Goal: Task Accomplishment & Management: Complete application form

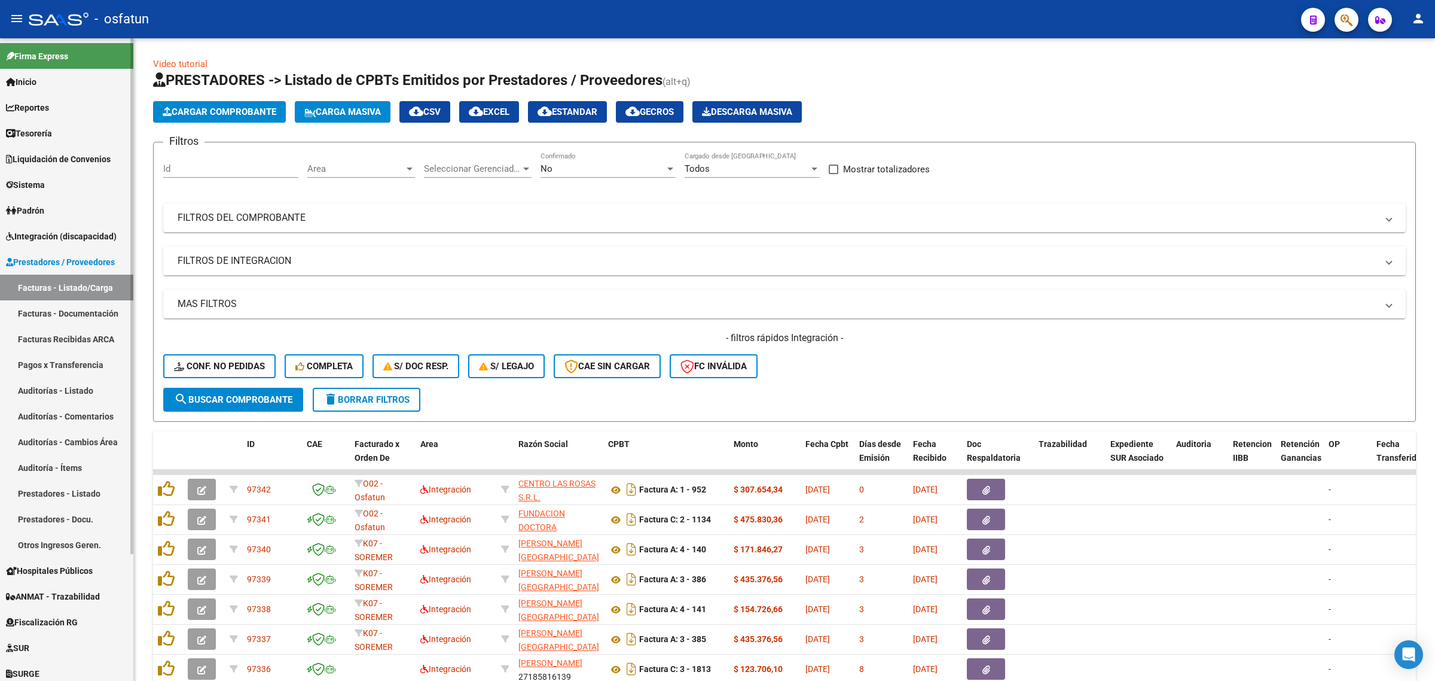
click at [71, 282] on link "Facturas - Listado/Carga" at bounding box center [66, 287] width 133 height 26
drag, startPoint x: 54, startPoint y: 284, endPoint x: 60, endPoint y: 300, distance: 17.2
click at [54, 284] on link "Facturas - Listado/Carga" at bounding box center [66, 287] width 133 height 26
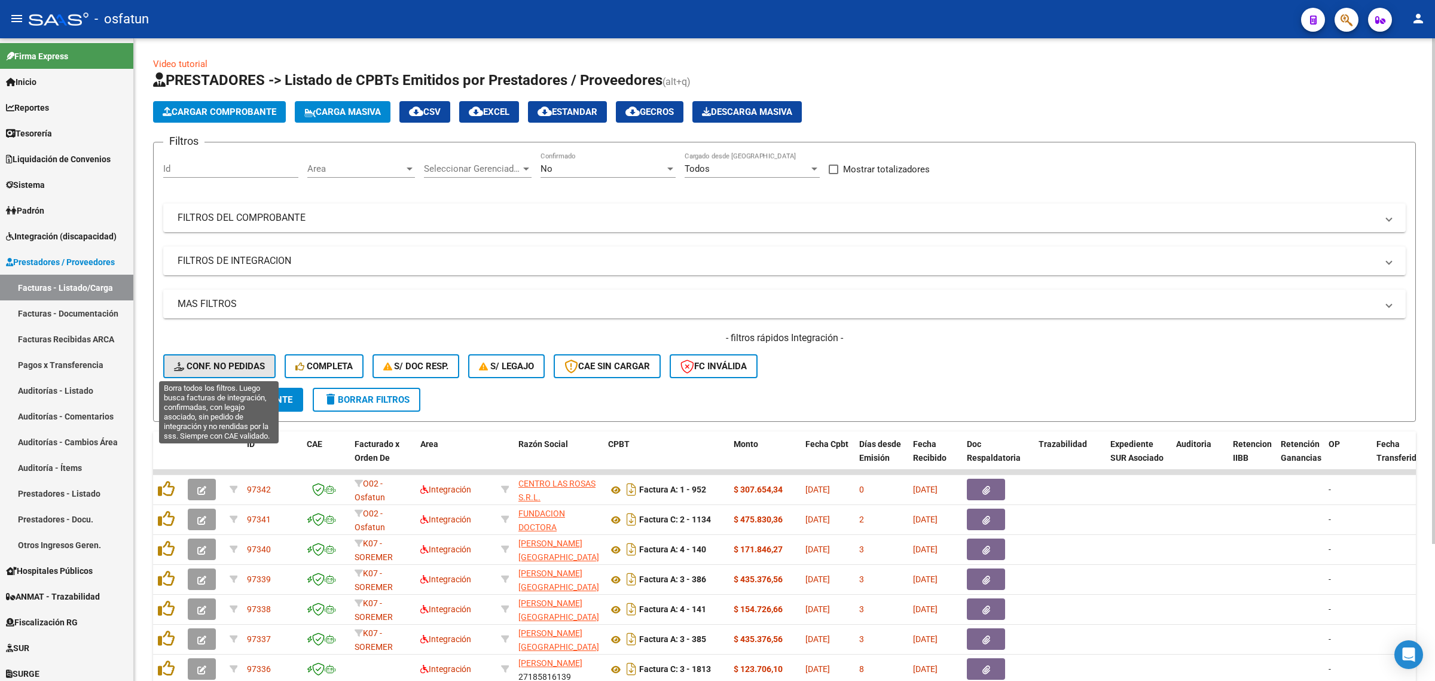
click at [213, 365] on span "Conf. no pedidas" at bounding box center [219, 366] width 91 height 11
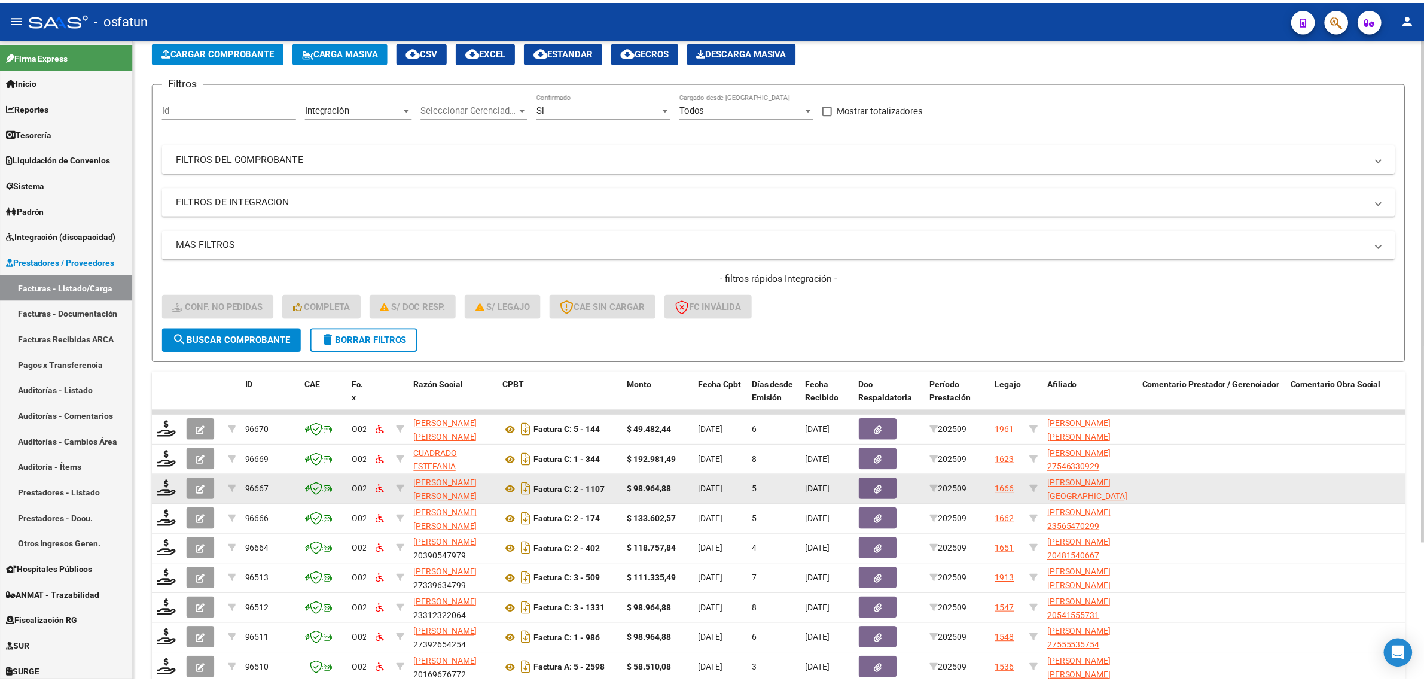
scroll to position [175, 0]
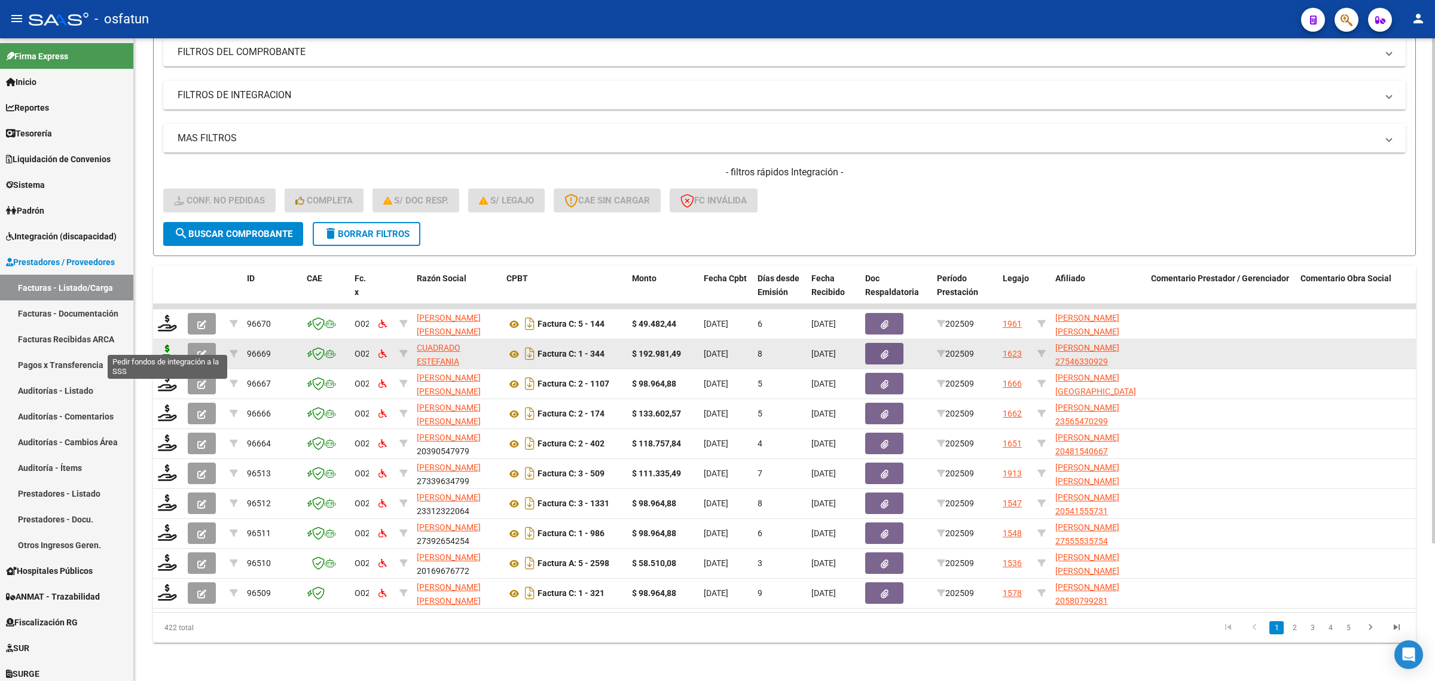
click at [166, 344] on icon at bounding box center [167, 352] width 19 height 17
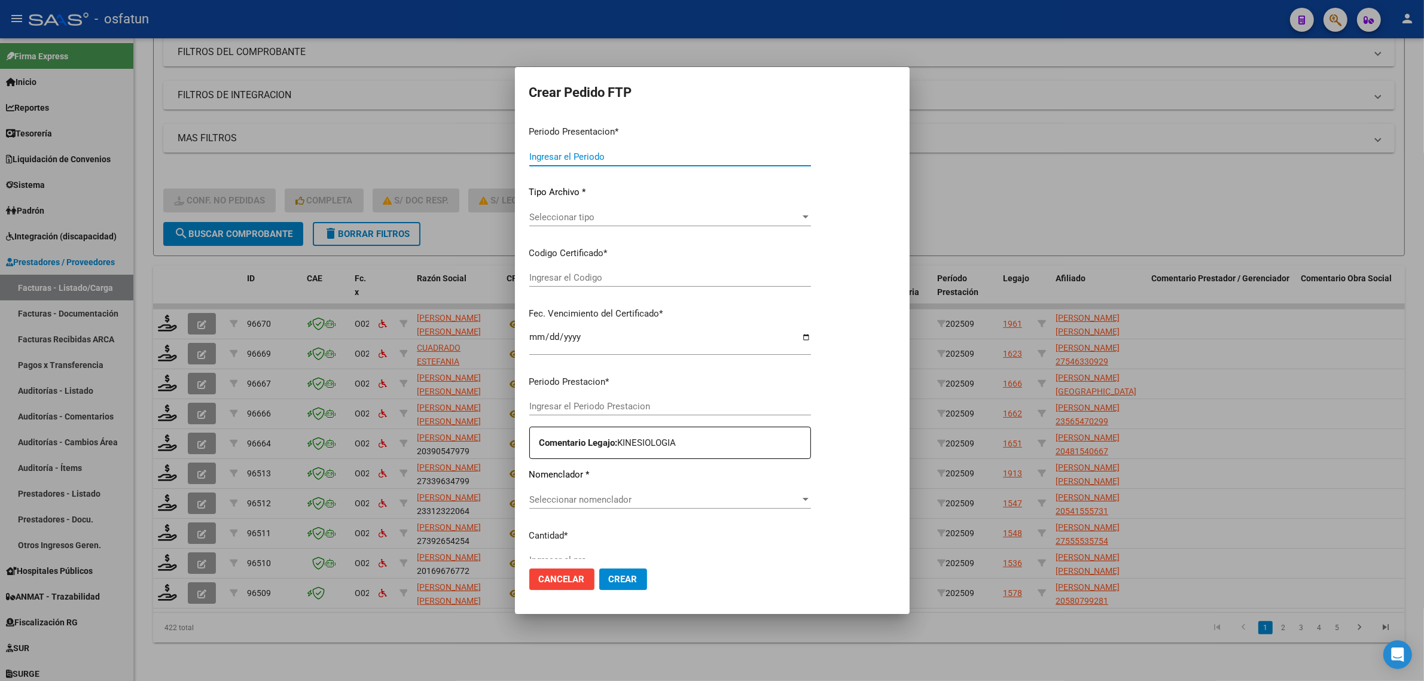
type input "202509"
type input "$ 192.981,49"
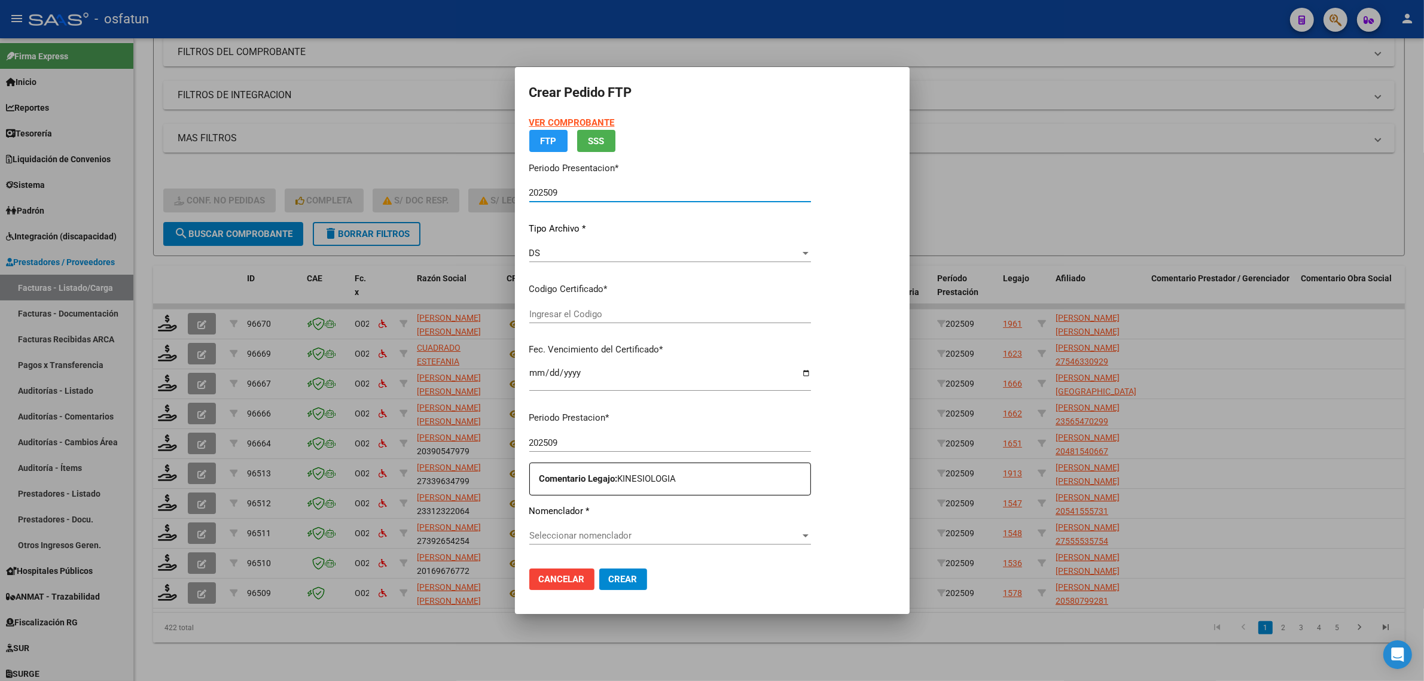
type input "ARG01000546330922023112820251128PPA235"
type input "2025-11-28"
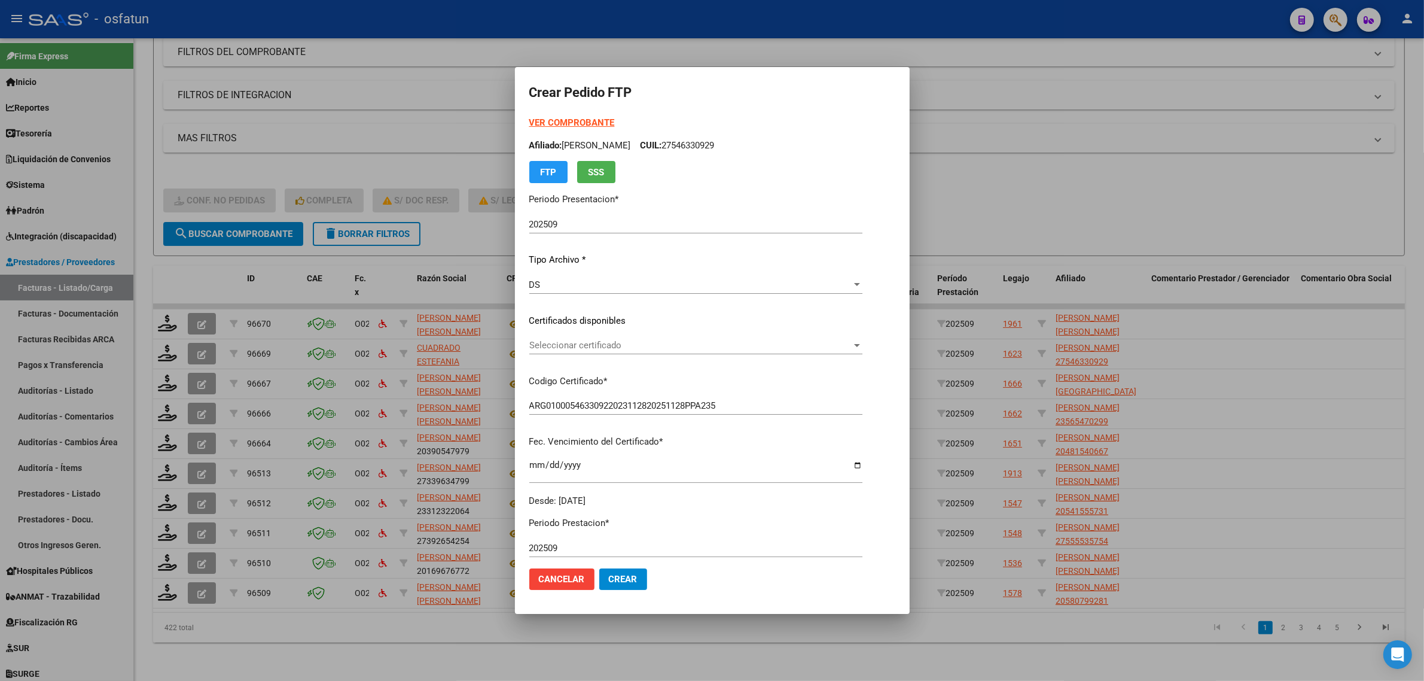
click at [548, 123] on strong "VER COMPROBANTE" at bounding box center [572, 122] width 86 height 11
click at [1168, 219] on div at bounding box center [712, 340] width 1424 height 681
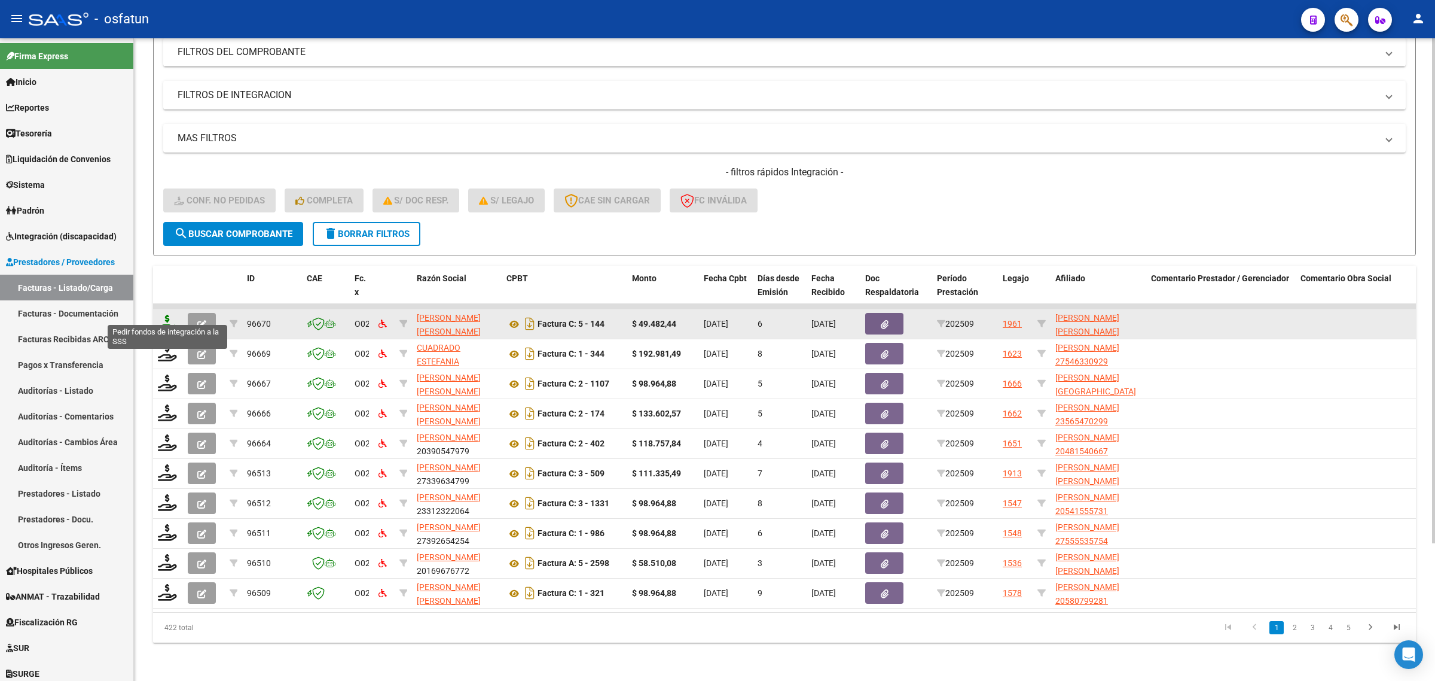
click at [172, 315] on icon at bounding box center [167, 323] width 19 height 17
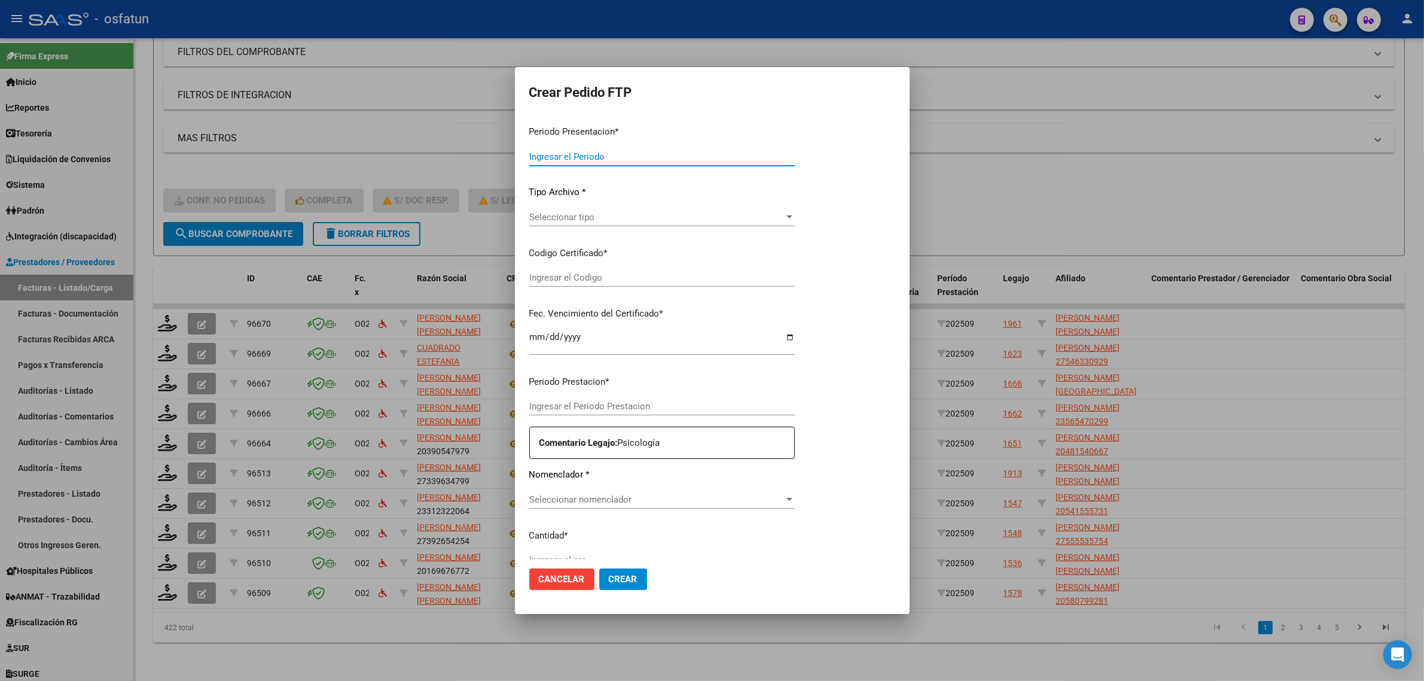
type input "202509"
type input "$ 49.482,44"
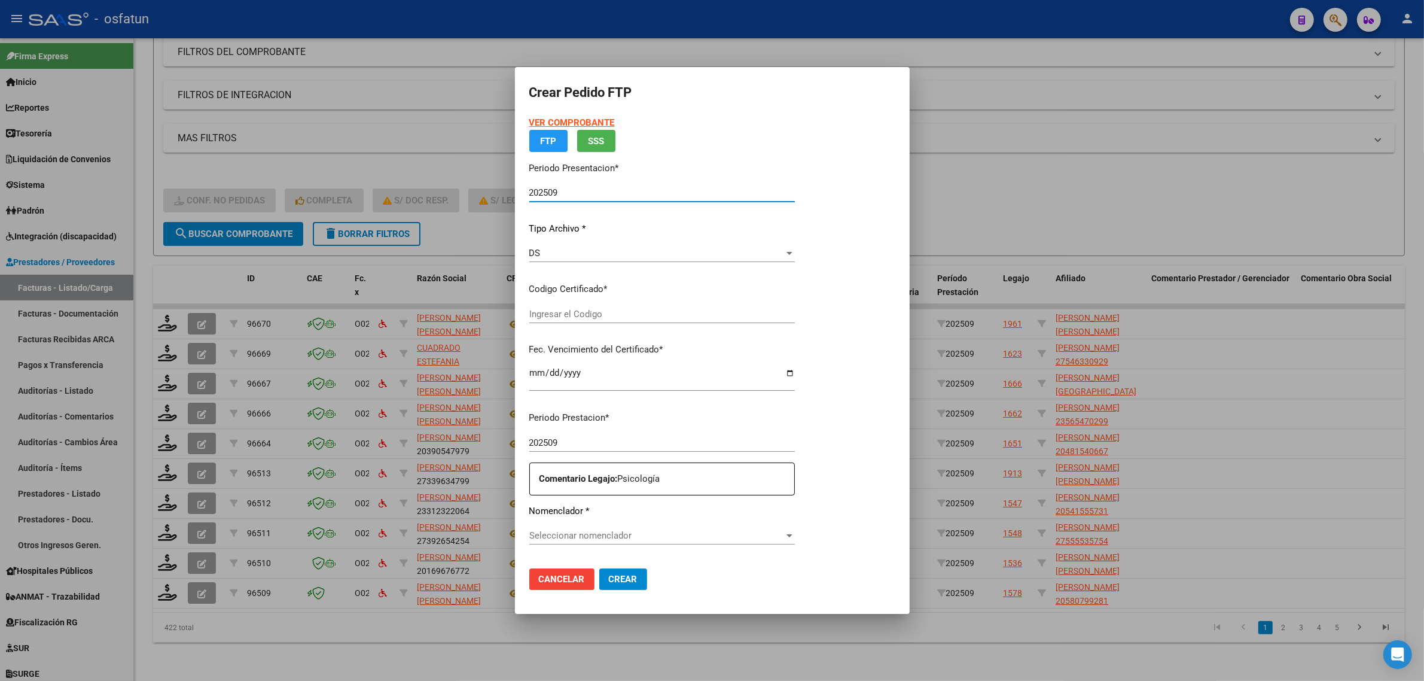
type input "ARG02000554154942024031320290313SLS257"
type input "2029-03-13"
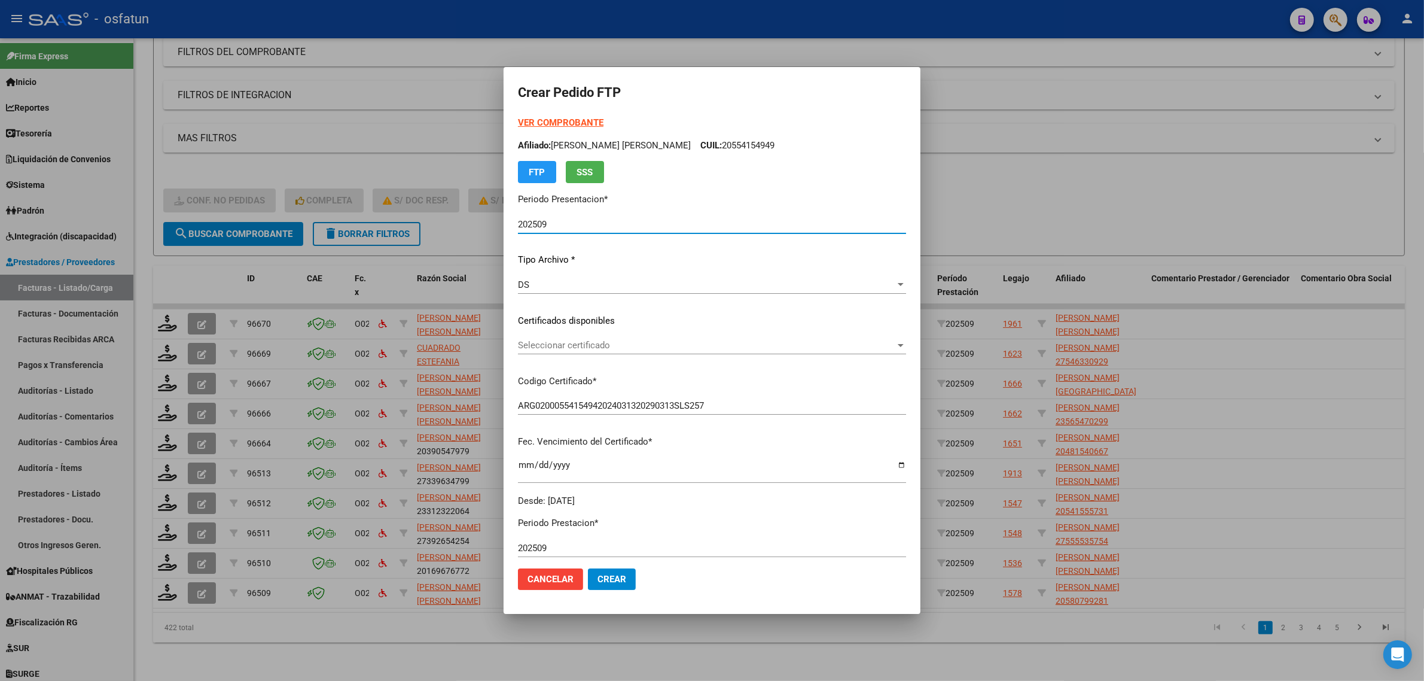
click at [551, 118] on strong "VER COMPROBANTE" at bounding box center [561, 122] width 86 height 11
click at [649, 344] on span "Seleccionar certificado" at bounding box center [706, 345] width 377 height 11
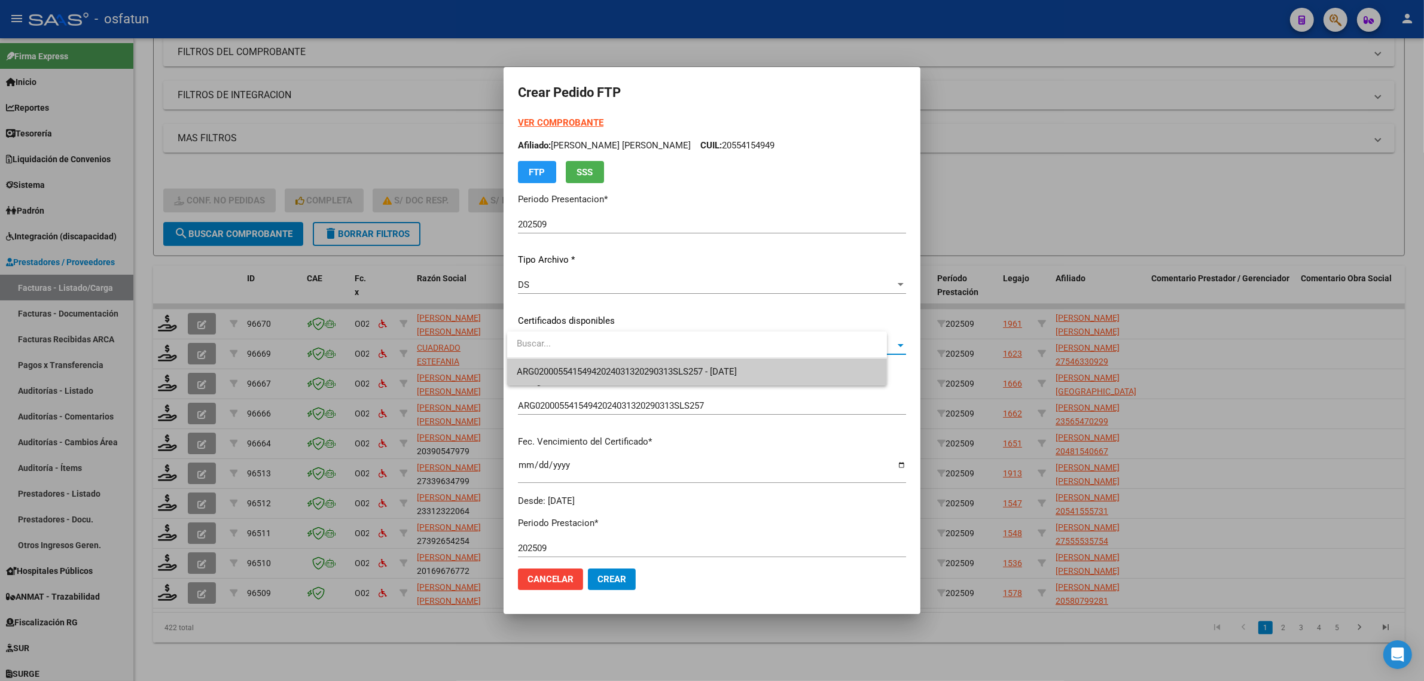
click at [649, 371] on span "ARG02000554154942024031320290313SLS257 - [DATE]" at bounding box center [627, 371] width 220 height 11
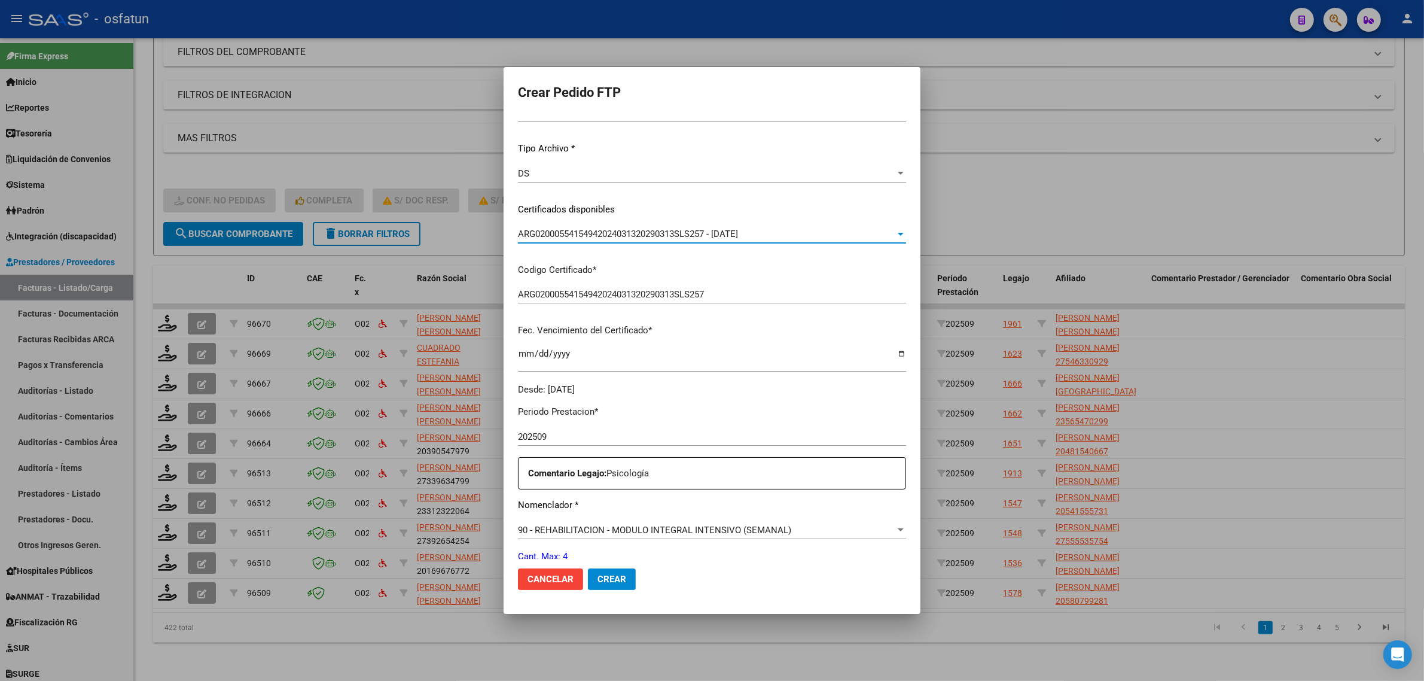
scroll to position [224, 0]
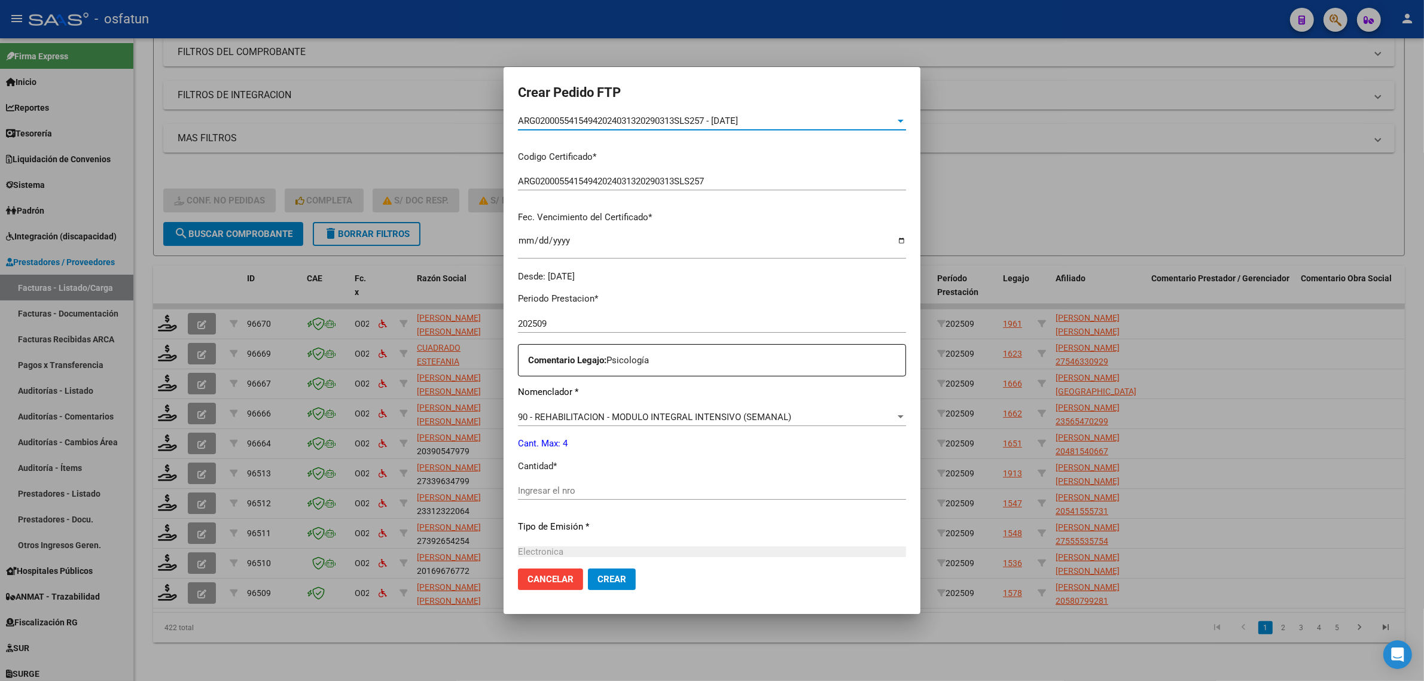
click at [573, 492] on input "Ingresar el nro" at bounding box center [712, 490] width 388 height 11
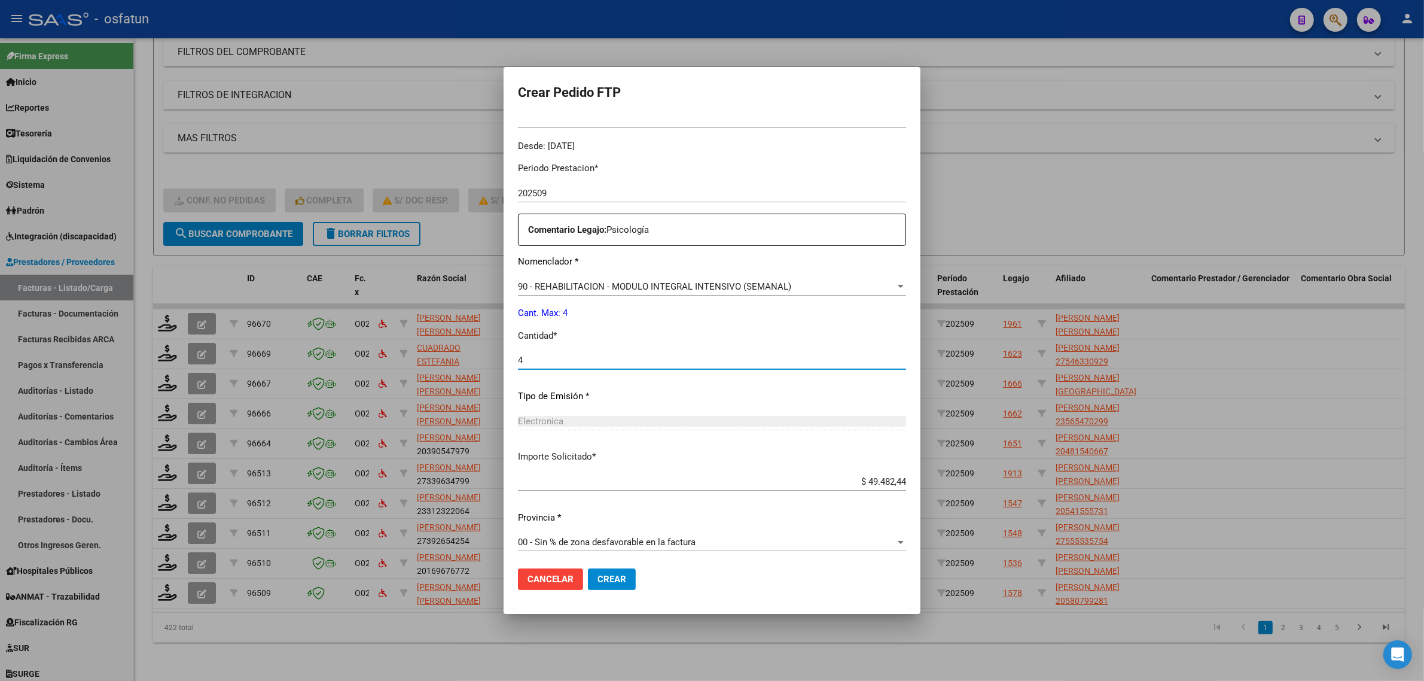
scroll to position [357, 0]
type input "4"
click at [605, 581] on span "Crear" at bounding box center [611, 578] width 29 height 11
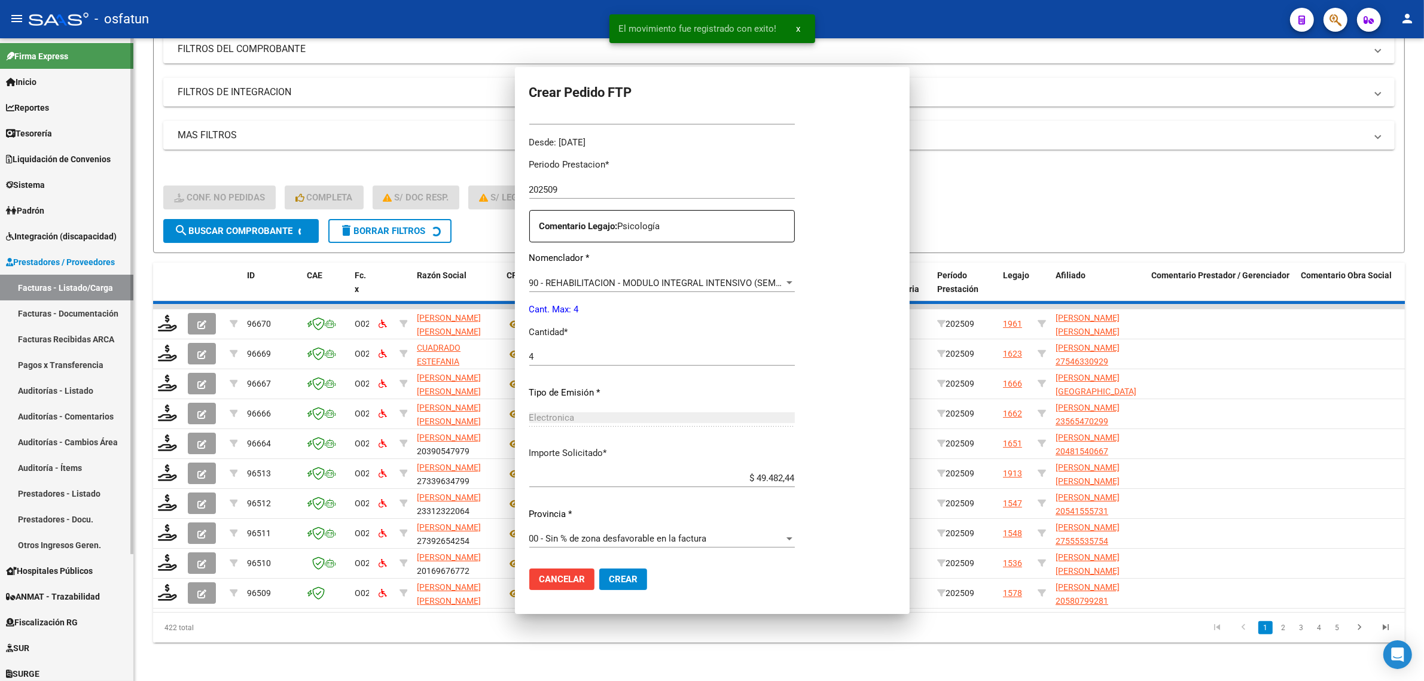
scroll to position [0, 0]
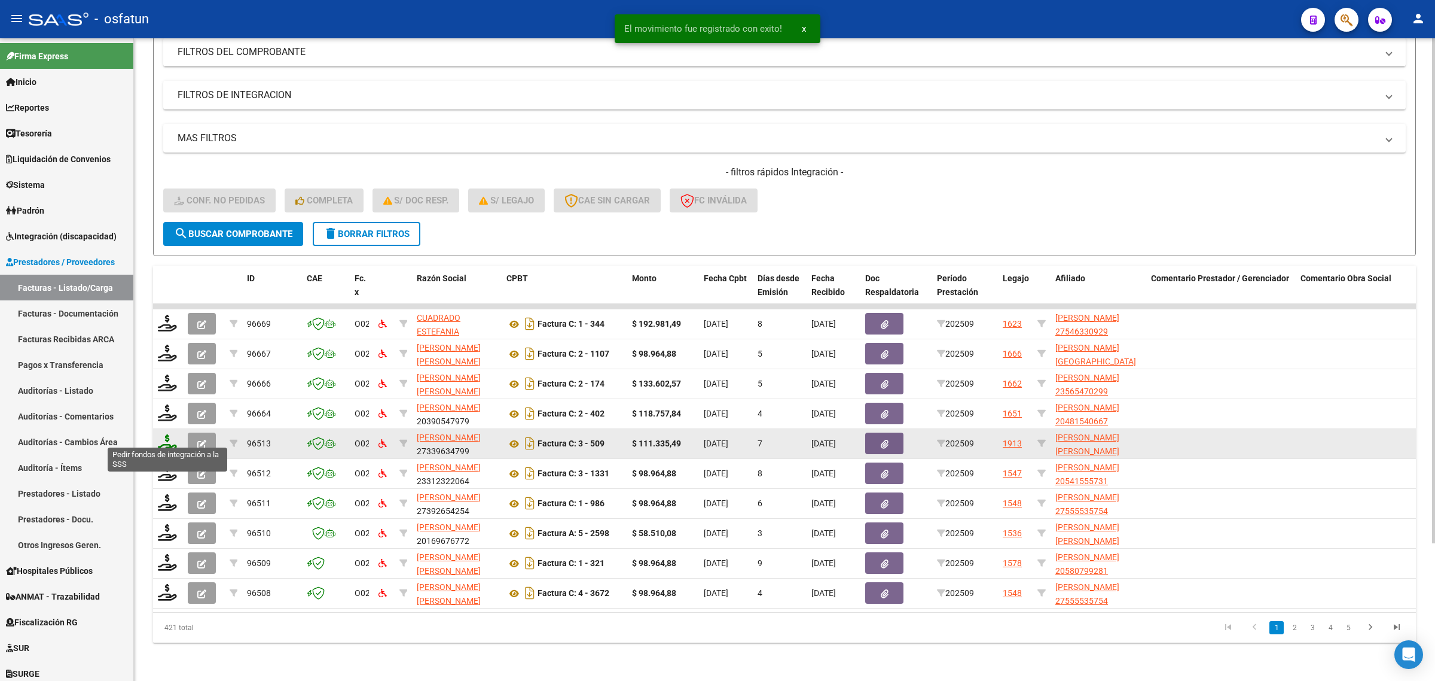
click at [163, 434] on icon at bounding box center [167, 442] width 19 height 17
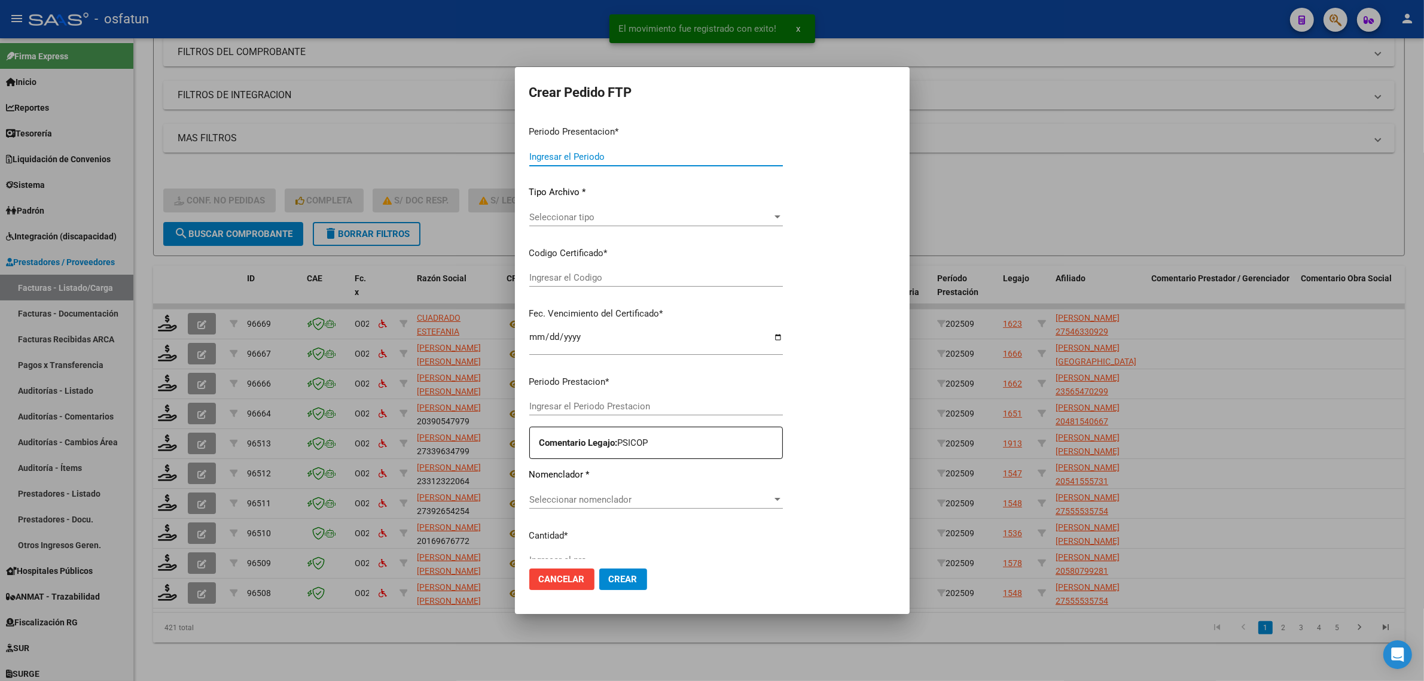
type input "202509"
type input "$ 111.335,49"
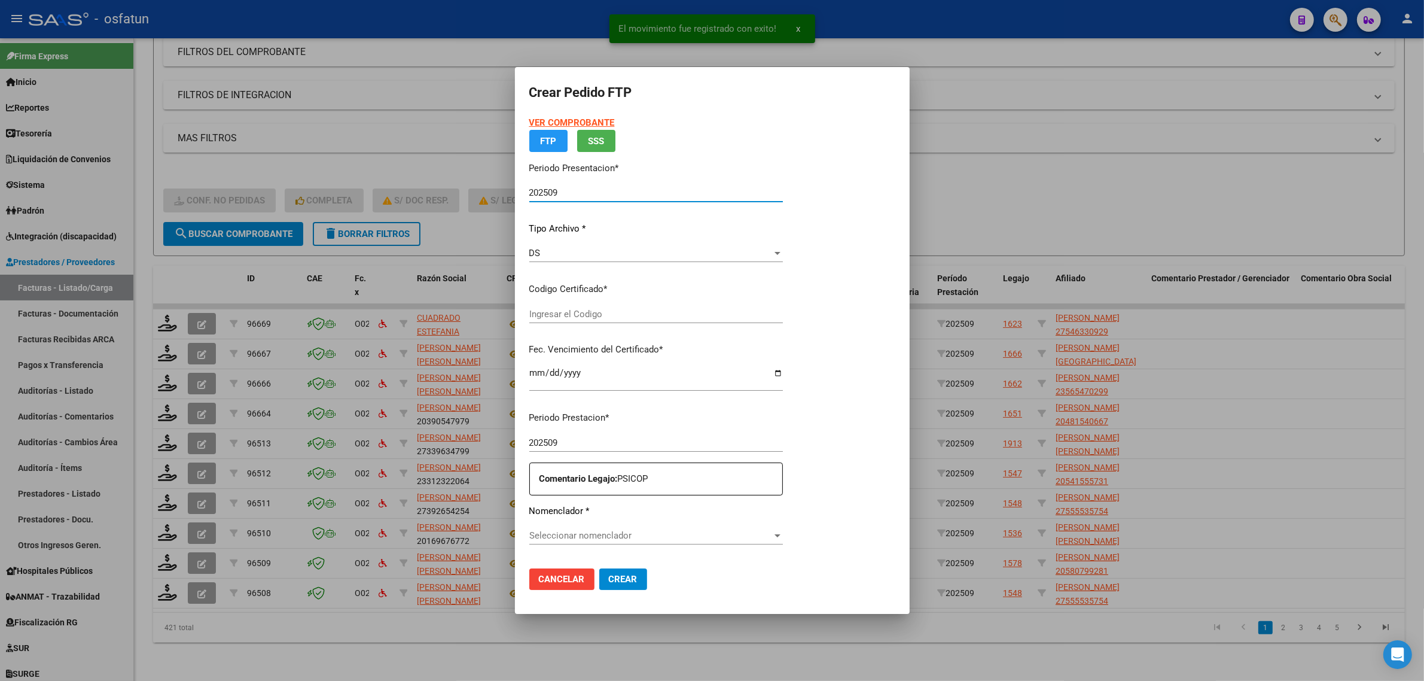
type input "ARG01000554416662020011720260117BSAS398"
type input "2026-01-17"
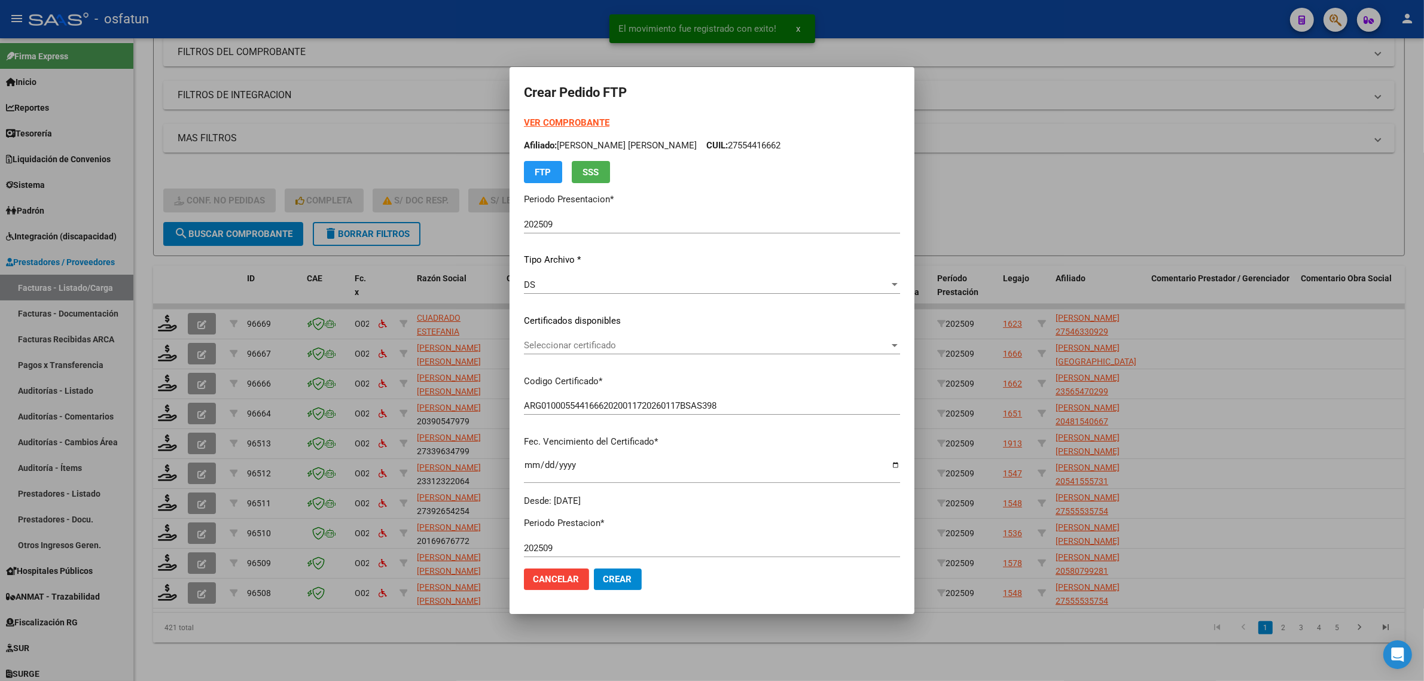
click at [560, 124] on strong "VER COMPROBANTE" at bounding box center [567, 122] width 86 height 11
click at [562, 344] on span "Seleccionar certificado" at bounding box center [706, 345] width 365 height 11
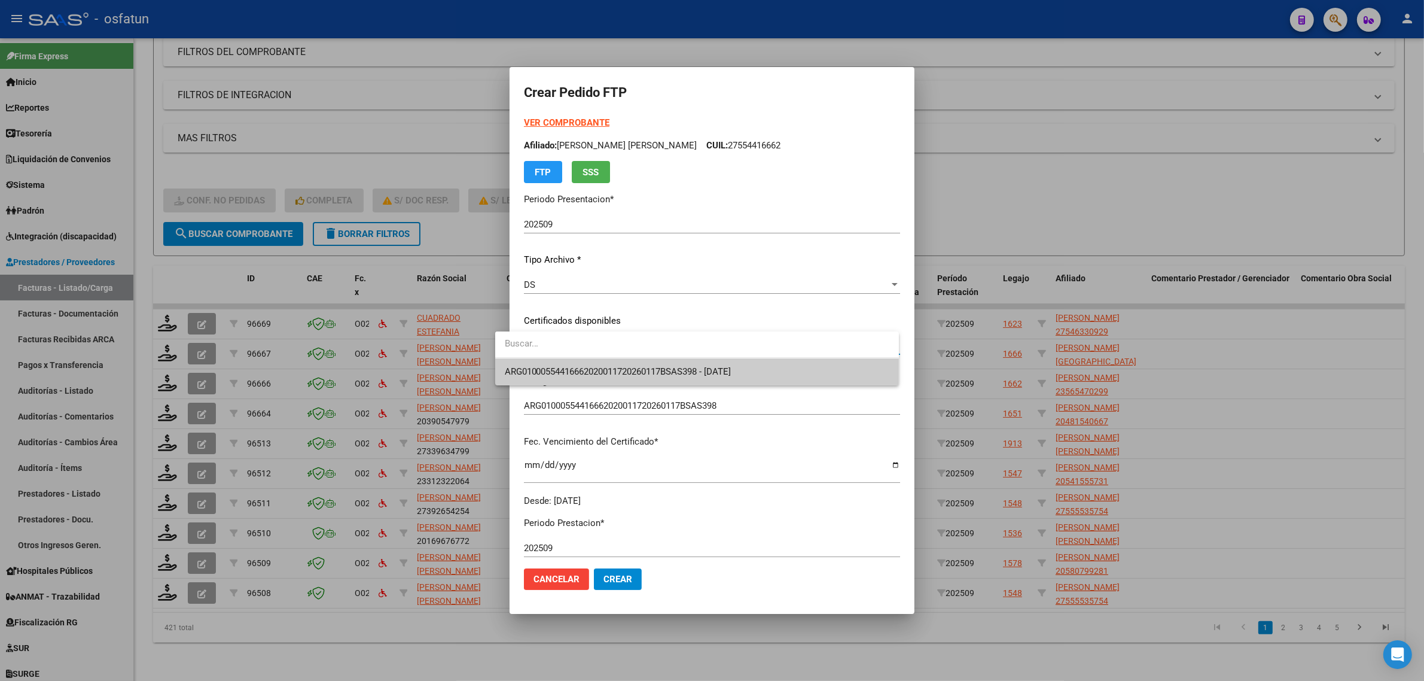
click at [565, 366] on span "ARG01000554416662020011720260117BSAS398 - 2026-01-17" at bounding box center [618, 371] width 227 height 11
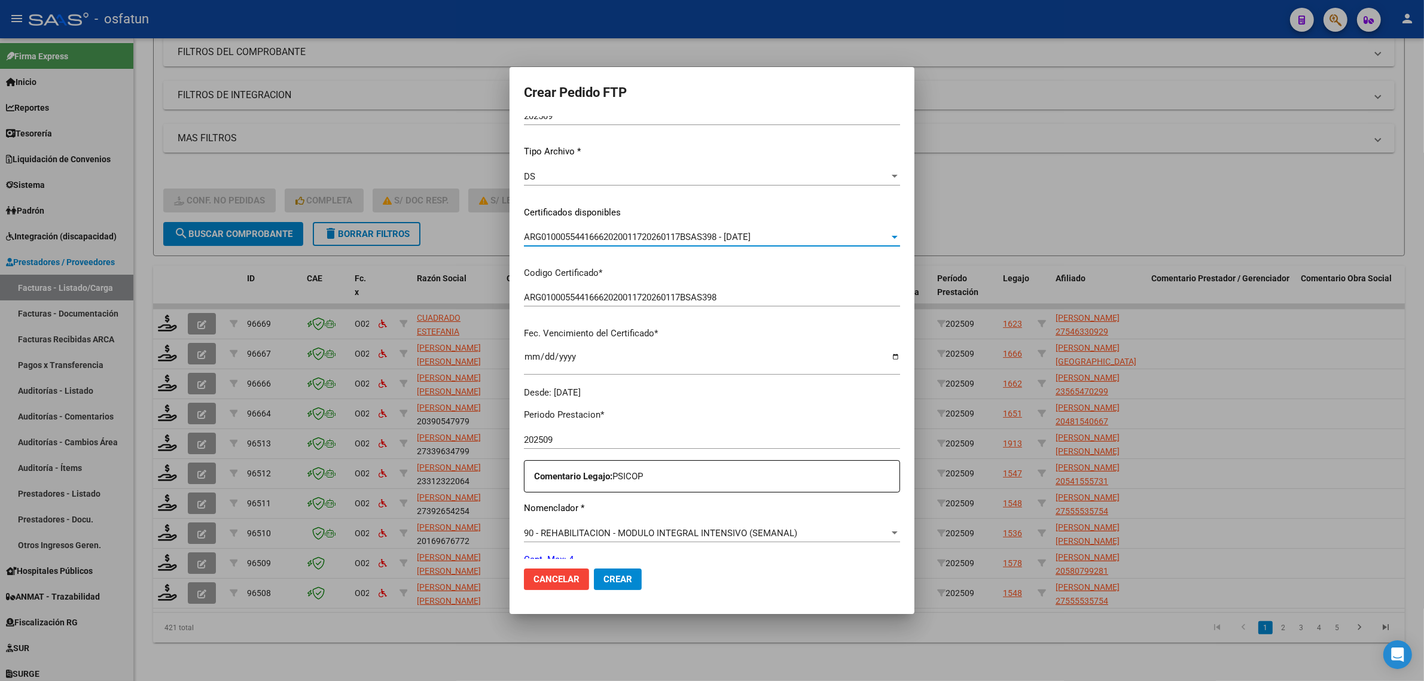
scroll to position [224, 0]
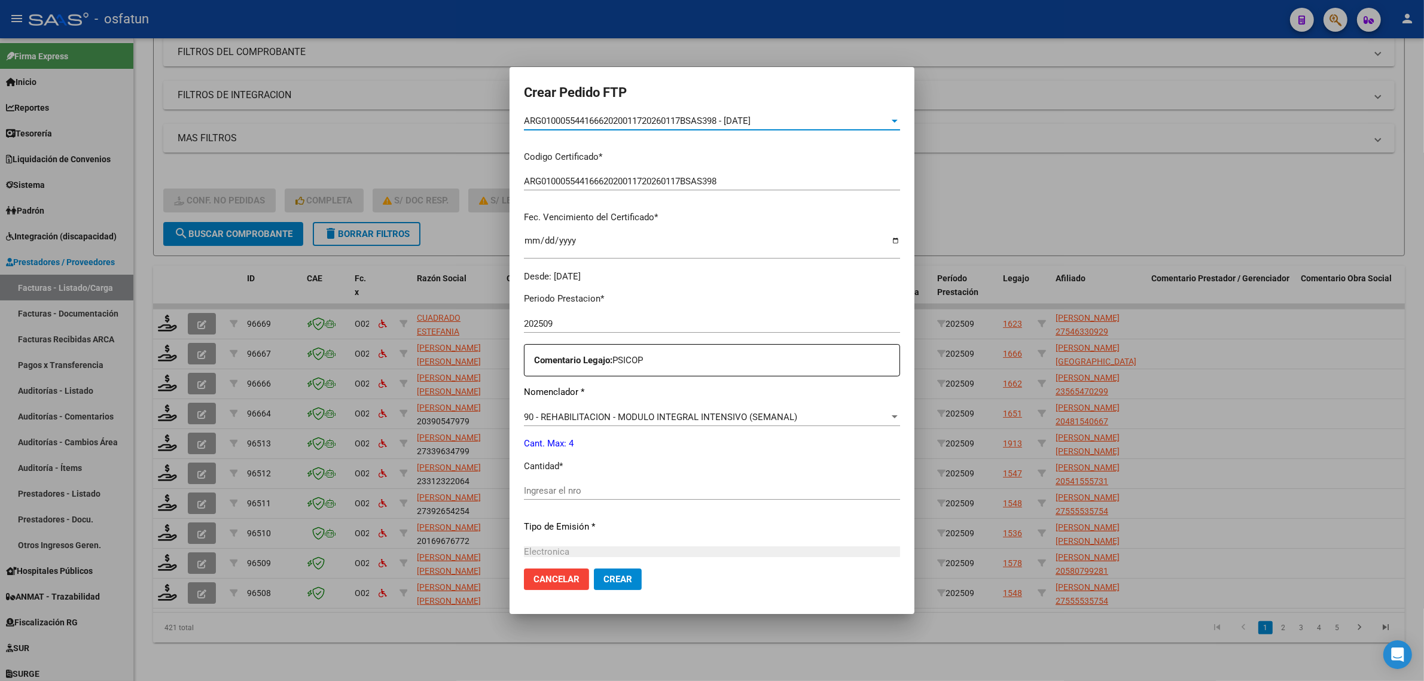
click at [587, 498] on div "Ingresar el nro" at bounding box center [712, 490] width 376 height 18
type input "4"
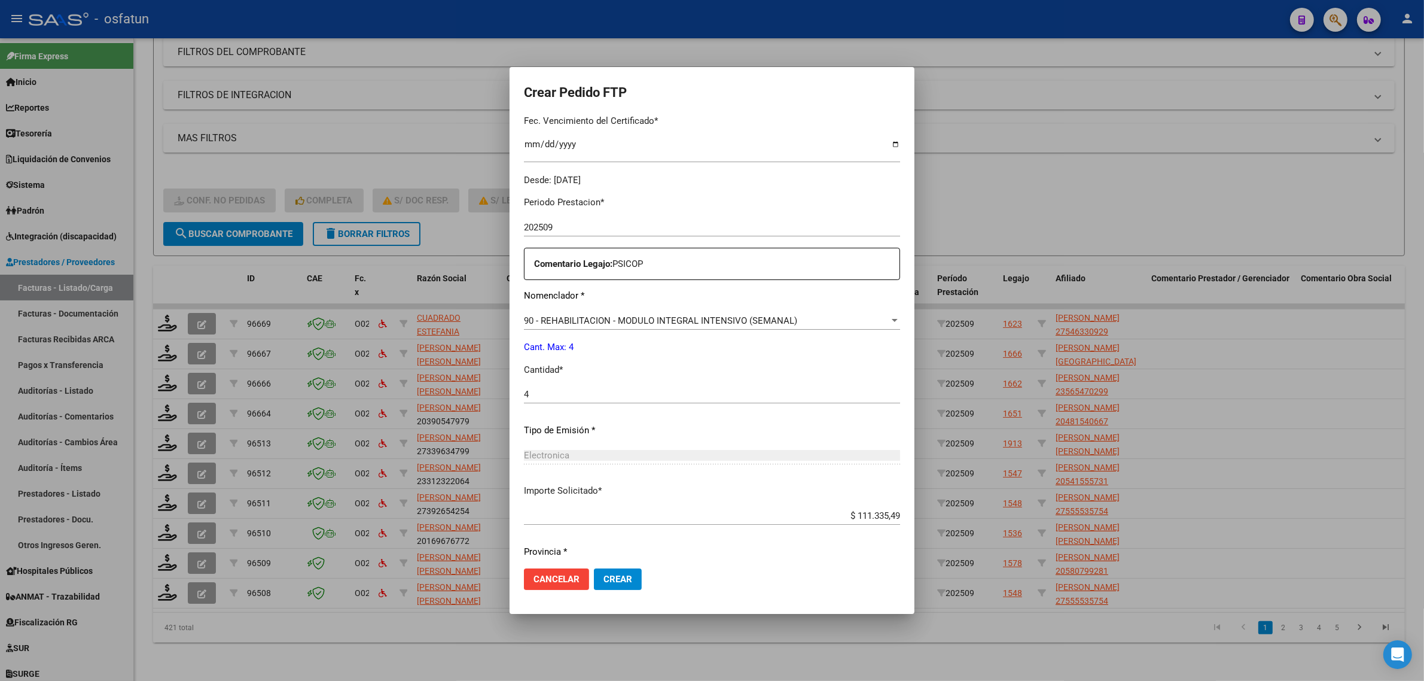
scroll to position [357, 0]
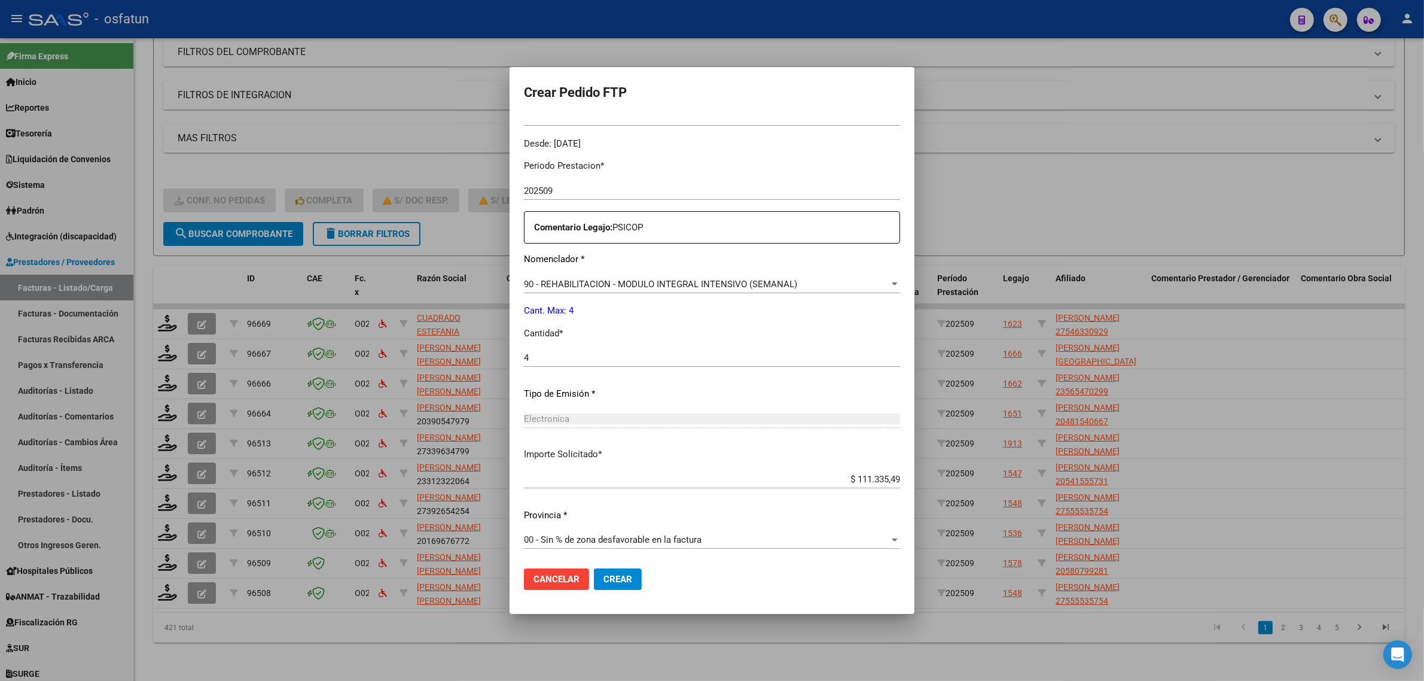
click at [603, 583] on span "Crear" at bounding box center [617, 578] width 29 height 11
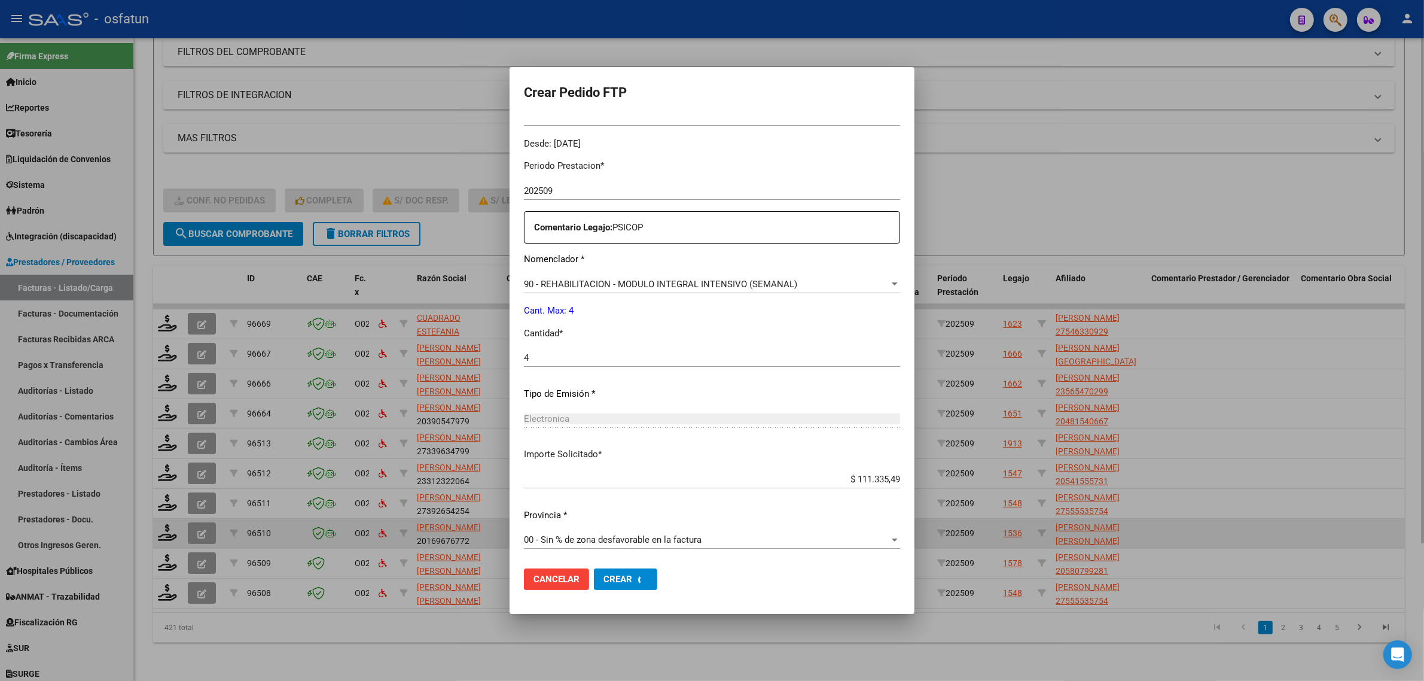
scroll to position [0, 0]
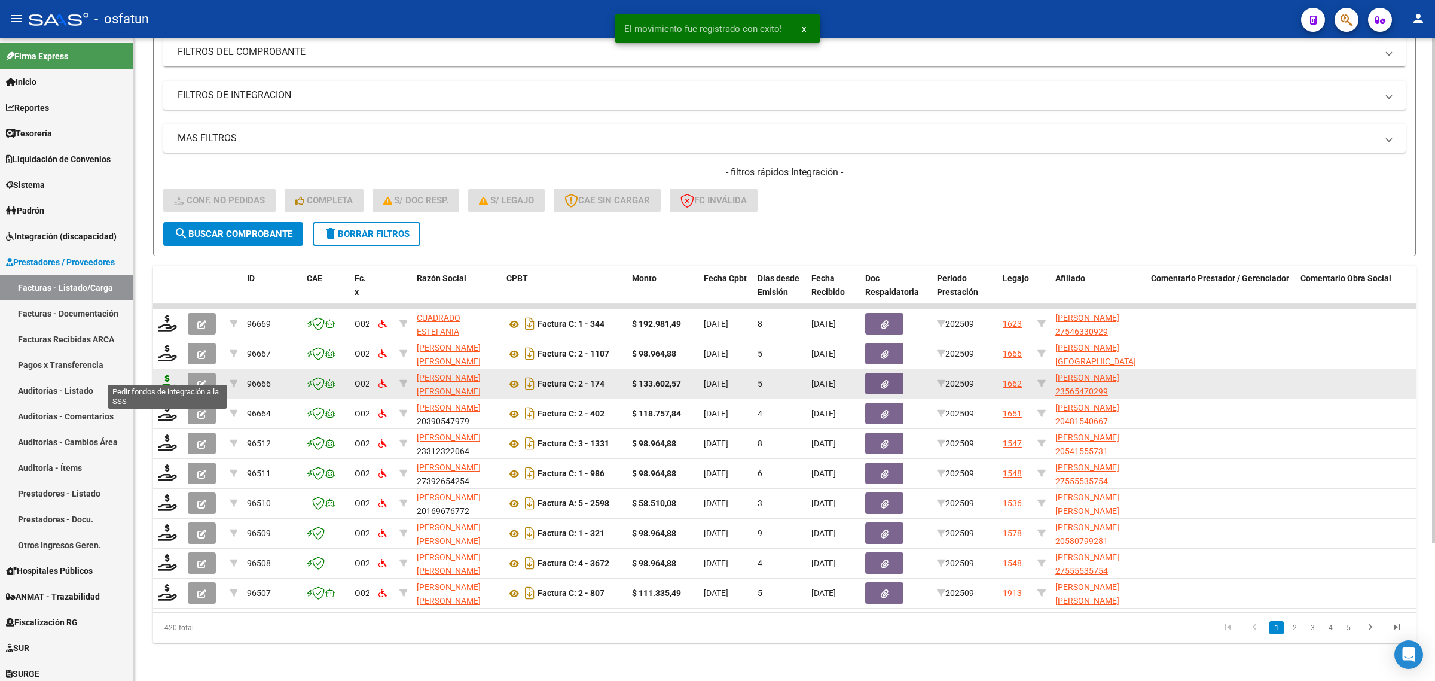
click at [163, 374] on icon at bounding box center [167, 382] width 19 height 17
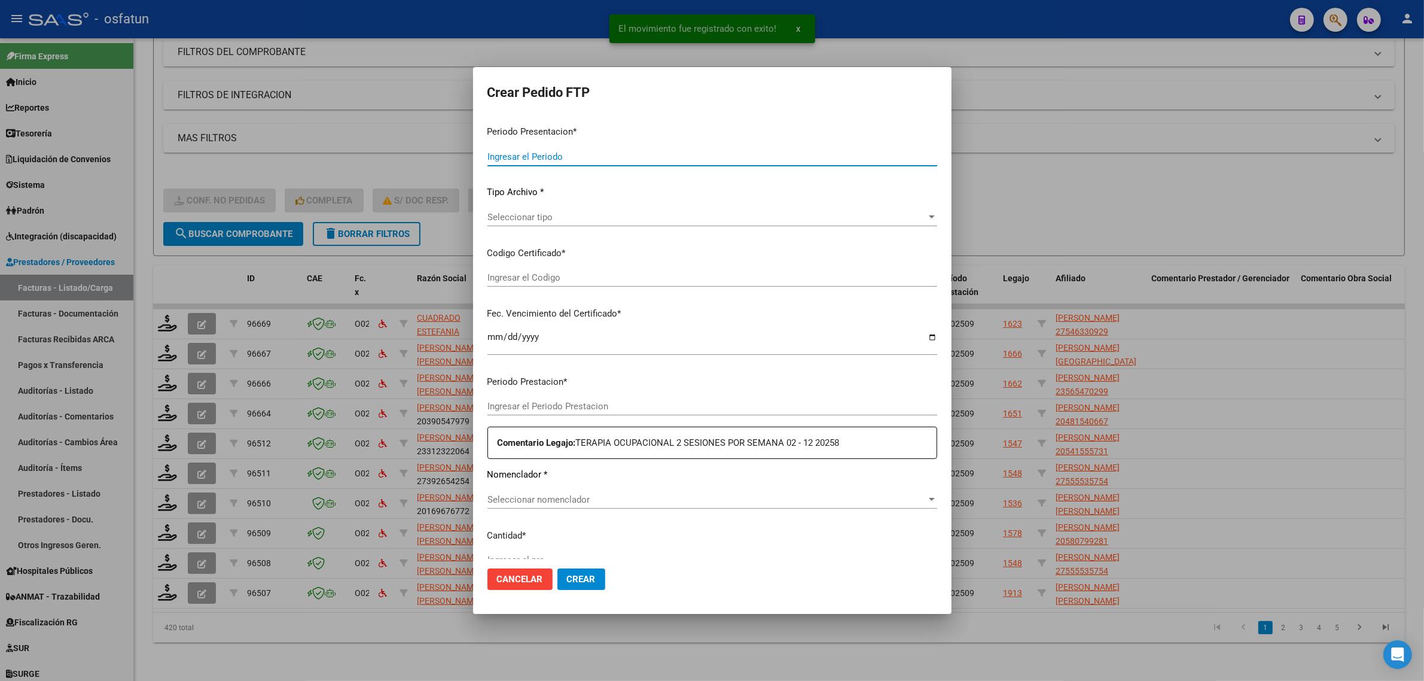
type input "202509"
type input "$ 133.602,57"
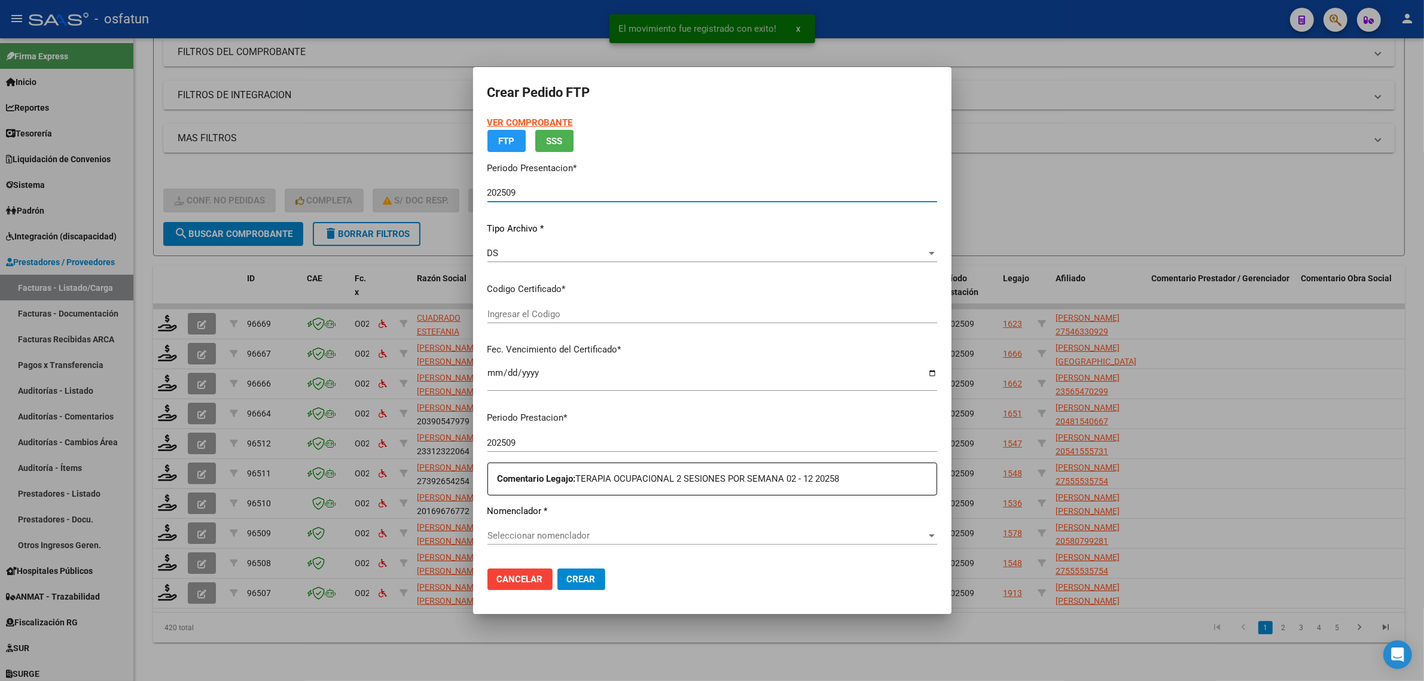
type input "ARG02000565470292022122620251226PPA236"
type input "2025-12-26"
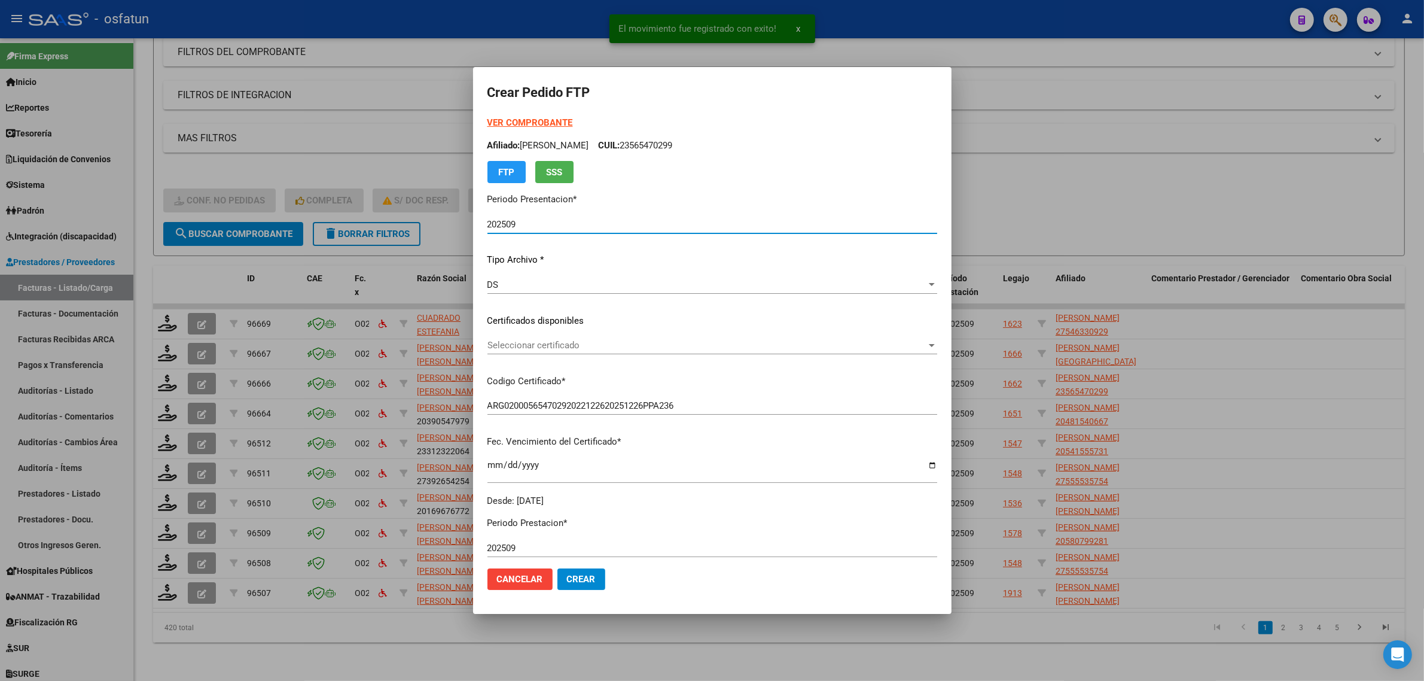
click at [527, 129] on div "VER COMPROBANTE ARCA Padrón Afiliado: MARTIN JUAN IGNACIO CUIL: 23565470299 FTP…" at bounding box center [712, 149] width 450 height 67
click at [524, 121] on strong "VER COMPROBANTE" at bounding box center [530, 122] width 86 height 11
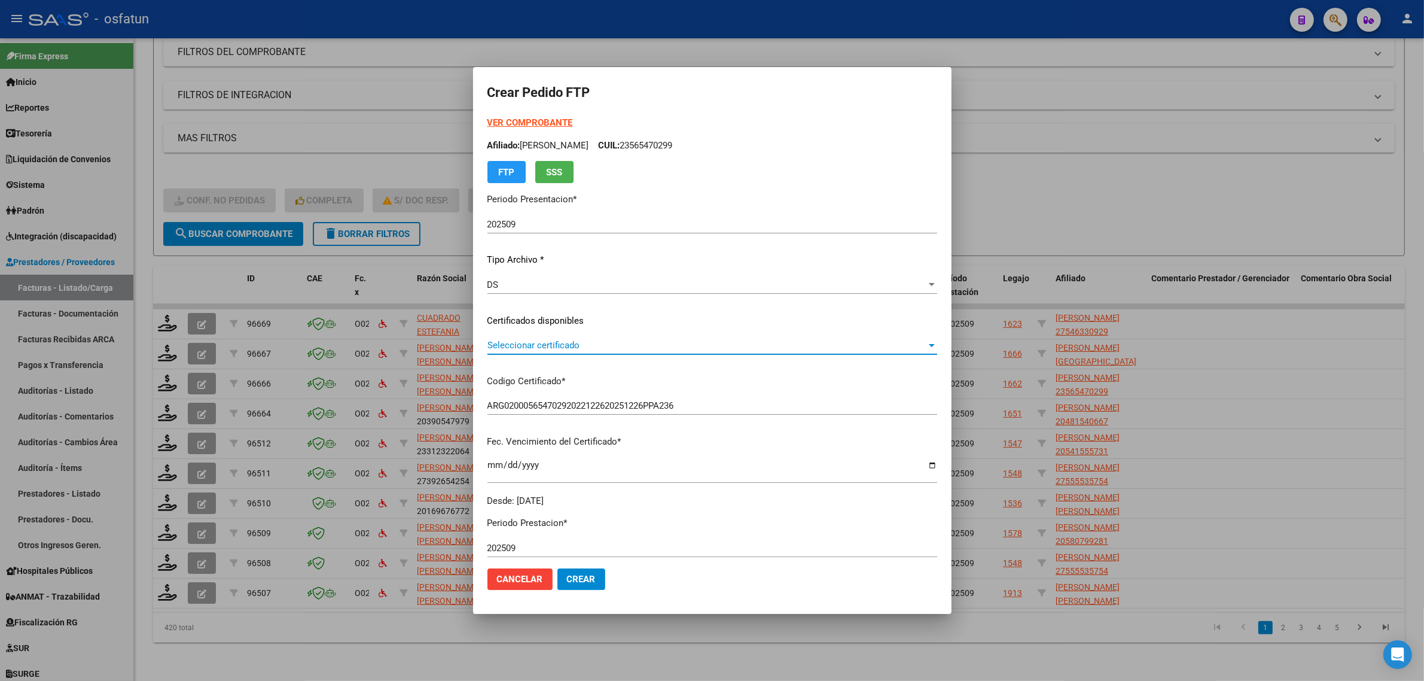
click at [508, 341] on span "Seleccionar certificado" at bounding box center [706, 345] width 439 height 11
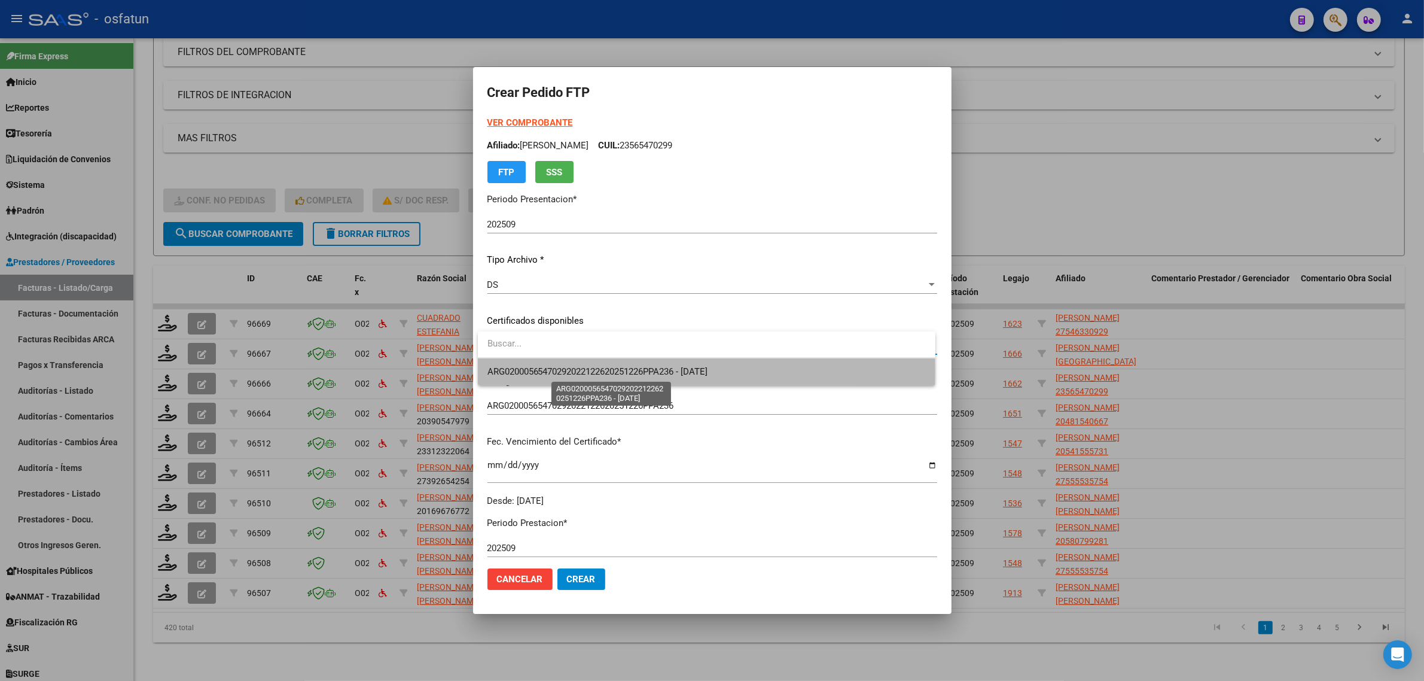
click at [516, 371] on span "ARG02000565470292022122620251226PPA236 - 2025-12-26" at bounding box center [597, 371] width 221 height 11
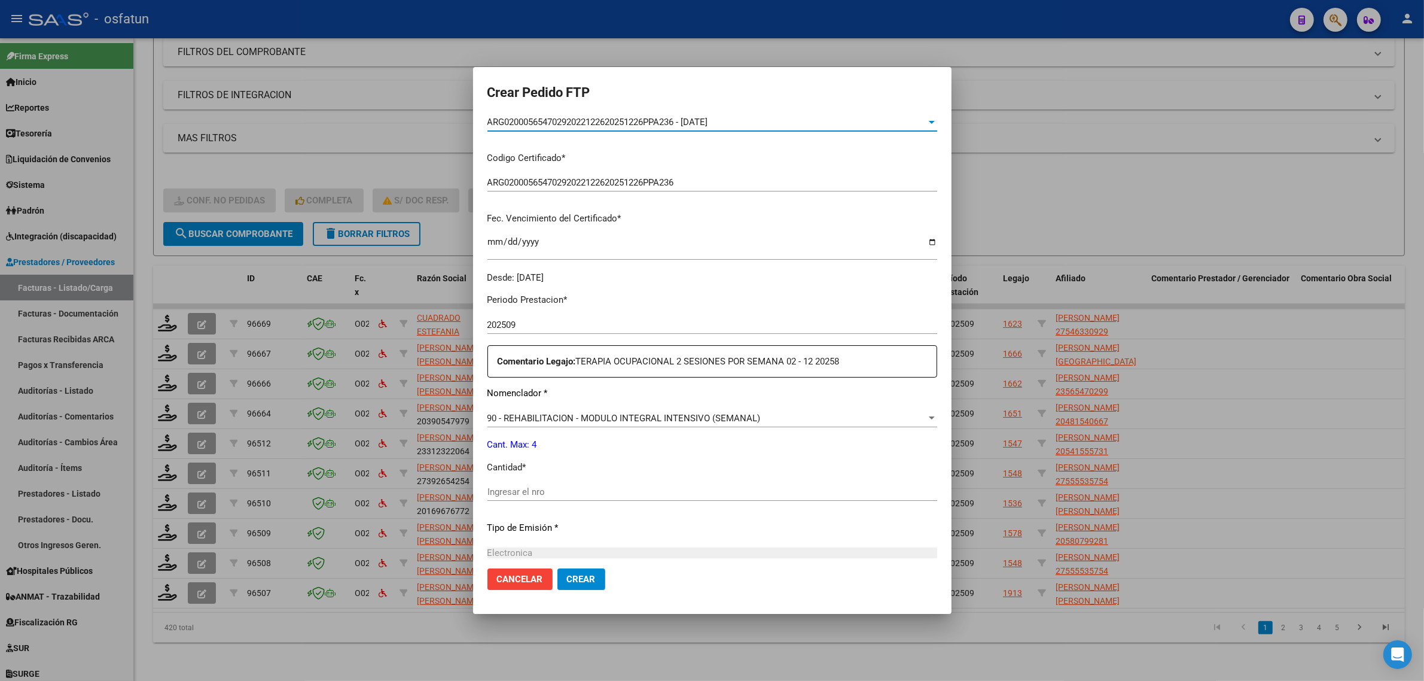
scroll to position [224, 0]
click at [515, 492] on input "Ingresar el nro" at bounding box center [712, 490] width 450 height 11
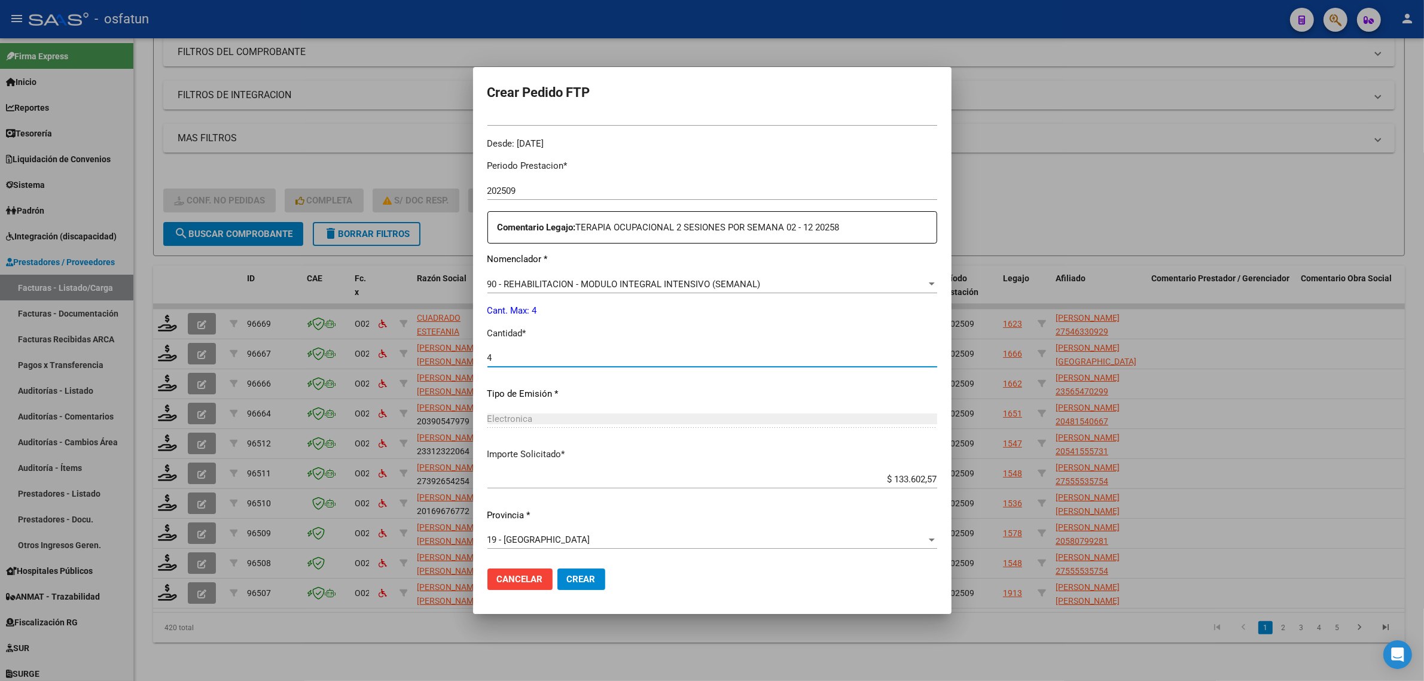
type input "4"
click at [585, 584] on span "Crear" at bounding box center [581, 578] width 29 height 11
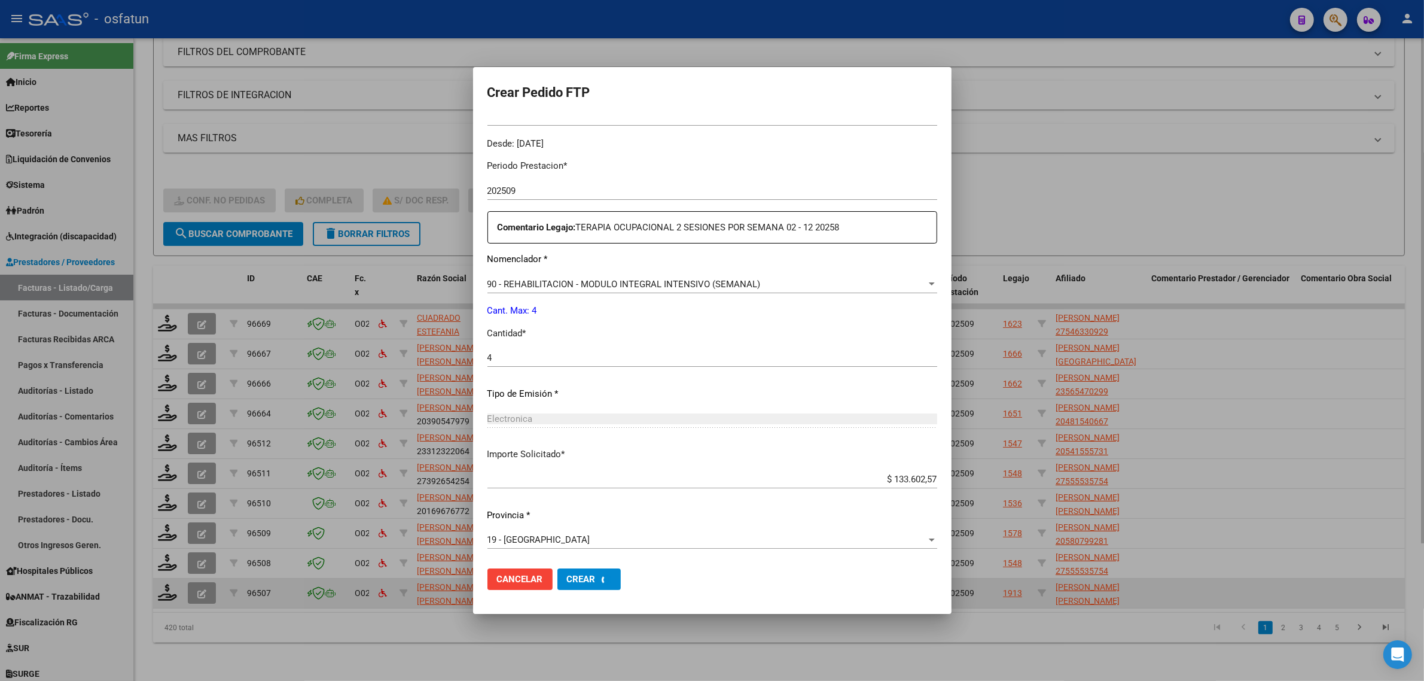
scroll to position [0, 0]
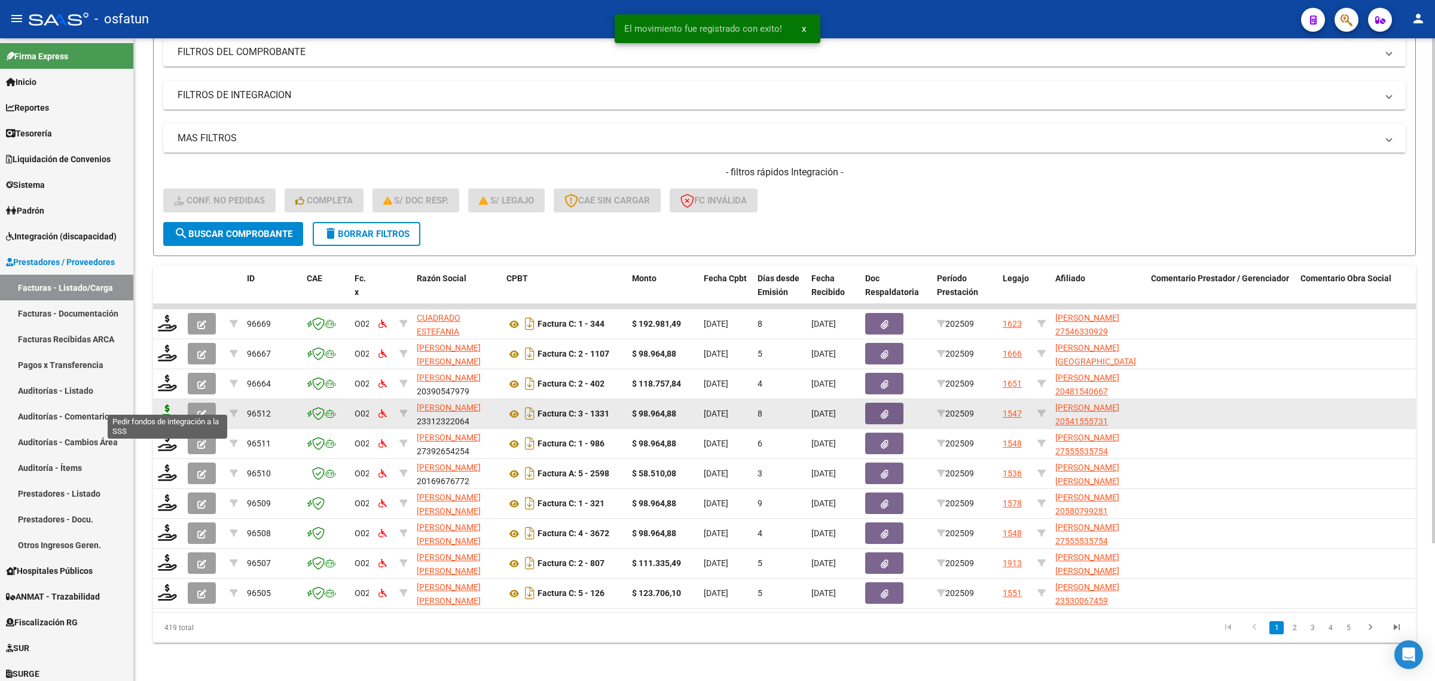
click at [165, 404] on icon at bounding box center [167, 412] width 19 height 17
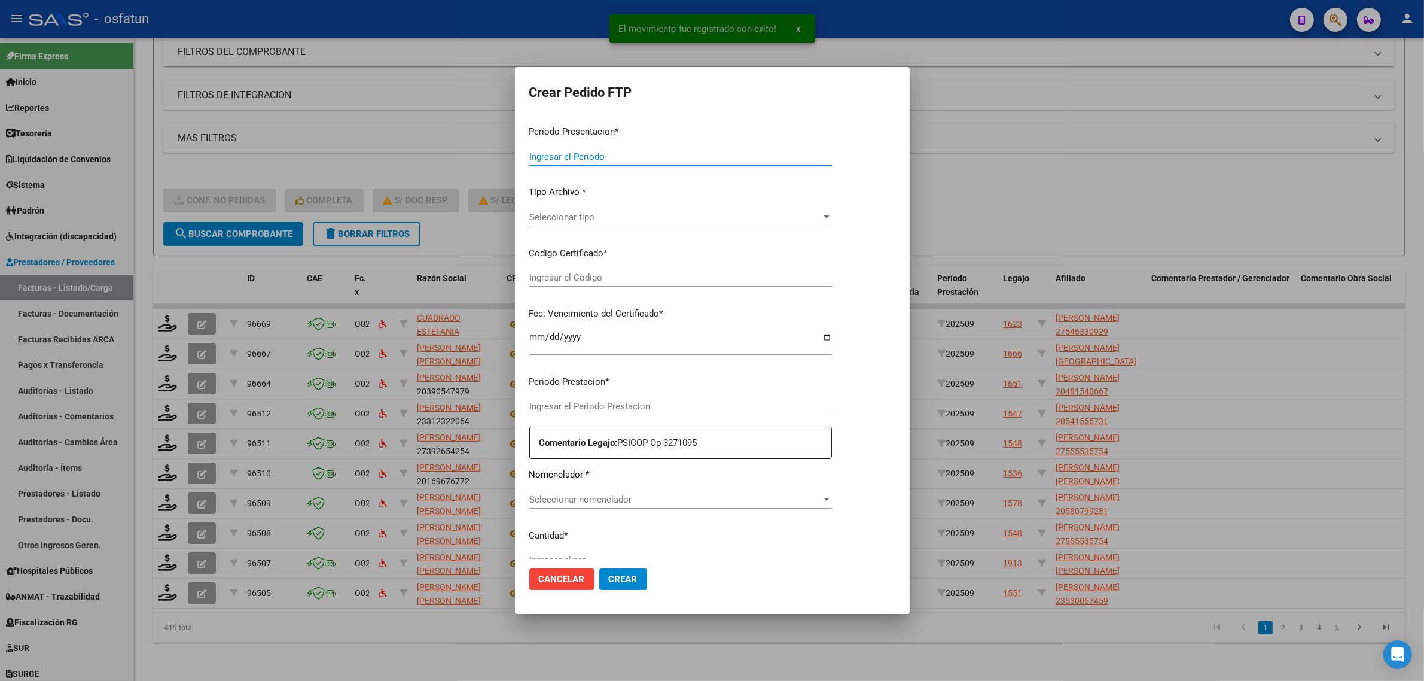
type input "202509"
type input "$ 98.964,88"
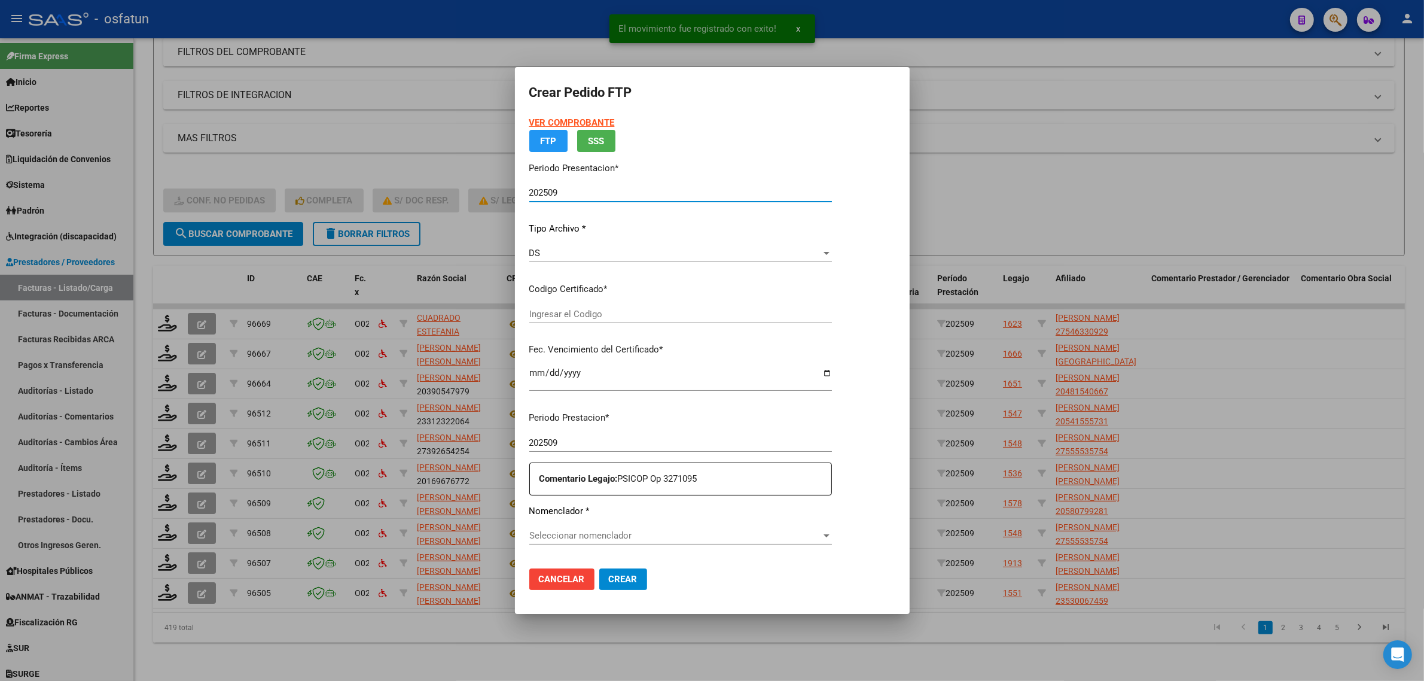
type input "ARG02000541555732022112820251128ERI186"
type input "2025-11-28"
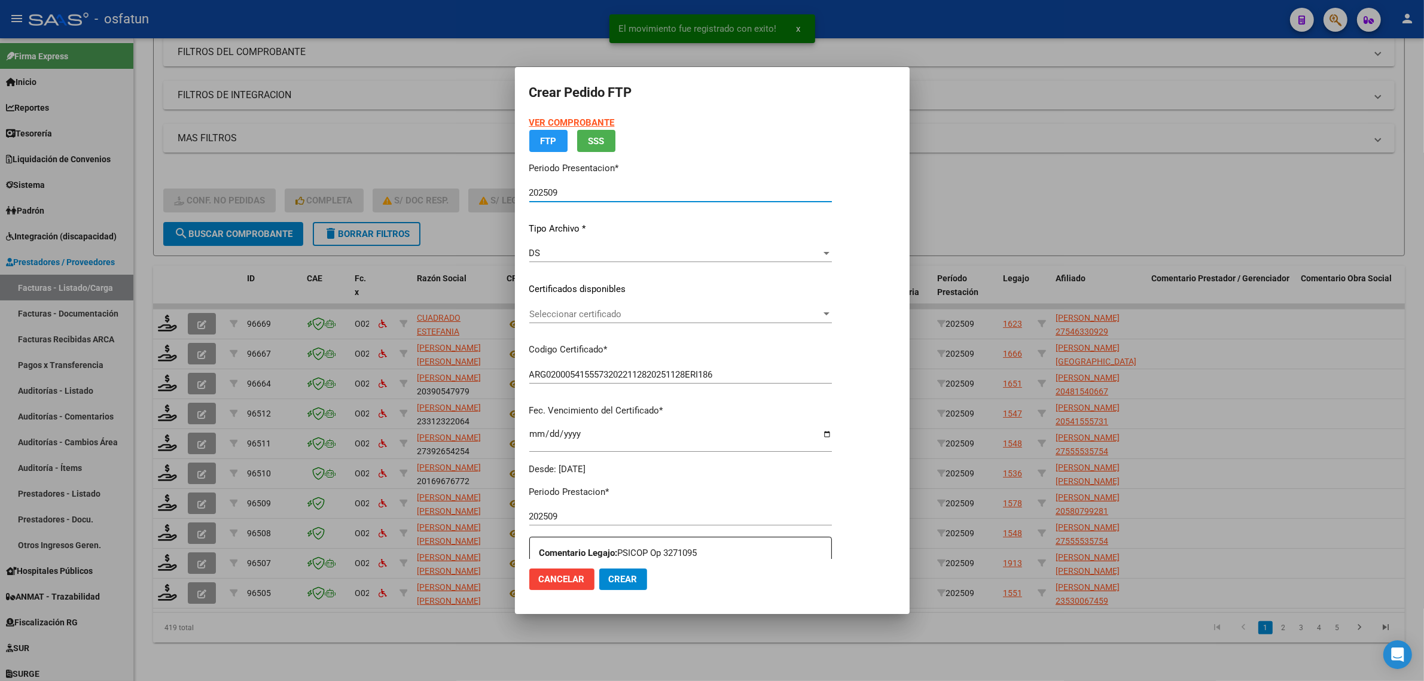
click at [566, 121] on strong "VER COMPROBANTE" at bounding box center [572, 122] width 86 height 11
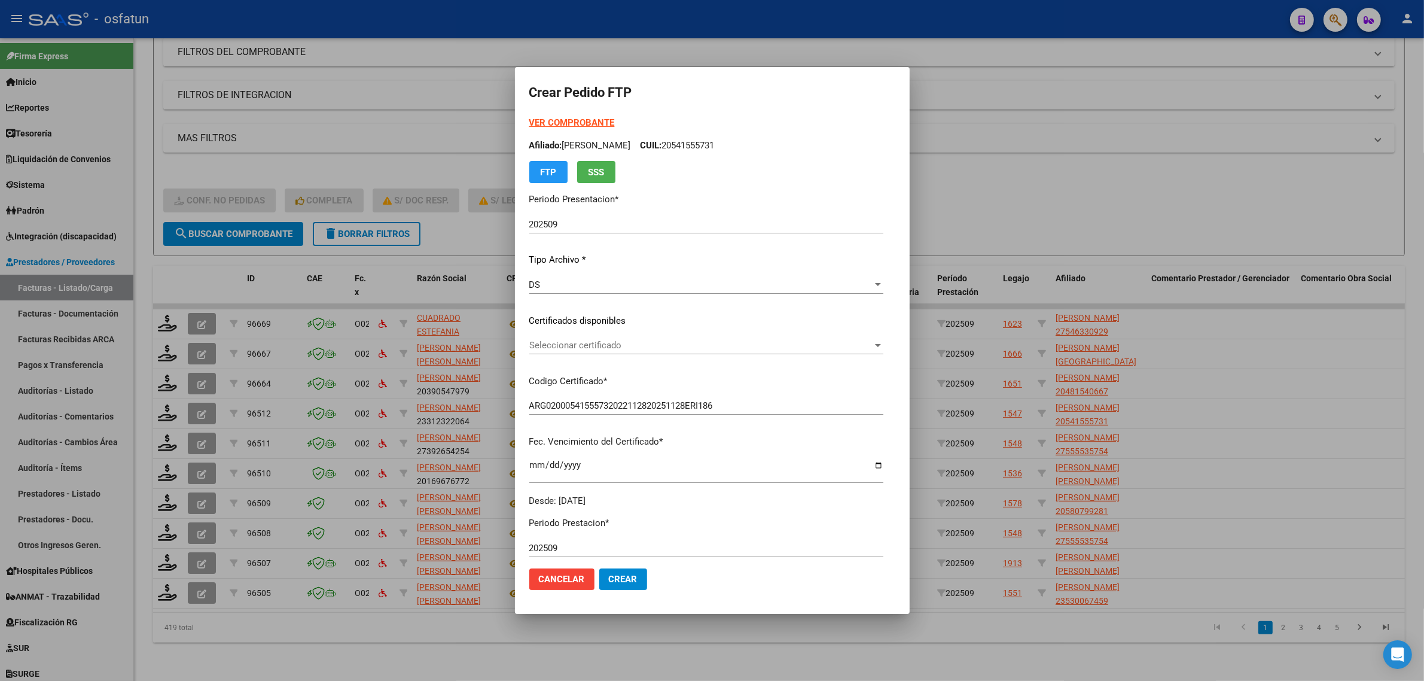
click at [550, 342] on span "Seleccionar certificado" at bounding box center [700, 345] width 343 height 11
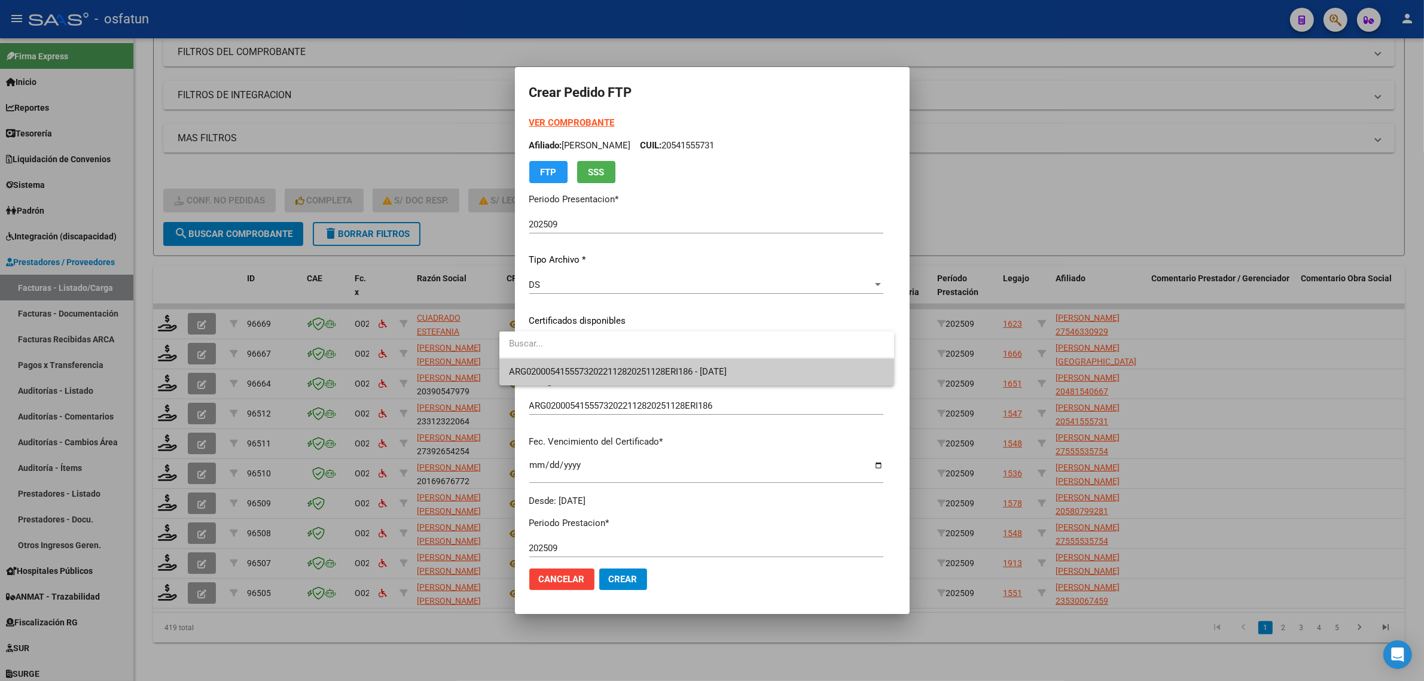
click at [553, 371] on span "ARG02000541555732022112820251128ERI186 - 2025-11-28" at bounding box center [618, 371] width 218 height 11
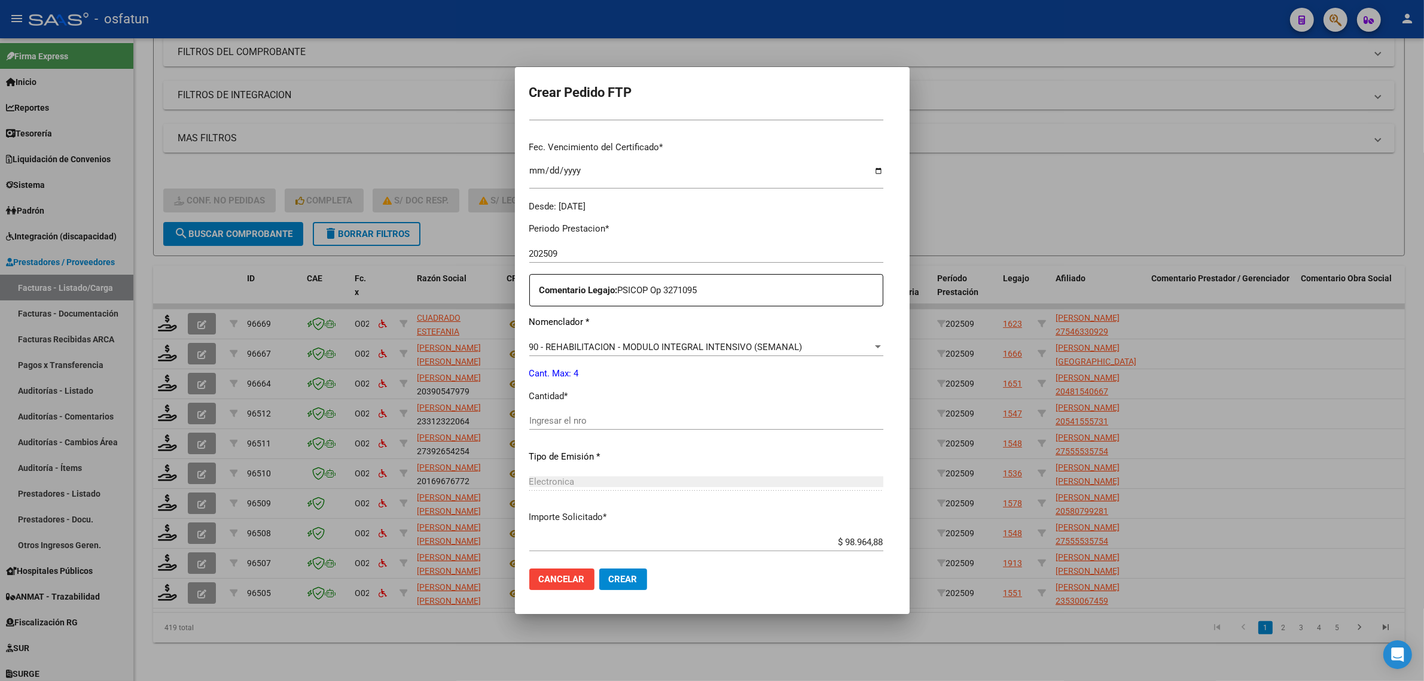
scroll to position [224, 0]
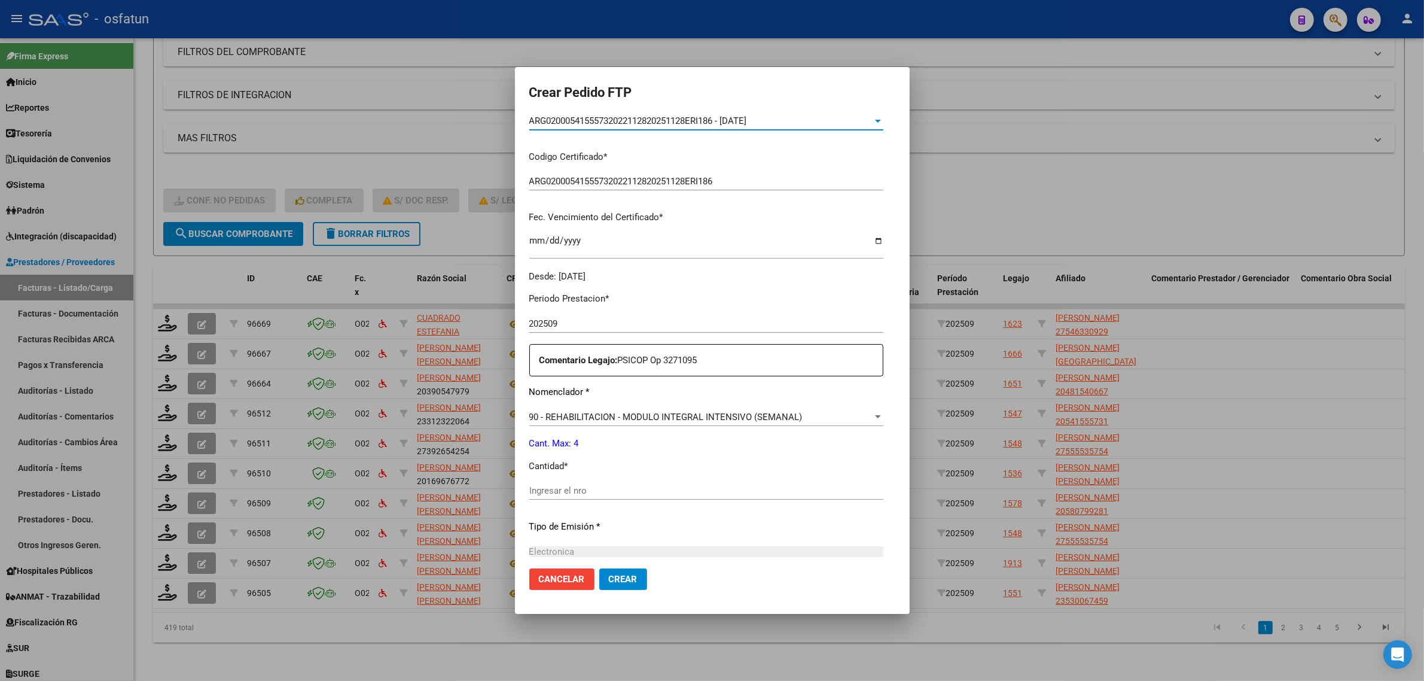
click at [536, 483] on div "Ingresar el nro" at bounding box center [706, 490] width 354 height 18
type input "4"
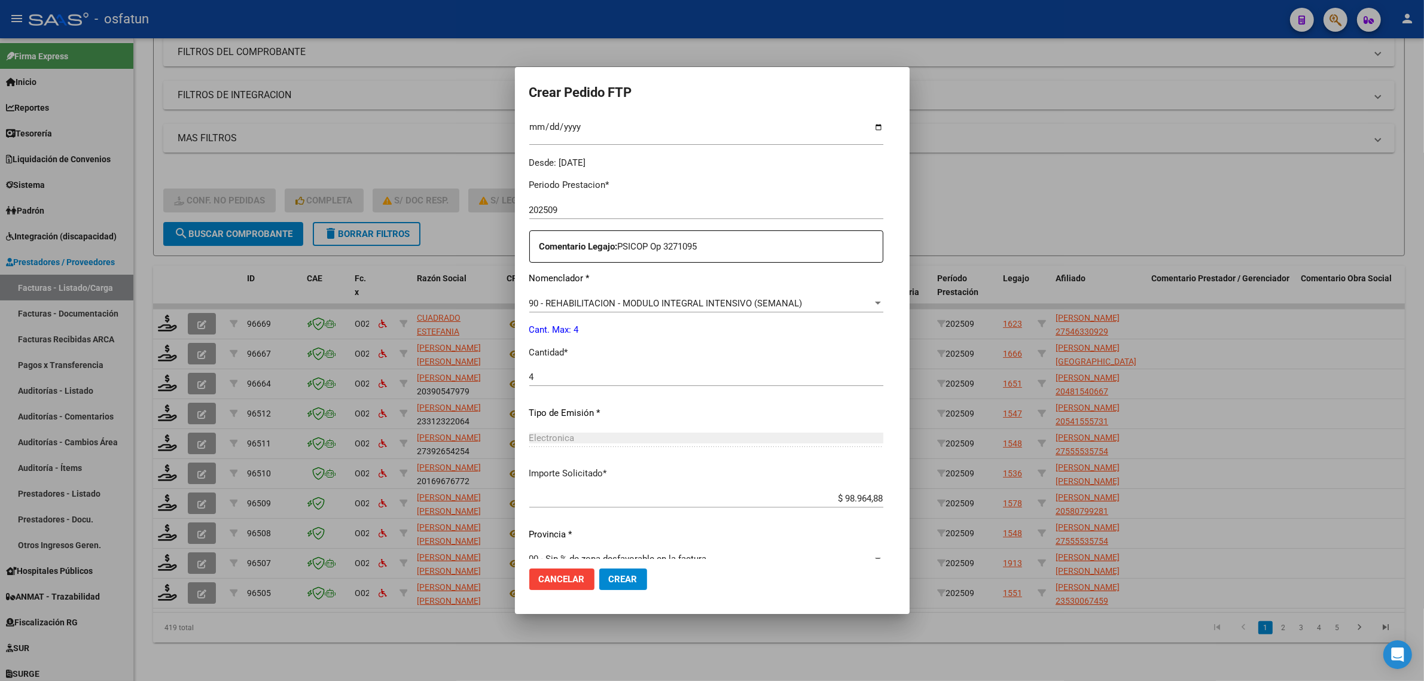
scroll to position [357, 0]
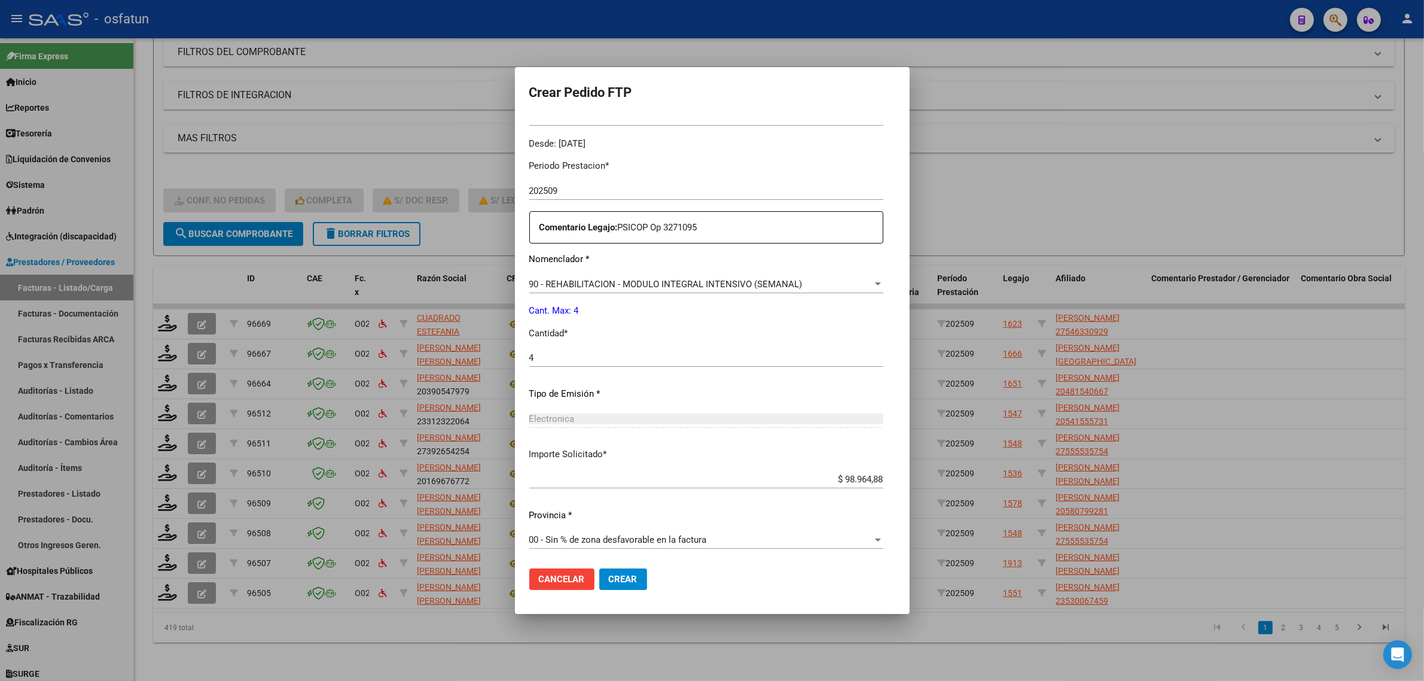
click at [609, 578] on span "Crear" at bounding box center [623, 578] width 29 height 11
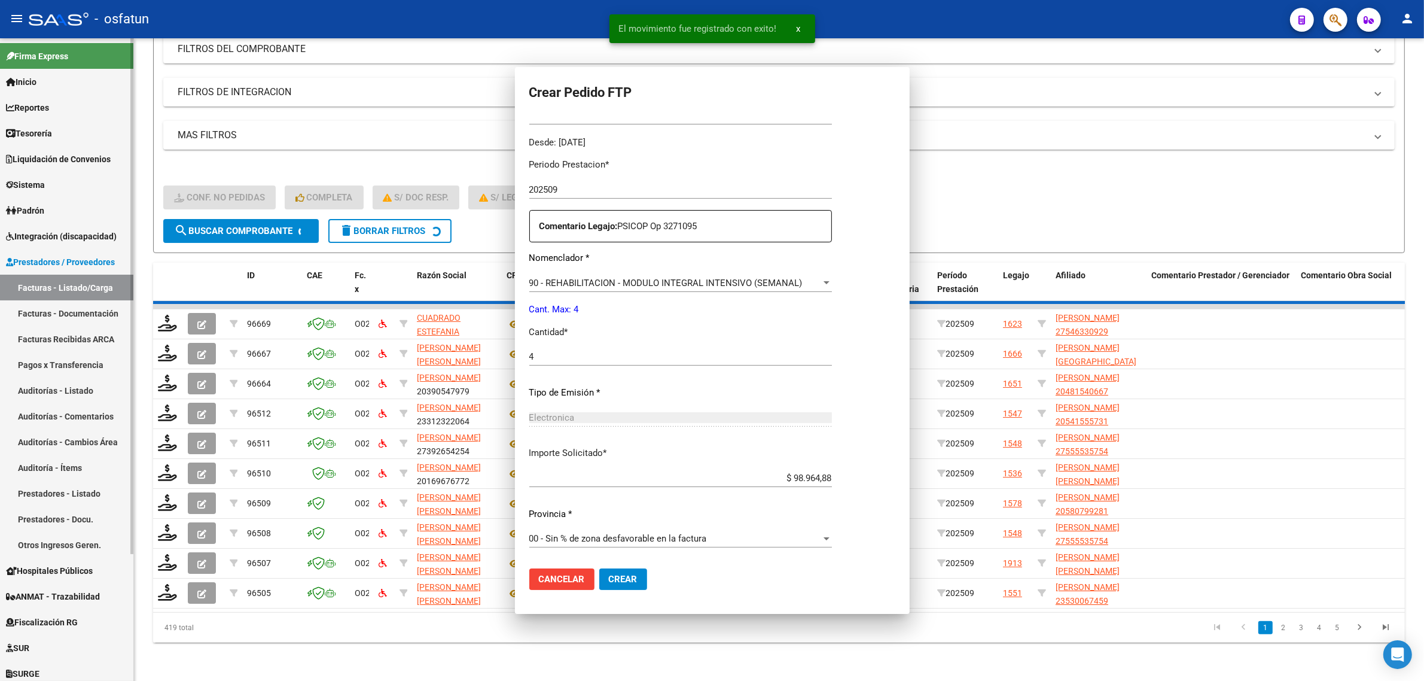
scroll to position [290, 0]
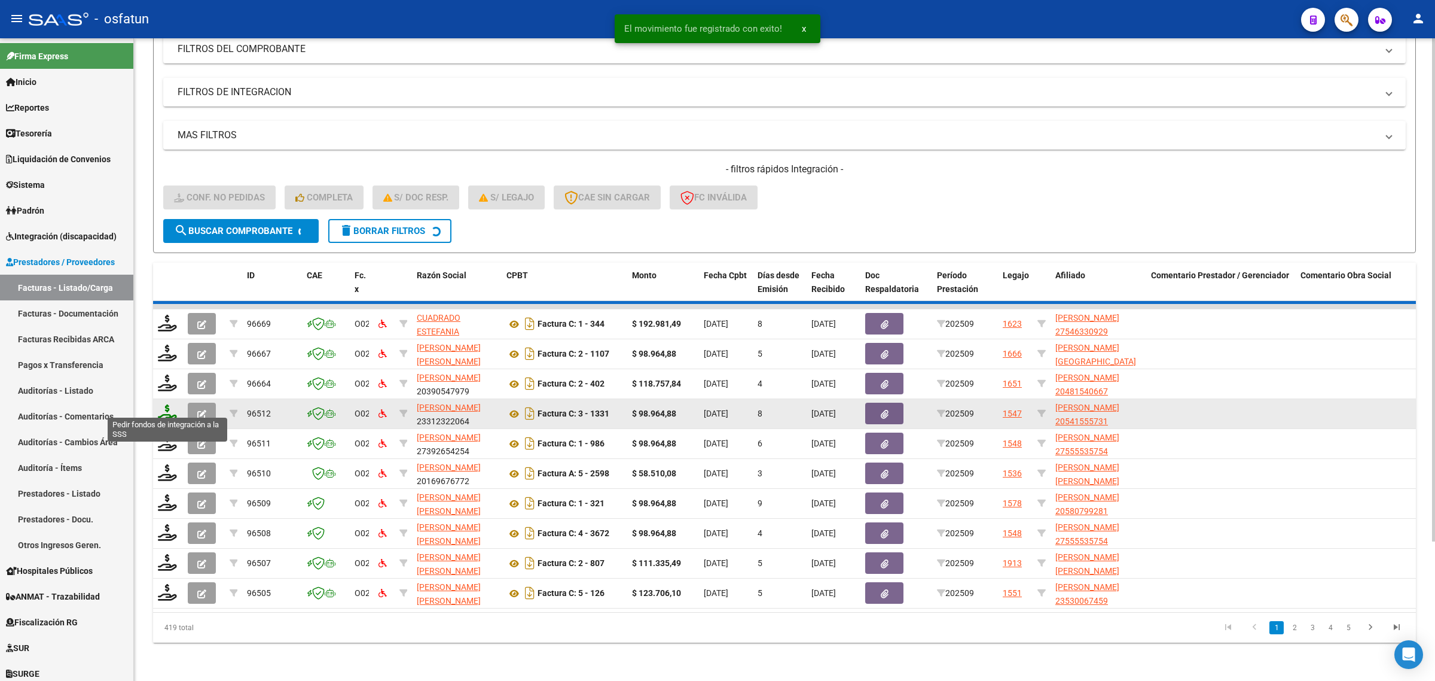
click at [172, 404] on icon at bounding box center [167, 412] width 19 height 17
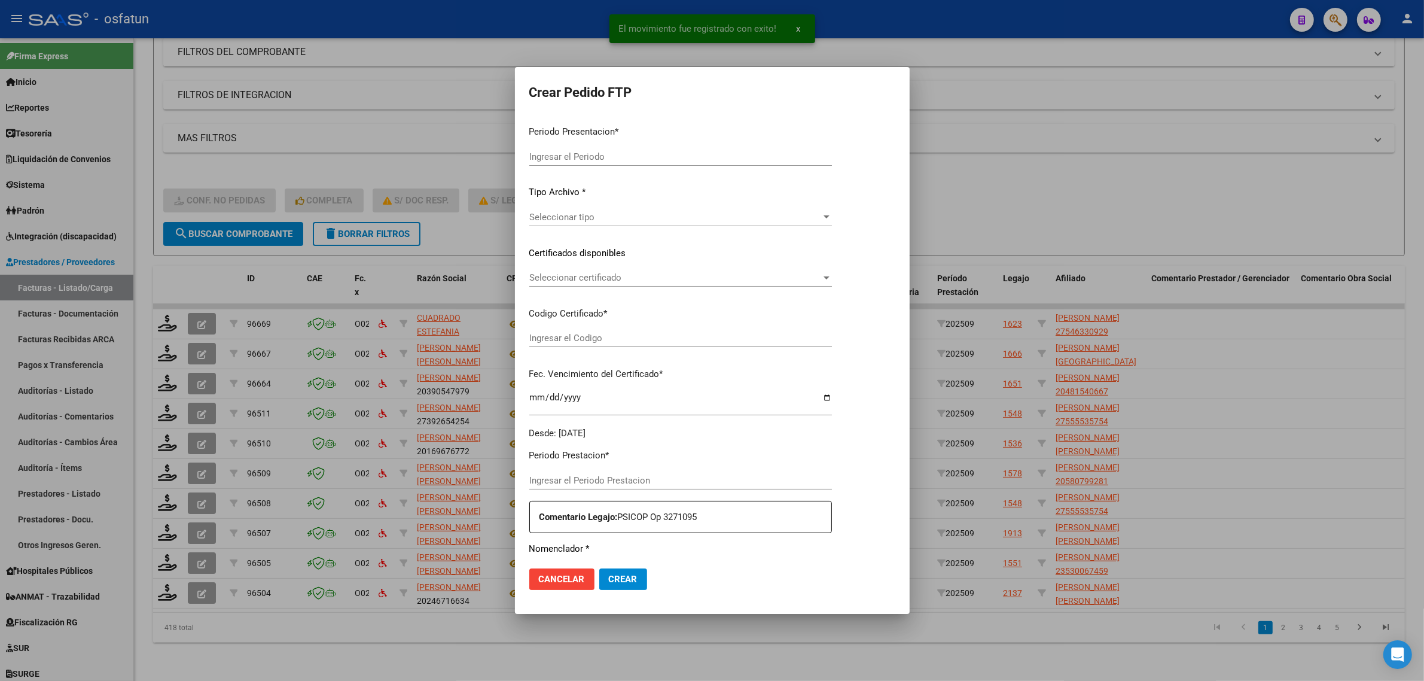
type input "202509"
type input "$ 98.964,88"
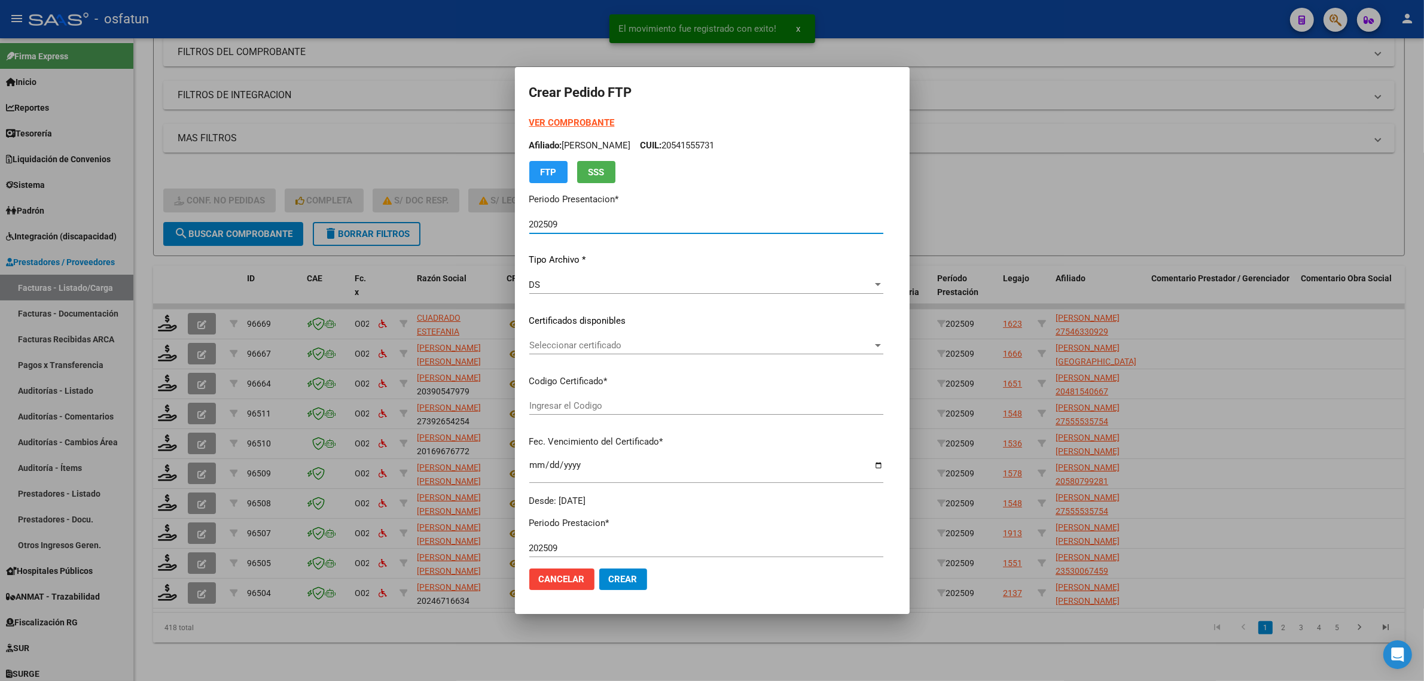
type input "ARG01000555535752019121320251213ERI186"
type input "[DATE]"
click at [530, 120] on strong "VER COMPROBANTE" at bounding box center [572, 122] width 86 height 11
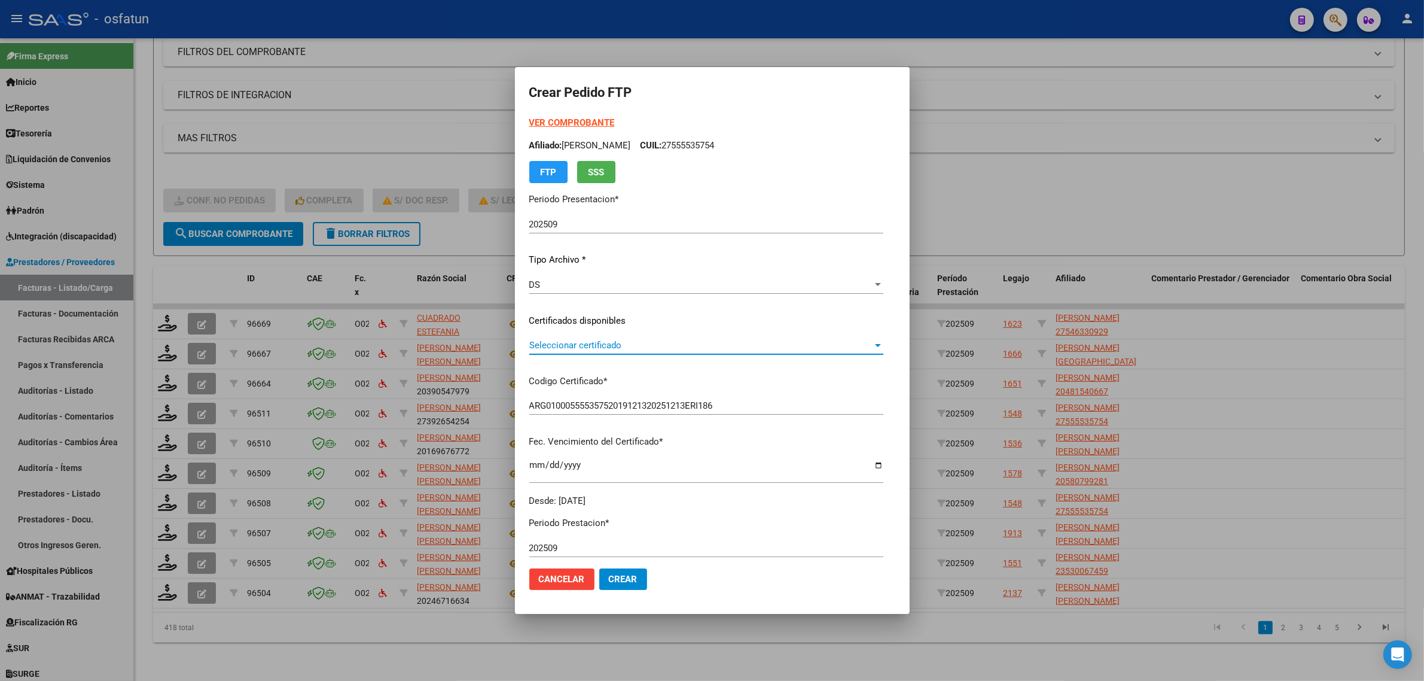
click at [575, 341] on span "Seleccionar certificado" at bounding box center [700, 345] width 343 height 11
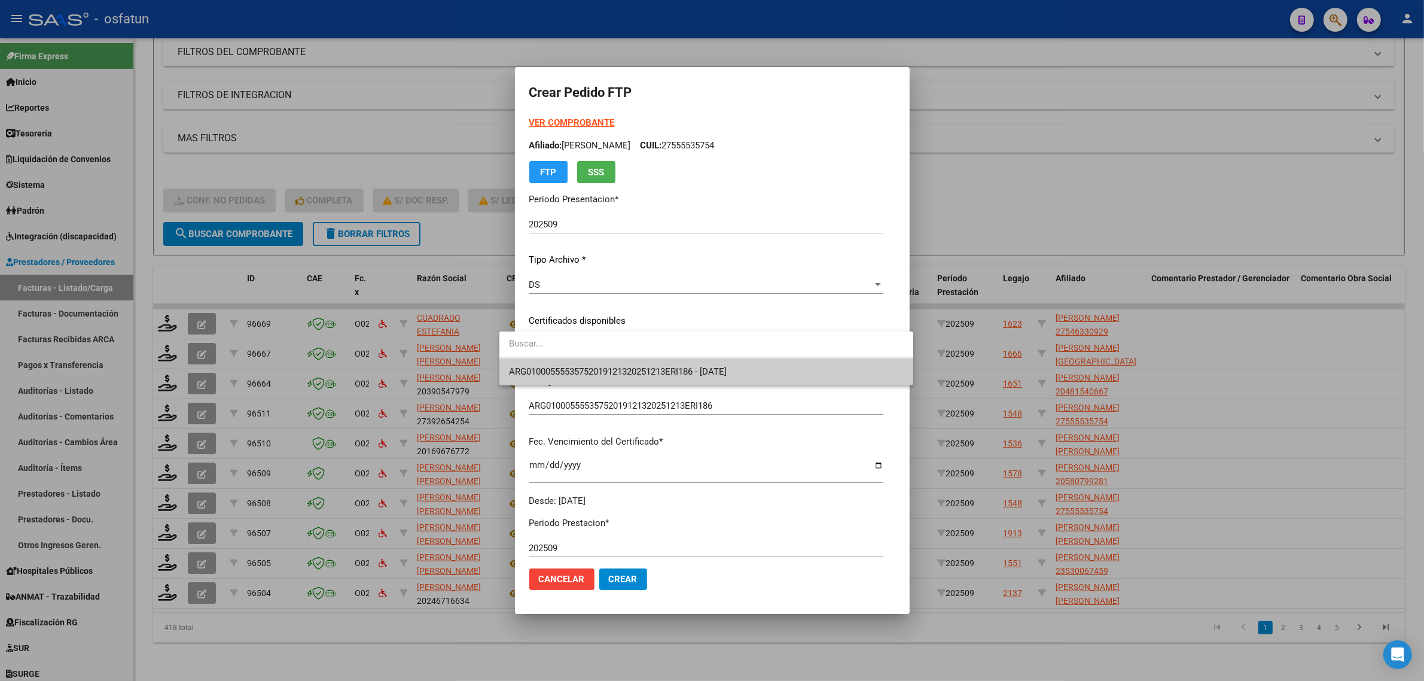
click at [593, 373] on span "ARG01000555535752019121320251213ERI186 - [DATE]" at bounding box center [618, 371] width 218 height 11
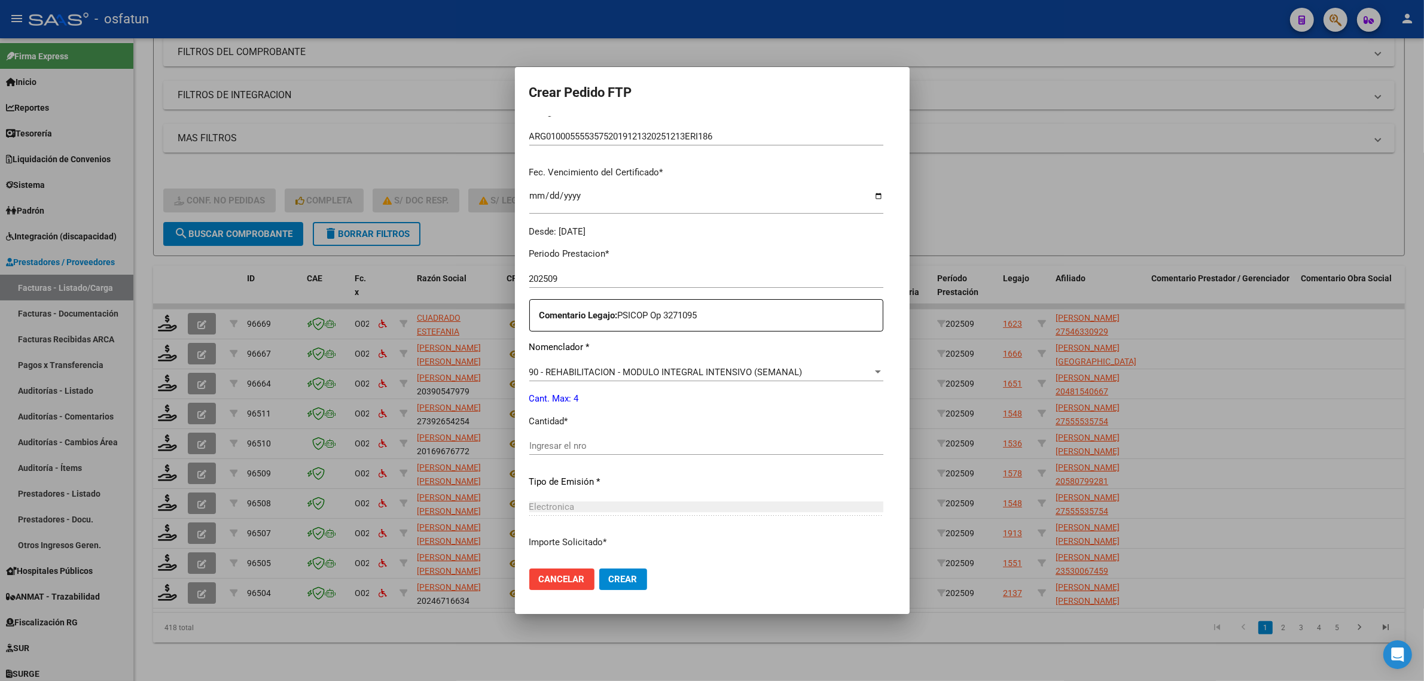
scroll to position [299, 0]
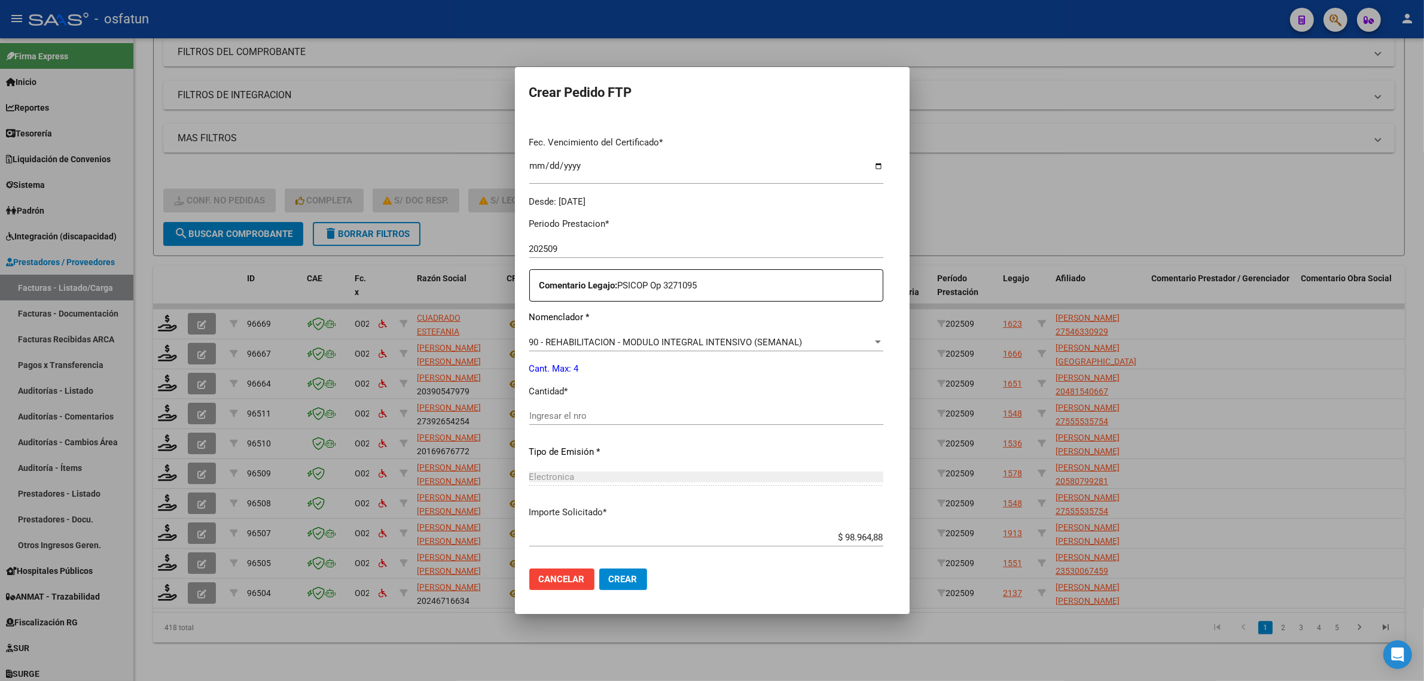
click at [557, 420] on input "Ingresar el nro" at bounding box center [706, 415] width 354 height 11
type input "4"
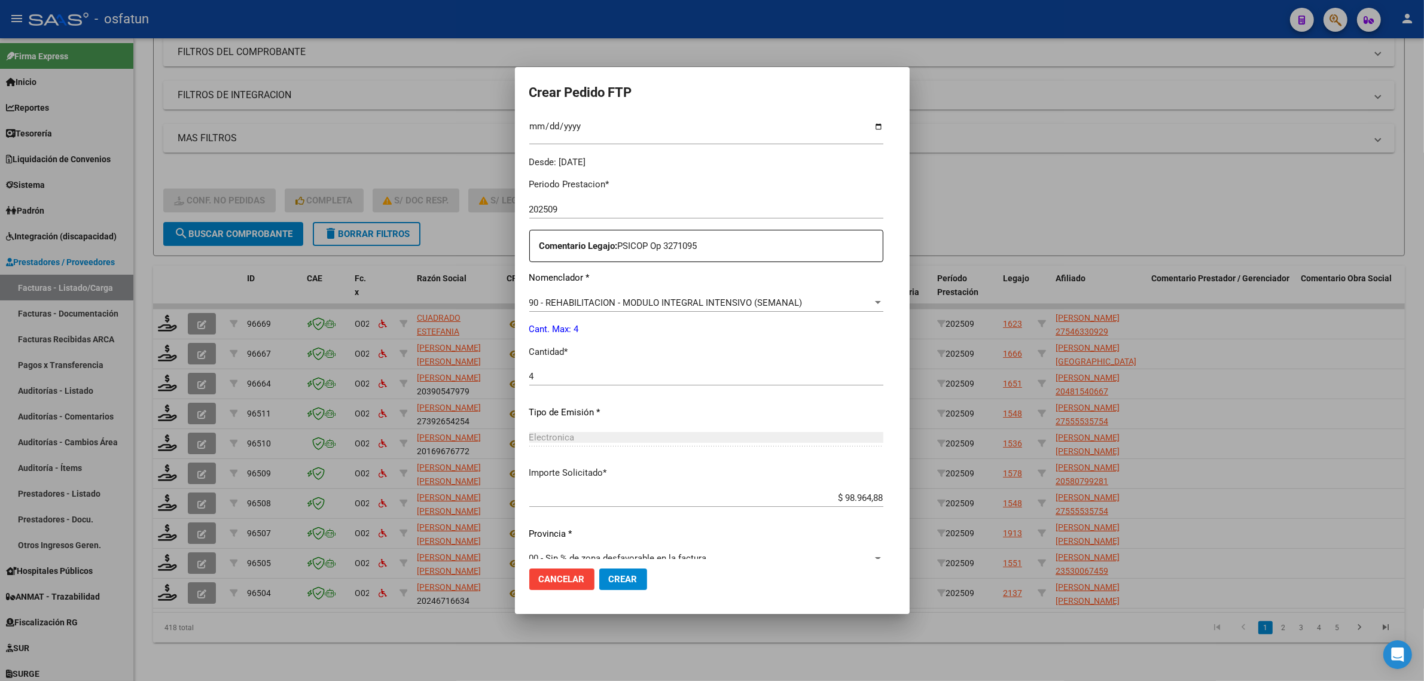
scroll to position [357, 0]
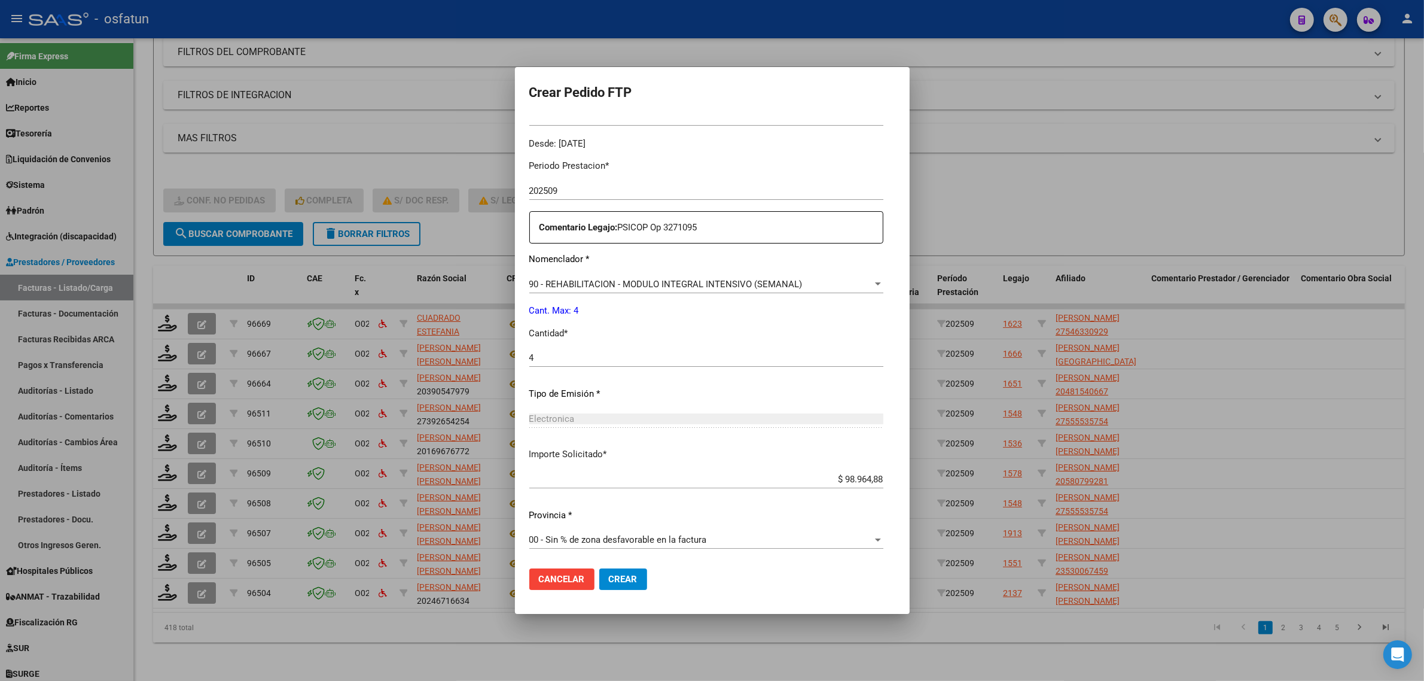
click at [609, 579] on span "Crear" at bounding box center [623, 578] width 29 height 11
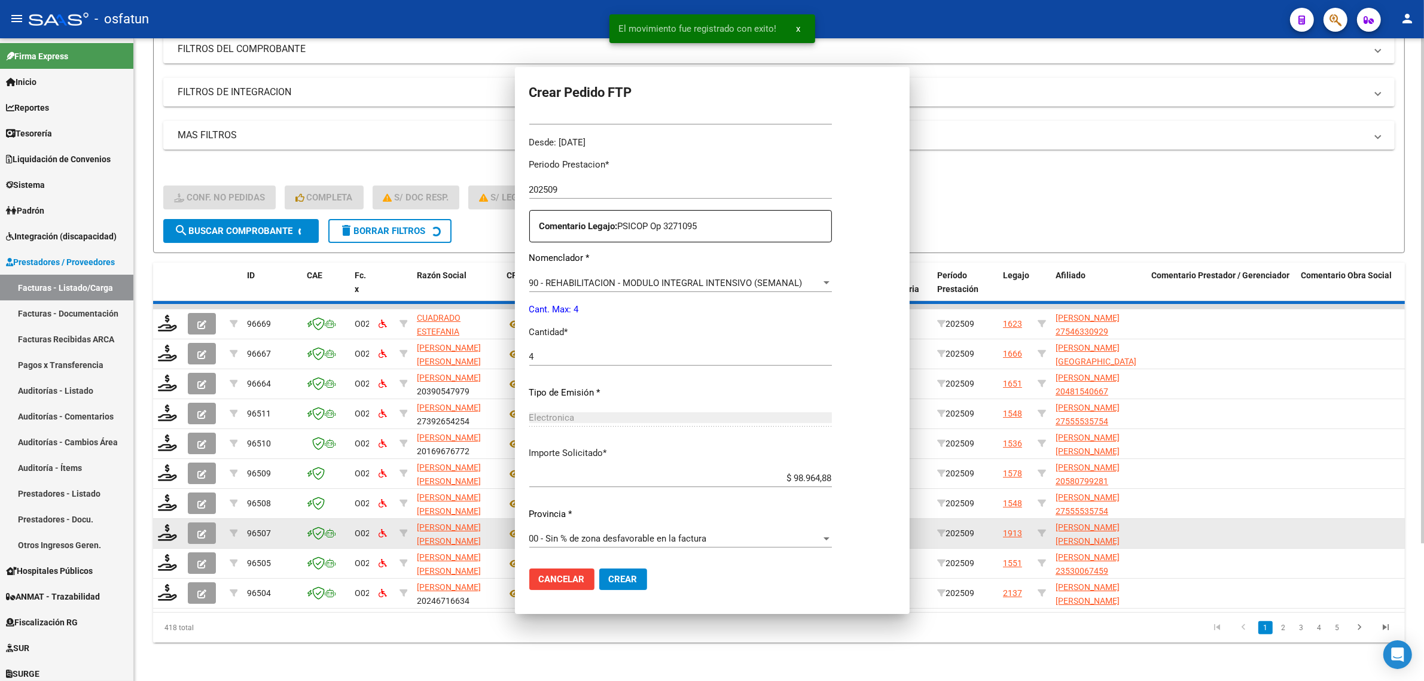
scroll to position [290, 0]
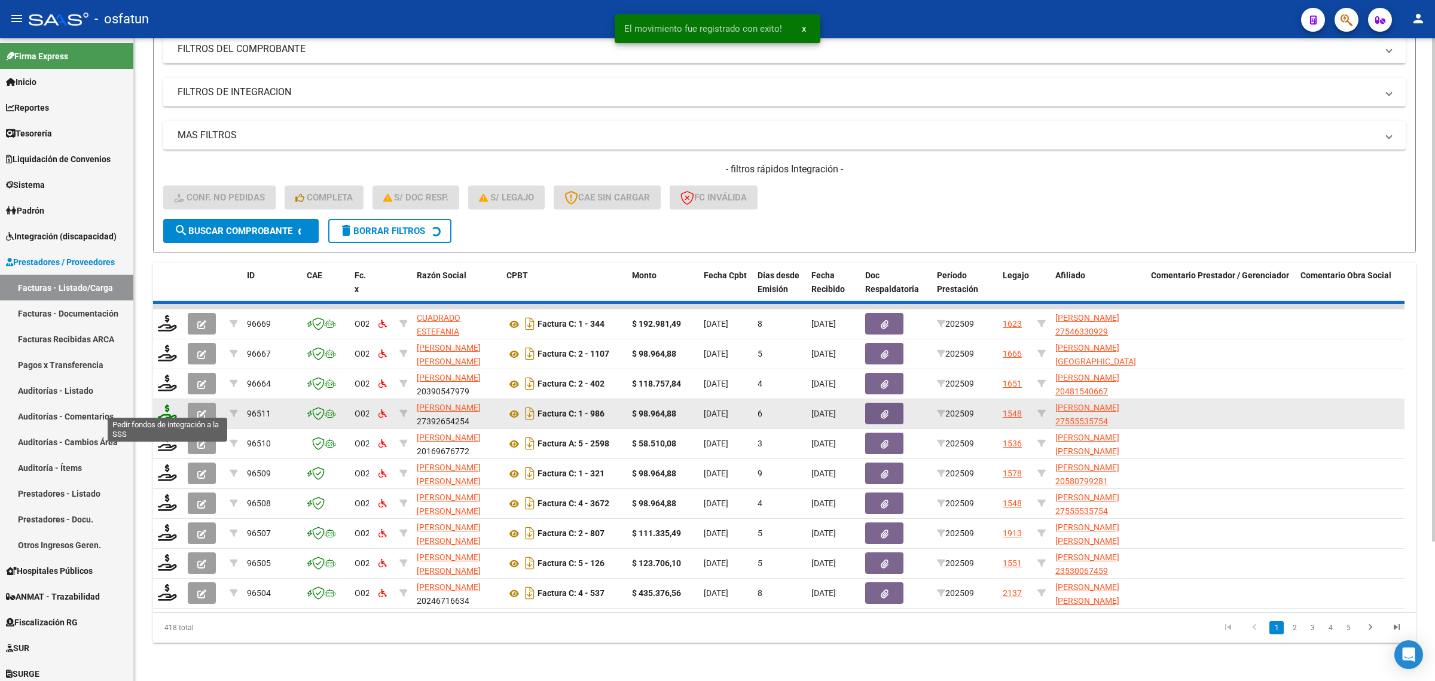
click at [169, 404] on icon at bounding box center [167, 412] width 19 height 17
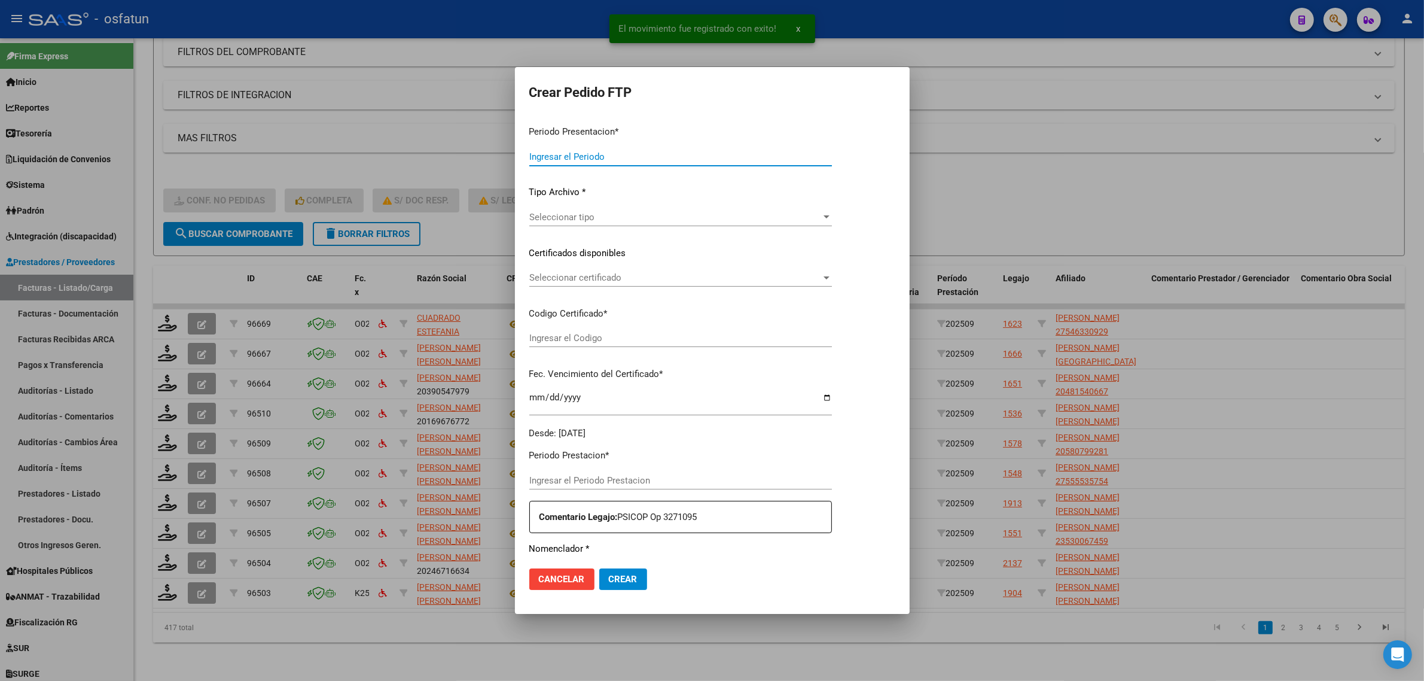
type input "202509"
type input "$ 58.510,08"
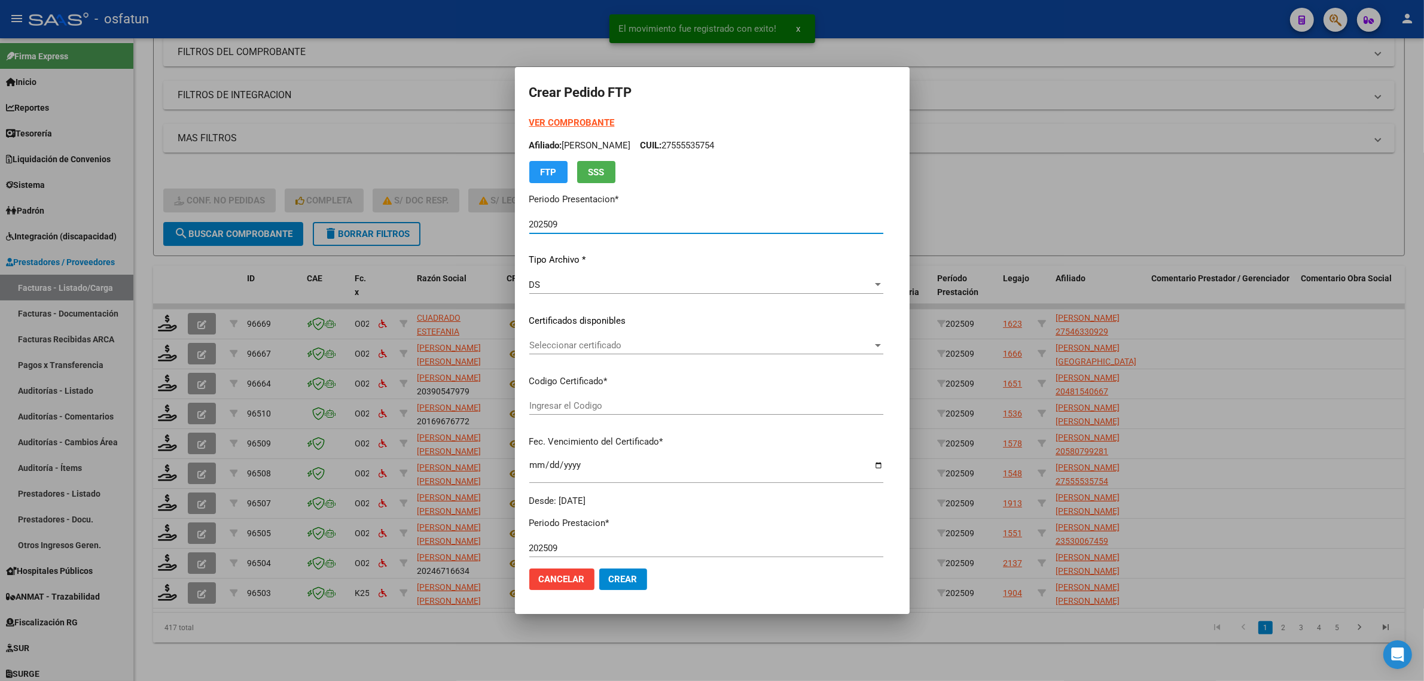
type input "ARG02000555048492023012720280127BS436"
type input "2028-01-27"
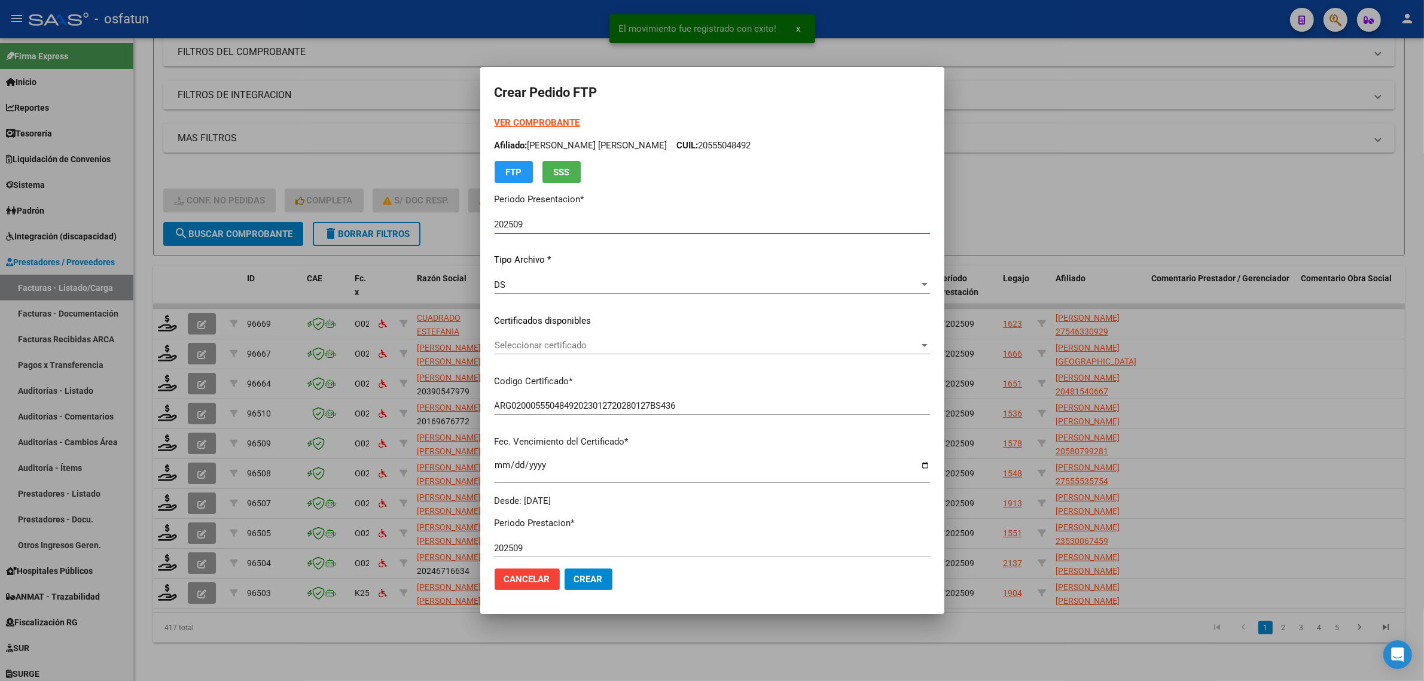
click at [548, 117] on div "VER COMPROBANTE ARCA Padrón Afiliado: NANTHAVETH DUARTE LUCIANO JAVIER CUIL: 20…" at bounding box center [712, 149] width 435 height 67
click at [545, 120] on strong "VER COMPROBANTE" at bounding box center [538, 122] width 86 height 11
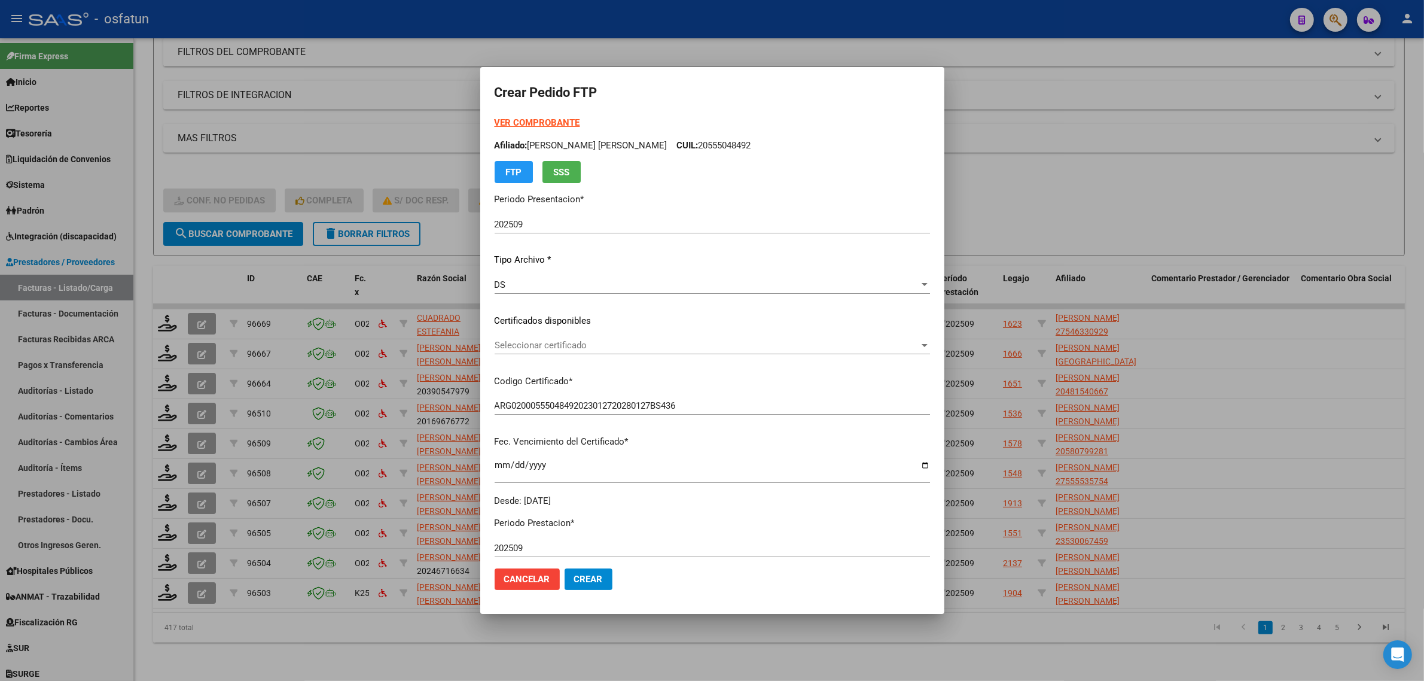
click at [575, 340] on div "Seleccionar certificado Seleccionar certificado" at bounding box center [712, 345] width 435 height 18
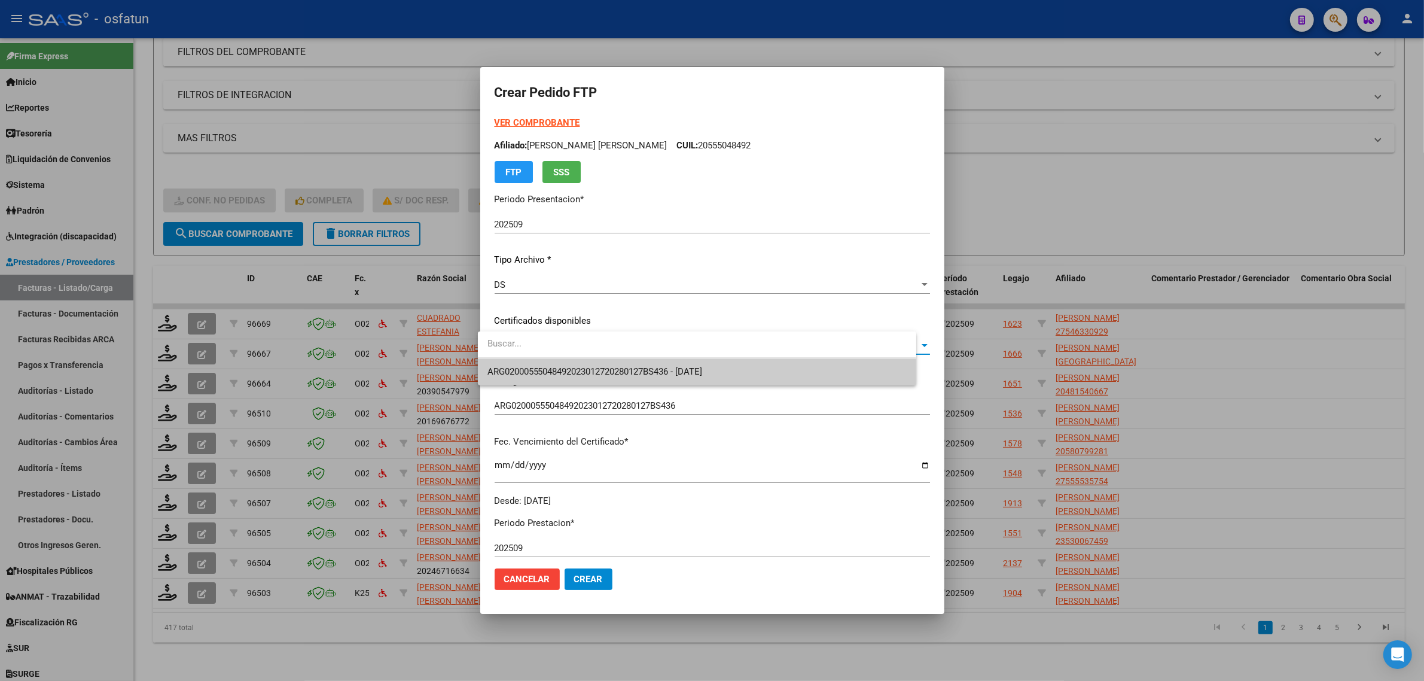
click at [571, 359] on div "ARG02000555048492023012720280127BS436 - 2028-01-27" at bounding box center [697, 358] width 438 height 54
click at [569, 368] on span "ARG02000555048492023012720280127BS436 - 2028-01-27" at bounding box center [594, 371] width 215 height 11
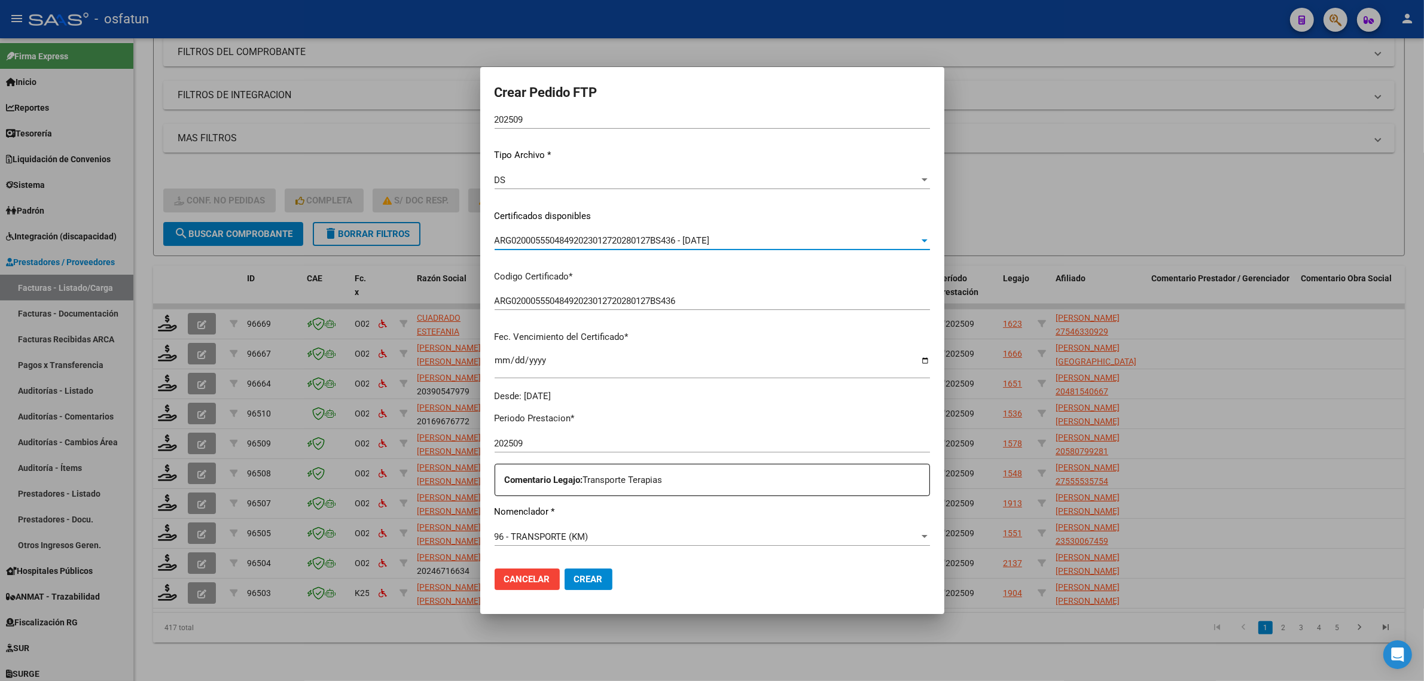
scroll to position [224, 0]
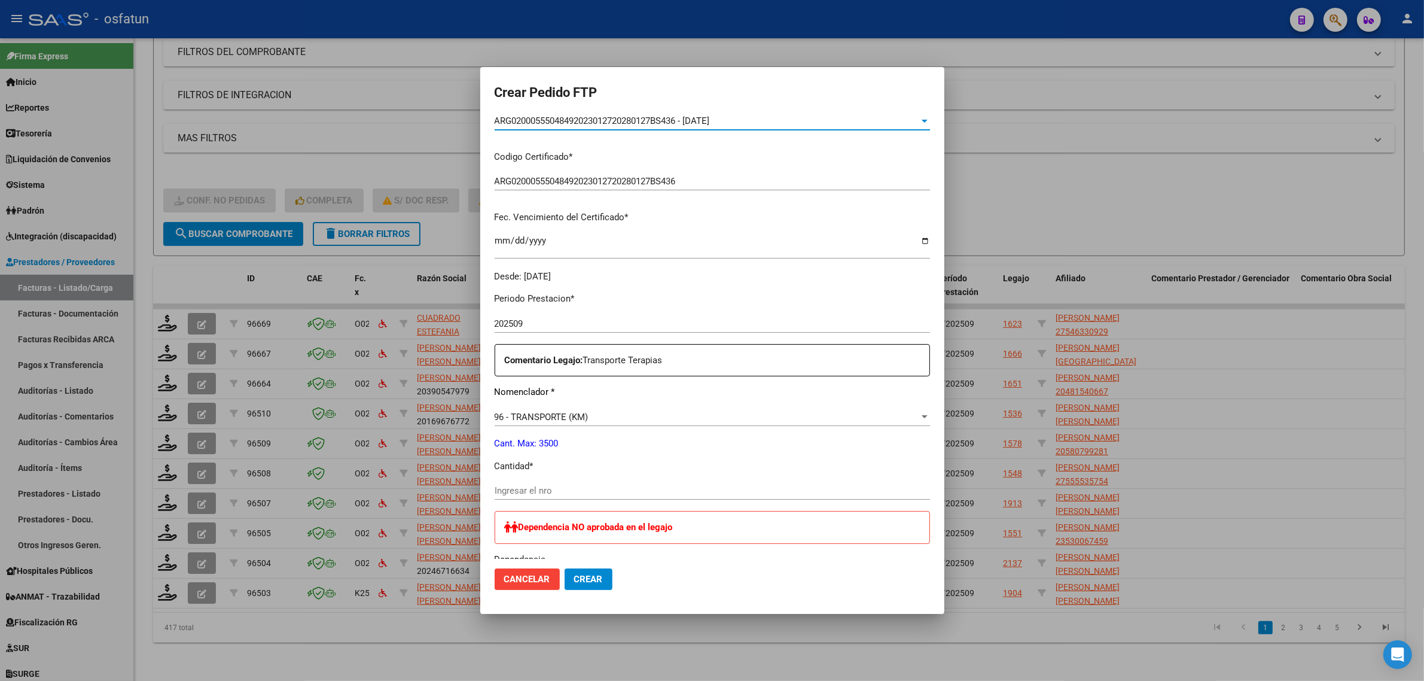
click at [537, 492] on input "Ingresar el nro" at bounding box center [712, 490] width 435 height 11
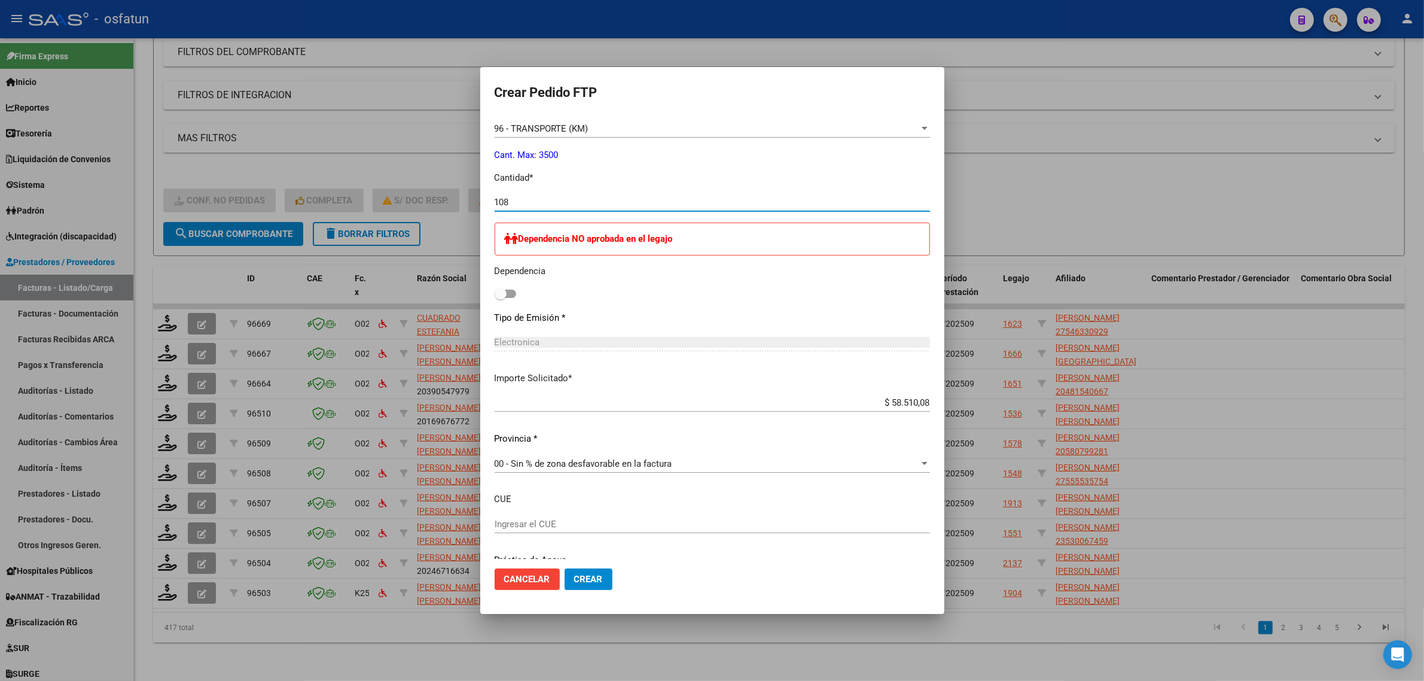
scroll to position [523, 0]
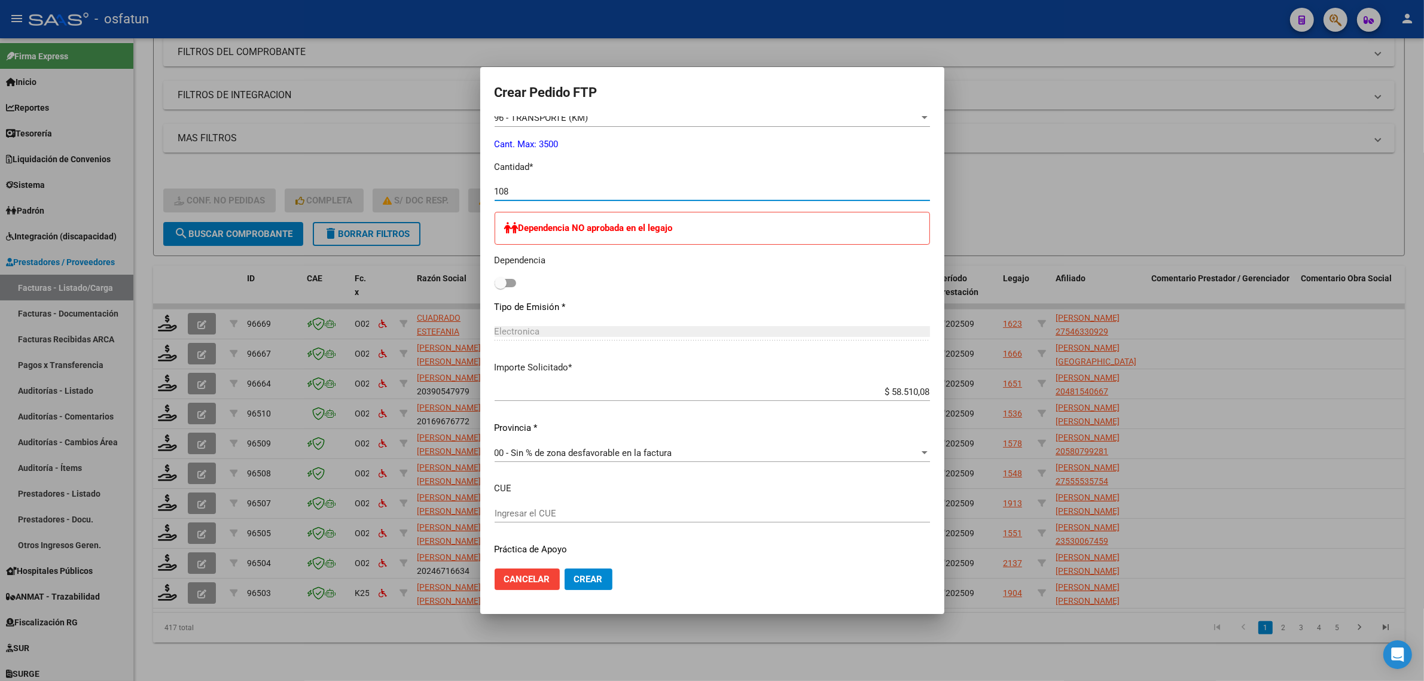
type input "108"
click at [574, 574] on span "Crear" at bounding box center [588, 578] width 29 height 11
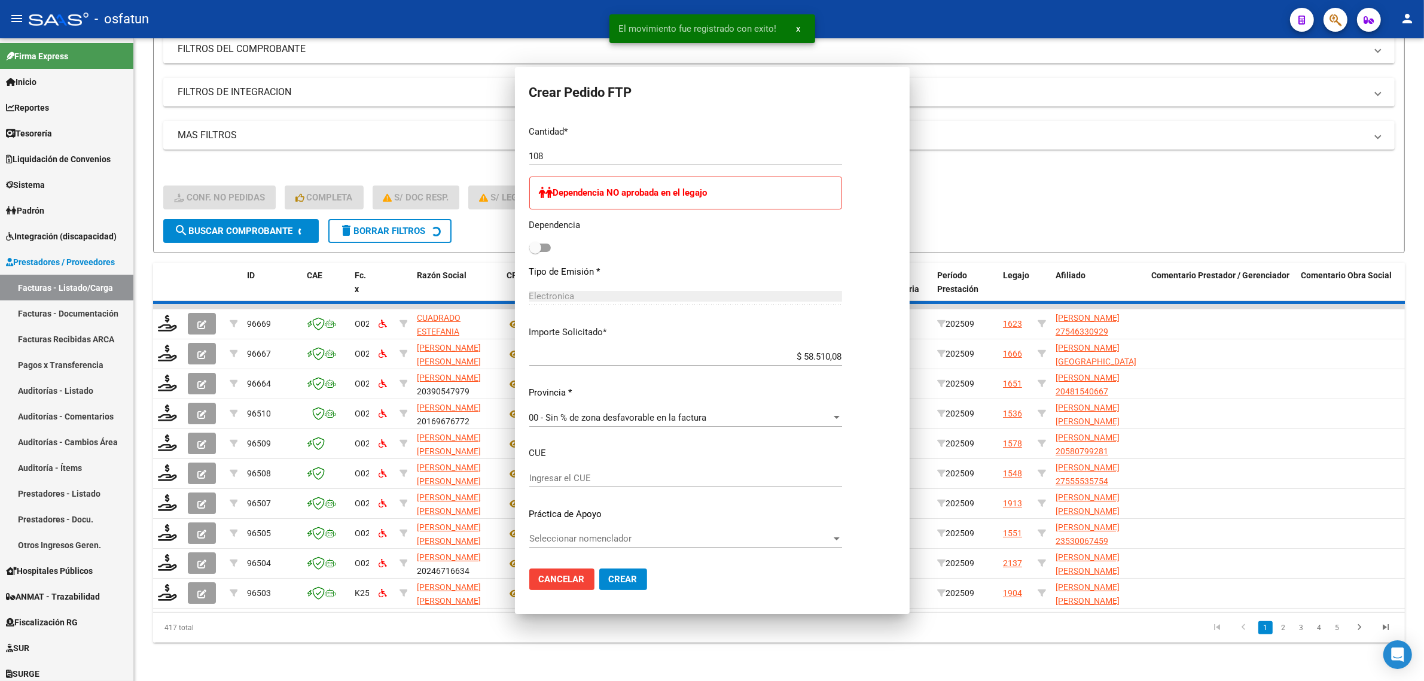
scroll to position [0, 0]
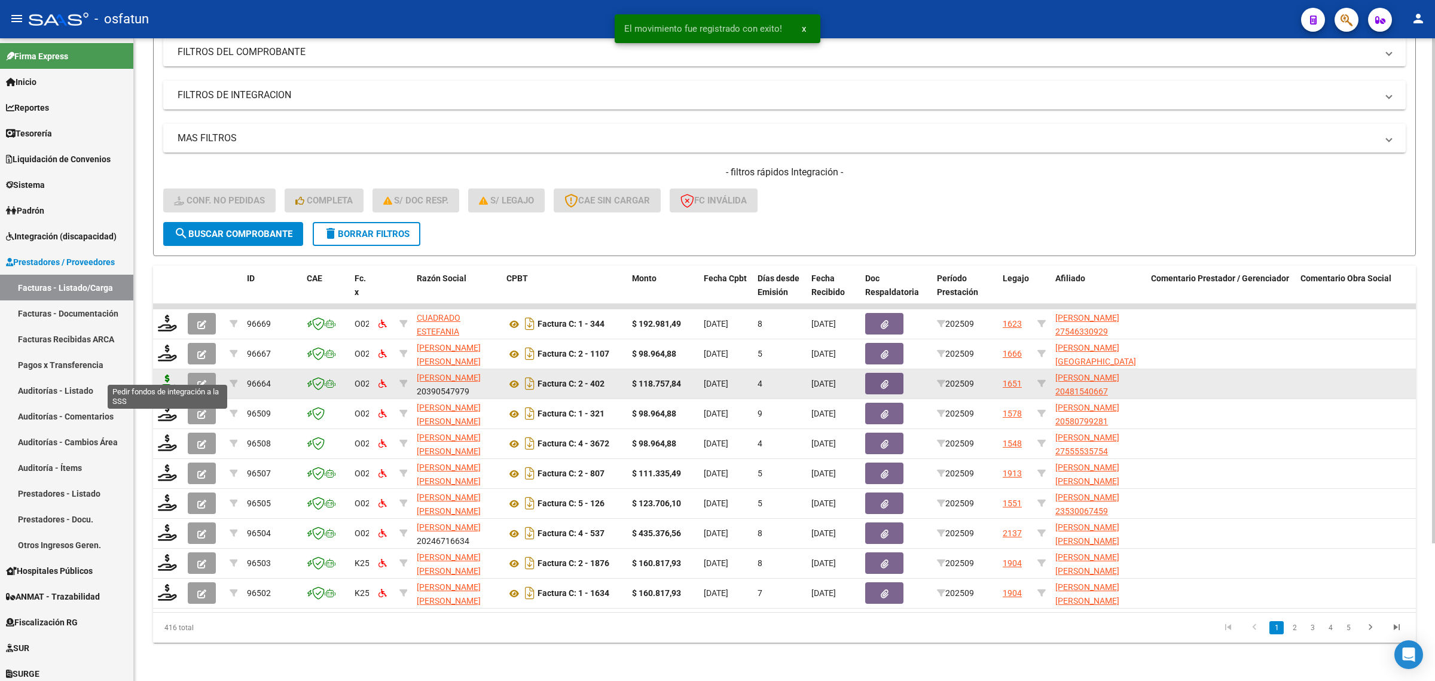
click at [163, 374] on icon at bounding box center [167, 382] width 19 height 17
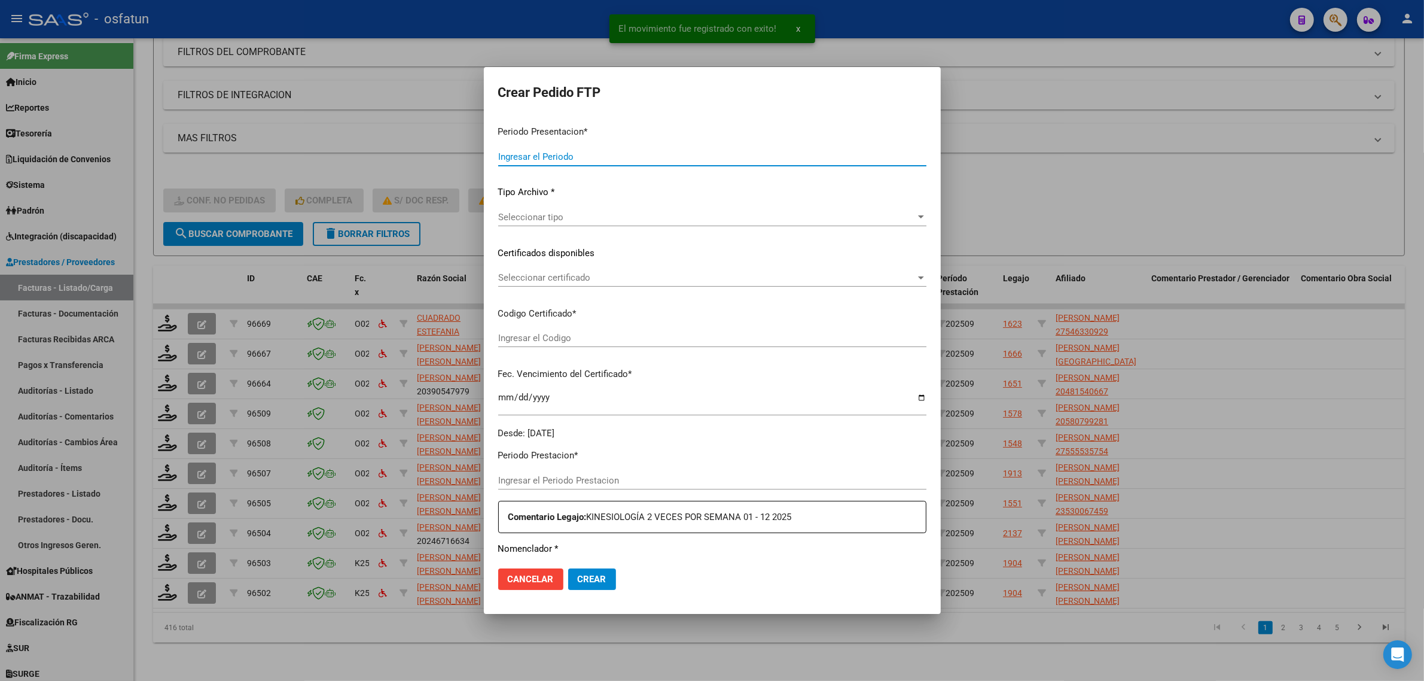
type input "202509"
type input "$ 118.757,84"
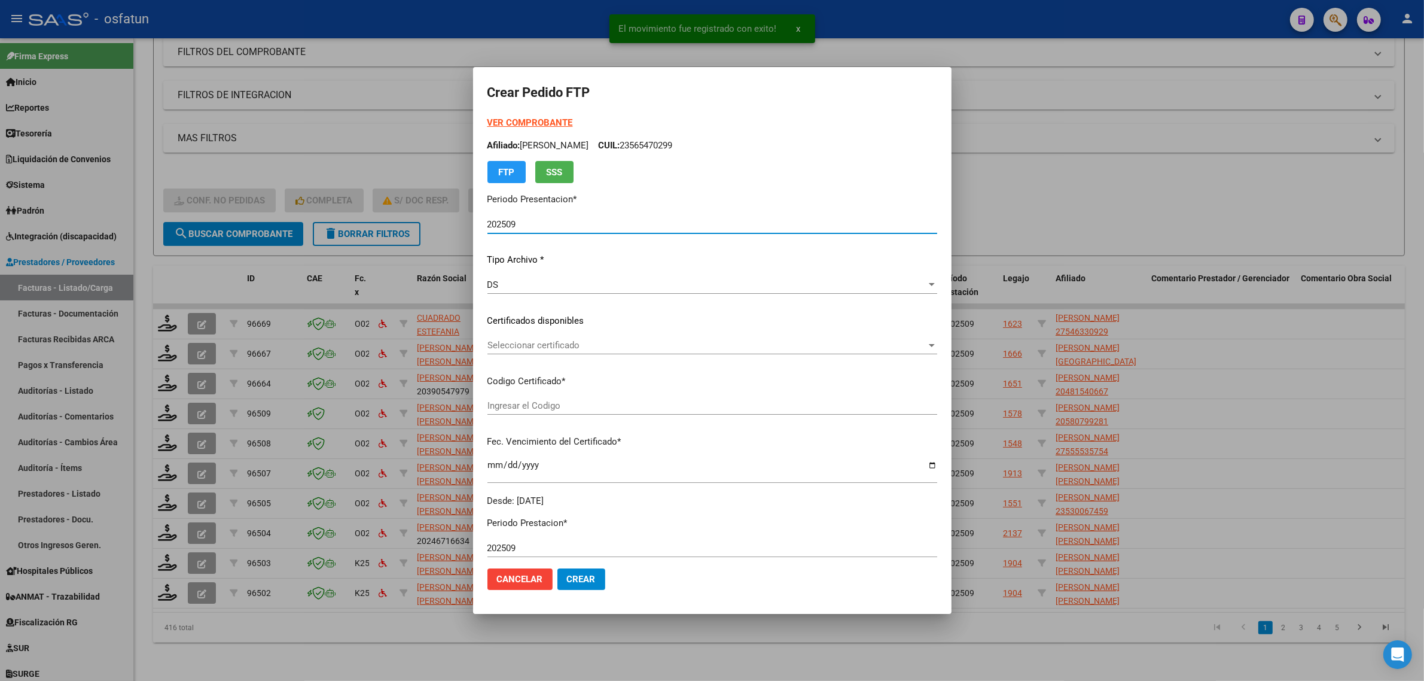
type input "ARG02000481540662022040420260404PPA236"
type input "2026-04-04"
click at [514, 120] on strong "VER COMPROBANTE" at bounding box center [530, 122] width 86 height 11
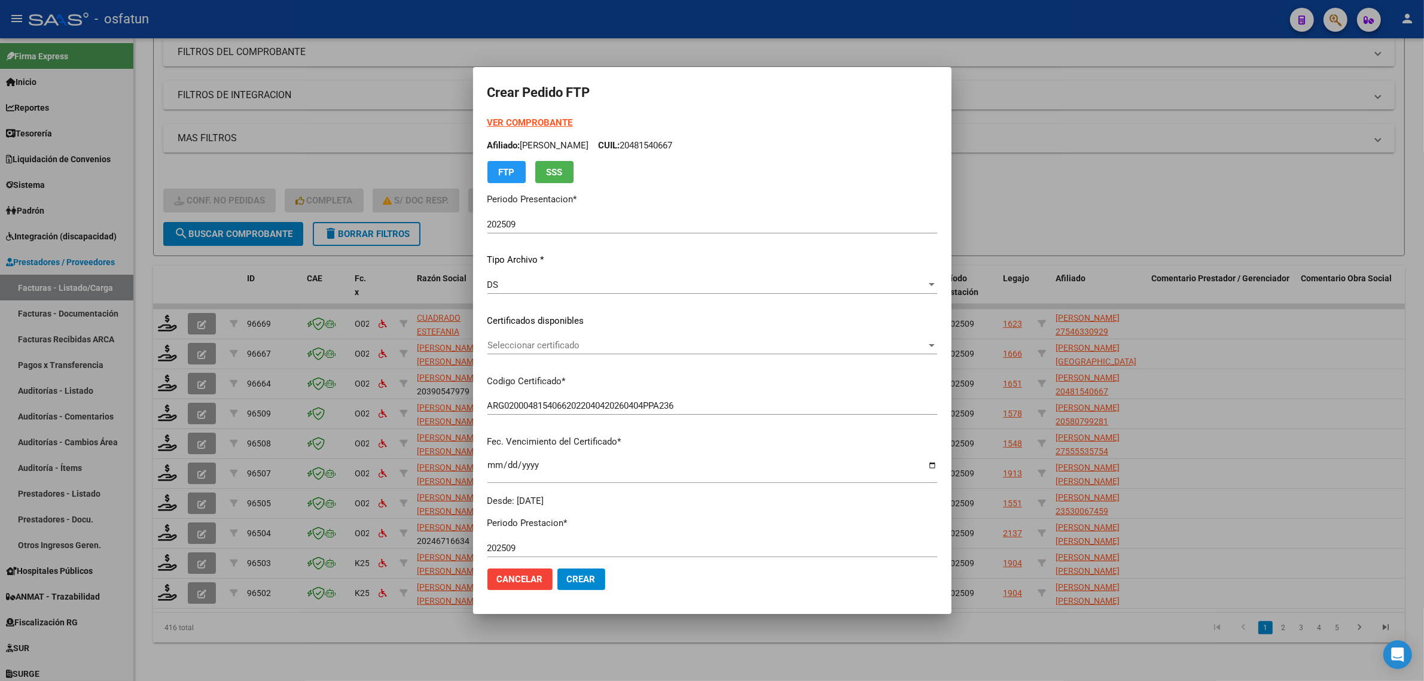
click at [622, 351] on div "Seleccionar certificado Seleccionar certificado" at bounding box center [712, 345] width 450 height 18
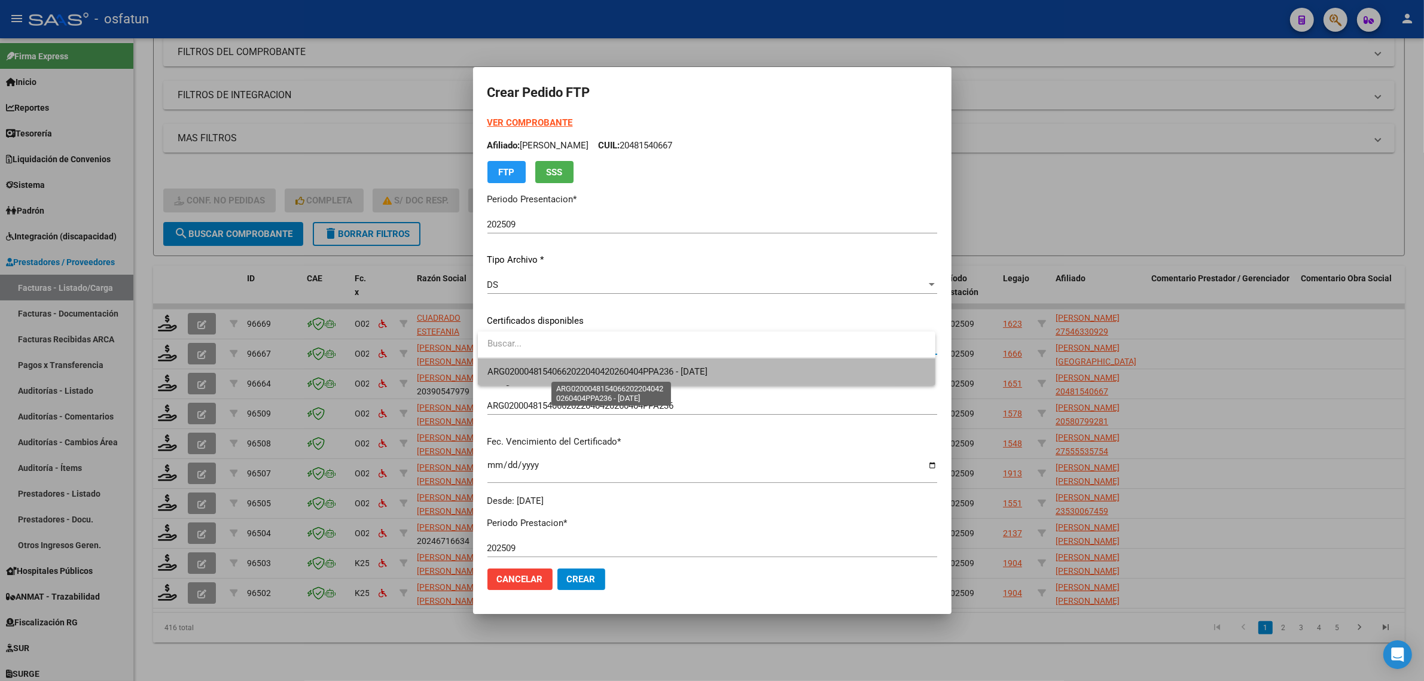
click at [611, 369] on span "ARG02000481540662022040420260404PPA236 - 2026-04-04" at bounding box center [597, 371] width 221 height 11
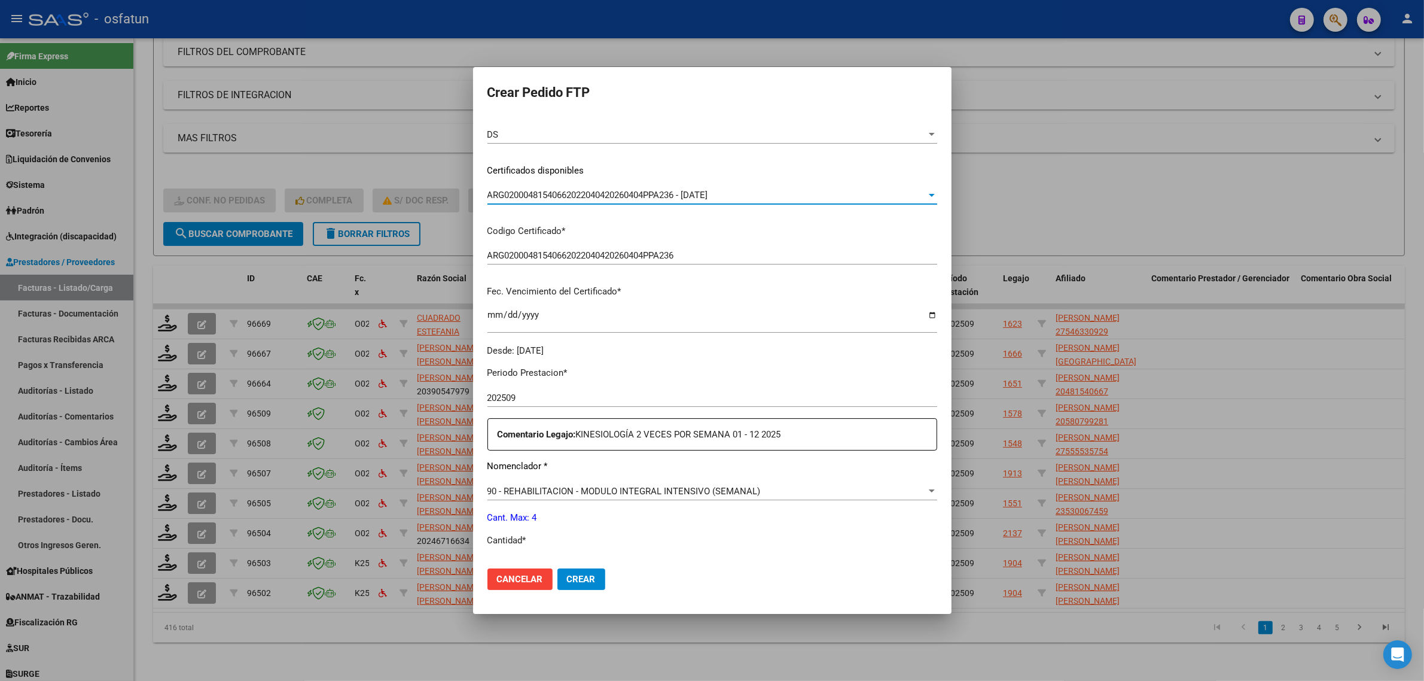
scroll to position [150, 0]
click at [587, 498] on div "90 - REHABILITACION - MODULO INTEGRAL INTENSIVO (SEMANAL) Seleccionar nomenclad…" at bounding box center [712, 492] width 450 height 18
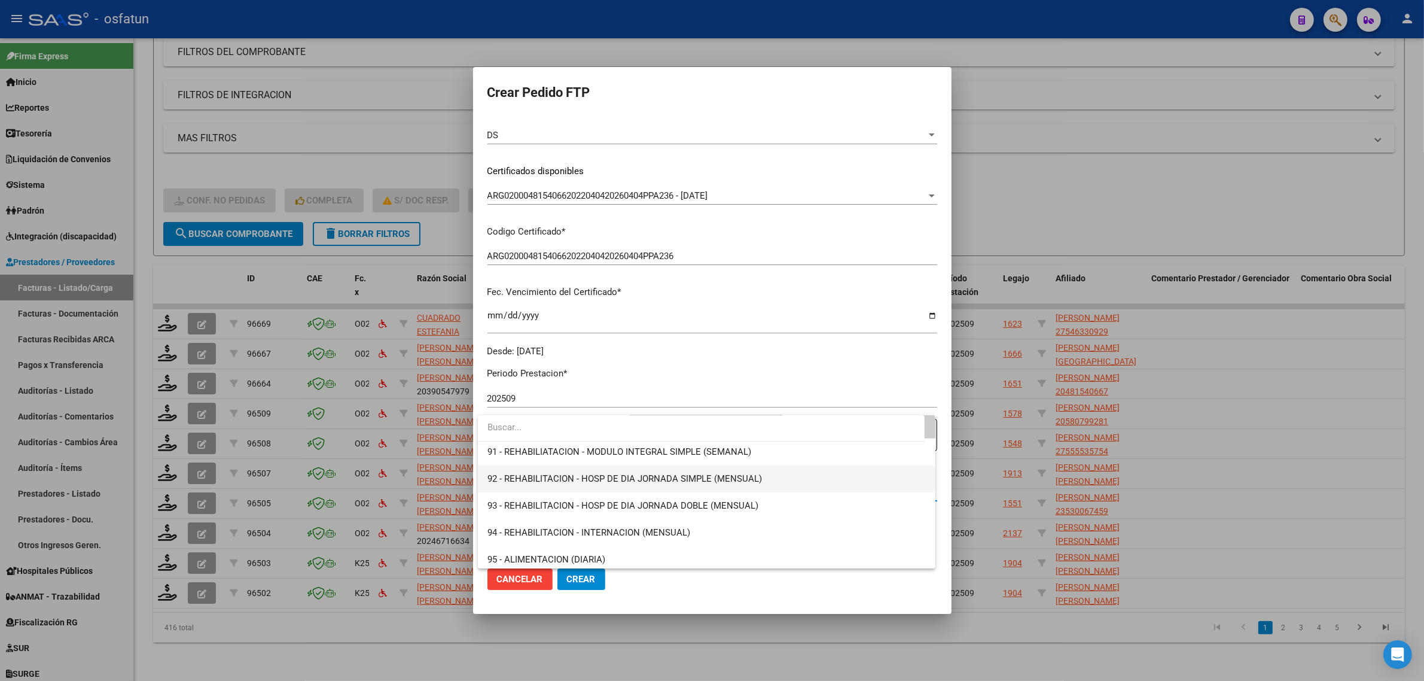
scroll to position [2509, 0]
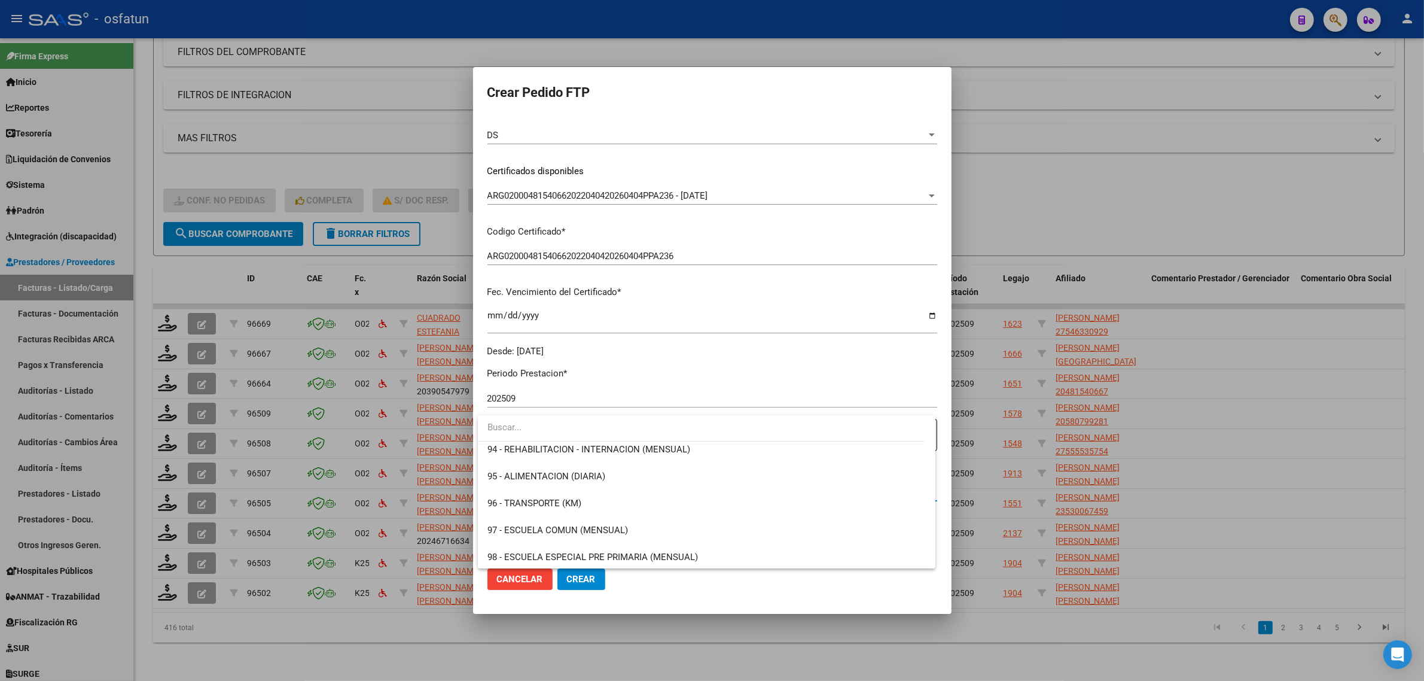
click at [512, 428] on input "dropdown search" at bounding box center [701, 427] width 447 height 27
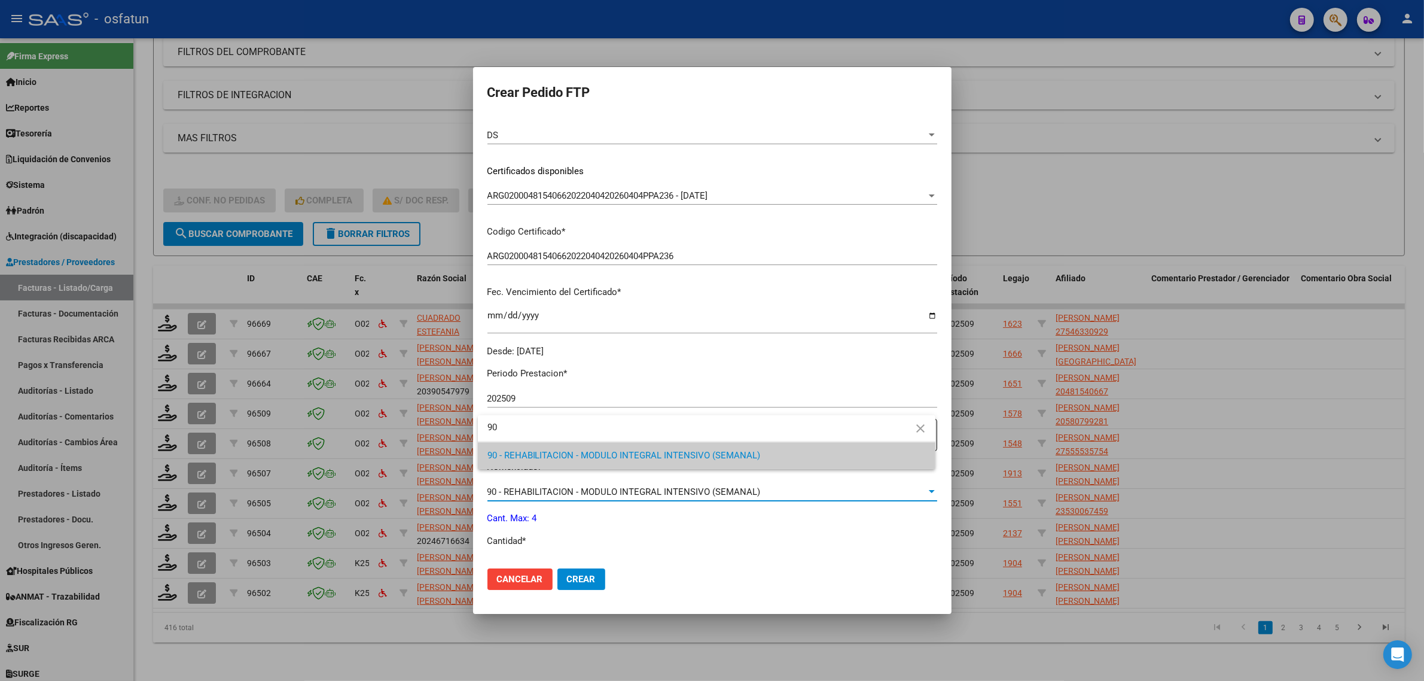
type input "90"
click at [511, 449] on span "90 - REHABILITACION - MODULO INTEGRAL INTENSIVO (SEMANAL)" at bounding box center [706, 455] width 438 height 27
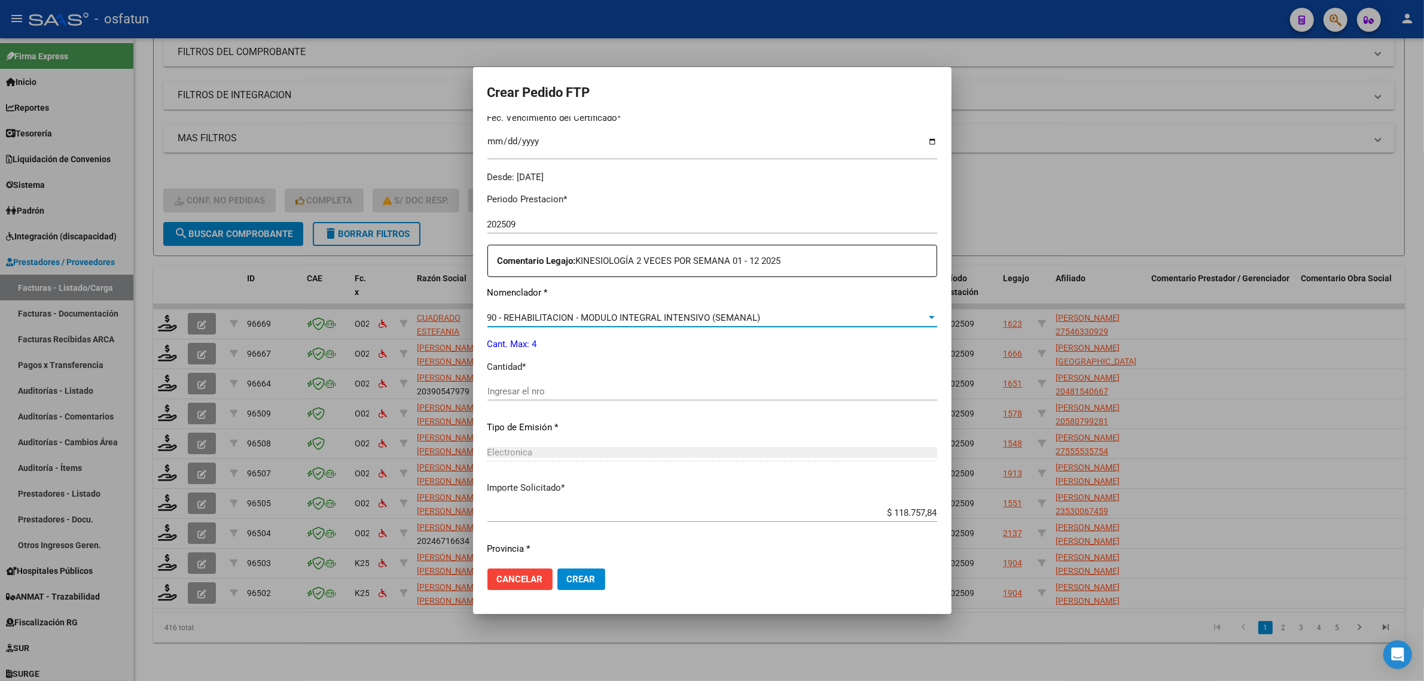
scroll to position [357, 0]
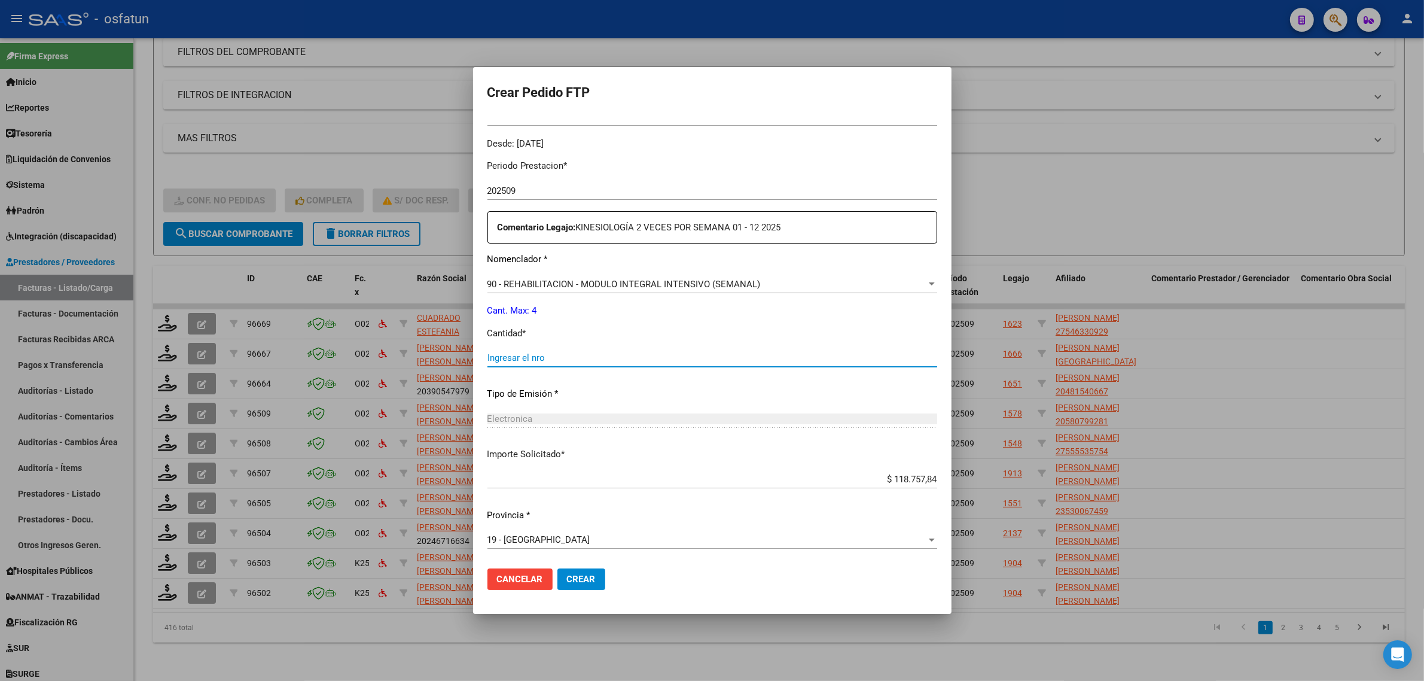
click at [522, 356] on input "Ingresar el nro" at bounding box center [712, 357] width 450 height 11
type input "4"
click at [582, 580] on span "Crear" at bounding box center [581, 578] width 29 height 11
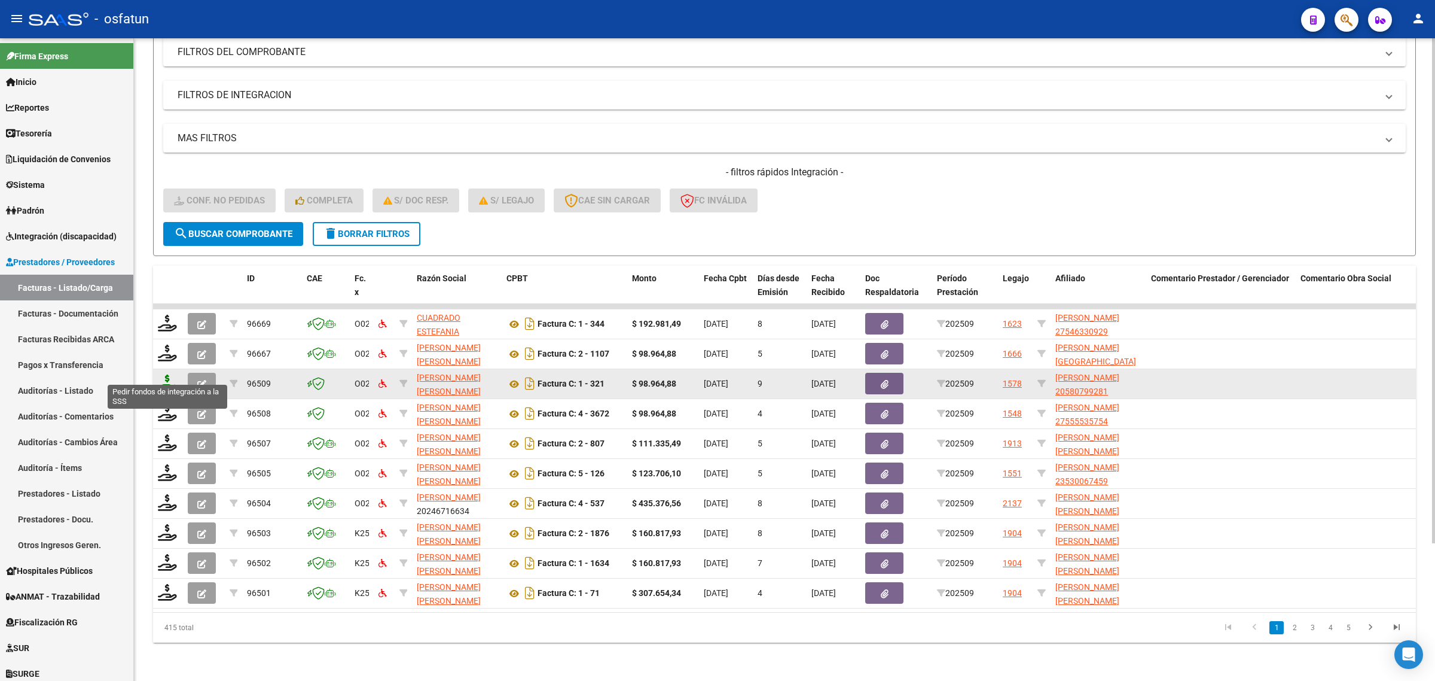
click at [166, 374] on icon at bounding box center [167, 382] width 19 height 17
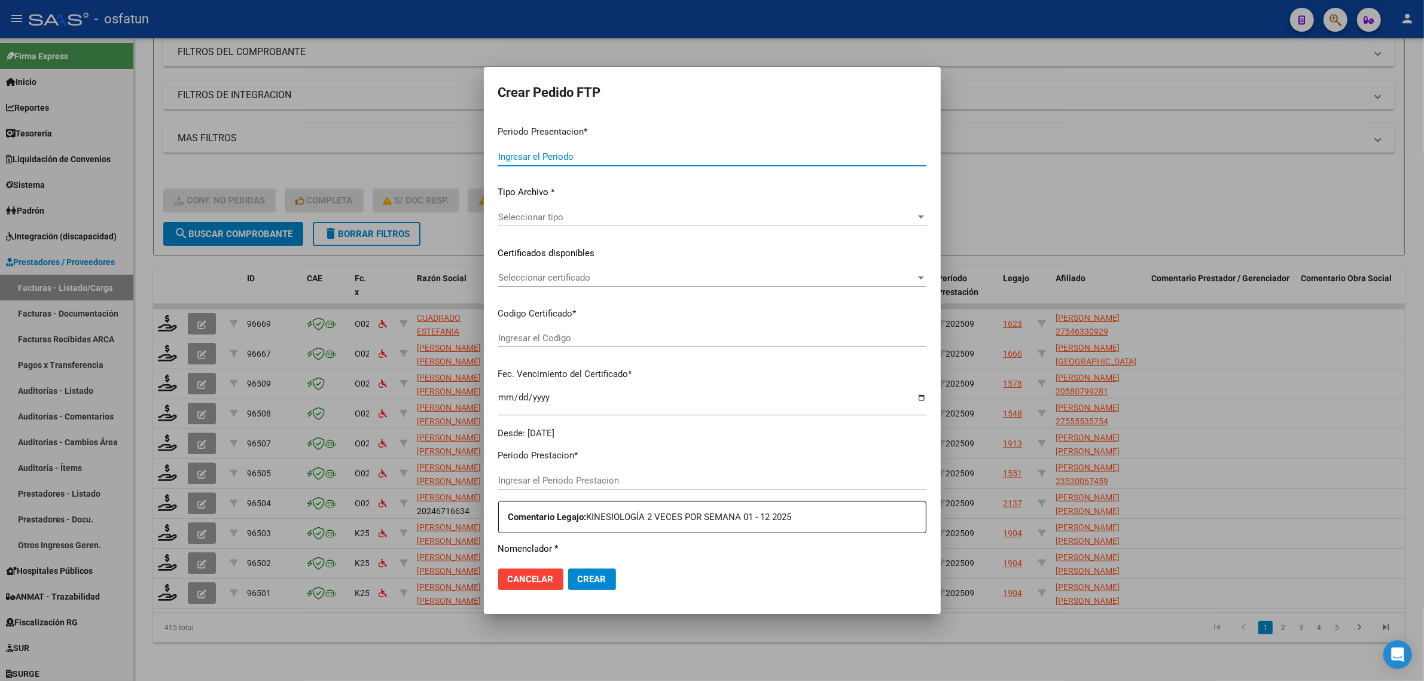
type input "202509"
type input "$ 98.964,88"
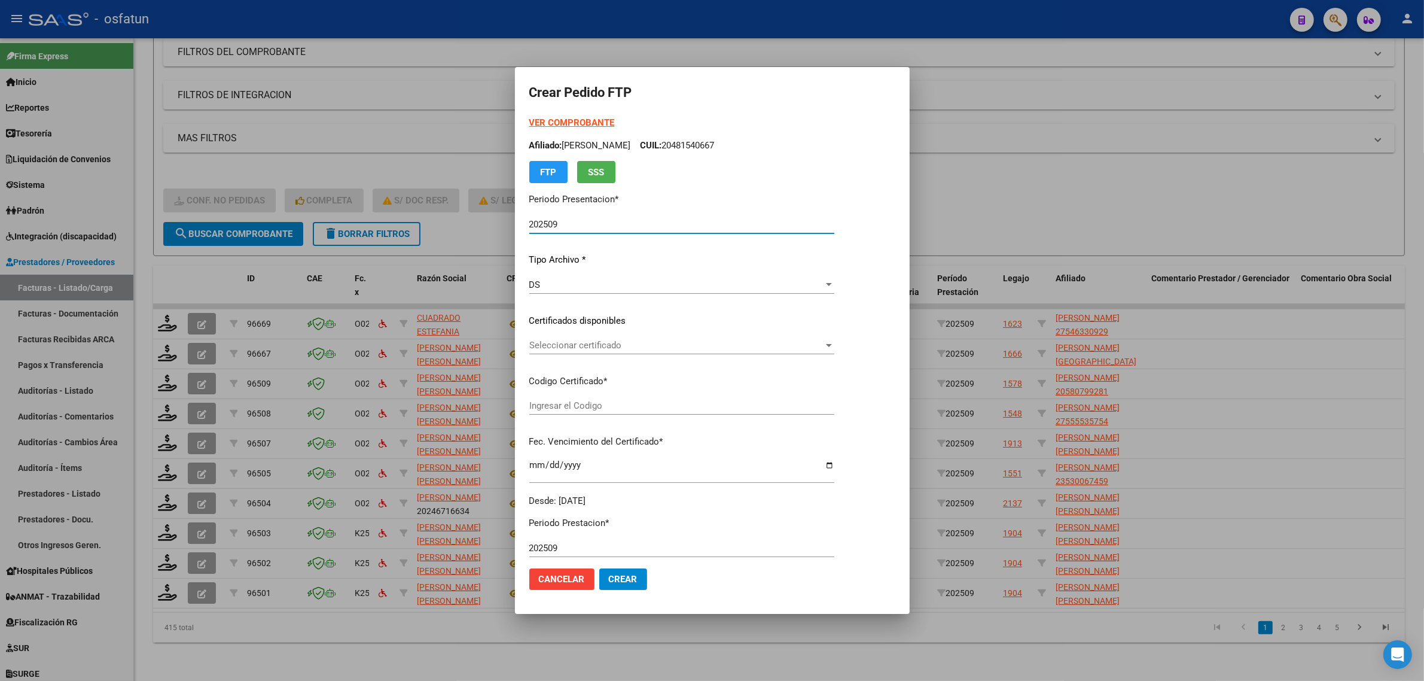
type input "ARG02000580799282023050320260503ERI186"
type input "[DATE]"
click at [587, 117] on strong "VER COMPROBANTE" at bounding box center [572, 122] width 86 height 11
click at [1060, 219] on div at bounding box center [712, 340] width 1424 height 681
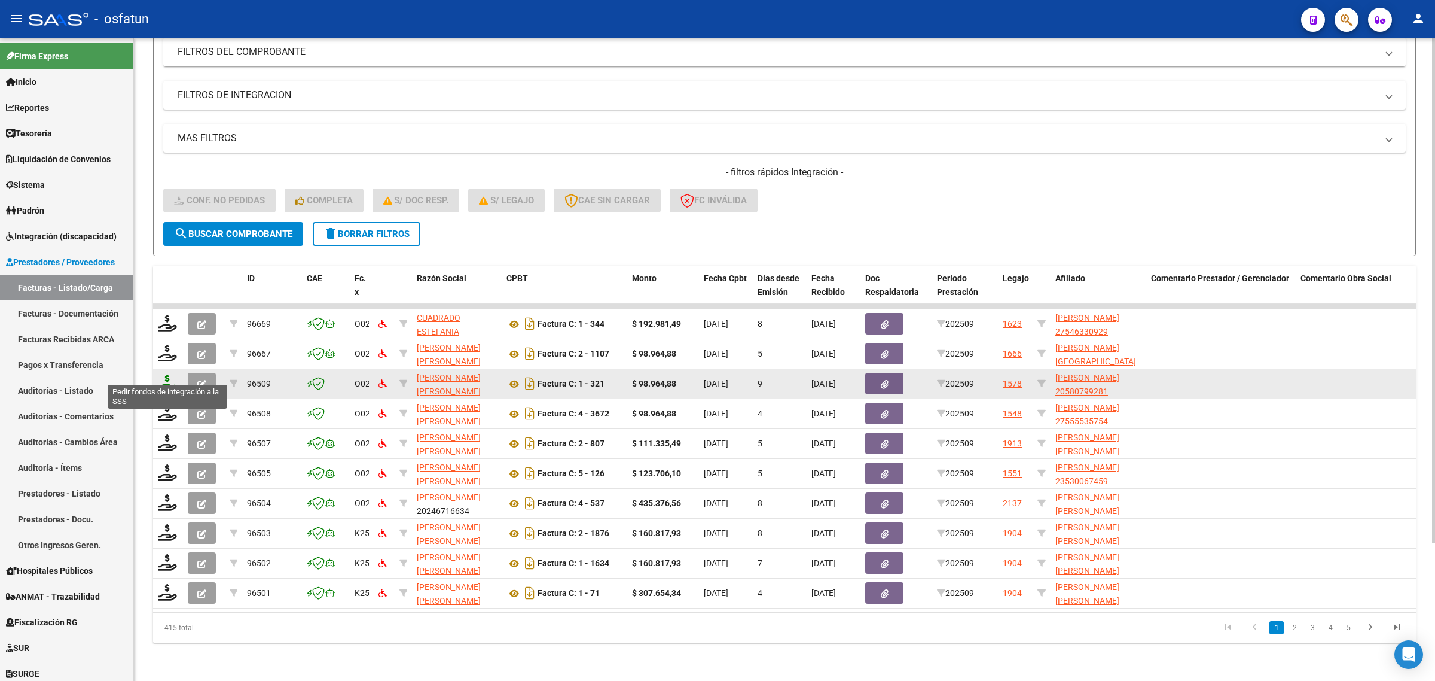
click at [158, 374] on icon at bounding box center [167, 382] width 19 height 17
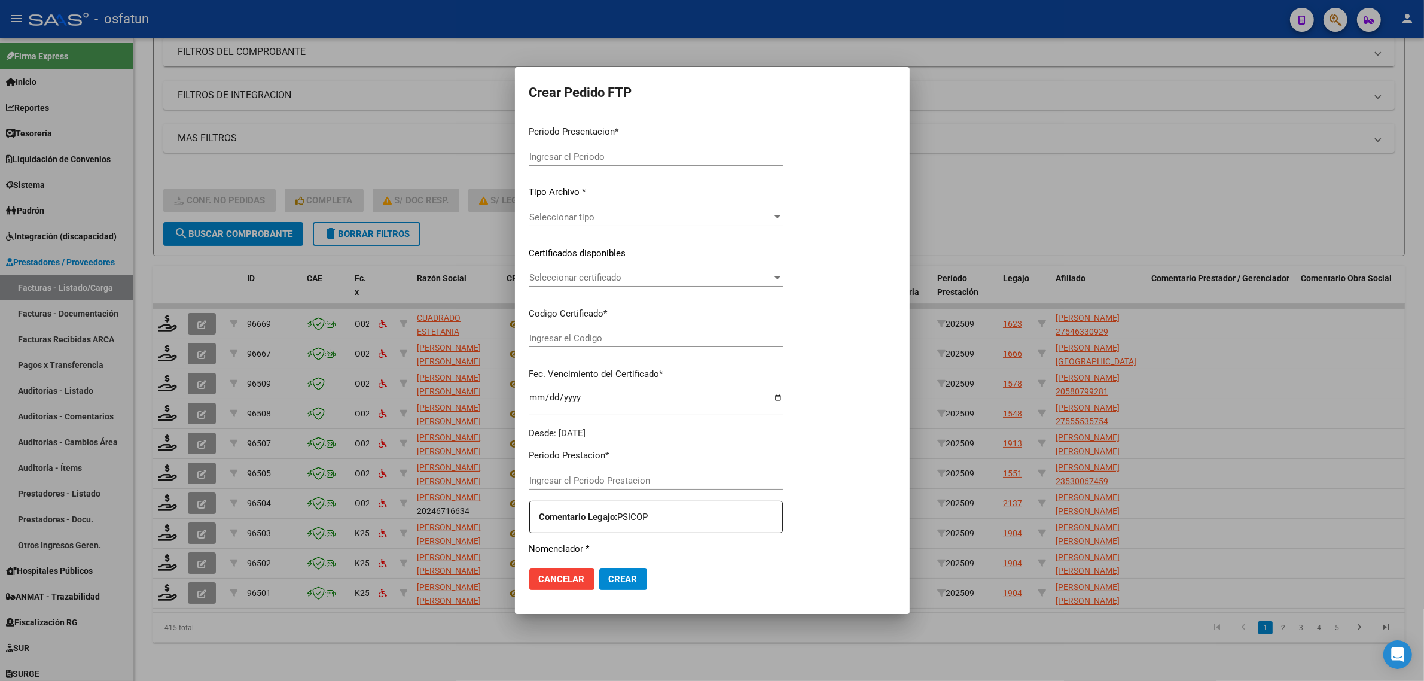
type input "202509"
type input "$ 98.964,88"
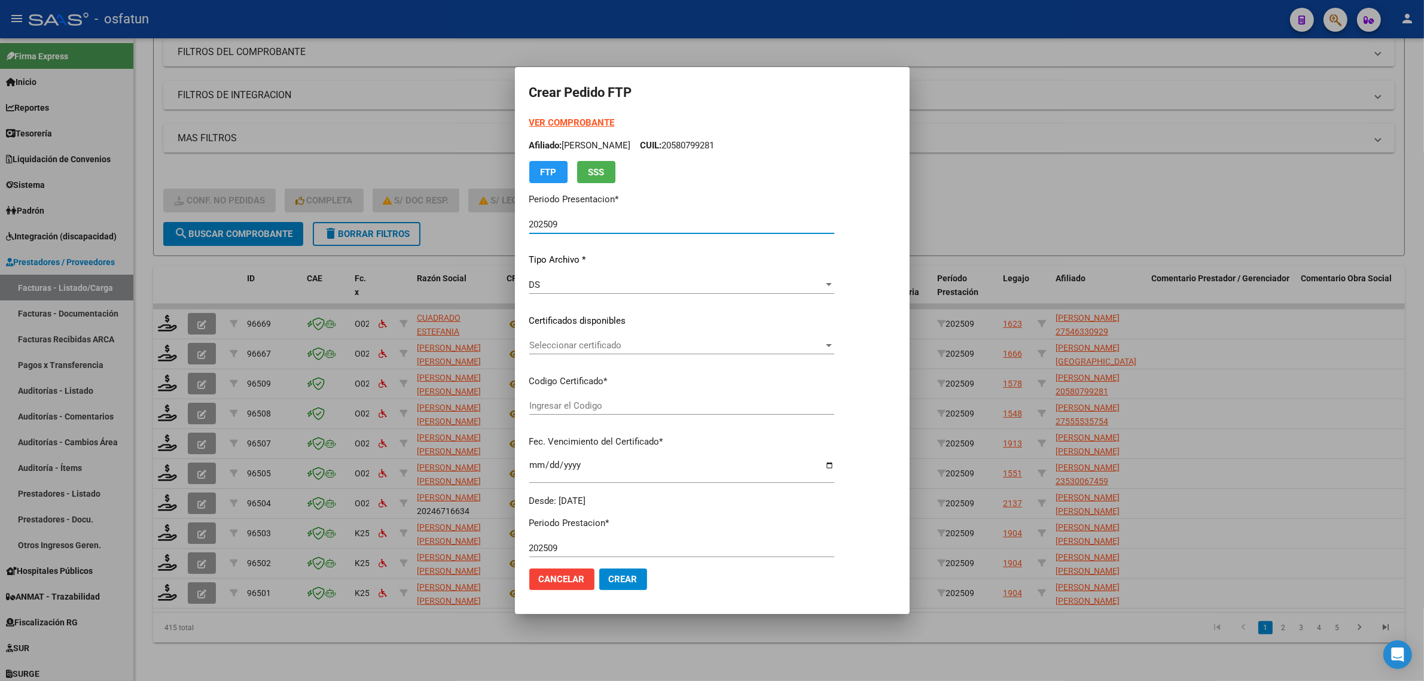
type input "ARG02000580799282023050320260503ERI186"
type input "[DATE]"
click at [539, 123] on strong "VER COMPROBANTE" at bounding box center [572, 122] width 86 height 11
click at [145, 259] on div at bounding box center [712, 340] width 1424 height 681
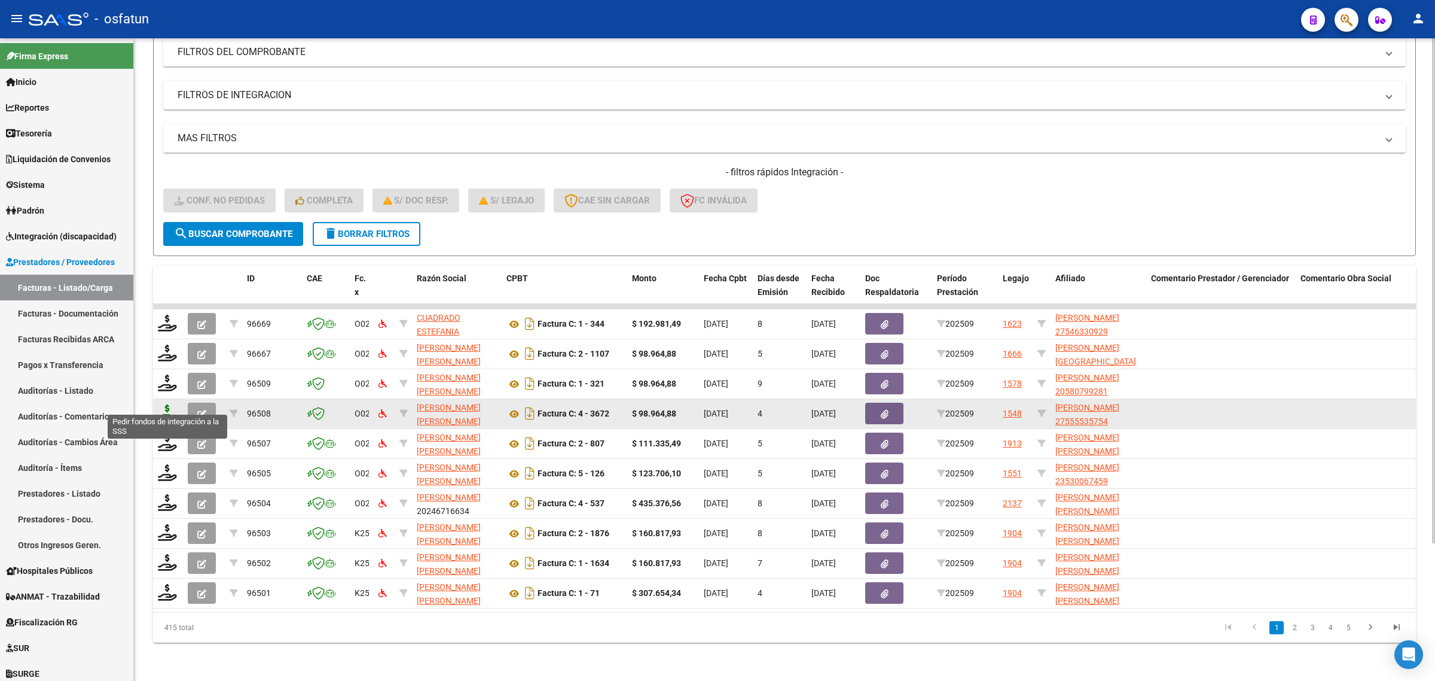
click at [165, 404] on icon at bounding box center [167, 412] width 19 height 17
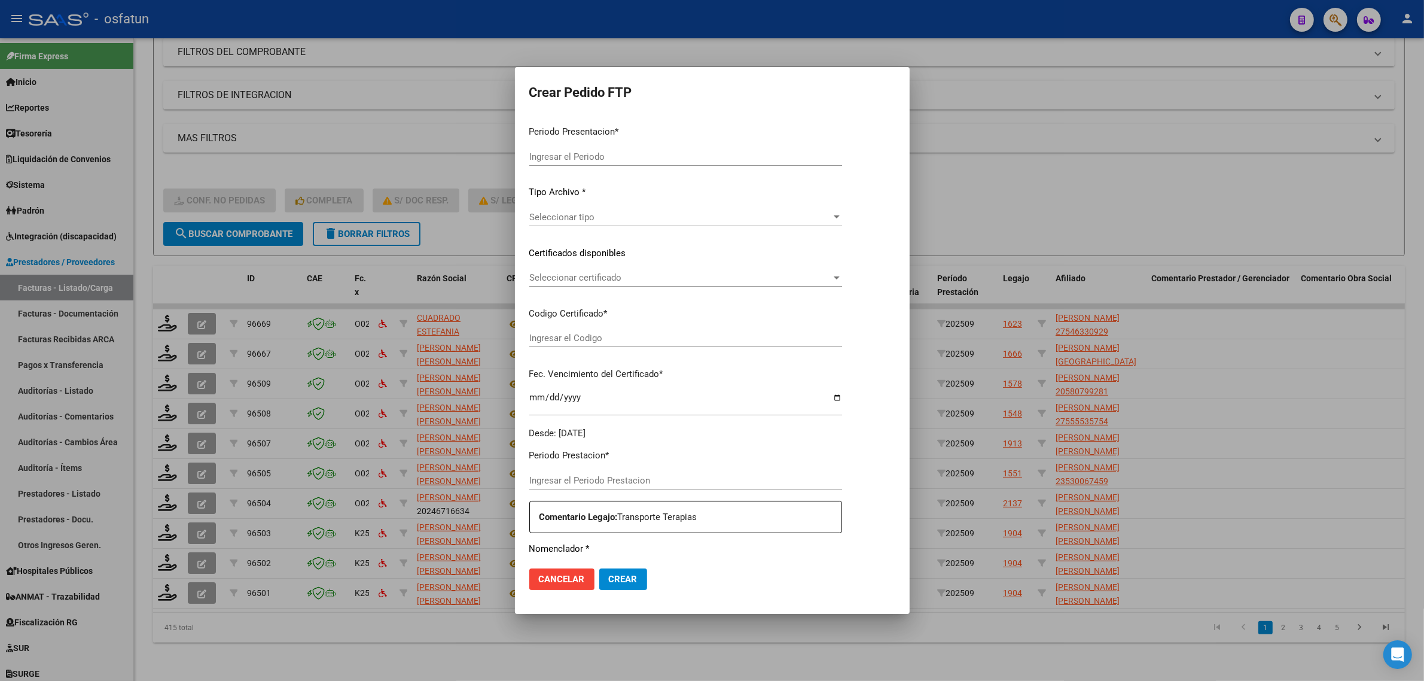
type input "202509"
type input "$ 98.964,88"
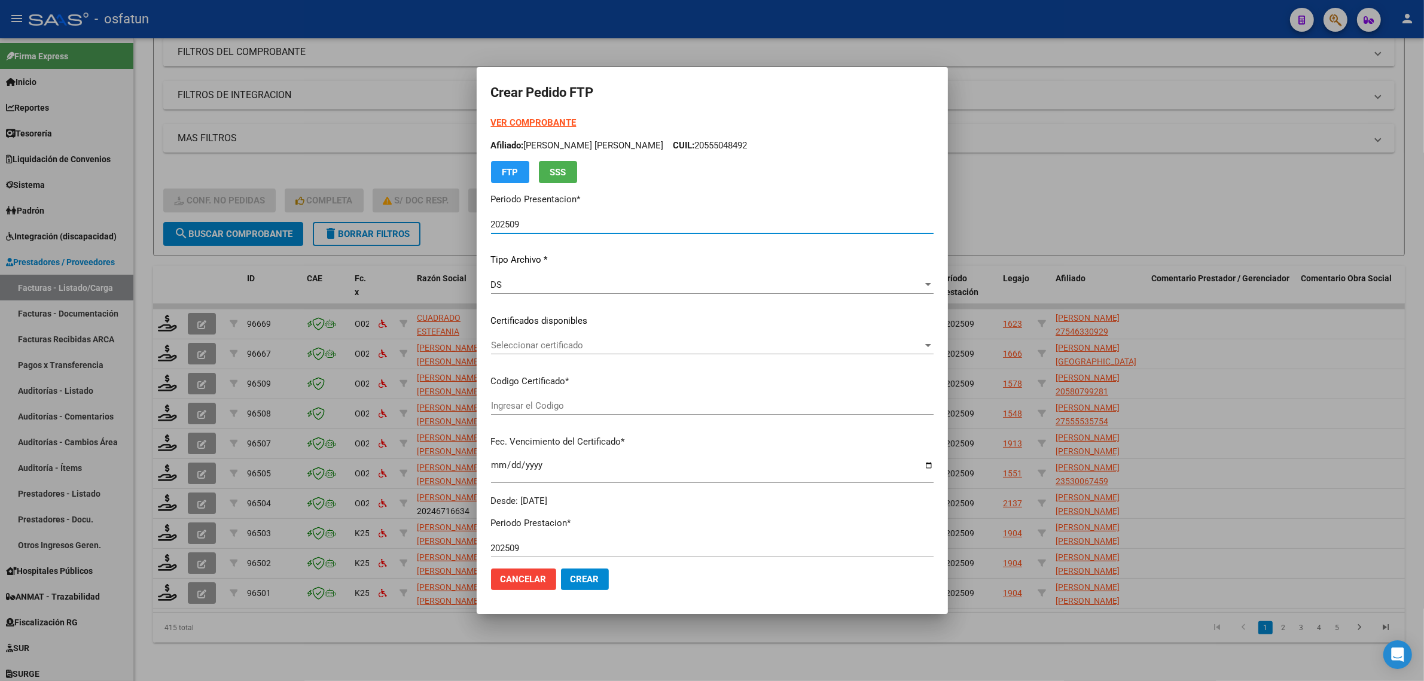
type input "ARG01000555535752019121320251213ERI186"
type input "[DATE]"
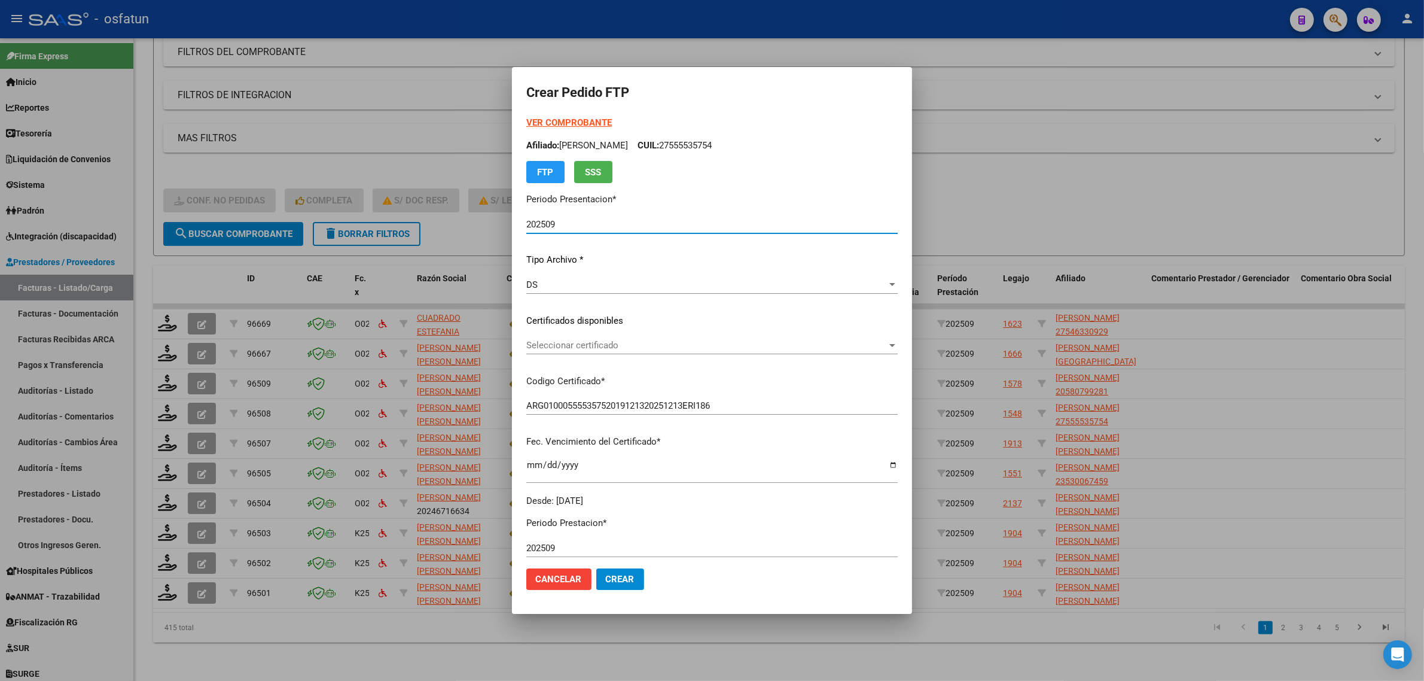
click at [537, 121] on strong "VER COMPROBANTE" at bounding box center [569, 122] width 86 height 11
click at [354, 157] on div at bounding box center [712, 340] width 1424 height 681
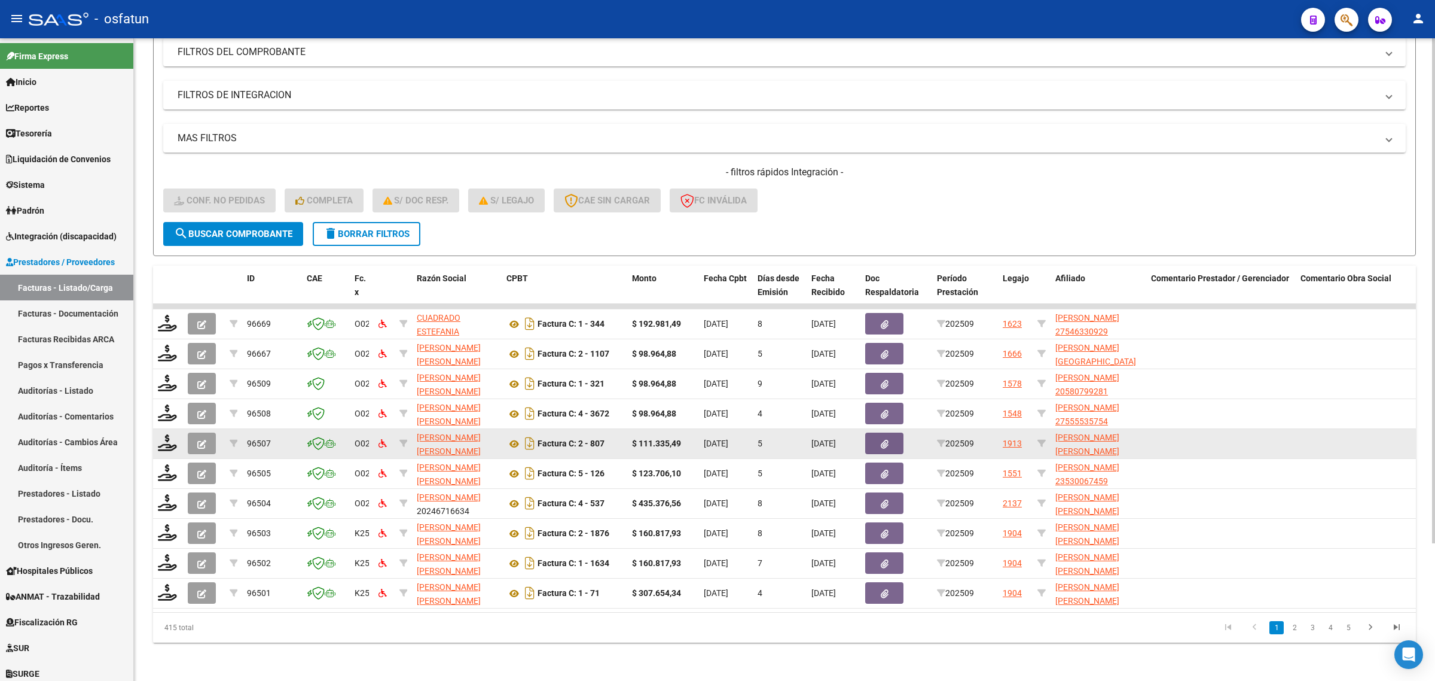
click at [160, 429] on datatable-body-cell at bounding box center [168, 443] width 30 height 29
click at [166, 434] on icon at bounding box center [167, 442] width 19 height 17
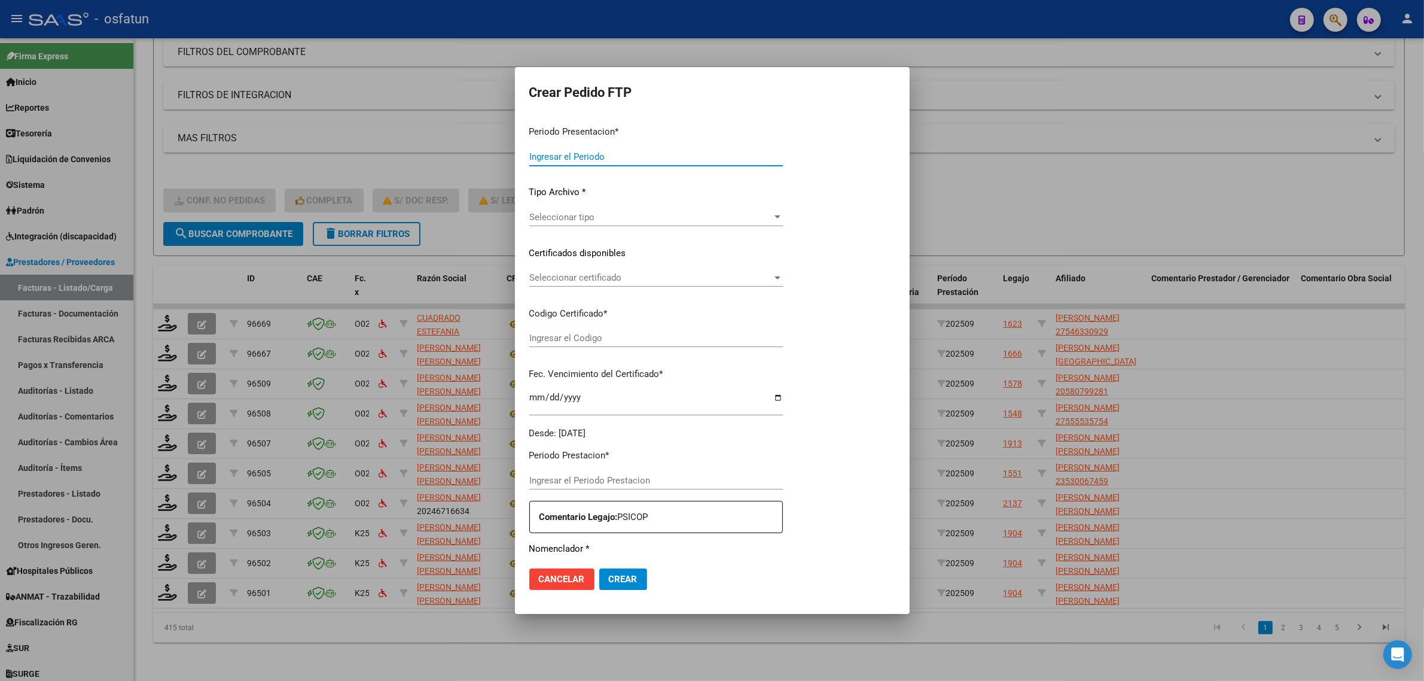
type input "202509"
type input "$ 111.335,49"
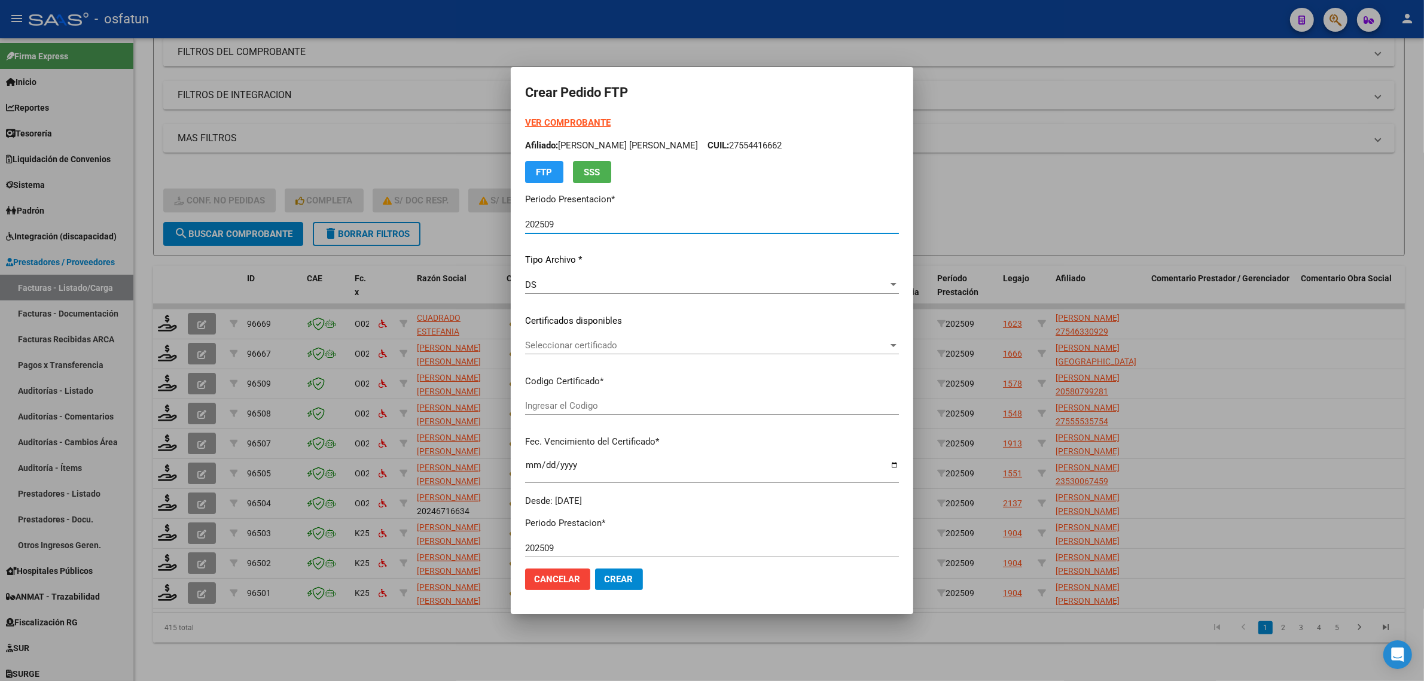
type input "ARG01000554416662020011720260117BSAS398"
type input "2026-01-17"
click at [551, 121] on strong "VER COMPROBANTE" at bounding box center [568, 122] width 86 height 11
click at [572, 348] on span "Seleccionar certificado" at bounding box center [706, 345] width 363 height 11
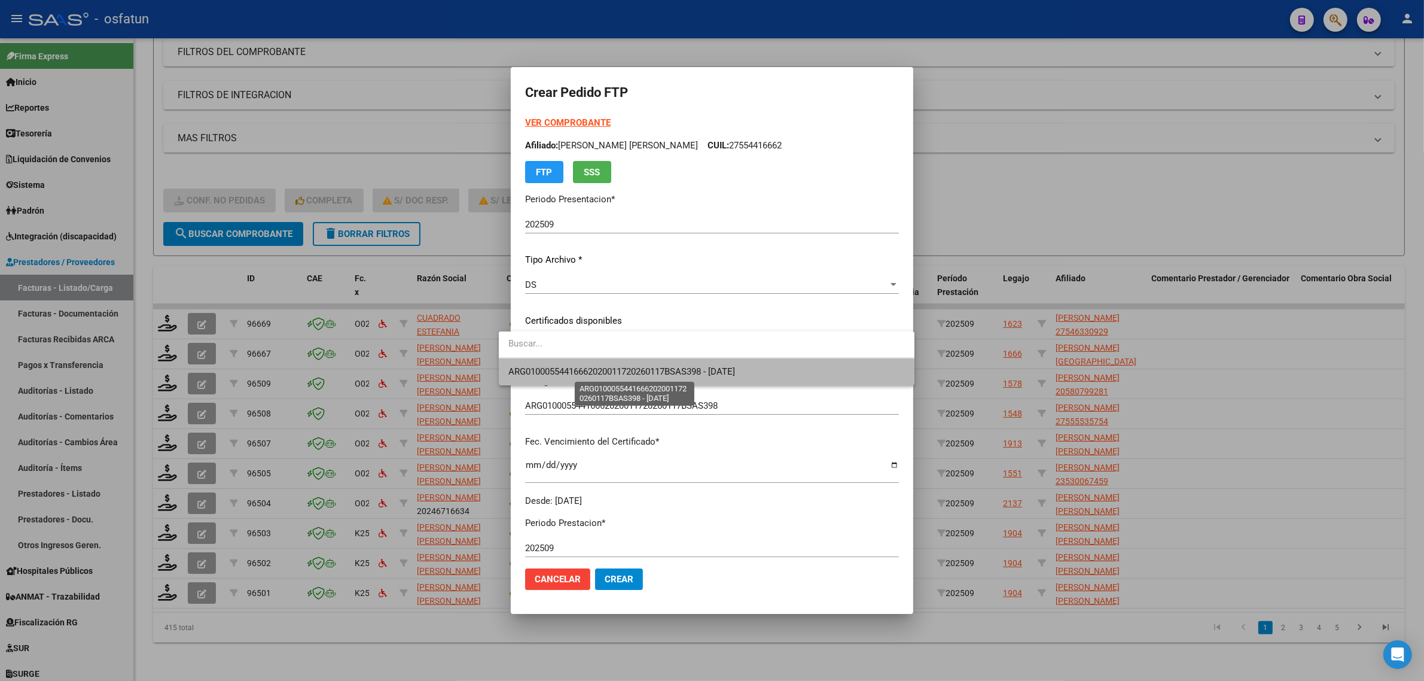
click at [568, 373] on span "ARG01000554416662020011720260117BSAS398 - 2026-01-17" at bounding box center [621, 371] width 227 height 11
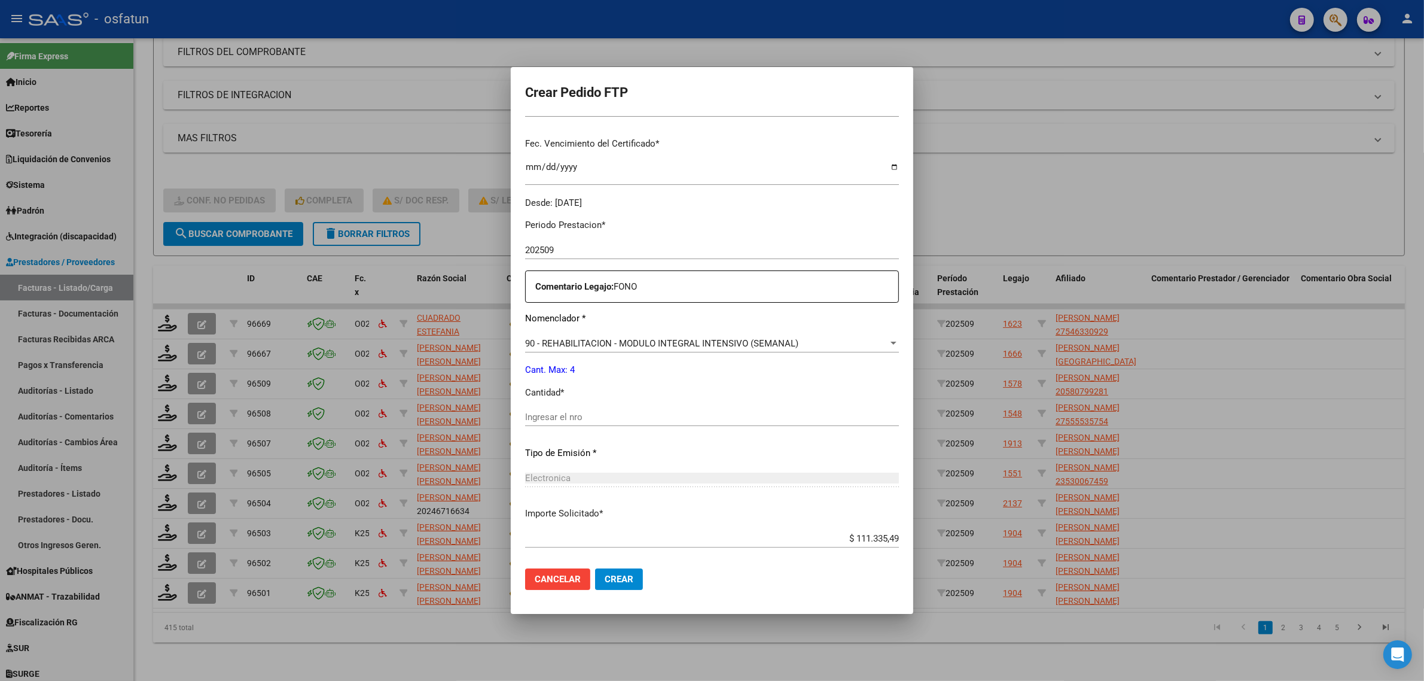
scroll to position [299, 0]
click at [554, 419] on input "Ingresar el nro" at bounding box center [712, 415] width 374 height 11
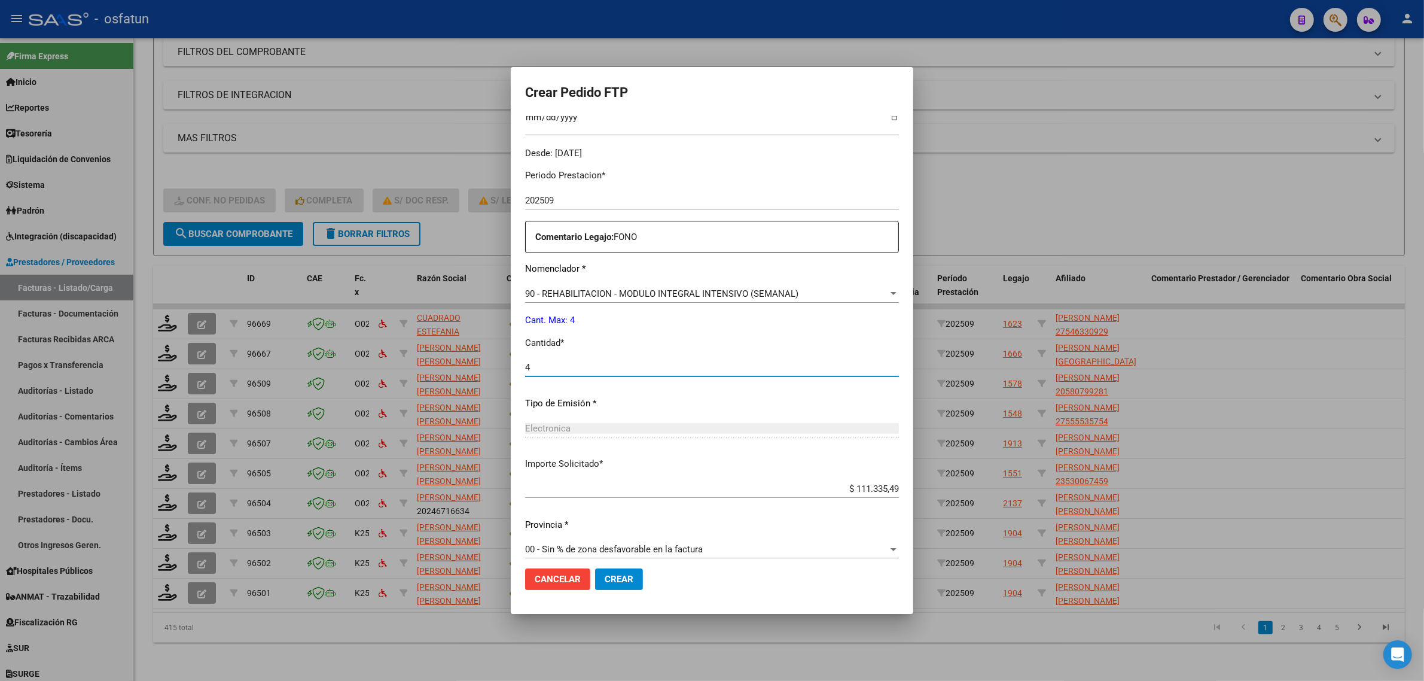
scroll to position [357, 0]
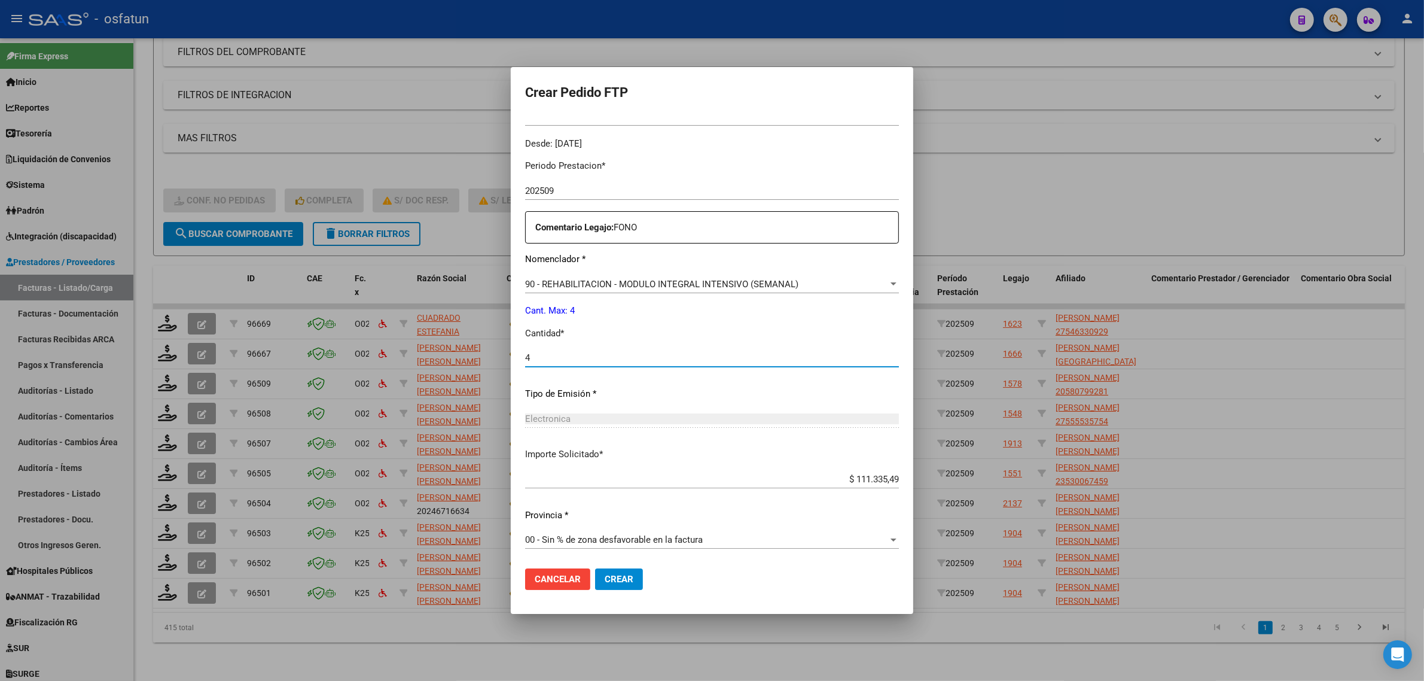
type input "4"
click at [605, 578] on span "Crear" at bounding box center [619, 578] width 29 height 11
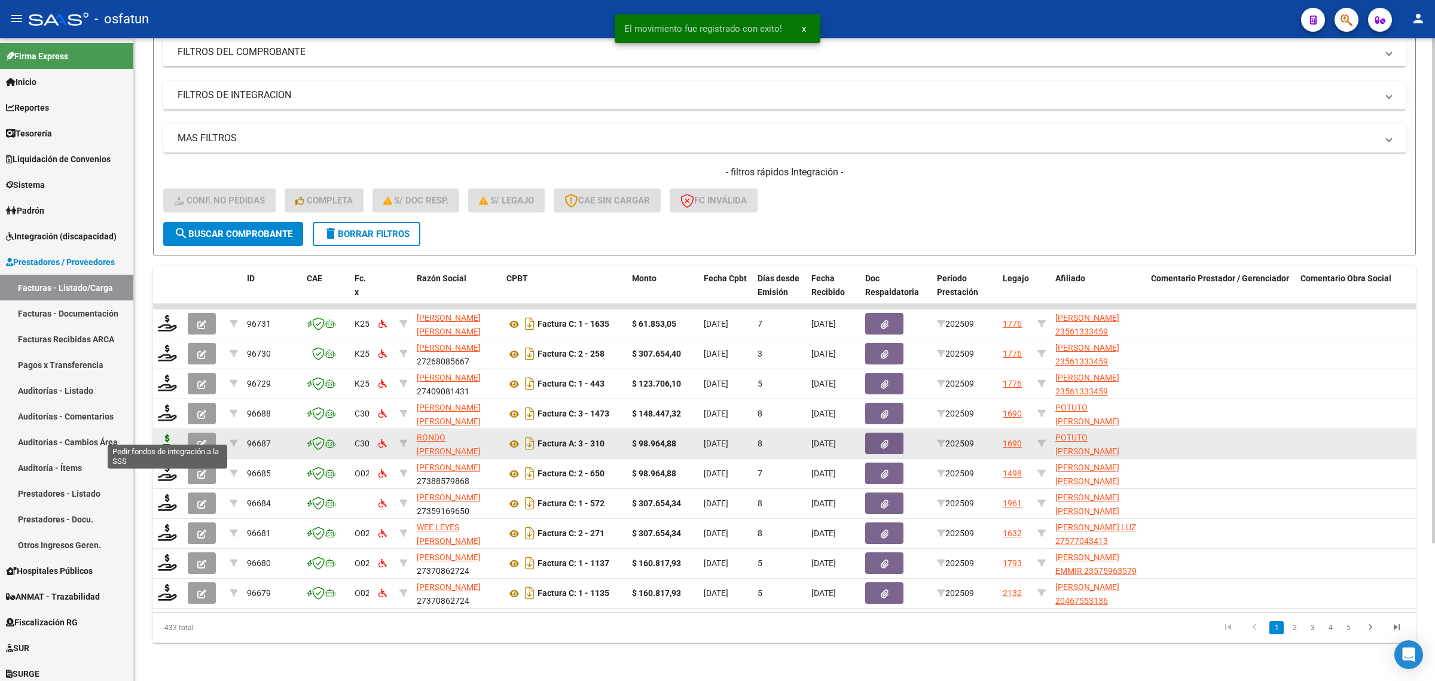
click at [165, 435] on icon at bounding box center [167, 442] width 19 height 17
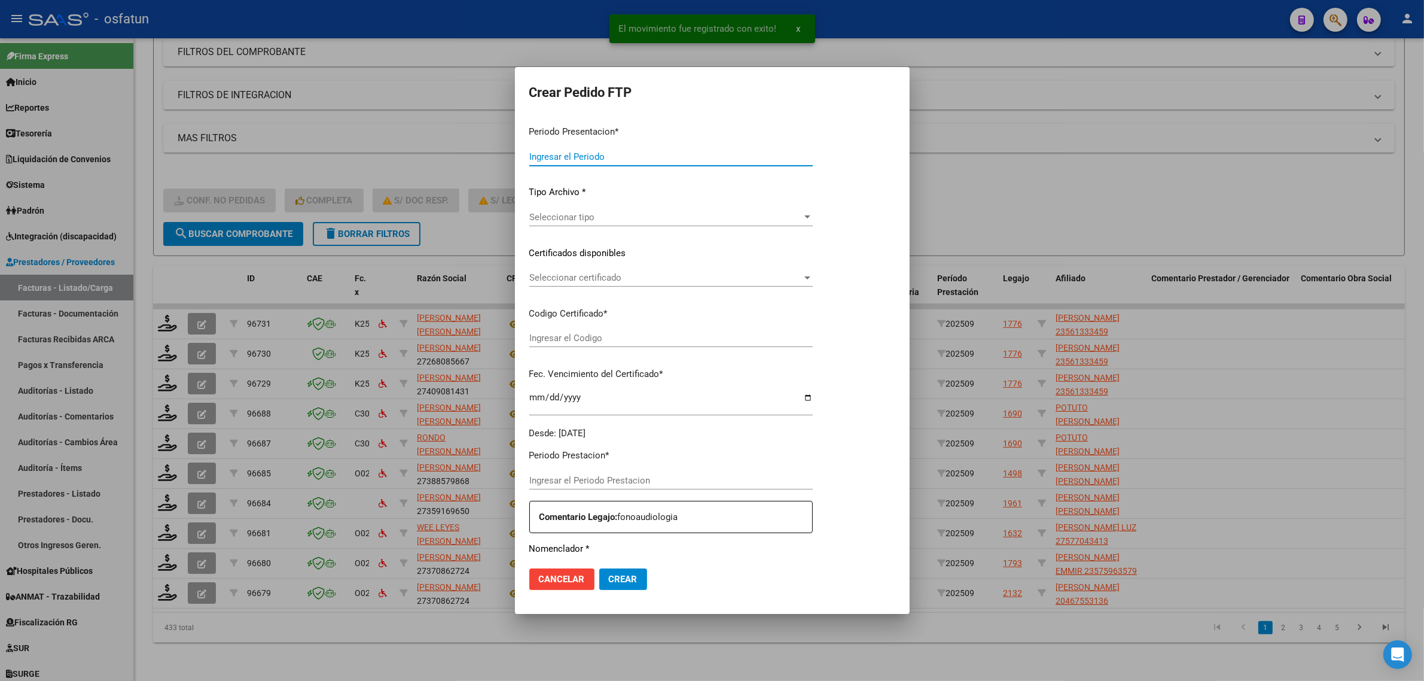
type input "202509"
type input "$ 98.964,88"
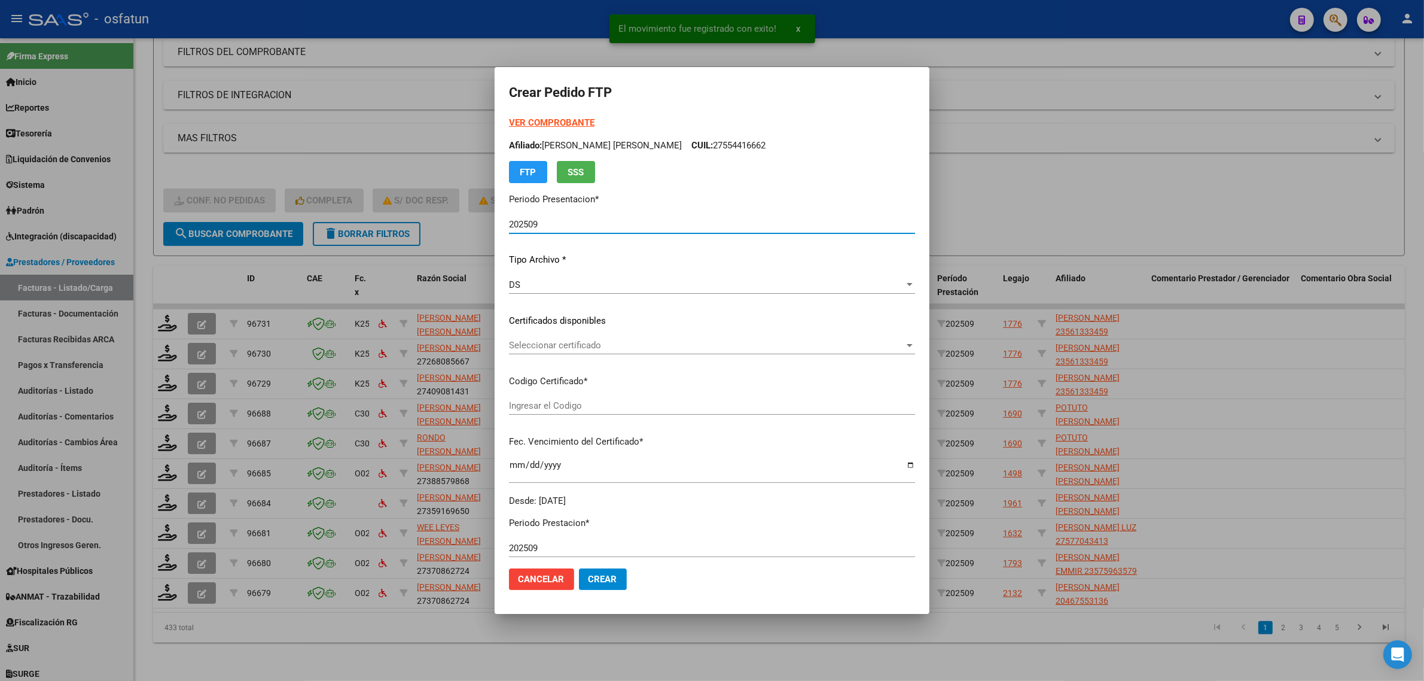
type input "ARG02000571027082022120120251201BS413"
type input "2025-12-01"
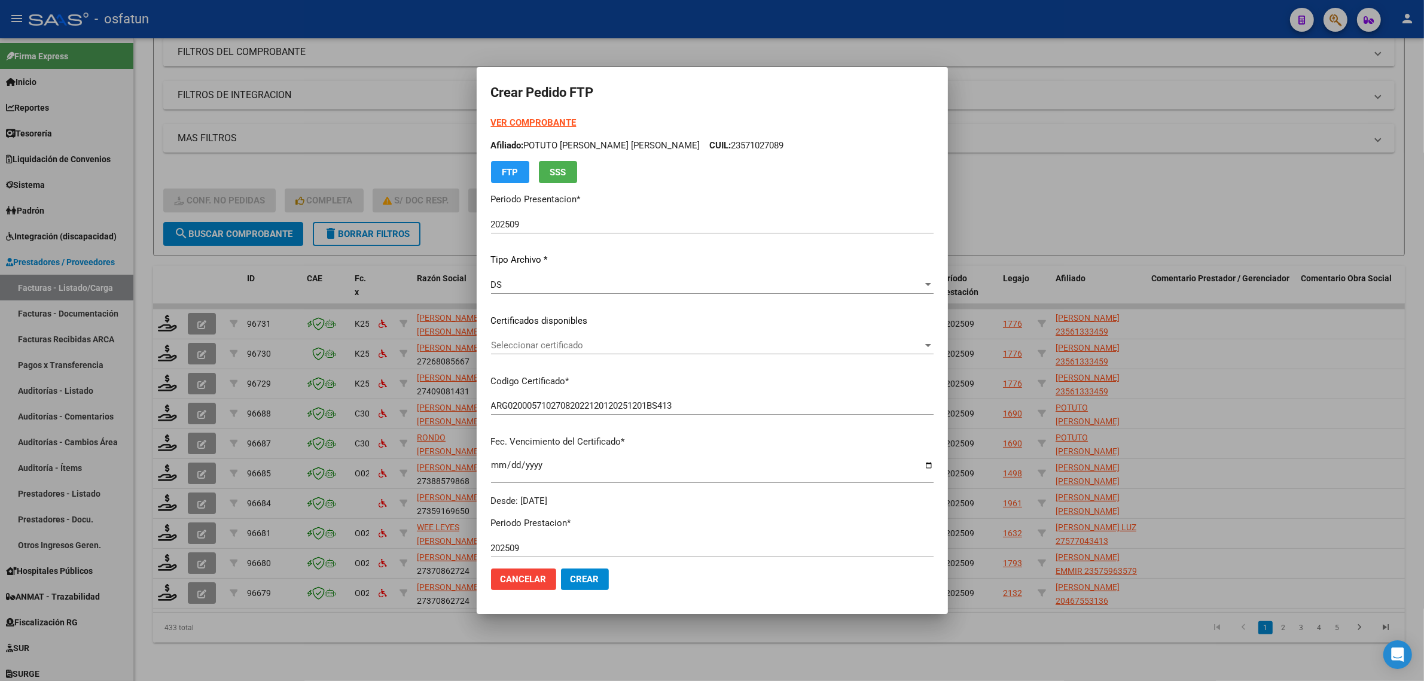
click at [536, 121] on strong "VER COMPROBANTE" at bounding box center [534, 122] width 86 height 11
click at [516, 341] on span "Seleccionar certificado" at bounding box center [707, 345] width 432 height 11
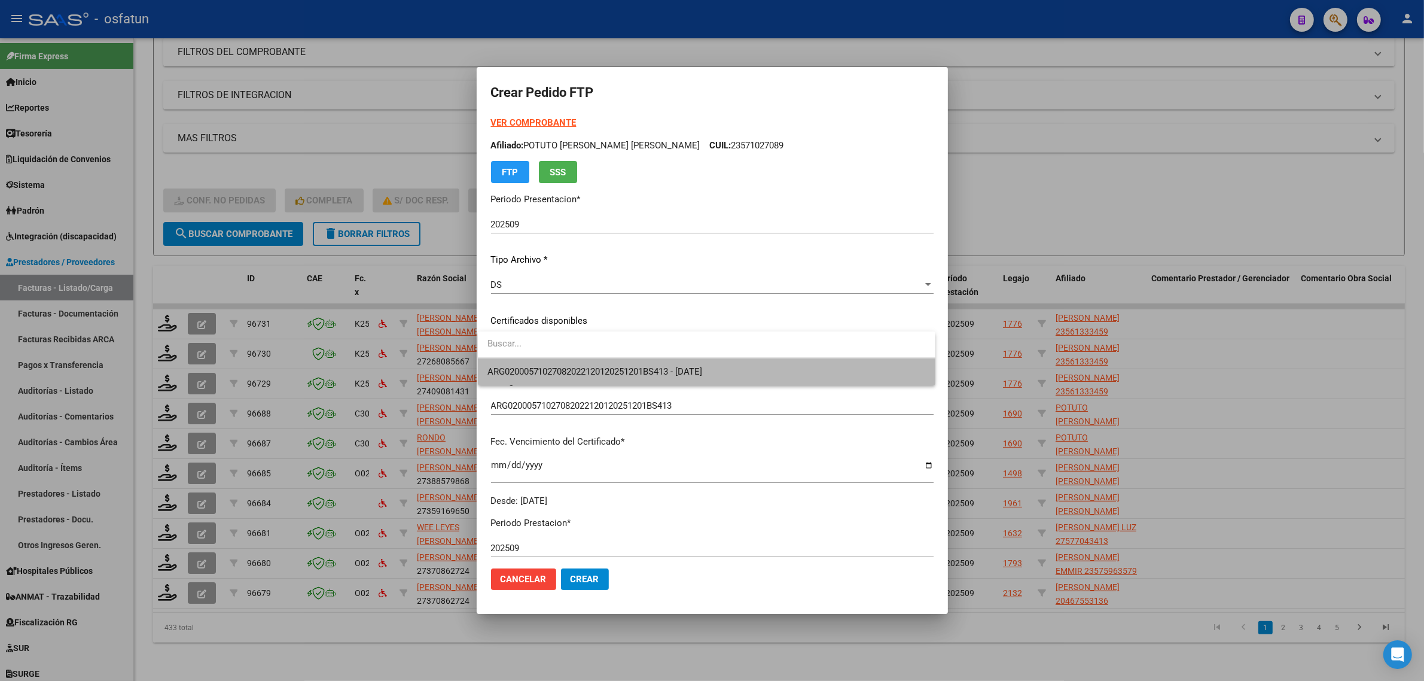
click at [521, 379] on span "ARG02000571027082022120120251201BS413 - 2025-12-01" at bounding box center [706, 371] width 438 height 27
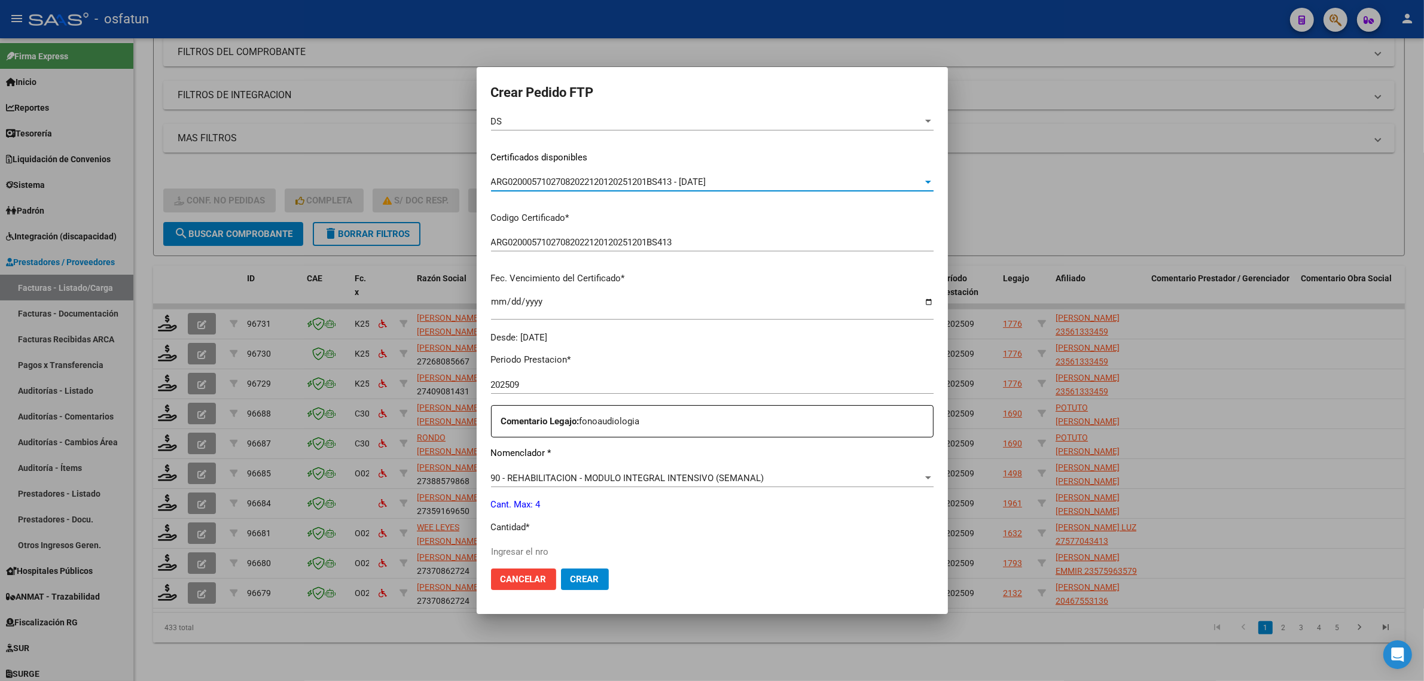
scroll to position [224, 0]
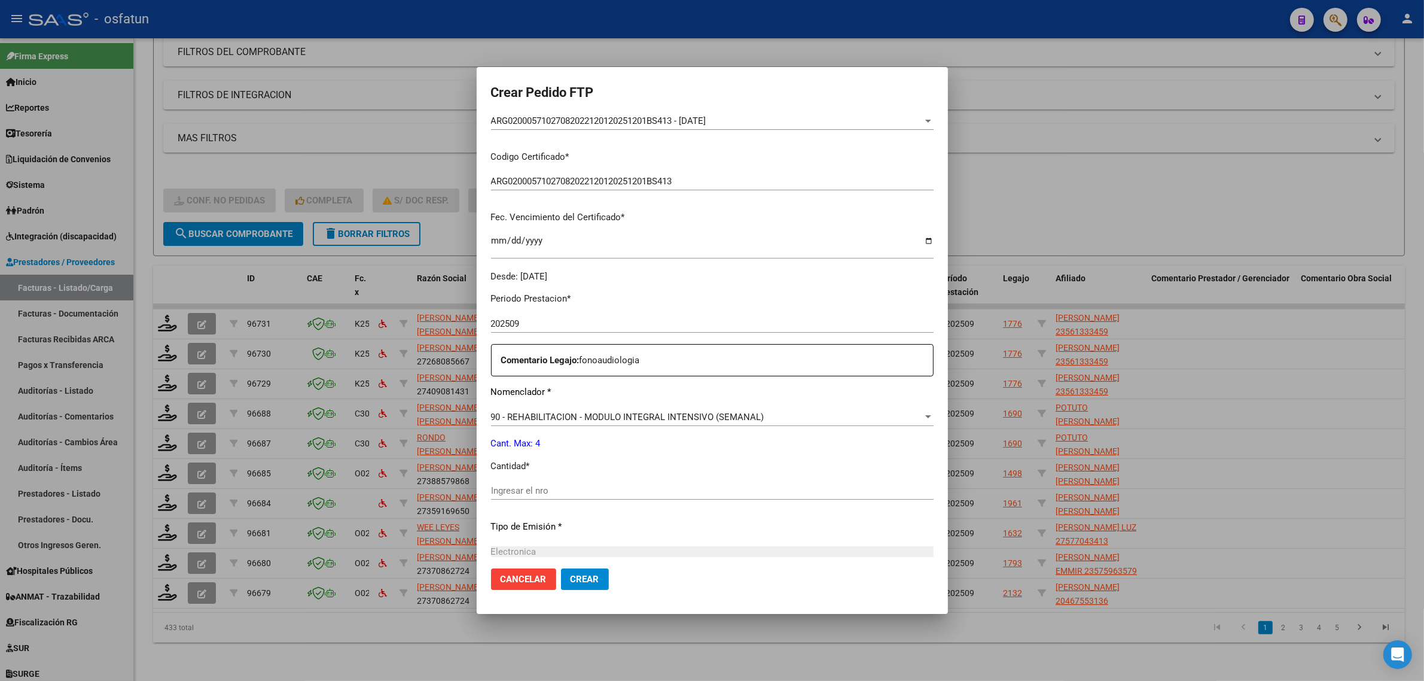
click at [537, 479] on div "Periodo Prestacion * 202509 Ingresar el Periodo Prestacion Comentario Legajo: f…" at bounding box center [712, 488] width 443 height 410
click at [530, 503] on div "Ingresar el nro" at bounding box center [712, 495] width 443 height 29
click at [530, 498] on div "Ingresar el nro" at bounding box center [712, 490] width 443 height 18
type input "4"
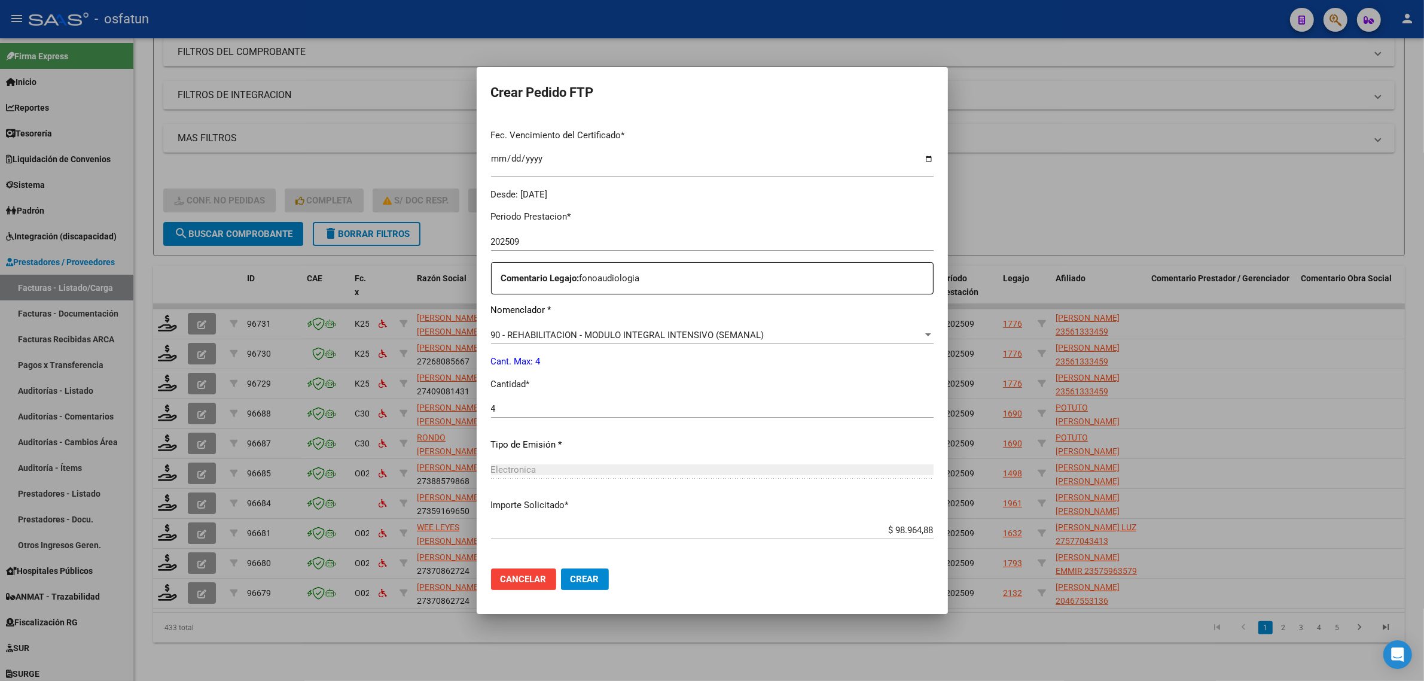
scroll to position [357, 0]
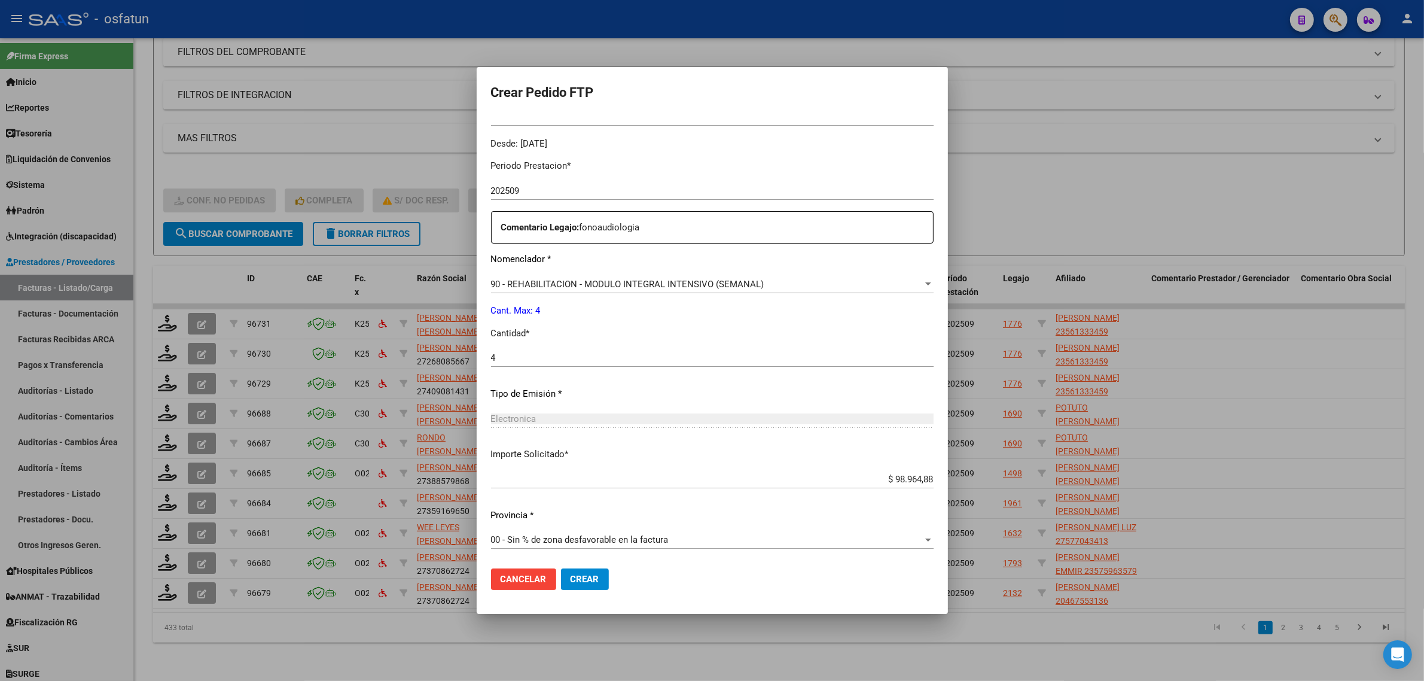
click at [575, 576] on span "Crear" at bounding box center [585, 578] width 29 height 11
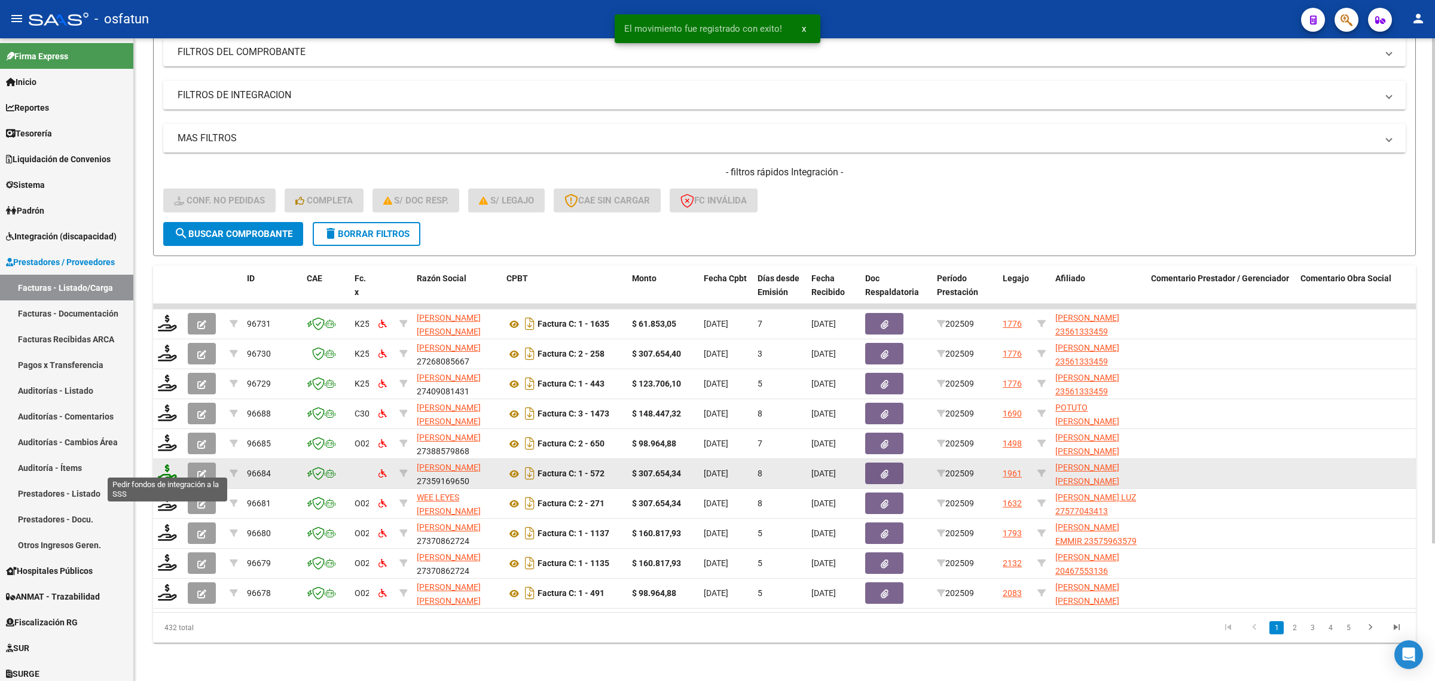
click at [166, 465] on icon at bounding box center [167, 472] width 19 height 17
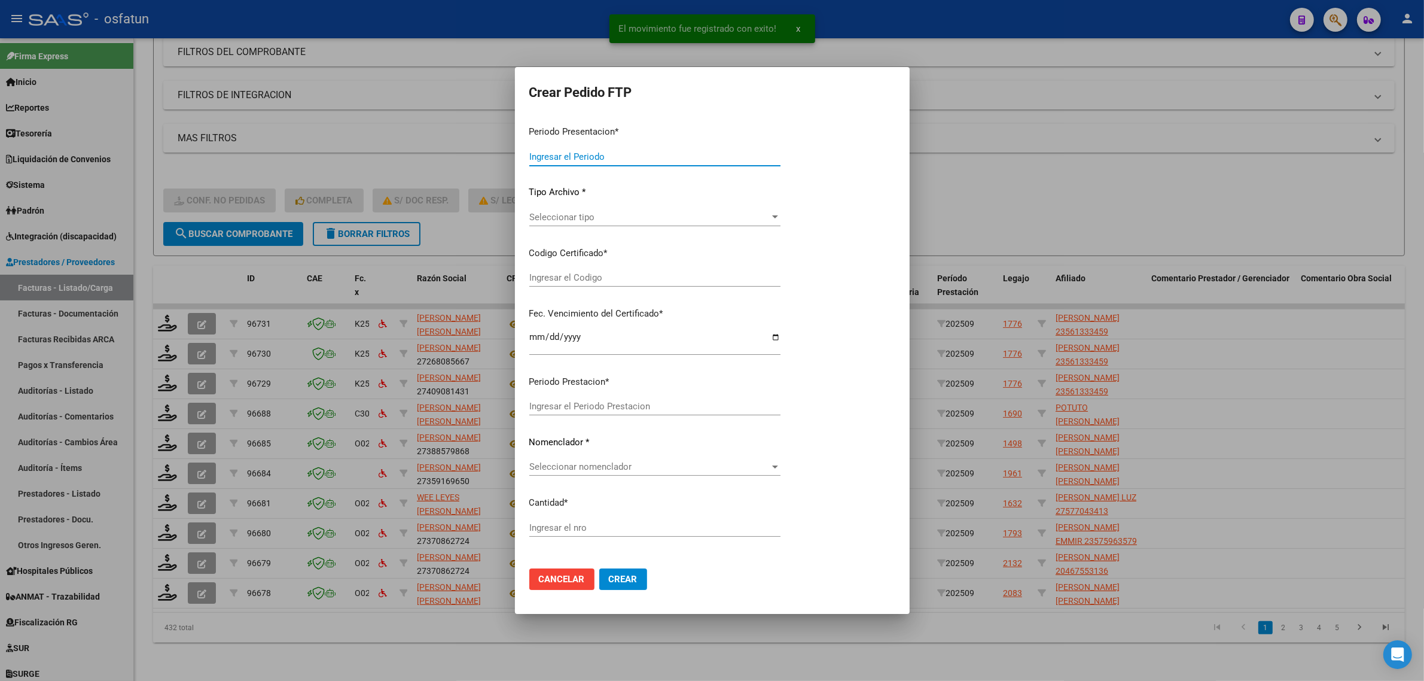
type input "202509"
type input "$ 307.654,34"
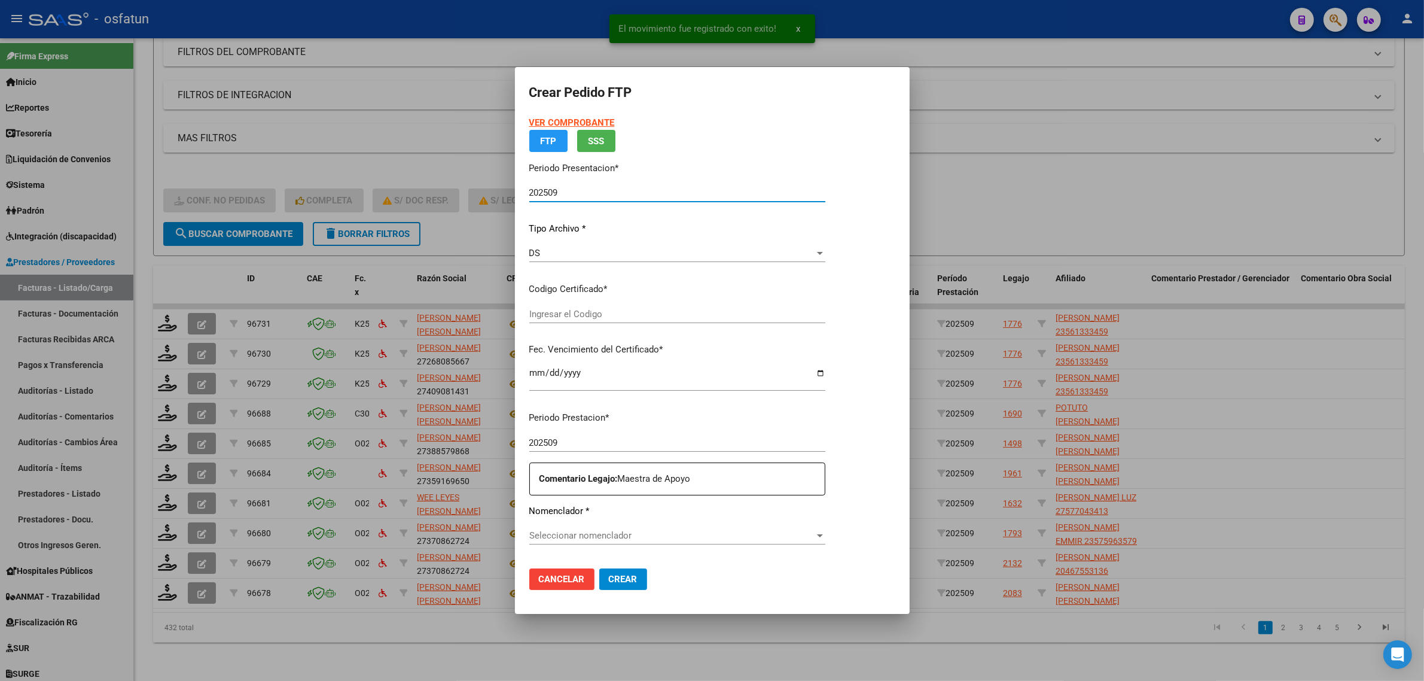
type input "ARG02000554154942024031320290313SLS257"
type input "2029-03-13"
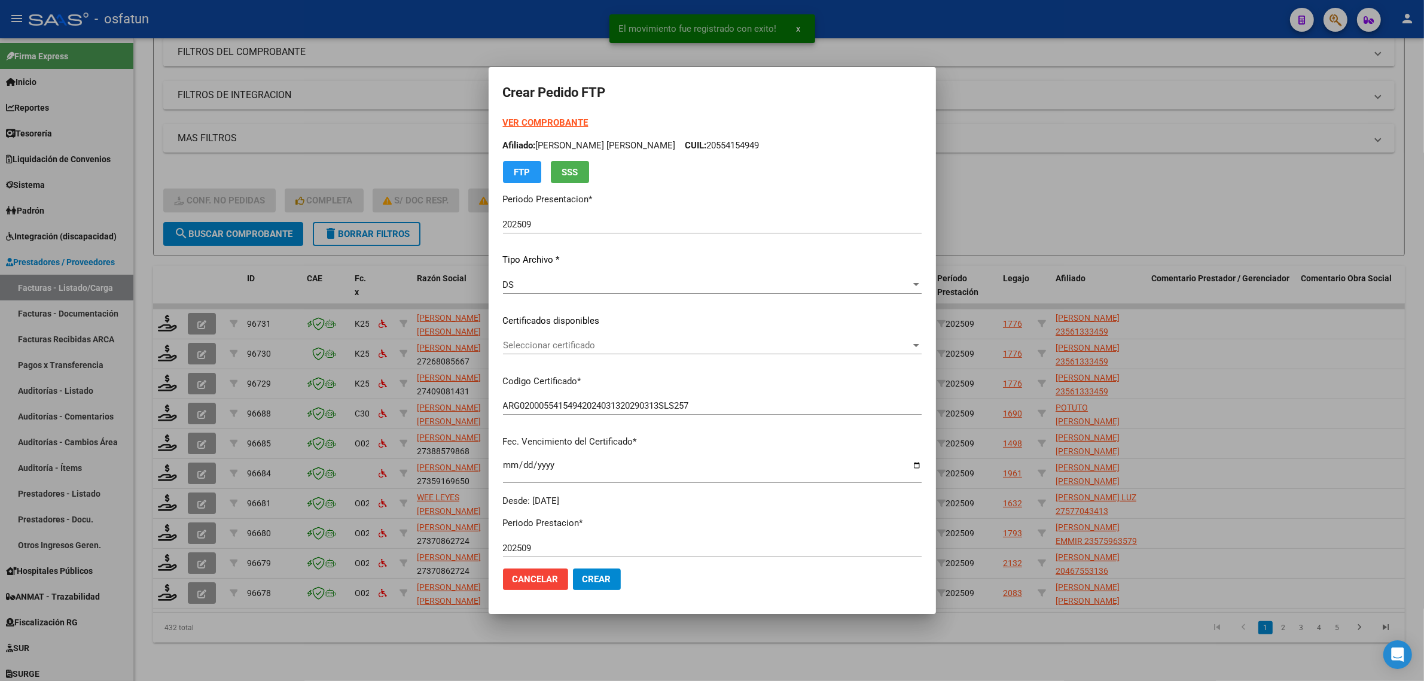
click at [539, 117] on strong "VER COMPROBANTE" at bounding box center [546, 122] width 86 height 11
drag, startPoint x: 1170, startPoint y: 288, endPoint x: 1146, endPoint y: 243, distance: 51.1
click at [1170, 285] on div at bounding box center [712, 340] width 1424 height 681
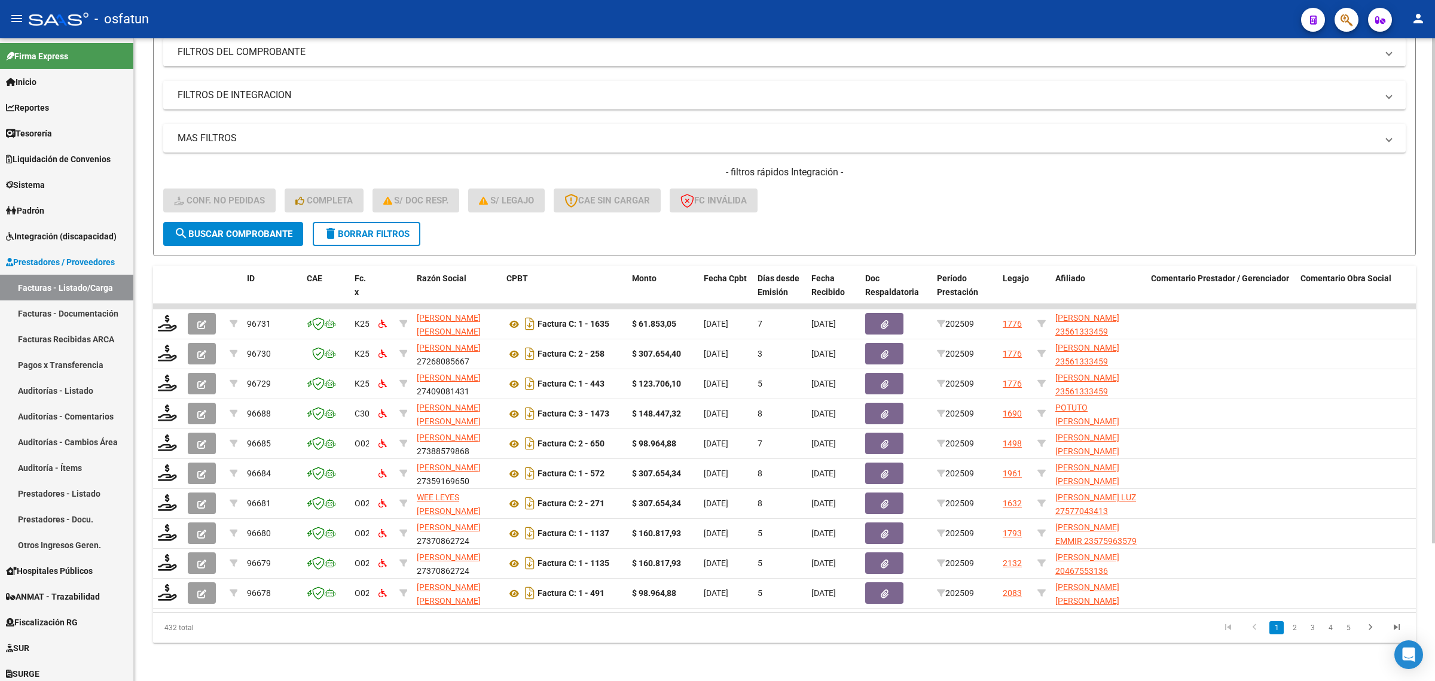
click at [1146, 242] on form "Filtros Id Integración Area Seleccionar Gerenciador Seleccionar Gerenciador Si …" at bounding box center [784, 116] width 1263 height 280
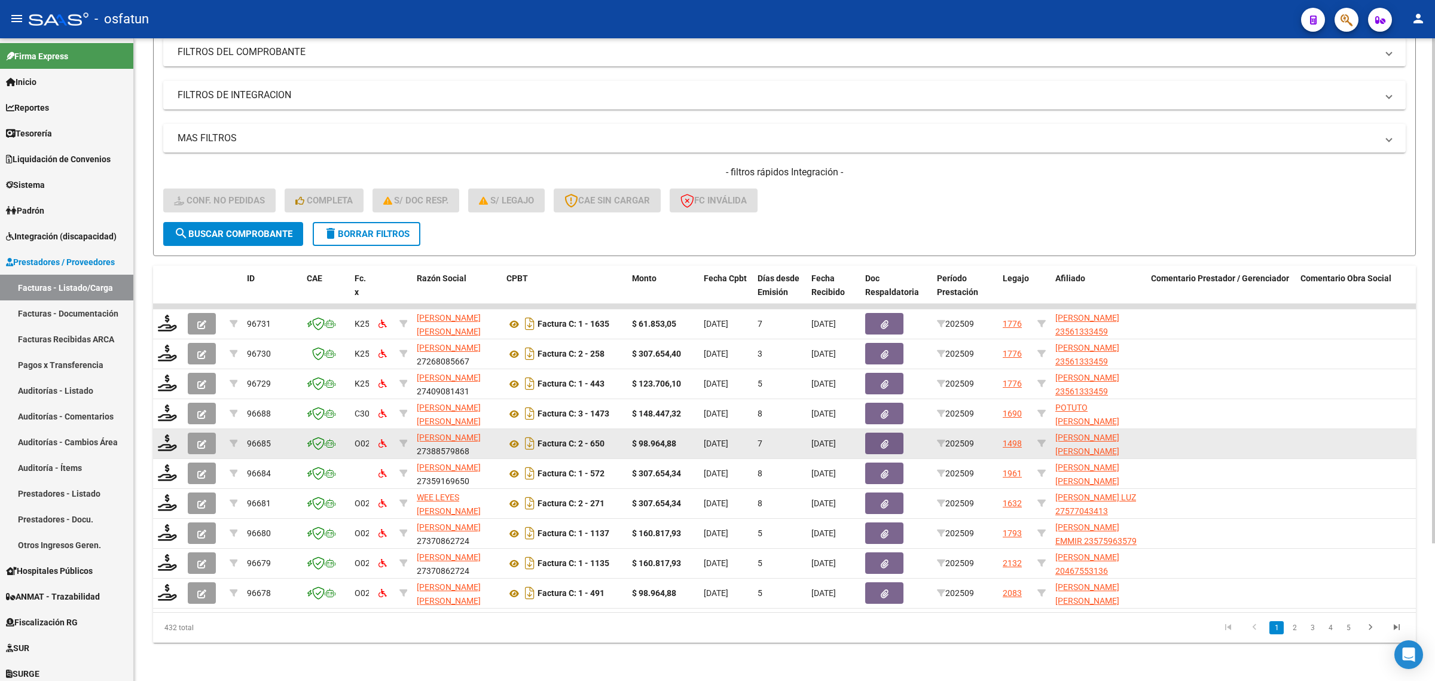
click at [174, 444] on datatable-body-cell at bounding box center [168, 443] width 30 height 29
click at [167, 434] on icon at bounding box center [167, 442] width 19 height 17
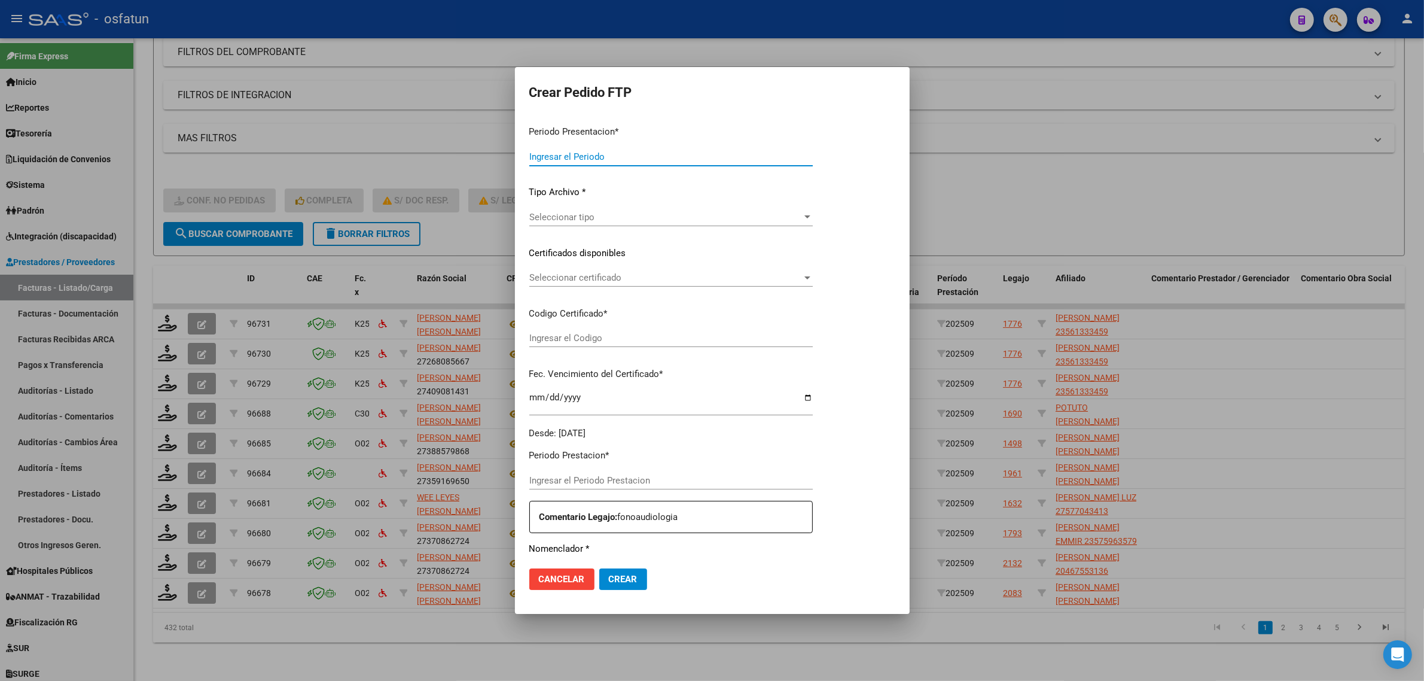
type input "202509"
type input "$ 98.964,88"
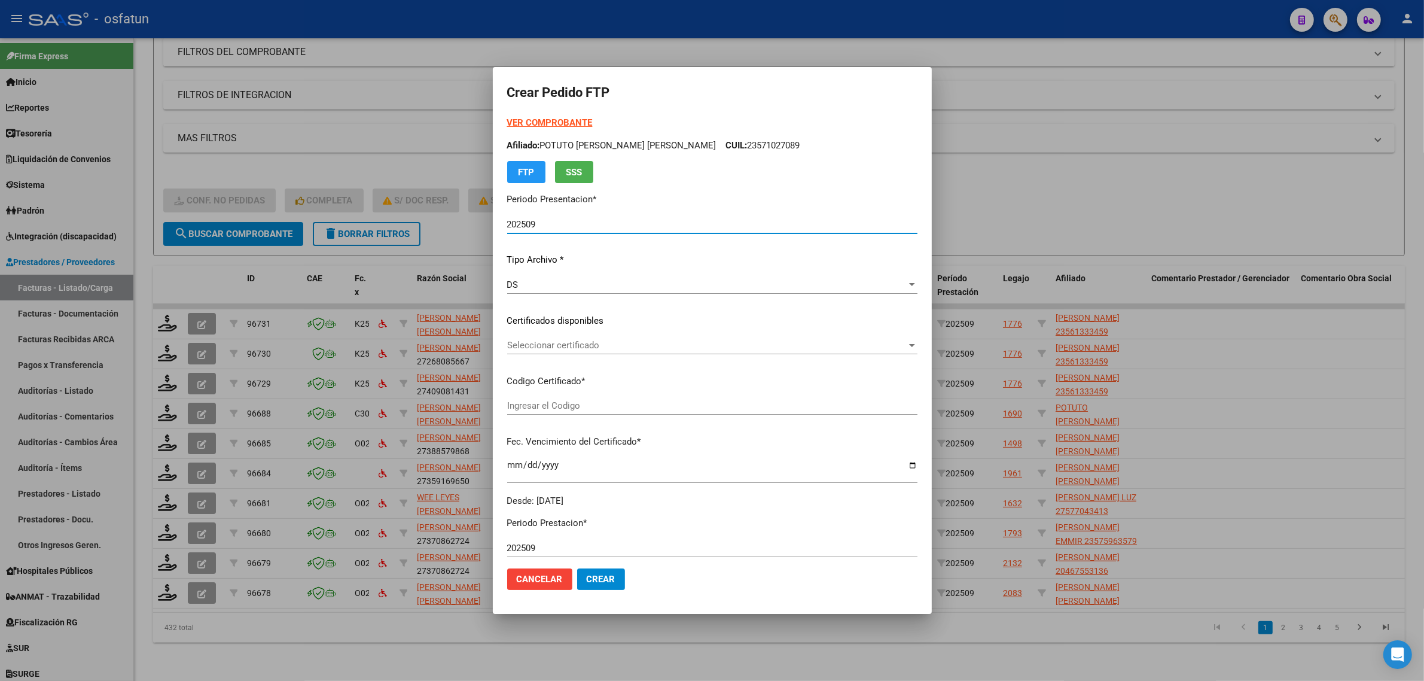
type input "ARG01000583777432024062520270625CIU13650"
type input "[DATE]"
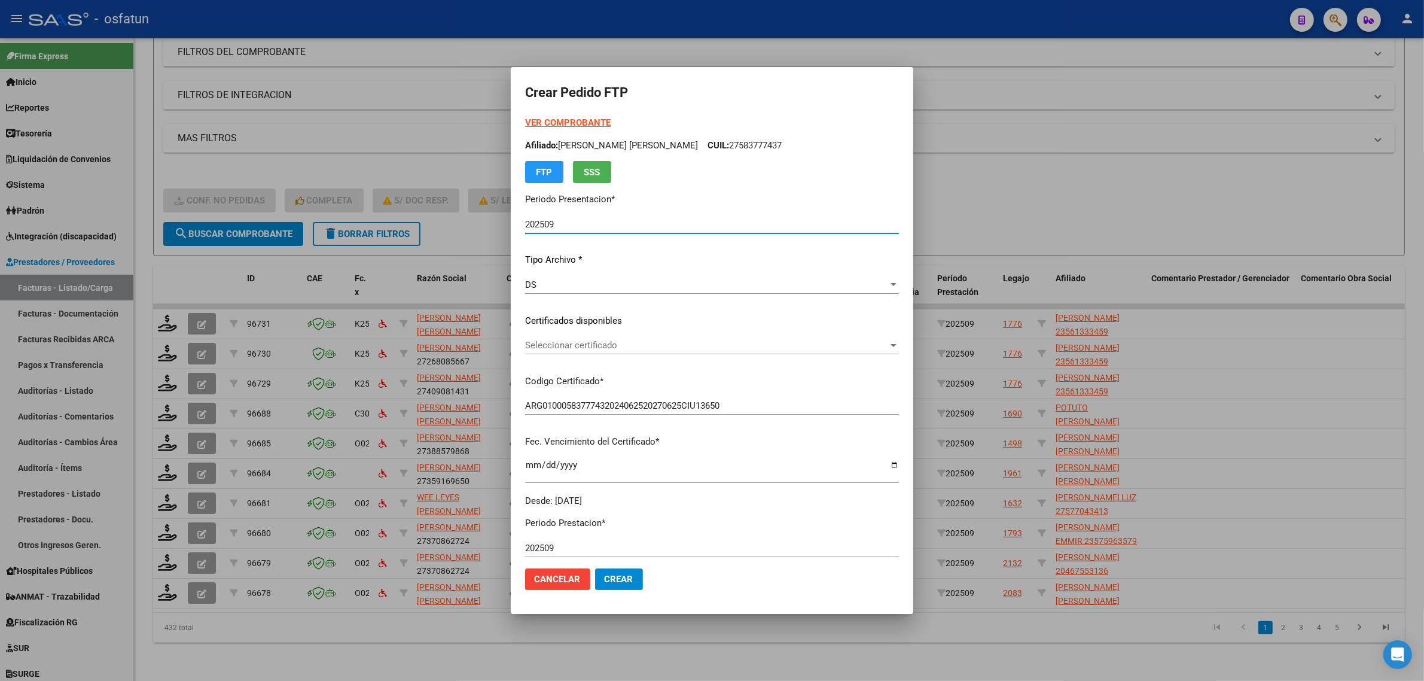
click at [556, 120] on strong "VER COMPROBANTE" at bounding box center [568, 122] width 86 height 11
click at [1041, 161] on div at bounding box center [712, 340] width 1424 height 681
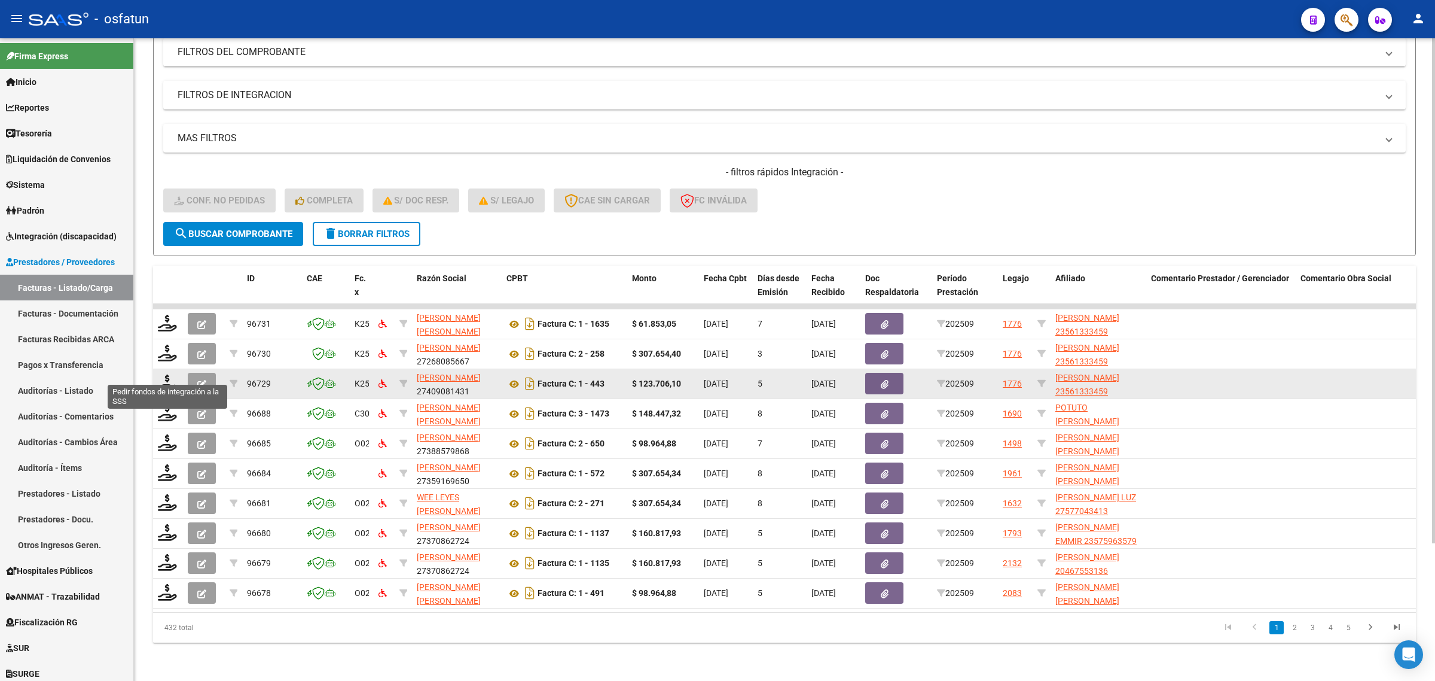
click at [156, 372] on datatable-body-cell at bounding box center [168, 383] width 30 height 29
click at [165, 374] on icon at bounding box center [167, 382] width 19 height 17
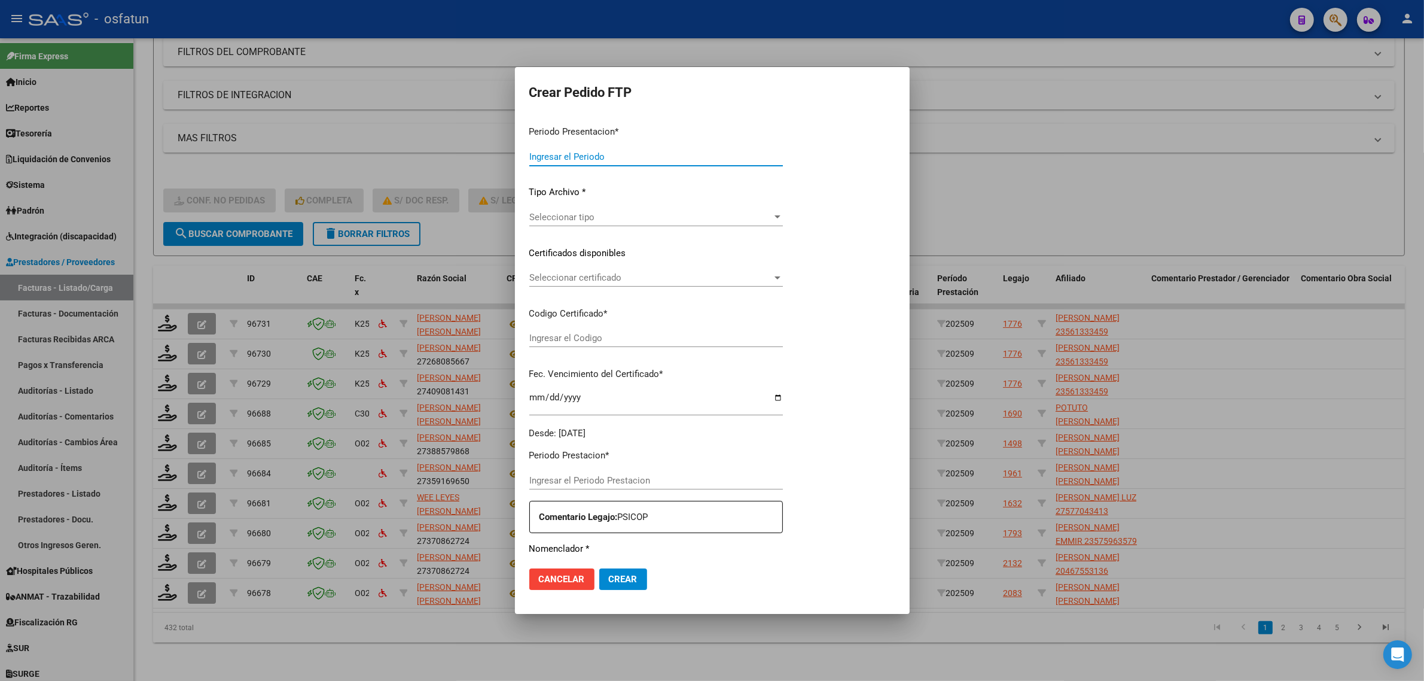
type input "202509"
type input "$ 123.706,10"
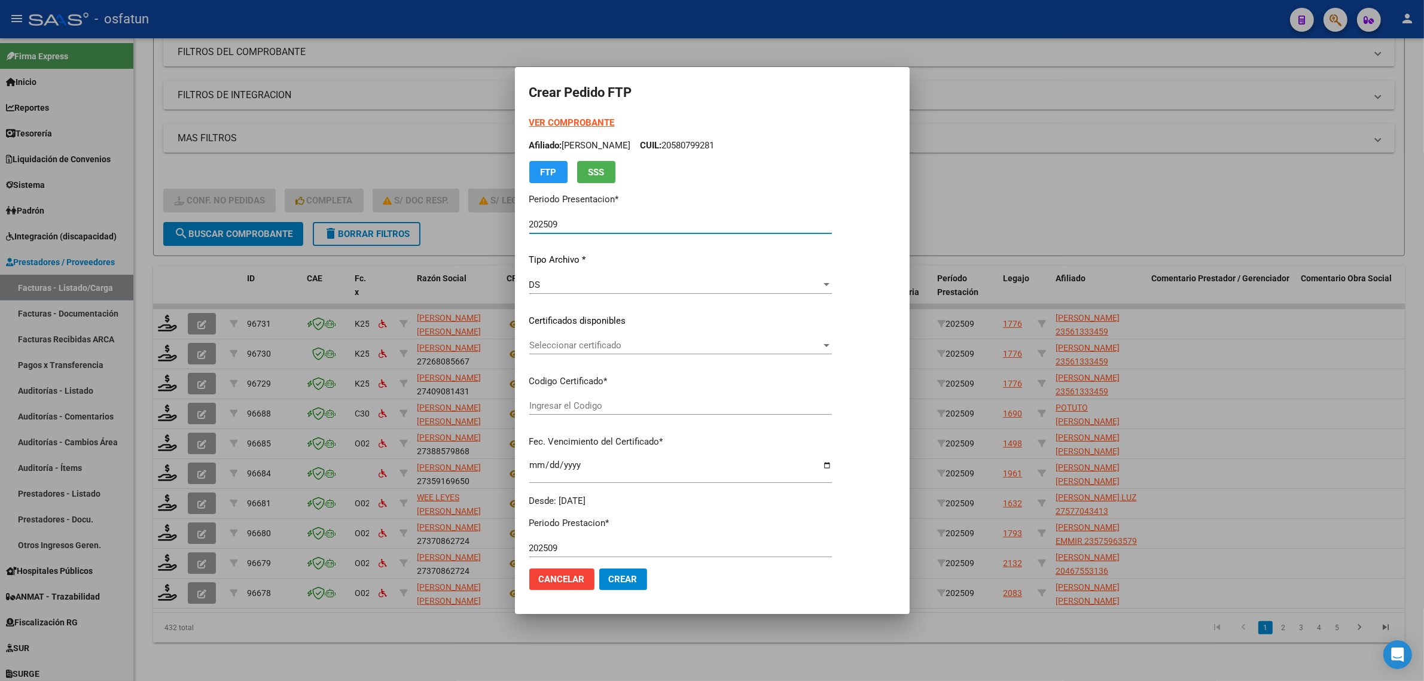
type input "ARG02000561333452022120620261206COR467"
type input "[DATE]"
click at [553, 120] on strong "VER COMPROBANTE" at bounding box center [572, 122] width 86 height 11
click at [554, 344] on span "Seleccionar certificado" at bounding box center [675, 345] width 292 height 11
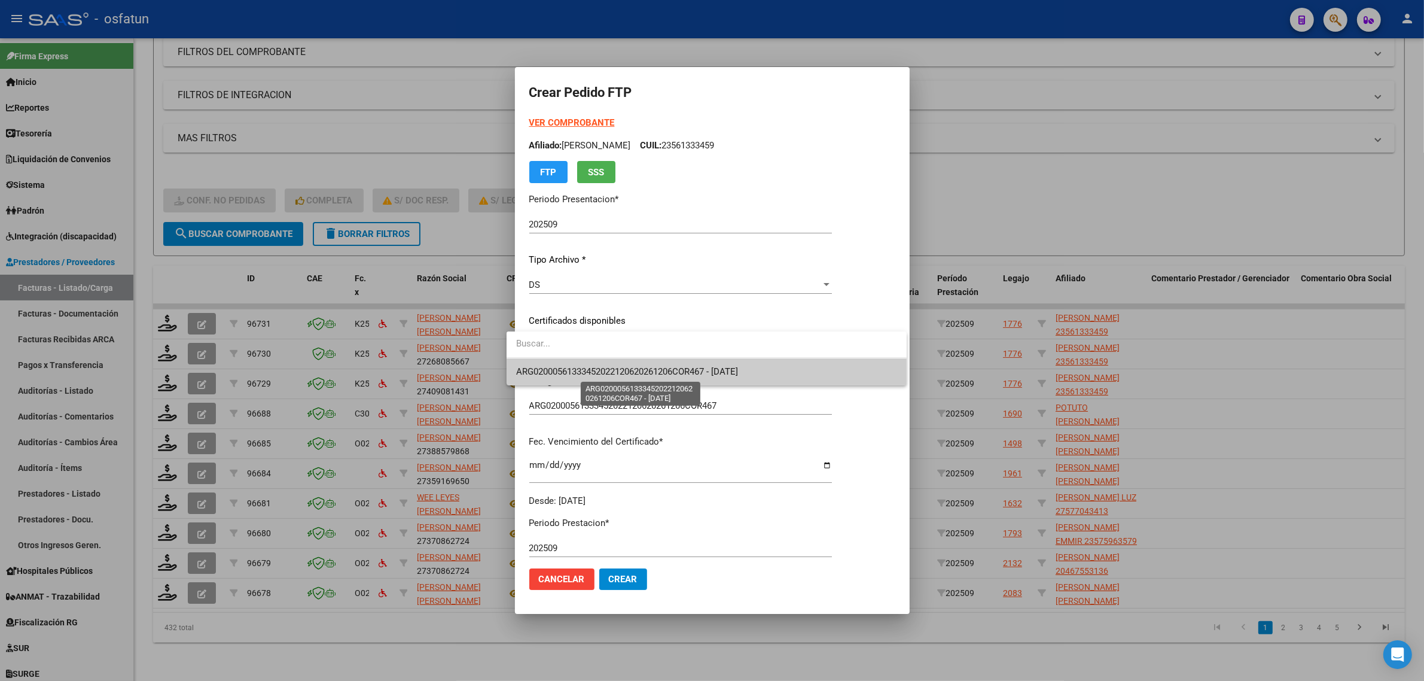
click at [557, 369] on span "ARG02000561333452022120620261206COR467 - [DATE]" at bounding box center [627, 371] width 222 height 11
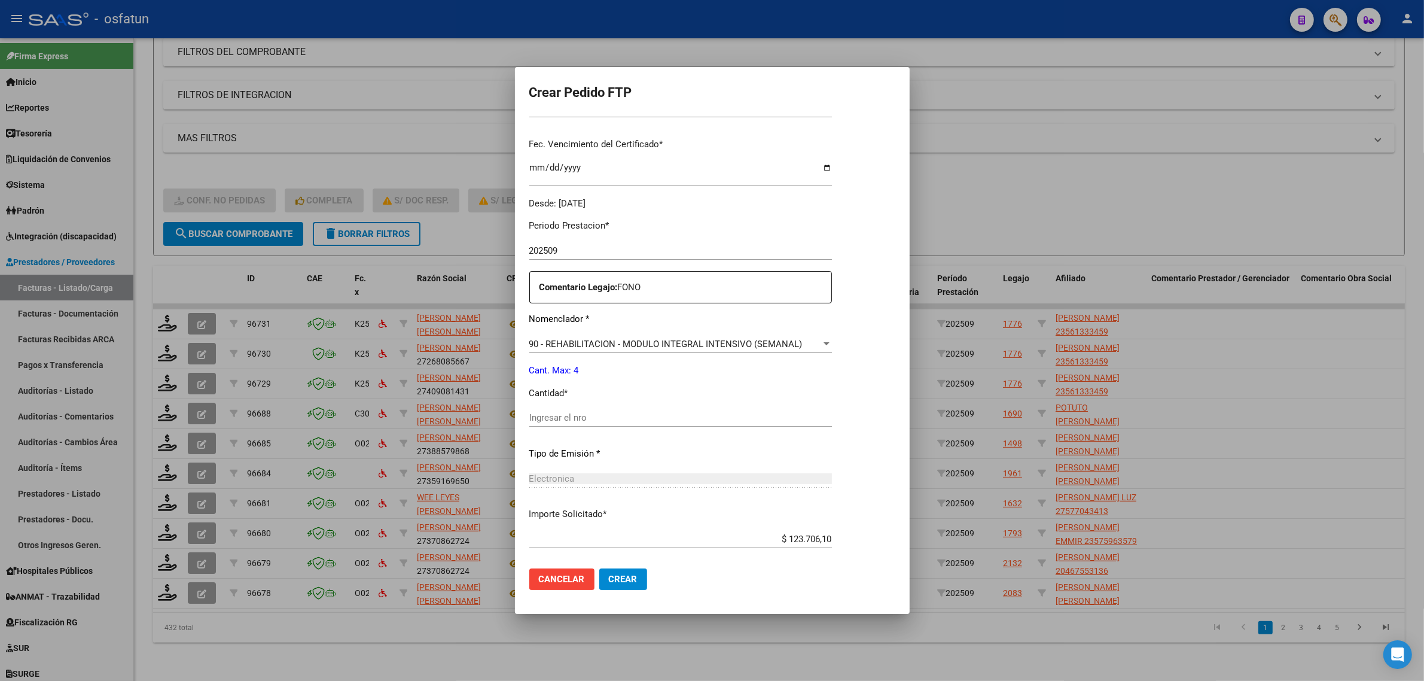
scroll to position [299, 0]
click at [595, 408] on div "Ingresar el nro" at bounding box center [680, 416] width 303 height 18
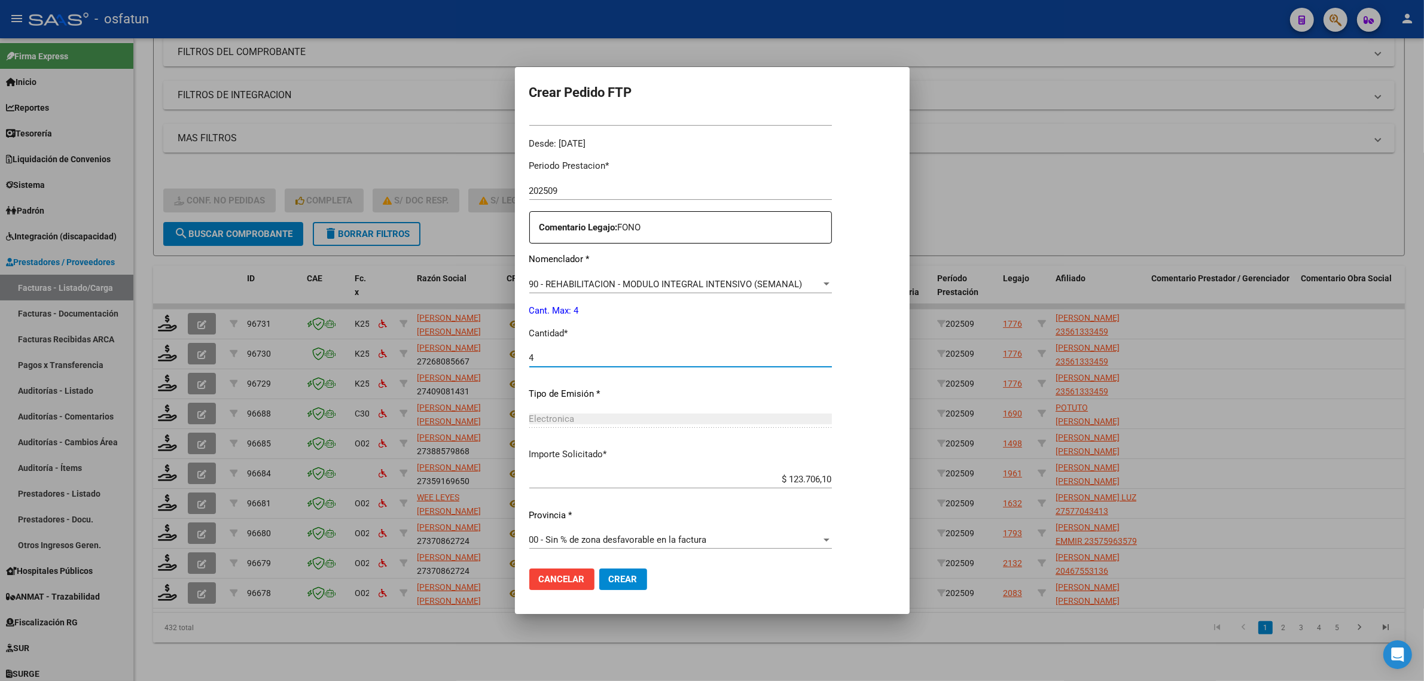
type input "4"
click at [604, 572] on button "Crear" at bounding box center [623, 579] width 48 height 22
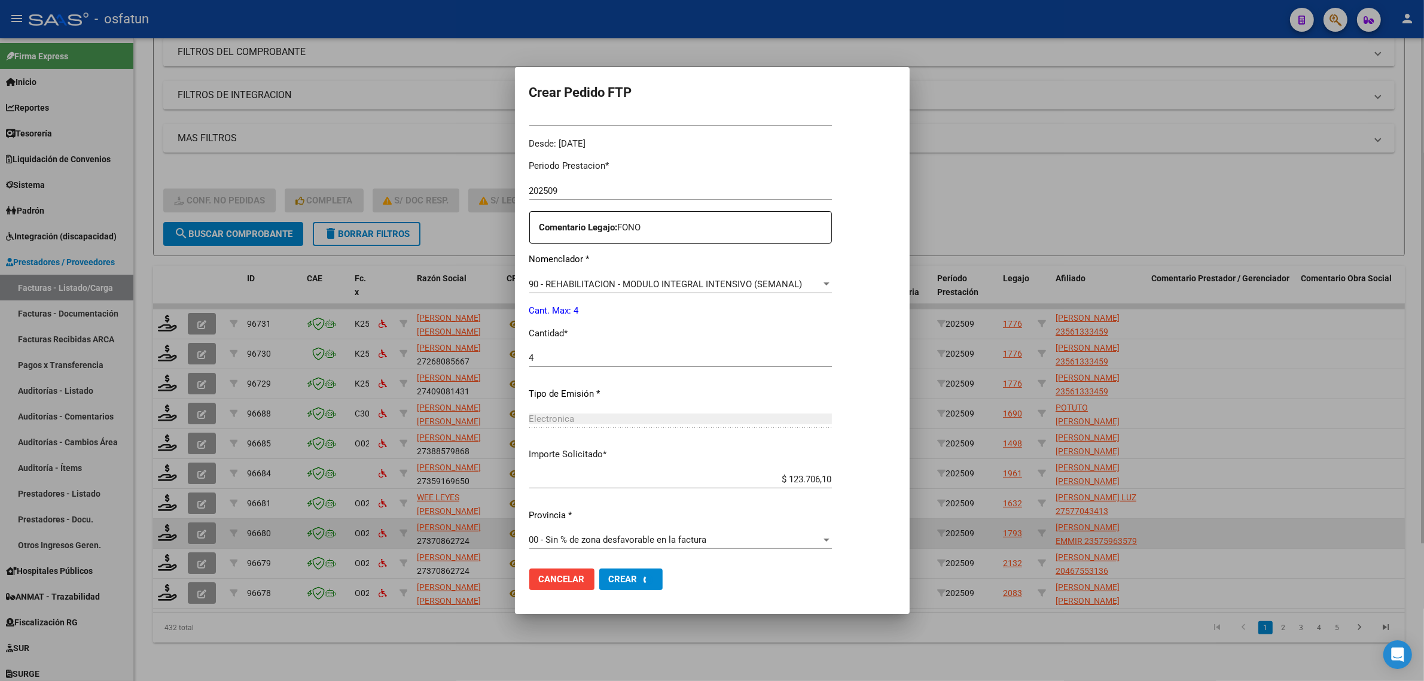
scroll to position [0, 0]
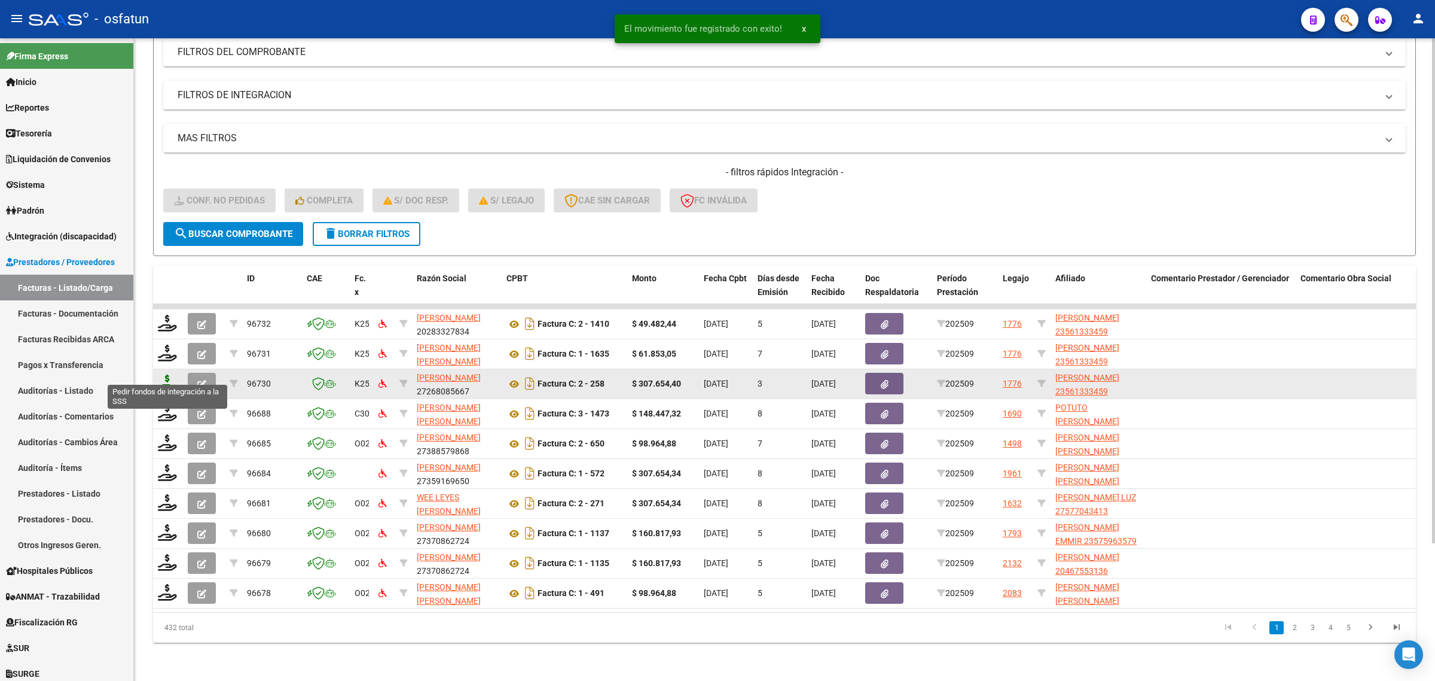
click at [165, 374] on icon at bounding box center [167, 382] width 19 height 17
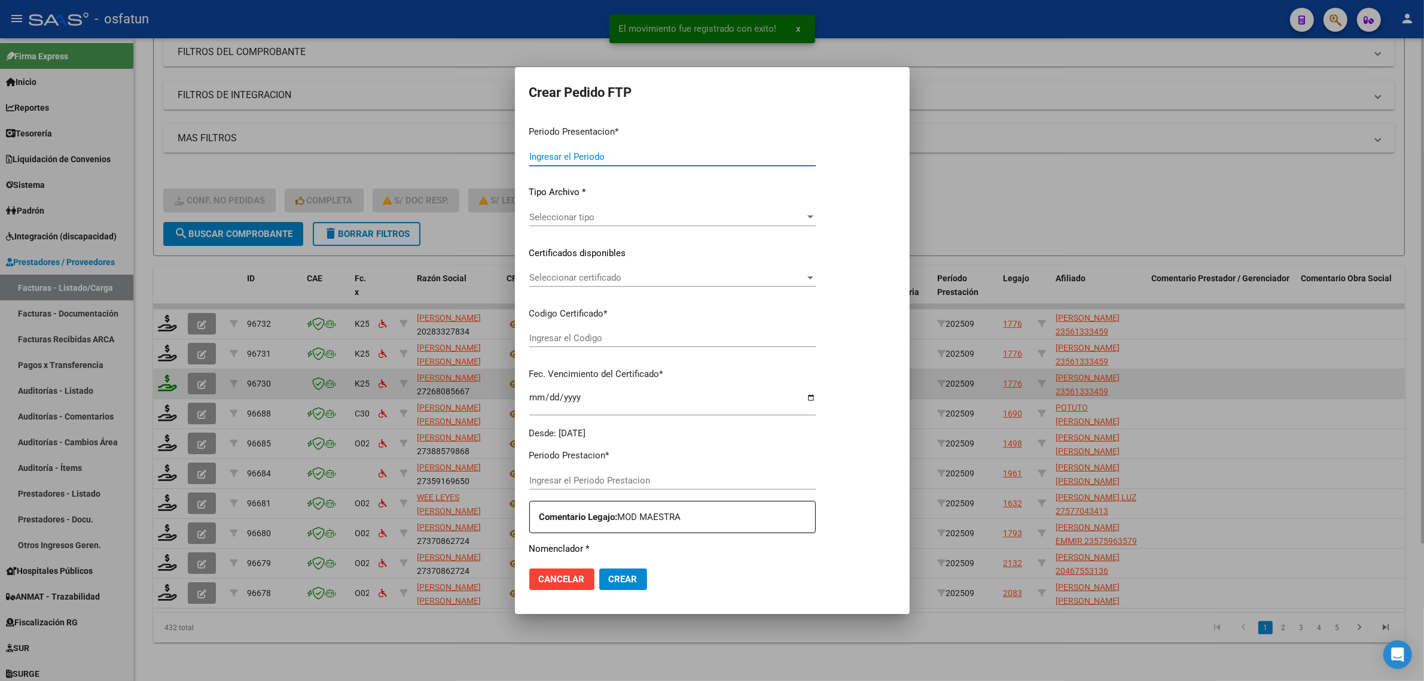
type input "202509"
type input "$ 307.654,40"
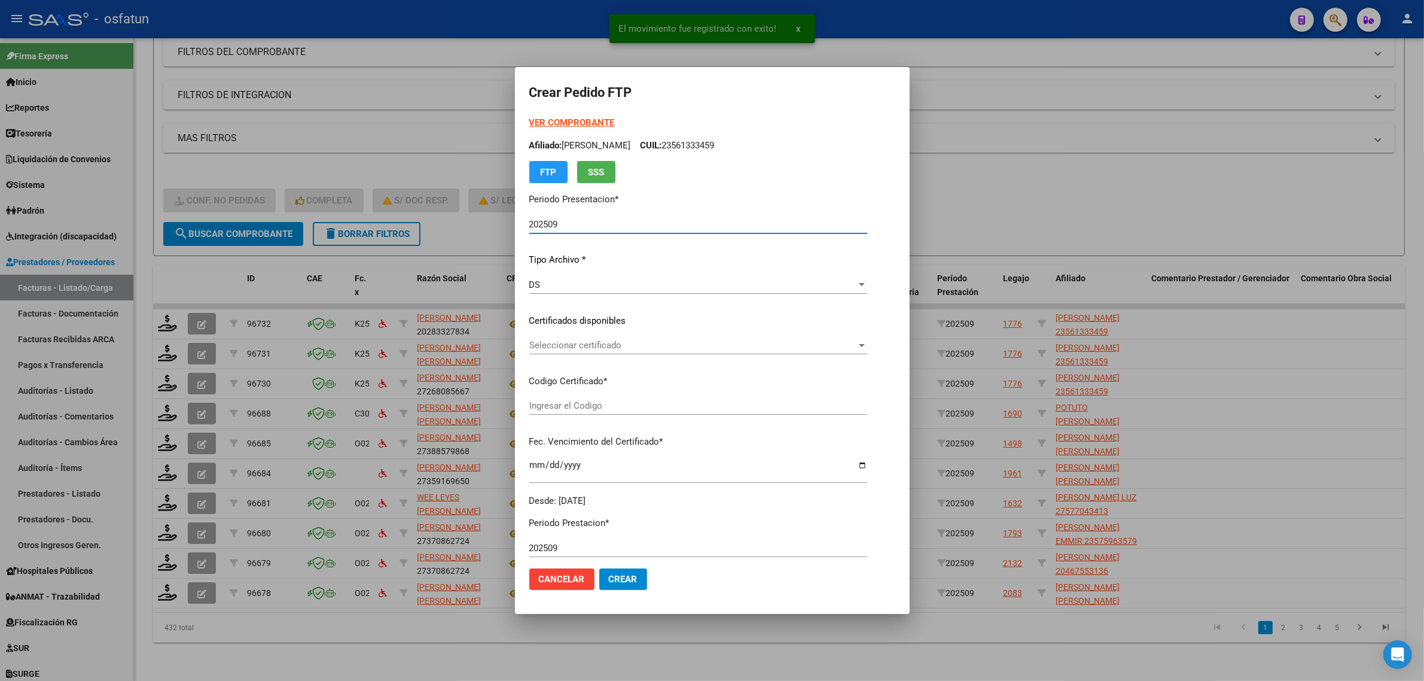
type input "ARG02000561333452022120620261206COR467"
type input "[DATE]"
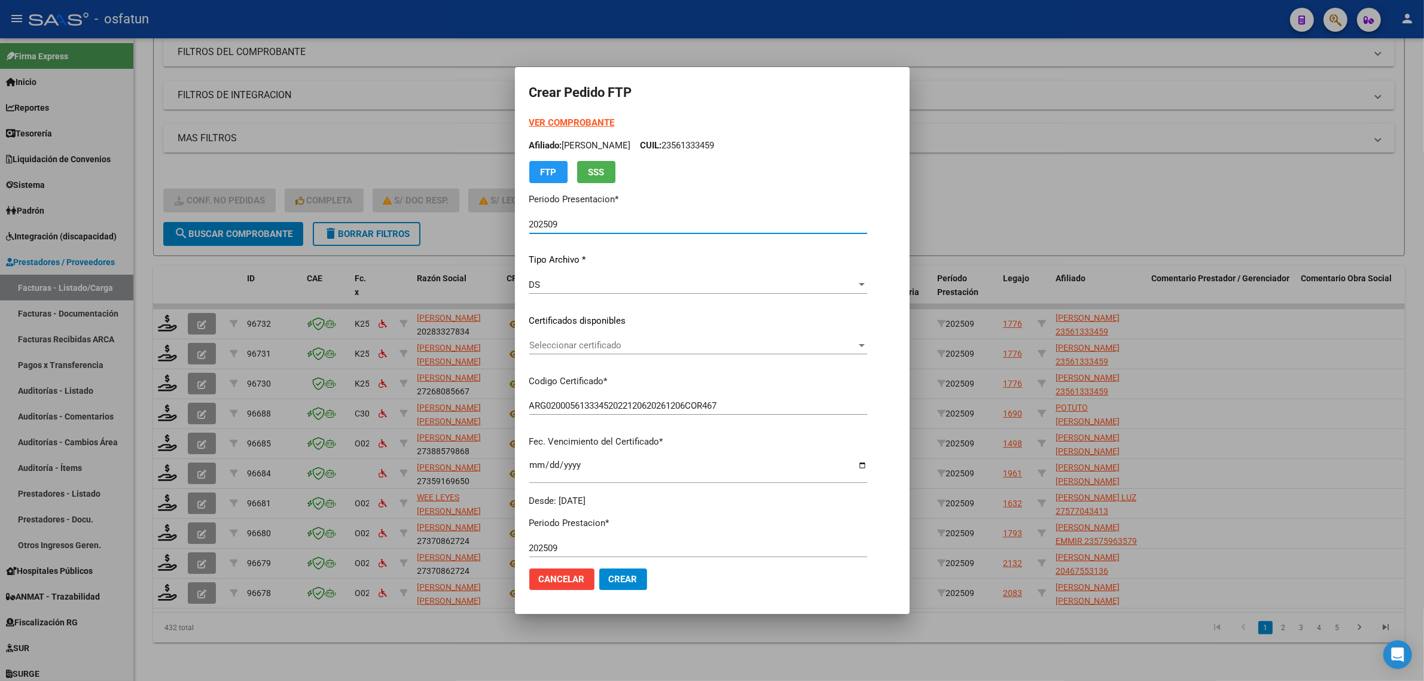
click at [545, 120] on strong "VER COMPROBANTE" at bounding box center [572, 122] width 86 height 11
click at [529, 342] on span "Seleccionar certificado" at bounding box center [692, 345] width 327 height 11
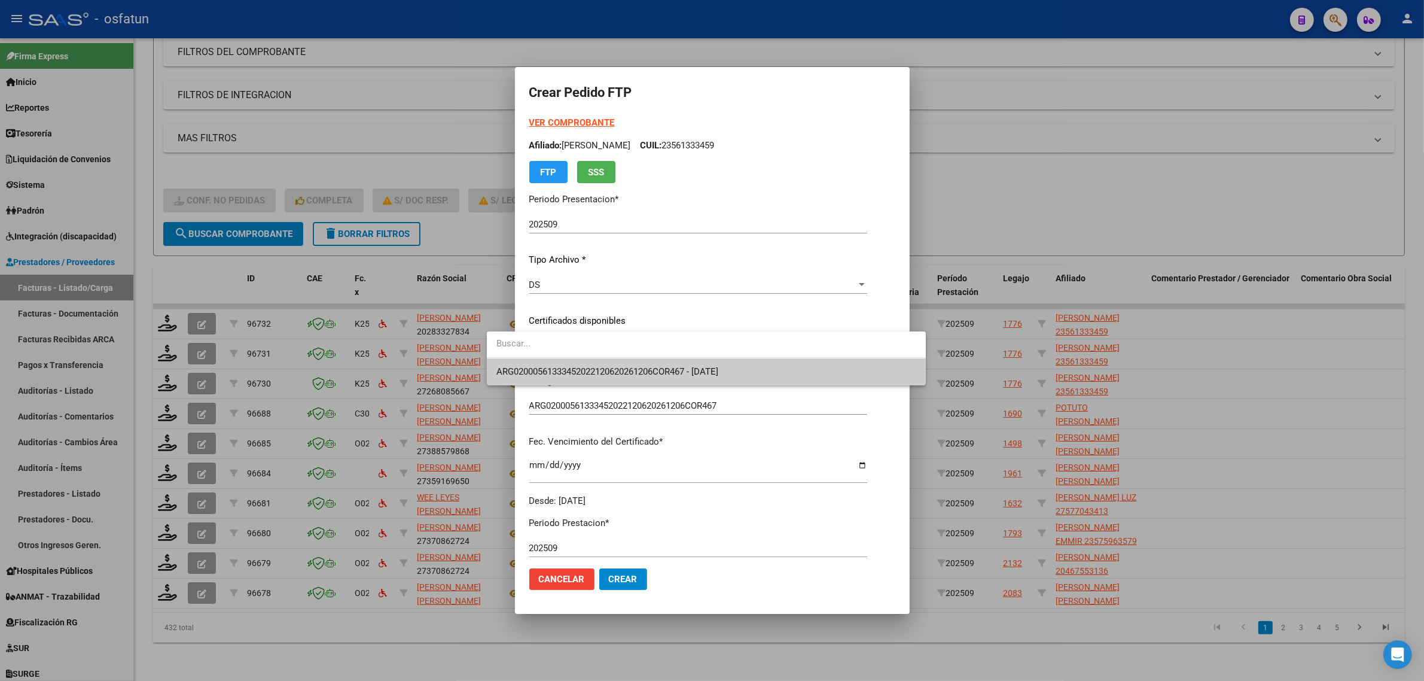
click at [519, 365] on span "ARG02000561333452022120620261206COR467 - [DATE]" at bounding box center [706, 371] width 420 height 27
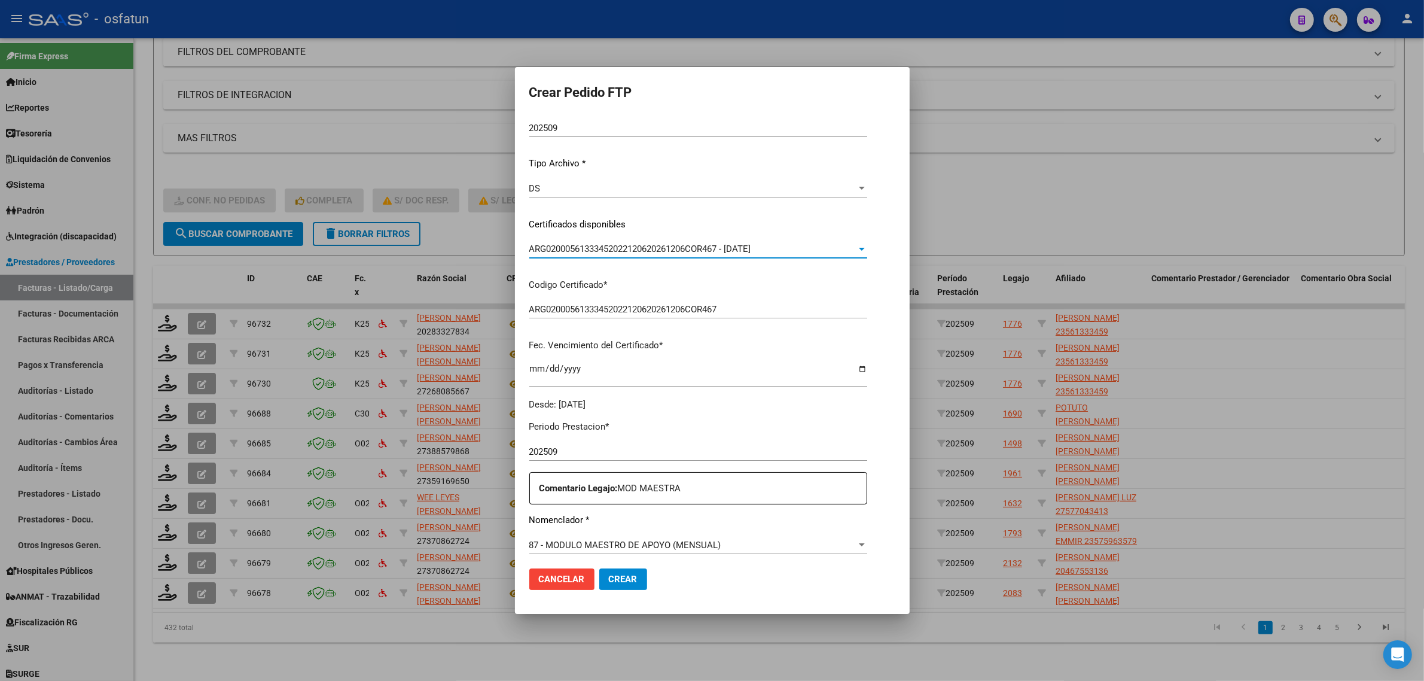
scroll to position [224, 0]
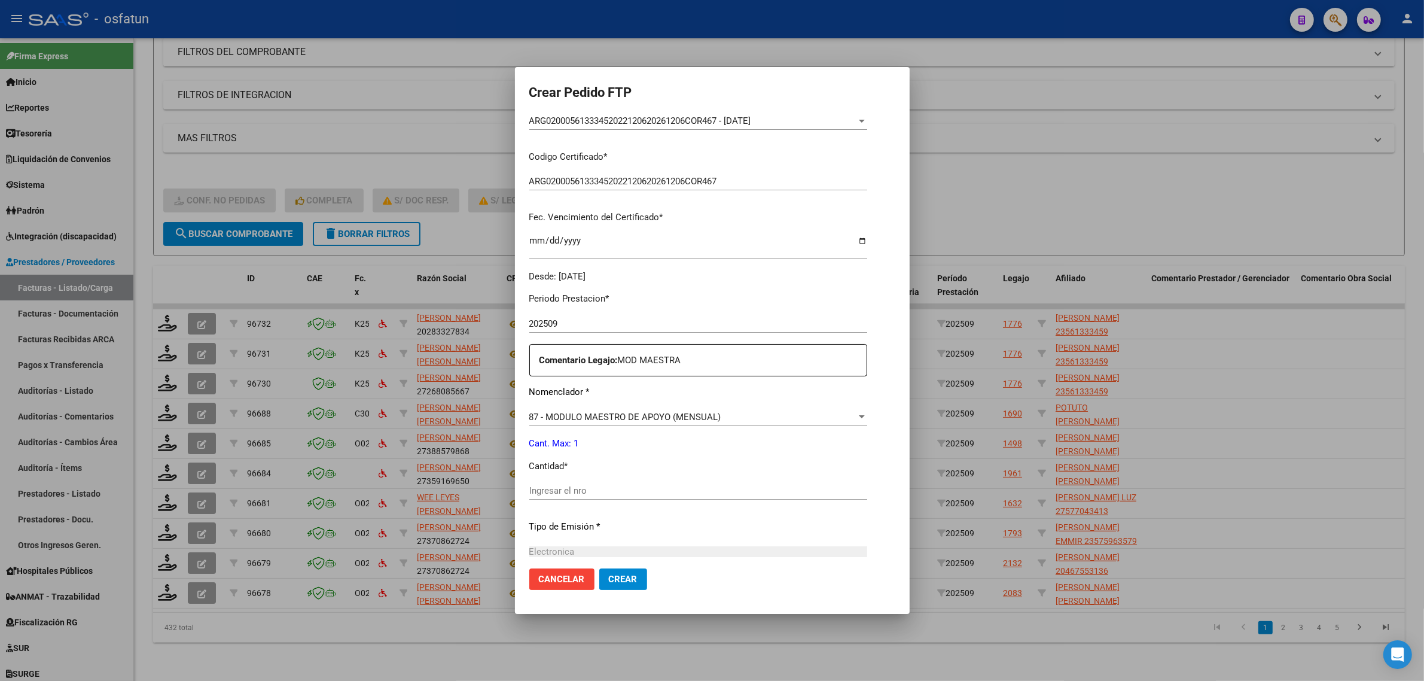
drag, startPoint x: 522, startPoint y: 471, endPoint x: 516, endPoint y: 486, distance: 16.1
click at [529, 472] on p "Cantidad *" at bounding box center [698, 466] width 338 height 14
click at [529, 489] on input "Ingresar el nro" at bounding box center [698, 490] width 338 height 11
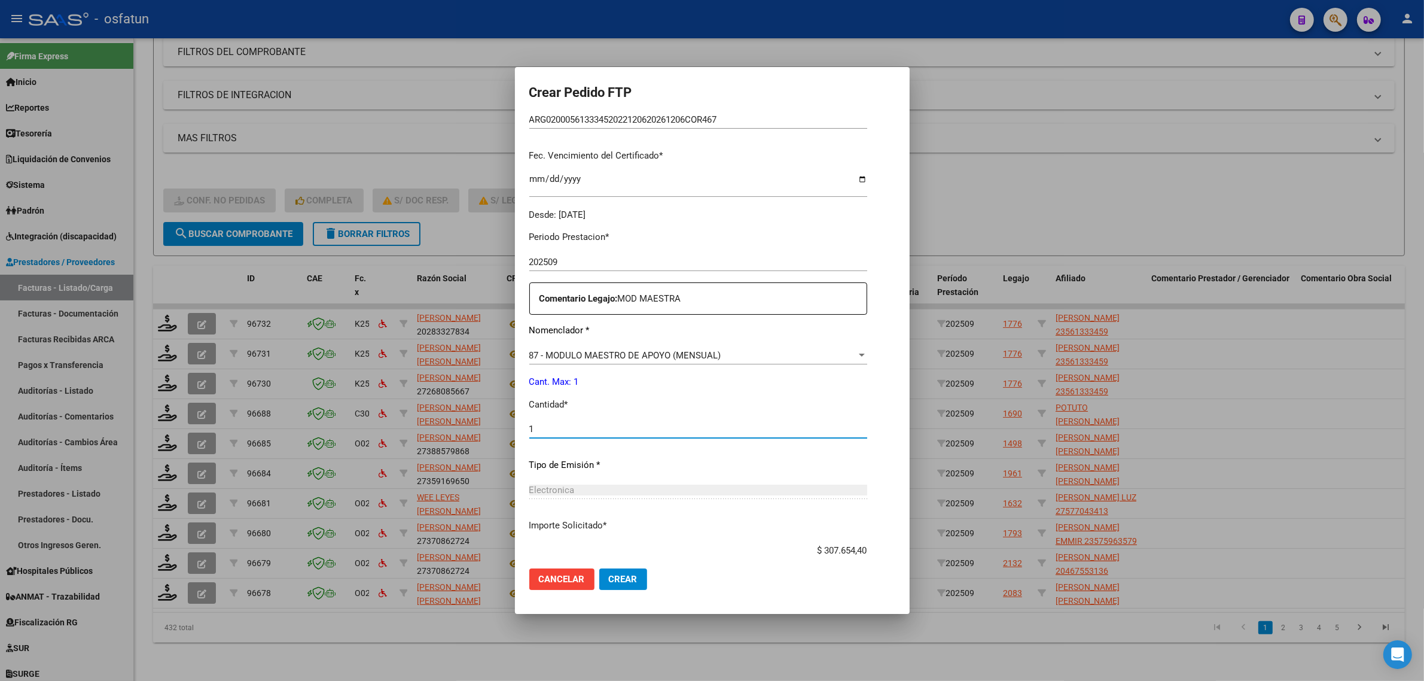
scroll to position [357, 0]
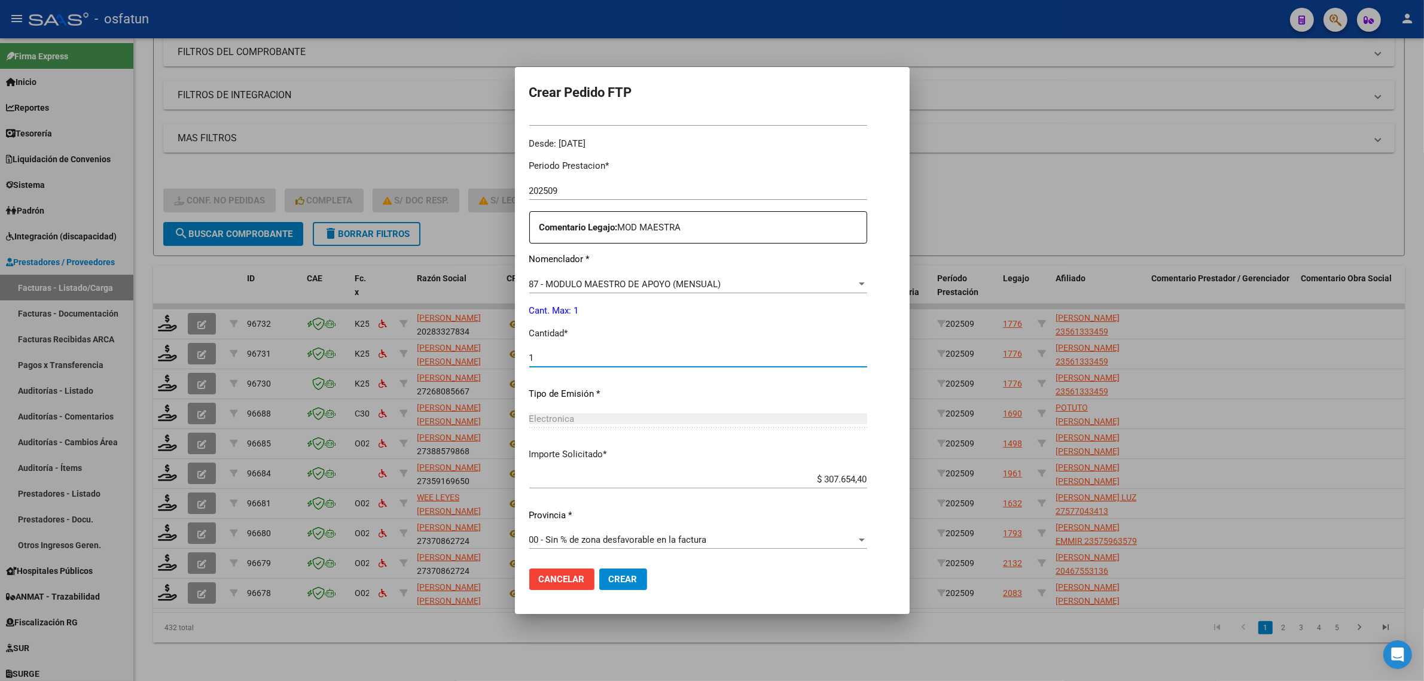
type input "1"
click at [599, 585] on button "Crear" at bounding box center [623, 579] width 48 height 22
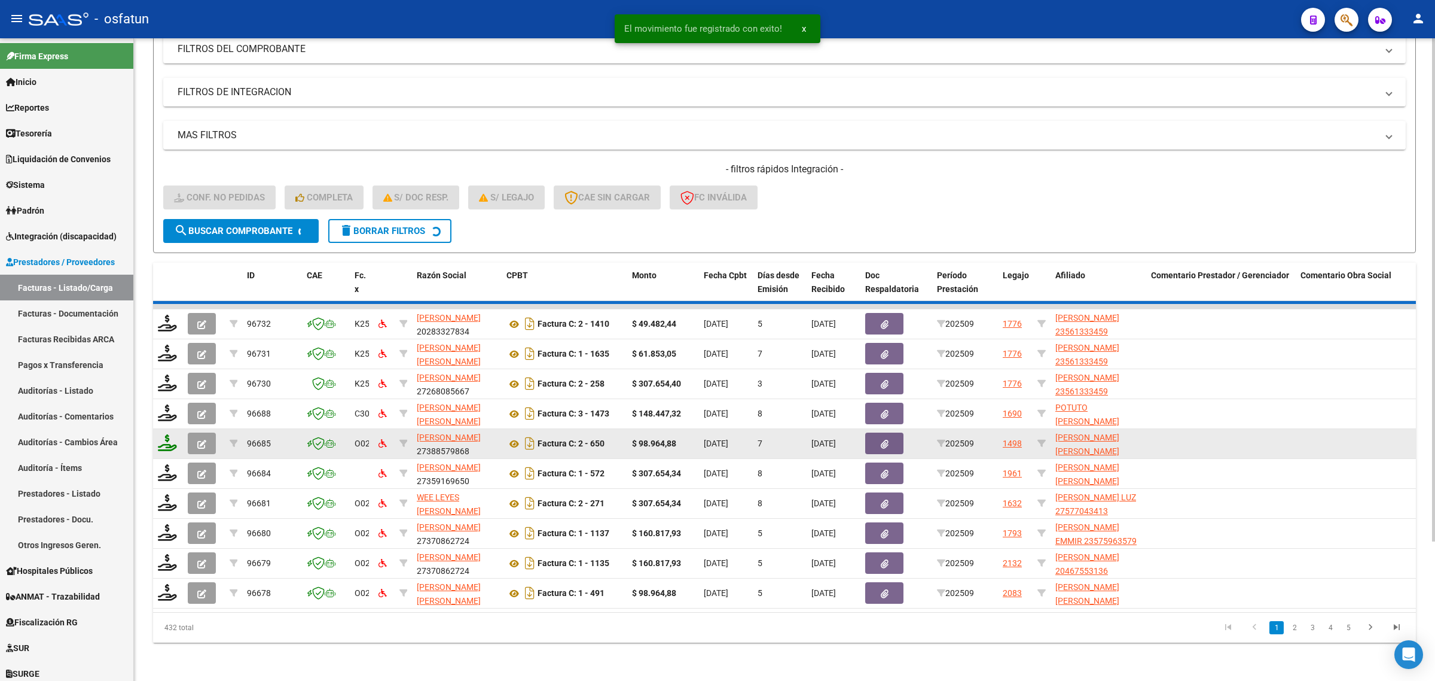
click at [176, 434] on icon at bounding box center [167, 442] width 19 height 17
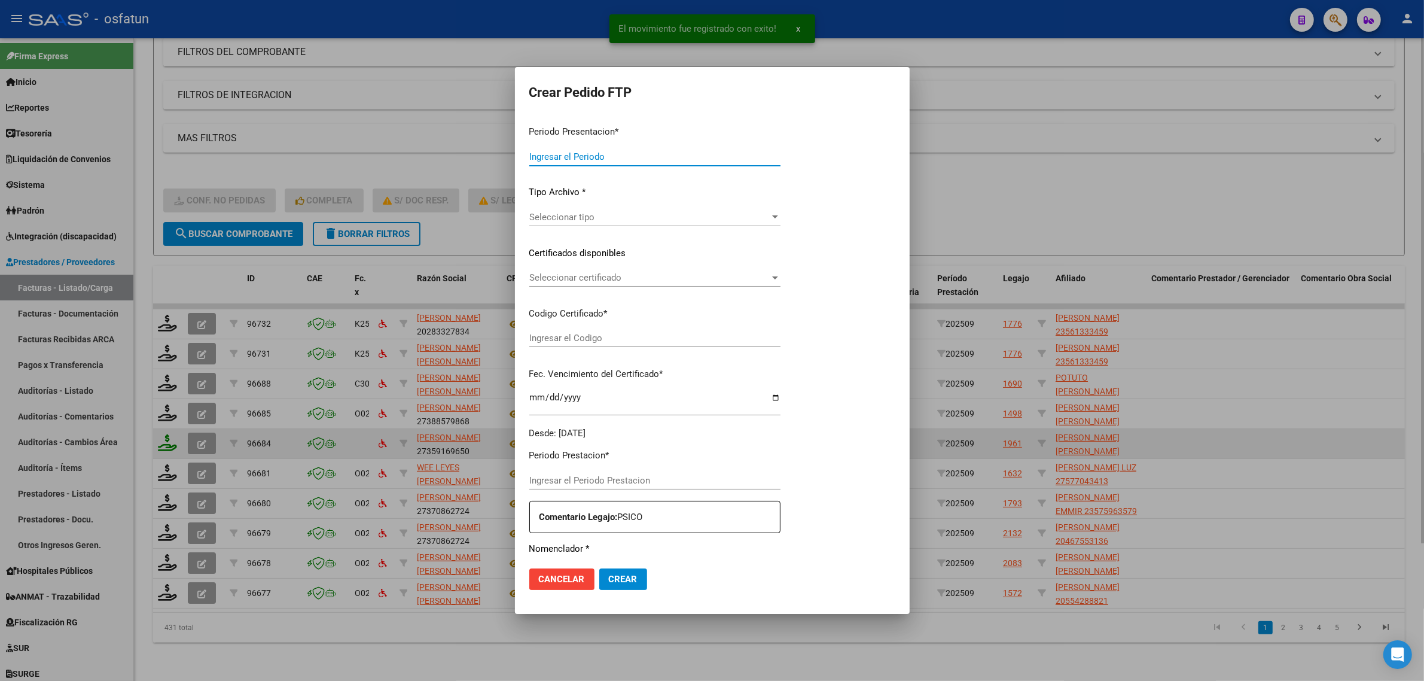
click at [163, 435] on div at bounding box center [712, 340] width 1424 height 681
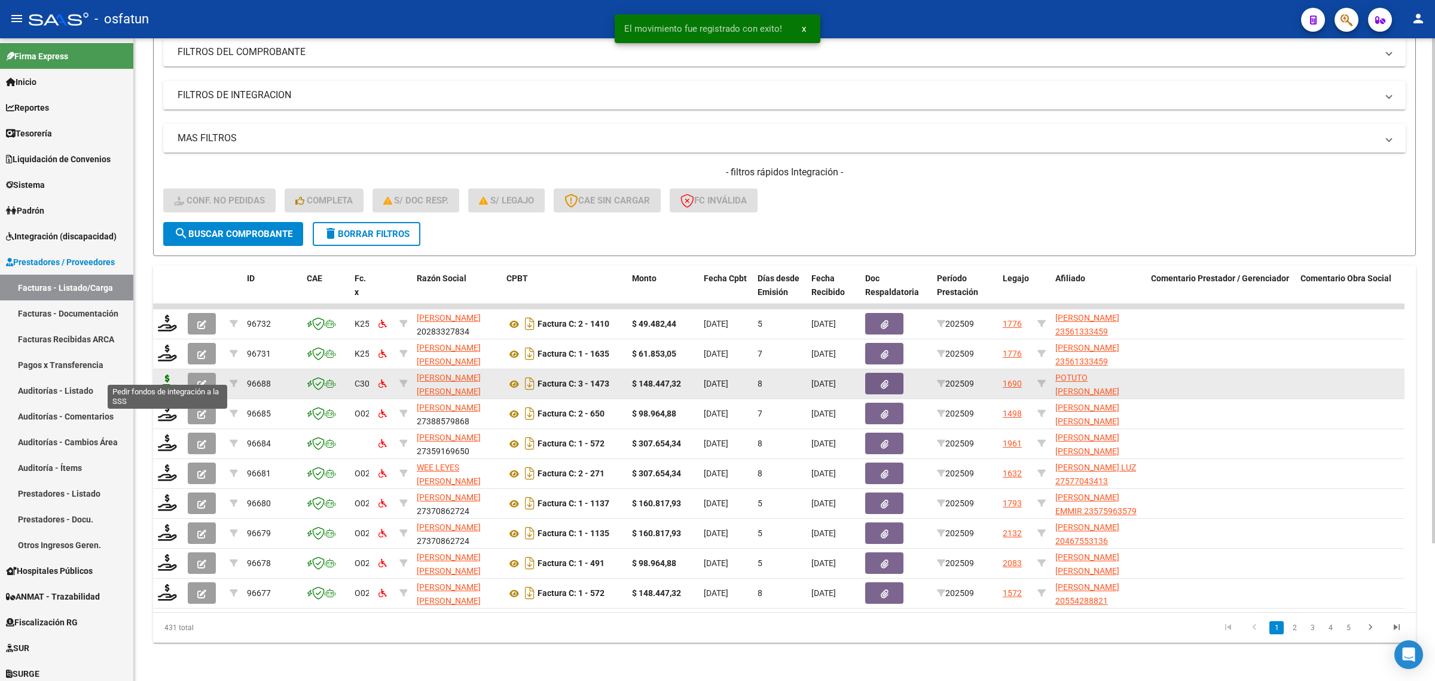
click at [169, 378] on icon at bounding box center [167, 382] width 19 height 17
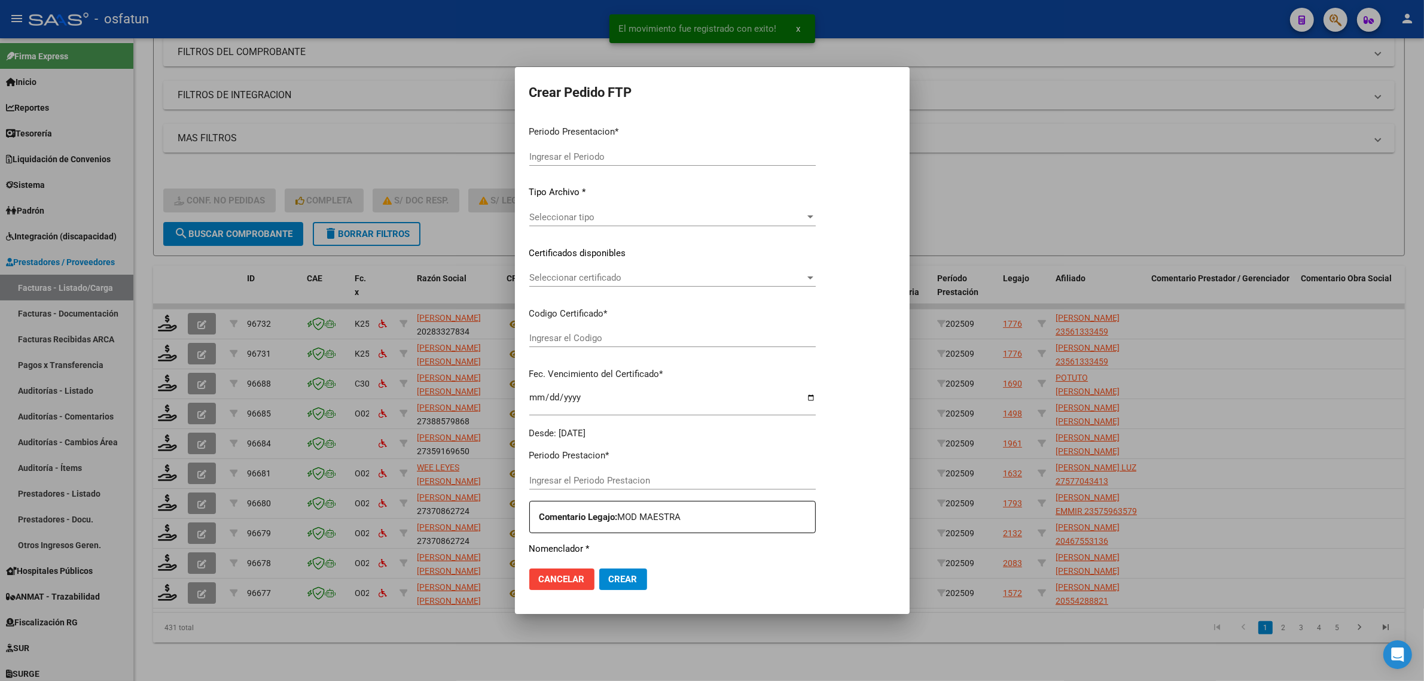
type input "202509"
type input "$ 148.447,32"
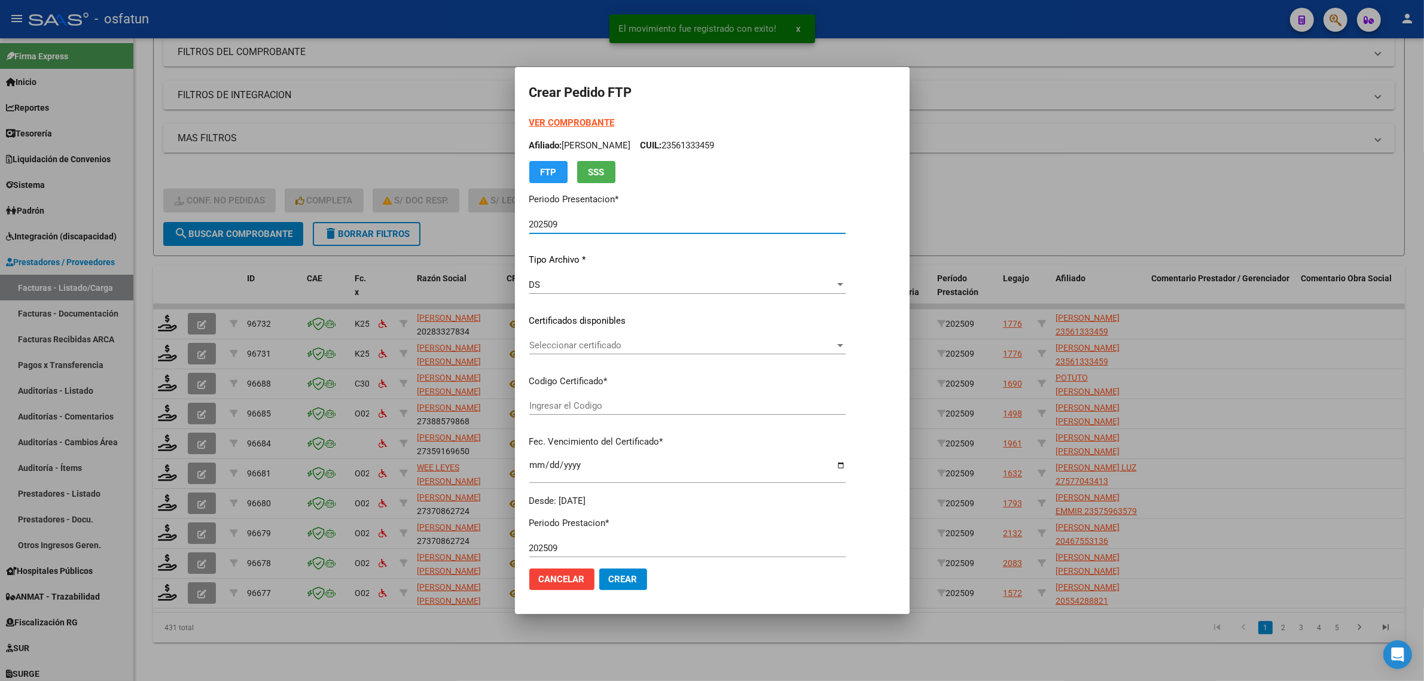
type input "ARG02000571027082022120120251201BS413"
type input "2025-12-01"
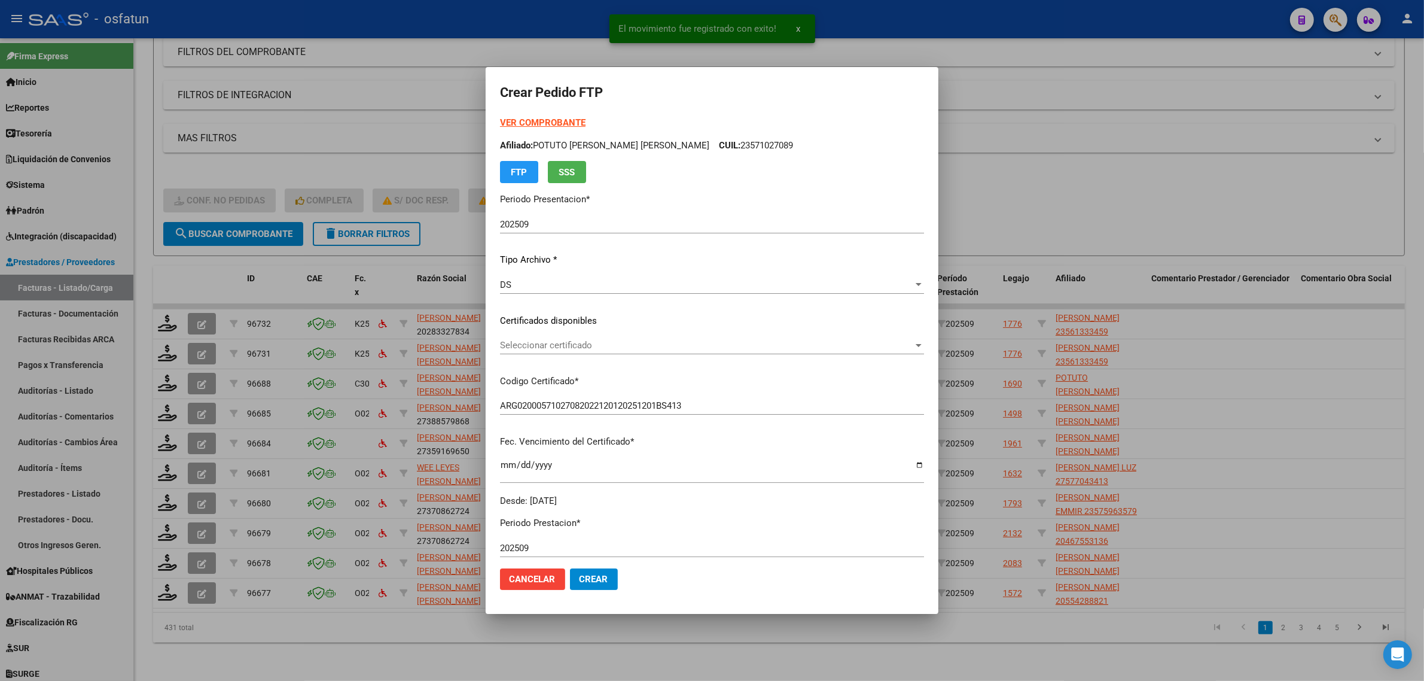
click at [540, 118] on strong "VER COMPROBANTE" at bounding box center [543, 122] width 86 height 11
click at [514, 330] on div "VER COMPROBANTE ARCA Padrón Afiliado: POTUTO PUGLIESI SANTIAGO ADOLFO CUIL: 235…" at bounding box center [712, 311] width 424 height 391
click at [515, 341] on span "Seleccionar certificado" at bounding box center [706, 345] width 413 height 11
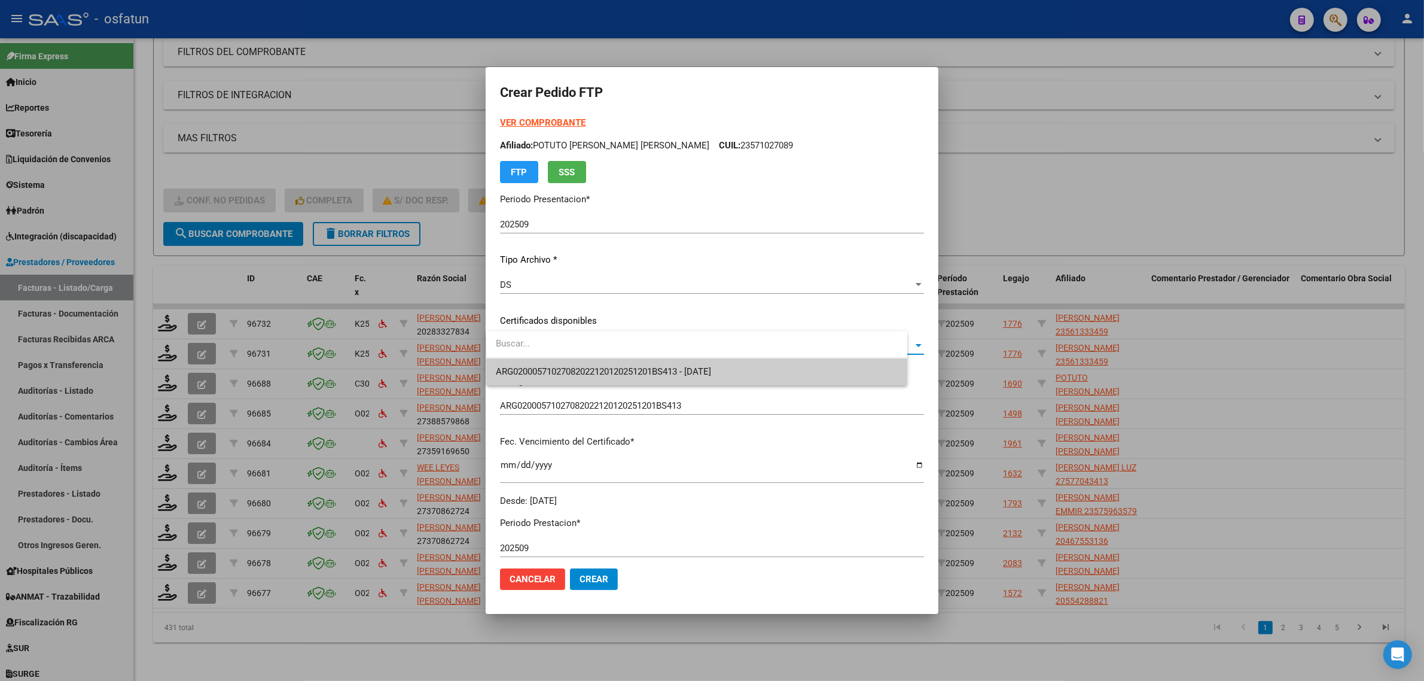
click at [515, 385] on span "ARG02000571027082022120120251201BS413 - 2025-12-01" at bounding box center [697, 371] width 402 height 27
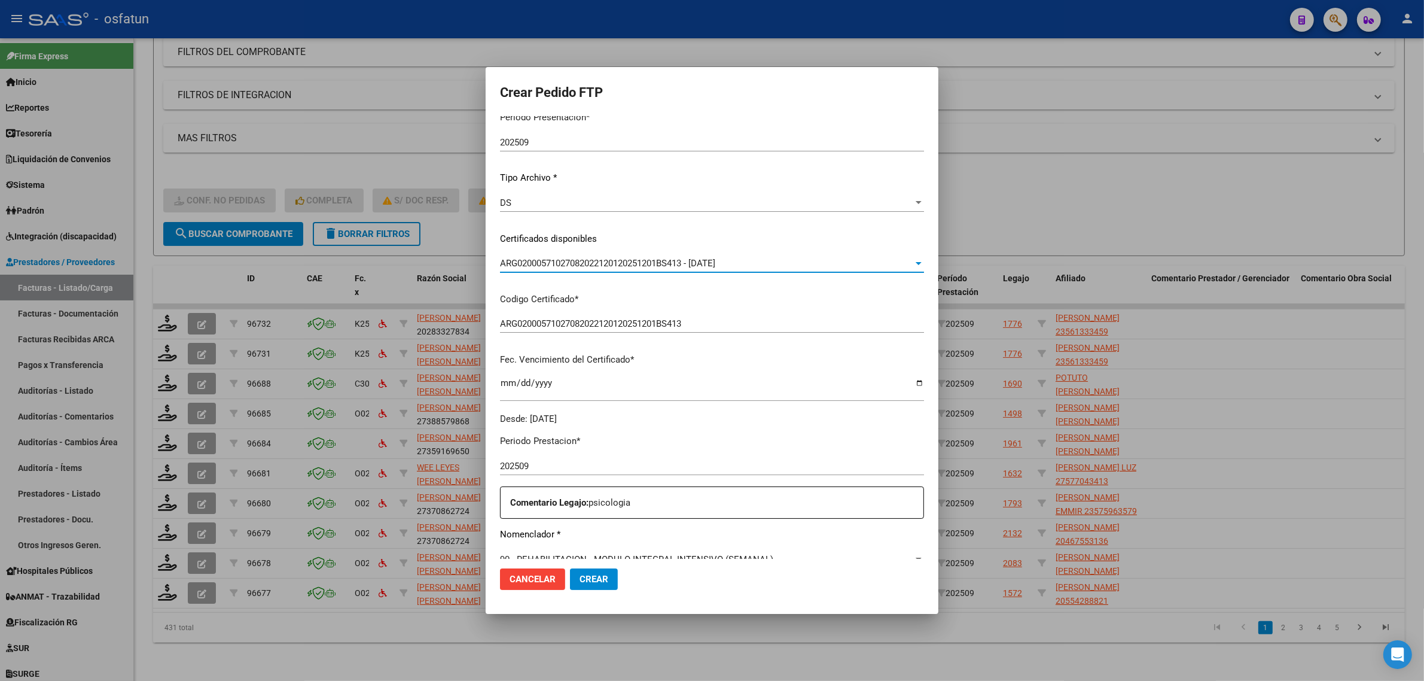
scroll to position [224, 0]
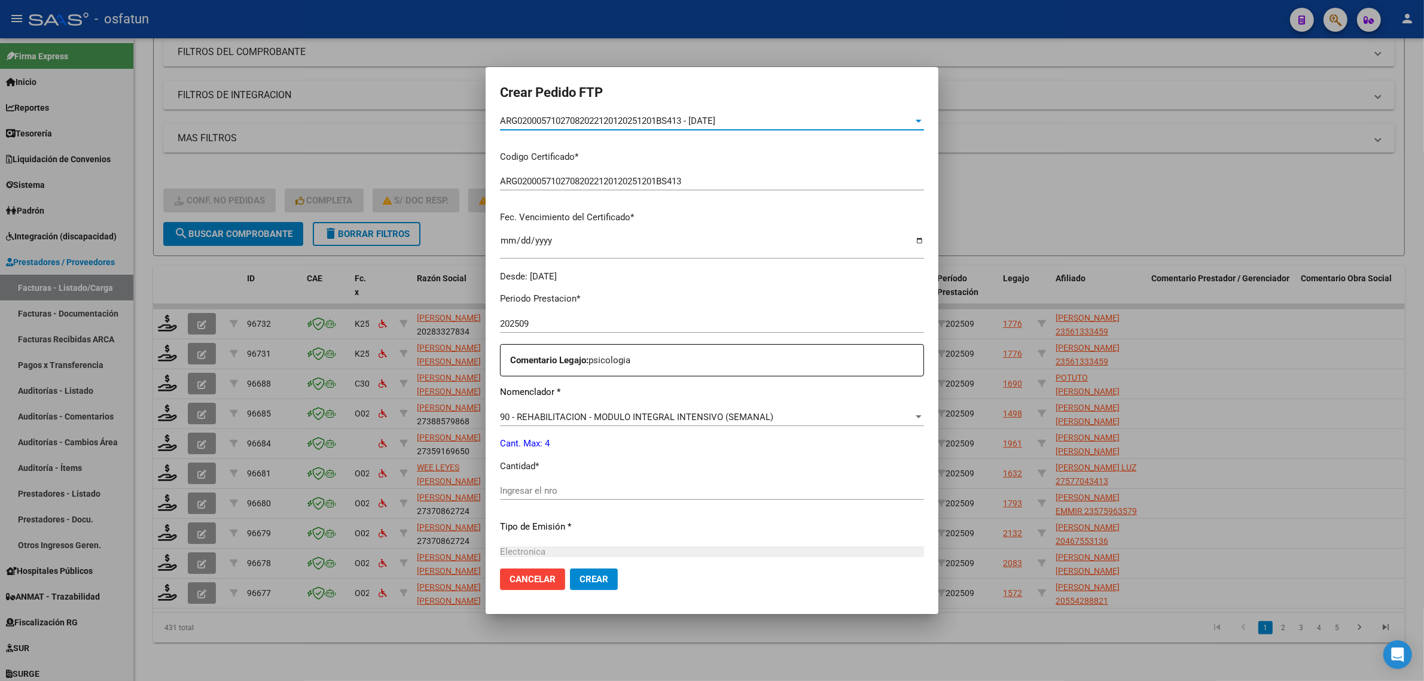
click at [517, 504] on div "Ingresar el nro" at bounding box center [712, 495] width 424 height 29
click at [500, 487] on input "Ingresar el nro" at bounding box center [712, 490] width 424 height 11
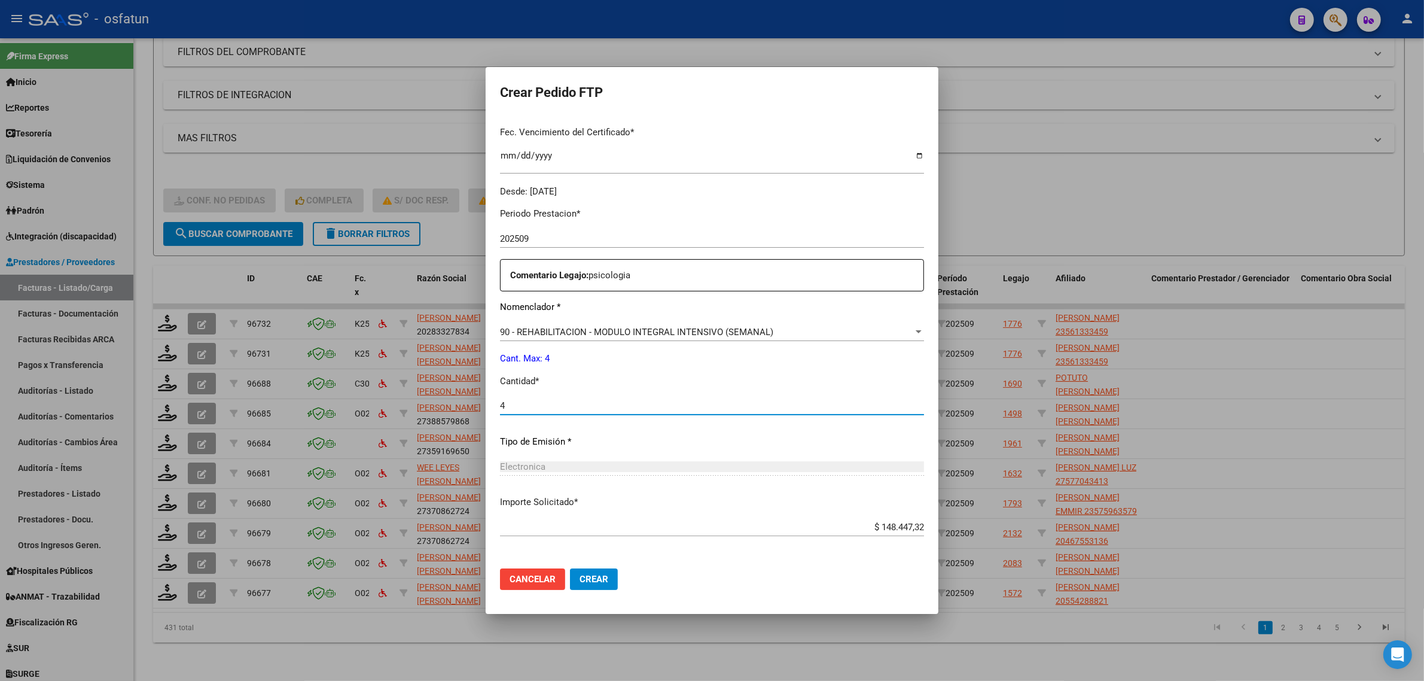
scroll to position [357, 0]
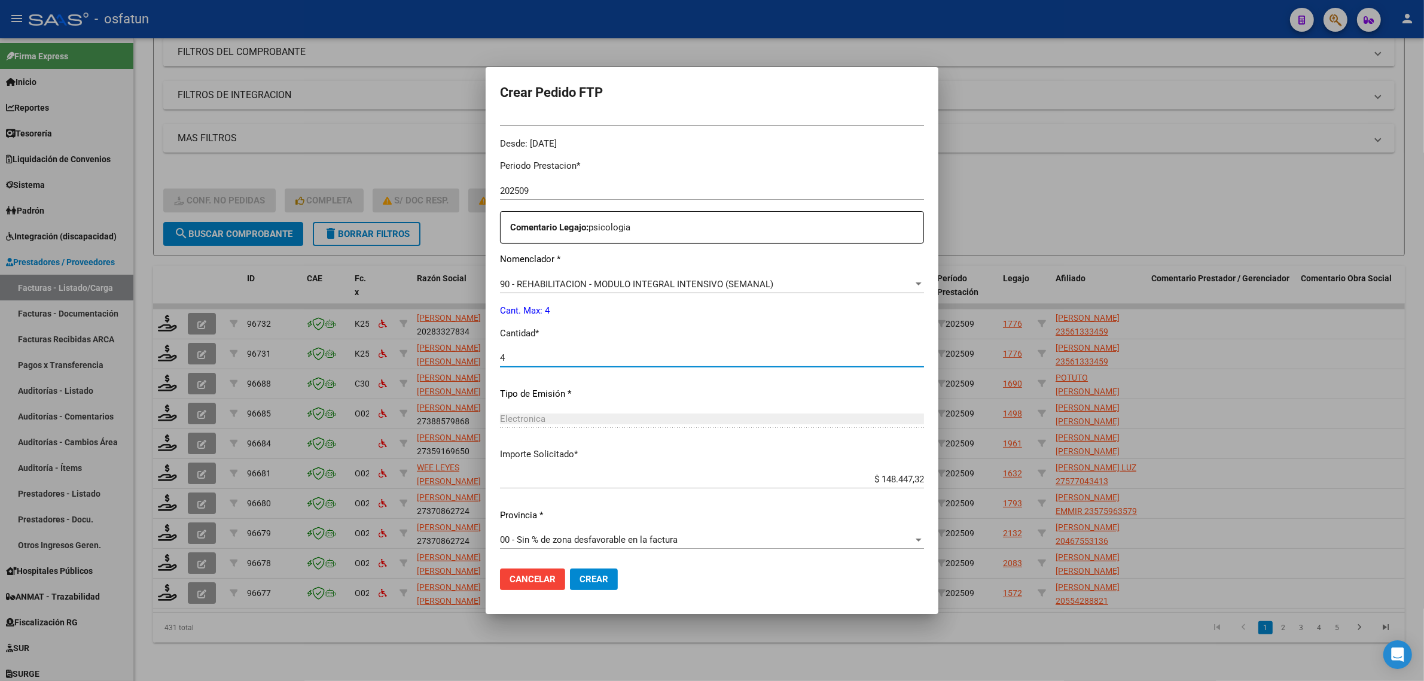
type input "4"
click at [581, 572] on button "Crear" at bounding box center [594, 579] width 48 height 22
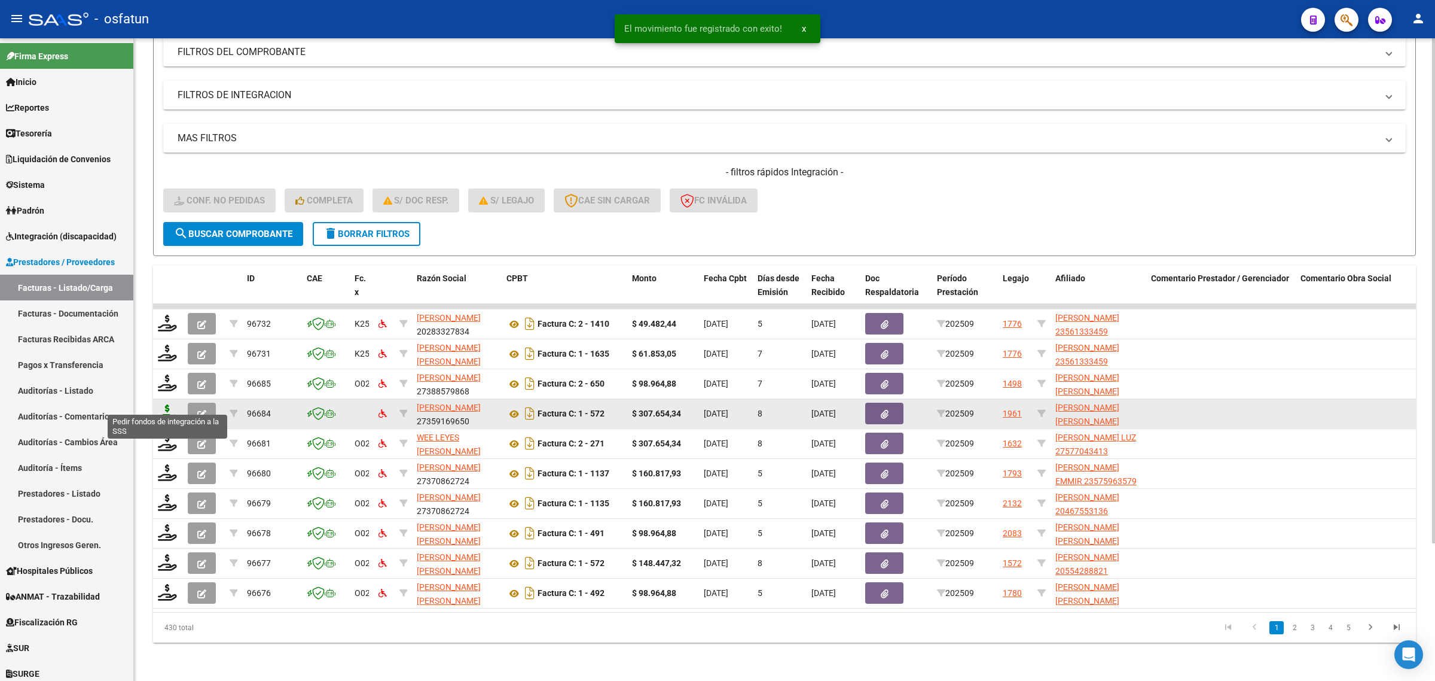
click at [164, 404] on icon at bounding box center [167, 412] width 19 height 17
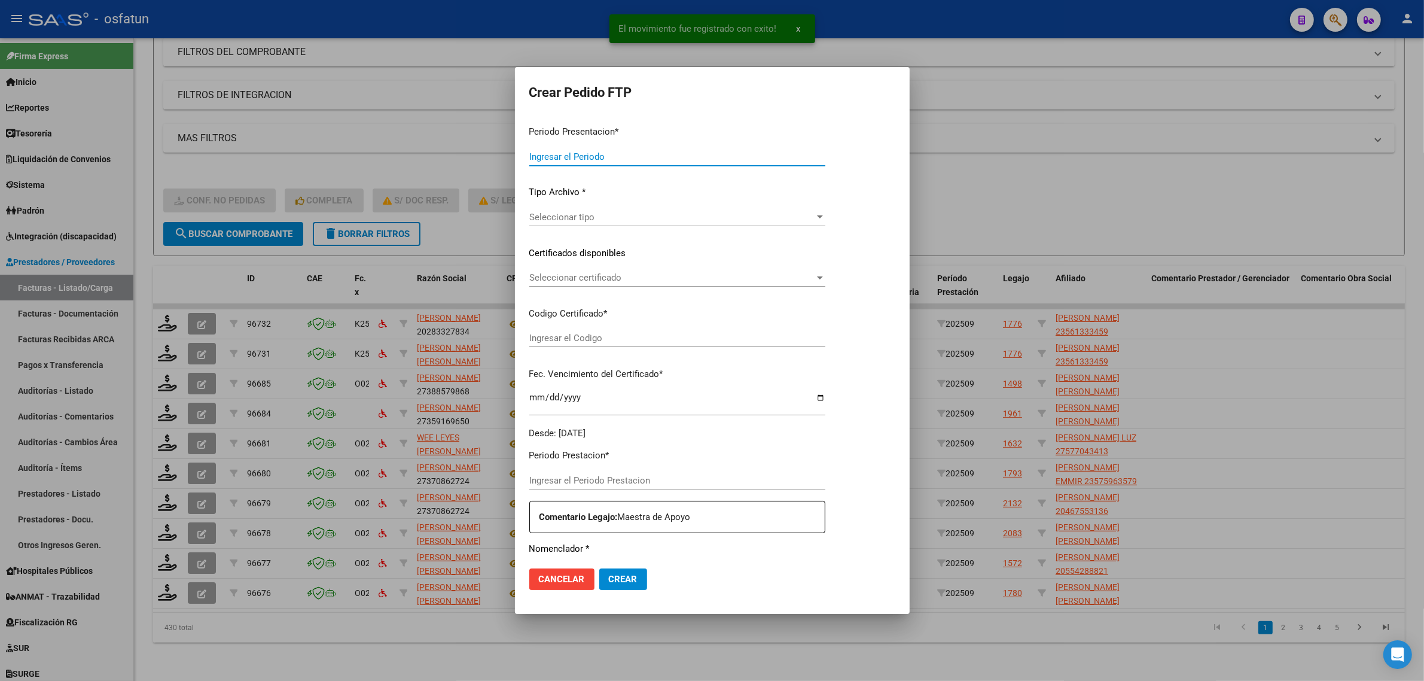
type input "202509"
type input "$ 307.654,34"
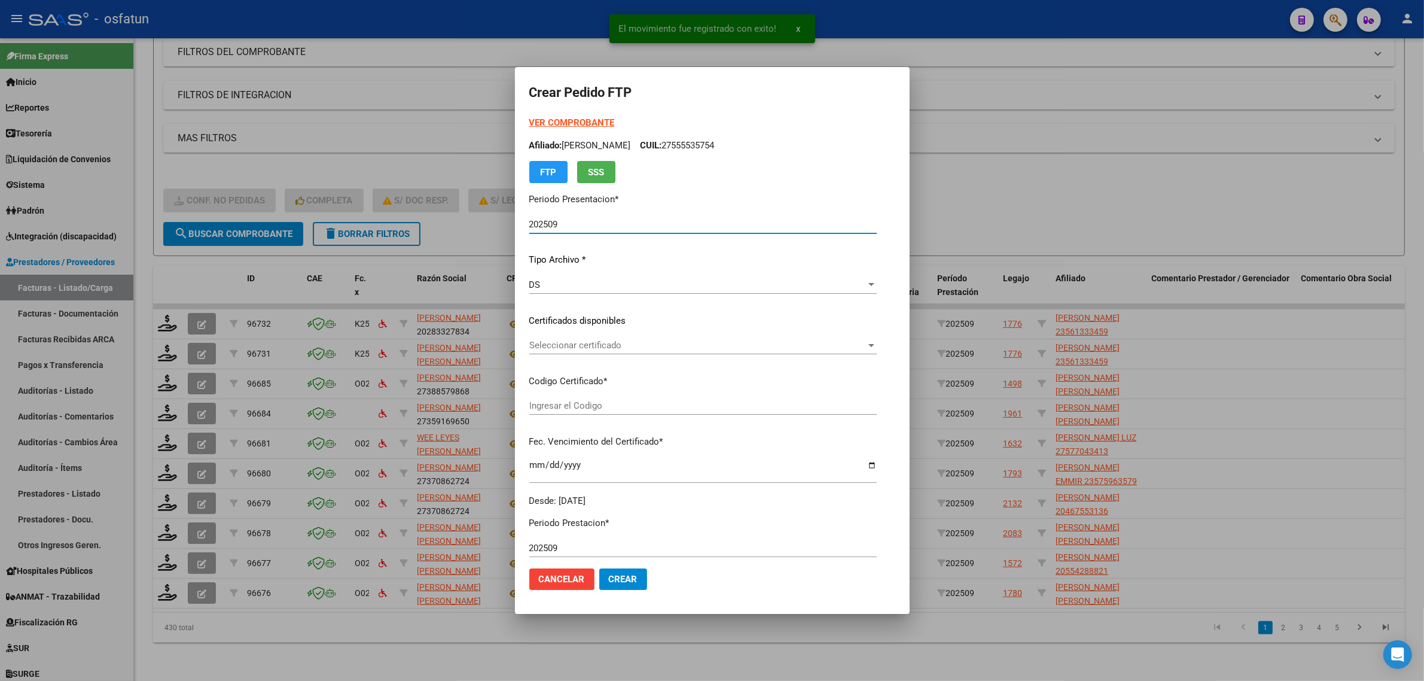
type input "ARG02000554154942024031320290313SLS257"
type input "2029-03-13"
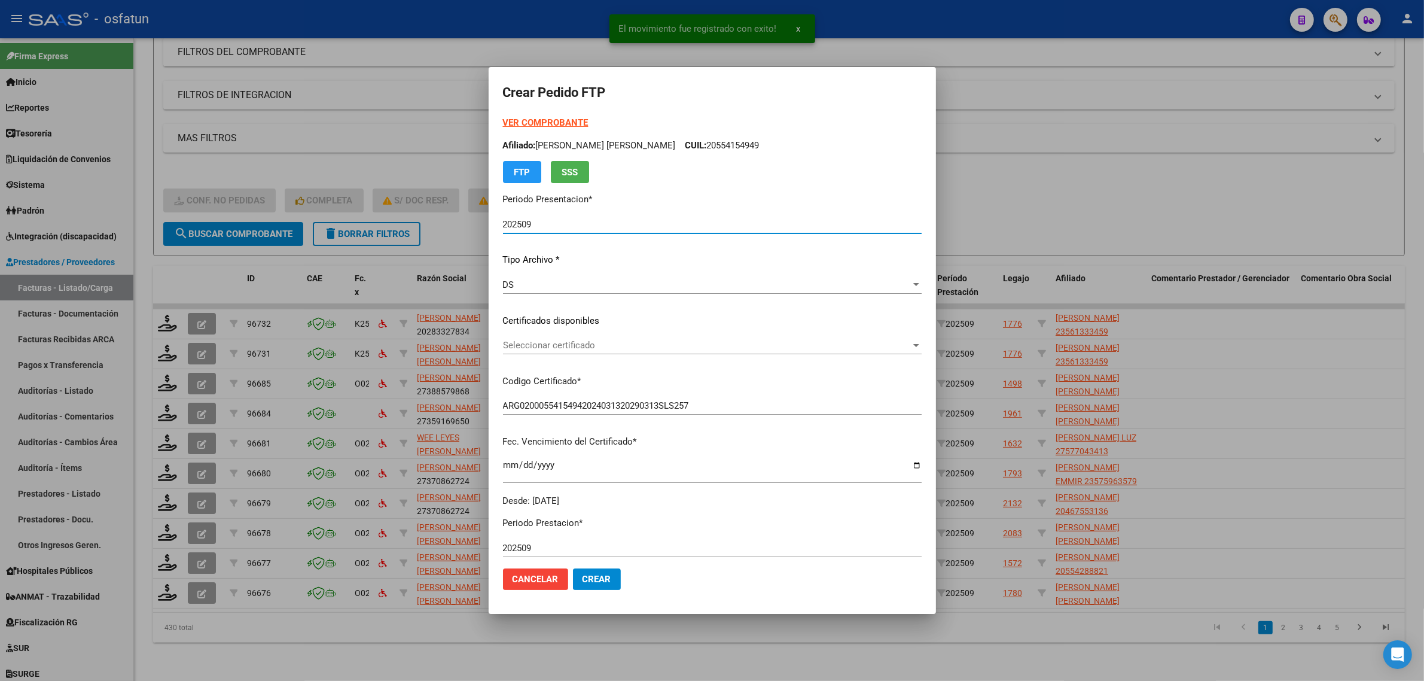
click at [542, 117] on div "VER COMPROBANTE ARCA Padrón Afiliado: LOPEZ GIOVANNI VALENTIN CUIL: 20554154949…" at bounding box center [712, 149] width 419 height 67
click at [542, 117] on strong "VER COMPROBANTE" at bounding box center [546, 122] width 86 height 11
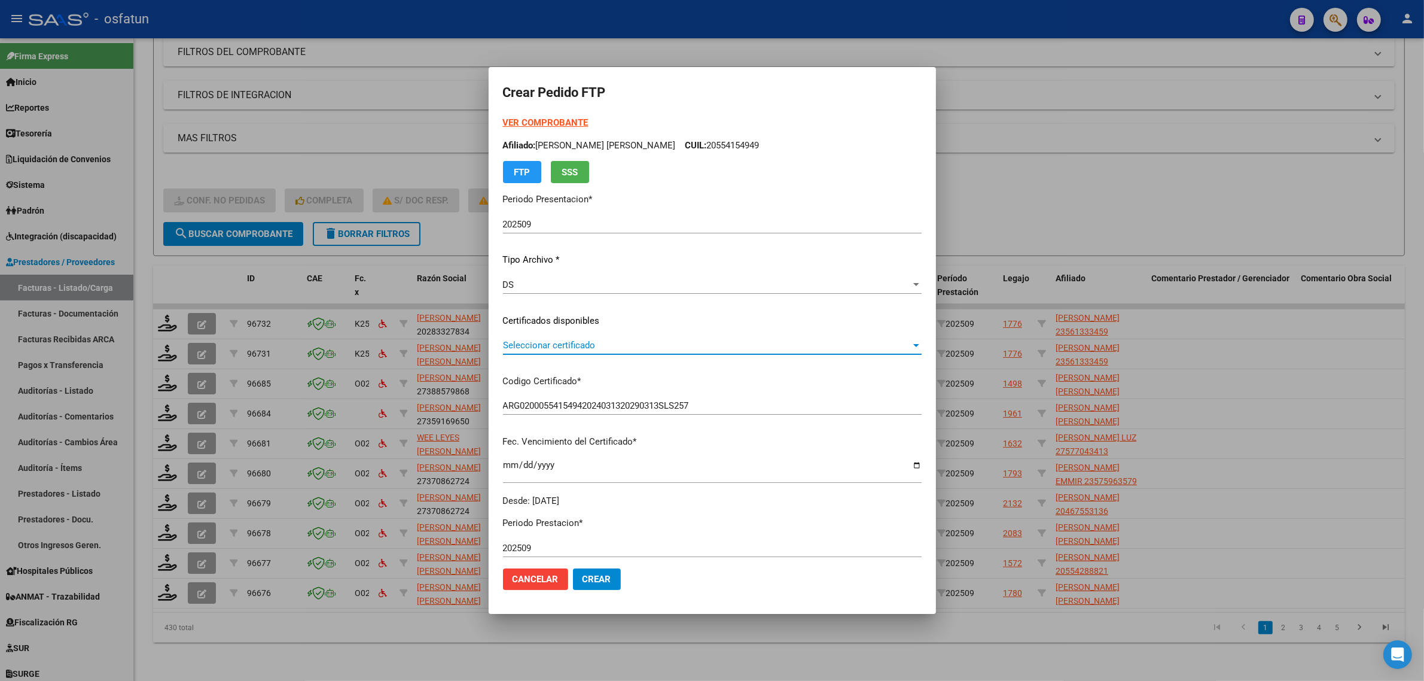
click at [608, 342] on span "Seleccionar certificado" at bounding box center [707, 345] width 408 height 11
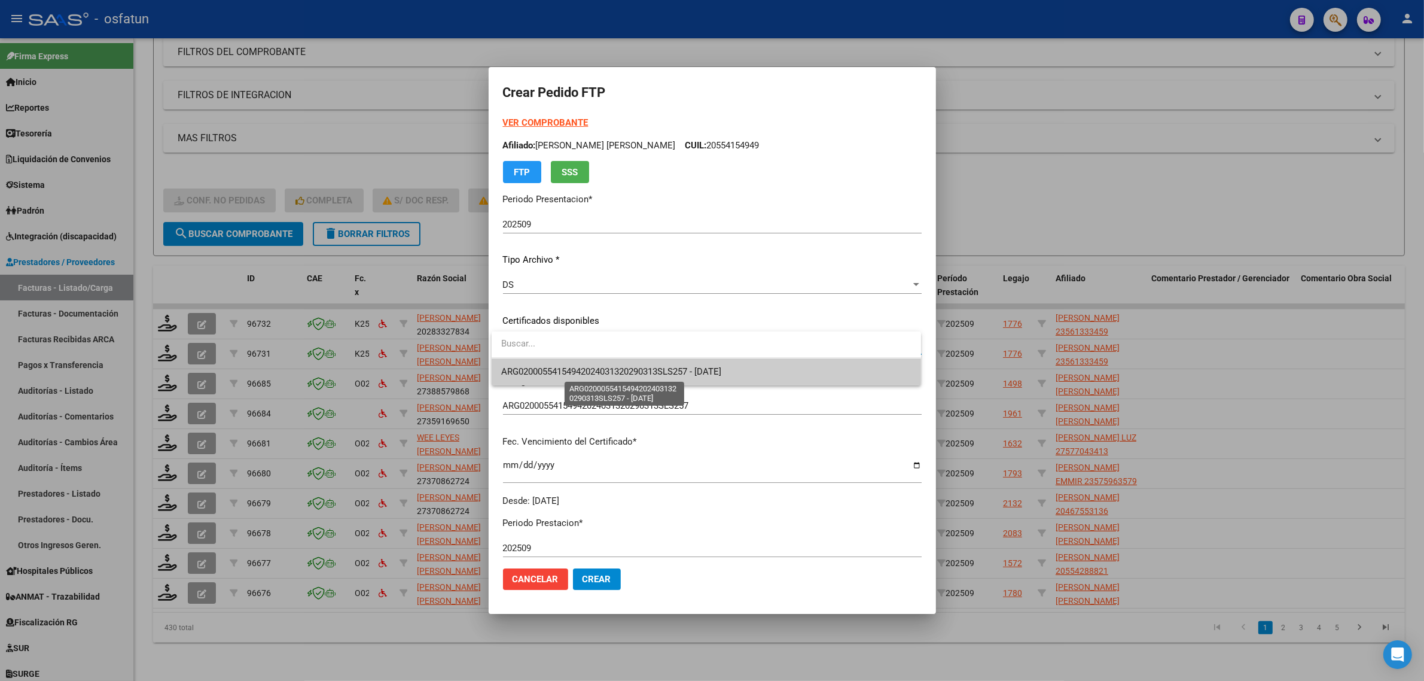
click at [612, 369] on span "ARG02000554154942024031320290313SLS257 - [DATE]" at bounding box center [611, 371] width 220 height 11
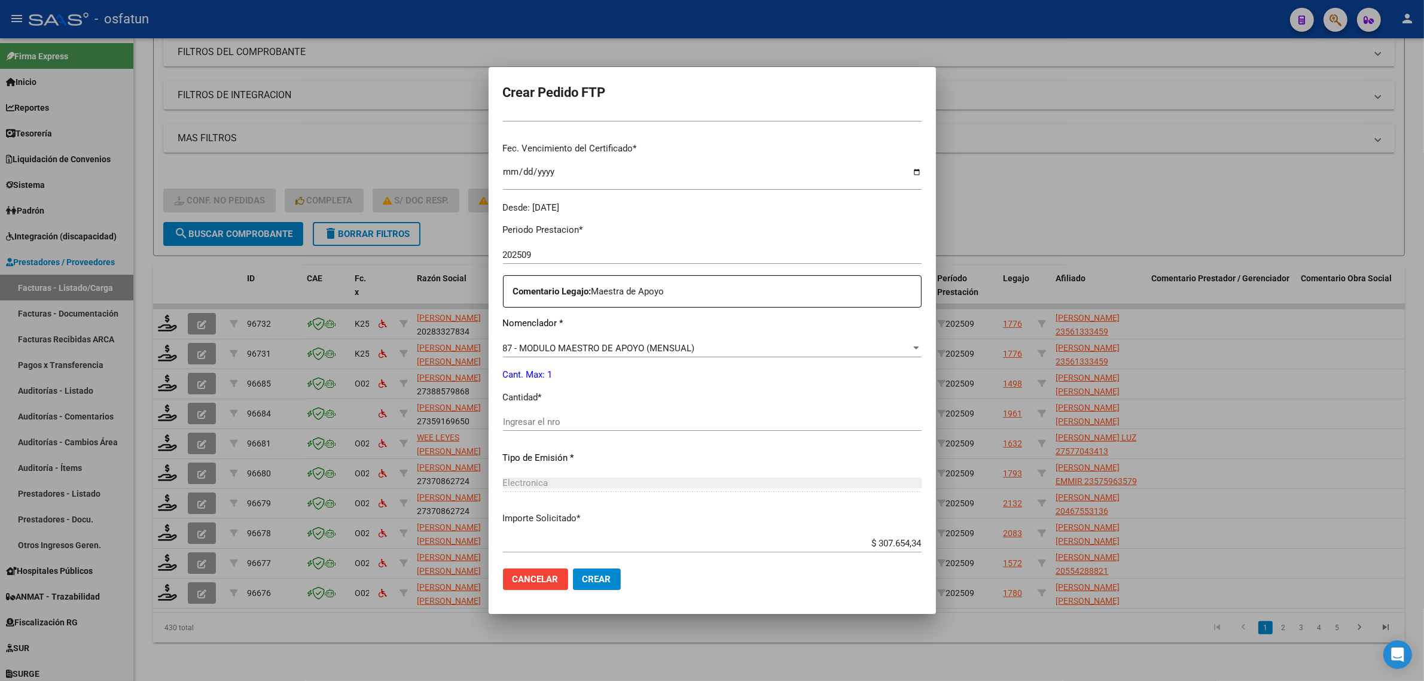
scroll to position [299, 0]
click at [546, 422] on div "Ingresar el nro" at bounding box center [712, 416] width 419 height 18
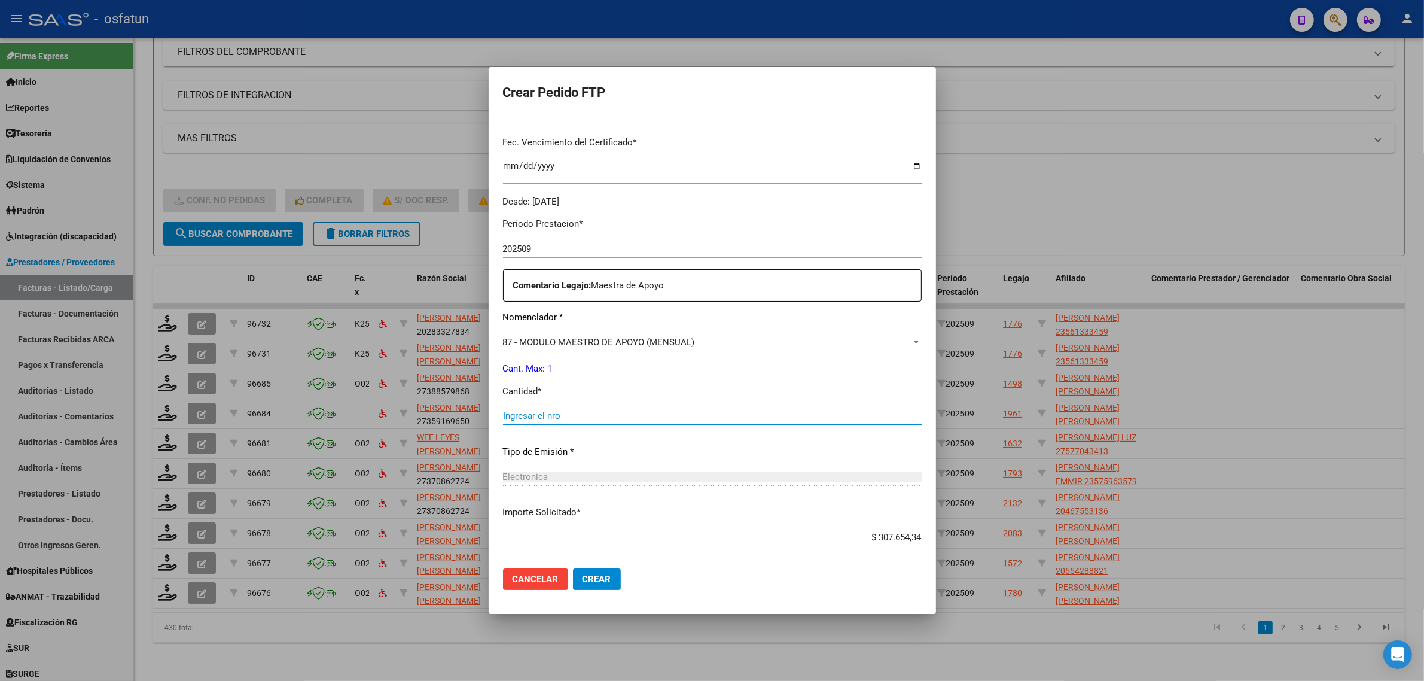
click at [548, 414] on input "Ingresar el nro" at bounding box center [712, 415] width 419 height 11
type input "1"
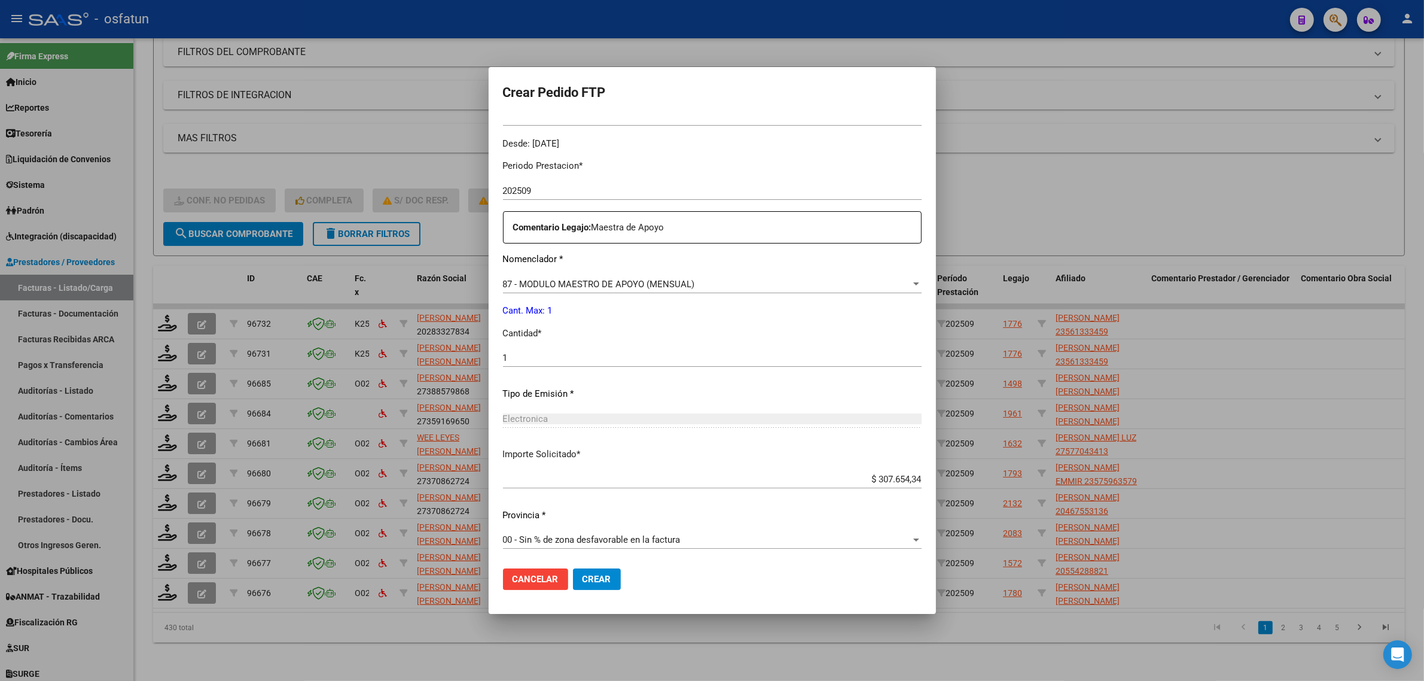
click at [599, 583] on span "Crear" at bounding box center [596, 578] width 29 height 11
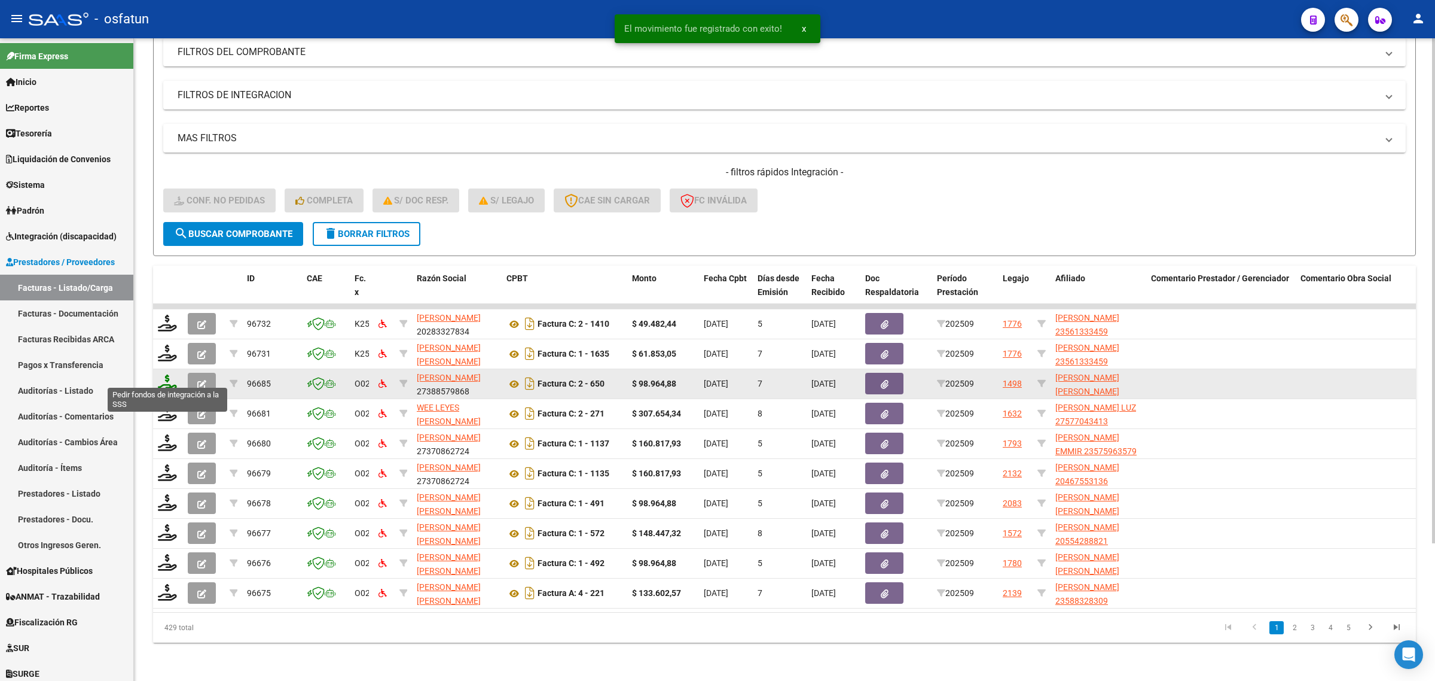
click at [161, 378] on icon at bounding box center [167, 382] width 19 height 17
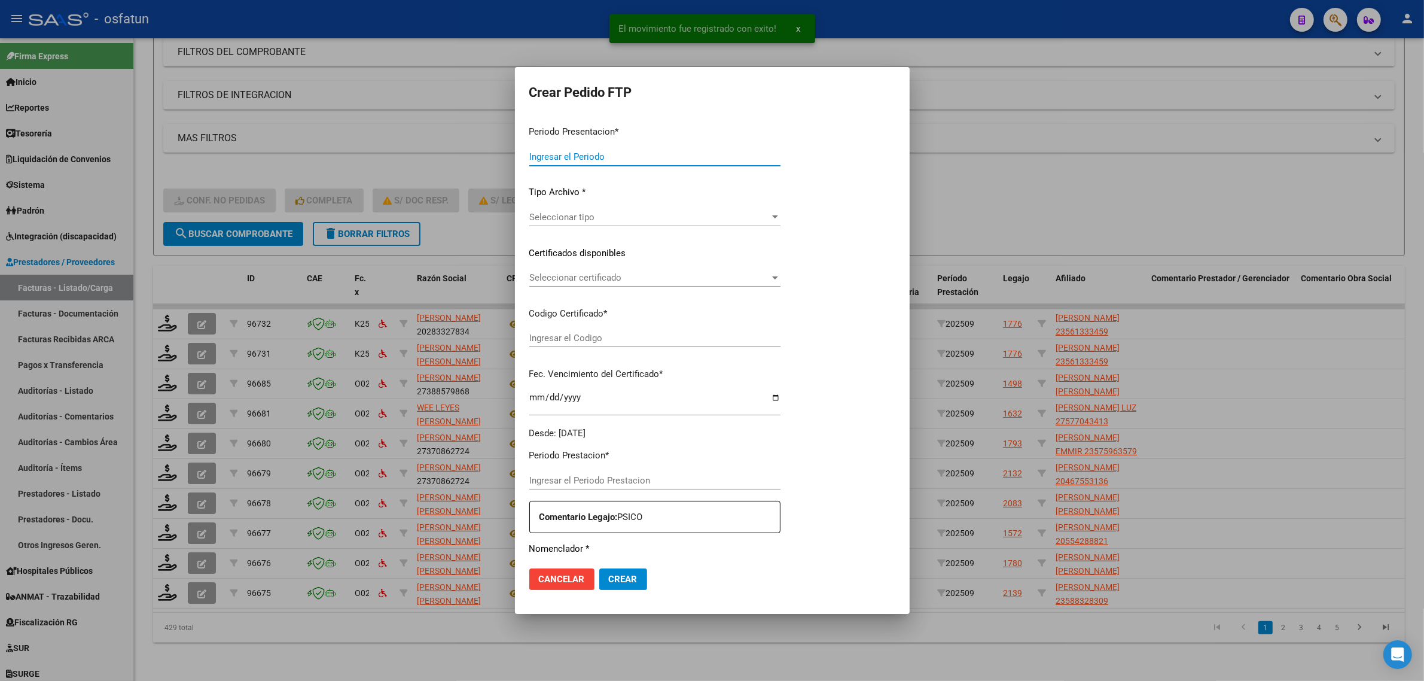
type input "202509"
type input "$ 98.964,88"
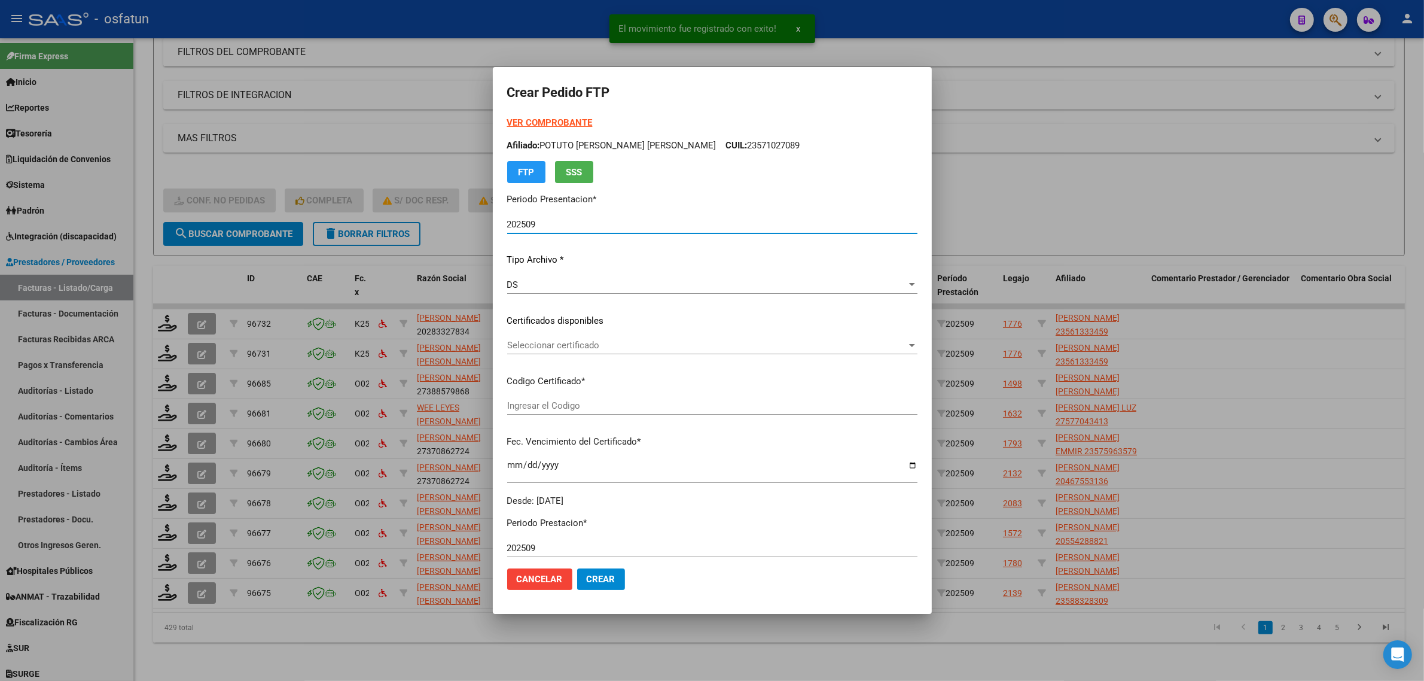
type input "ARG01000583777432024062520270625CIU13650"
type input "[DATE]"
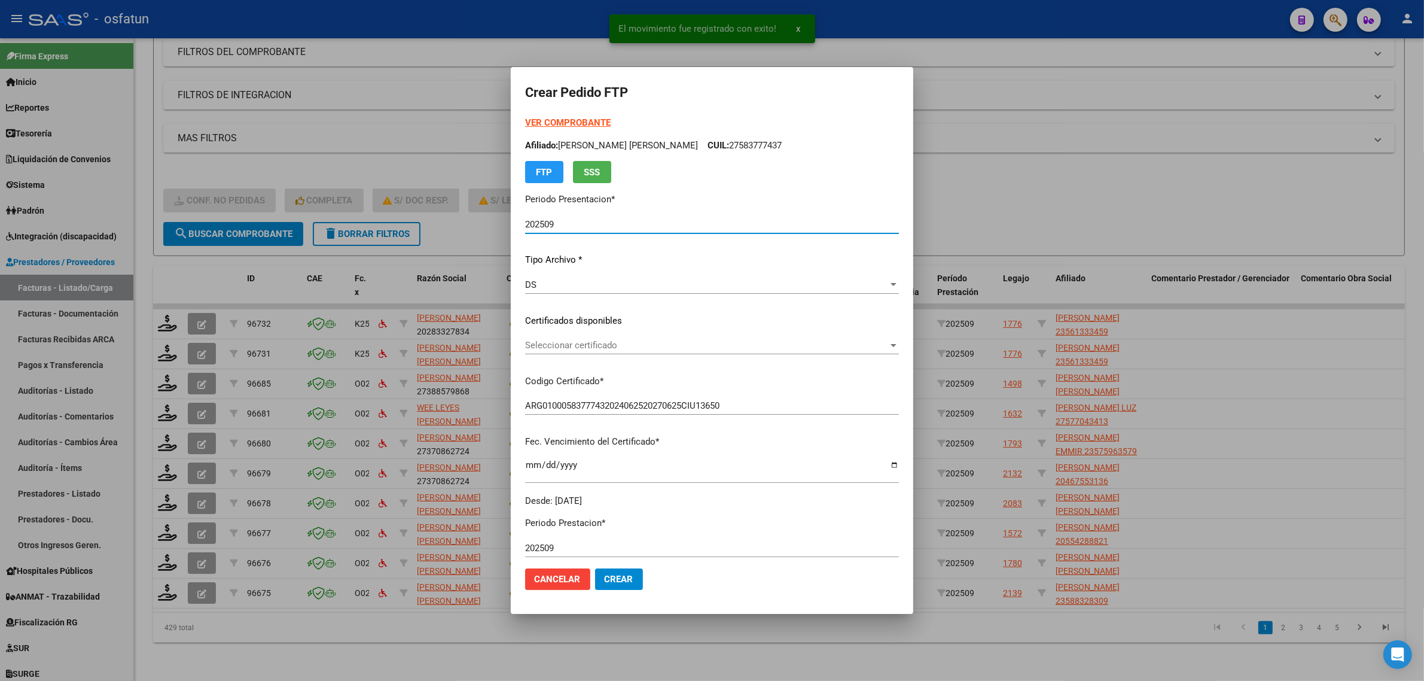
click at [525, 117] on div "VER COMPROBANTE ARCA Padrón Afiliado: CALDERON AINHOA FRANCHESCA CUIL: 27583777…" at bounding box center [712, 149] width 374 height 67
click at [561, 123] on strong "VER COMPROBANTE" at bounding box center [568, 122] width 86 height 11
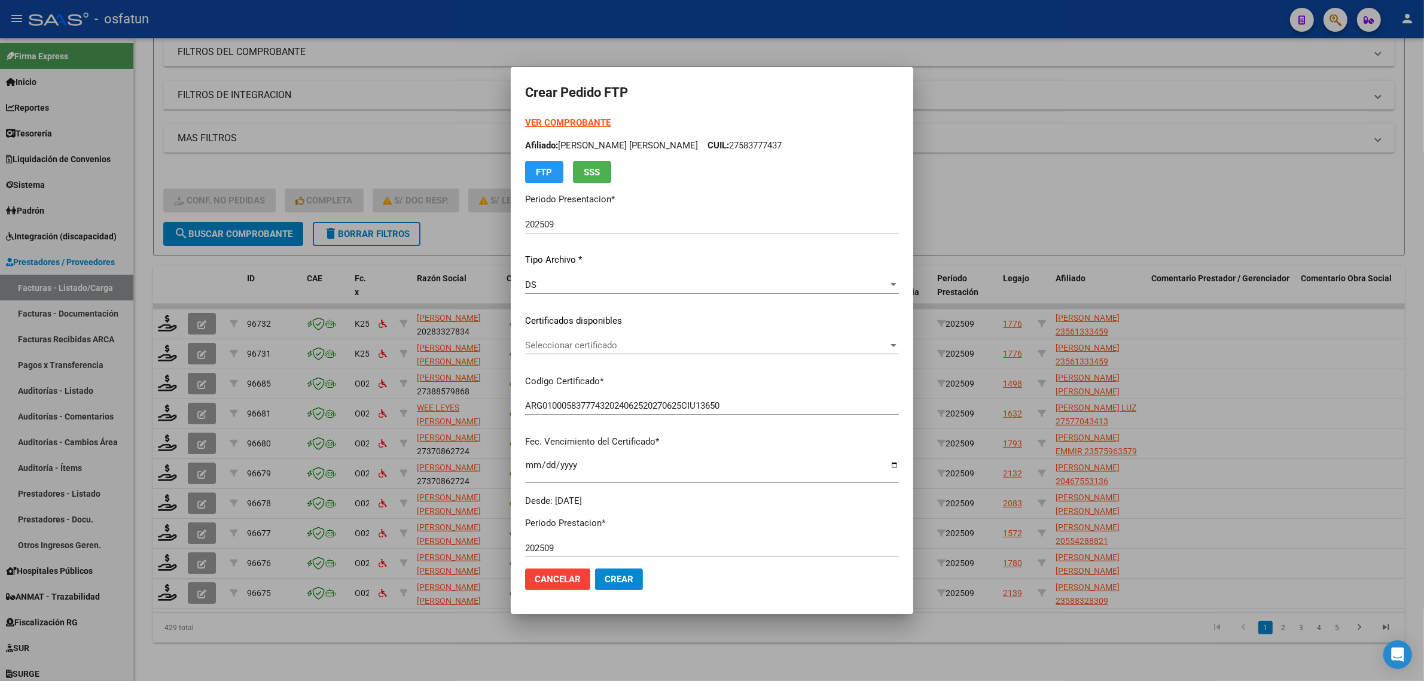
click at [545, 338] on div "Seleccionar certificado Seleccionar certificado" at bounding box center [712, 345] width 374 height 18
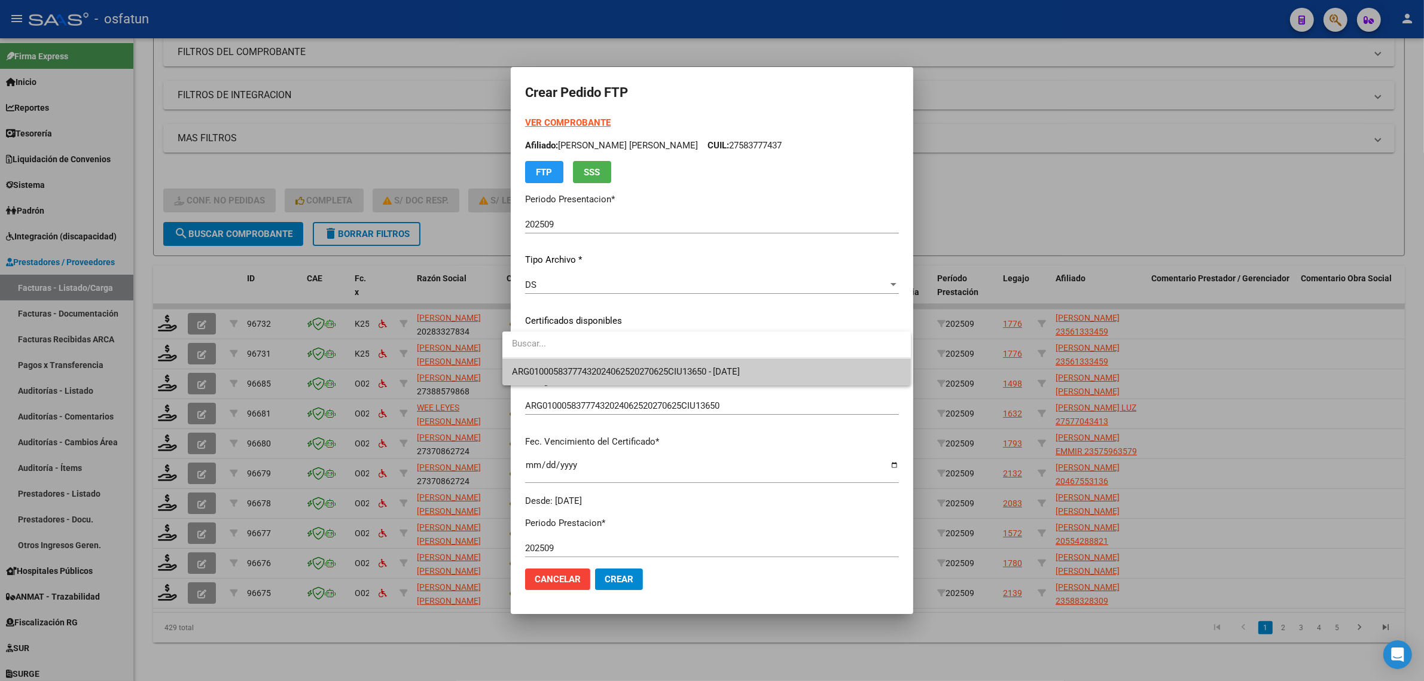
click at [545, 362] on span "ARG01000583777432024062520270625CIU13650 - [DATE]" at bounding box center [706, 371] width 389 height 27
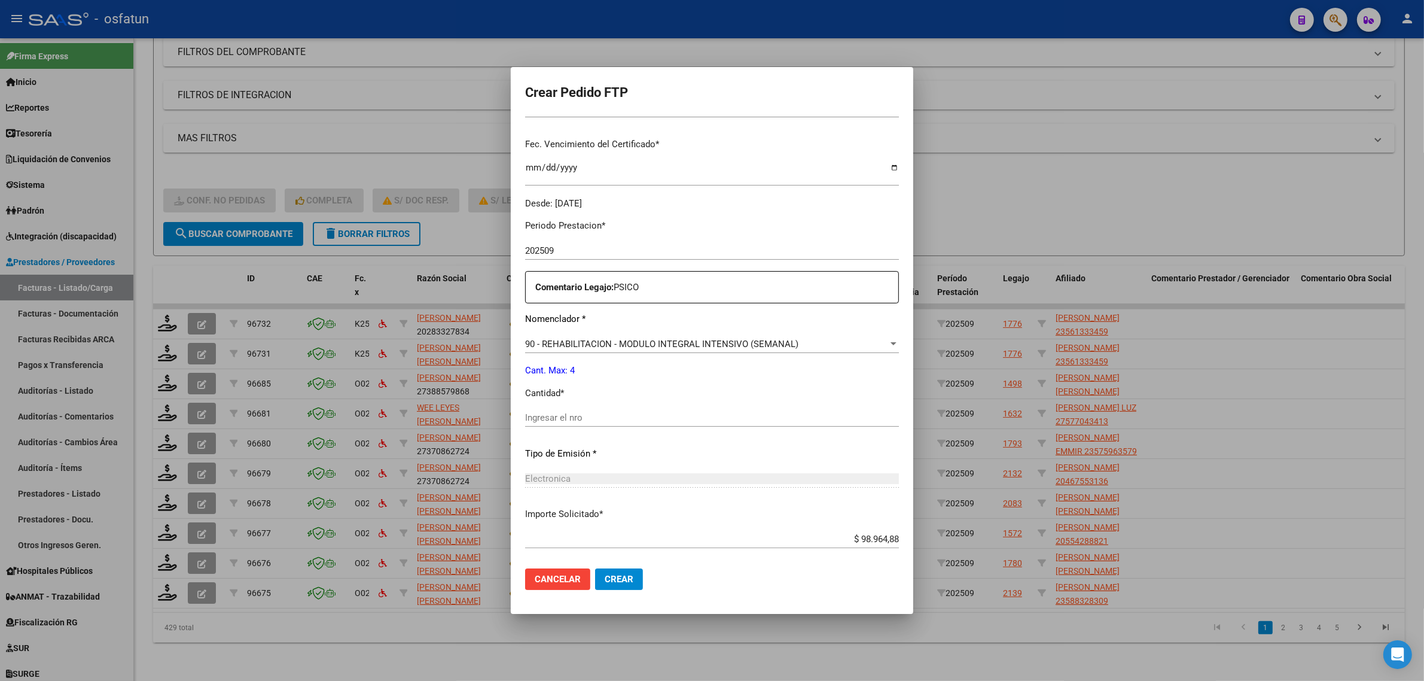
scroll to position [299, 0]
click at [566, 407] on div "Ingresar el nro" at bounding box center [712, 416] width 374 height 18
drag, startPoint x: 552, startPoint y: 419, endPoint x: 449, endPoint y: 408, distance: 104.0
click at [449, 408] on div "Crear Pedido FTP VER COMPROBANTE ARCA Padrón Afiliado: CALDERON AINHOA FRANCHES…" at bounding box center [712, 340] width 1424 height 681
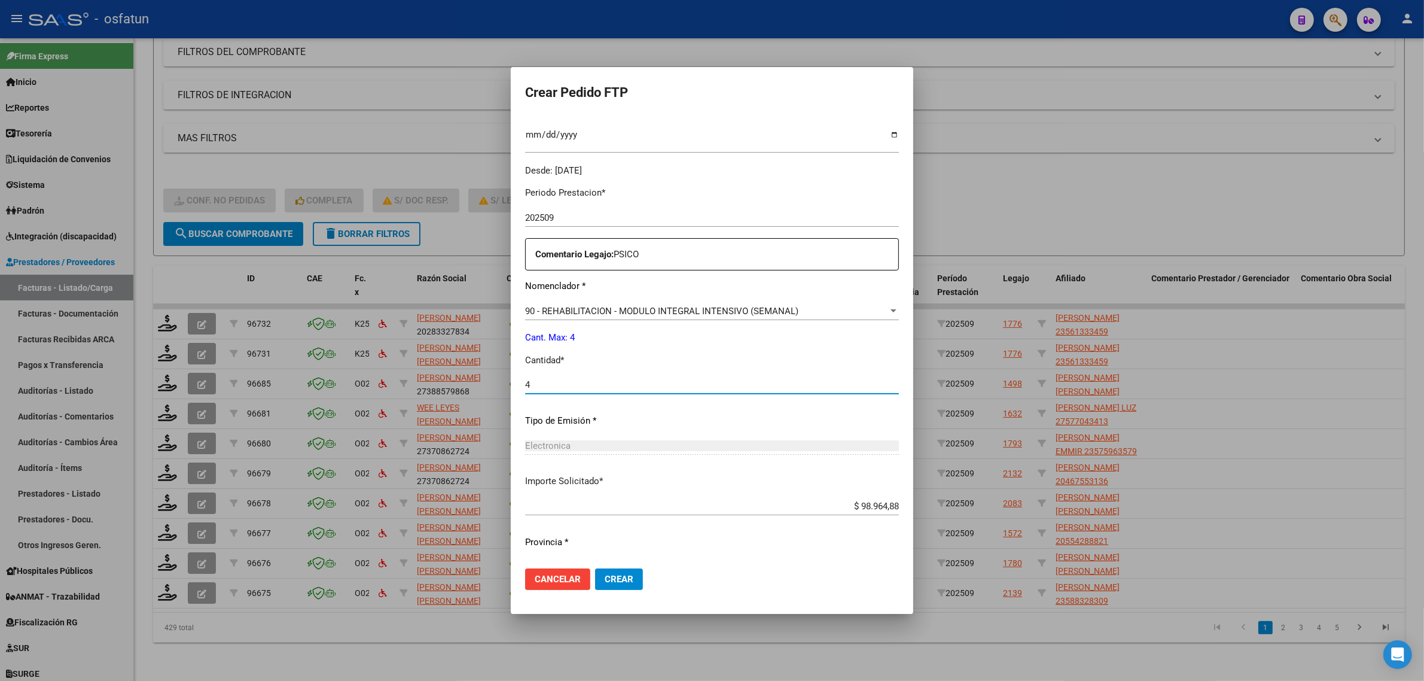
scroll to position [357, 0]
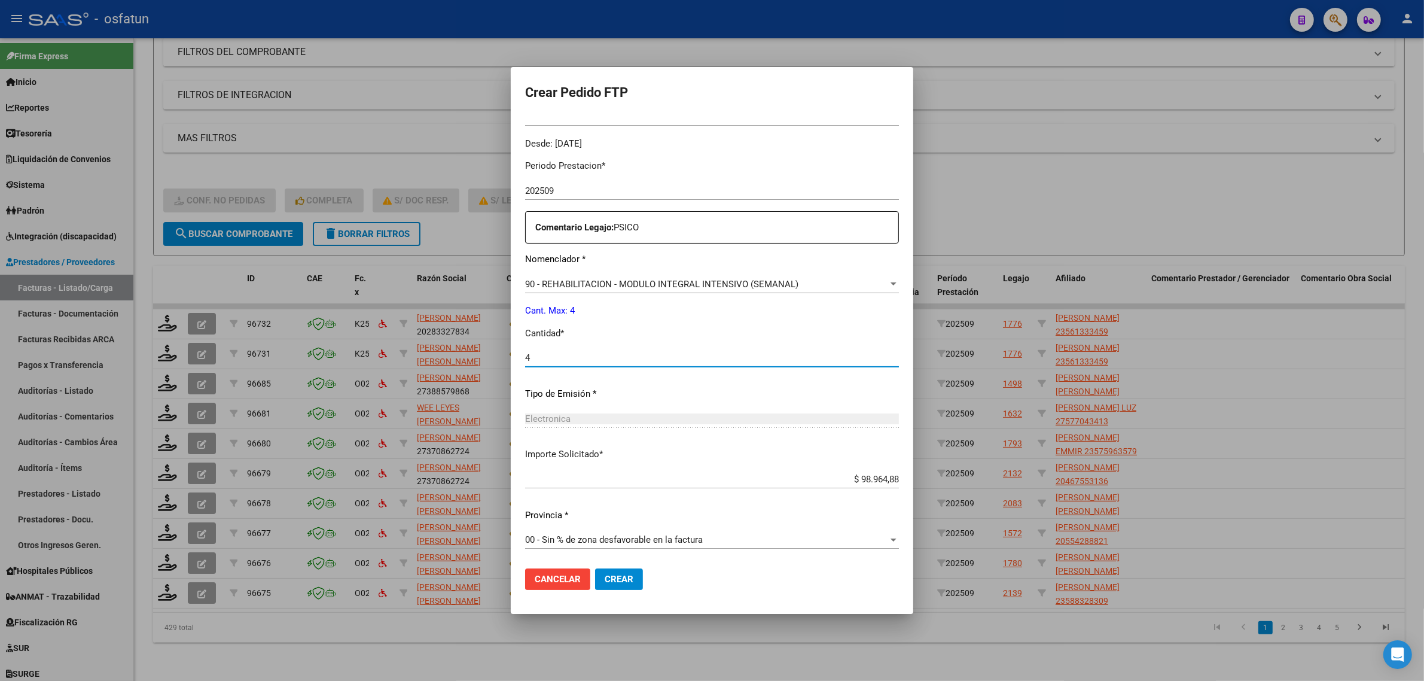
type input "4"
click at [614, 582] on span "Crear" at bounding box center [619, 578] width 29 height 11
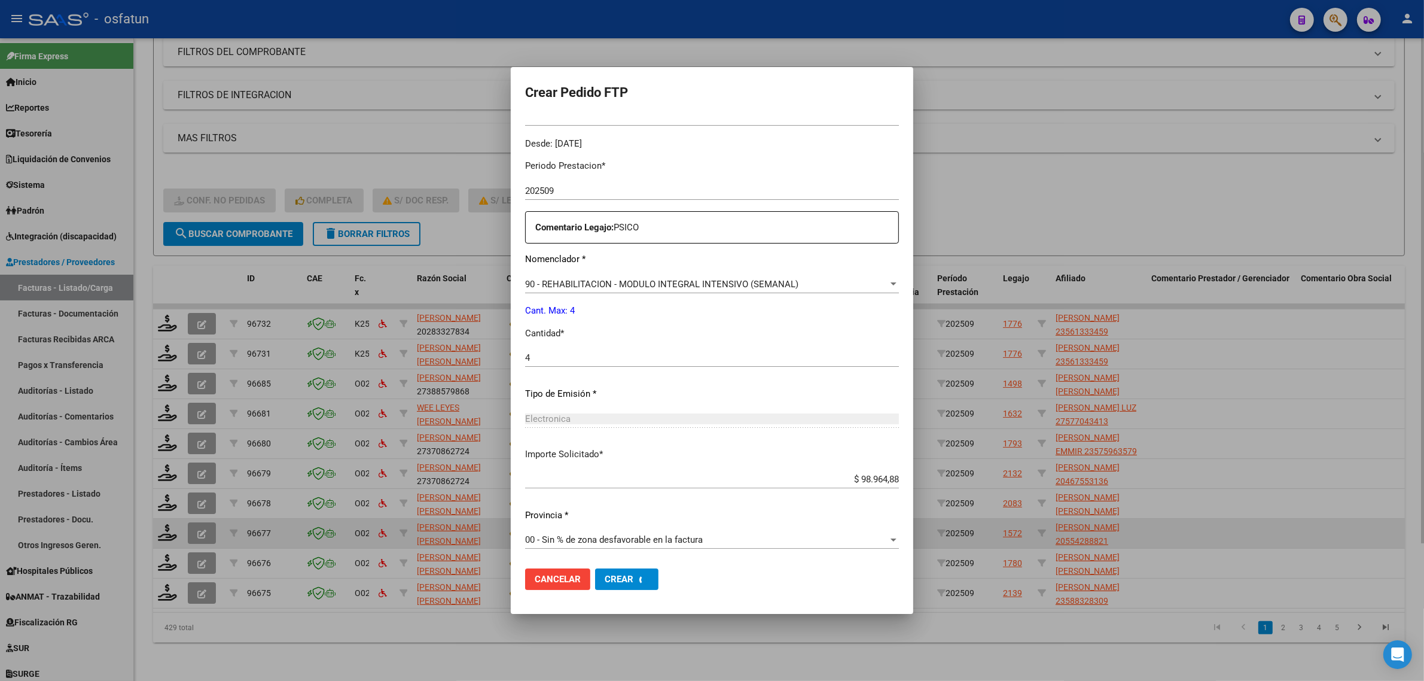
scroll to position [0, 0]
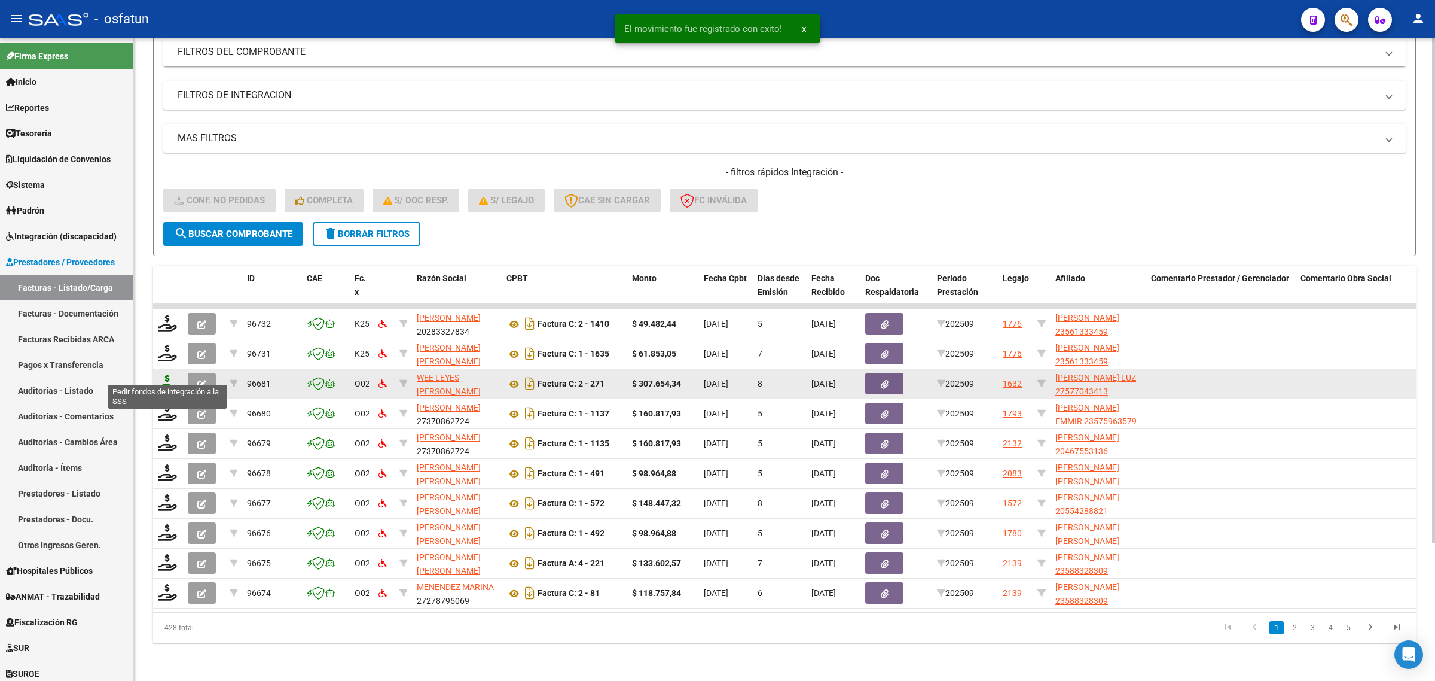
click at [165, 378] on icon at bounding box center [167, 382] width 19 height 17
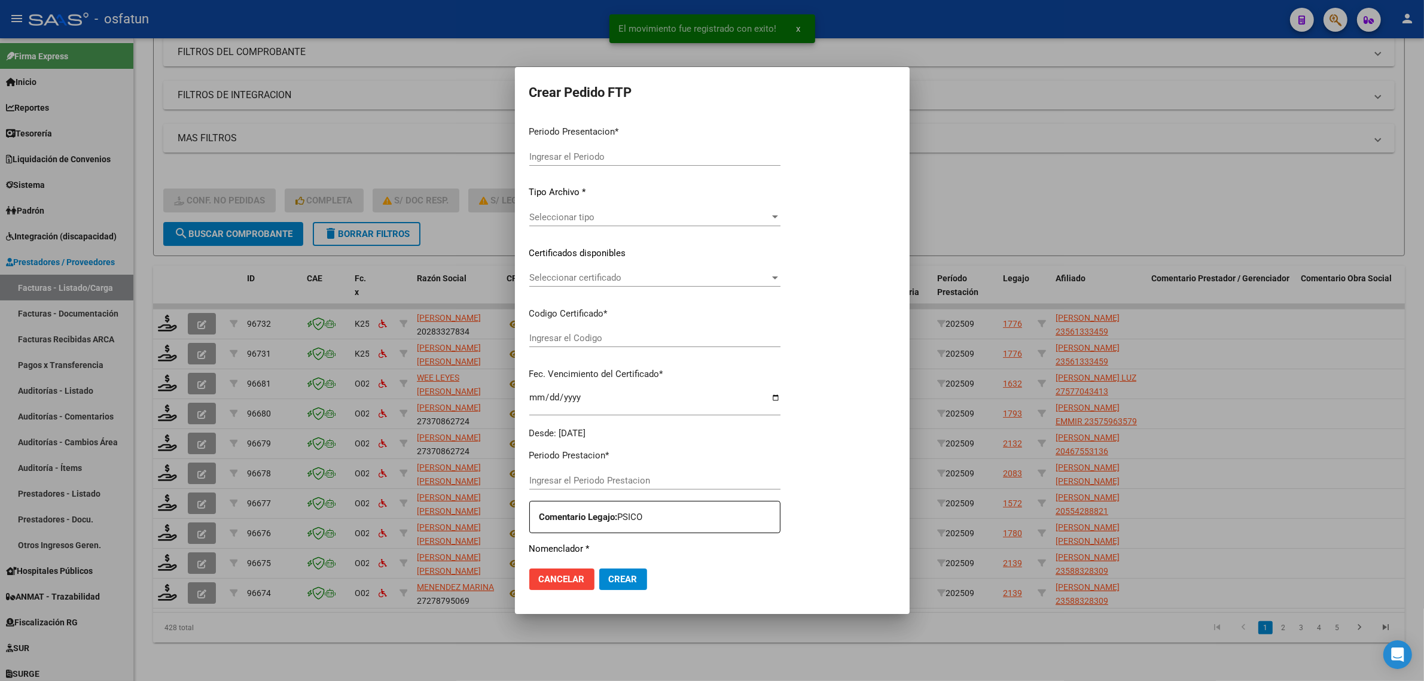
type input "202509"
type input "$ 307.654,34"
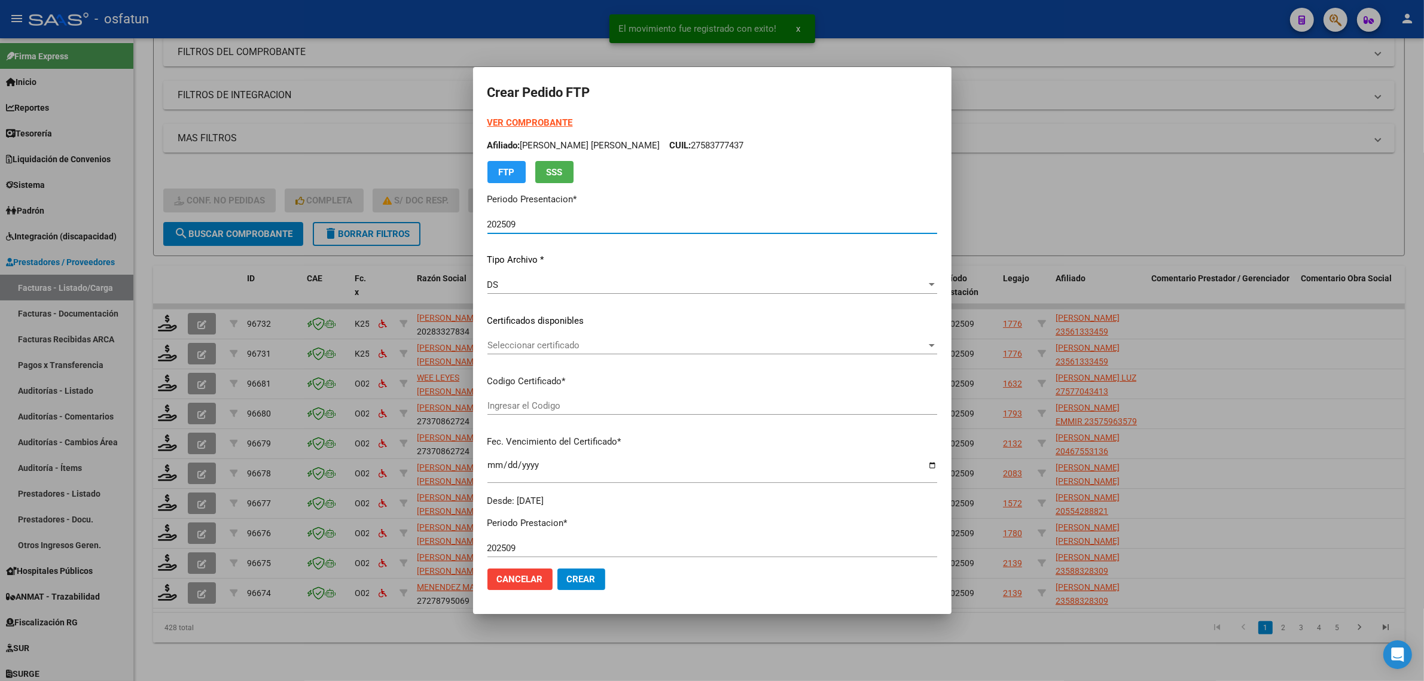
type input "ARG01000577043412023022720280227LJA762"
type input "2028-02-27"
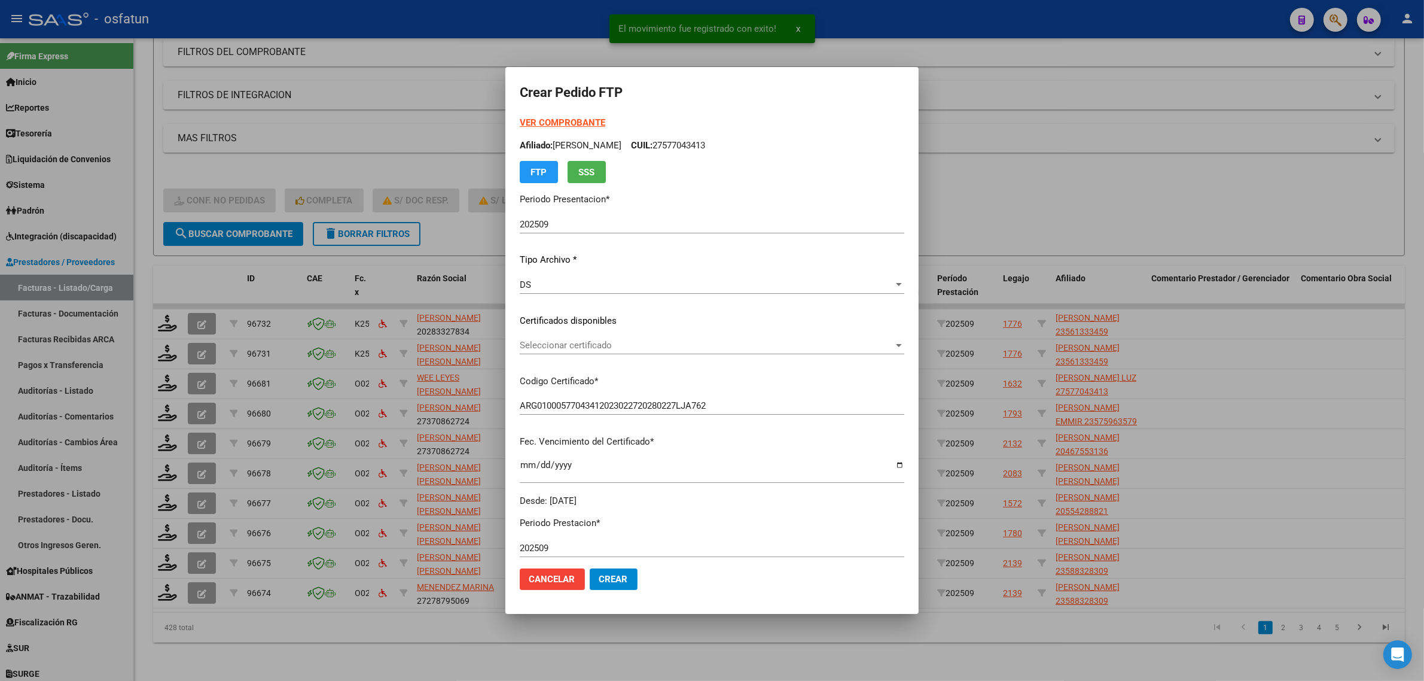
click at [520, 117] on strong "VER COMPROBANTE" at bounding box center [563, 122] width 86 height 11
click at [535, 349] on span "Seleccionar certificado" at bounding box center [707, 345] width 374 height 11
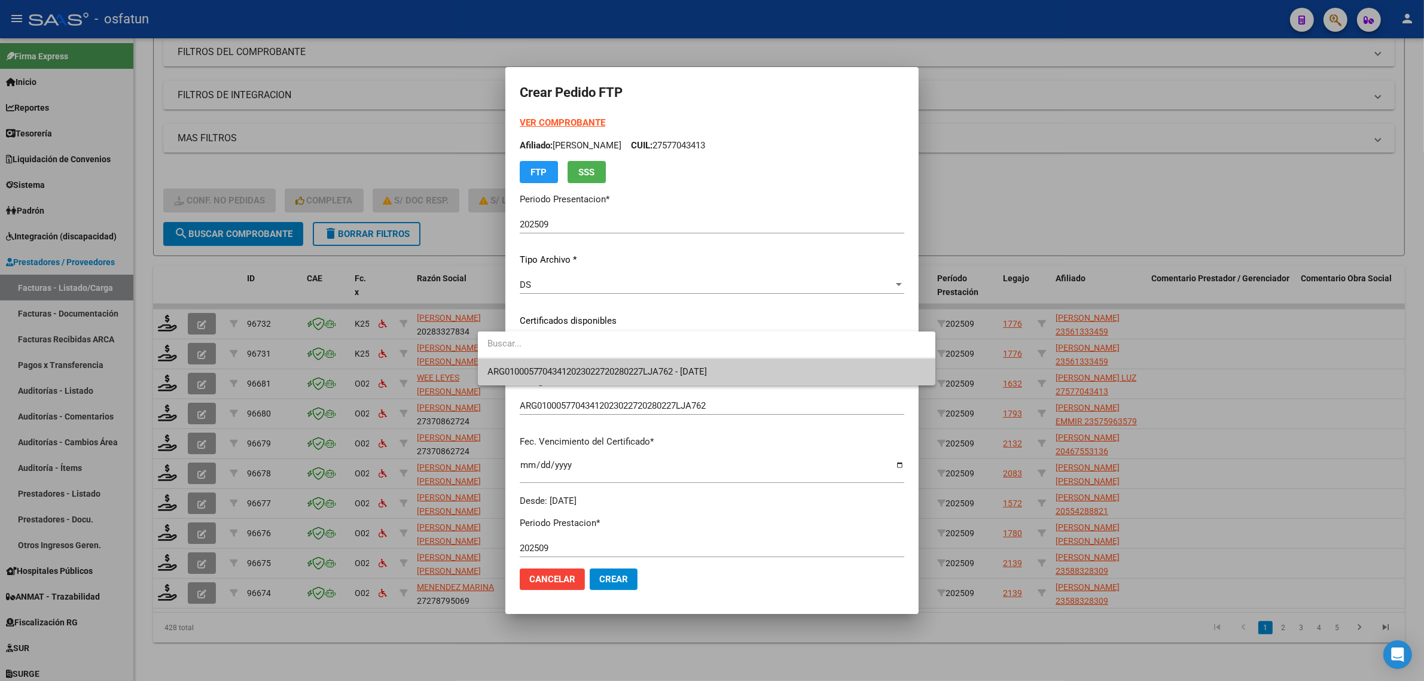
click at [548, 382] on span "ARG01000577043412023022720280227LJA762 - 2028-02-27" at bounding box center [706, 371] width 438 height 27
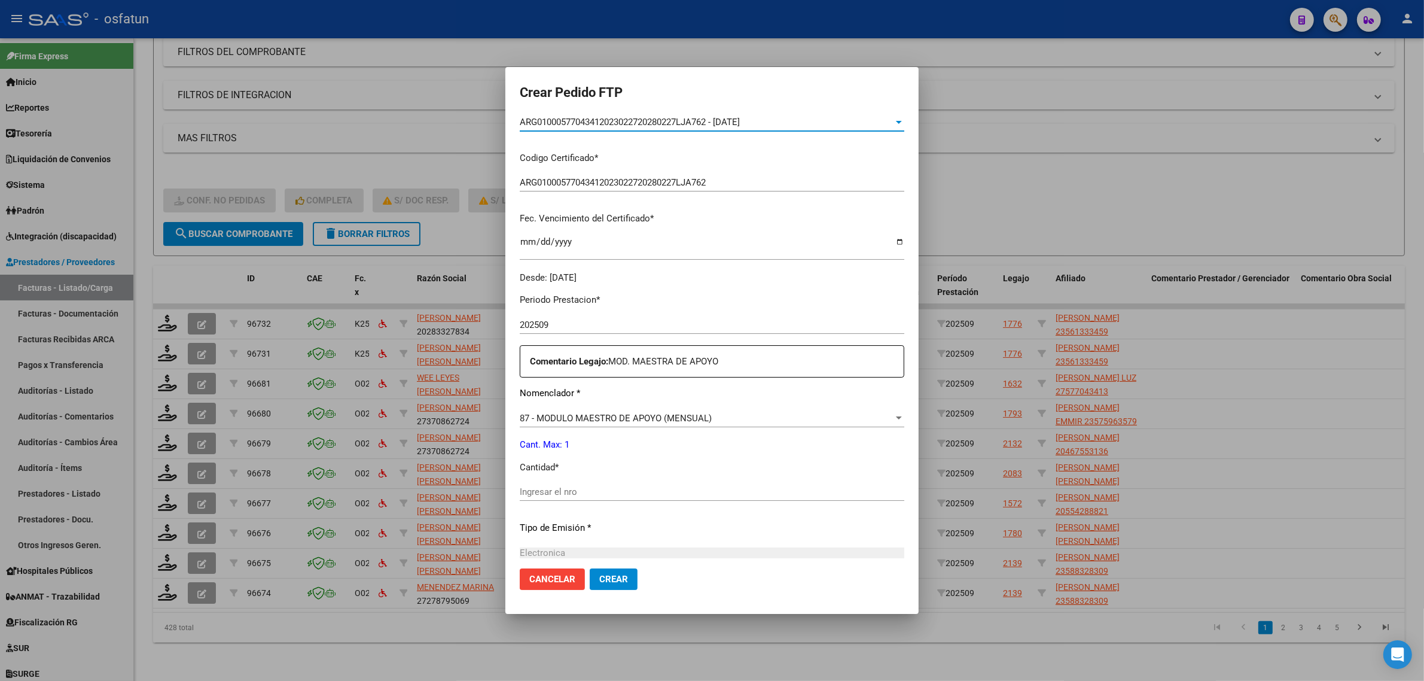
scroll to position [224, 0]
click at [548, 486] on input "Ingresar el nro" at bounding box center [712, 490] width 385 height 11
type input "1"
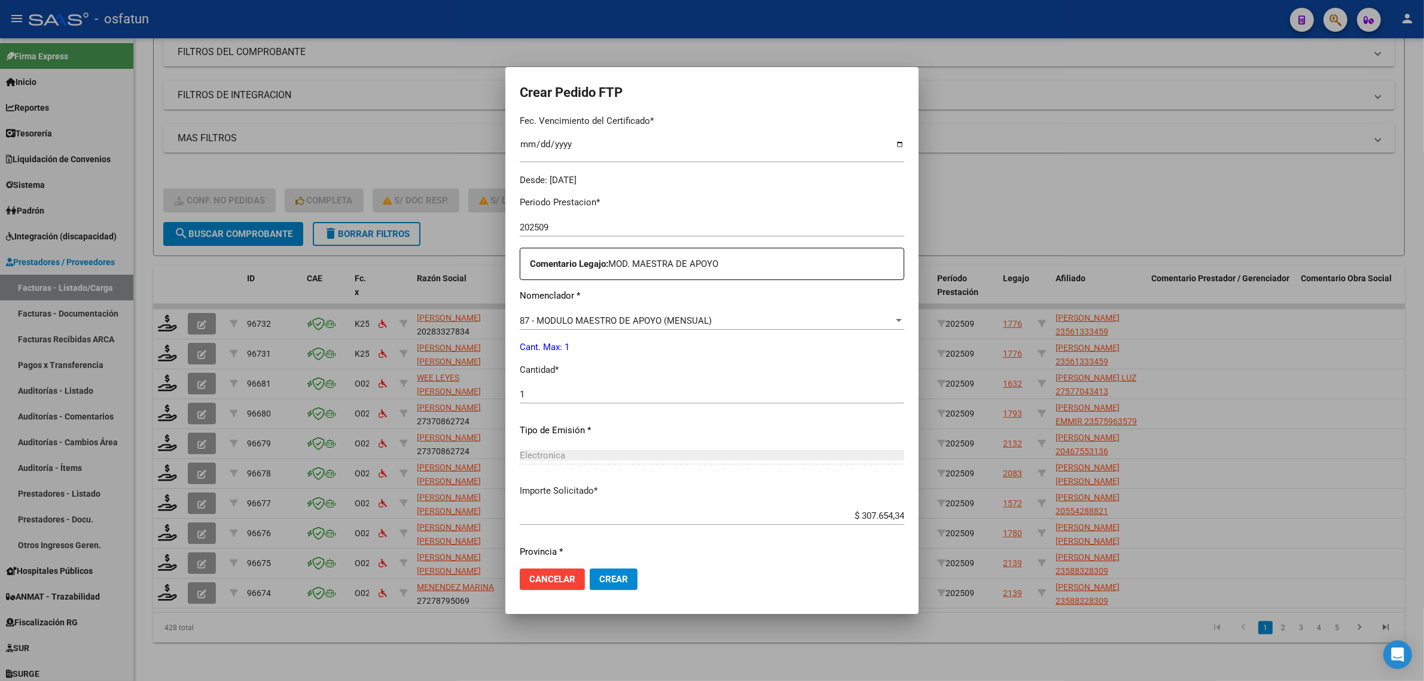
scroll to position [357, 0]
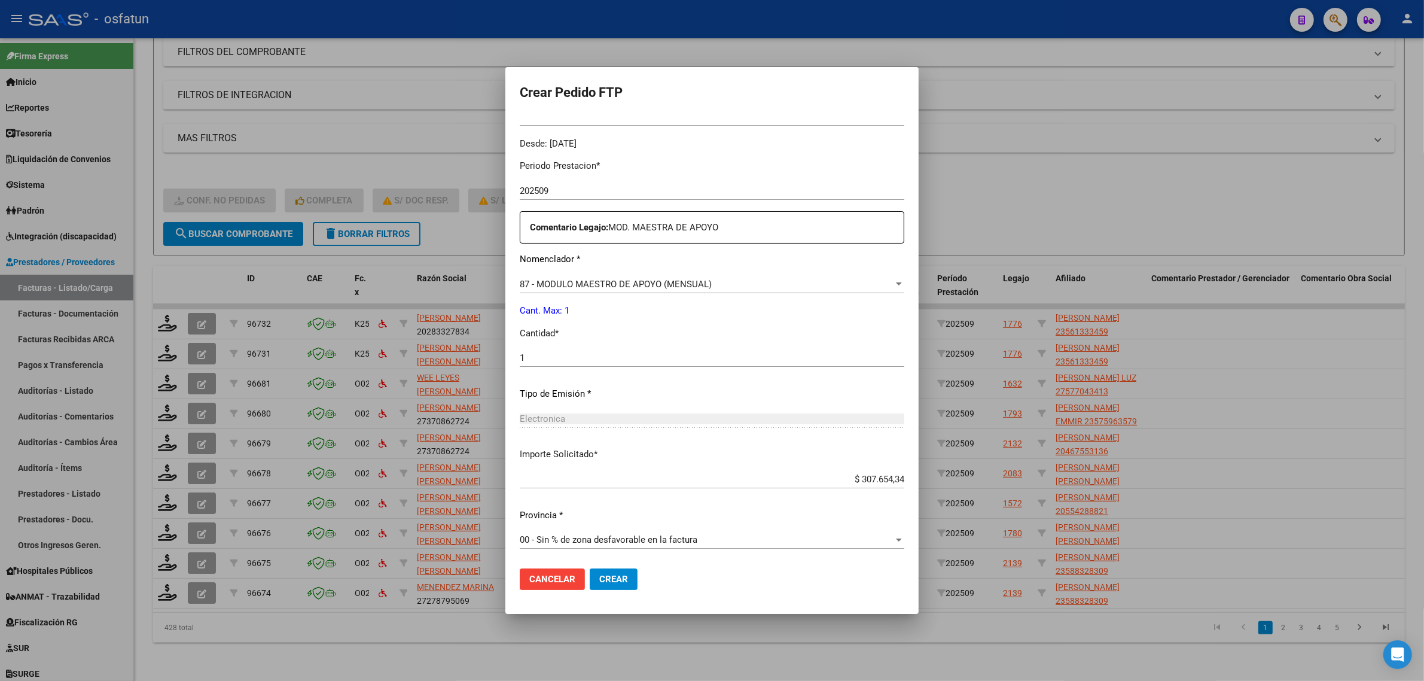
click at [599, 574] on span "Crear" at bounding box center [613, 578] width 29 height 11
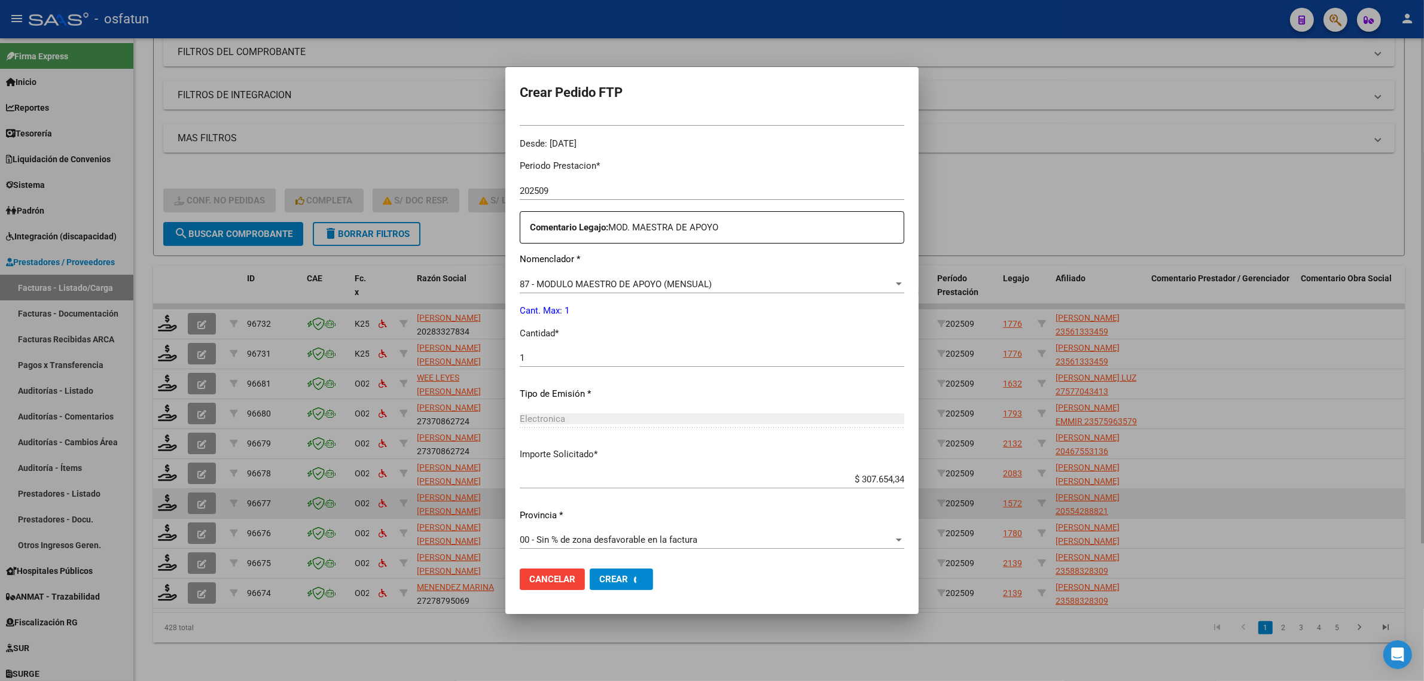
scroll to position [0, 0]
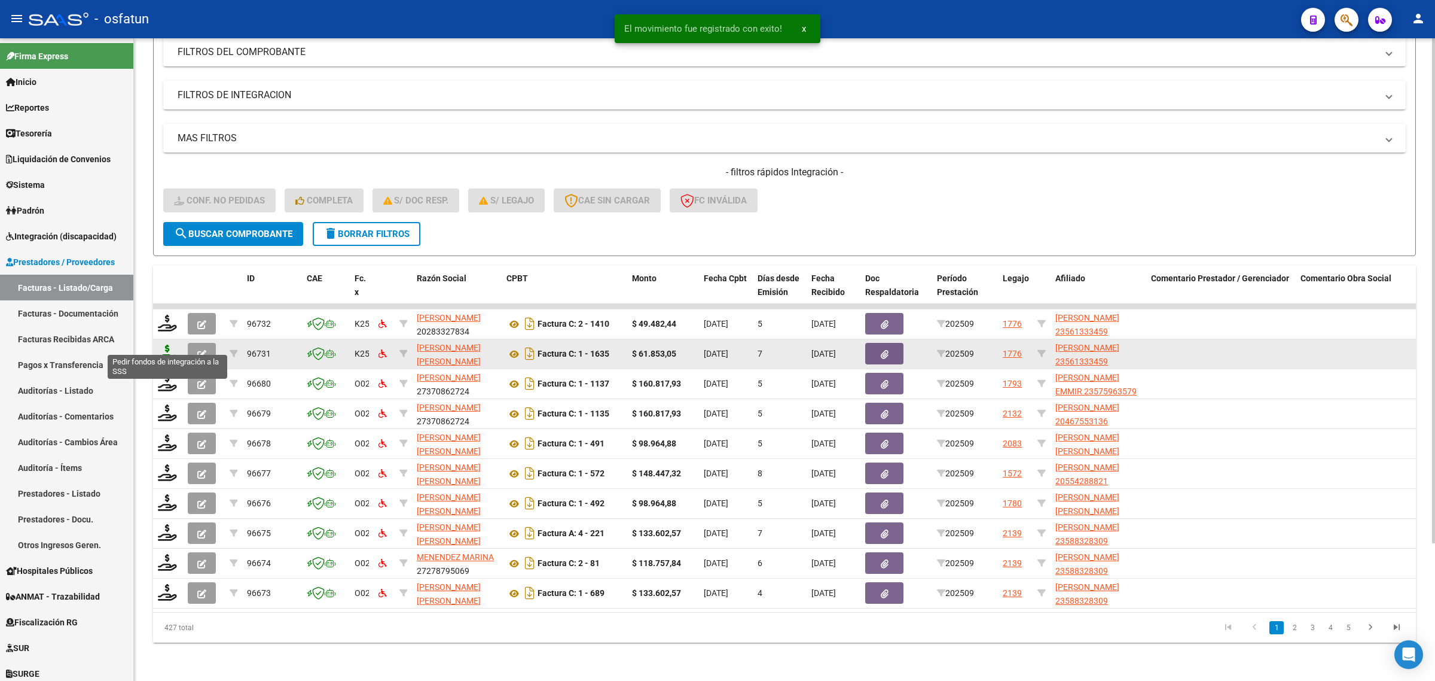
click at [160, 346] on icon at bounding box center [167, 352] width 19 height 17
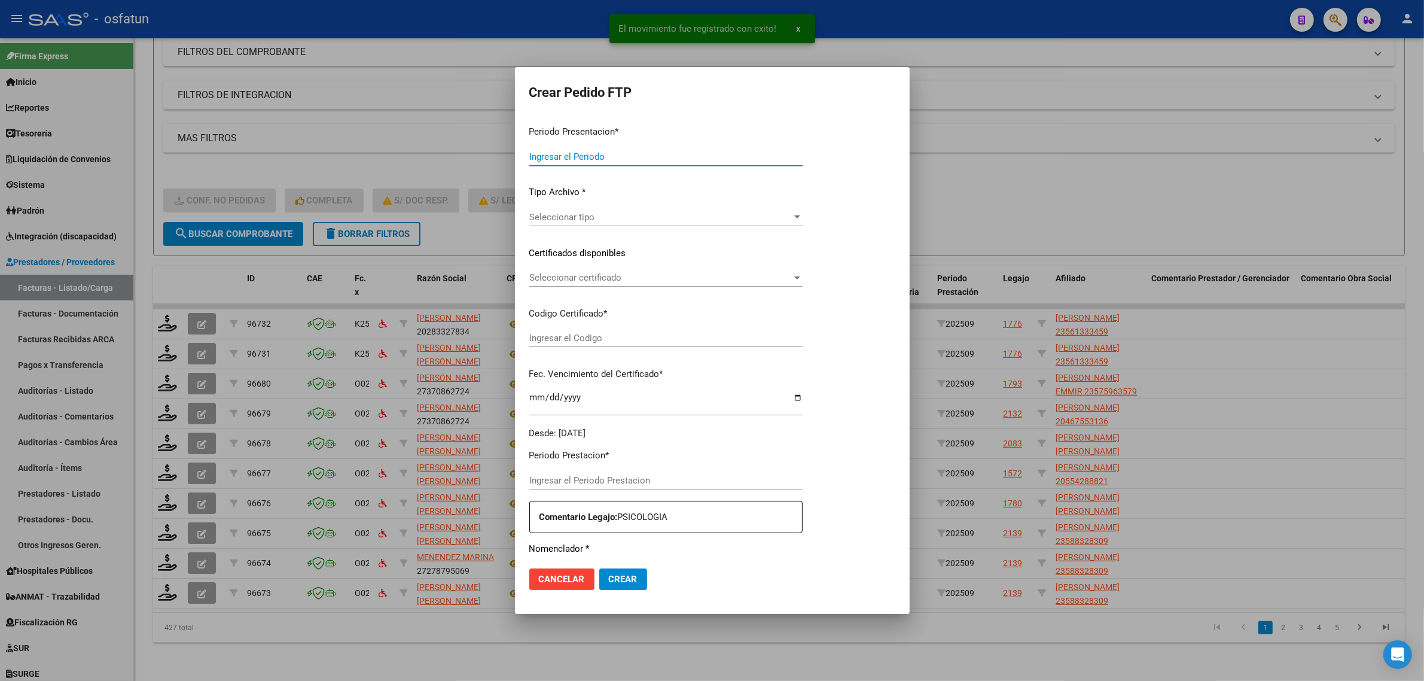
type input "202509"
type input "$ 61.853,05"
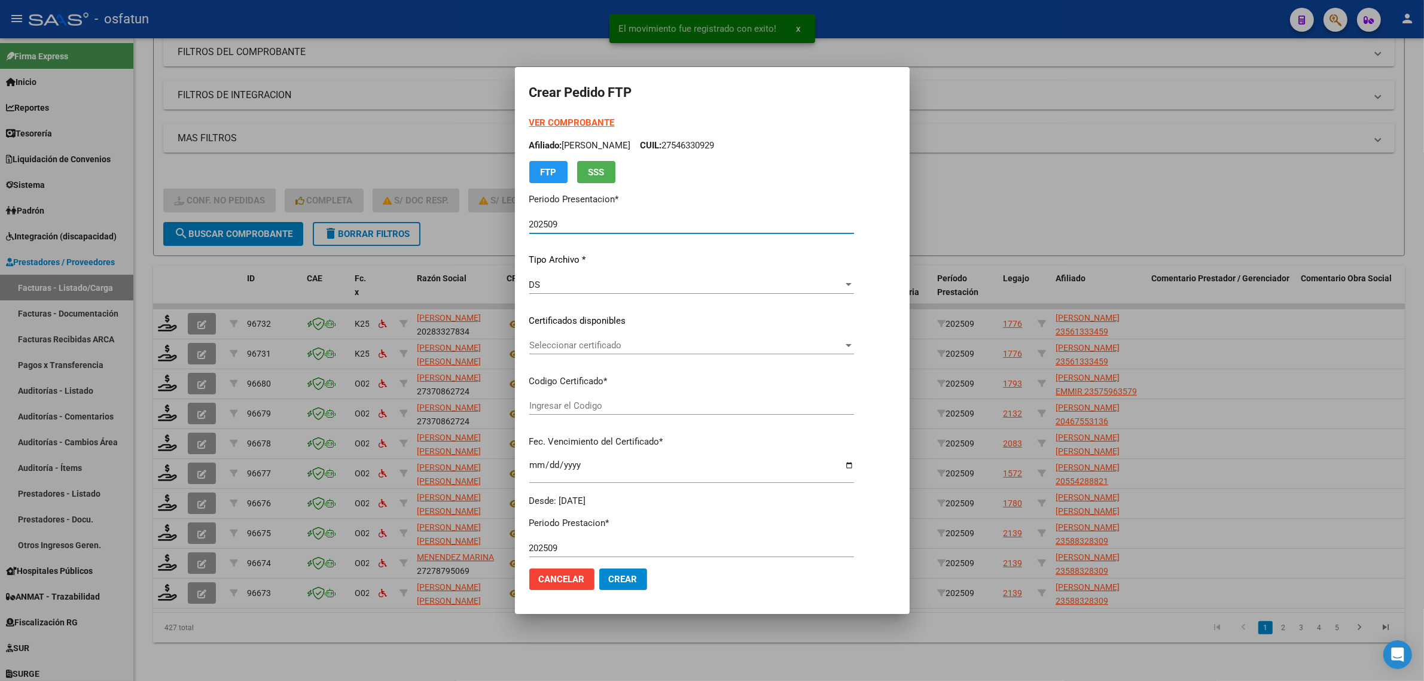
type input "ARG02000561333452022120620261206COR467"
type input "[DATE]"
click at [536, 120] on strong "VER COMPROBANTE" at bounding box center [572, 122] width 86 height 11
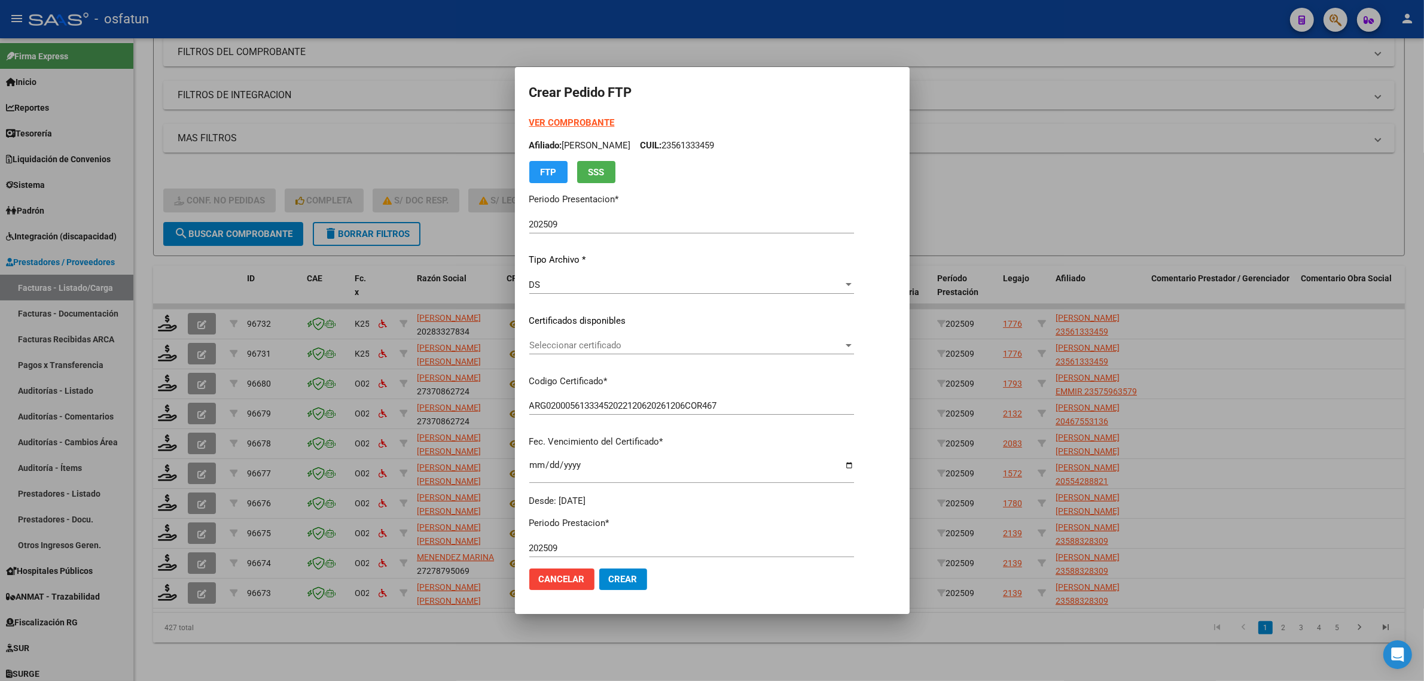
click at [551, 345] on span "Seleccionar certificado" at bounding box center [686, 345] width 314 height 11
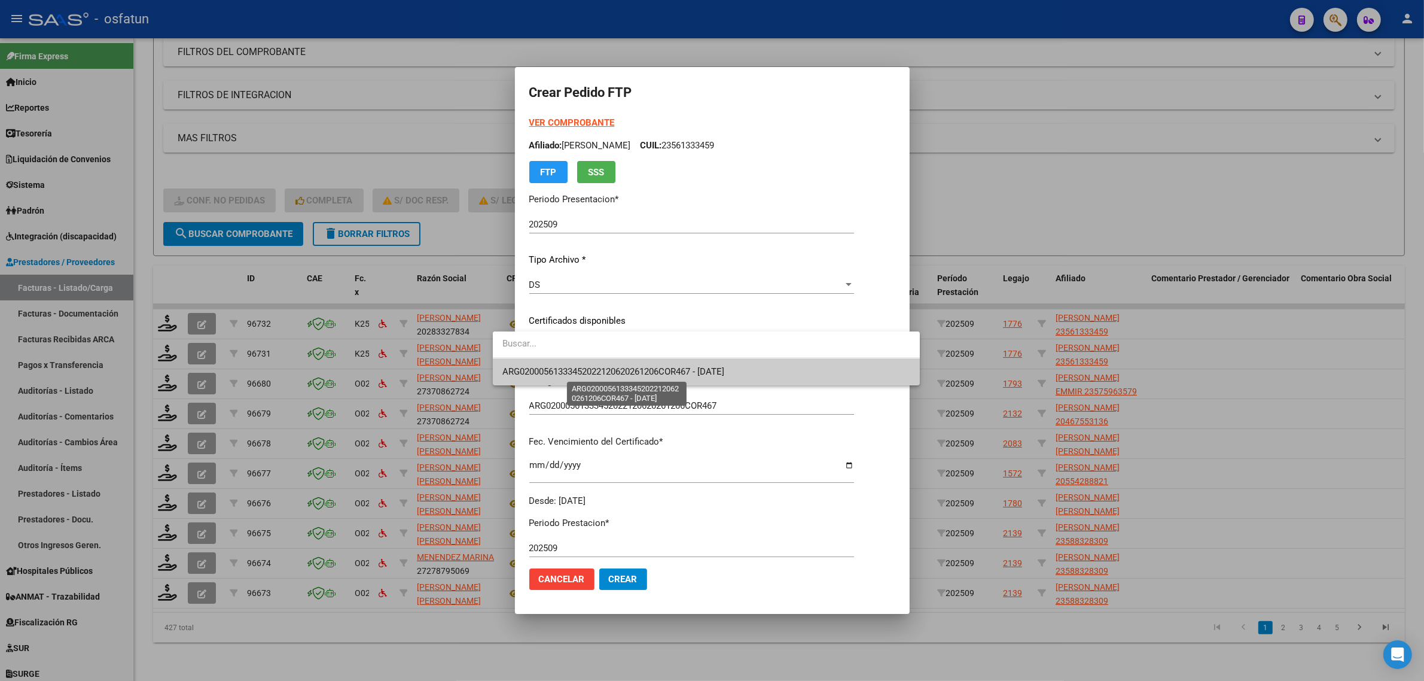
click at [547, 364] on span "ARG02000561333452022120620261206COR467 - [DATE]" at bounding box center [706, 371] width 408 height 27
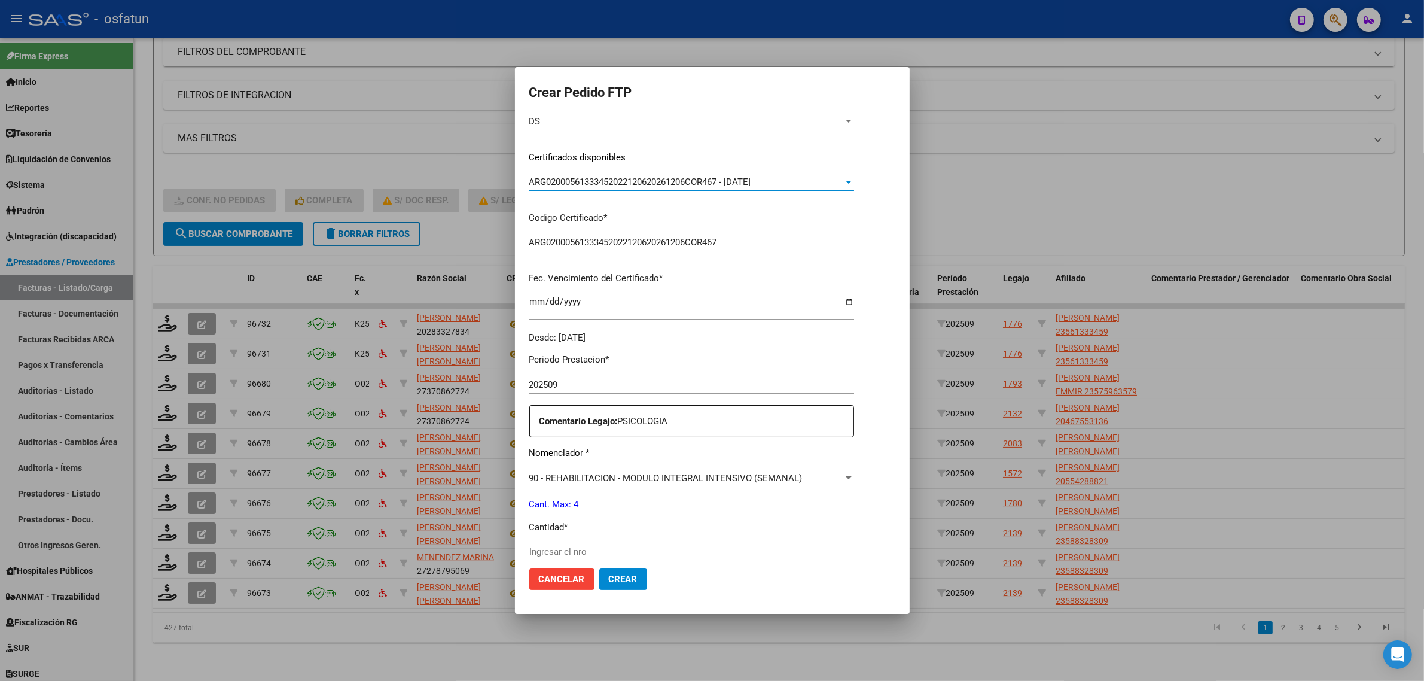
scroll to position [224, 0]
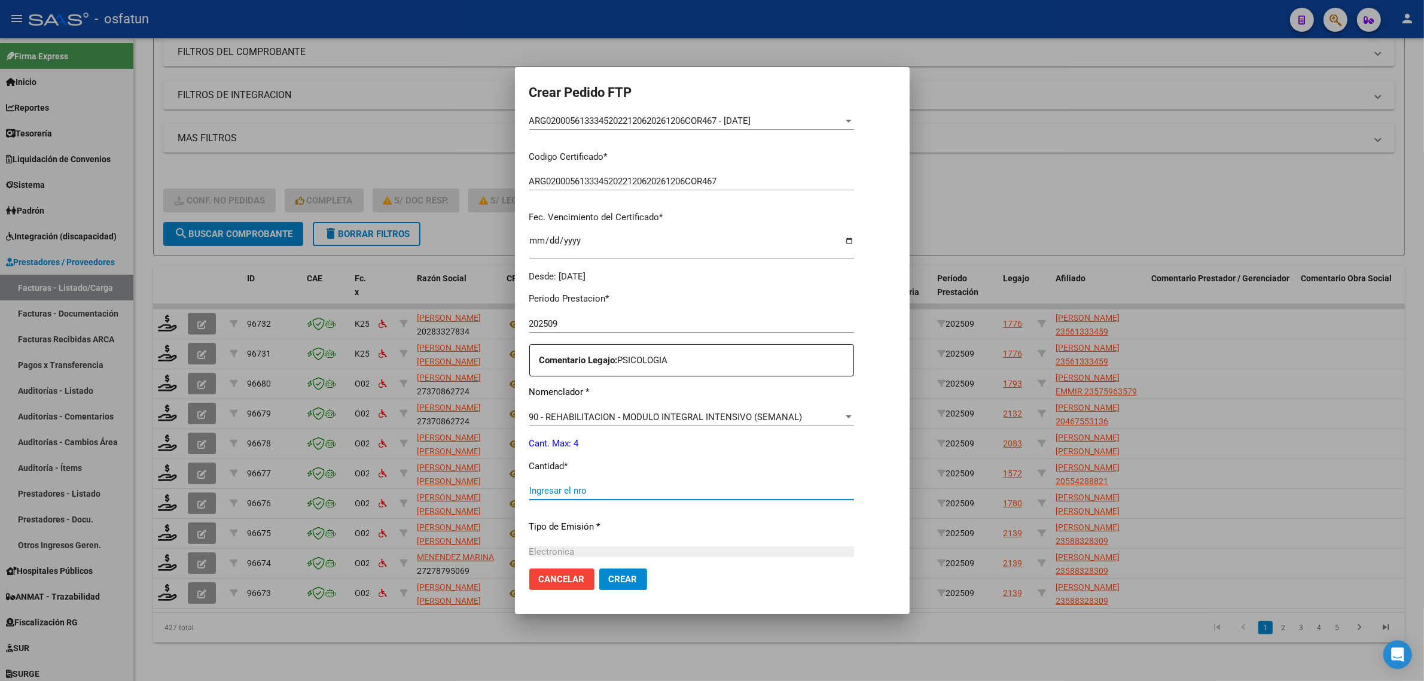
drag, startPoint x: 548, startPoint y: 486, endPoint x: 533, endPoint y: 449, distance: 40.0
click at [547, 486] on input "Ingresar el nro" at bounding box center [691, 490] width 325 height 11
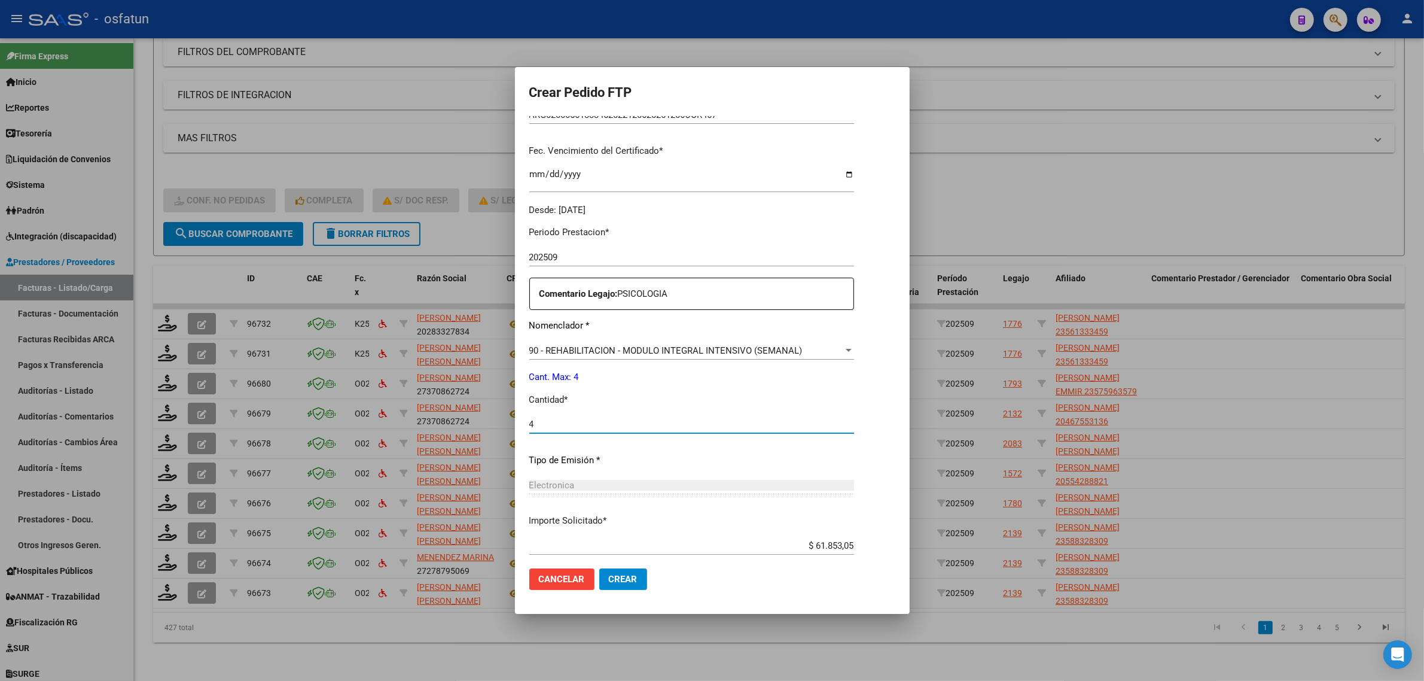
scroll to position [357, 0]
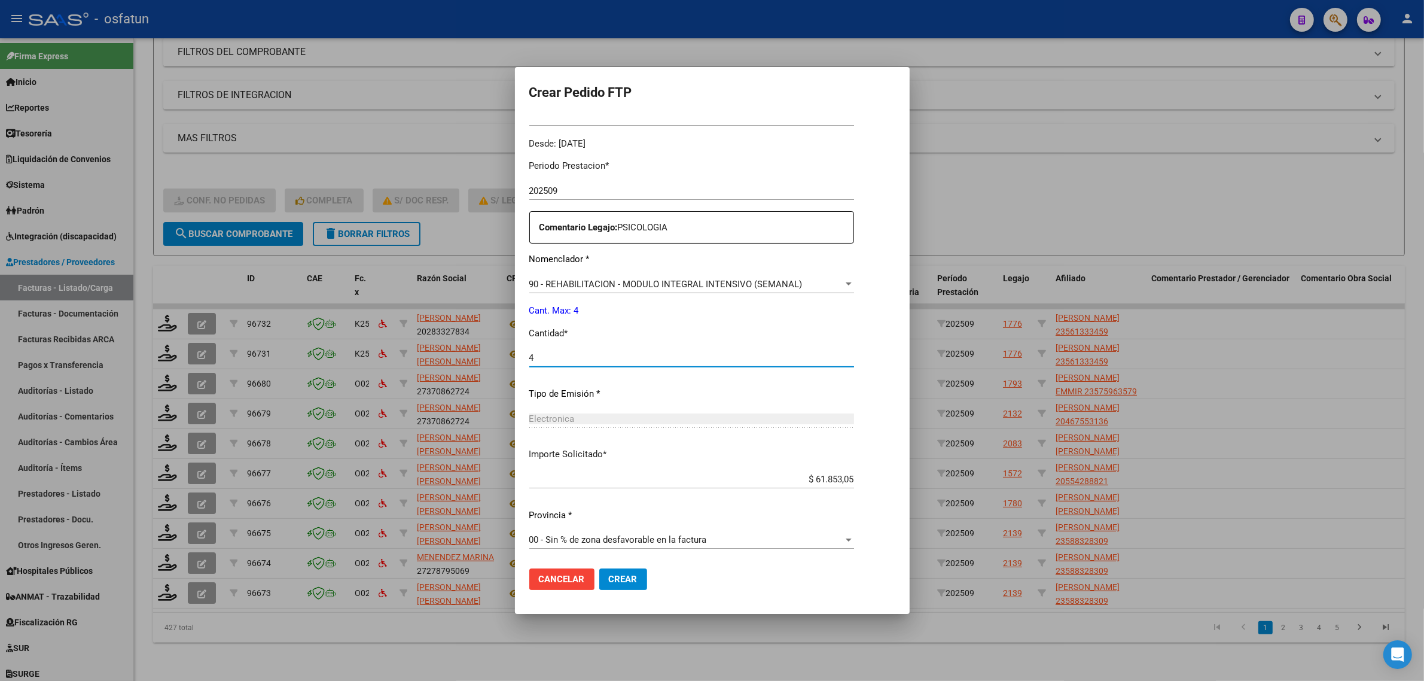
type input "4"
click at [609, 582] on span "Crear" at bounding box center [623, 578] width 29 height 11
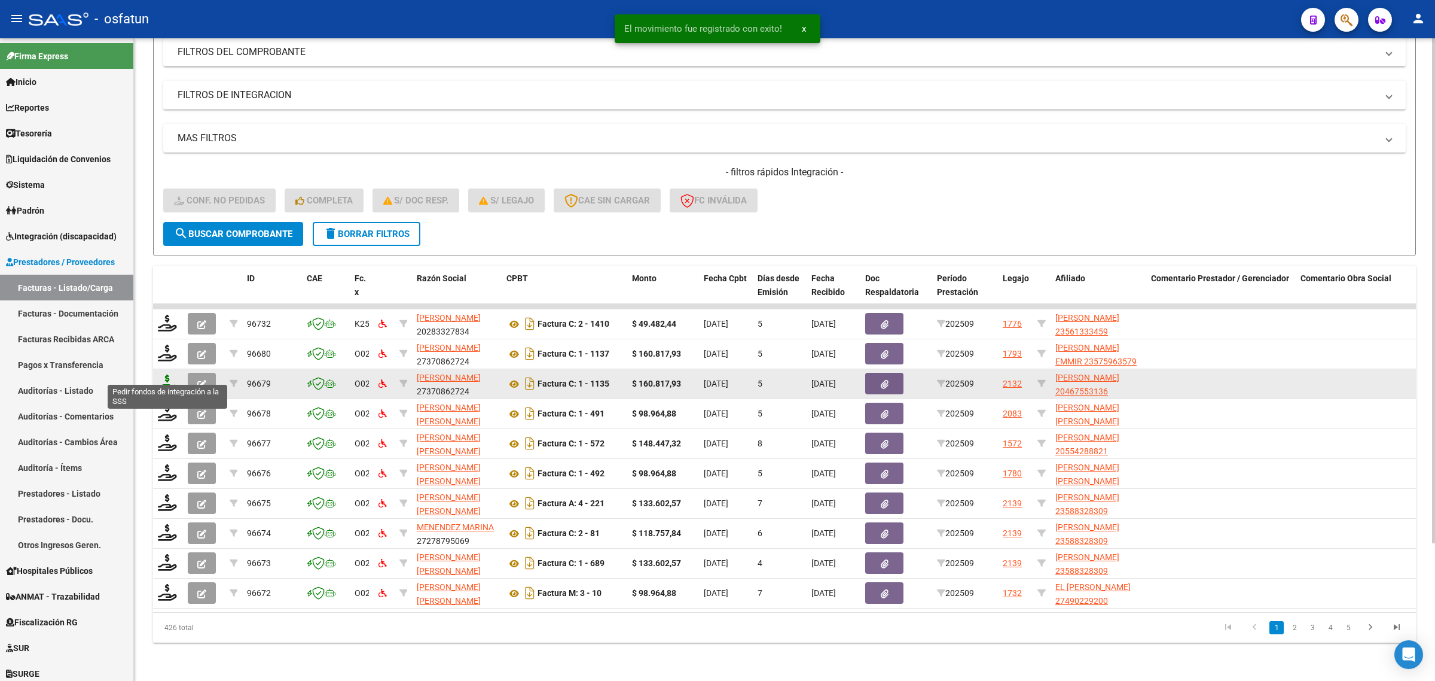
click at [159, 375] on icon at bounding box center [167, 382] width 19 height 17
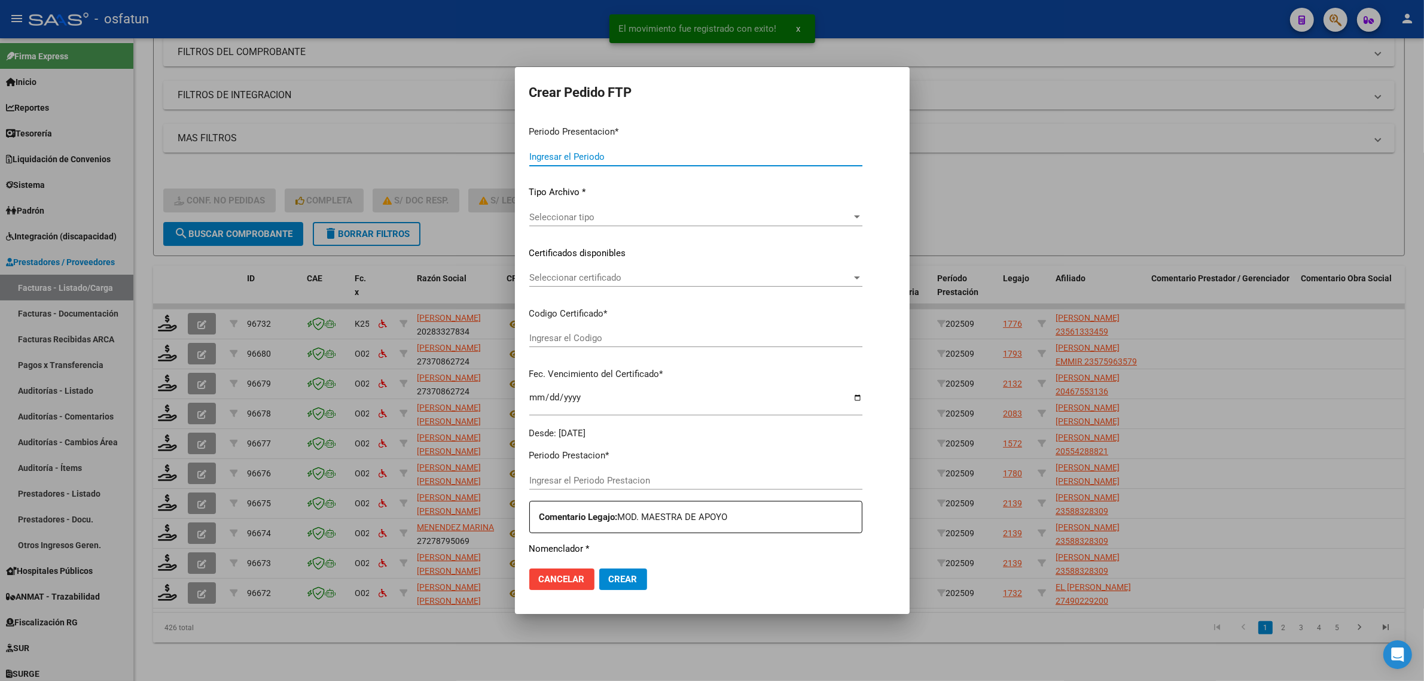
type input "202509"
type input "$ 160.817,93"
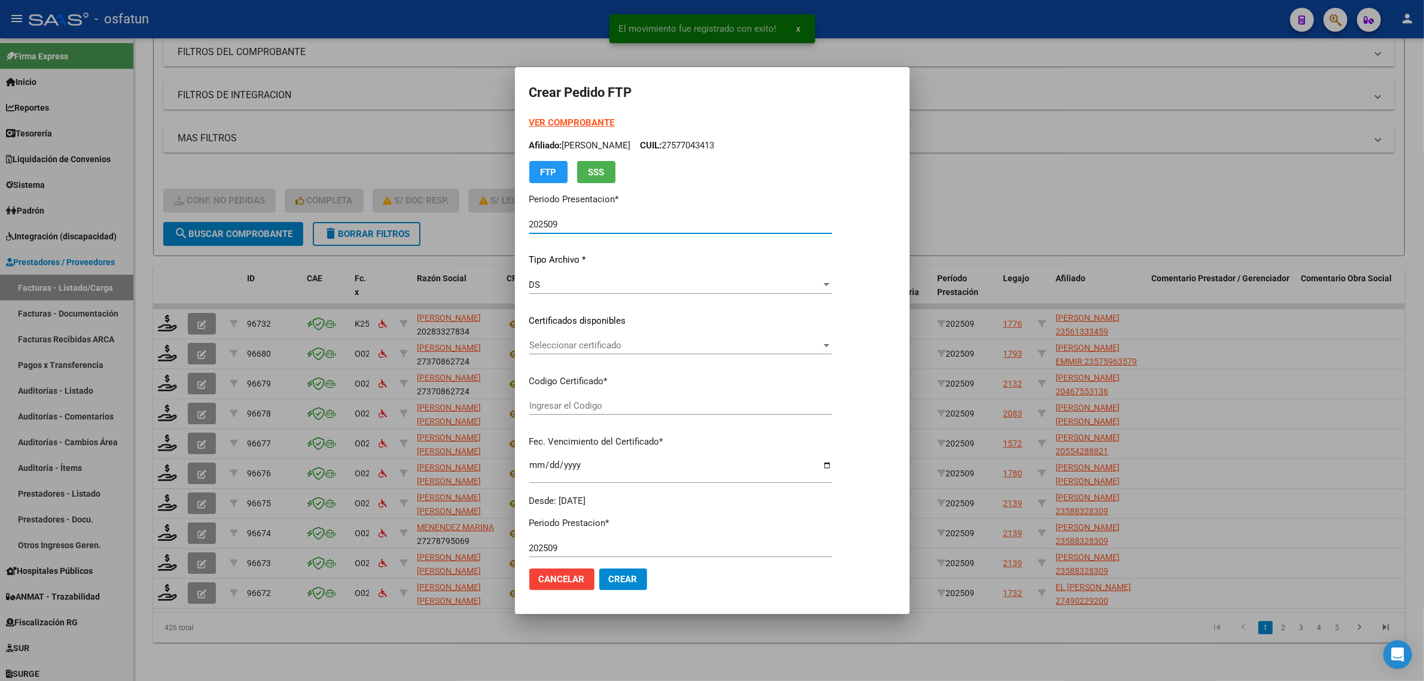
type input "100293490"
type input "2034-06-14"
click at [560, 121] on strong "VER COMPROBANTE" at bounding box center [572, 122] width 86 height 11
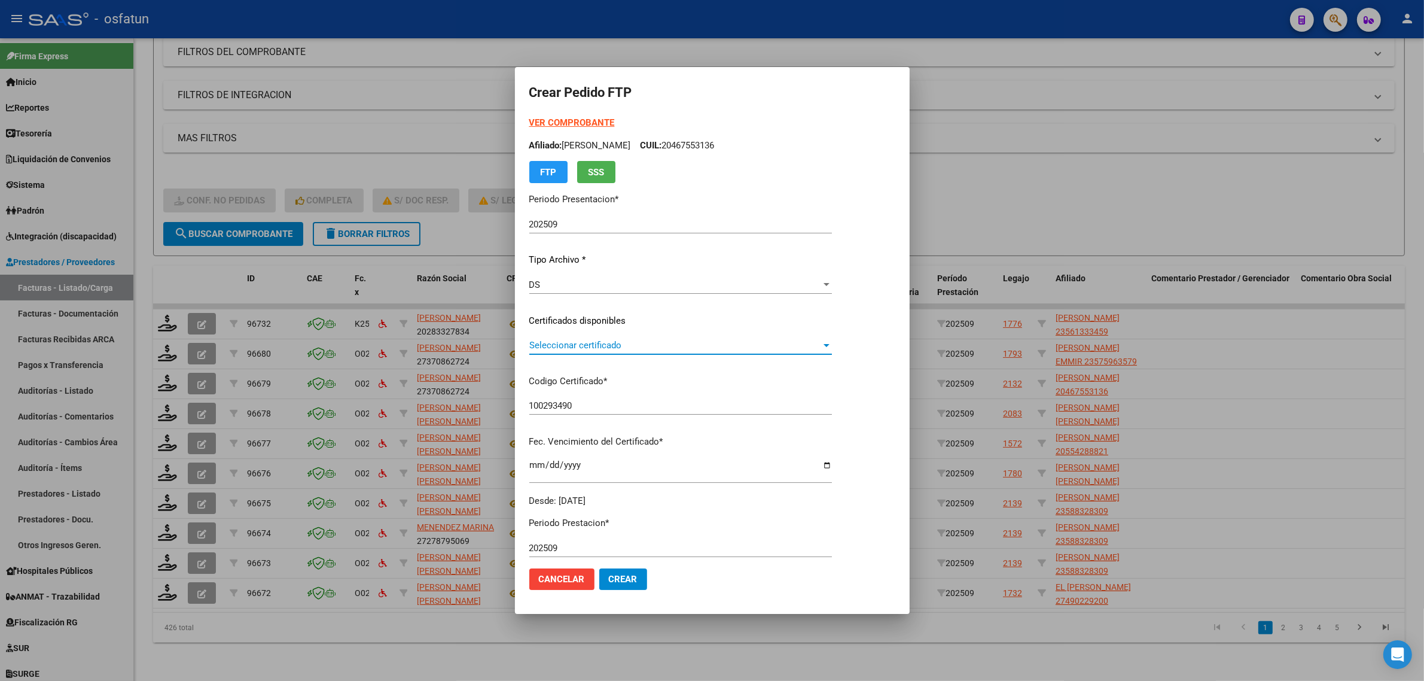
click at [604, 340] on span "Seleccionar certificado" at bounding box center [675, 345] width 292 height 11
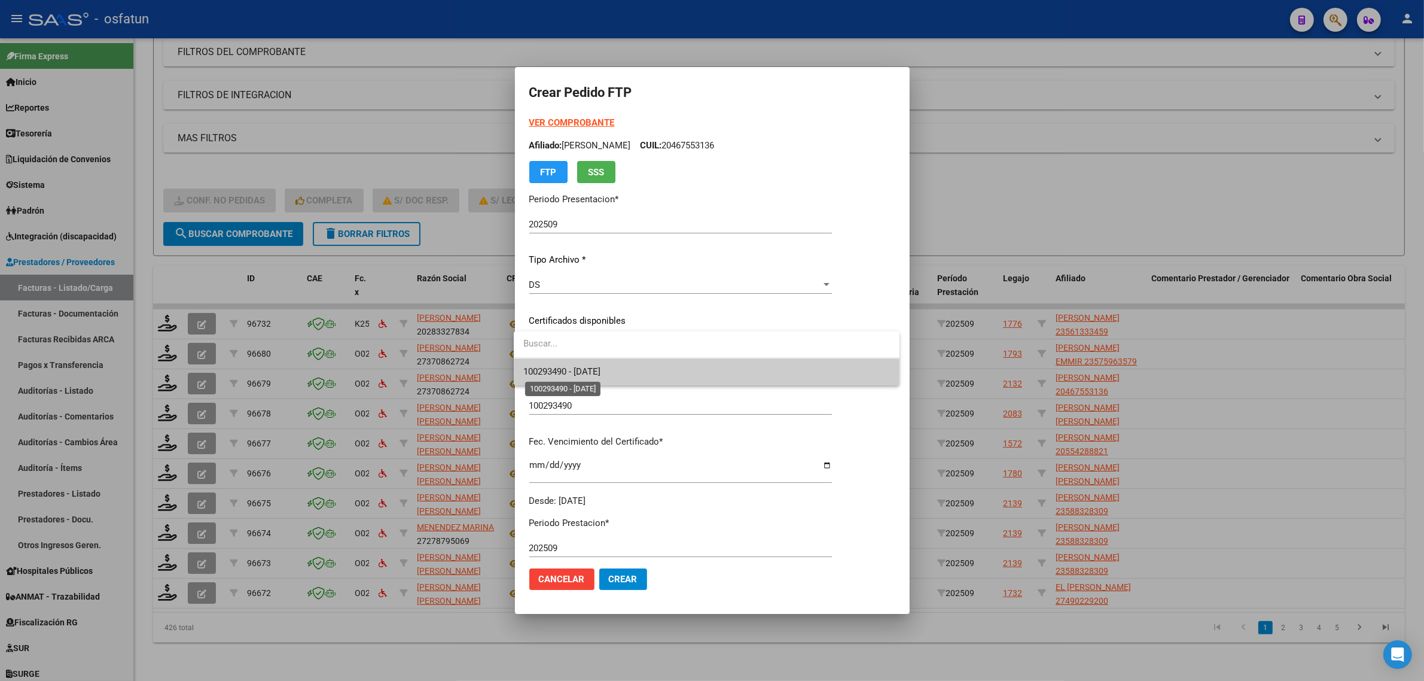
click at [600, 375] on span "100293490 - 2034-06-14" at bounding box center [561, 371] width 77 height 11
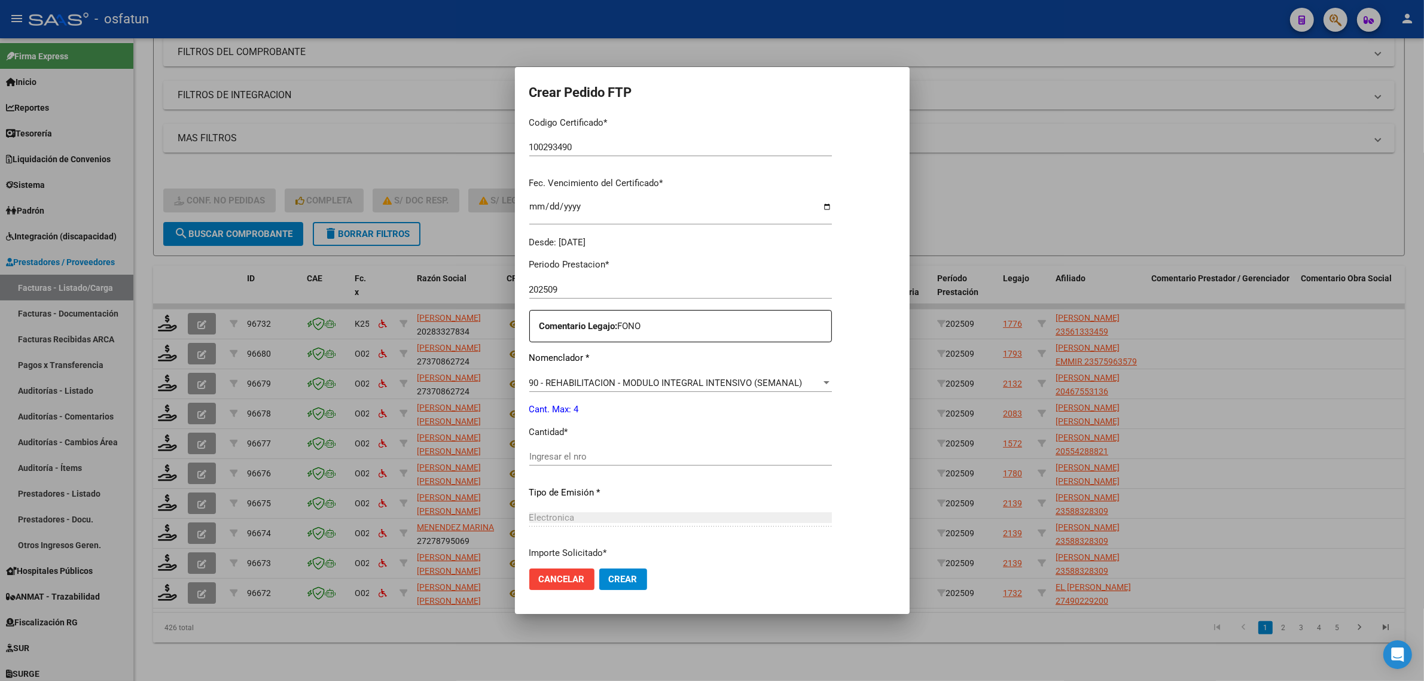
scroll to position [299, 0]
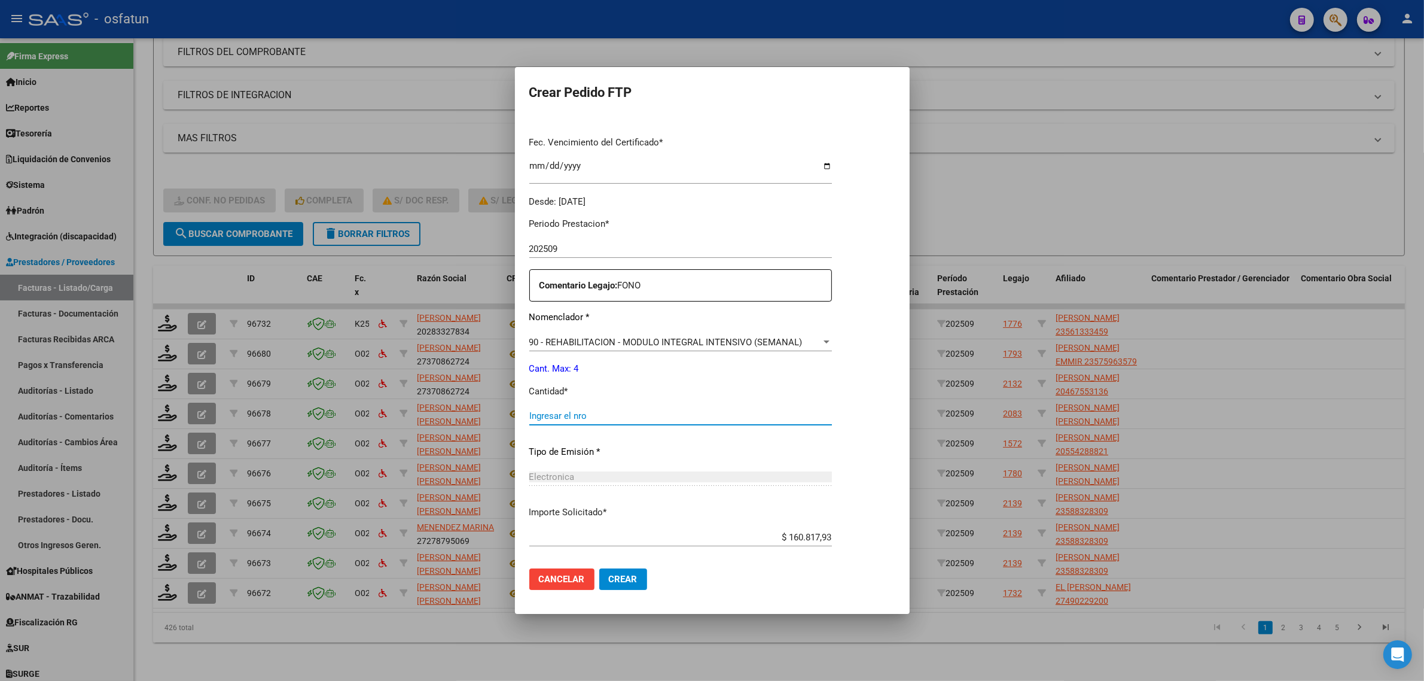
click at [566, 417] on input "Ingresar el nro" at bounding box center [680, 415] width 303 height 11
type input "4"
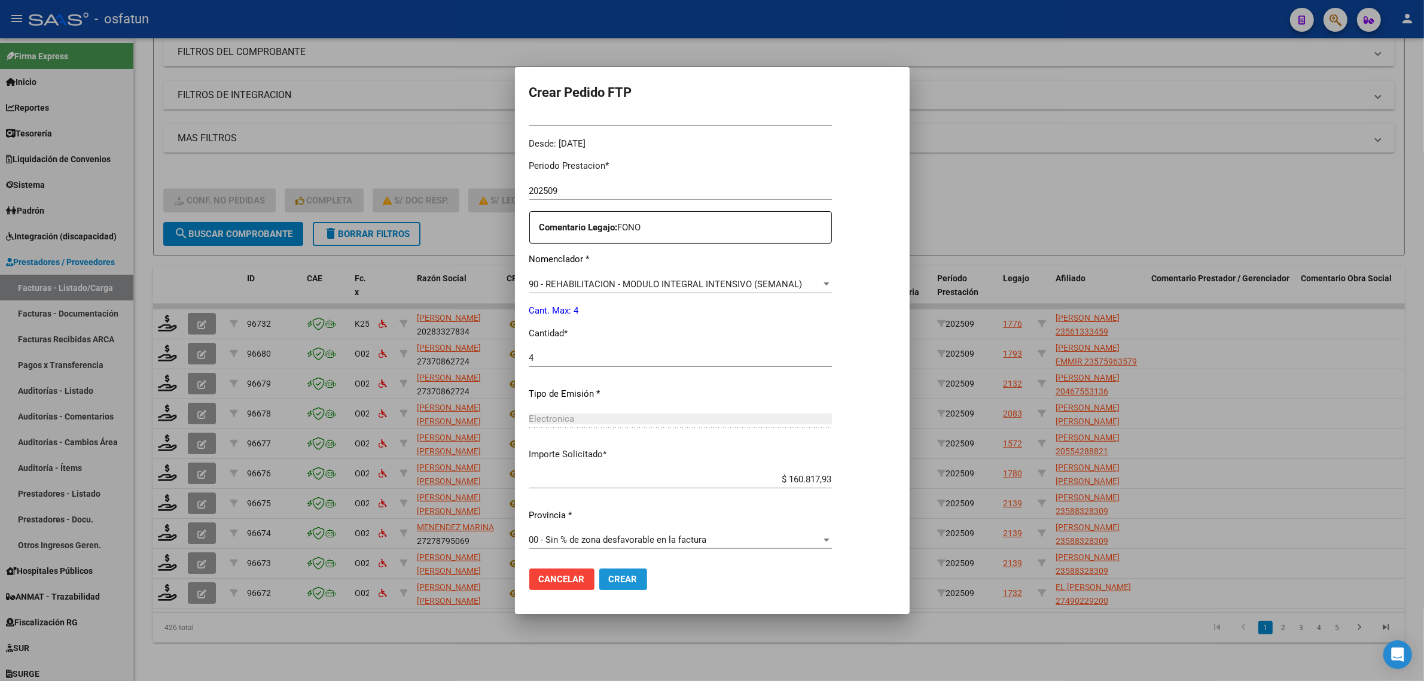
click at [617, 581] on span "Crear" at bounding box center [623, 578] width 29 height 11
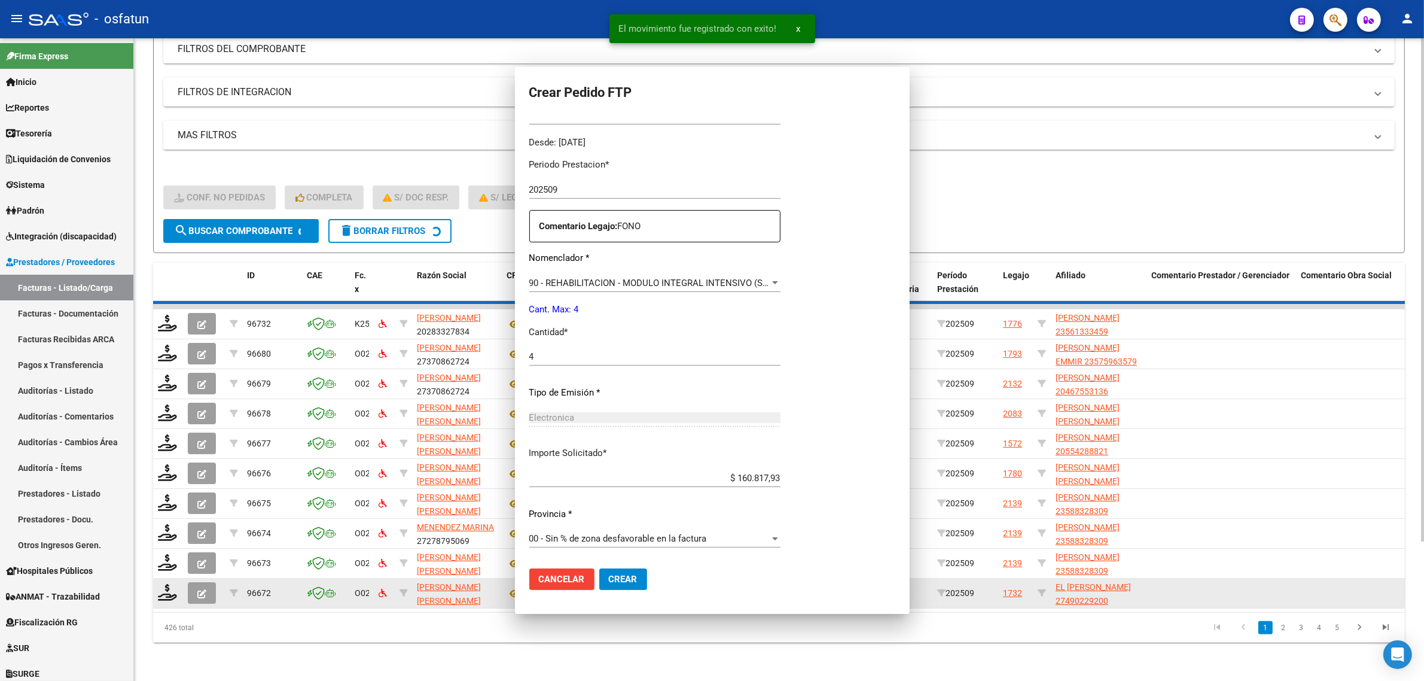
scroll to position [290, 0]
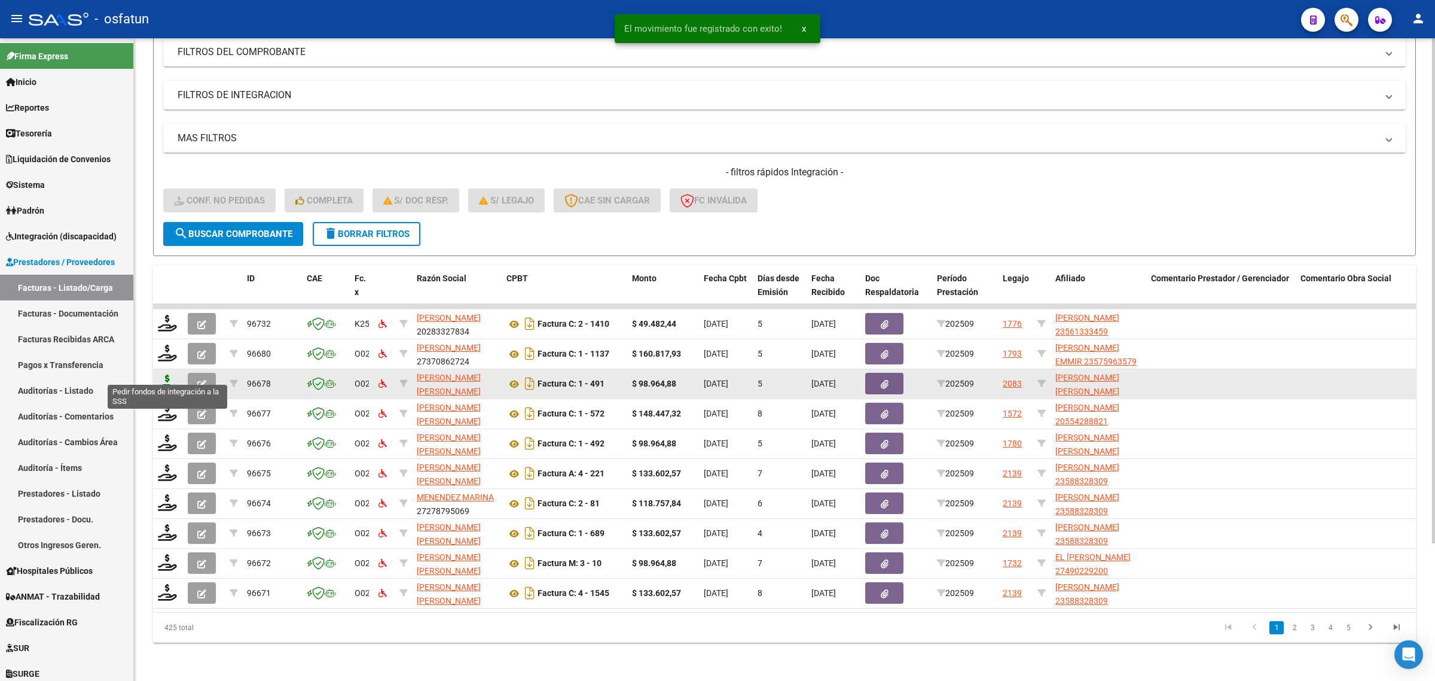
click at [163, 374] on icon at bounding box center [167, 382] width 19 height 17
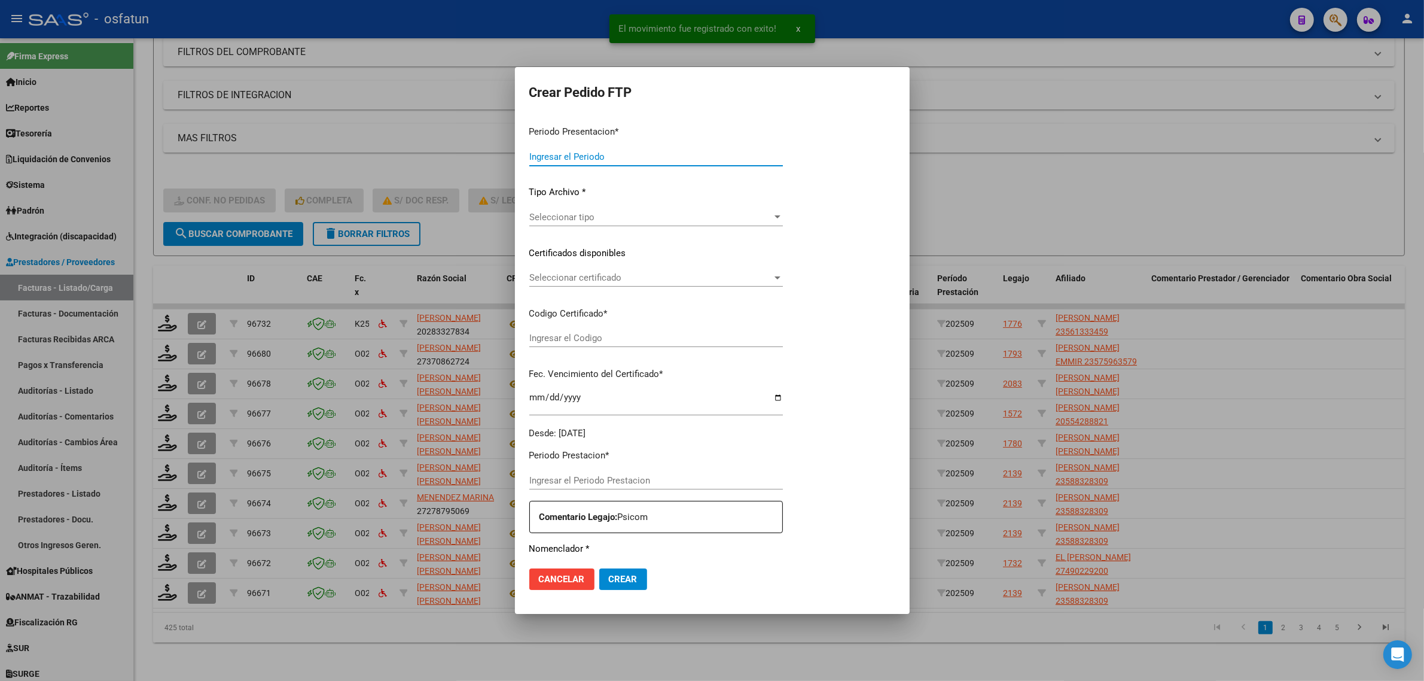
type input "202509"
type input "$ 98.964,88"
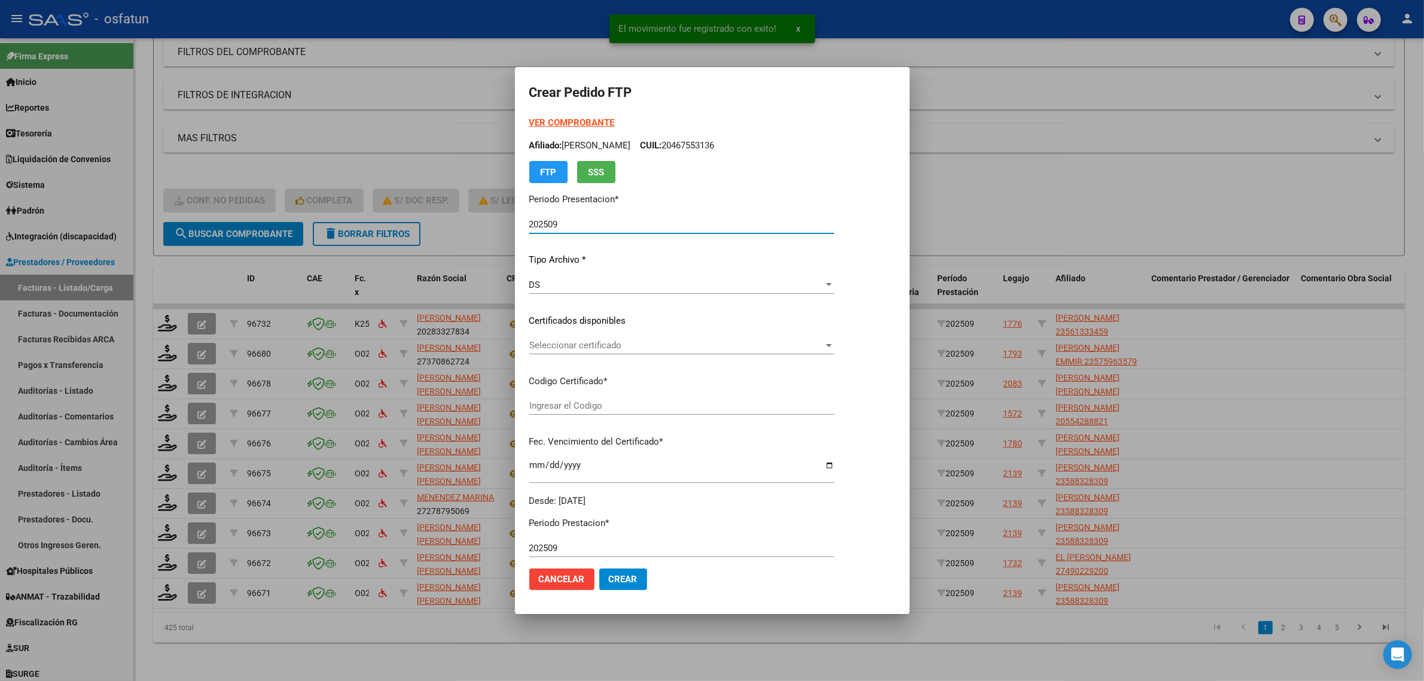
type input "ARG02000541649302023070520280705SLS257"
type input "2028-07-05"
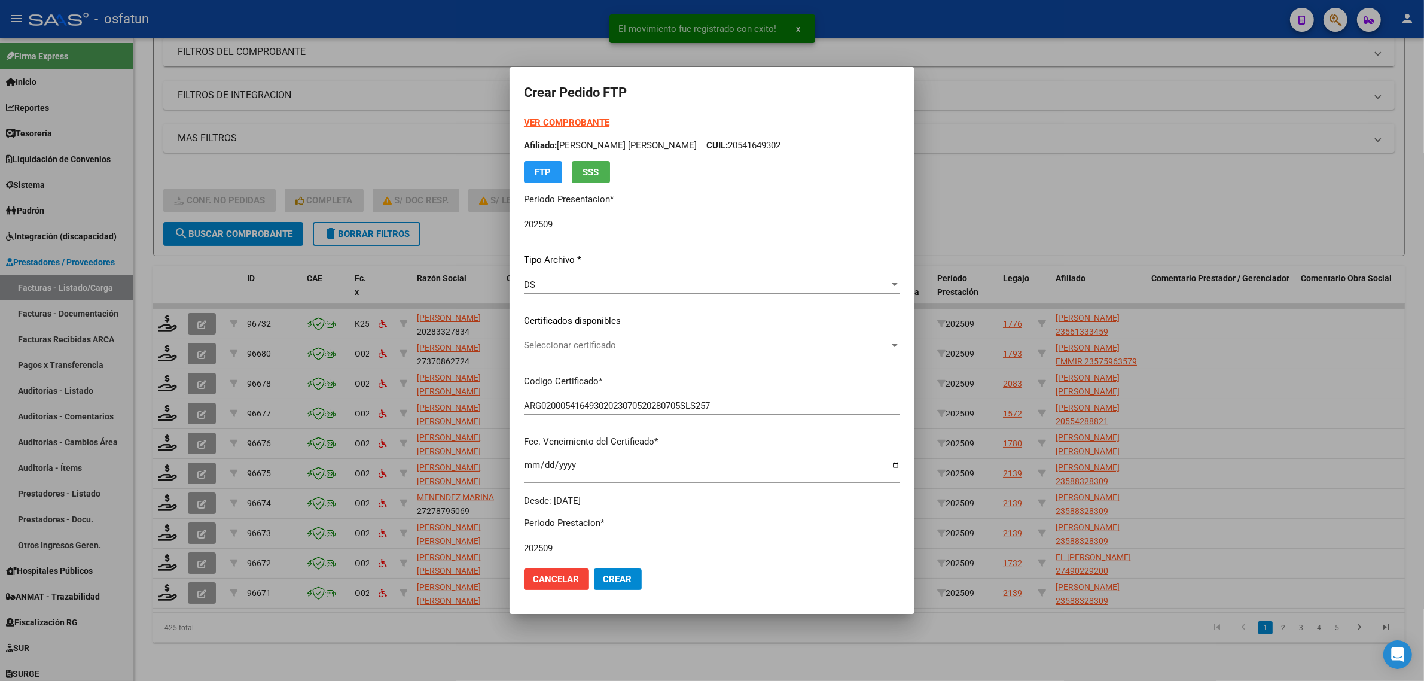
click at [543, 120] on strong "VER COMPROBANTE" at bounding box center [567, 122] width 86 height 11
click at [602, 350] on span "Seleccionar certificado" at bounding box center [706, 345] width 365 height 11
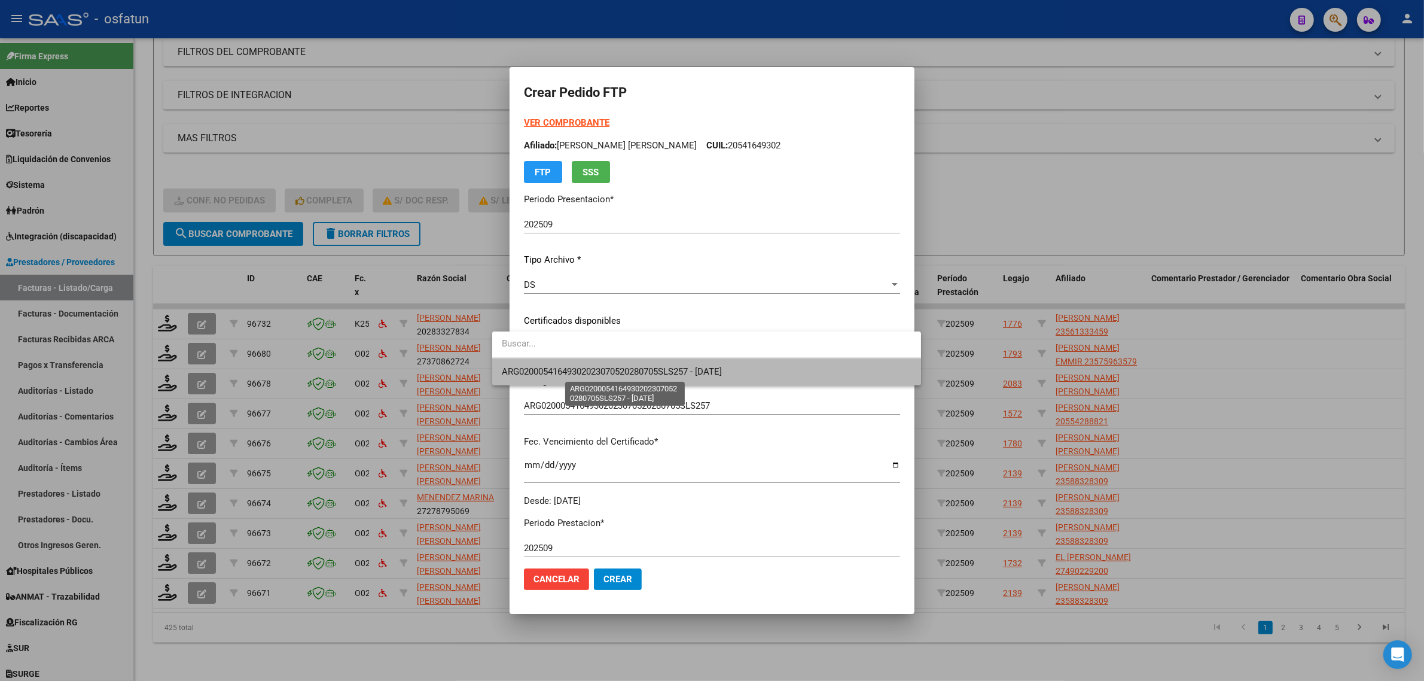
click at [597, 371] on span "ARG02000541649302023070520280705SLS257 - 2028-07-05" at bounding box center [612, 371] width 220 height 11
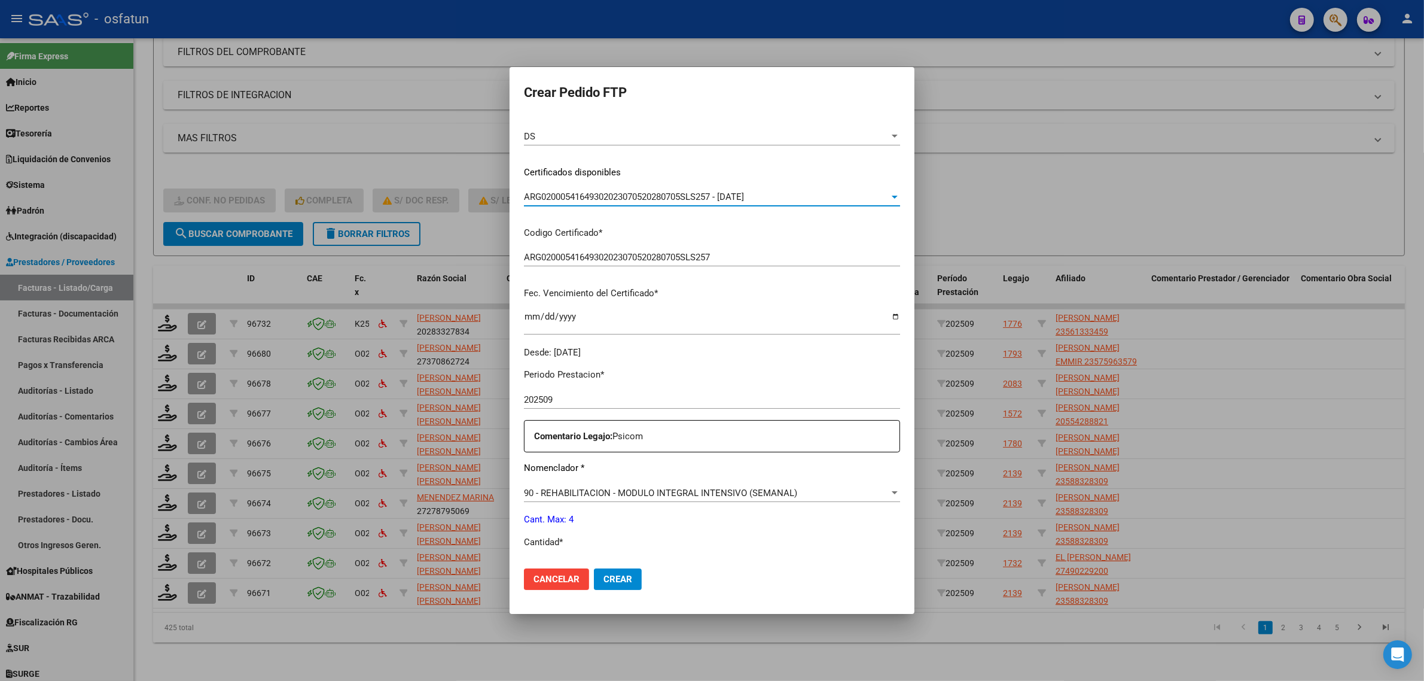
scroll to position [299, 0]
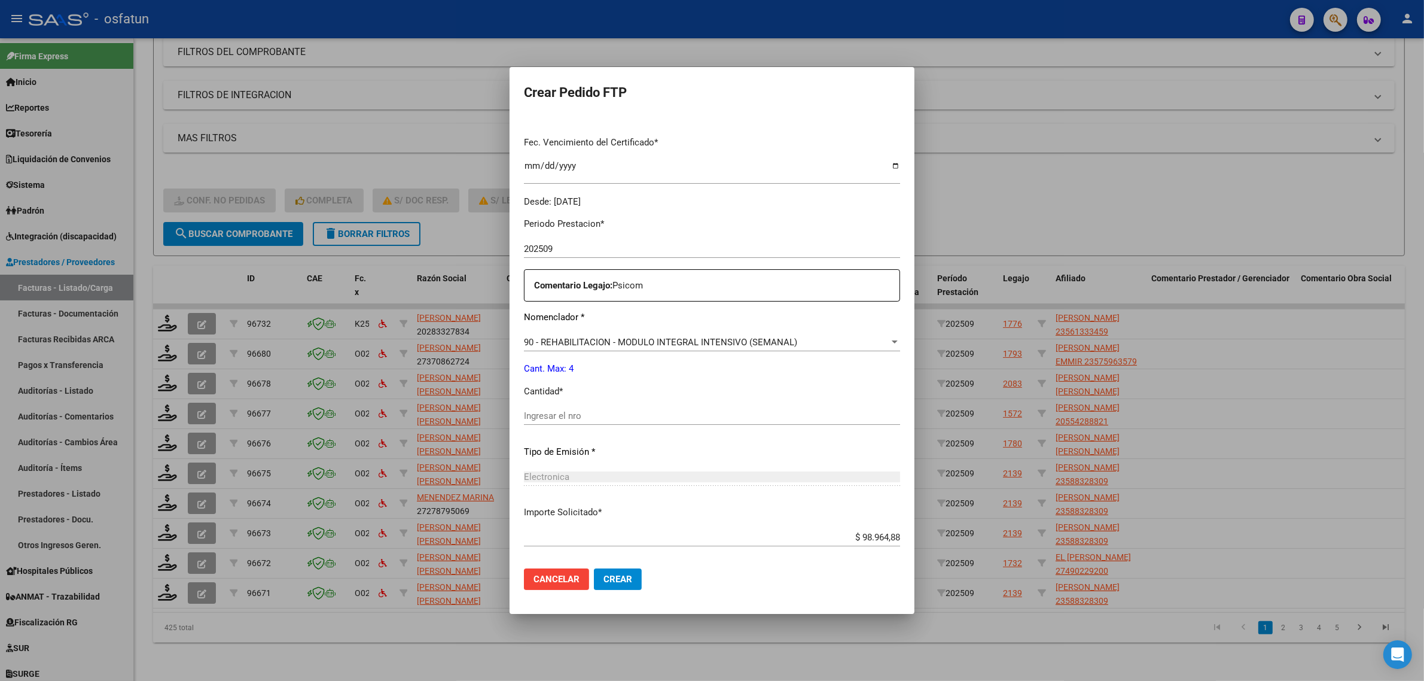
click at [524, 417] on input "Ingresar el nro" at bounding box center [712, 415] width 376 height 11
type input "4"
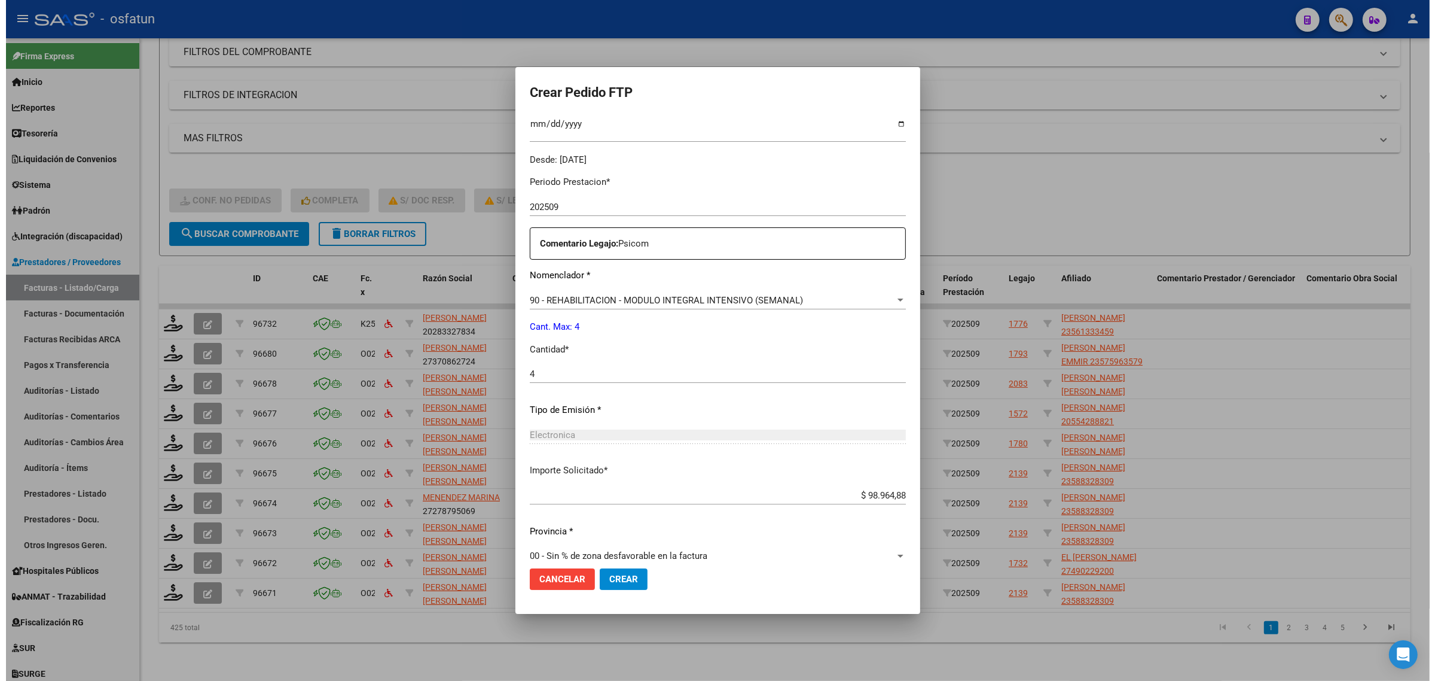
scroll to position [357, 0]
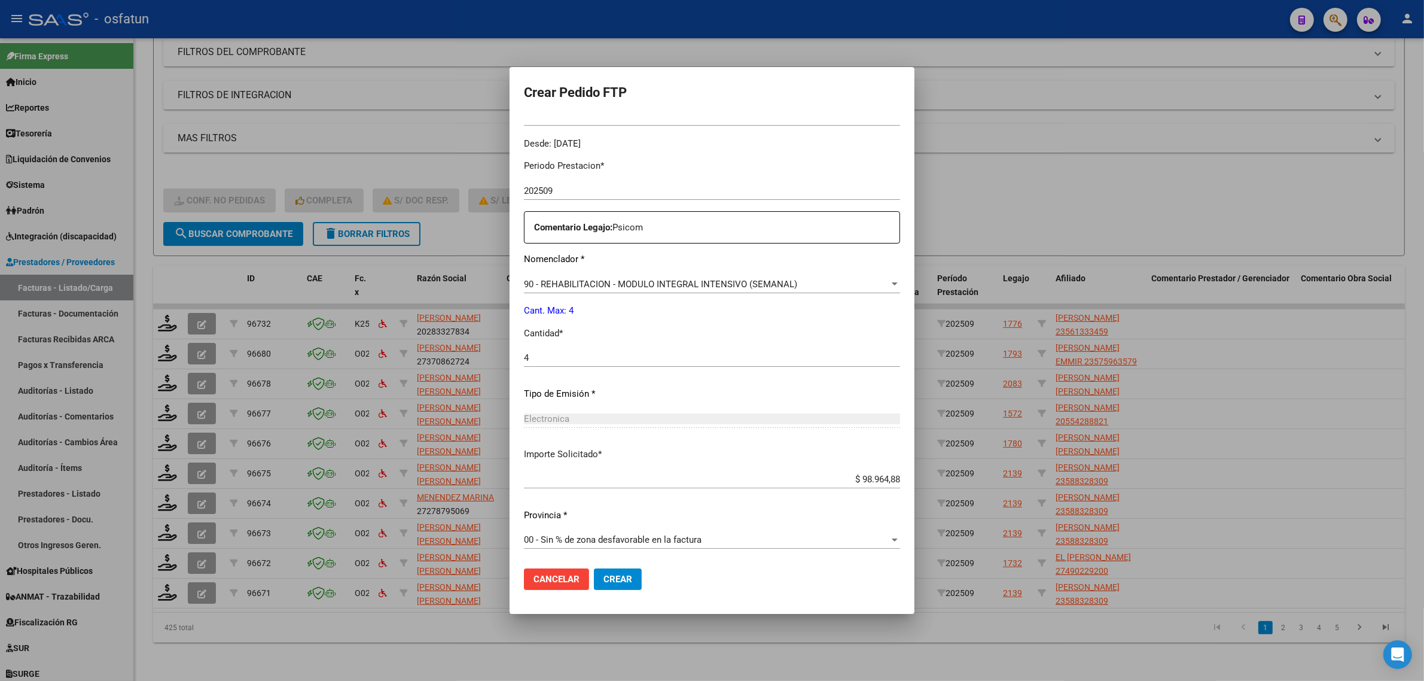
click at [596, 587] on button "Crear" at bounding box center [618, 579] width 48 height 22
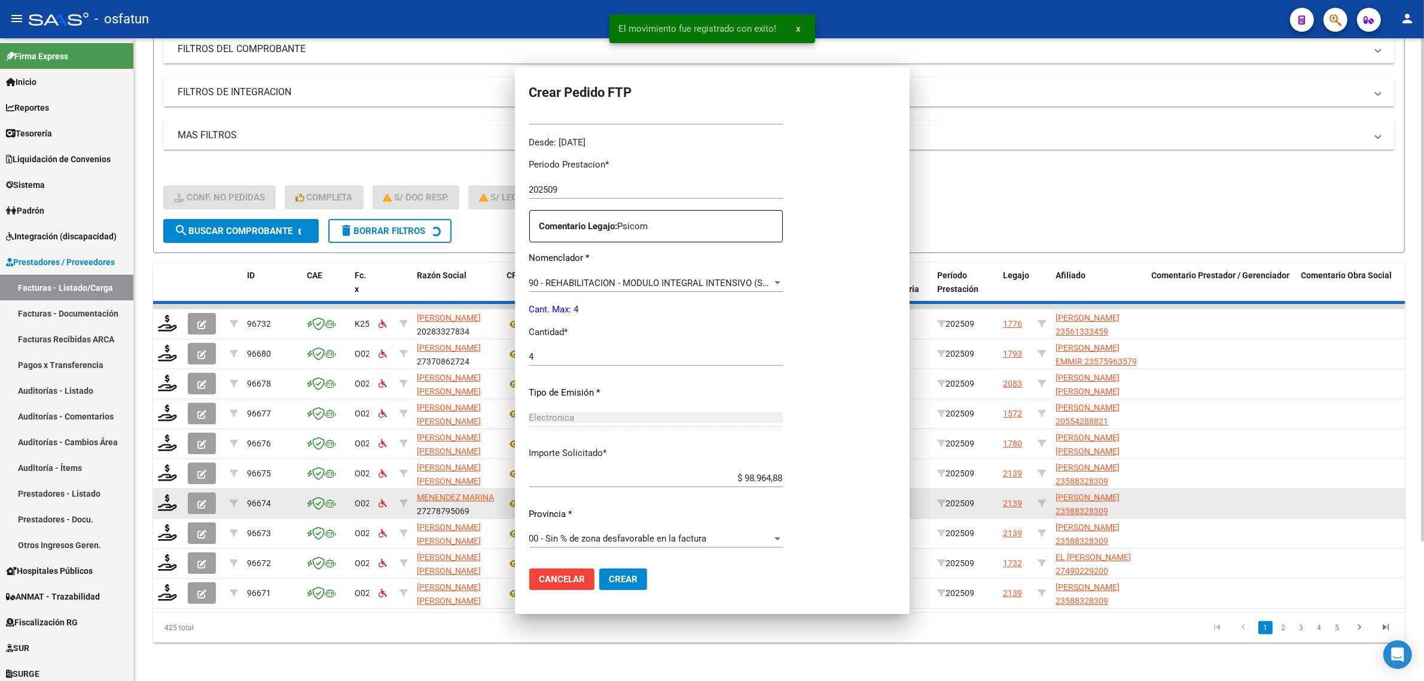
scroll to position [0, 0]
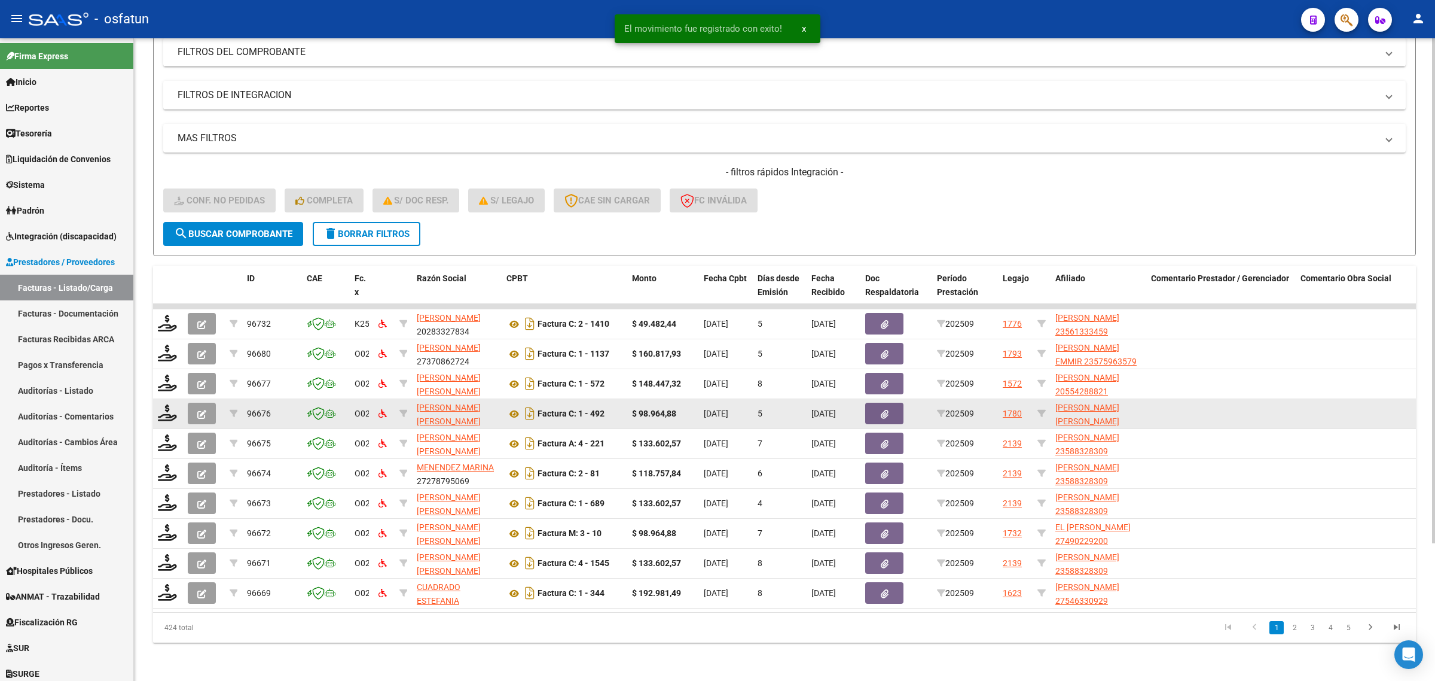
click at [165, 399] on datatable-body-cell at bounding box center [168, 413] width 30 height 29
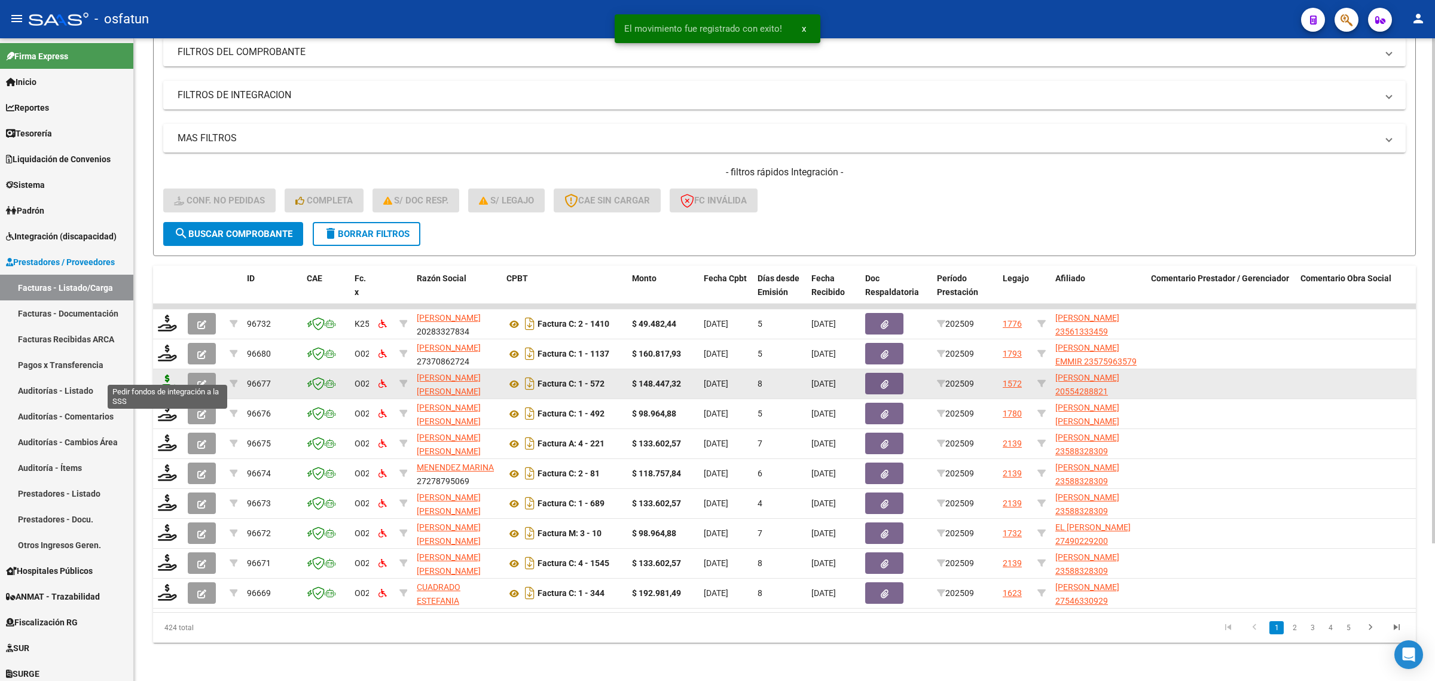
click at [160, 374] on icon at bounding box center [167, 382] width 19 height 17
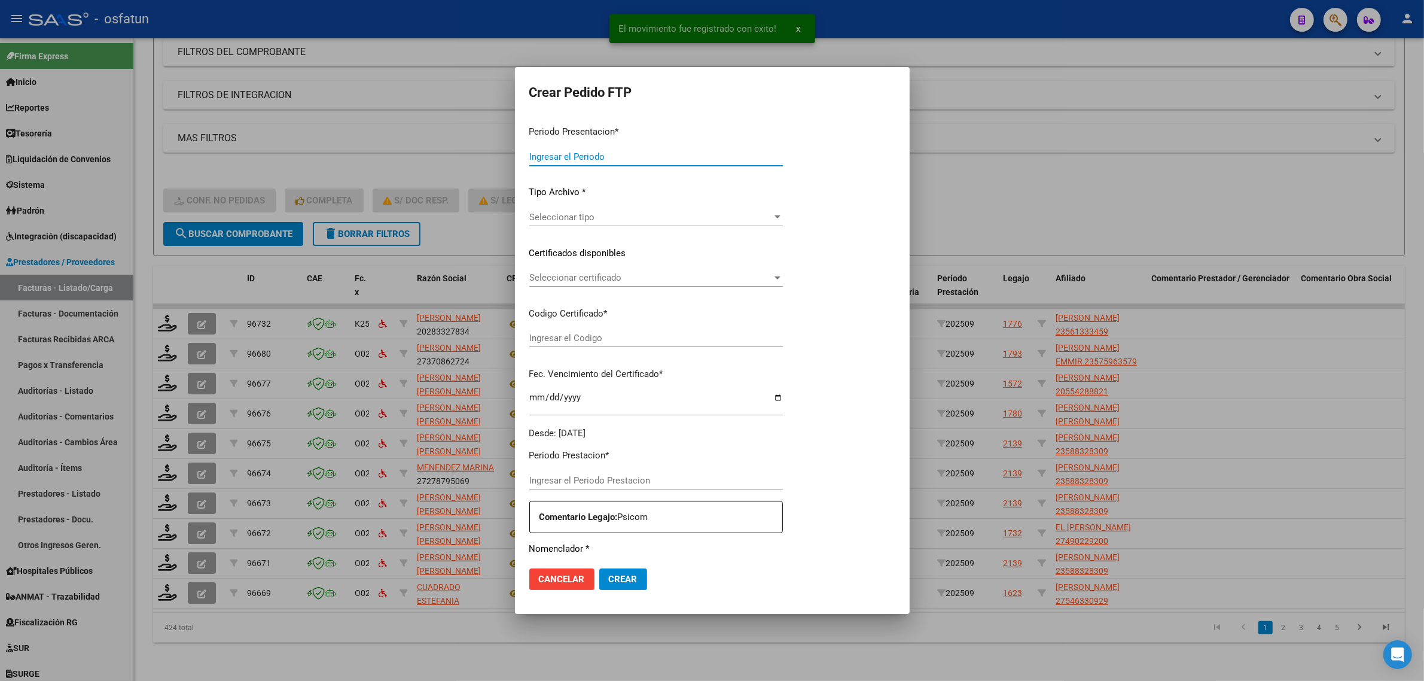
type input "202509"
type input "$ 148.447,32"
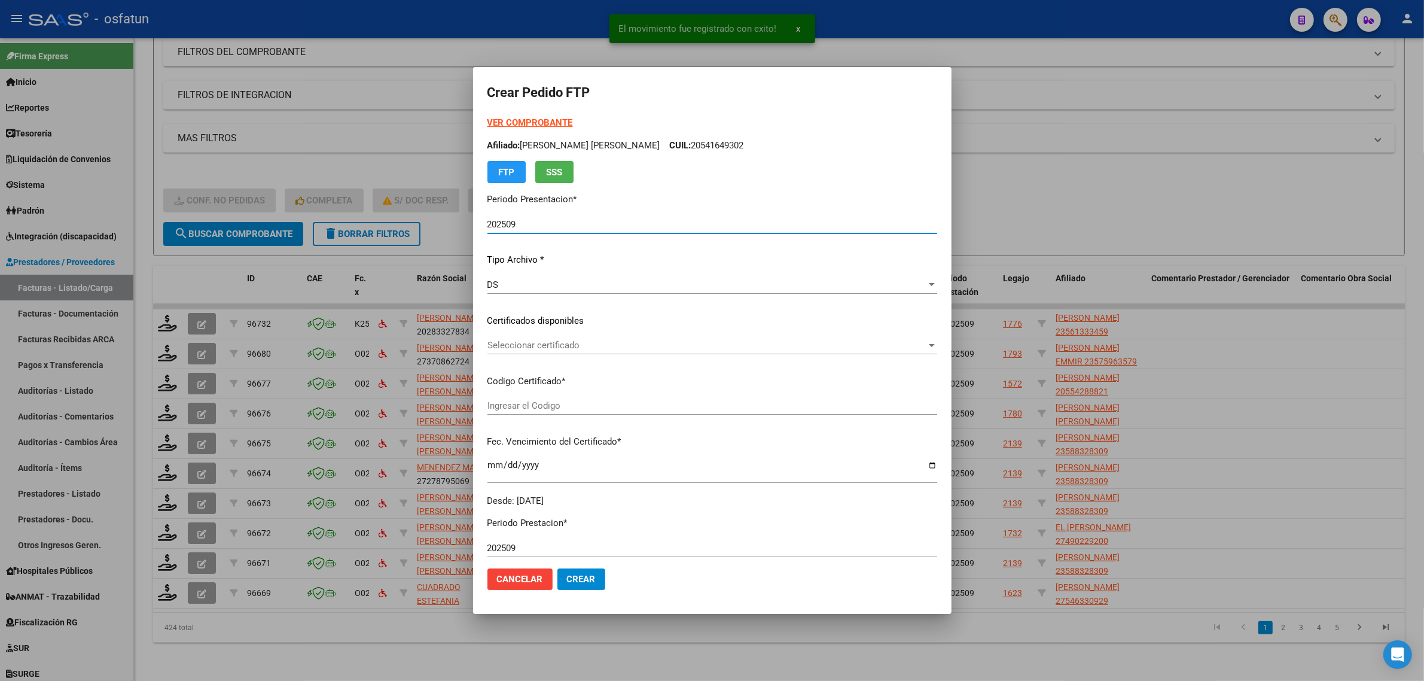
type input "ARG02000554288822024102820391028BUE387"
type input "2039-10-28"
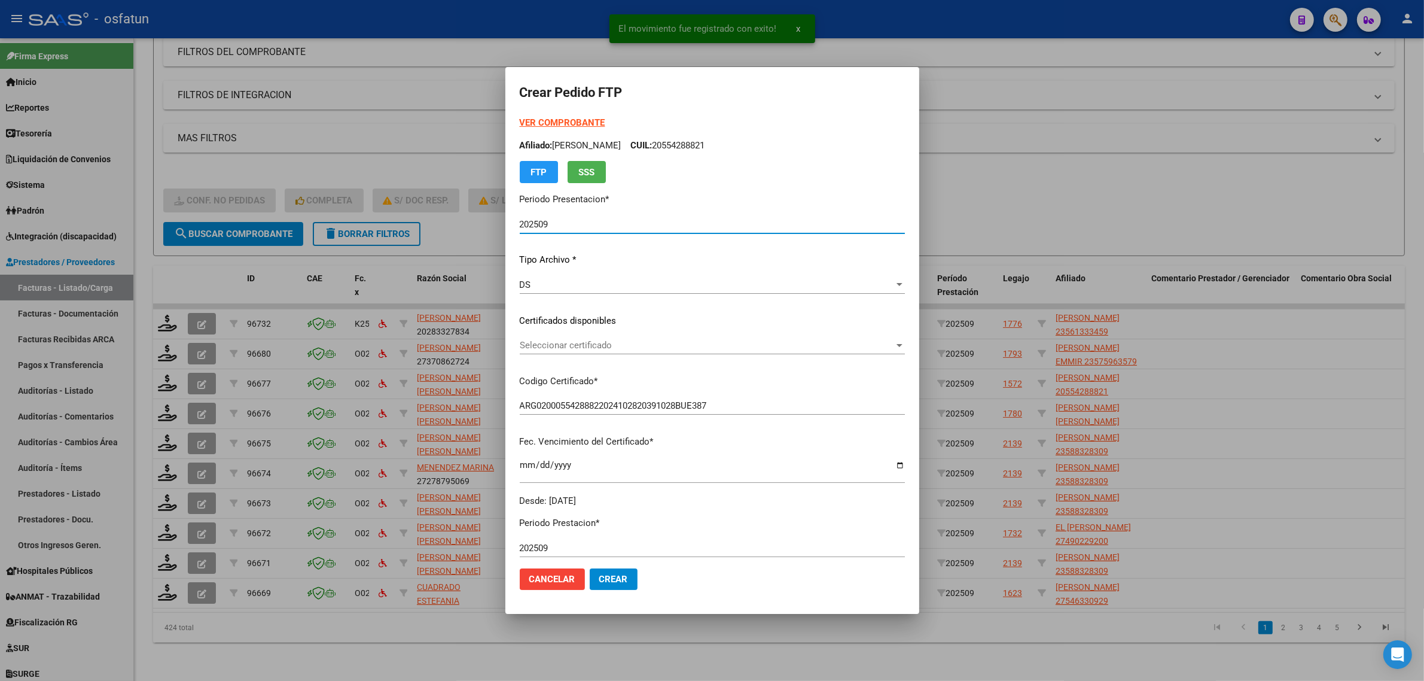
click at [545, 120] on strong "VER COMPROBANTE" at bounding box center [563, 122] width 86 height 11
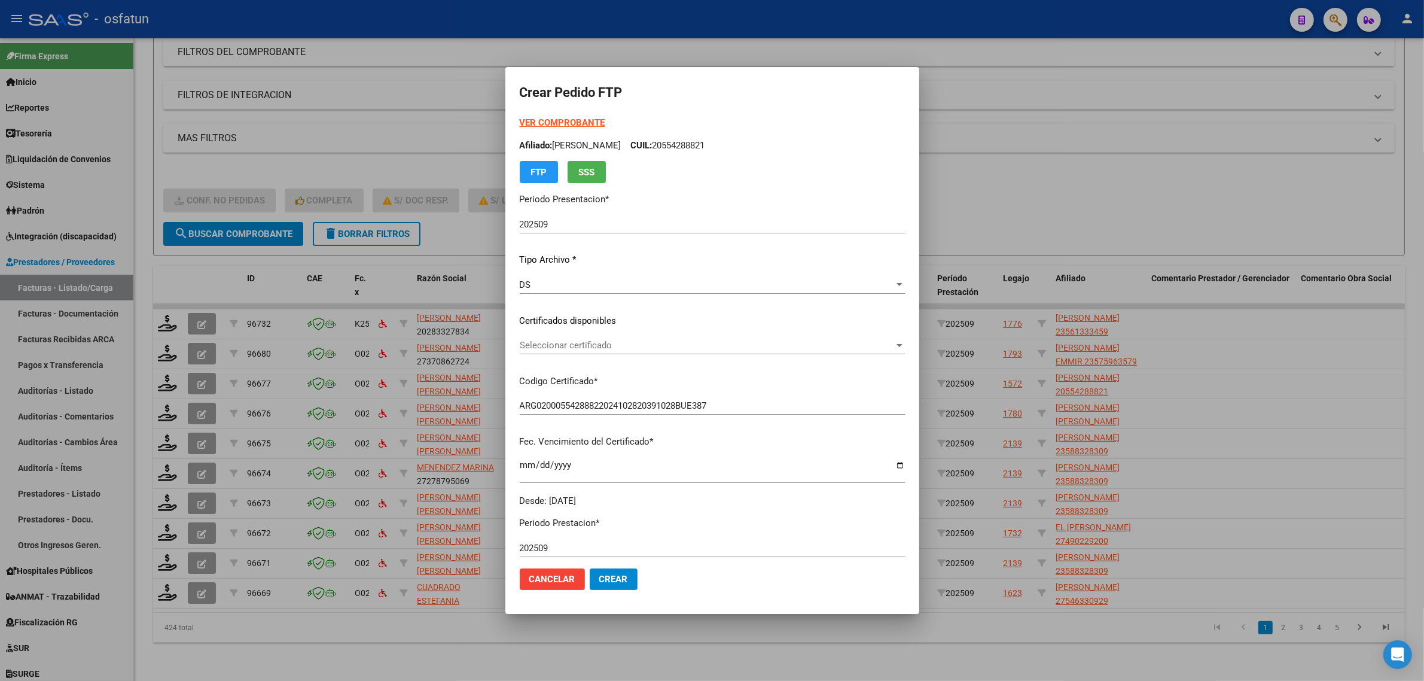
click at [554, 350] on div "Seleccionar certificado Seleccionar certificado" at bounding box center [712, 345] width 385 height 18
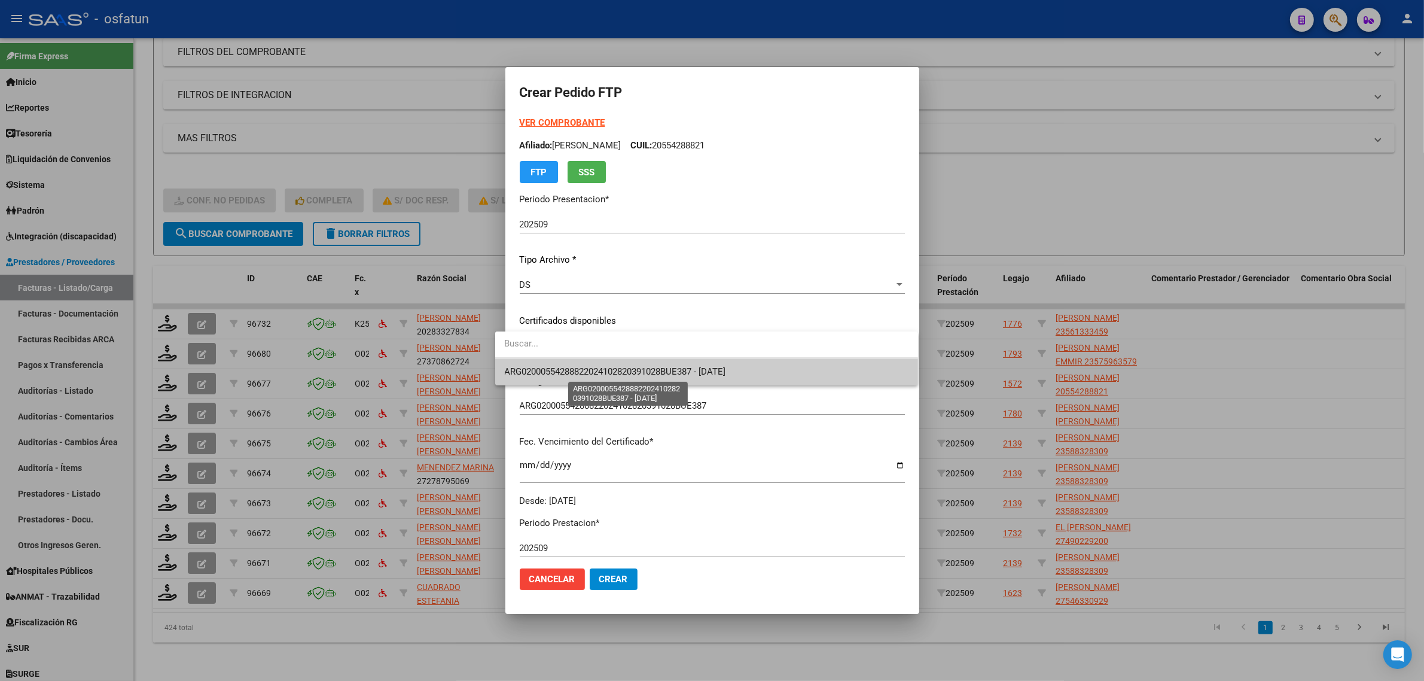
click at [551, 372] on span "ARG02000554288822024102820391028BUE387 - 2039-10-28" at bounding box center [615, 371] width 221 height 11
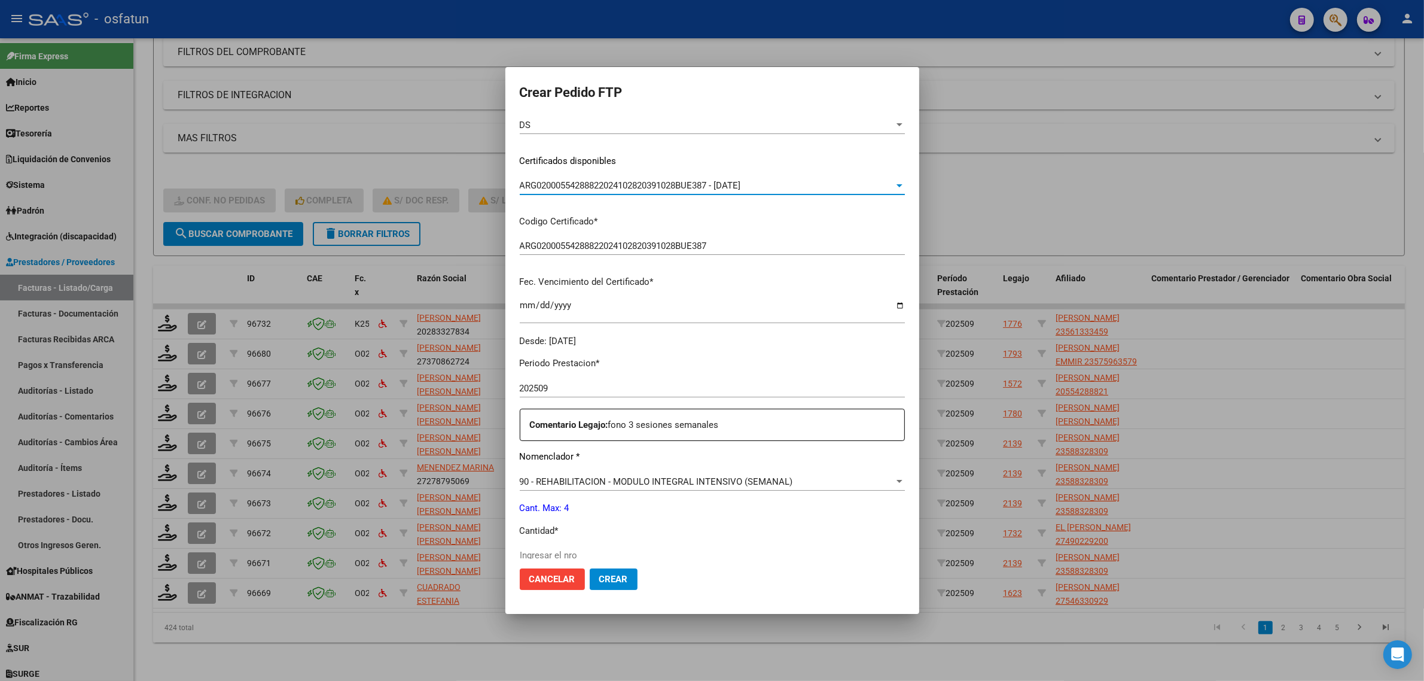
scroll to position [224, 0]
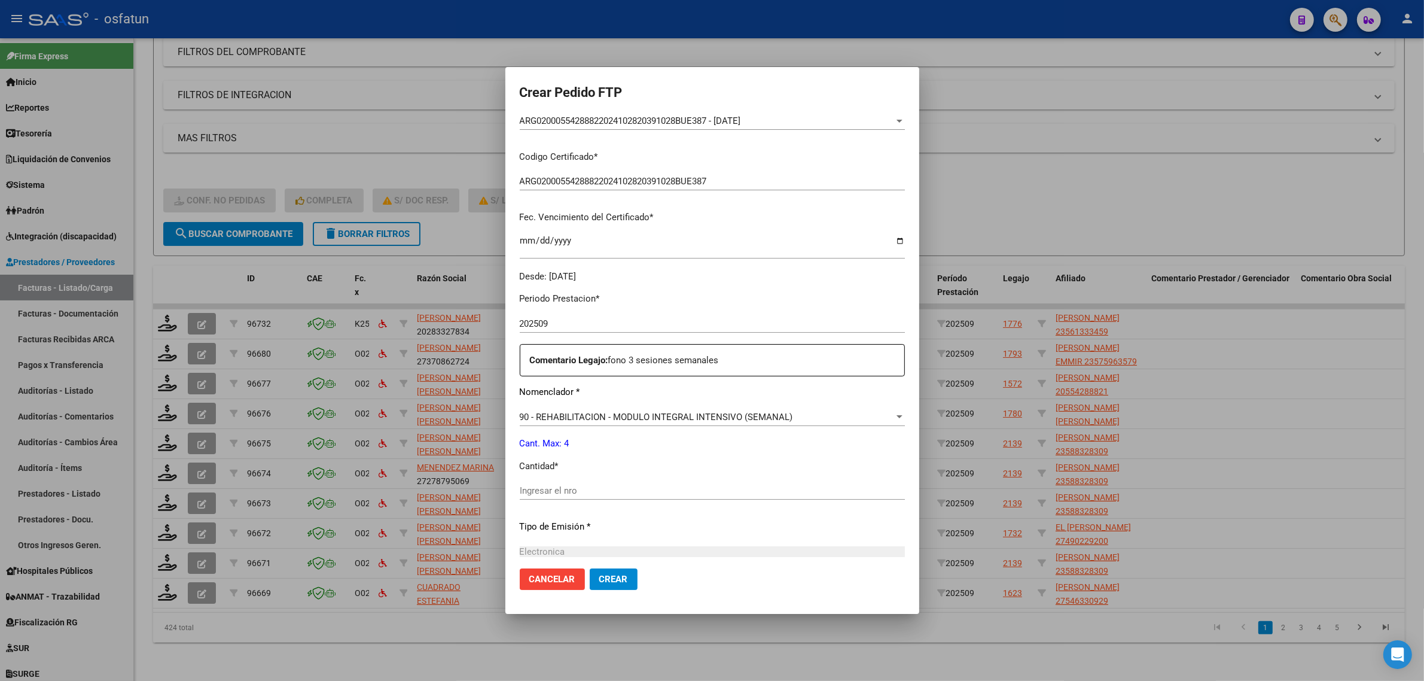
click at [527, 484] on div "Ingresar el nro" at bounding box center [712, 490] width 385 height 18
click at [527, 486] on input "Ingresar el nro" at bounding box center [712, 490] width 385 height 11
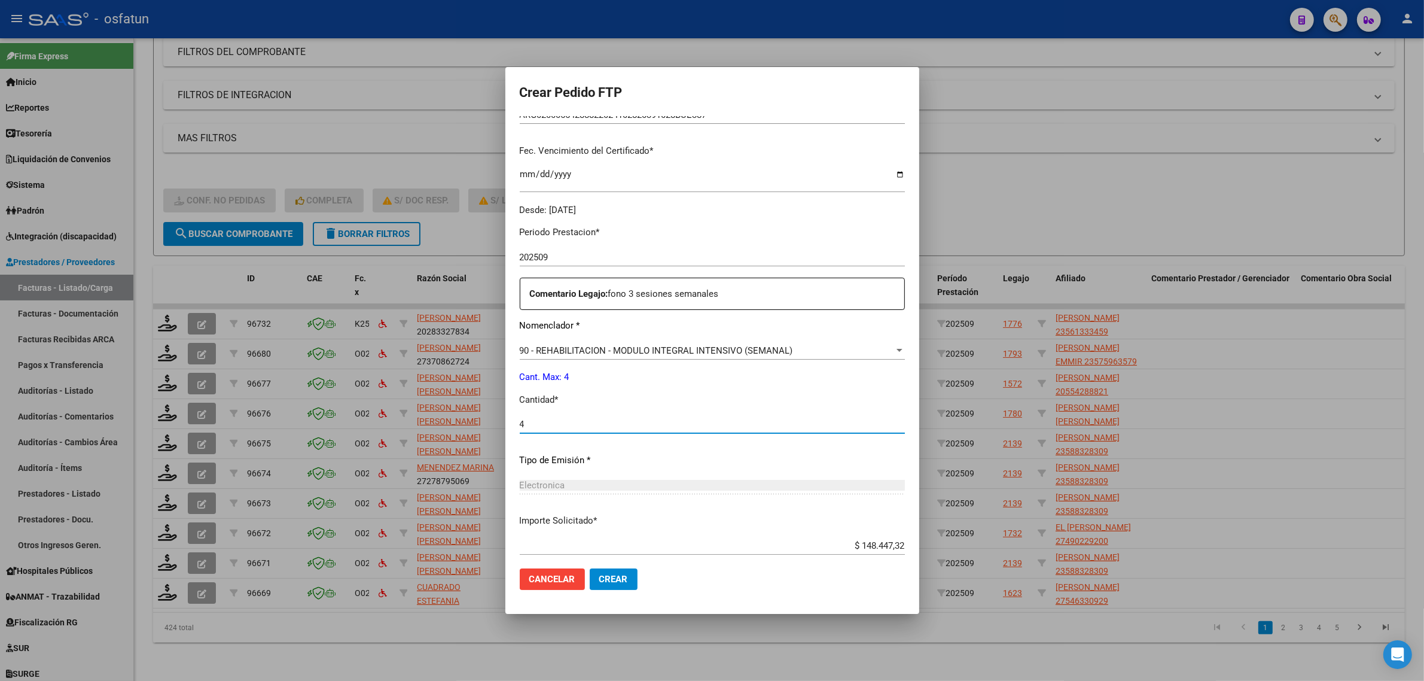
scroll to position [357, 0]
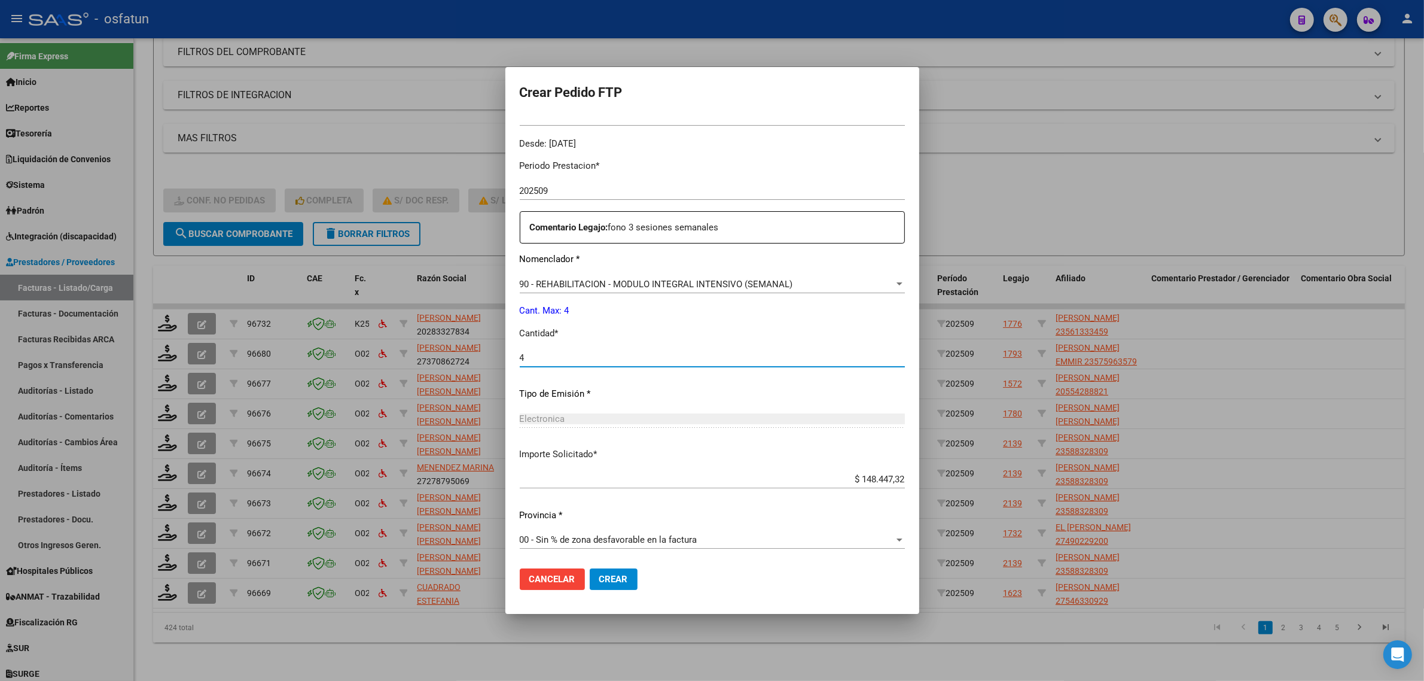
type input "4"
click at [604, 575] on span "Crear" at bounding box center [613, 578] width 29 height 11
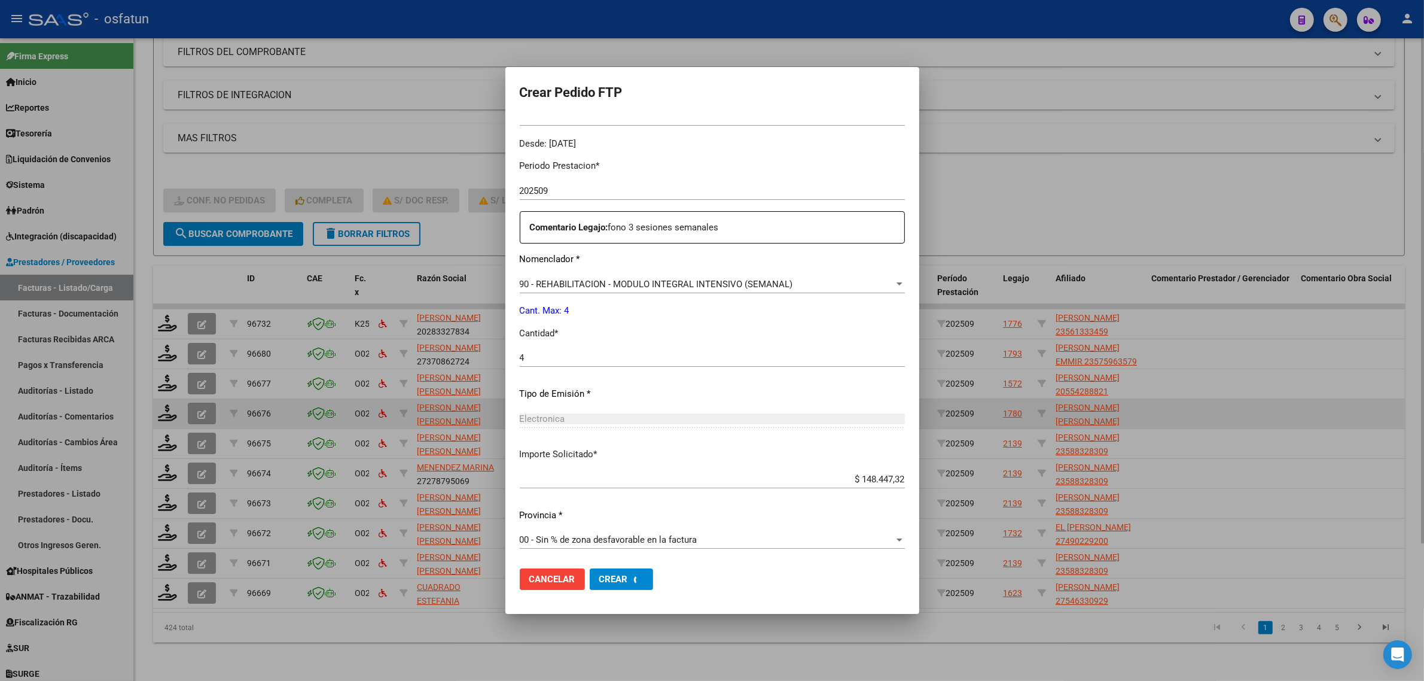
scroll to position [0, 0]
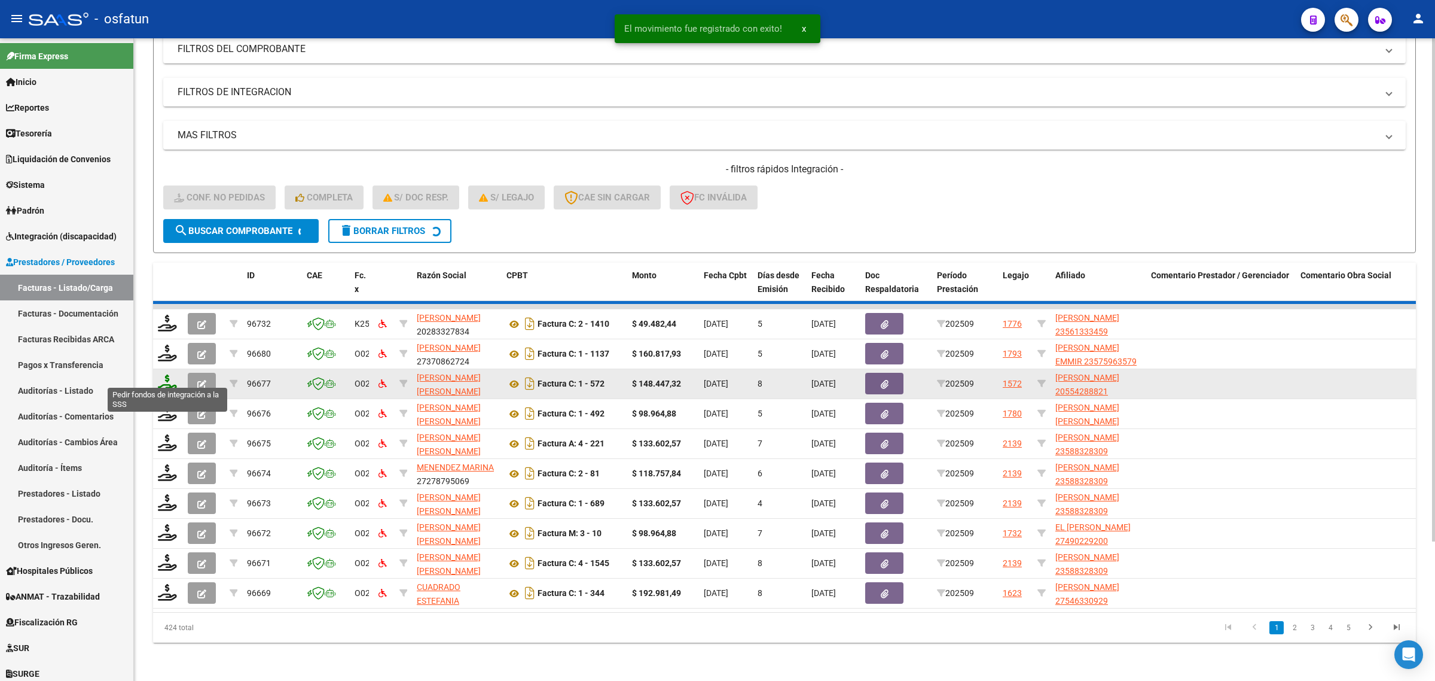
click at [165, 374] on icon at bounding box center [167, 382] width 19 height 17
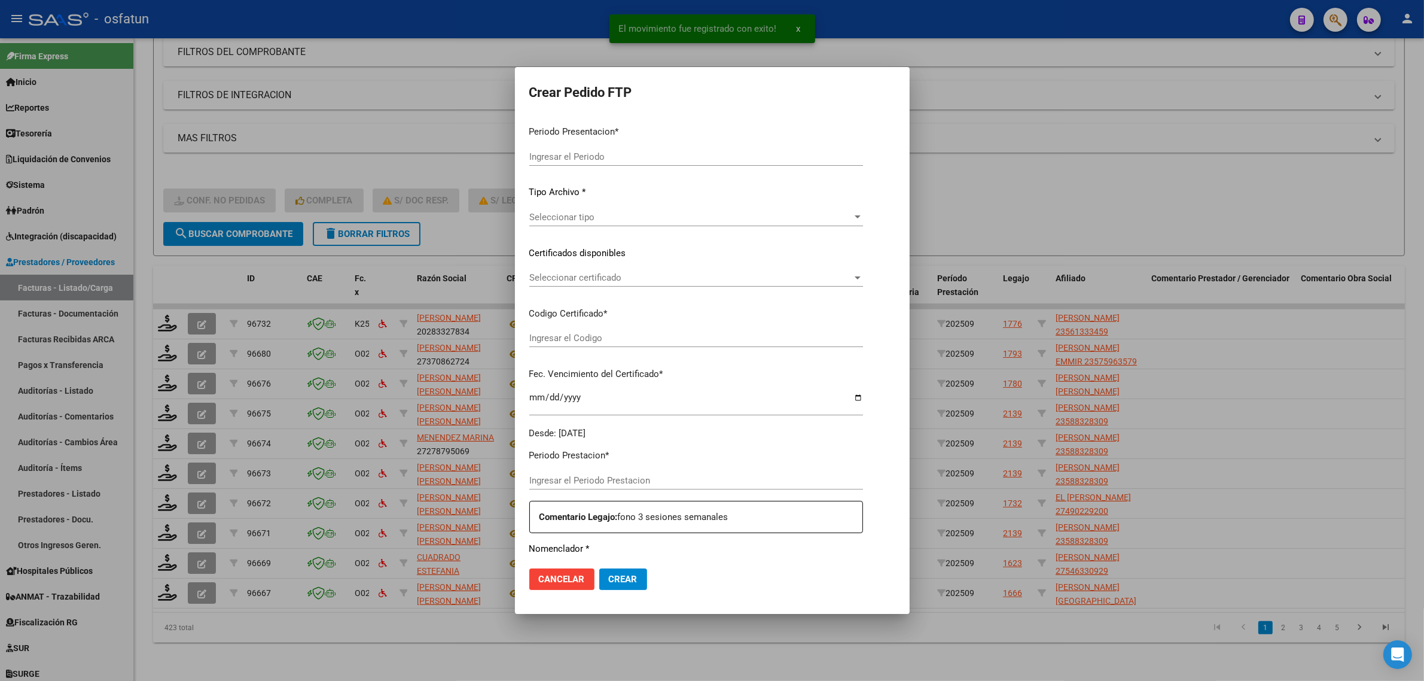
type input "202509"
type input "$ 98.964,88"
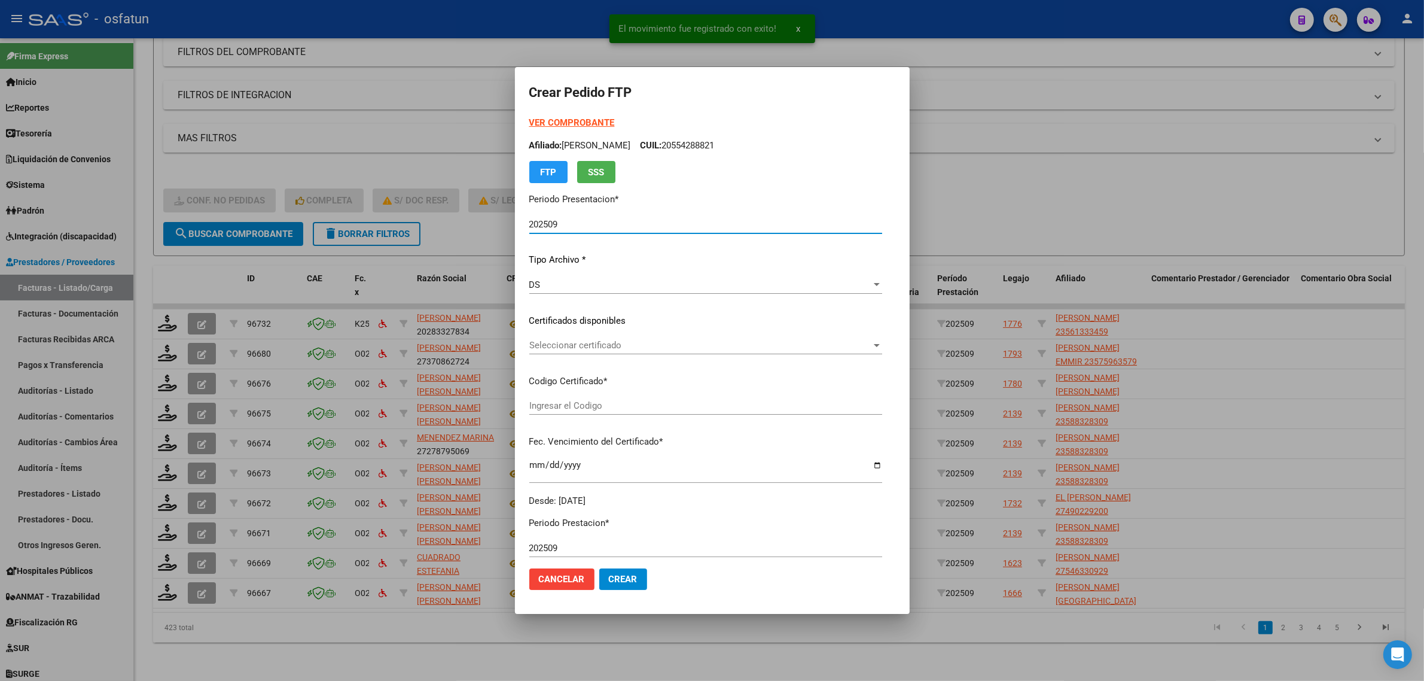
type input "ARG02000591804272024051320270513SLS257"
type input "2027-05-13"
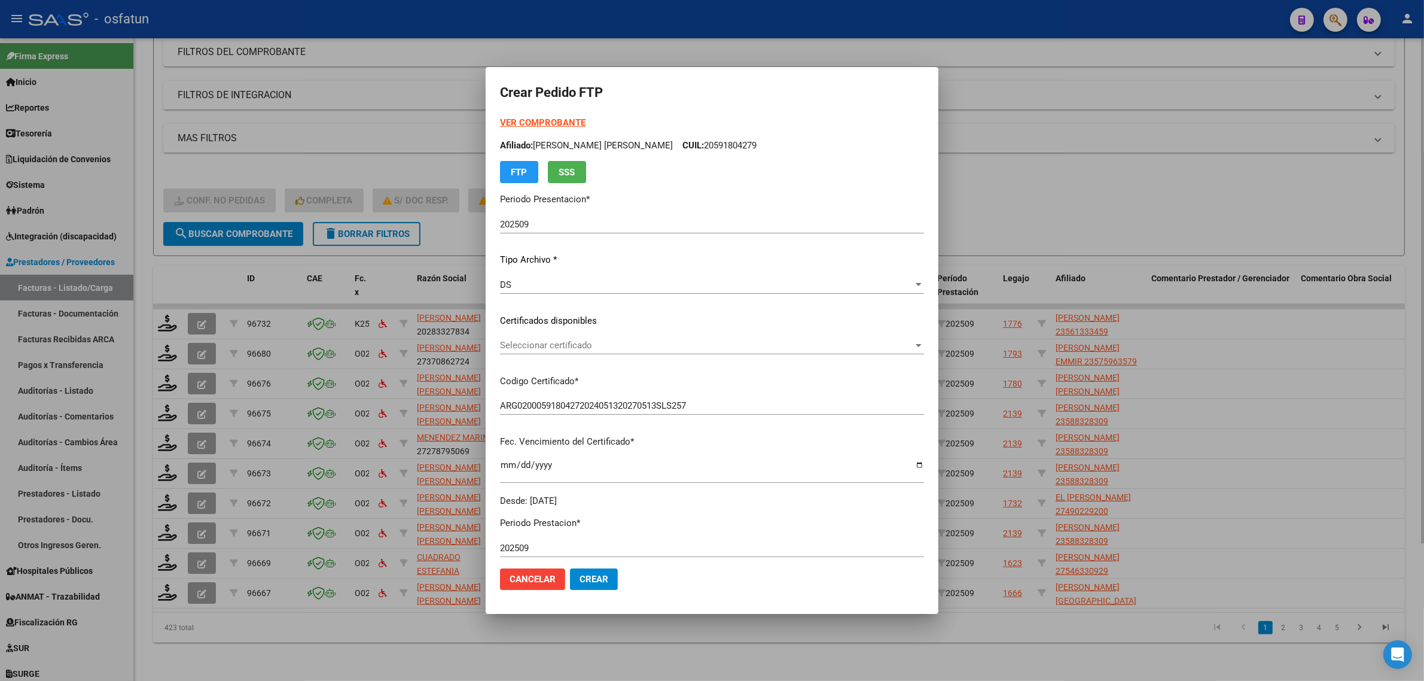
drag, startPoint x: 1060, startPoint y: 167, endPoint x: 1017, endPoint y: 192, distance: 49.0
click at [1060, 167] on div at bounding box center [712, 340] width 1424 height 681
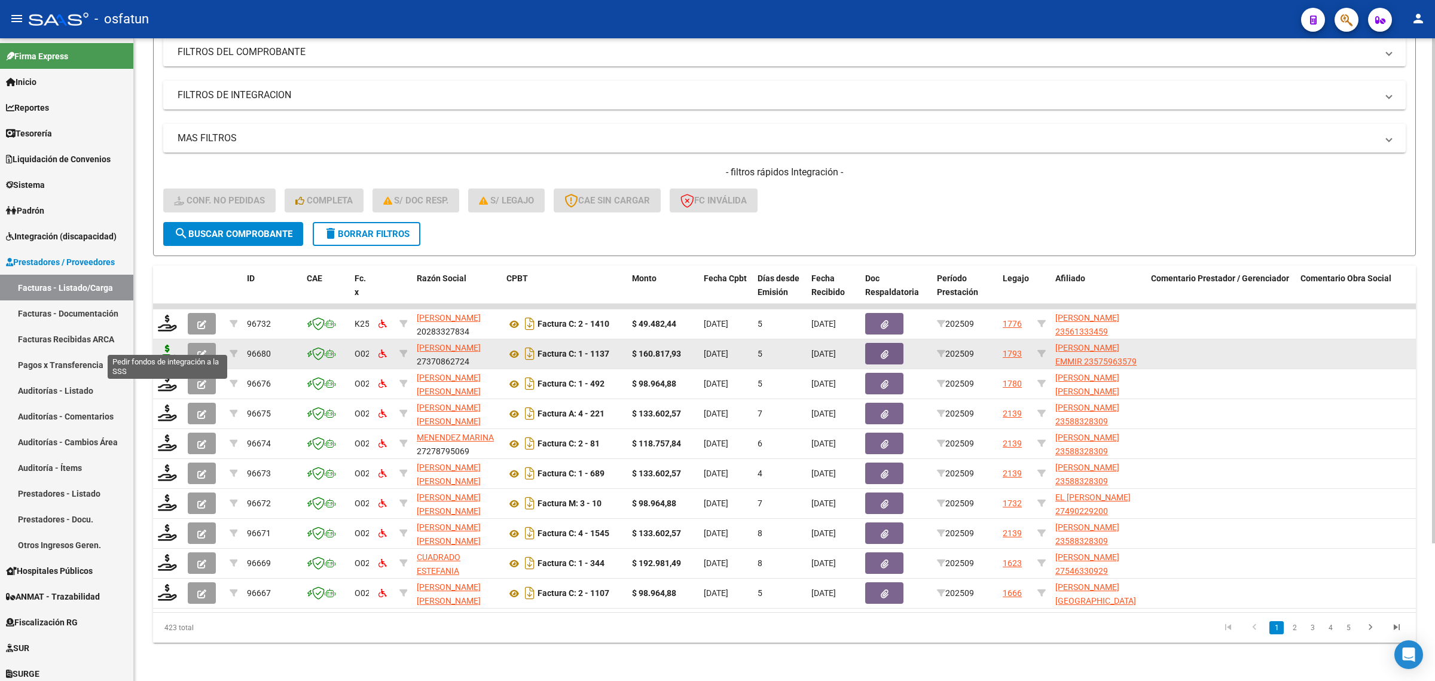
click at [162, 348] on icon at bounding box center [167, 352] width 19 height 17
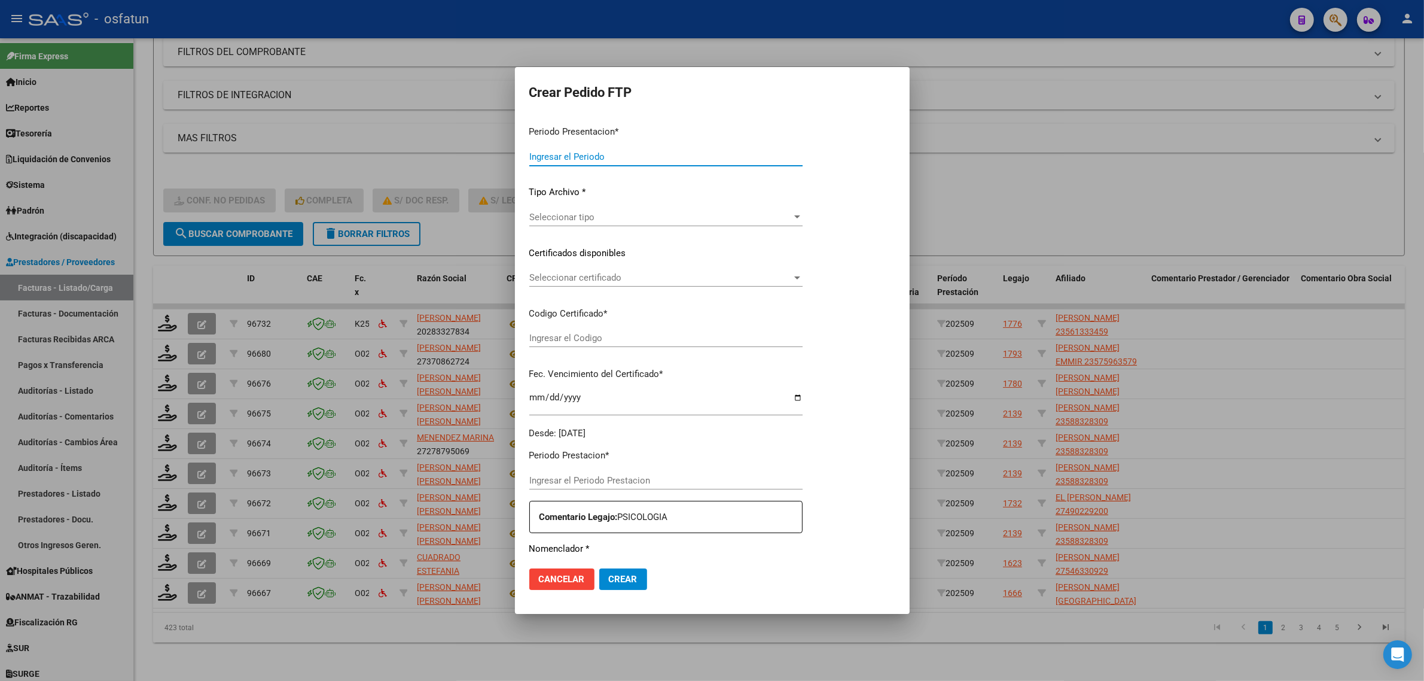
type input "202509"
type input "$ 160.817,93"
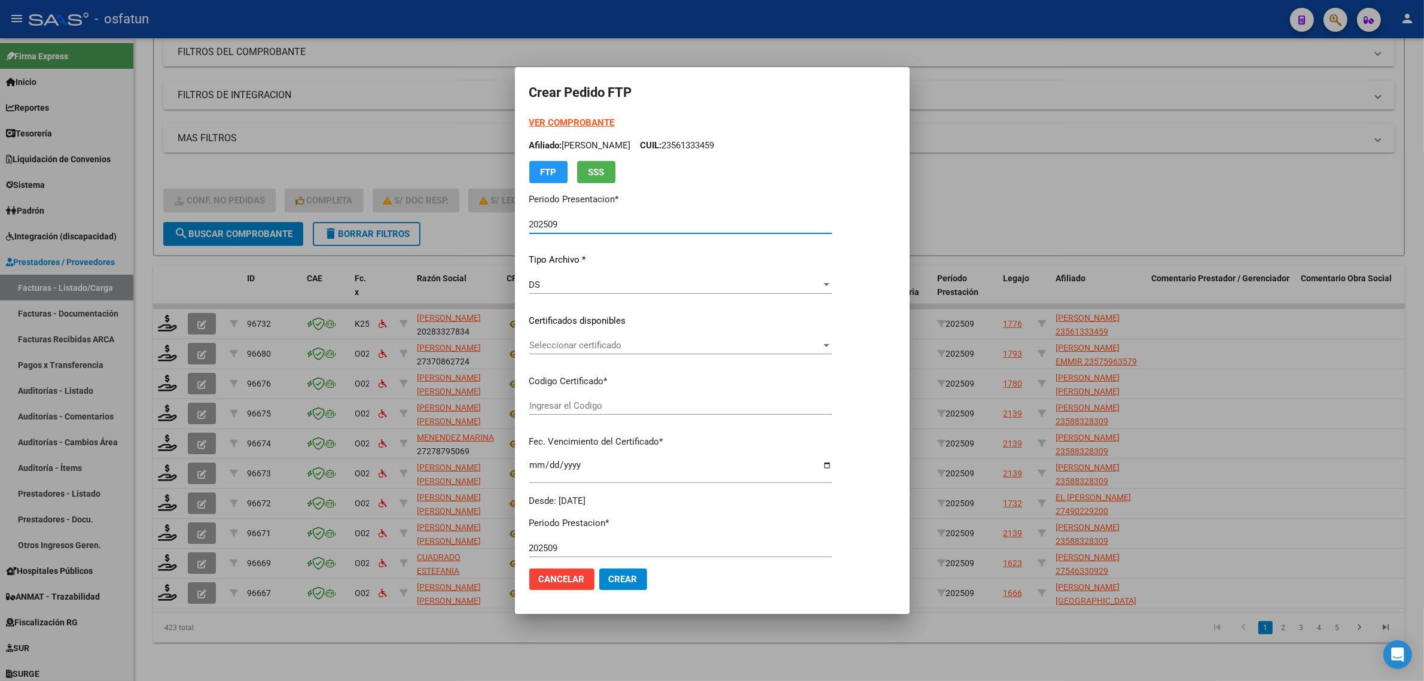
type input "100504048"
type input "2030-02-04"
click at [585, 345] on span "Seleccionar certificado" at bounding box center [675, 345] width 292 height 11
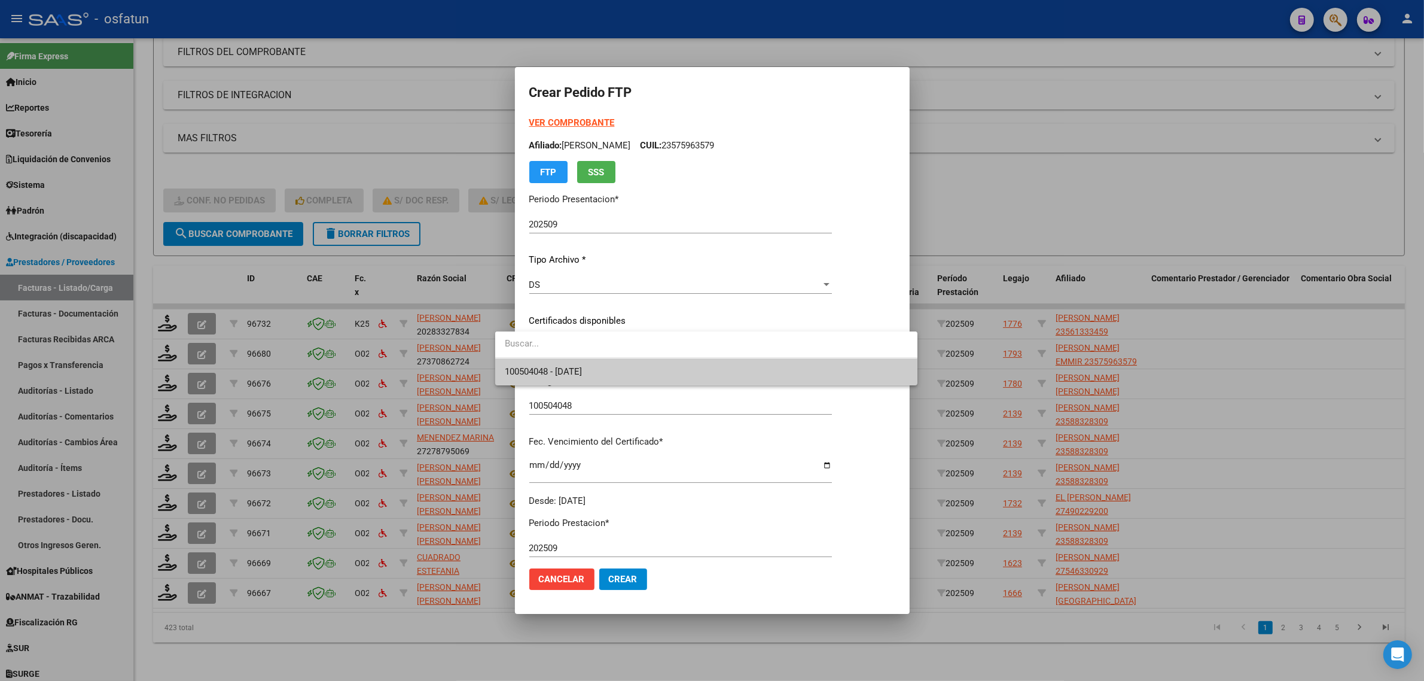
click at [585, 378] on span "100504048 - 2030-02-04" at bounding box center [706, 371] width 403 height 27
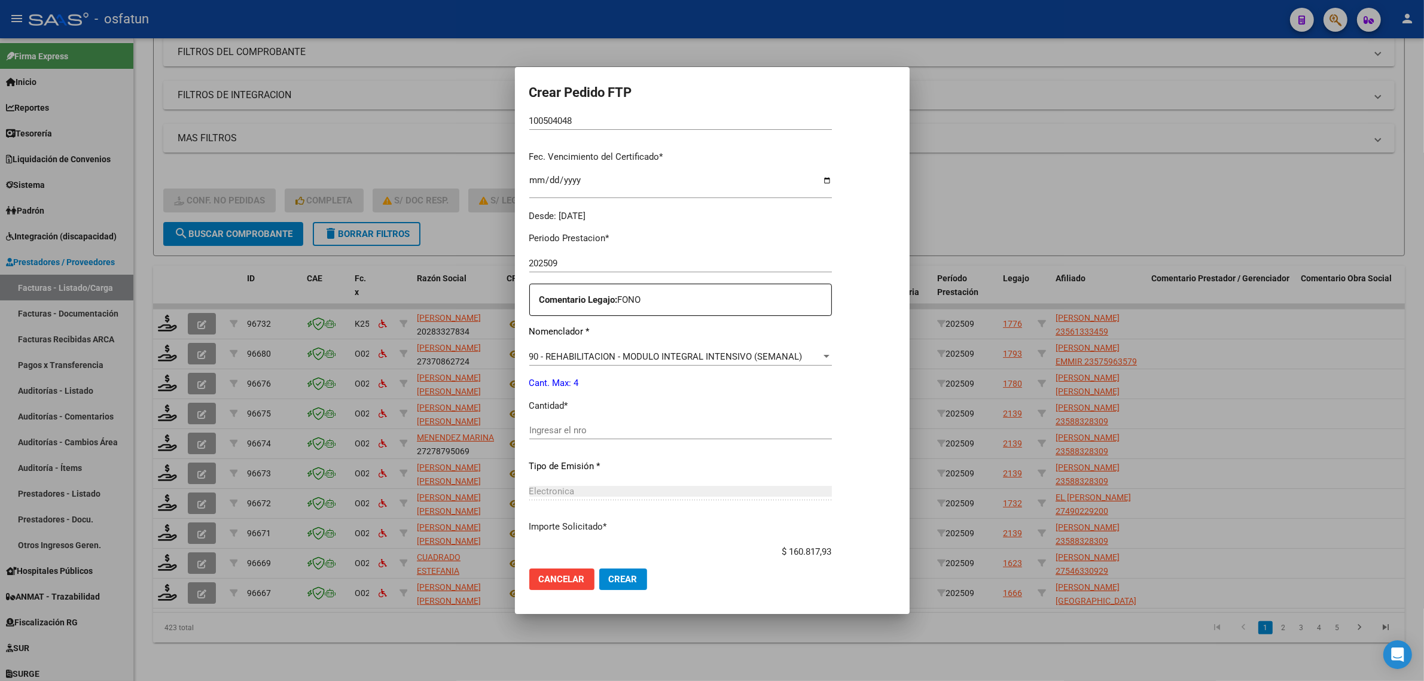
scroll to position [299, 0]
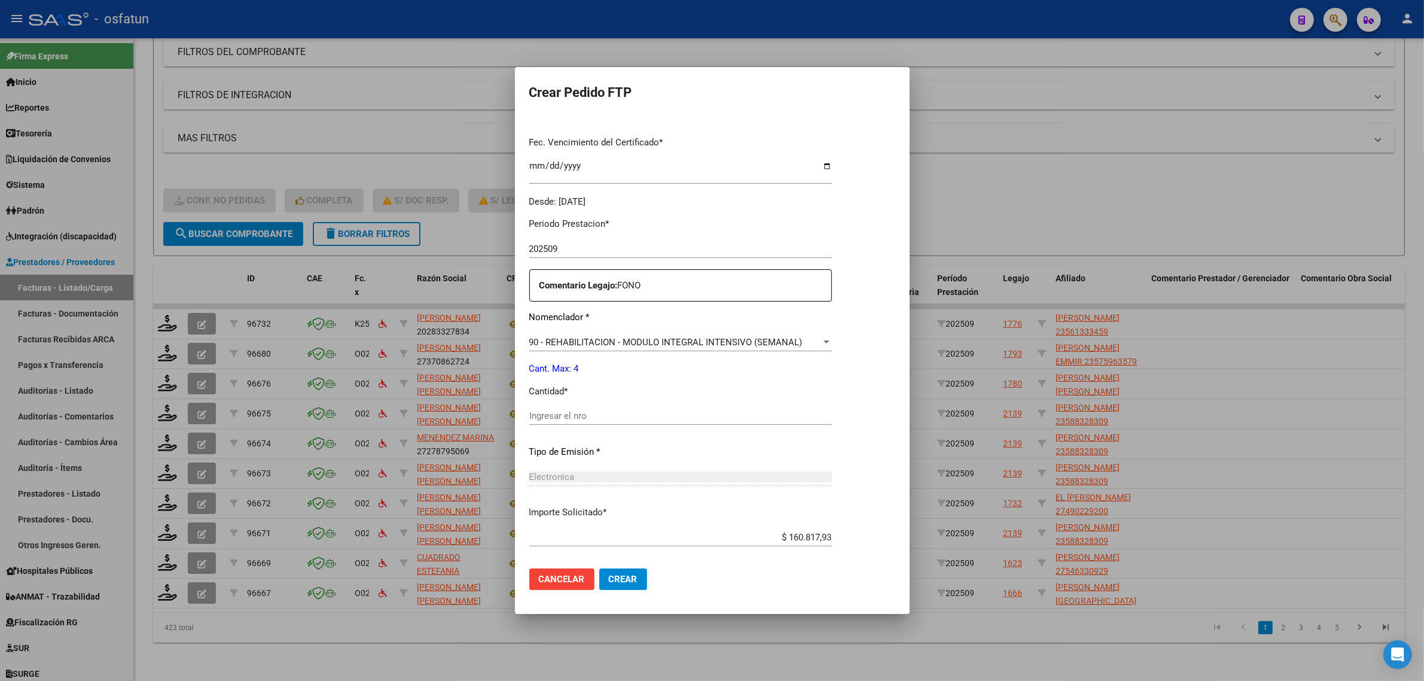
click at [569, 423] on div "Ingresar el nro" at bounding box center [680, 416] width 303 height 18
type input "4"
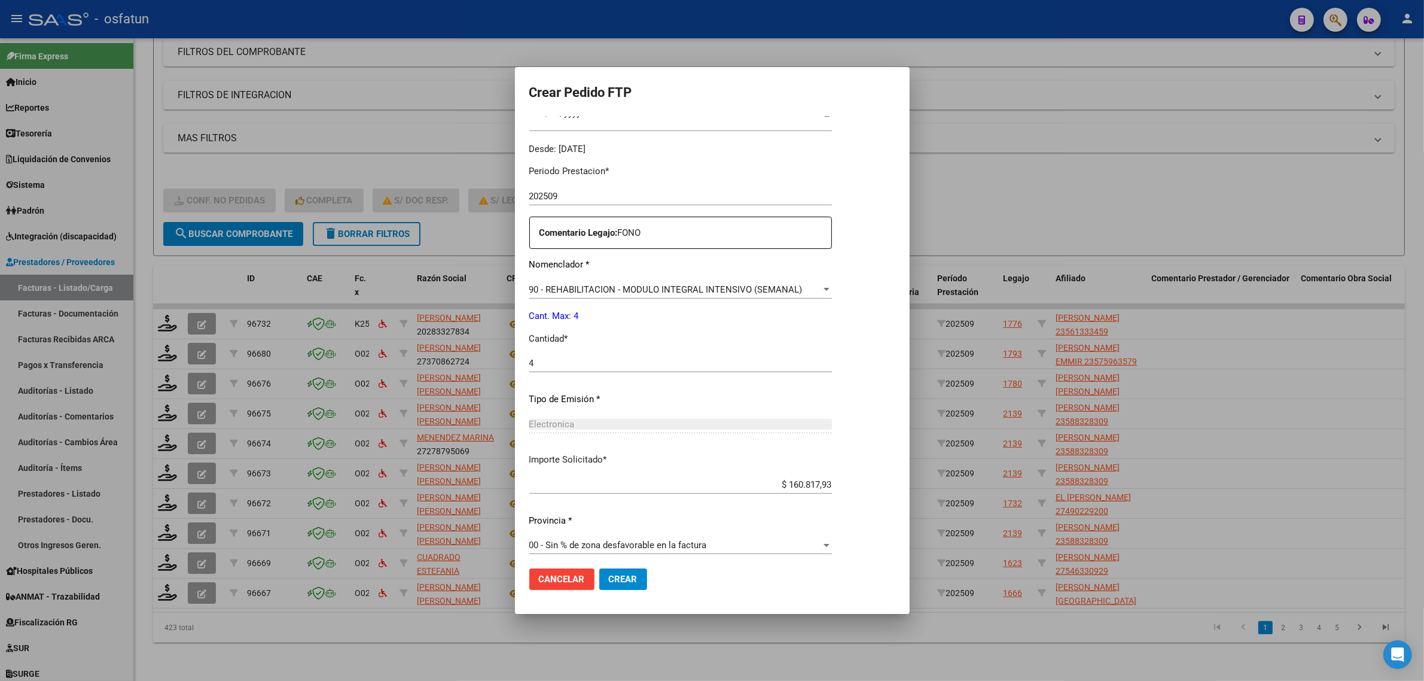
scroll to position [357, 0]
click at [599, 584] on button "Crear" at bounding box center [623, 579] width 48 height 22
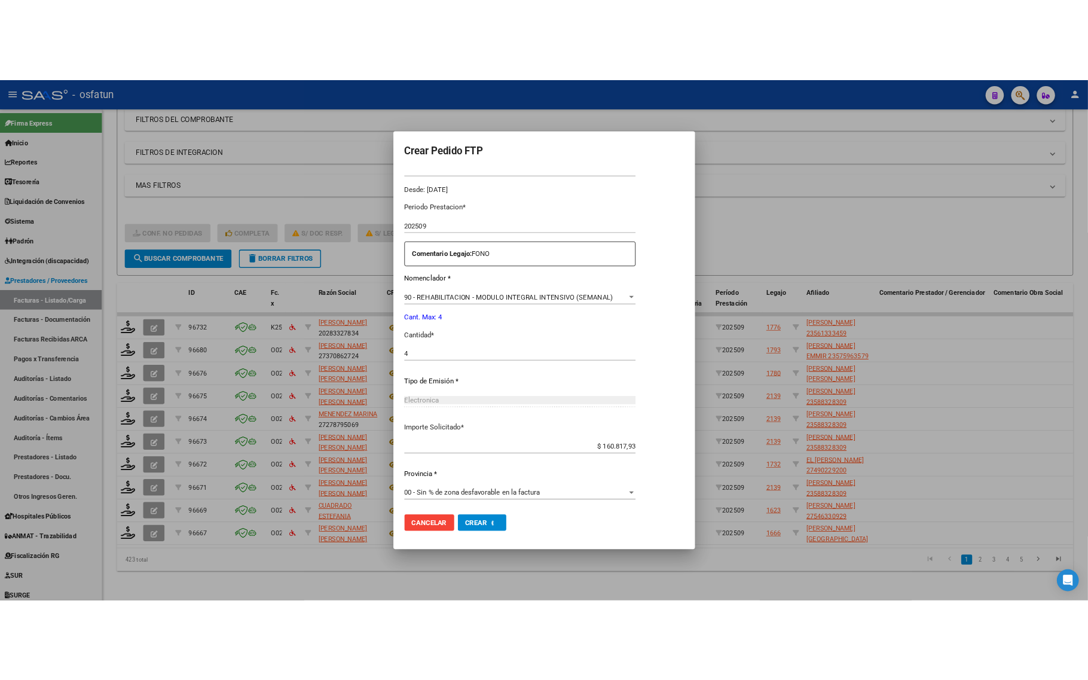
scroll to position [290, 0]
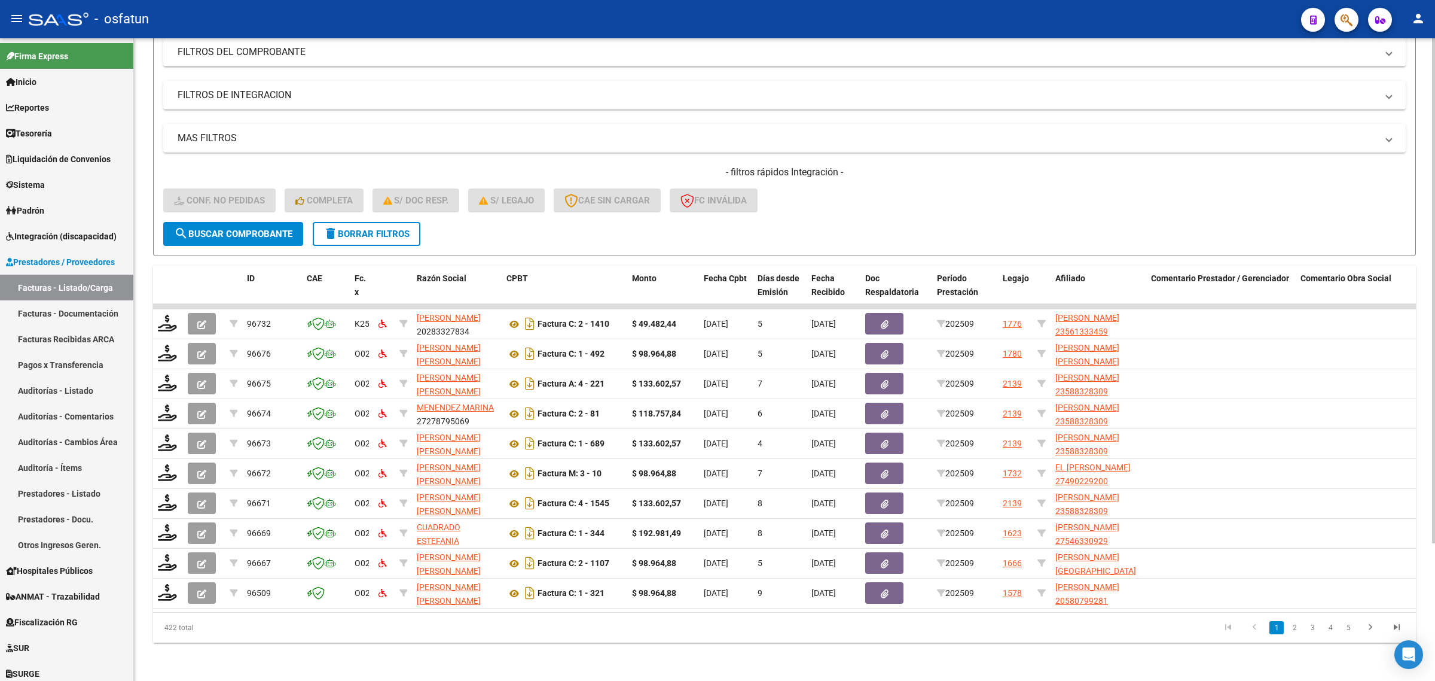
click at [505, 656] on div "Video tutorial PRESTADORES -> Listado de CPBTs Emitidos por Prestadores / Prove…" at bounding box center [784, 277] width 1301 height 808
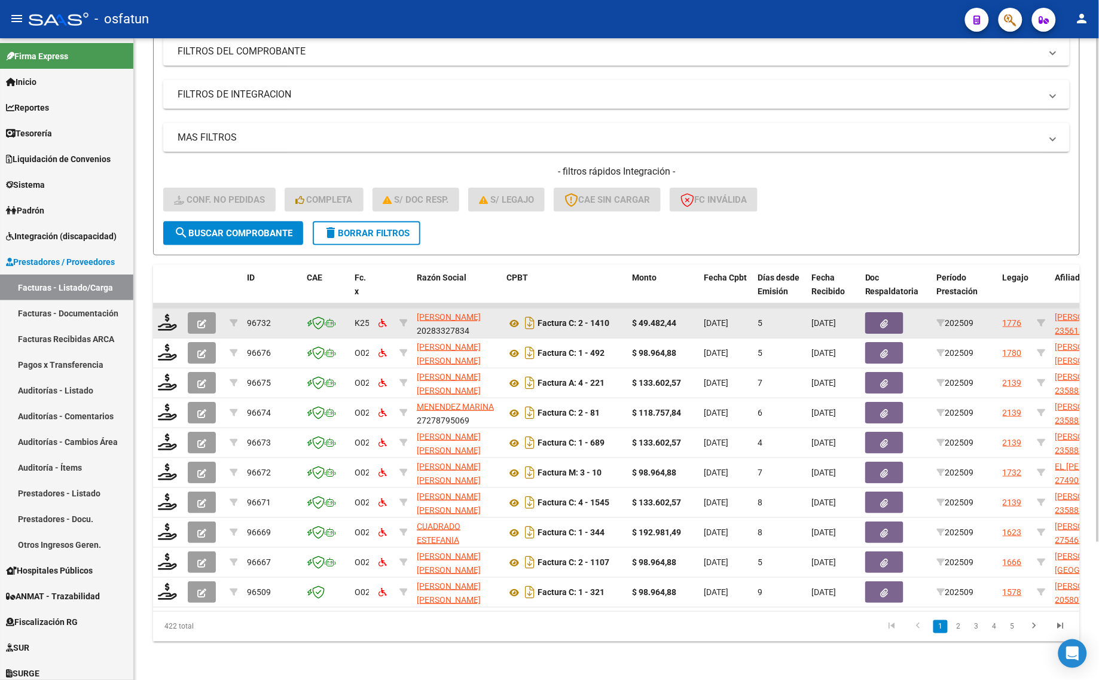
click at [195, 318] on button "button" at bounding box center [202, 323] width 28 height 22
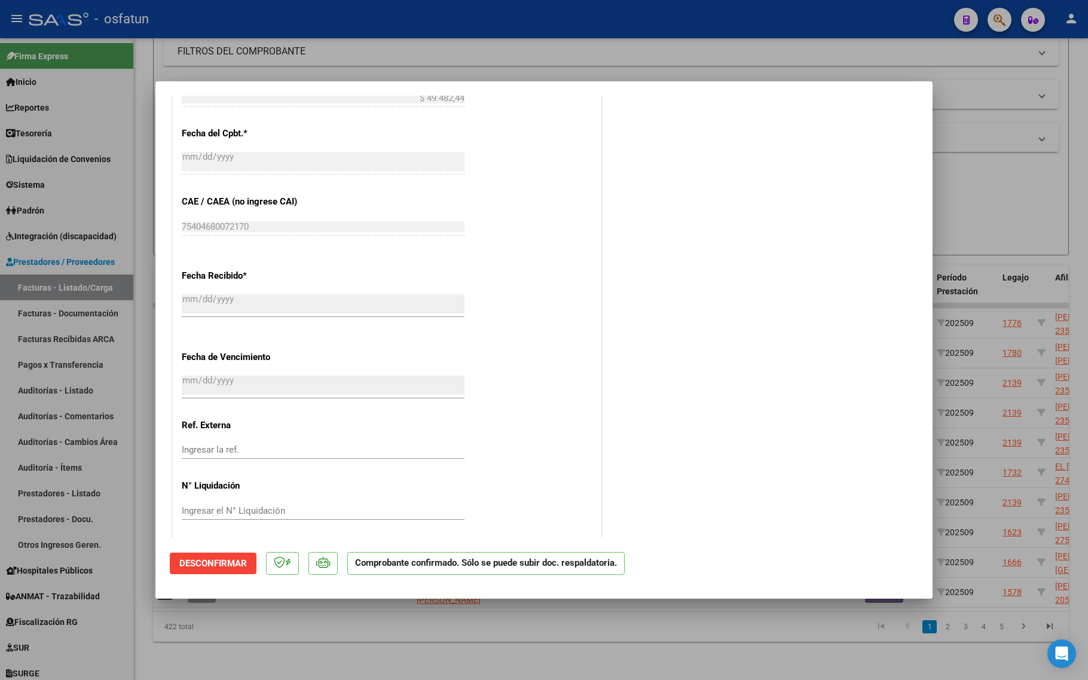
scroll to position [640, 0]
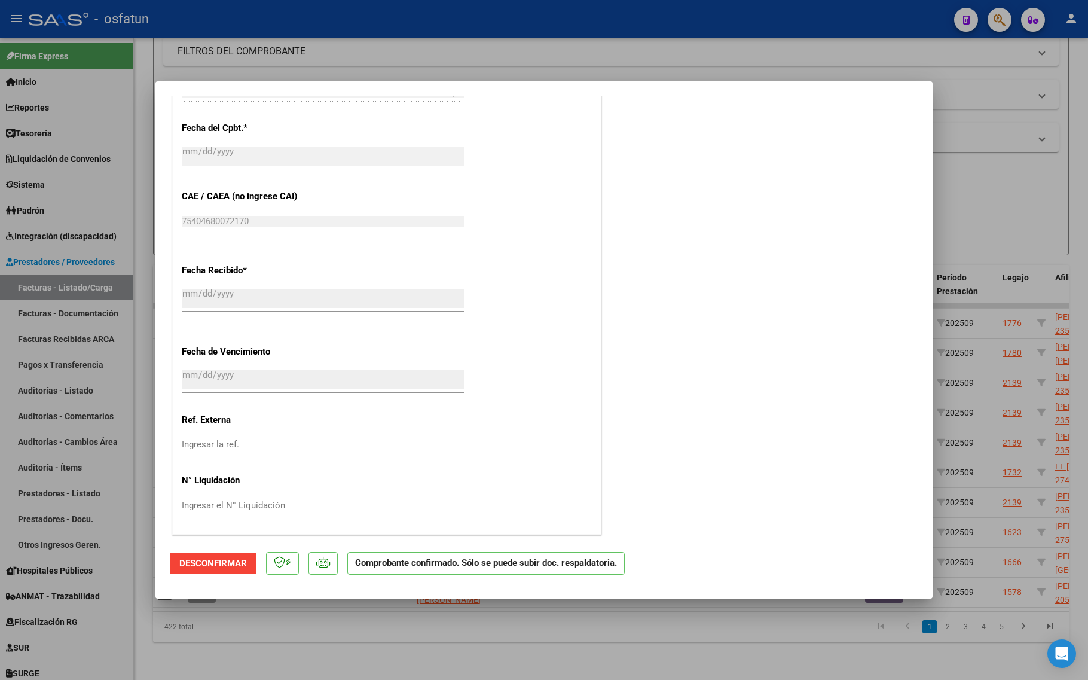
click at [278, 637] on div at bounding box center [544, 340] width 1088 height 680
type input "$ 0,00"
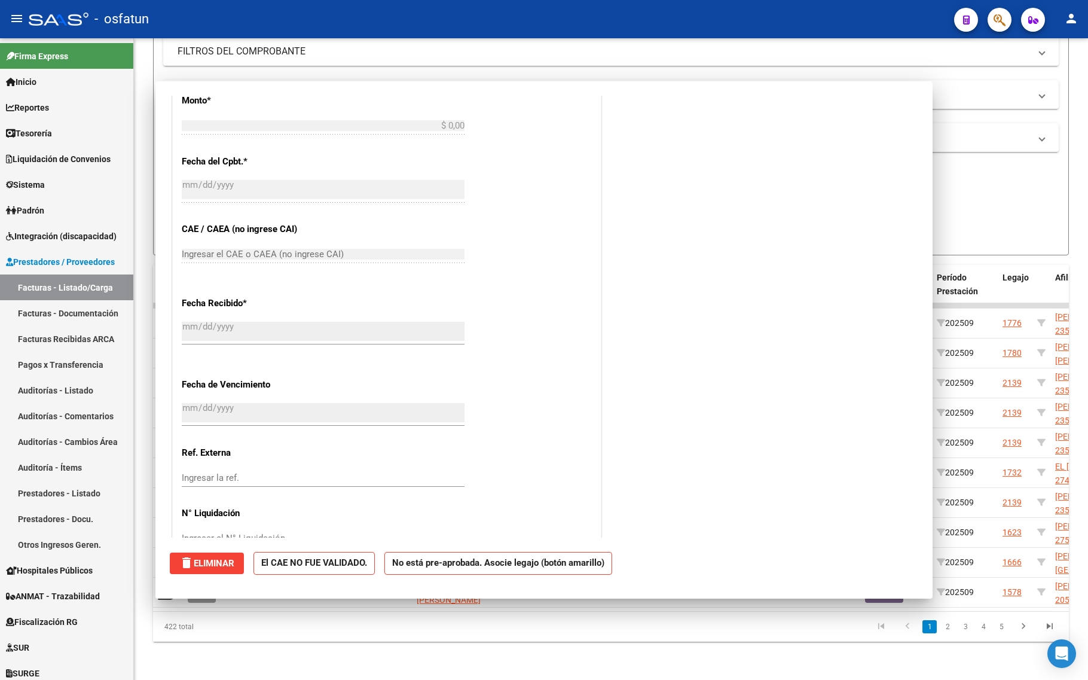
scroll to position [0, 0]
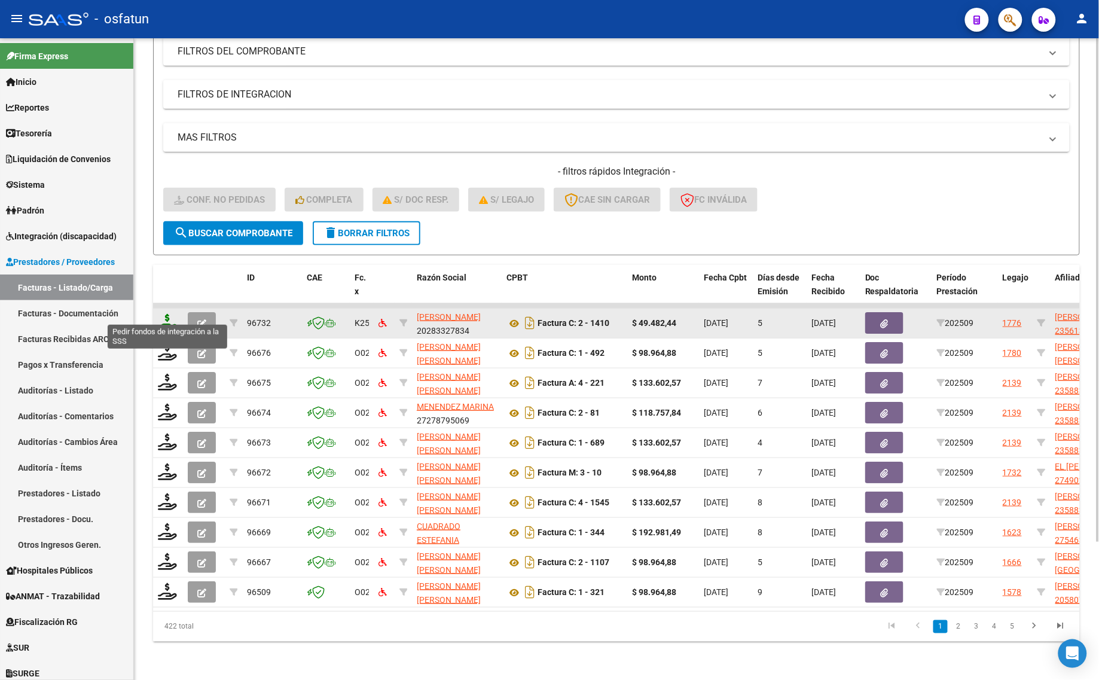
click at [163, 314] on icon at bounding box center [167, 322] width 19 height 17
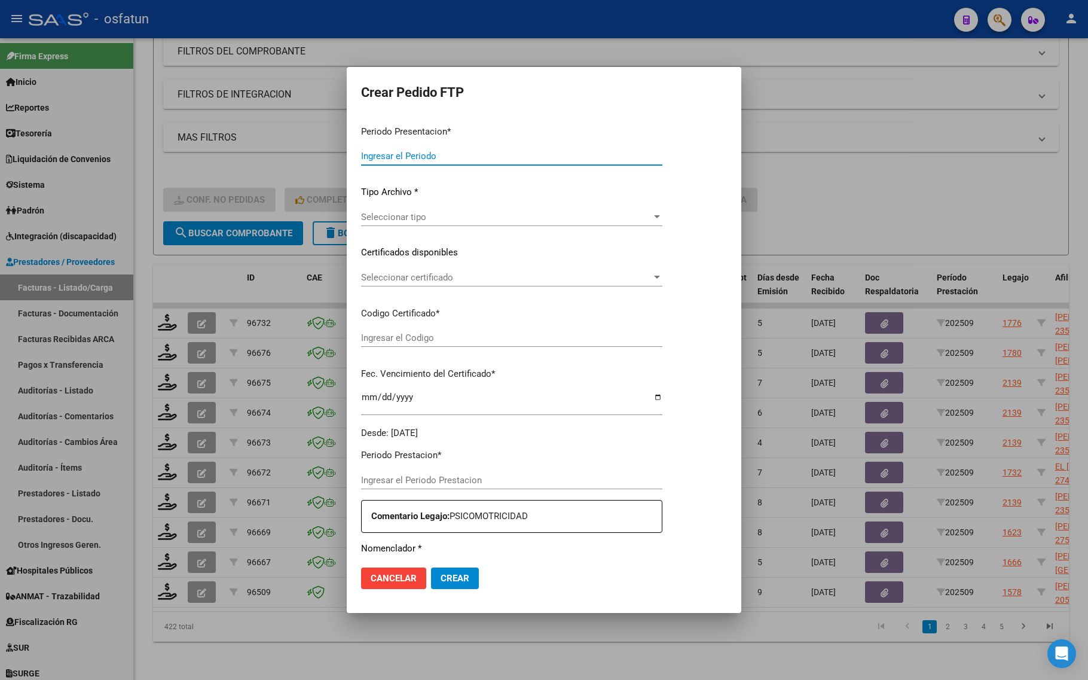
type input "202509"
type input "$ 49.482,44"
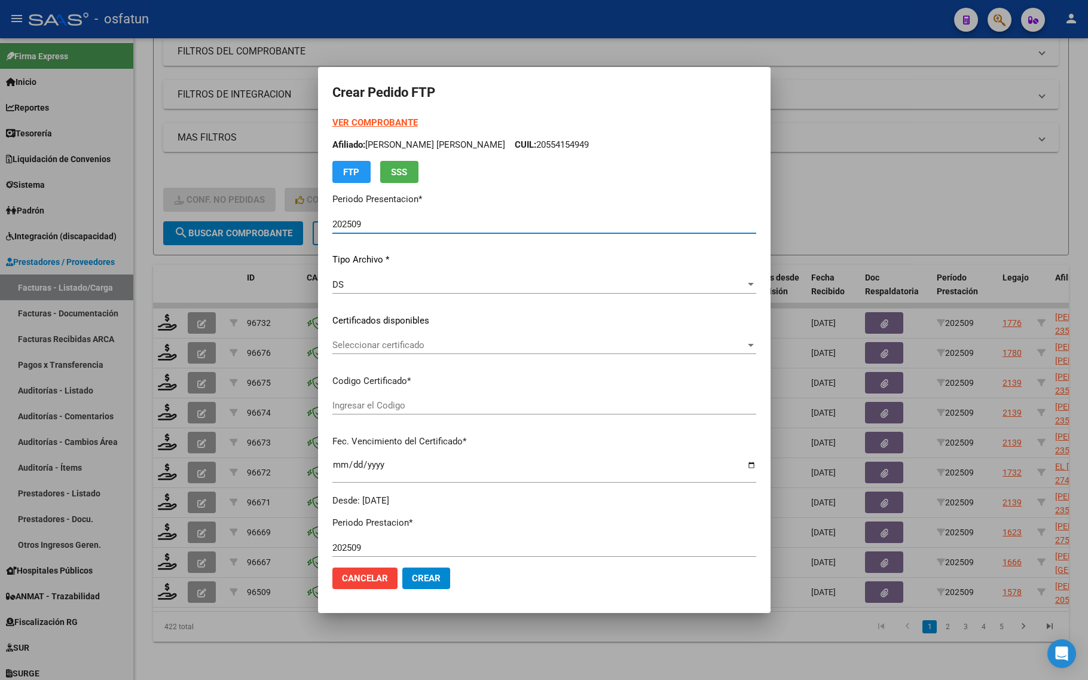
type input "ARG02000561333452022120620261206COR467"
type input "[DATE]"
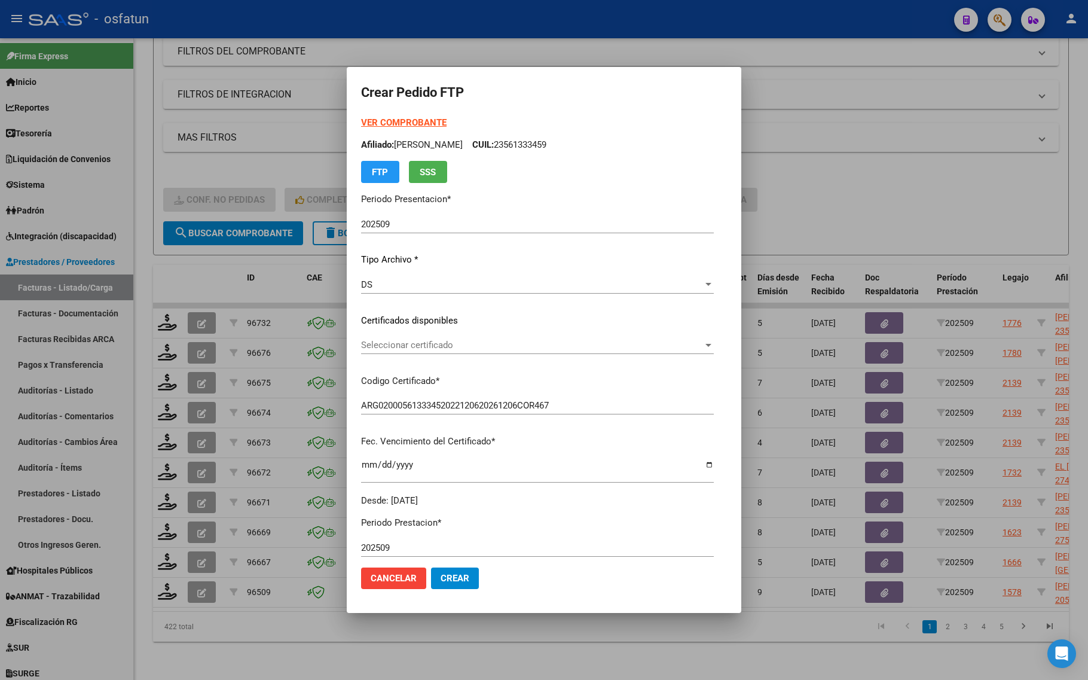
click at [373, 118] on strong "VER COMPROBANTE" at bounding box center [404, 122] width 86 height 11
click at [391, 344] on span "Seleccionar certificado" at bounding box center [532, 345] width 342 height 11
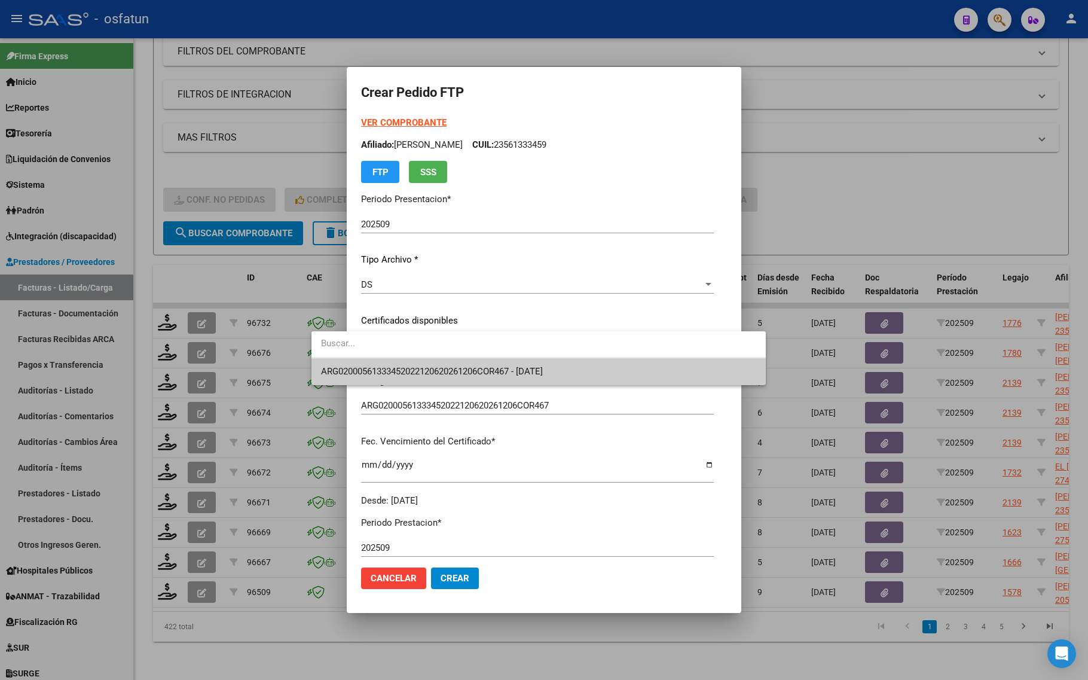
click at [385, 377] on span "ARG02000561333452022120620261206COR467 - [DATE]" at bounding box center [538, 371] width 435 height 27
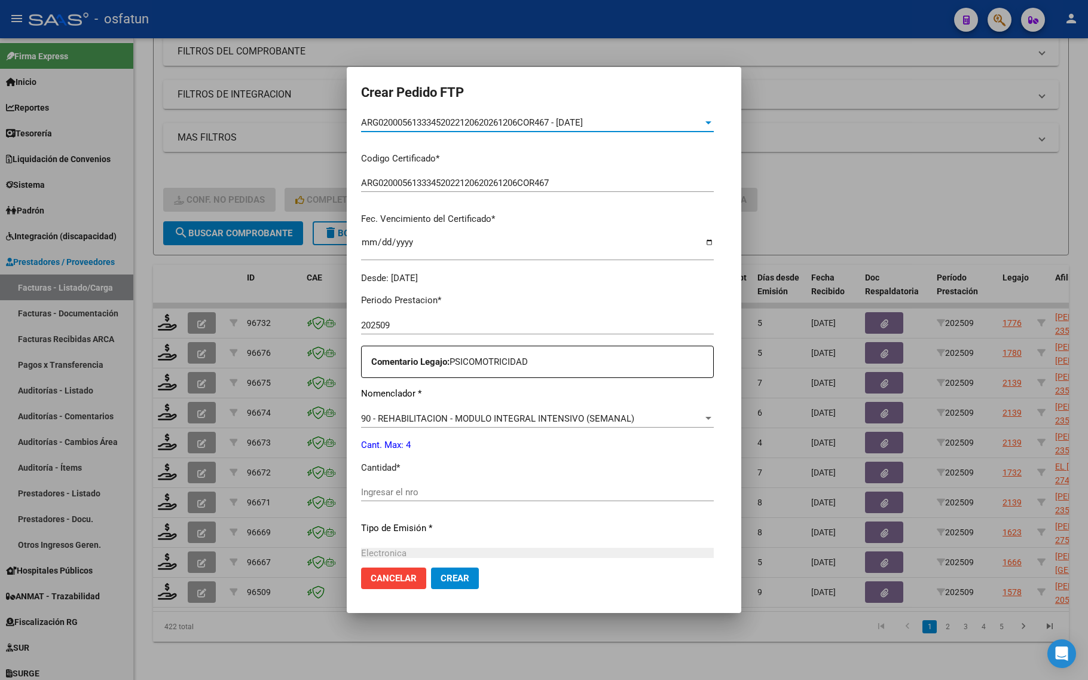
scroll to position [224, 0]
click at [375, 486] on input "Ingresar el nro" at bounding box center [537, 490] width 353 height 11
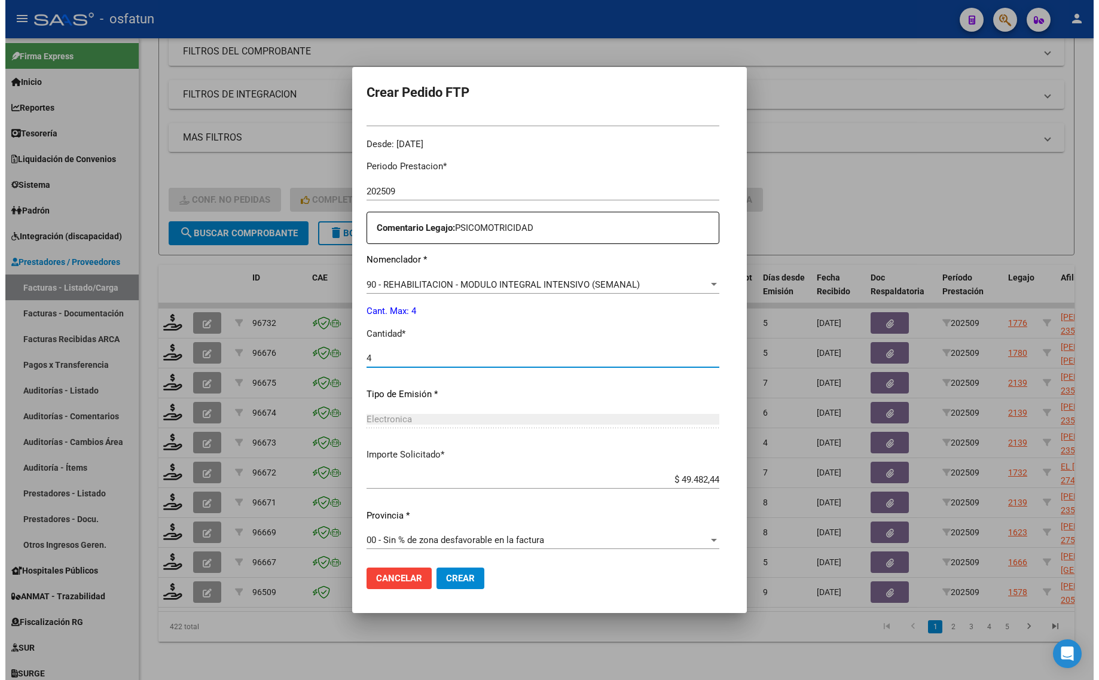
scroll to position [358, 0]
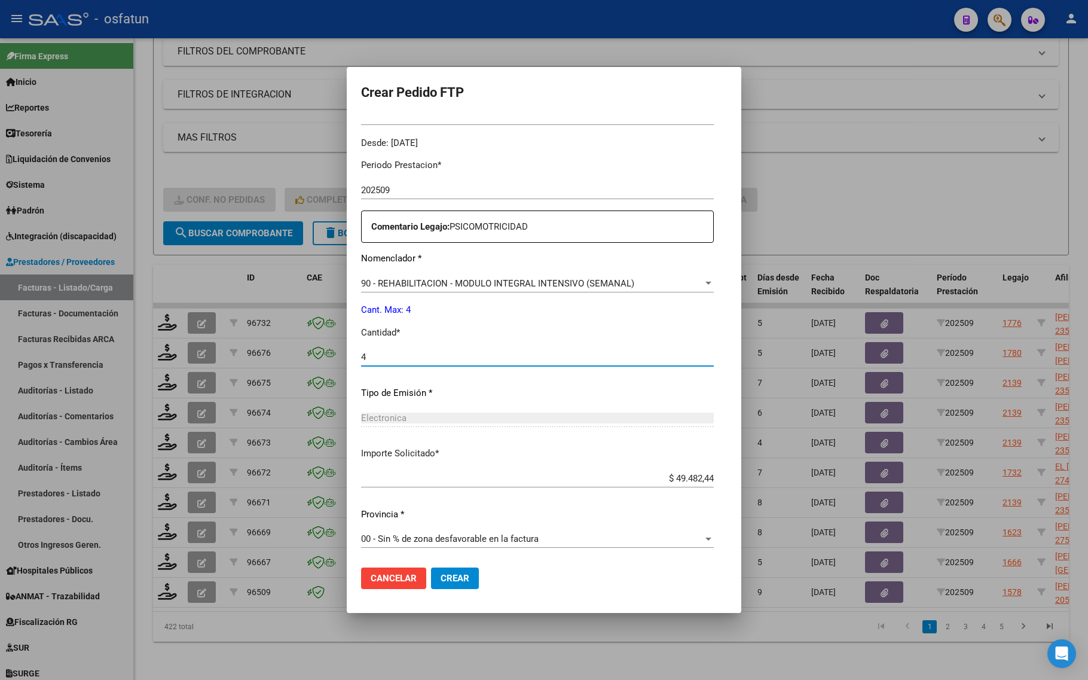
type input "4"
click at [441, 575] on span "Crear" at bounding box center [455, 578] width 29 height 11
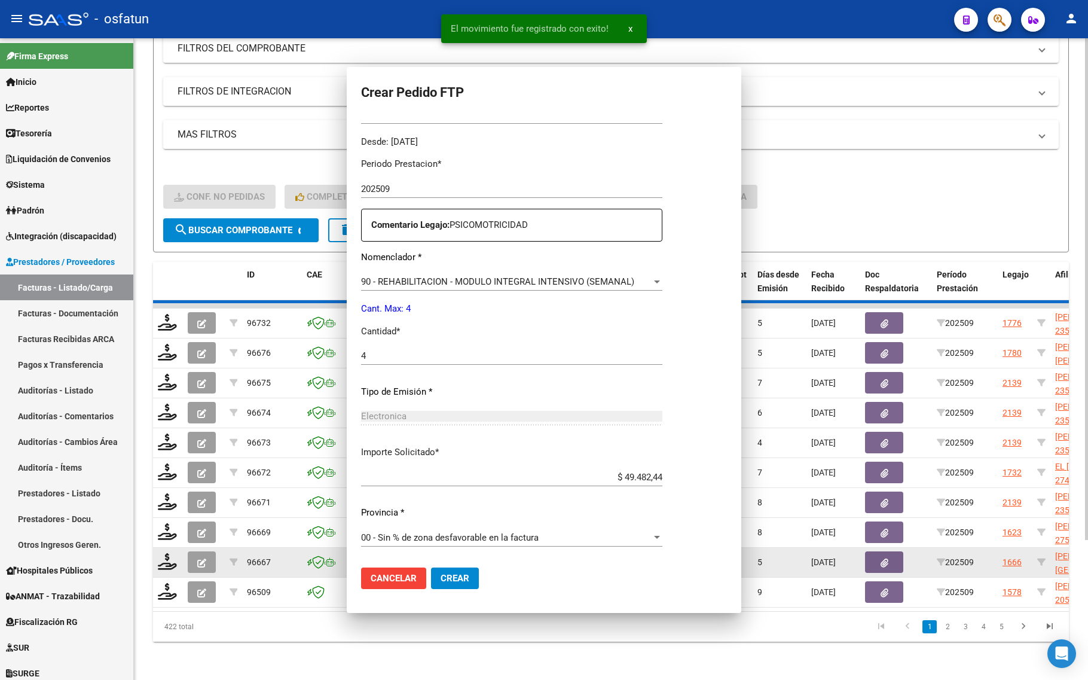
scroll to position [0, 0]
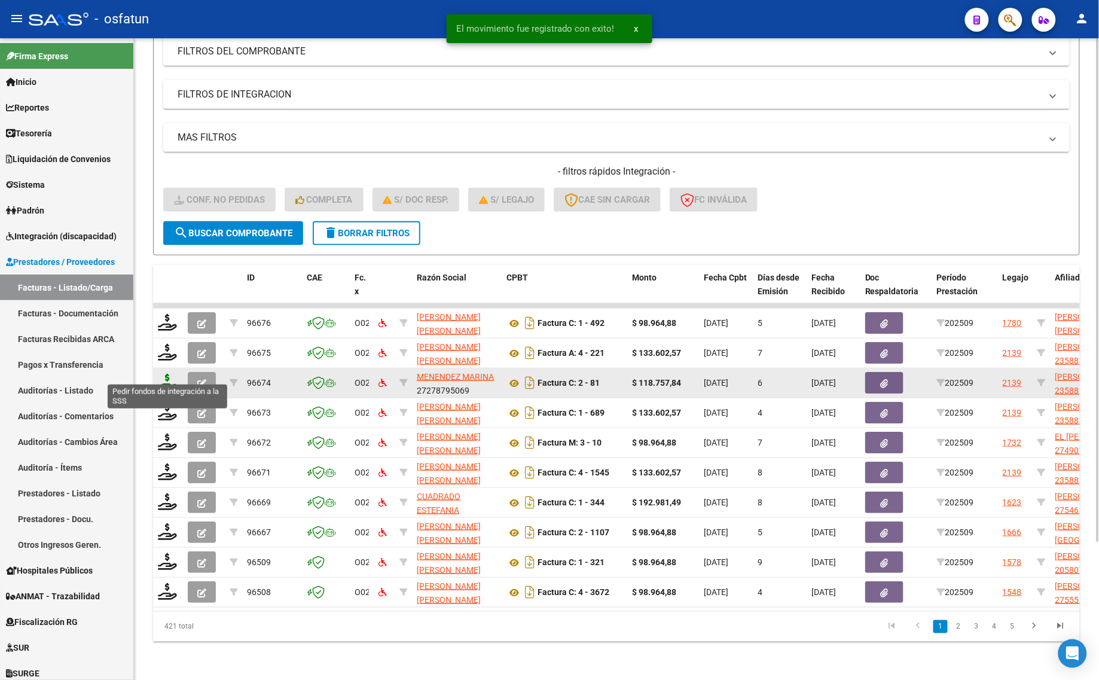
click at [166, 374] on icon at bounding box center [167, 382] width 19 height 17
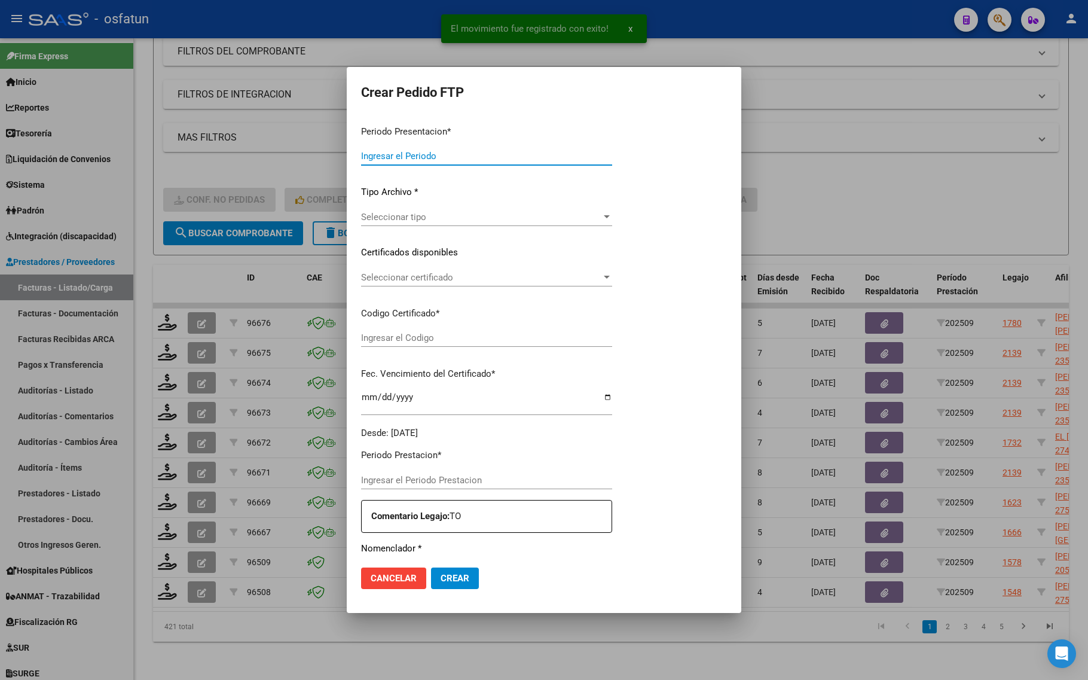
type input "202509"
type input "$ 118.757,84"
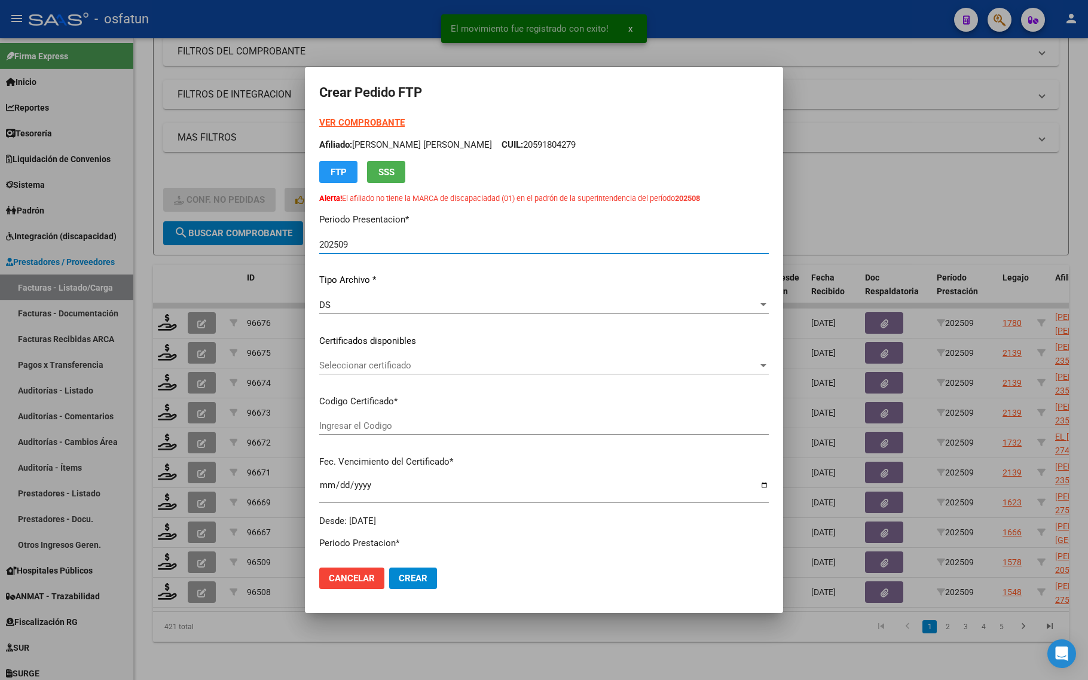
type input "ARG0200058832830202506 17 20300617"
type input "[DATE]"
click at [359, 117] on div "VER COMPROBANTE ARCA Padrón Afiliado: RAMBUR ERIC CUIL: 23588328309 FTP SSS Ale…" at bounding box center [544, 160] width 450 height 88
click at [358, 120] on strong "VER COMPROBANTE" at bounding box center [362, 122] width 86 height 11
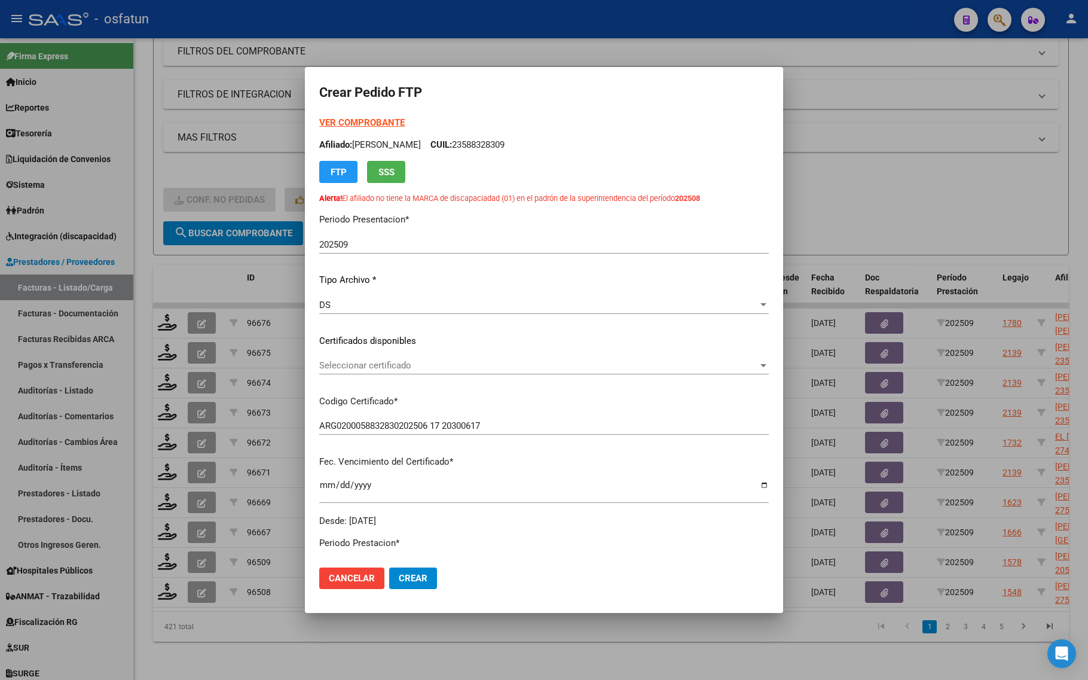
drag, startPoint x: 384, startPoint y: 355, endPoint x: 382, endPoint y: 368, distance: 13.4
click at [383, 356] on div "VER COMPROBANTE ARCA Padrón Afiliado: RAMBUR ERIC CUIL: 23588328309 FTP SSS Ale…" at bounding box center [544, 321] width 450 height 411
click at [380, 377] on div "Seleccionar certificado Seleccionar certificado" at bounding box center [544, 370] width 450 height 29
click at [383, 364] on span "Seleccionar certificado" at bounding box center [538, 365] width 439 height 11
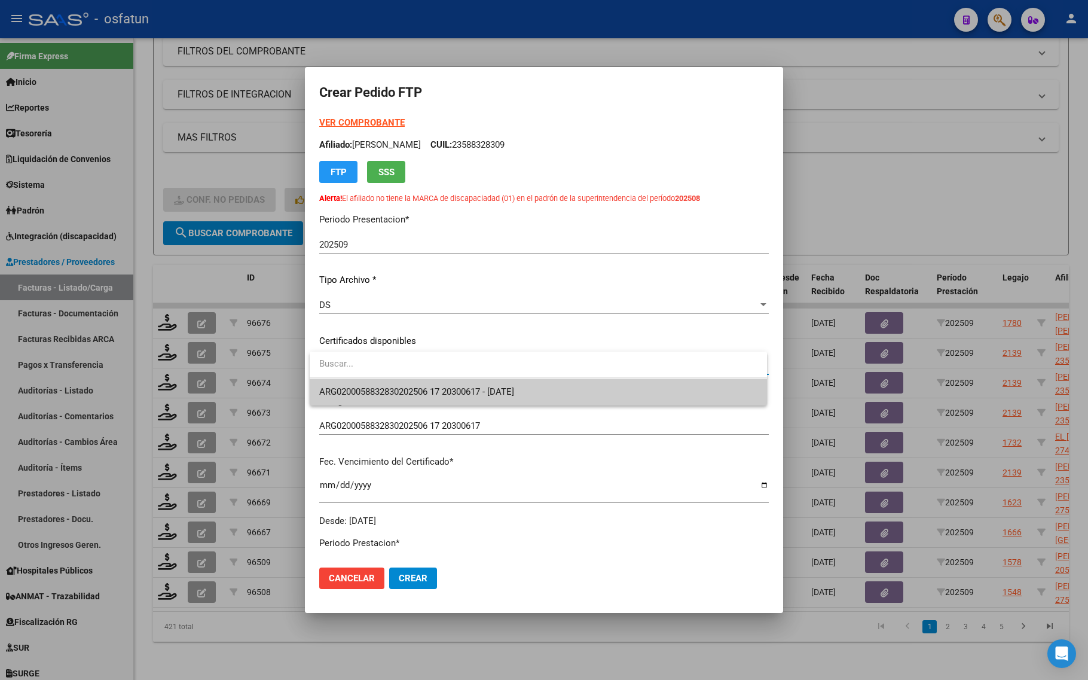
click at [380, 385] on span "ARG0200058832830202506 17 20300617 - [DATE]" at bounding box center [538, 392] width 438 height 27
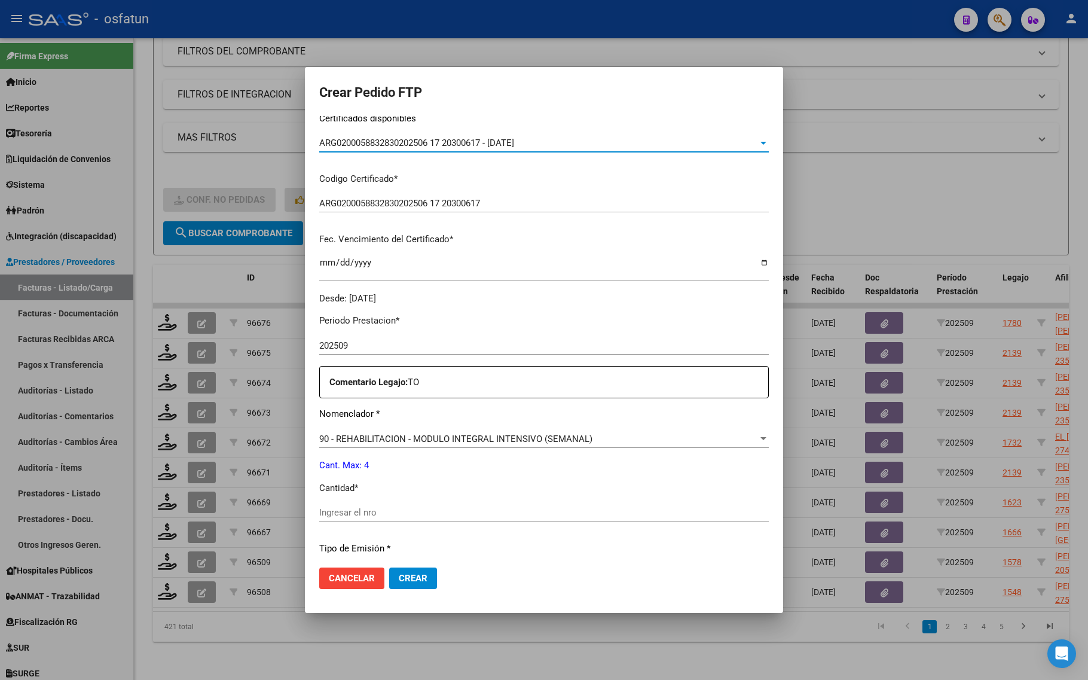
scroll to position [224, 0]
click at [351, 502] on div "Ingresar el nro" at bounding box center [544, 511] width 450 height 18
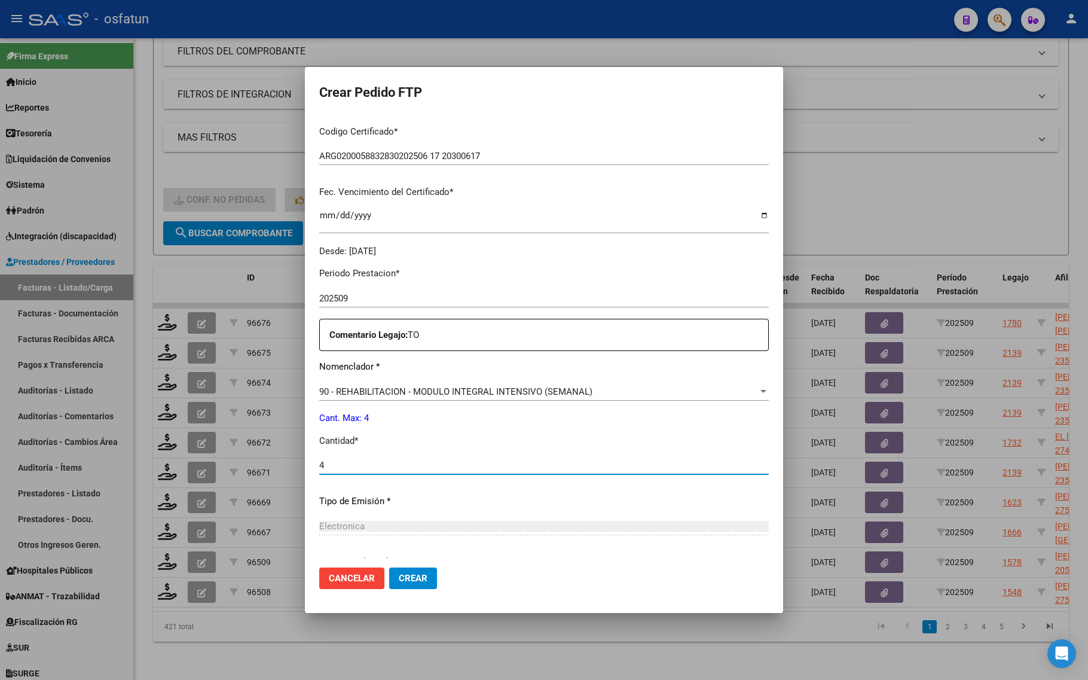
scroll to position [378, 0]
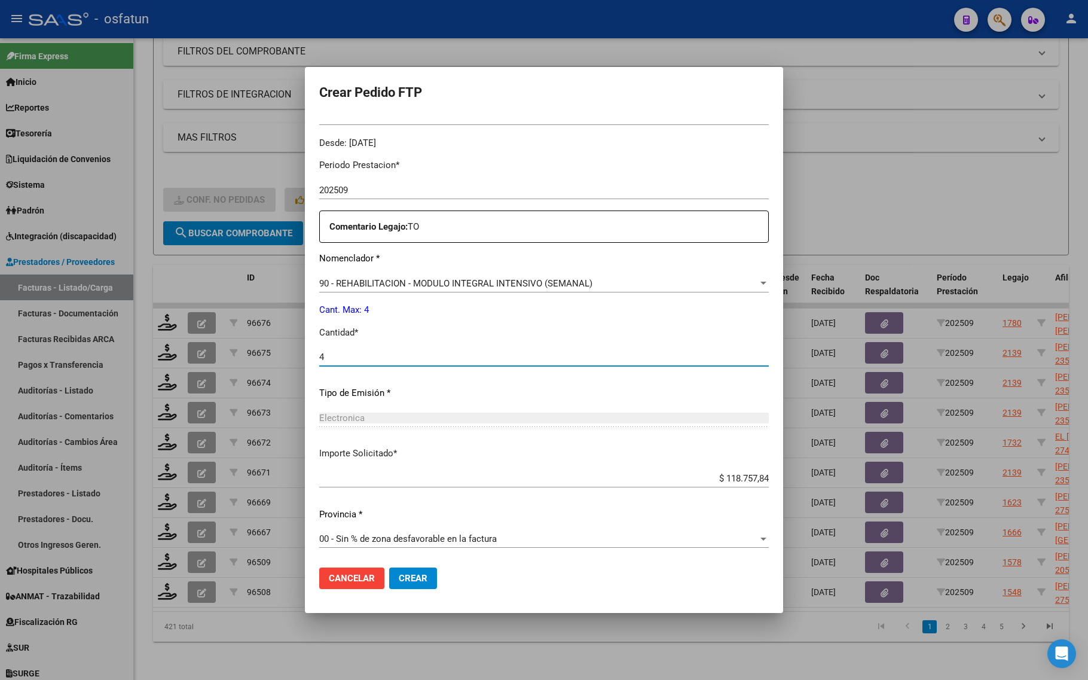
type input "4"
click at [398, 571] on button "Crear" at bounding box center [413, 579] width 48 height 22
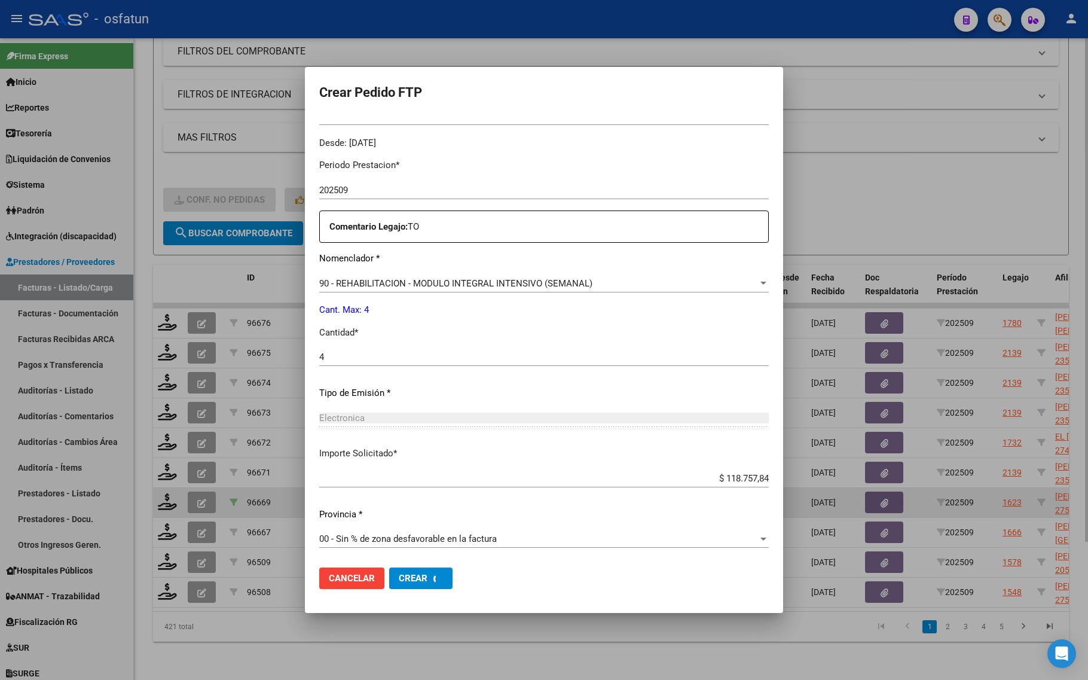
scroll to position [0, 0]
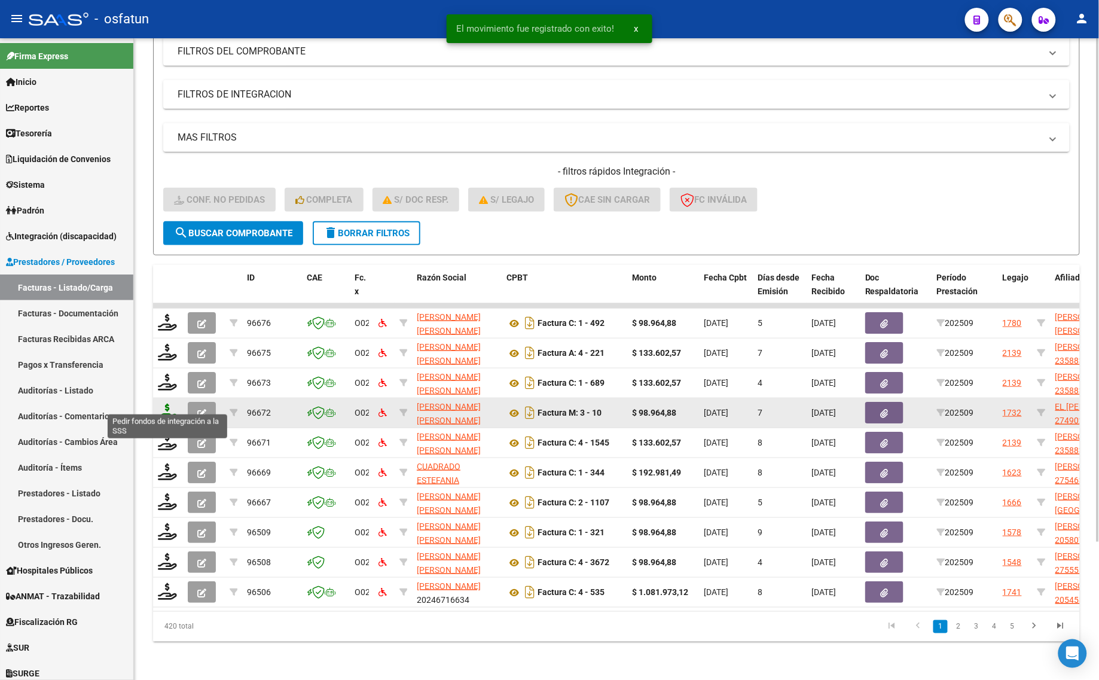
click at [172, 404] on icon at bounding box center [167, 412] width 19 height 17
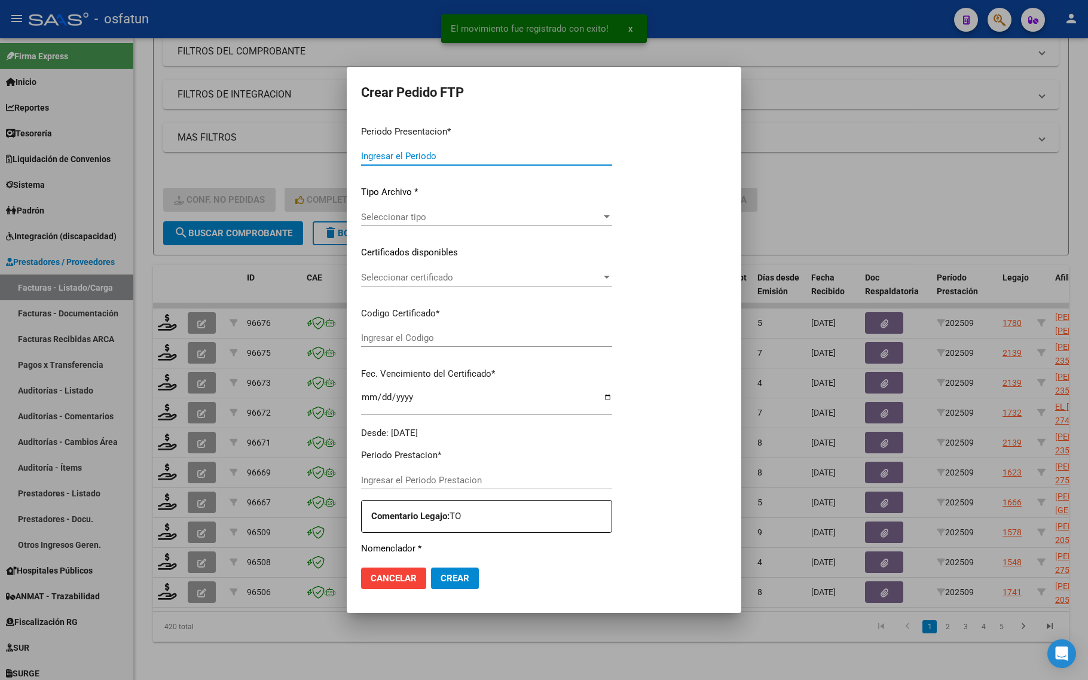
type input "202509"
type input "$ 98.964,88"
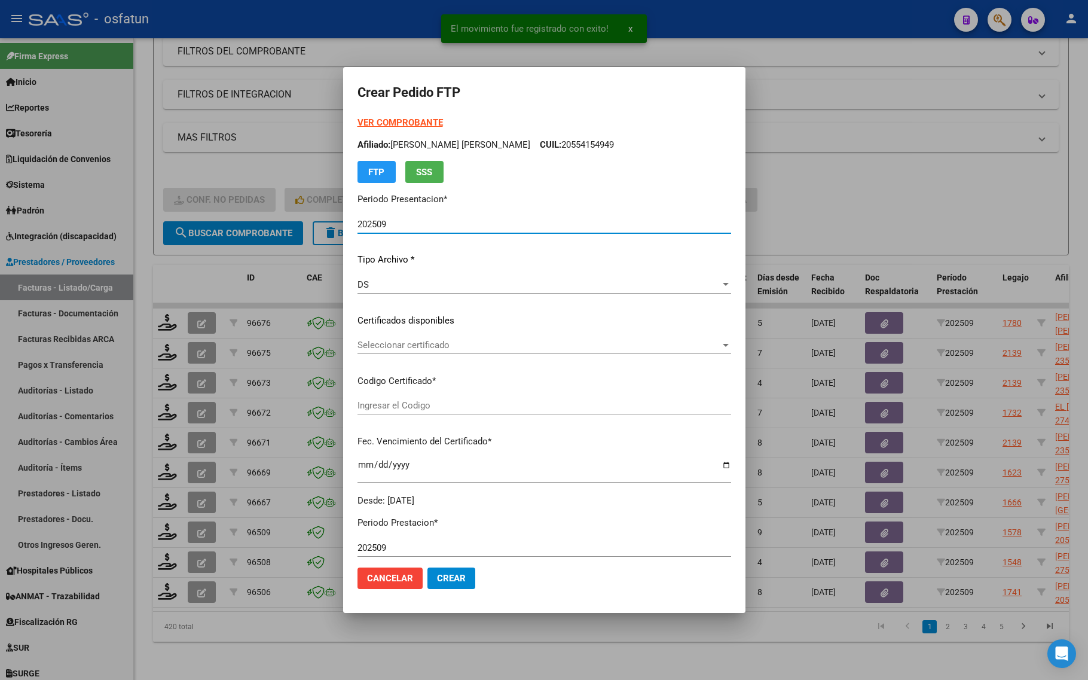
type input "ARG01000490229202016090820260908JUJ135"
type input "2026-09-08"
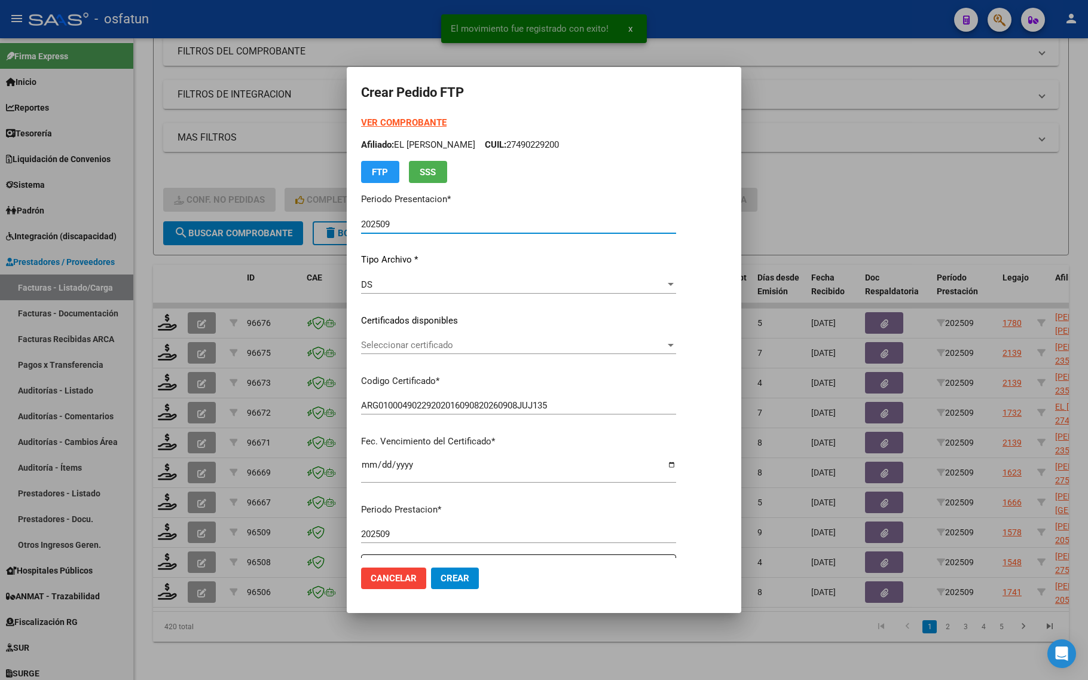
click at [384, 117] on strong "VER COMPROBANTE" at bounding box center [404, 122] width 86 height 11
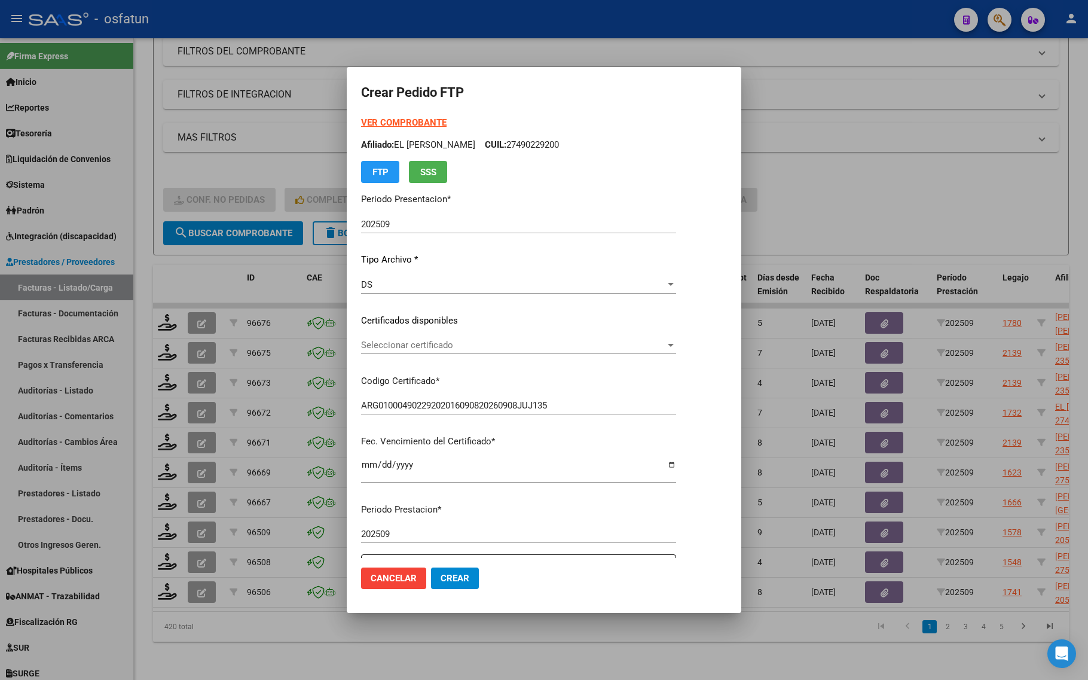
click at [465, 342] on span "Seleccionar certificado" at bounding box center [513, 345] width 304 height 11
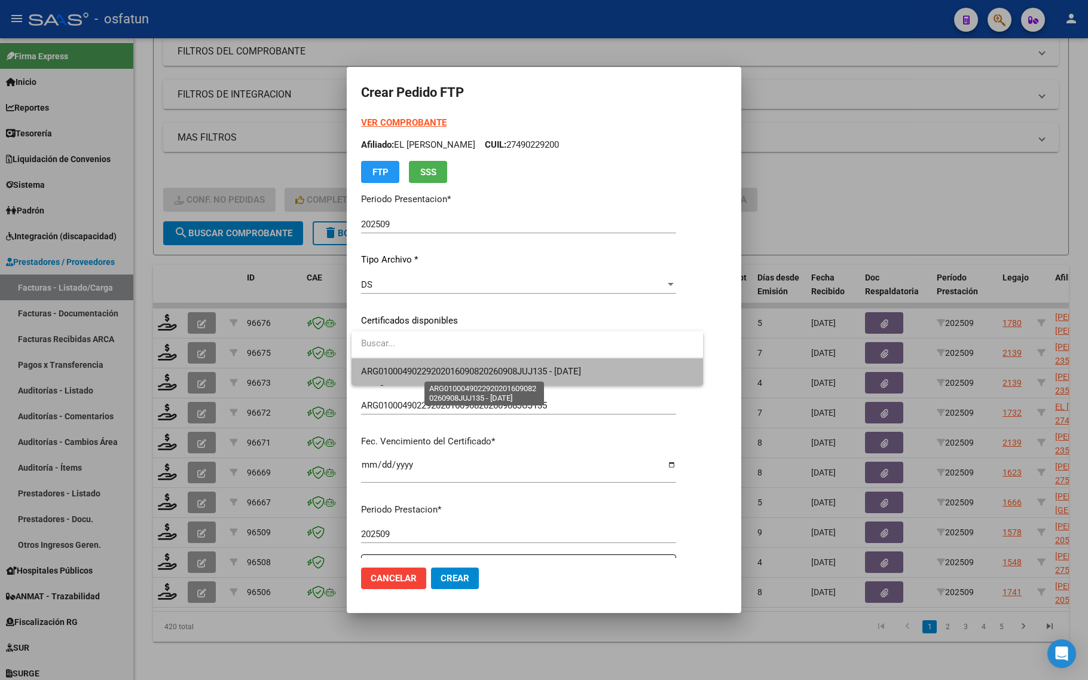
click at [464, 368] on span "ARG01000490229202016090820260908JUJ135 - 2026-09-08" at bounding box center [471, 371] width 220 height 11
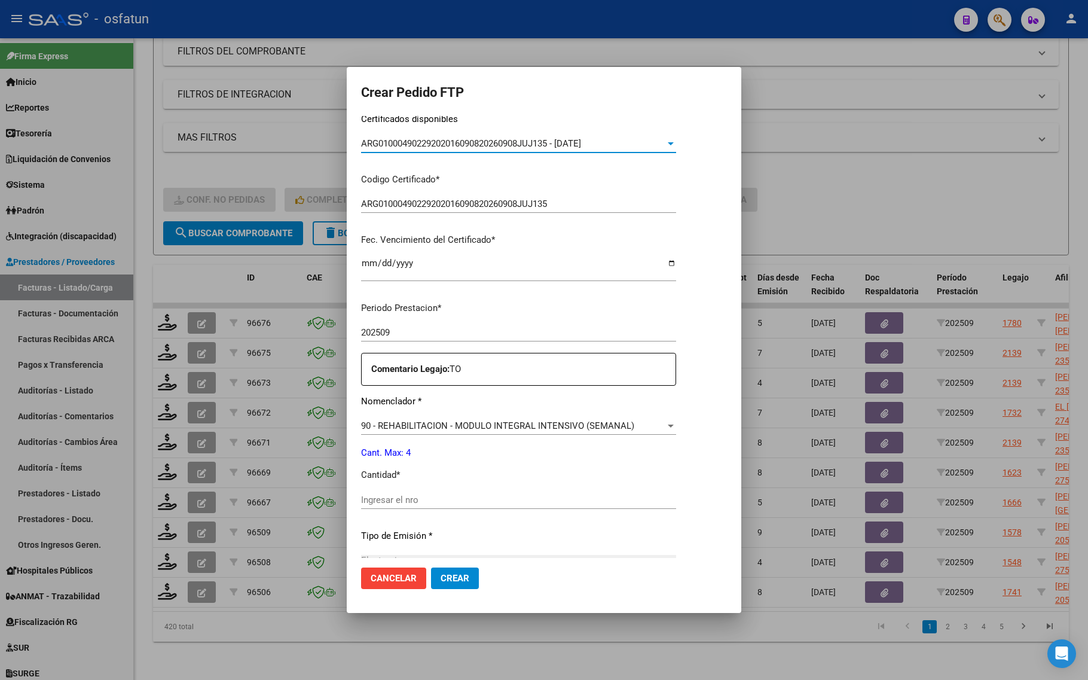
scroll to position [224, 0]
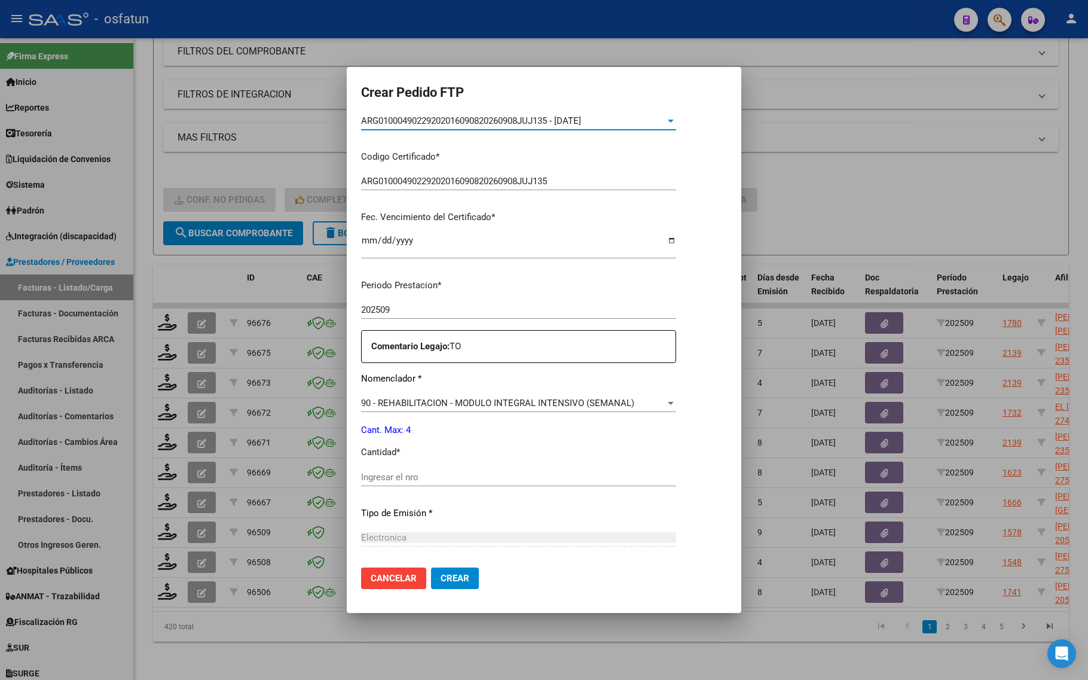
click at [460, 474] on input "Ingresar el nro" at bounding box center [518, 477] width 315 height 11
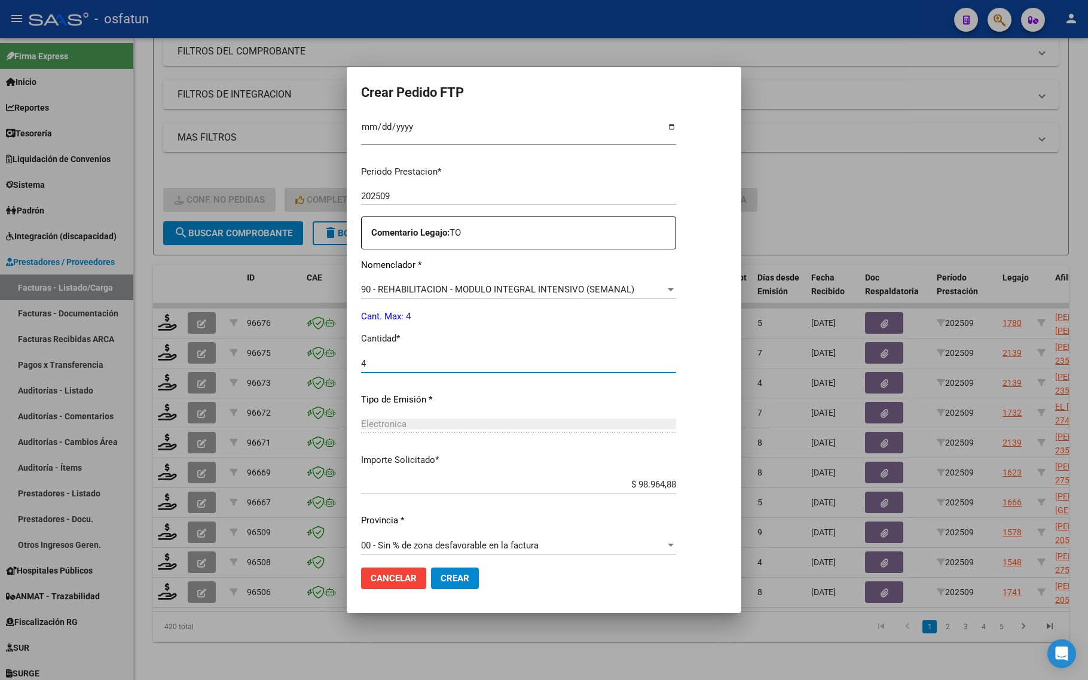
scroll to position [344, 0]
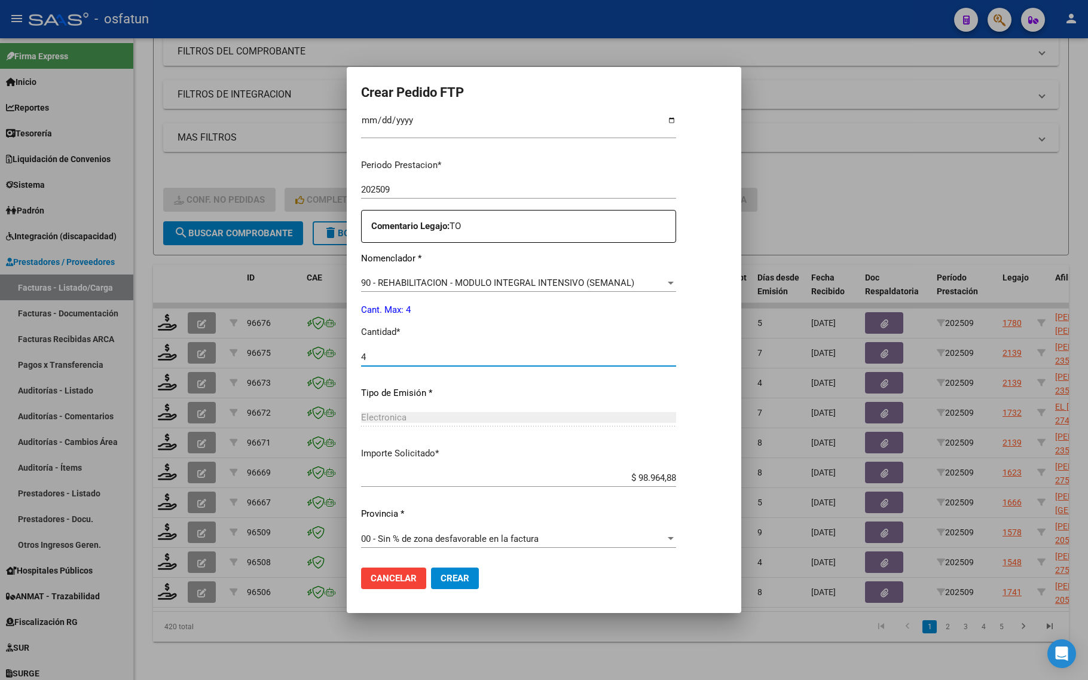
type input "4"
click at [450, 581] on span "Crear" at bounding box center [455, 578] width 29 height 11
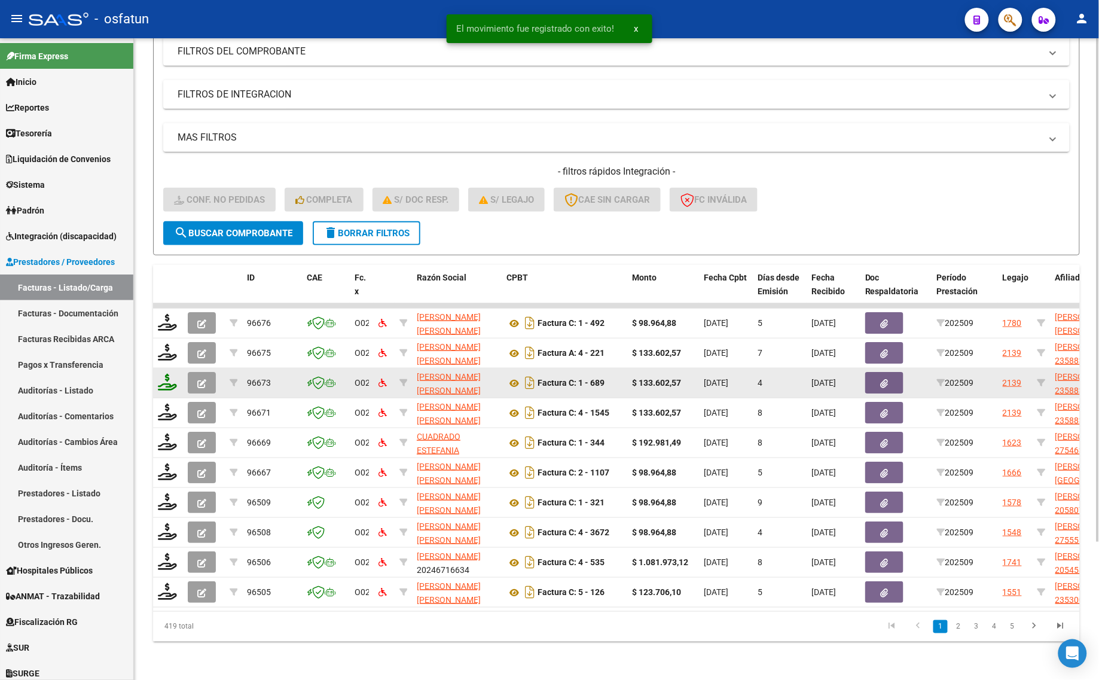
click at [166, 374] on icon at bounding box center [167, 382] width 19 height 17
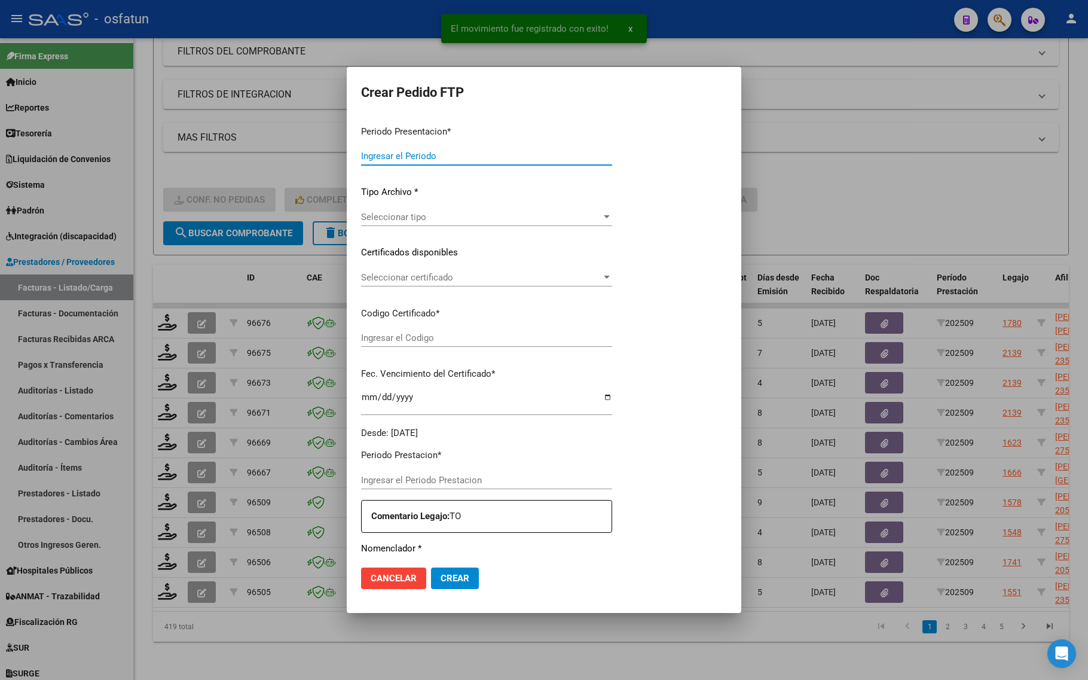
type input "202509"
type input "$ 133.602,57"
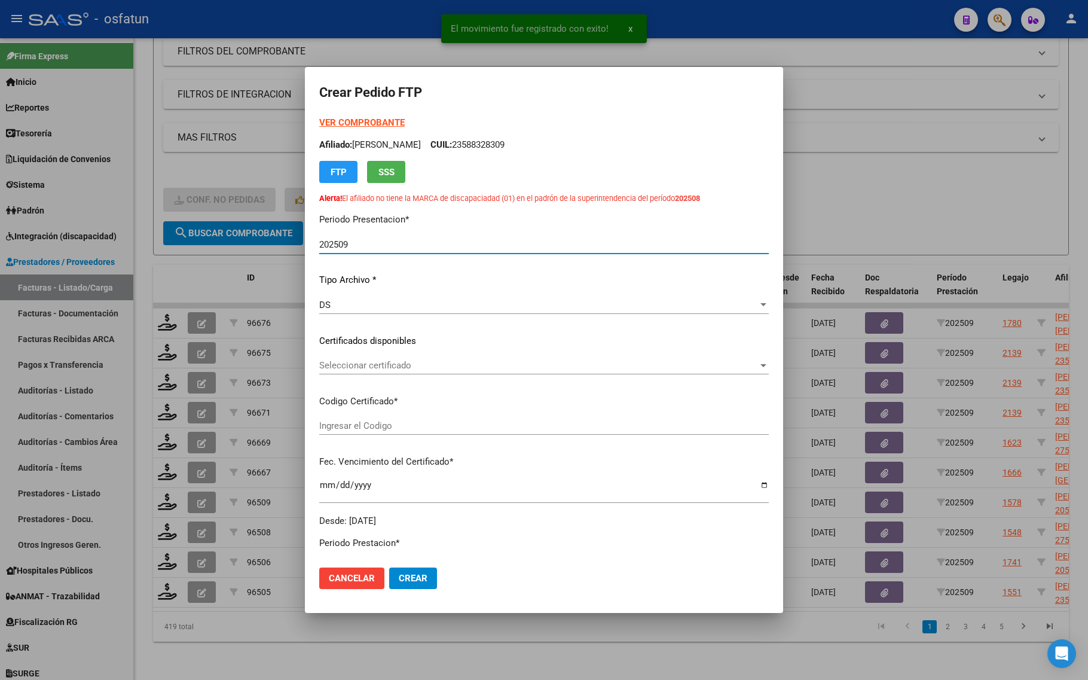
type input "ARG0200058832830202506 17 20300617"
type input "[DATE]"
click at [374, 121] on strong "VER COMPROBANTE" at bounding box center [362, 122] width 86 height 11
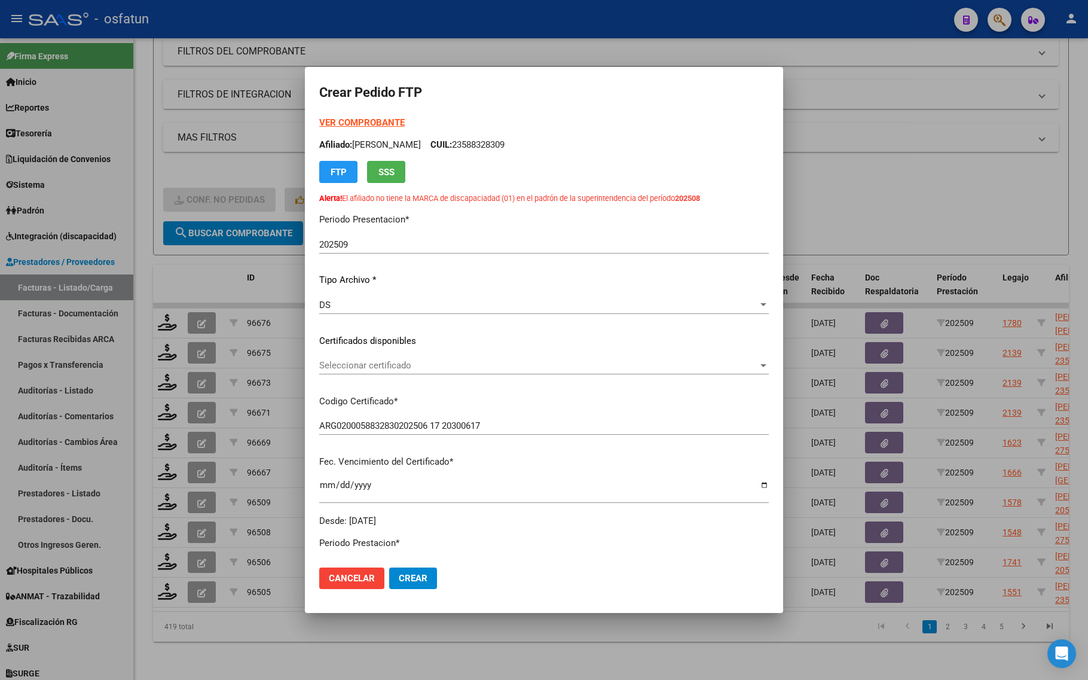
click at [390, 369] on span "Seleccionar certificado" at bounding box center [538, 365] width 439 height 11
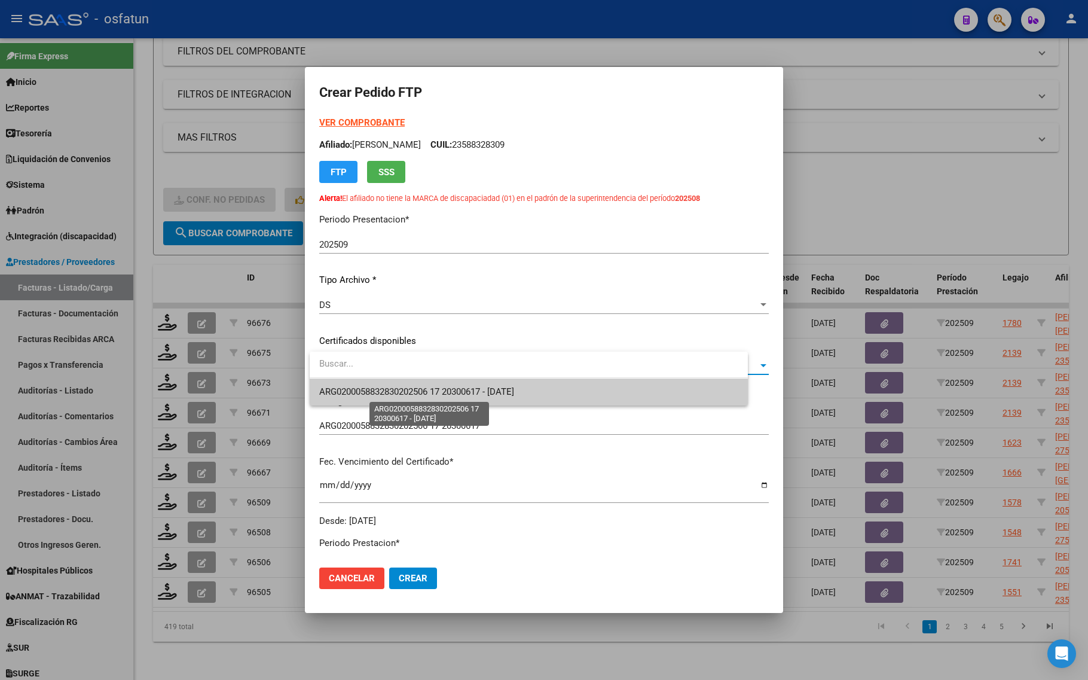
click at [390, 399] on span "ARG0200058832830202506 17 20300617 - [DATE]" at bounding box center [528, 392] width 419 height 27
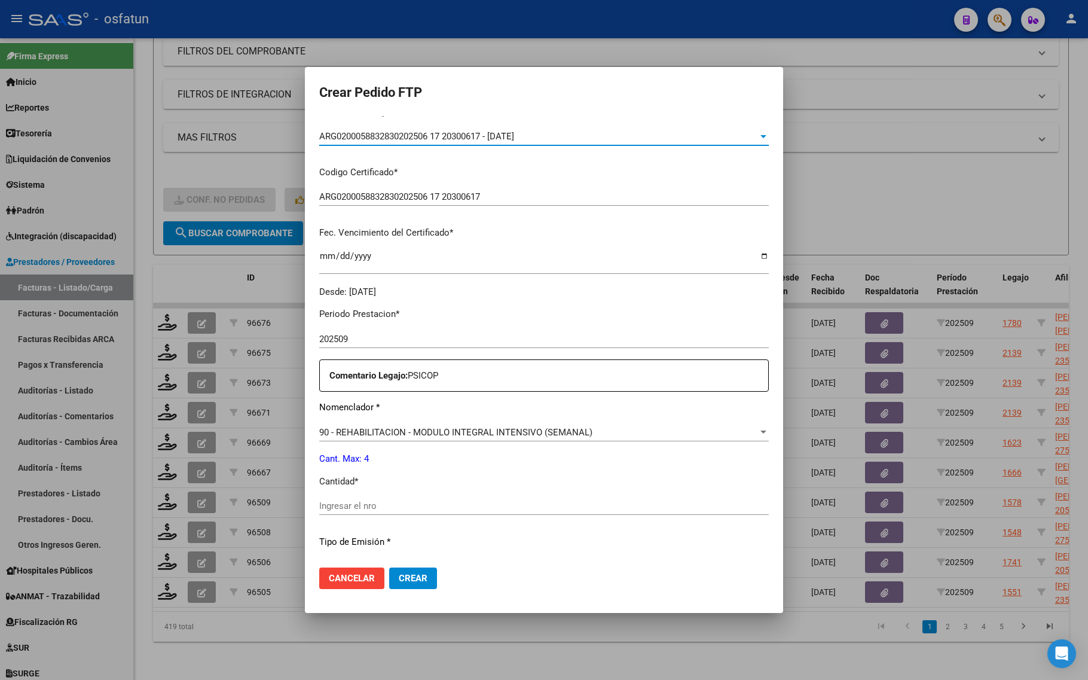
scroll to position [374, 0]
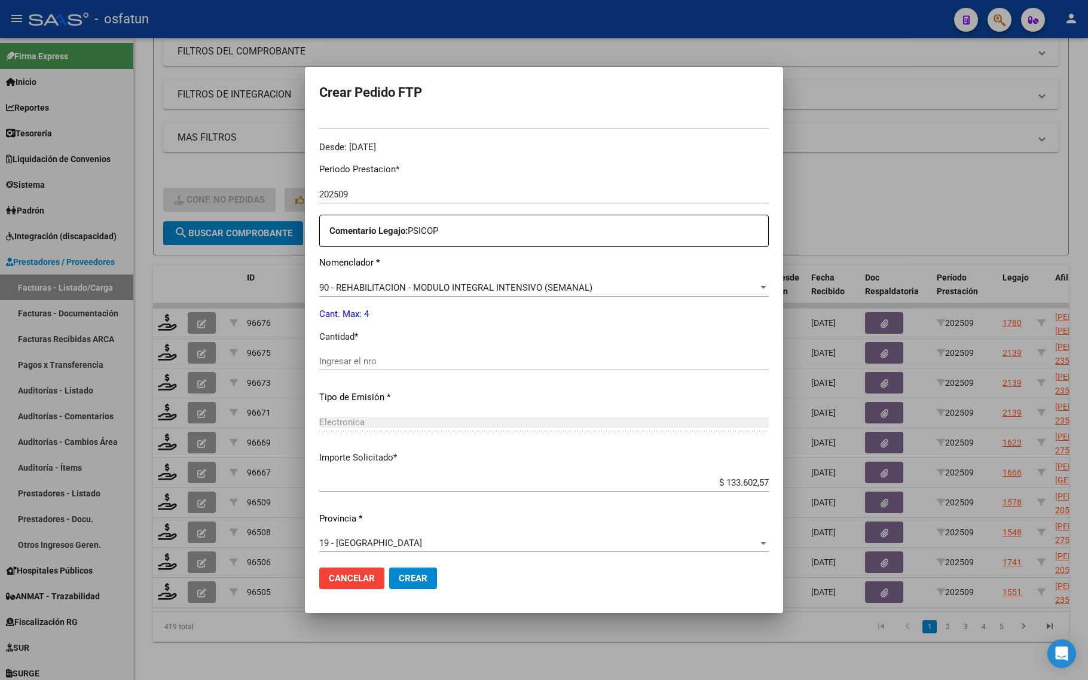
drag, startPoint x: 358, startPoint y: 370, endPoint x: 355, endPoint y: 364, distance: 6.7
click at [357, 369] on div "Ingresar el nro" at bounding box center [544, 361] width 450 height 18
click at [355, 364] on input "Ingresar el nro" at bounding box center [544, 361] width 450 height 11
type input "4"
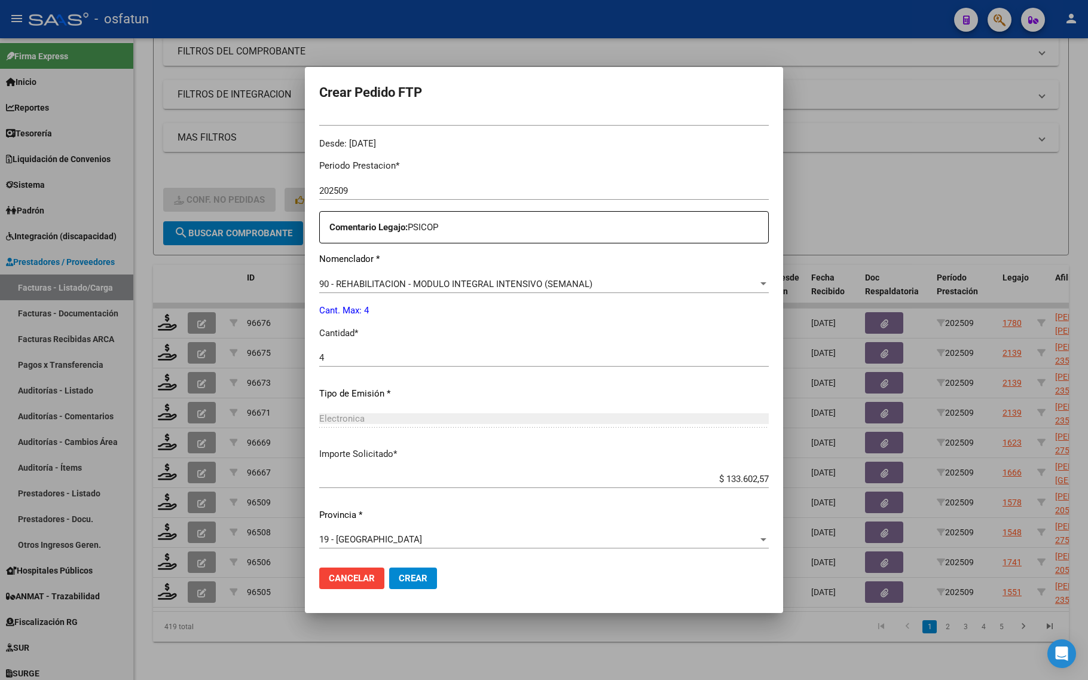
scroll to position [378, 0]
click at [423, 572] on button "Crear" at bounding box center [413, 579] width 48 height 22
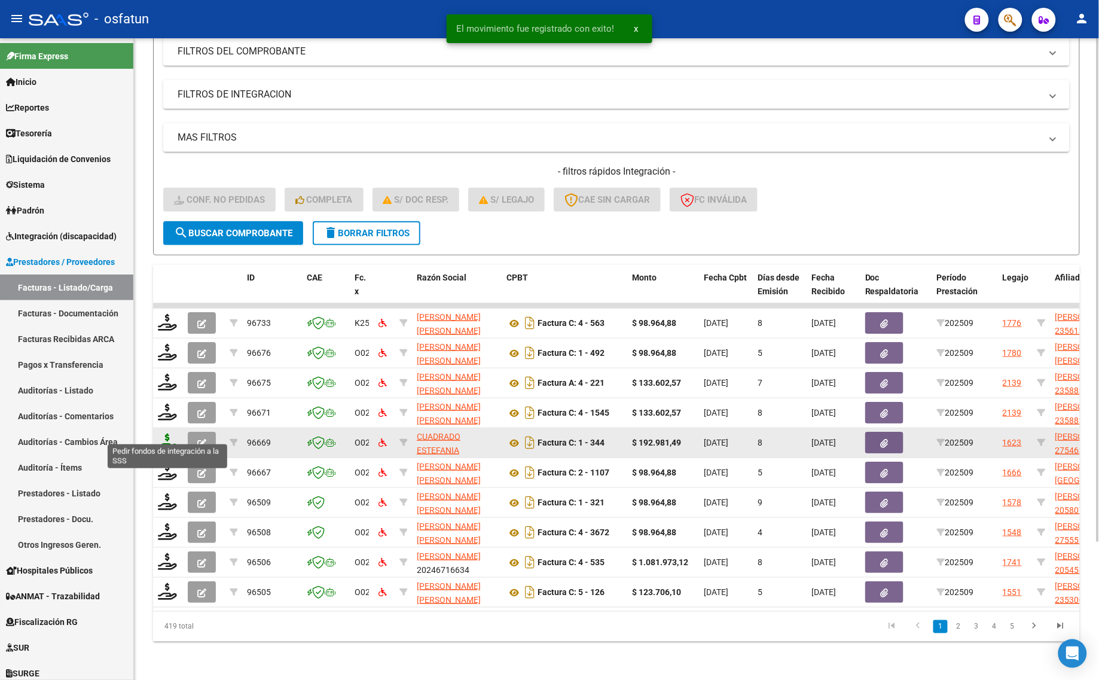
click at [166, 434] on icon at bounding box center [167, 442] width 19 height 17
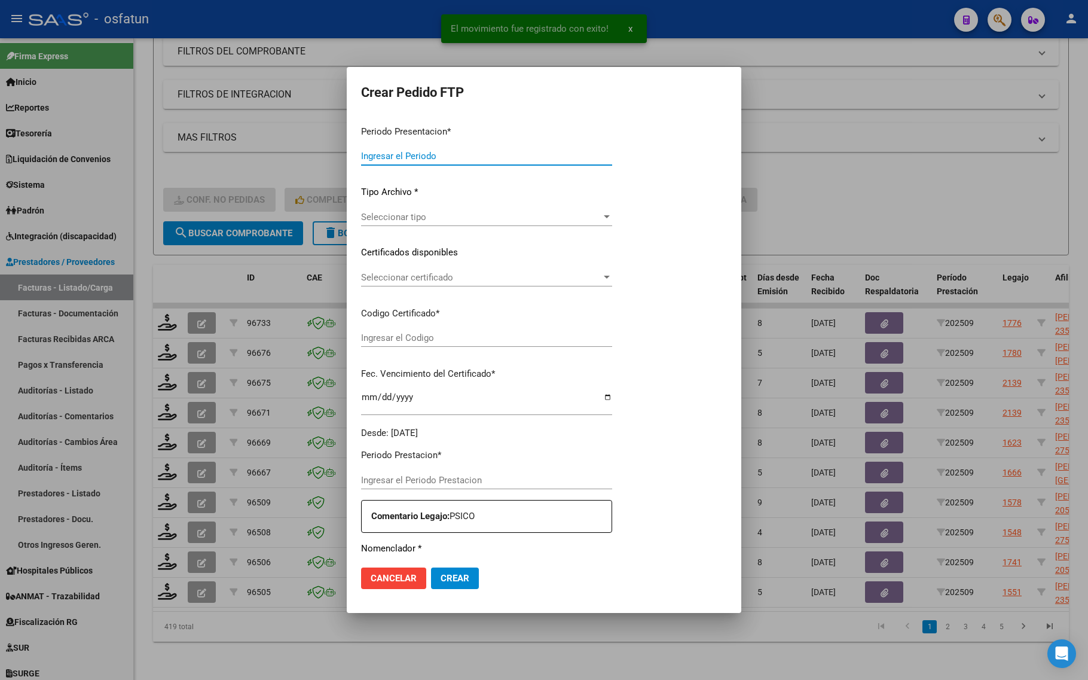
type input "202509"
type input "$ 192.981,49"
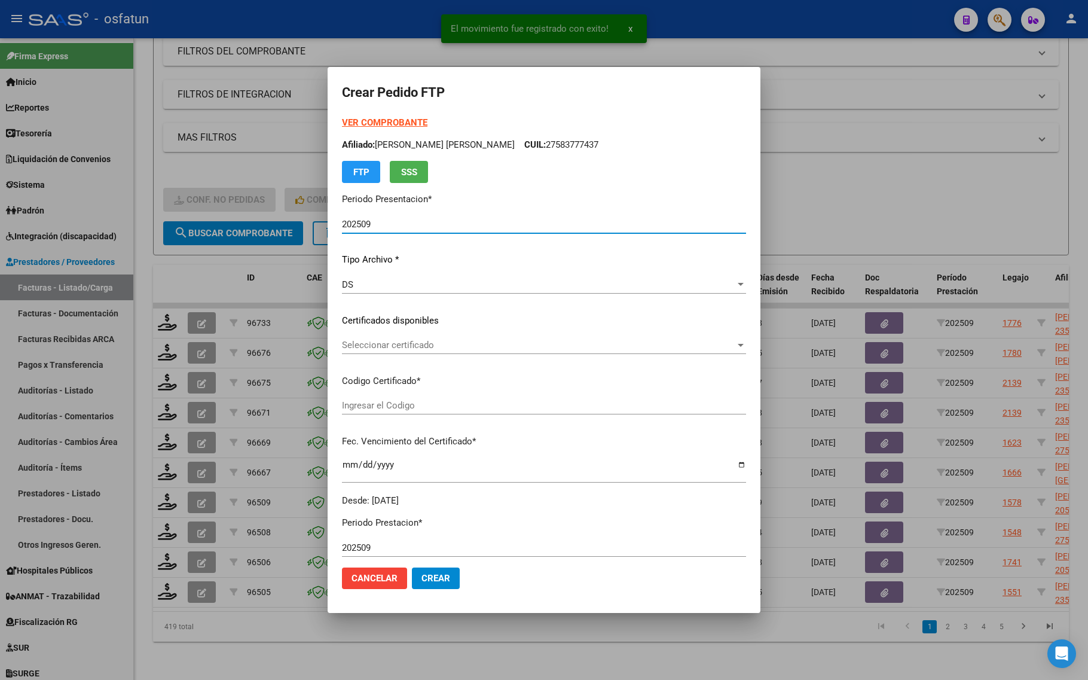
type input "ARG01000546330922023112820251128PPA235"
type input "2025-11-28"
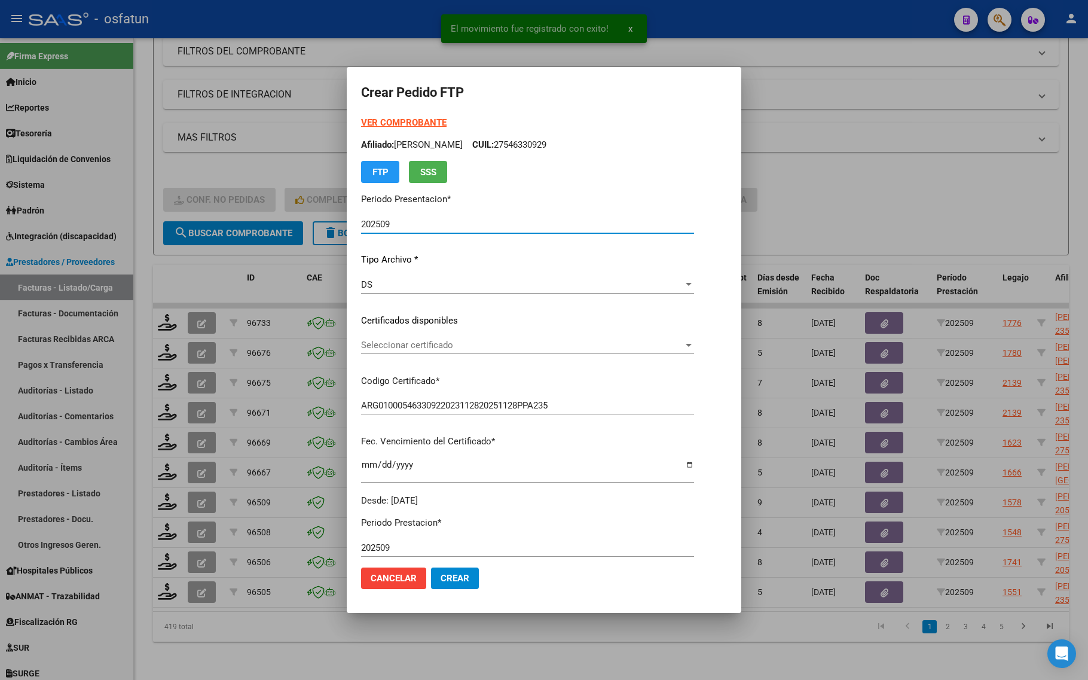
click at [361, 120] on strong "VER COMPROBANTE" at bounding box center [404, 122] width 86 height 11
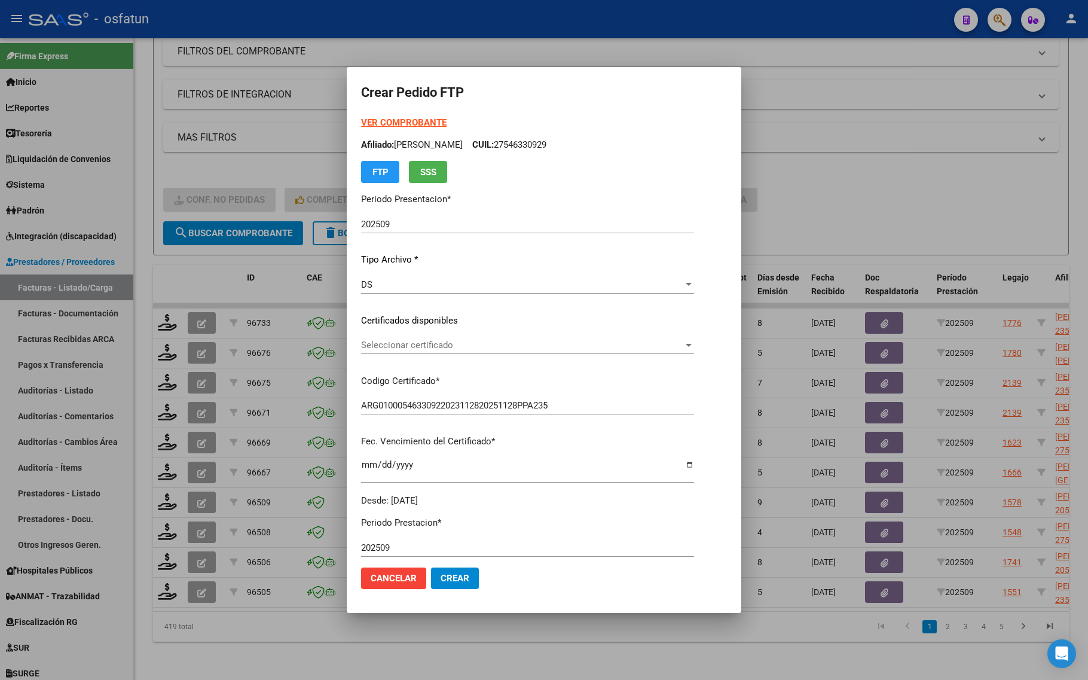
click at [377, 336] on div "Seleccionar certificado Seleccionar certificado" at bounding box center [527, 345] width 333 height 18
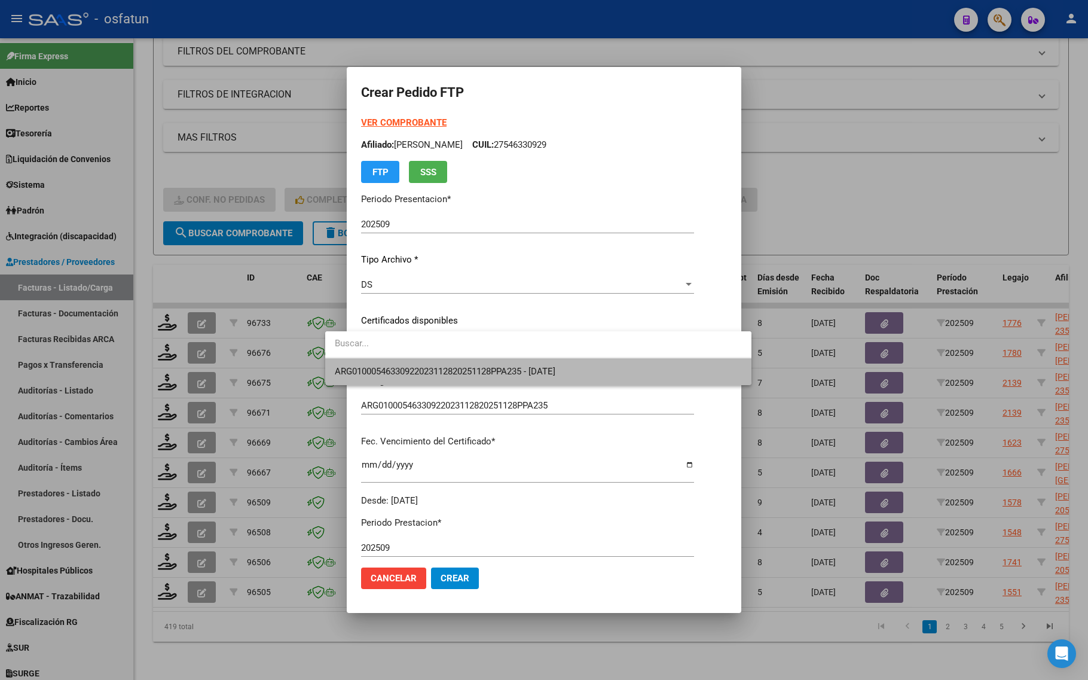
click at [366, 359] on span "ARG01000546330922023112820251128PPA235 - [DATE]" at bounding box center [538, 371] width 407 height 27
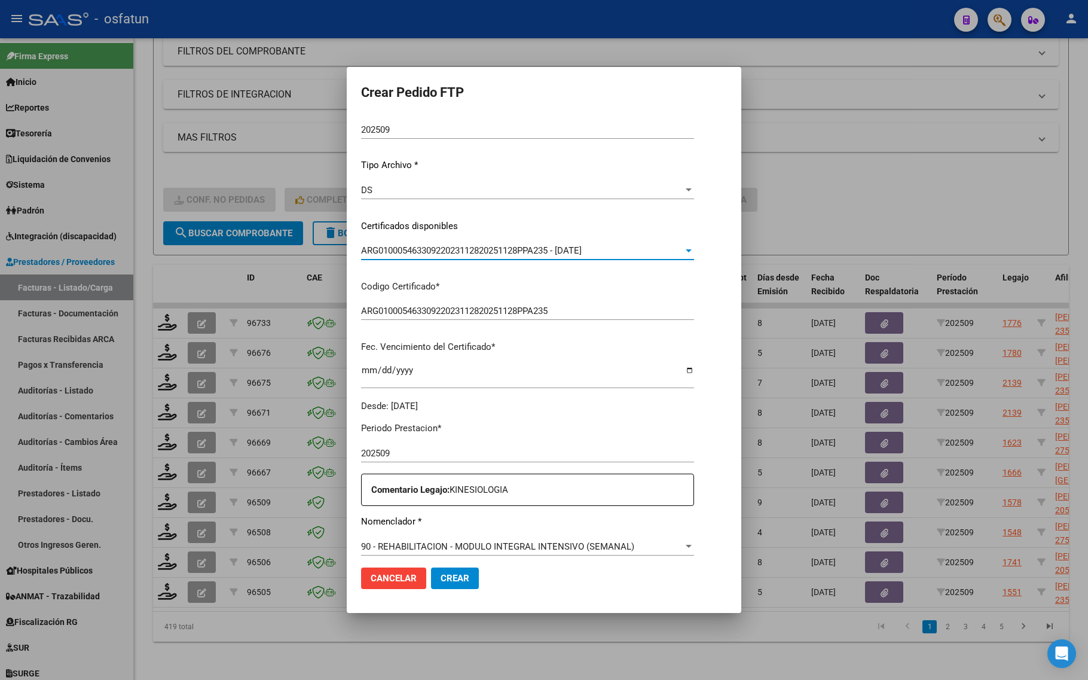
scroll to position [299, 0]
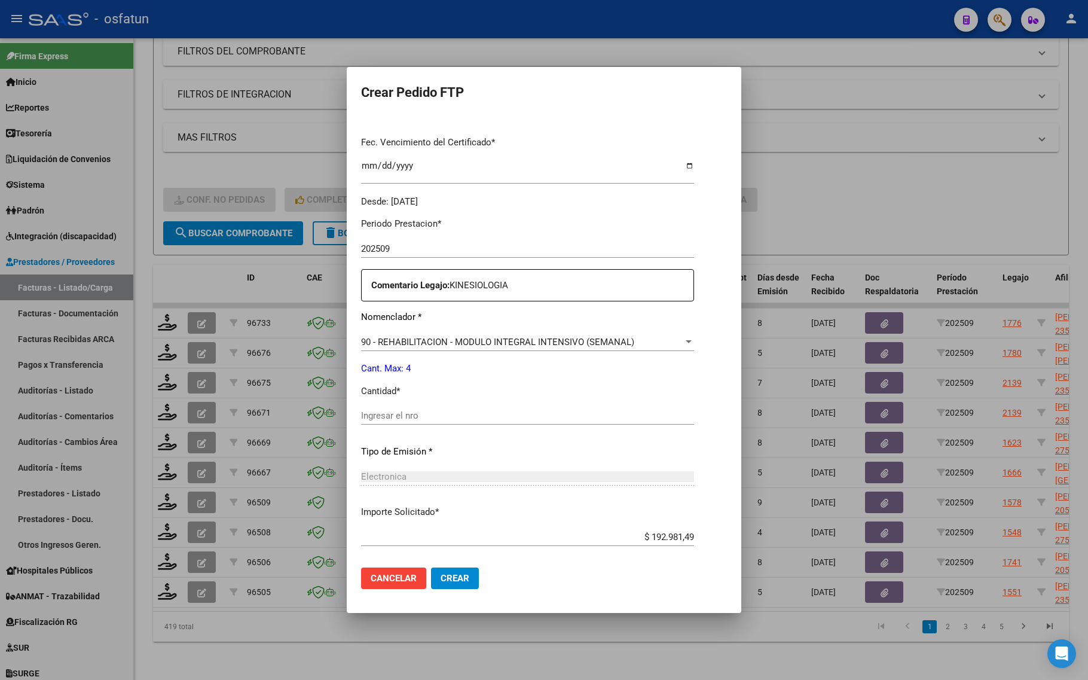
click at [371, 420] on input "Ingresar el nro" at bounding box center [527, 415] width 333 height 11
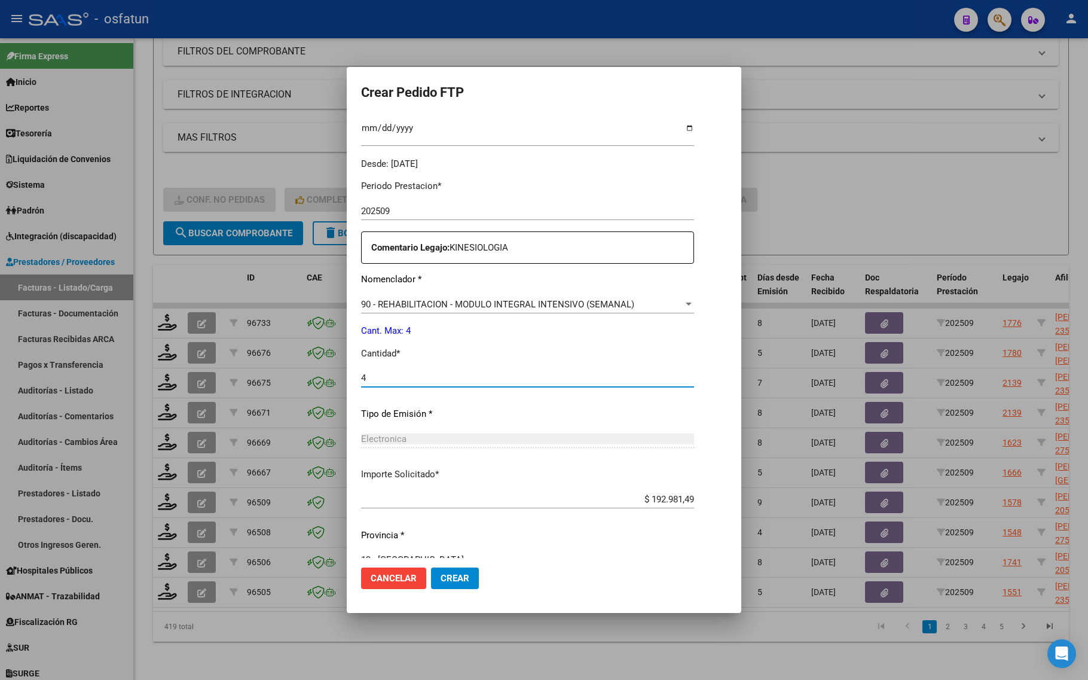
scroll to position [358, 0]
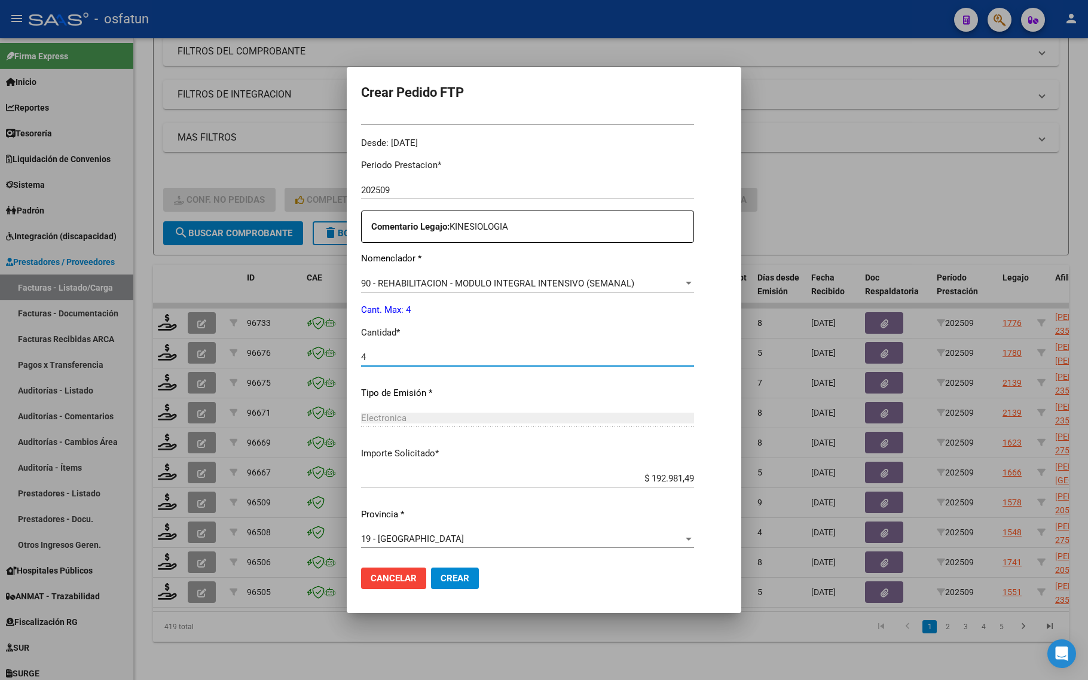
type input "4"
click at [441, 578] on span "Crear" at bounding box center [455, 578] width 29 height 11
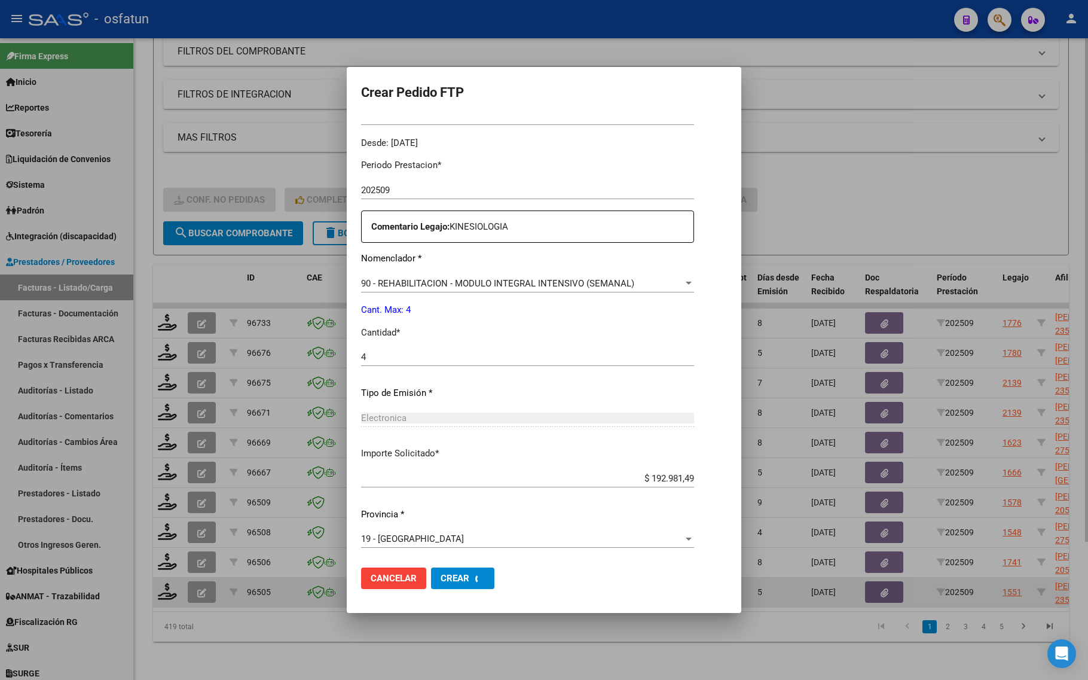
scroll to position [0, 0]
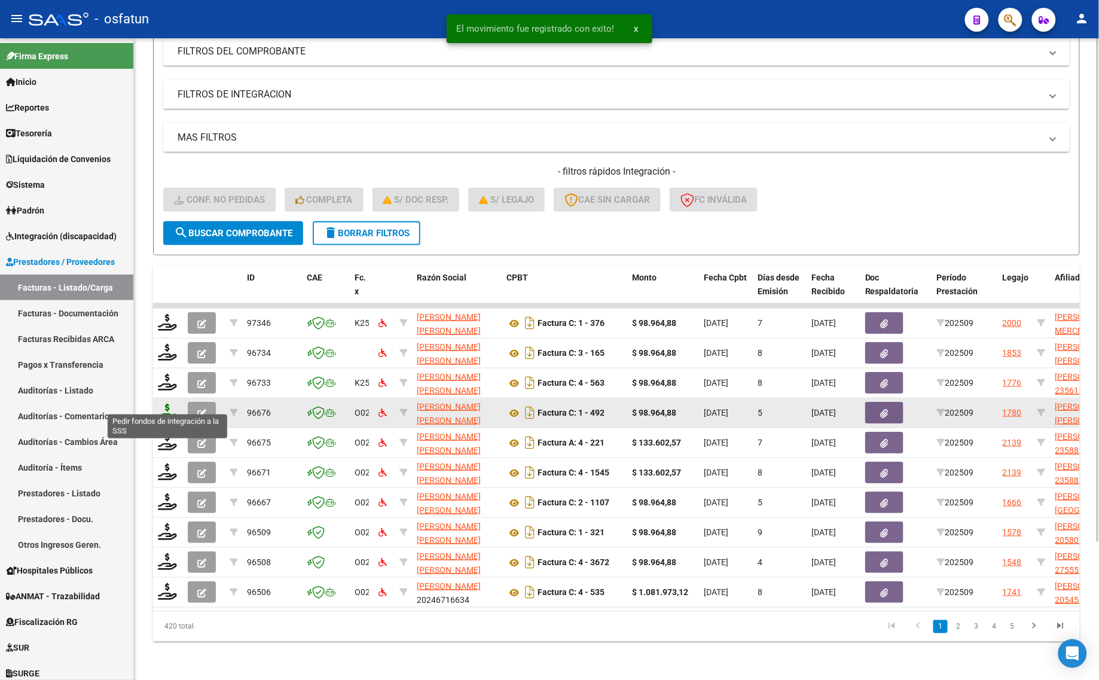
click at [170, 404] on icon at bounding box center [167, 412] width 19 height 17
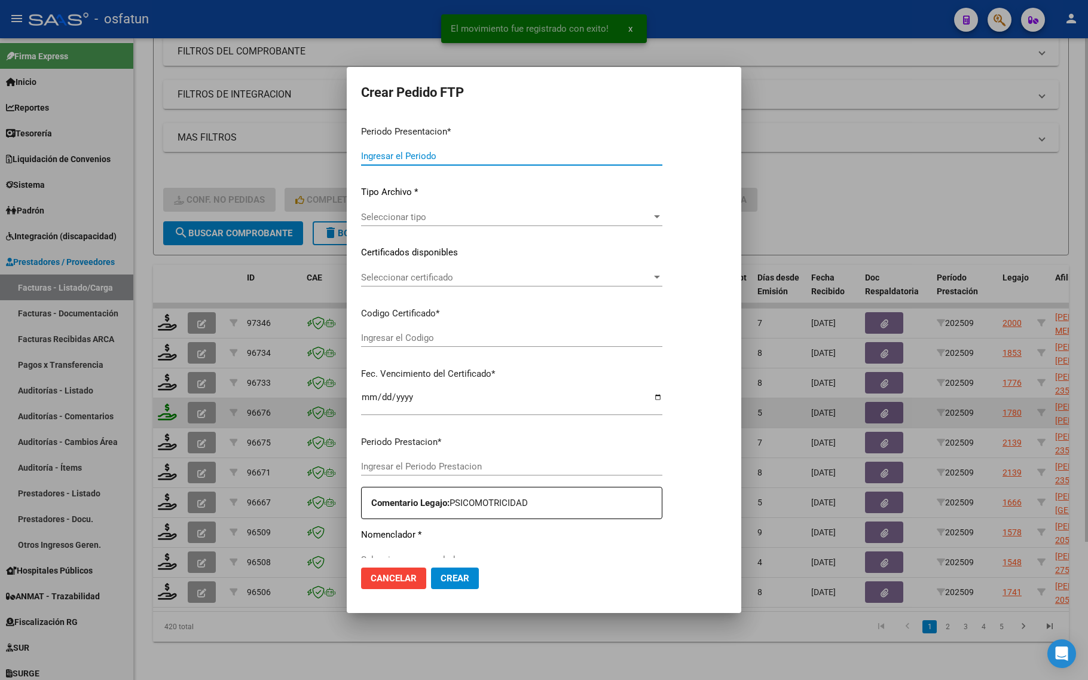
type input "202509"
type input "$ 98.964,88"
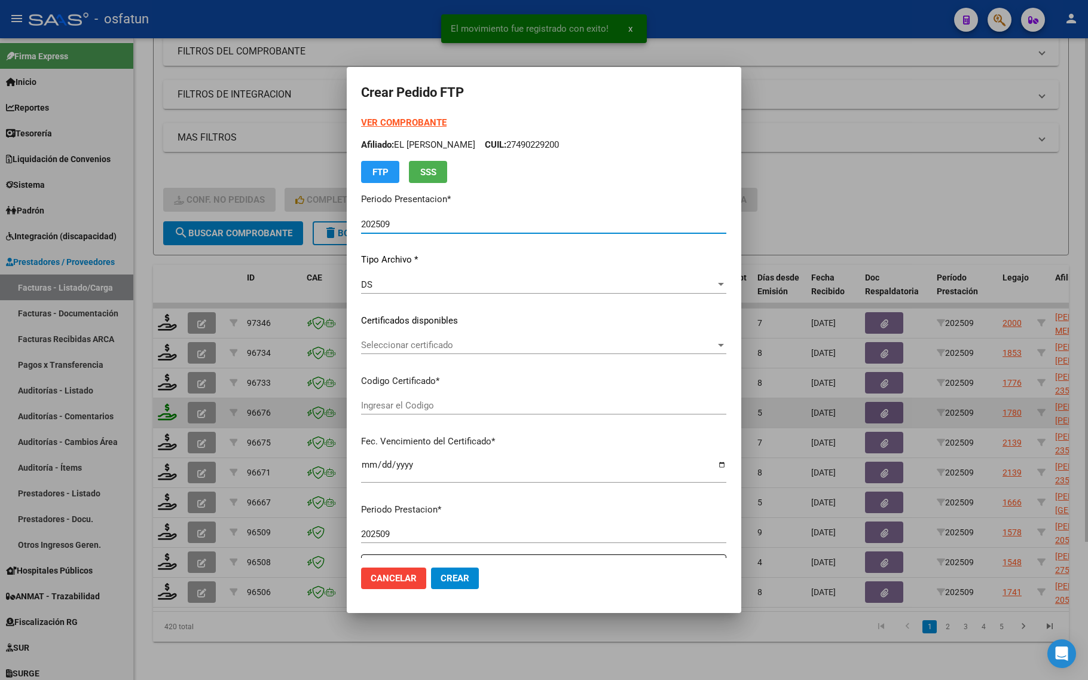
type input "ARG02000591804272024051320270513SLS257"
type input "2027-05-13"
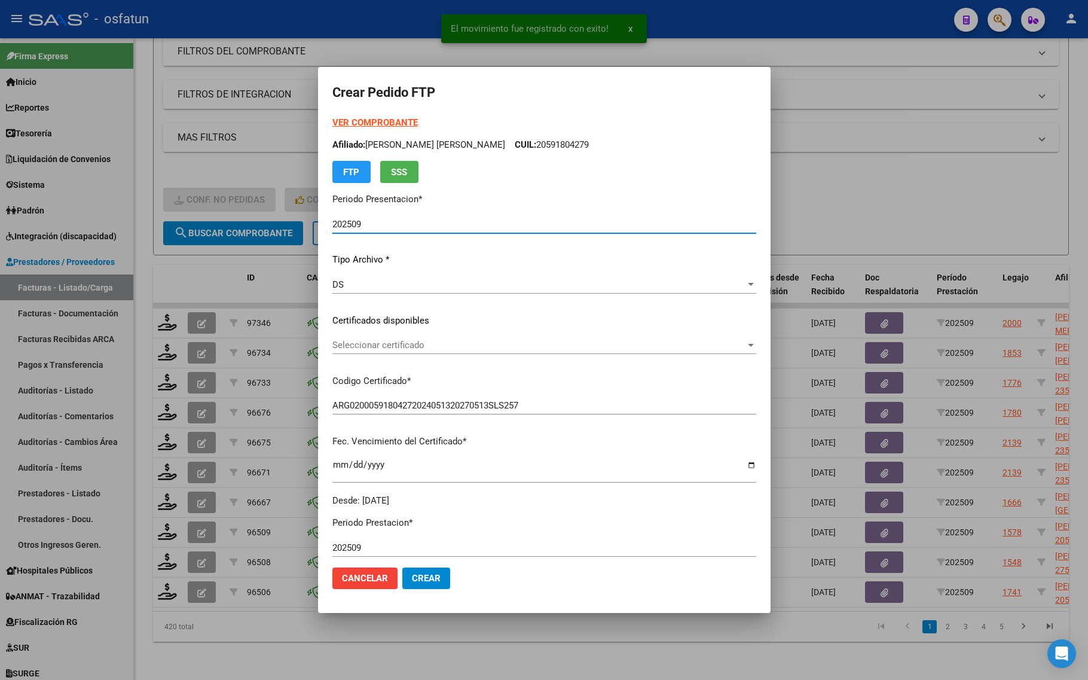
click at [361, 121] on strong "VER COMPROBANTE" at bounding box center [375, 122] width 86 height 11
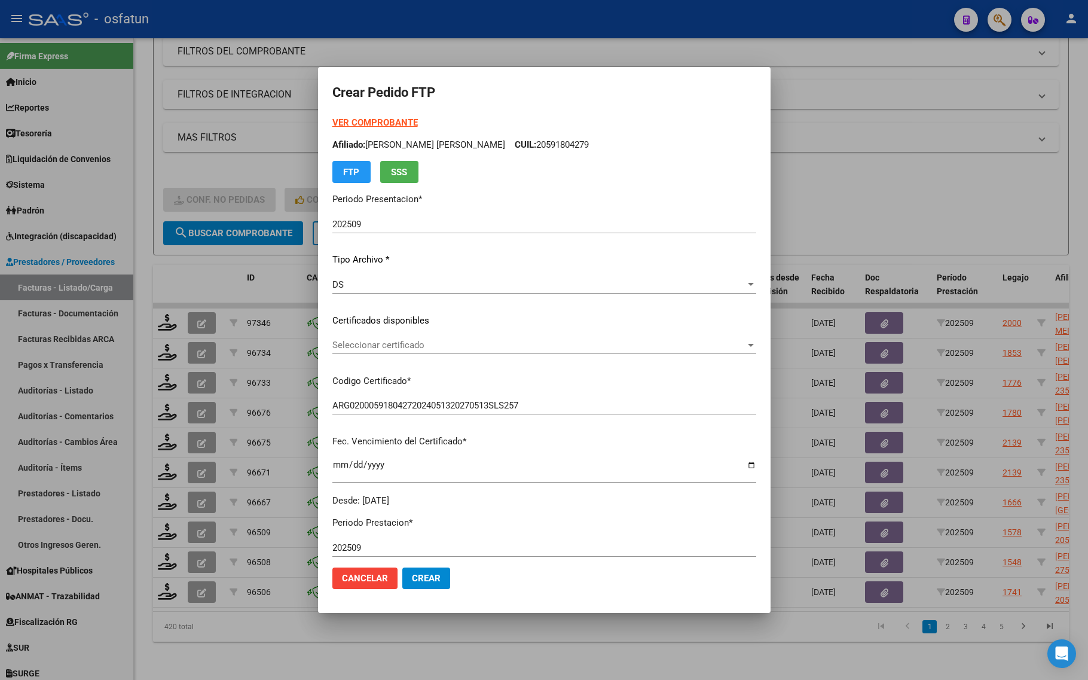
click at [335, 346] on span "Seleccionar certificado" at bounding box center [538, 345] width 413 height 11
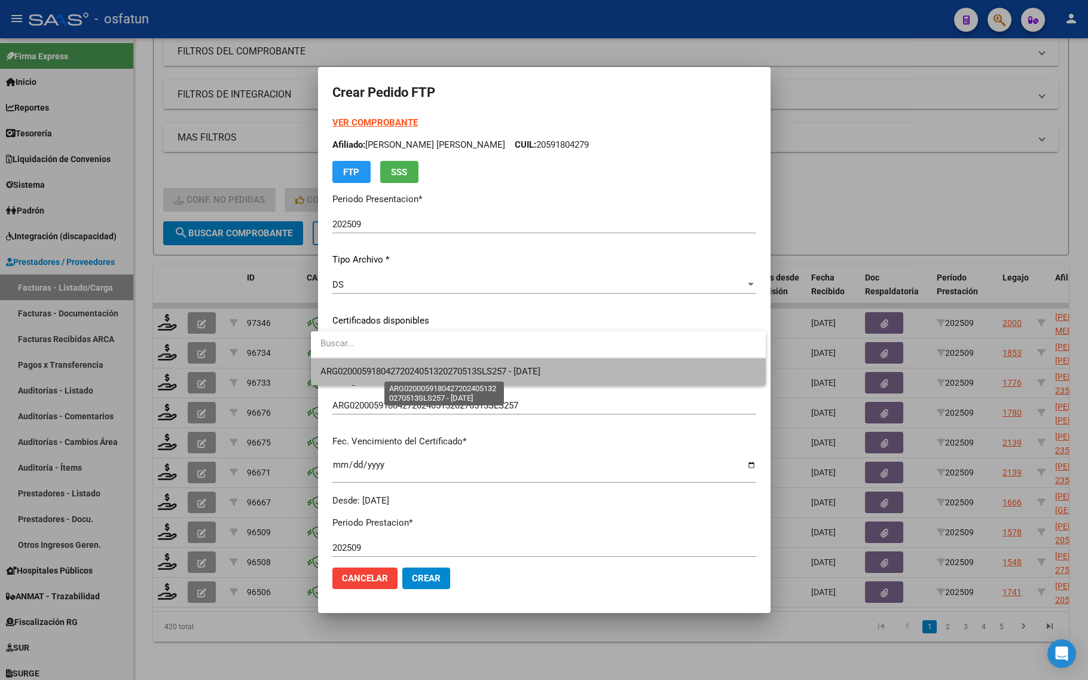
click at [331, 370] on span "ARG02000591804272024051320270513SLS257 - 2027-05-13" at bounding box center [431, 371] width 220 height 11
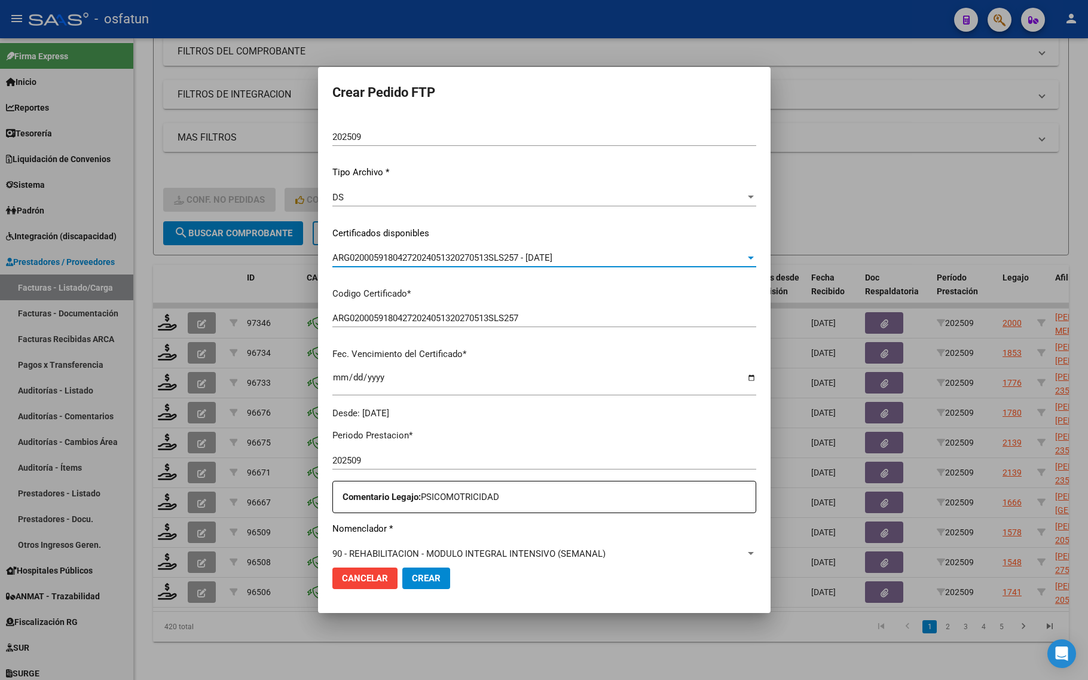
scroll to position [224, 0]
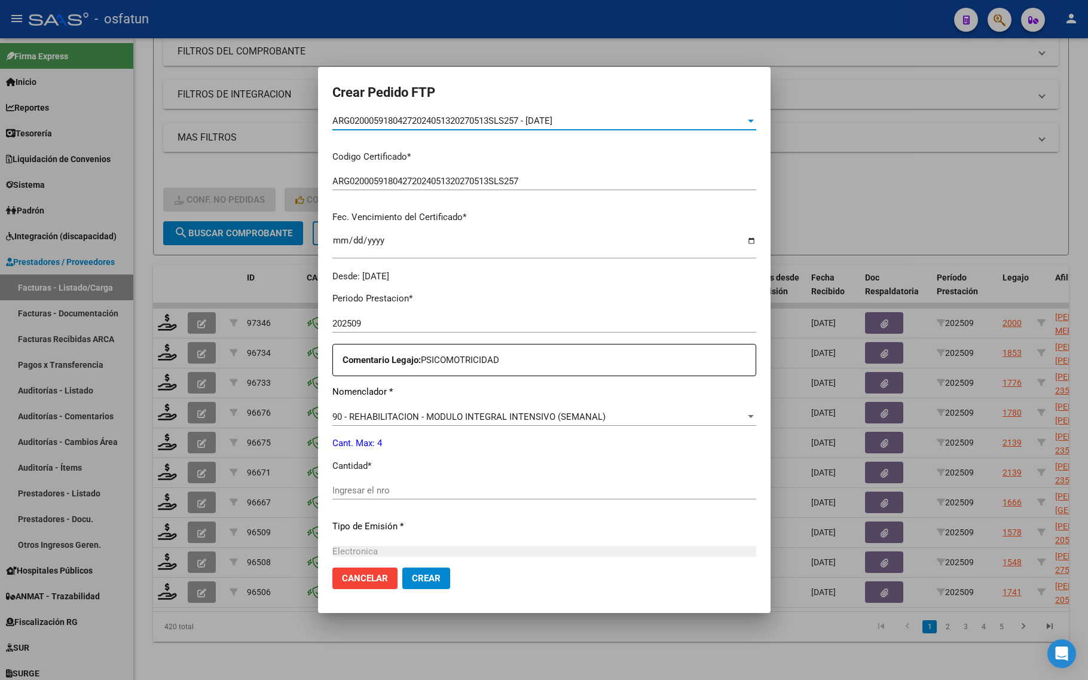
click at [347, 489] on input "Ingresar el nro" at bounding box center [544, 490] width 424 height 11
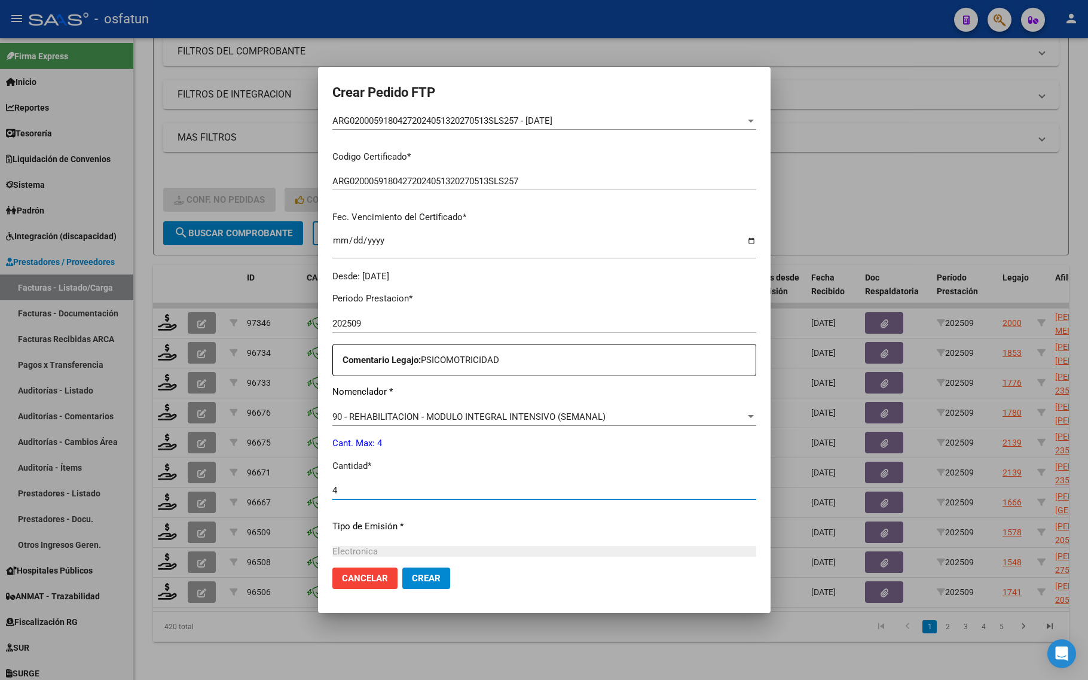
type input "4"
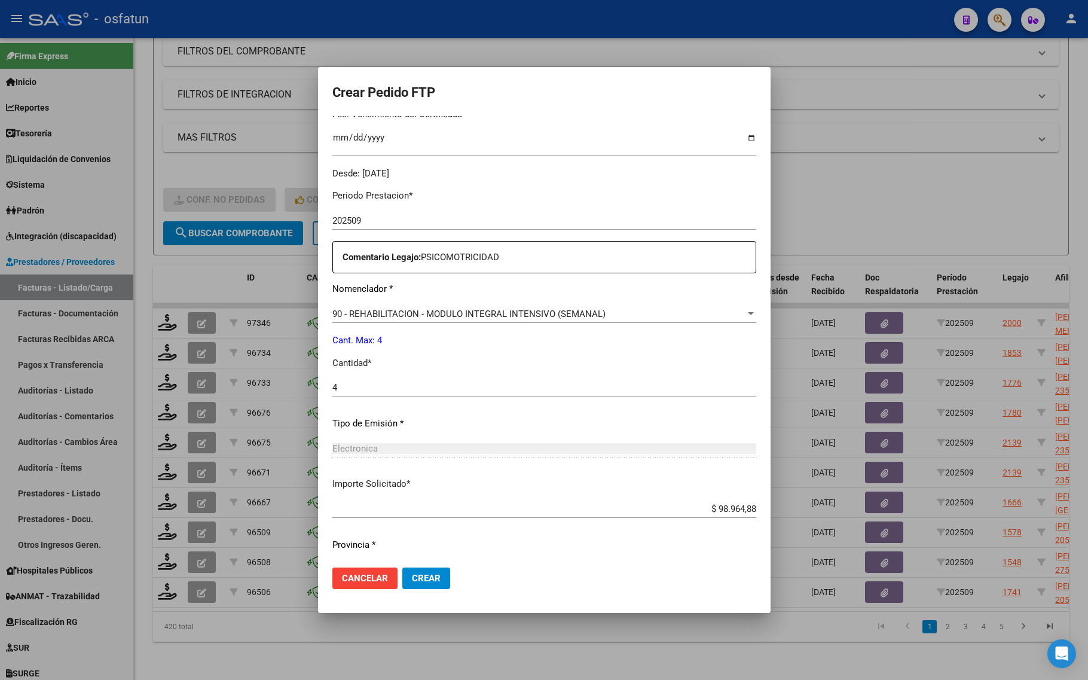
scroll to position [358, 0]
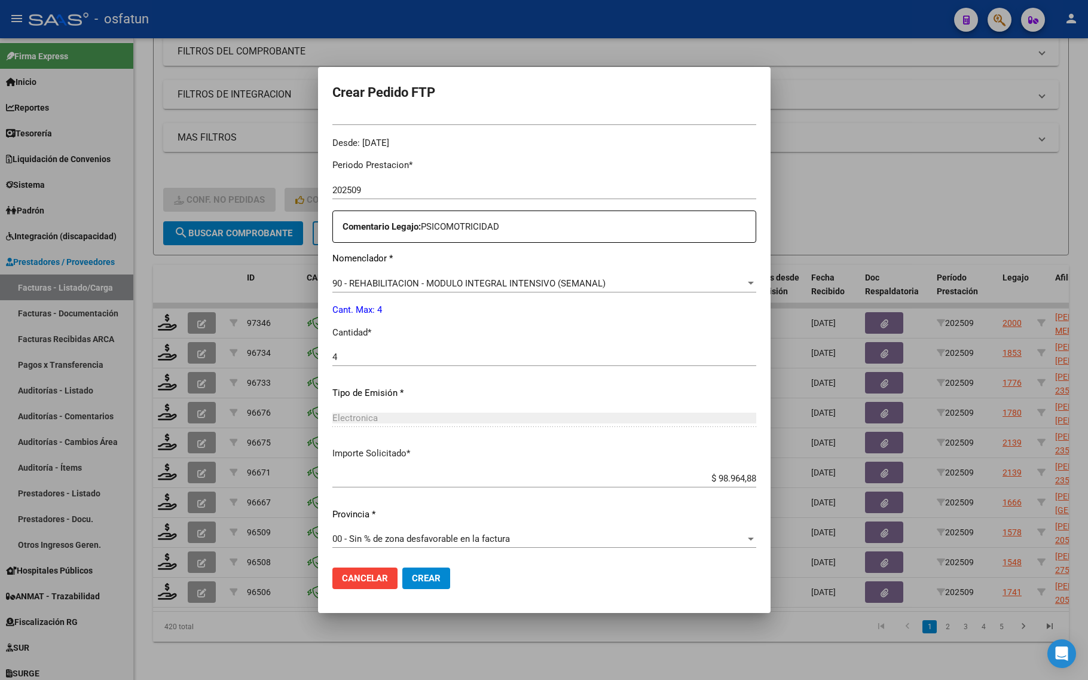
click at [414, 573] on span "Crear" at bounding box center [426, 578] width 29 height 11
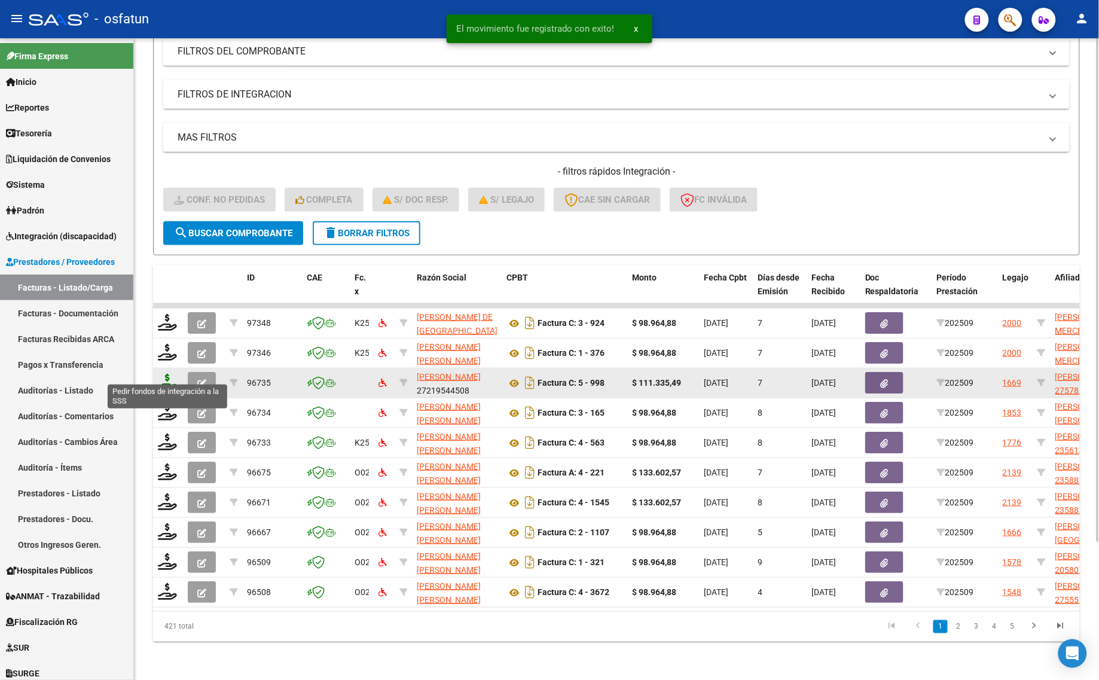
click at [163, 374] on icon at bounding box center [167, 382] width 19 height 17
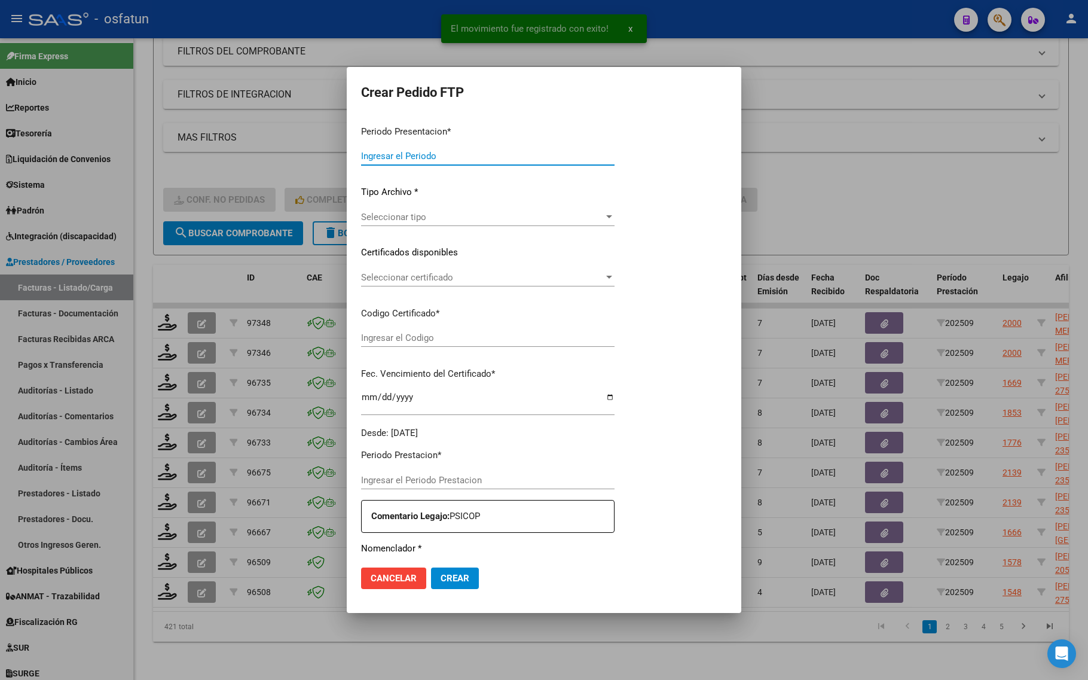
type input "202509"
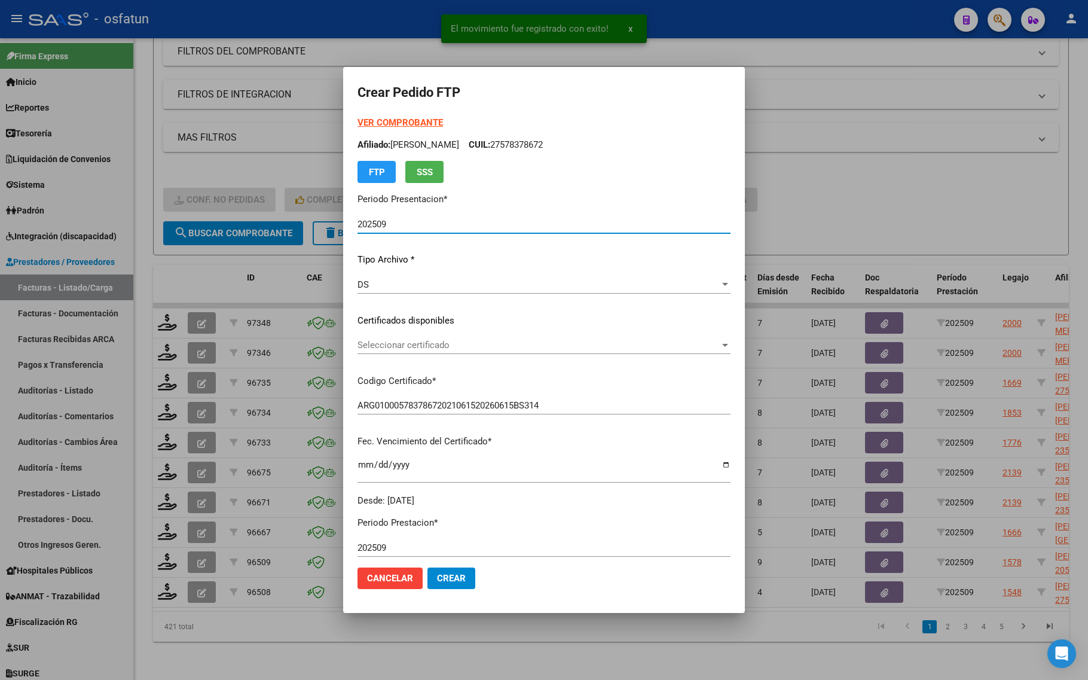
click at [377, 111] on form "Crear Pedido FTP VER COMPROBANTE ARCA Padrón Afiliado: ZARATE FRANCESCA CUIL: 2…" at bounding box center [544, 339] width 373 height 517
click at [377, 118] on strong "VER COMPROBANTE" at bounding box center [401, 122] width 86 height 11
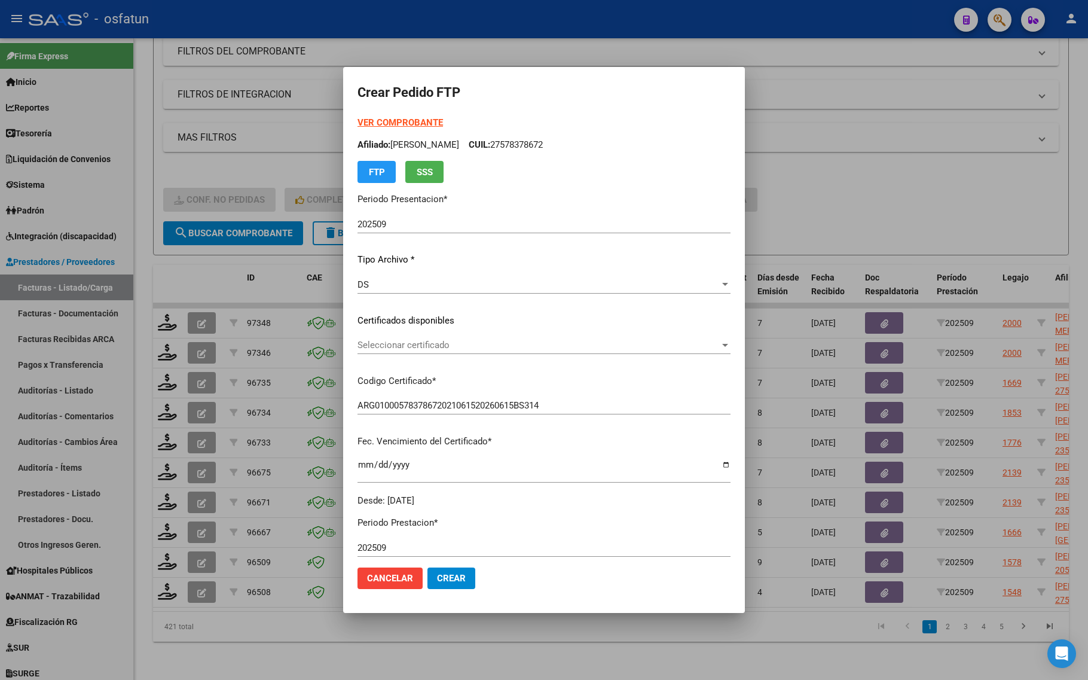
click at [404, 344] on span "Seleccionar certificado" at bounding box center [539, 345] width 362 height 11
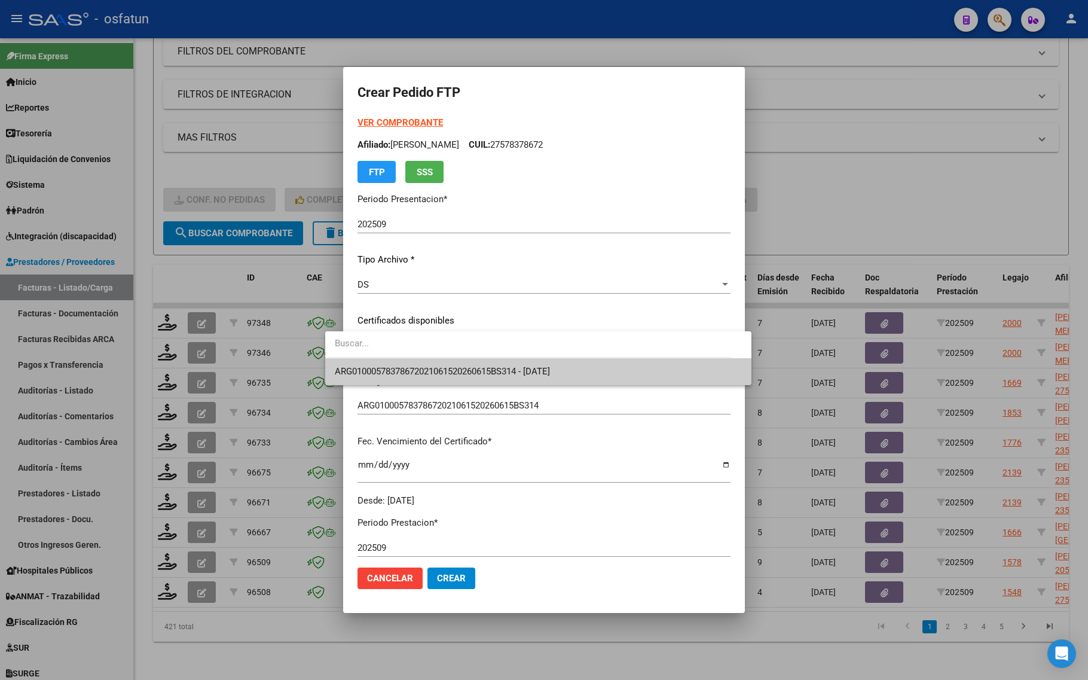
click at [404, 370] on span "ARG01000578378672021061520260615BS314 - 2026-06-15" at bounding box center [442, 371] width 215 height 11
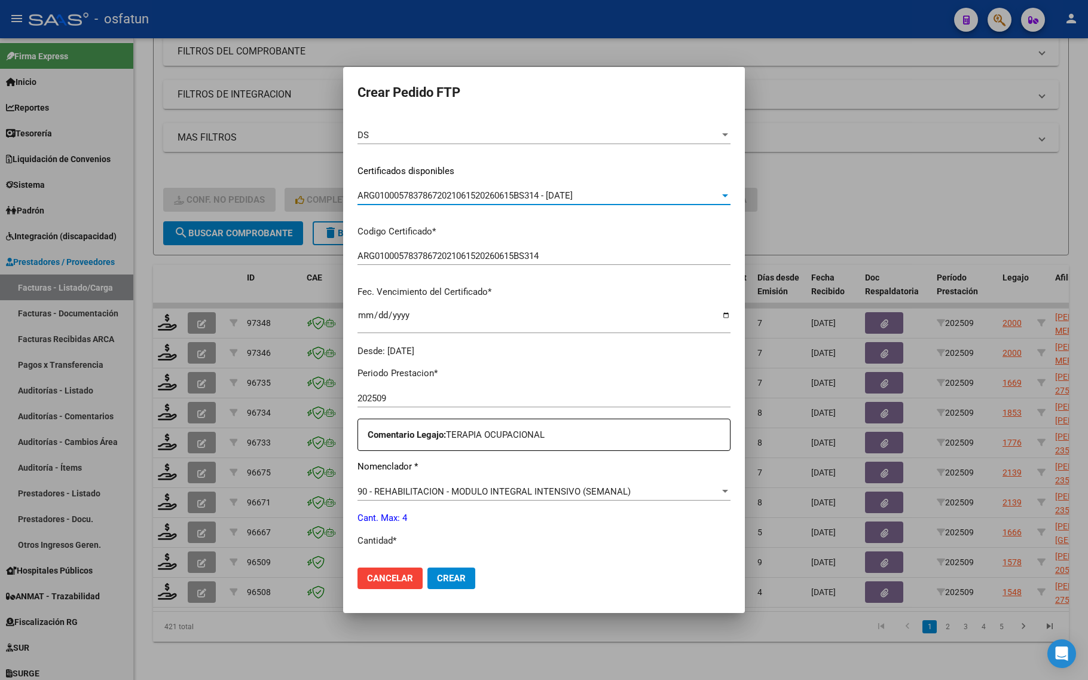
scroll to position [358, 0]
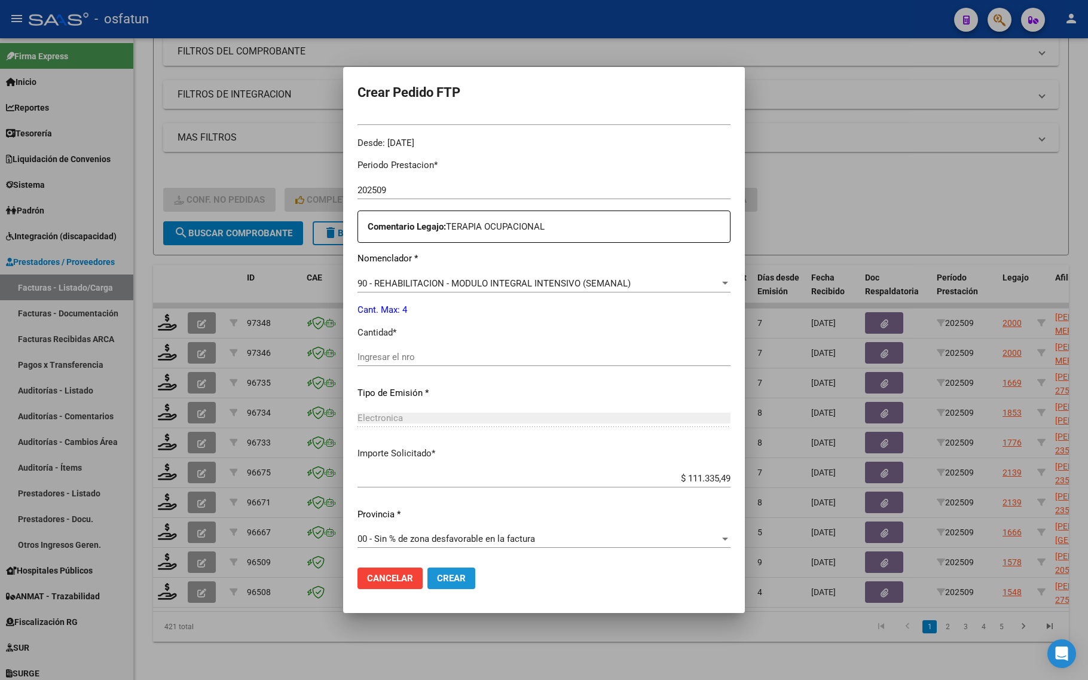
click at [437, 582] on span "Crear" at bounding box center [451, 578] width 29 height 11
click at [373, 348] on div "Ingresar el nro" at bounding box center [544, 357] width 373 height 18
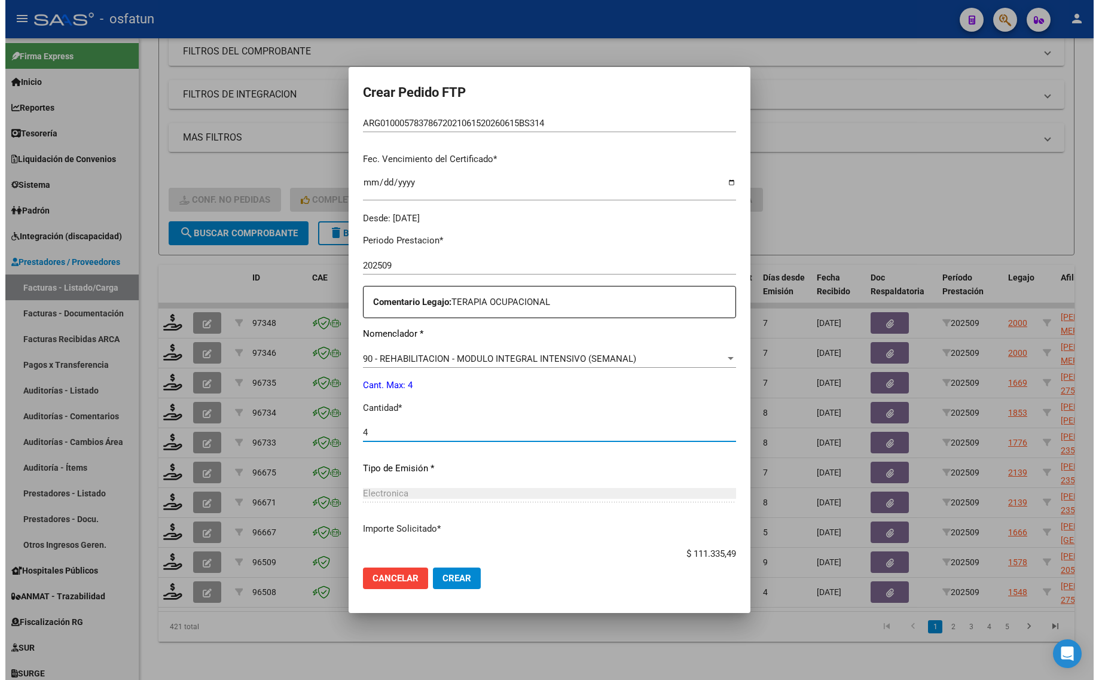
scroll to position [283, 0]
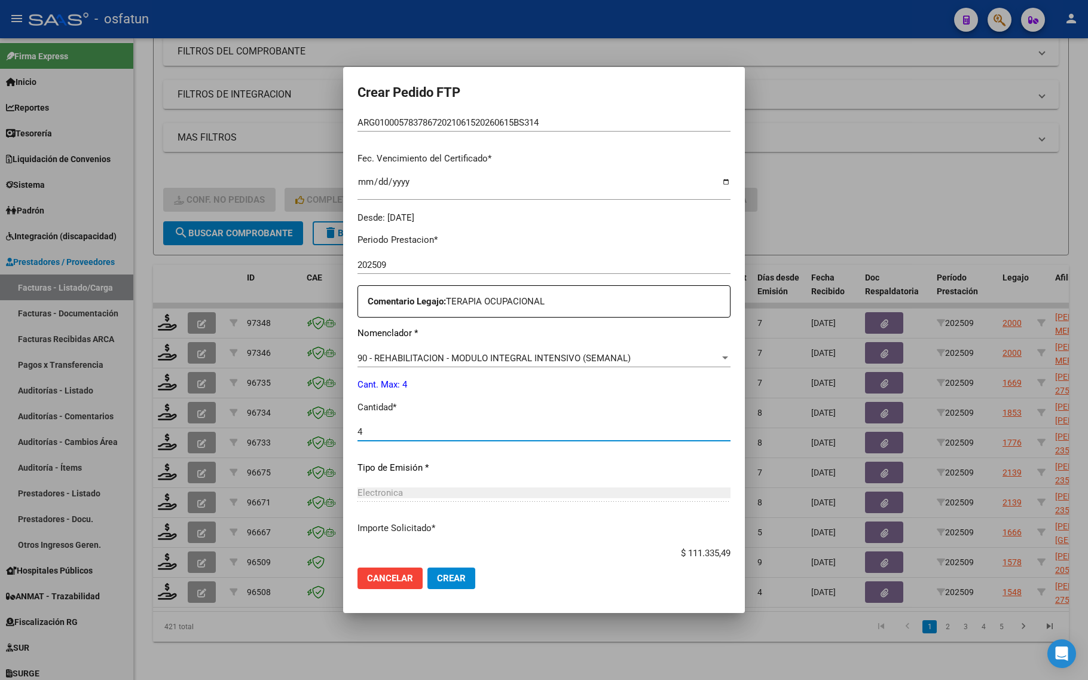
click at [440, 573] on span "Crear" at bounding box center [451, 578] width 29 height 11
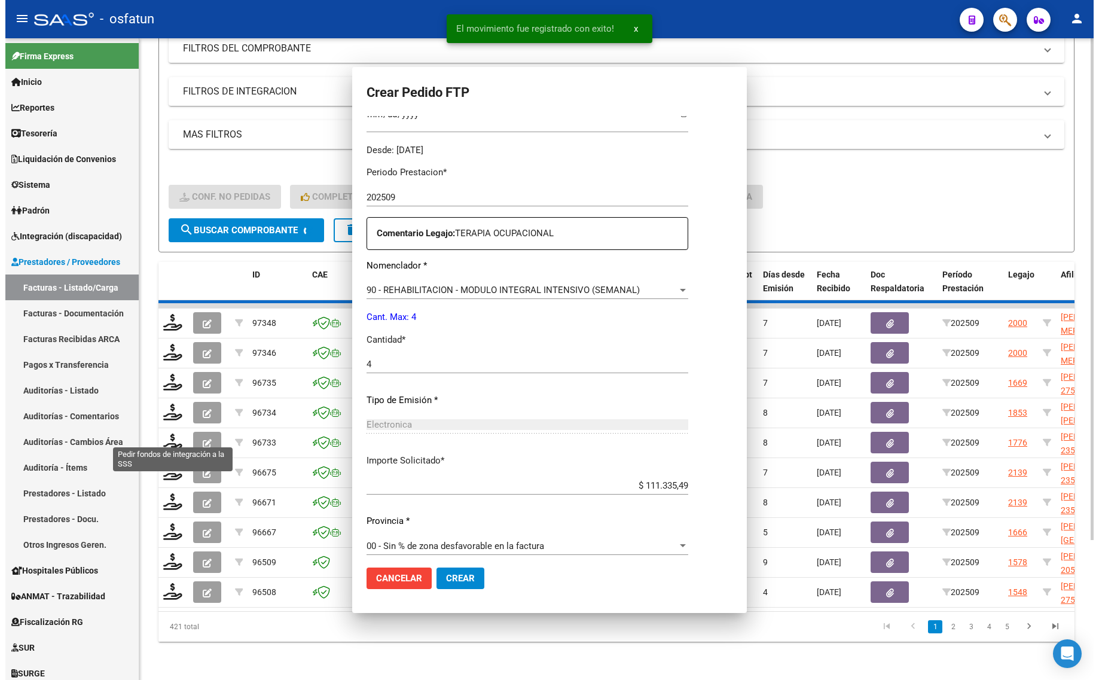
scroll to position [0, 0]
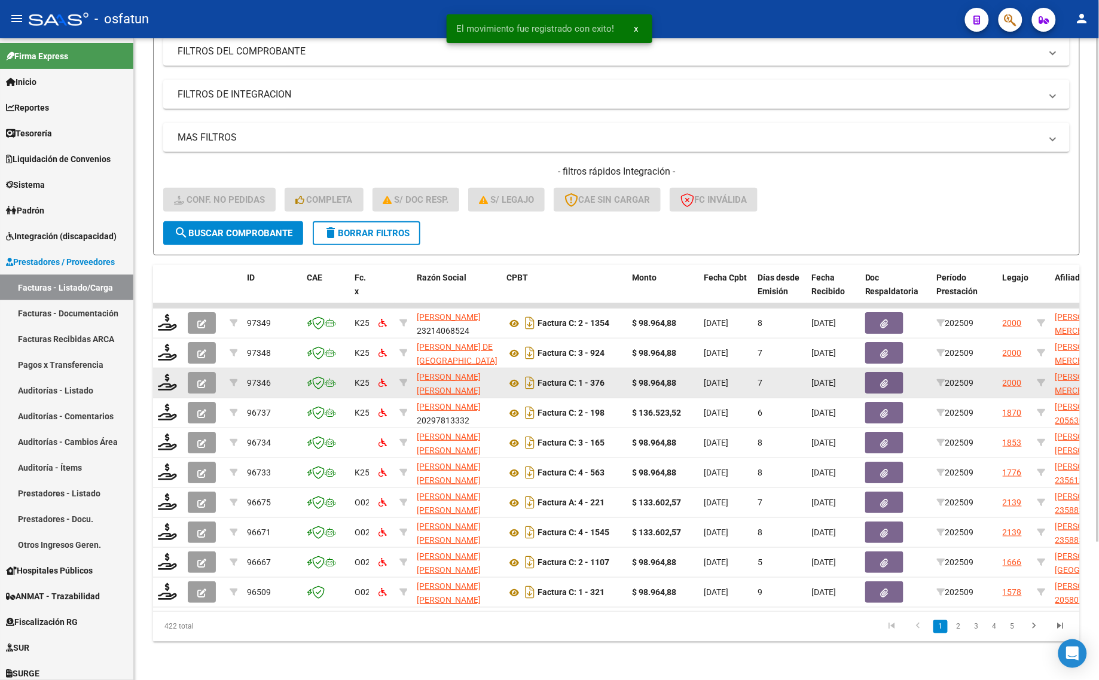
click at [203, 379] on icon "button" at bounding box center [201, 383] width 9 height 9
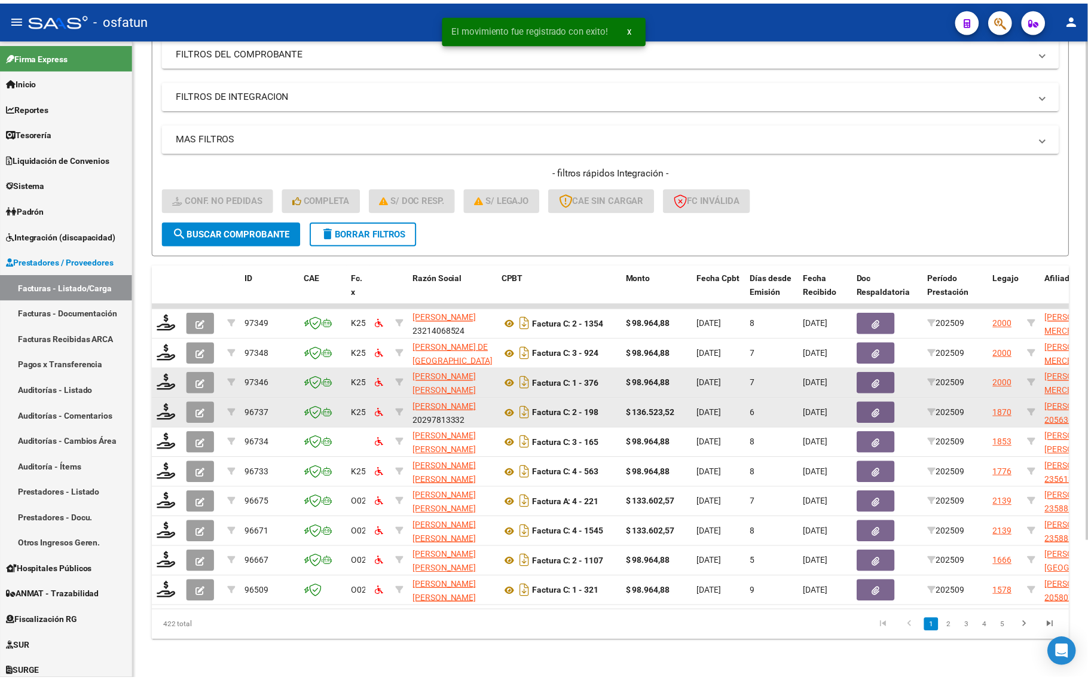
scroll to position [175, 0]
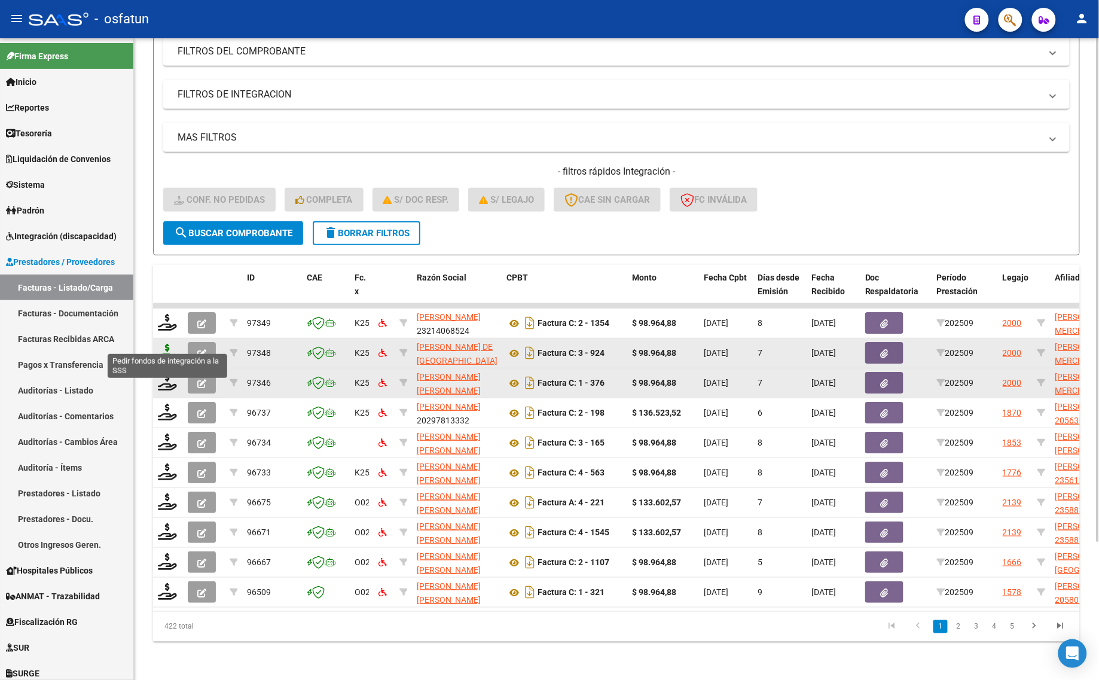
click at [167, 345] on icon at bounding box center [167, 352] width 19 height 17
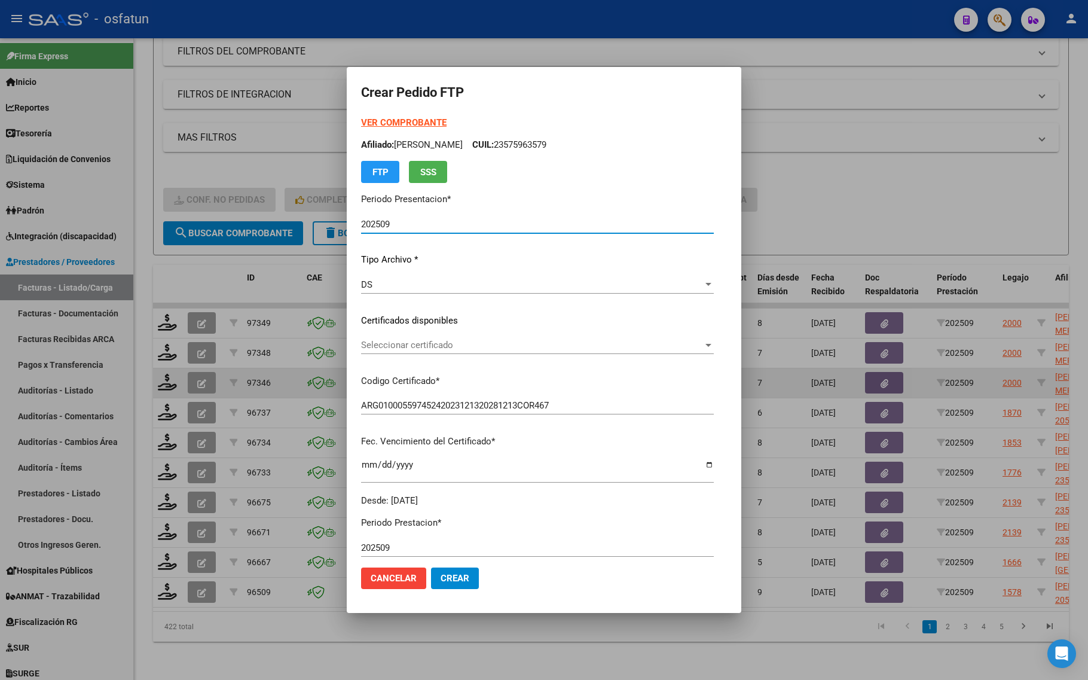
click at [347, 112] on mat-dialog-container "Crear Pedido FTP VER COMPROBANTE ARCA Padrón Afiliado: VILCHEZ ANDRADA SANTIAGO…" at bounding box center [544, 340] width 395 height 546
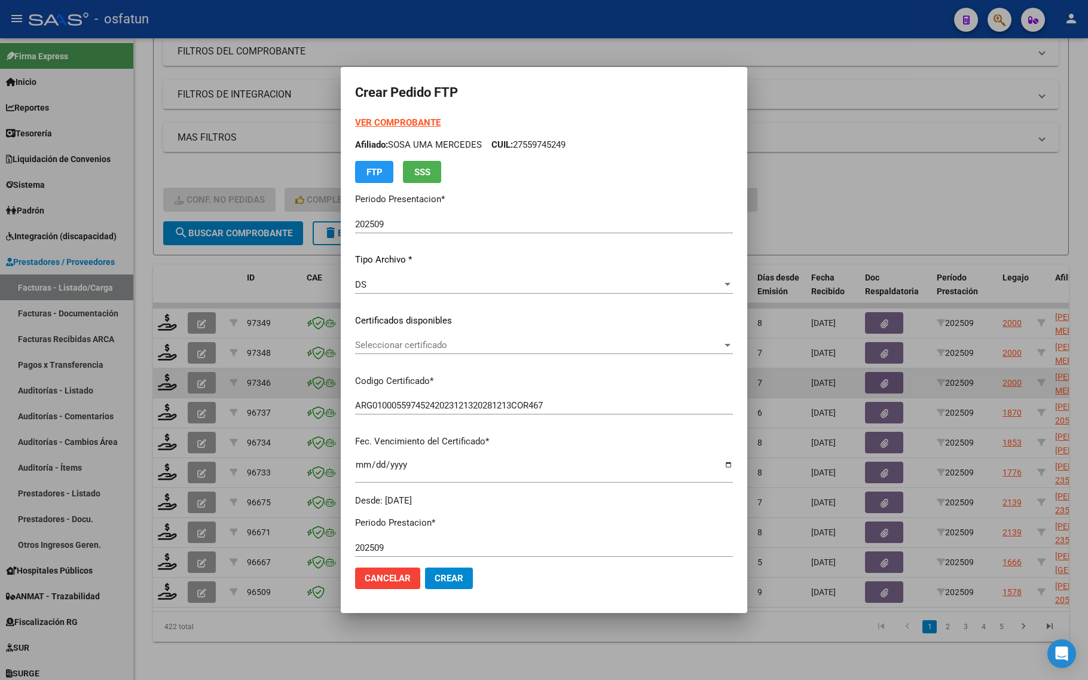
click at [355, 129] on div "VER COMPROBANTE ARCA Padrón Afiliado: SOSA UMA MERCEDES CUIL: 27559745249 FTP S…" at bounding box center [544, 149] width 378 height 67
click at [388, 120] on strong "VER COMPROBANTE" at bounding box center [398, 122] width 86 height 11
click at [371, 344] on span "Seleccionar certificado" at bounding box center [538, 345] width 367 height 11
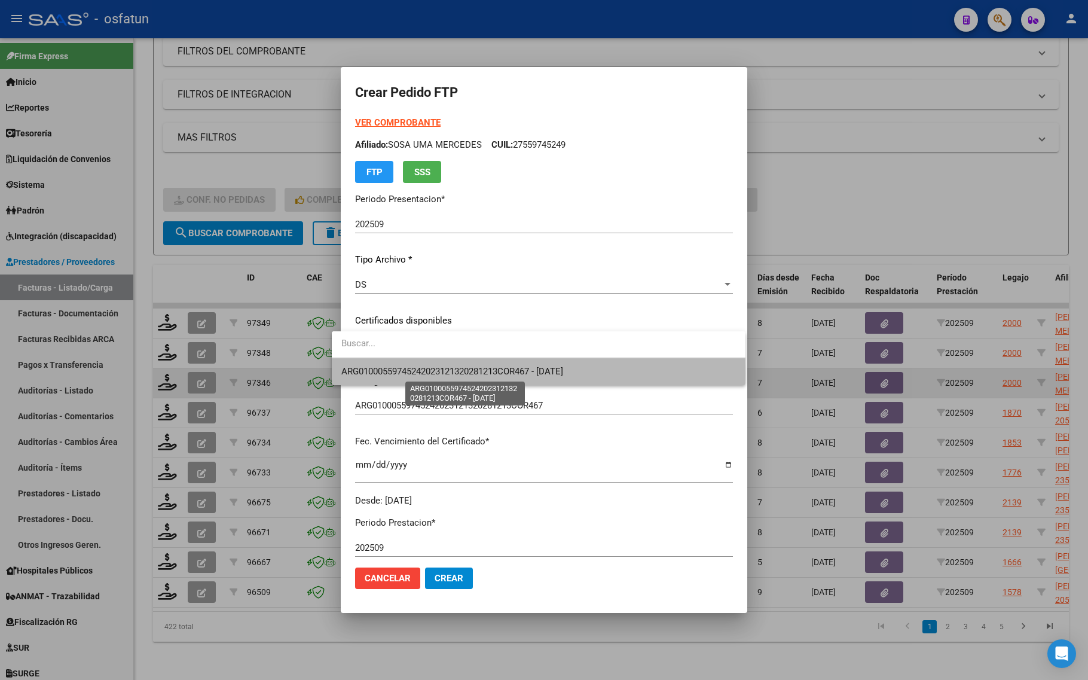
click at [371, 374] on span "ARG01000559745242023121320281213COR467 - [DATE]" at bounding box center [452, 371] width 222 height 11
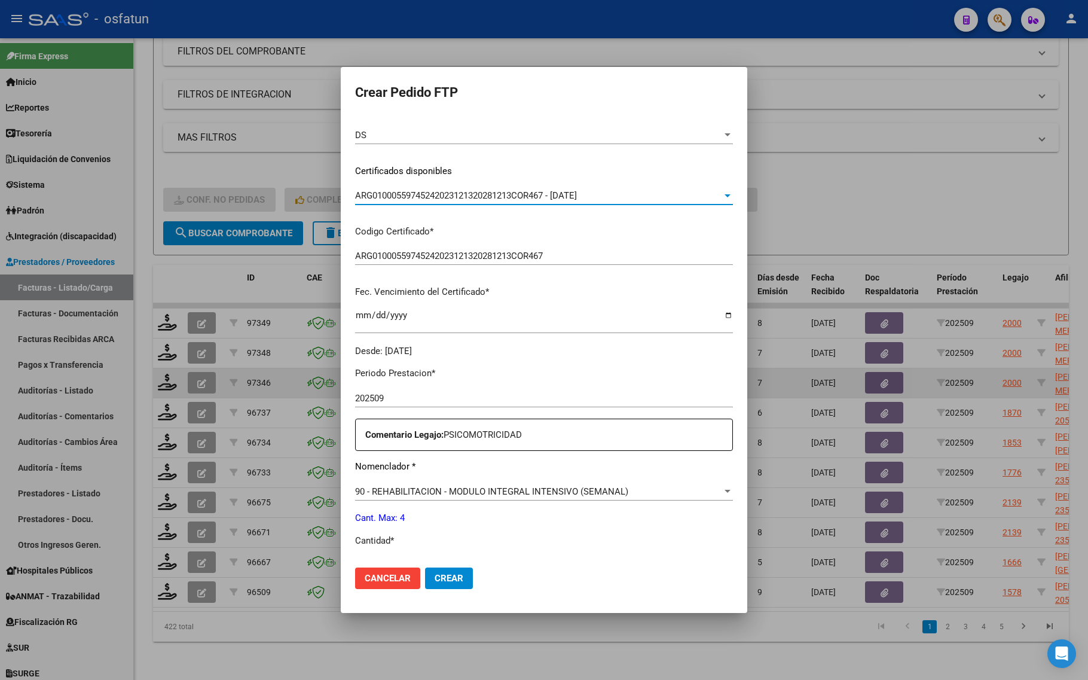
scroll to position [224, 0]
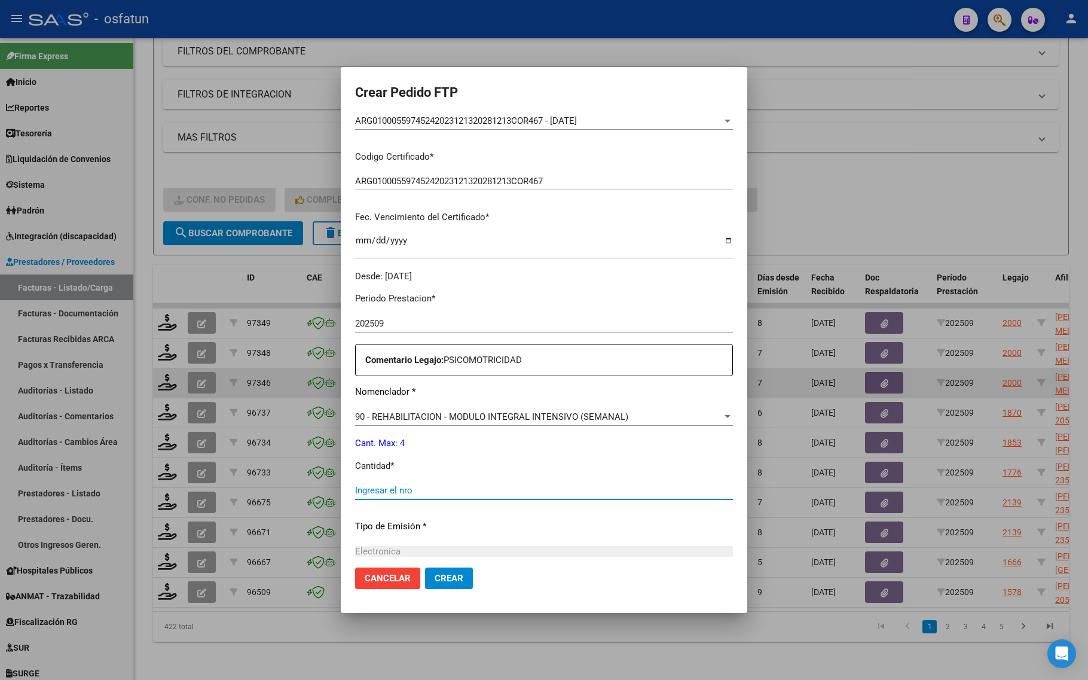
click at [399, 493] on input "Ingresar el nro" at bounding box center [544, 490] width 378 height 11
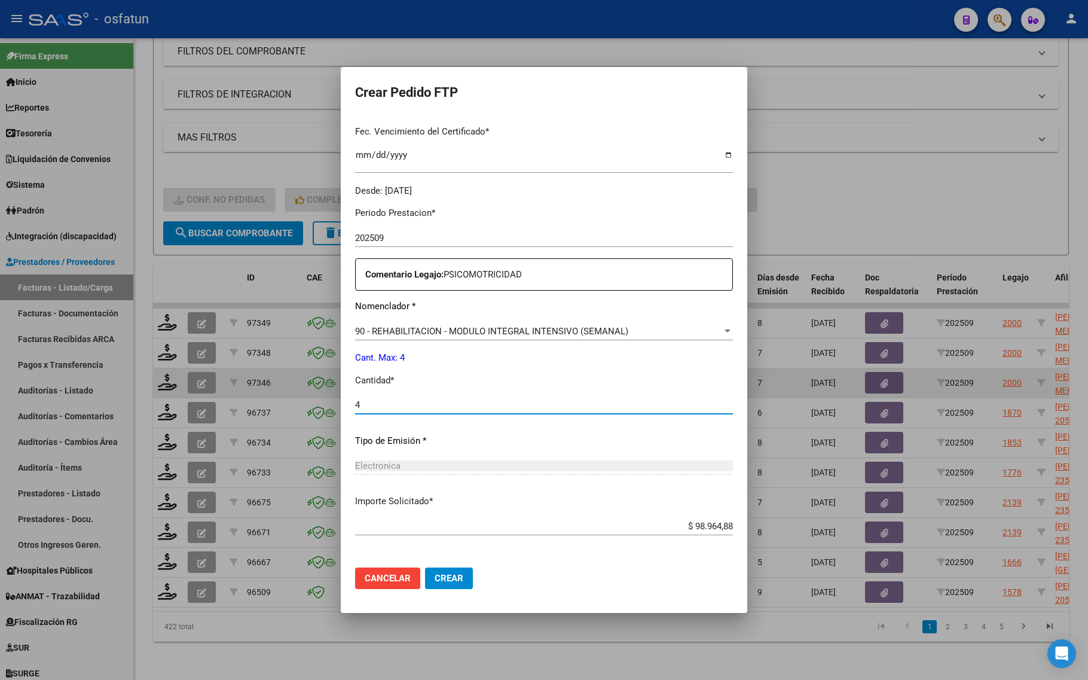
scroll to position [358, 0]
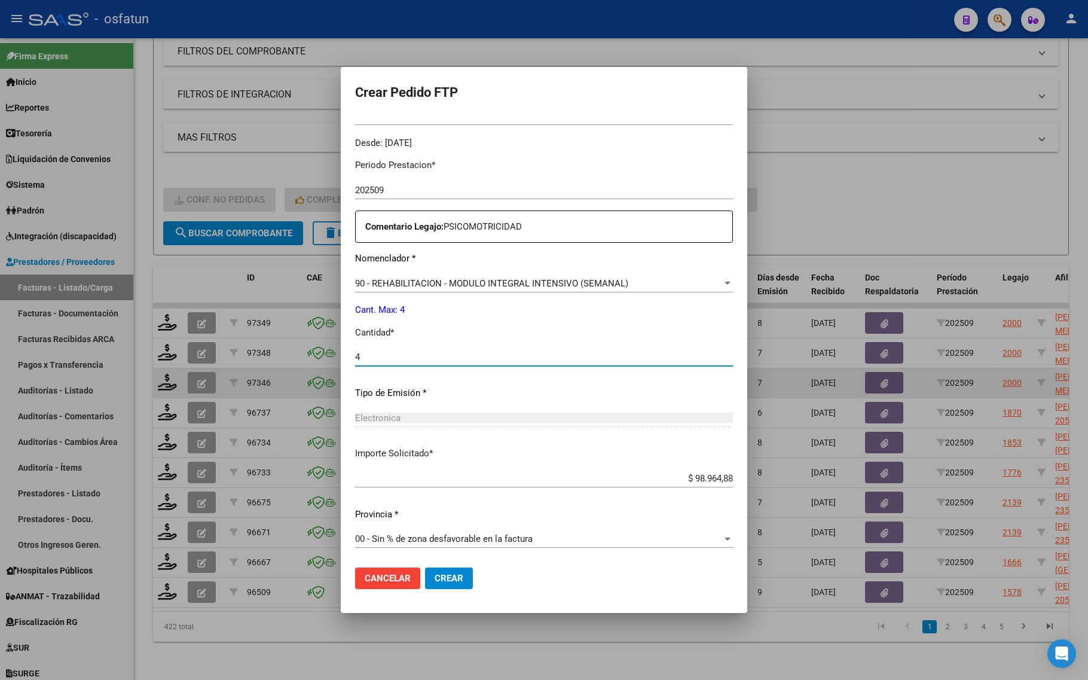
click at [435, 577] on span "Crear" at bounding box center [449, 578] width 29 height 11
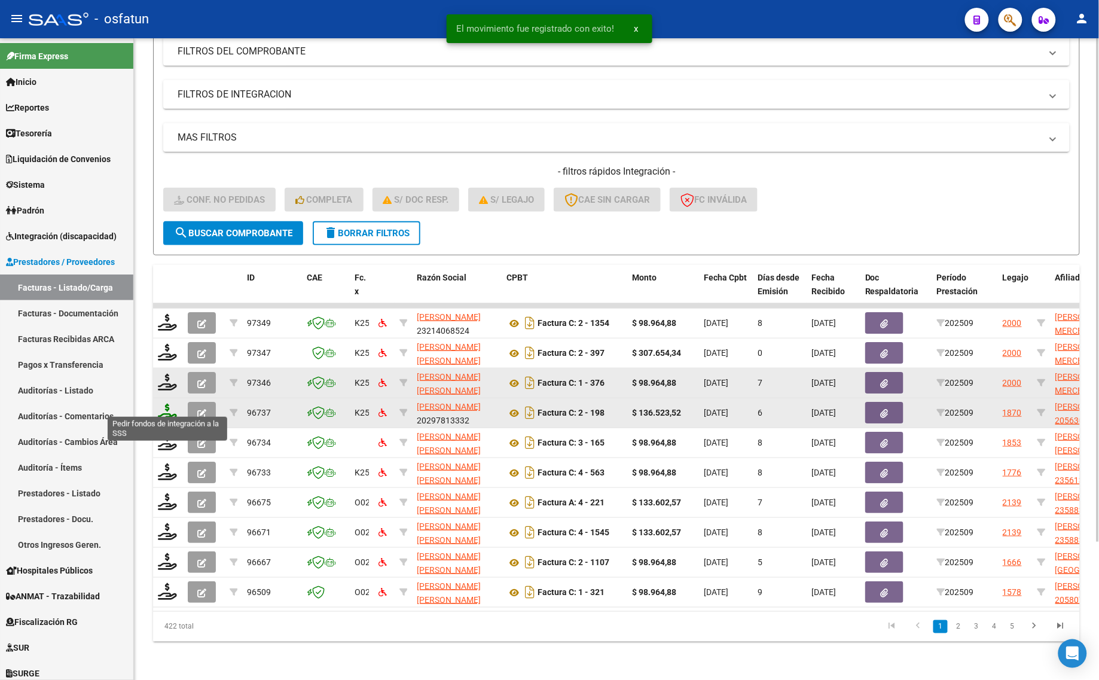
click at [164, 404] on icon at bounding box center [167, 412] width 19 height 17
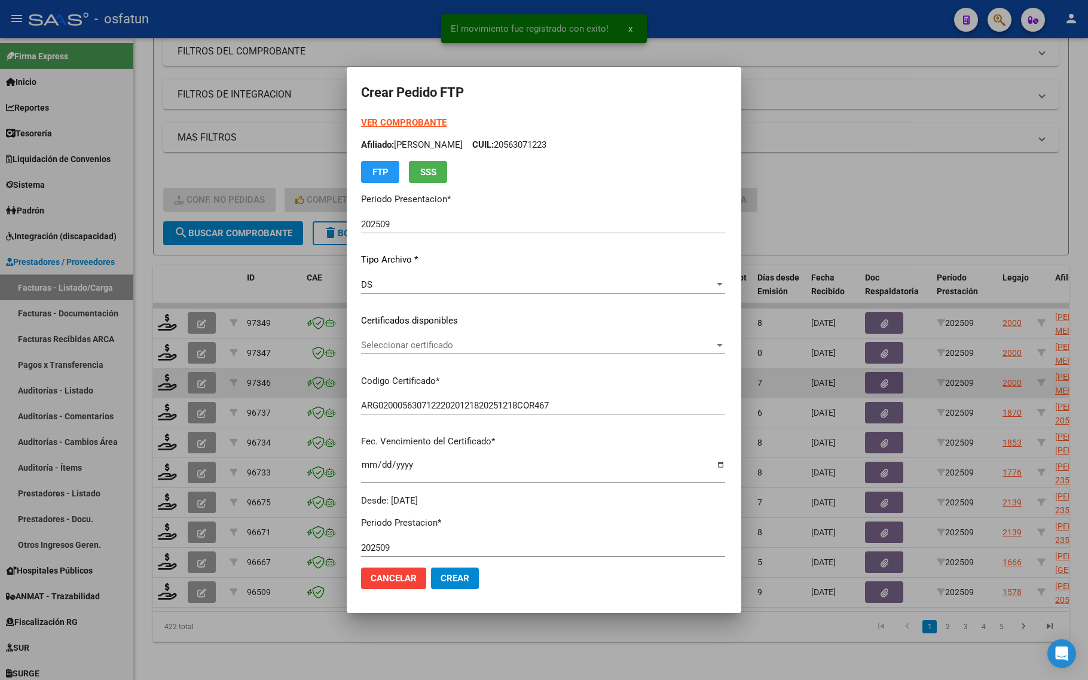
click at [361, 121] on strong "VER COMPROBANTE" at bounding box center [404, 122] width 86 height 11
click at [388, 347] on span "Seleccionar certificado" at bounding box center [537, 345] width 353 height 11
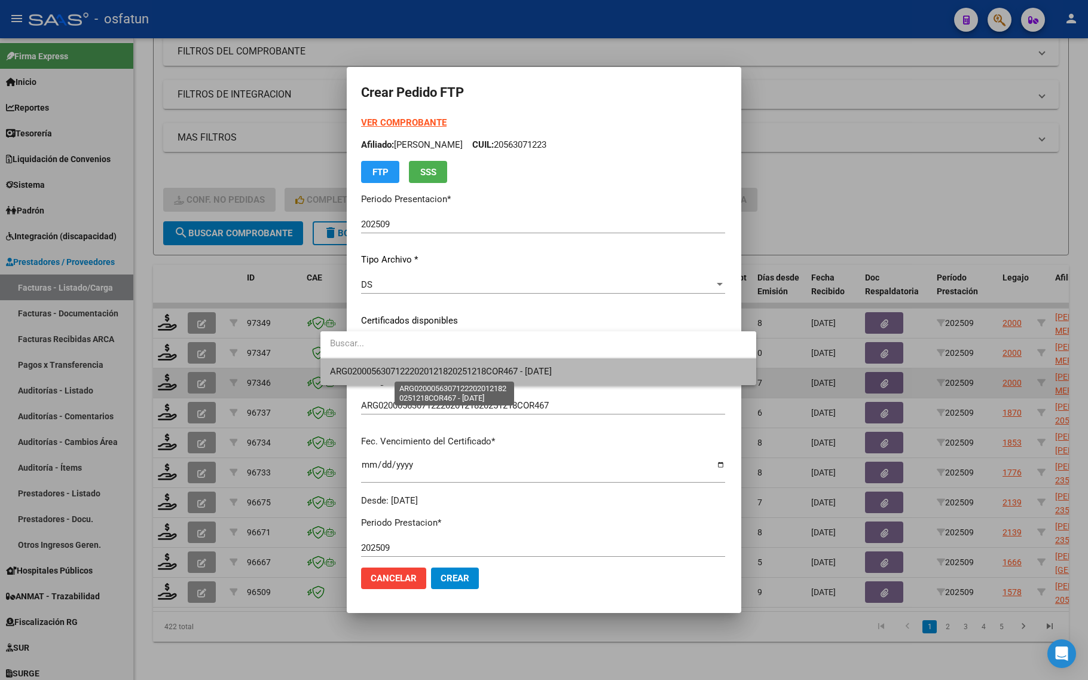
click at [385, 368] on span "ARG02000563071222020121820251218COR467 - 2025-12-18" at bounding box center [441, 371] width 222 height 11
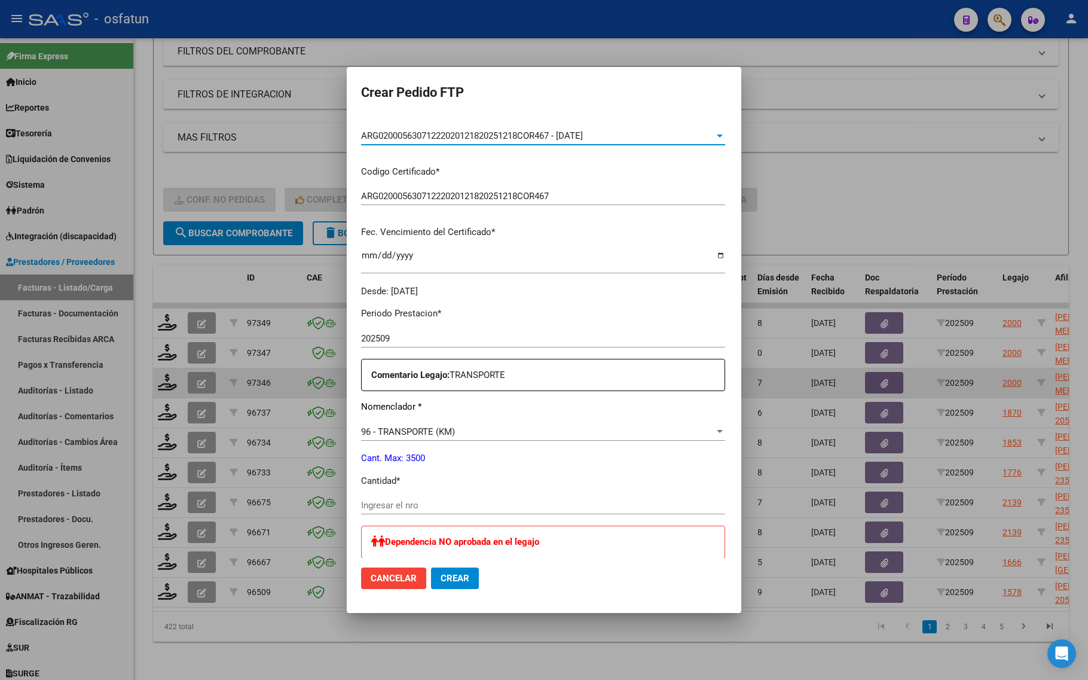
scroll to position [224, 0]
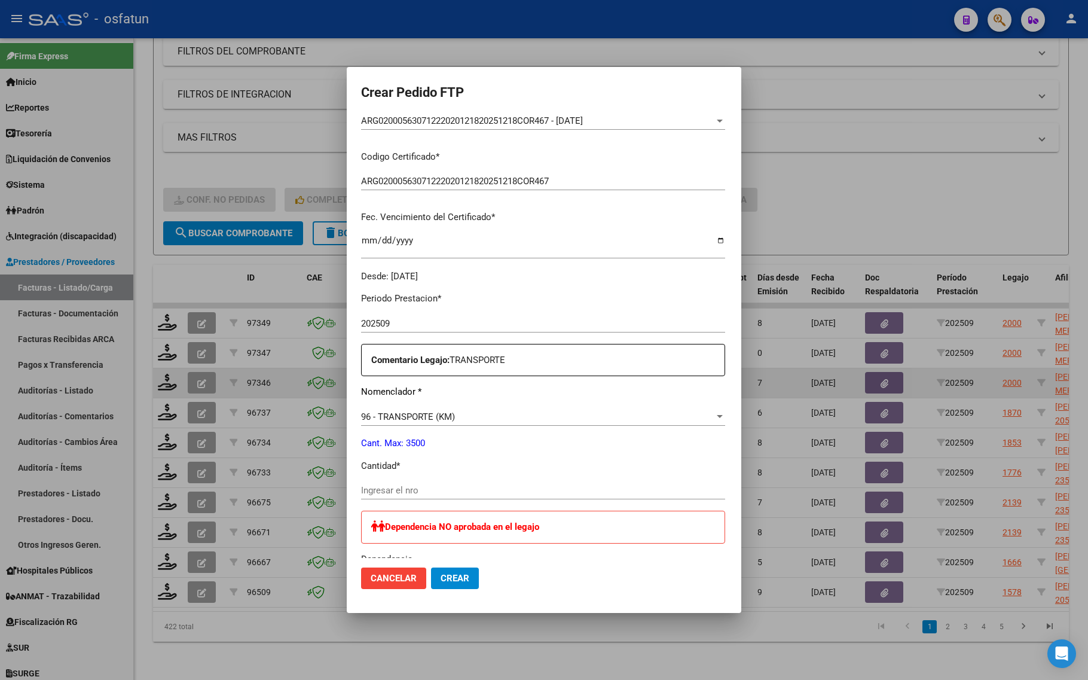
click at [373, 496] on div "Ingresar el nro" at bounding box center [543, 490] width 364 height 18
click at [374, 489] on input "Ingresar el nro" at bounding box center [543, 490] width 364 height 11
click at [368, 486] on input "Ingresar el nro" at bounding box center [543, 490] width 364 height 11
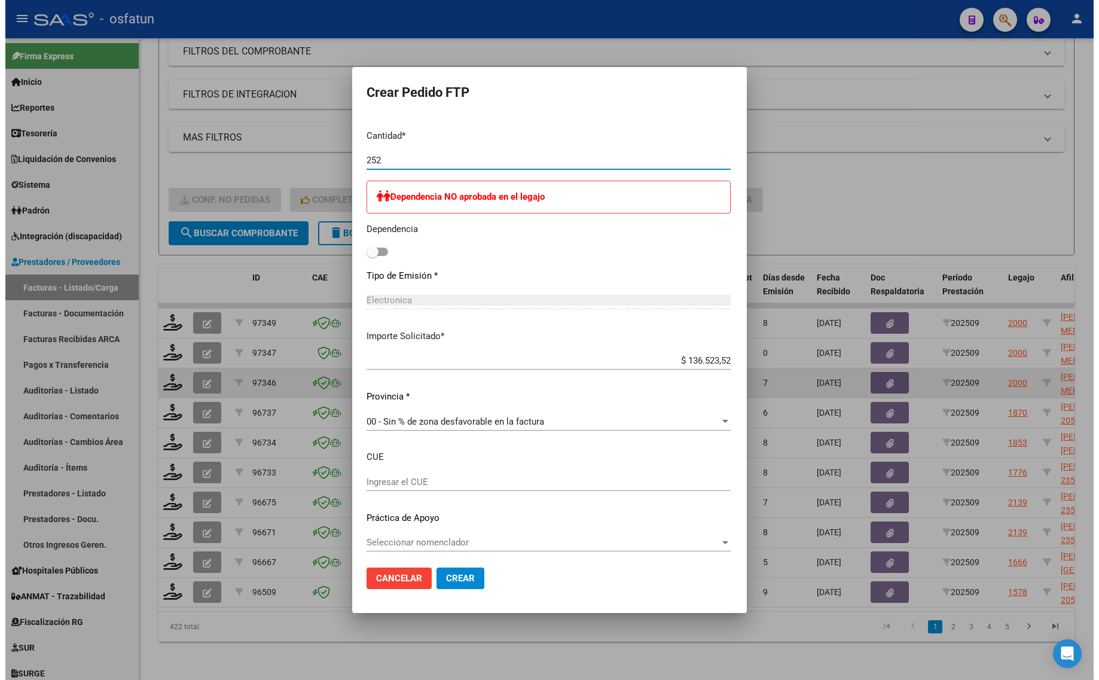
scroll to position [558, 0]
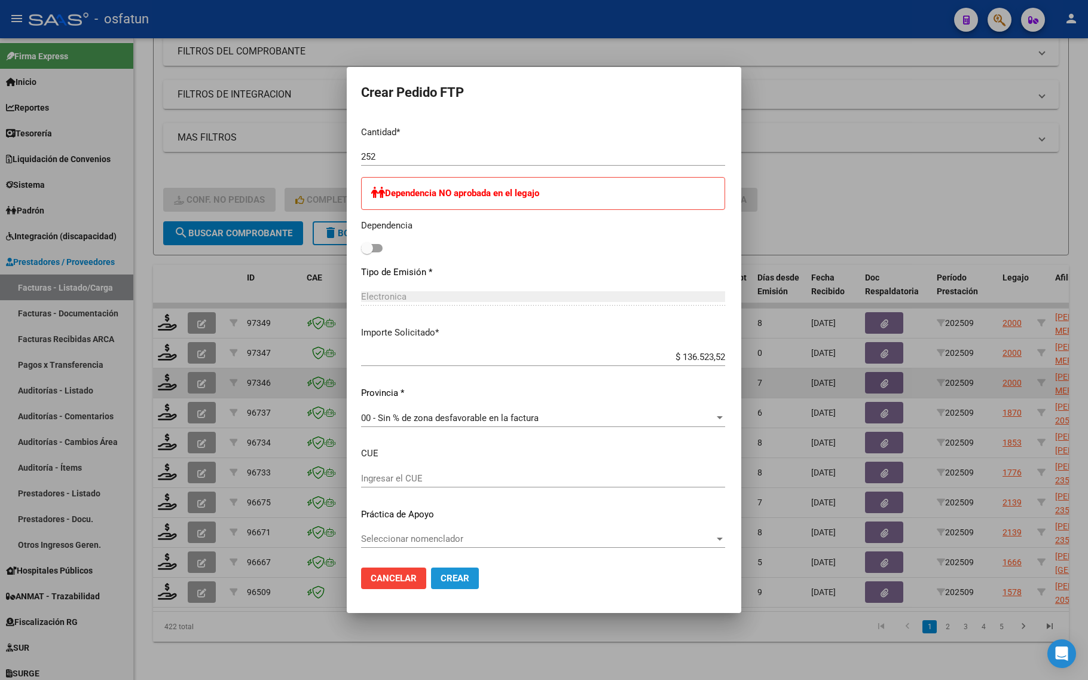
click at [441, 581] on span "Crear" at bounding box center [455, 578] width 29 height 11
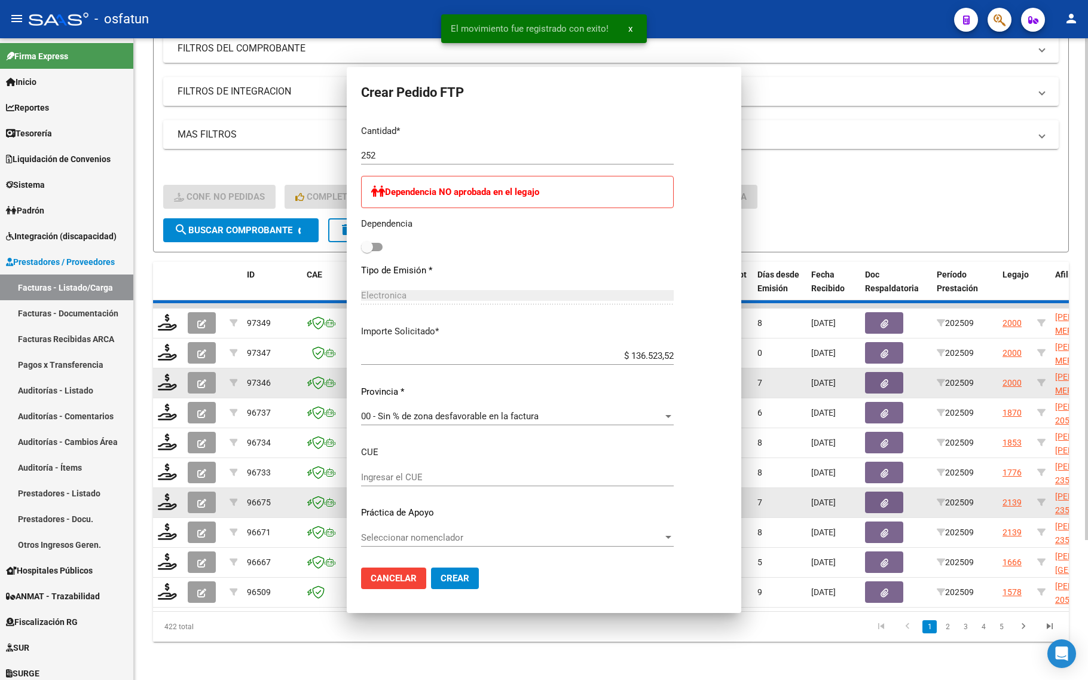
scroll to position [0, 0]
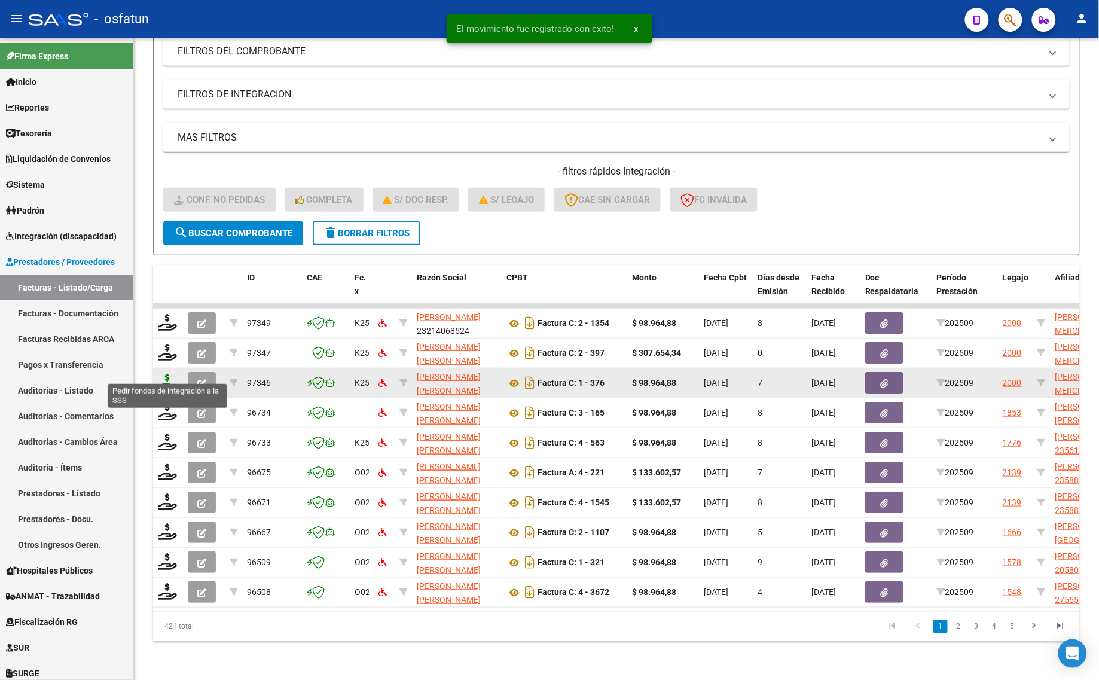
click at [165, 374] on icon at bounding box center [167, 382] width 19 height 17
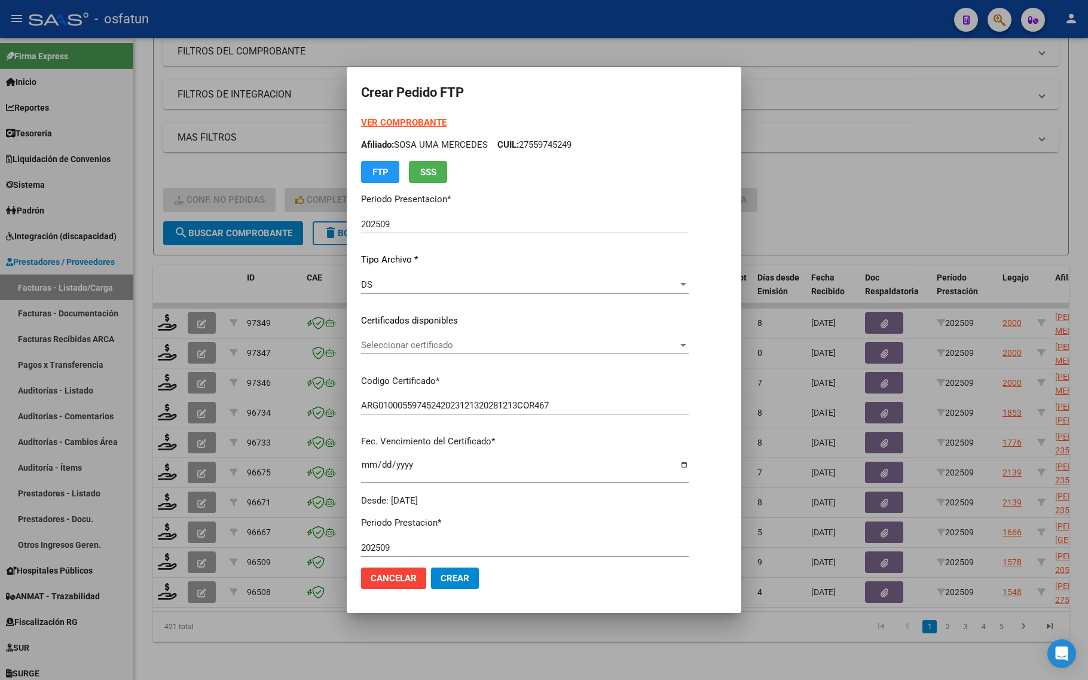
drag, startPoint x: 789, startPoint y: 163, endPoint x: 743, endPoint y: 168, distance: 46.4
click at [789, 163] on div at bounding box center [544, 340] width 1088 height 680
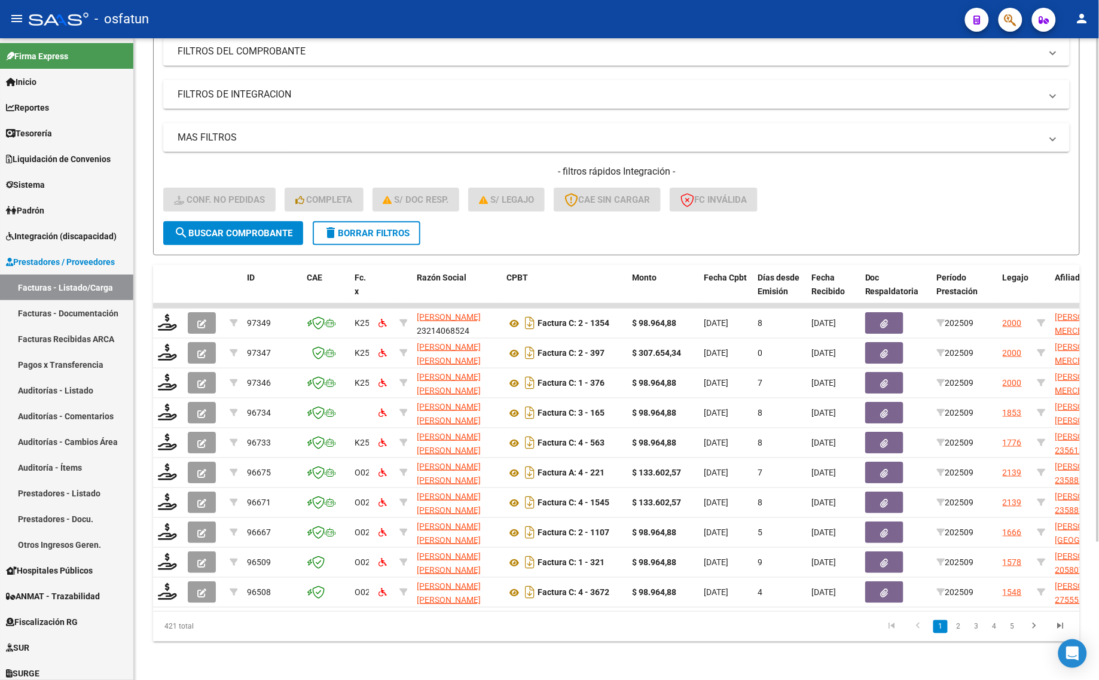
click at [154, 191] on form "Filtros Id Integración Area Seleccionar Gerenciador Seleccionar Gerenciador Si …" at bounding box center [616, 115] width 927 height 280
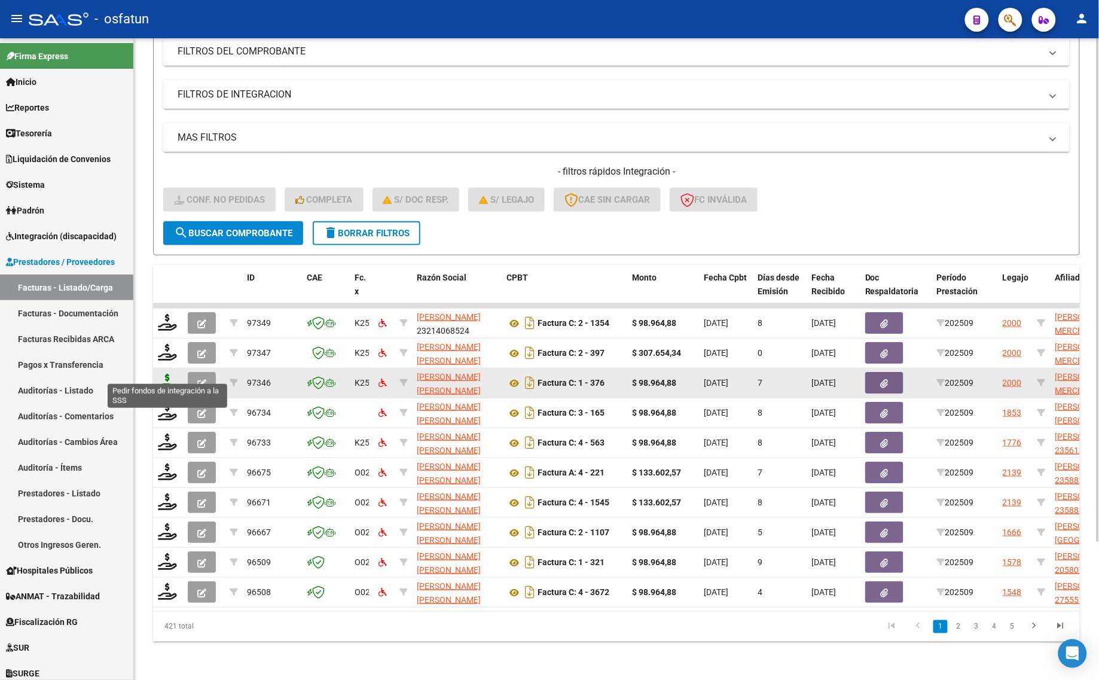
click at [166, 374] on icon at bounding box center [167, 382] width 19 height 17
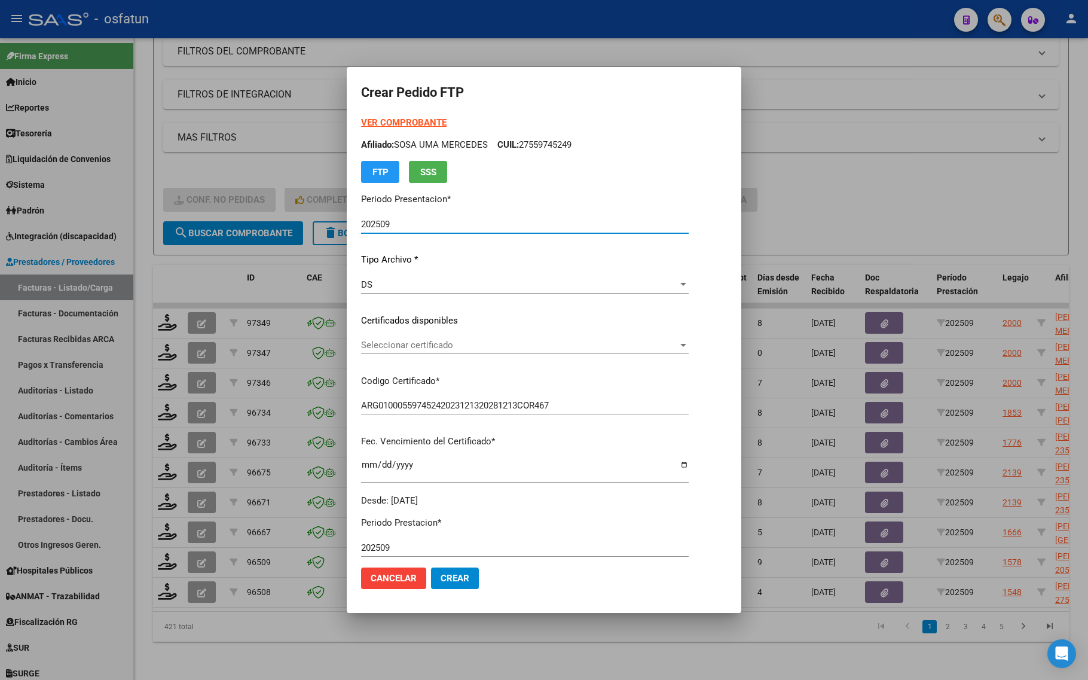
click at [398, 124] on strong "VER COMPROBANTE" at bounding box center [404, 122] width 86 height 11
drag, startPoint x: 401, startPoint y: 338, endPoint x: 398, endPoint y: 345, distance: 7.6
click at [399, 338] on div "VER COMPROBANTE ARCA Padrón Afiliado: SOSA UMA MERCEDES CUIL: 27559745249 FTP S…" at bounding box center [525, 311] width 328 height 391
click at [398, 348] on span "Seleccionar certificado" at bounding box center [519, 345] width 317 height 11
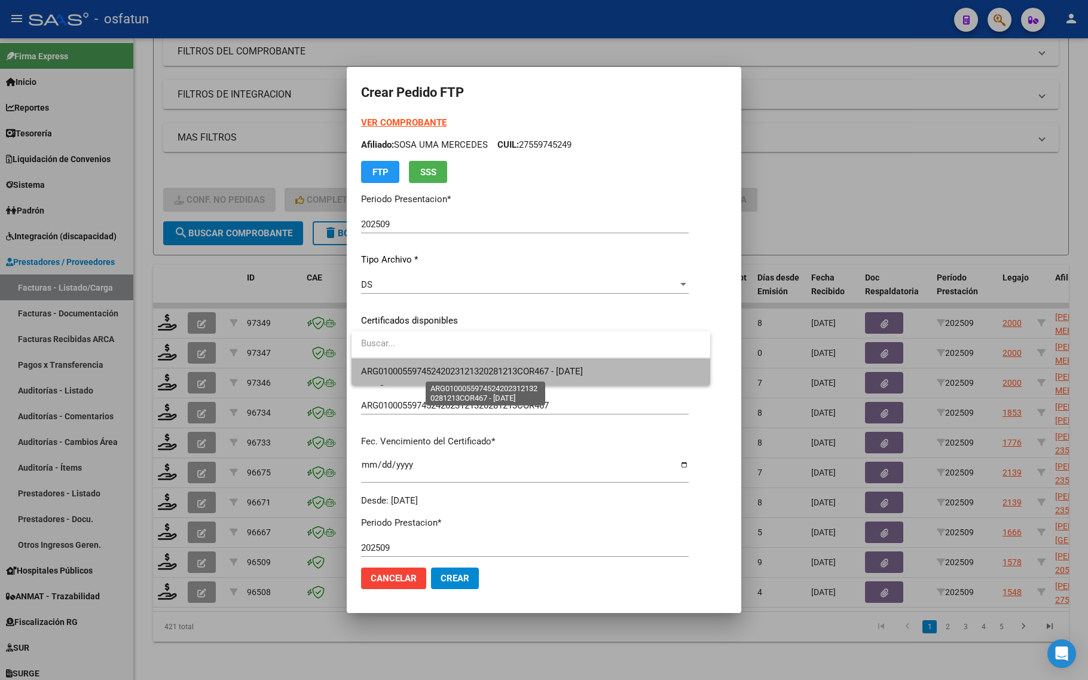
click at [398, 368] on span "ARG01000559745242023121320281213COR467 - [DATE]" at bounding box center [472, 371] width 222 height 11
click at [398, 368] on div "VER COMPROBANTE ARCA Padrón Afiliado: SOSA UMA MERCEDES CUIL: 27559745249 FTP S…" at bounding box center [525, 311] width 328 height 391
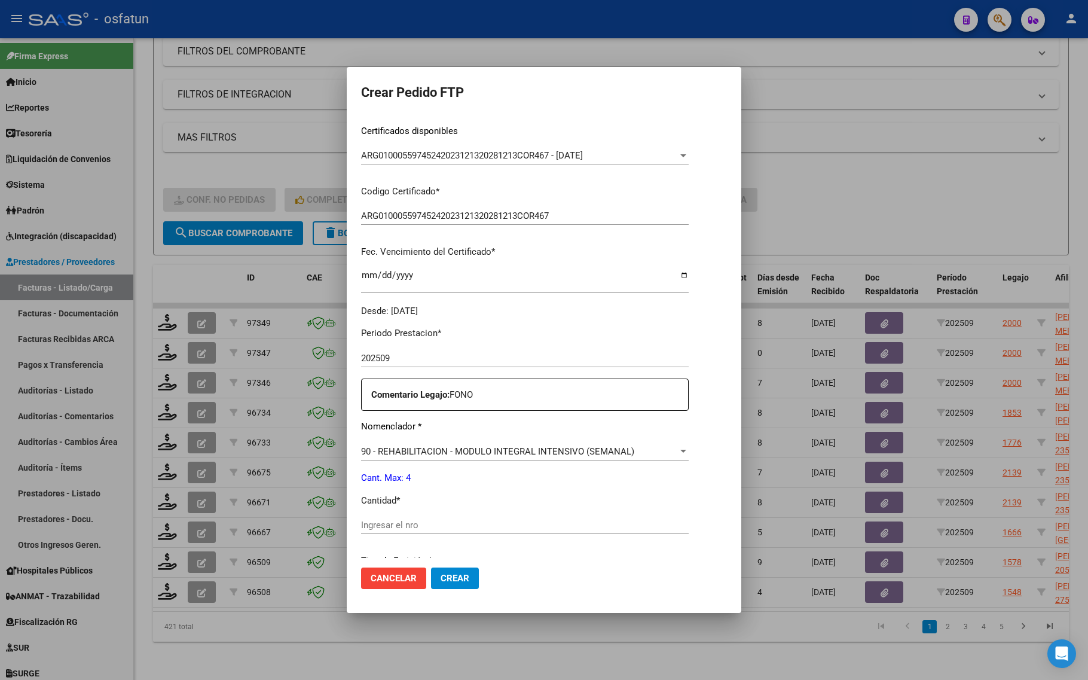
scroll to position [224, 0]
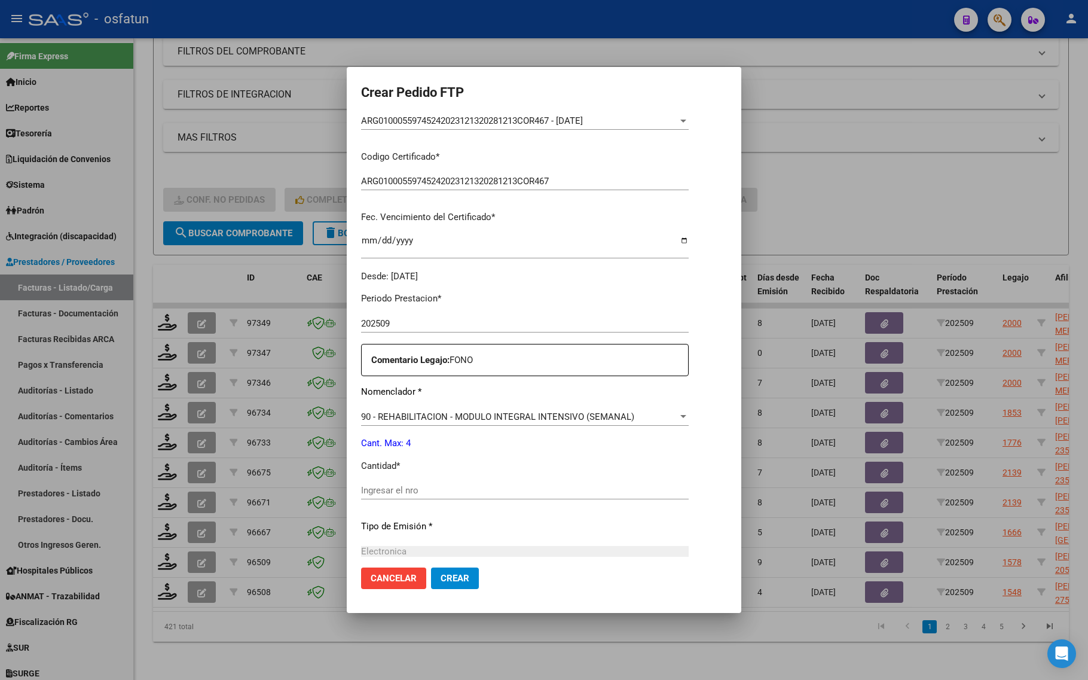
click at [386, 466] on p "Cantidad *" at bounding box center [525, 466] width 328 height 14
drag, startPoint x: 386, startPoint y: 468, endPoint x: 384, endPoint y: 474, distance: 6.8
click at [385, 472] on p "Cantidad *" at bounding box center [525, 466] width 328 height 14
click at [384, 474] on div "Periodo Prestacion * 202509 Ingresar el Periodo Prestacion Comentario Legajo: F…" at bounding box center [525, 488] width 328 height 410
click at [380, 511] on div "Periodo Prestacion * 202509 Ingresar el Periodo Prestacion Comentario Legajo: F…" at bounding box center [525, 488] width 328 height 410
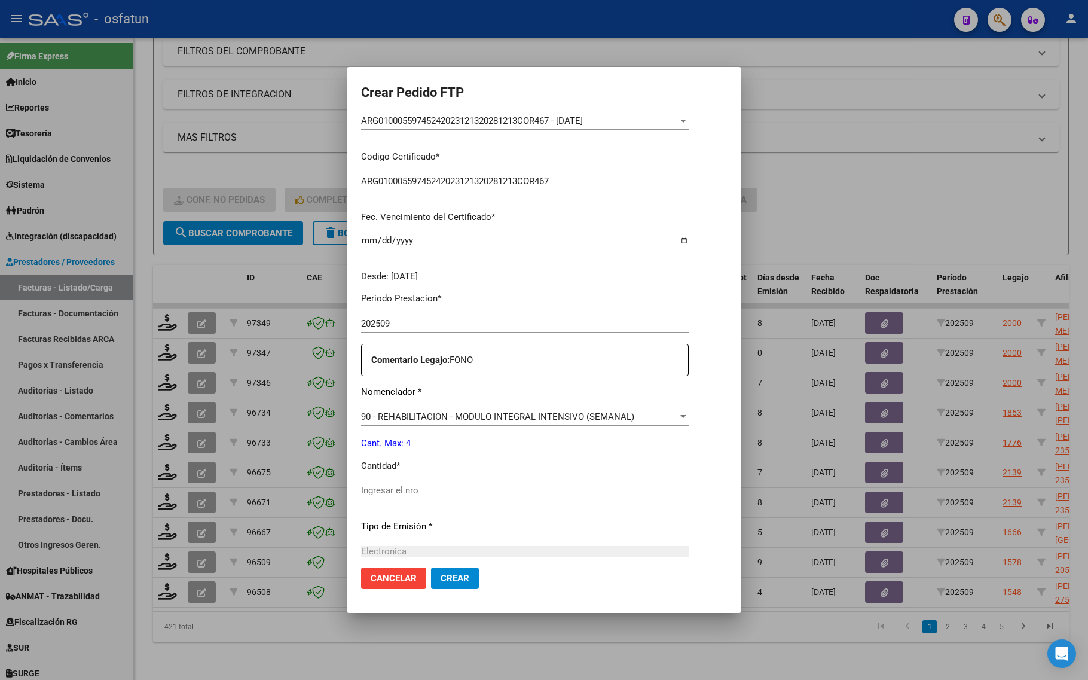
click at [386, 492] on input "Ingresar el nro" at bounding box center [525, 490] width 328 height 11
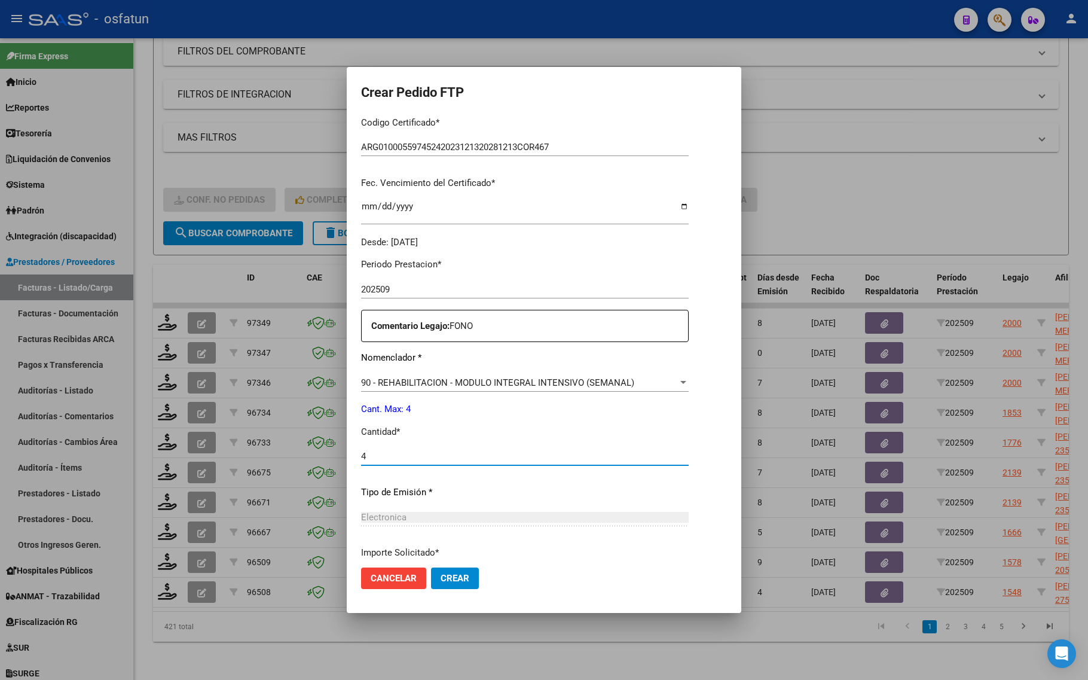
scroll to position [358, 0]
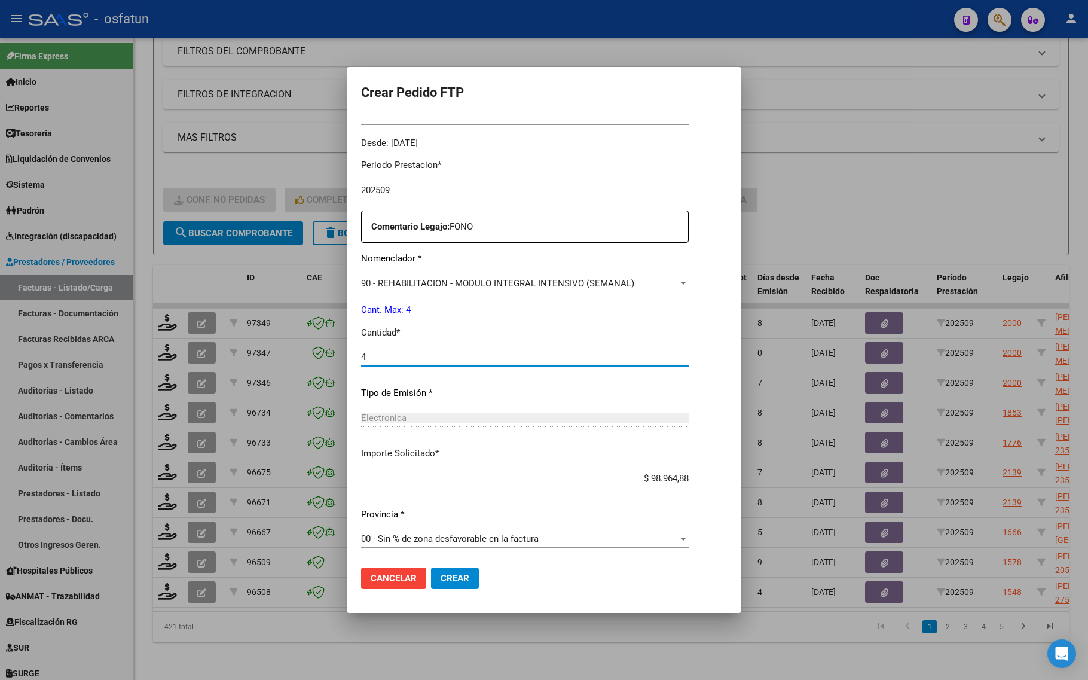
click at [467, 576] on span "Crear" at bounding box center [455, 578] width 29 height 11
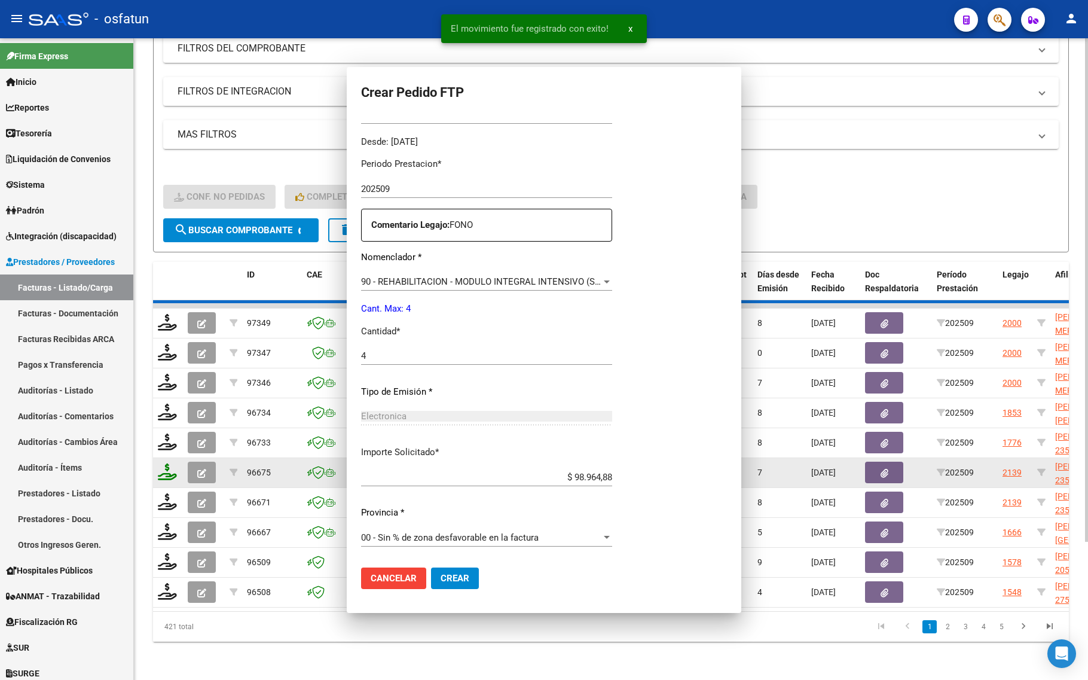
scroll to position [291, 0]
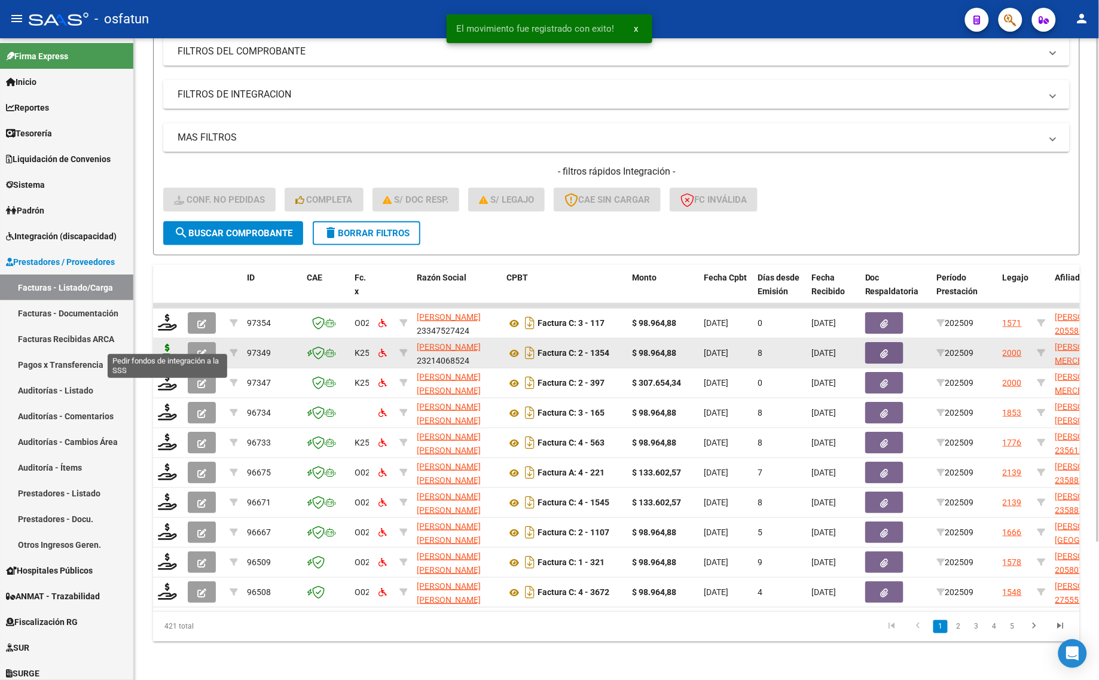
click at [166, 344] on icon at bounding box center [167, 352] width 19 height 17
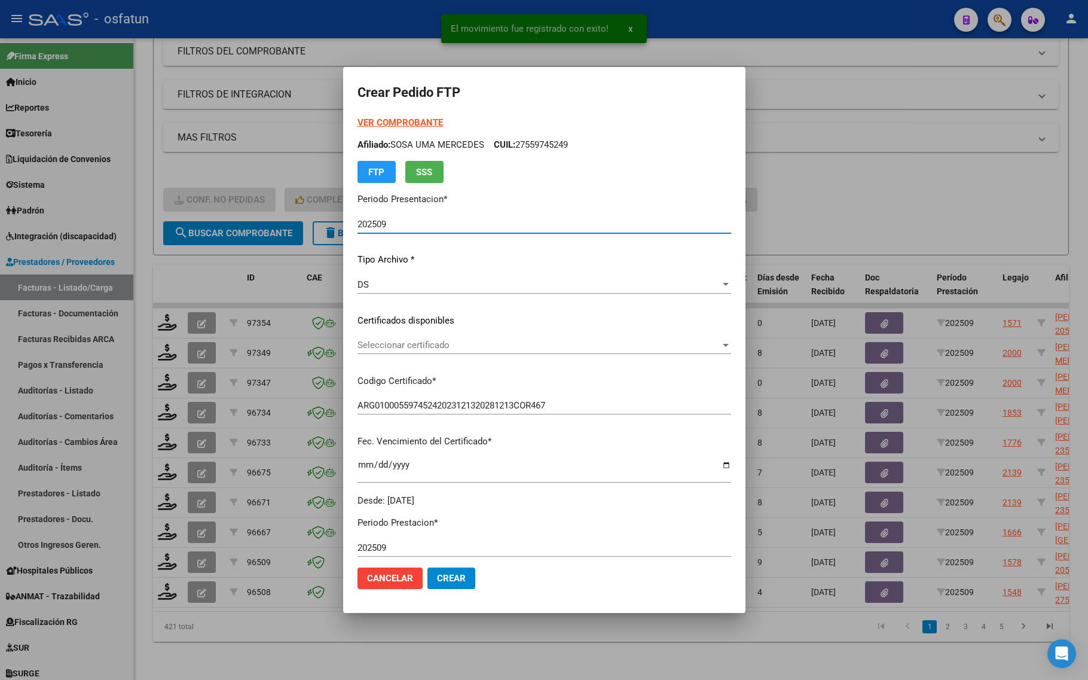
click at [377, 118] on strong "VER COMPROBANTE" at bounding box center [401, 122] width 86 height 11
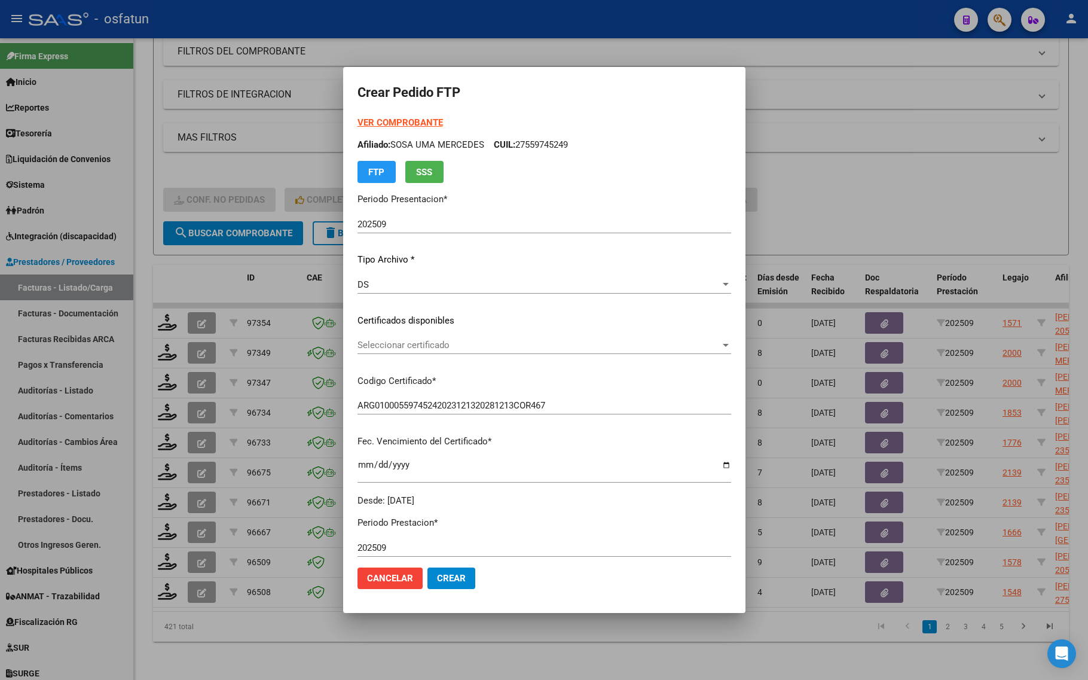
click at [407, 338] on div "Seleccionar certificado Seleccionar certificado" at bounding box center [545, 345] width 374 height 18
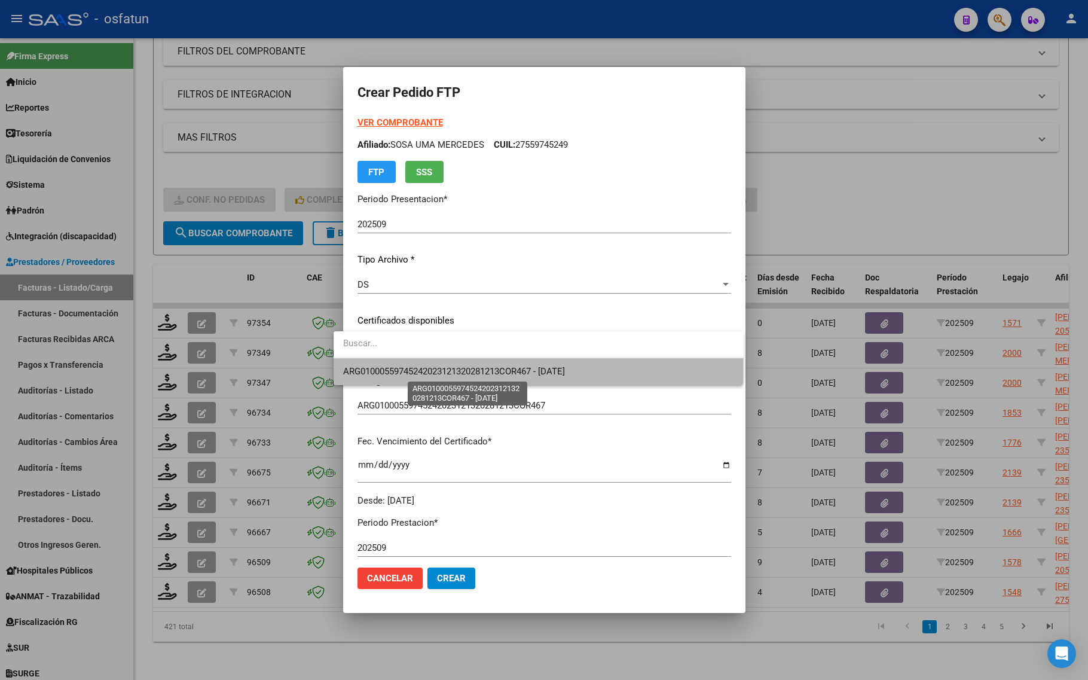
click at [410, 368] on span "ARG01000559745242023121320281213COR467 - [DATE]" at bounding box center [454, 371] width 222 height 11
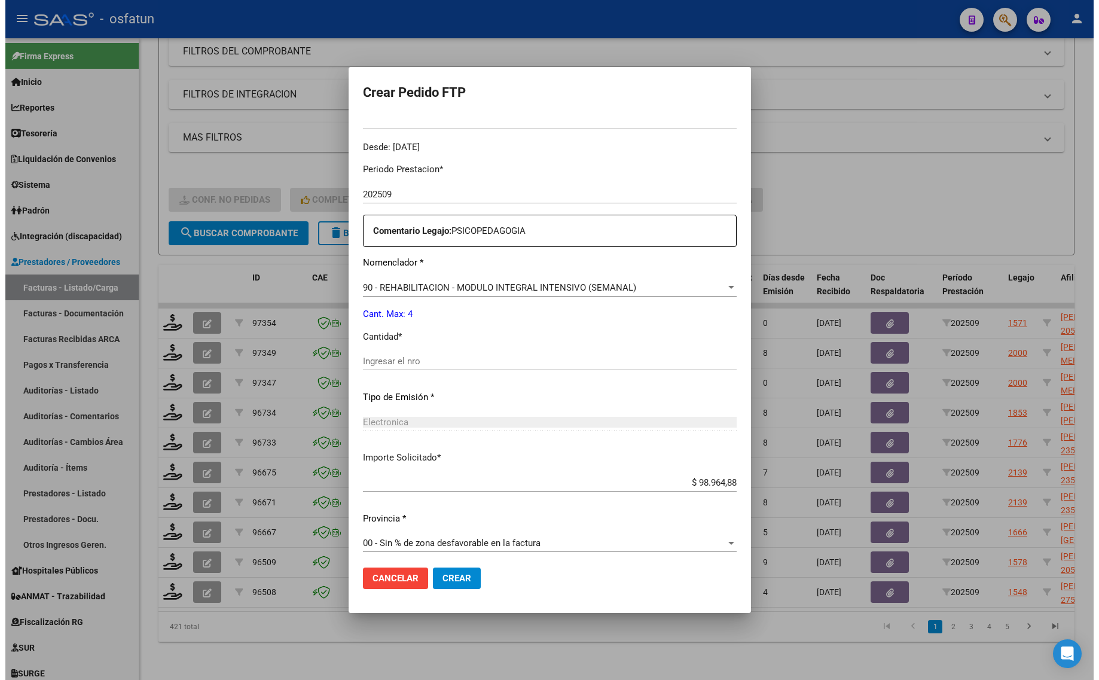
scroll to position [358, 0]
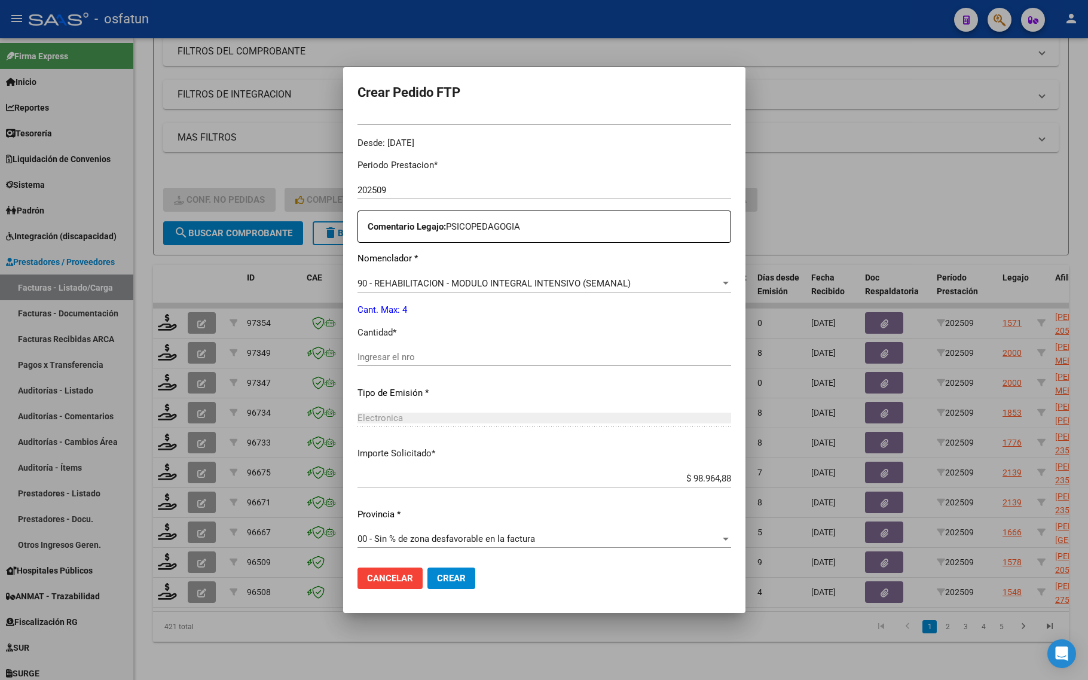
click at [402, 369] on div "Ingresar el nro" at bounding box center [545, 362] width 374 height 29
click at [408, 359] on input "Ingresar el nro" at bounding box center [545, 357] width 374 height 11
click at [437, 579] on span "Crear" at bounding box center [451, 578] width 29 height 11
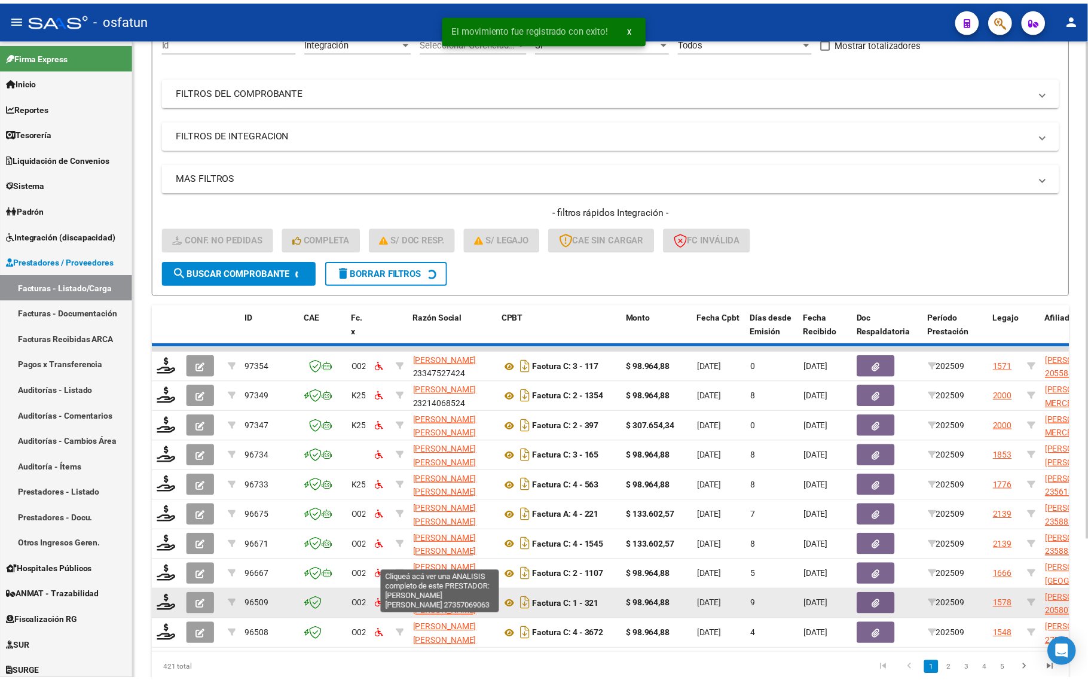
scroll to position [100, 0]
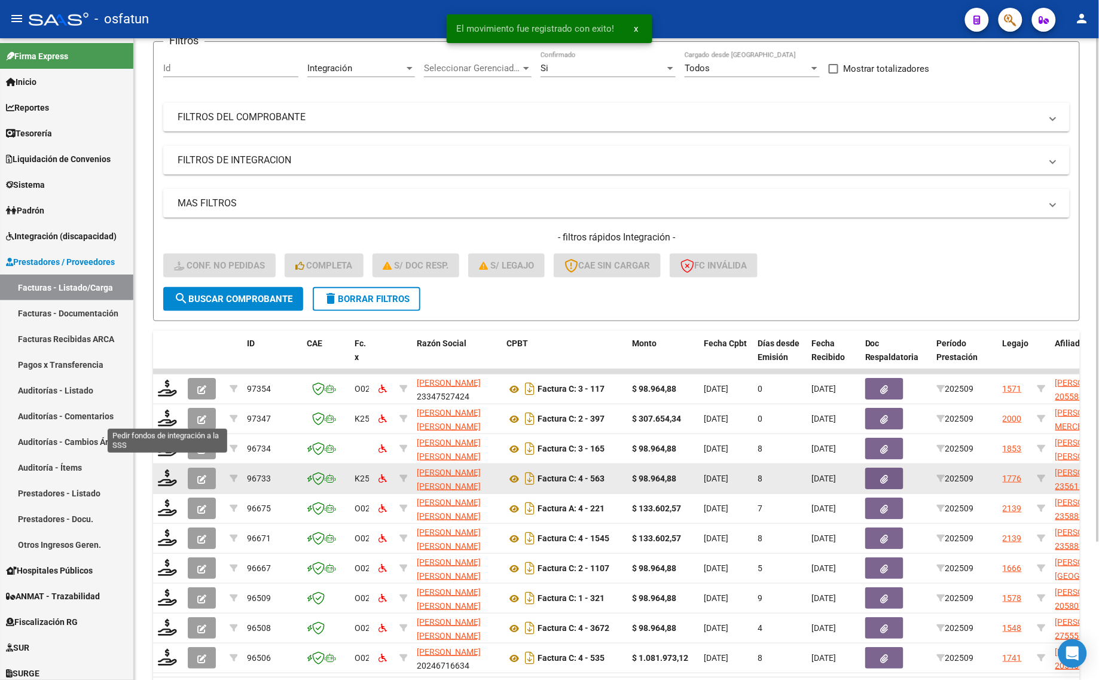
click at [165, 414] on icon at bounding box center [167, 418] width 19 height 17
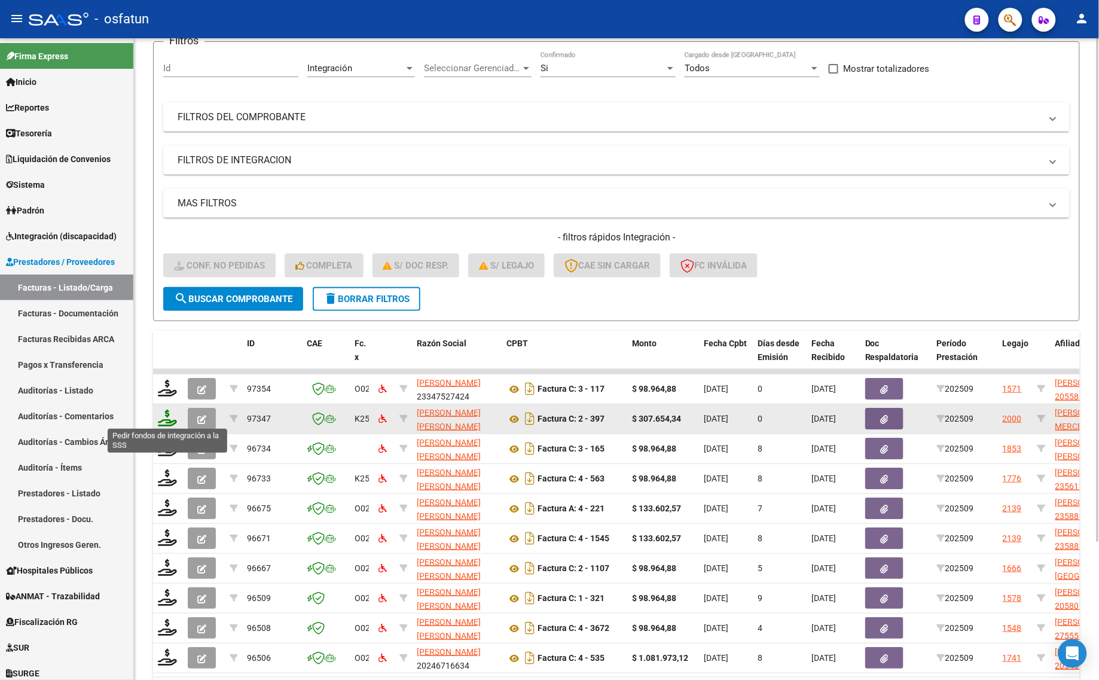
click at [164, 413] on icon at bounding box center [167, 418] width 19 height 17
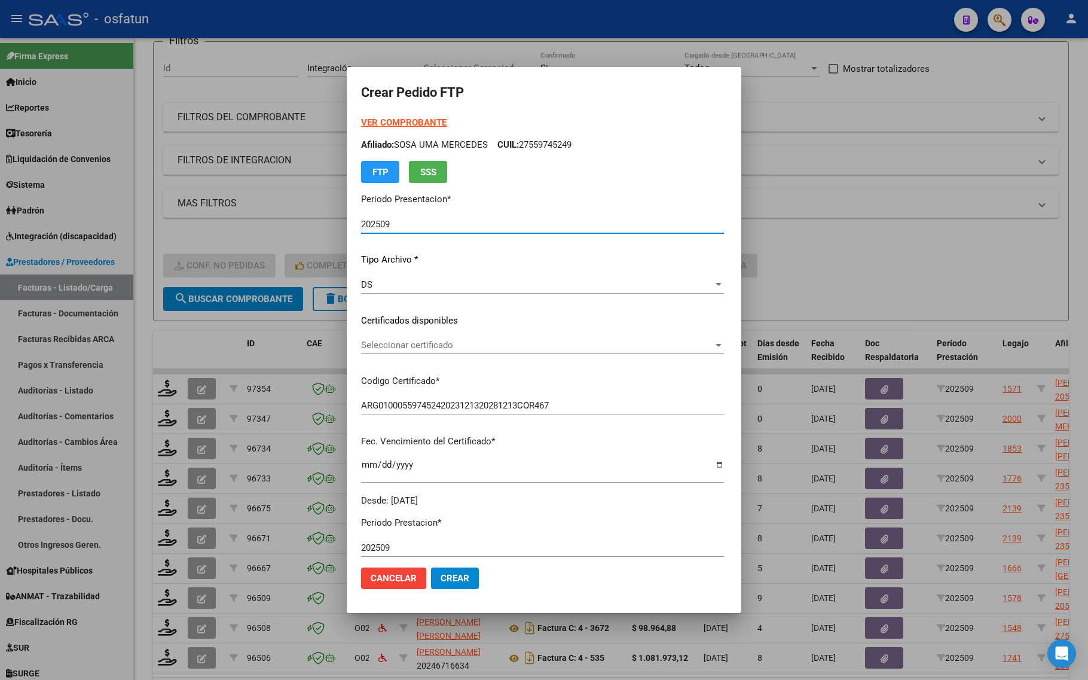
click at [384, 115] on form "Crear Pedido FTP VER COMPROBANTE ARCA Padrón Afiliado: SOSA UMA MERCEDES CUIL: …" at bounding box center [544, 339] width 366 height 517
click at [380, 123] on strong "VER COMPROBANTE" at bounding box center [404, 122] width 86 height 11
click at [456, 353] on div "Seleccionar certificado Seleccionar certificado" at bounding box center [542, 345] width 363 height 18
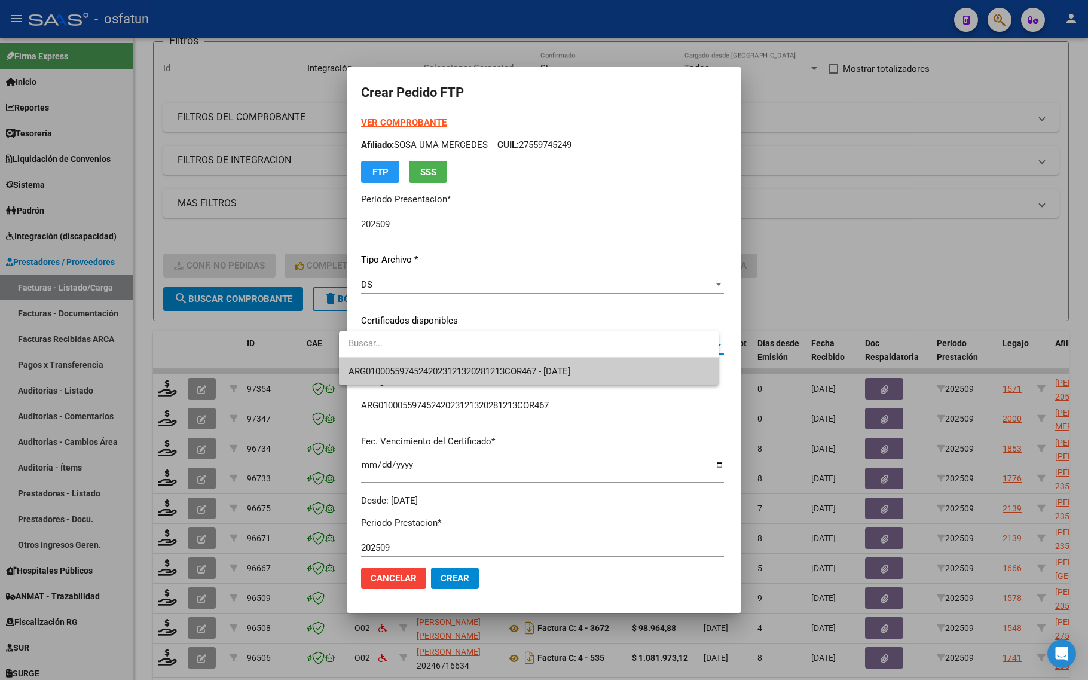
click at [459, 366] on span "ARG01000559745242023121320281213COR467 - [DATE]" at bounding box center [460, 371] width 222 height 11
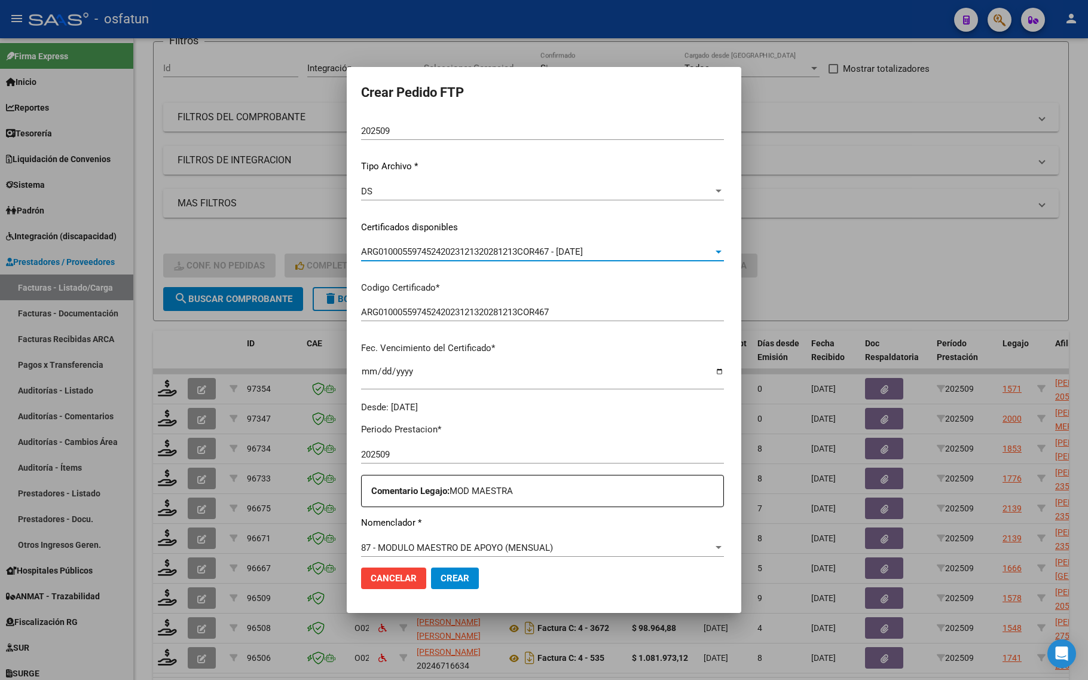
scroll to position [224, 0]
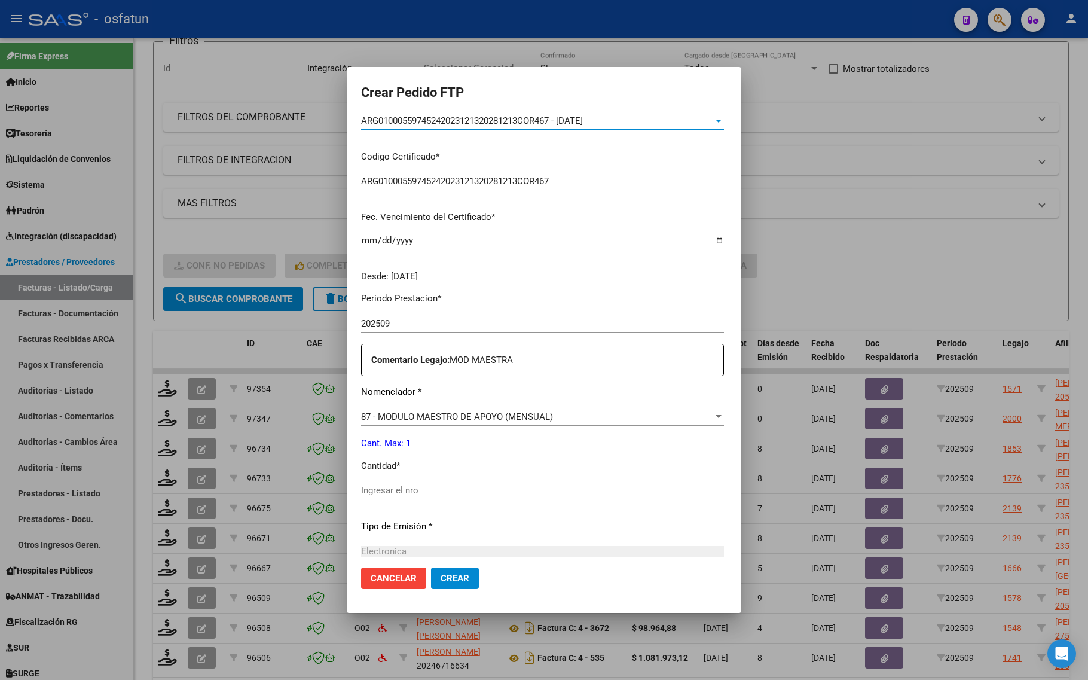
click at [408, 507] on div "Ingresar el nro" at bounding box center [542, 495] width 363 height 29
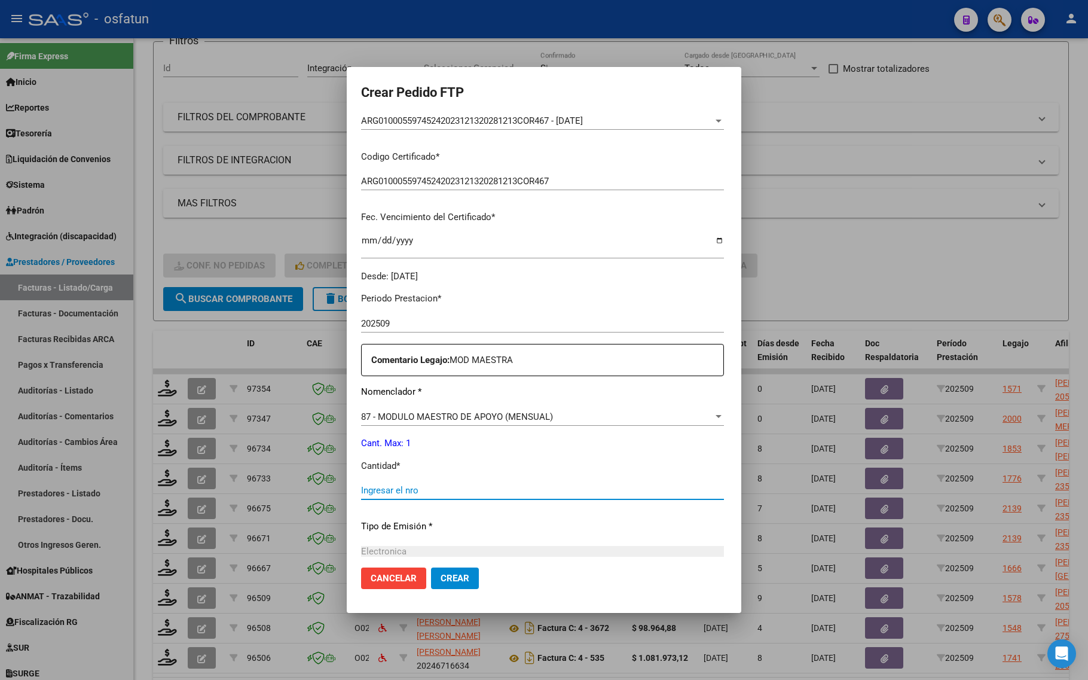
click at [393, 494] on input "Ingresar el nro" at bounding box center [542, 490] width 363 height 11
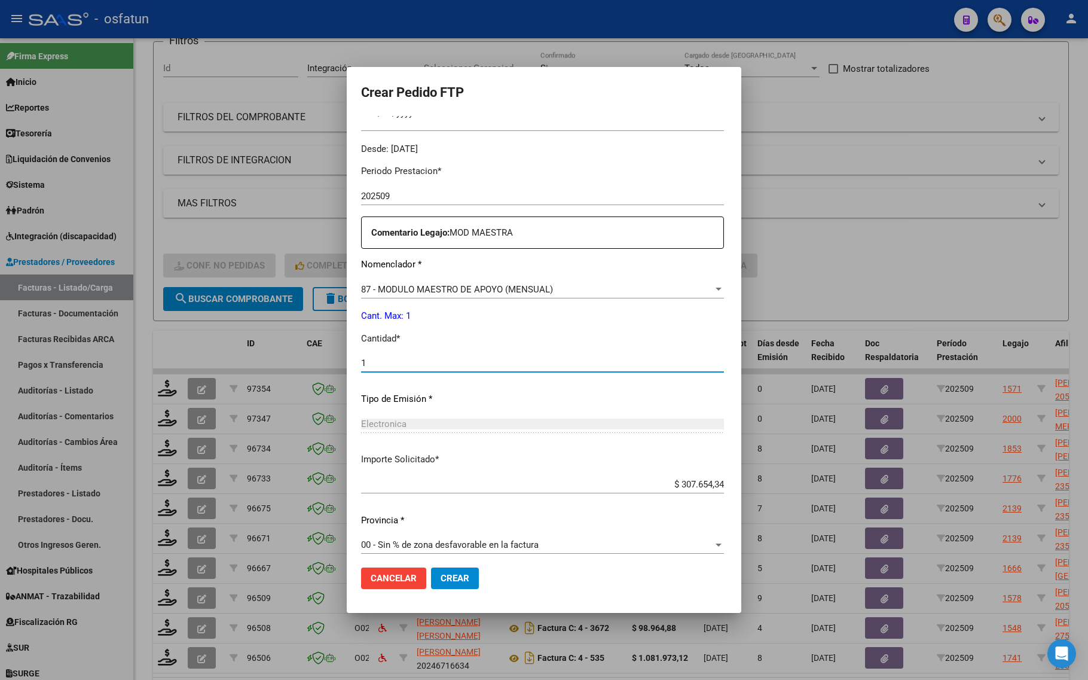
scroll to position [358, 0]
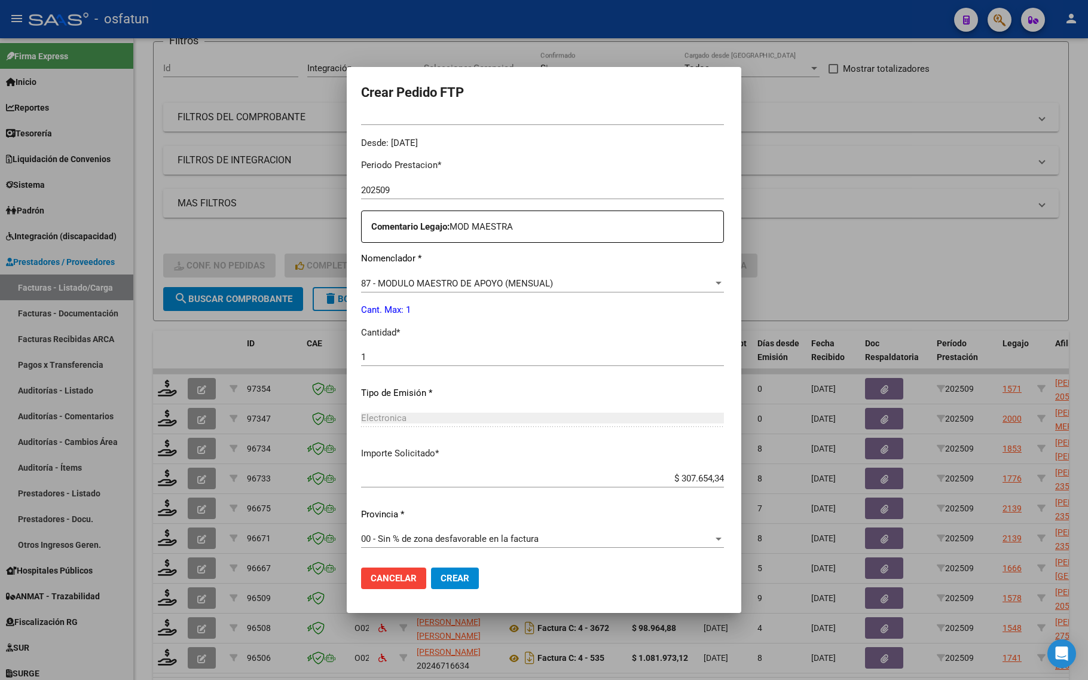
click at [417, 573] on div "Cancelar Crear" at bounding box center [420, 579] width 118 height 22
click at [431, 583] on button "Crear" at bounding box center [455, 579] width 48 height 22
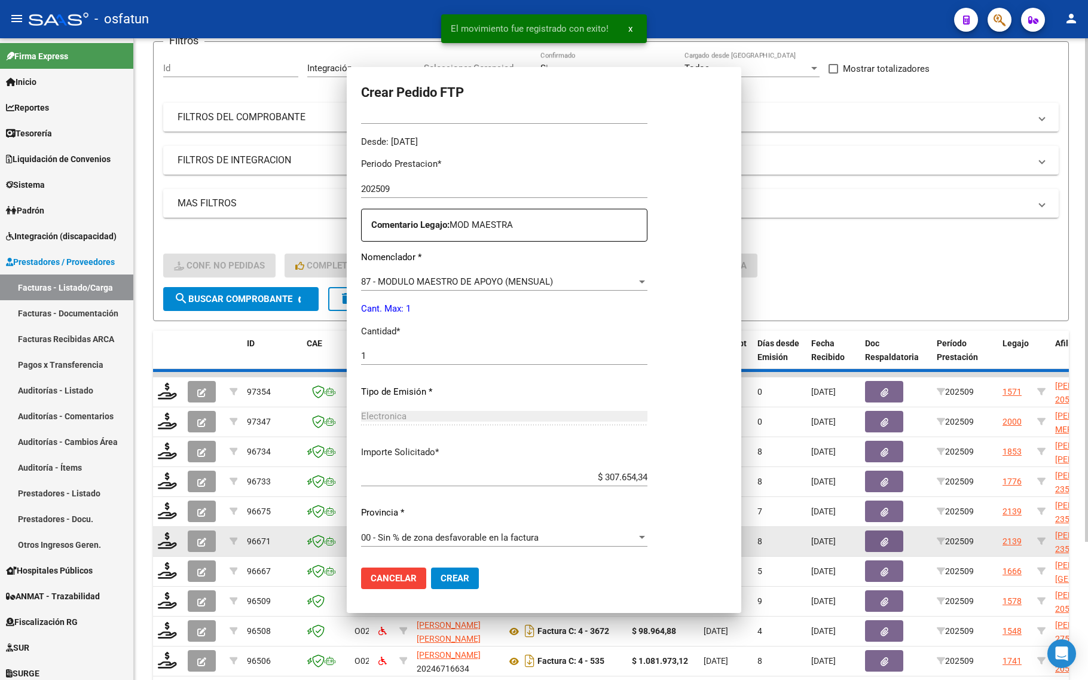
scroll to position [291, 0]
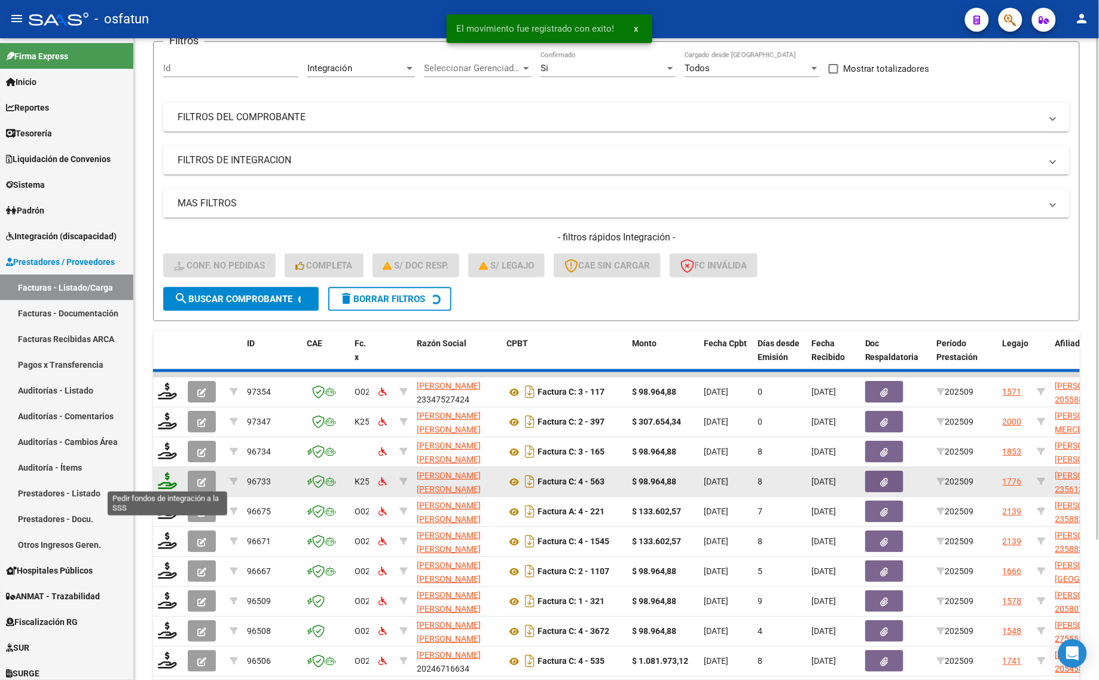
click at [169, 477] on icon at bounding box center [167, 480] width 19 height 17
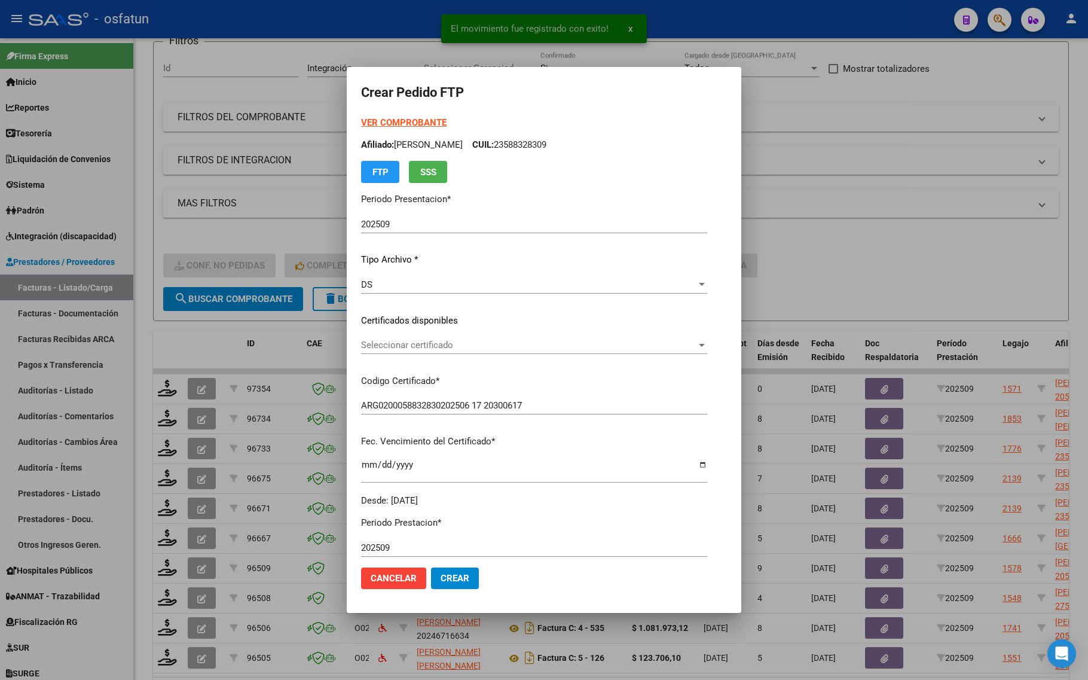
click at [381, 121] on strong "VER COMPROBANTE" at bounding box center [404, 122] width 86 height 11
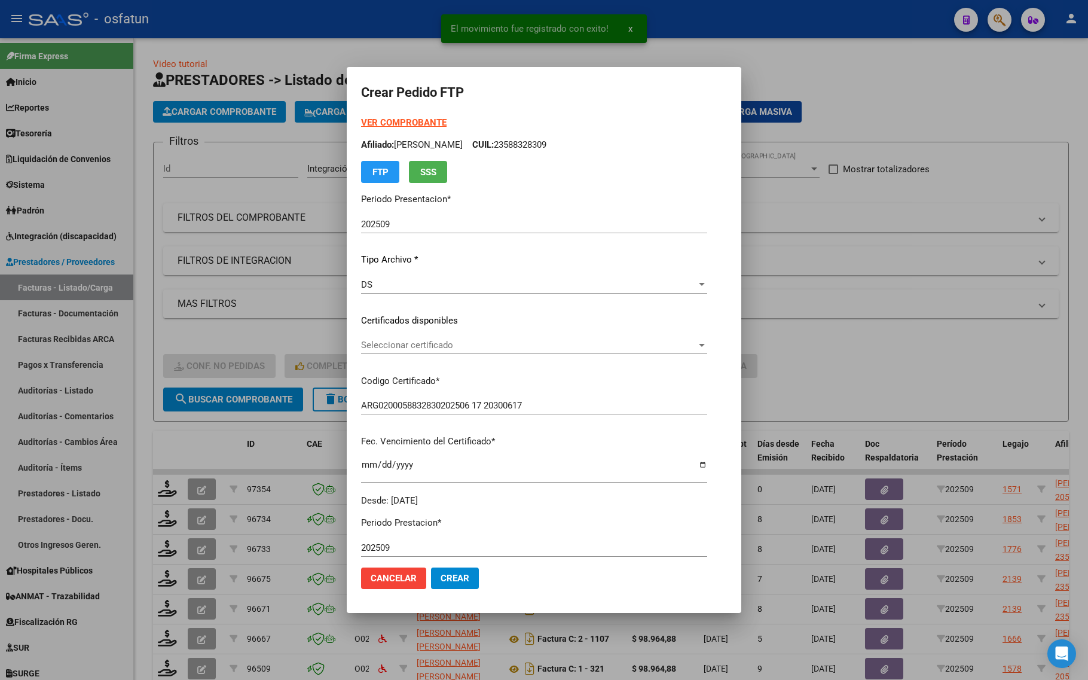
scroll to position [100, 0]
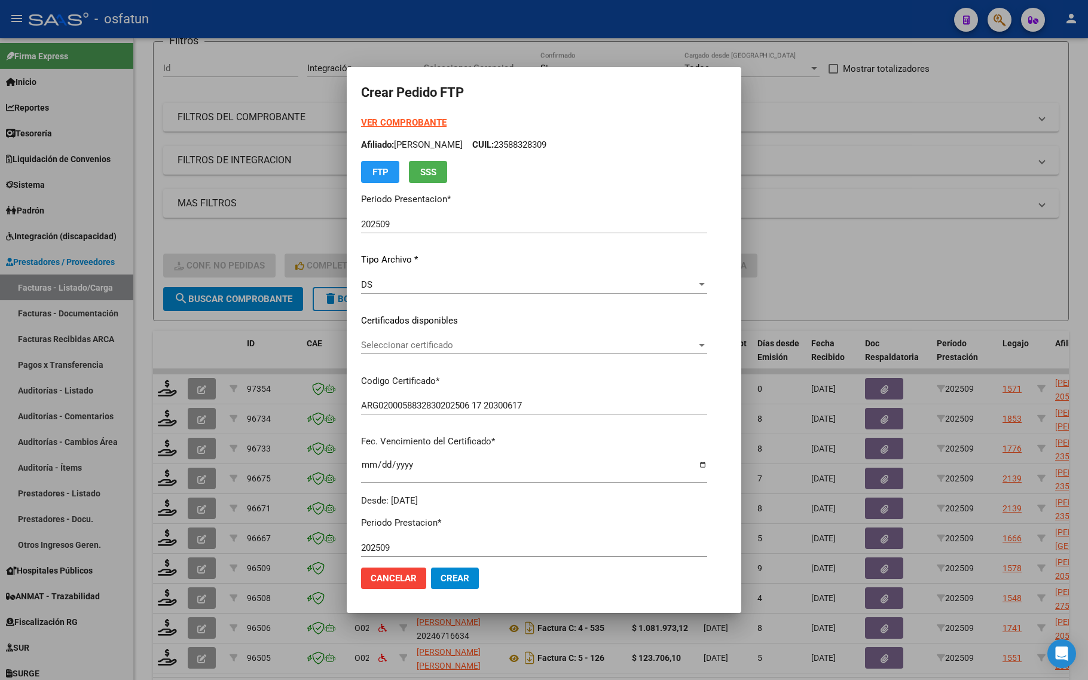
click at [484, 347] on span "Seleccionar certificado" at bounding box center [528, 345] width 335 height 11
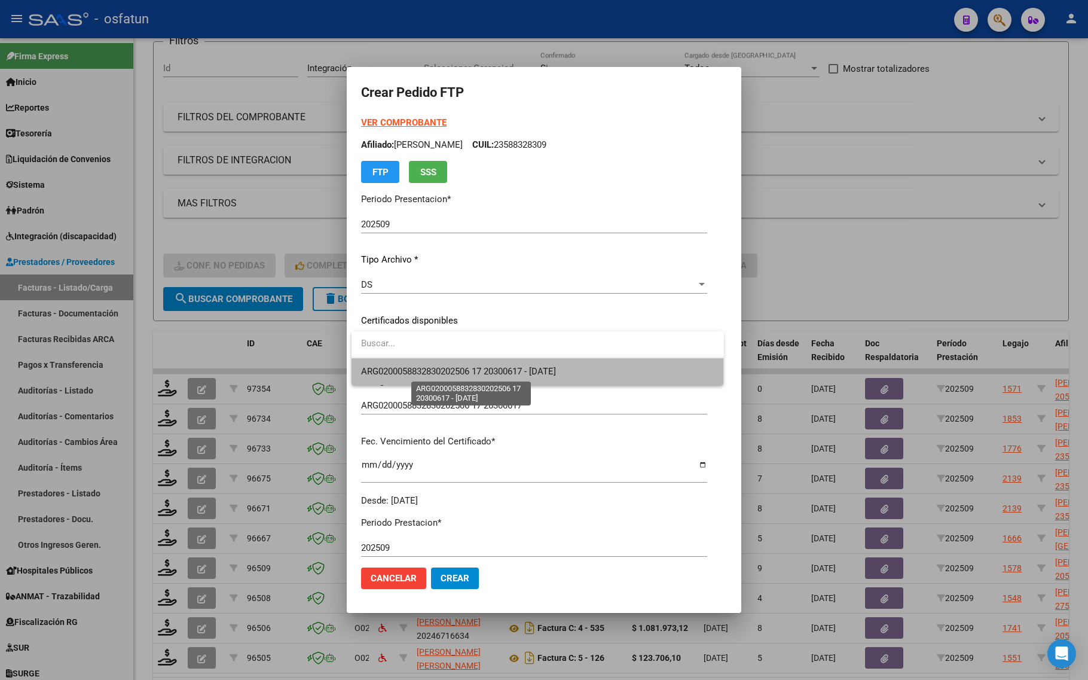
click at [480, 369] on span "ARG0200058832830202506 17 20300617 - [DATE]" at bounding box center [458, 371] width 195 height 11
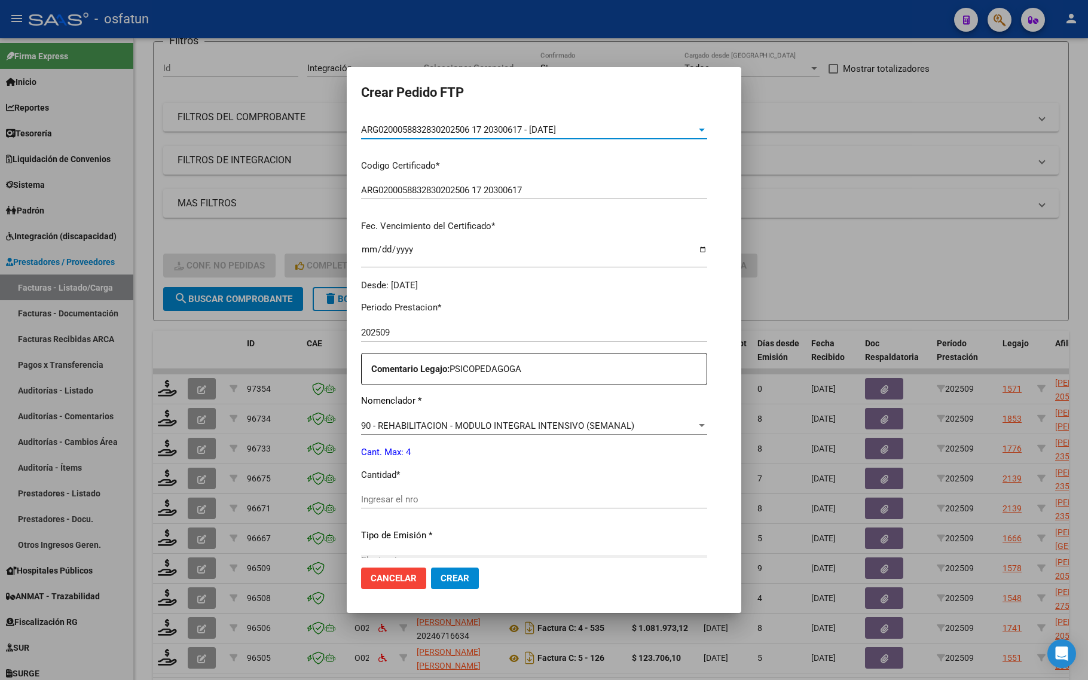
scroll to position [224, 0]
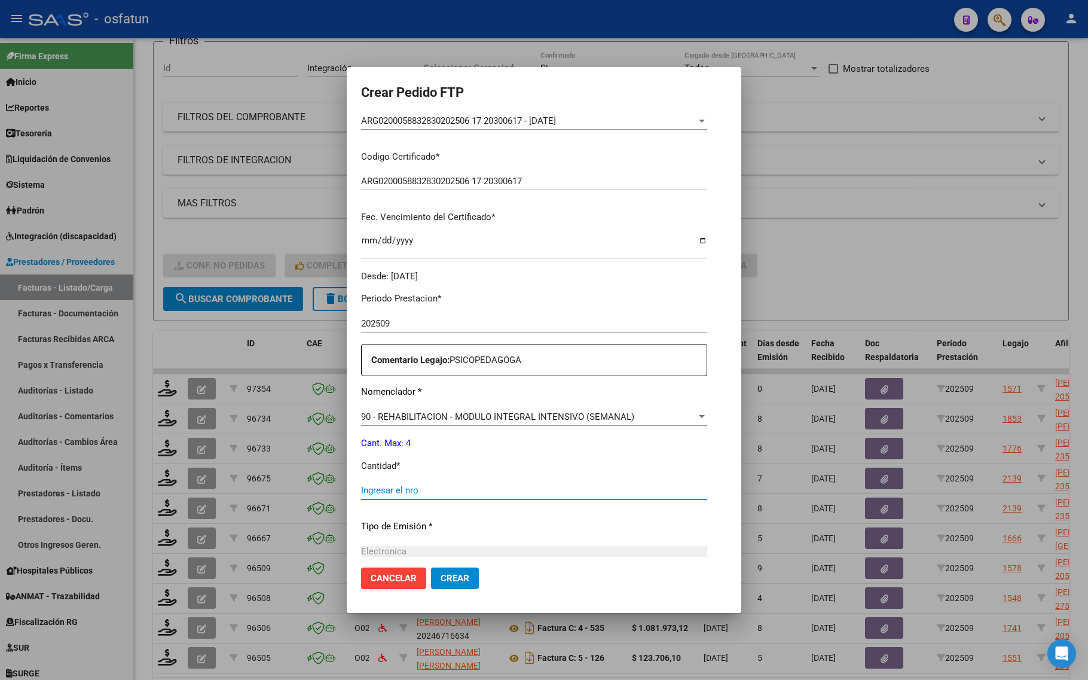
click at [416, 494] on input "Ingresar el nro" at bounding box center [534, 490] width 346 height 11
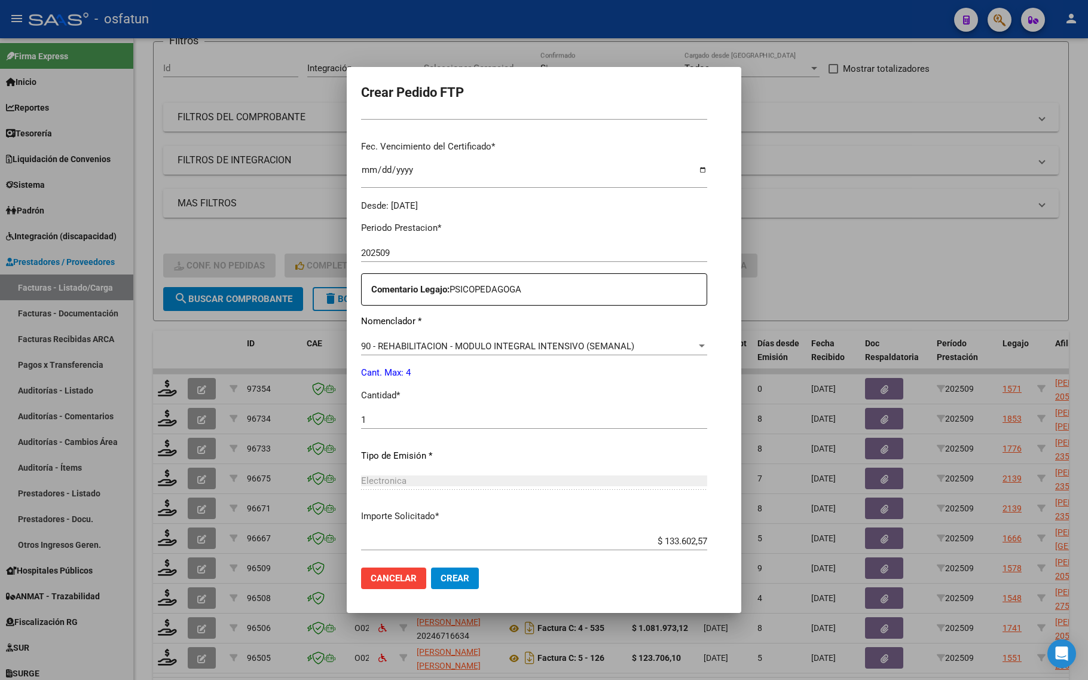
scroll to position [358, 0]
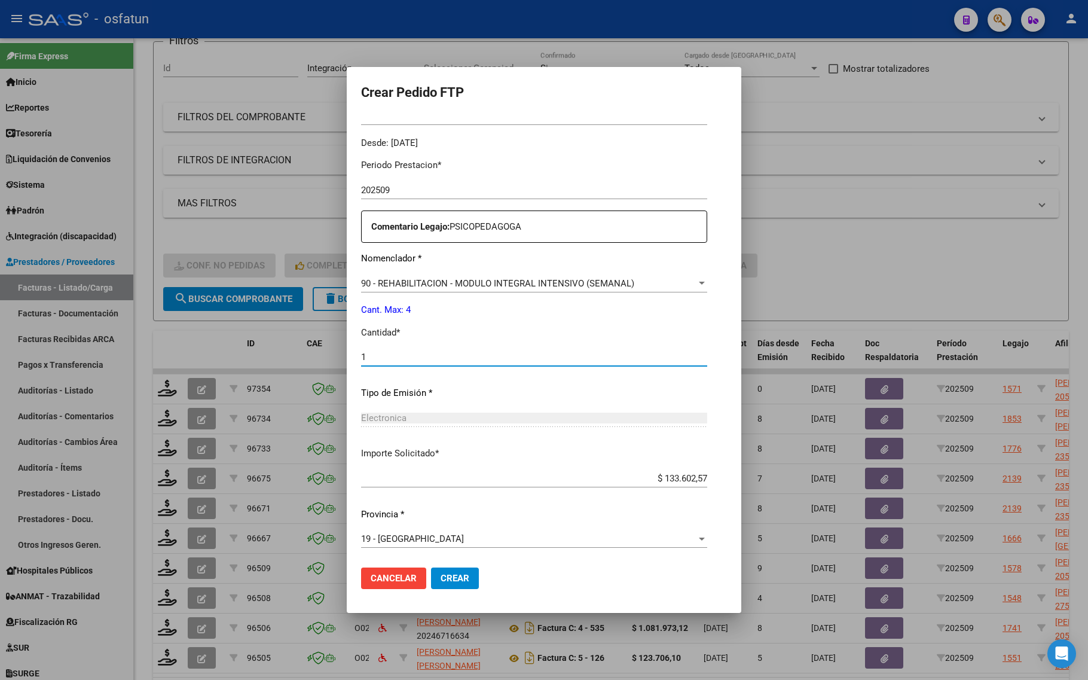
click at [392, 361] on input "1" at bounding box center [534, 357] width 346 height 11
drag, startPoint x: 393, startPoint y: 358, endPoint x: 347, endPoint y: 357, distance: 45.5
click at [347, 357] on mat-dialog-content "VER COMPROBANTE ARCA Padrón Afiliado: [PERSON_NAME]: 23588328309 FTP SSS Period…" at bounding box center [544, 337] width 395 height 442
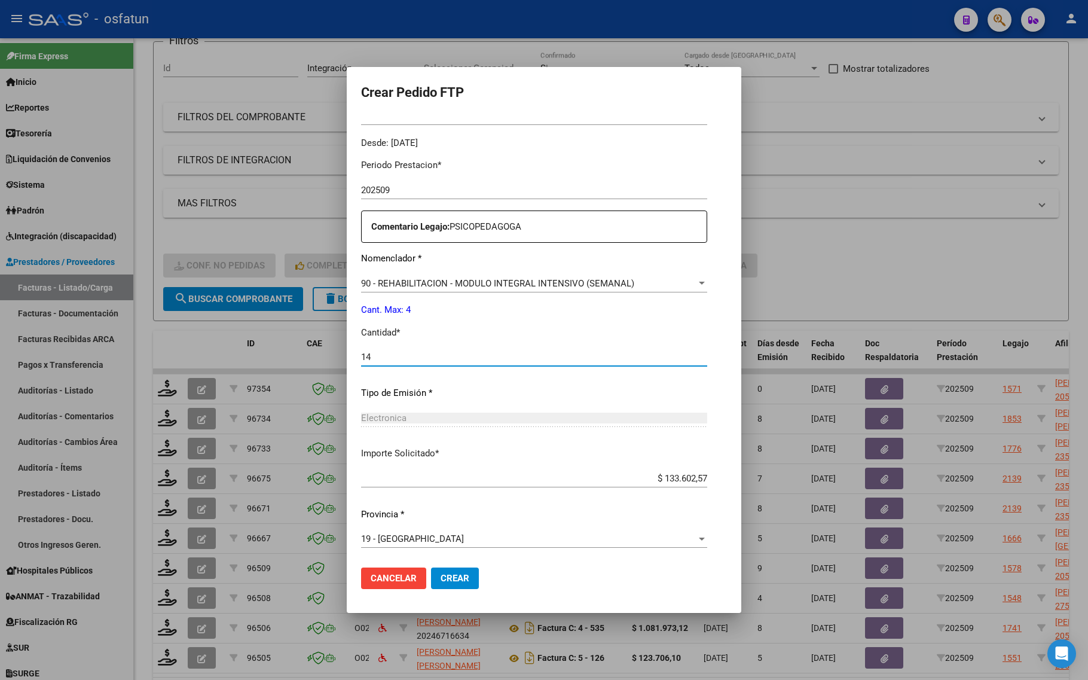
drag, startPoint x: 379, startPoint y: 359, endPoint x: 358, endPoint y: 359, distance: 20.9
click at [358, 359] on mat-dialog-content "VER COMPROBANTE ARCA Padrón Afiliado: [PERSON_NAME]: 23588328309 FTP SSS Period…" at bounding box center [544, 337] width 395 height 442
type input "4"
click at [447, 569] on button "Crear" at bounding box center [455, 579] width 48 height 22
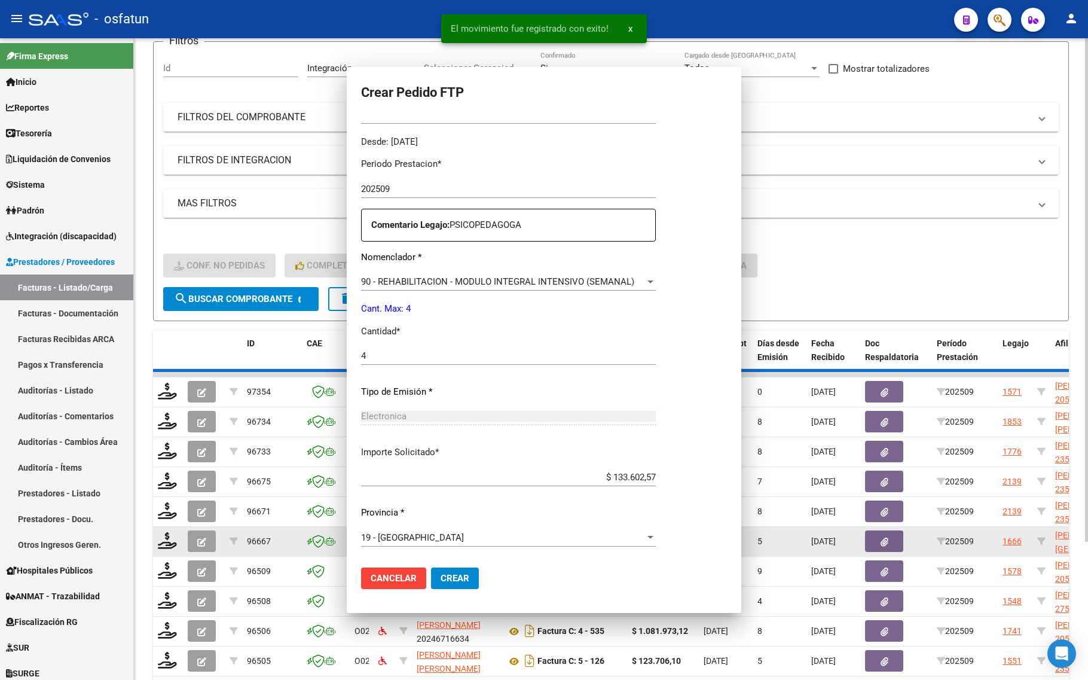
scroll to position [0, 0]
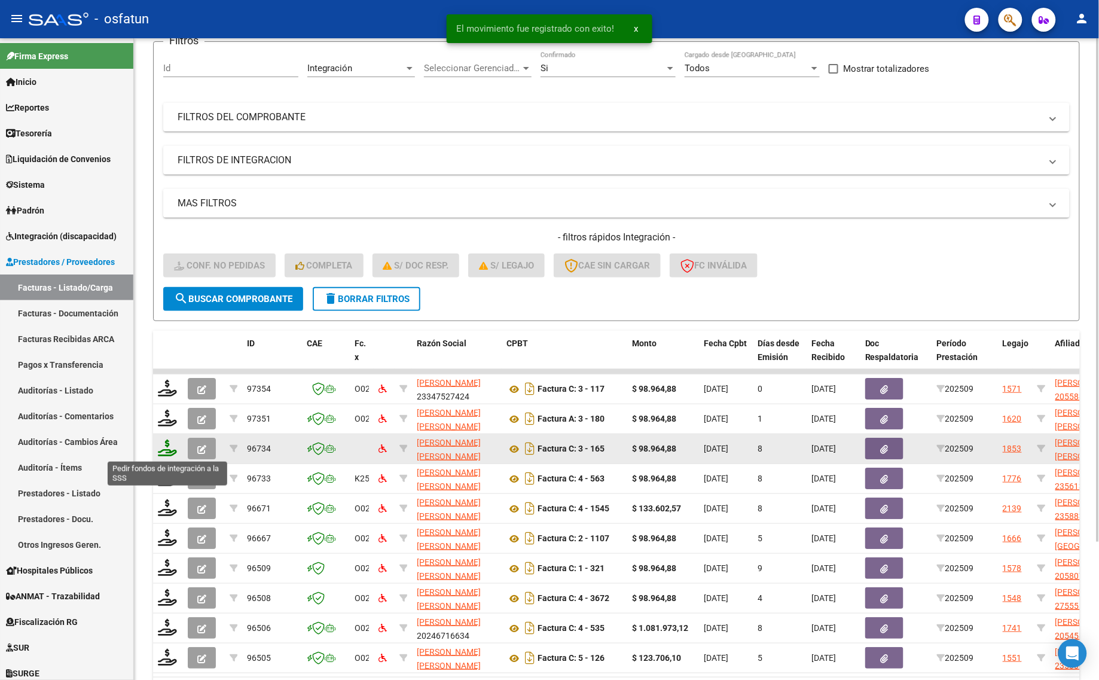
click at [162, 449] on icon at bounding box center [167, 448] width 19 height 17
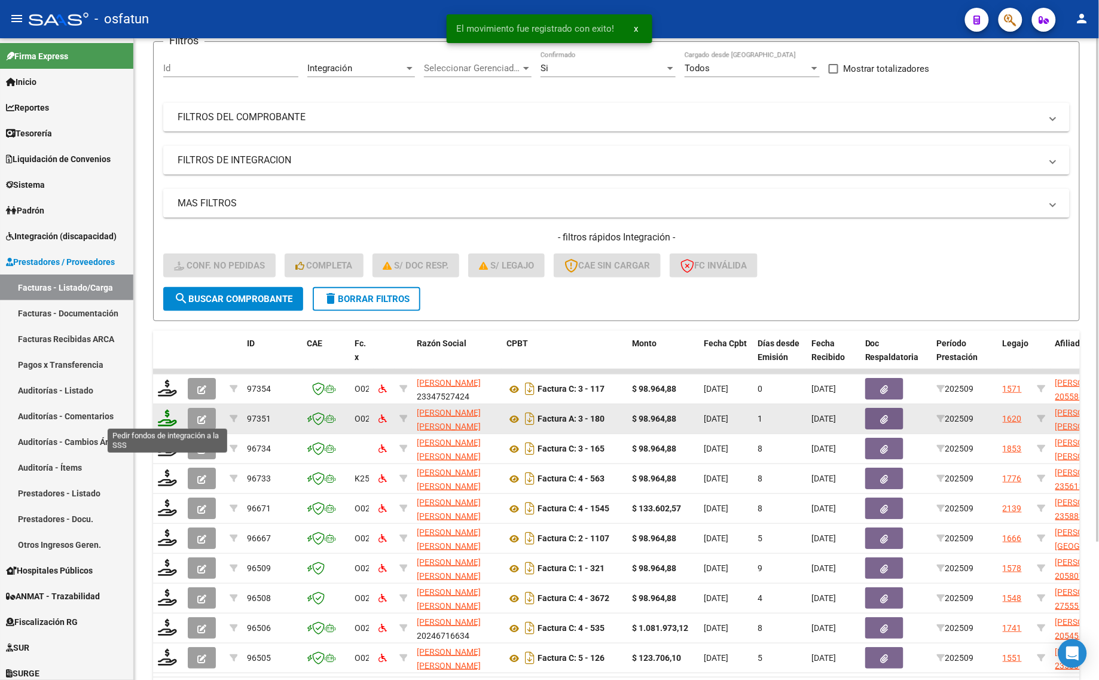
click at [164, 423] on icon at bounding box center [167, 418] width 19 height 17
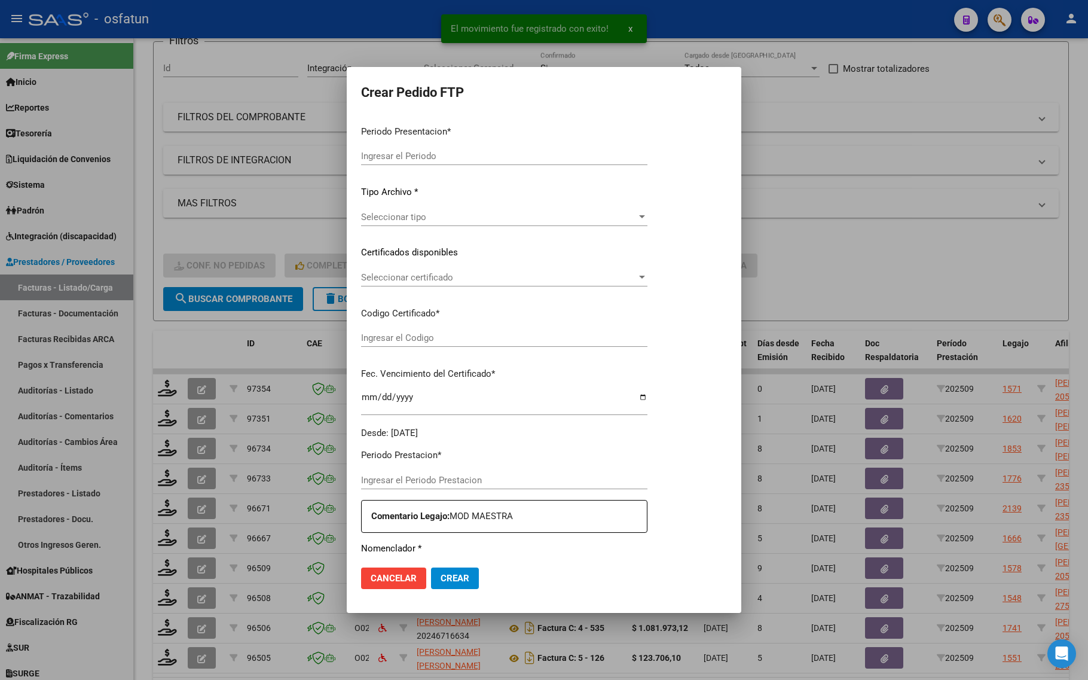
type input "202509"
type input "$ 98.964,88"
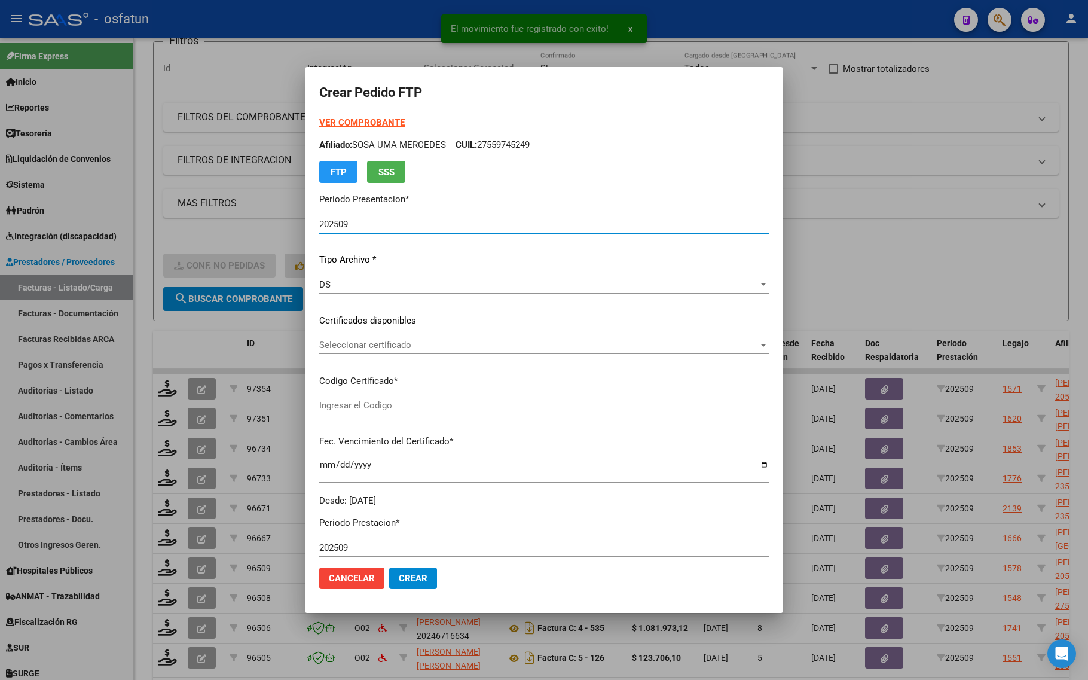
type input "ARG01000578197412023012520260125BS370"
type input "[DATE]"
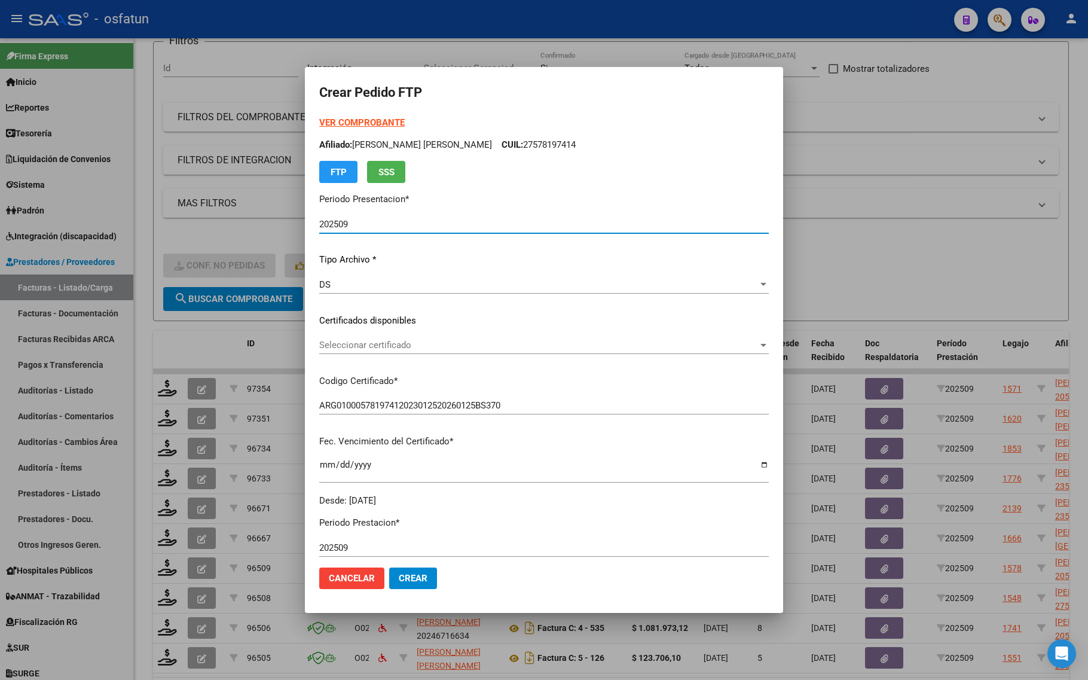
click at [341, 120] on strong "VER COMPROBANTE" at bounding box center [362, 122] width 86 height 11
click at [408, 343] on span "Seleccionar certificado" at bounding box center [538, 345] width 439 height 11
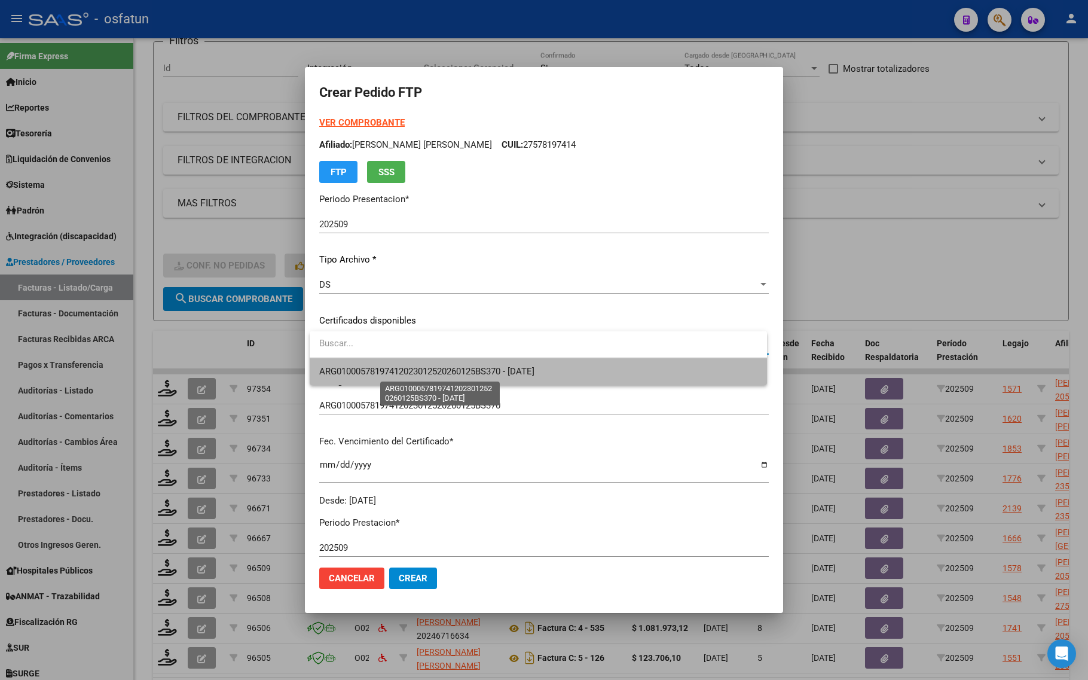
click at [408, 372] on span "ARG01000578197412023012520260125BS370 - [DATE]" at bounding box center [426, 371] width 215 height 11
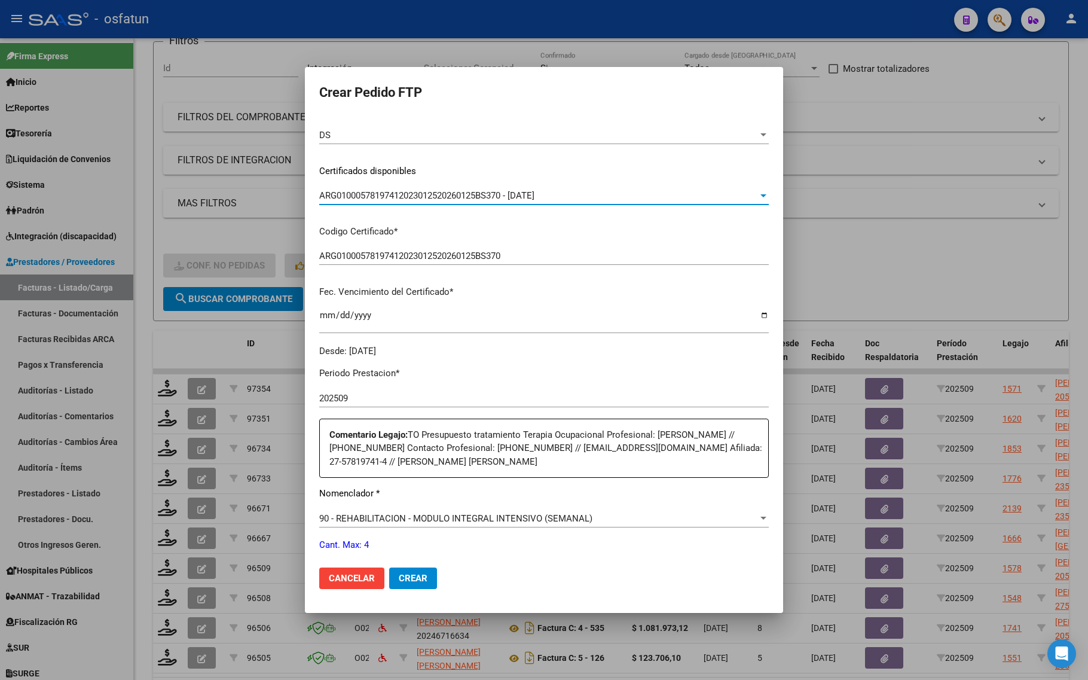
scroll to position [299, 0]
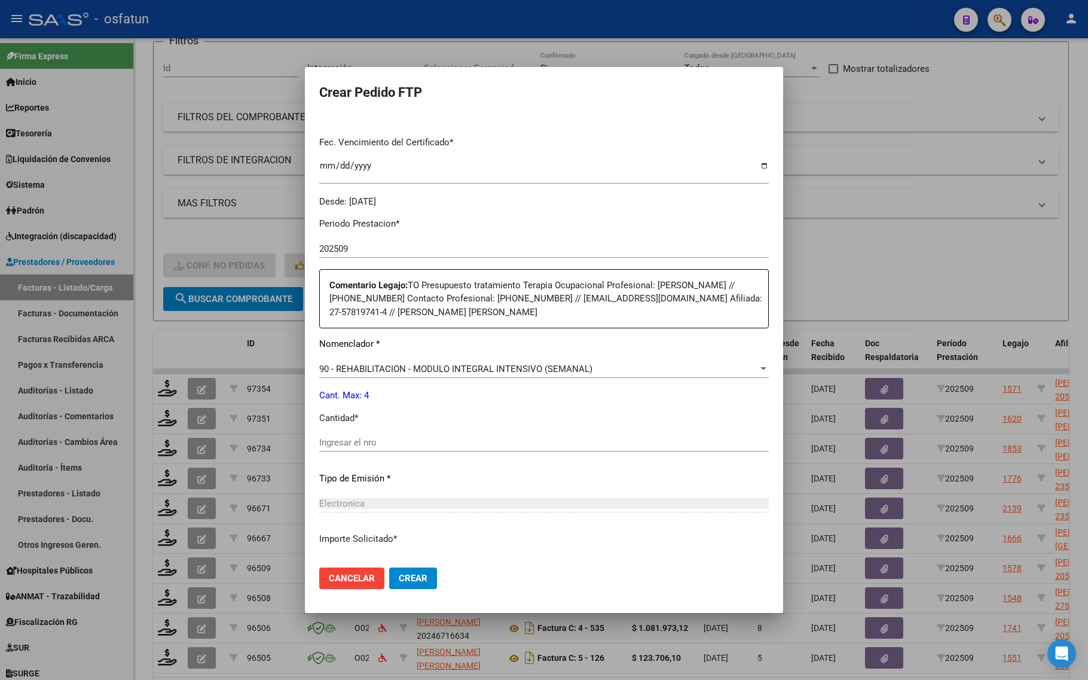
click at [365, 443] on input "Ingresar el nro" at bounding box center [544, 442] width 450 height 11
click at [365, 441] on input "1" at bounding box center [544, 442] width 450 height 11
click at [365, 441] on input "14" at bounding box center [544, 442] width 450 height 11
drag, startPoint x: 365, startPoint y: 441, endPoint x: 330, endPoint y: 441, distance: 34.7
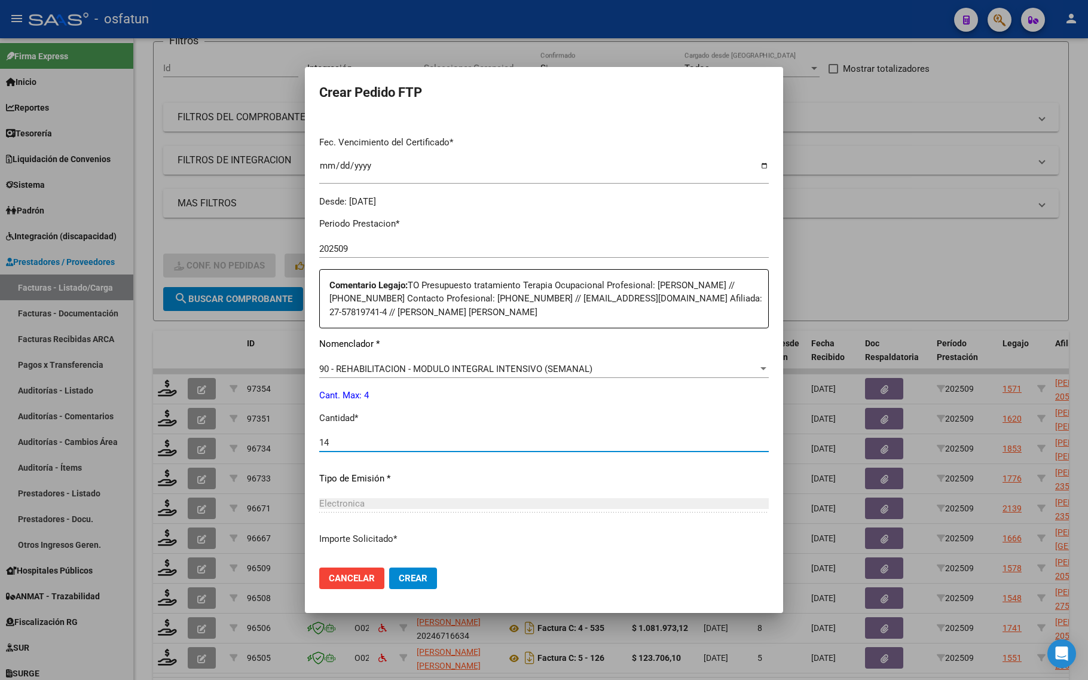
click at [332, 441] on input "14" at bounding box center [544, 442] width 450 height 11
click at [324, 441] on input "14" at bounding box center [544, 442] width 450 height 11
drag, startPoint x: 342, startPoint y: 443, endPoint x: 289, endPoint y: 443, distance: 53.2
click at [289, 443] on div "Crear Pedido FTP VER COMPROBANTE ARCA Padrón Afiliado: [PERSON_NAME] [PERSON_NA…" at bounding box center [544, 340] width 1088 height 680
type input "4"
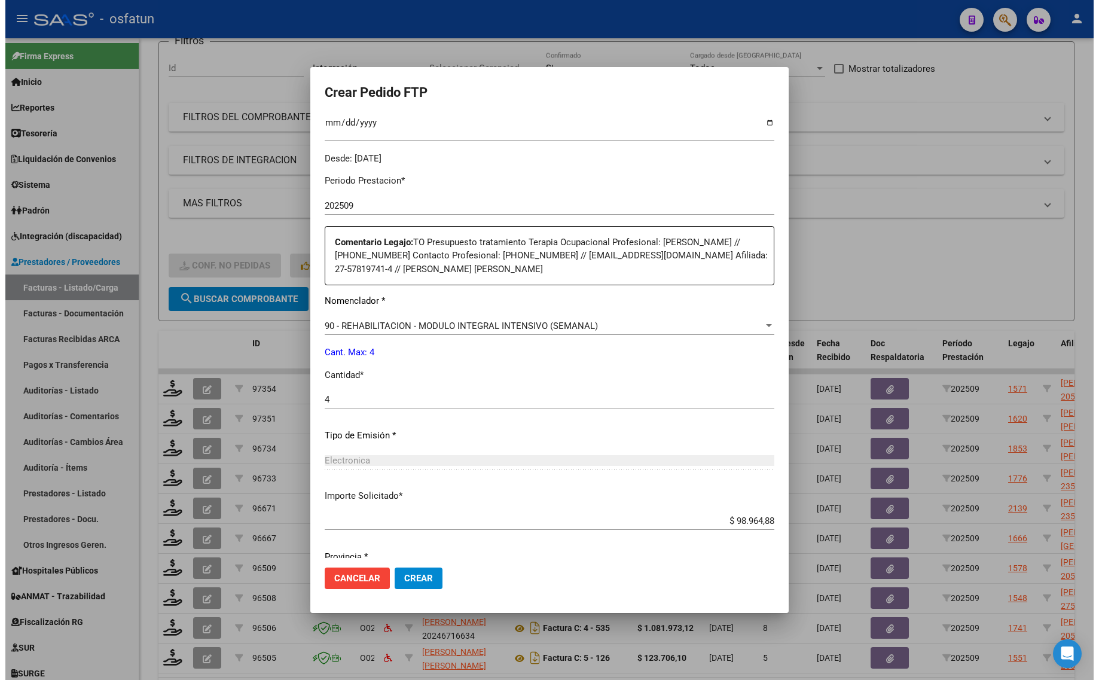
scroll to position [385, 0]
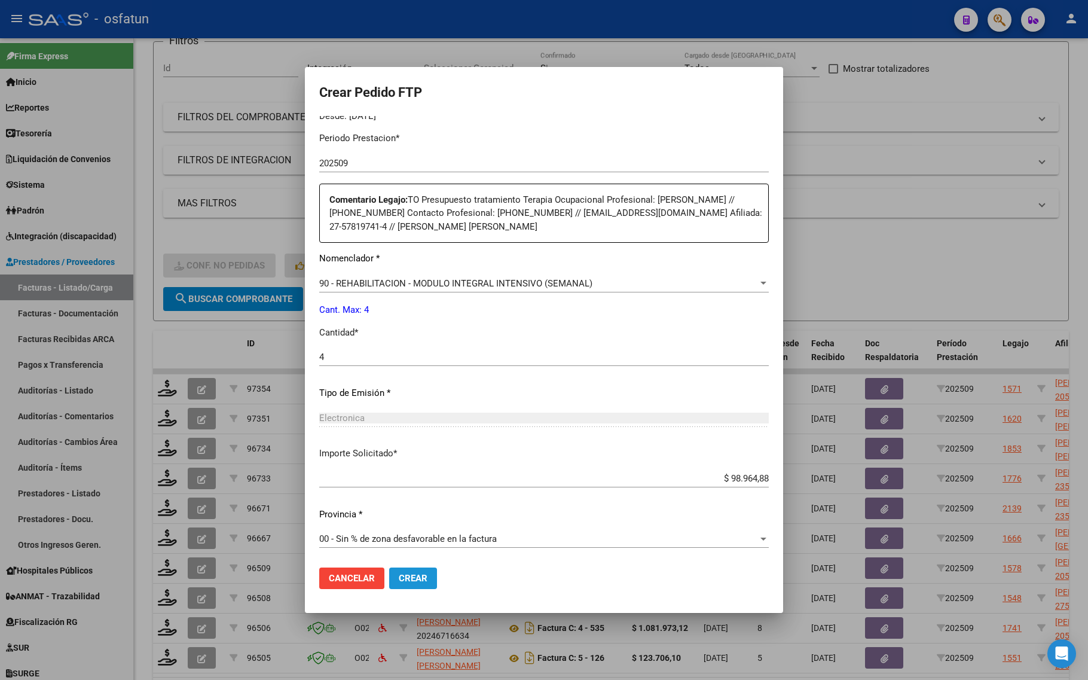
click at [423, 576] on span "Crear" at bounding box center [413, 578] width 29 height 11
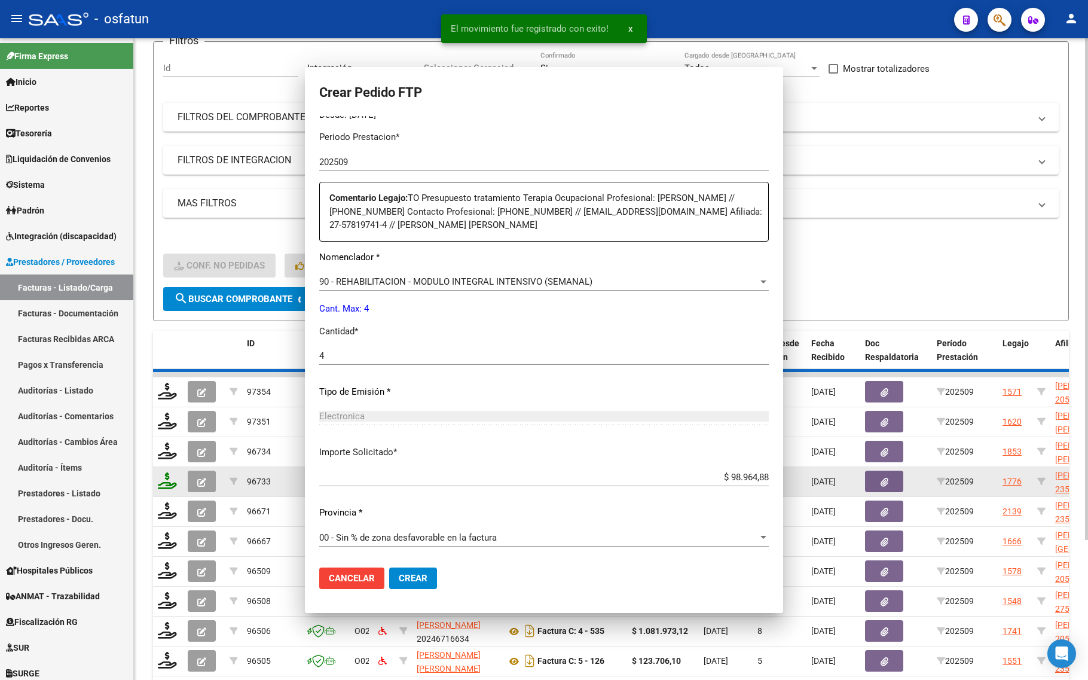
scroll to position [0, 0]
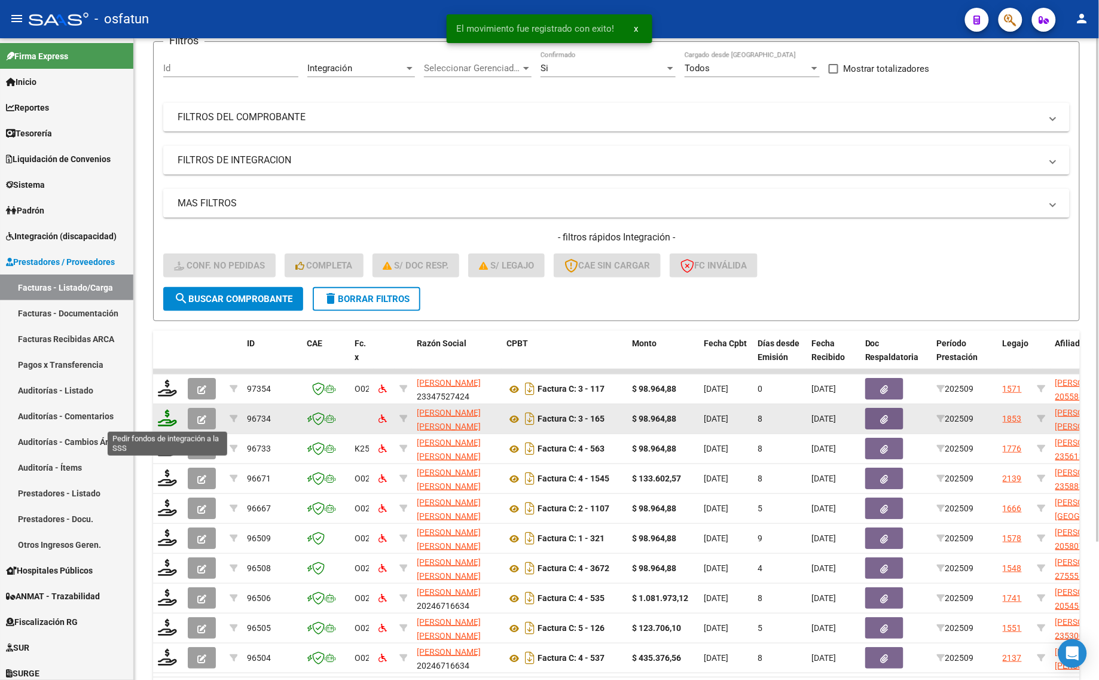
click at [165, 422] on icon at bounding box center [167, 418] width 19 height 17
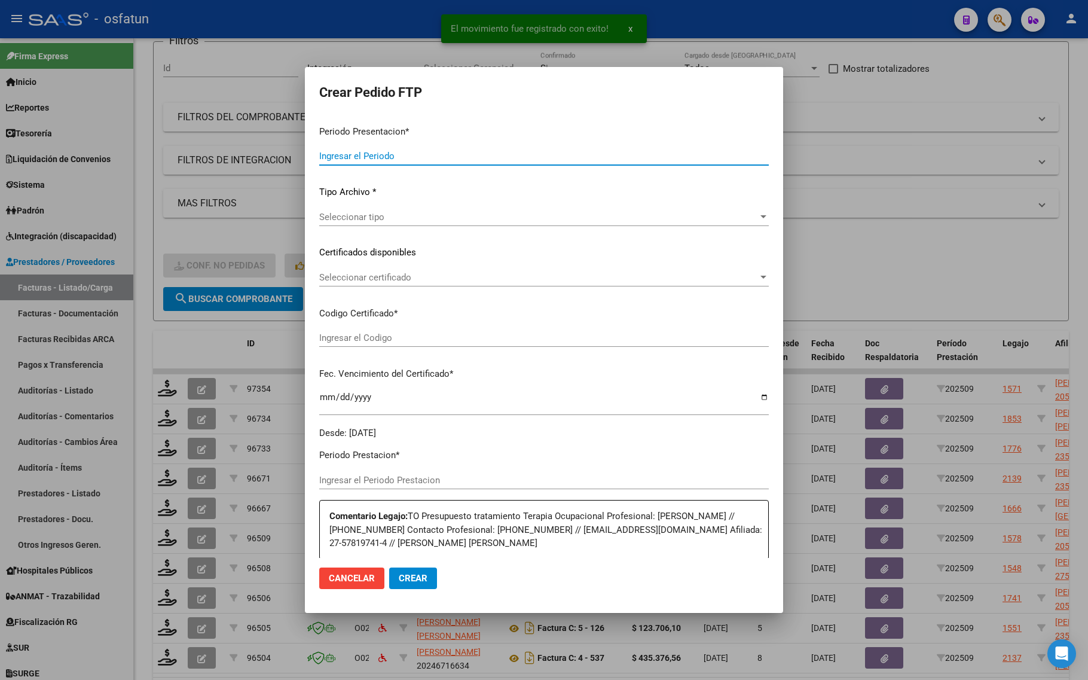
type input "202509"
type input "$ 98.964,88"
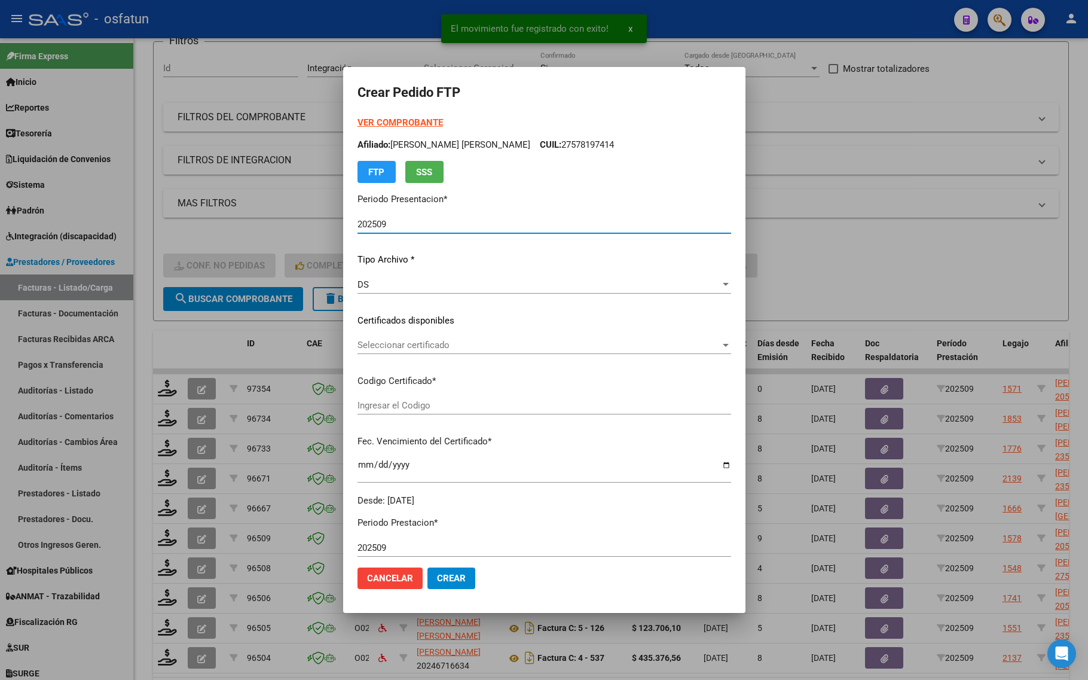
type input "ARG01000579777182024060420290604BSAS314"
type input "[DATE]"
click at [366, 121] on strong "VER COMPROBANTE" at bounding box center [401, 122] width 86 height 11
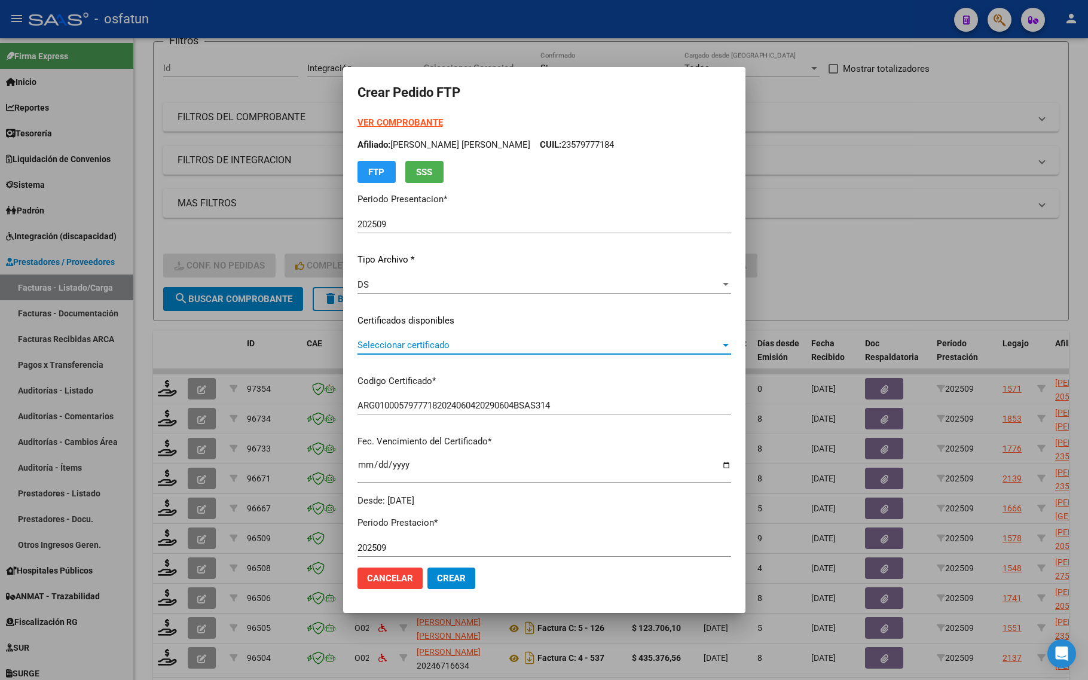
click at [414, 346] on span "Seleccionar certificado" at bounding box center [539, 345] width 363 height 11
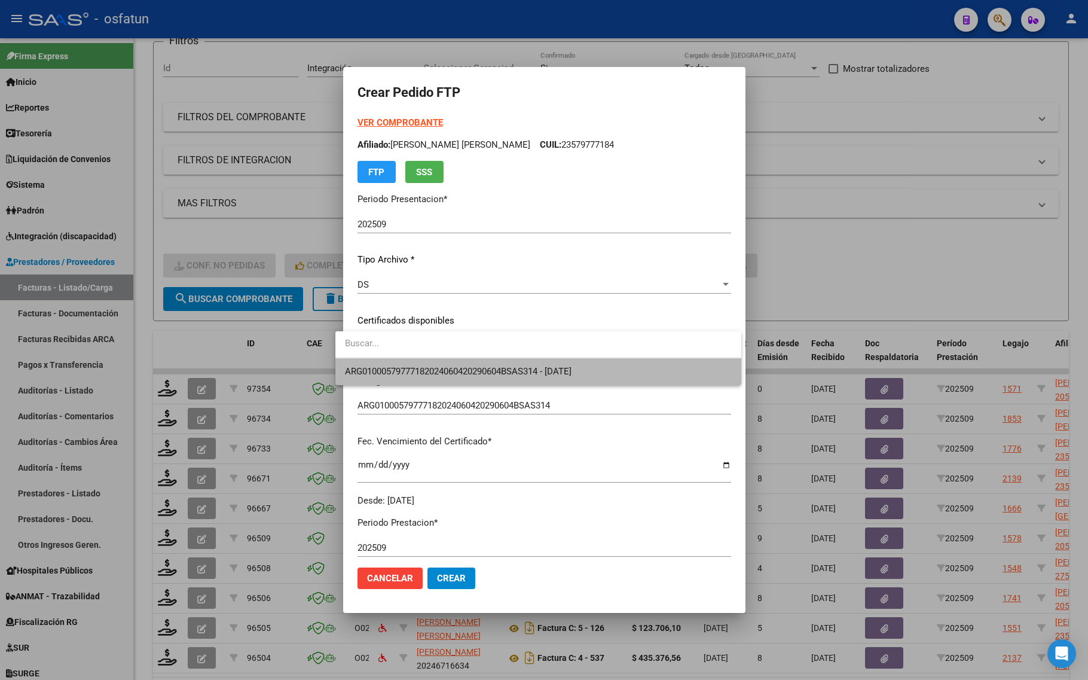
click at [414, 365] on span "ARG01000579777182024060420290604BSAS314 - [DATE]" at bounding box center [538, 371] width 386 height 27
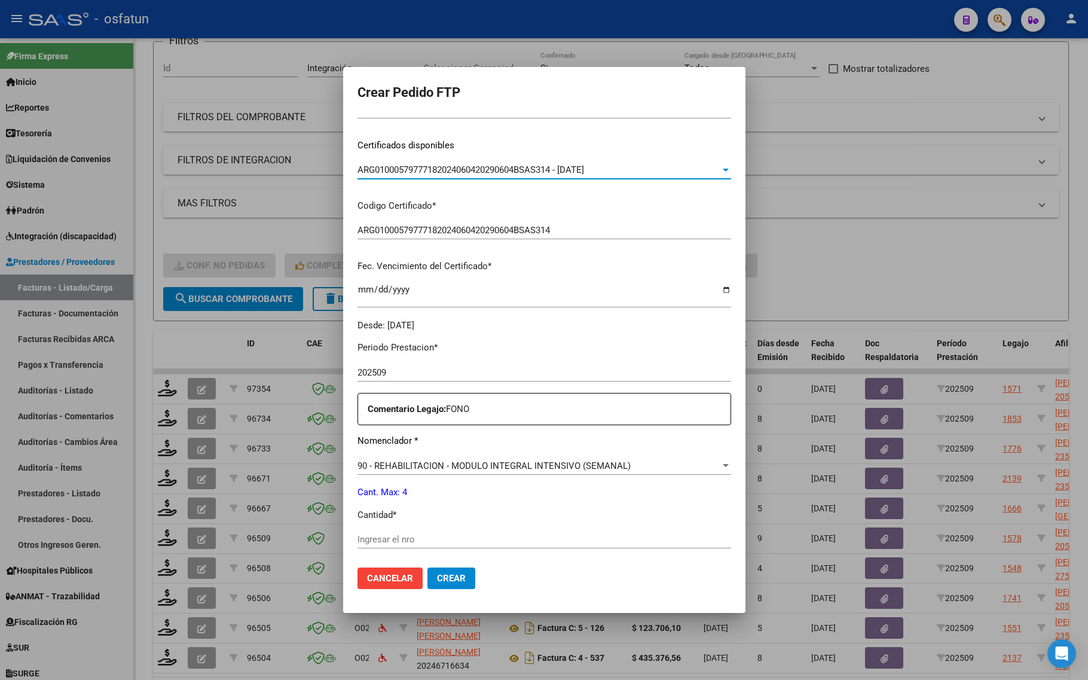
scroll to position [224, 0]
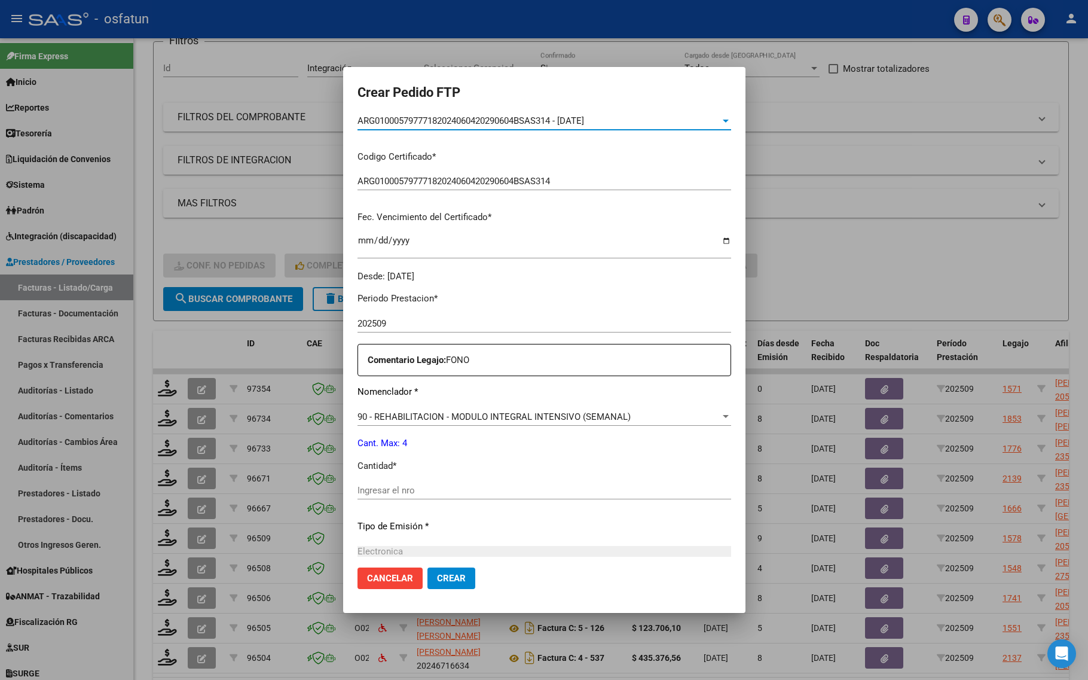
click at [401, 500] on div "Ingresar el nro" at bounding box center [545, 495] width 374 height 29
click at [393, 481] on div "Ingresar el nro" at bounding box center [545, 490] width 374 height 18
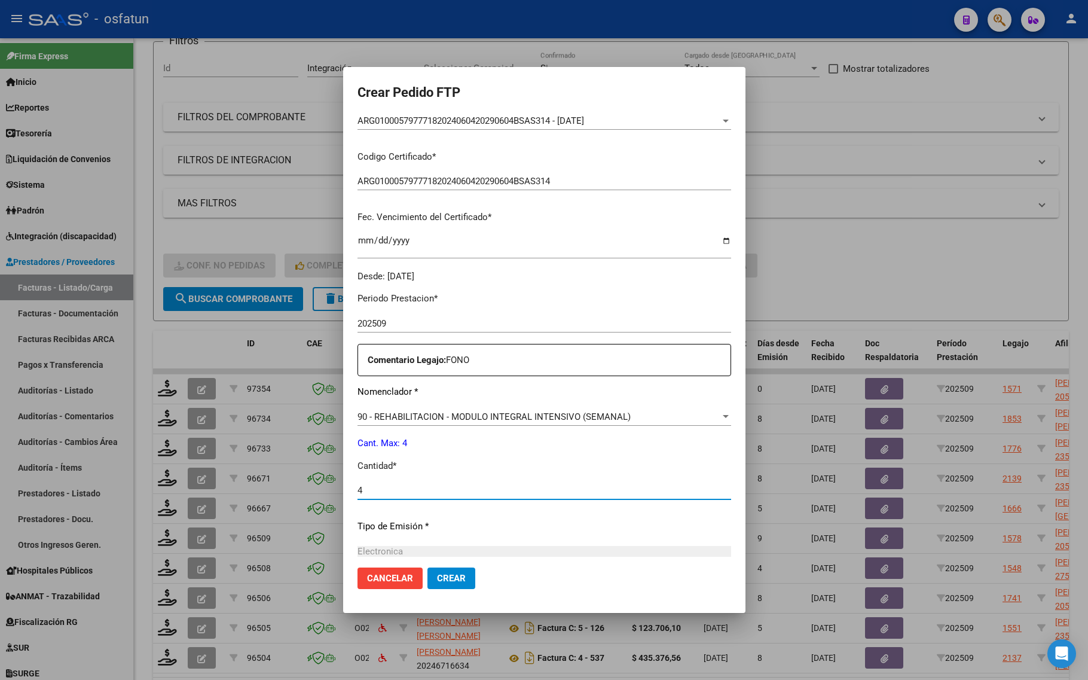
type input "4"
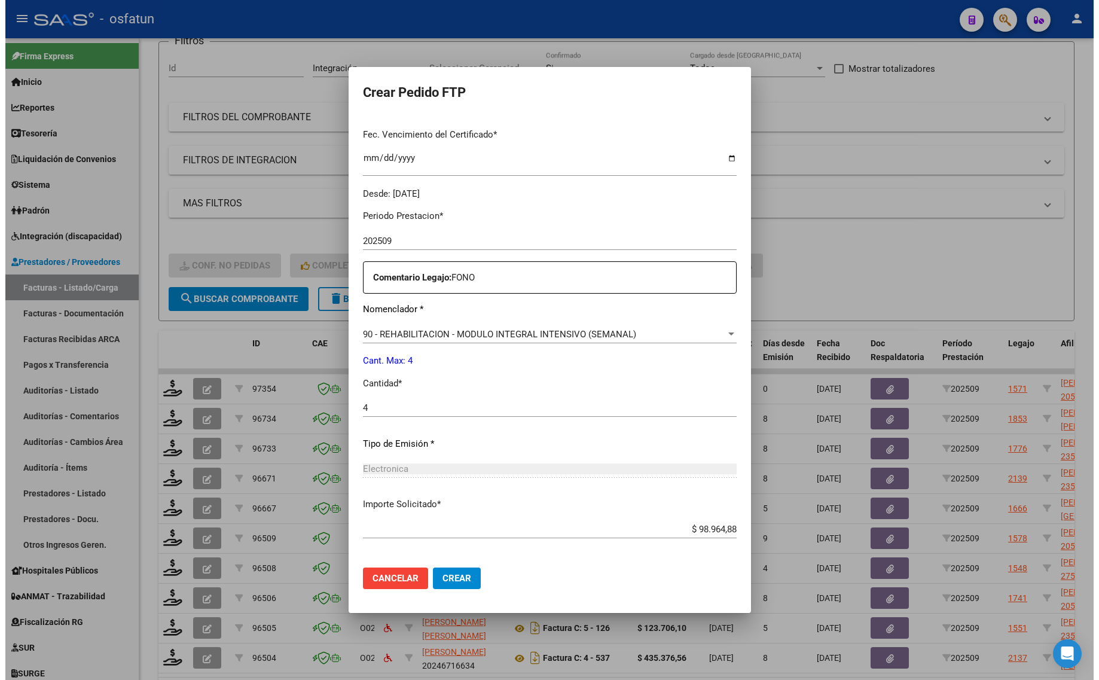
scroll to position [358, 0]
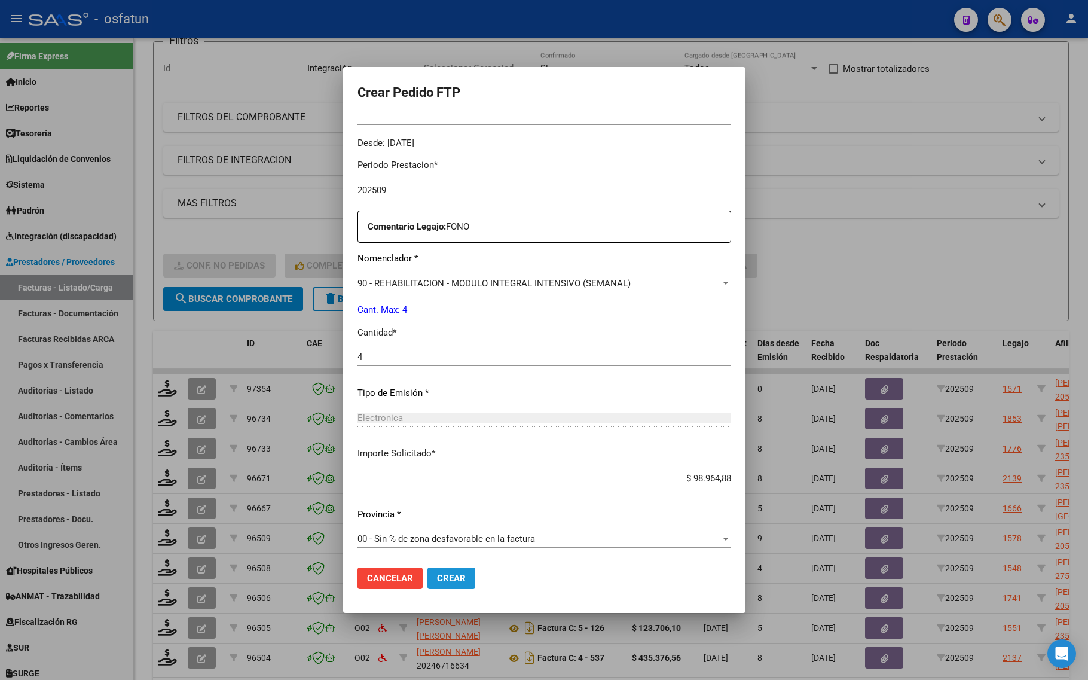
click at [449, 584] on button "Crear" at bounding box center [452, 579] width 48 height 22
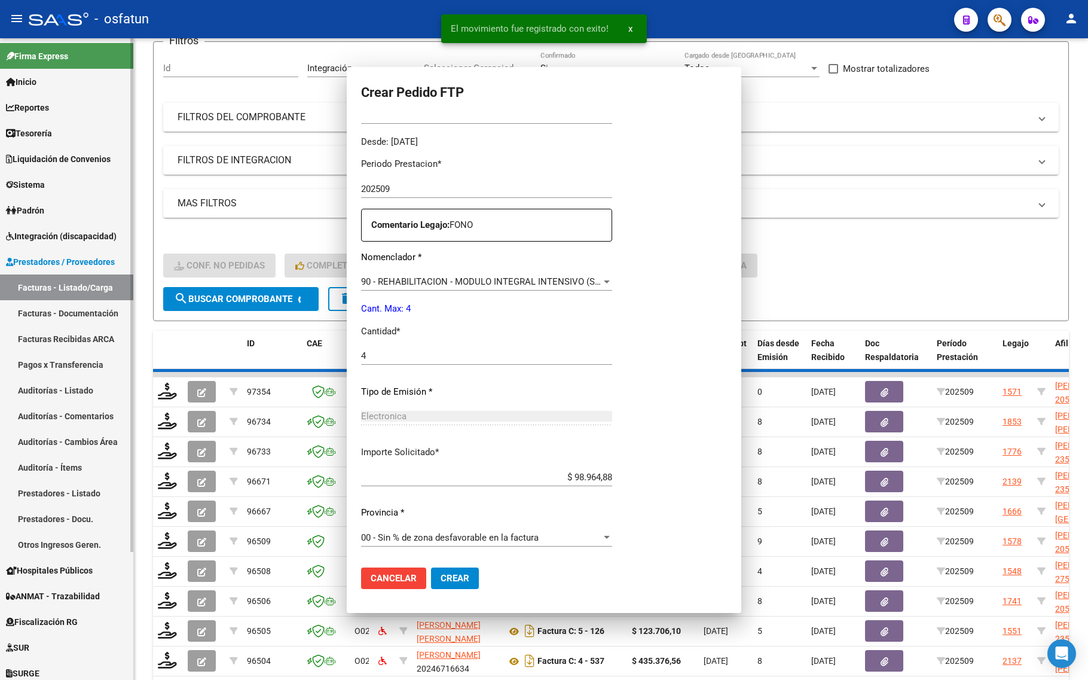
scroll to position [0, 0]
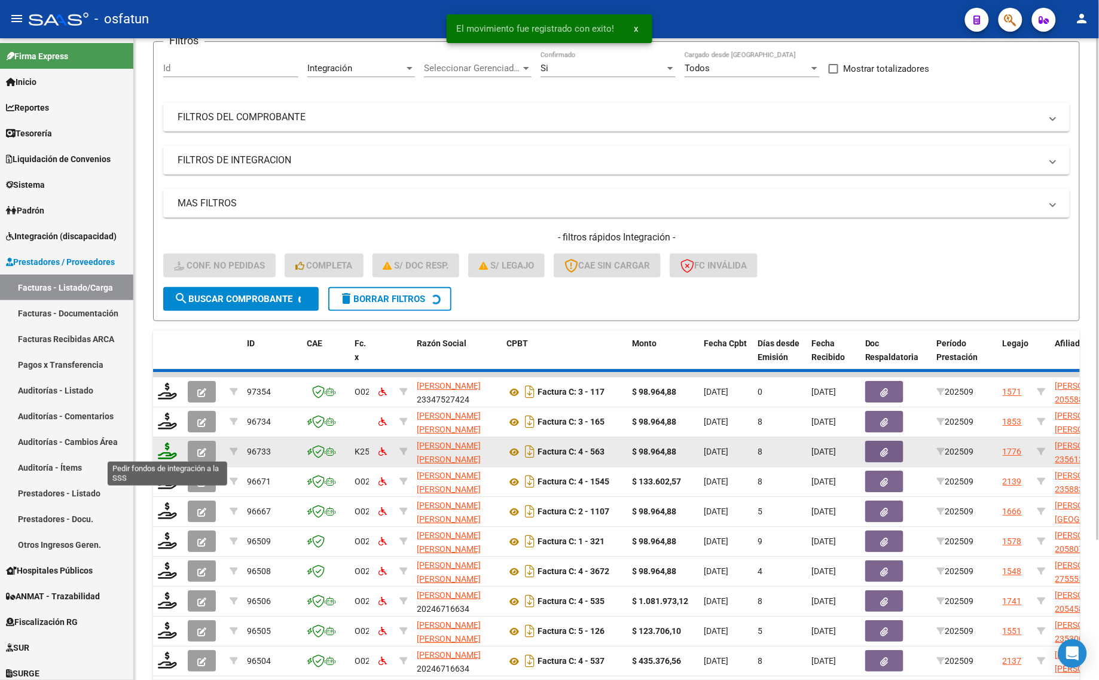
click at [160, 446] on icon at bounding box center [167, 451] width 19 height 17
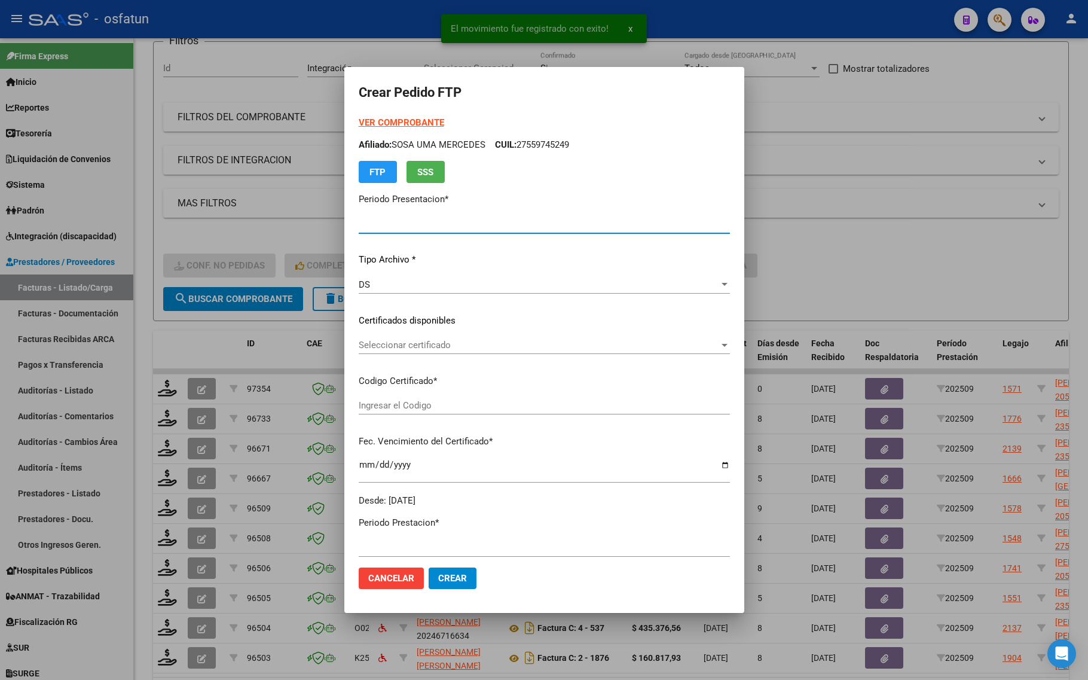
type input "202509"
type input "$ 133.602,57"
type input "ARG0200058832830202506 17 20300617"
type input "[DATE]"
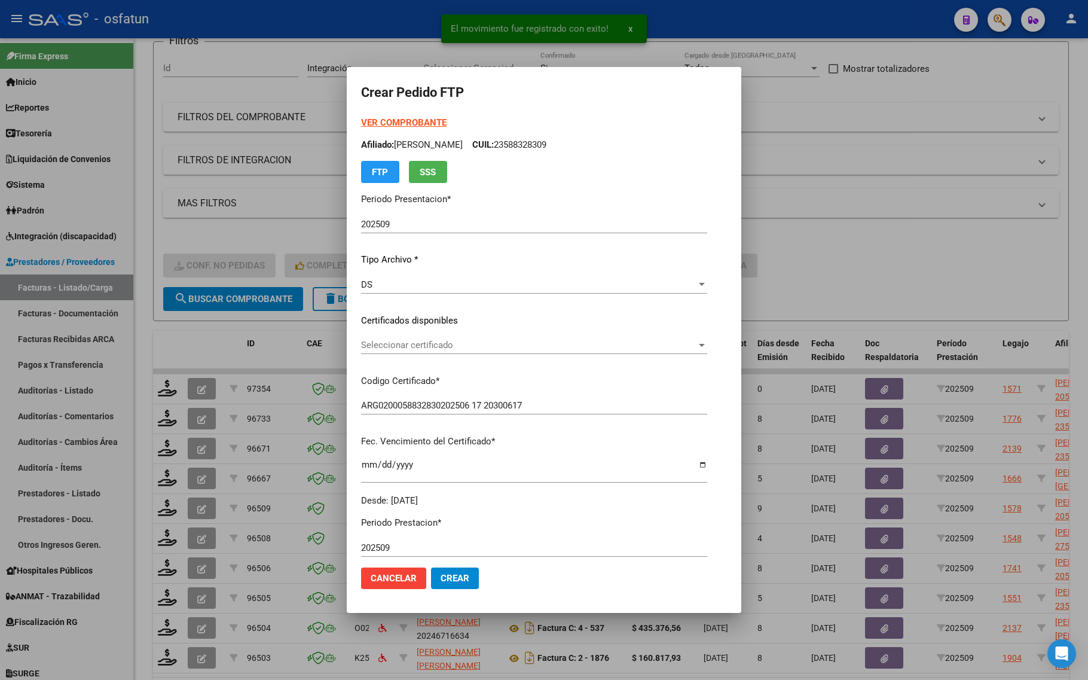
click at [389, 121] on strong "VER COMPROBANTE" at bounding box center [404, 122] width 86 height 11
click at [420, 344] on span "Seleccionar certificado" at bounding box center [528, 345] width 335 height 11
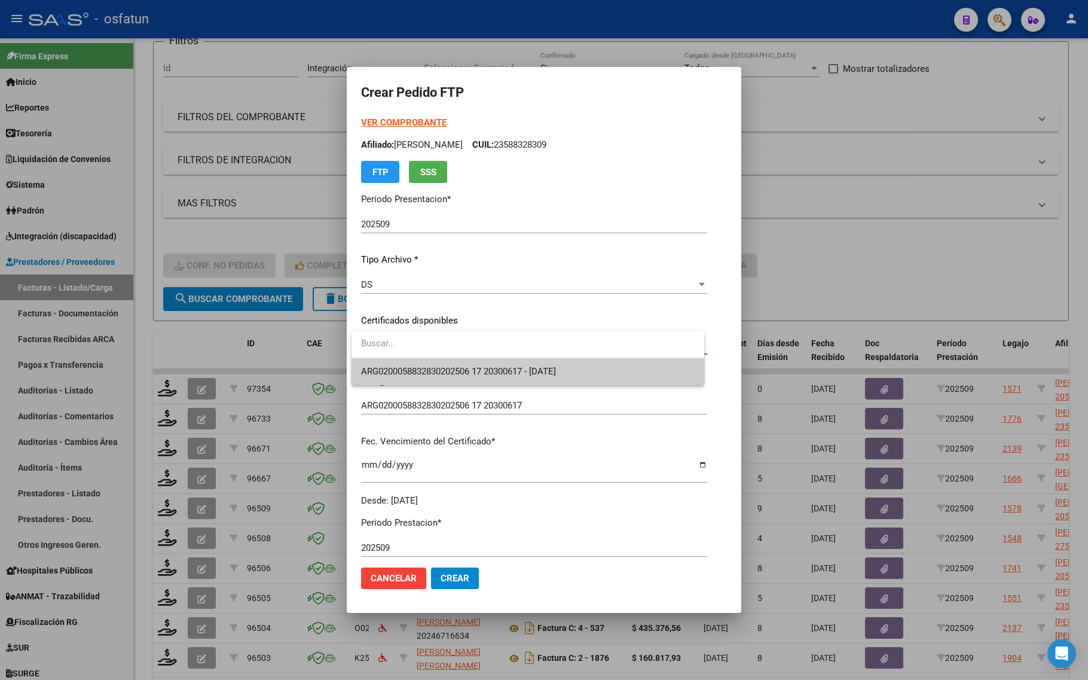
click at [423, 365] on span "ARG0200058832830202506 17 20300617 - [DATE]" at bounding box center [528, 371] width 334 height 27
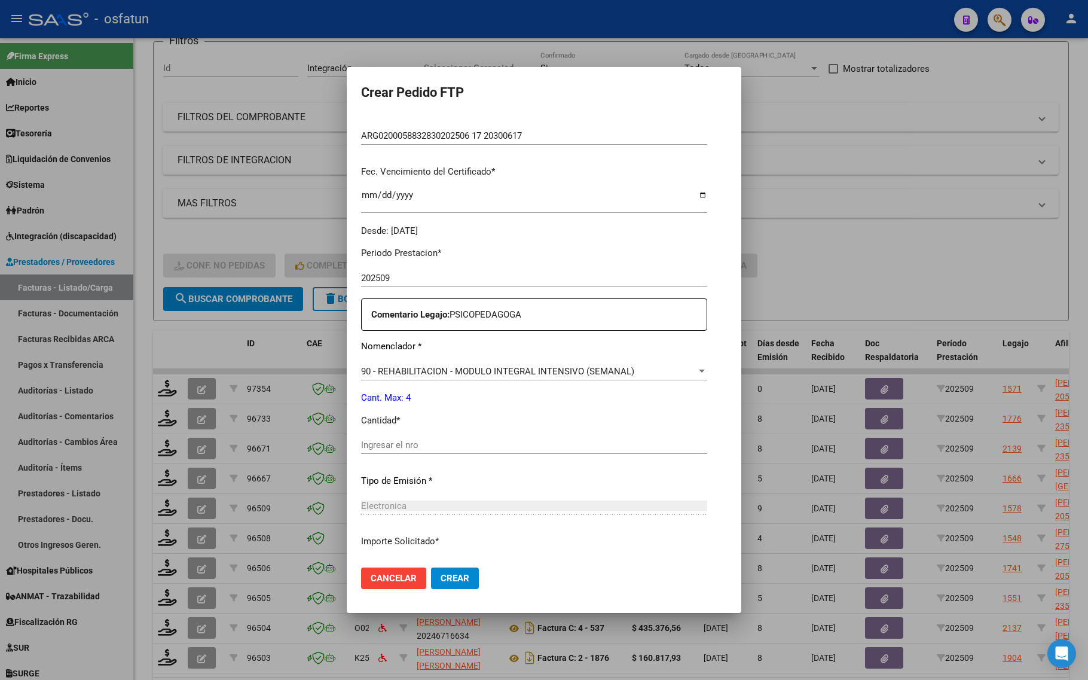
scroll to position [299, 0]
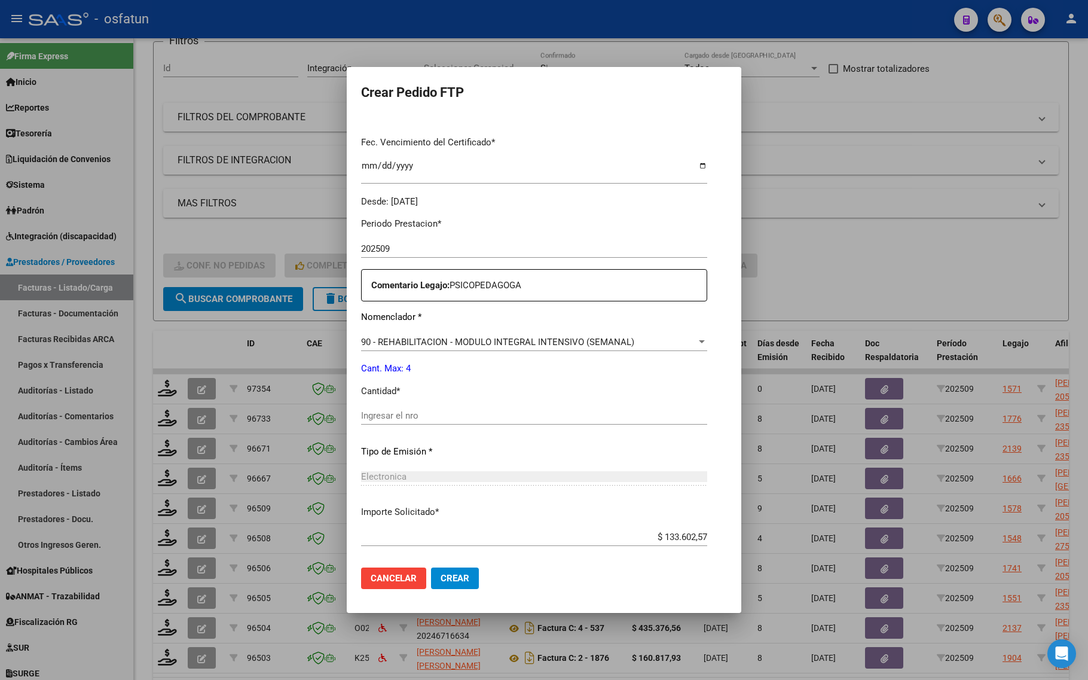
click at [386, 405] on div "Periodo Prestacion * 202509 Ingresar el Periodo Prestacion Comentario Legajo: P…" at bounding box center [534, 413] width 346 height 410
click at [382, 417] on input "Ingresar el nro" at bounding box center [534, 415] width 346 height 11
type input "4"
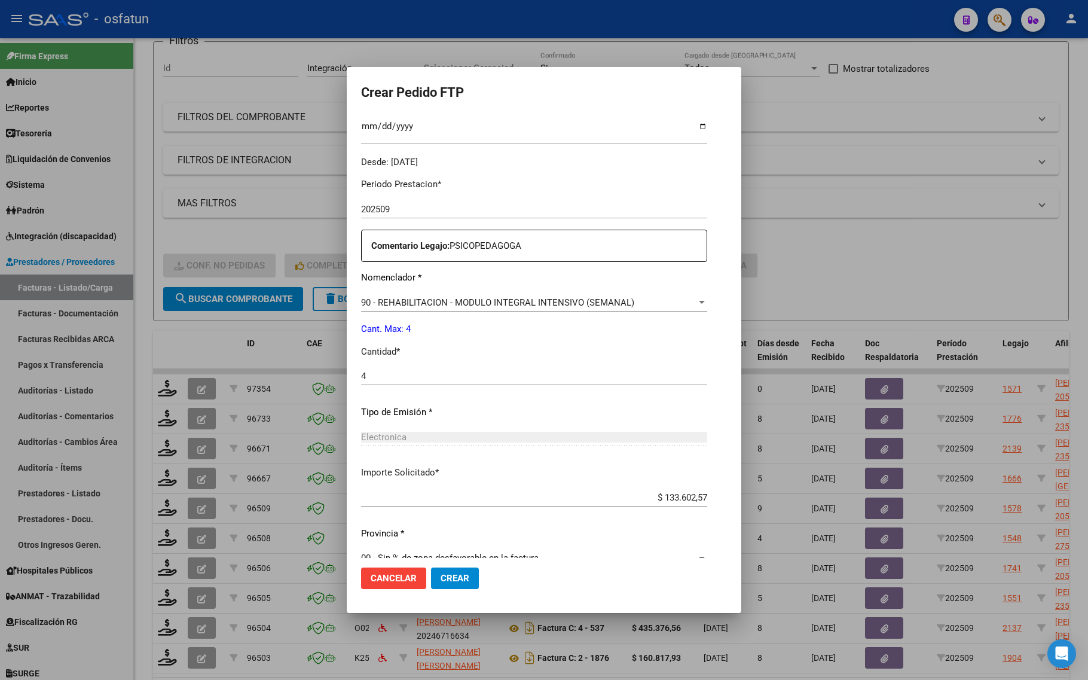
scroll to position [358, 0]
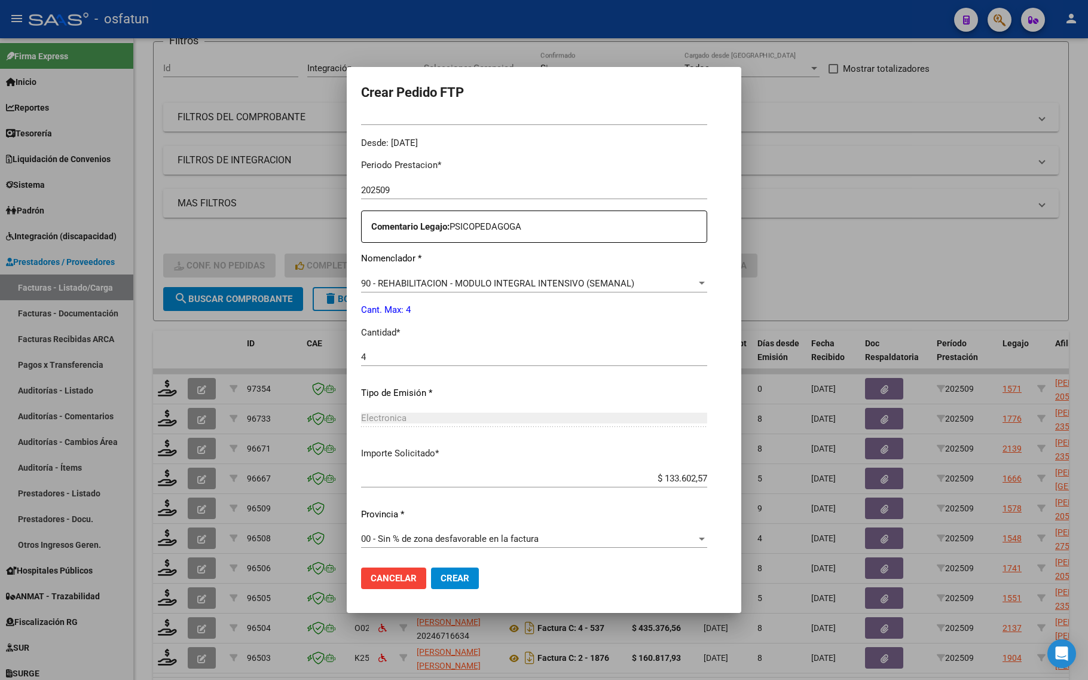
click at [454, 577] on span "Crear" at bounding box center [455, 578] width 29 height 11
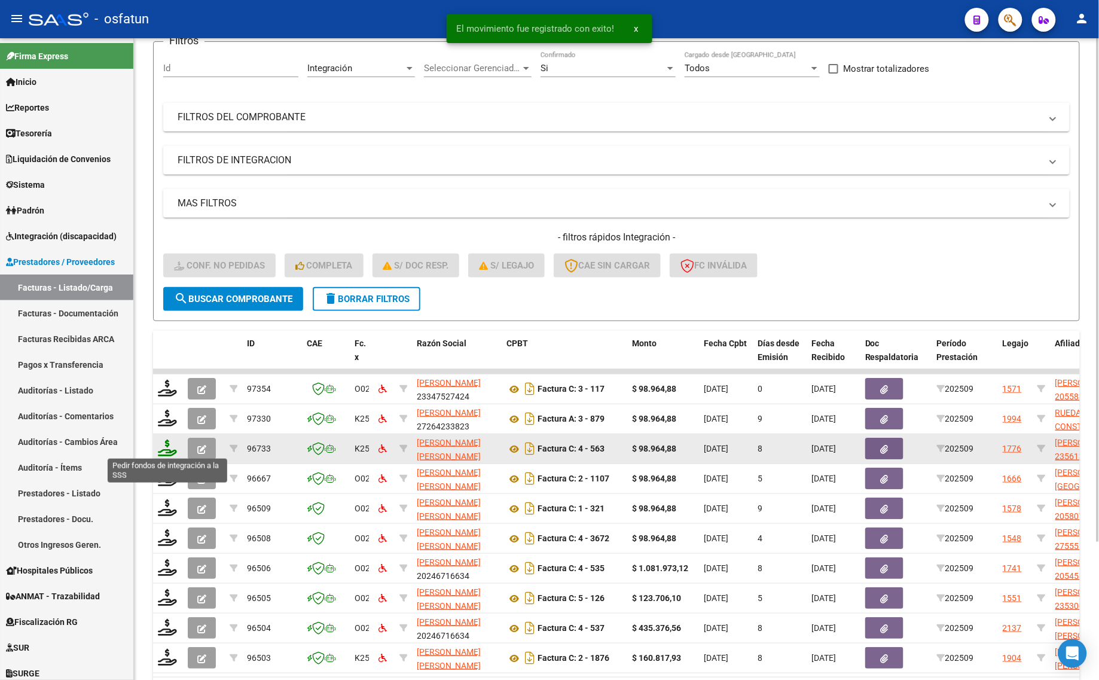
click at [169, 449] on icon at bounding box center [167, 448] width 19 height 17
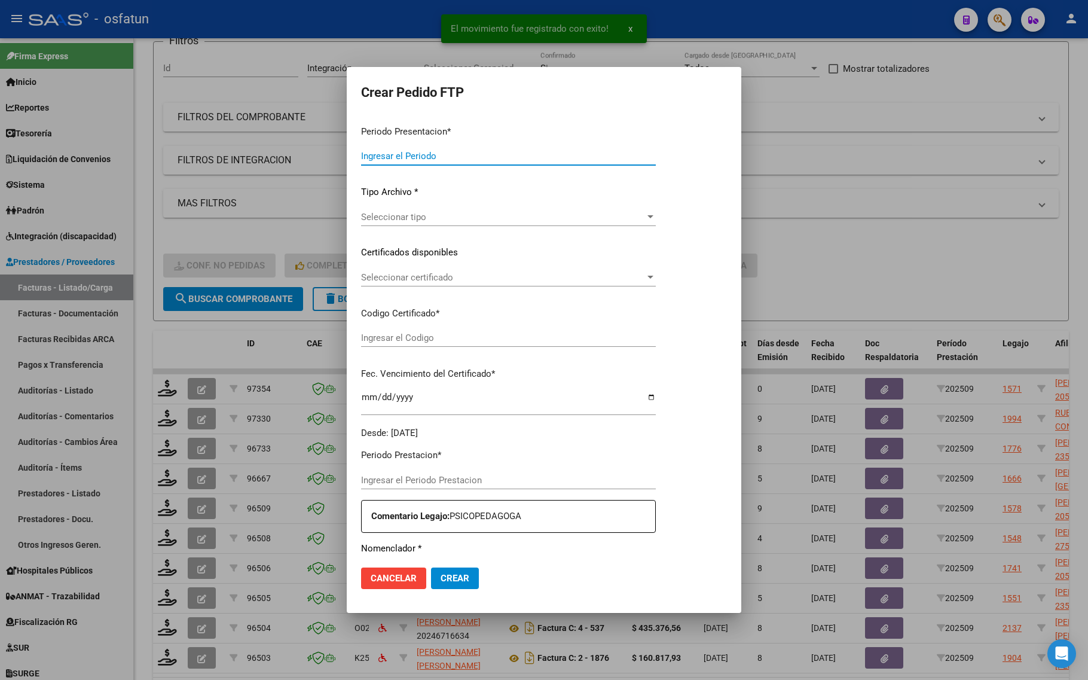
type input "202509"
type input "$ 98.964,88"
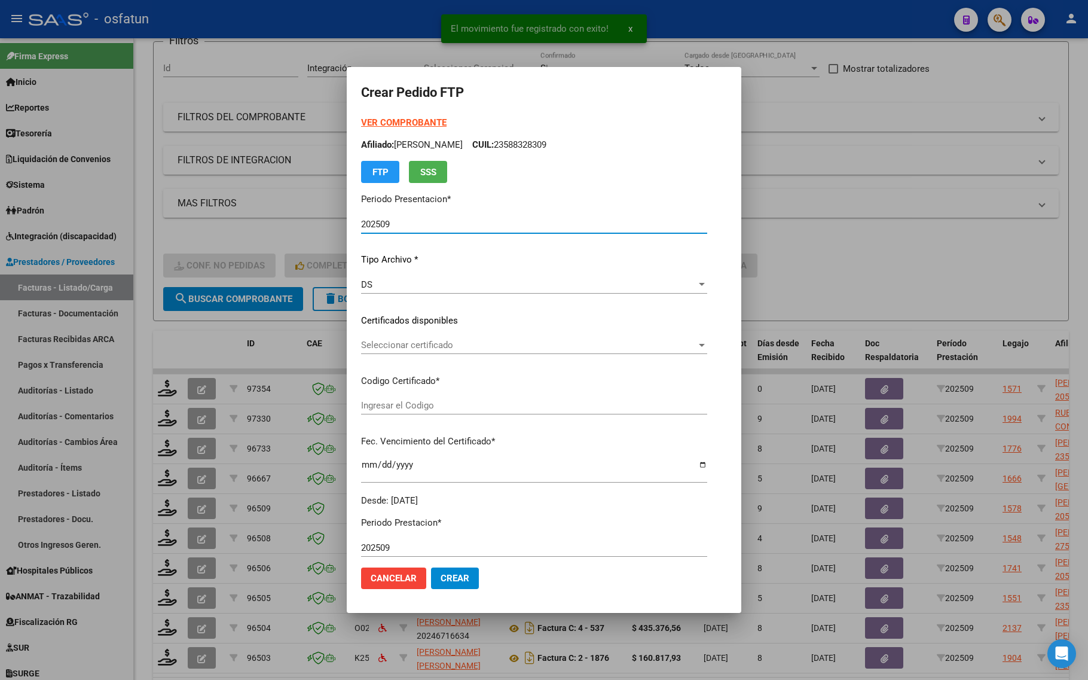
type input "ARG02000561333452022120620261206COR467"
type input "[DATE]"
click at [388, 121] on strong "VER COMPROBANTE" at bounding box center [404, 122] width 86 height 11
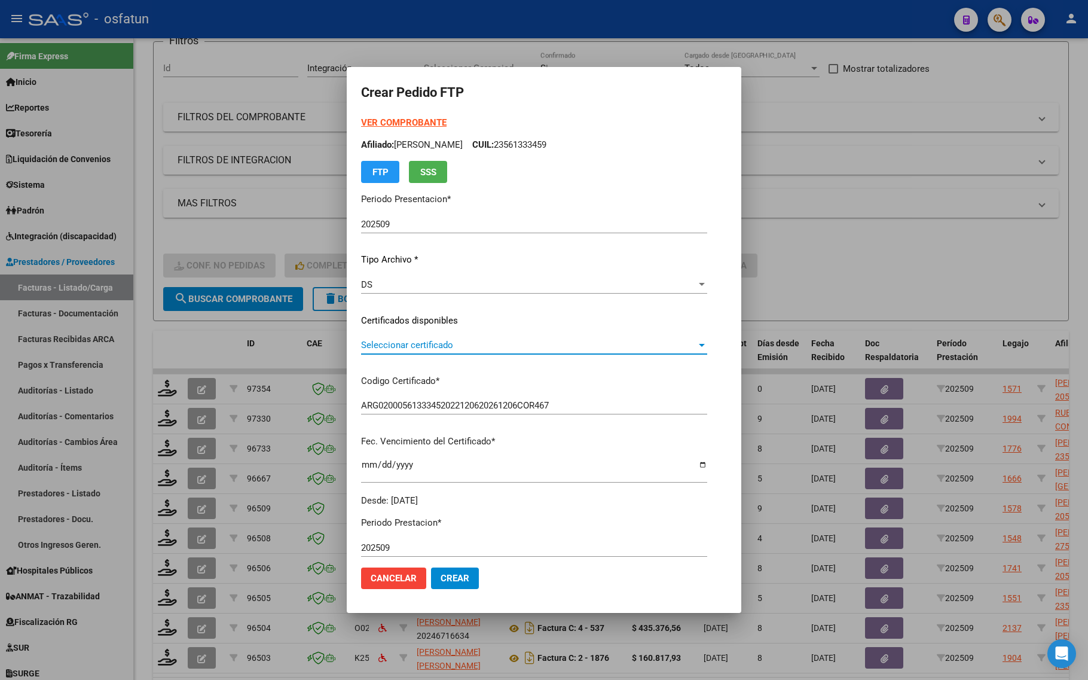
click at [368, 349] on span "Seleccionar certificado" at bounding box center [528, 345] width 335 height 11
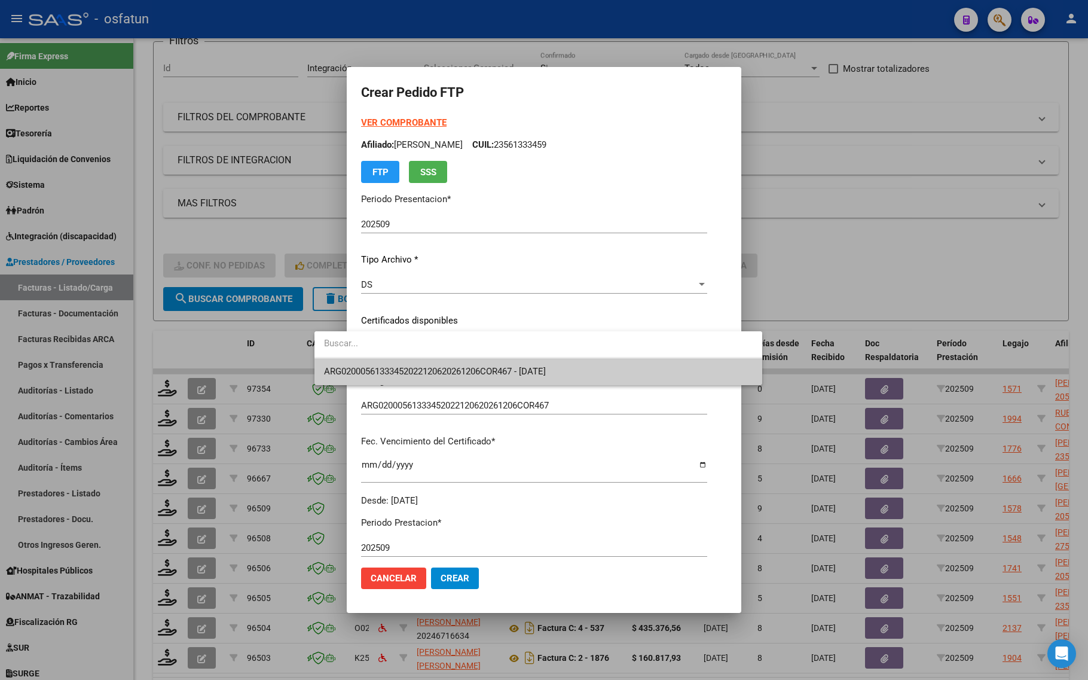
click at [420, 376] on span "ARG02000561333452022120620261206COR467 - [DATE]" at bounding box center [435, 371] width 222 height 11
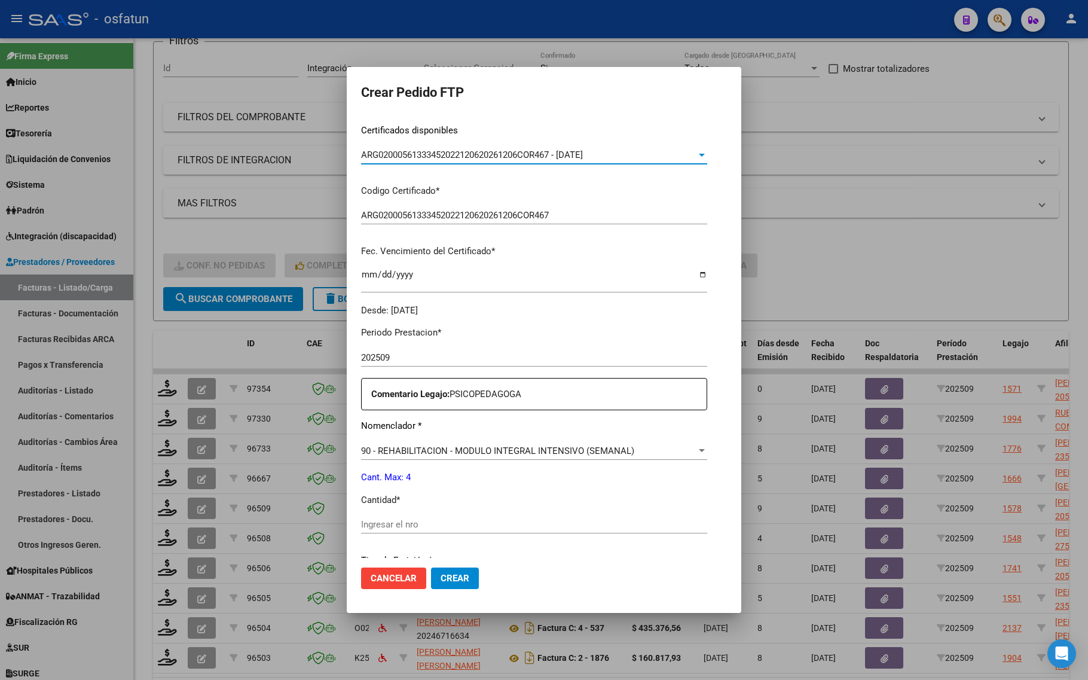
scroll to position [224, 0]
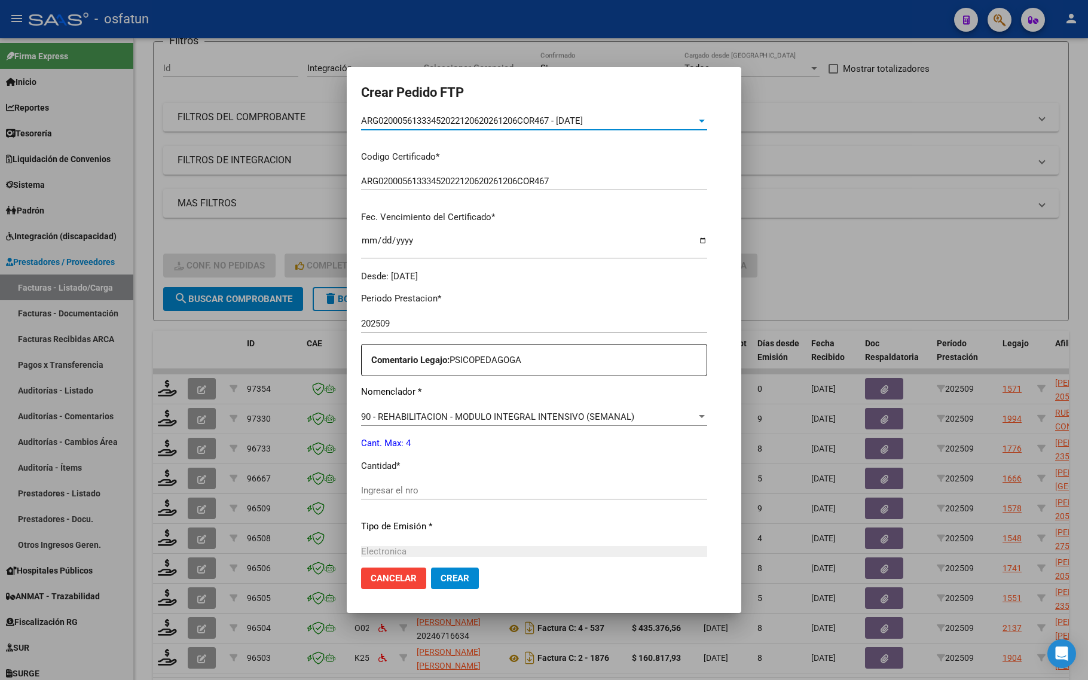
click at [362, 500] on div "Ingresar el nro" at bounding box center [534, 495] width 346 height 29
click at [371, 477] on div "Periodo Prestacion * 202509 Ingresar el Periodo Prestacion Comentario Legajo: P…" at bounding box center [534, 488] width 346 height 410
click at [361, 498] on div "Ingresar el nro" at bounding box center [534, 490] width 346 height 18
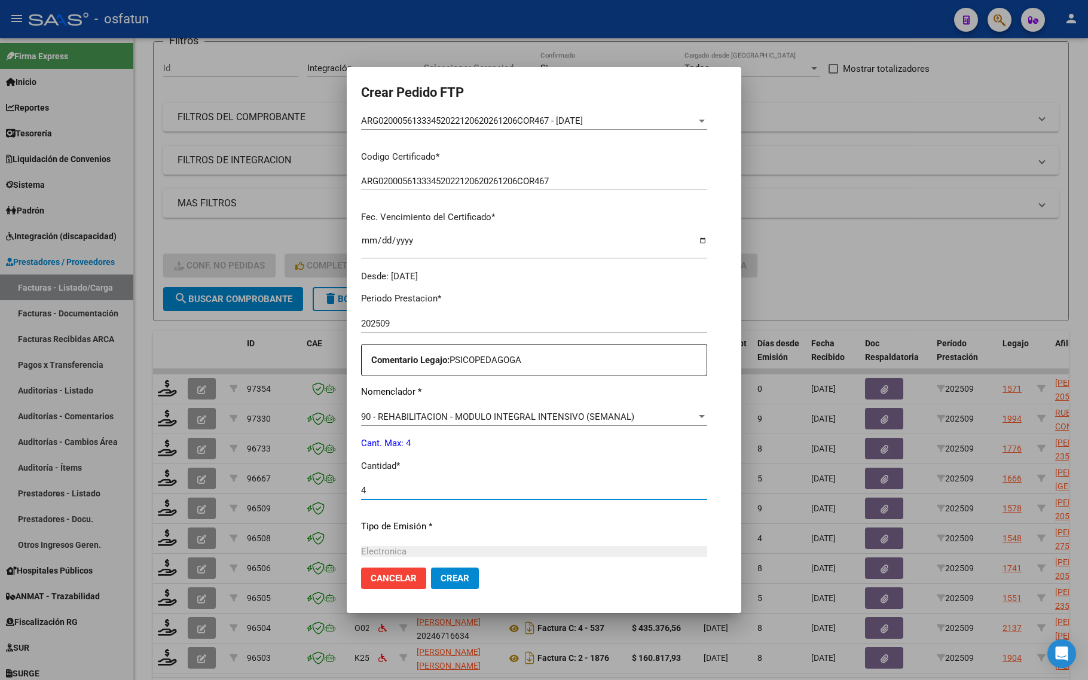
type input "4"
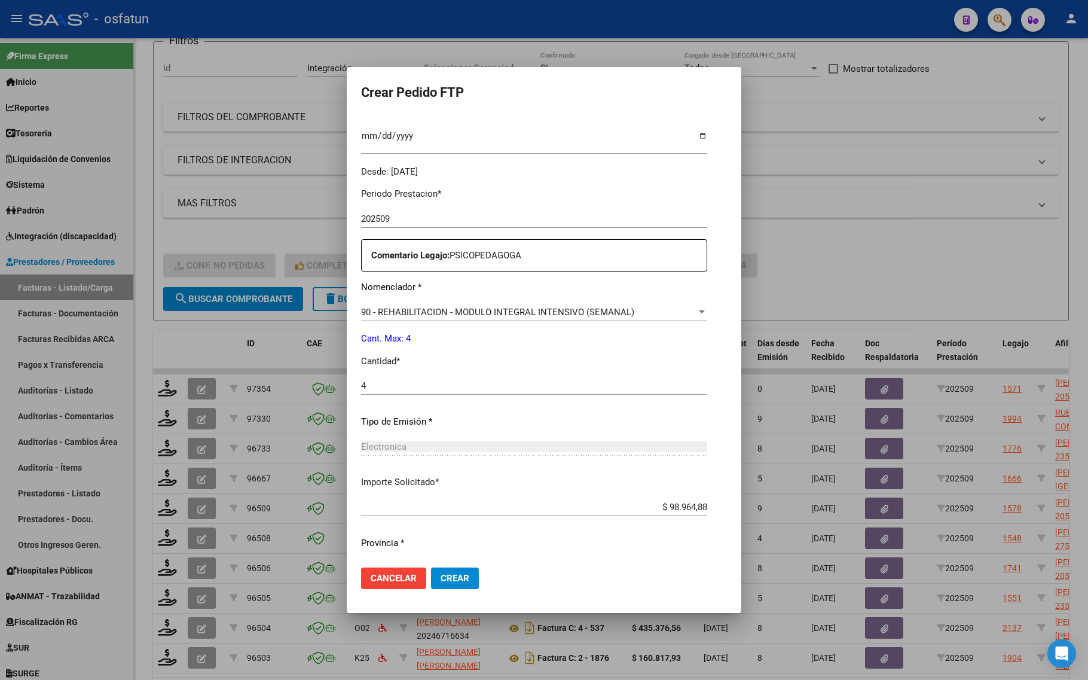
scroll to position [358, 0]
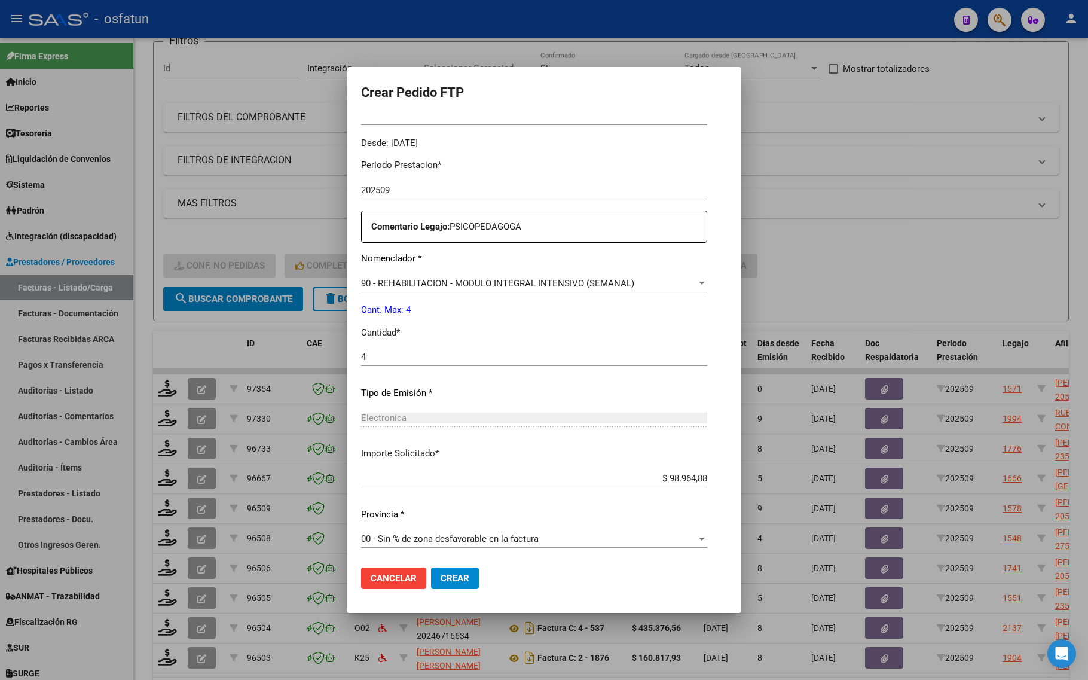
click at [441, 582] on span "Crear" at bounding box center [455, 578] width 29 height 11
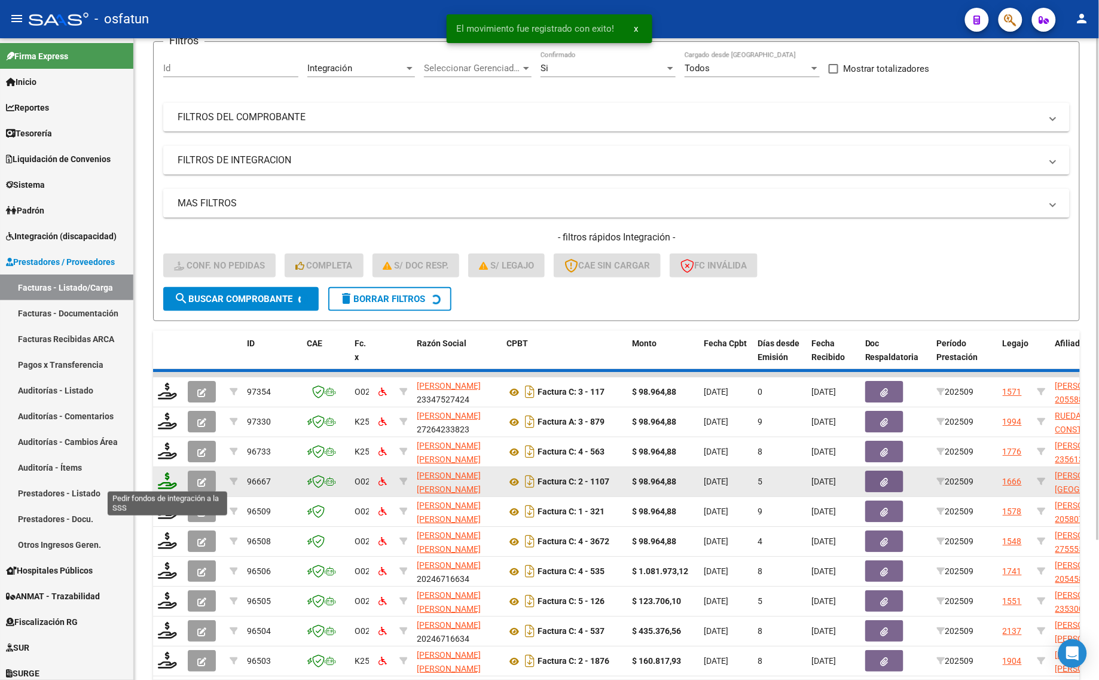
click at [166, 472] on icon at bounding box center [167, 480] width 19 height 17
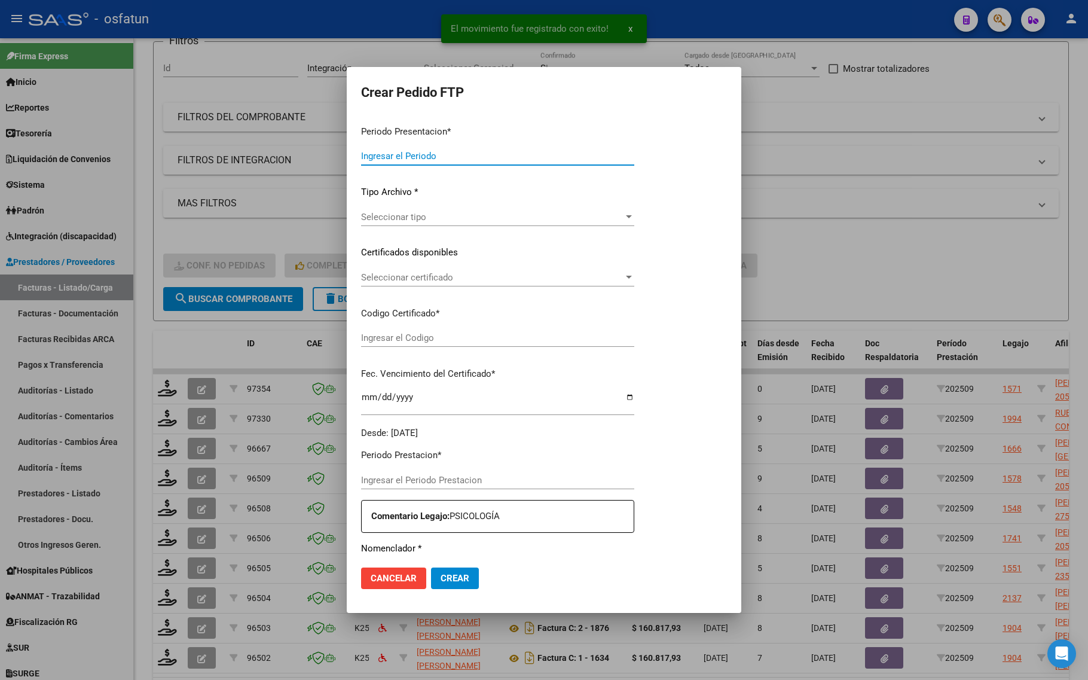
type input "202509"
type input "$ 98.964,88"
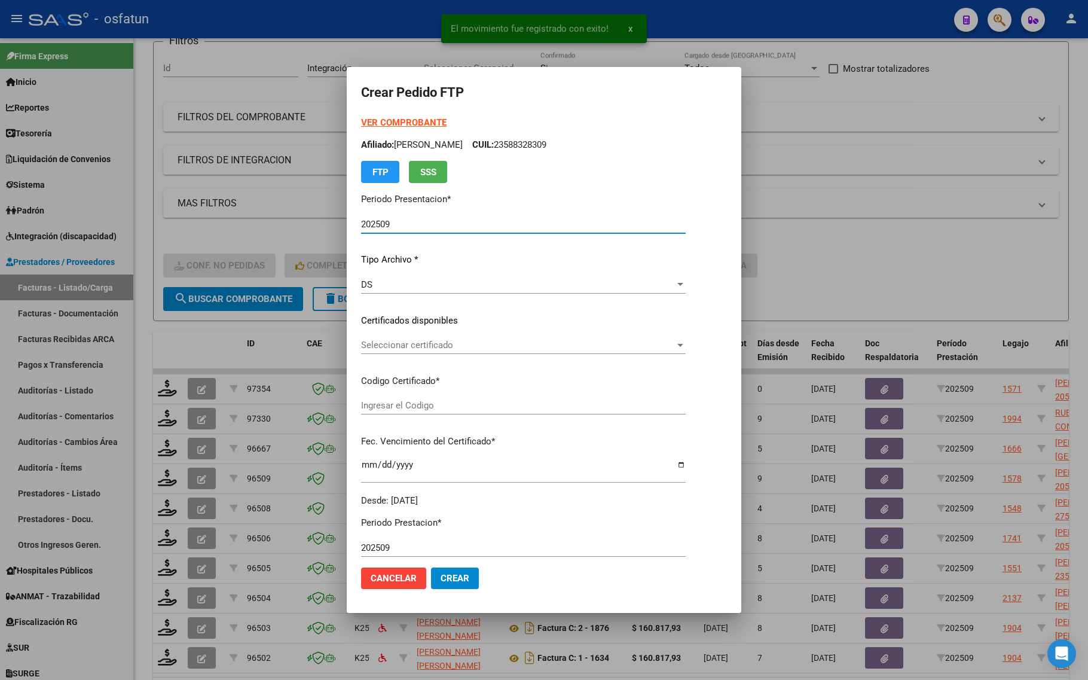
type input "ARG02000580799282023050320260503ERI186"
type input "[DATE]"
click at [386, 124] on strong "VER COMPROBANTE" at bounding box center [404, 122] width 86 height 11
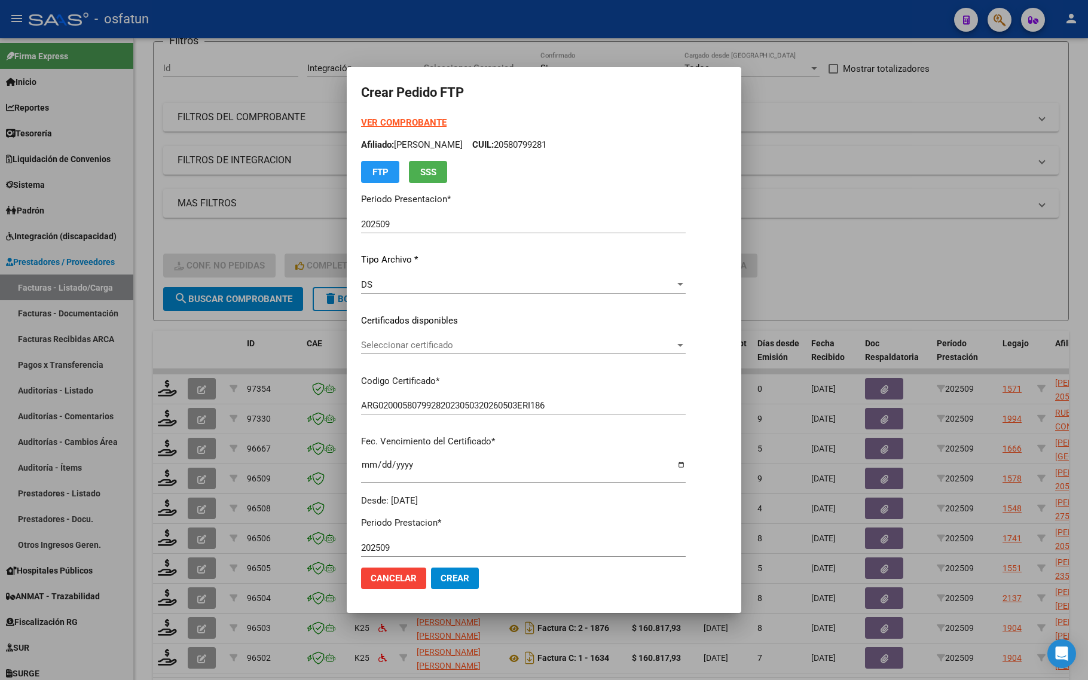
click at [497, 346] on span "Seleccionar certificado" at bounding box center [518, 345] width 314 height 11
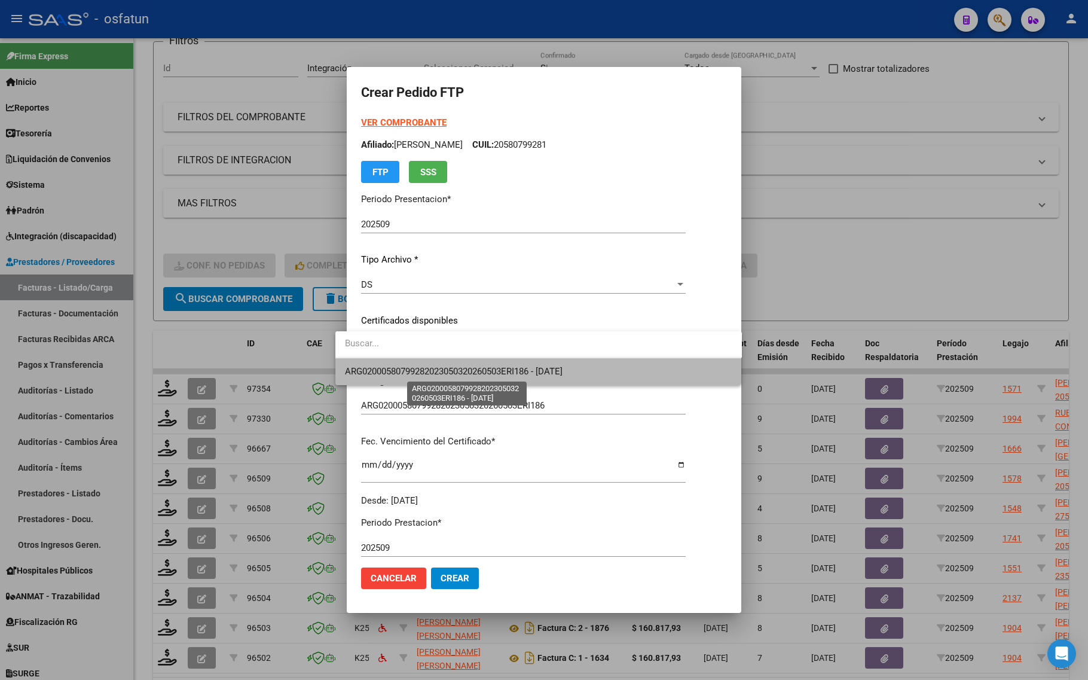
click at [490, 366] on span "ARG02000580799282023050320260503ERI186 - [DATE]" at bounding box center [454, 371] width 218 height 11
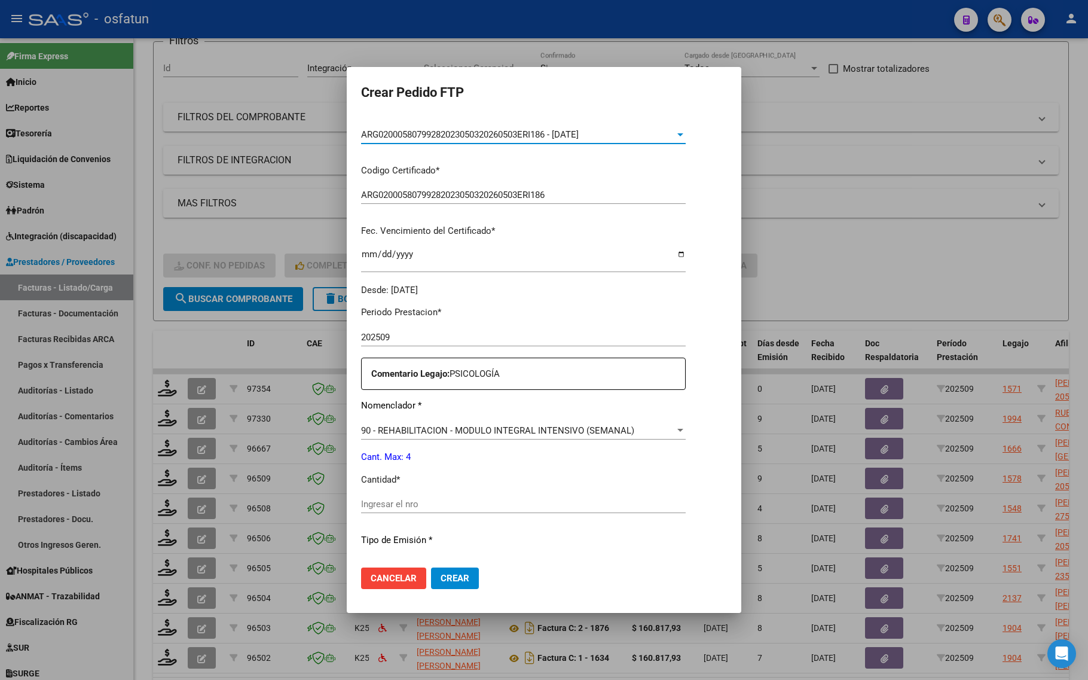
scroll to position [224, 0]
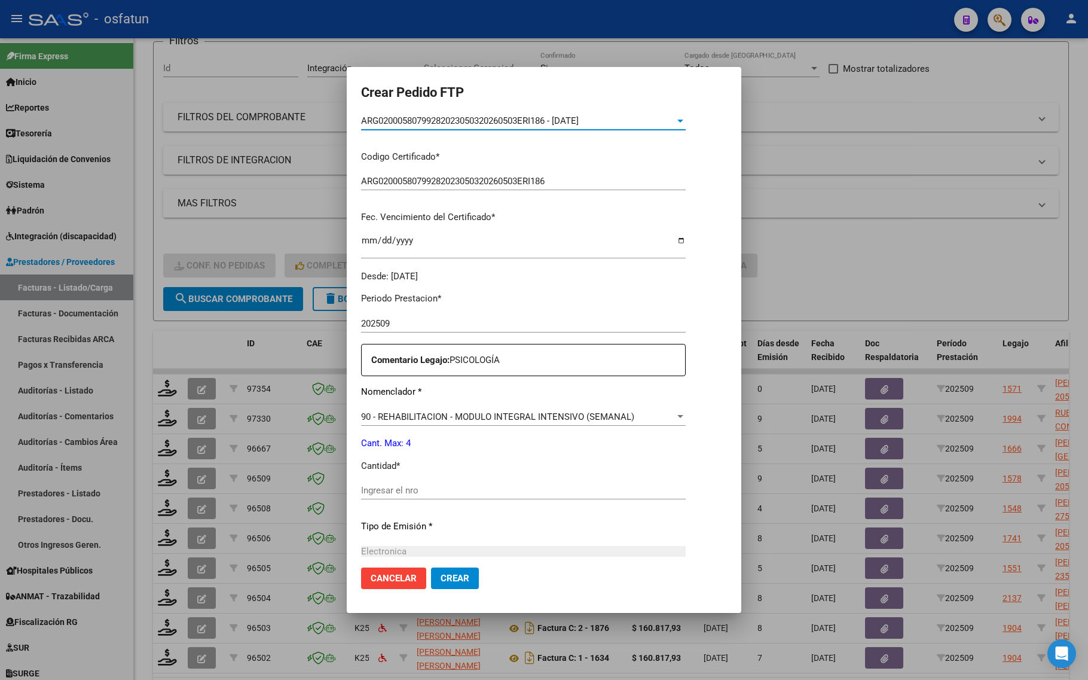
click at [429, 481] on div "Ingresar el nro" at bounding box center [523, 490] width 325 height 18
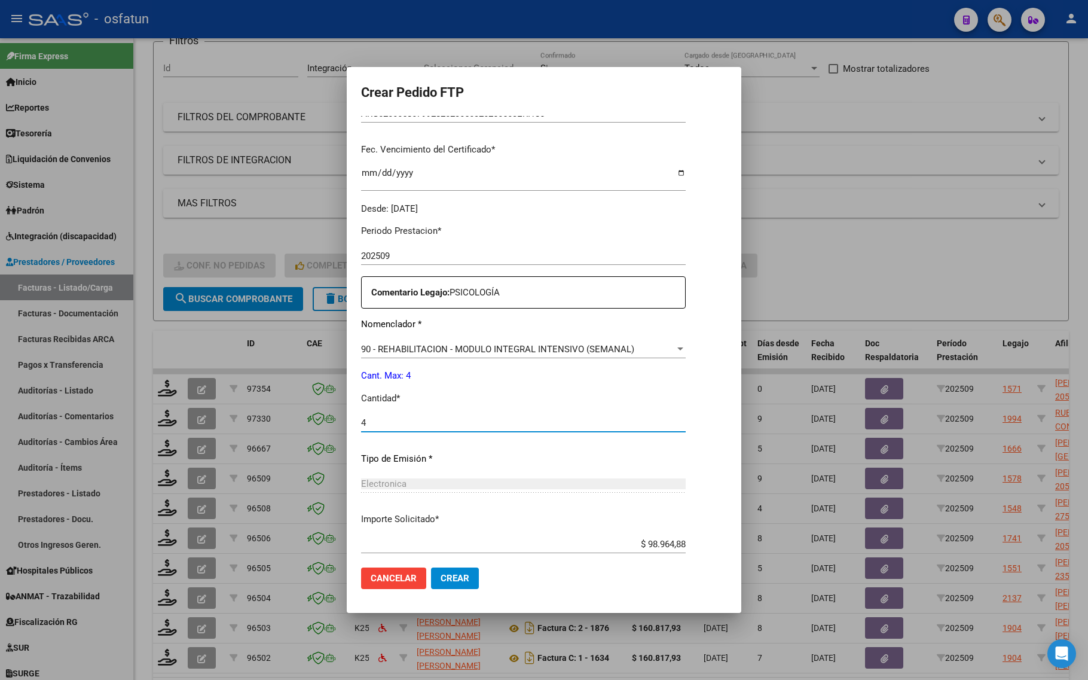
scroll to position [358, 0]
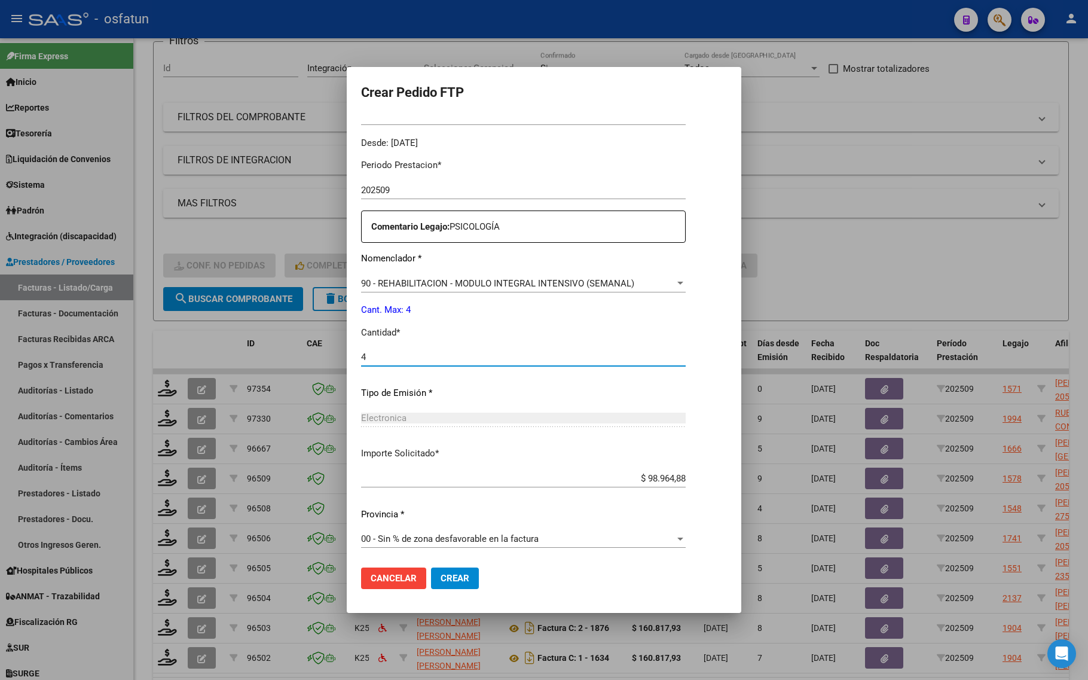
type input "4"
click at [441, 581] on span "Crear" at bounding box center [455, 578] width 29 height 11
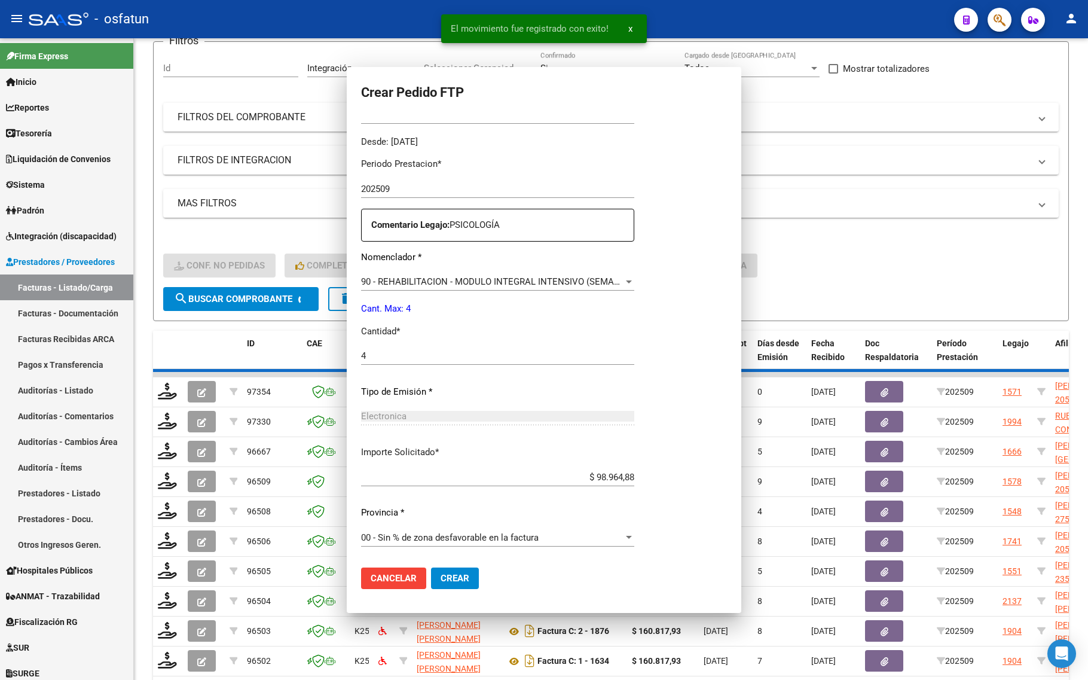
scroll to position [291, 0]
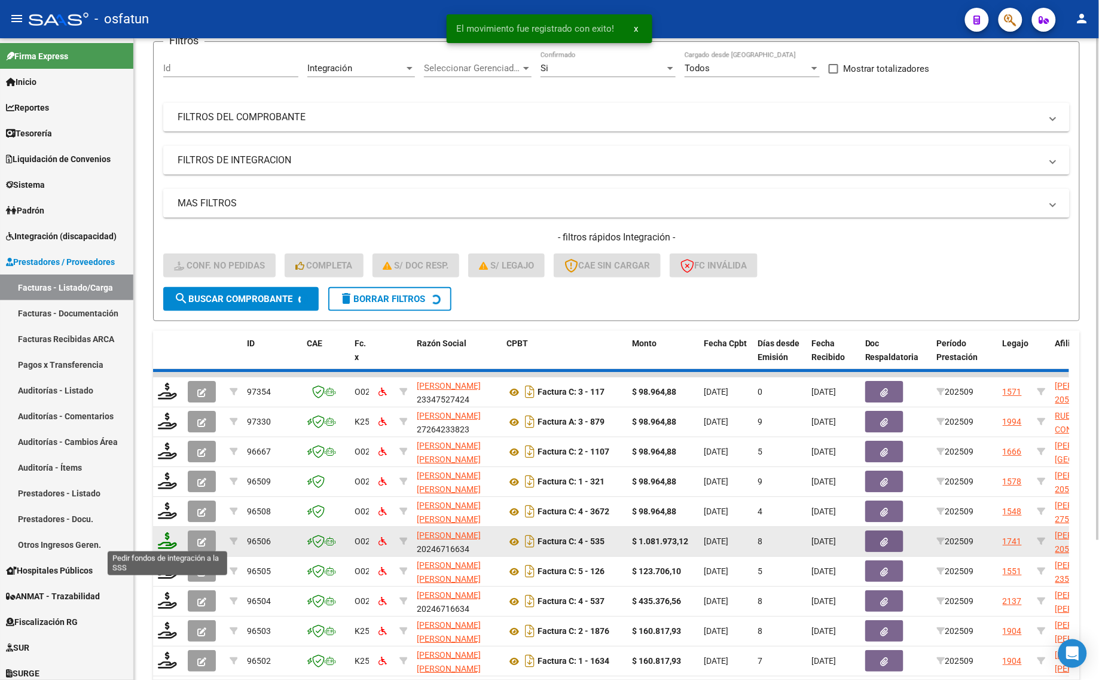
click at [166, 537] on icon at bounding box center [167, 540] width 19 height 17
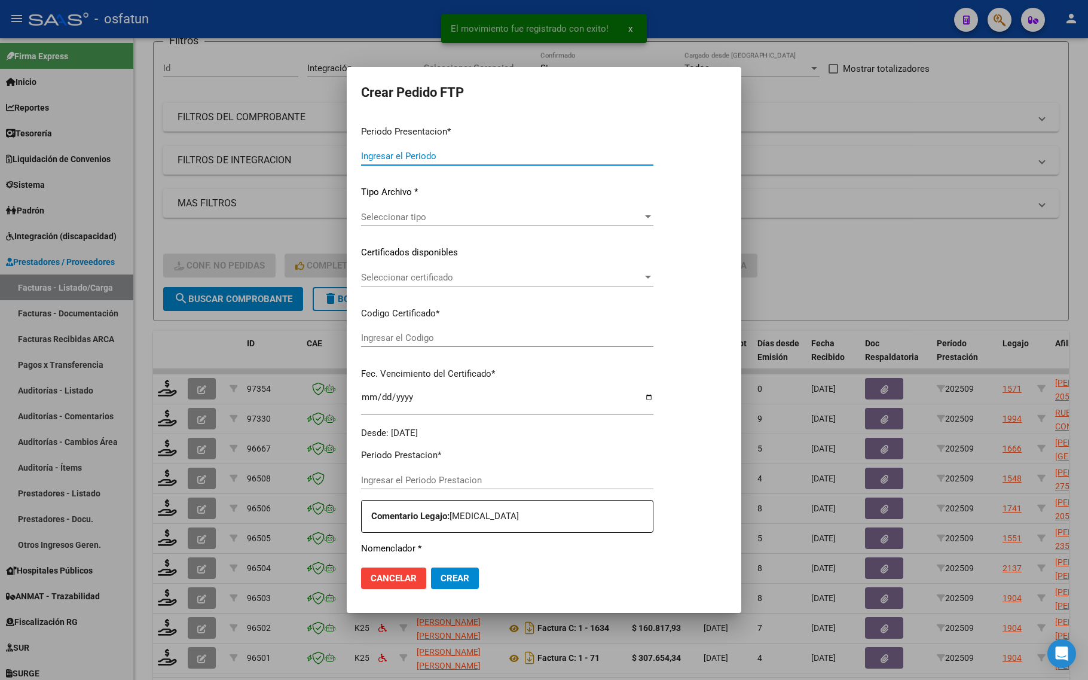
type input "202509"
type input "$ 123.706,10"
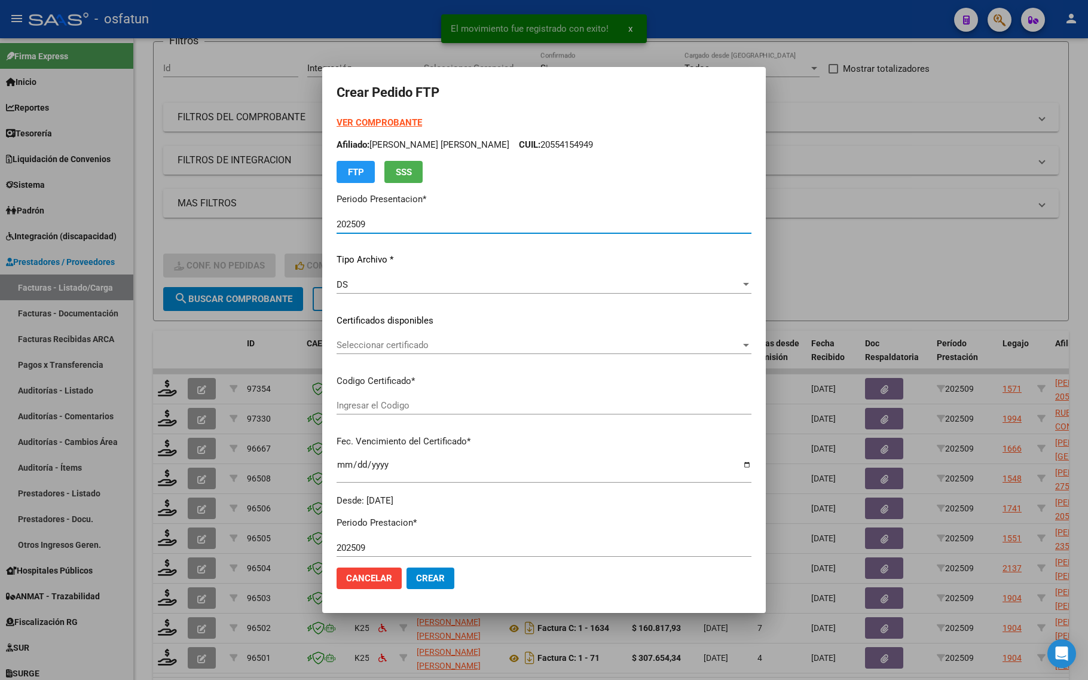
type input "ARG02000530067452022111520321115ERI186"
type input "[DATE]"
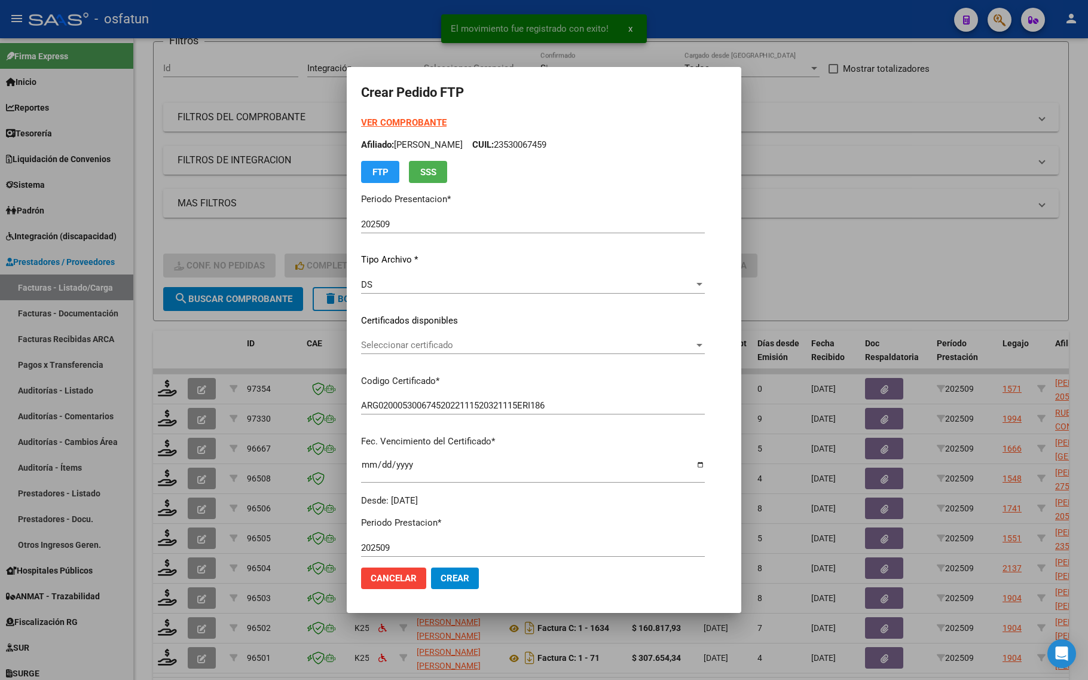
click at [390, 118] on strong "VER COMPROBANTE" at bounding box center [404, 122] width 86 height 11
click at [438, 347] on span "Seleccionar certificado" at bounding box center [527, 345] width 333 height 11
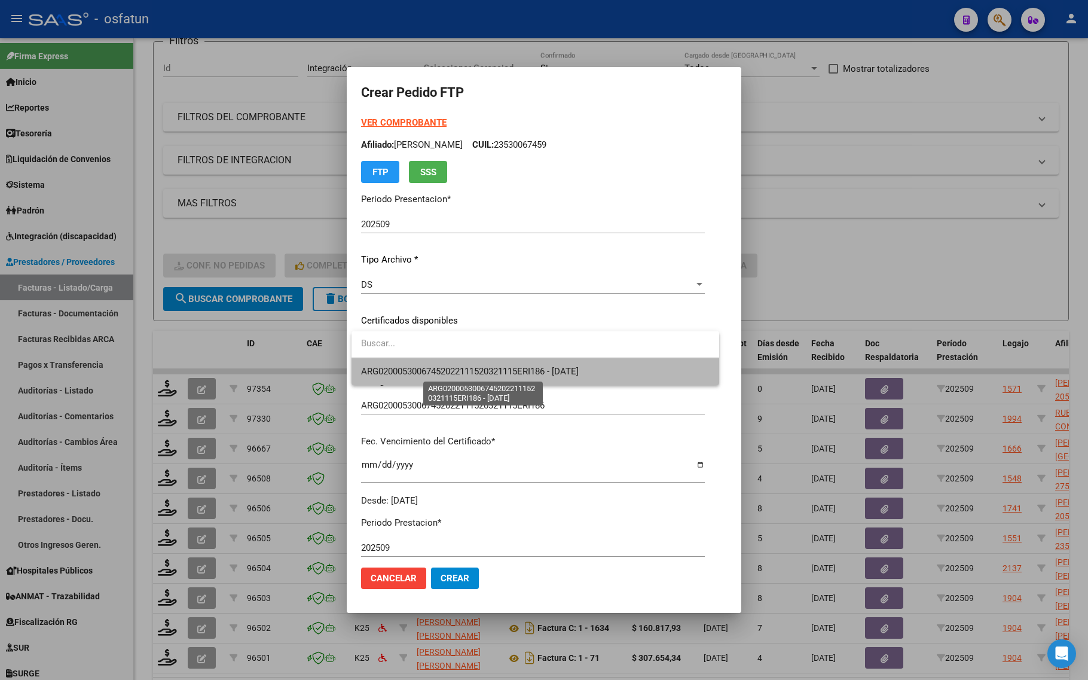
click at [437, 366] on span "ARG02000530067452022111520321115ERI186 - [DATE]" at bounding box center [470, 371] width 218 height 11
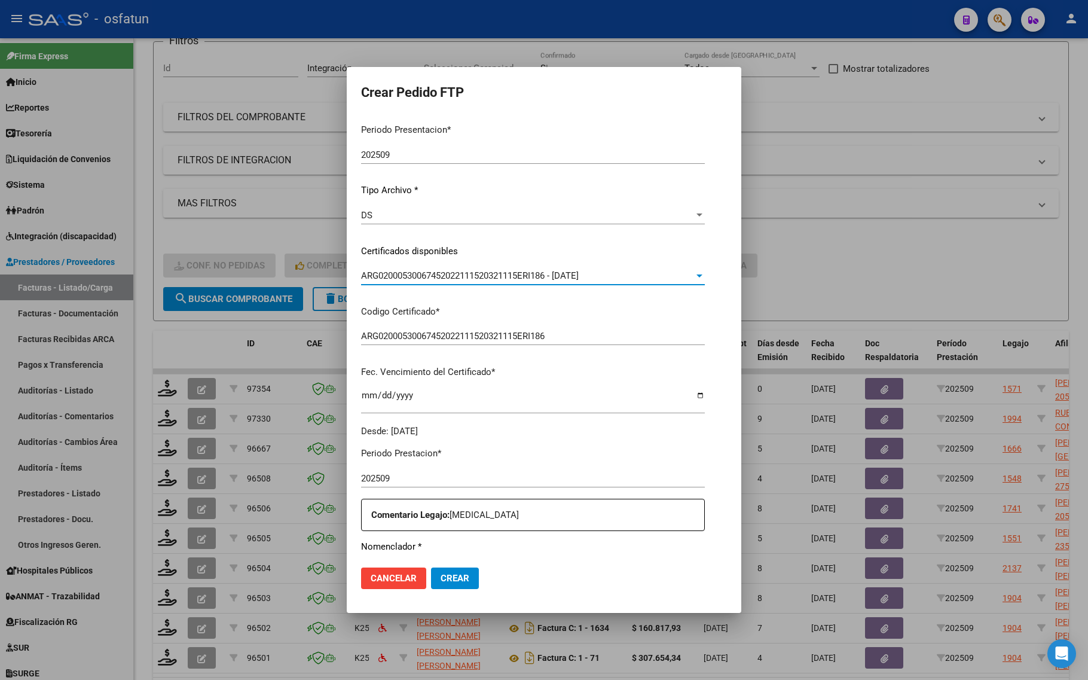
scroll to position [299, 0]
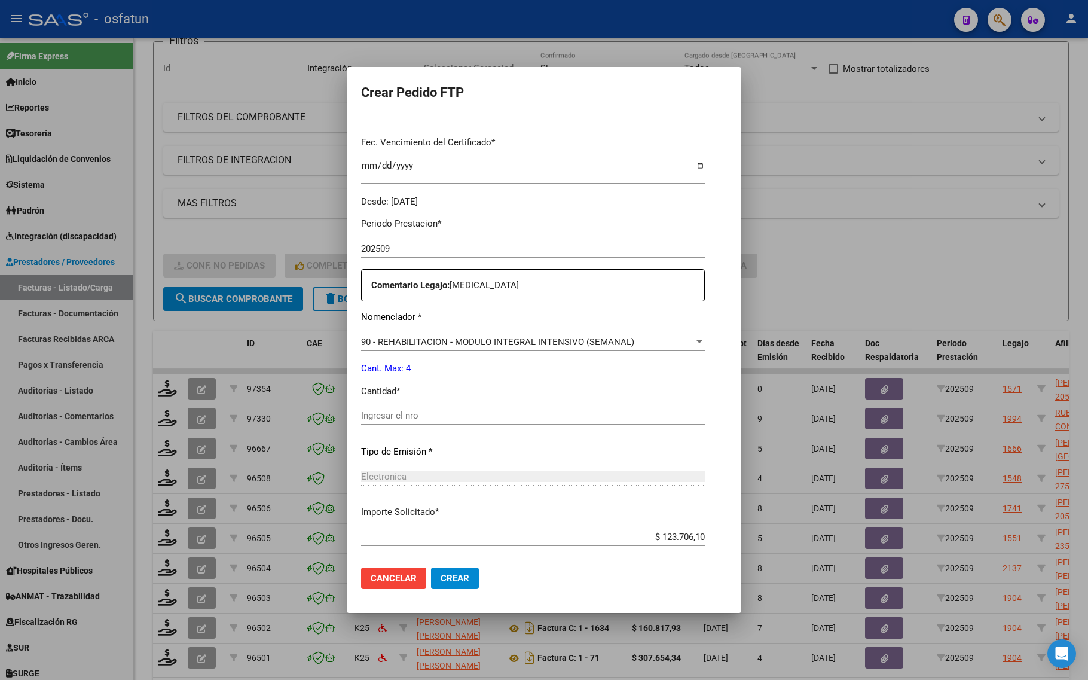
click at [425, 416] on input "Ingresar el nro" at bounding box center [533, 415] width 344 height 11
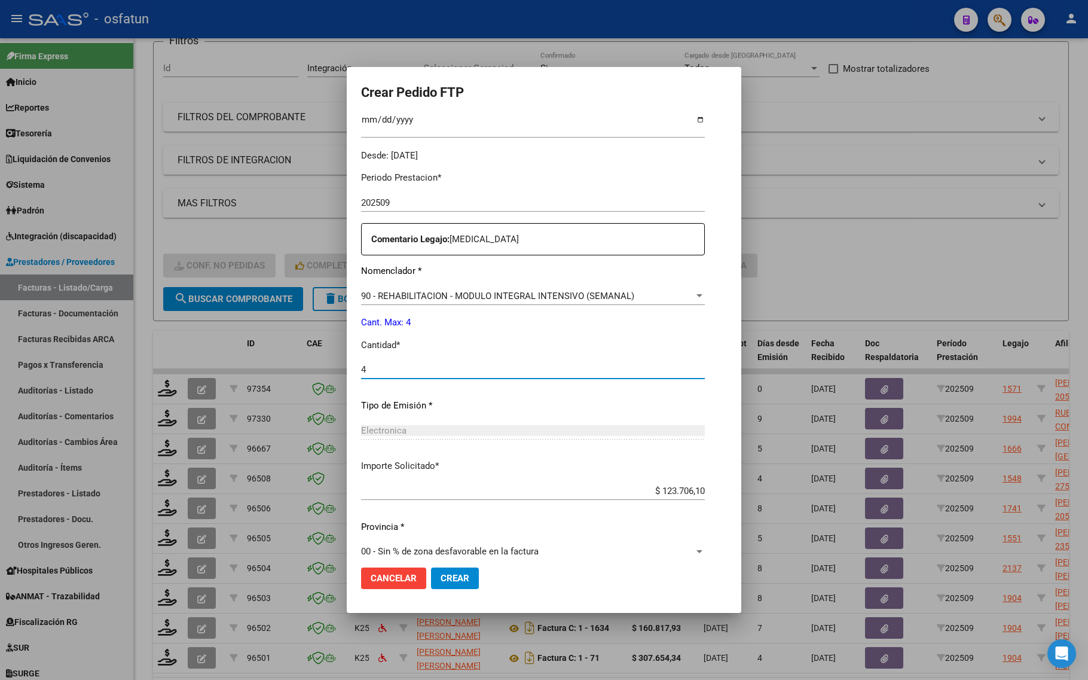
scroll to position [358, 0]
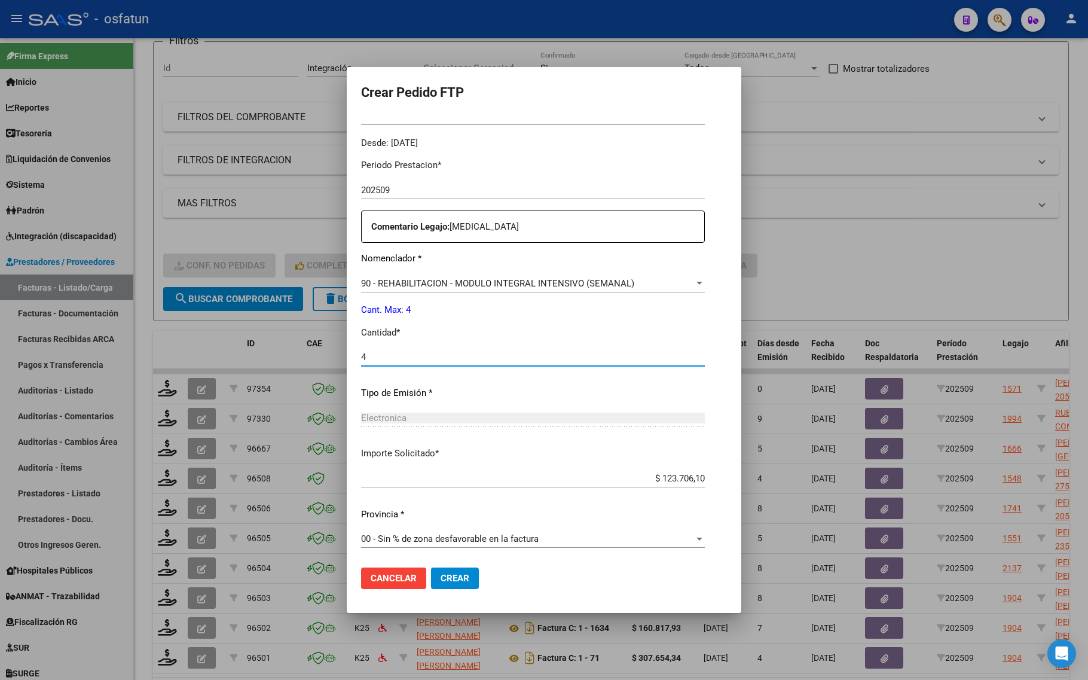
type input "4"
click at [483, 564] on mat-dialog-actions "Cancelar Crear" at bounding box center [544, 578] width 366 height 41
click at [462, 577] on span "Crear" at bounding box center [455, 578] width 29 height 11
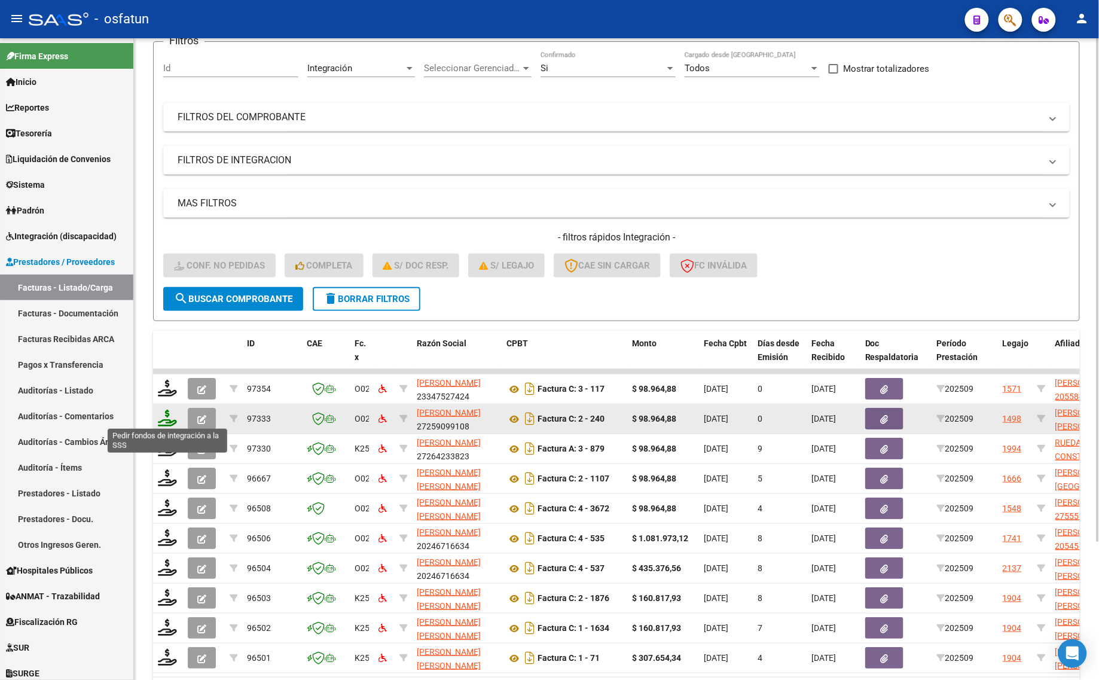
click at [171, 413] on icon at bounding box center [167, 418] width 19 height 17
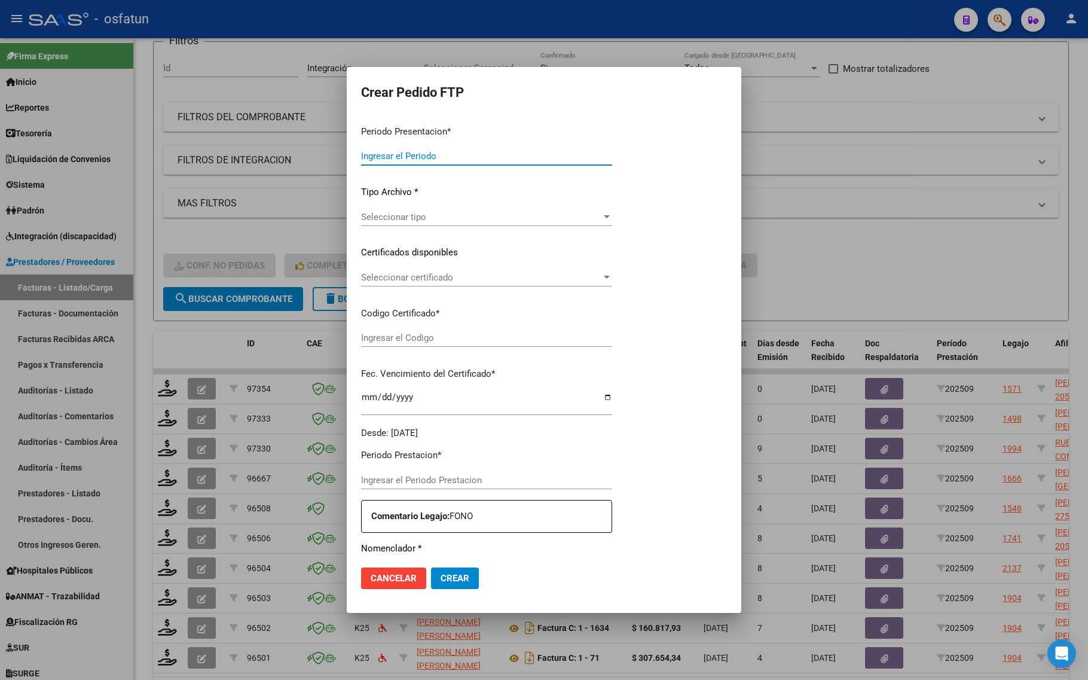
type input "202509"
type input "$ 98.964,88"
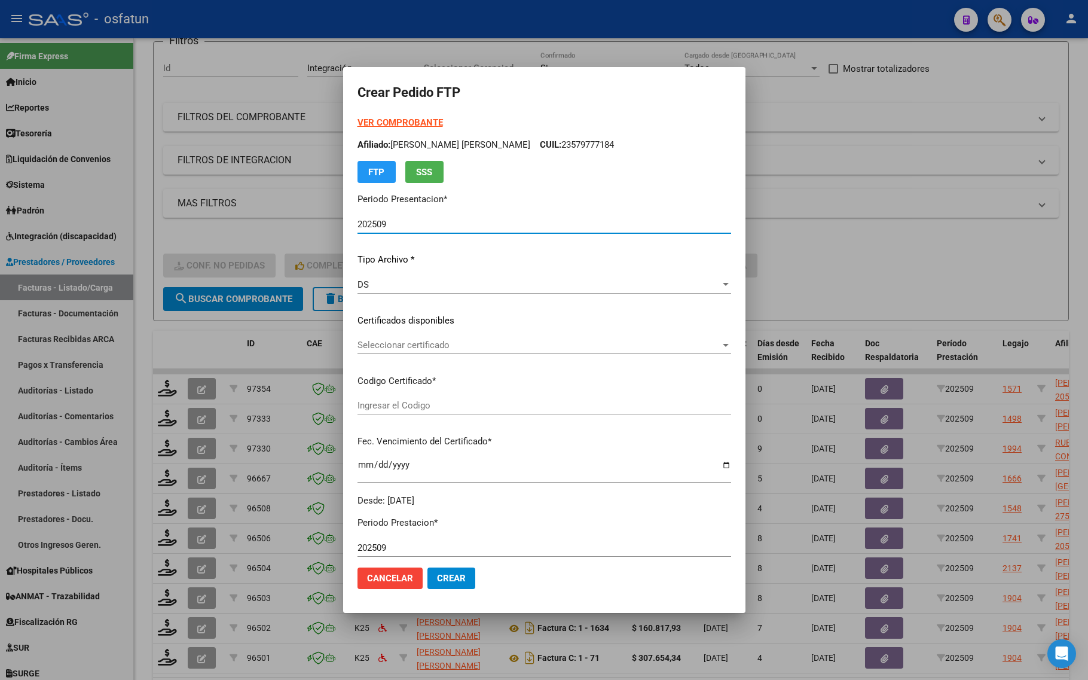
type input "ARG01000583777432024062520270625CIU13650"
type input "[DATE]"
click at [370, 123] on strong "VER COMPROBANTE" at bounding box center [401, 122] width 86 height 11
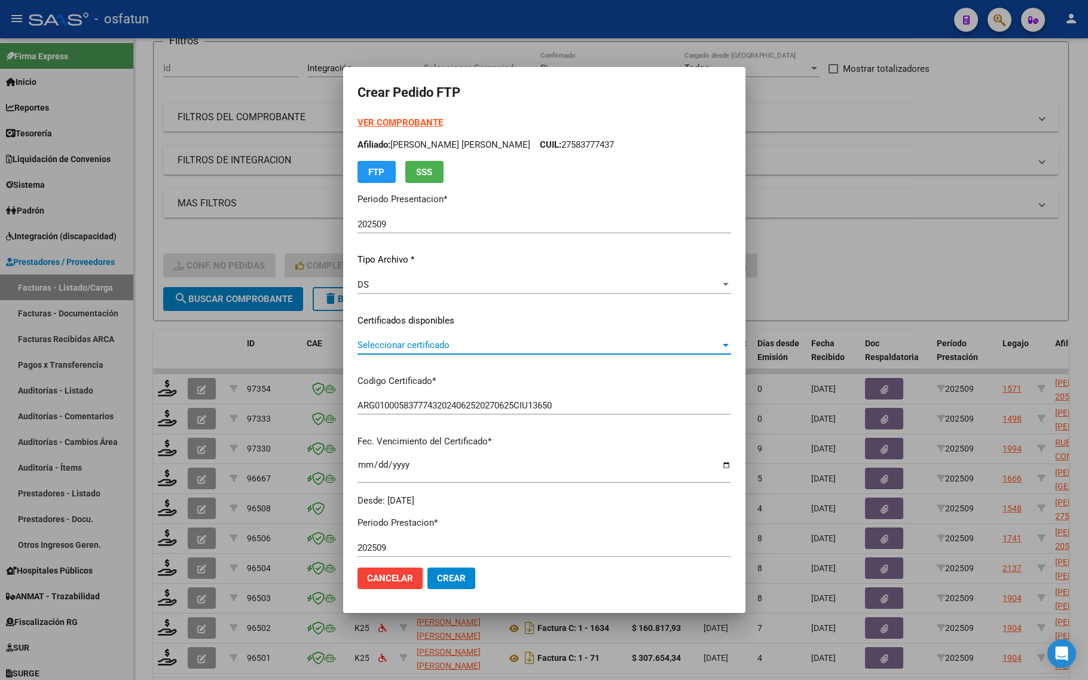
click at [423, 342] on span "Seleccionar certificado" at bounding box center [539, 345] width 363 height 11
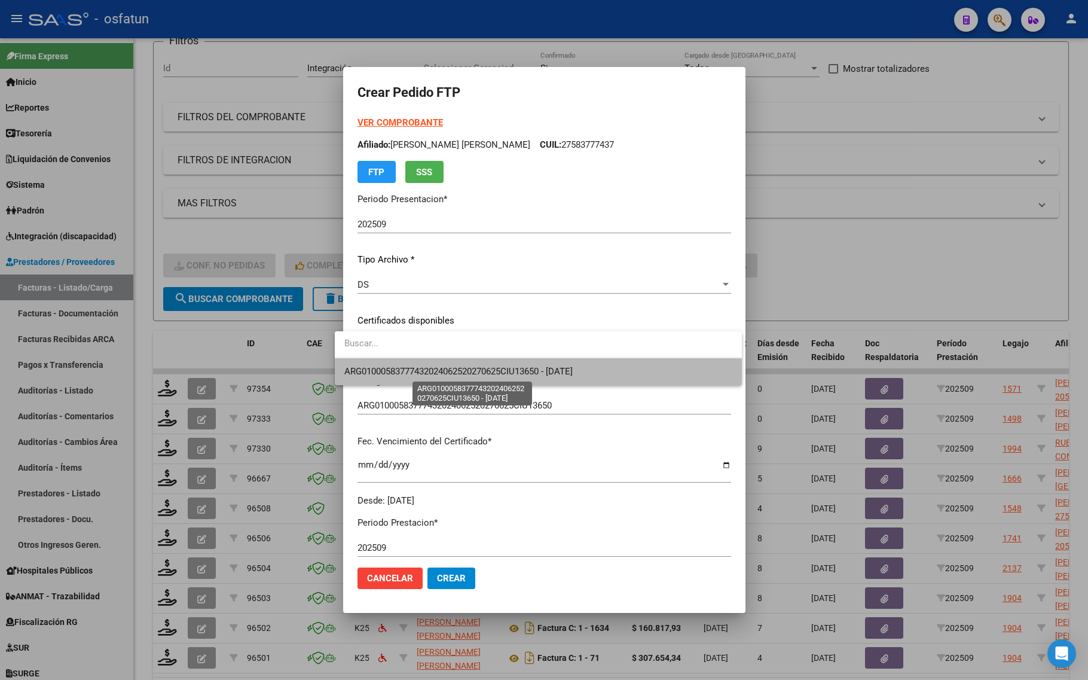
click at [419, 371] on span "ARG01000583777432024062520270625CIU13650 - [DATE]" at bounding box center [458, 371] width 228 height 11
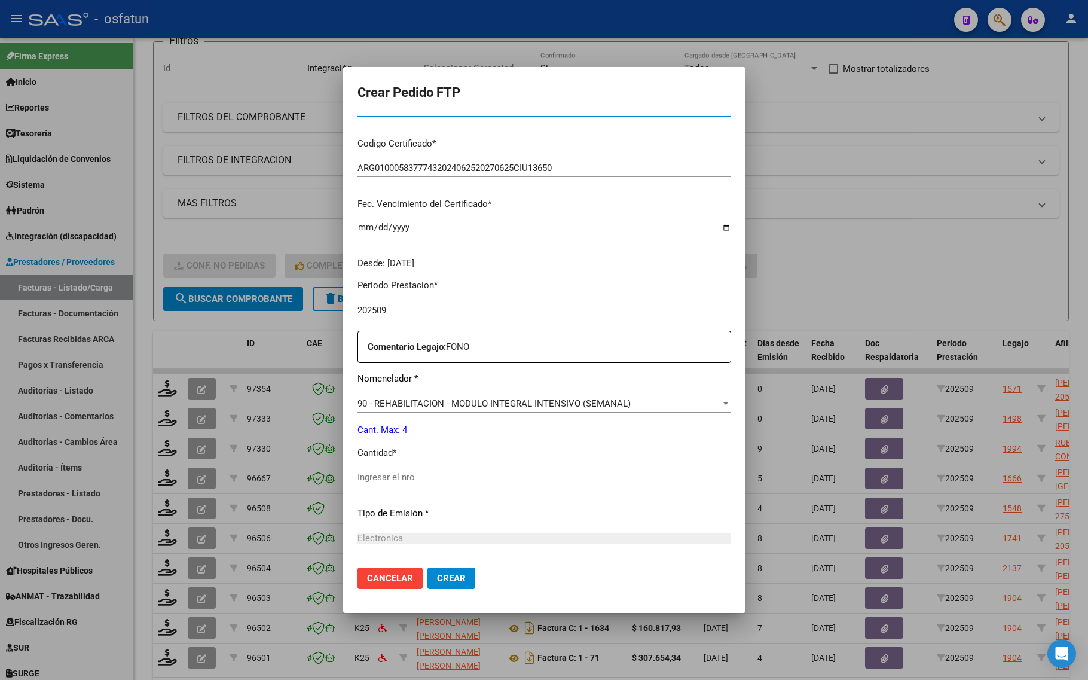
scroll to position [299, 0]
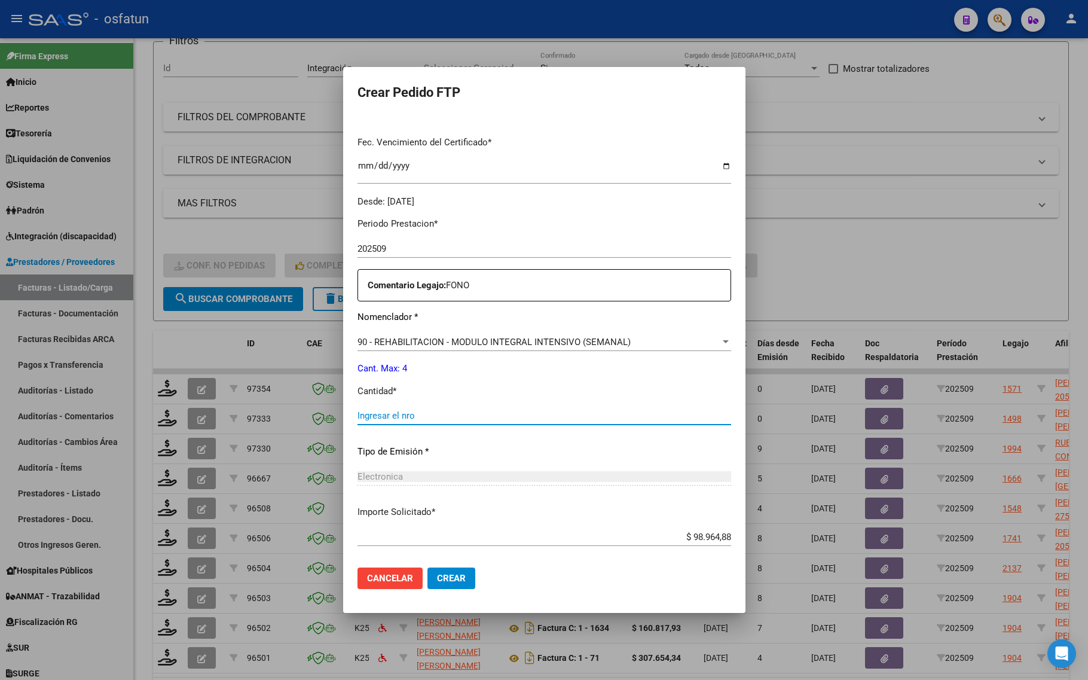
click at [392, 417] on input "Ingresar el nro" at bounding box center [545, 415] width 374 height 11
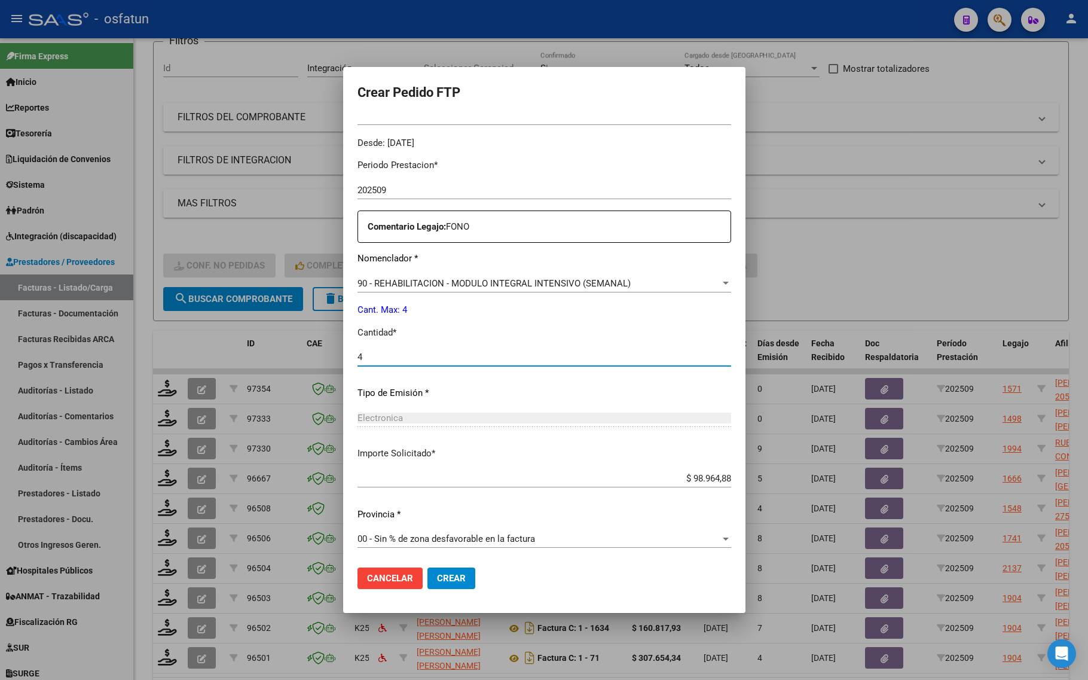
type input "4"
click at [437, 581] on span "Crear" at bounding box center [451, 578] width 29 height 11
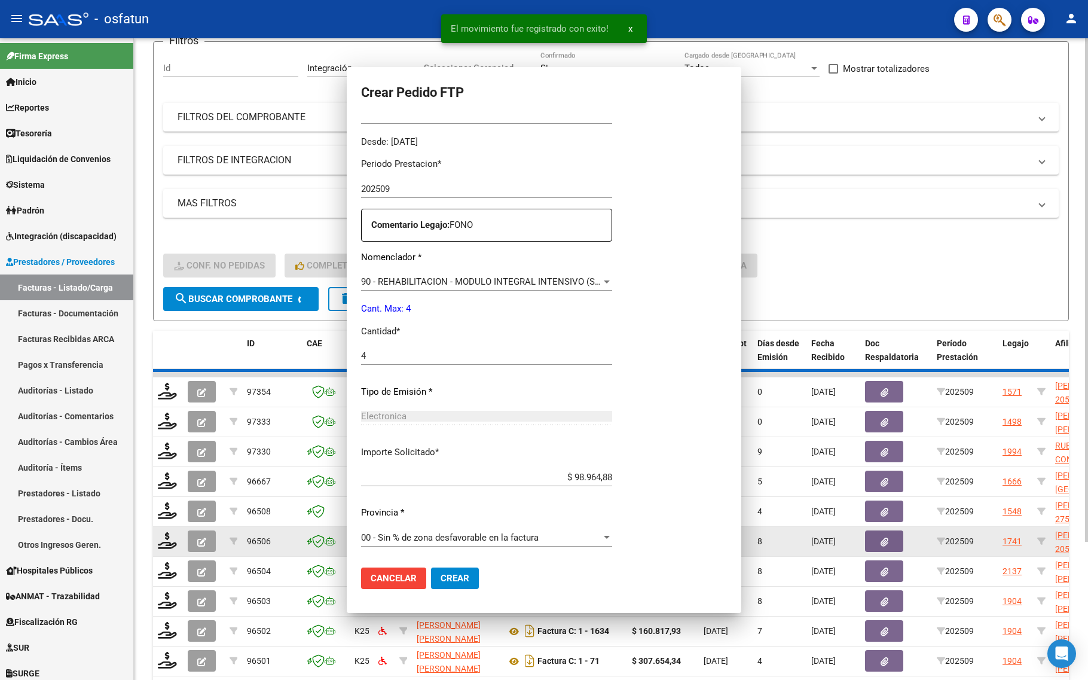
scroll to position [291, 0]
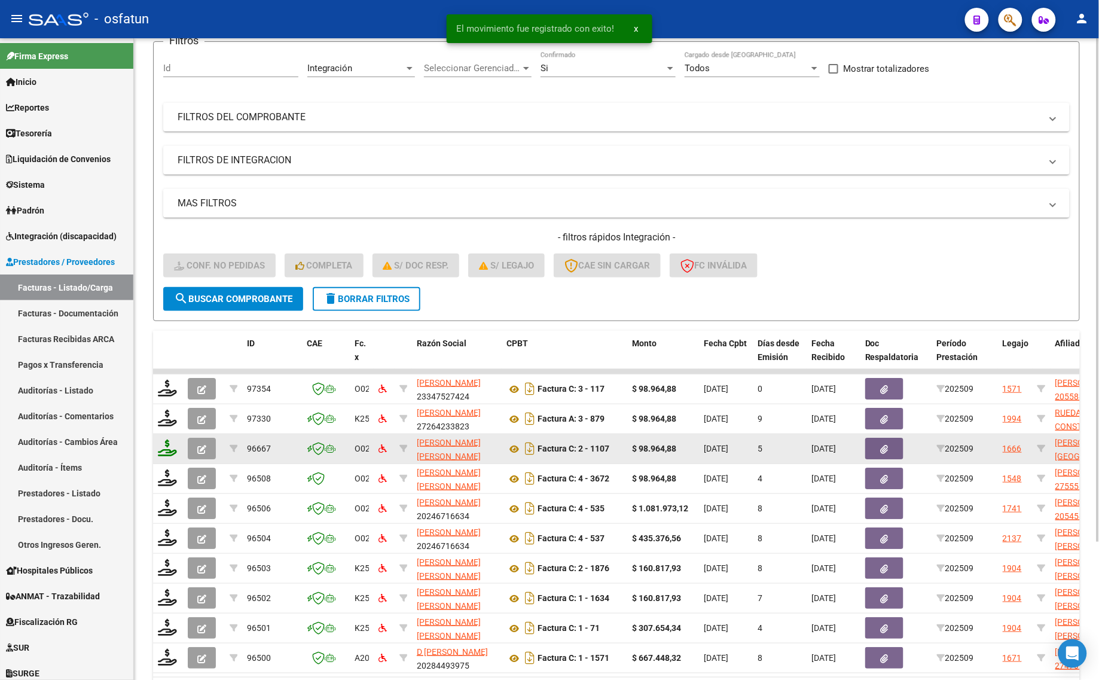
drag, startPoint x: 156, startPoint y: 438, endPoint x: 161, endPoint y: 443, distance: 7.2
click at [157, 438] on datatable-body-cell at bounding box center [168, 448] width 30 height 29
click at [165, 446] on icon at bounding box center [167, 448] width 19 height 17
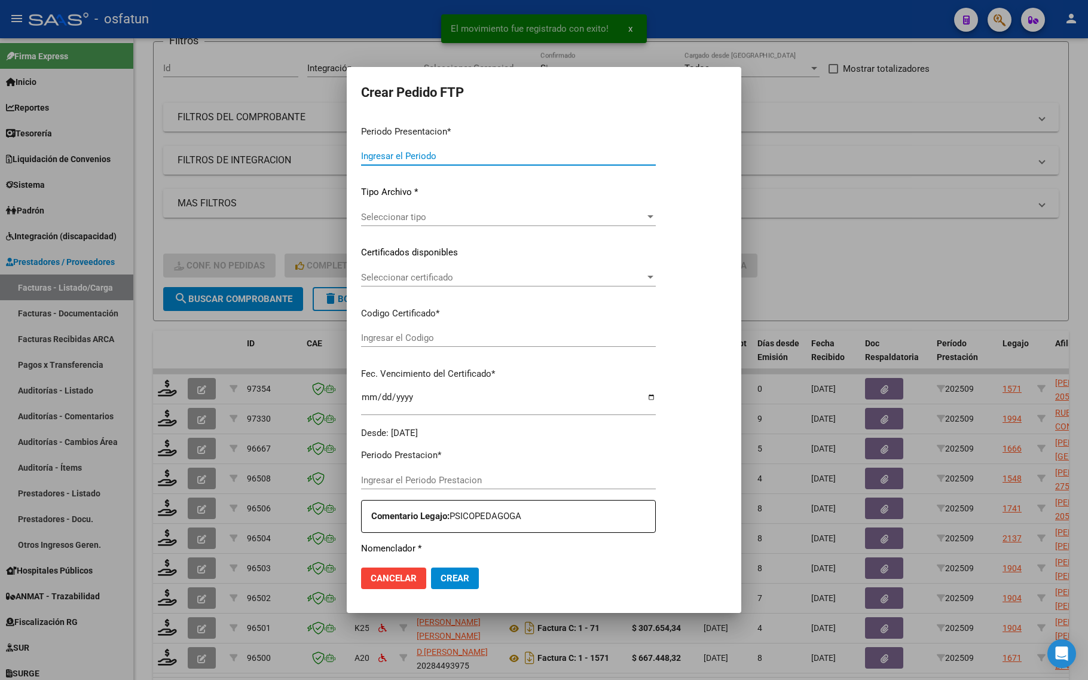
type input "202509"
type input "$ 98.964,88"
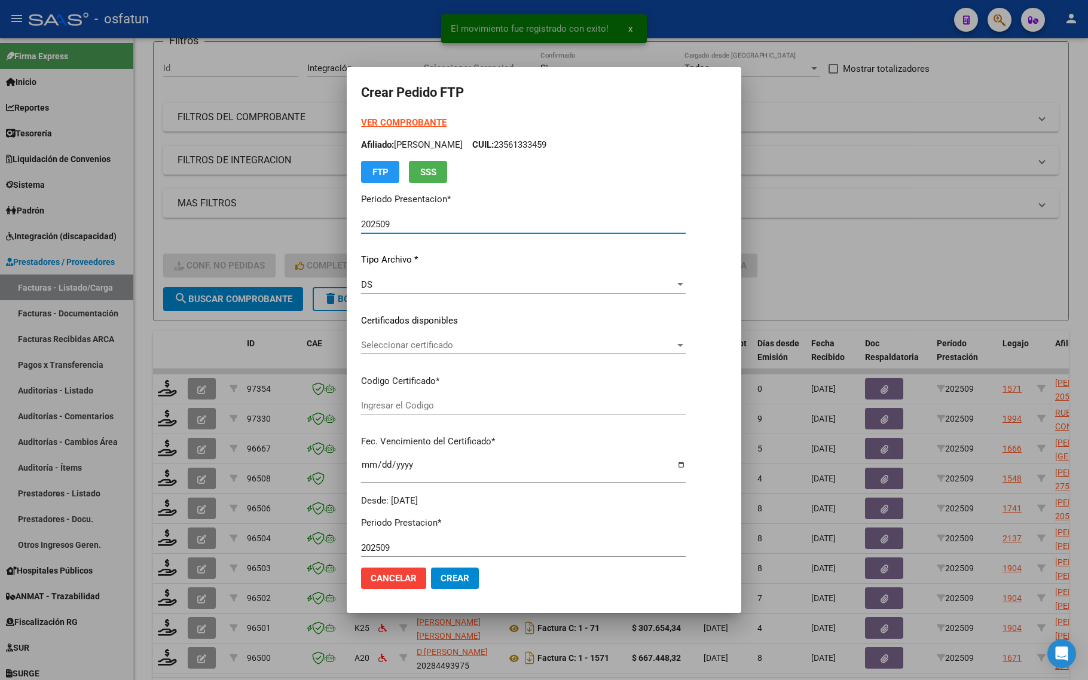
type input "ARG01000504468492023041020280410LA539"
type input "[DATE]"
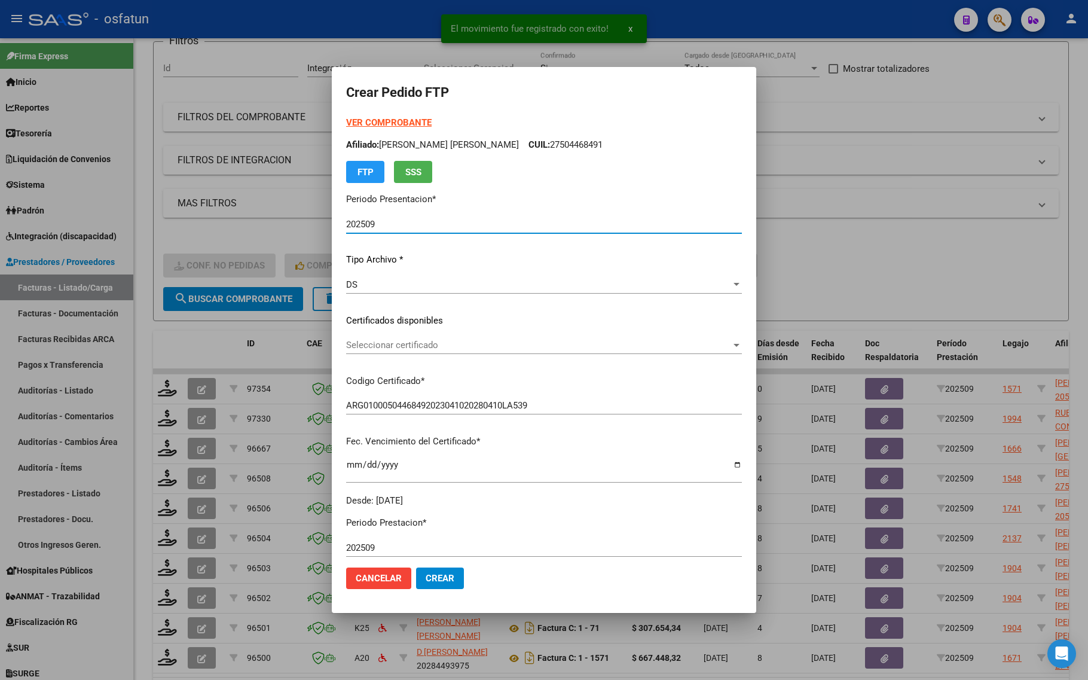
click at [370, 118] on strong "VER COMPROBANTE" at bounding box center [389, 122] width 86 height 11
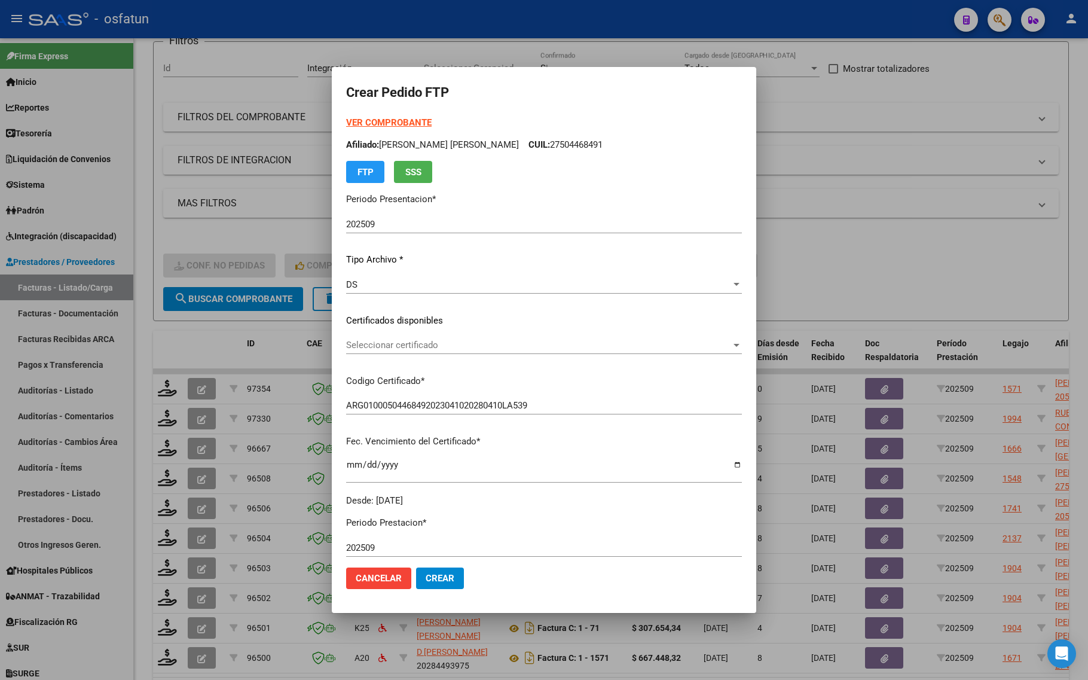
click at [383, 338] on div "Seleccionar certificado Seleccionar certificado" at bounding box center [544, 345] width 396 height 18
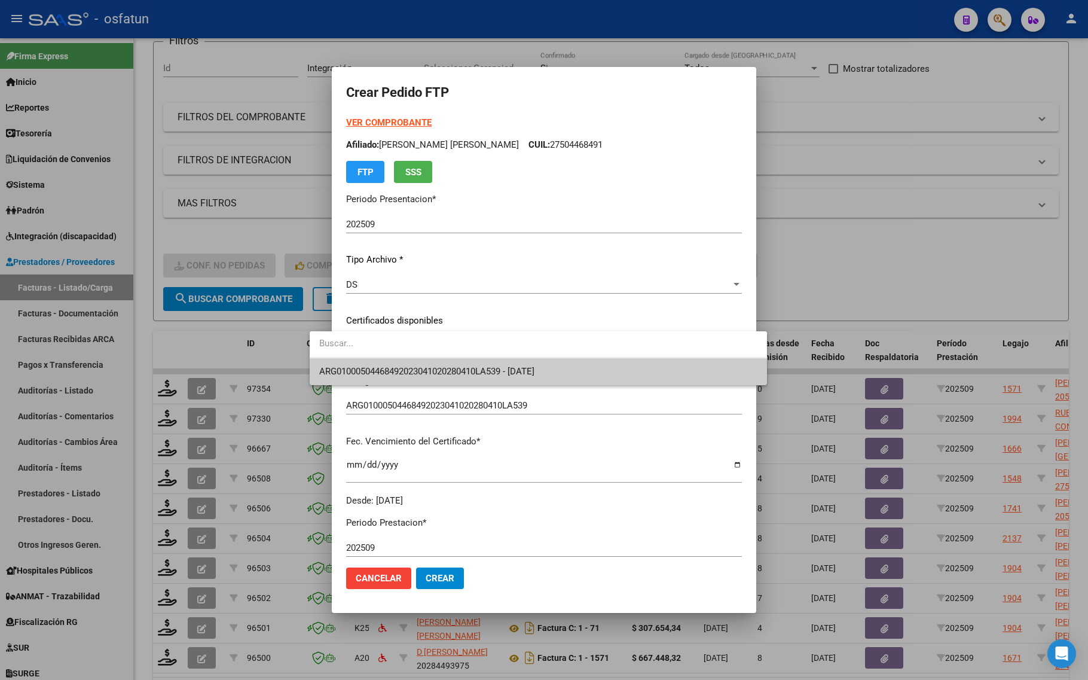
click at [377, 357] on div at bounding box center [538, 344] width 457 height 27
click at [372, 369] on span "ARG01000504468492023041020280410LA539 - [DATE]" at bounding box center [426, 371] width 215 height 11
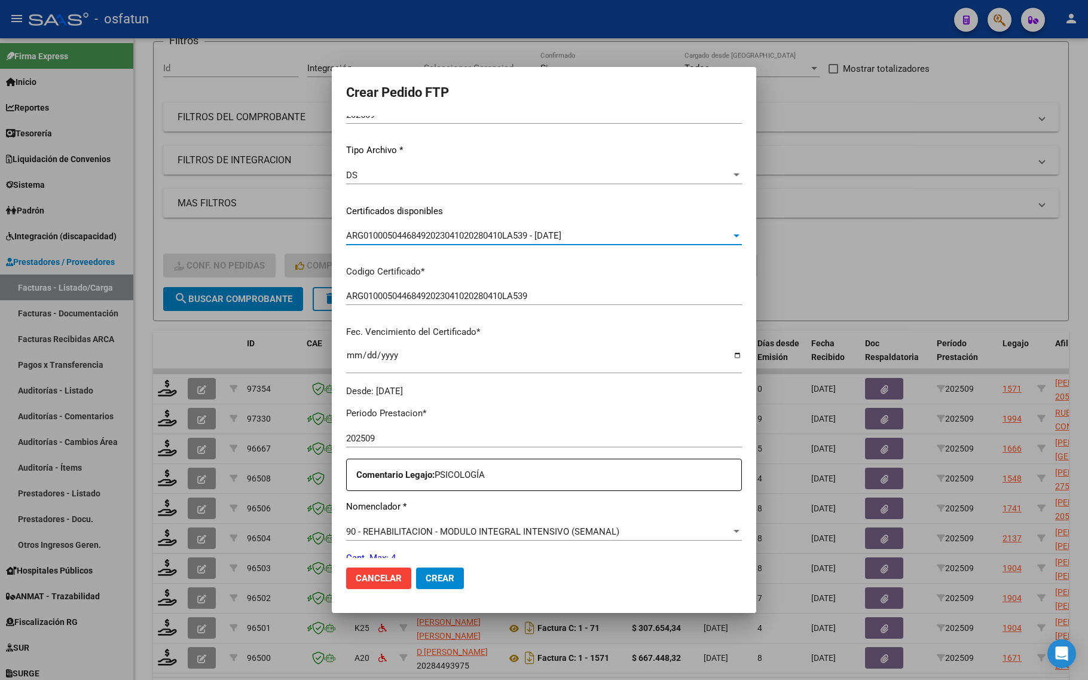
scroll to position [224, 0]
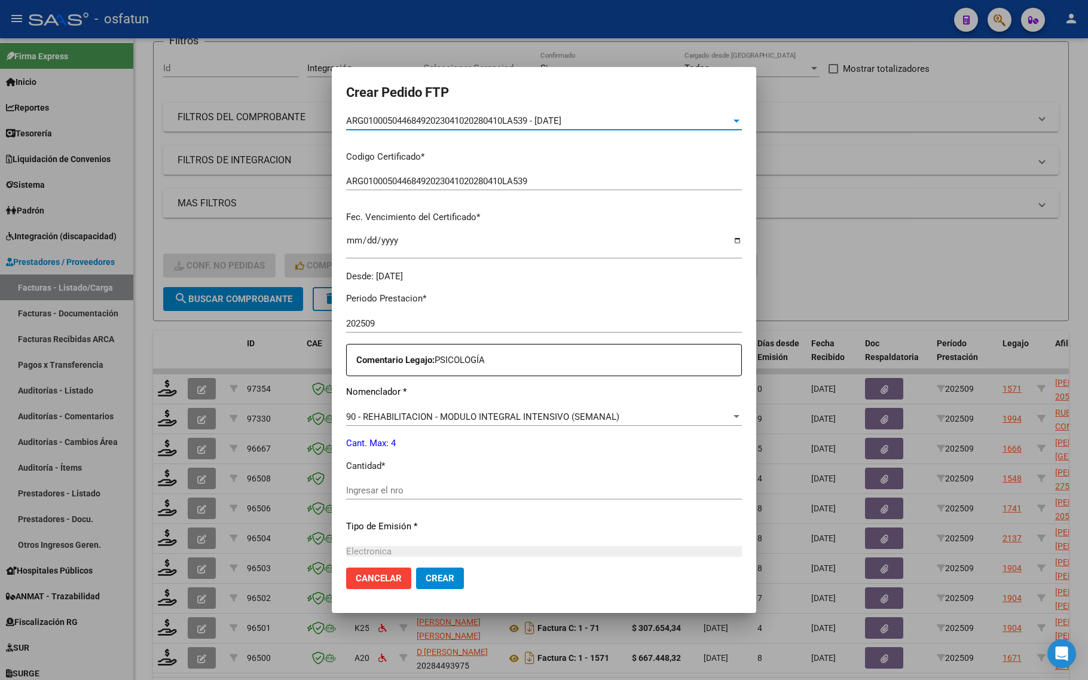
drag, startPoint x: 352, startPoint y: 478, endPoint x: 350, endPoint y: 486, distance: 7.4
click at [351, 480] on div "Periodo Prestacion * 202509 Ingresar el Periodo Prestacion Comentario Legajo: P…" at bounding box center [544, 488] width 396 height 410
click at [349, 489] on input "Ingresar el nro" at bounding box center [544, 490] width 396 height 11
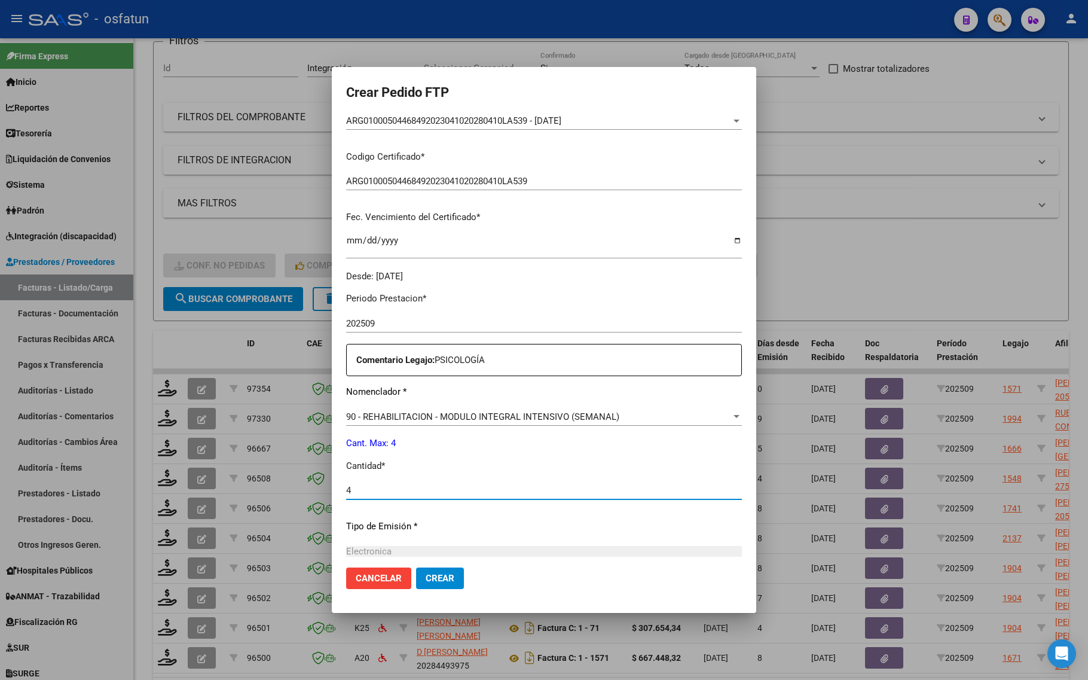
type input "4"
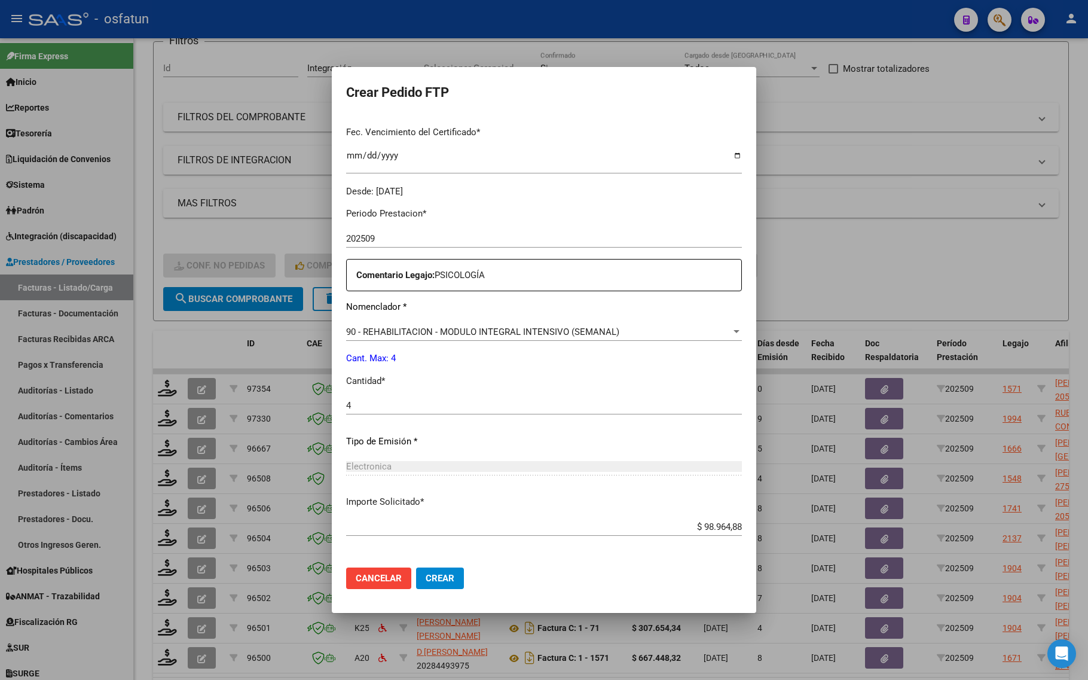
scroll to position [358, 0]
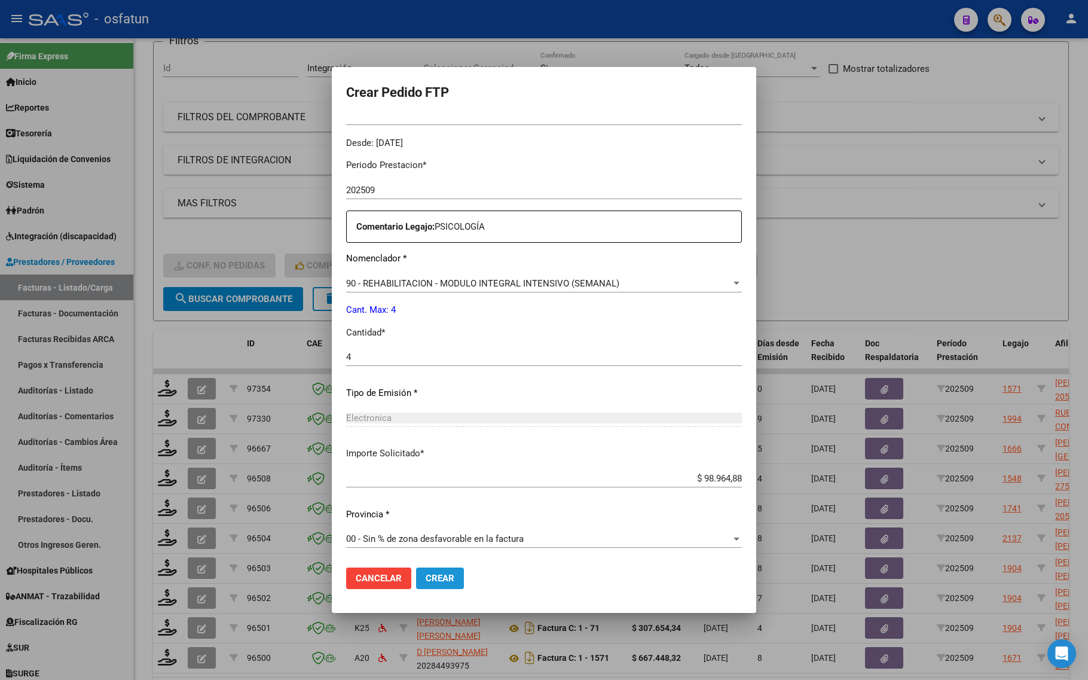
click at [416, 577] on button "Crear" at bounding box center [440, 579] width 48 height 22
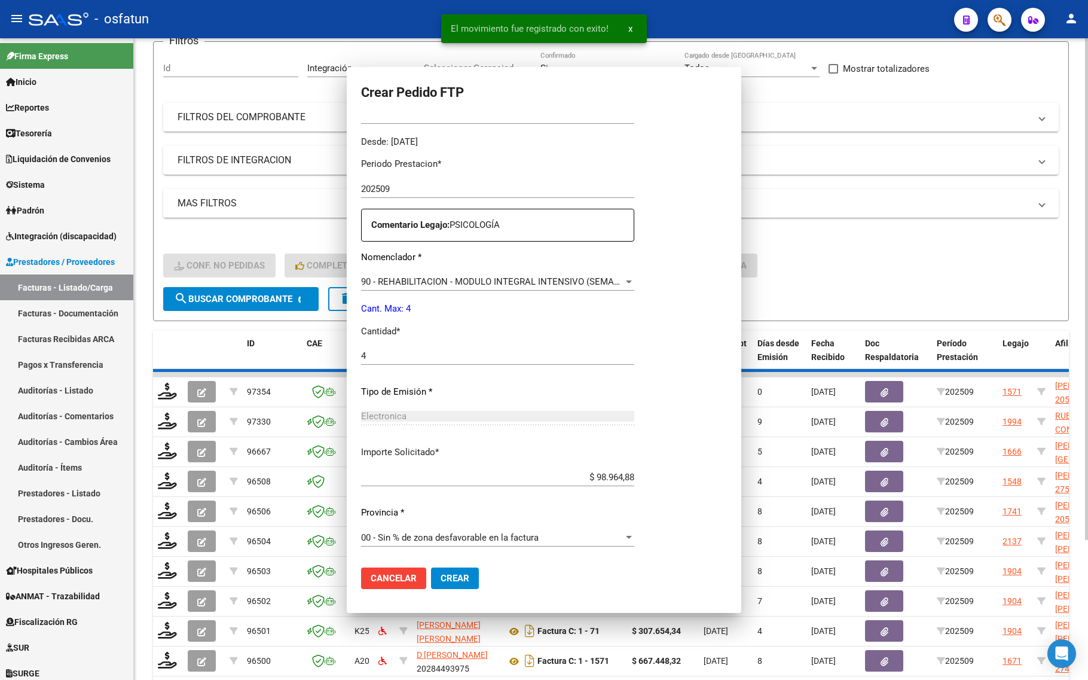
scroll to position [0, 0]
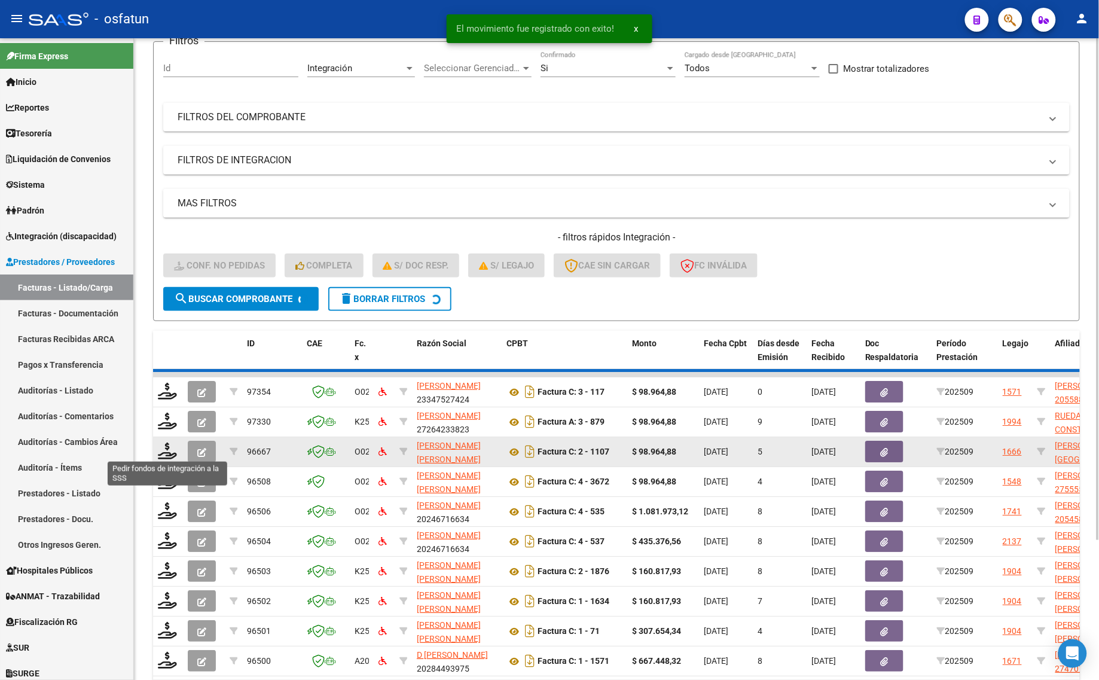
click at [156, 454] on datatable-body-cell at bounding box center [168, 451] width 30 height 29
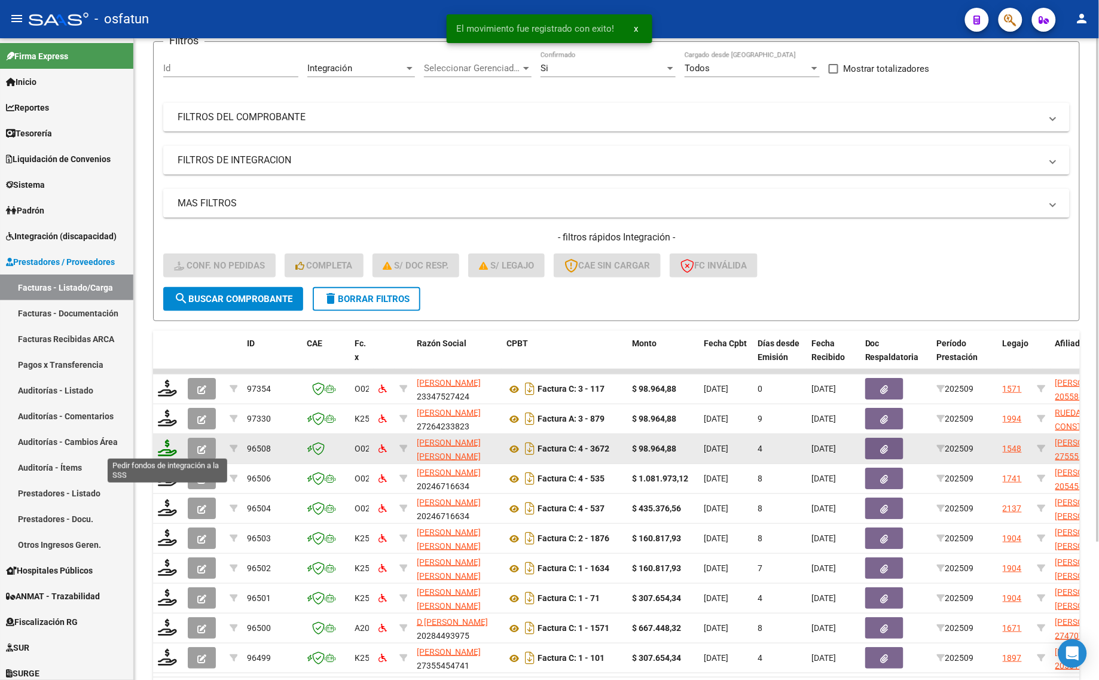
click at [163, 444] on icon at bounding box center [167, 448] width 19 height 17
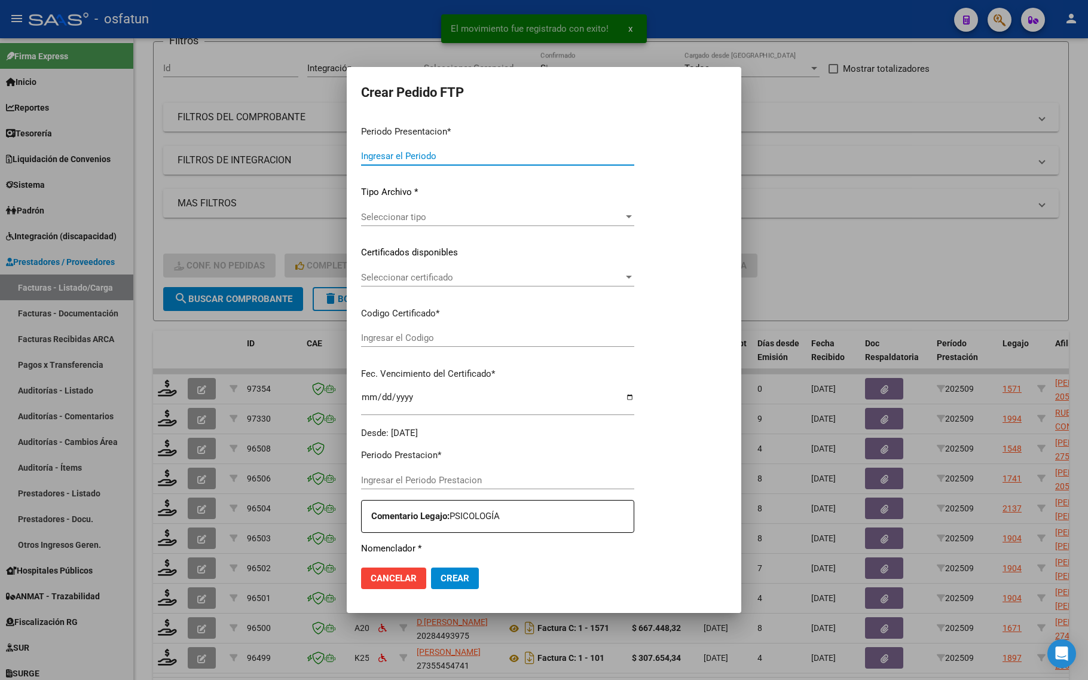
type input "202509"
type input "$ 98.964,88"
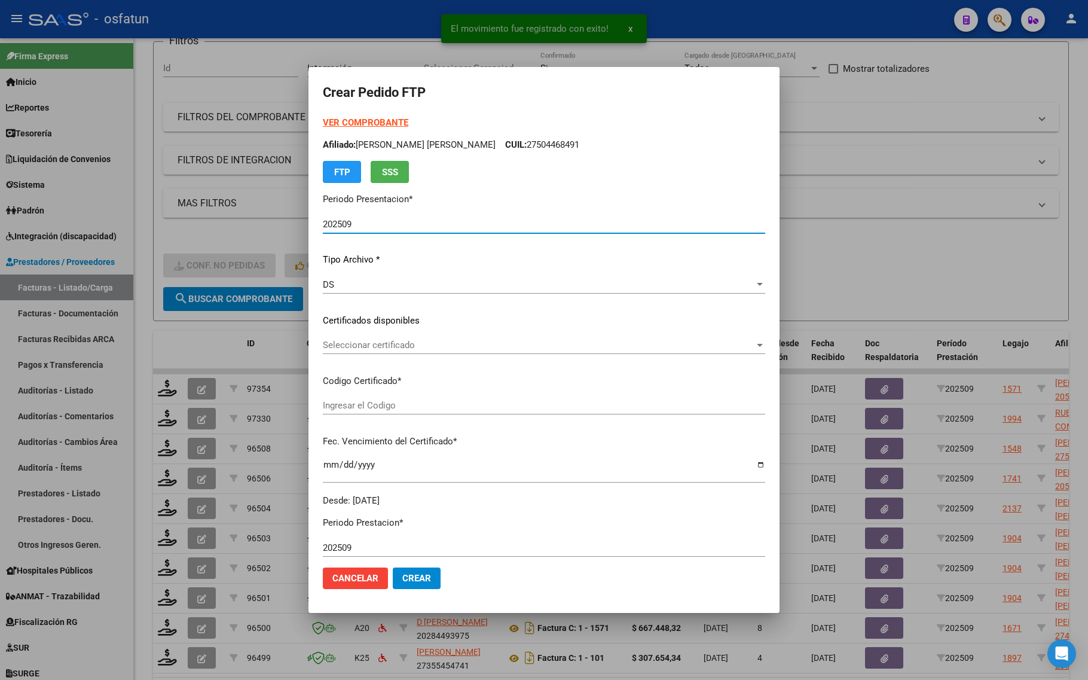
type input "ARG01000555535752019121320251213ERI186"
type input "[DATE]"
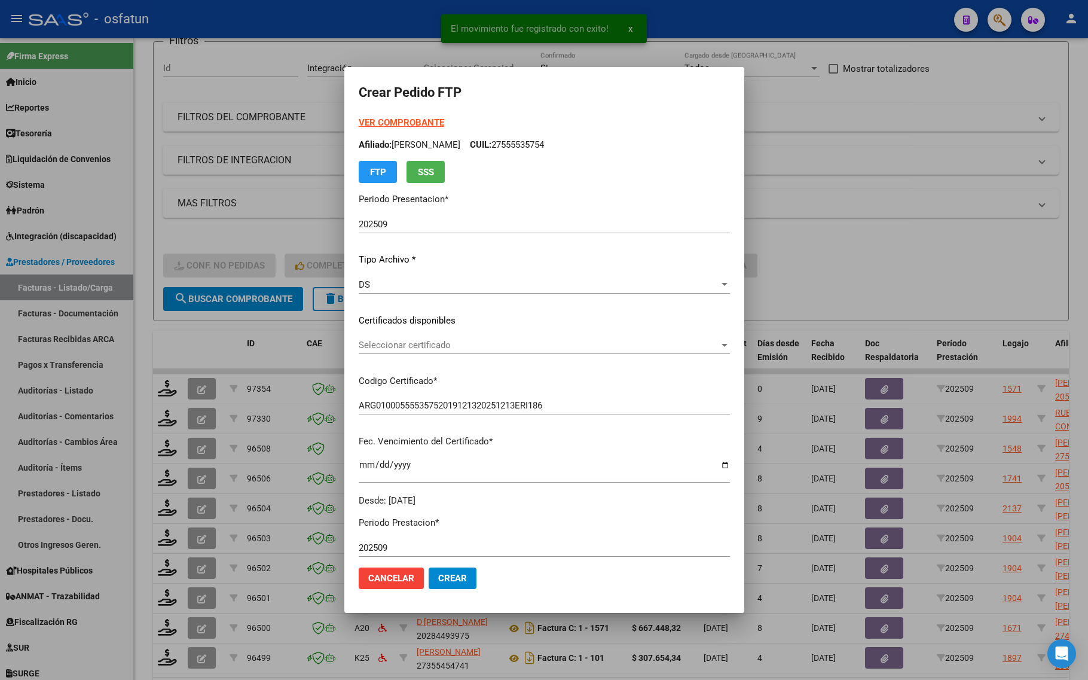
click at [359, 121] on strong "VER COMPROBANTE" at bounding box center [402, 122] width 86 height 11
click at [417, 336] on div "Seleccionar certificado Seleccionar certificado" at bounding box center [544, 345] width 371 height 18
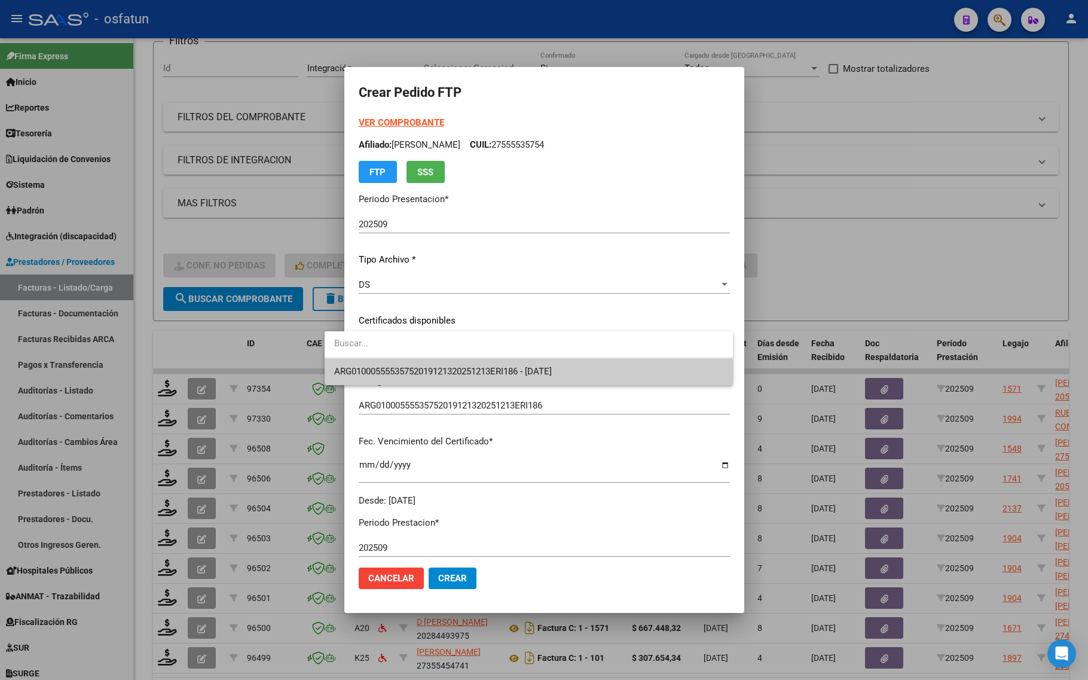
click at [411, 356] on input "dropdown search" at bounding box center [529, 343] width 408 height 27
click at [411, 361] on span "ARG01000555535752019121320251213ERI186 - [DATE]" at bounding box center [538, 371] width 408 height 27
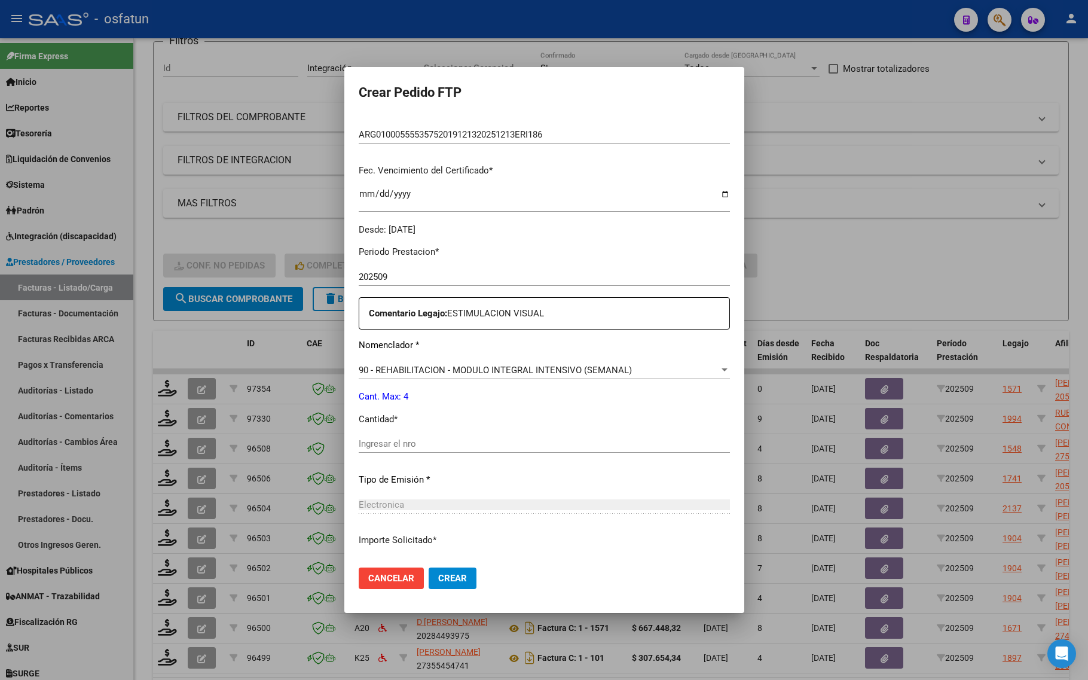
scroll to position [299, 0]
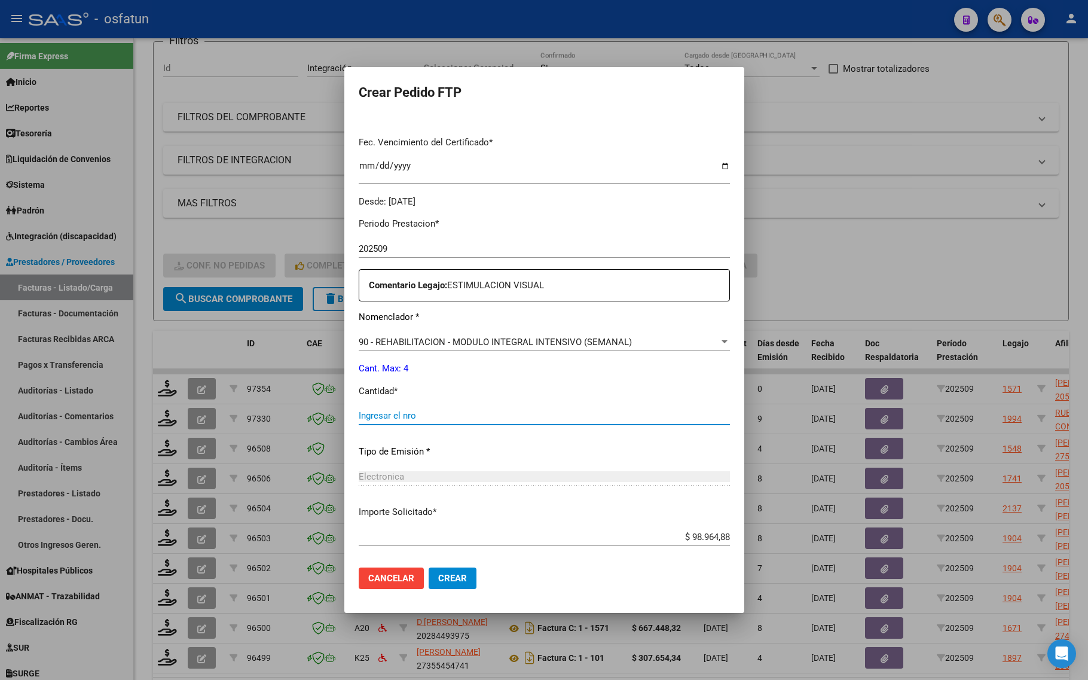
click at [386, 410] on input "Ingresar el nro" at bounding box center [544, 415] width 371 height 11
type input "4"
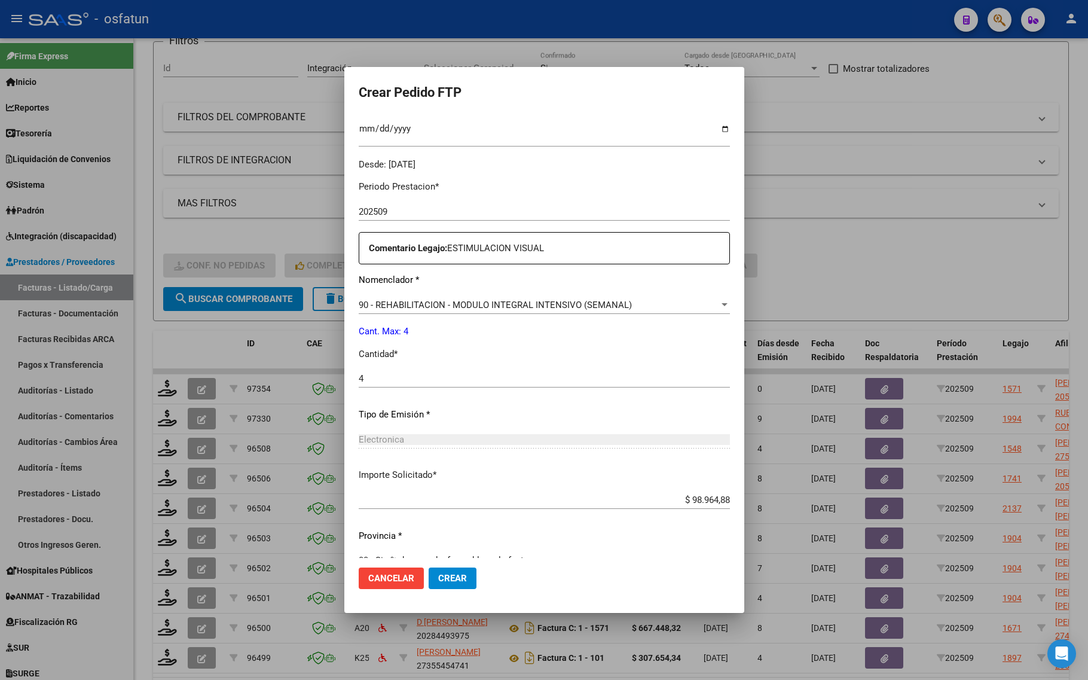
scroll to position [358, 0]
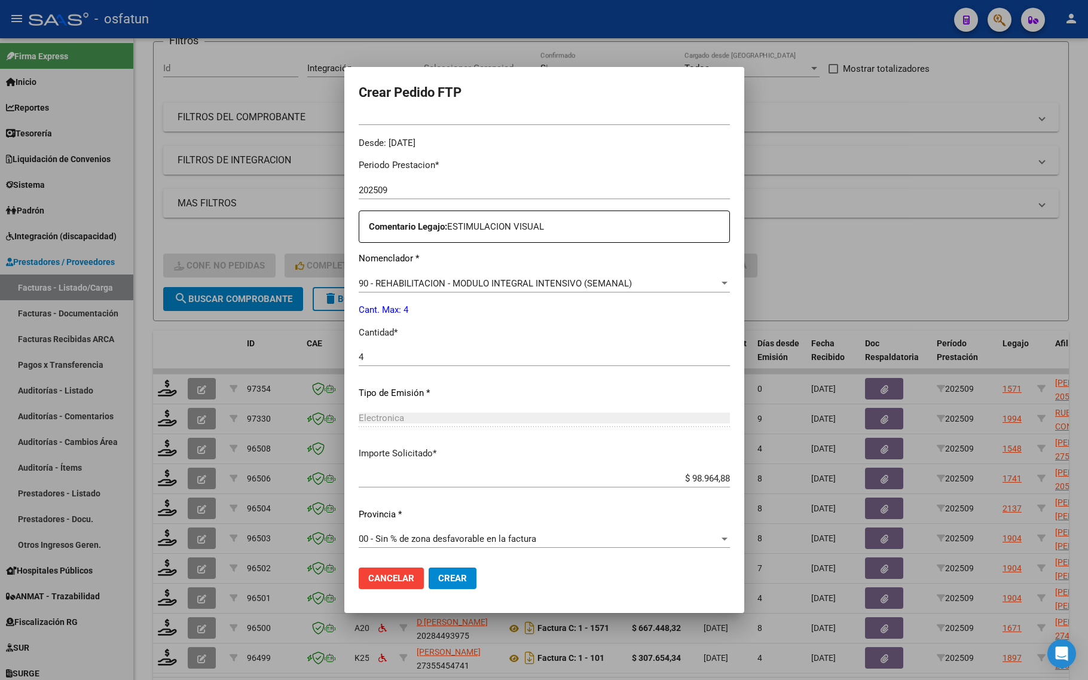
click at [438, 578] on span "Crear" at bounding box center [452, 578] width 29 height 11
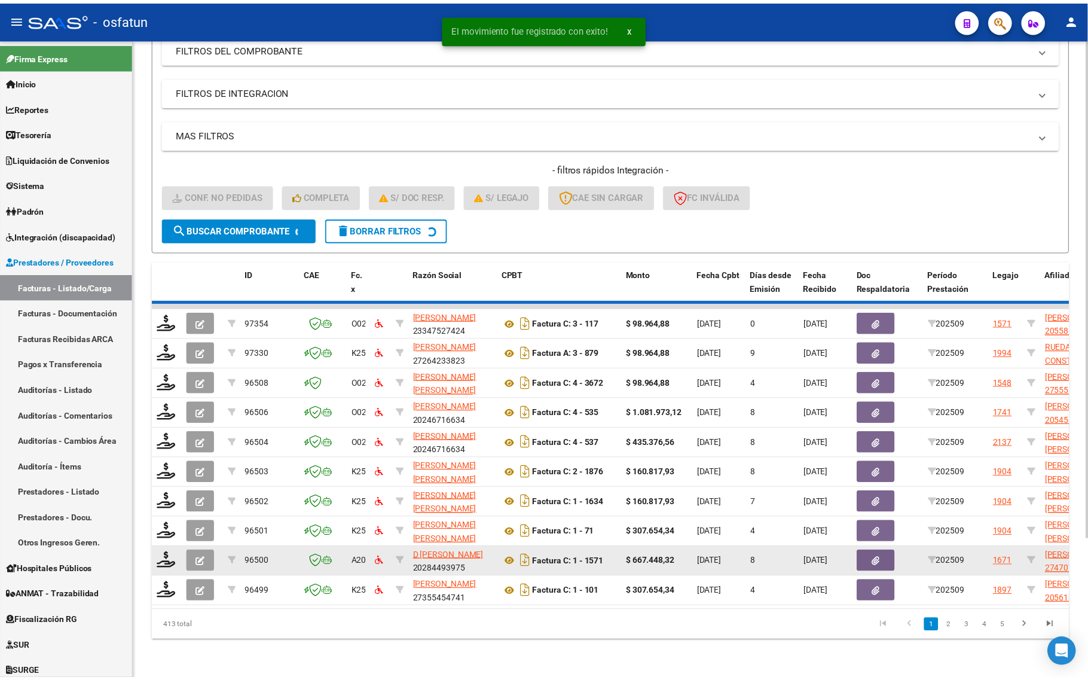
scroll to position [175, 0]
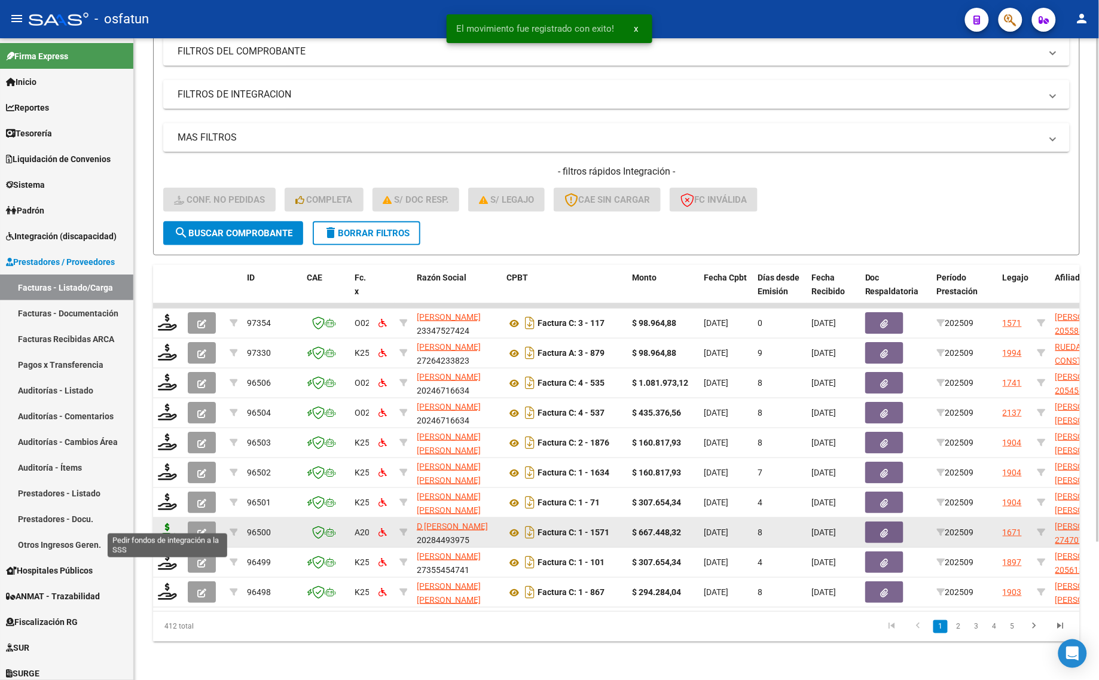
click at [158, 523] on icon at bounding box center [167, 531] width 19 height 17
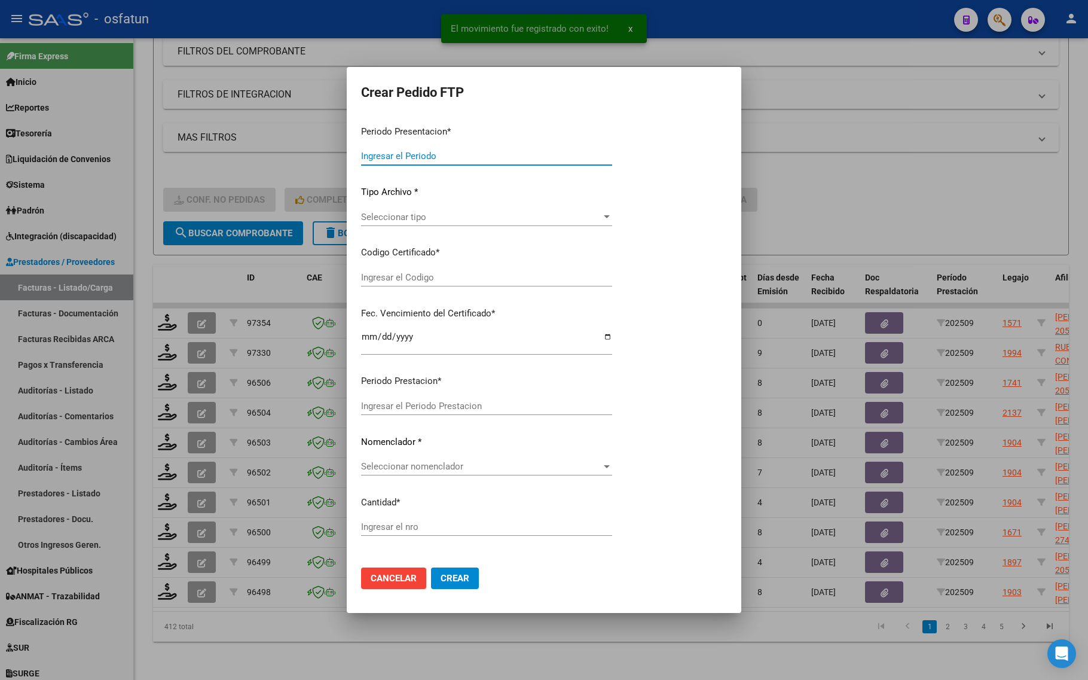
type input "202509"
type input "$ 667.448,32"
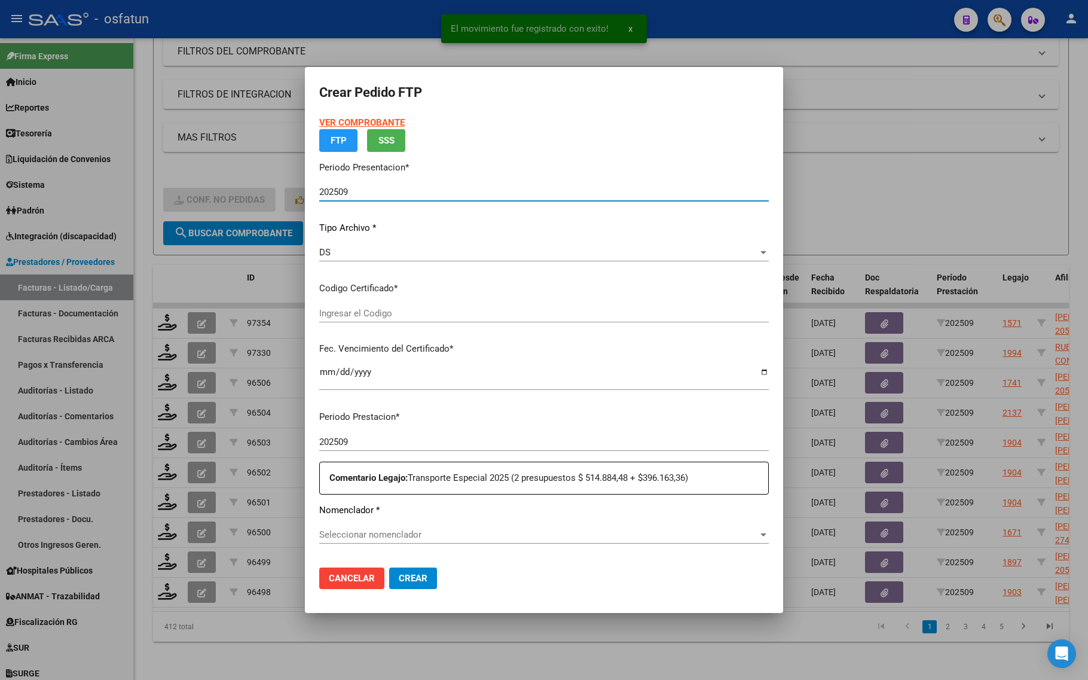
type input "ARG01000470737672023121320331213SFE169"
type input "[DATE]"
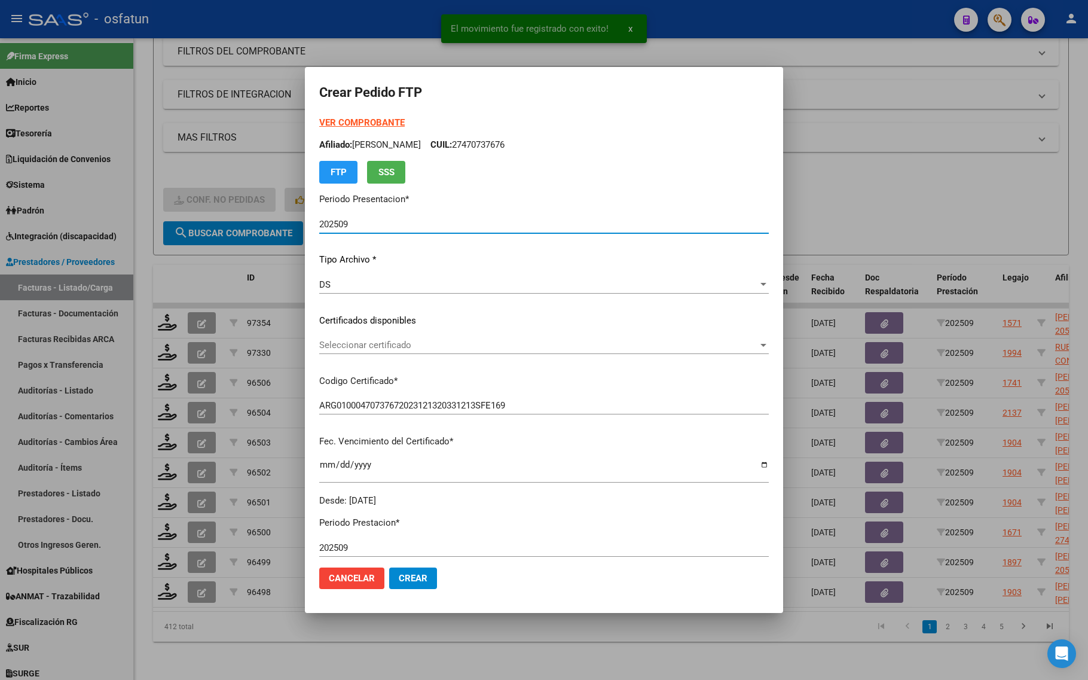
click at [347, 118] on strong "VER COMPROBANTE" at bounding box center [362, 122] width 86 height 11
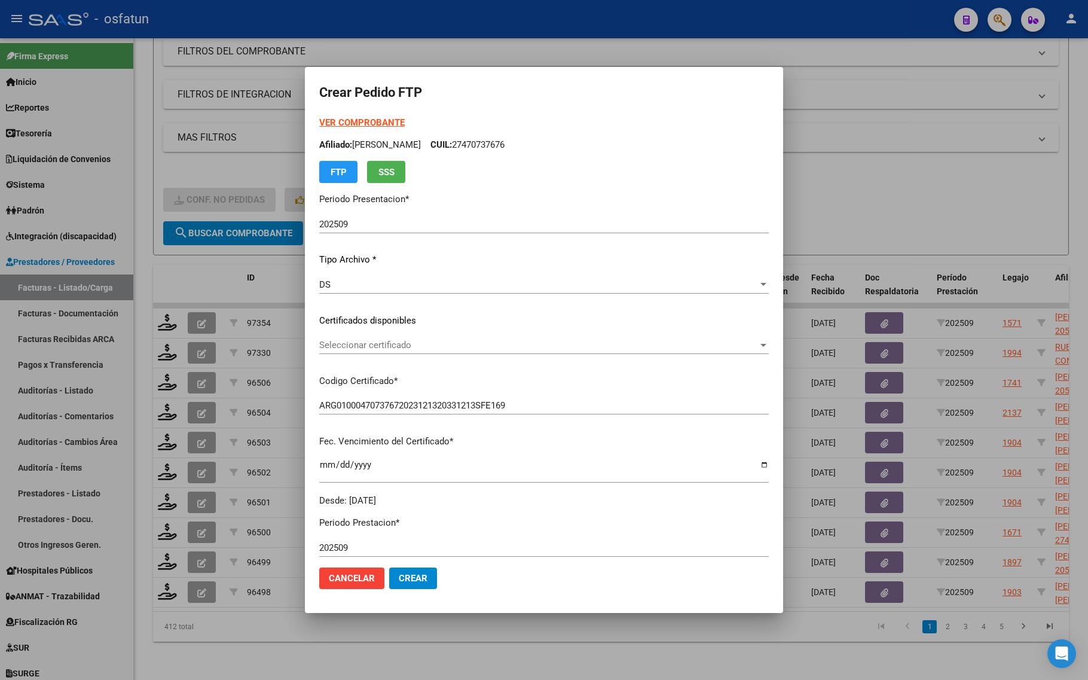
drag, startPoint x: 443, startPoint y: 330, endPoint x: 434, endPoint y: 344, distance: 16.1
click at [441, 331] on div "VER COMPROBANTE ARCA Padrón Afiliado: [PERSON_NAME]: 27470737676 FTP SSS Period…" at bounding box center [544, 311] width 450 height 391
click at [434, 344] on span "Seleccionar certificado" at bounding box center [538, 345] width 439 height 11
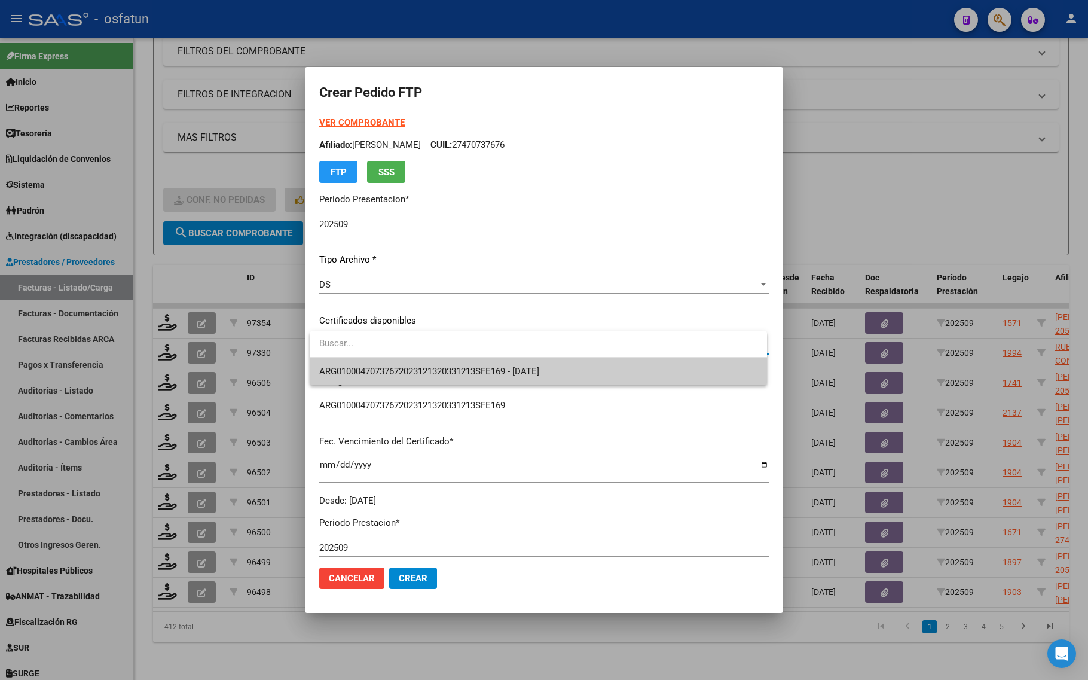
click at [428, 366] on span "ARG01000470737672023121320331213SFE169 - [DATE]" at bounding box center [429, 371] width 220 height 11
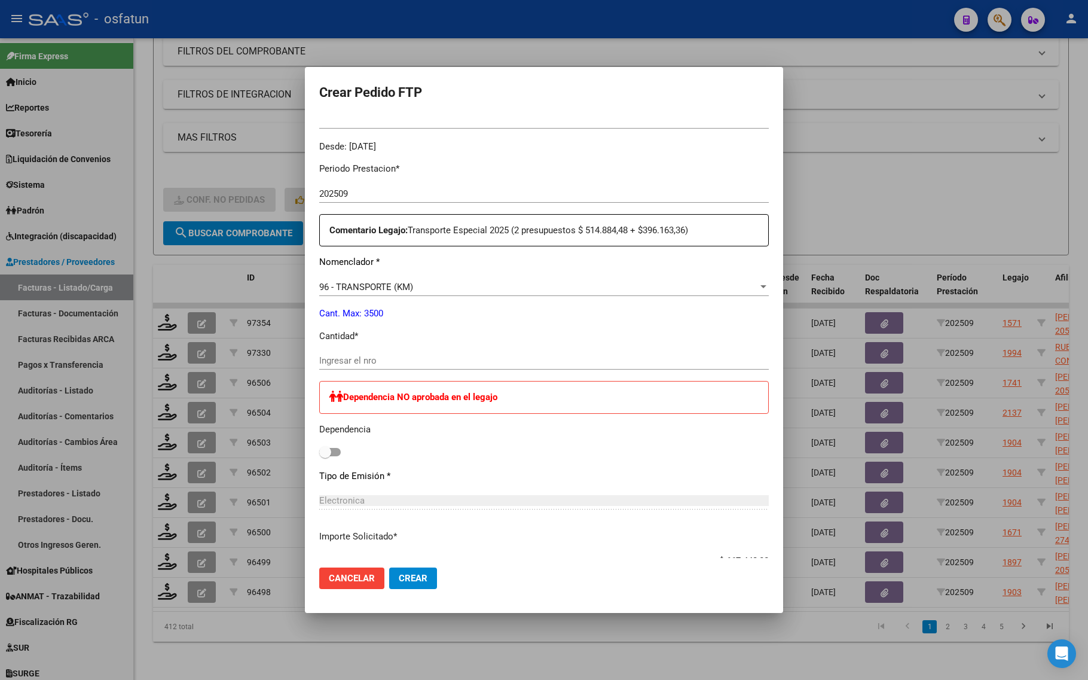
scroll to position [374, 0]
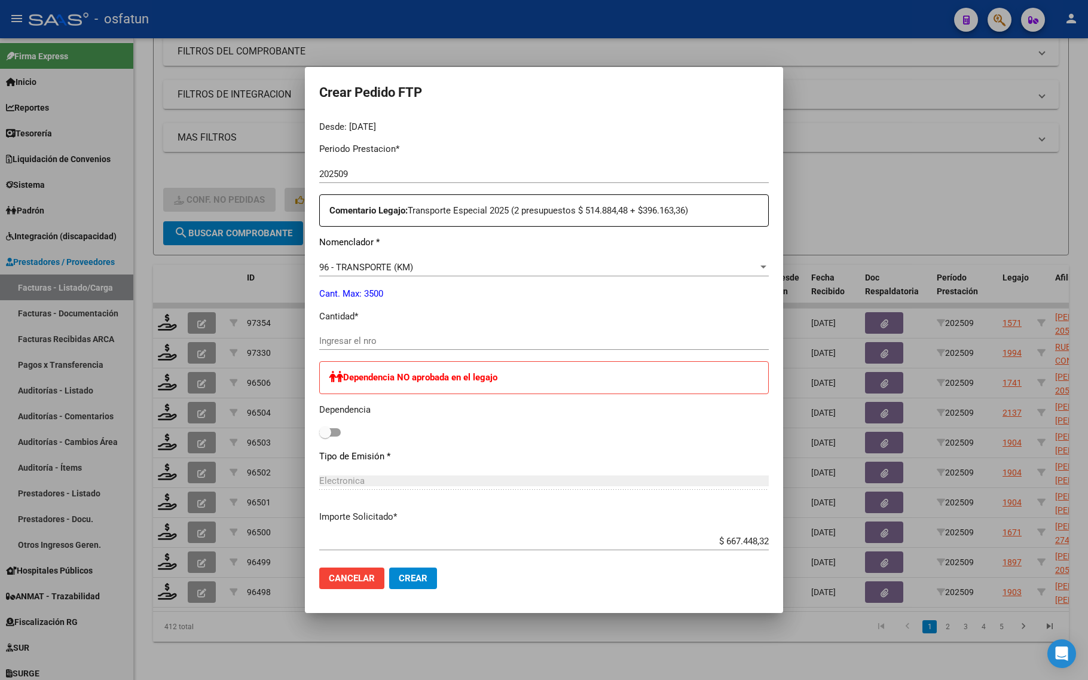
click at [346, 343] on input "Ingresar el nro" at bounding box center [544, 340] width 450 height 11
click at [347, 345] on input "Ingresar el nro" at bounding box center [544, 340] width 450 height 11
type input "1232"
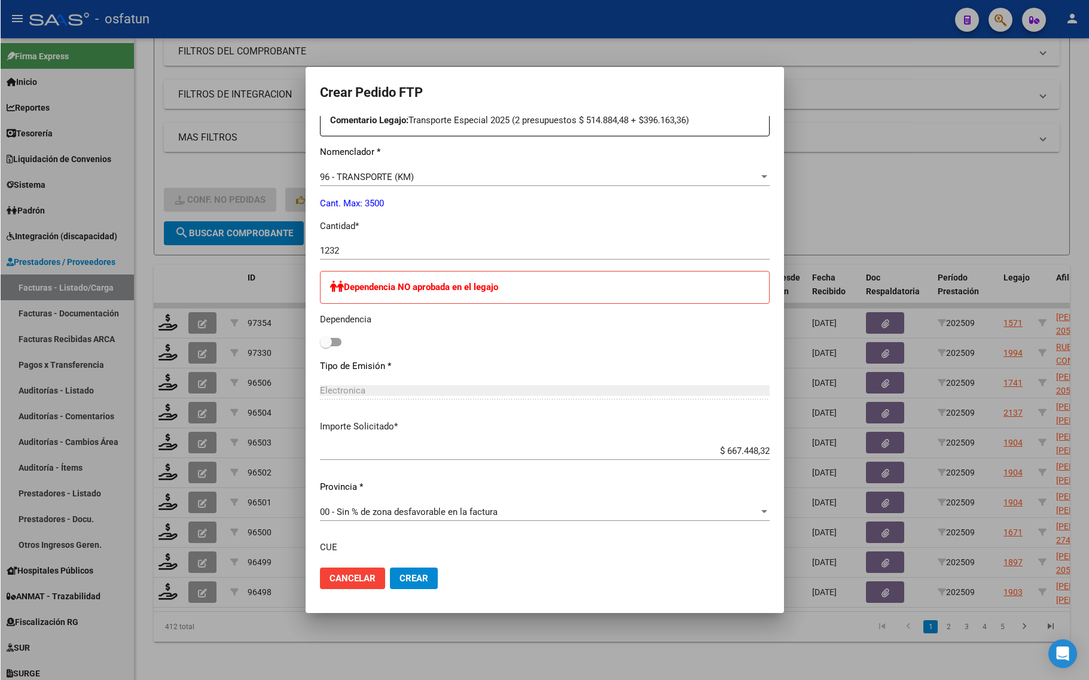
scroll to position [558, 0]
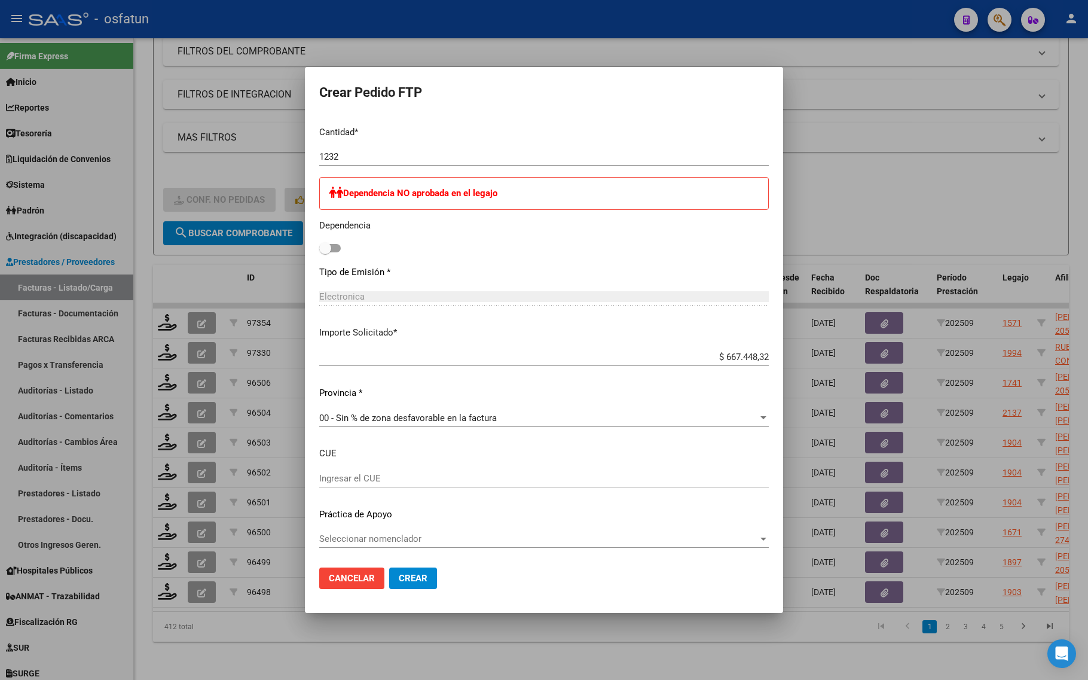
click at [410, 579] on span "Crear" at bounding box center [413, 578] width 29 height 11
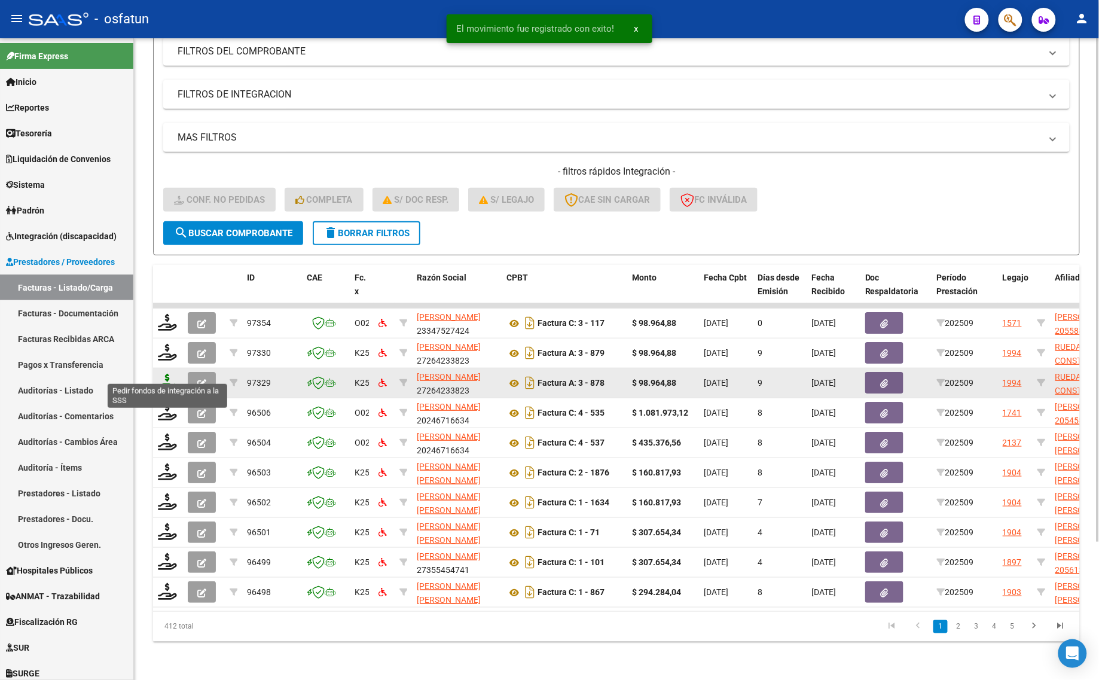
click at [166, 374] on icon at bounding box center [167, 382] width 19 height 17
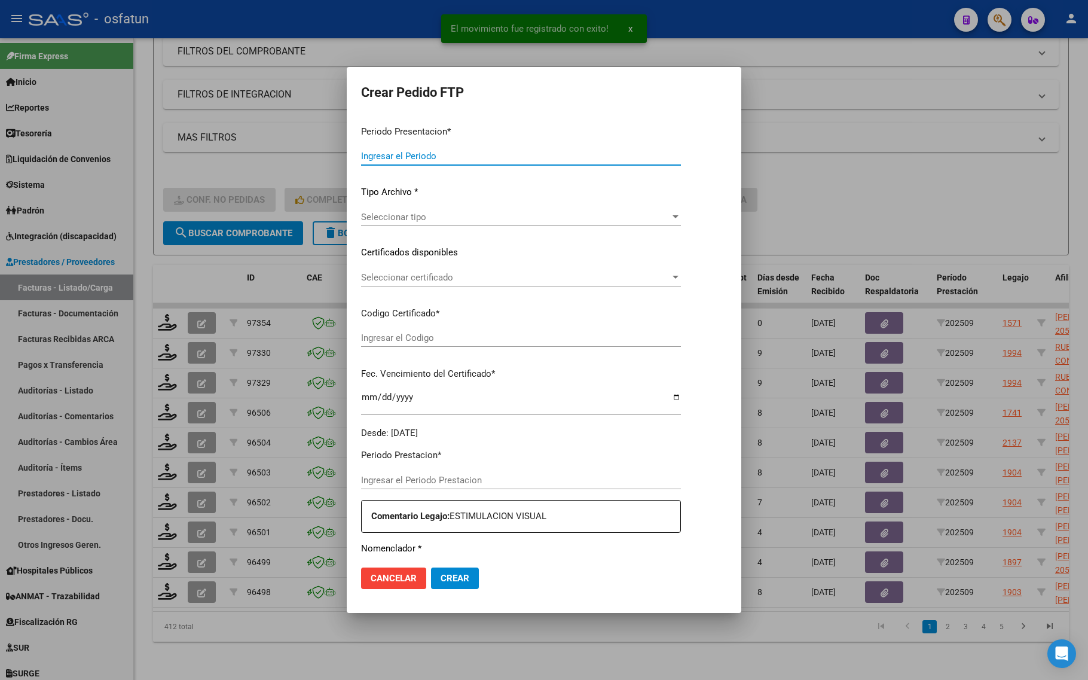
type input "202509"
type input "$ 98.964,88"
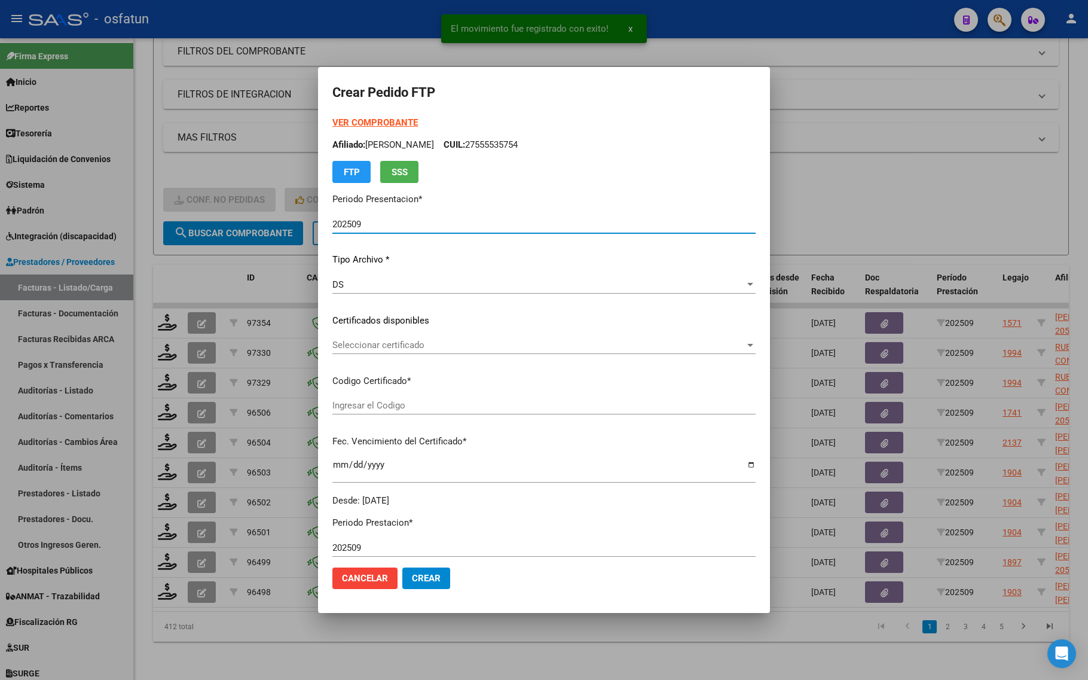
type input "ARG01000531163252022040820300408COR467"
type input "[DATE]"
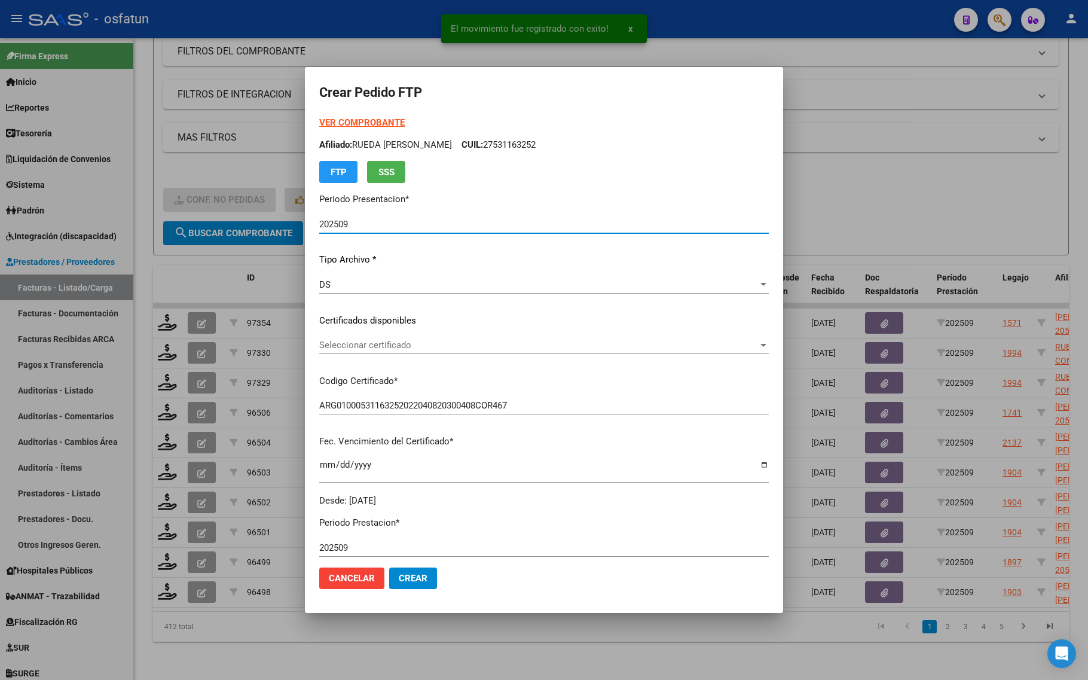
click at [351, 116] on div "VER COMPROBANTE ARCA Padrón Afiliado: RUEDA [PERSON_NAME] CUIL: 27531163252 FTP…" at bounding box center [544, 149] width 450 height 67
click at [357, 118] on strong "VER COMPROBANTE" at bounding box center [362, 122] width 86 height 11
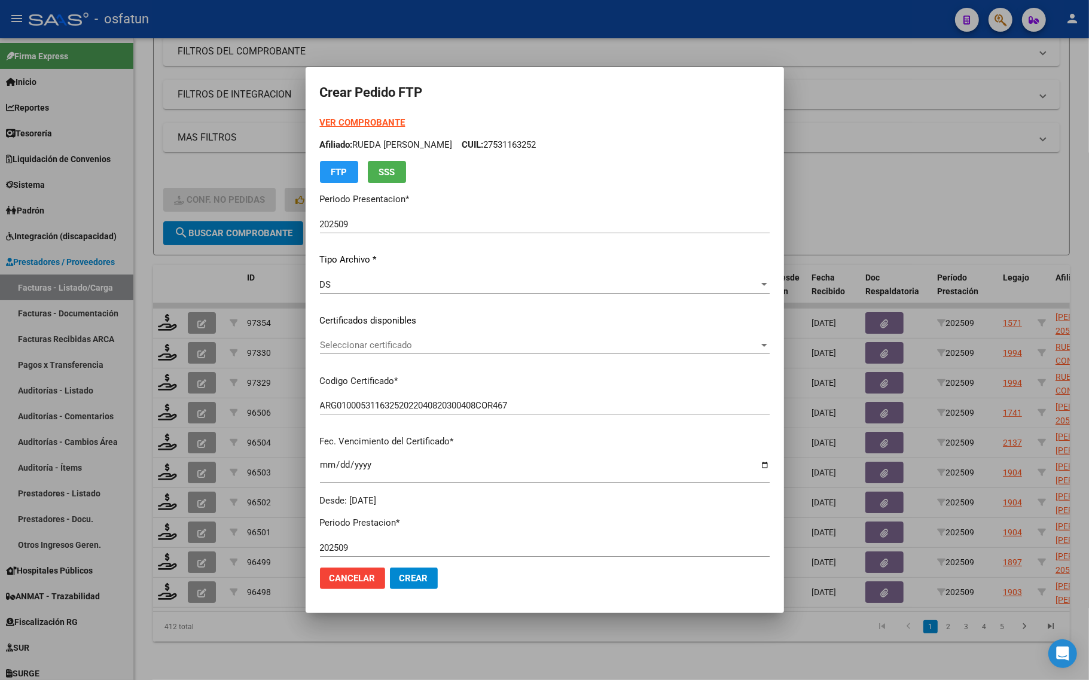
click at [260, 154] on div at bounding box center [544, 340] width 1089 height 680
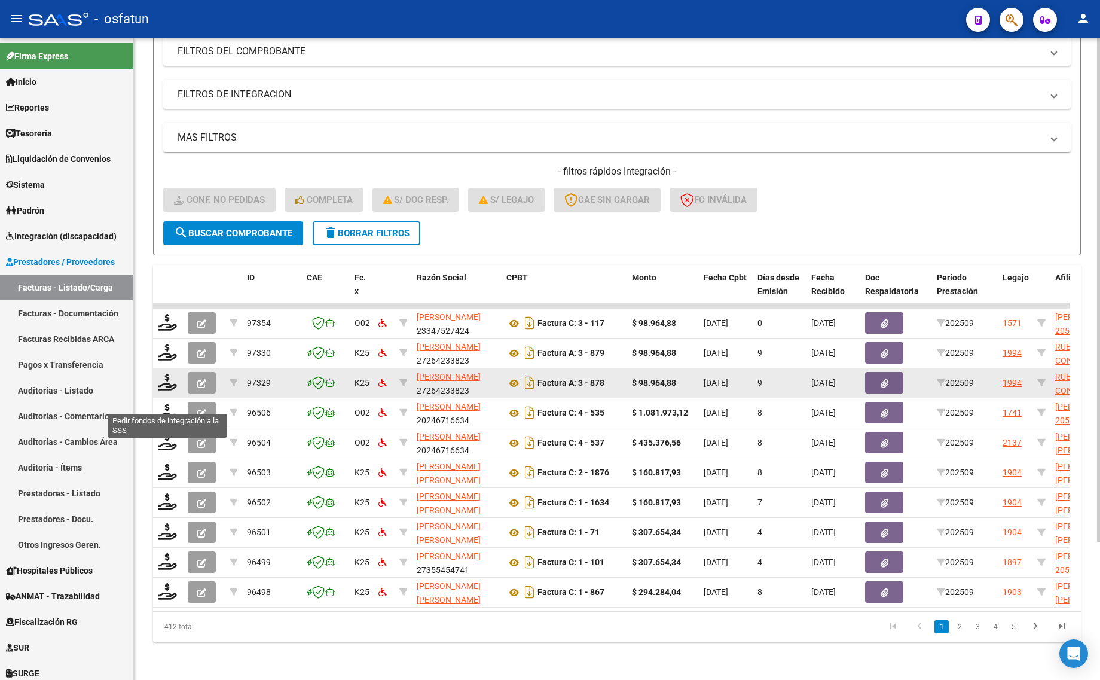
click at [169, 380] on datatable-body-cell at bounding box center [168, 382] width 30 height 29
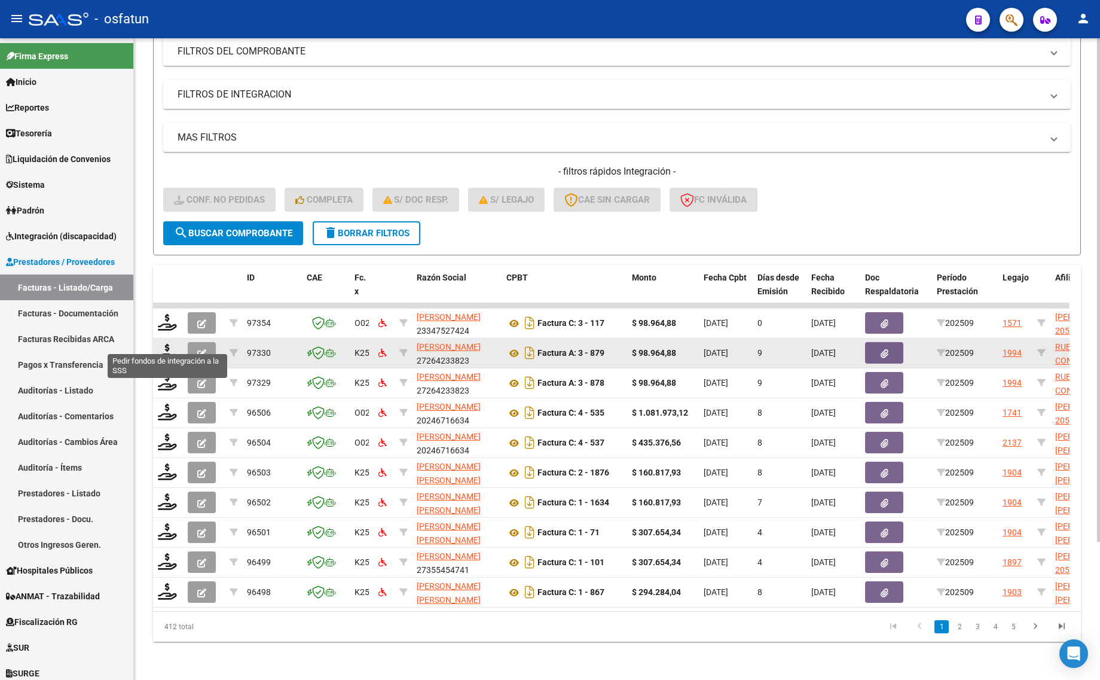
click at [155, 347] on datatable-body-cell at bounding box center [168, 352] width 30 height 29
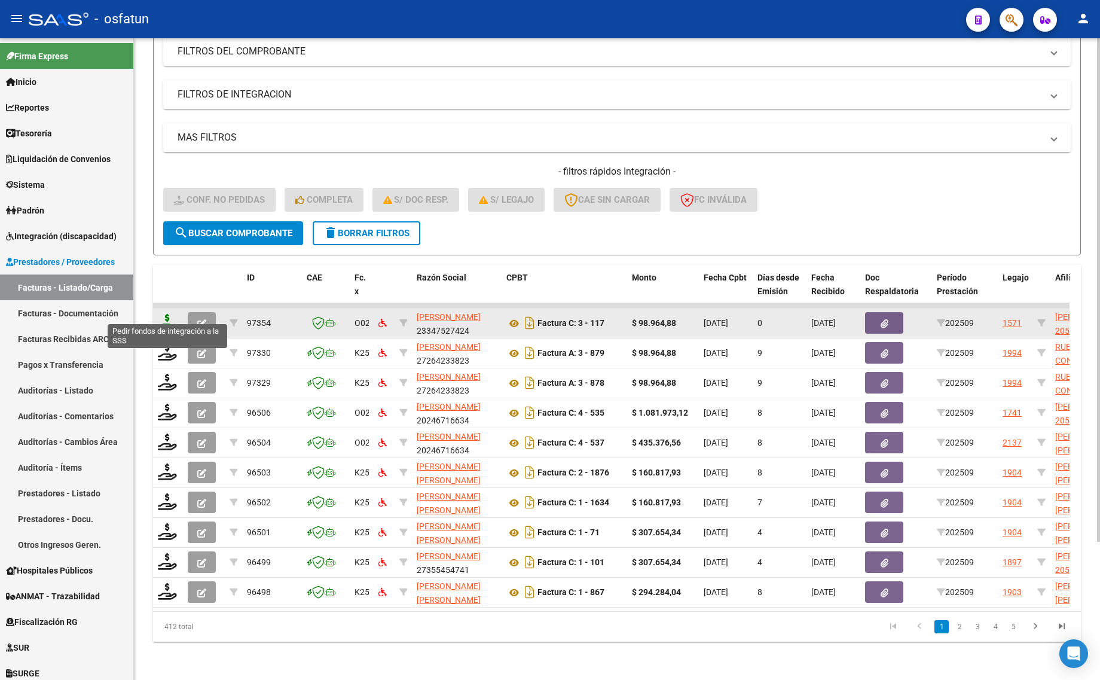
click at [175, 314] on icon at bounding box center [167, 322] width 19 height 17
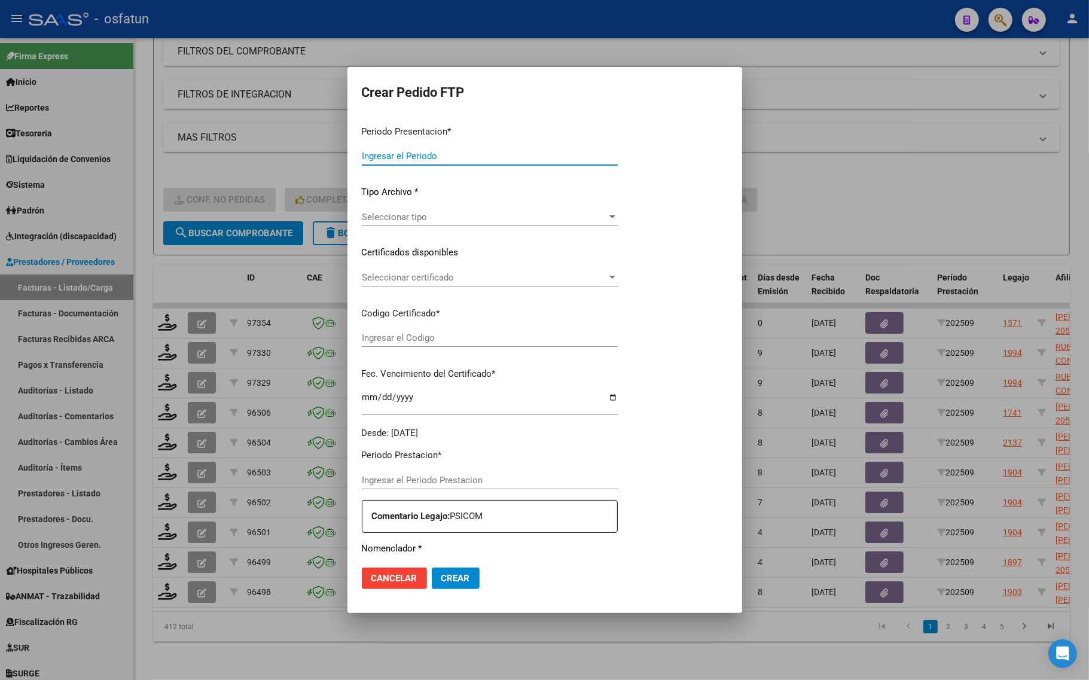
type input "202509"
type input "$ 98.964,88"
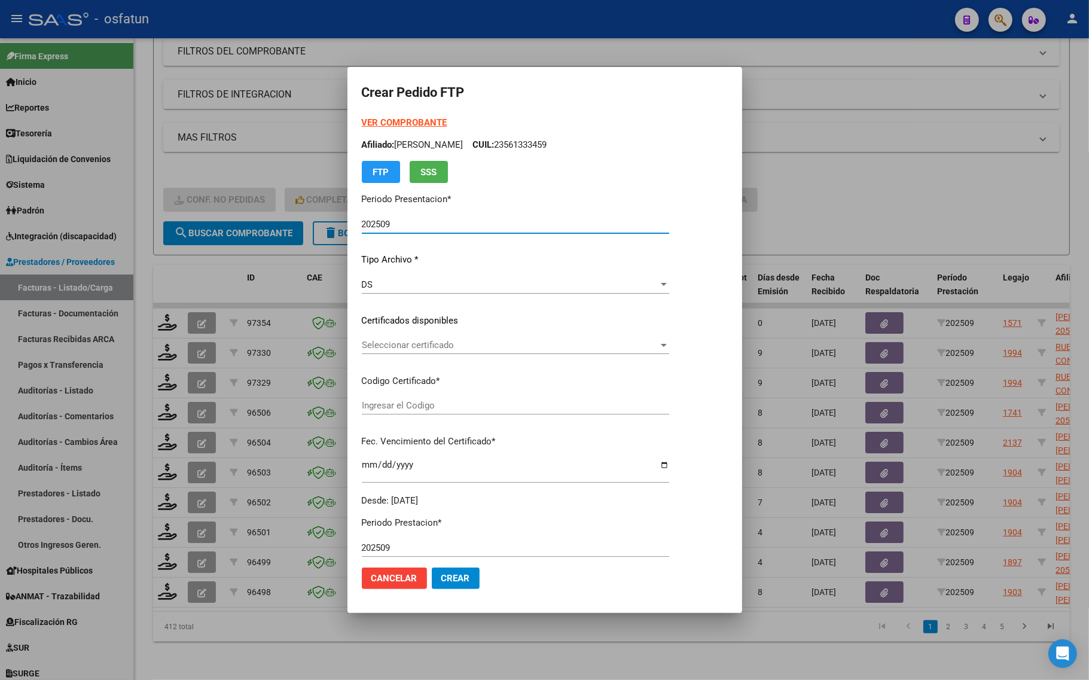
type input "ARG02000558852122023051520280515BSAS330"
type input "[DATE]"
click at [368, 120] on strong "VER COMPROBANTE" at bounding box center [405, 122] width 86 height 11
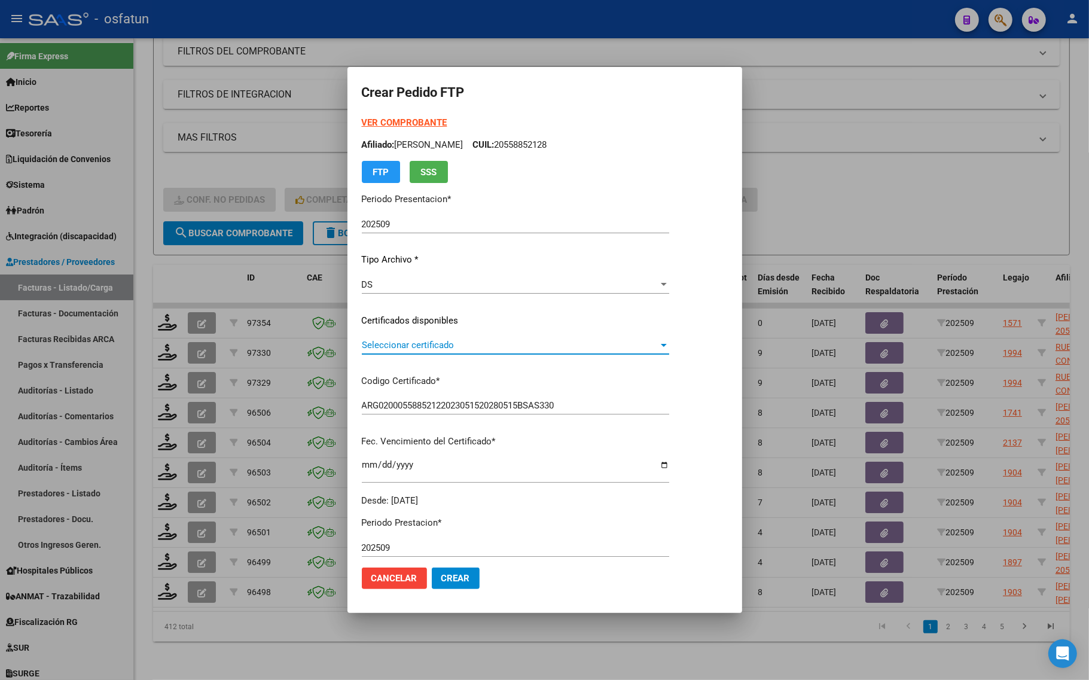
click at [411, 345] on span "Seleccionar certificado" at bounding box center [510, 345] width 297 height 11
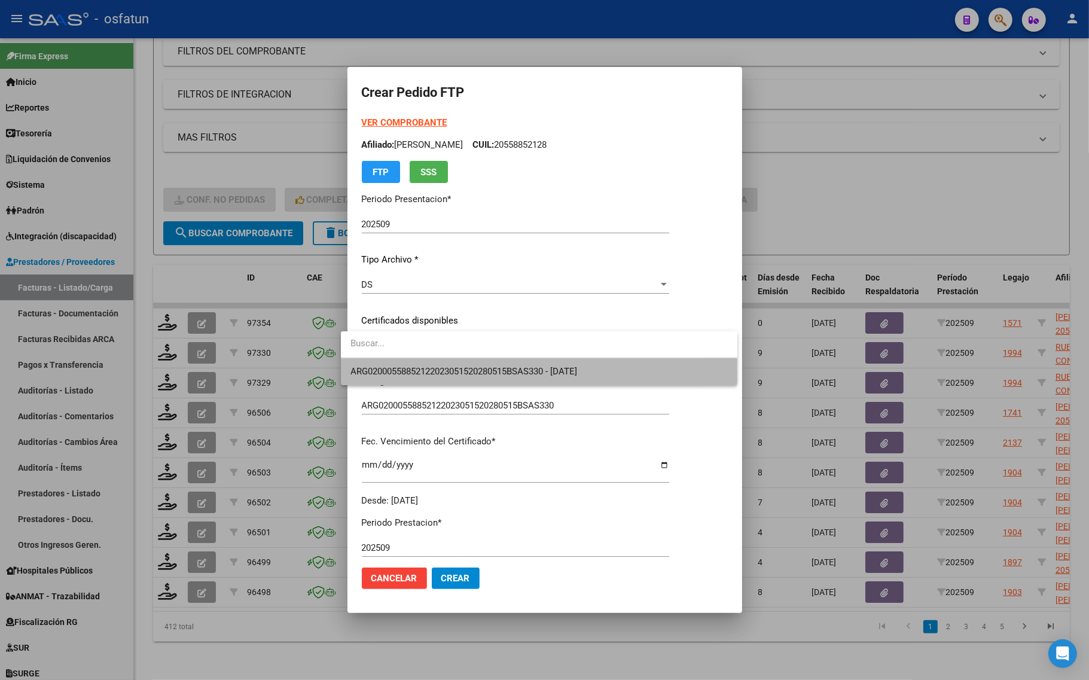
click at [414, 362] on span "ARG02000558852122023051520280515BSAS330 - [DATE]" at bounding box center [538, 371] width 377 height 27
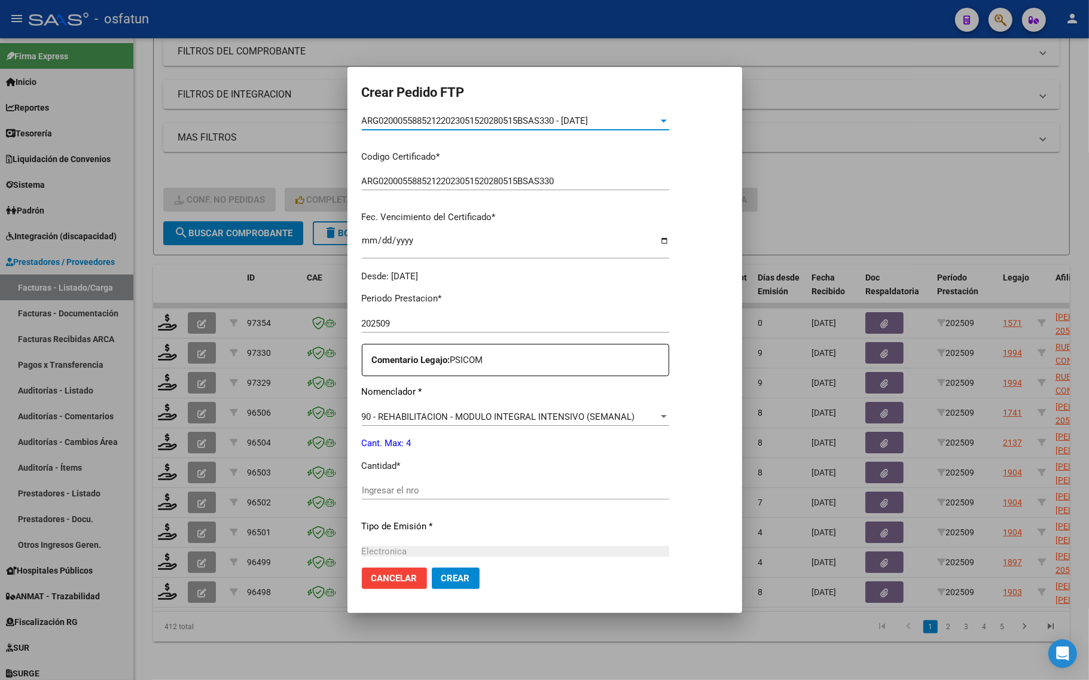
scroll to position [299, 0]
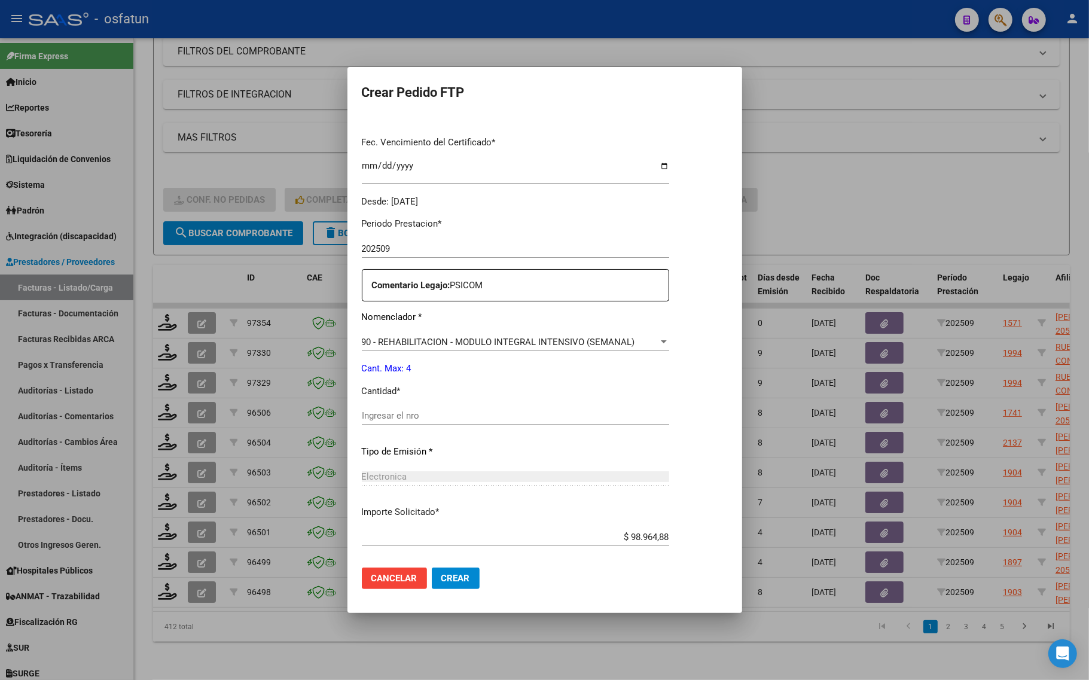
click at [420, 411] on input "Ingresar el nro" at bounding box center [515, 415] width 307 height 11
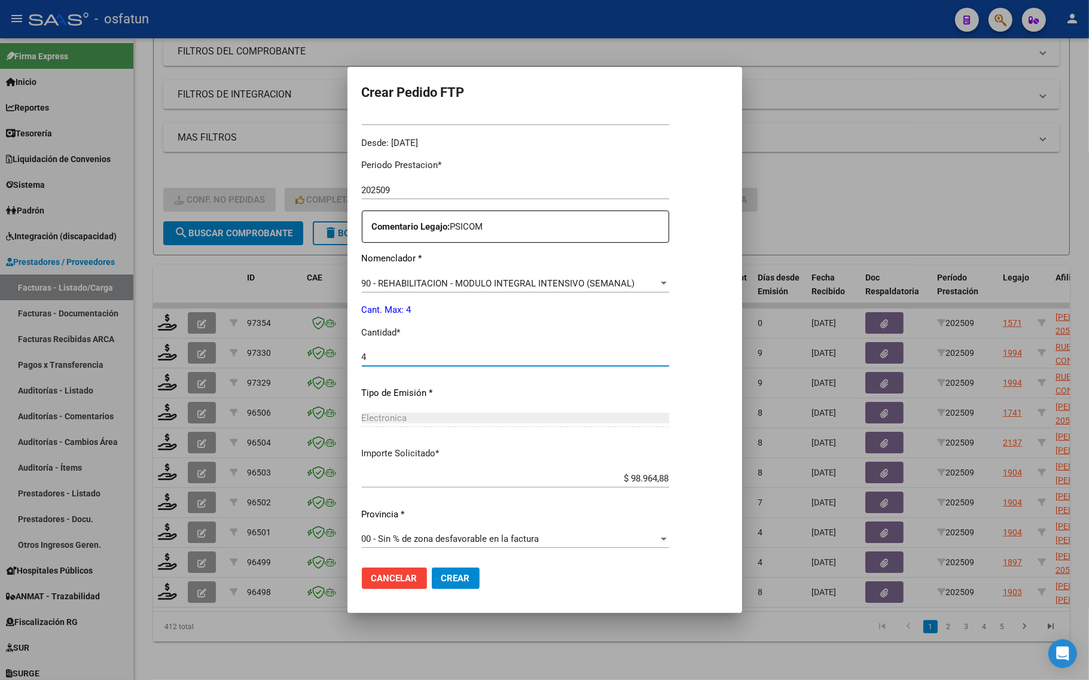
type input "4"
click at [443, 581] on span "Crear" at bounding box center [455, 578] width 29 height 11
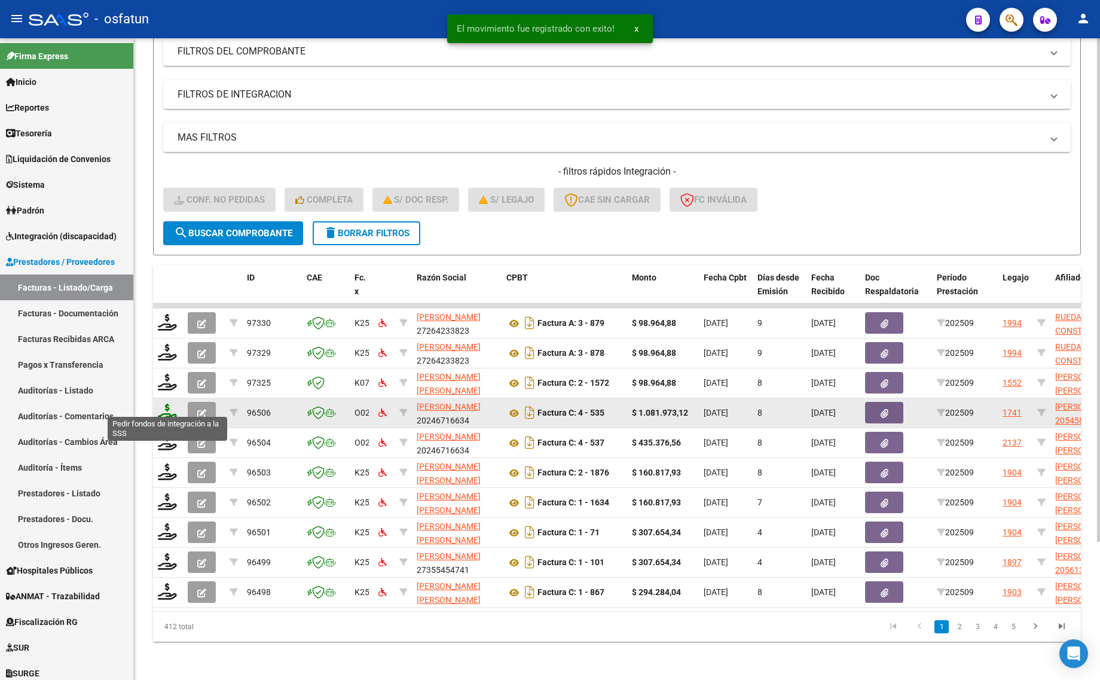
click at [166, 404] on icon at bounding box center [167, 412] width 19 height 17
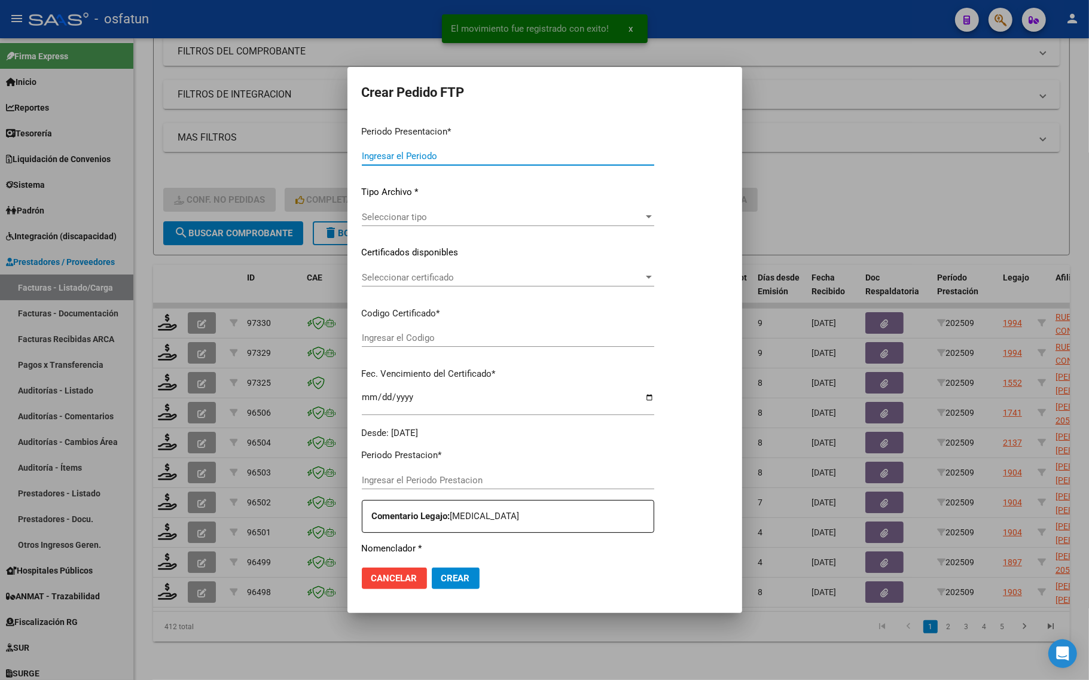
type input "202509"
type input "$ 1.081.973,12"
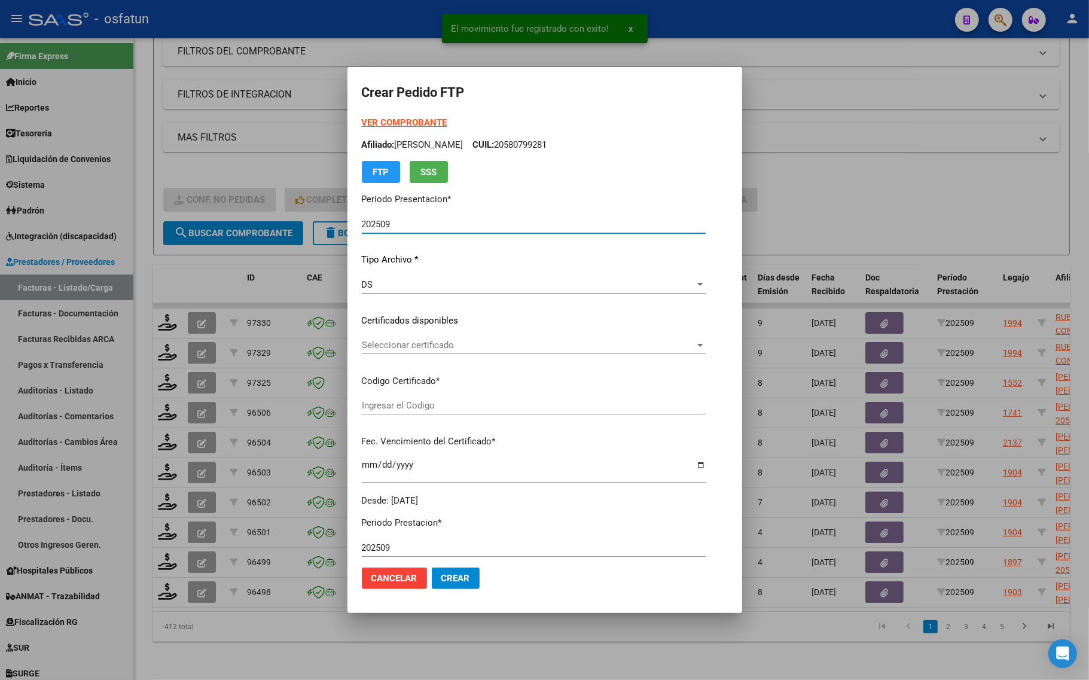
type input "ARG02000545894462024012220340122TUC140"
type input "[DATE]"
click at [380, 118] on strong "VER COMPROBANTE" at bounding box center [405, 122] width 86 height 11
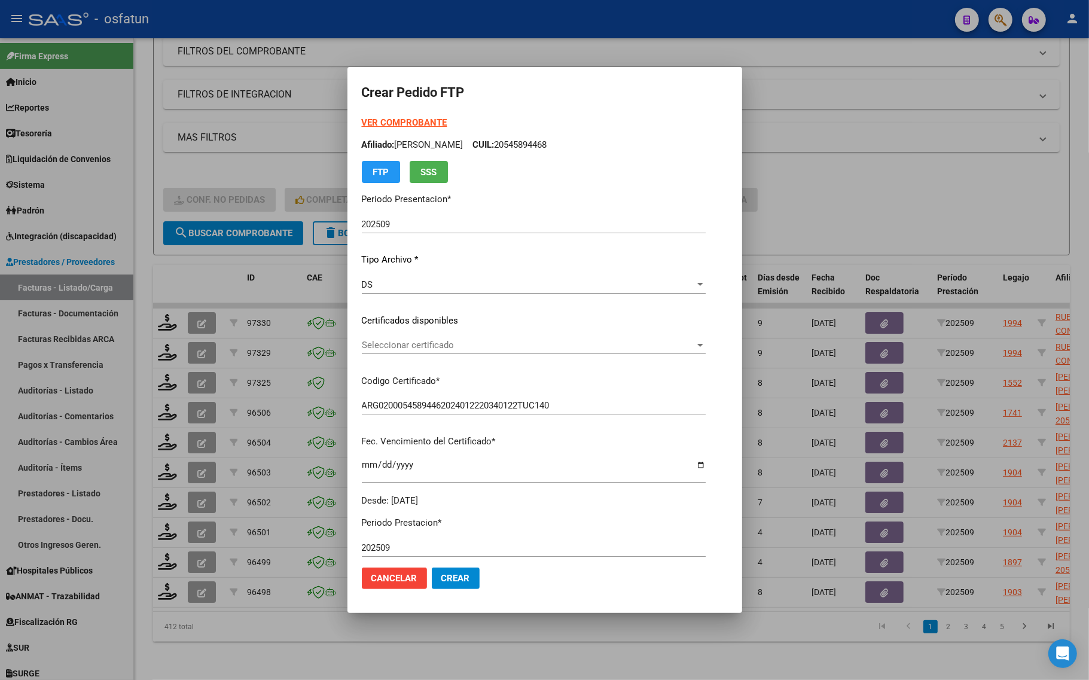
click at [401, 346] on span "Seleccionar certificado" at bounding box center [528, 345] width 333 height 11
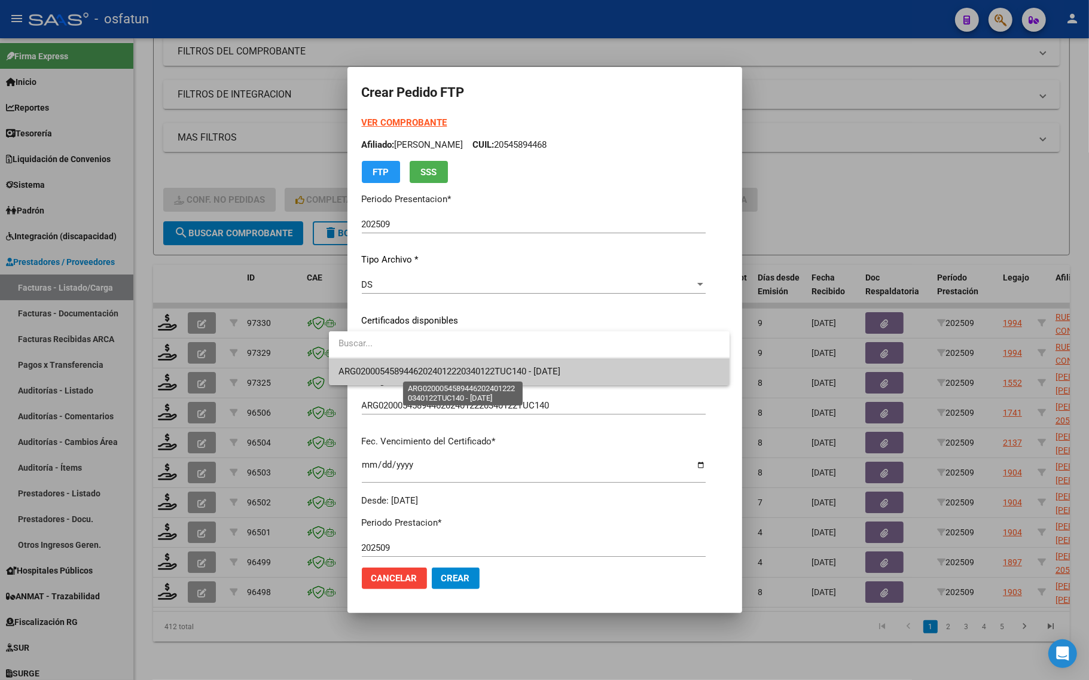
click at [399, 375] on span "ARG02000545894462024012220340122TUC140 - [DATE]" at bounding box center [449, 371] width 222 height 11
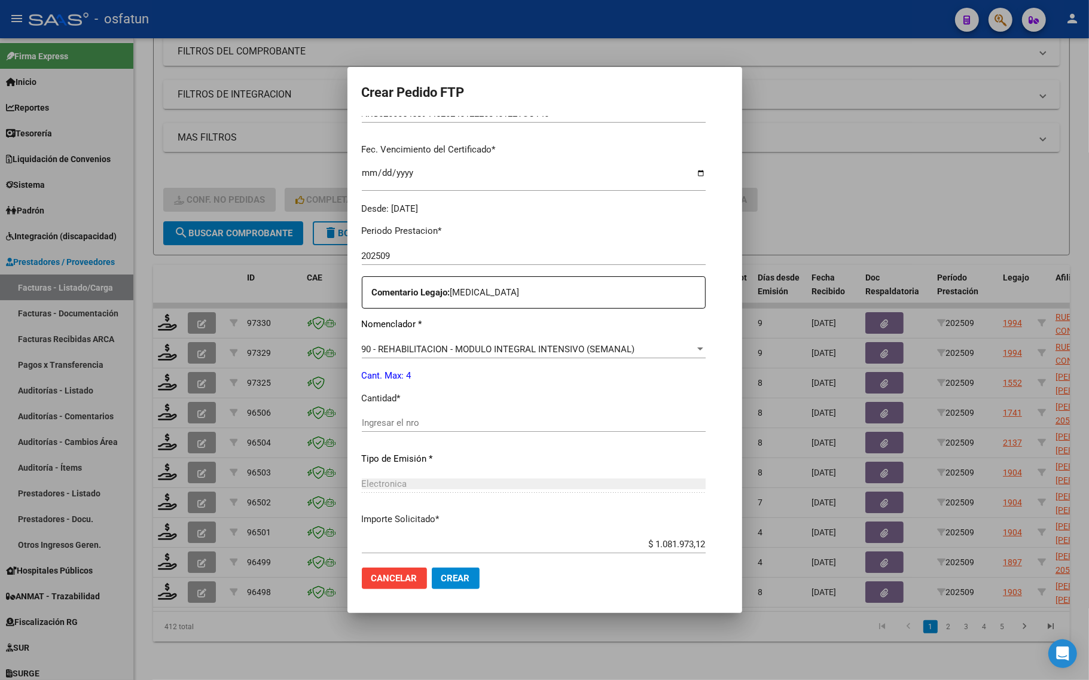
scroll to position [299, 0]
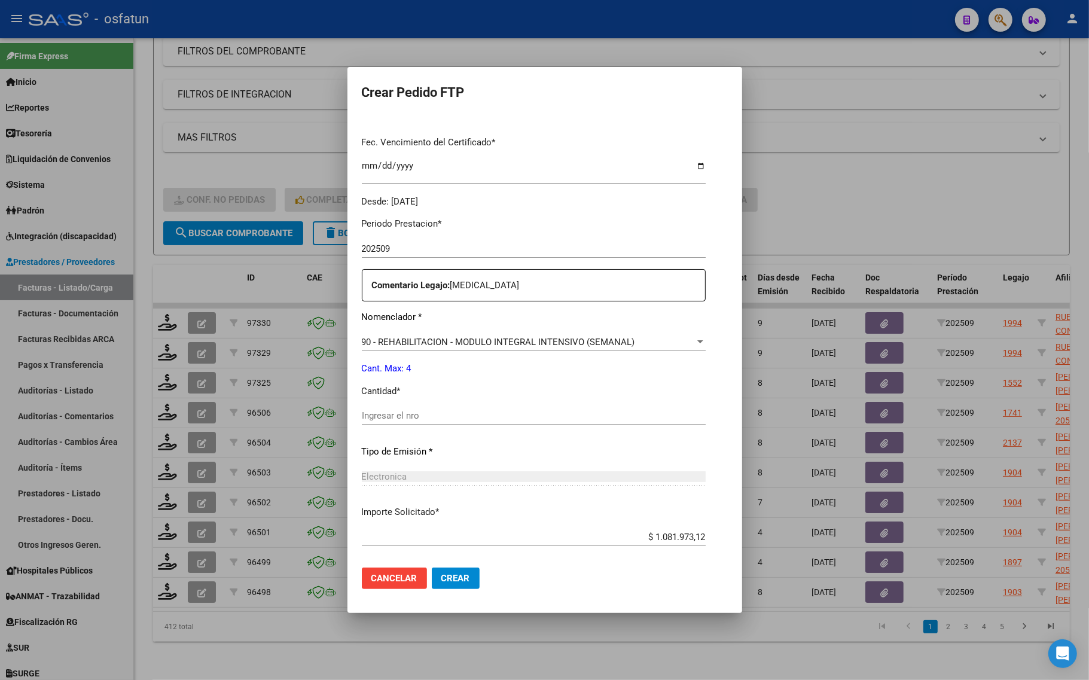
click at [371, 416] on input "Ingresar el nro" at bounding box center [534, 415] width 344 height 11
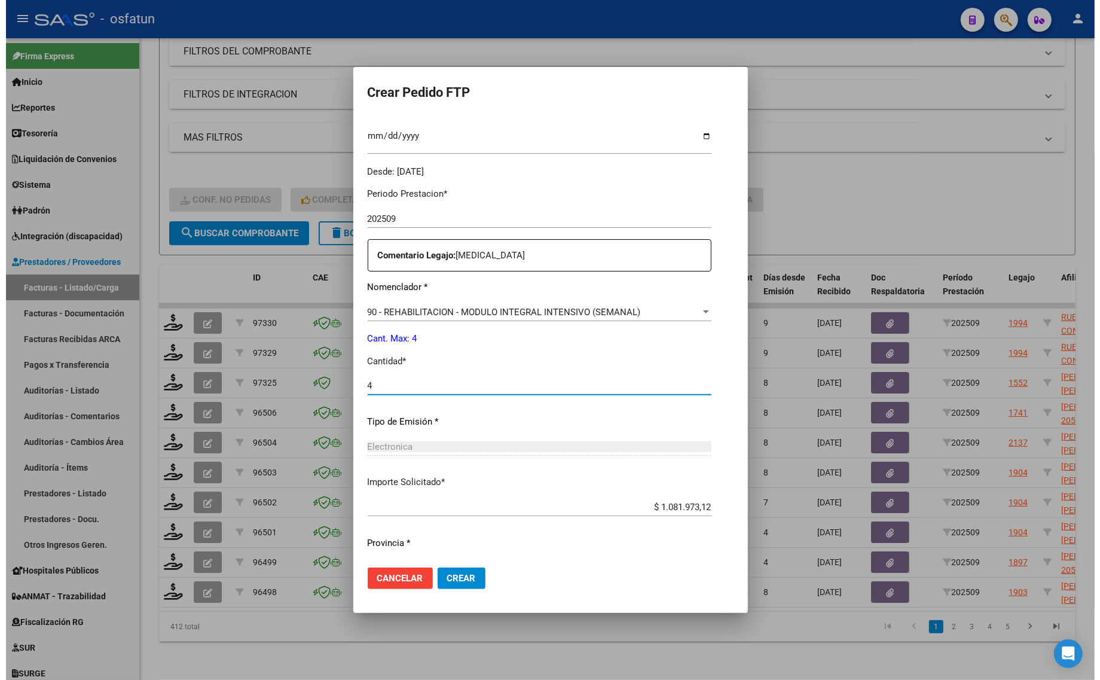
scroll to position [358, 0]
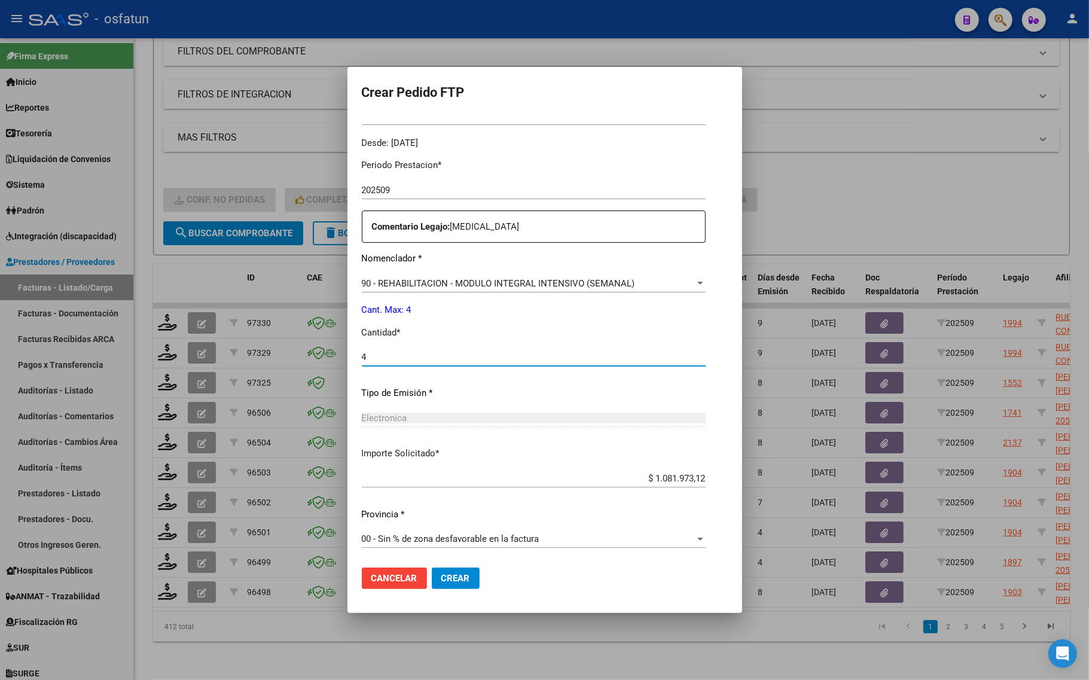
type input "4"
click at [441, 574] on span "Crear" at bounding box center [455, 578] width 29 height 11
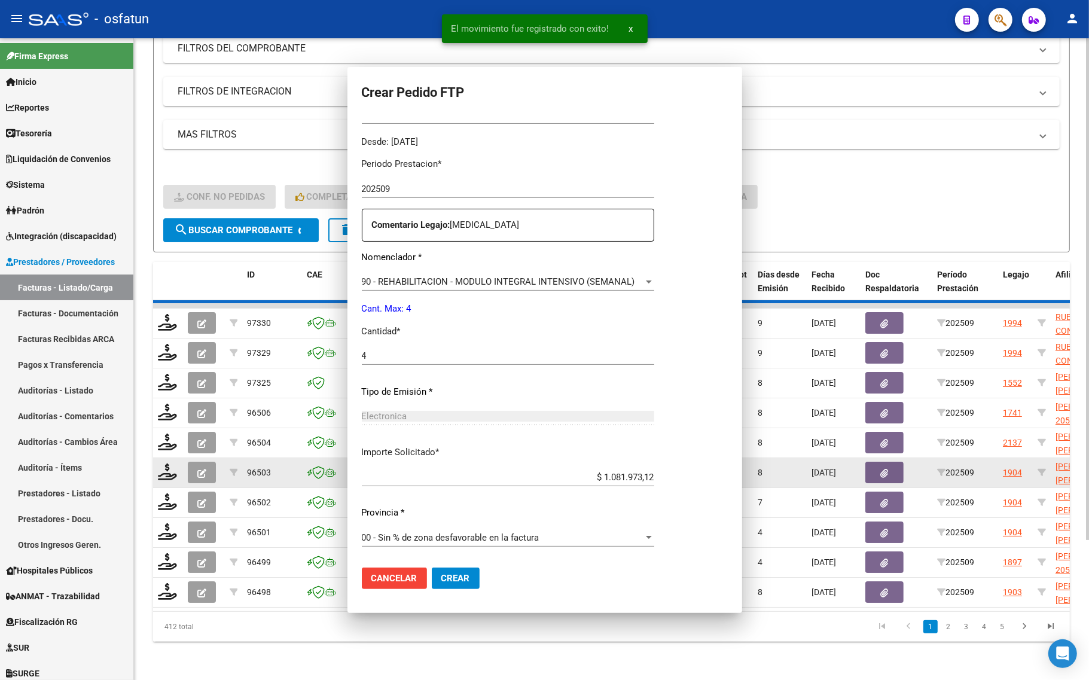
scroll to position [0, 0]
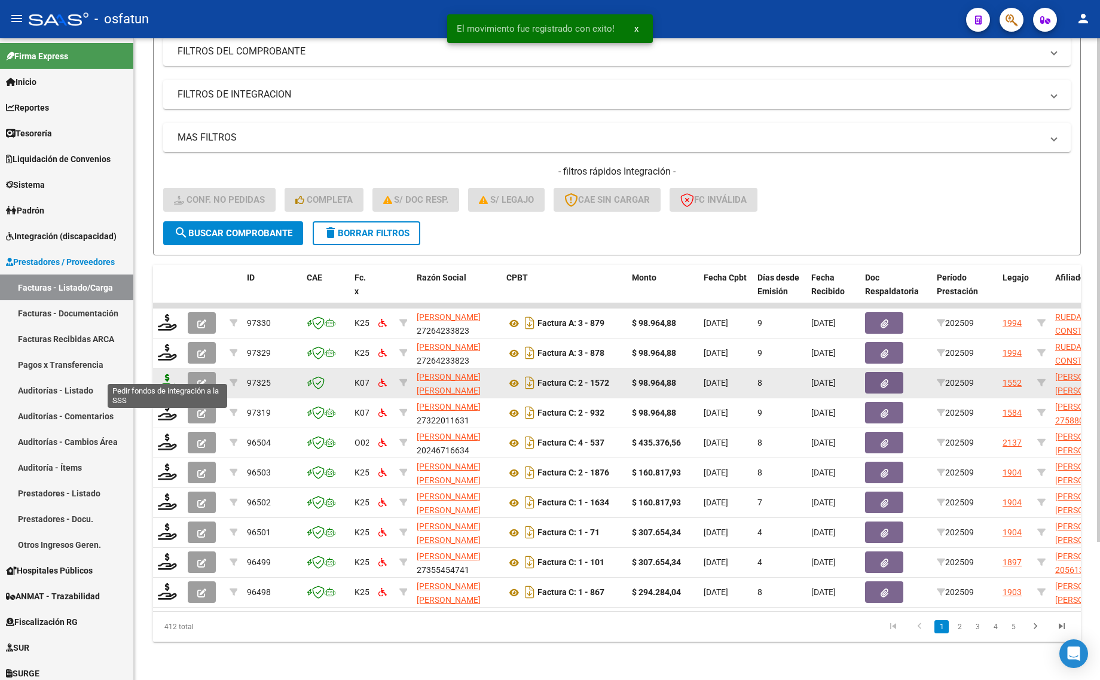
click at [166, 376] on icon at bounding box center [167, 382] width 19 height 17
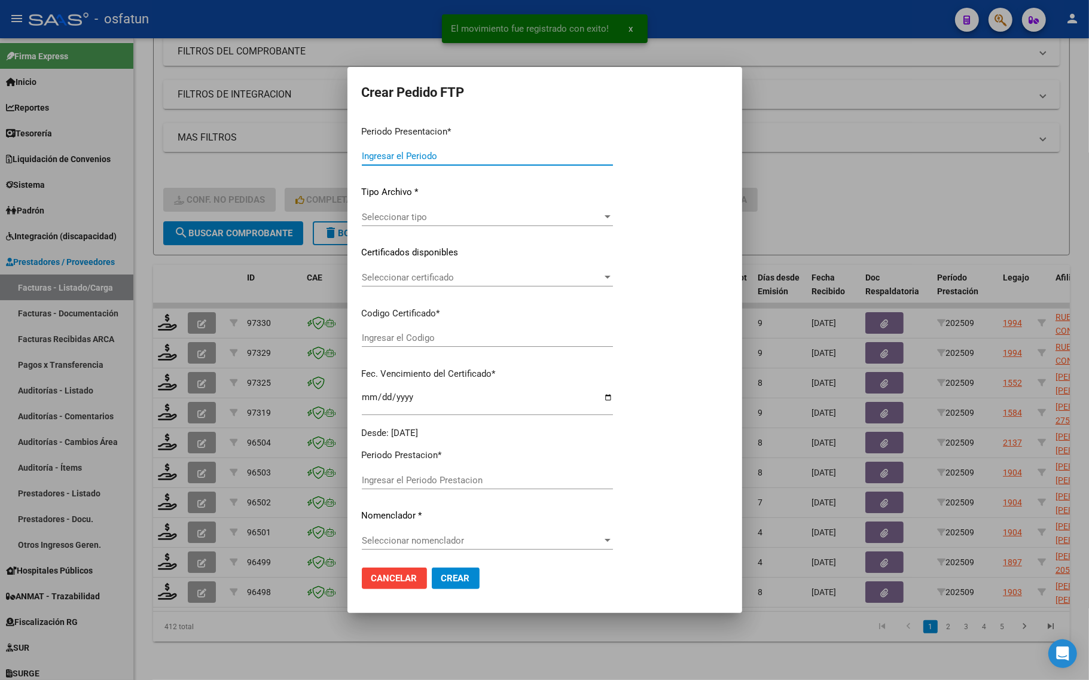
type input "202509"
type input "$ 98.964,88"
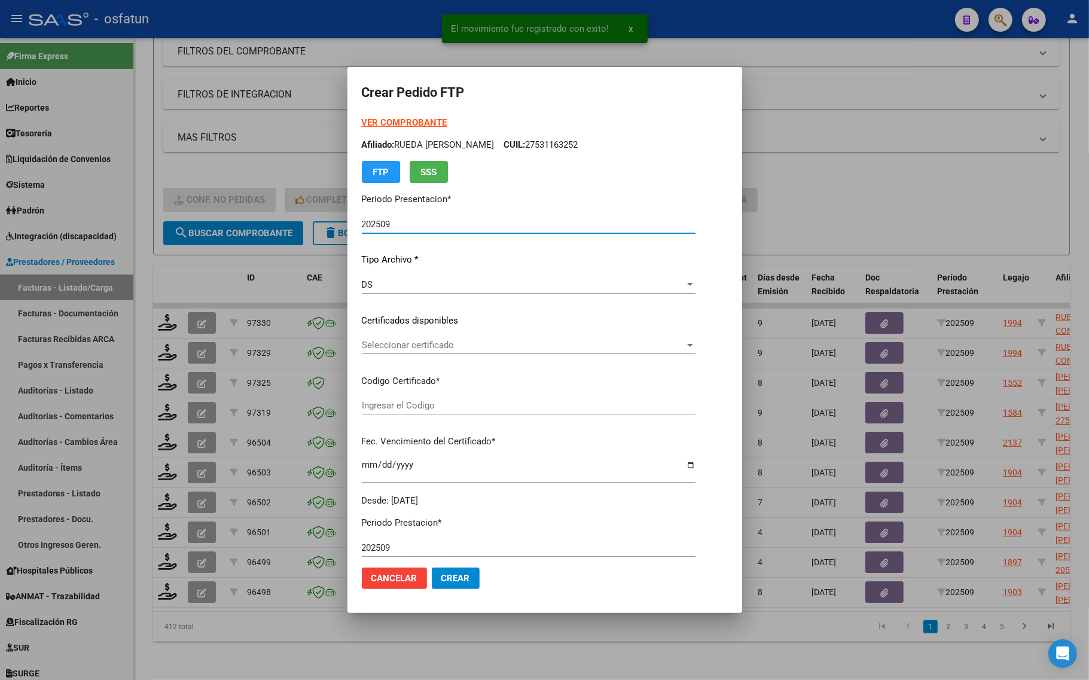
type input "ARG02000561008082024061020290610TUC139"
type input "[DATE]"
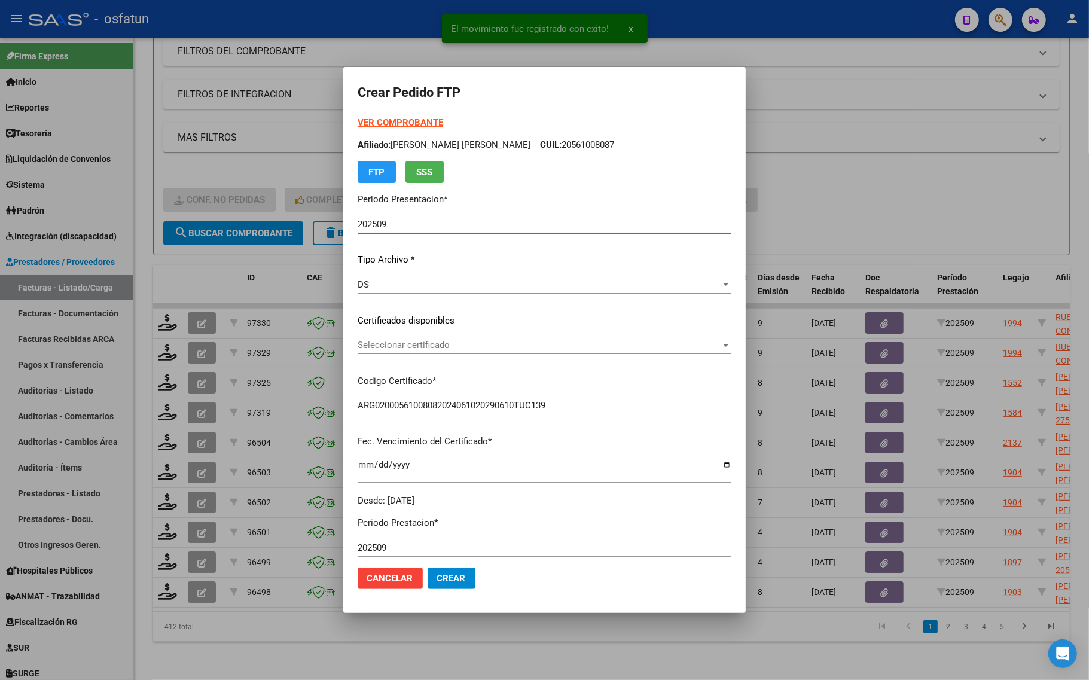
click at [408, 123] on strong "VER COMPROBANTE" at bounding box center [401, 122] width 86 height 11
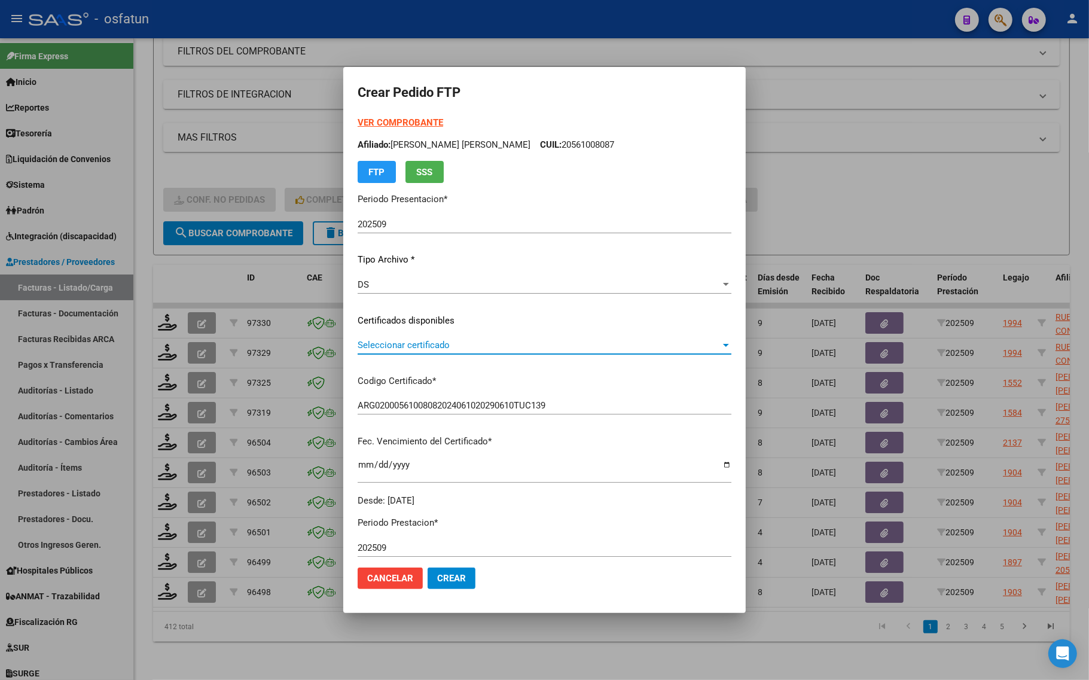
click at [413, 342] on span "Seleccionar certificado" at bounding box center [539, 345] width 363 height 11
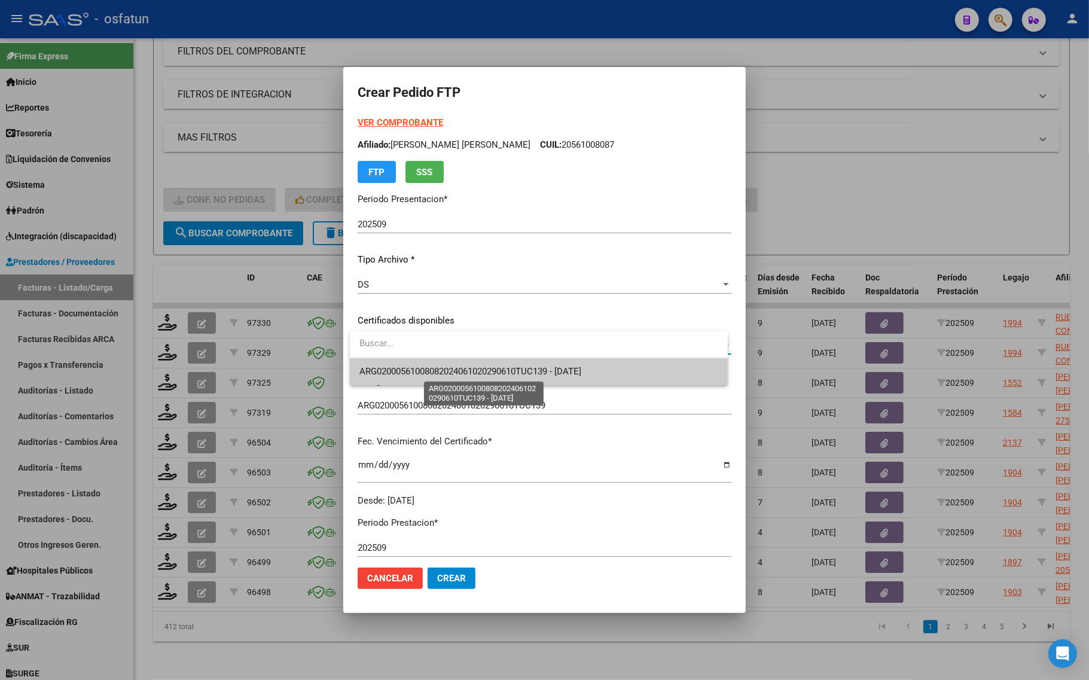
click at [411, 374] on span "ARG02000561008082024061020290610TUC139 - [DATE]" at bounding box center [470, 371] width 222 height 11
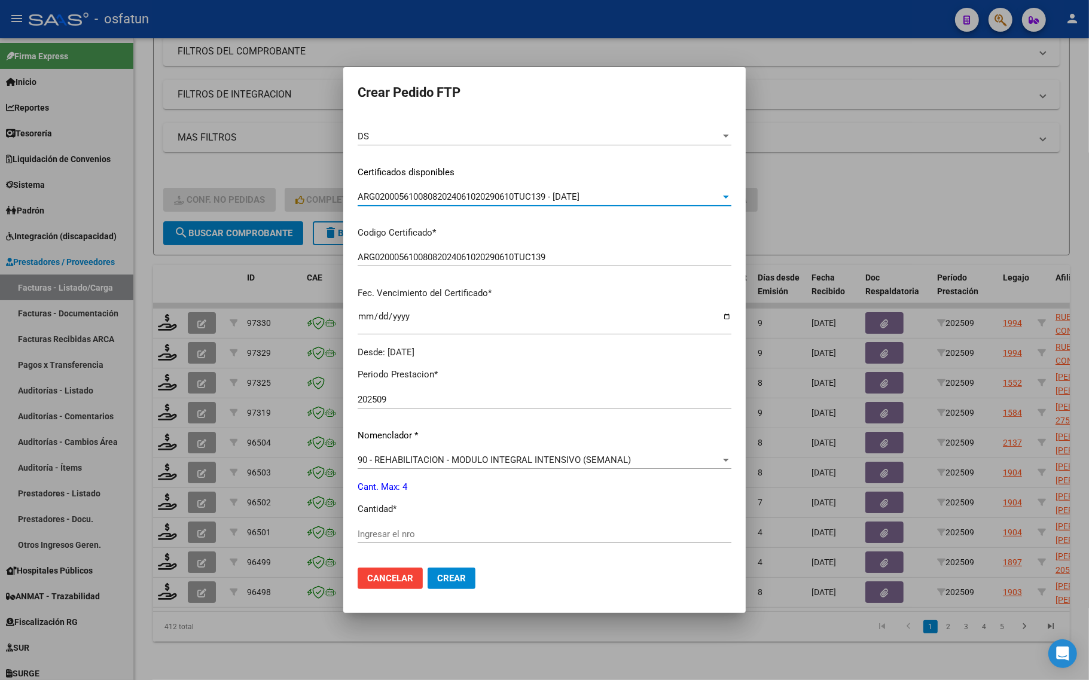
scroll to position [150, 0]
click at [386, 524] on div "Ingresar el nro" at bounding box center [545, 533] width 374 height 18
click at [386, 534] on input "Ingresar el nro" at bounding box center [545, 532] width 374 height 11
type input "4"
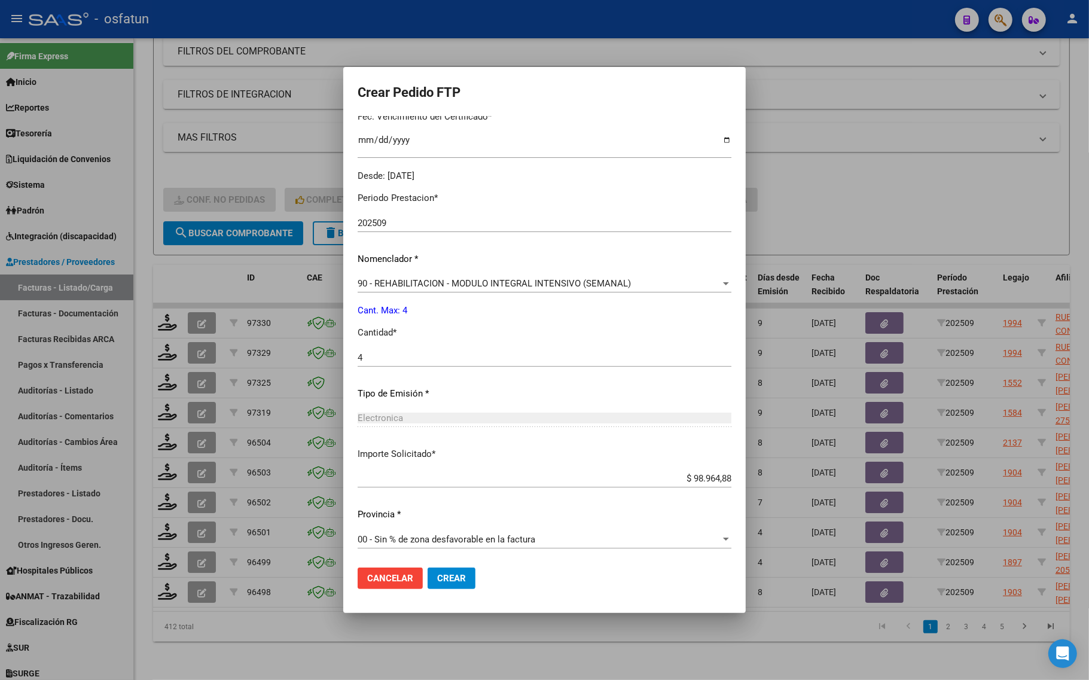
click at [459, 590] on mat-dialog-actions "Cancelar Crear" at bounding box center [545, 578] width 374 height 41
click at [459, 581] on span "Crear" at bounding box center [451, 578] width 29 height 11
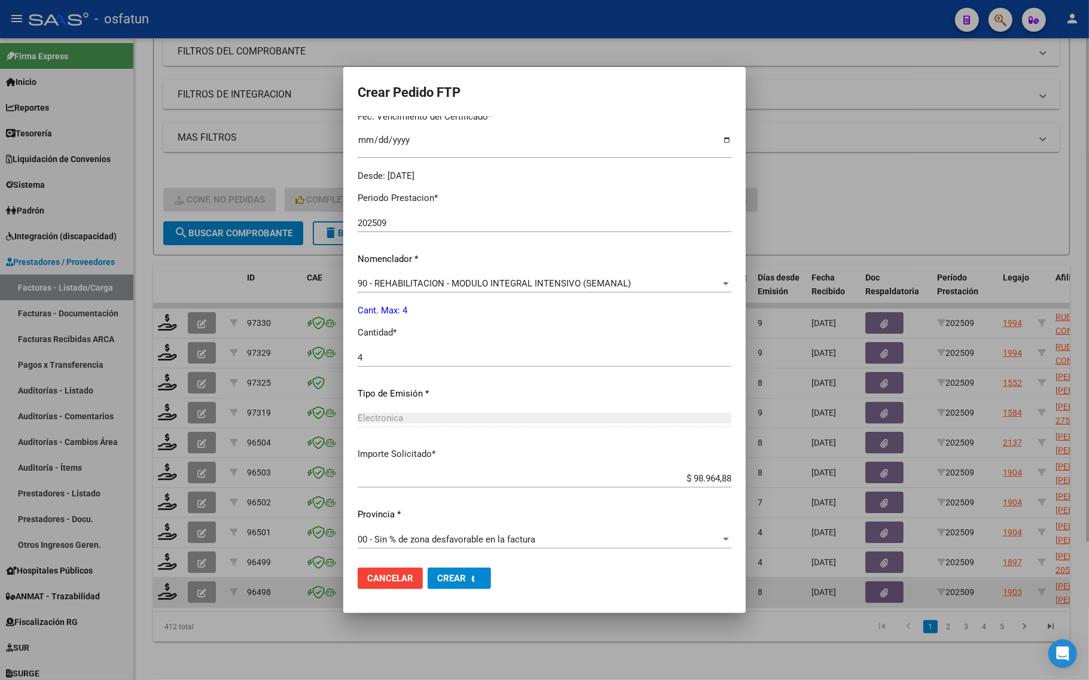
scroll to position [0, 0]
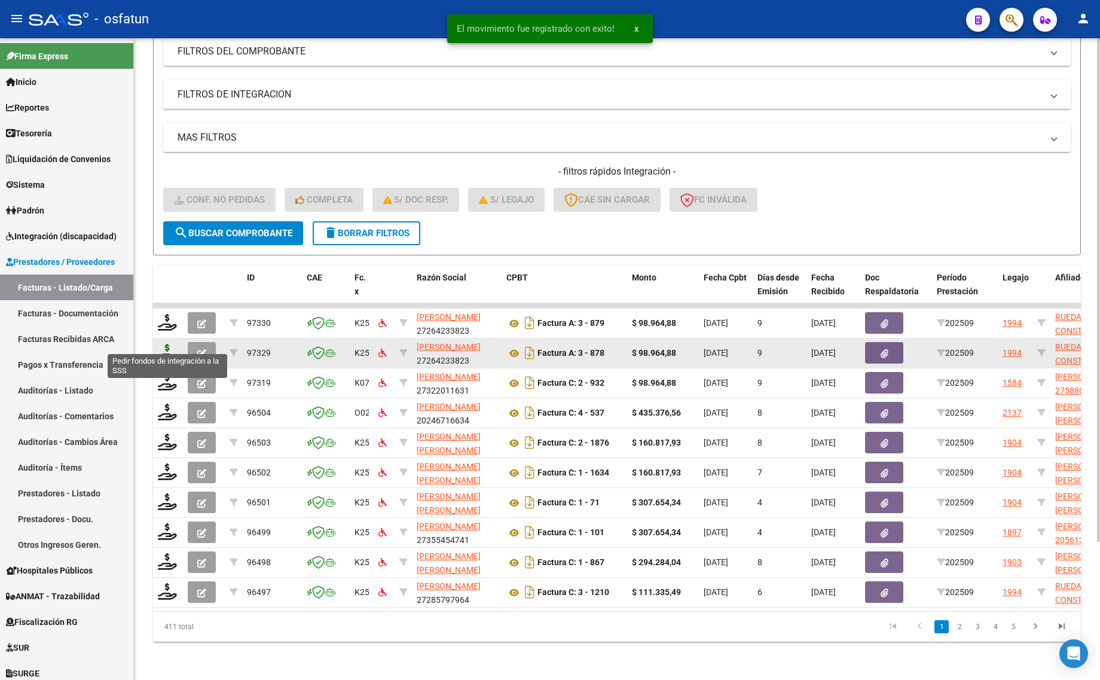
click at [169, 344] on icon at bounding box center [167, 352] width 19 height 17
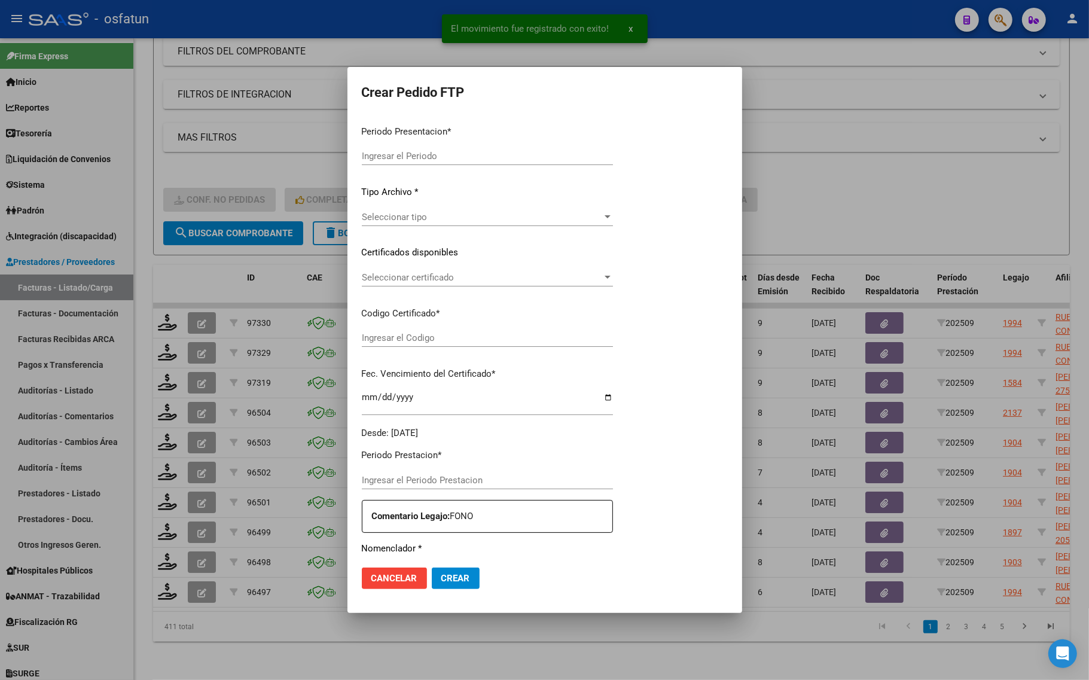
type input "202509"
type input "$ 98.964,88"
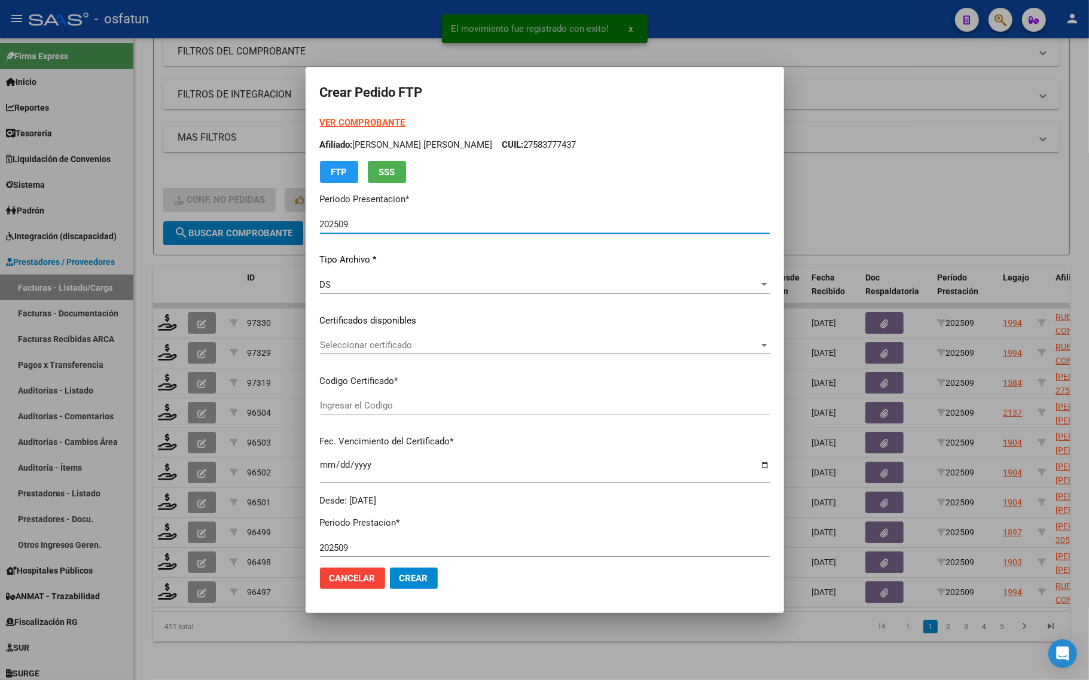
type input "ARG01000531163252022040820300408COR467"
type input "[DATE]"
click at [372, 118] on strong "VER COMPROBANTE" at bounding box center [363, 122] width 86 height 11
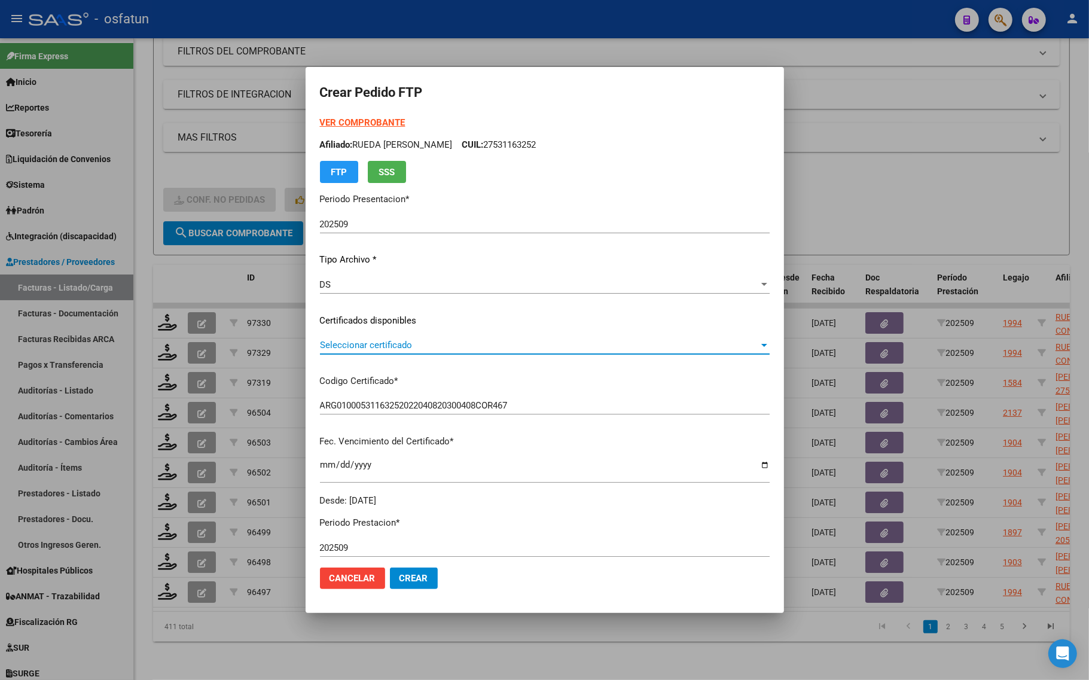
click at [388, 346] on span "Seleccionar certificado" at bounding box center [539, 345] width 439 height 11
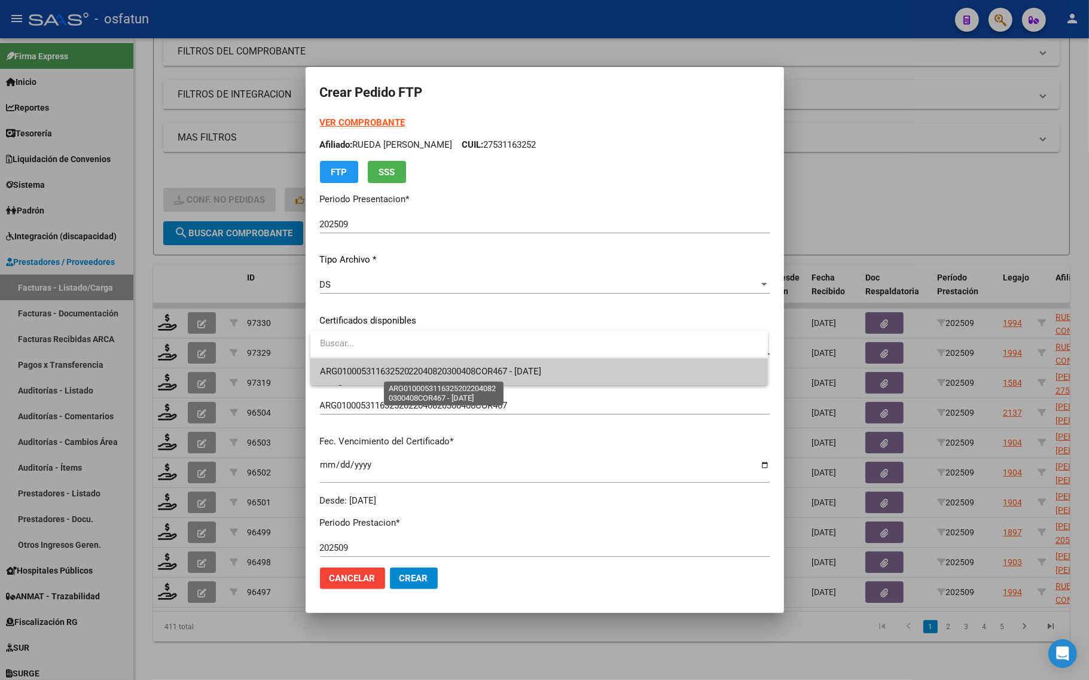
click at [387, 377] on span "ARG01000531163252022040820300408COR467 - [DATE]" at bounding box center [539, 371] width 438 height 27
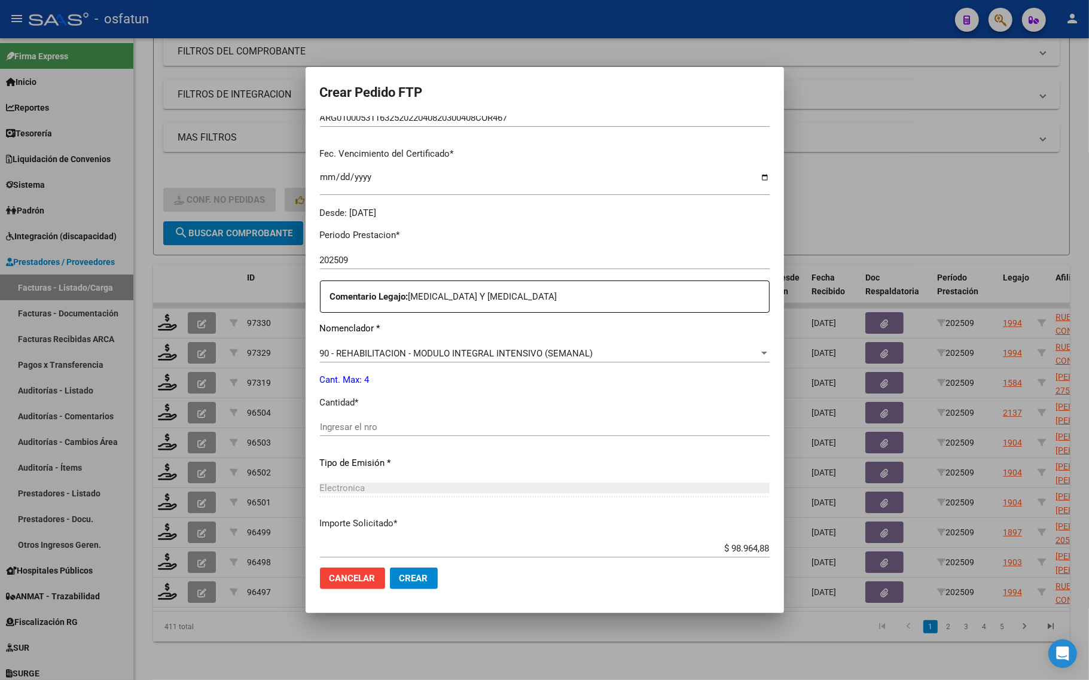
scroll to position [299, 0]
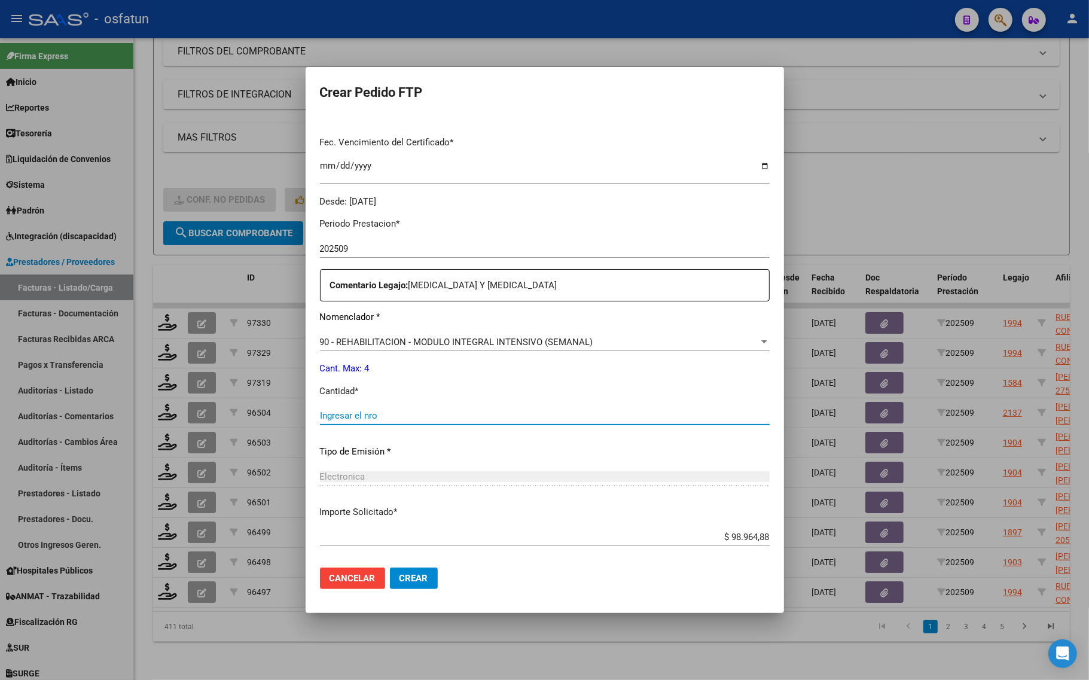
click at [371, 419] on input "Ingresar el nro" at bounding box center [545, 415] width 450 height 11
type input "4"
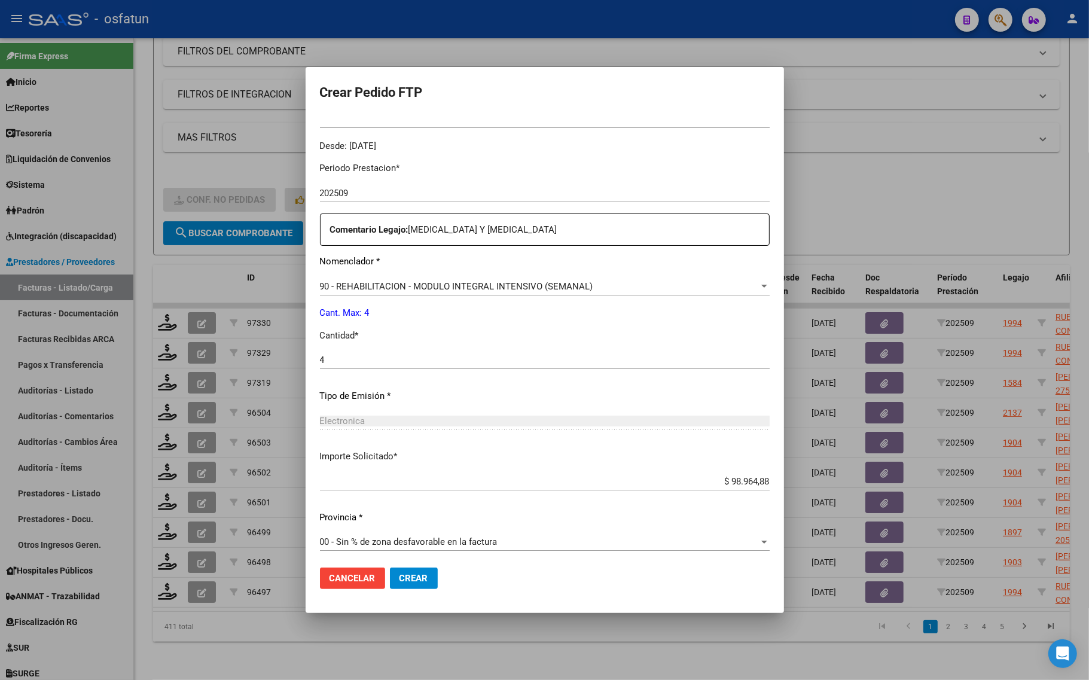
scroll to position [358, 0]
click at [408, 591] on mat-dialog-actions "Cancelar Crear" at bounding box center [545, 578] width 450 height 41
click at [408, 584] on button "Crear" at bounding box center [414, 579] width 48 height 22
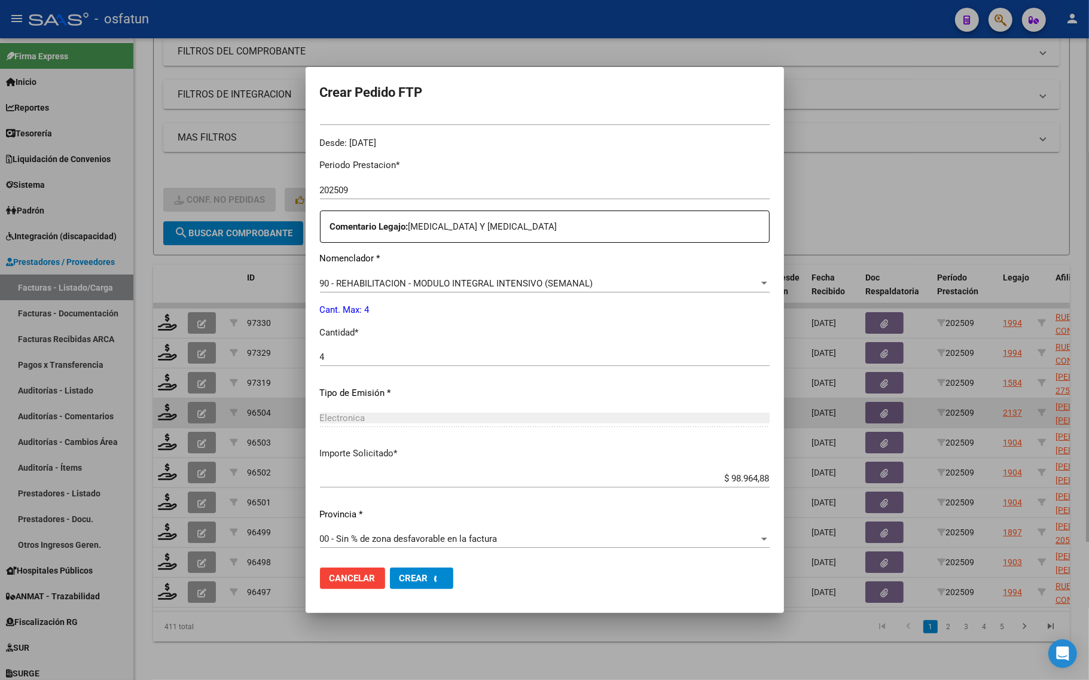
scroll to position [0, 0]
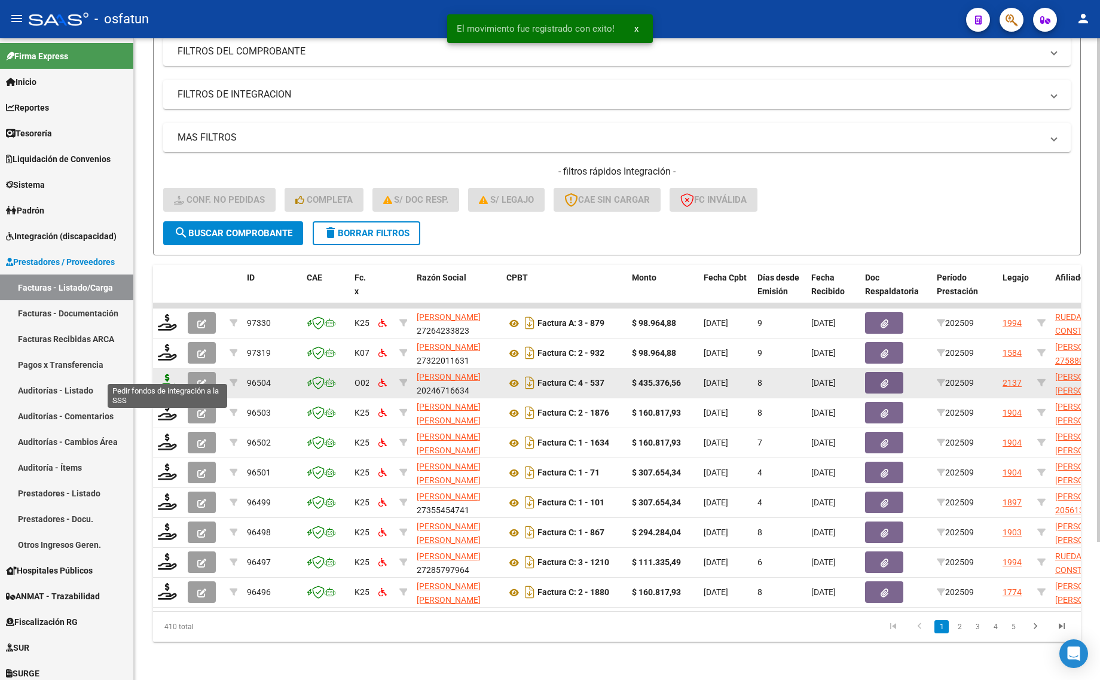
click at [166, 374] on icon at bounding box center [167, 382] width 19 height 17
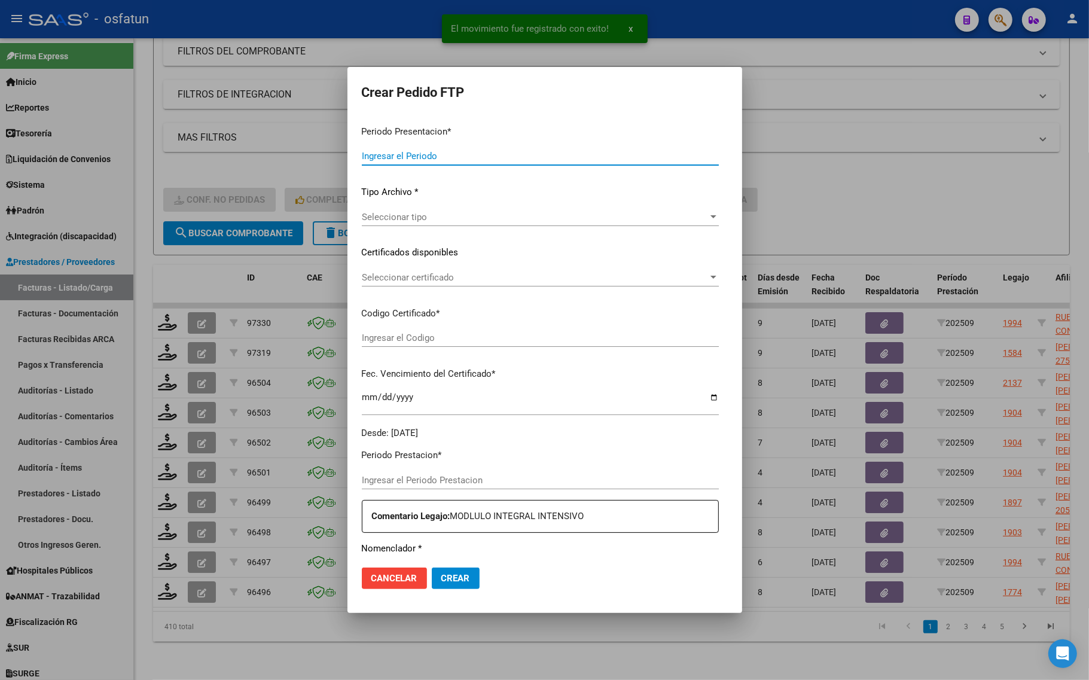
type input "202509"
type input "$ 435.376,56"
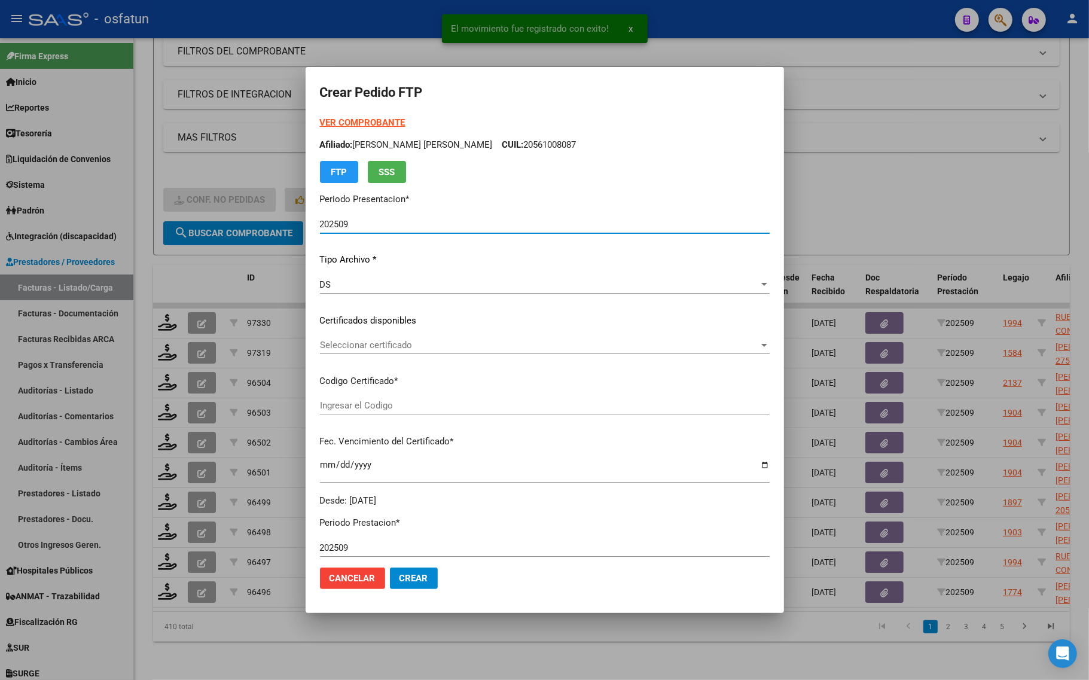
type input "100102485"
type input "[DATE]"
click at [356, 118] on strong "VER COMPROBANTE" at bounding box center [363, 122] width 86 height 11
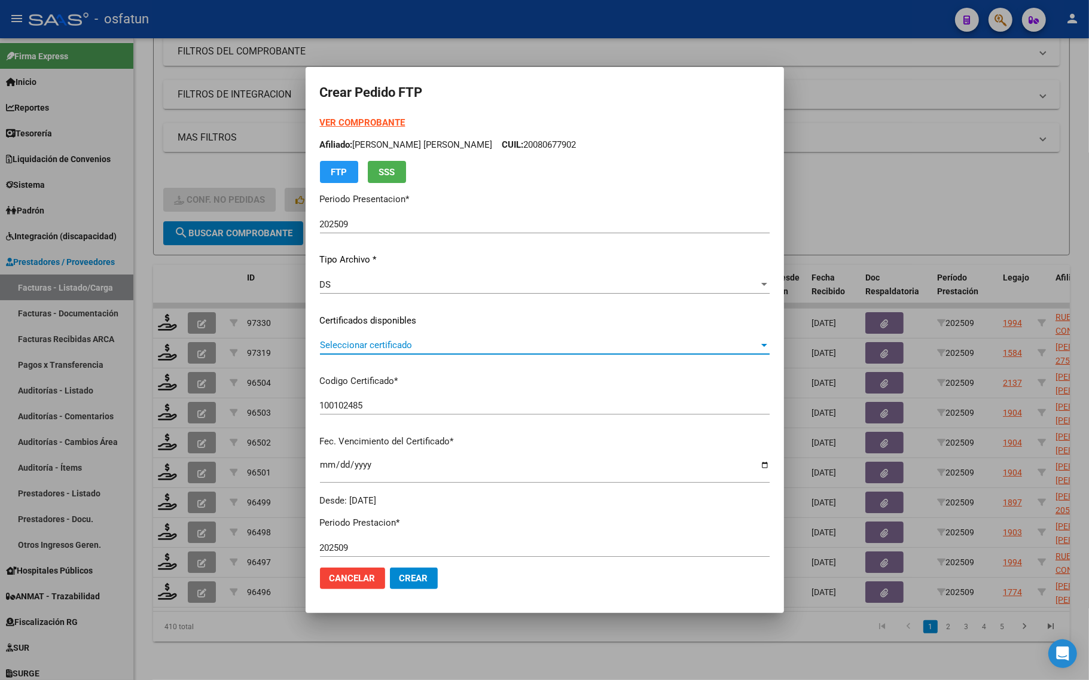
click at [391, 341] on span "Seleccionar certificado" at bounding box center [539, 345] width 439 height 11
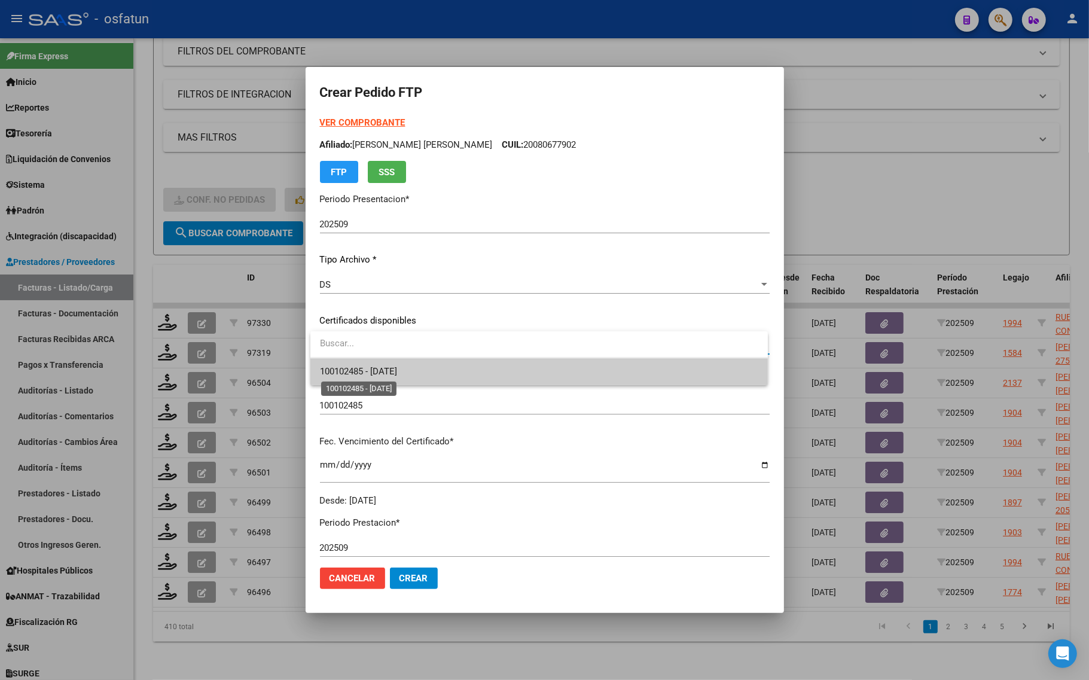
click at [392, 373] on span "100102485 - [DATE]" at bounding box center [358, 371] width 77 height 11
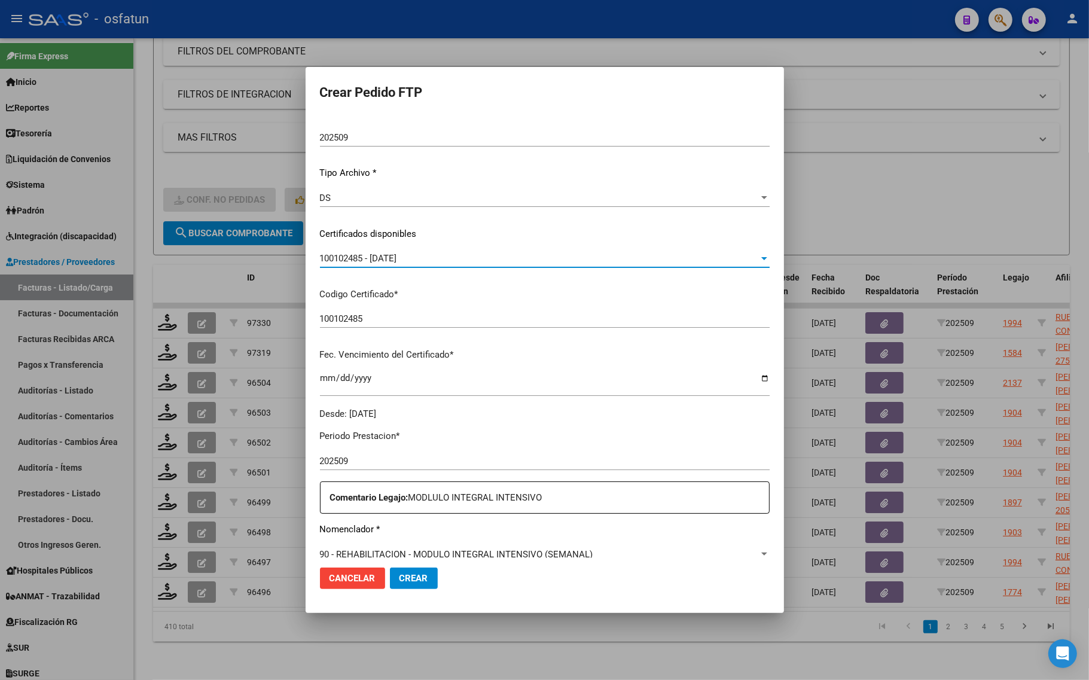
scroll to position [224, 0]
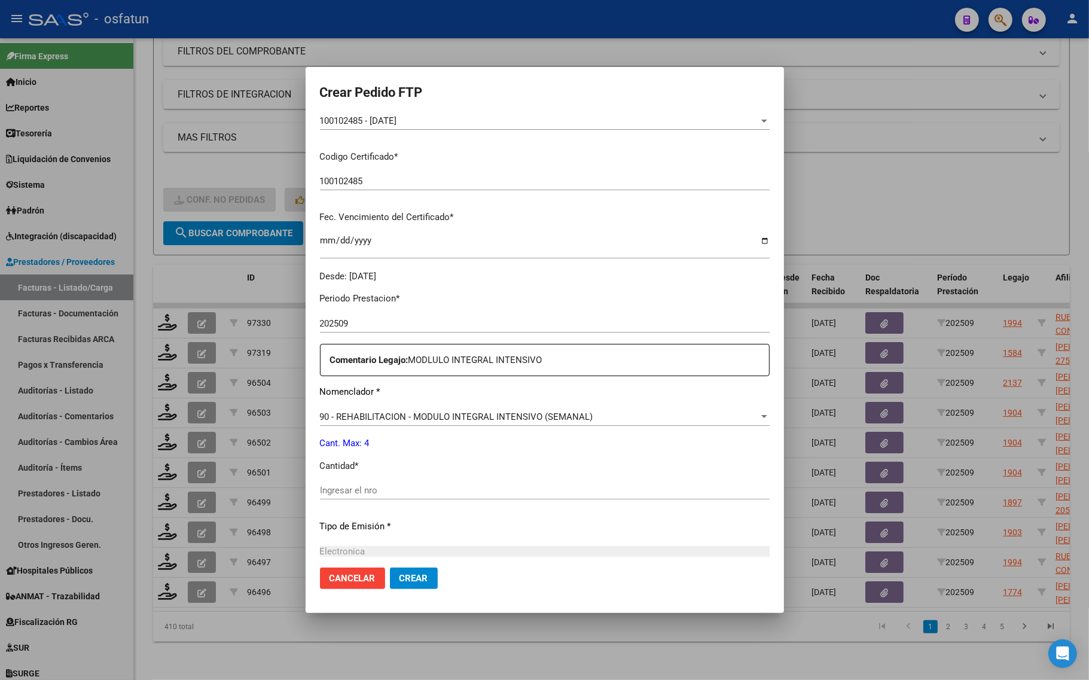
drag, startPoint x: 365, startPoint y: 507, endPoint x: 359, endPoint y: 495, distance: 12.8
click at [364, 507] on div "Ingresar el nro" at bounding box center [545, 495] width 450 height 29
click at [359, 495] on input "Ingresar el nro" at bounding box center [545, 490] width 450 height 11
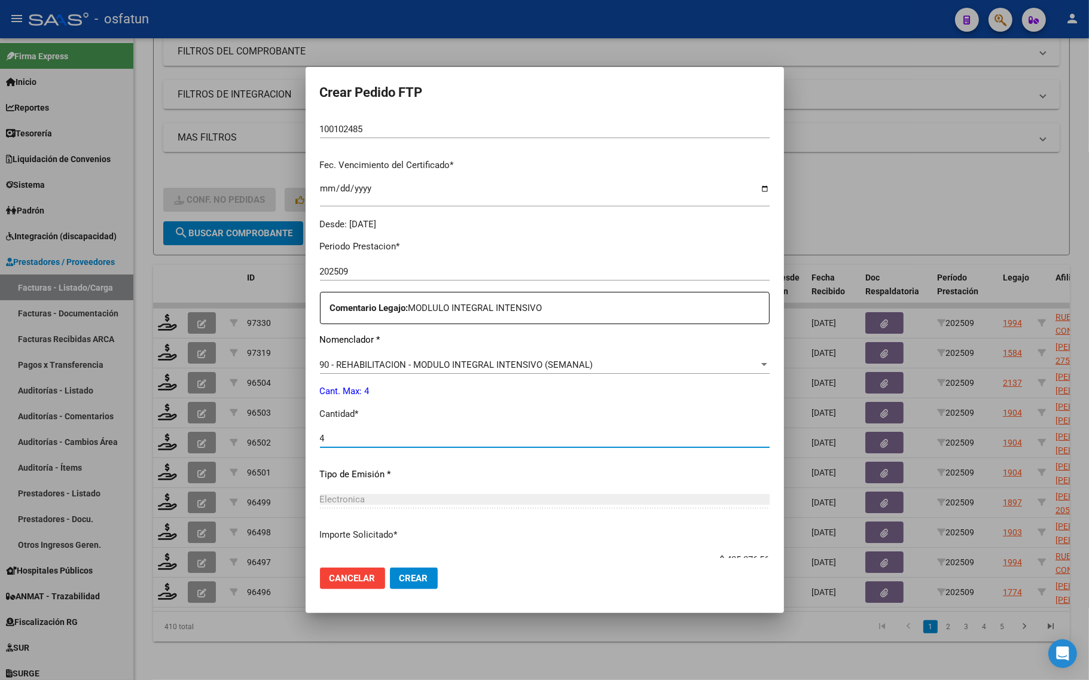
scroll to position [358, 0]
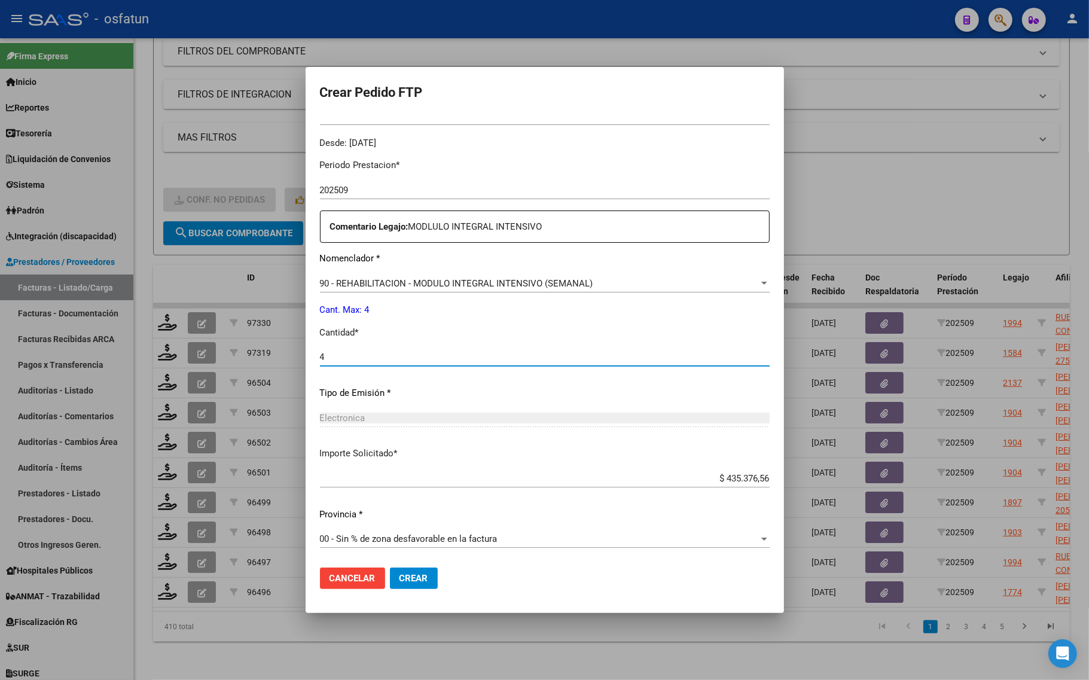
type input "4"
drag, startPoint x: 395, startPoint y: 572, endPoint x: 369, endPoint y: 631, distance: 64.0
click at [395, 572] on button "Crear" at bounding box center [414, 579] width 48 height 22
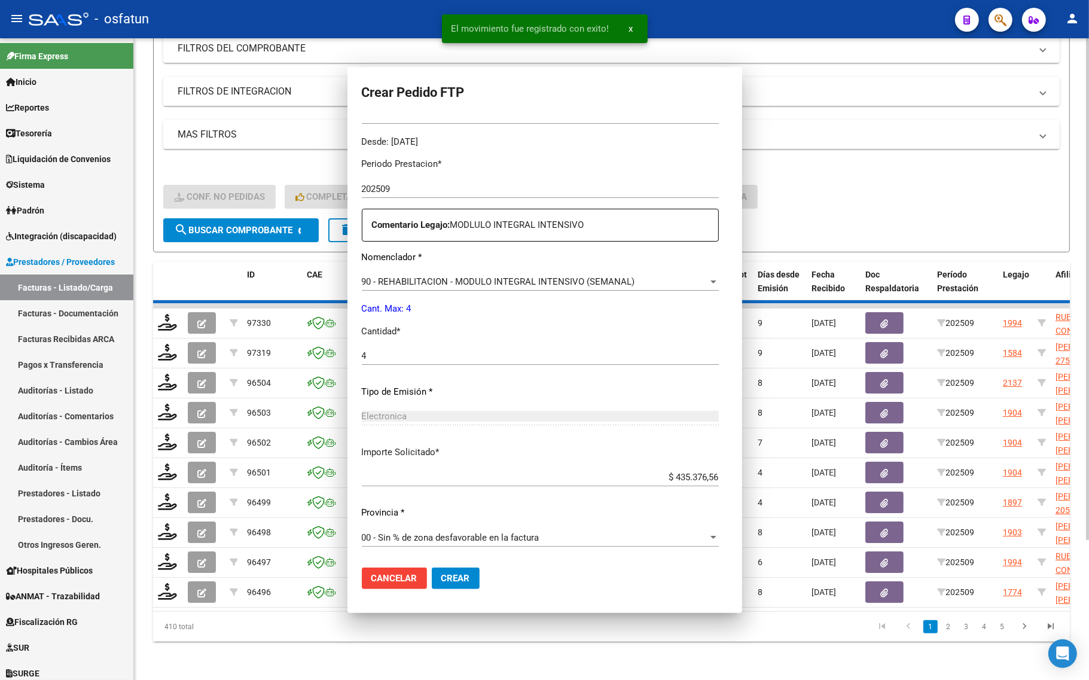
scroll to position [291, 0]
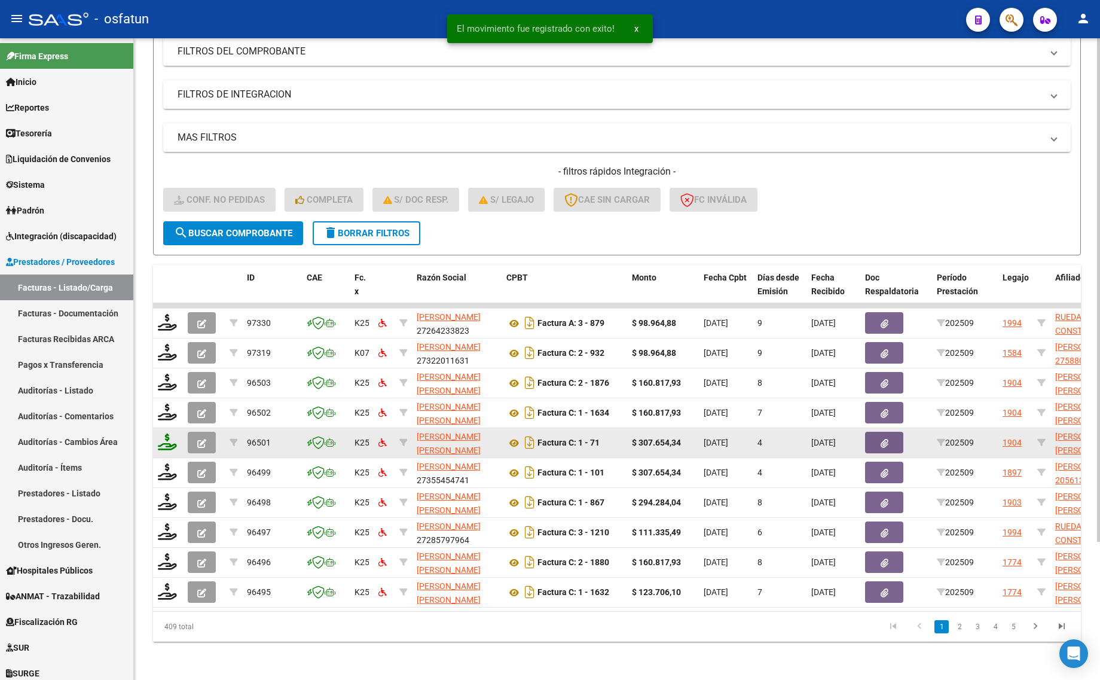
click at [160, 434] on icon at bounding box center [167, 442] width 19 height 17
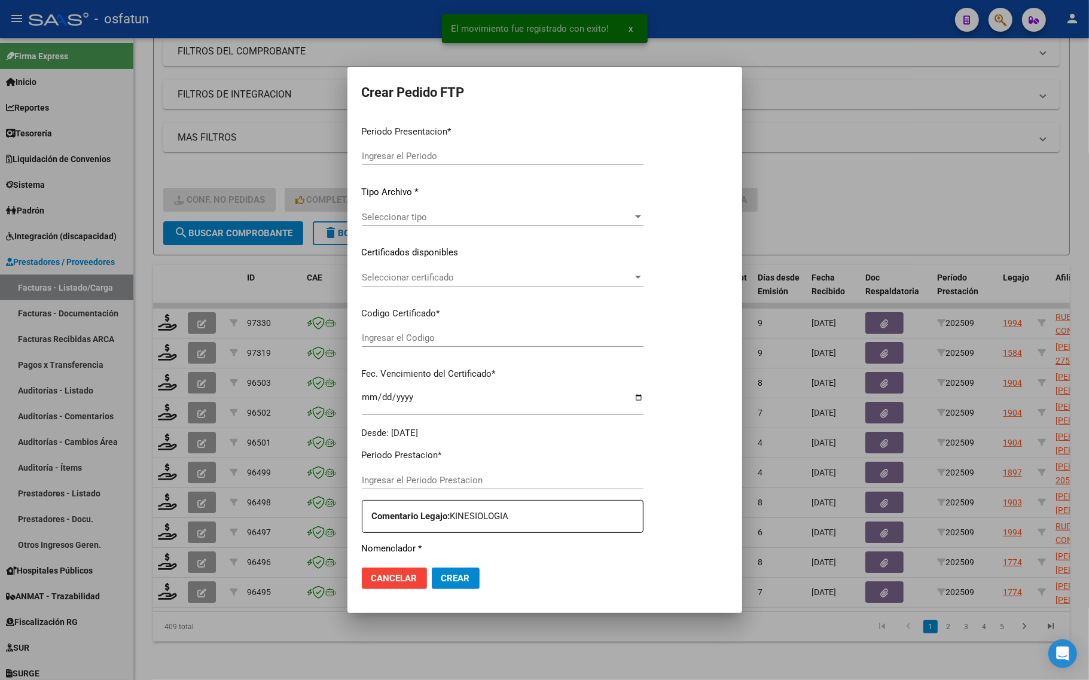
type input "202509"
type input "$ 307.654,34"
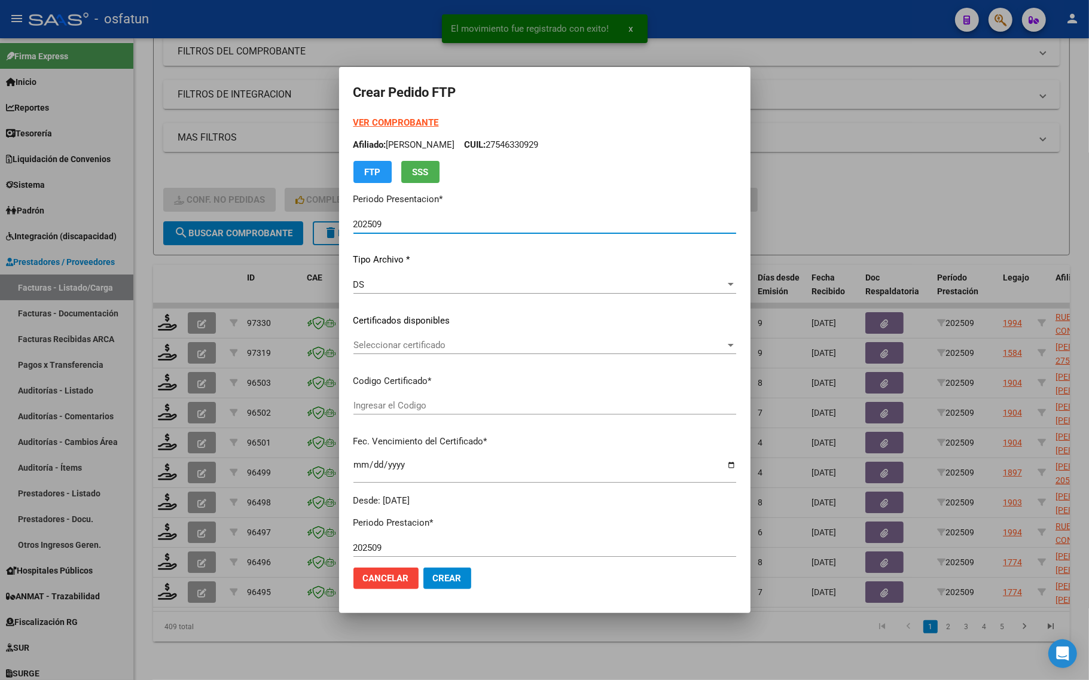
type input "ARG01000510349792019072620250726COR467"
type input "[DATE]"
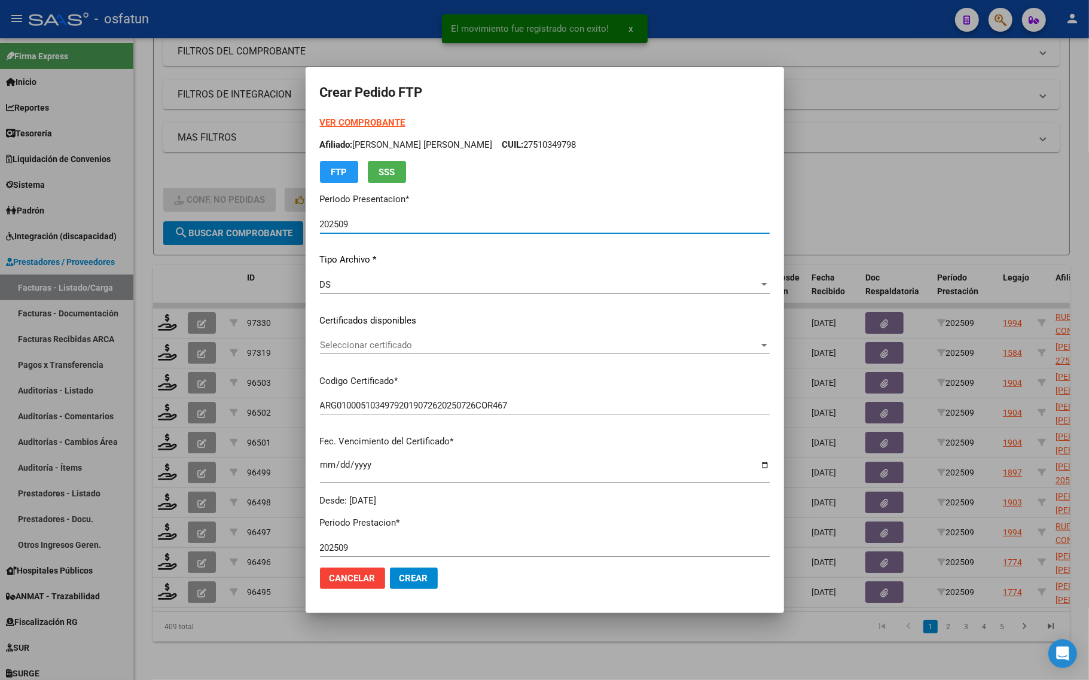
click at [351, 121] on strong "VER COMPROBANTE" at bounding box center [363, 122] width 86 height 11
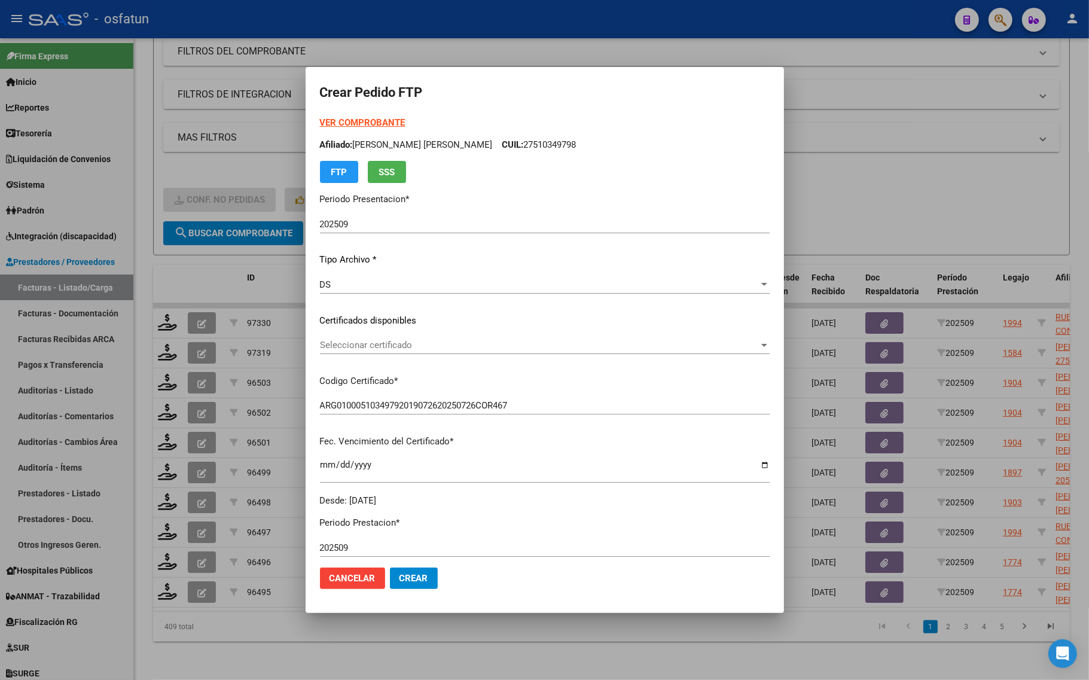
click at [396, 347] on span "Seleccionar certificado" at bounding box center [539, 345] width 439 height 11
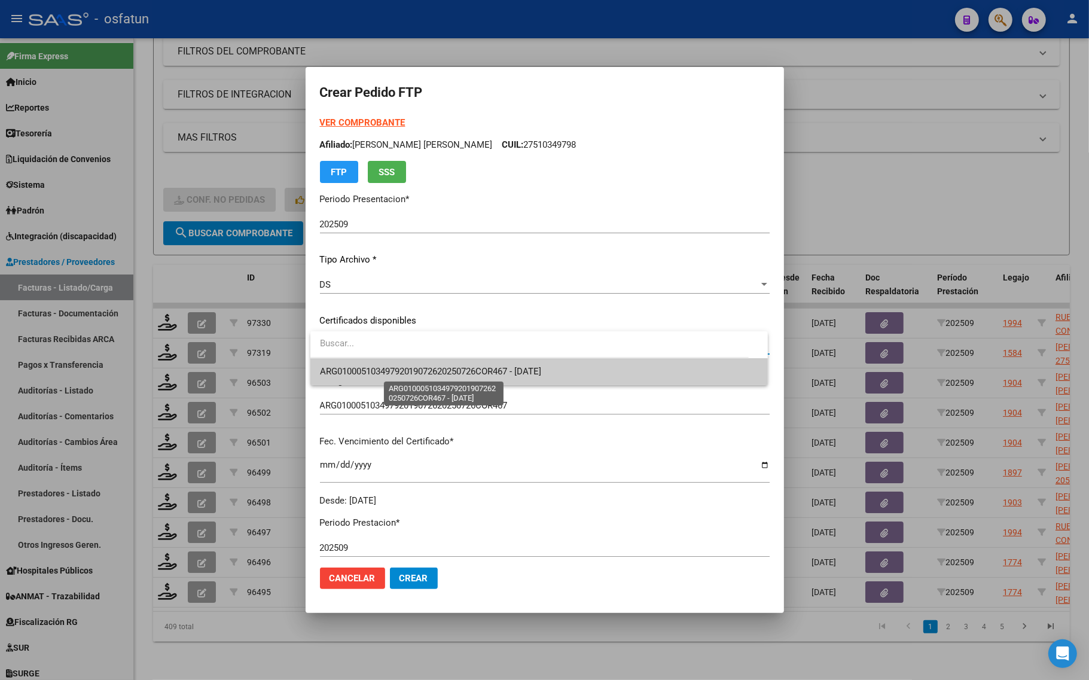
click at [393, 369] on span "ARG01000510349792019072620250726COR467 - [DATE]" at bounding box center [431, 371] width 222 height 11
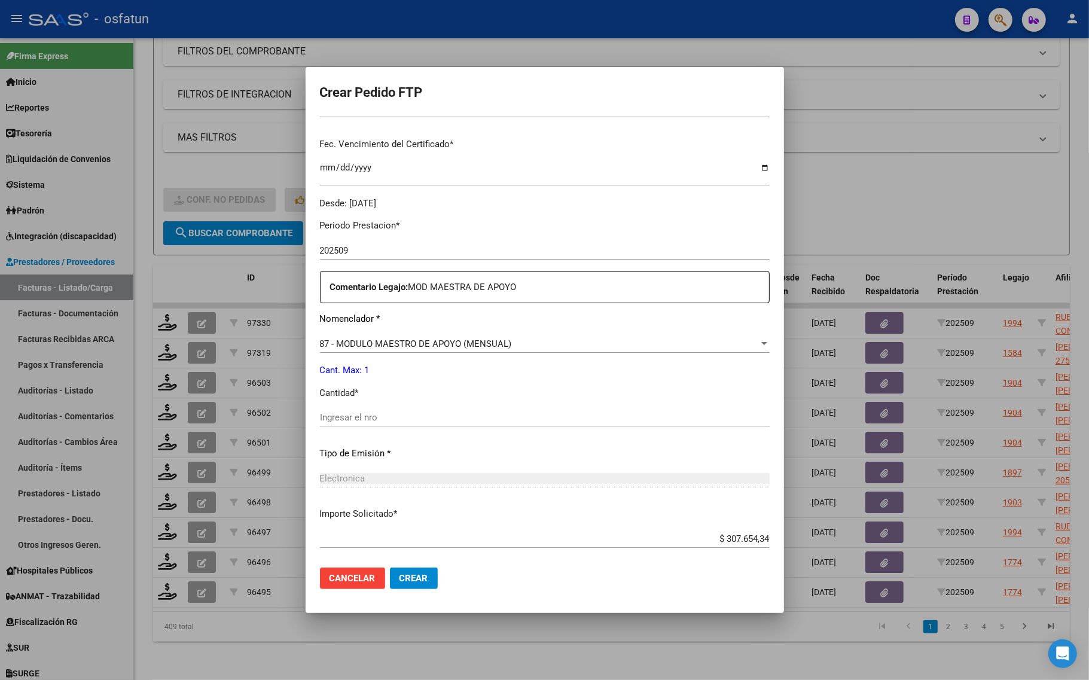
scroll to position [299, 0]
click at [365, 414] on input "Ingresar el nro" at bounding box center [545, 415] width 450 height 11
type input "1"
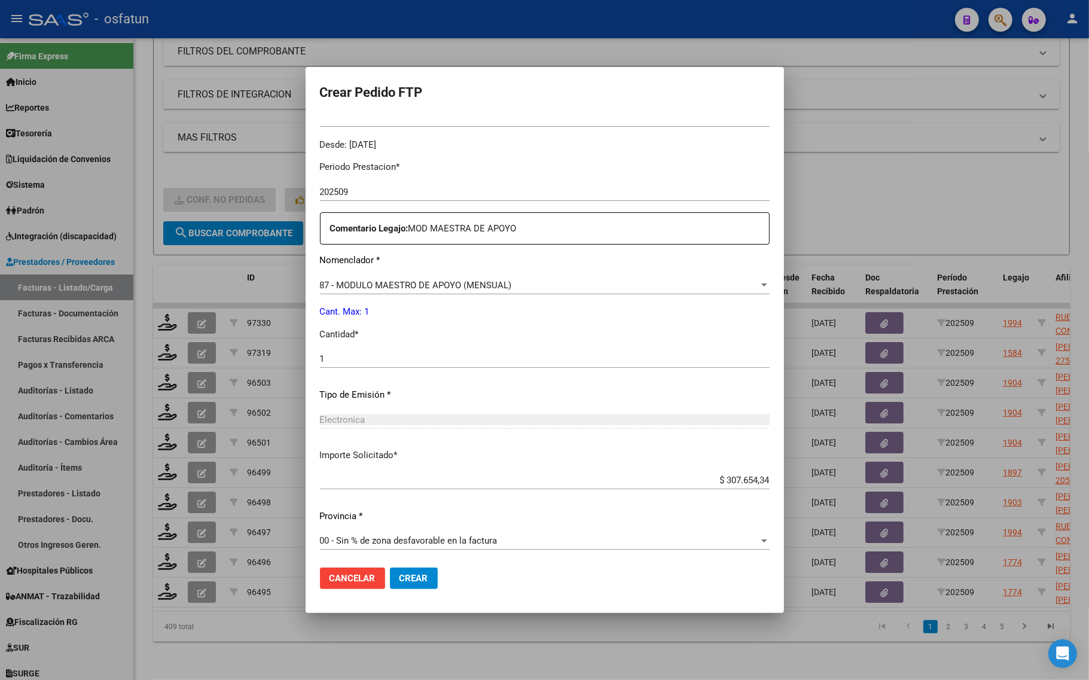
scroll to position [358, 0]
click at [393, 576] on button "Crear" at bounding box center [414, 579] width 48 height 22
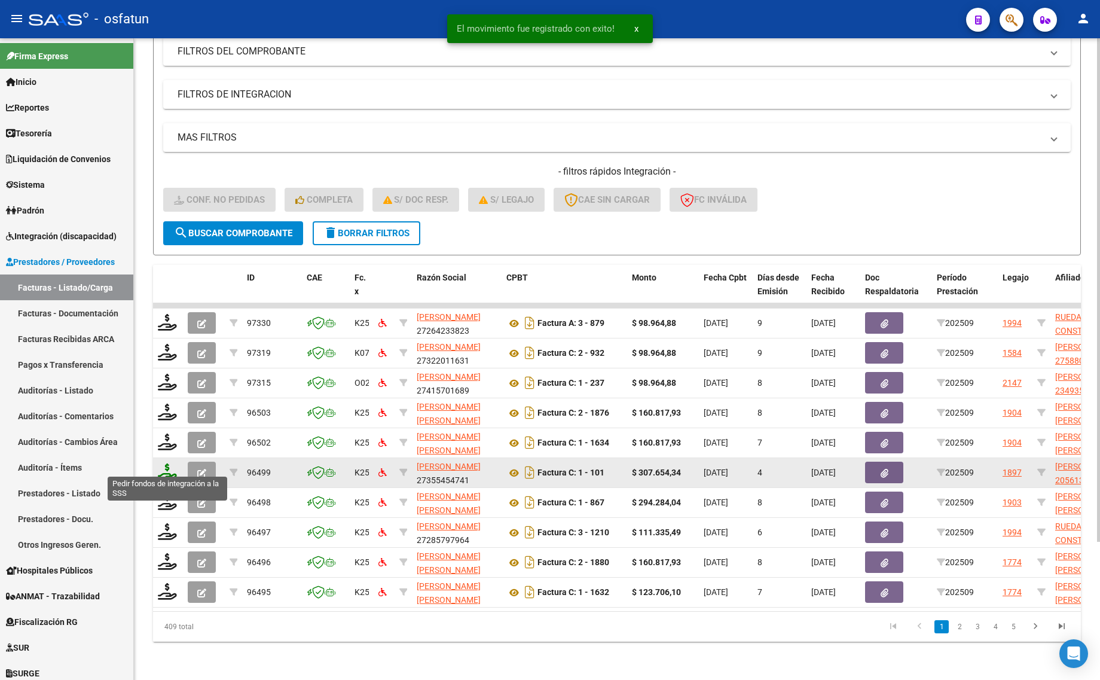
click at [169, 463] on icon at bounding box center [167, 471] width 19 height 17
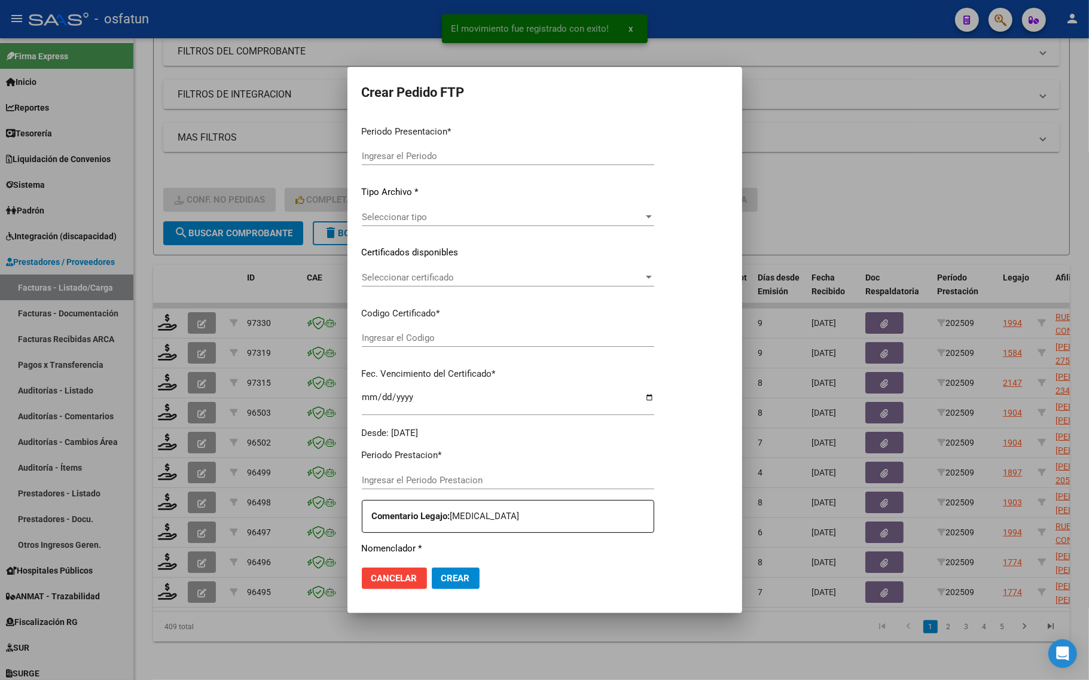
type input "202509"
type input "$ 307.654,34"
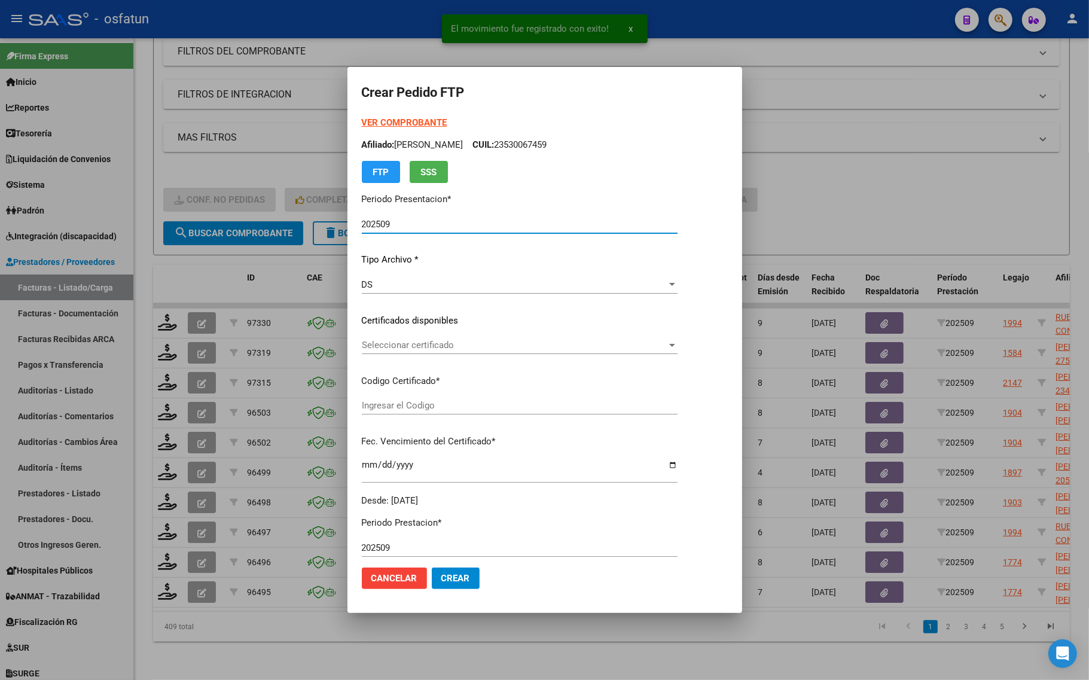
type input "ARG02000561373062024041220290412COR467"
type input "[DATE]"
click at [392, 118] on strong "VER COMPROBANTE" at bounding box center [405, 122] width 86 height 11
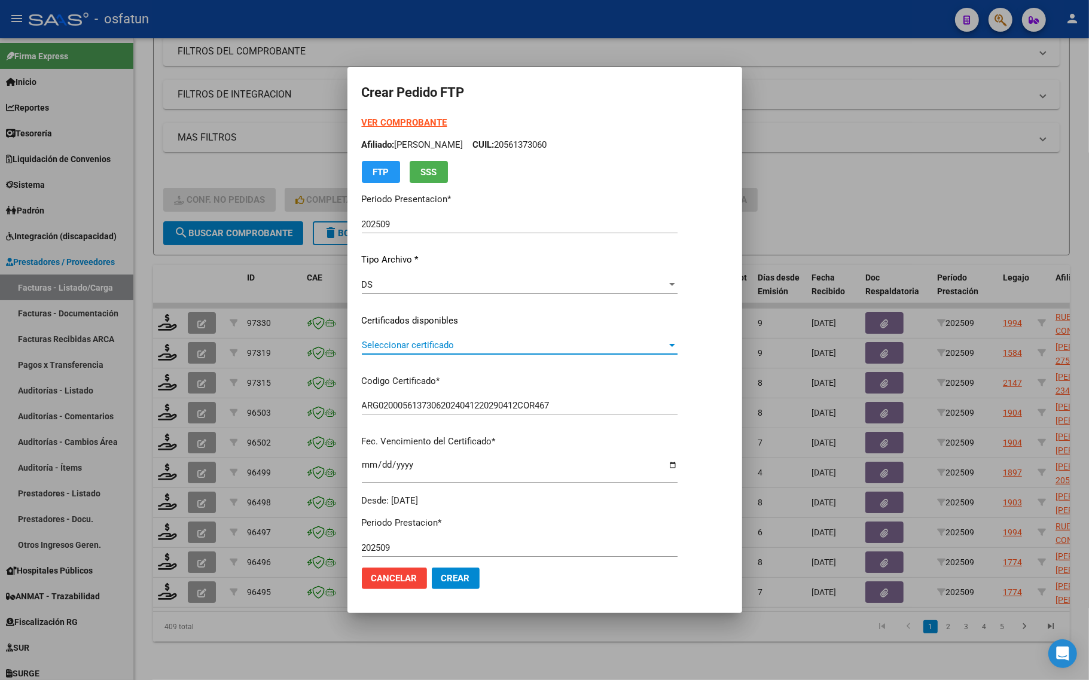
click at [404, 350] on span "Seleccionar certificado" at bounding box center [514, 345] width 305 height 11
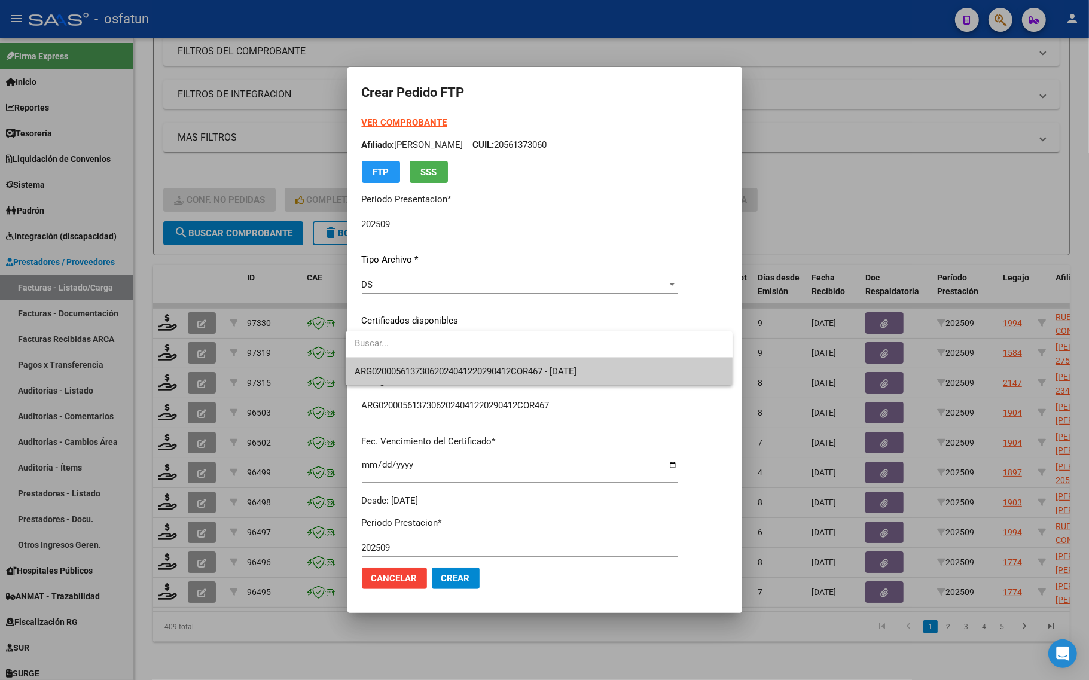
drag, startPoint x: 405, startPoint y: 365, endPoint x: 399, endPoint y: 380, distance: 16.5
click at [405, 366] on span "ARG02000561373062024041220290412COR467 - [DATE]" at bounding box center [539, 371] width 368 height 27
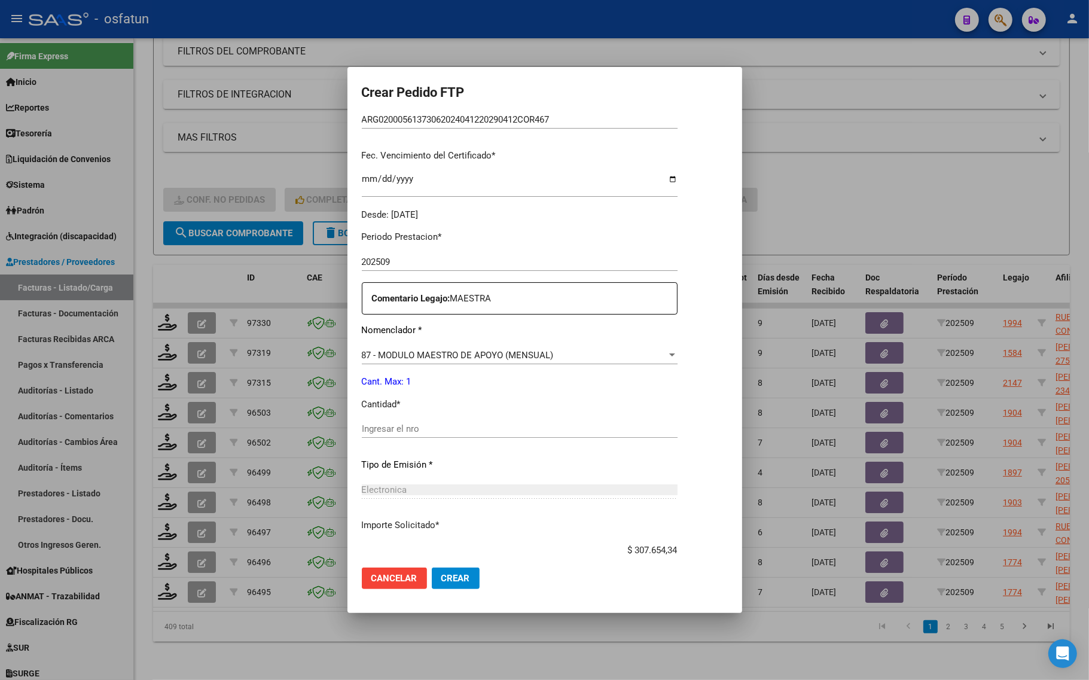
scroll to position [299, 0]
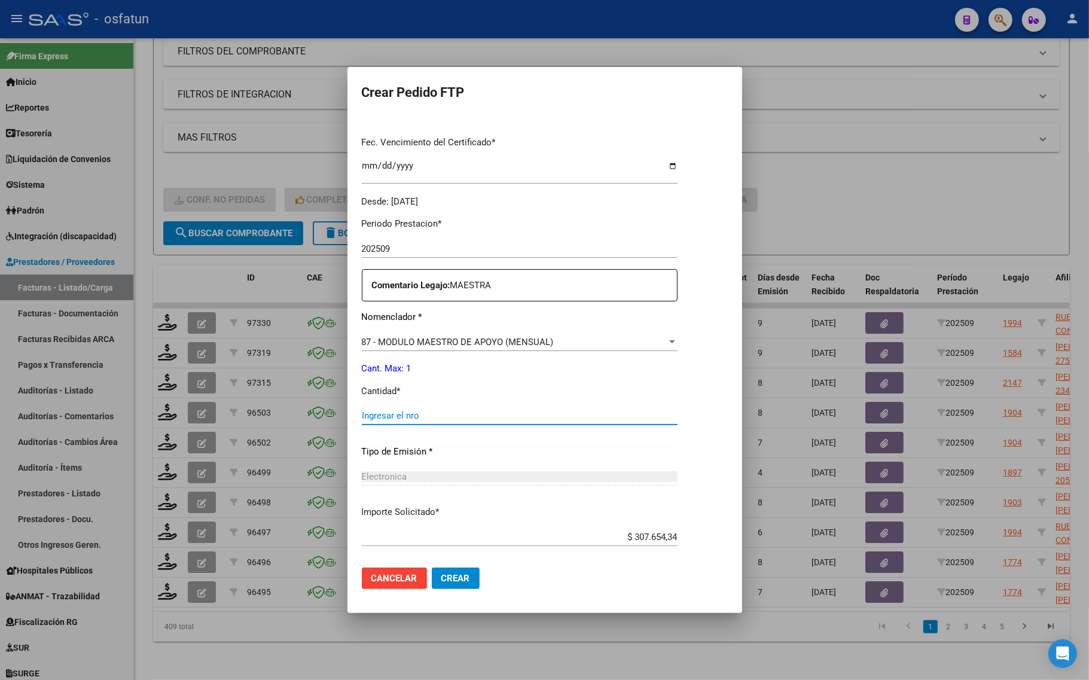
click at [382, 416] on input "Ingresar el nro" at bounding box center [520, 415] width 316 height 11
type input "1"
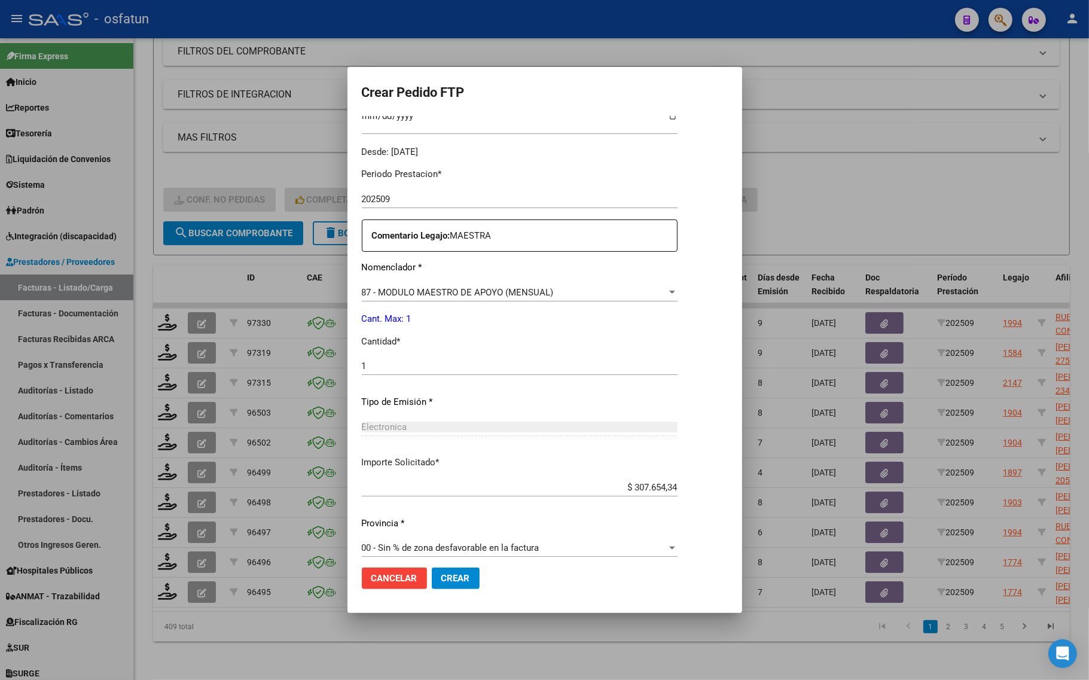
scroll to position [358, 0]
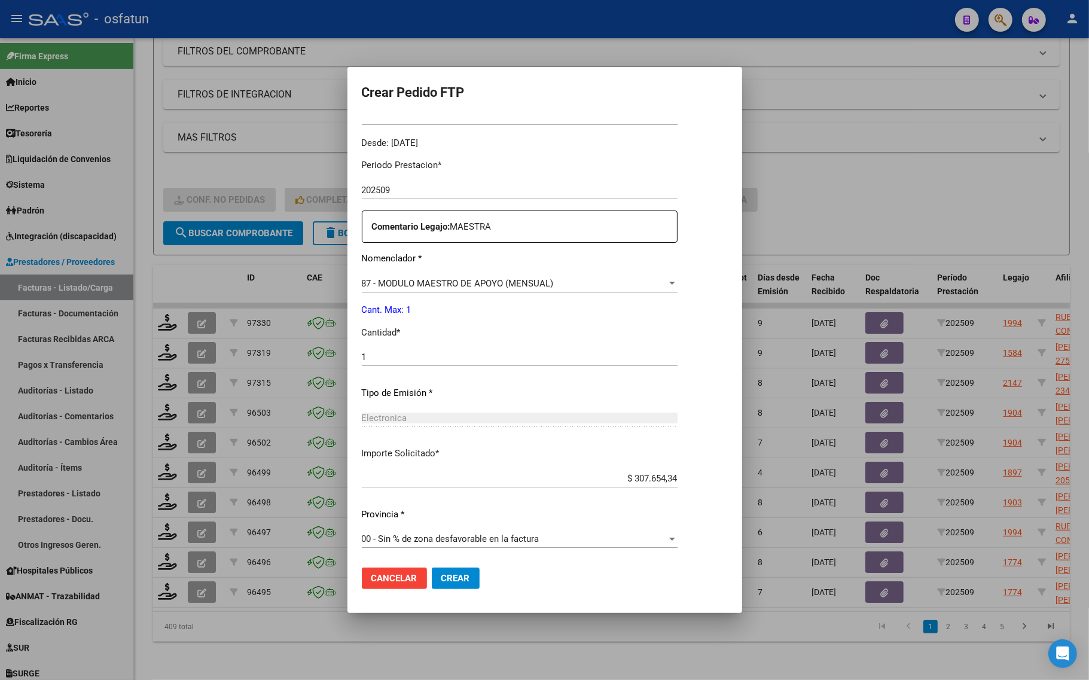
click at [441, 569] on button "Crear" at bounding box center [456, 579] width 48 height 22
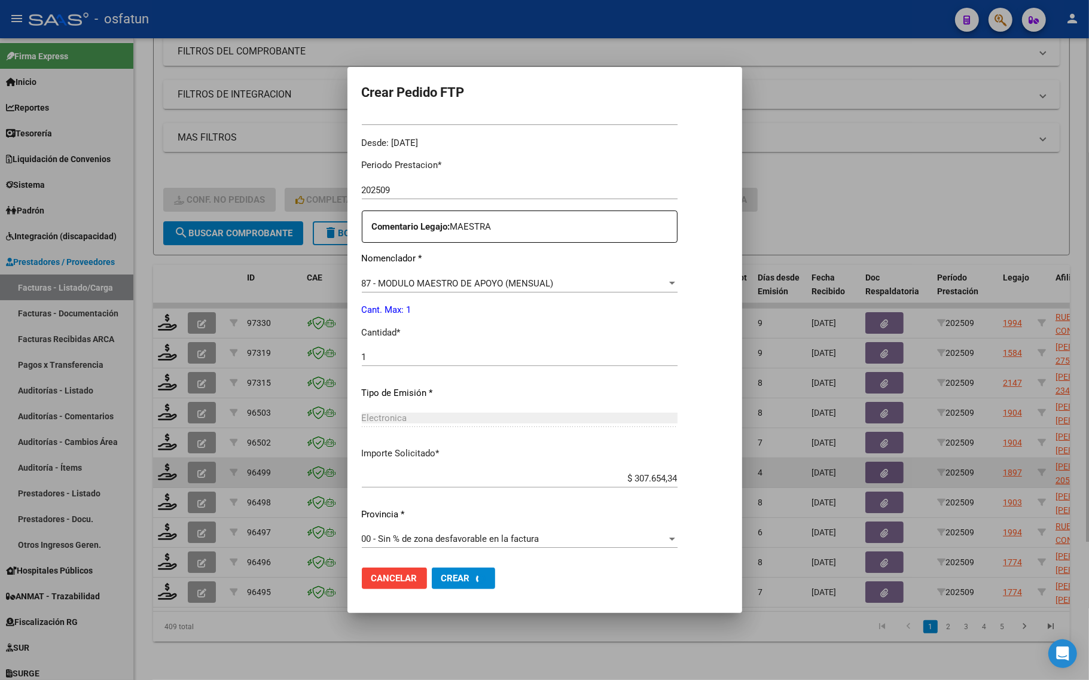
scroll to position [0, 0]
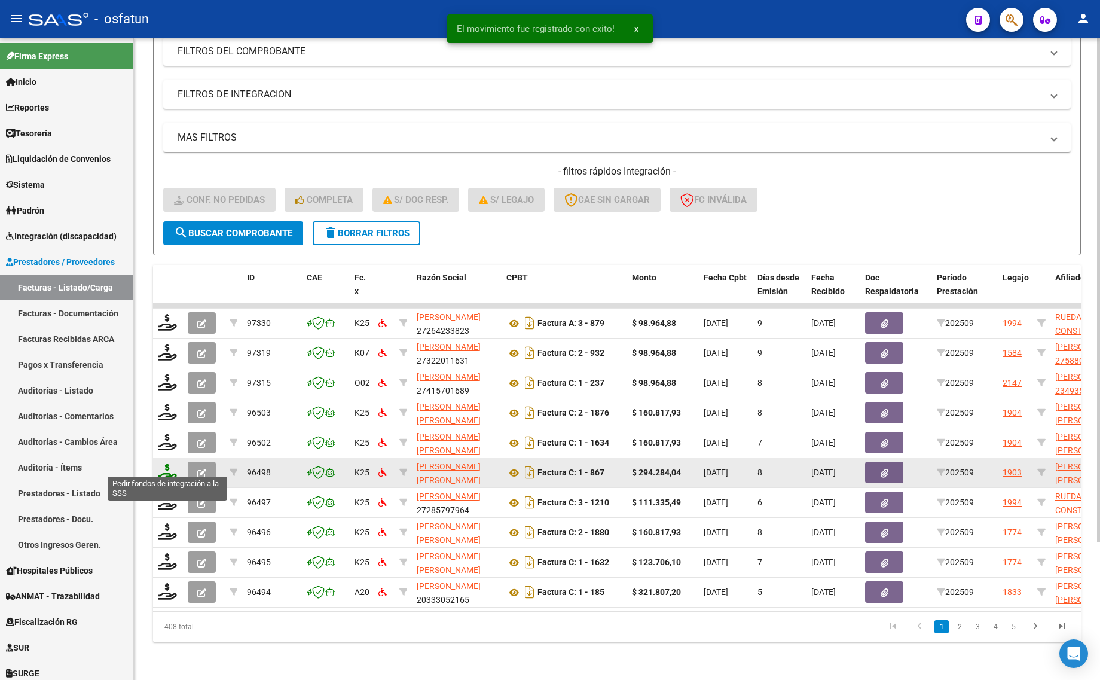
click at [161, 463] on icon at bounding box center [167, 471] width 19 height 17
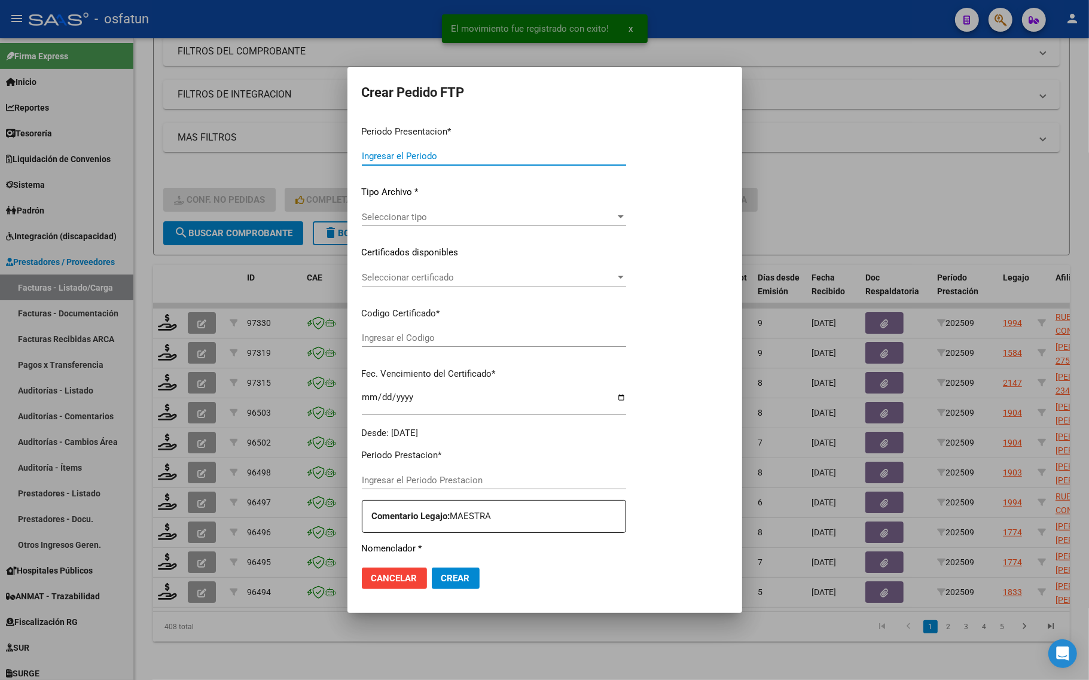
type input "202509"
type input "$ 294.284,04"
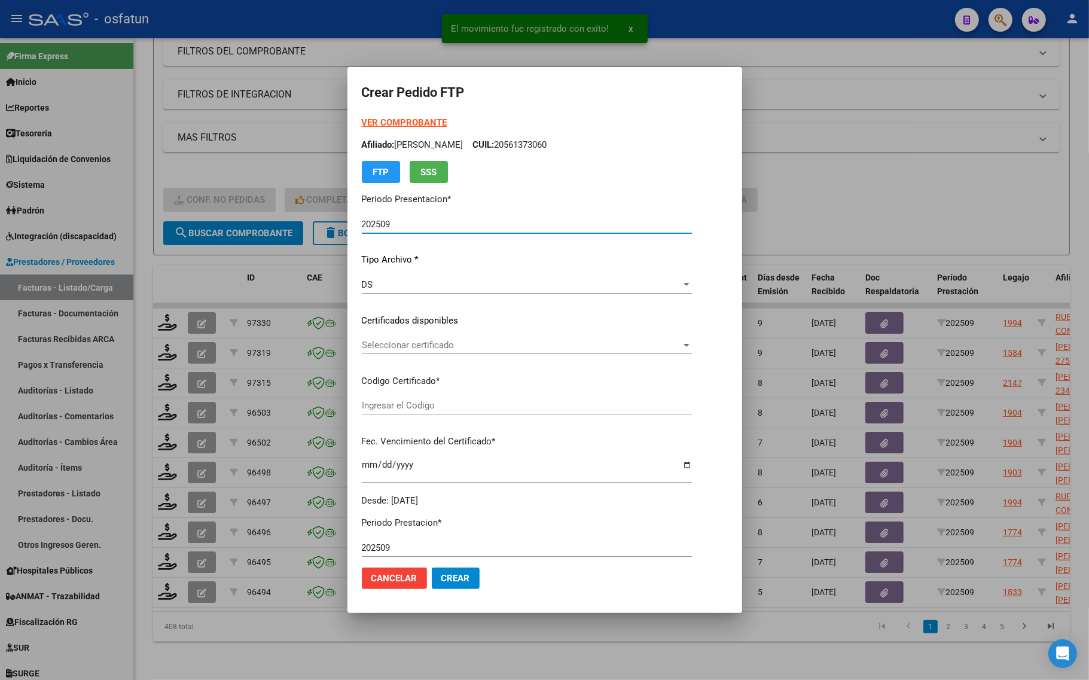
type input "ARG01000522290802023090420330904COR540"
type input "[DATE]"
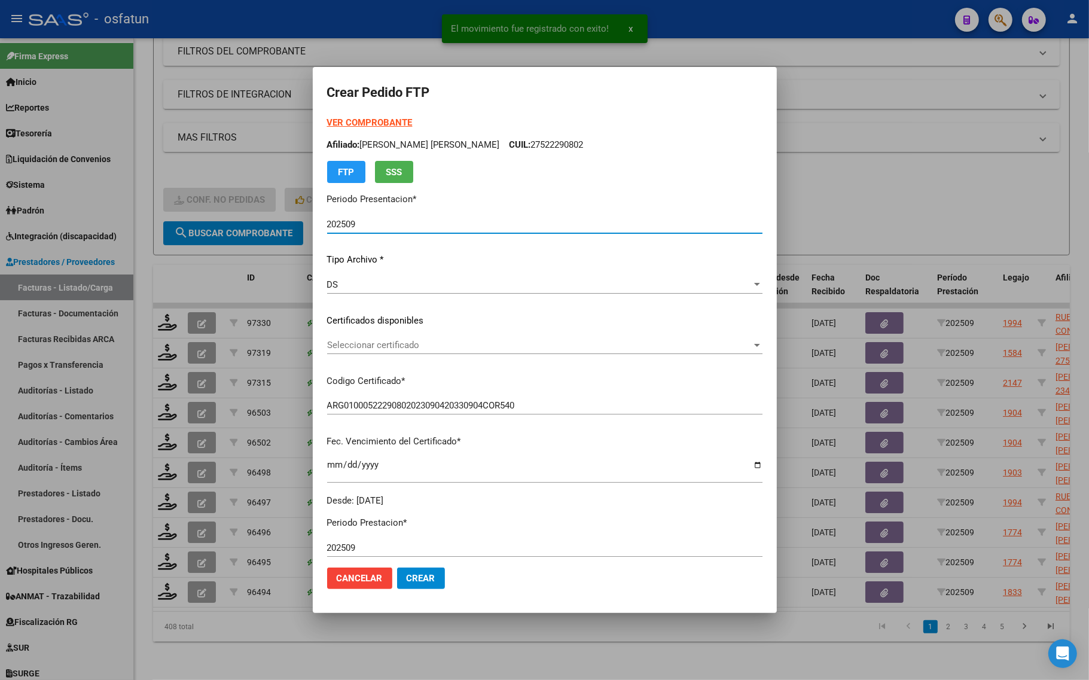
click at [356, 121] on strong "VER COMPROBANTE" at bounding box center [370, 122] width 86 height 11
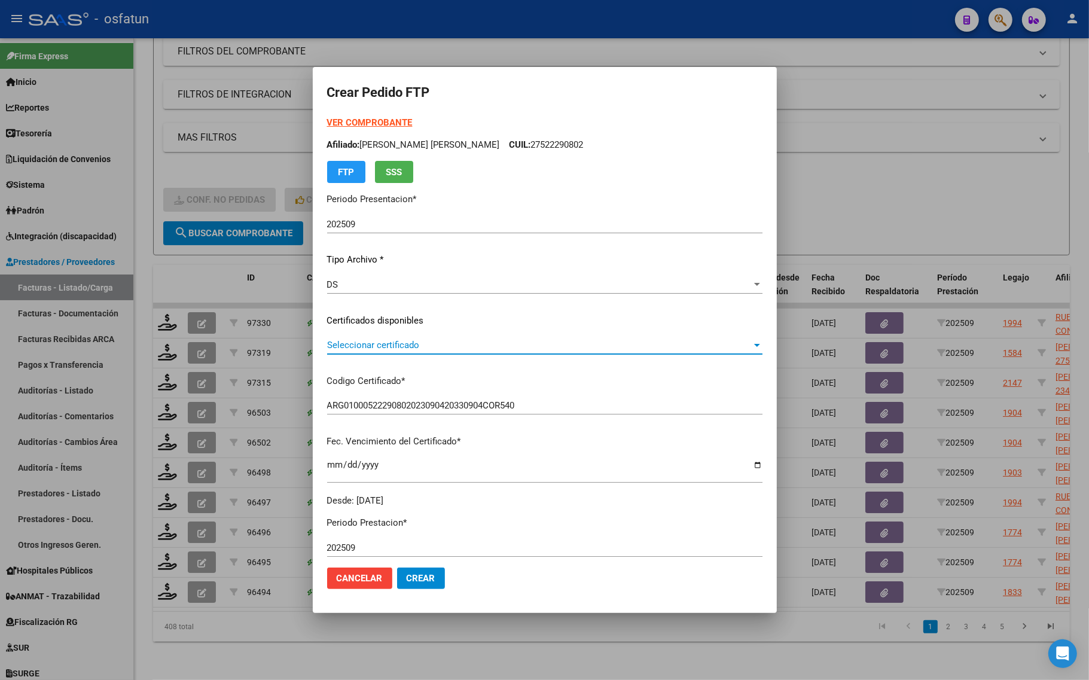
click at [533, 341] on span "Seleccionar certificado" at bounding box center [539, 345] width 425 height 11
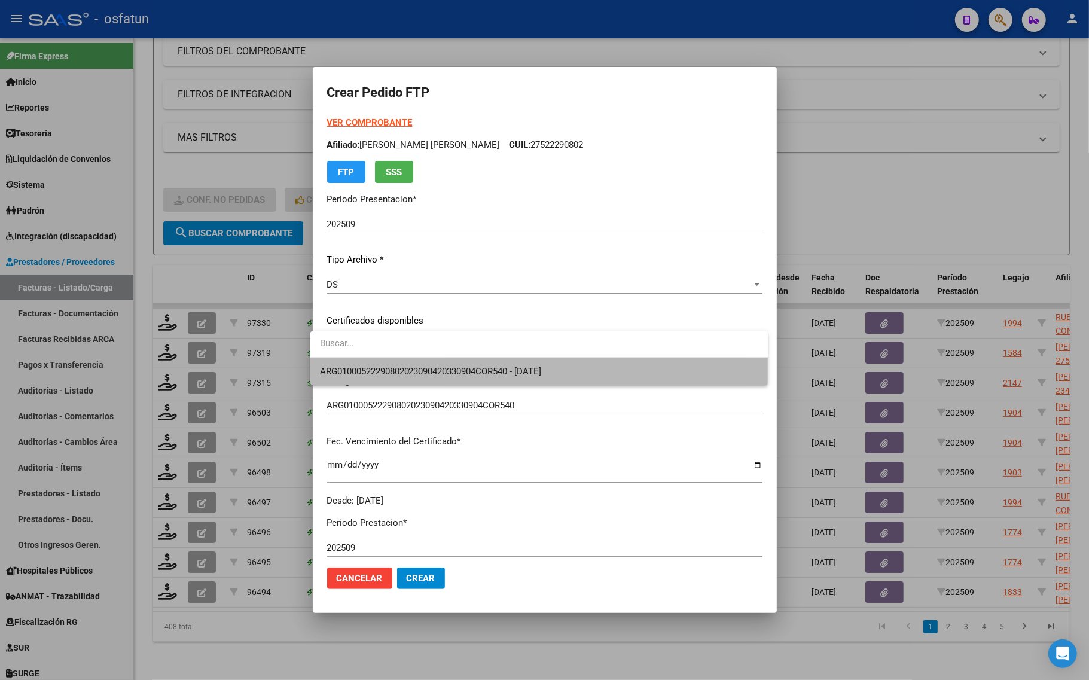
click at [529, 365] on span "ARG01000522290802023090420330904COR540 - [DATE]" at bounding box center [539, 371] width 438 height 27
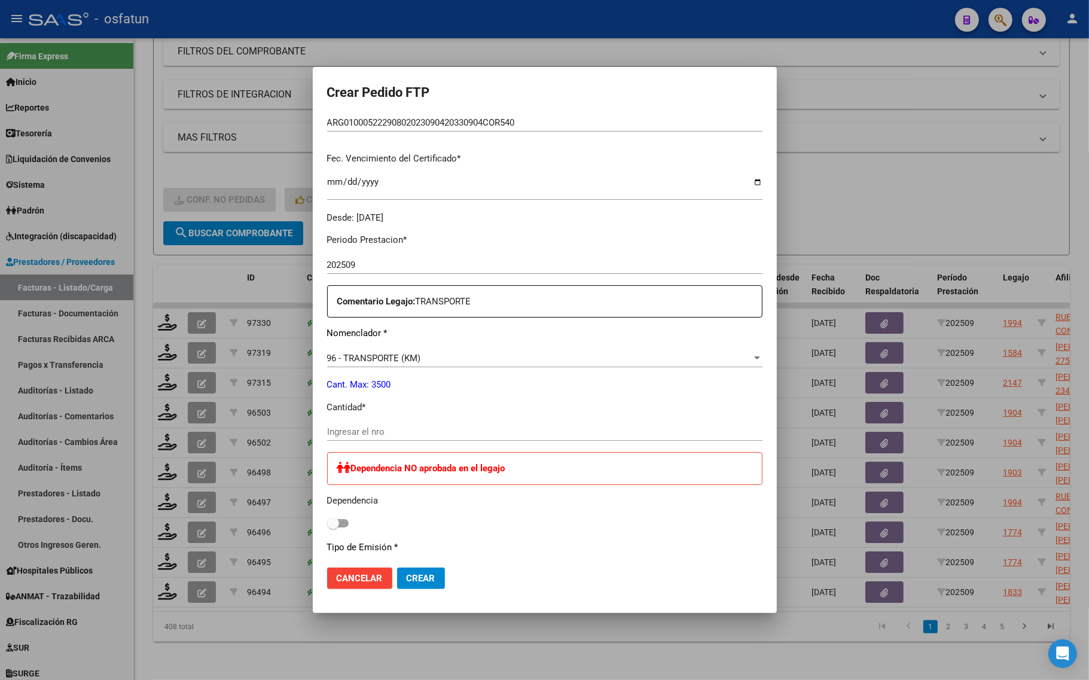
scroll to position [374, 0]
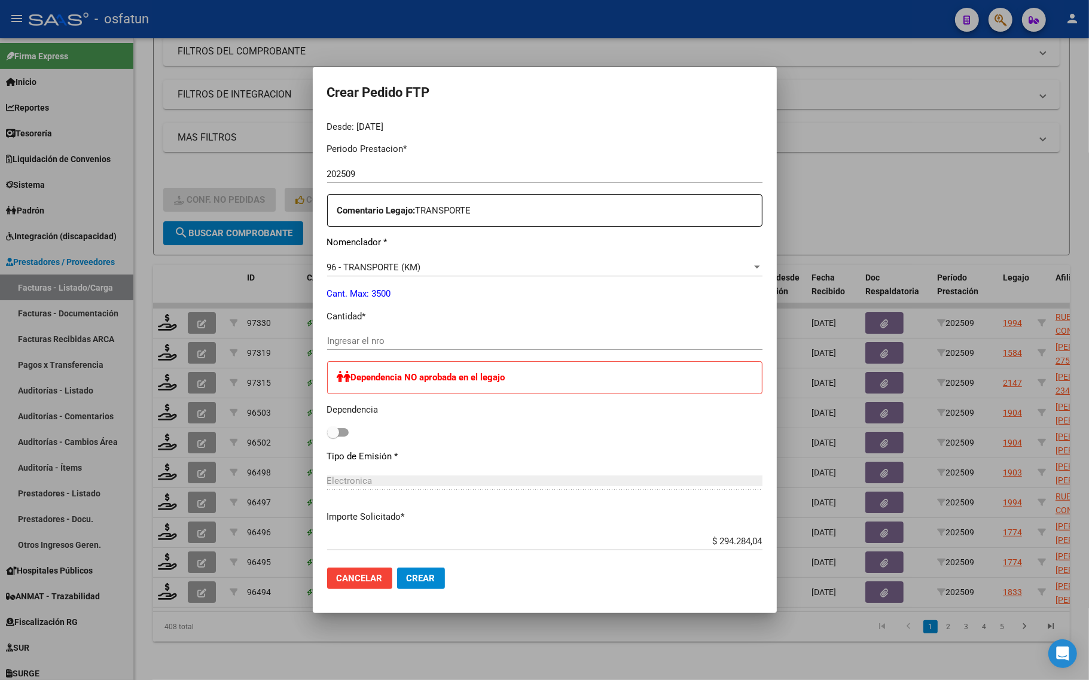
click at [402, 339] on input "Ingresar el nro" at bounding box center [544, 340] width 435 height 11
click at [377, 345] on input "Ingresar el nro" at bounding box center [544, 340] width 435 height 11
type input "544"
click at [365, 338] on input "544" at bounding box center [544, 340] width 435 height 11
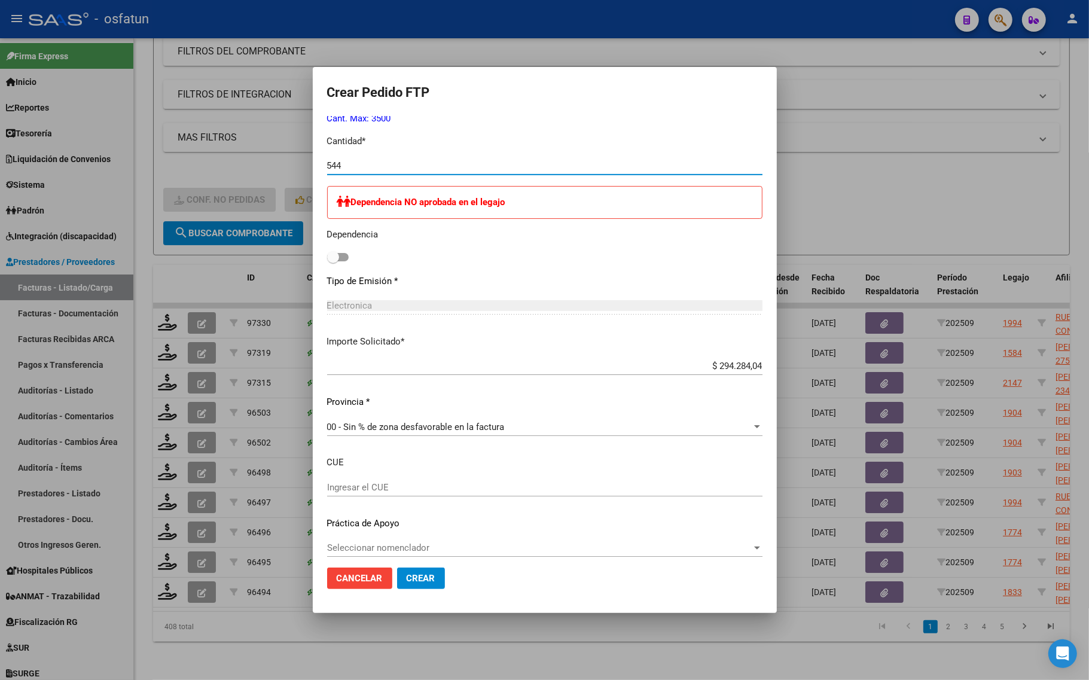
scroll to position [558, 0]
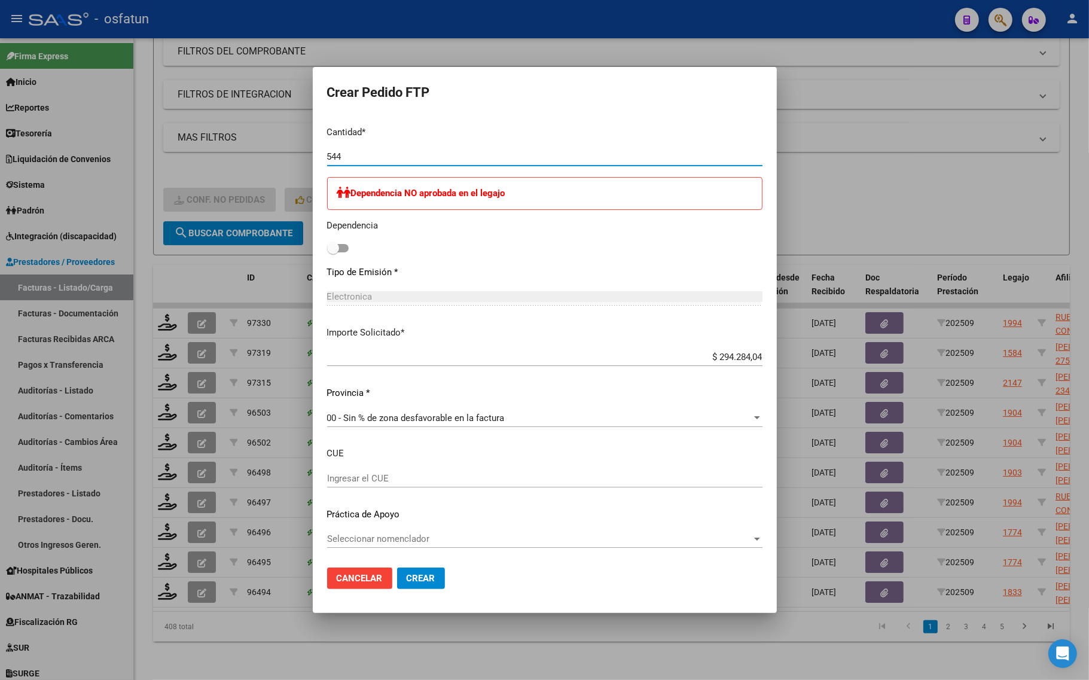
click at [426, 576] on span "Crear" at bounding box center [421, 578] width 29 height 11
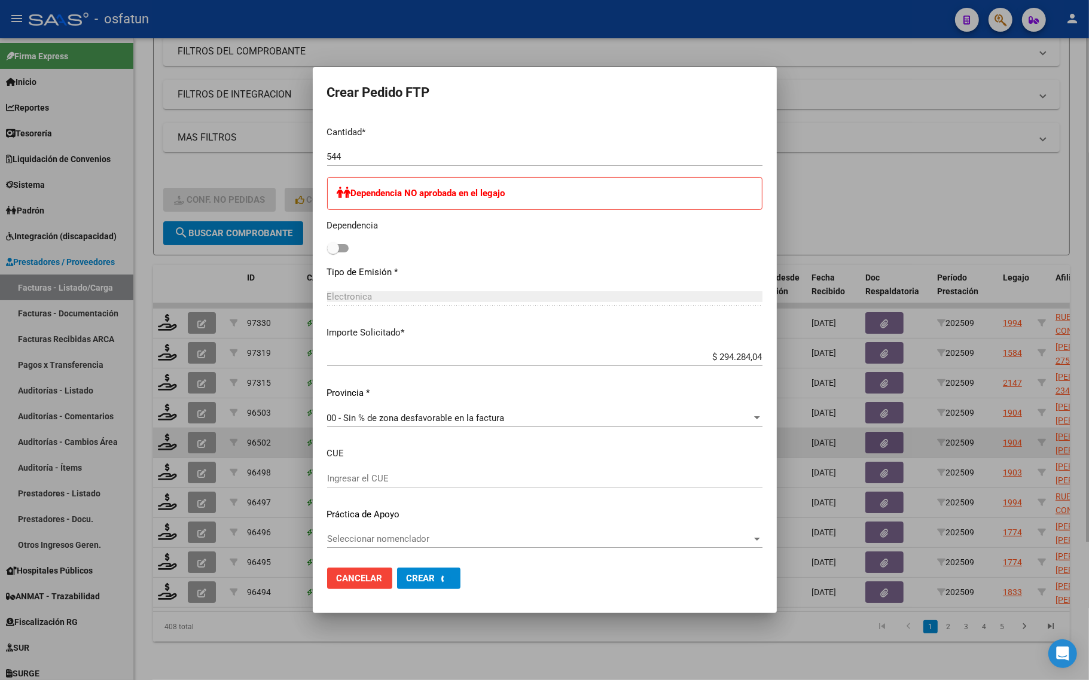
scroll to position [0, 0]
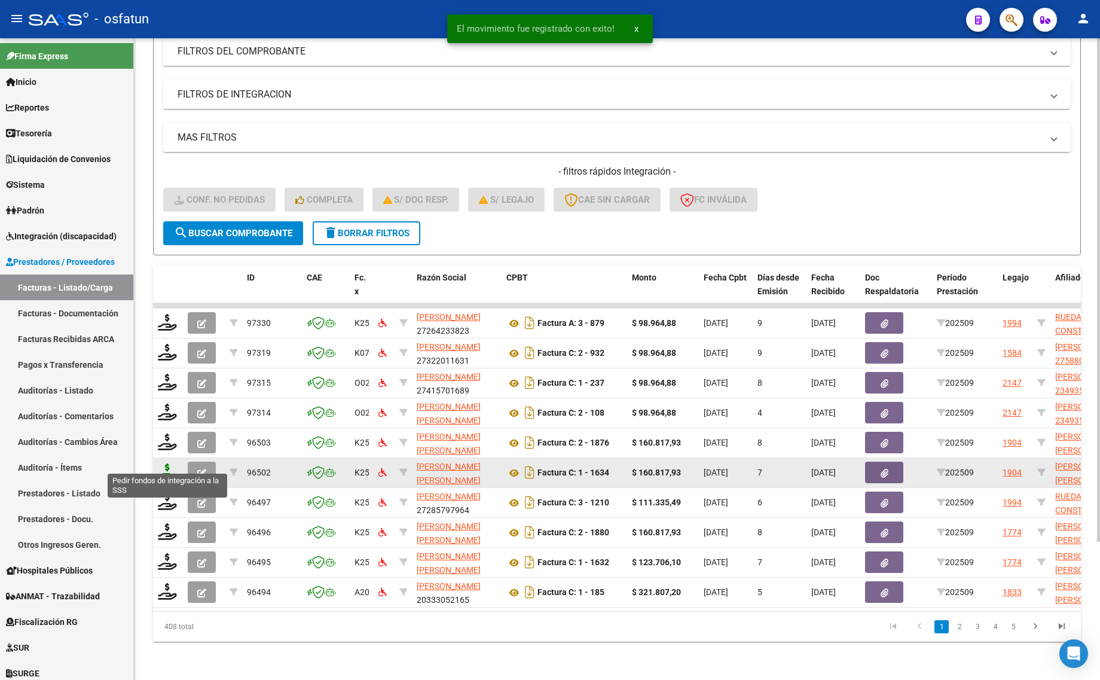
click at [169, 463] on icon at bounding box center [167, 471] width 19 height 17
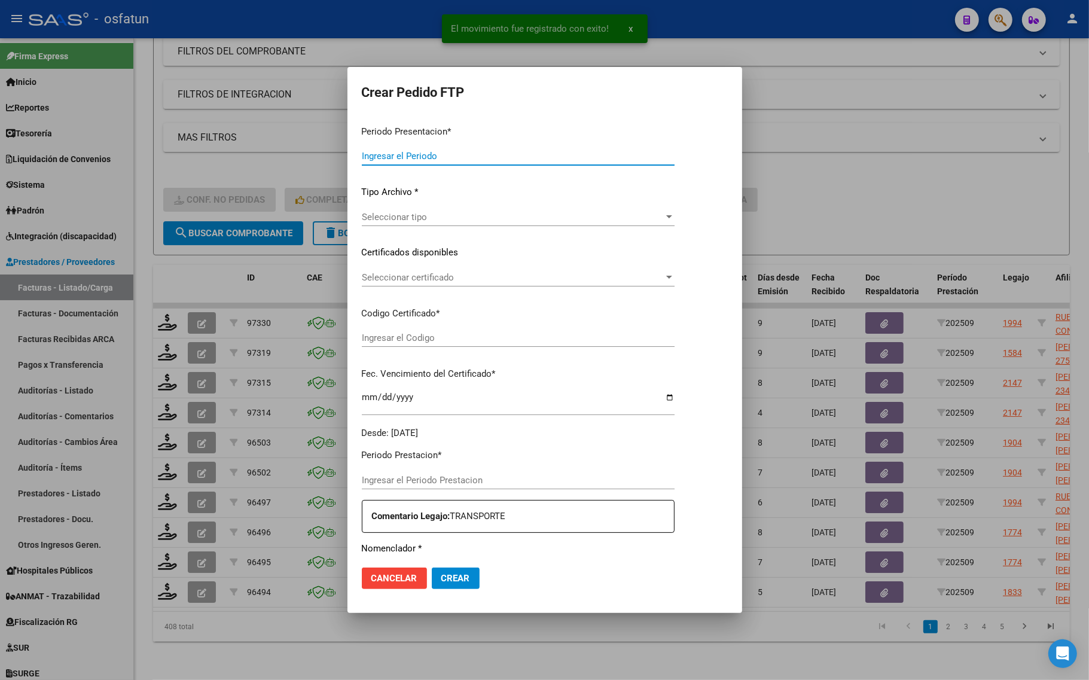
type input "202509"
type input "$ 160.817,93"
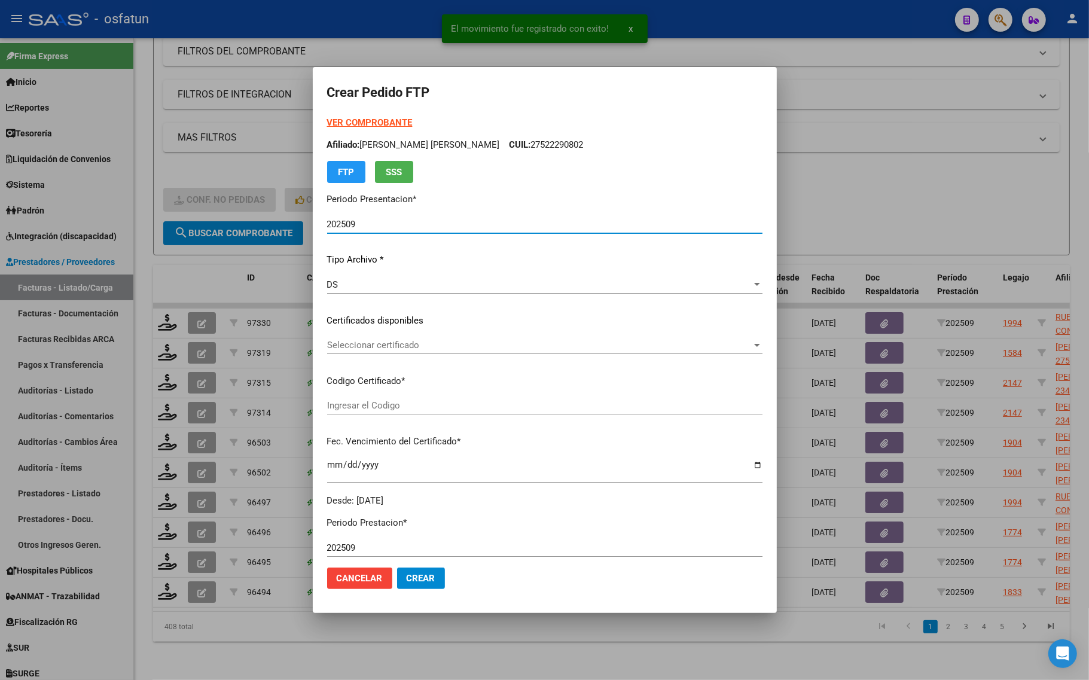
type input "ARG01000510349792019072620250726COR467"
type input "[DATE]"
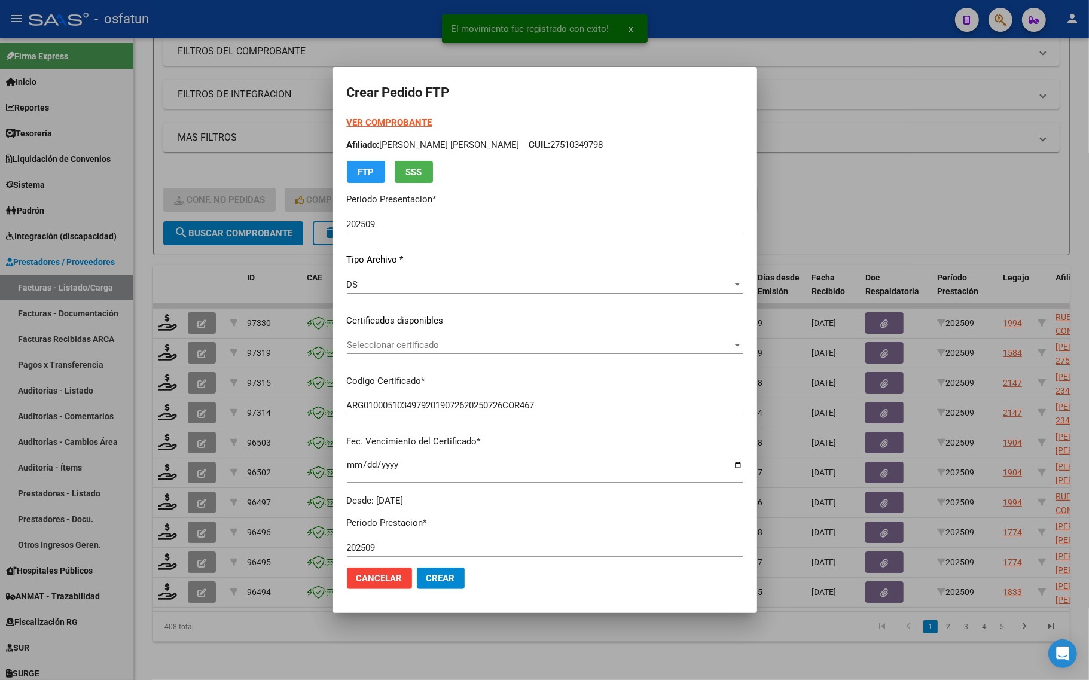
drag, startPoint x: 356, startPoint y: 115, endPoint x: 353, endPoint y: 126, distance: 10.8
click at [356, 118] on div "VER COMPROBANTE ARCA Padrón Afiliado: [PERSON_NAME] [PERSON_NAME] CUIL: 2751034…" at bounding box center [545, 149] width 396 height 67
click at [350, 121] on strong "VER COMPROBANTE" at bounding box center [390, 122] width 86 height 11
click at [374, 348] on span "Seleccionar certificado" at bounding box center [539, 345] width 385 height 11
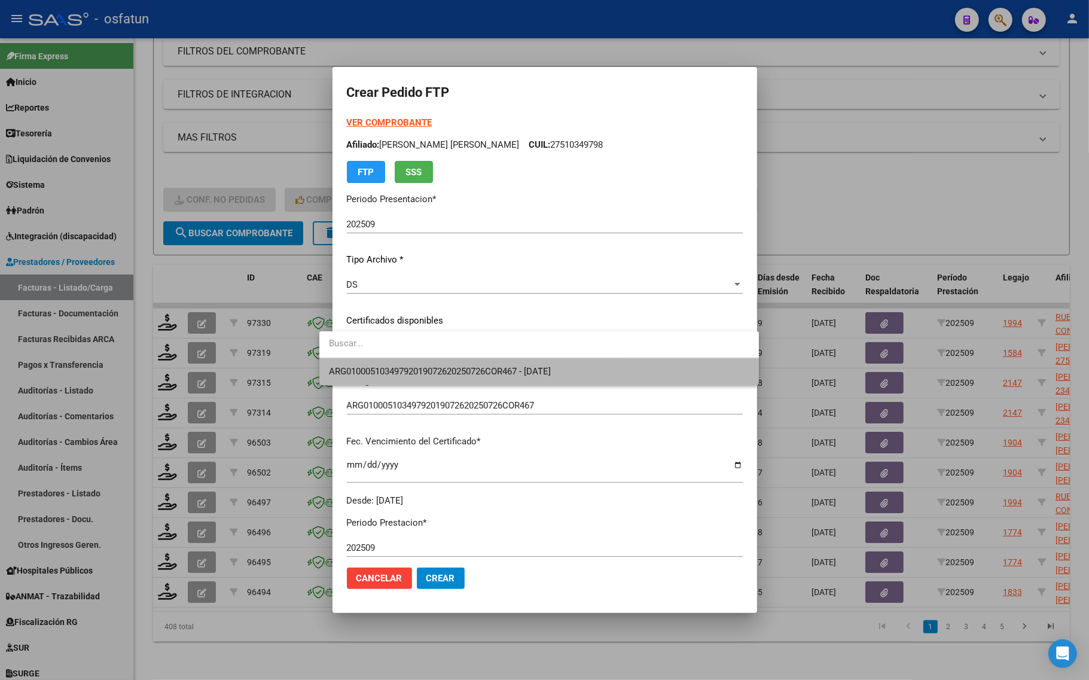
click at [386, 365] on span "ARG01000510349792019072620250726COR467 - [DATE]" at bounding box center [539, 371] width 420 height 27
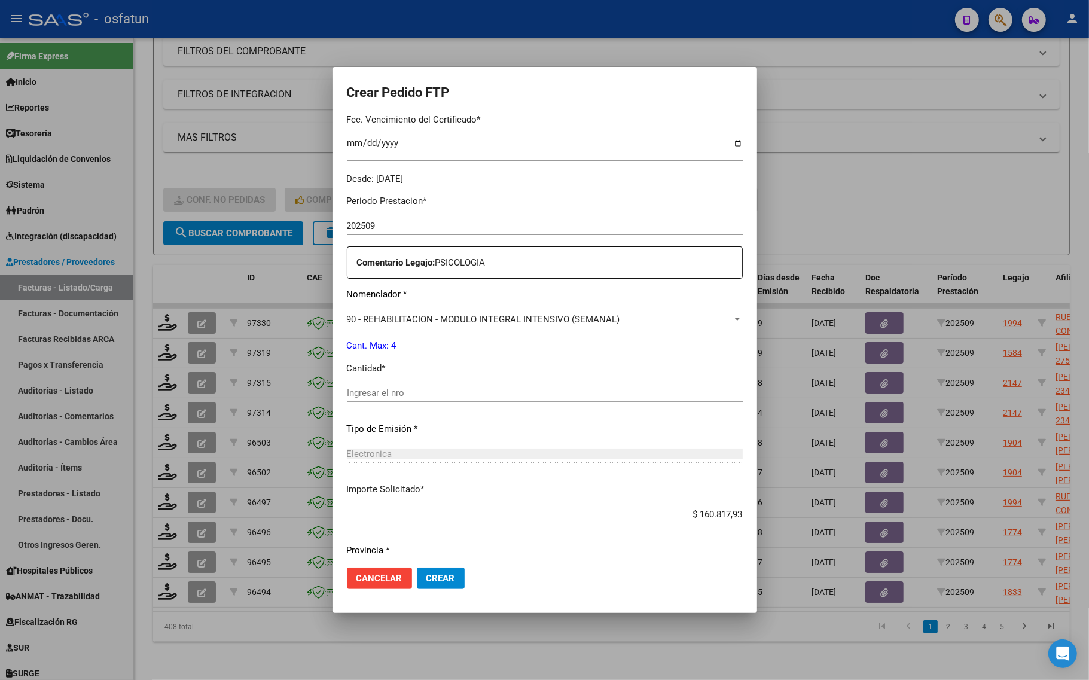
scroll to position [358, 0]
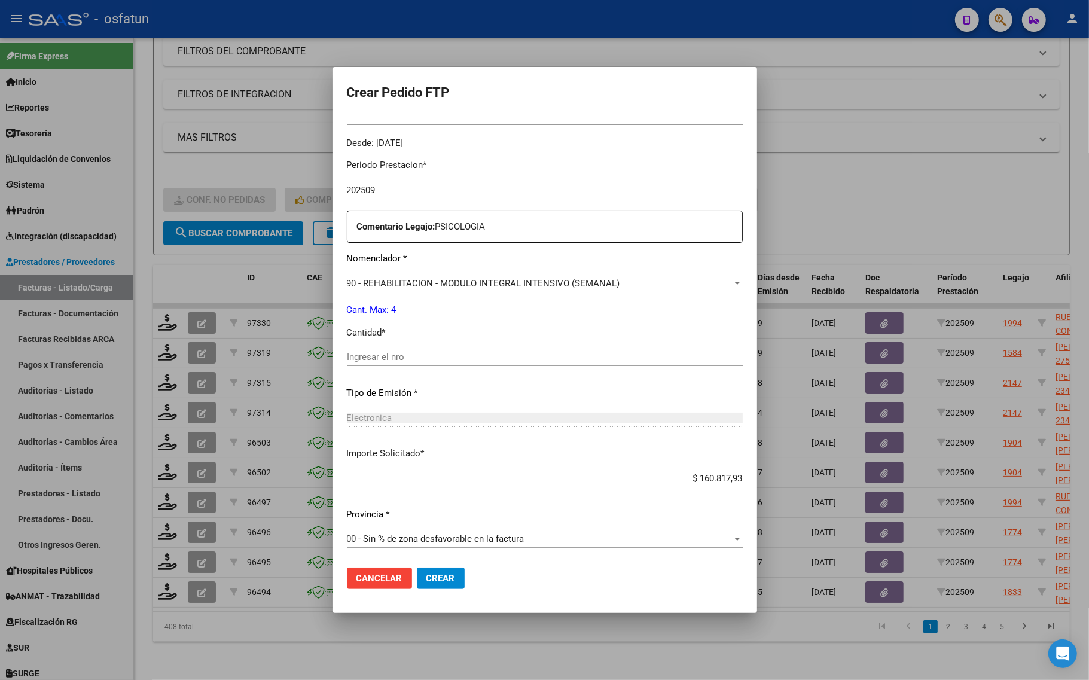
click at [347, 347] on div "Periodo Prestacion * 202509 Ingresar el Periodo Prestacion Comentario Legajo: P…" at bounding box center [545, 355] width 396 height 410
click at [347, 359] on input "Ingresar el nro" at bounding box center [545, 357] width 396 height 11
type input "4"
click at [426, 578] on span "Crear" at bounding box center [440, 578] width 29 height 11
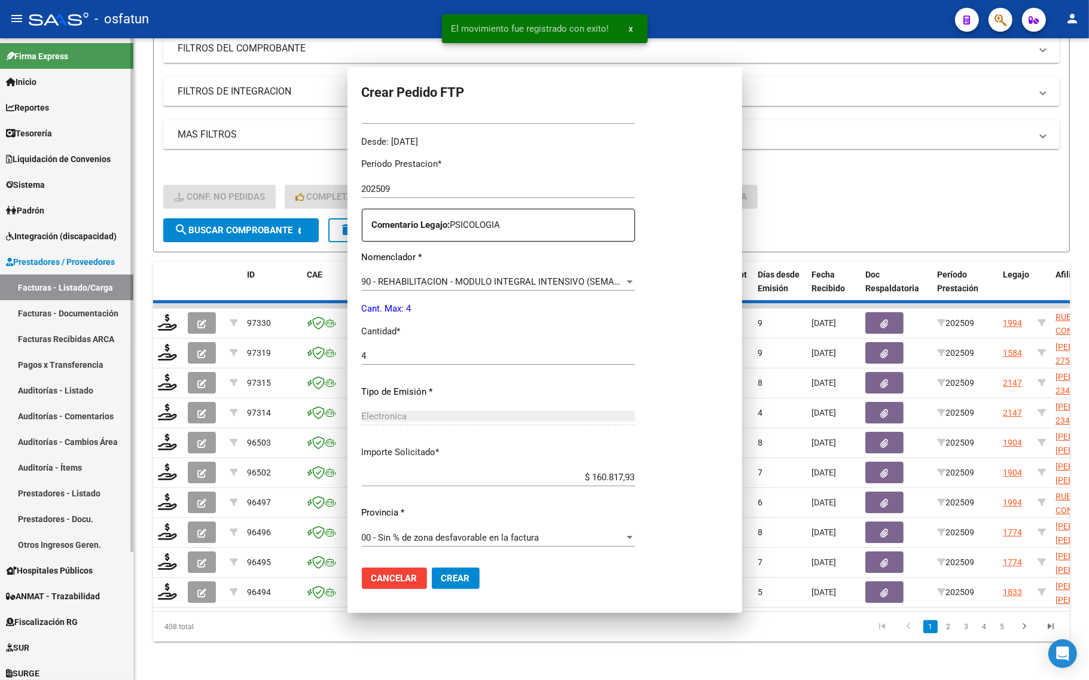
scroll to position [0, 0]
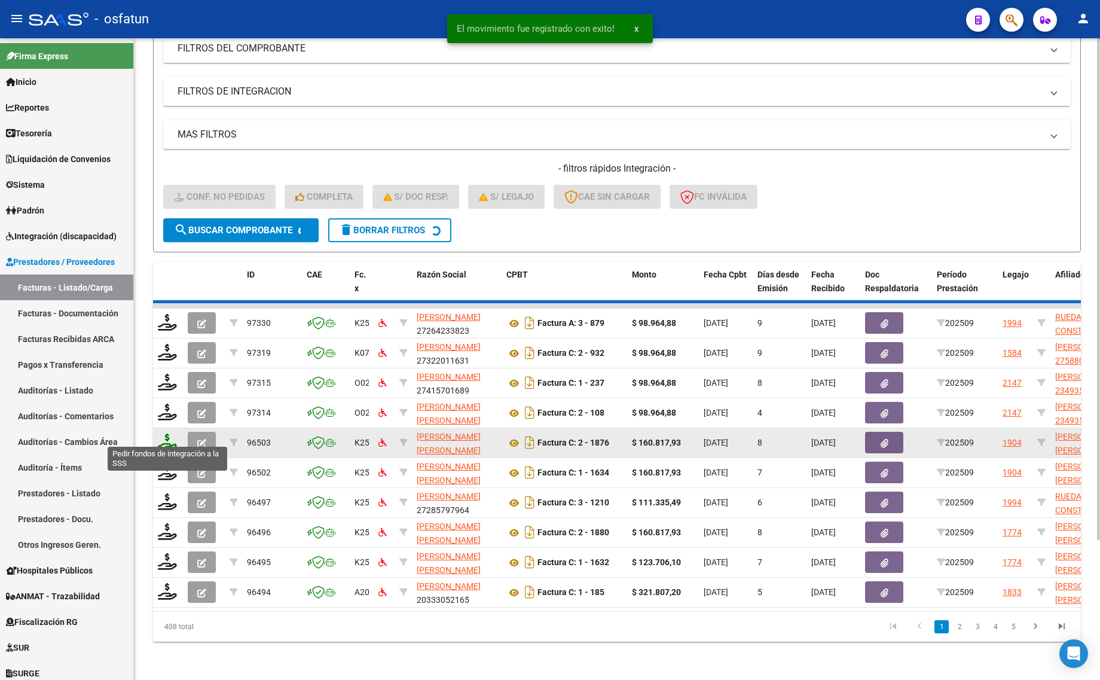
click at [162, 434] on icon at bounding box center [167, 442] width 19 height 17
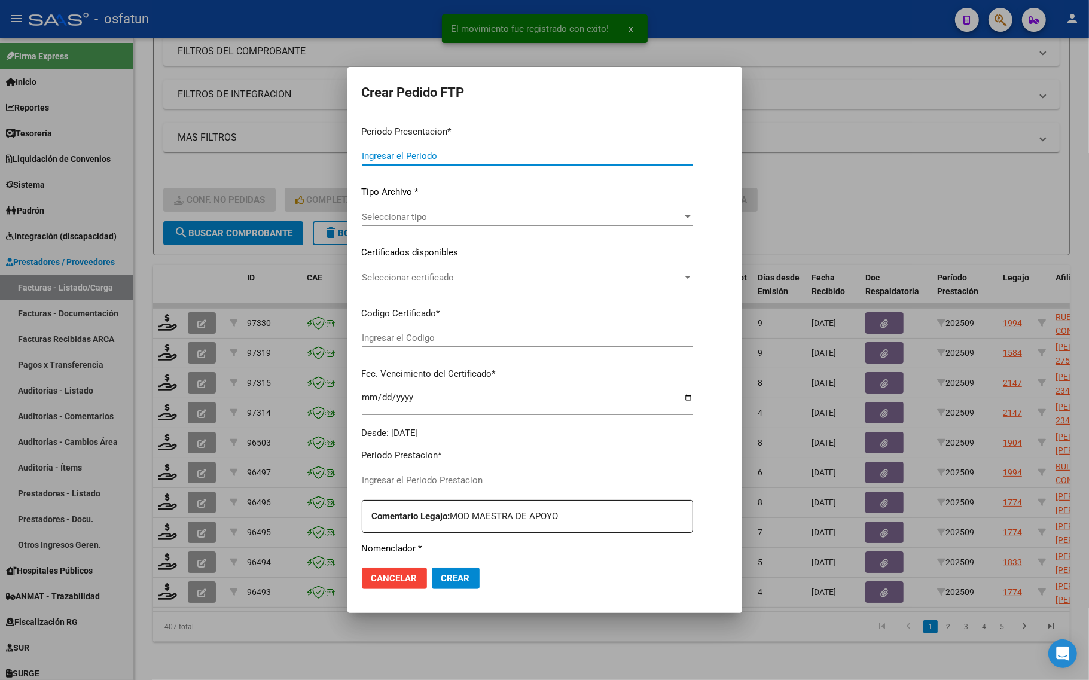
type input "202509"
type input "$ 160.817,93"
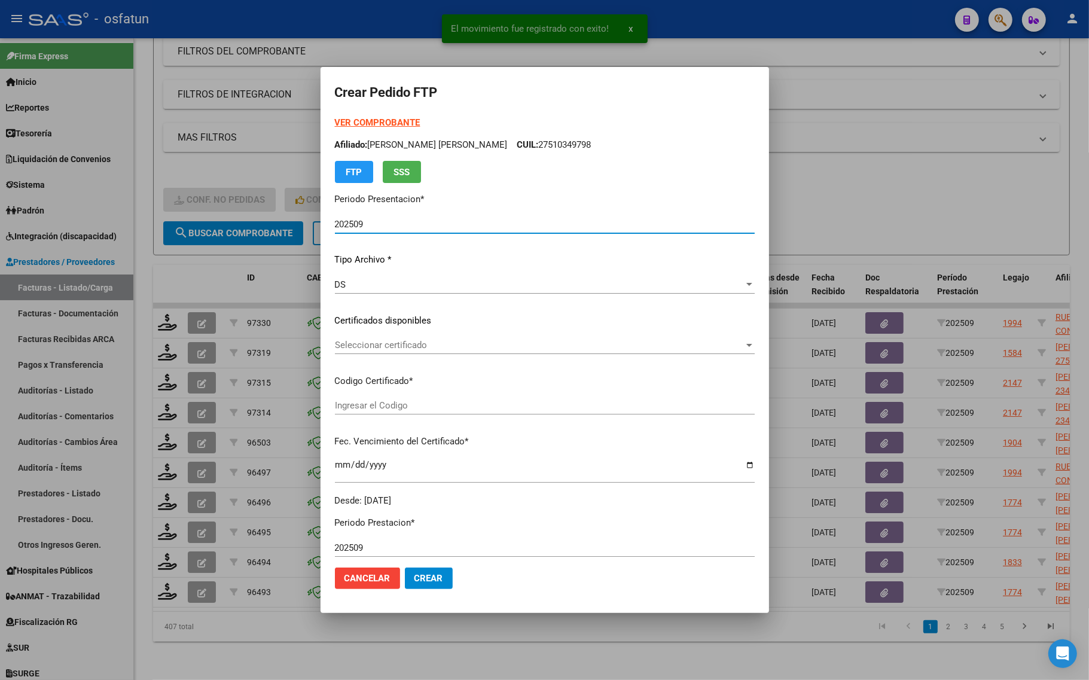
type input "ARG01000510349792019072620250726COR467"
type input "[DATE]"
click at [363, 120] on strong "VER COMPROBANTE" at bounding box center [378, 122] width 86 height 11
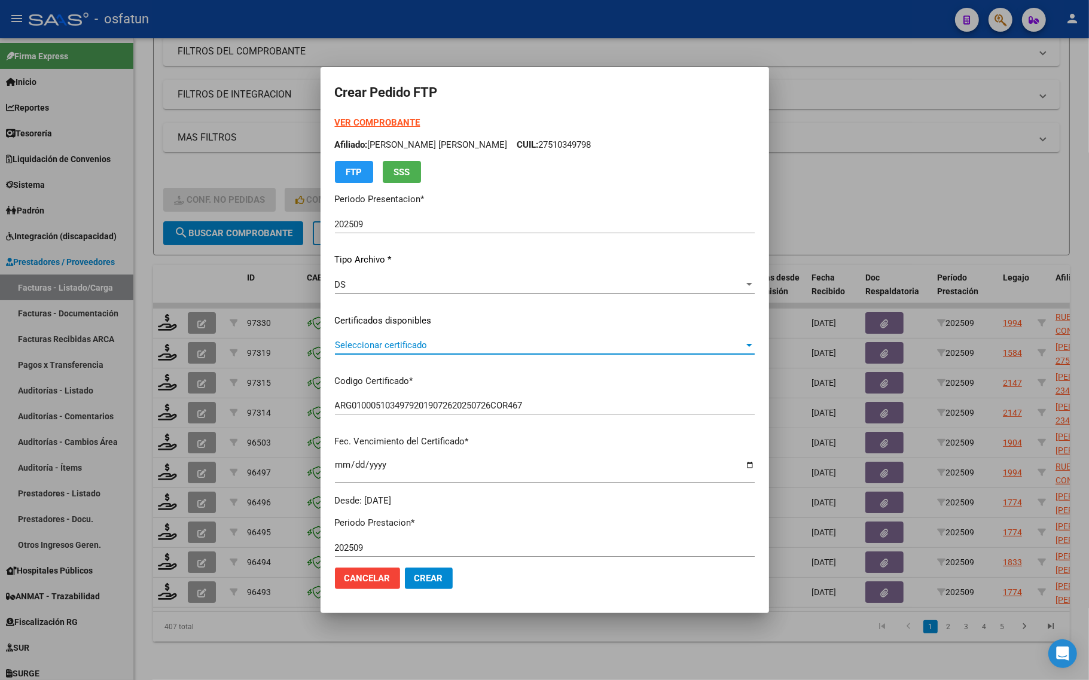
click at [364, 342] on span "Seleccionar certificado" at bounding box center [539, 345] width 409 height 11
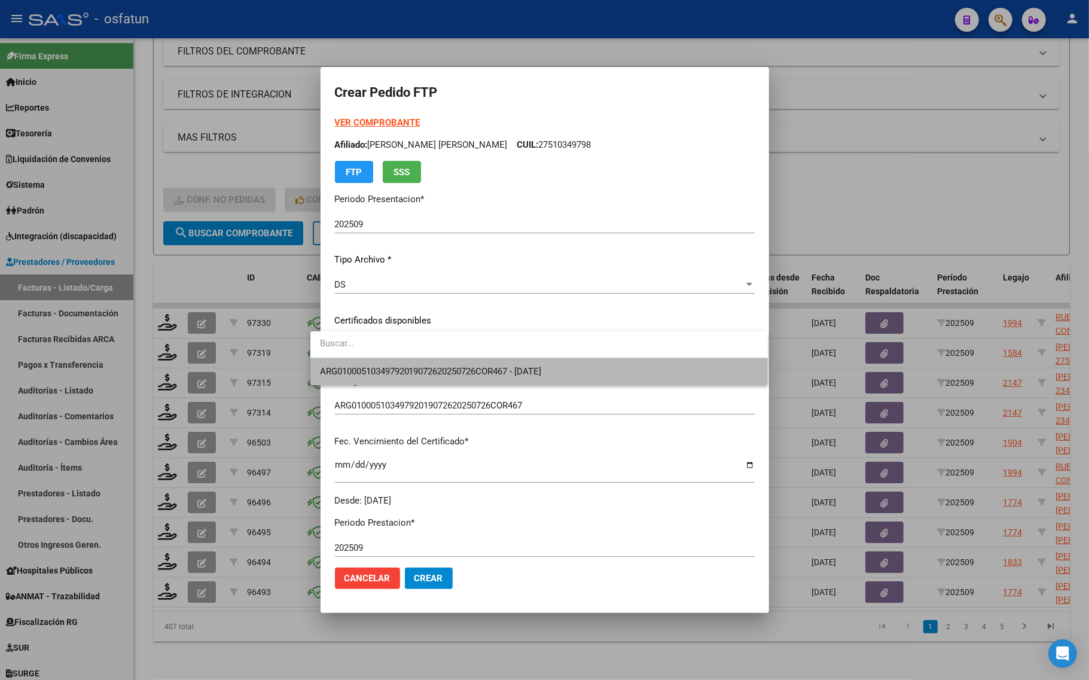
click at [364, 362] on span "ARG01000510349792019072620250726COR467 - [DATE]" at bounding box center [539, 371] width 438 height 27
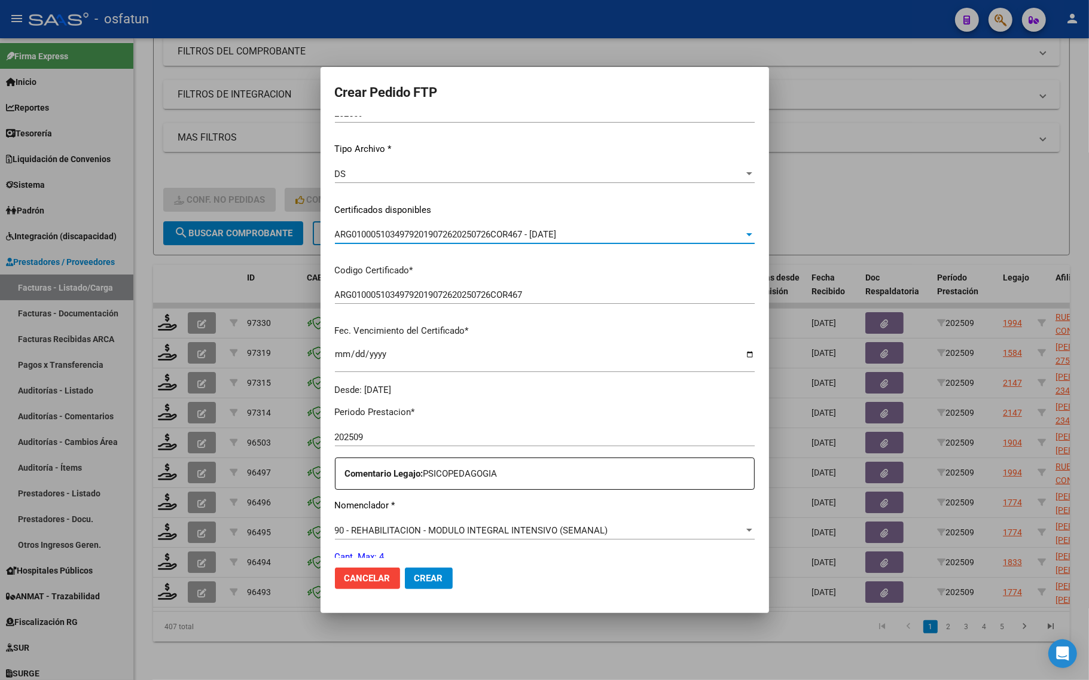
scroll to position [224, 0]
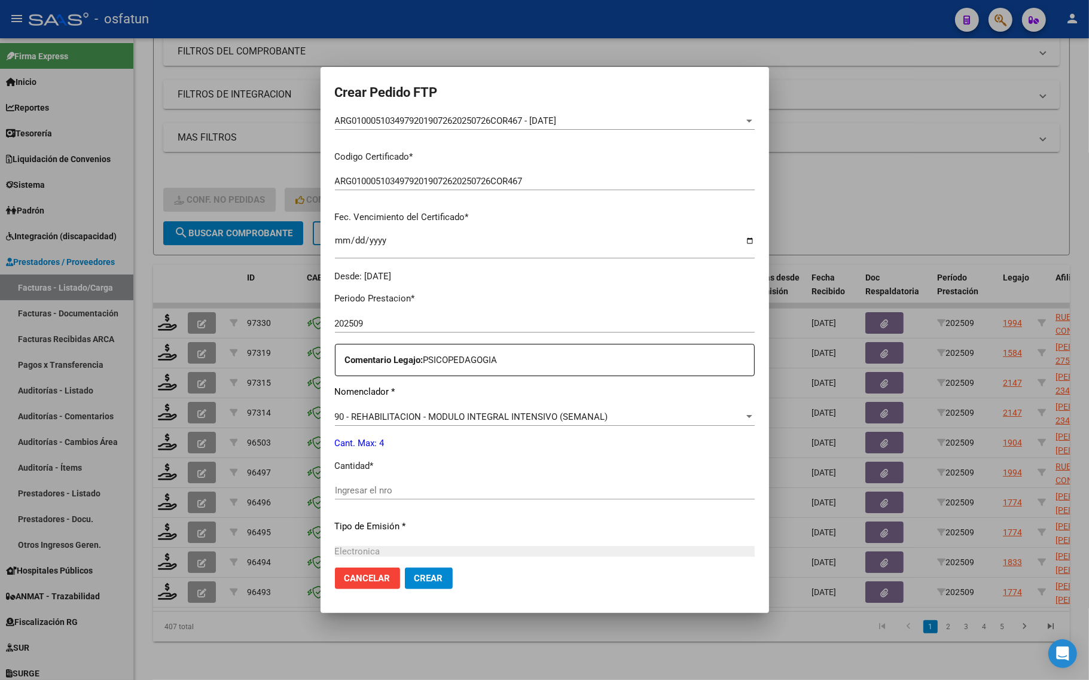
click at [363, 481] on div "Periodo Prestacion * 202509 Ingresar el Periodo Prestacion Comentario Legajo: P…" at bounding box center [545, 488] width 420 height 410
click at [362, 485] on input "Ingresar el nro" at bounding box center [545, 490] width 420 height 11
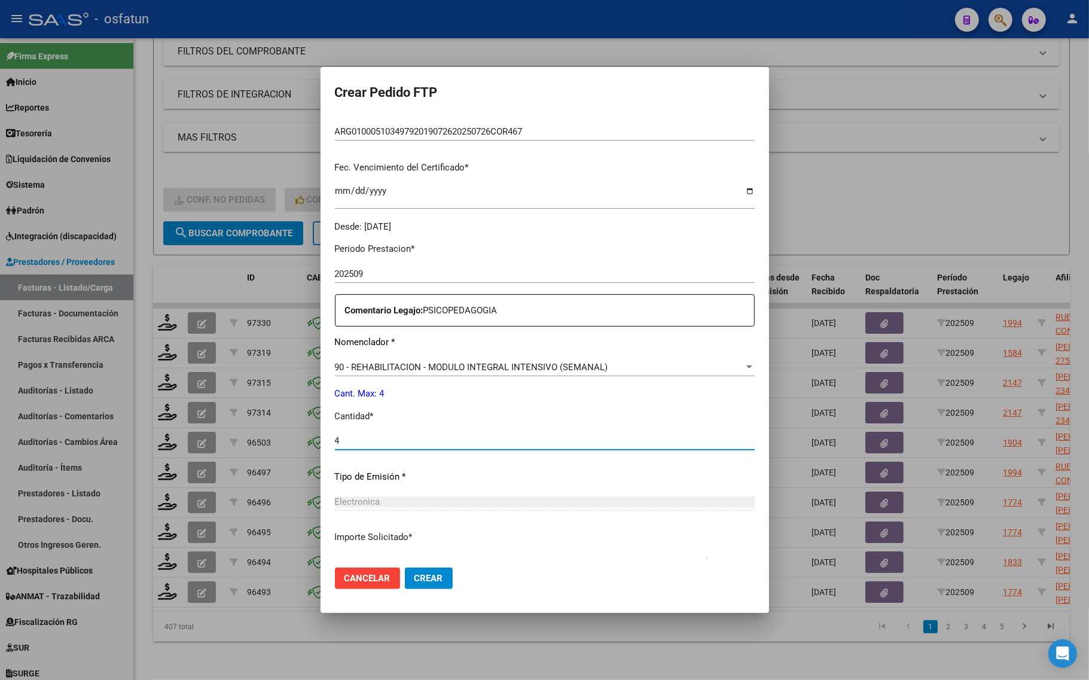
scroll to position [358, 0]
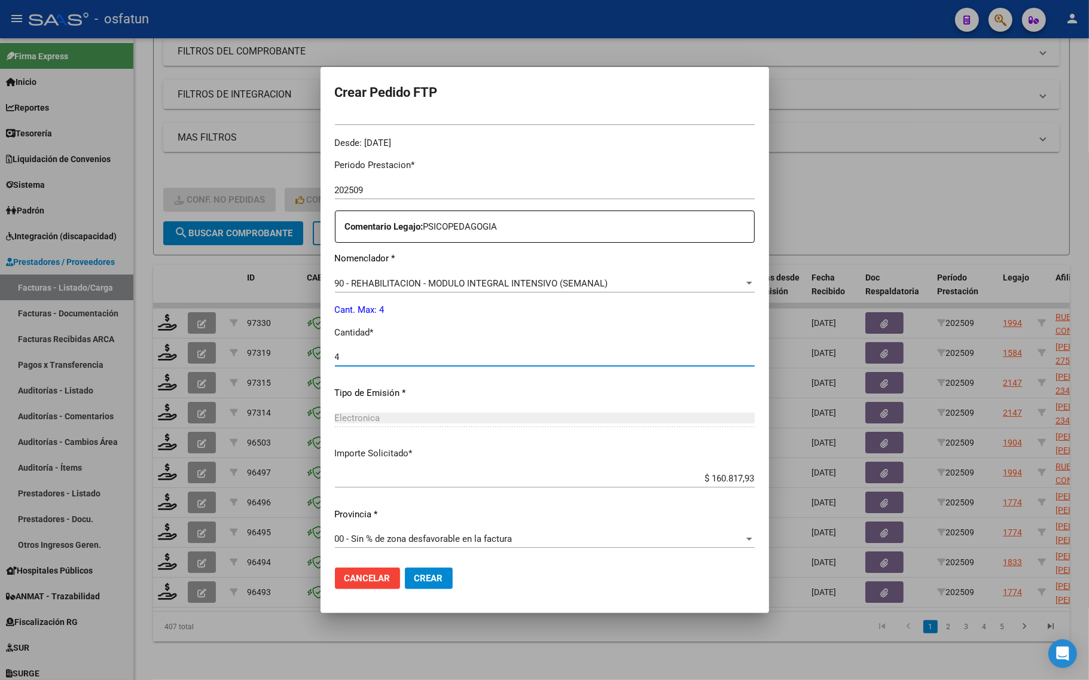
type input "4"
click at [422, 577] on span "Crear" at bounding box center [428, 578] width 29 height 11
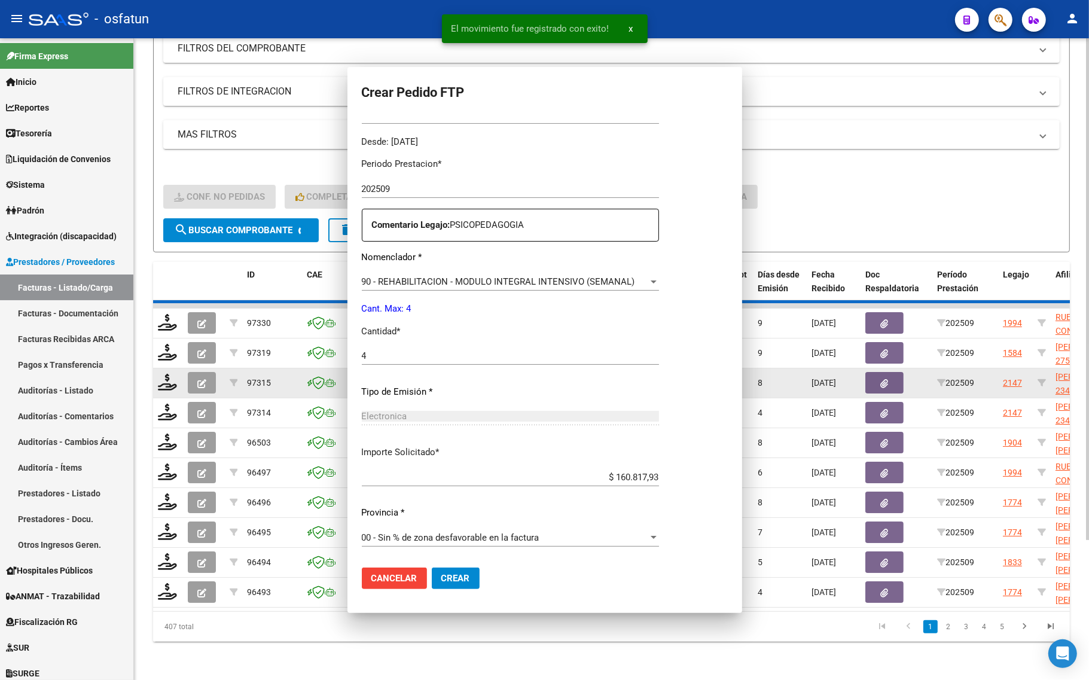
scroll to position [291, 0]
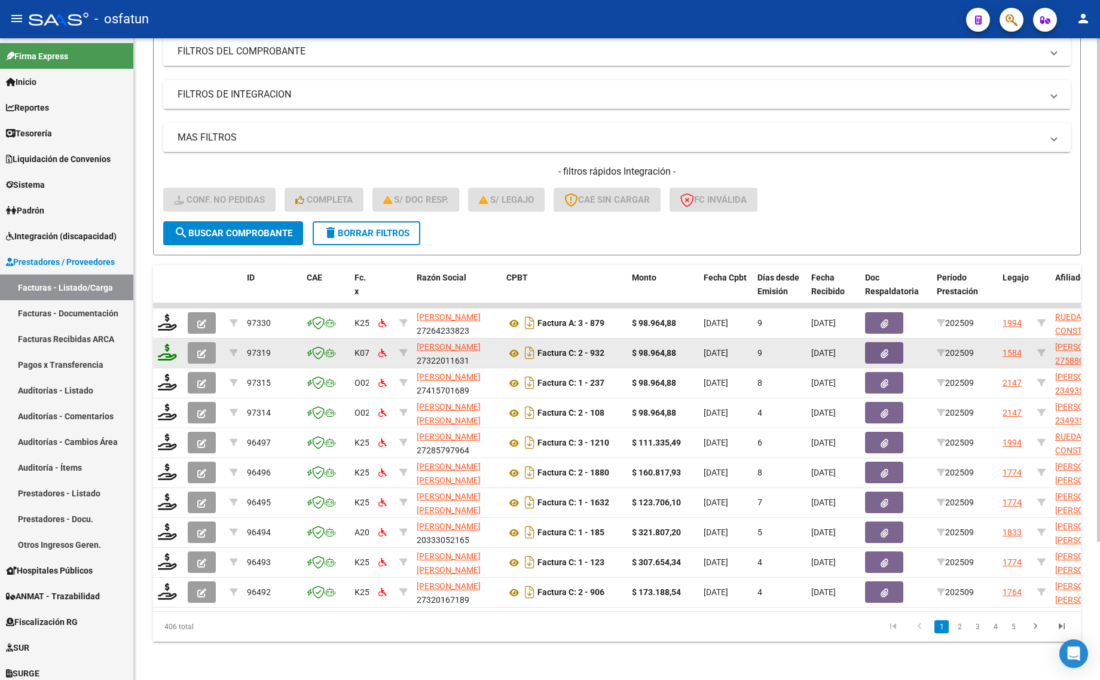
click at [163, 344] on icon at bounding box center [167, 352] width 19 height 17
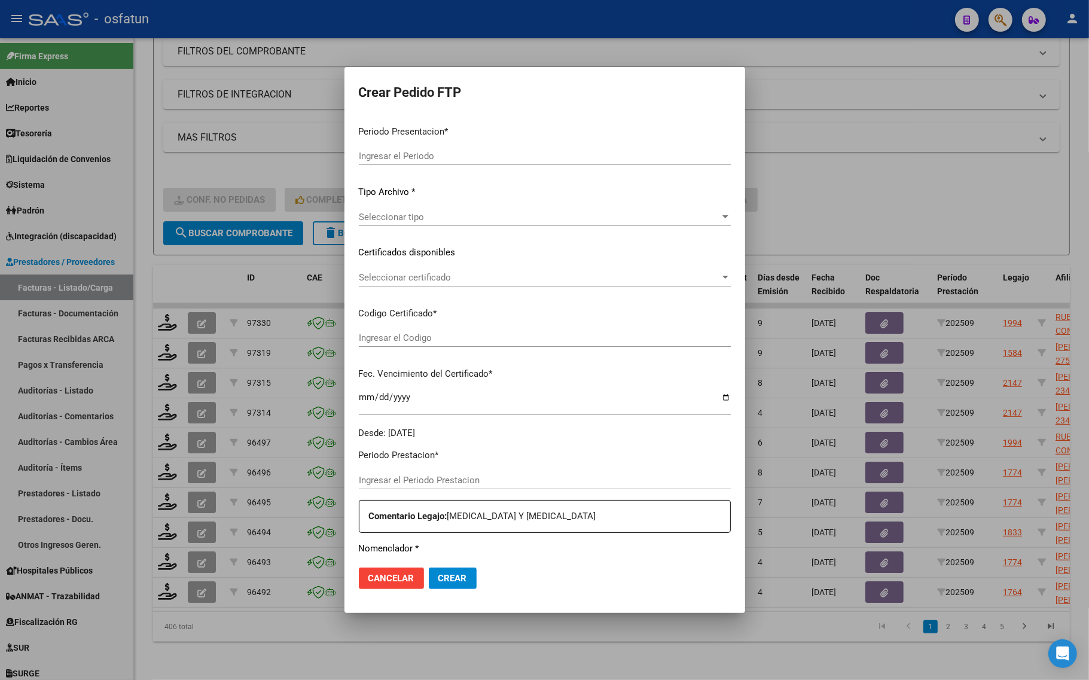
type input "202509"
type input "$ 98.964,88"
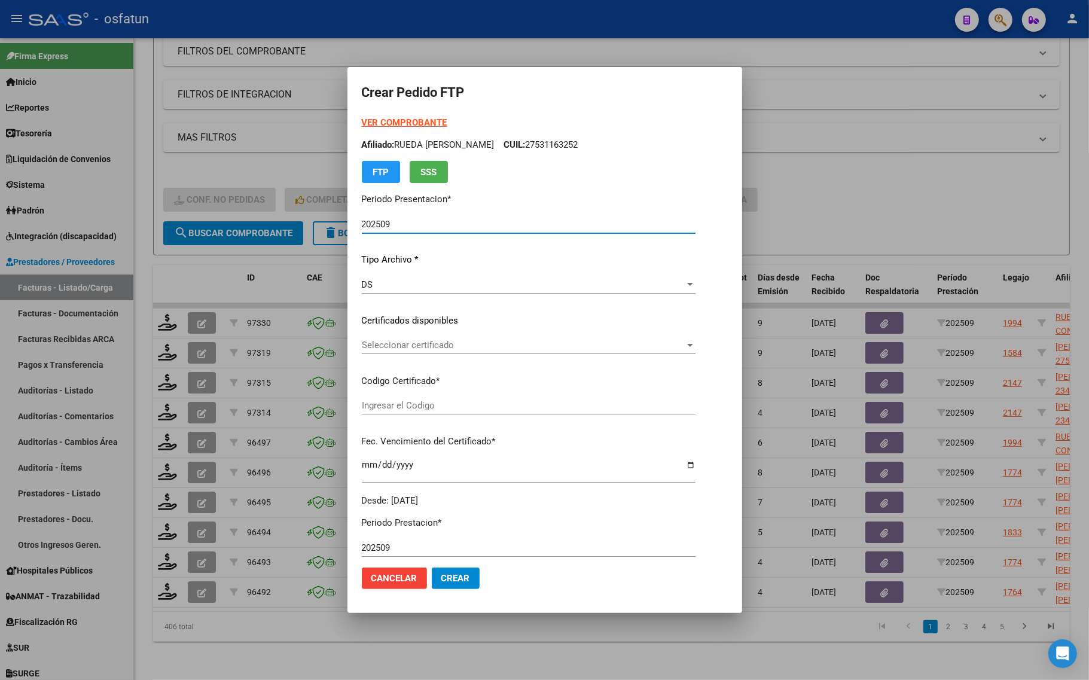
type input "ARG01000588082172023082420250824TUC139"
type input "[DATE]"
click at [396, 126] on strong "VER COMPROBANTE" at bounding box center [405, 122] width 86 height 11
click at [420, 338] on div "Seleccionar certificado Seleccionar certificado" at bounding box center [513, 345] width 303 height 18
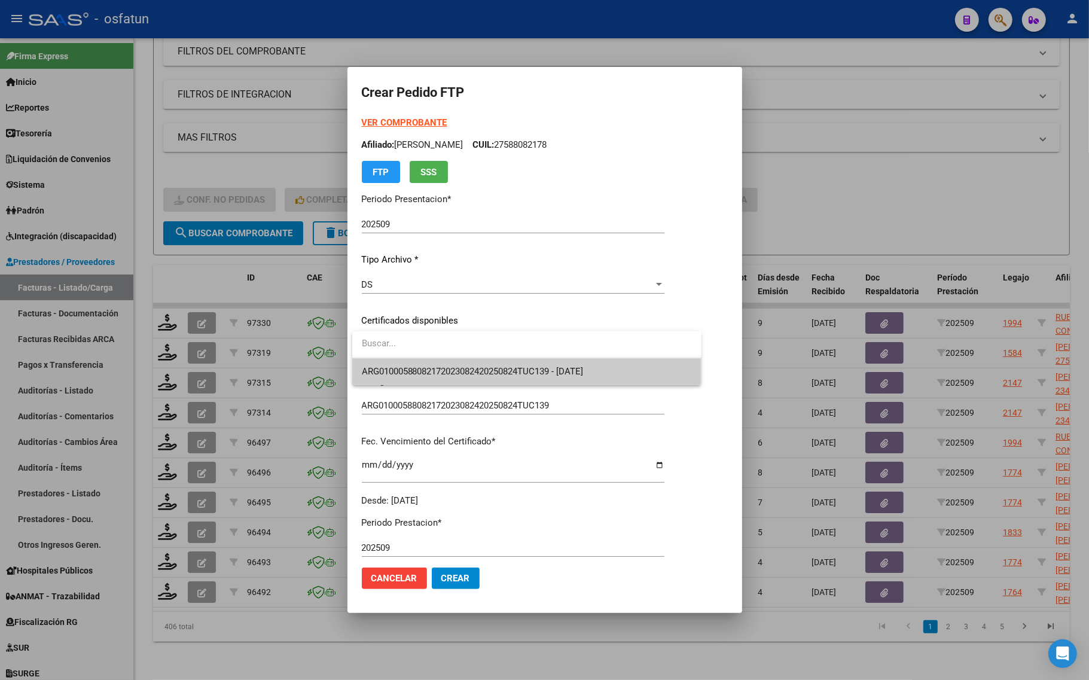
click at [422, 365] on span "ARG01000588082172023082420250824TUC139 - [DATE]" at bounding box center [527, 371] width 330 height 27
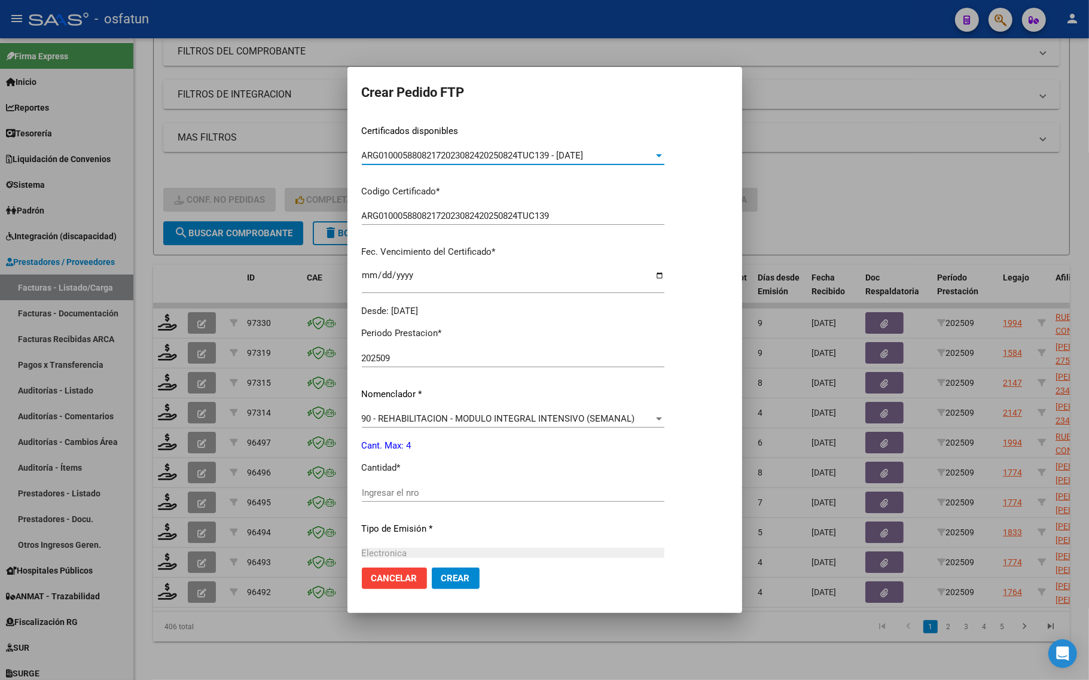
scroll to position [224, 0]
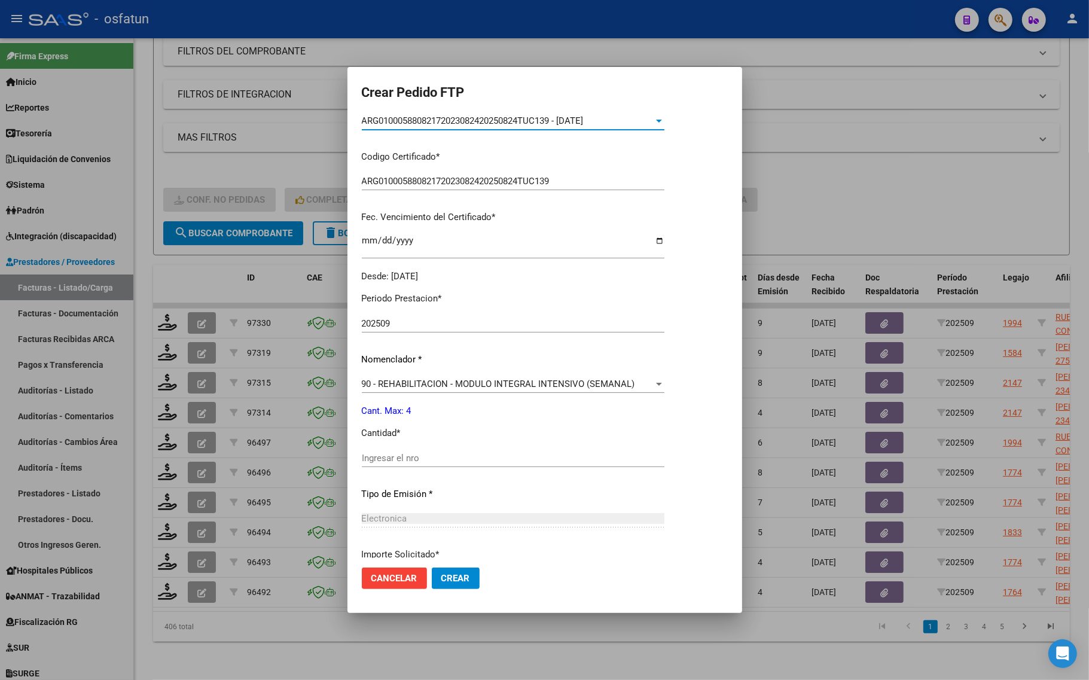
click at [401, 449] on div "Ingresar el nro" at bounding box center [513, 458] width 303 height 18
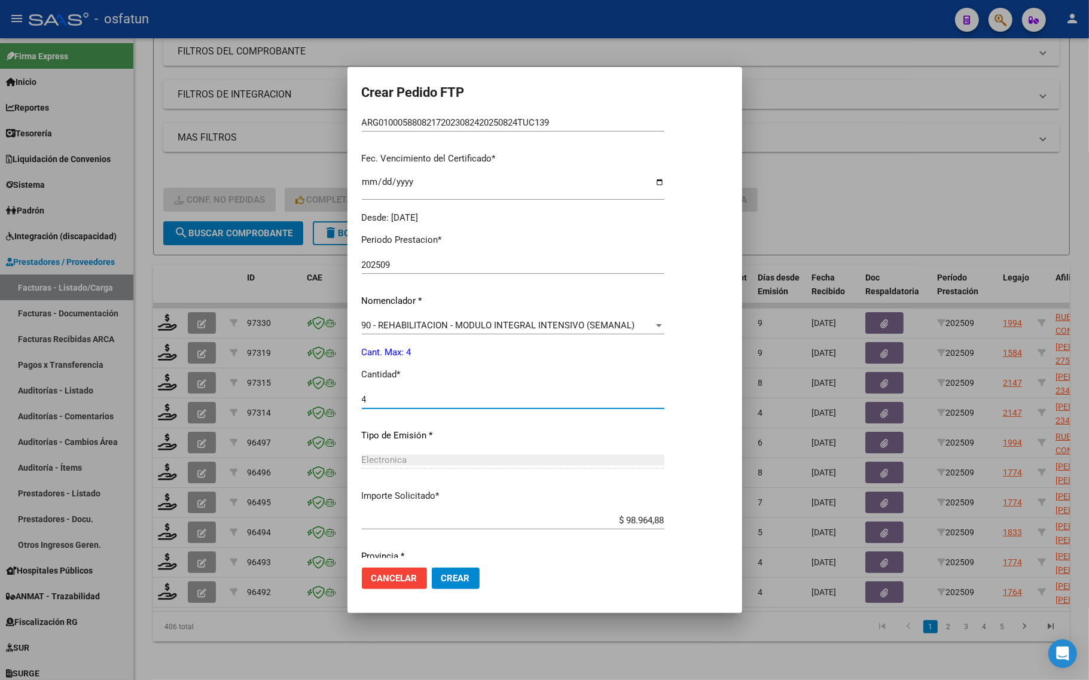
scroll to position [325, 0]
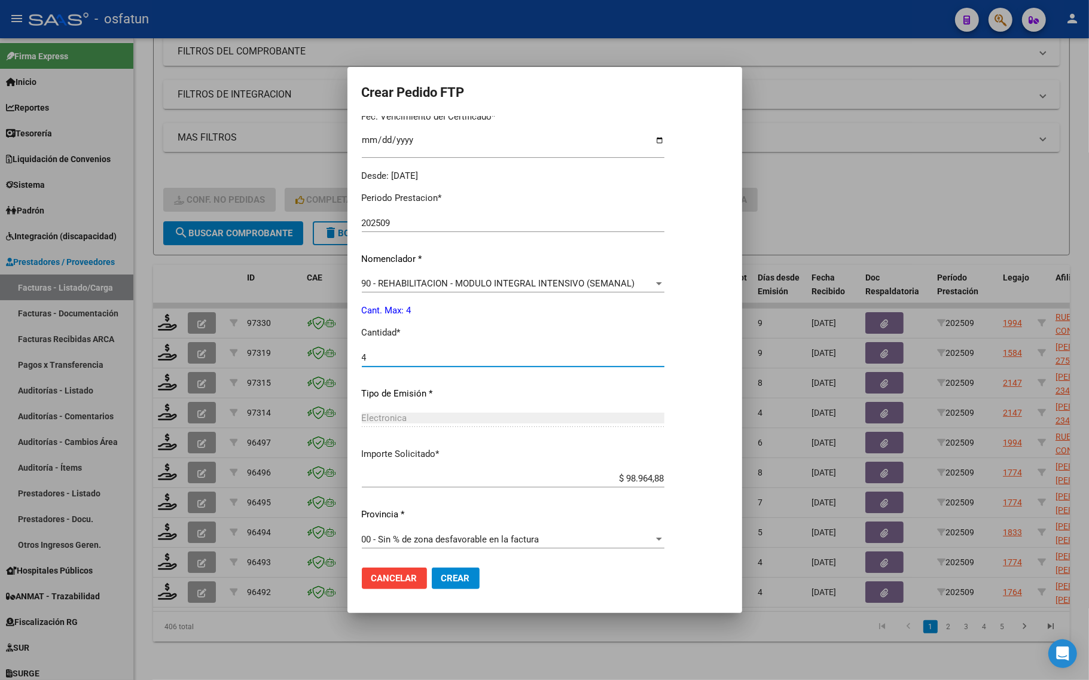
type input "4"
click at [464, 584] on button "Crear" at bounding box center [456, 579] width 48 height 22
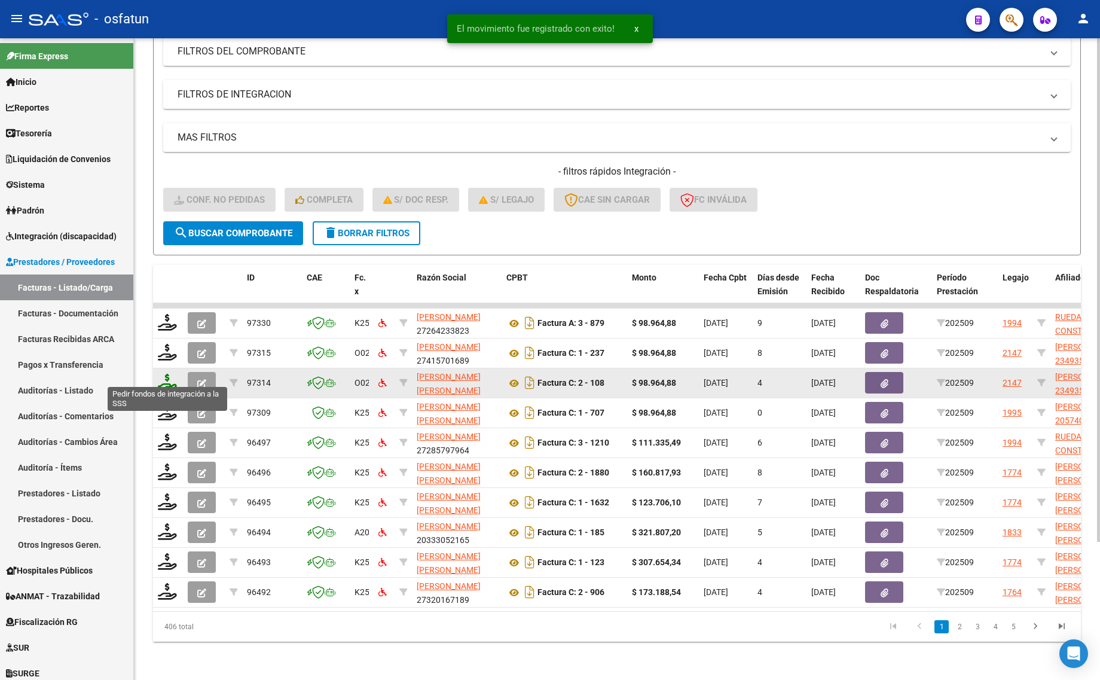
click at [165, 374] on icon at bounding box center [167, 382] width 19 height 17
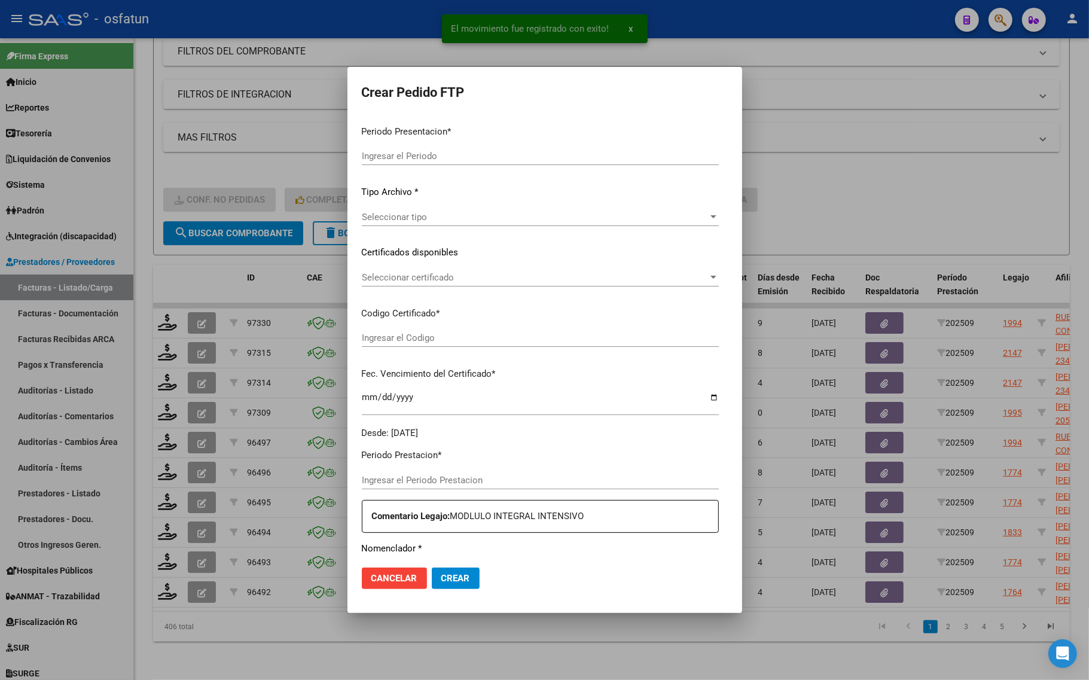
type input "202509"
type input "$ 98.964,88"
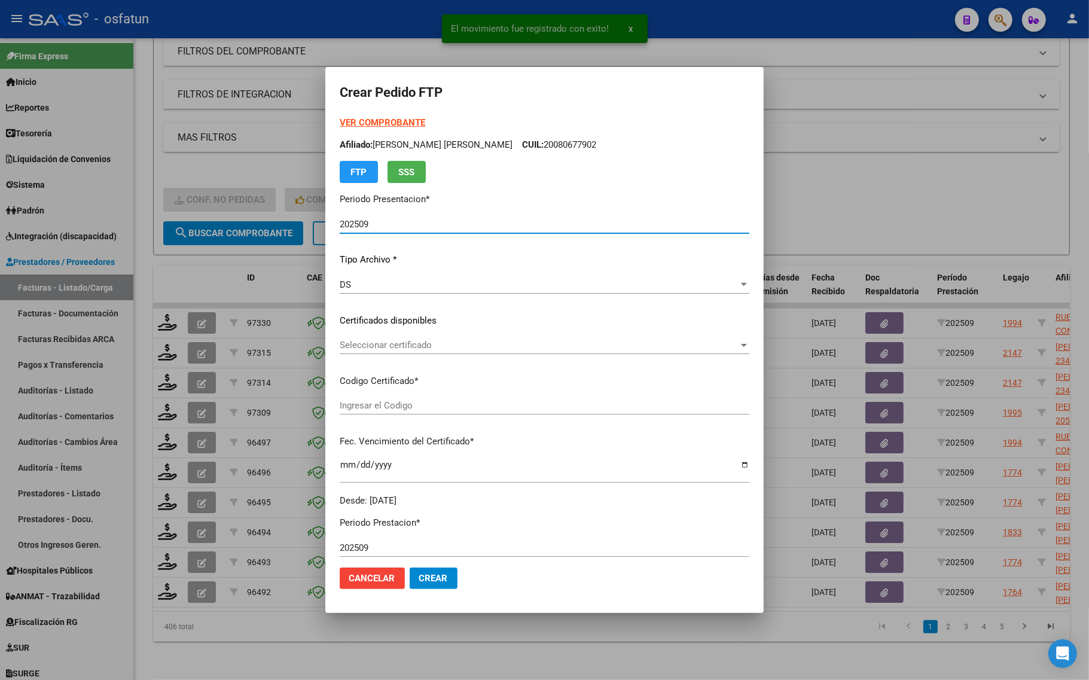
type input "ARG01000493562302017103020251030BSAS352"
type input "[DATE]"
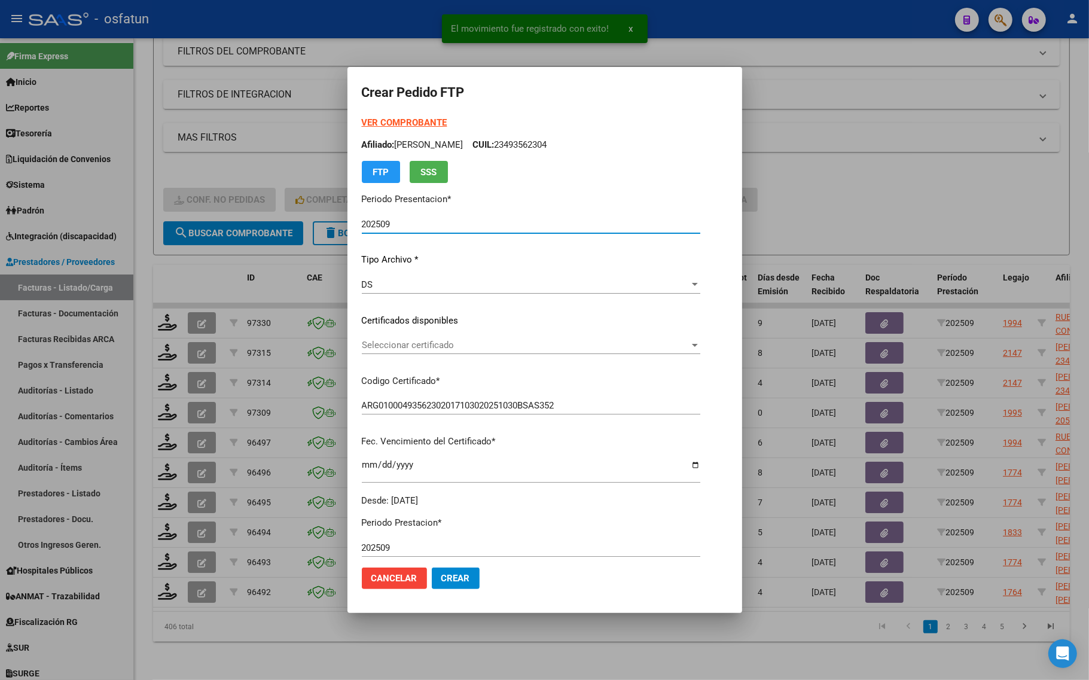
click at [362, 118] on strong "VER COMPROBANTE" at bounding box center [405, 122] width 86 height 11
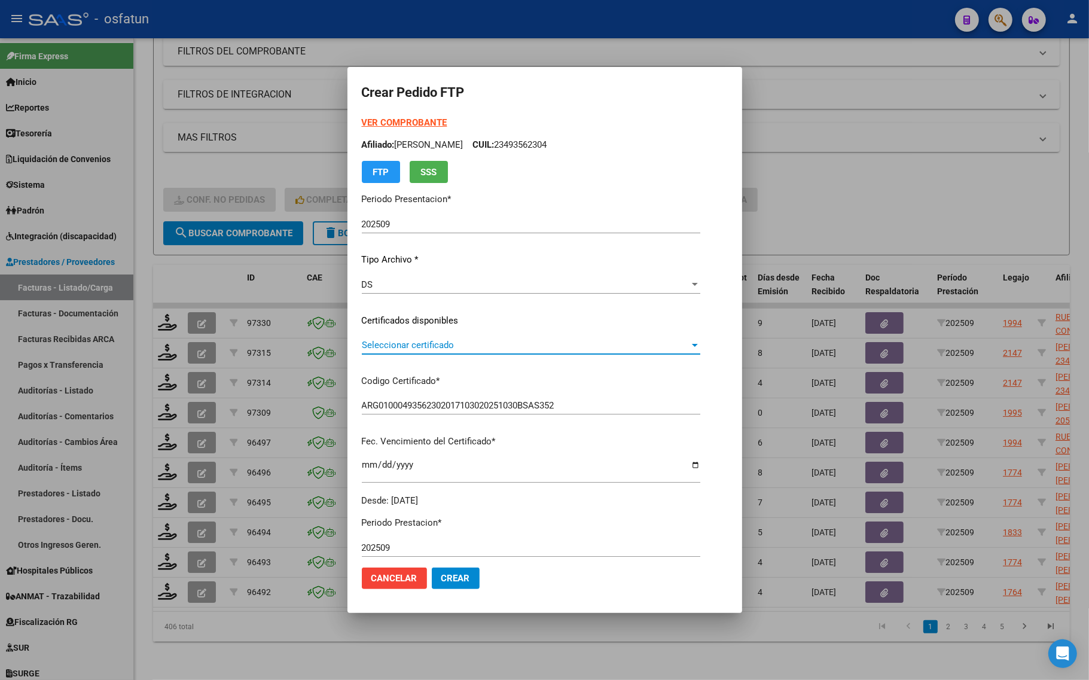
click at [387, 341] on span "Seleccionar certificado" at bounding box center [526, 345] width 328 height 11
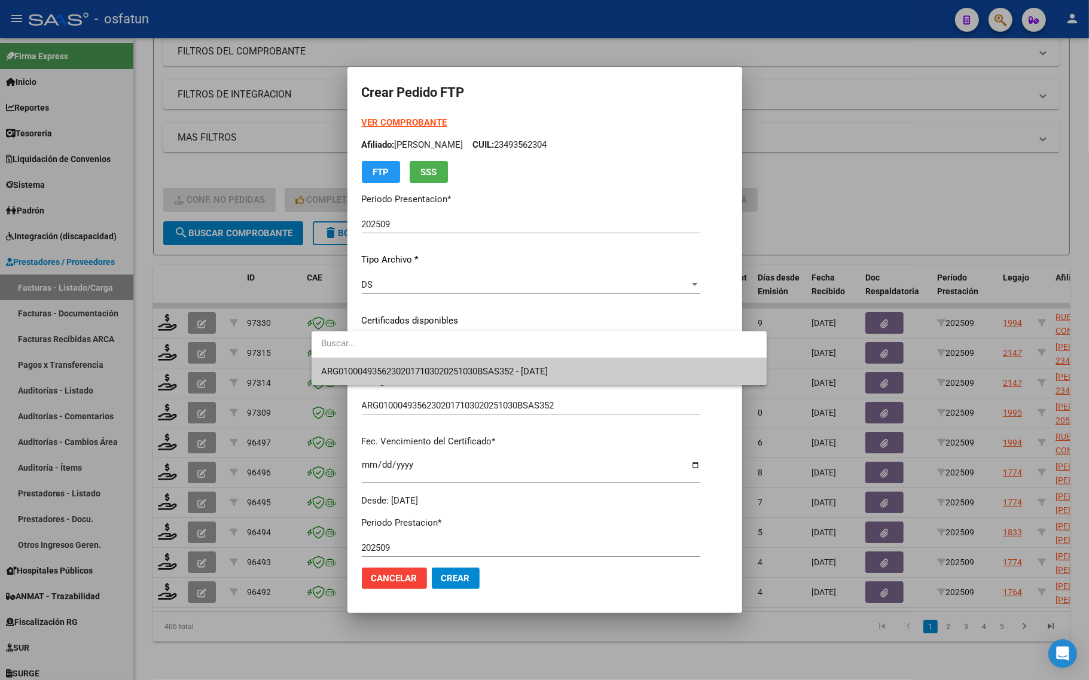
click at [389, 363] on span "ARG01000493562302017103020251030BSAS352 - [DATE]" at bounding box center [539, 371] width 436 height 27
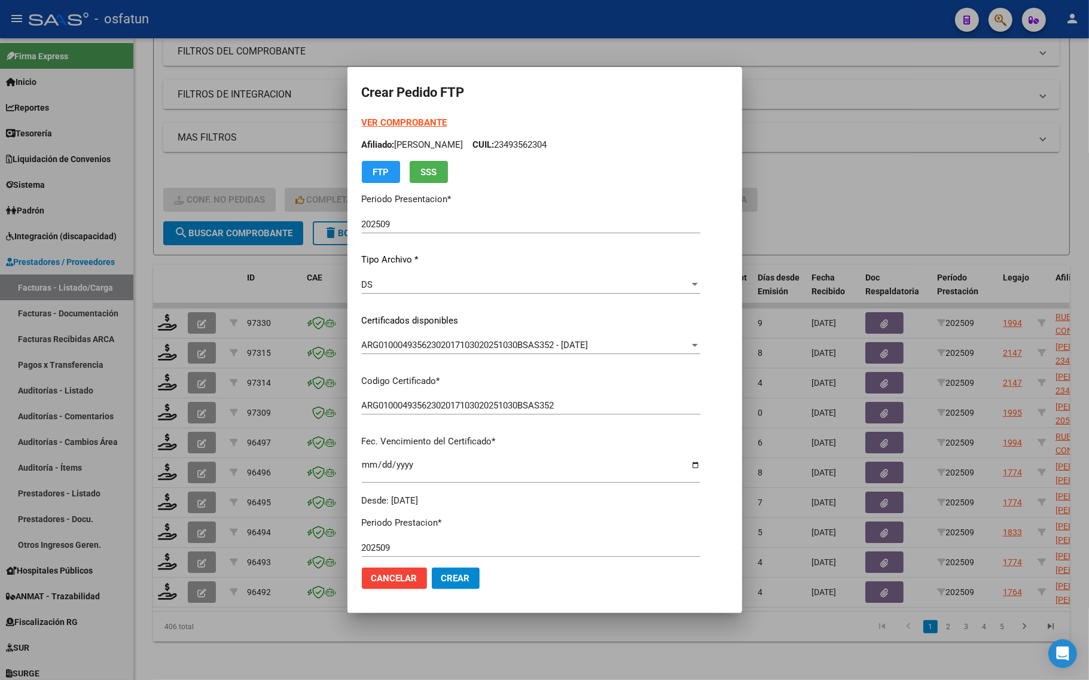
click at [362, 124] on strong "VER COMPROBANTE" at bounding box center [405, 122] width 86 height 11
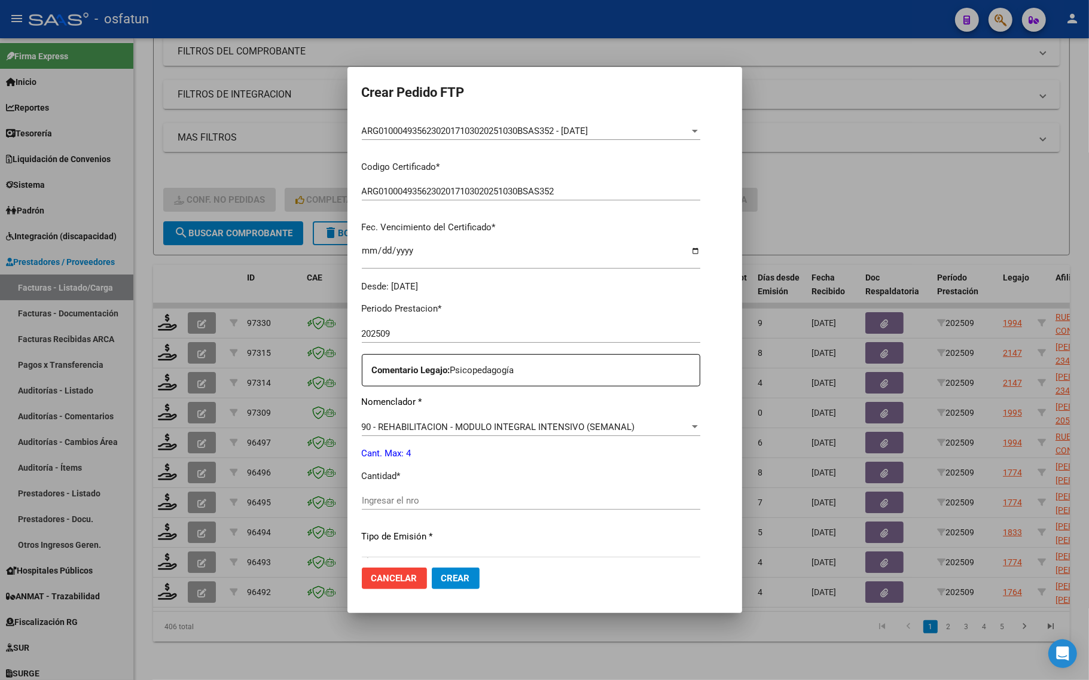
scroll to position [299, 0]
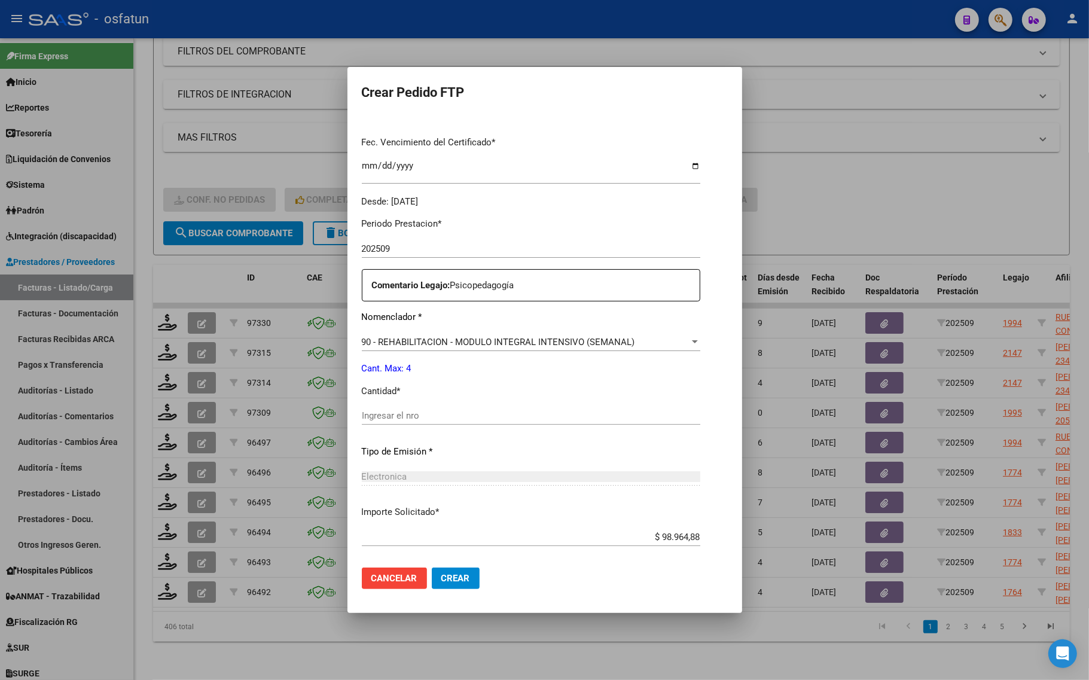
drag, startPoint x: 408, startPoint y: 573, endPoint x: 382, endPoint y: 602, distance: 39.3
click at [441, 573] on span "Crear" at bounding box center [455, 578] width 29 height 11
click at [376, 405] on div "Periodo Prestacion * 202509 Ingresar el Periodo Prestacion Comentario Legajo: P…" at bounding box center [531, 413] width 338 height 410
click at [389, 413] on input "Ingresar el nro" at bounding box center [531, 415] width 338 height 11
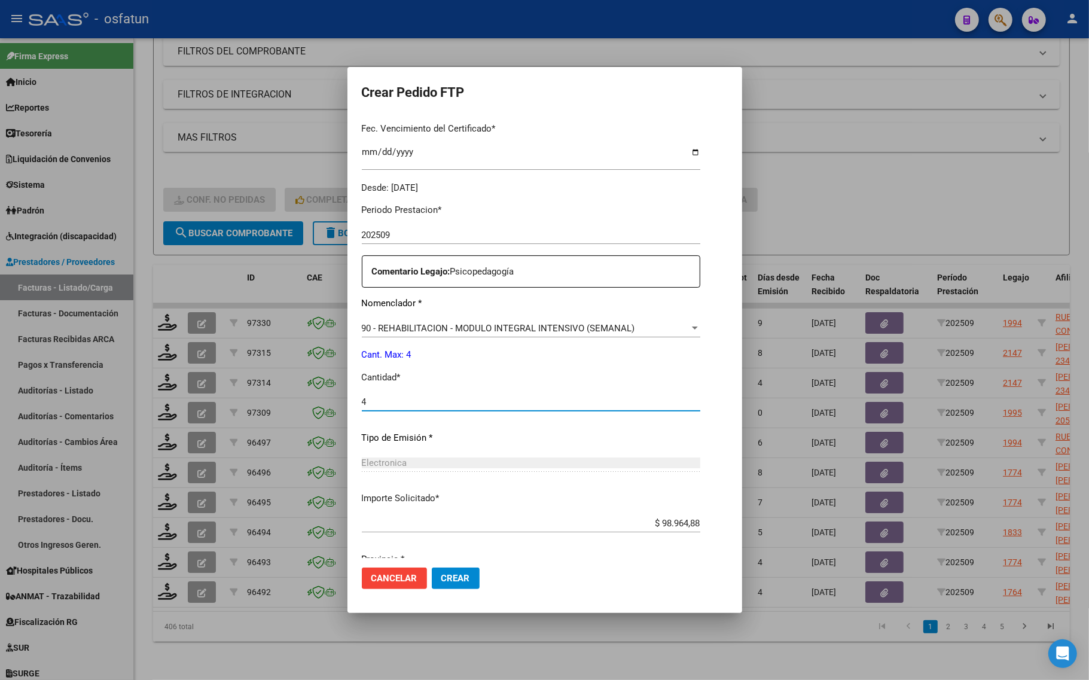
scroll to position [358, 0]
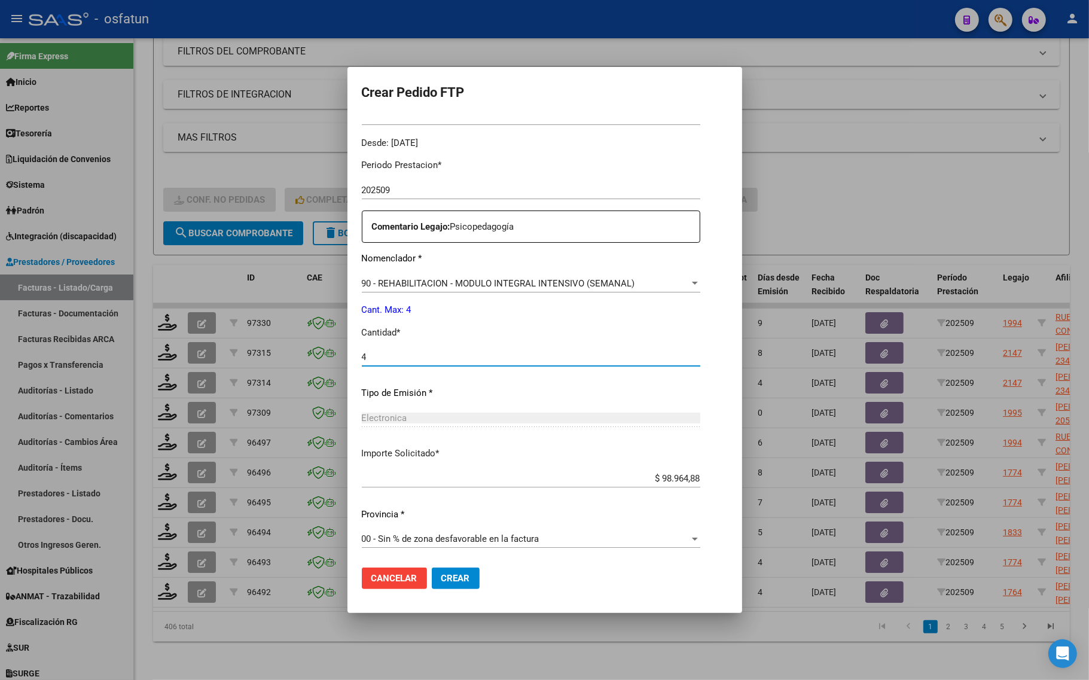
type input "4"
click at [441, 573] on span "Crear" at bounding box center [455, 578] width 29 height 11
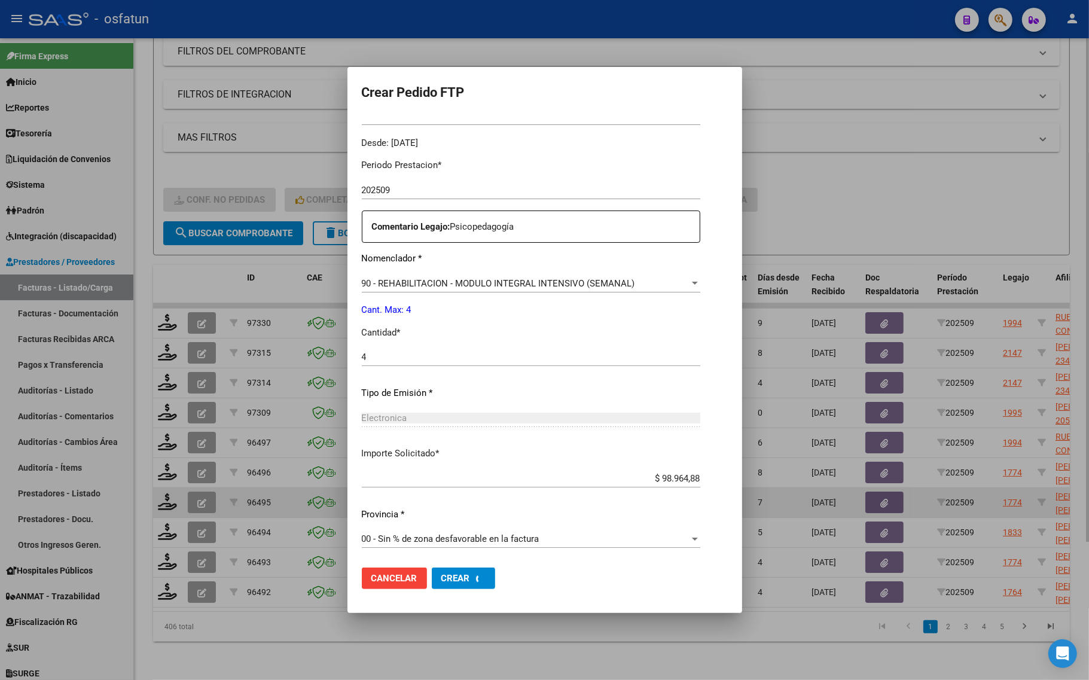
scroll to position [0, 0]
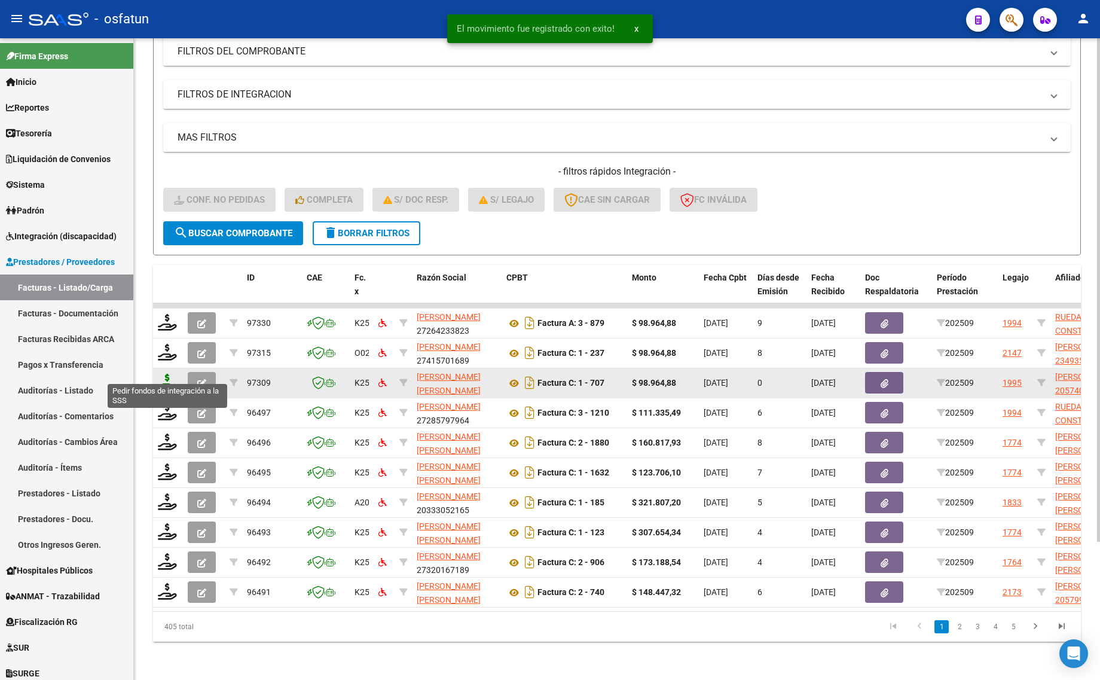
click at [168, 375] on icon at bounding box center [167, 382] width 19 height 17
click at [160, 375] on icon at bounding box center [167, 382] width 19 height 17
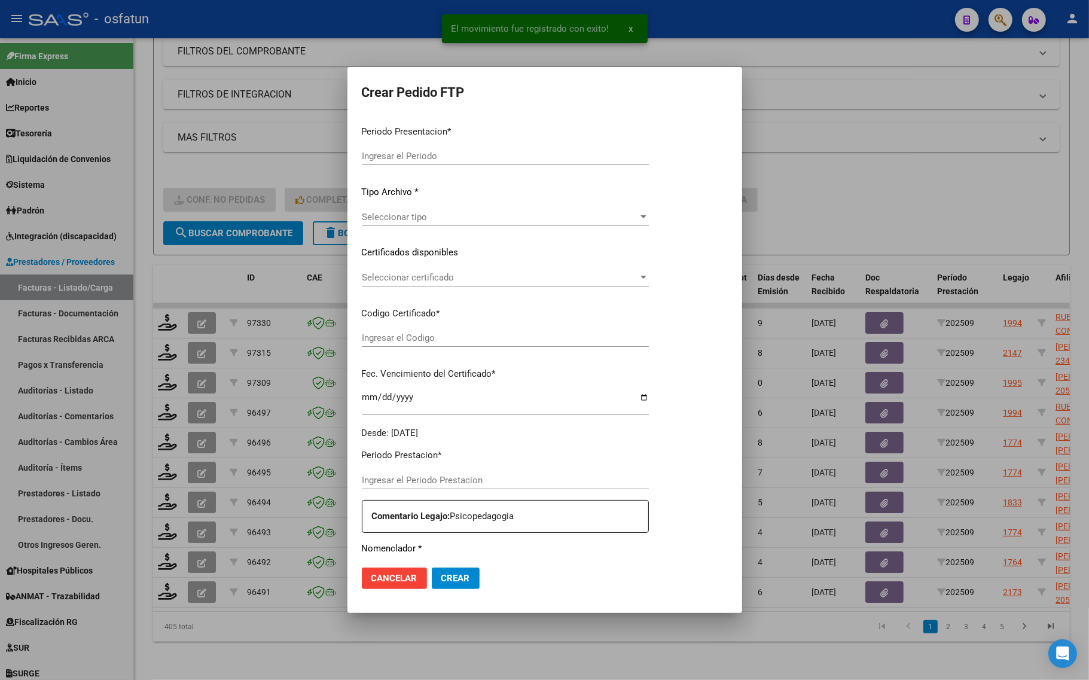
type input "202509"
type input "$ 98.964,88"
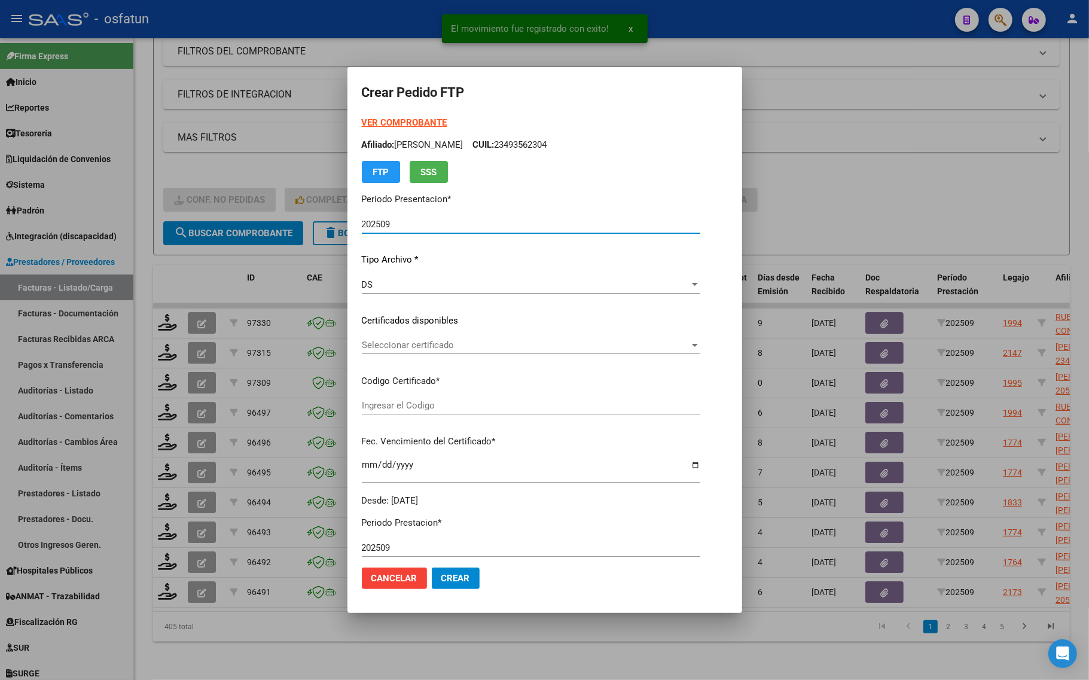
type input "ARG02000574095582024071920290719COR467"
type input "[DATE]"
click at [385, 123] on strong "VER COMPROBANTE" at bounding box center [405, 122] width 86 height 11
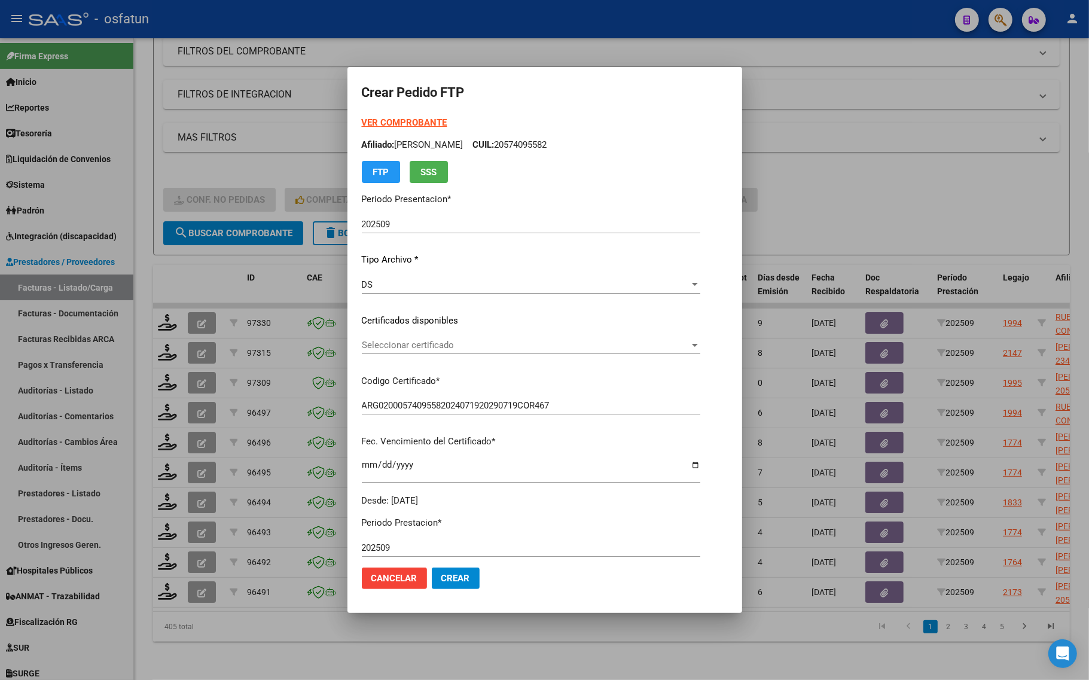
click at [425, 338] on div "Seleccionar certificado Seleccionar certificado" at bounding box center [531, 345] width 338 height 18
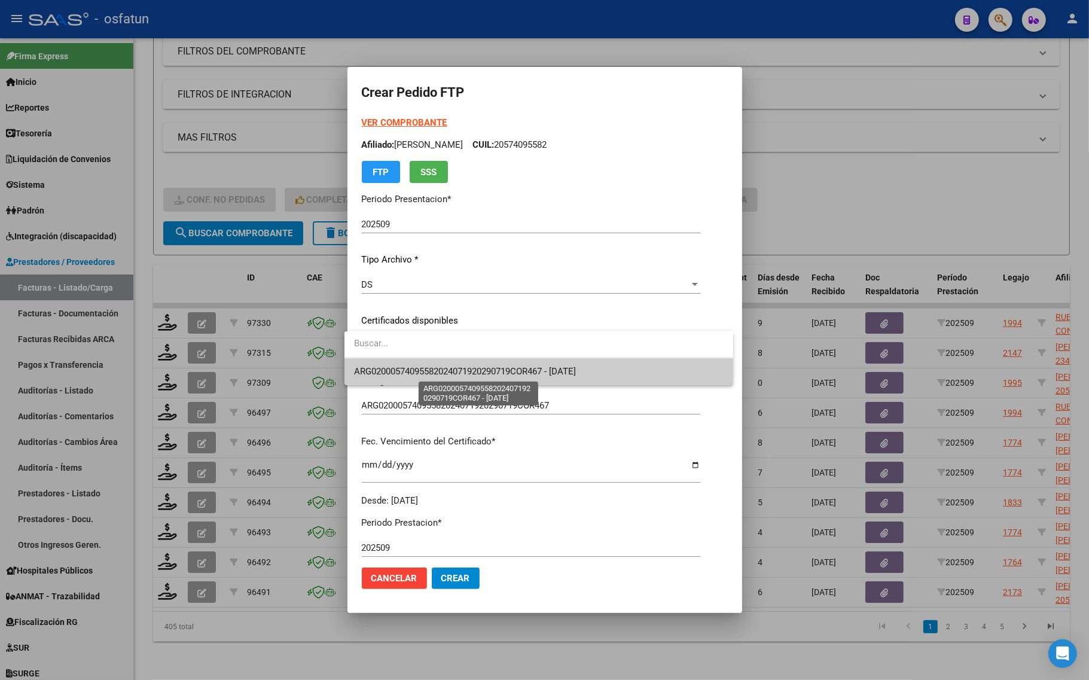
click at [431, 376] on span "ARG02000574095582024071920290719COR467 - [DATE]" at bounding box center [465, 371] width 222 height 11
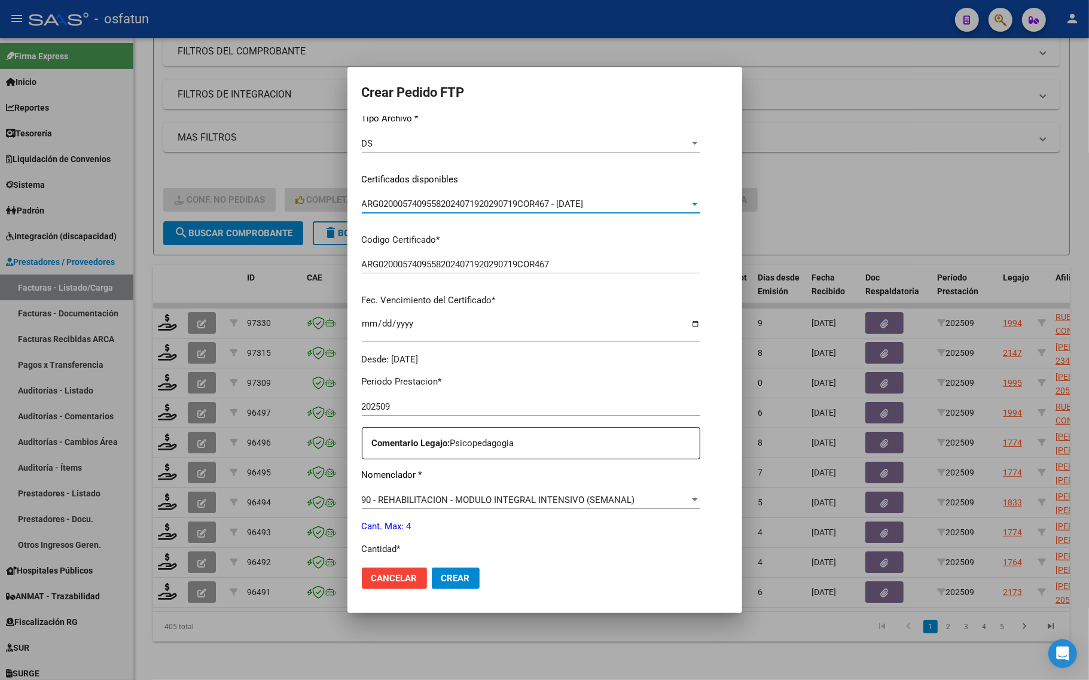
scroll to position [358, 0]
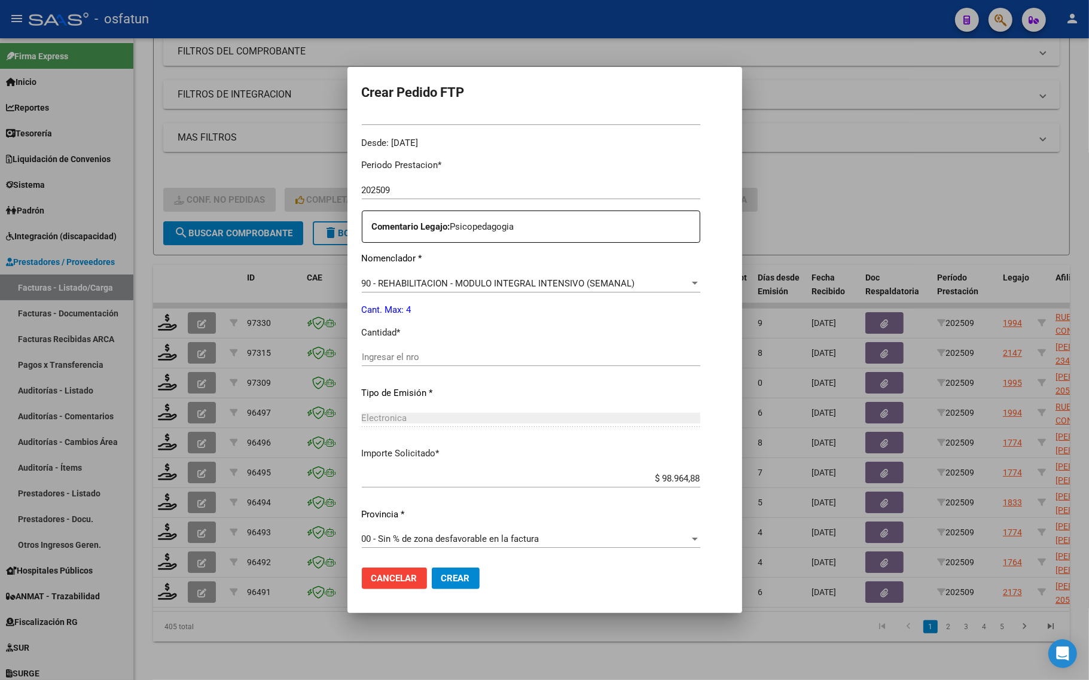
click at [386, 362] on div "Ingresar el nro" at bounding box center [531, 357] width 338 height 18
click at [385, 357] on input "Ingresar el nro" at bounding box center [531, 357] width 338 height 11
type input "4"
click at [460, 575] on span "Crear" at bounding box center [455, 578] width 29 height 11
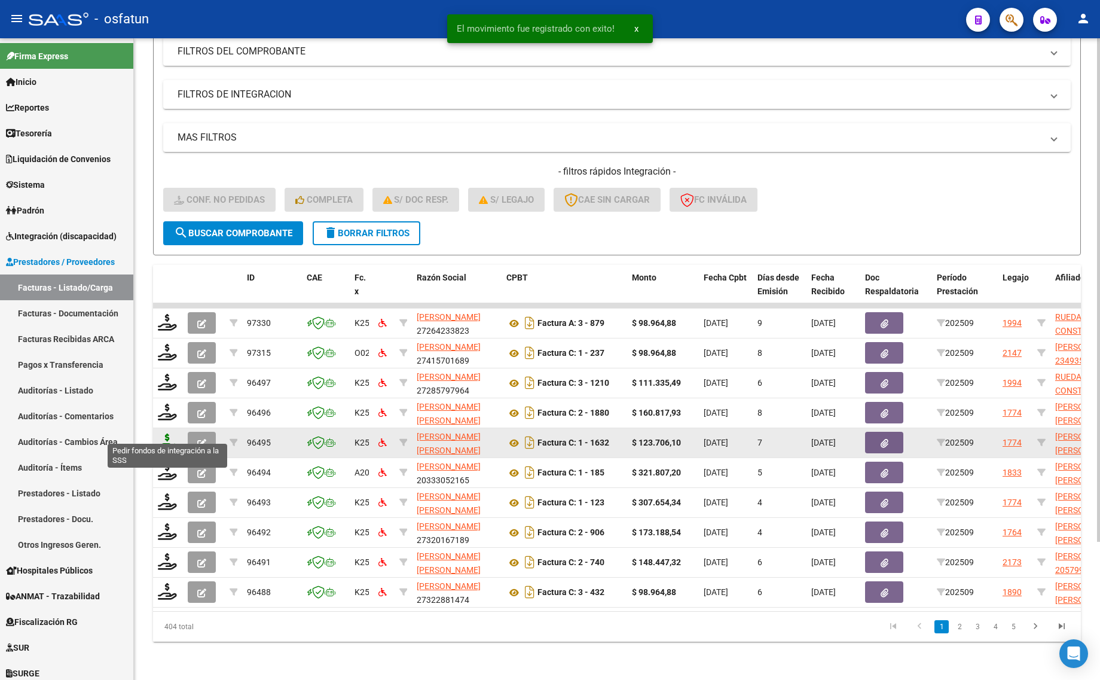
click at [160, 434] on icon at bounding box center [167, 442] width 19 height 17
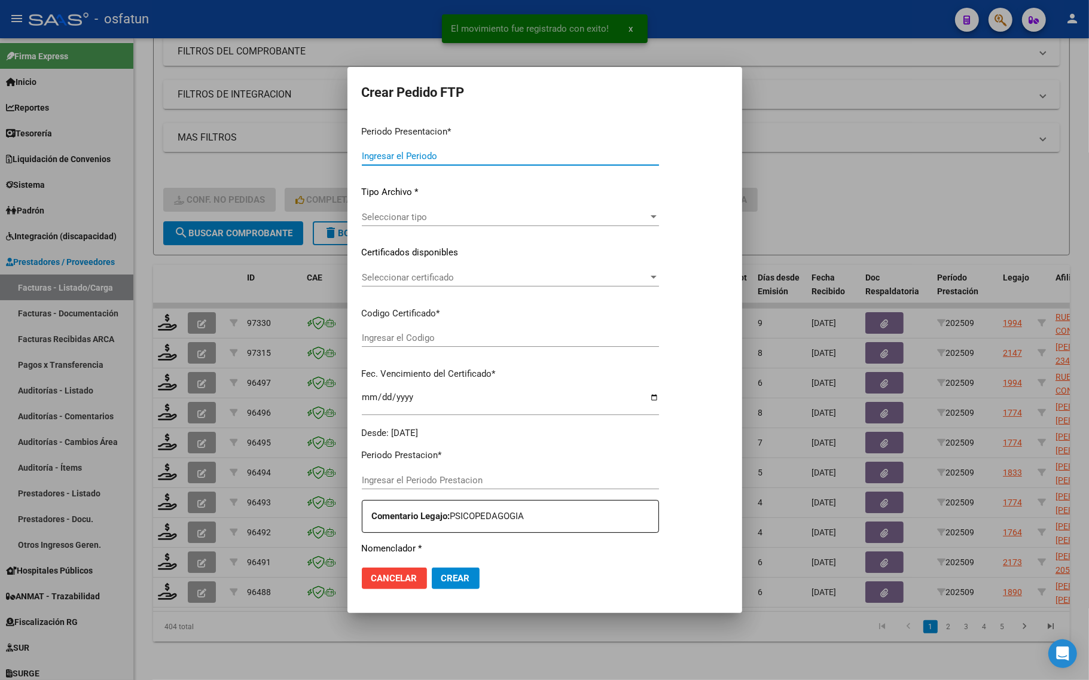
type input "202509"
type input "$ 123.706,10"
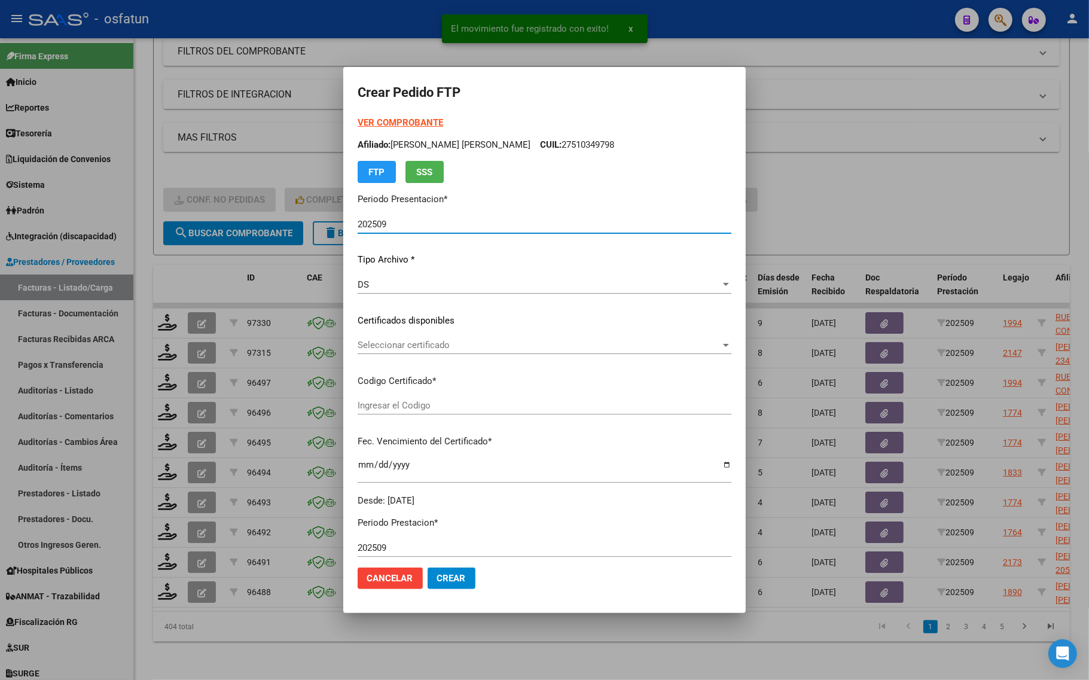
type input "ARG01000494600382018100520251005COR467"
type input "[DATE]"
click at [368, 121] on strong "VER COMPROBANTE" at bounding box center [401, 122] width 86 height 11
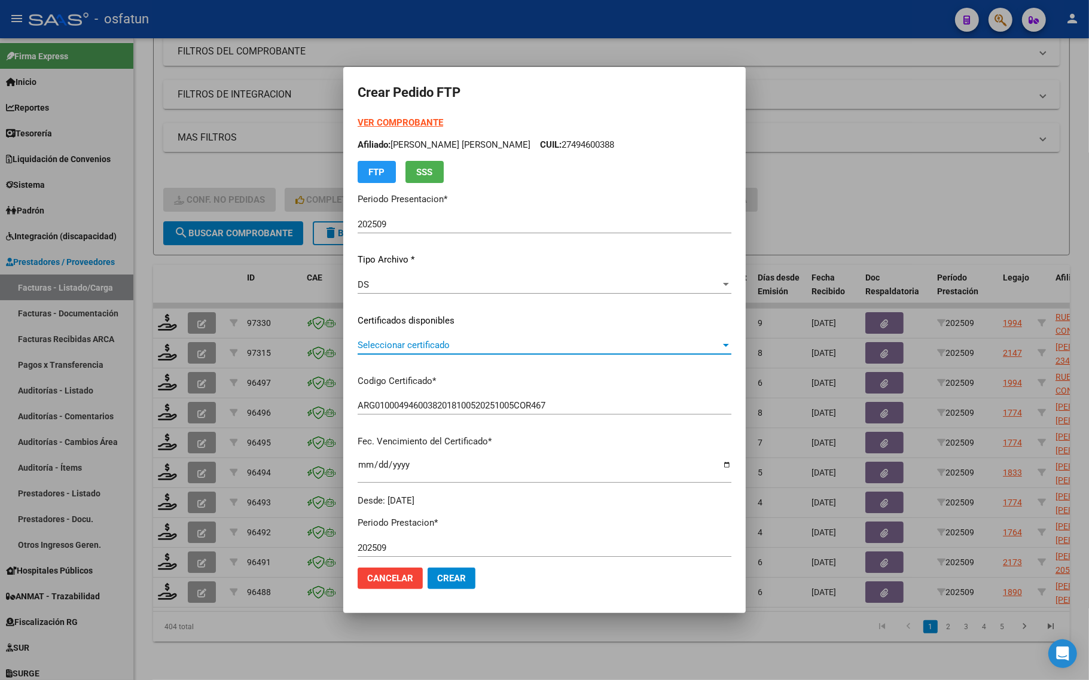
click at [437, 344] on span "Seleccionar certificado" at bounding box center [539, 345] width 363 height 11
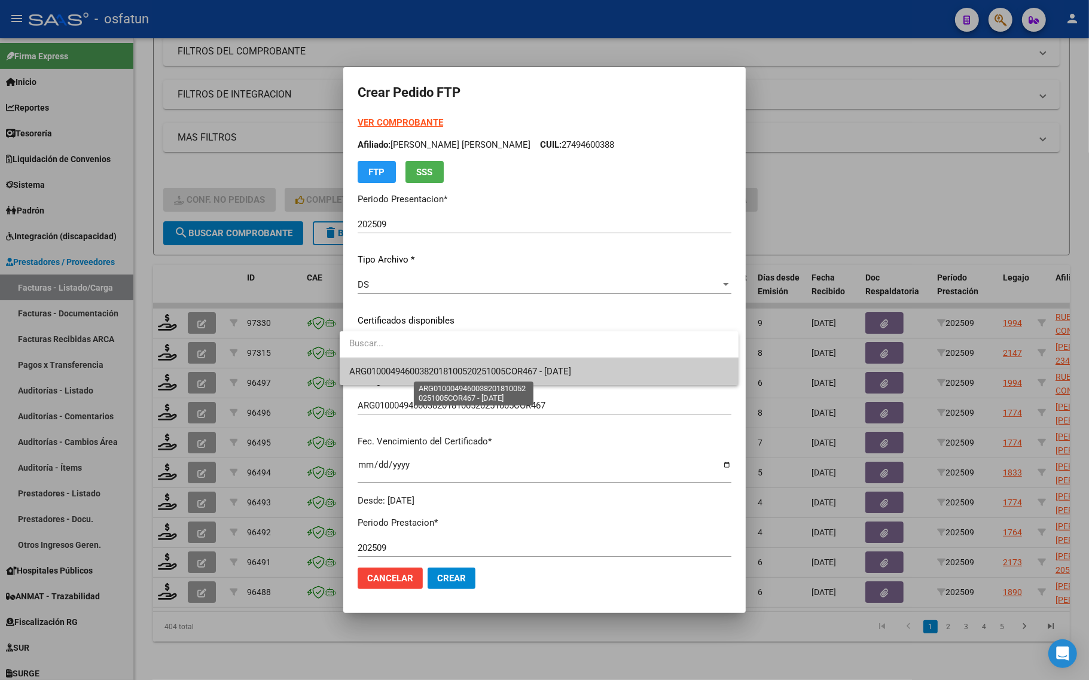
click at [443, 376] on span "ARG01000494600382018100520251005COR467 - [DATE]" at bounding box center [460, 371] width 222 height 11
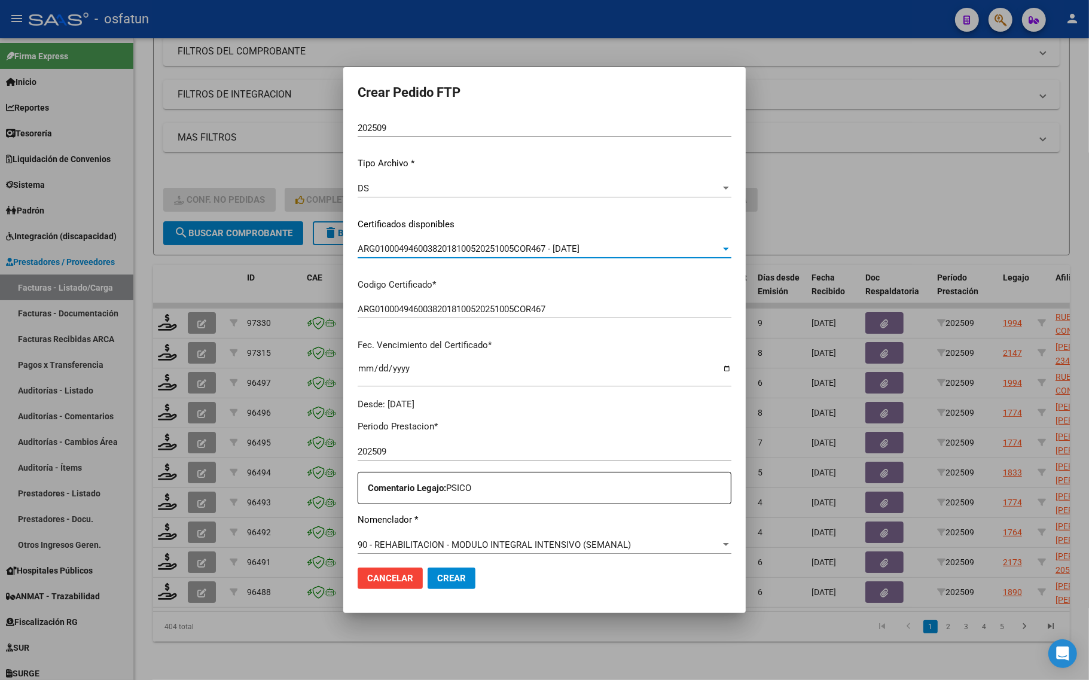
scroll to position [224, 0]
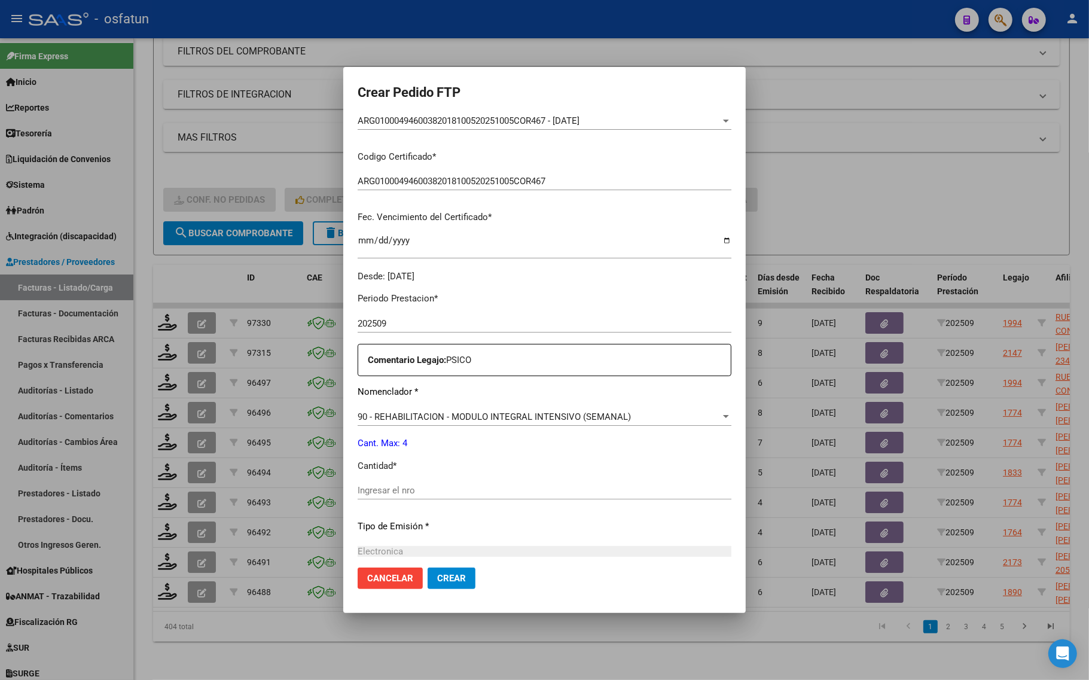
drag, startPoint x: 413, startPoint y: 482, endPoint x: 411, endPoint y: 499, distance: 17.4
click at [413, 483] on div "Ingresar el nro" at bounding box center [545, 490] width 374 height 18
click at [411, 499] on div "Ingresar el nro" at bounding box center [545, 490] width 374 height 18
click at [408, 491] on input "Ingresar el nro" at bounding box center [545, 490] width 374 height 11
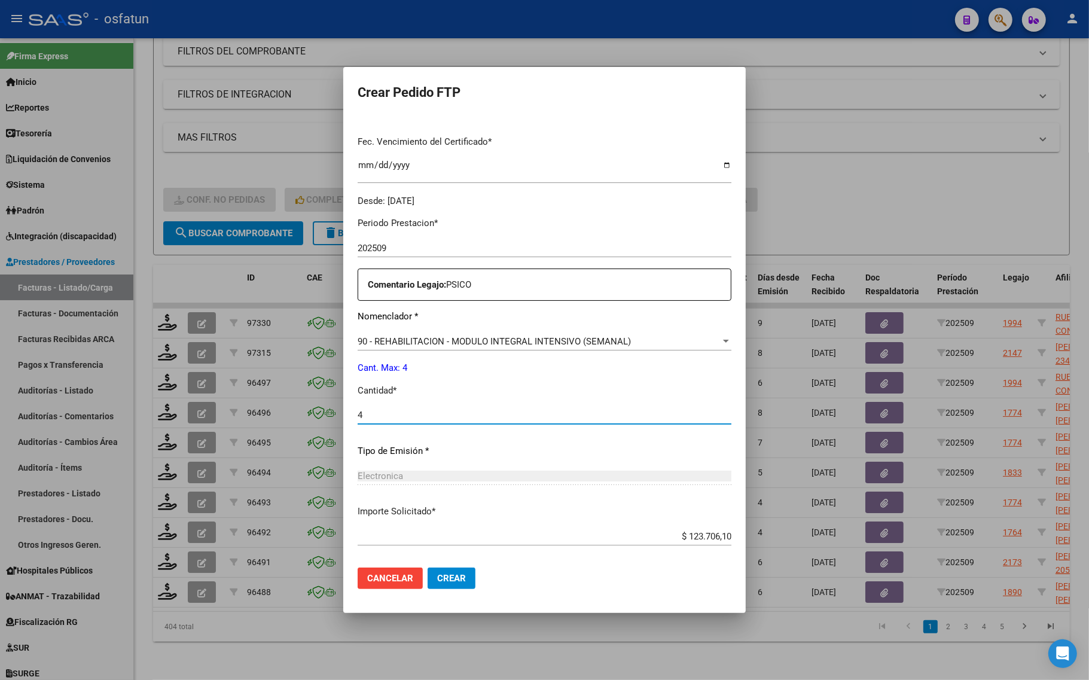
scroll to position [358, 0]
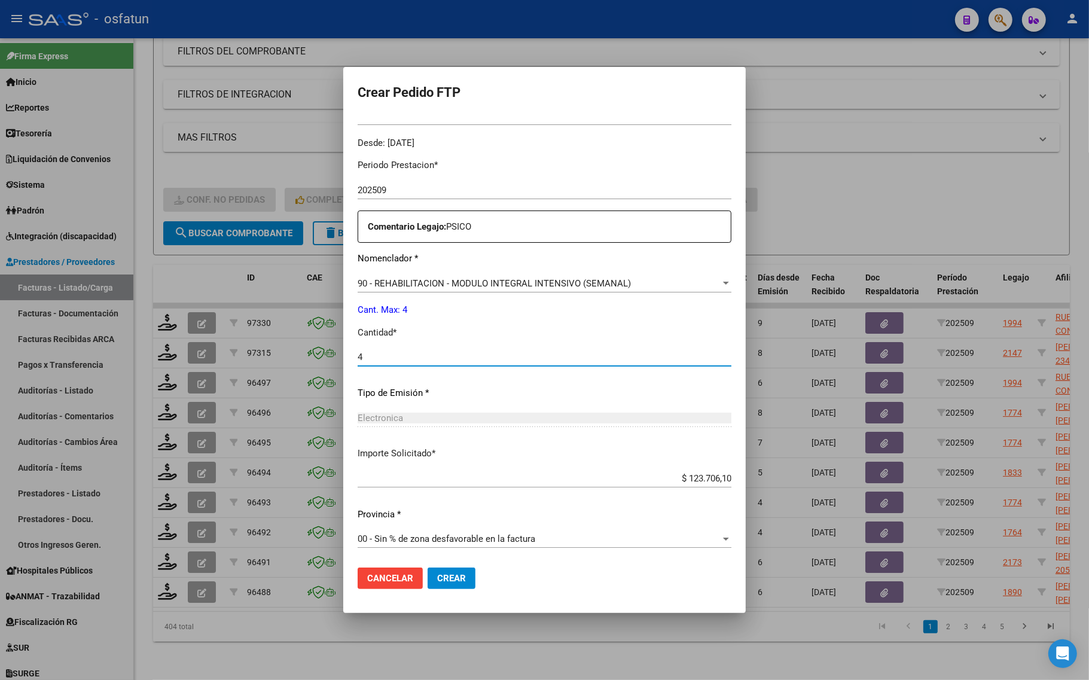
type input "4"
click at [444, 578] on span "Crear" at bounding box center [451, 578] width 29 height 11
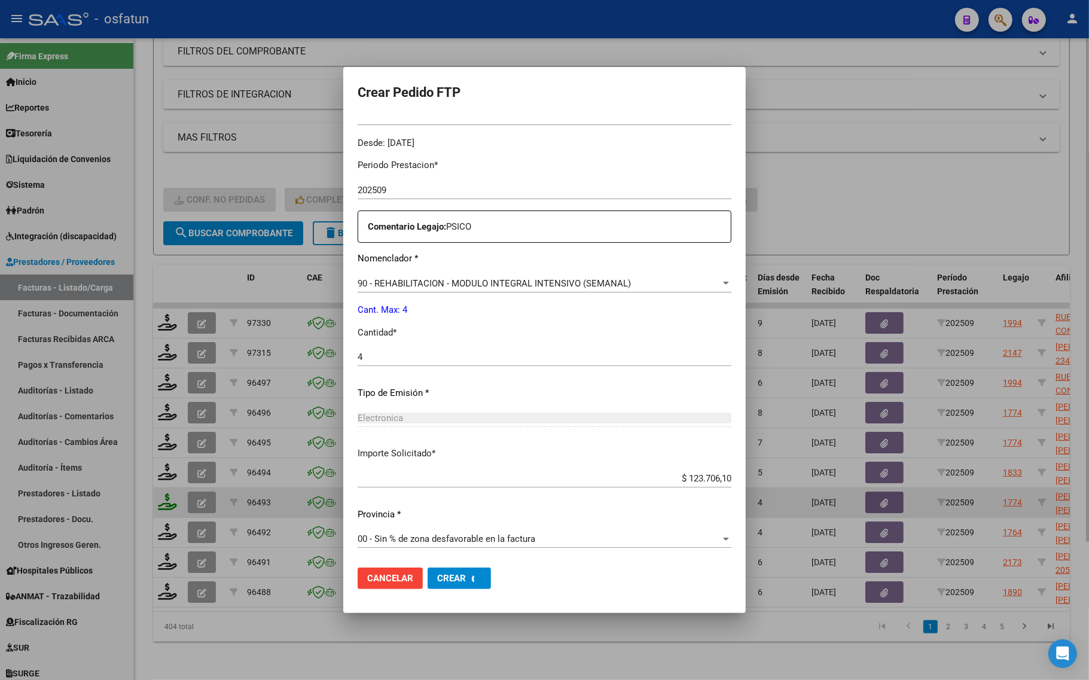
scroll to position [0, 0]
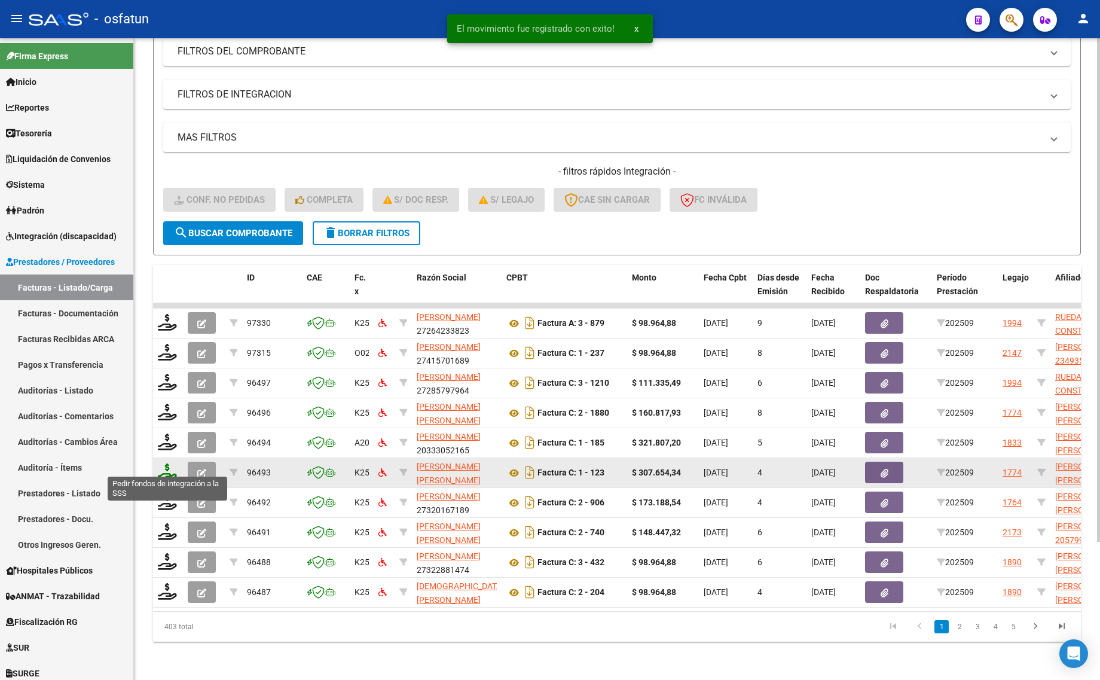
click at [169, 463] on icon at bounding box center [167, 471] width 19 height 17
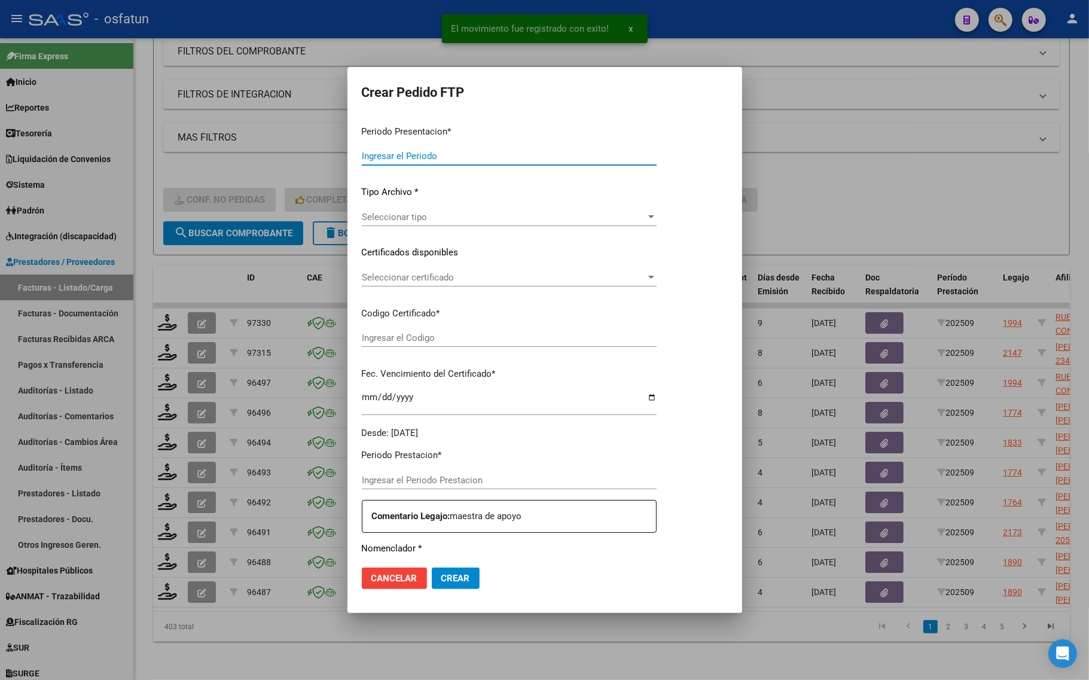
type input "202509"
type input "$ 307.654,34"
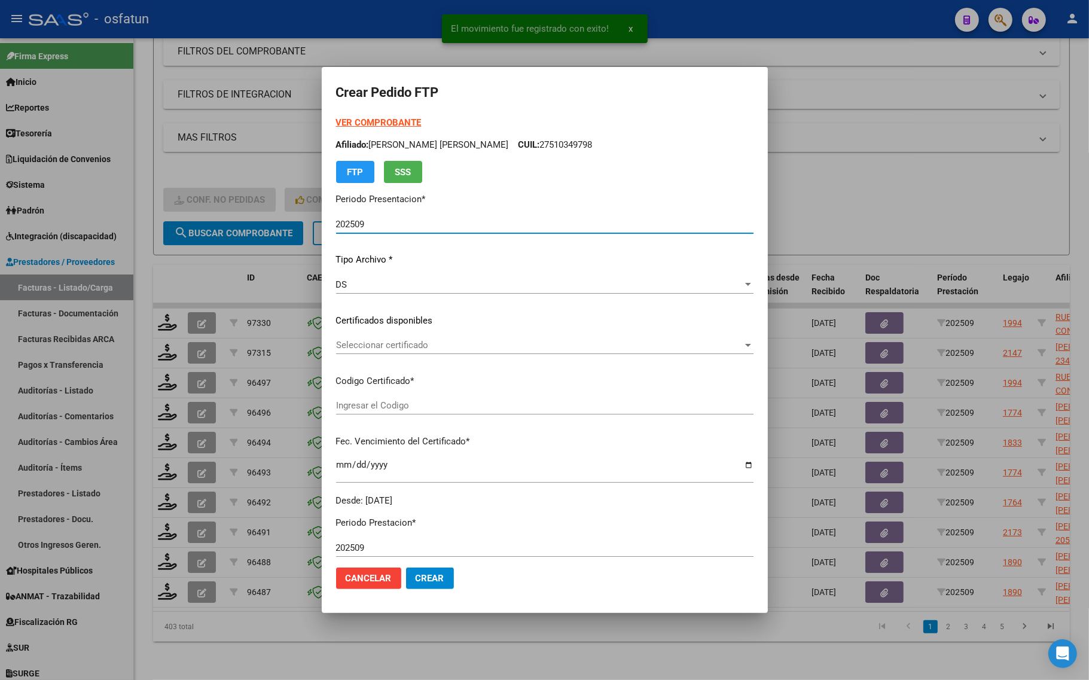
type input "ARG01000494600382018100520251005COR467"
type input "[DATE]"
click at [348, 123] on strong "VER COMPROBANTE" at bounding box center [379, 122] width 86 height 11
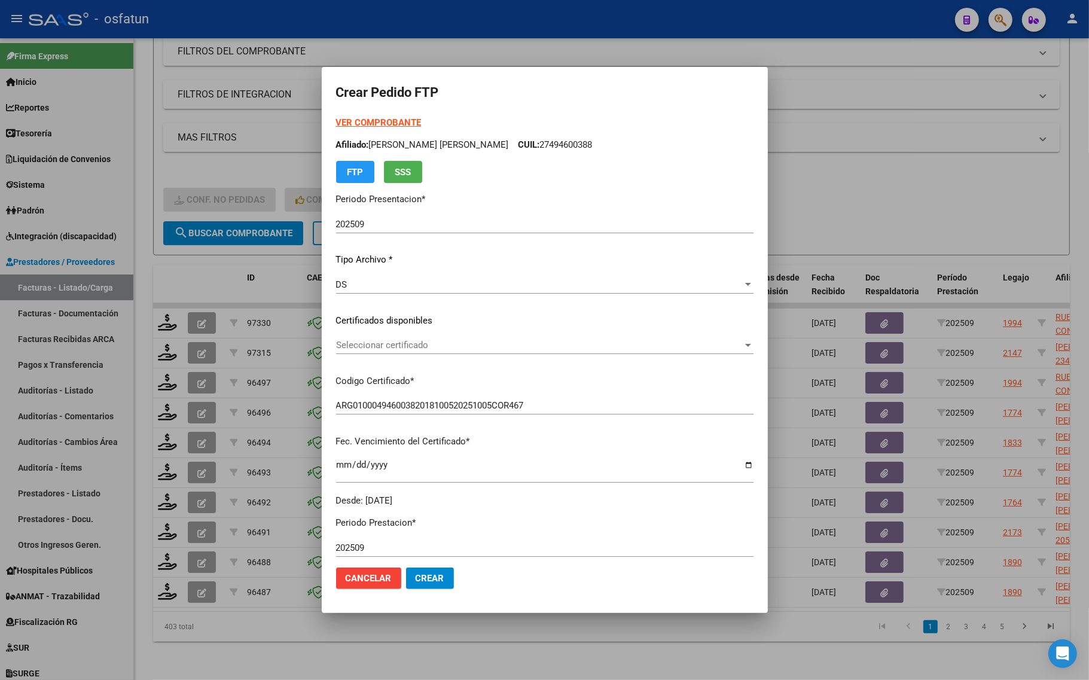
click at [368, 338] on div "Seleccionar certificado Seleccionar certificado" at bounding box center [544, 345] width 417 height 18
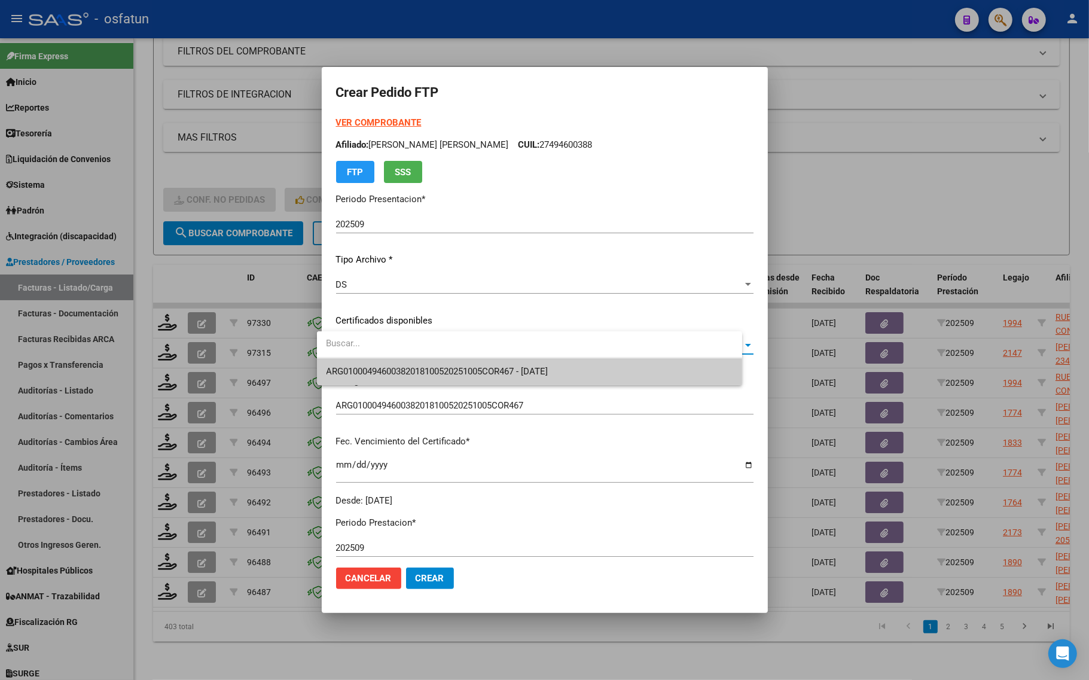
click at [368, 367] on span "ARG01000494600382018100520251005COR467 - [DATE]" at bounding box center [438, 371] width 222 height 11
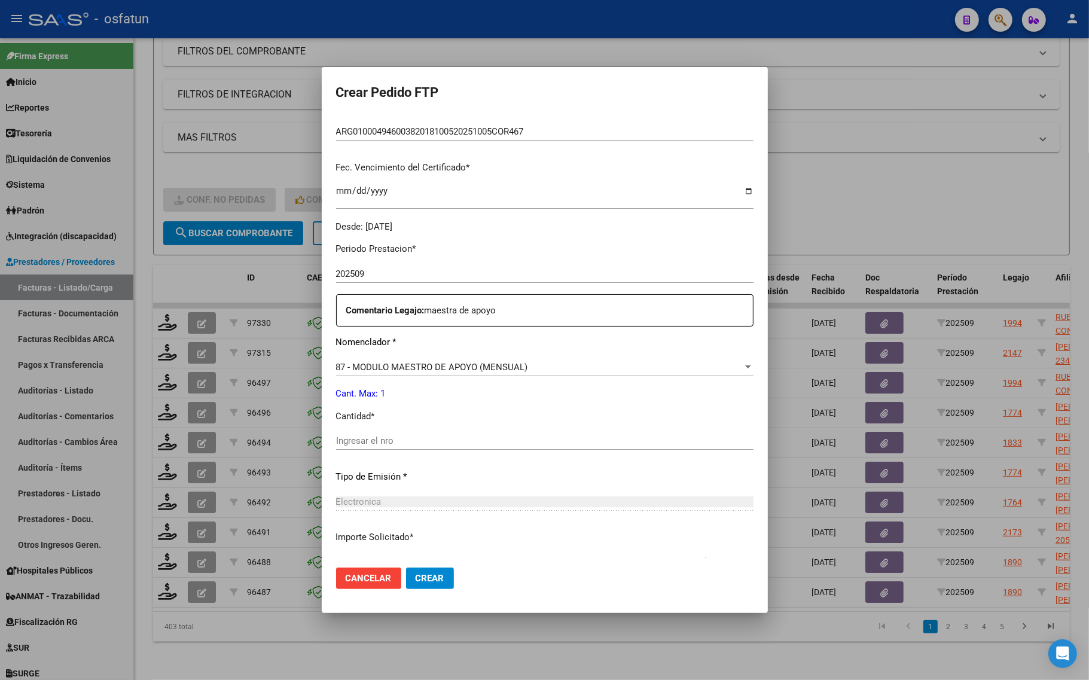
scroll to position [299, 0]
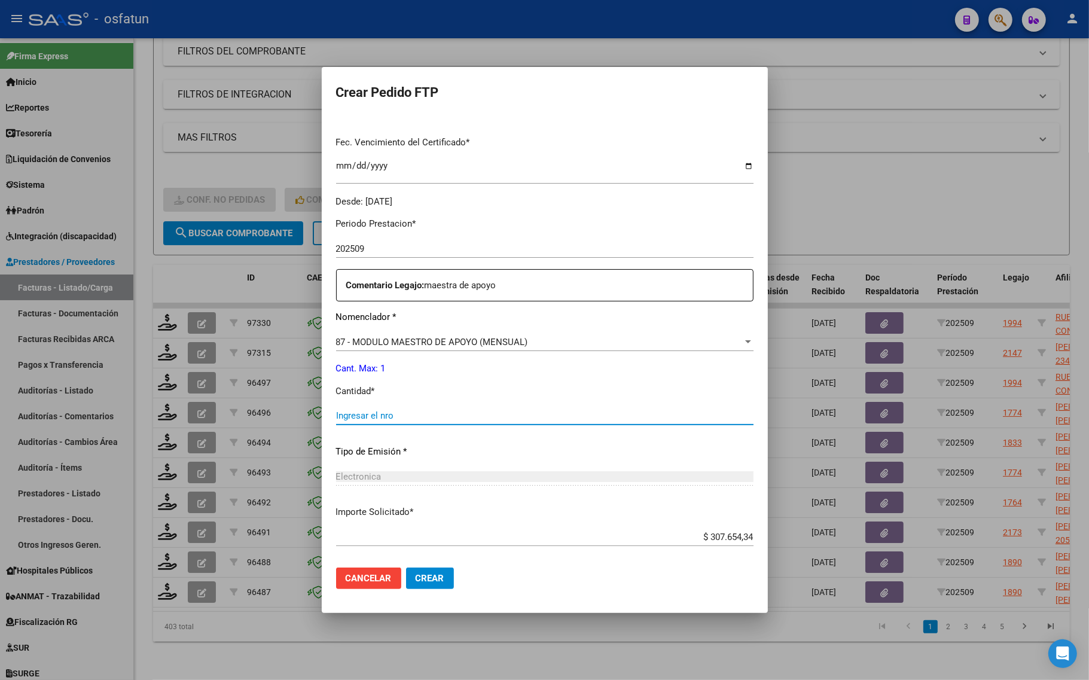
click at [383, 411] on input "Ingresar el nro" at bounding box center [544, 415] width 417 height 11
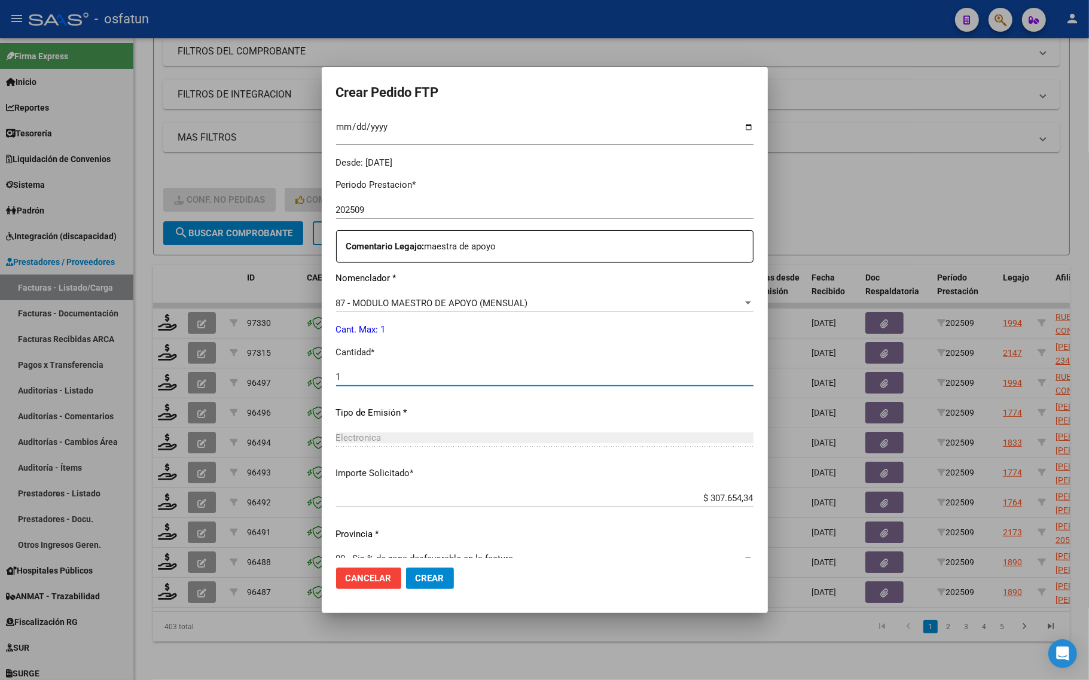
scroll to position [358, 0]
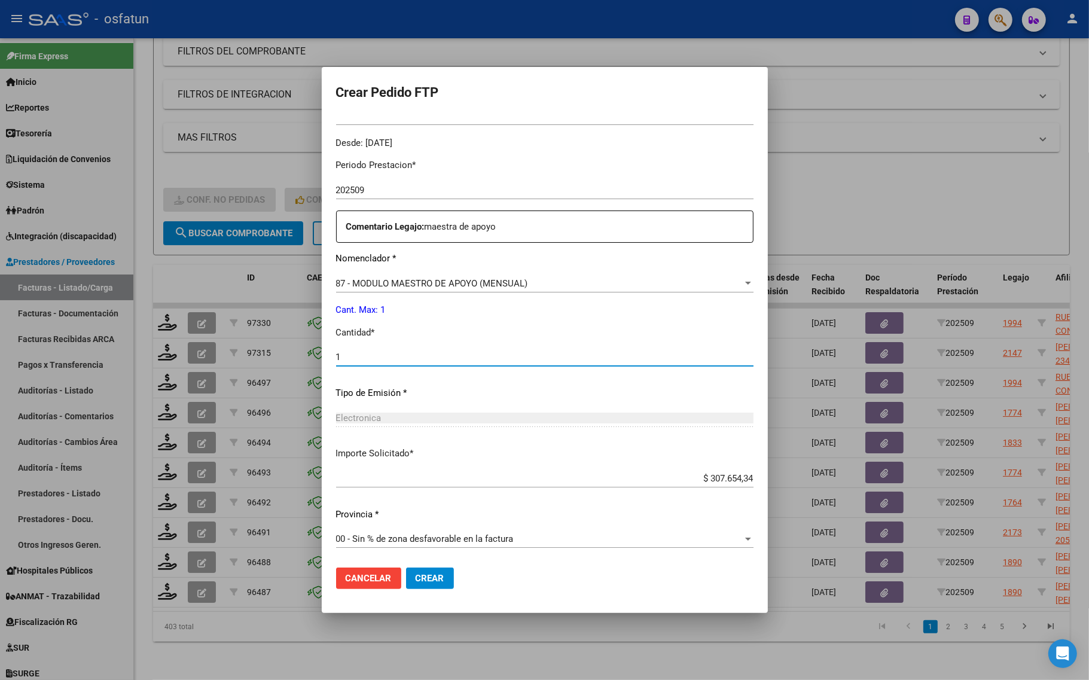
type input "1"
click at [417, 581] on span "Crear" at bounding box center [430, 578] width 29 height 11
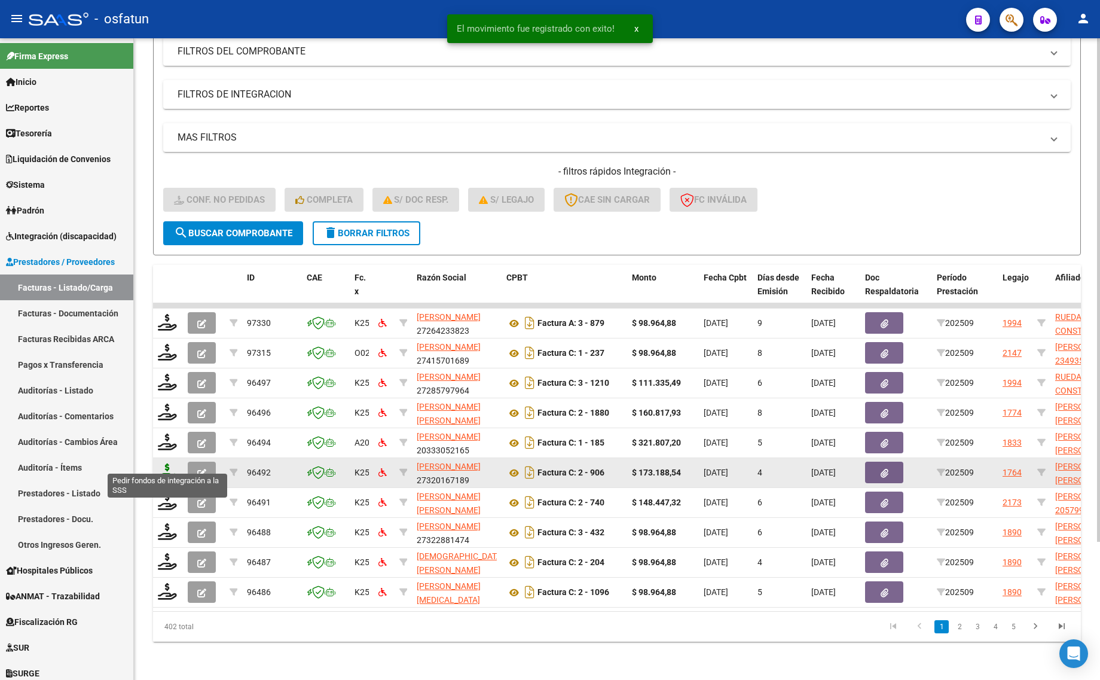
click at [164, 463] on icon at bounding box center [167, 471] width 19 height 17
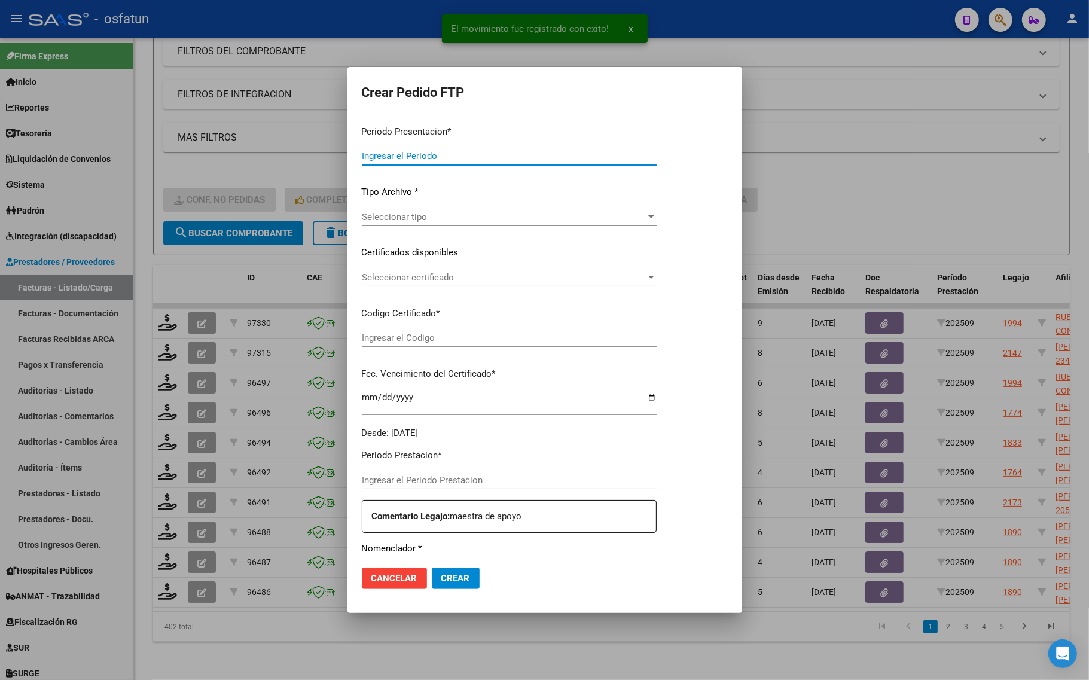
type input "202509"
type input "$ 173.188,54"
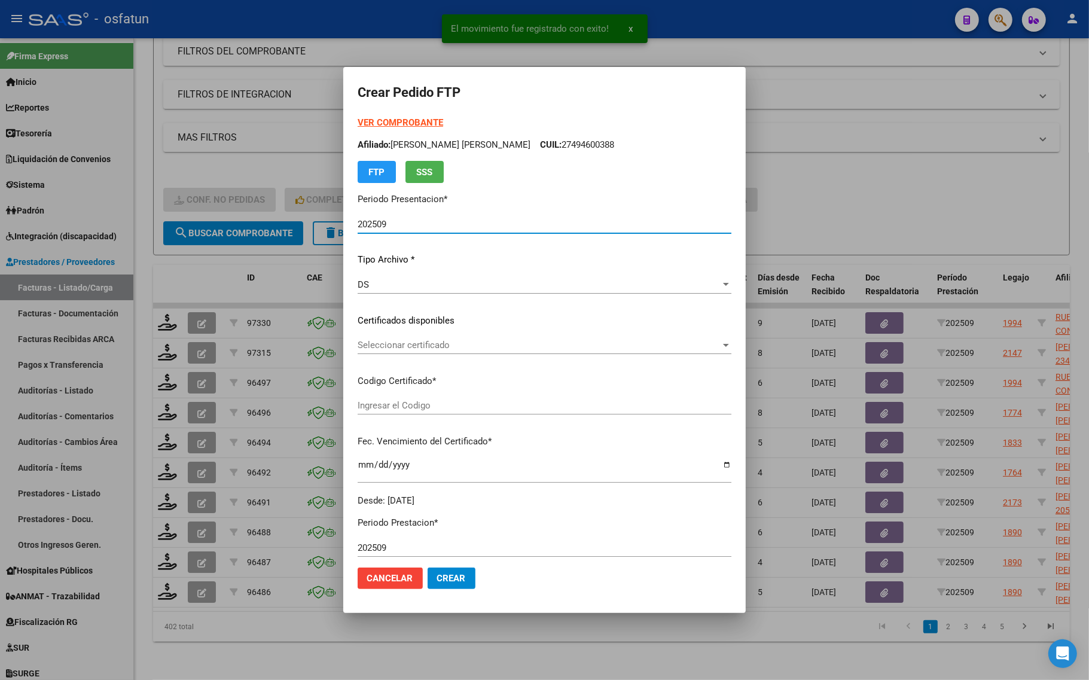
type input "ARG02000535611082020052620260526COR467"
type input "[DATE]"
click at [364, 126] on strong "VER COMPROBANTE" at bounding box center [401, 122] width 86 height 11
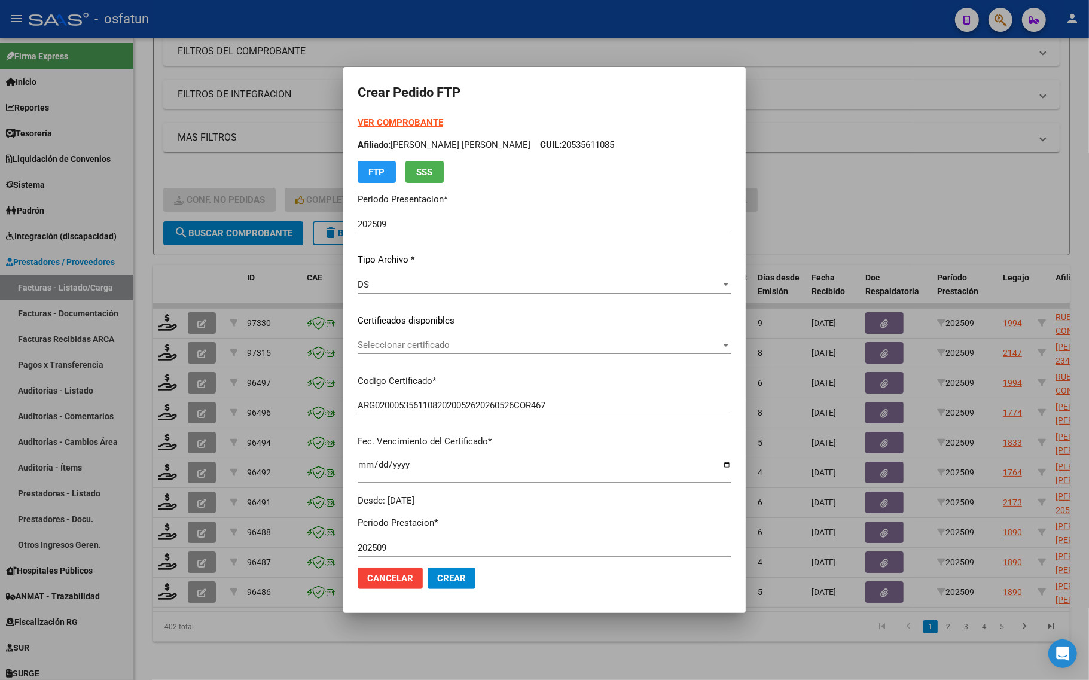
click at [405, 341] on span "Seleccionar certificado" at bounding box center [539, 345] width 363 height 11
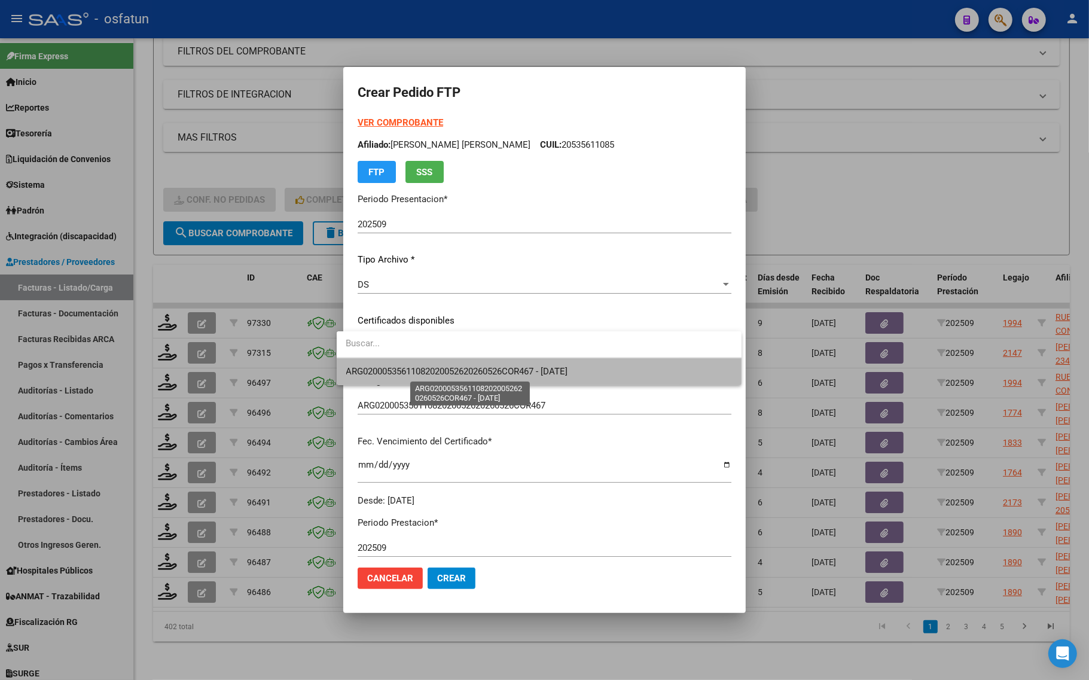
click at [407, 367] on span "ARG02000535611082020052620260526COR467 - [DATE]" at bounding box center [457, 371] width 222 height 11
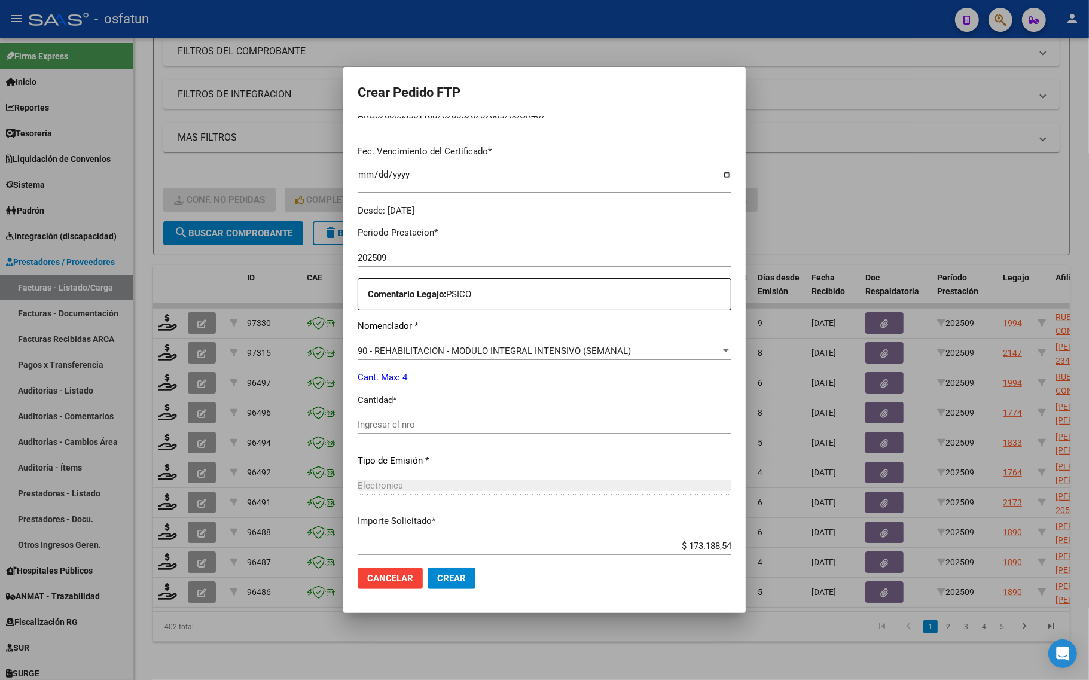
scroll to position [299, 0]
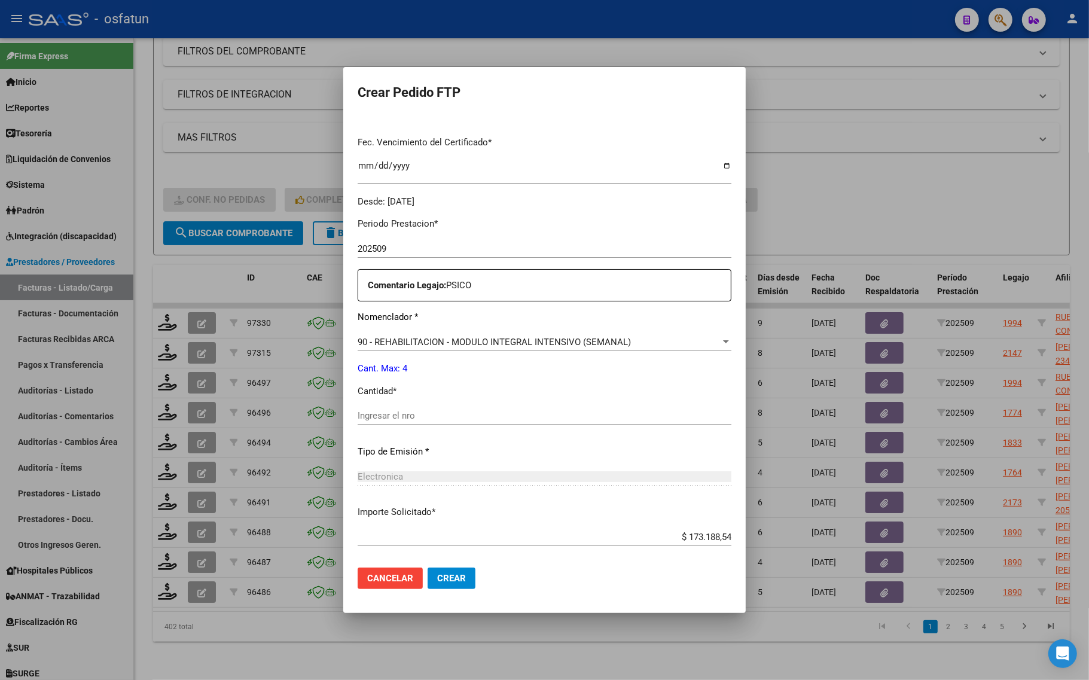
drag, startPoint x: 390, startPoint y: 404, endPoint x: 387, endPoint y: 420, distance: 16.4
click at [389, 416] on app-form-text-field "Cantidad * Ingresar el nro" at bounding box center [549, 403] width 383 height 37
click at [387, 420] on input "Ingresar el nro" at bounding box center [545, 415] width 374 height 11
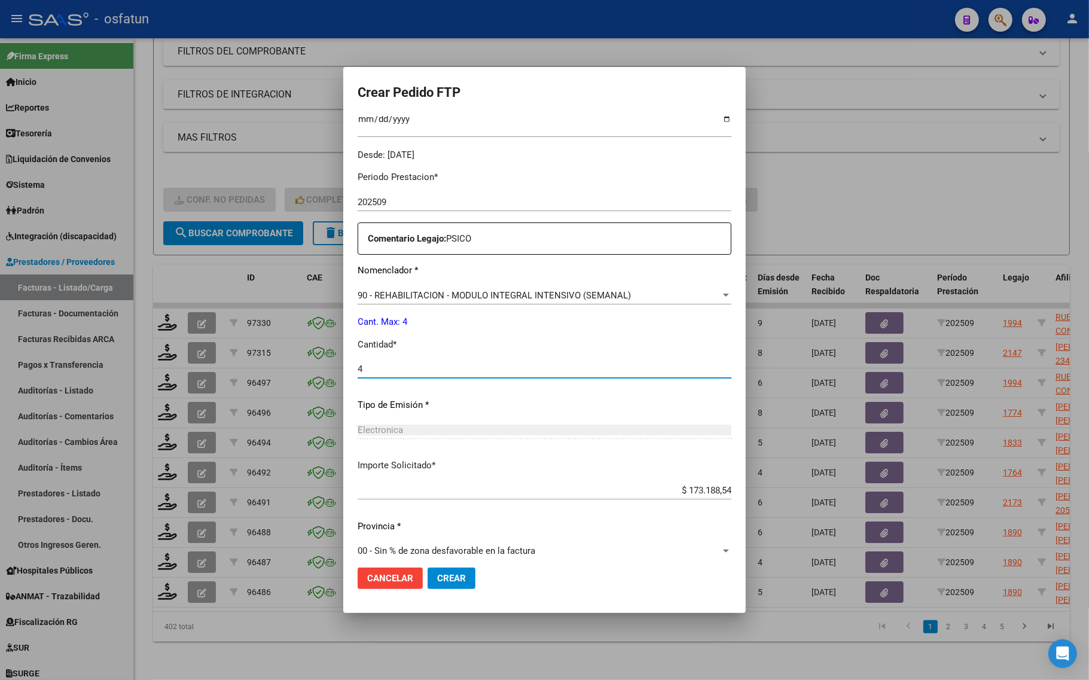
scroll to position [358, 0]
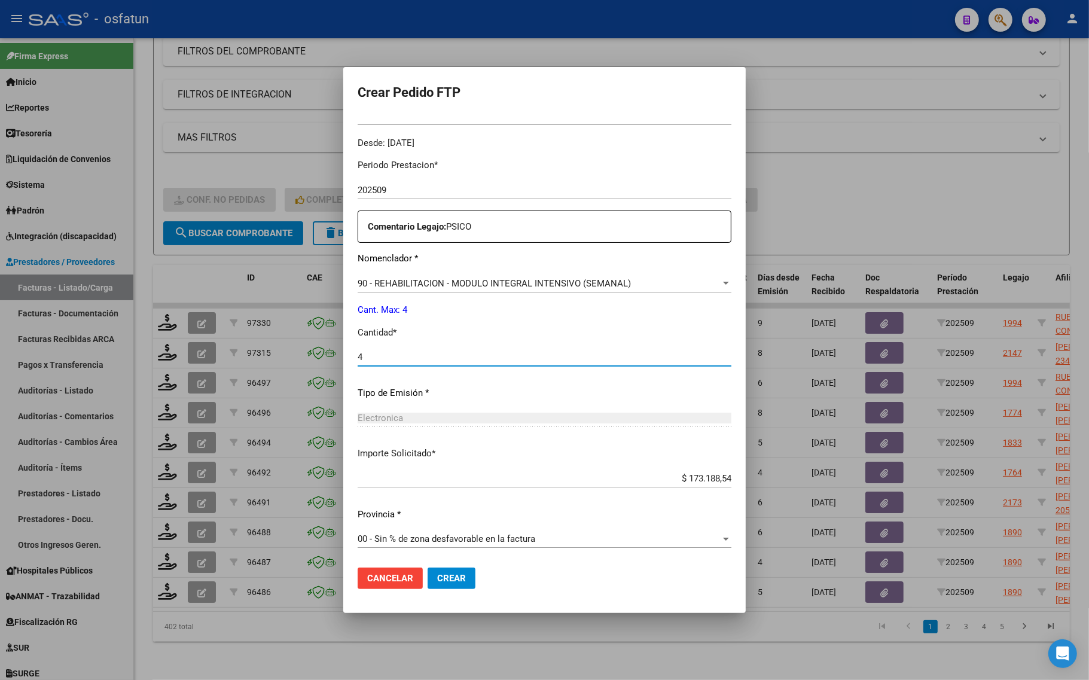
type input "4"
click at [437, 582] on span "Crear" at bounding box center [451, 578] width 29 height 11
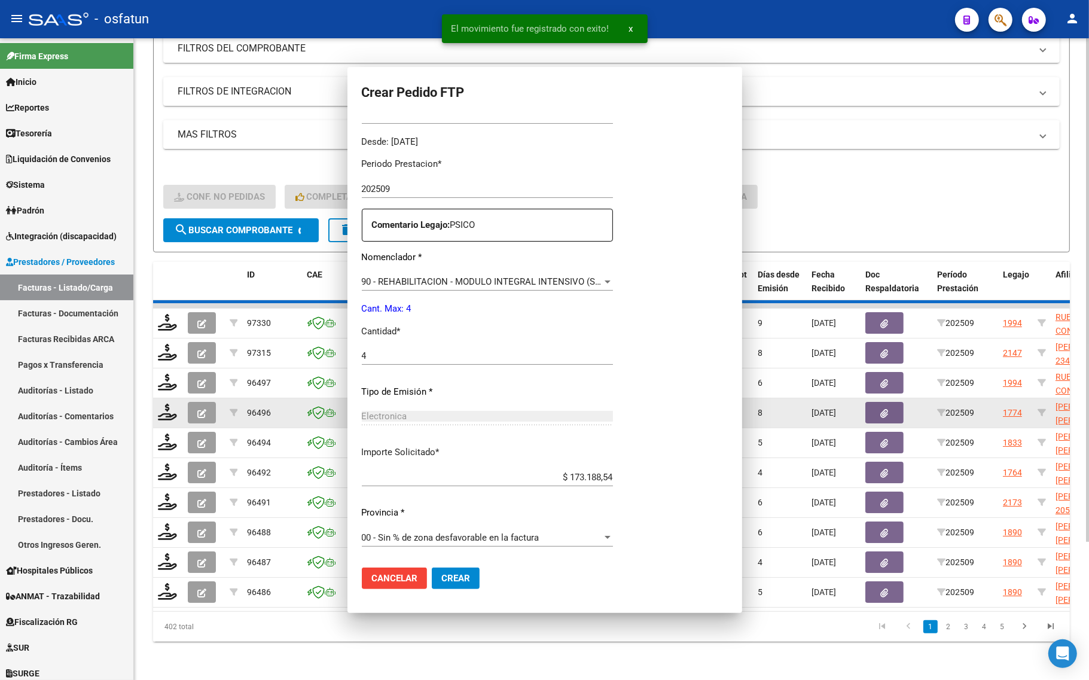
scroll to position [291, 0]
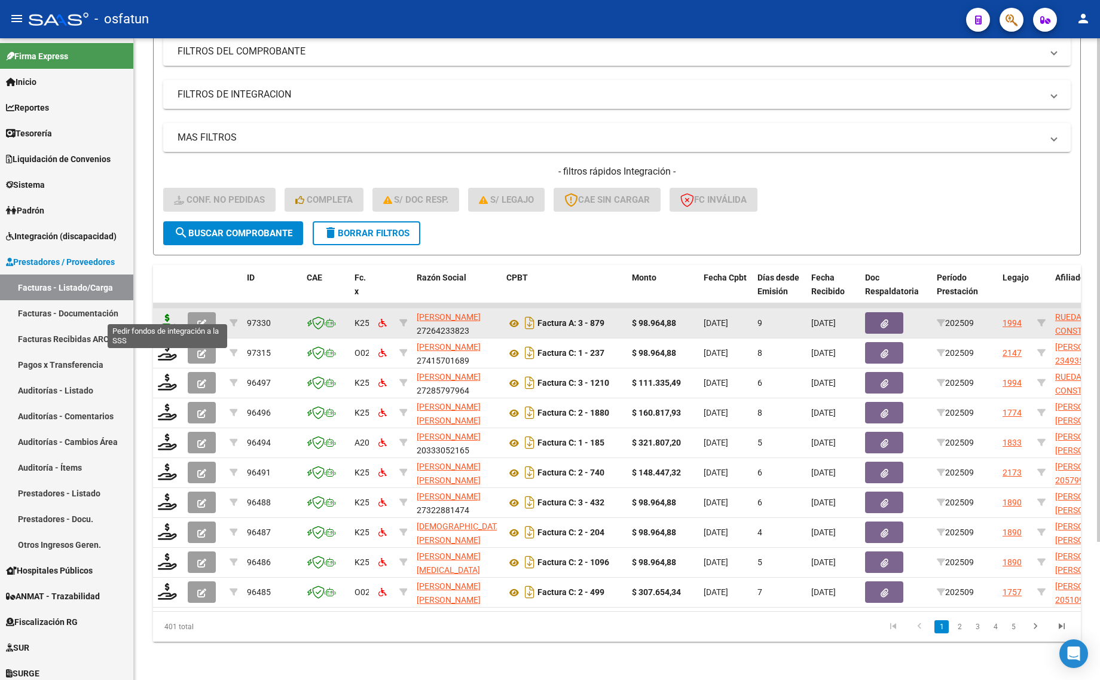
click at [163, 316] on icon at bounding box center [167, 322] width 19 height 17
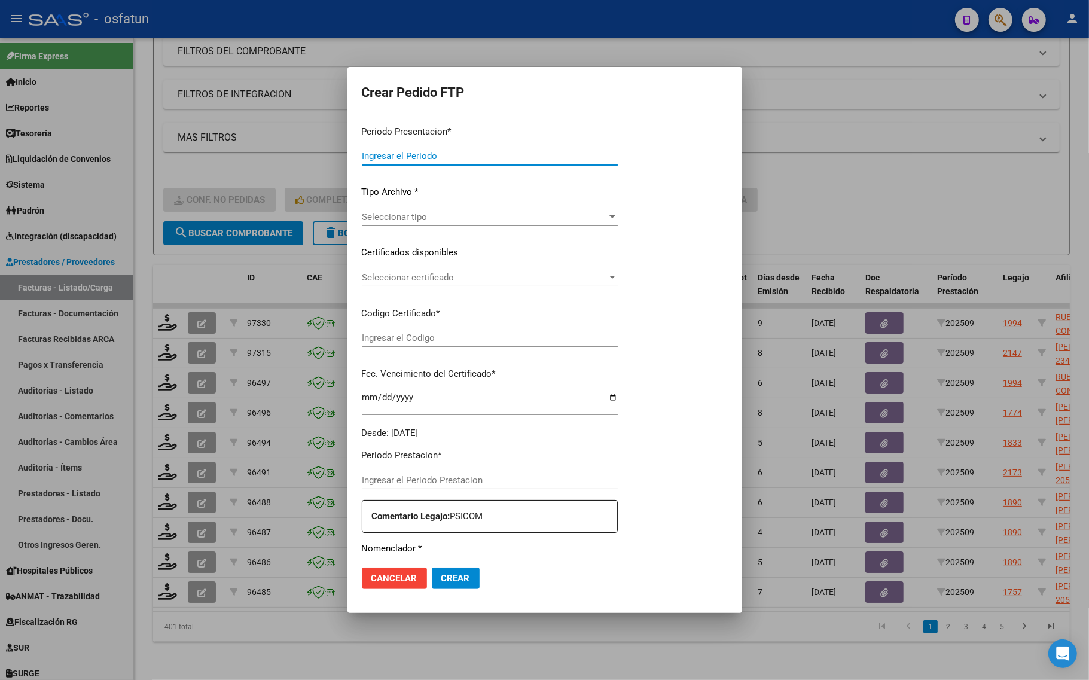
type input "202509"
type input "$ 98.964,88"
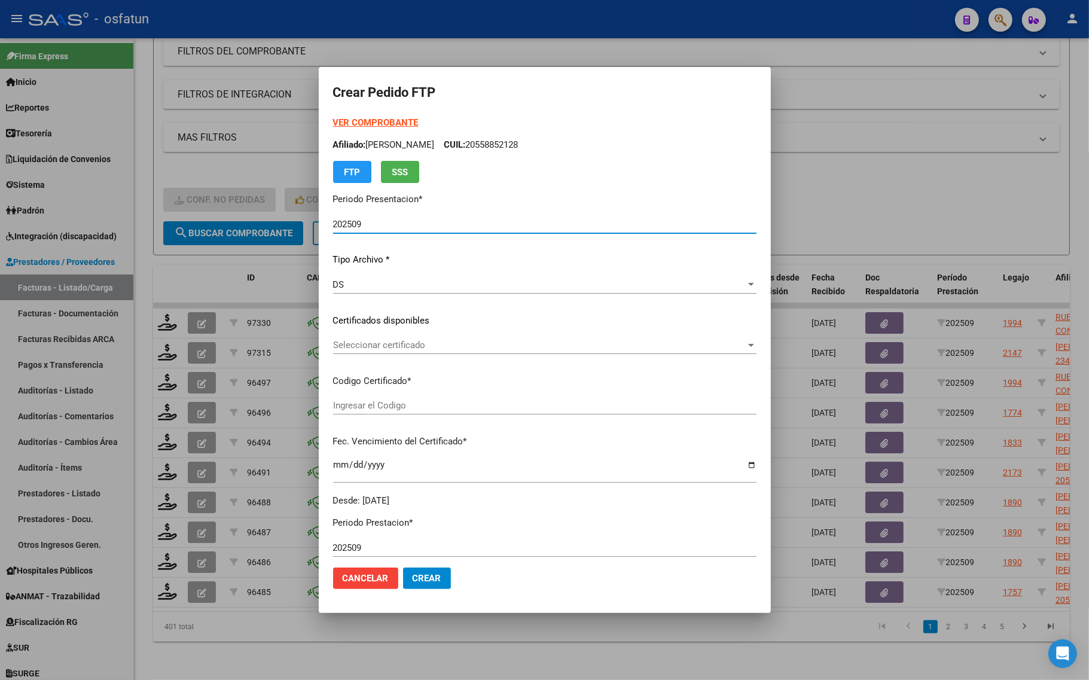
type input "ARG01000531163252022040820300408COR467"
type input "[DATE]"
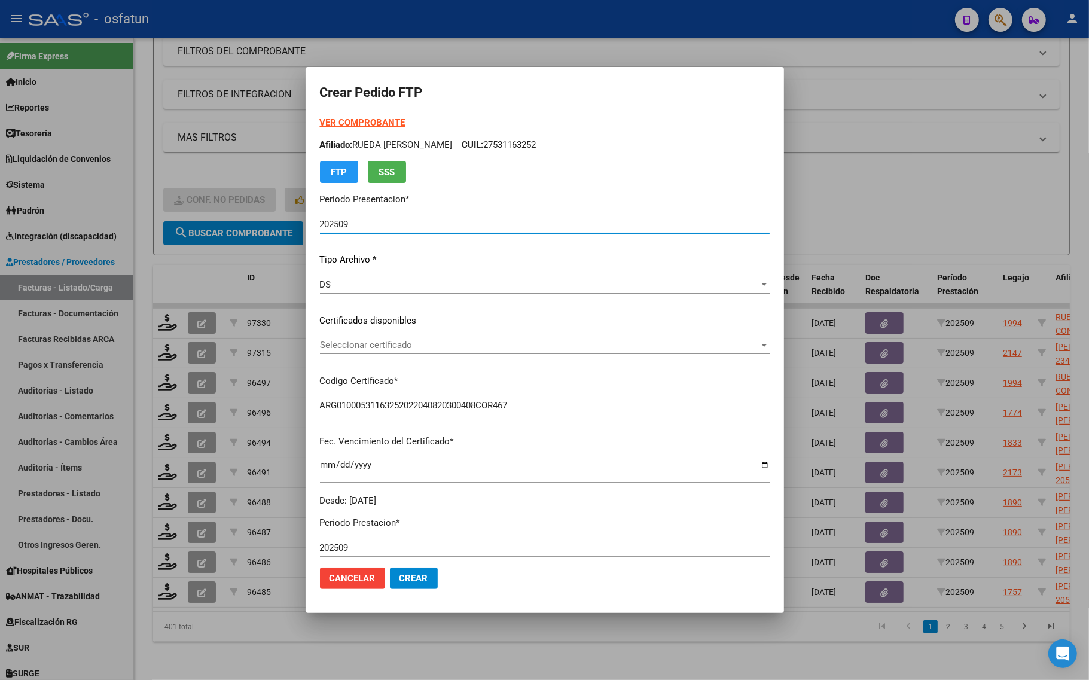
click at [365, 124] on strong "VER COMPROBANTE" at bounding box center [363, 122] width 86 height 11
click at [355, 340] on span "Seleccionar certificado" at bounding box center [539, 345] width 439 height 11
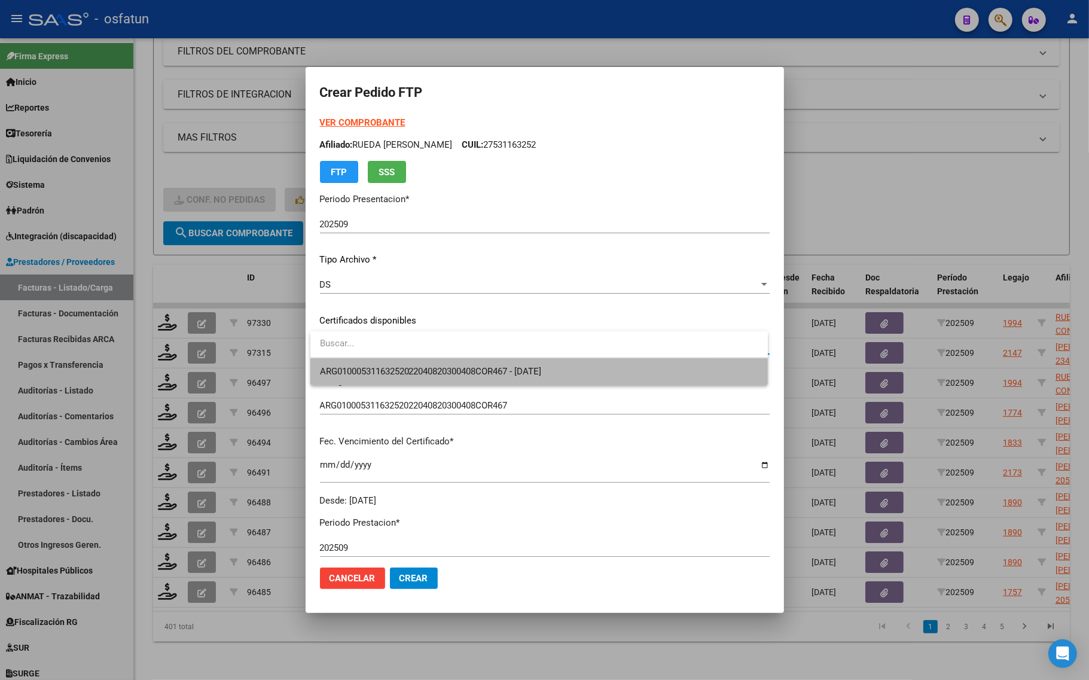
click at [359, 379] on span "ARG01000531163252022040820300408COR467 - [DATE]" at bounding box center [539, 371] width 438 height 27
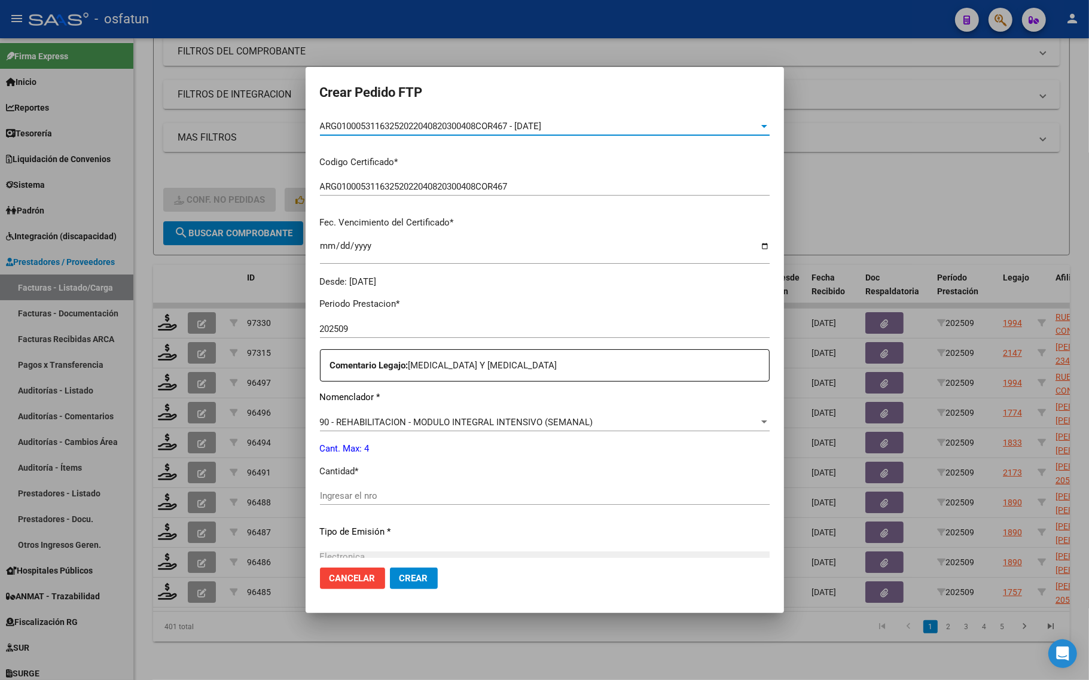
scroll to position [224, 0]
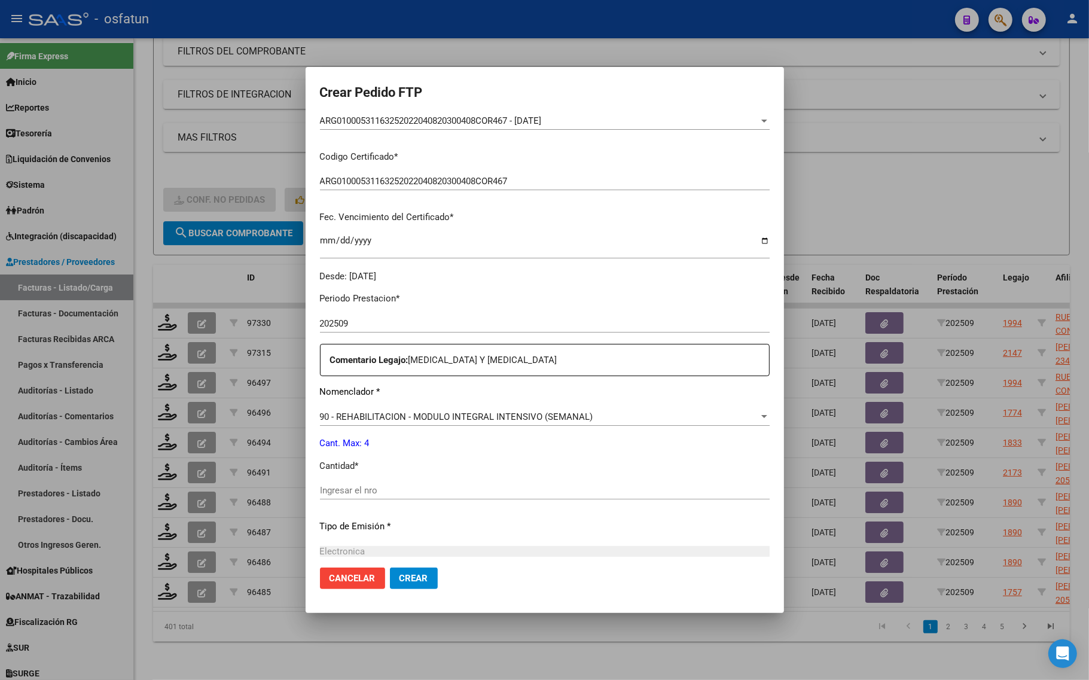
click at [330, 482] on div "Ingresar el nro" at bounding box center [545, 490] width 450 height 18
click at [324, 486] on input "Ingresar el nro" at bounding box center [545, 490] width 450 height 11
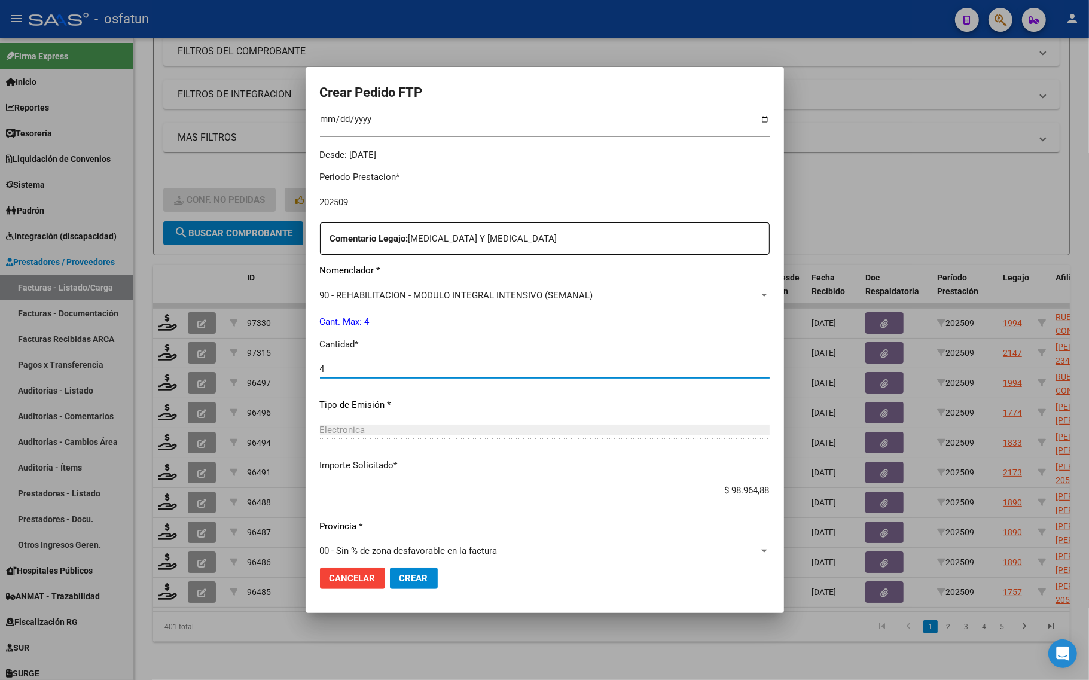
scroll to position [358, 0]
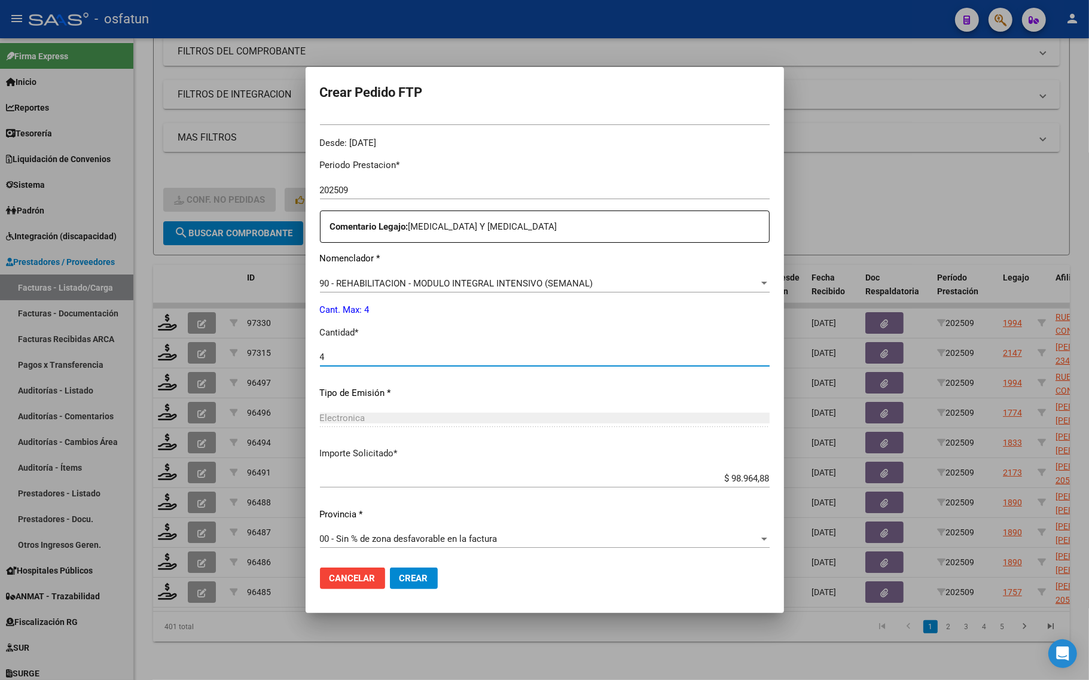
type input "4"
click at [417, 574] on span "Crear" at bounding box center [413, 578] width 29 height 11
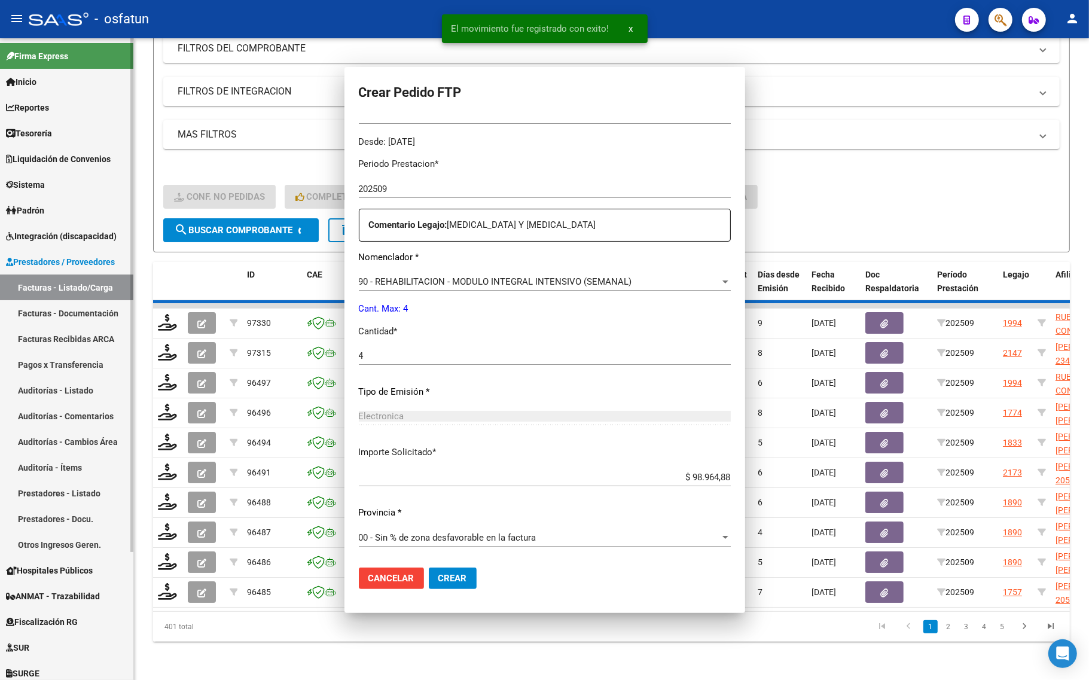
scroll to position [0, 0]
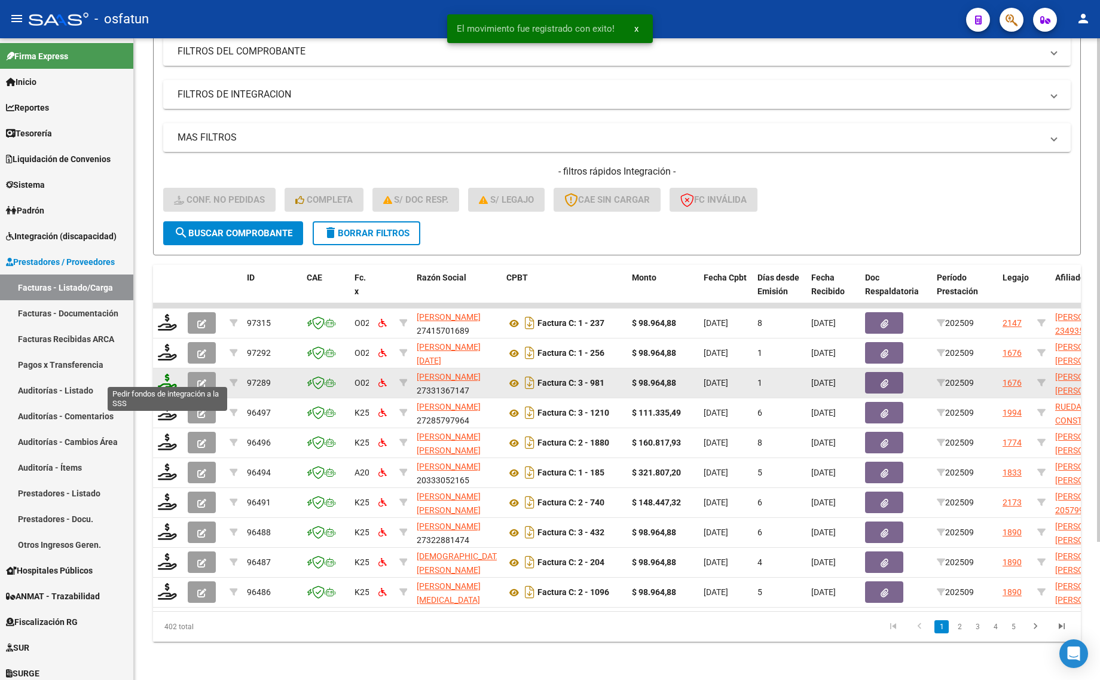
click at [162, 377] on icon at bounding box center [167, 382] width 19 height 17
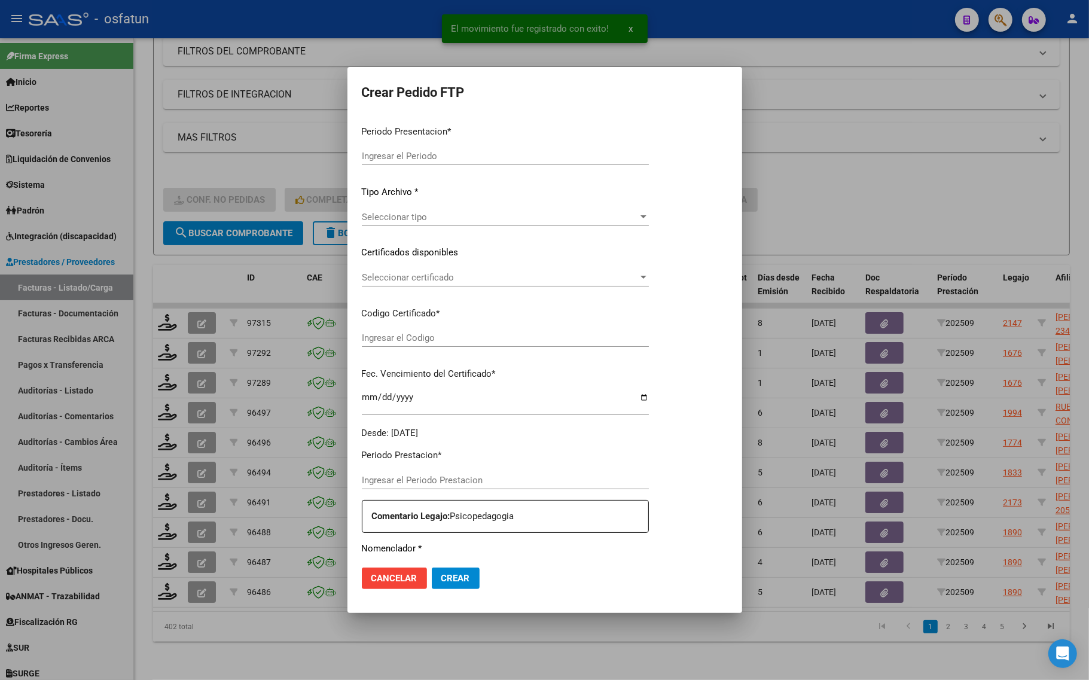
type input "202509"
type input "$ 98.964,88"
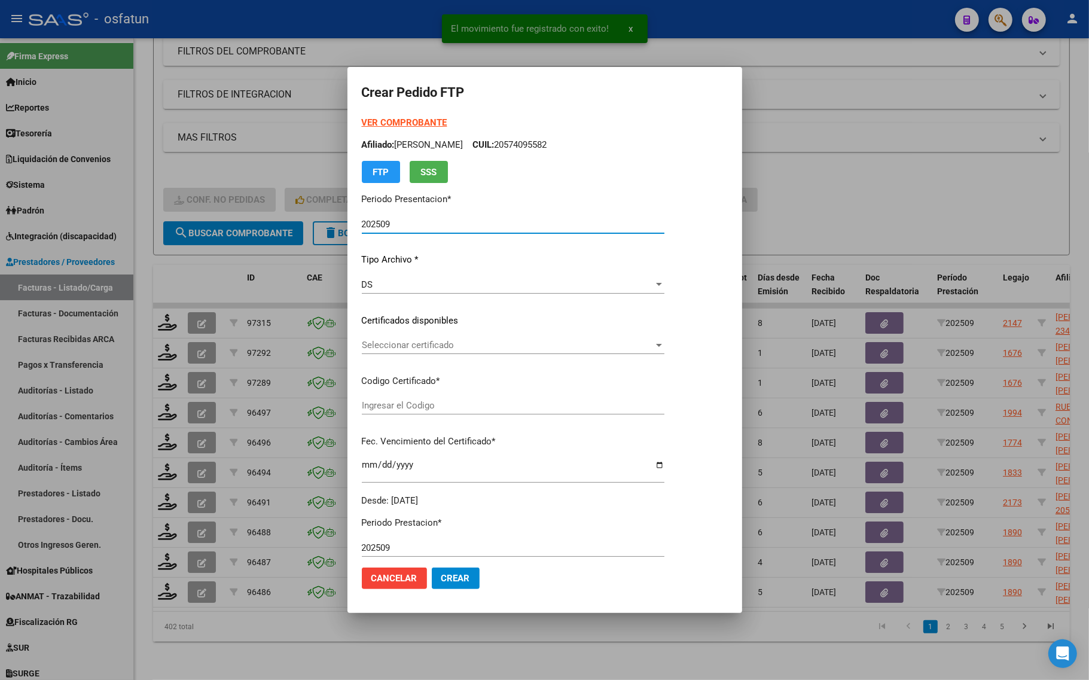
type input "ARG01000478531432023010620330106SGO116"
type input "[DATE]"
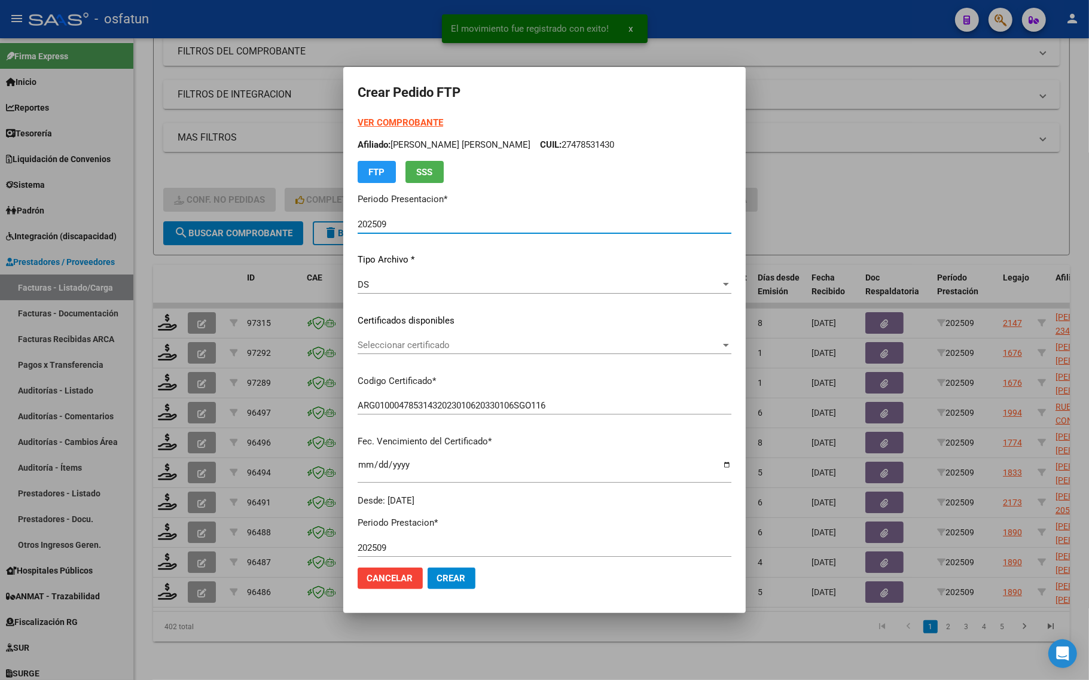
click at [384, 117] on div "VER COMPROBANTE ARCA Padrón Afiliado: [PERSON_NAME] [PERSON_NAME]: 27478531430 …" at bounding box center [545, 149] width 374 height 67
click at [375, 111] on form "Crear Pedido FTP VER COMPROBANTE ARCA Padrón Afiliado: [PERSON_NAME] [PERSON_NA…" at bounding box center [545, 339] width 374 height 517
click at [366, 123] on strong "VER COMPROBANTE" at bounding box center [401, 122] width 86 height 11
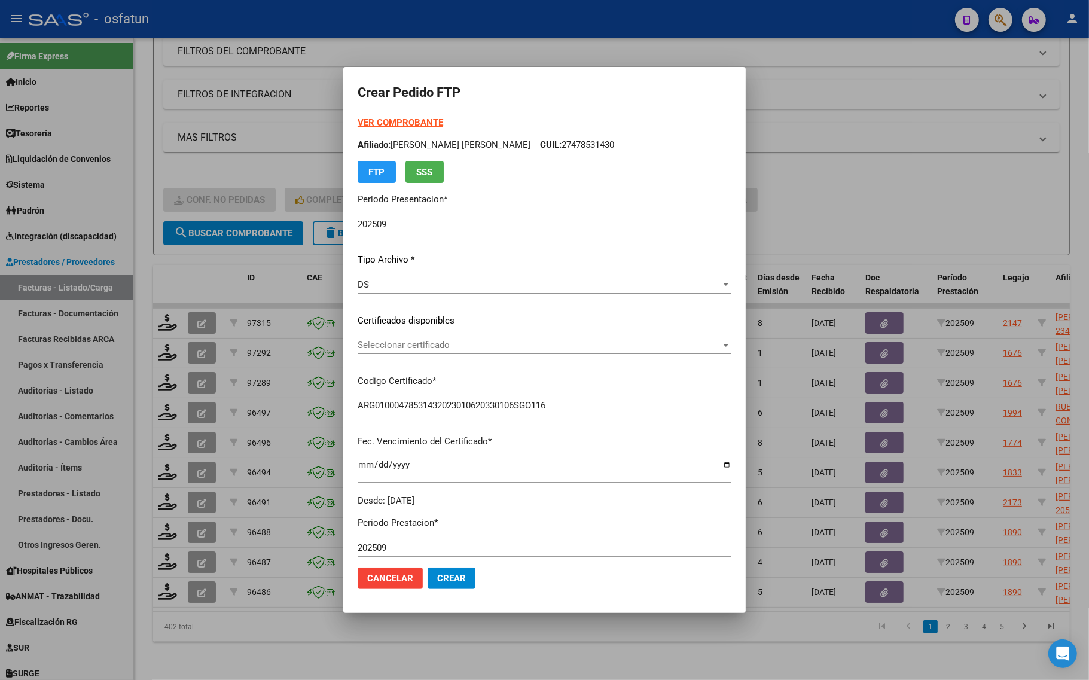
click at [370, 347] on span "Seleccionar certificado" at bounding box center [539, 345] width 363 height 11
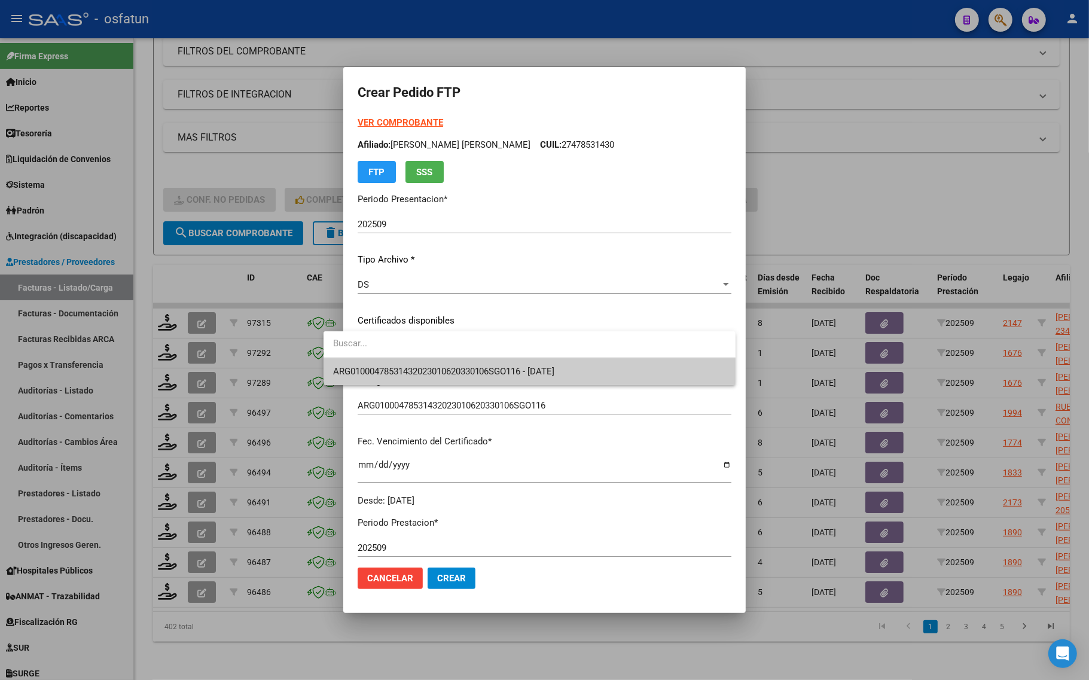
click at [365, 362] on span "ARG01000478531432023010620330106SGO116 - [DATE]" at bounding box center [529, 371] width 393 height 27
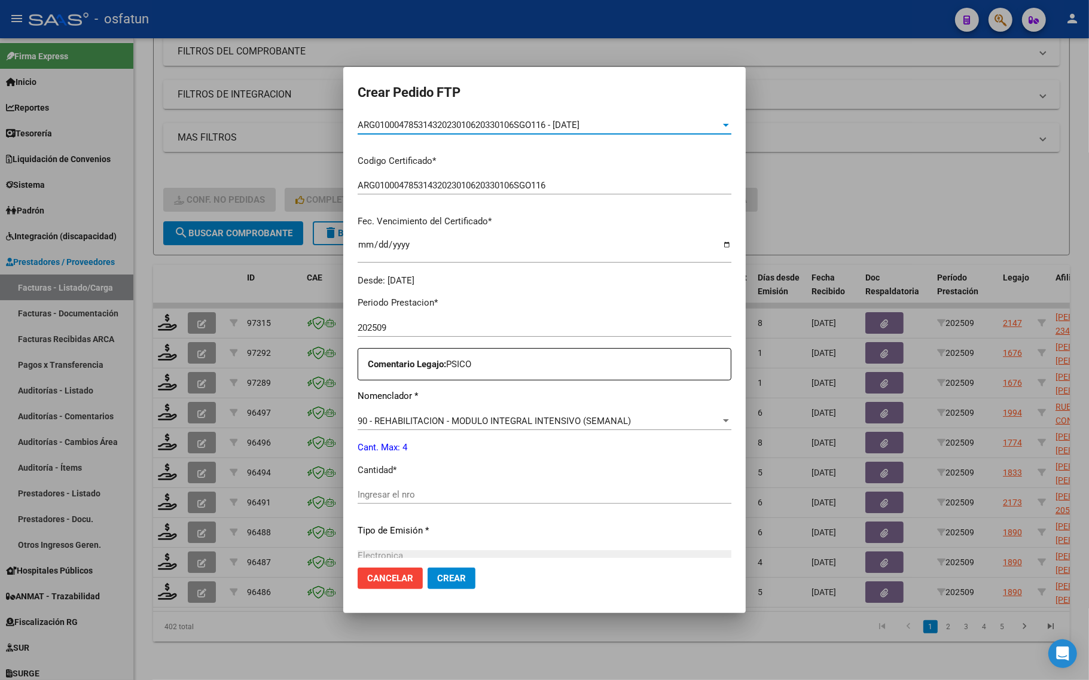
scroll to position [224, 0]
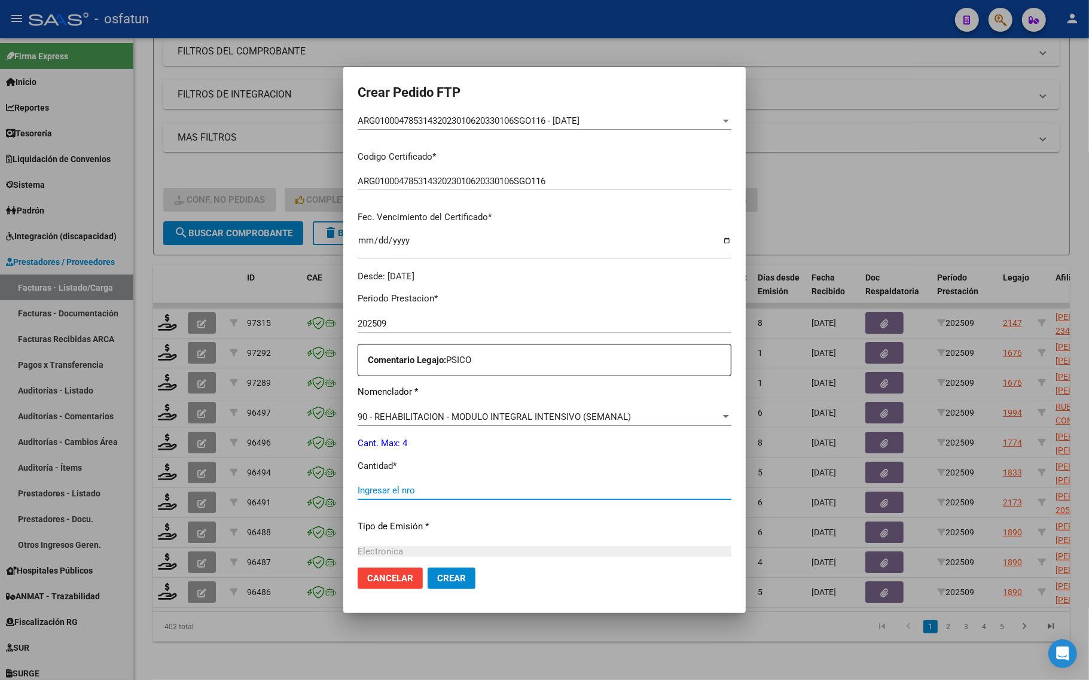
click at [358, 488] on input "Ingresar el nro" at bounding box center [545, 490] width 374 height 11
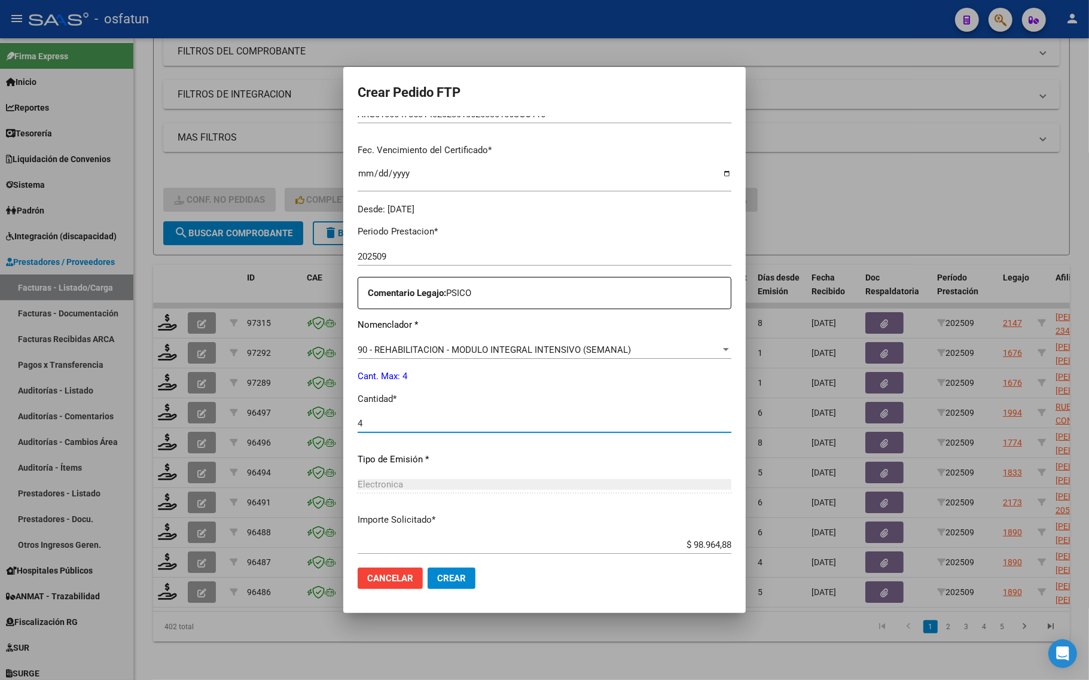
scroll to position [358, 0]
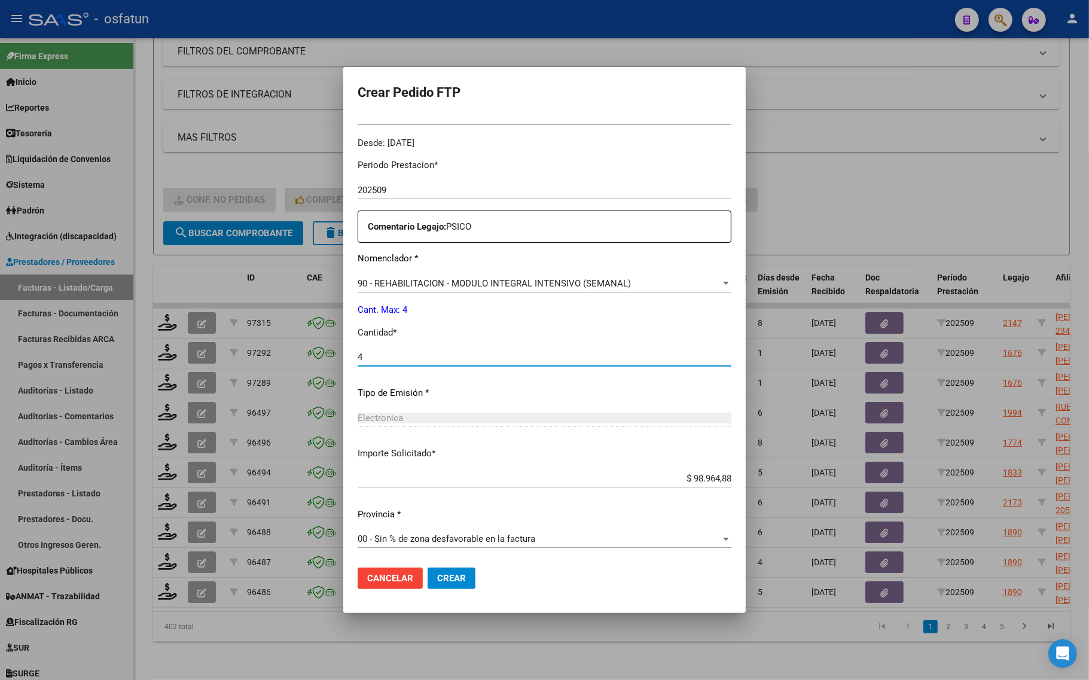
type input "4"
click at [437, 575] on span "Crear" at bounding box center [451, 578] width 29 height 11
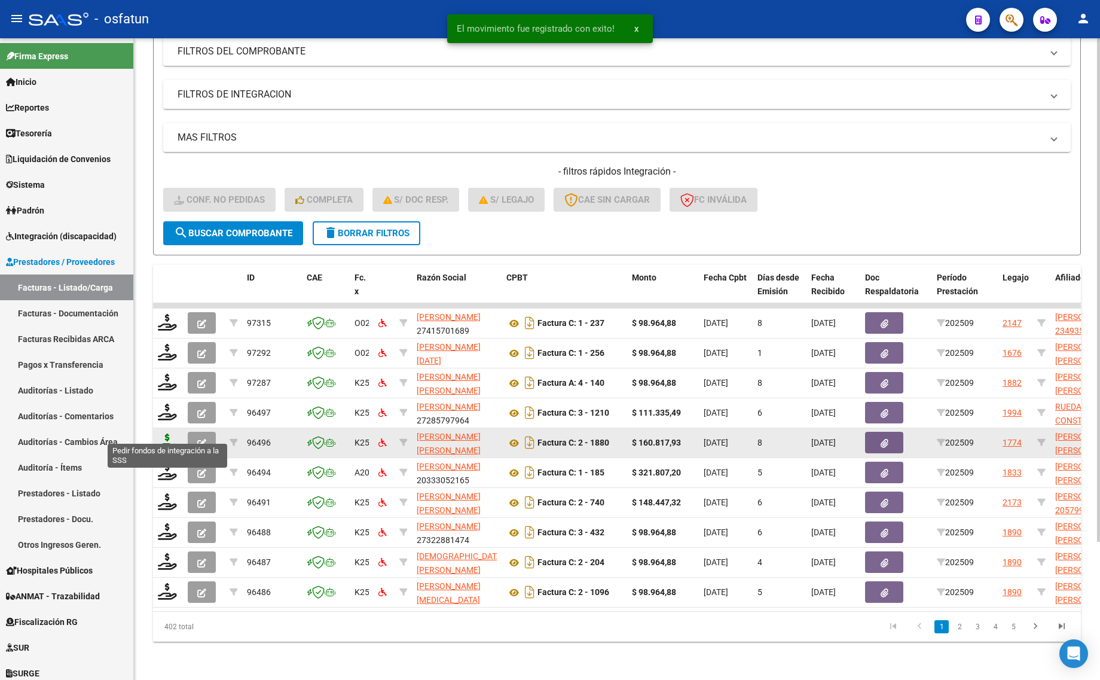
click at [168, 434] on icon at bounding box center [167, 442] width 19 height 17
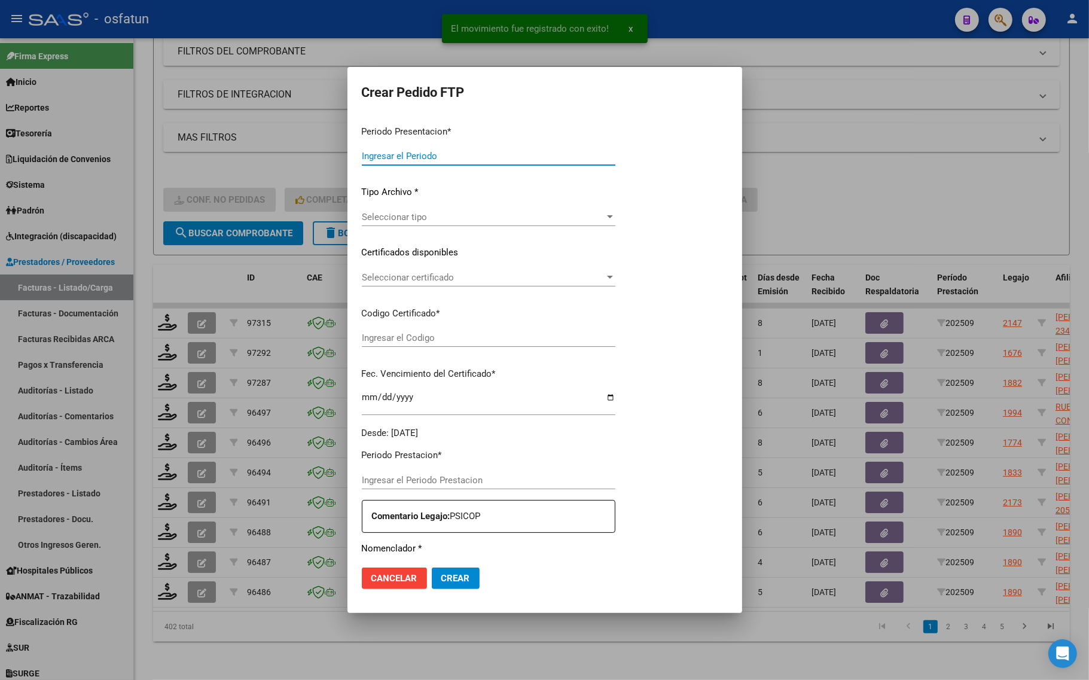
type input "202509"
type input "$ 160.817,93"
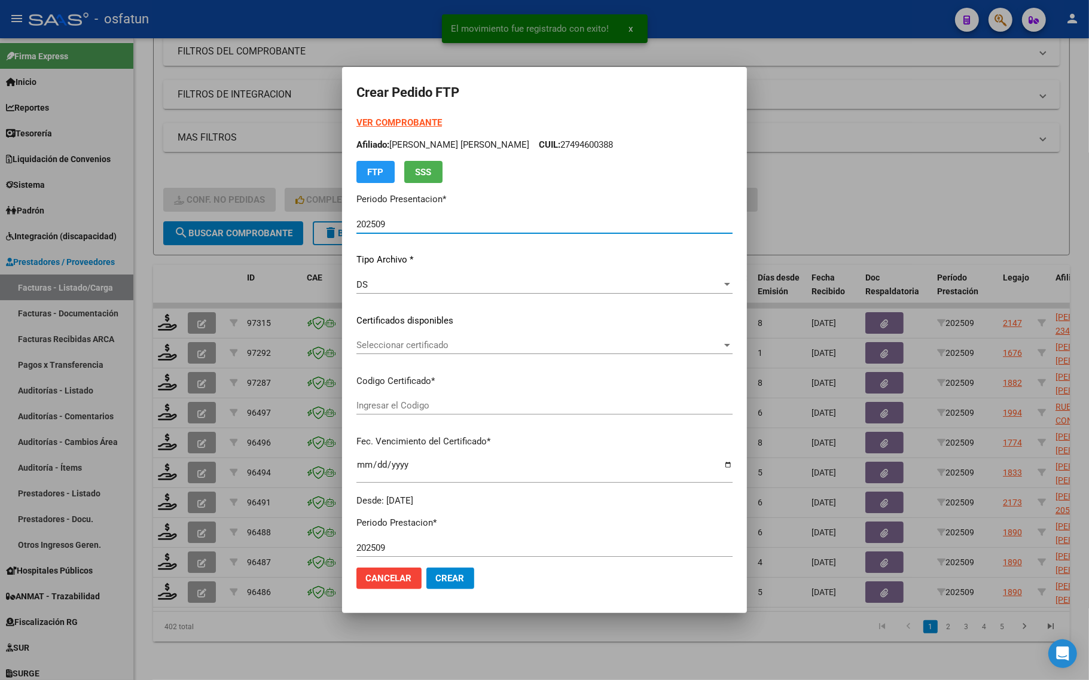
type input "ARG01000494600382018100520251005COR467"
type input "[DATE]"
click at [388, 117] on div "VER COMPROBANTE ARCA Padrón Afiliado: [PERSON_NAME] [PERSON_NAME] CUIL: 2749460…" at bounding box center [544, 149] width 376 height 67
click at [388, 117] on strong "VER COMPROBANTE" at bounding box center [399, 122] width 86 height 11
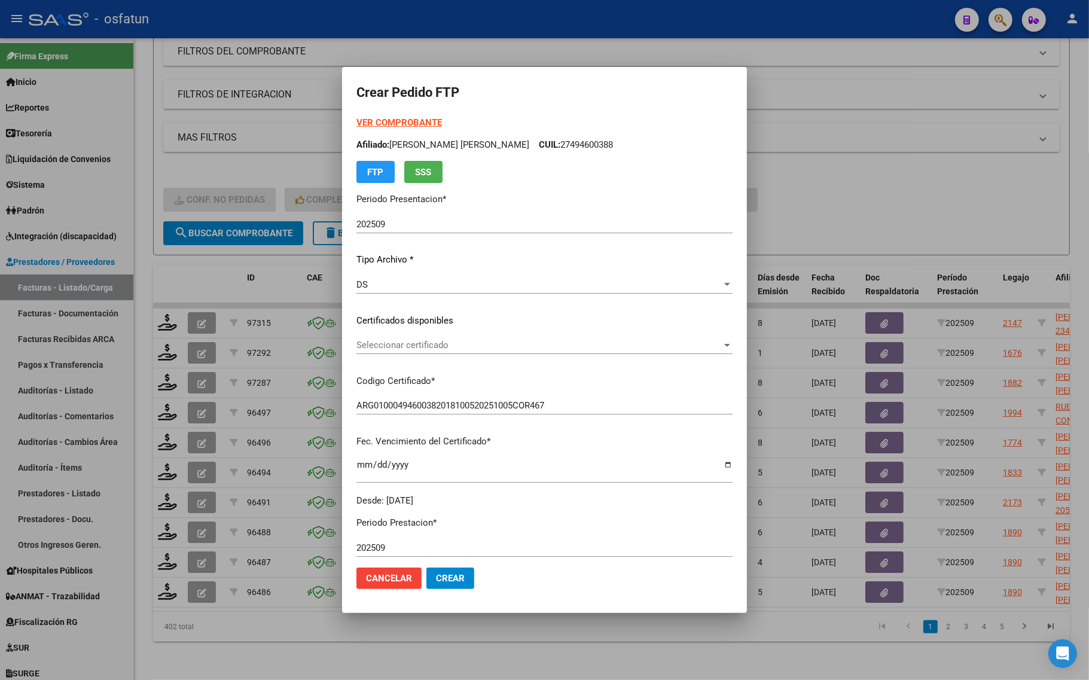
click at [401, 341] on span "Seleccionar certificado" at bounding box center [538, 345] width 365 height 11
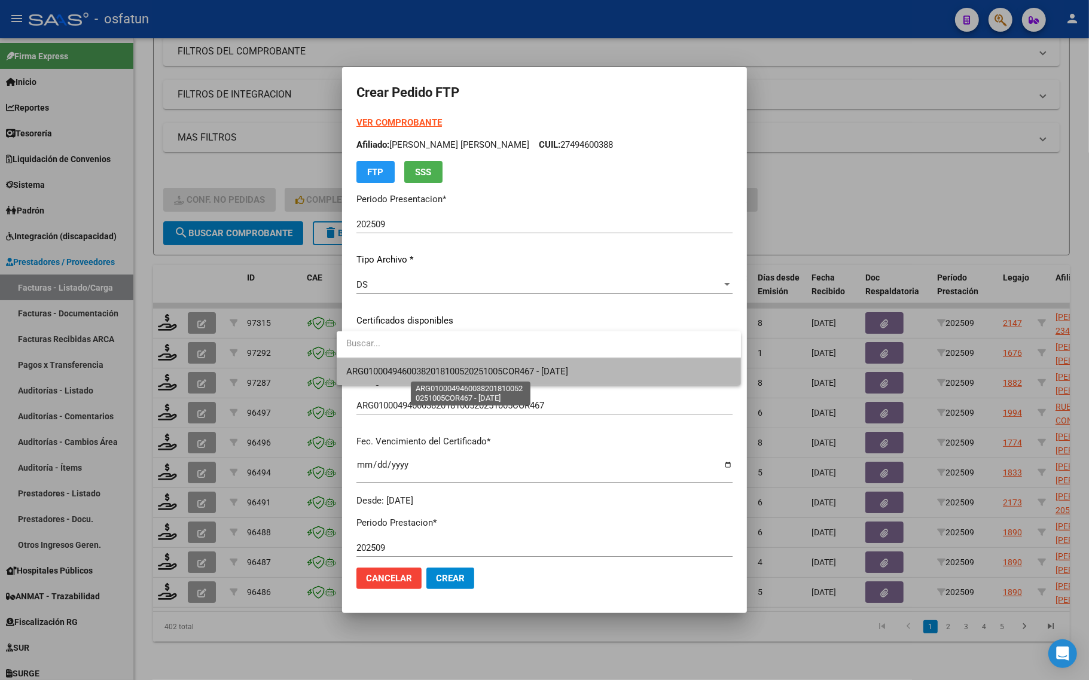
click at [405, 369] on span "ARG01000494600382018100520251005COR467 - [DATE]" at bounding box center [457, 371] width 222 height 11
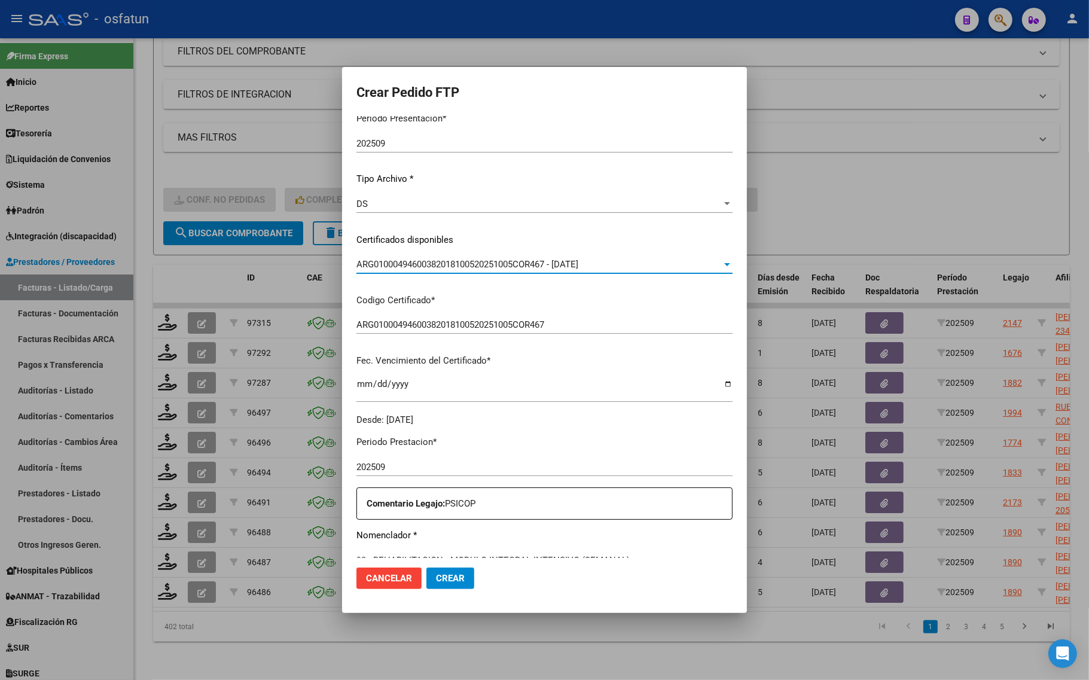
scroll to position [224, 0]
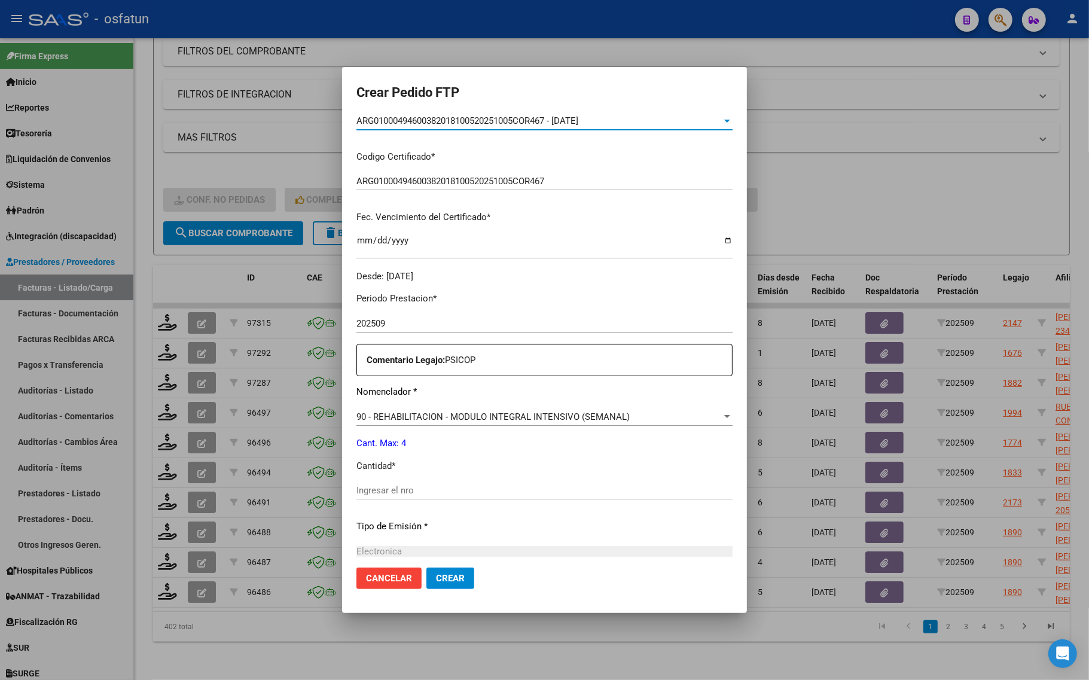
click at [371, 483] on div "Ingresar el nro" at bounding box center [544, 490] width 376 height 18
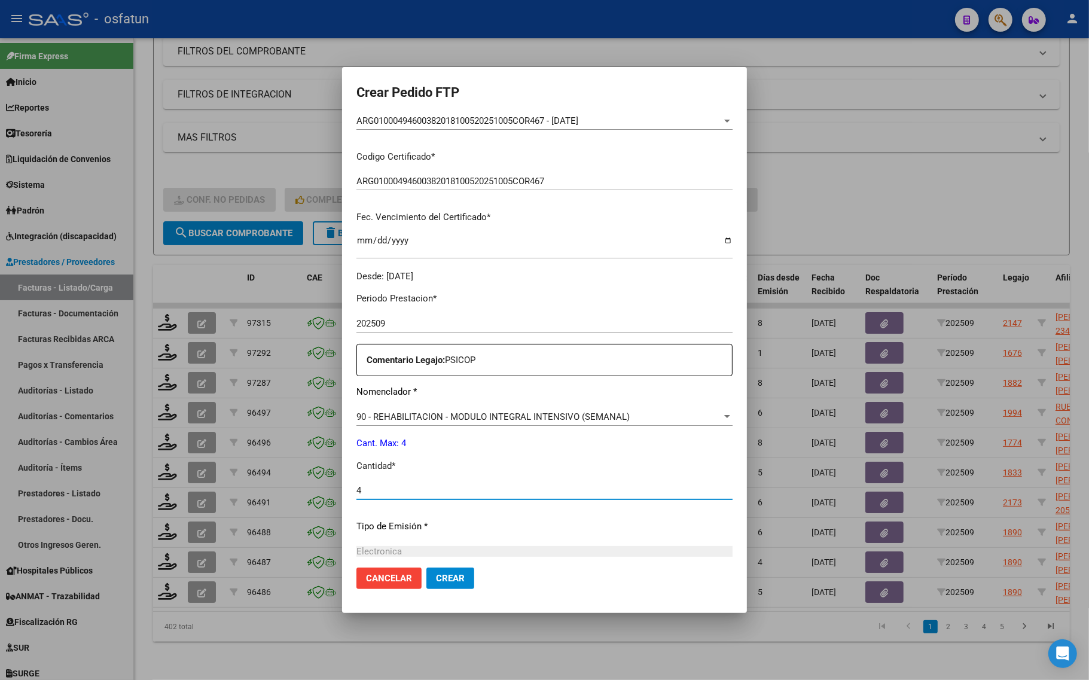
type input "4"
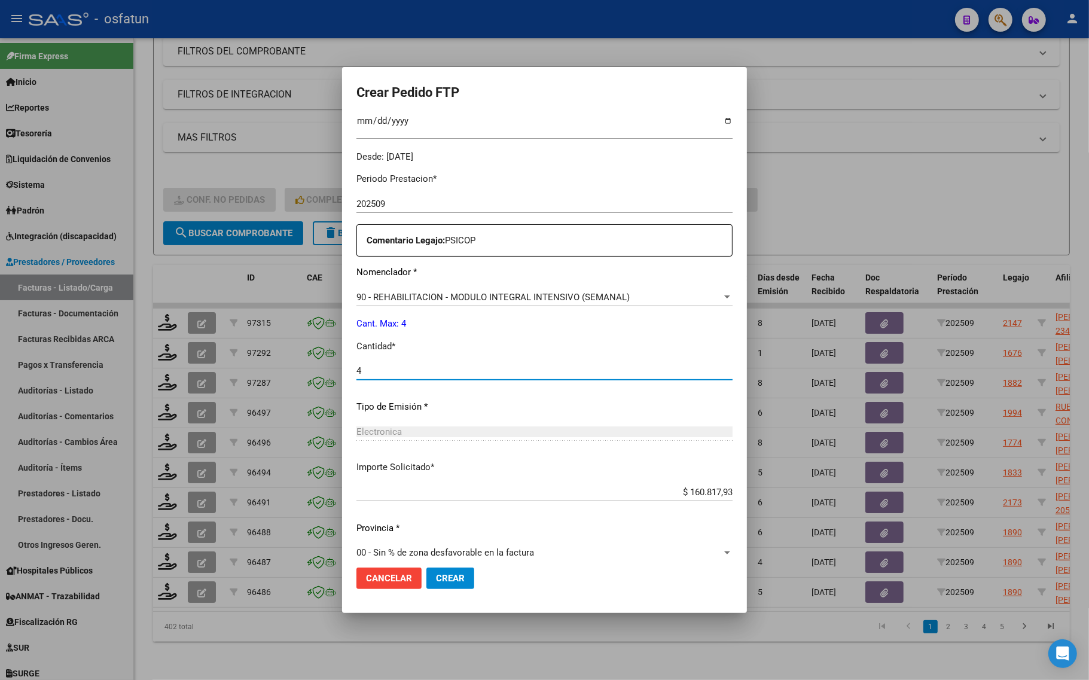
scroll to position [358, 0]
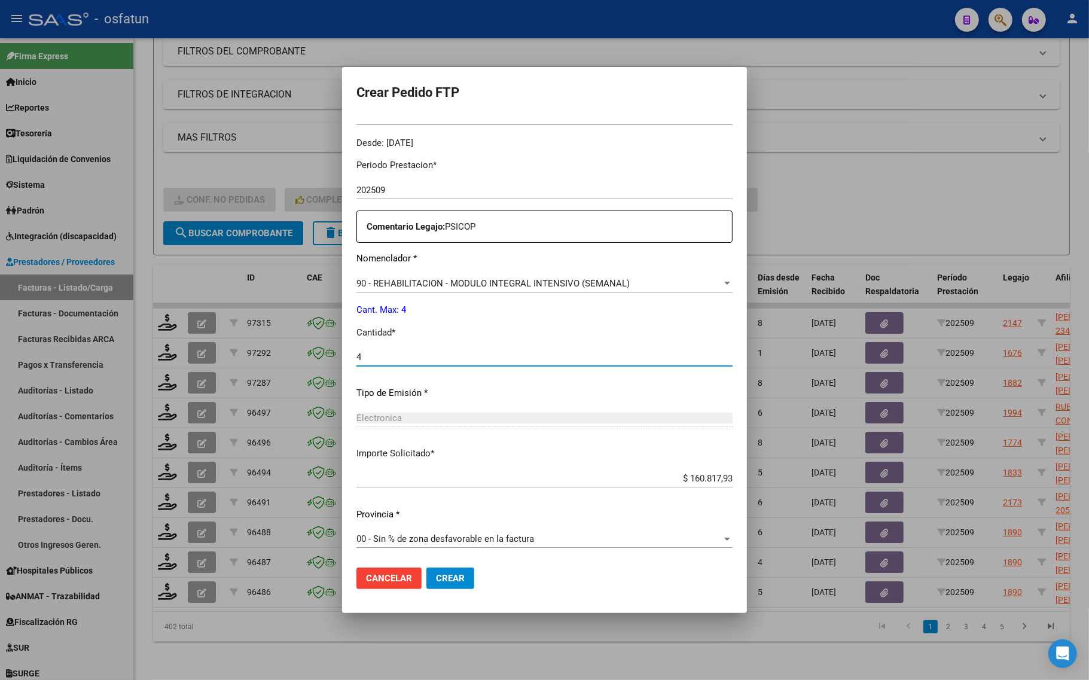
click at [437, 576] on span "Crear" at bounding box center [450, 578] width 29 height 11
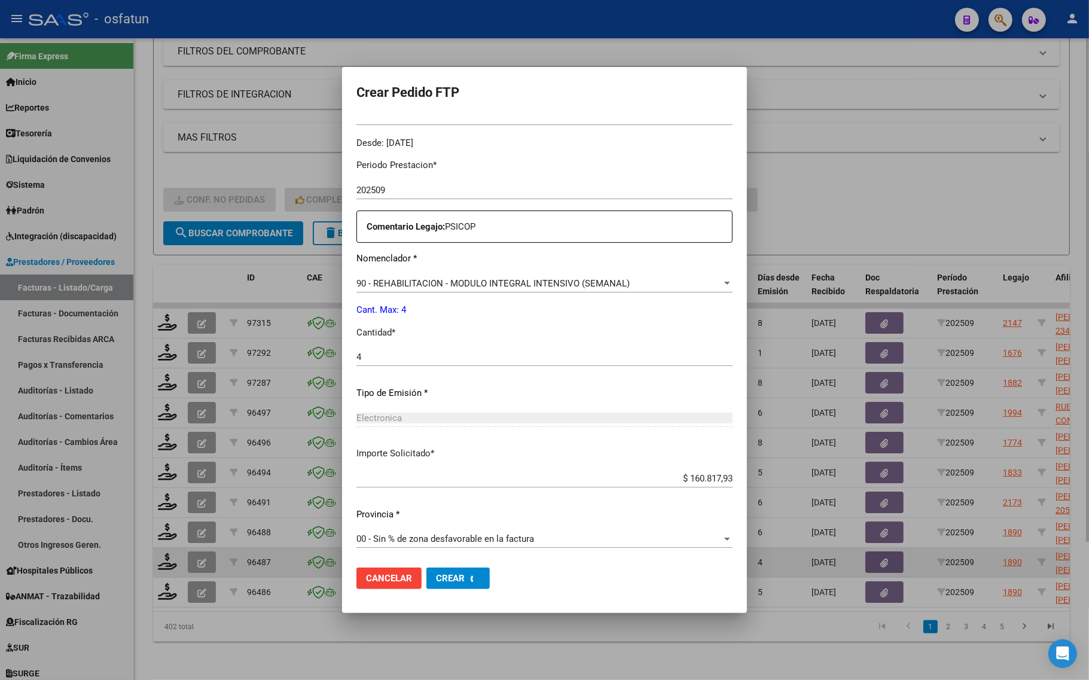
scroll to position [0, 0]
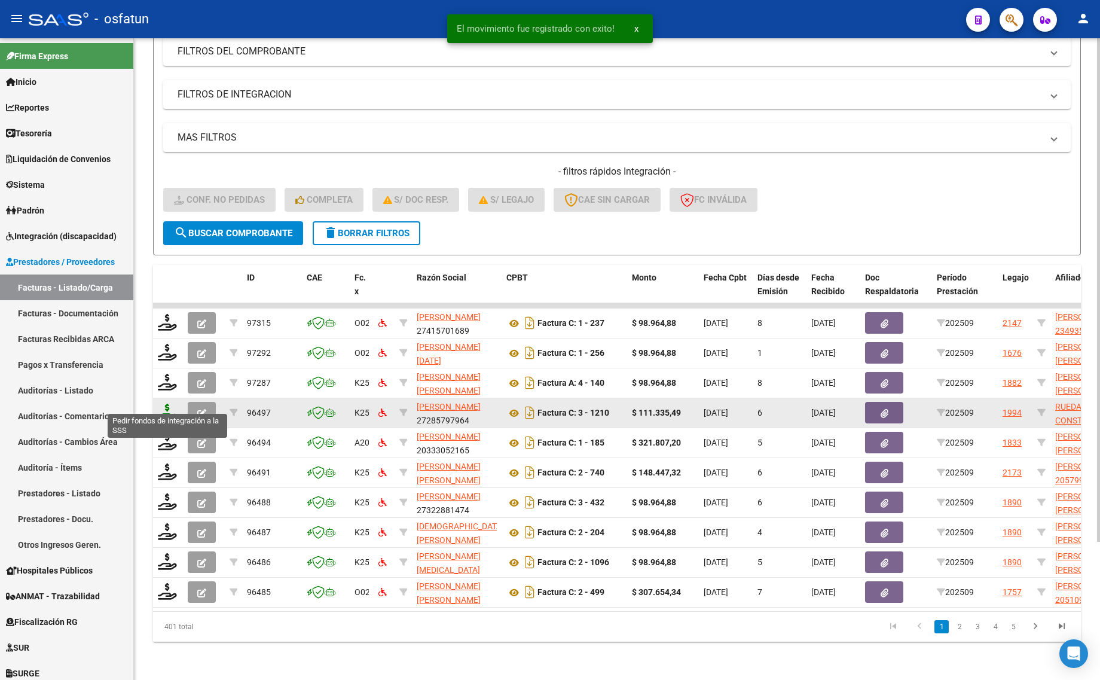
click at [159, 404] on icon at bounding box center [167, 412] width 19 height 17
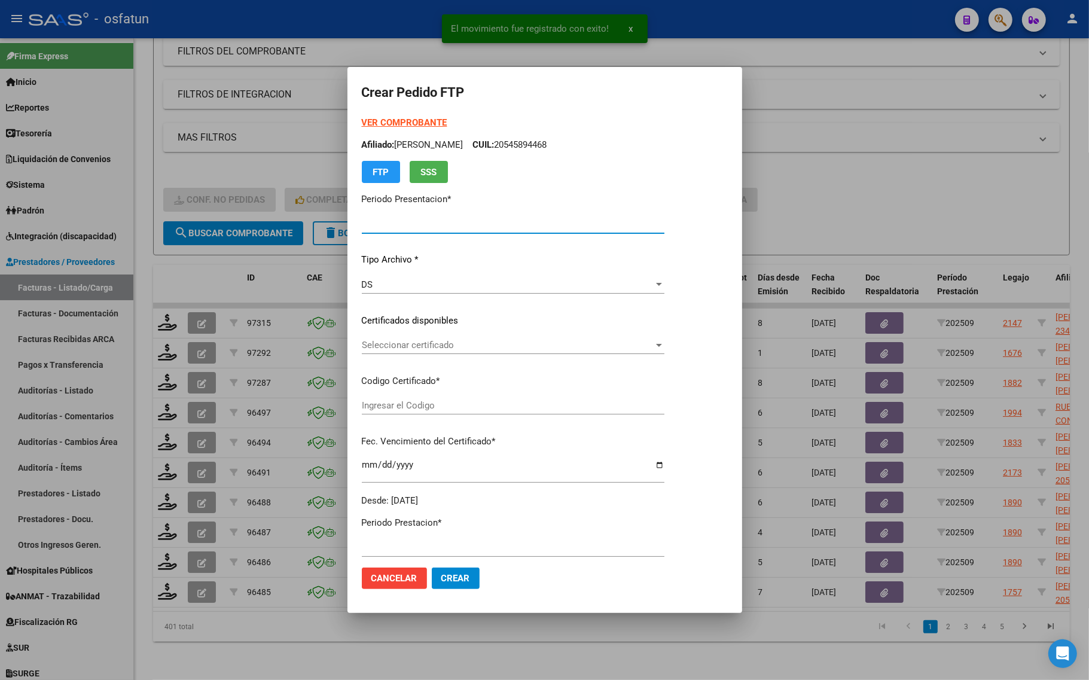
type input "202509"
type input "$ 111.335,49"
type input "ARG01000531163252022040820300408COR467"
type input "[DATE]"
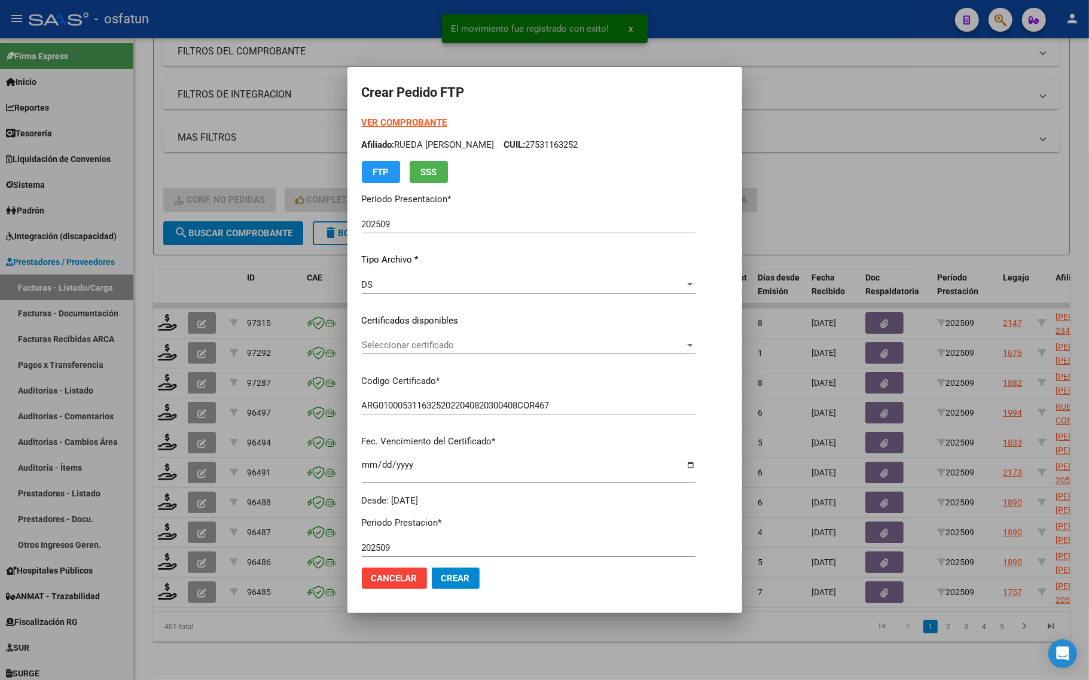
click at [382, 123] on strong "VER COMPROBANTE" at bounding box center [405, 122] width 86 height 11
click at [396, 338] on div "Seleccionar certificado Seleccionar certificado" at bounding box center [529, 345] width 334 height 18
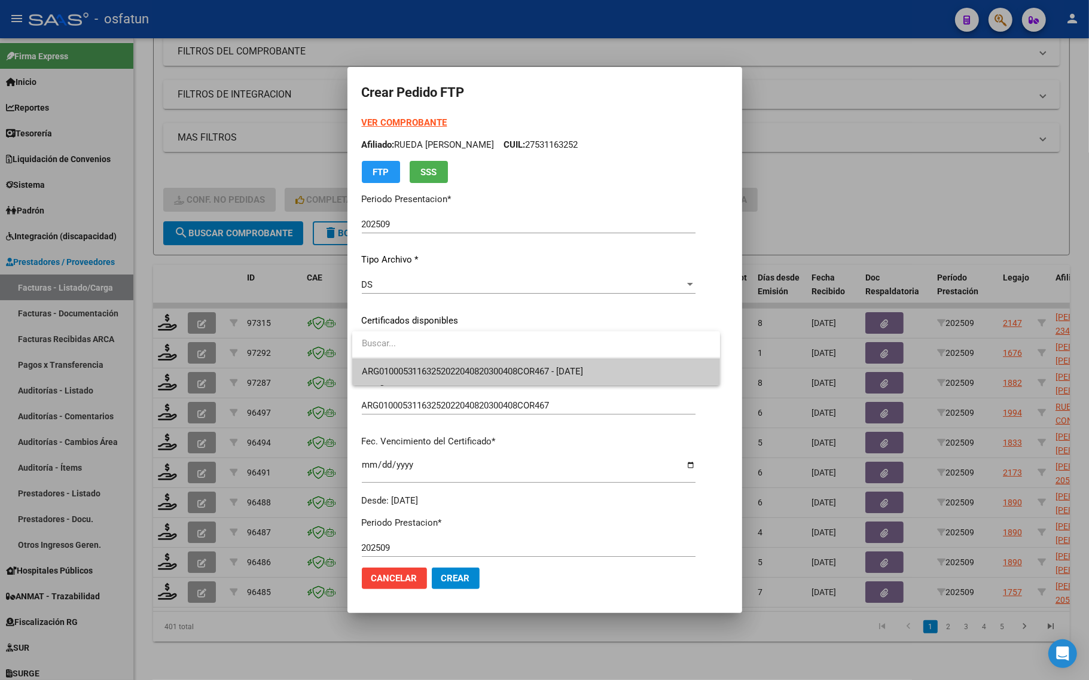
click at [399, 362] on span "ARG01000531163252022040820300408COR467 - [DATE]" at bounding box center [536, 371] width 349 height 27
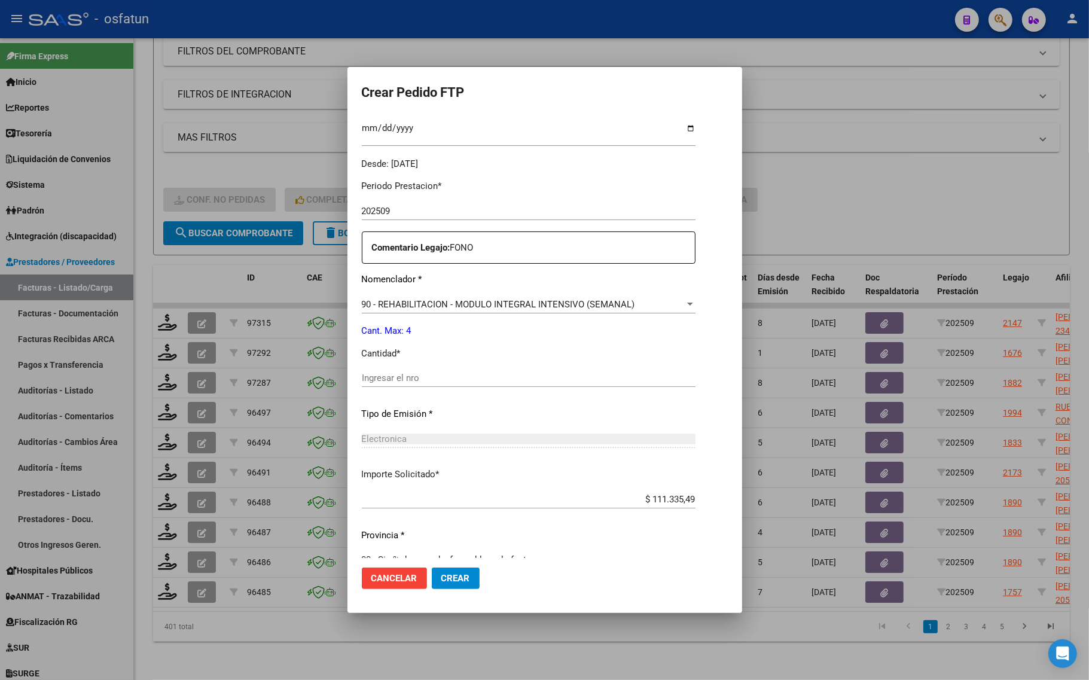
scroll to position [358, 0]
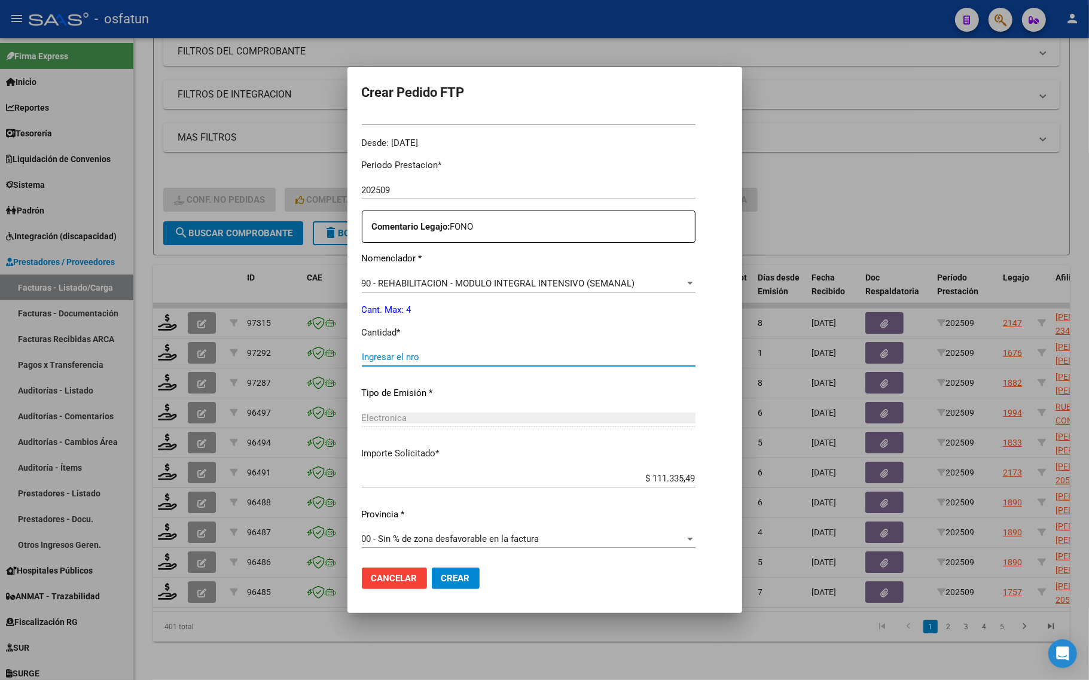
click at [411, 361] on input "Ingresar el nro" at bounding box center [529, 357] width 334 height 11
type input "4"
click at [460, 574] on span "Crear" at bounding box center [455, 578] width 29 height 11
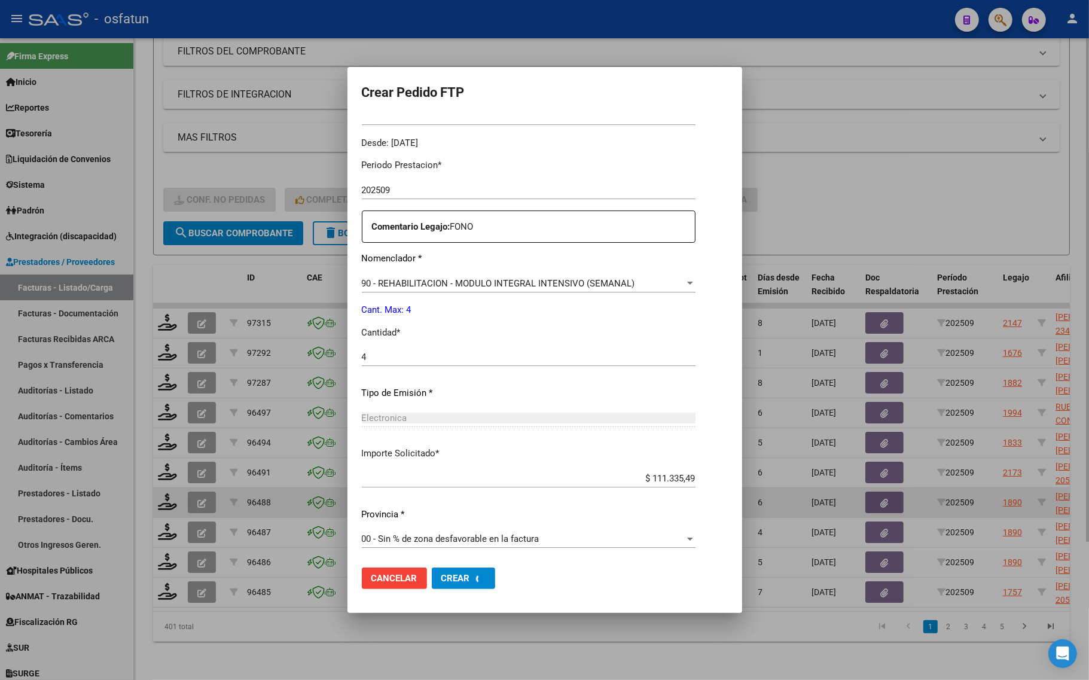
scroll to position [0, 0]
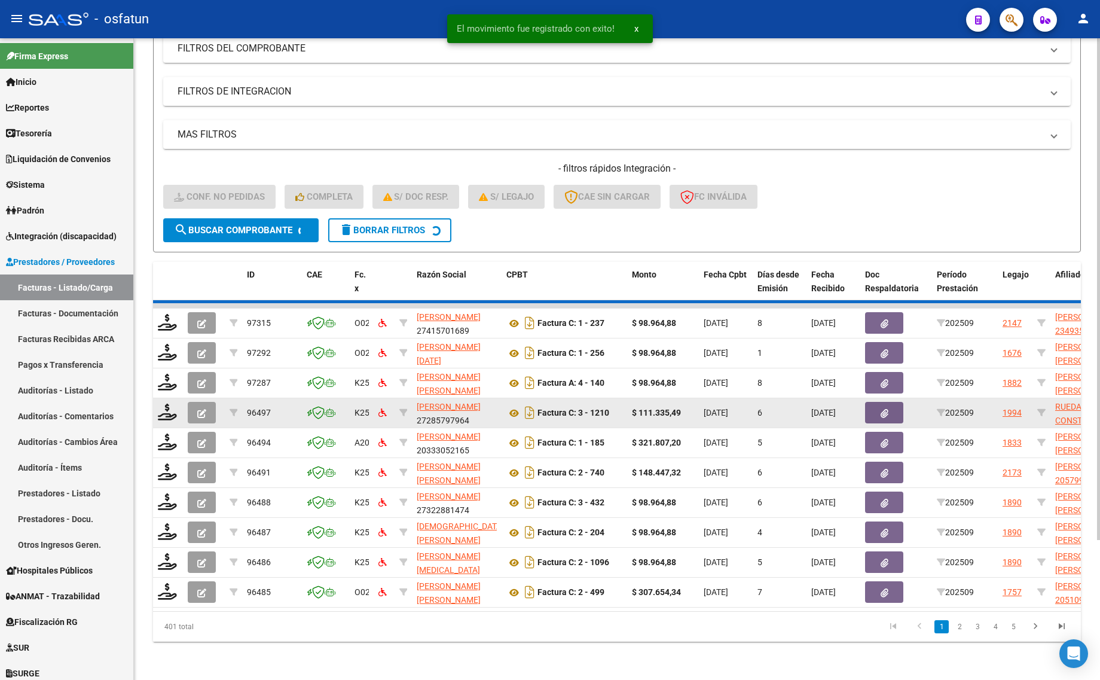
click at [165, 398] on datatable-body-cell at bounding box center [168, 412] width 30 height 29
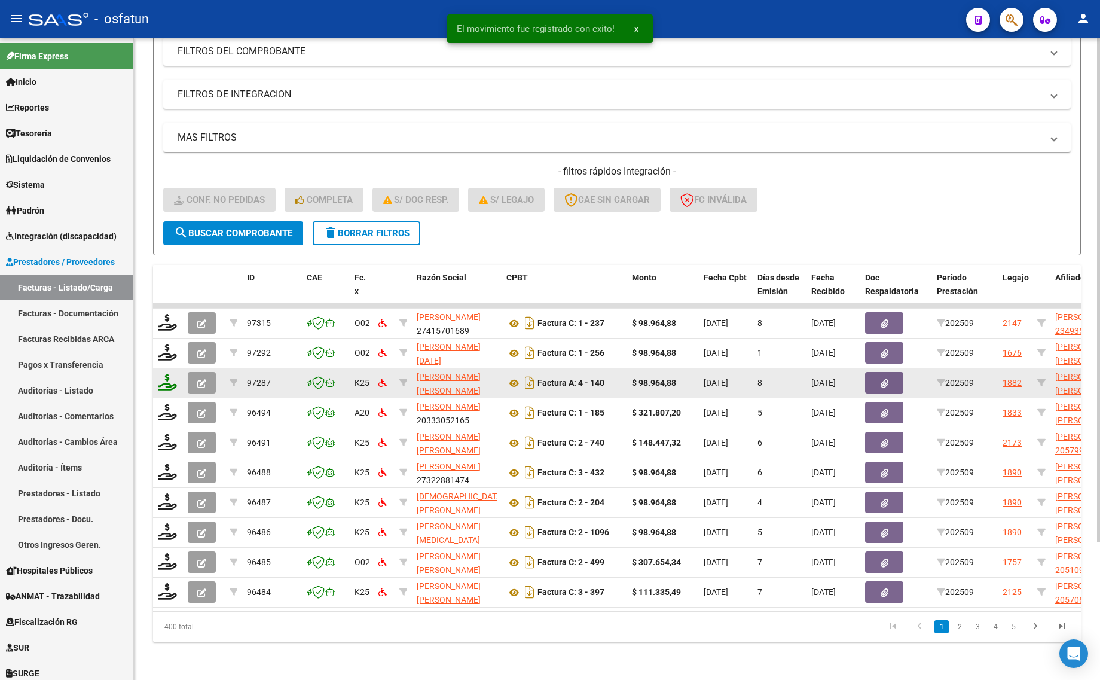
click at [164, 374] on icon at bounding box center [167, 382] width 19 height 17
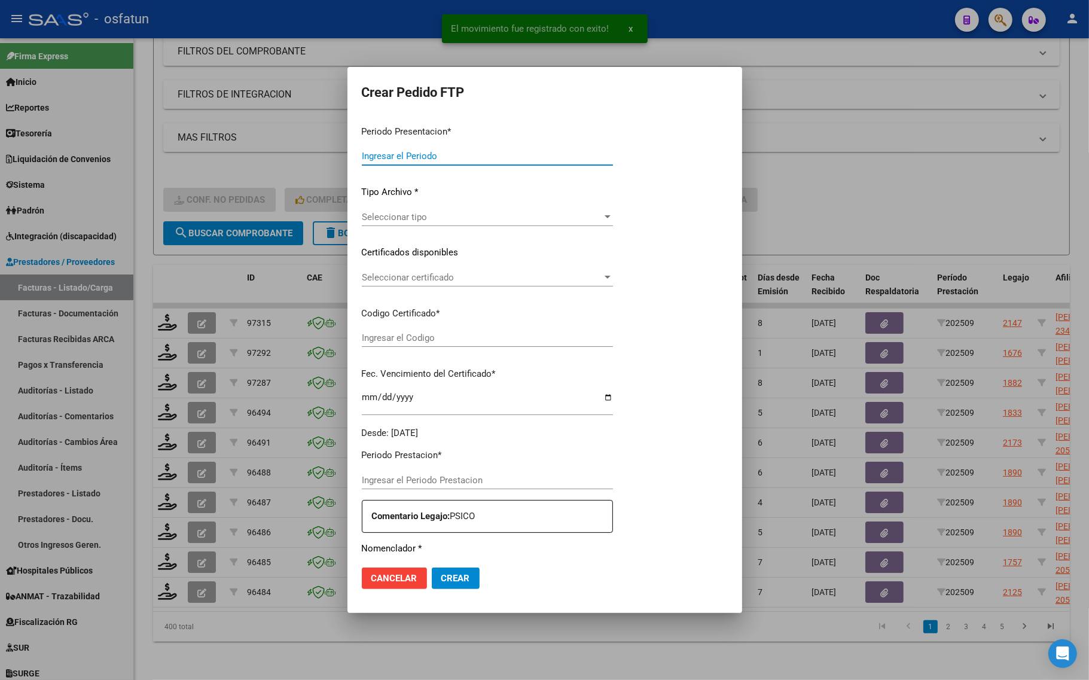
type input "202509"
type input "$ 98.964,88"
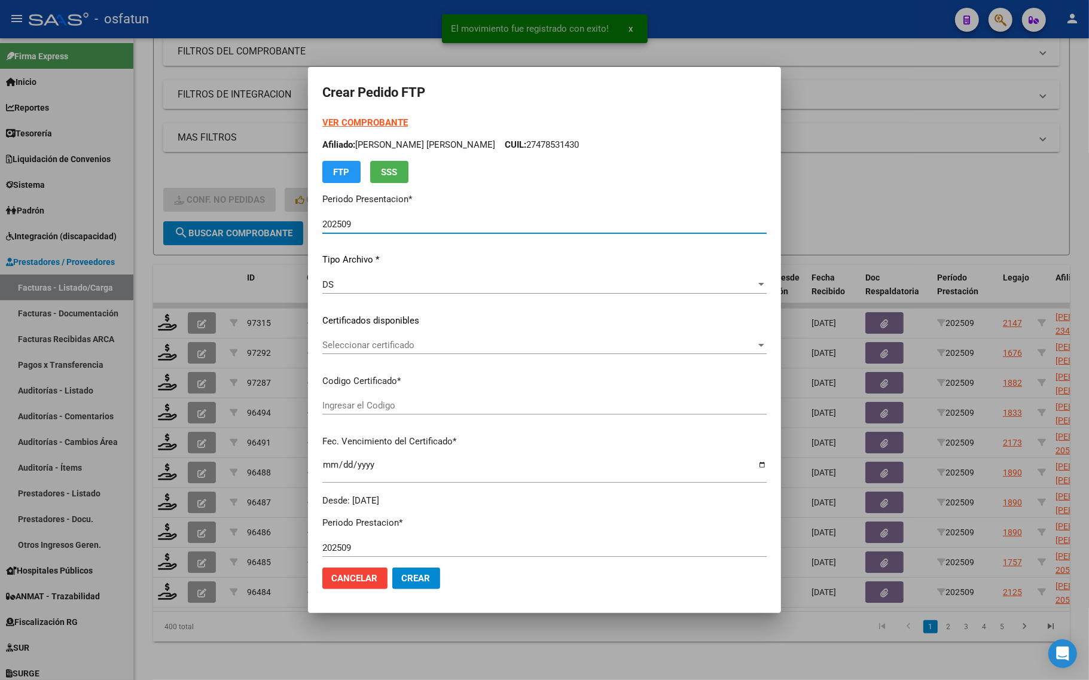
type input "ARG02000508357992025081920300819COR467"
type input "[DATE]"
click at [362, 120] on strong "VER COMPROBANTE" at bounding box center [365, 122] width 86 height 11
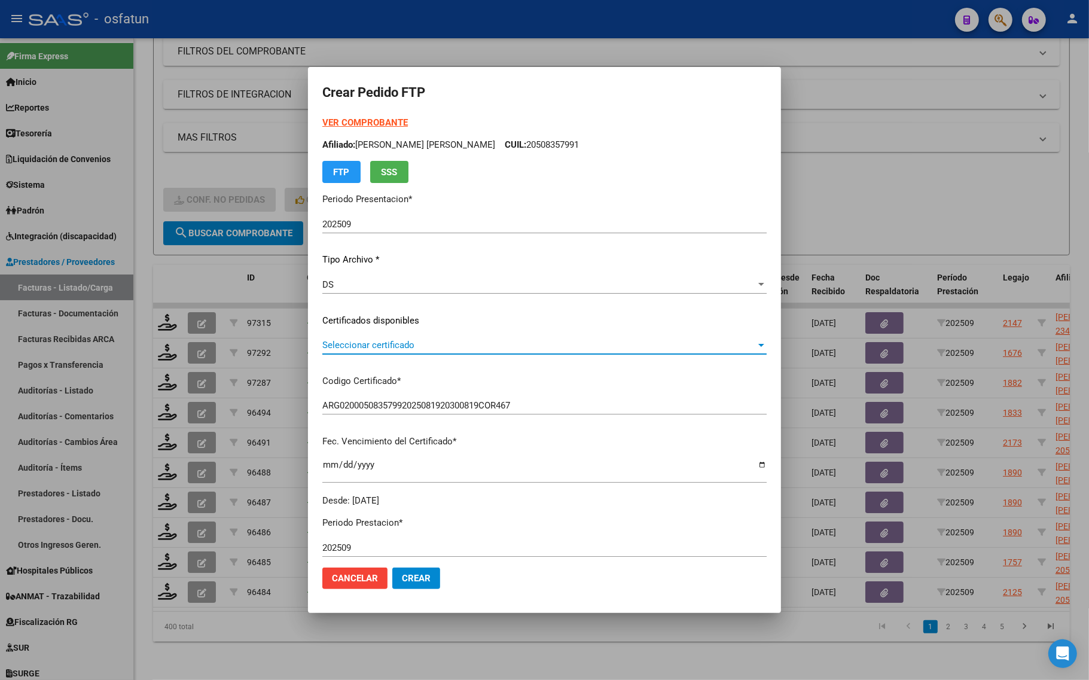
click at [364, 346] on span "Seleccionar certificado" at bounding box center [539, 345] width 434 height 11
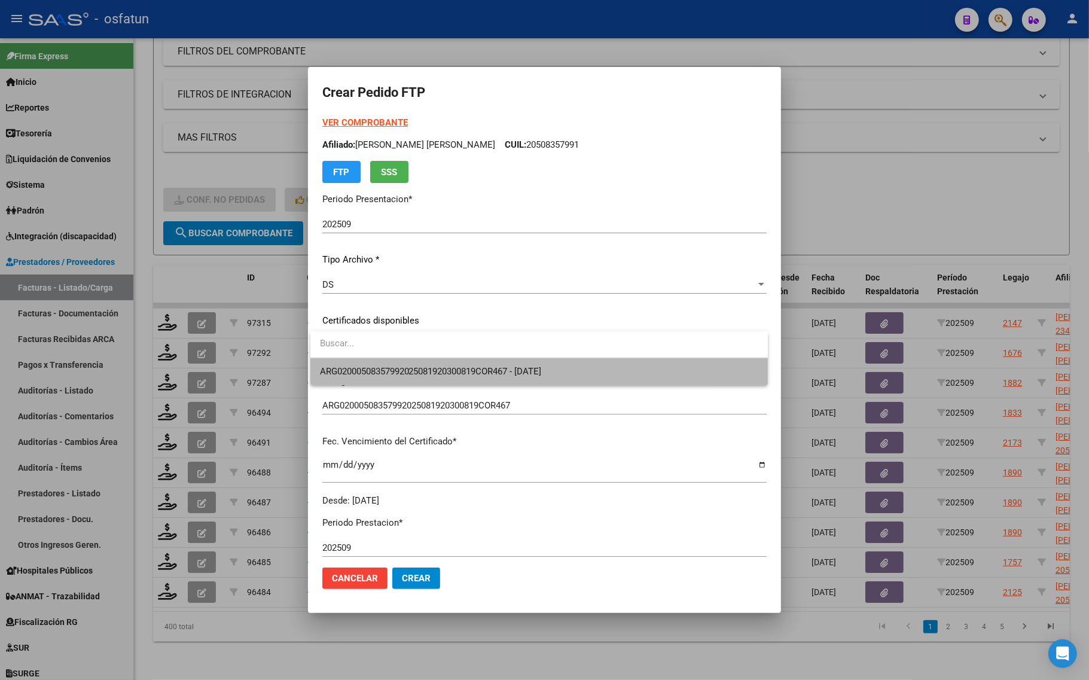
click at [364, 377] on span "ARG02000508357992025081920300819COR467 - [DATE]" at bounding box center [539, 371] width 438 height 27
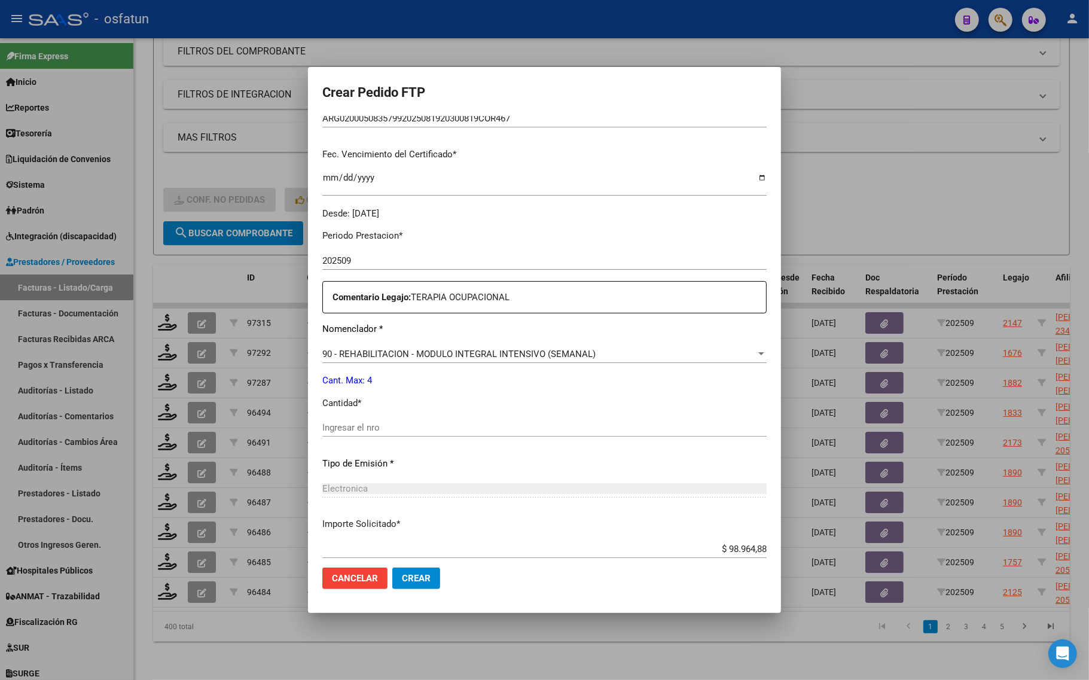
scroll to position [299, 0]
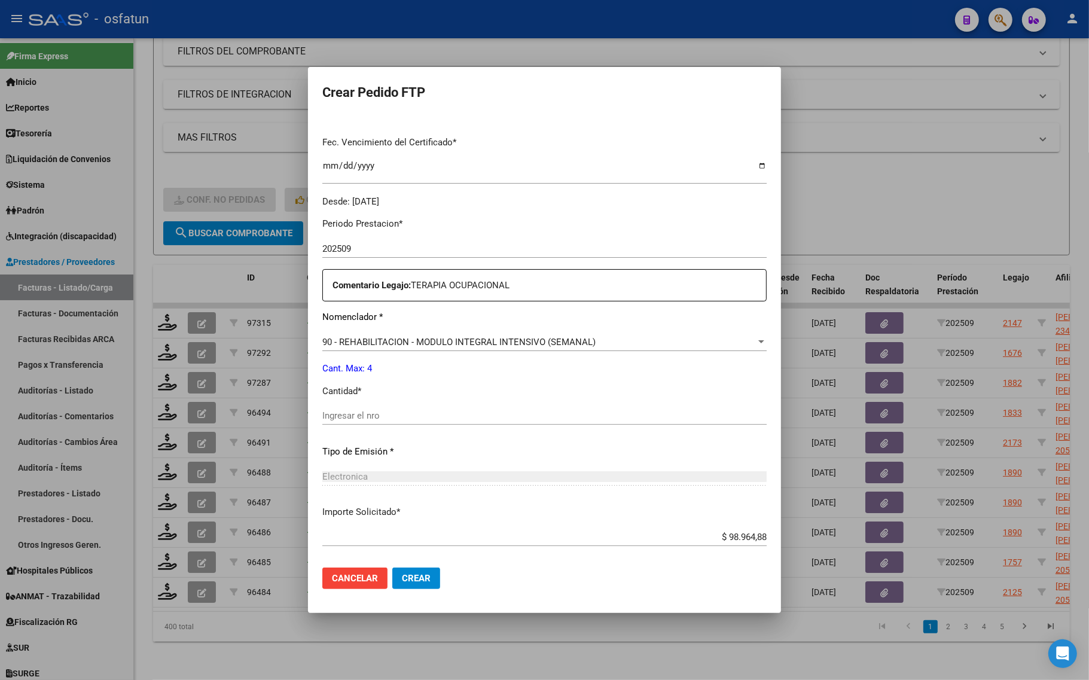
click at [360, 416] on input "Ingresar el nro" at bounding box center [544, 415] width 444 height 11
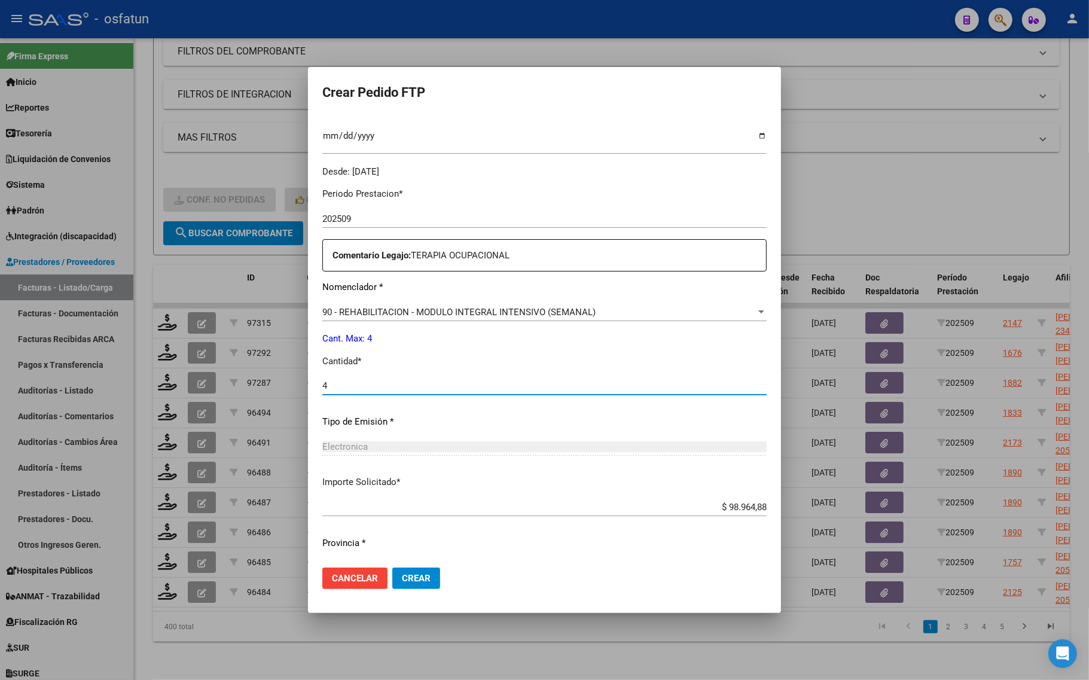
scroll to position [358, 0]
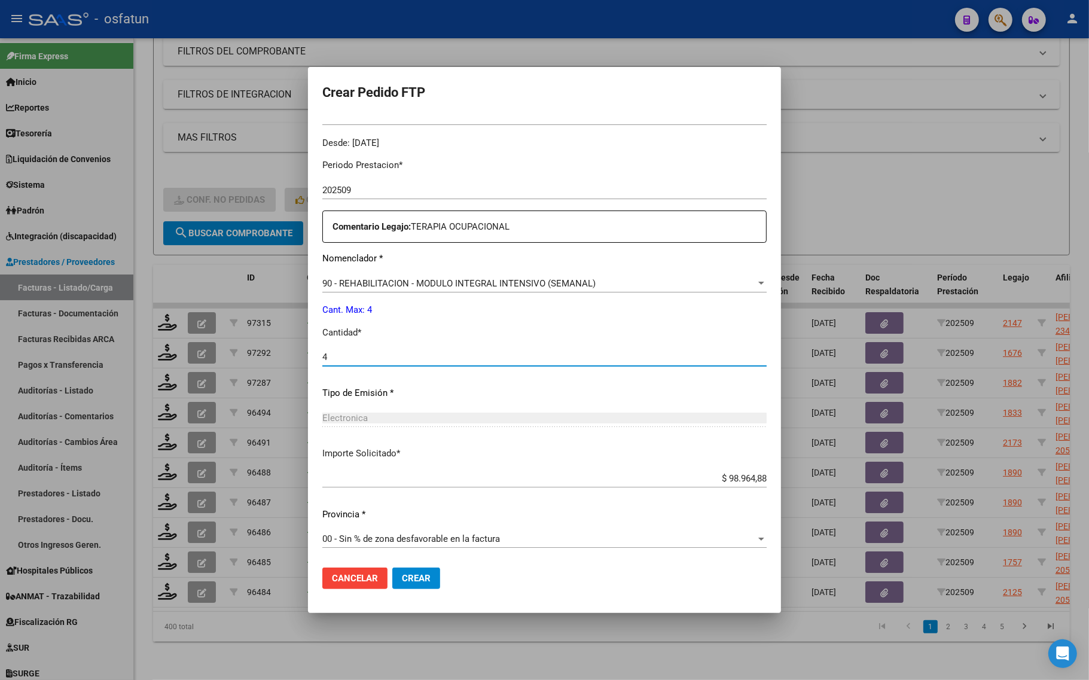
type input "4"
click at [417, 581] on span "Crear" at bounding box center [416, 578] width 29 height 11
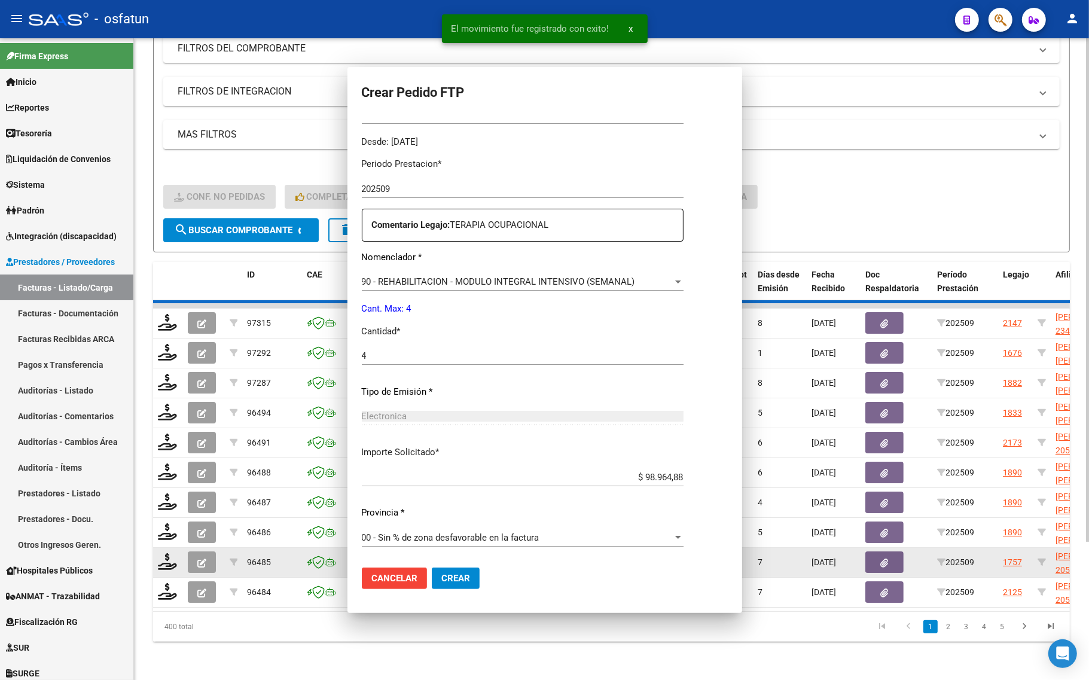
scroll to position [291, 0]
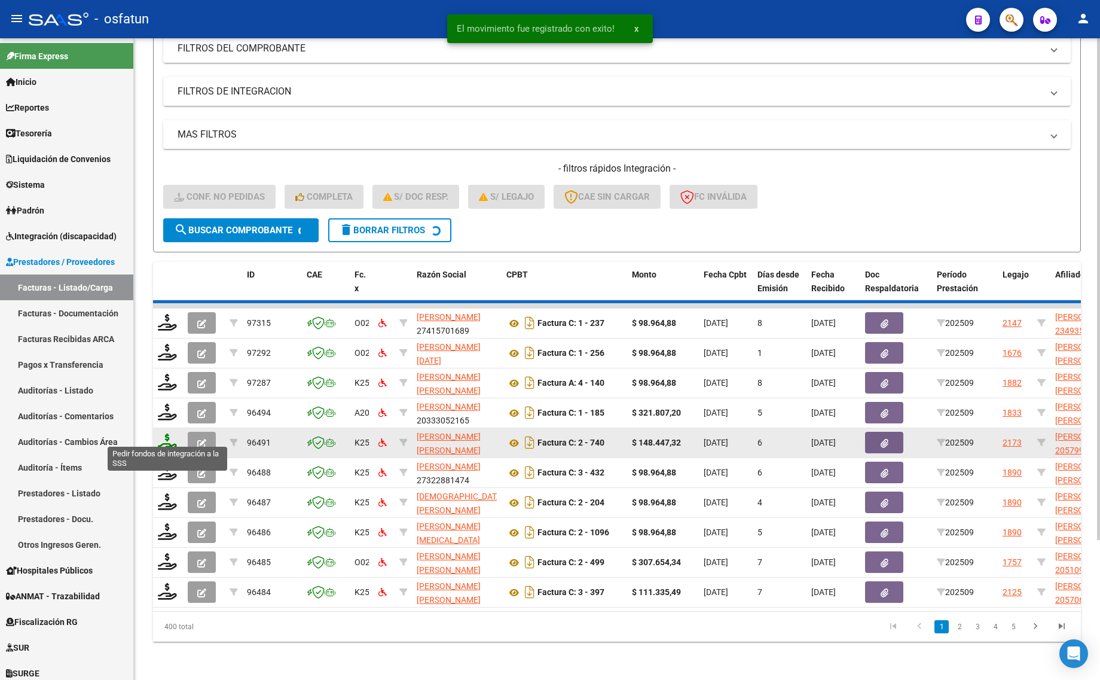
click at [164, 437] on icon at bounding box center [167, 442] width 19 height 17
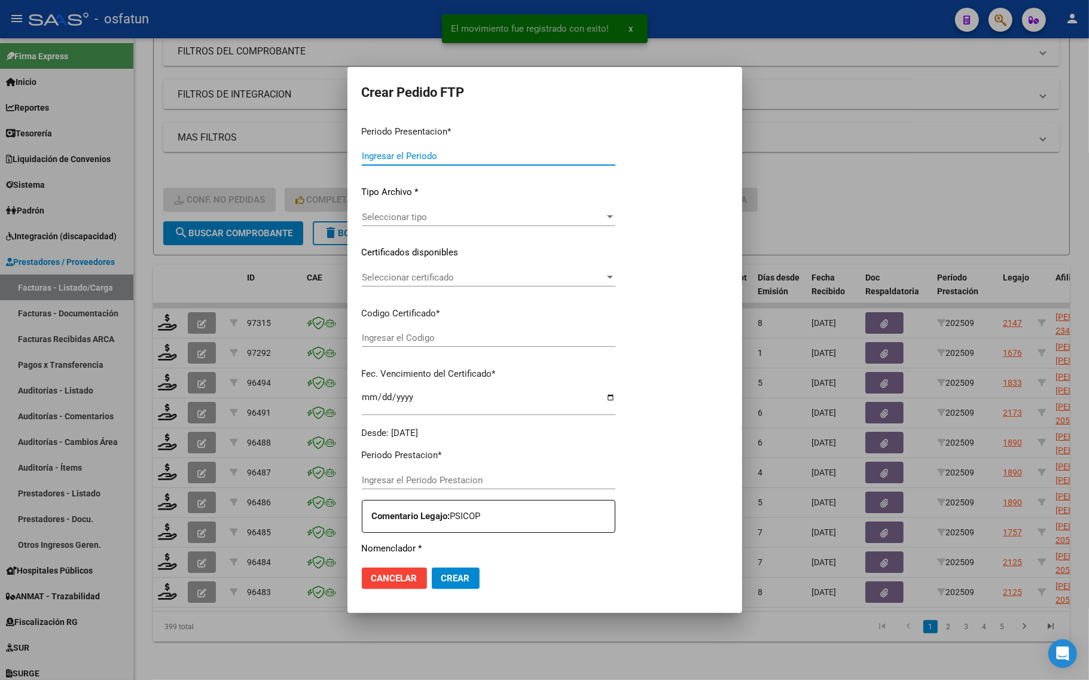
type input "202509"
type input "$ 98.964,88"
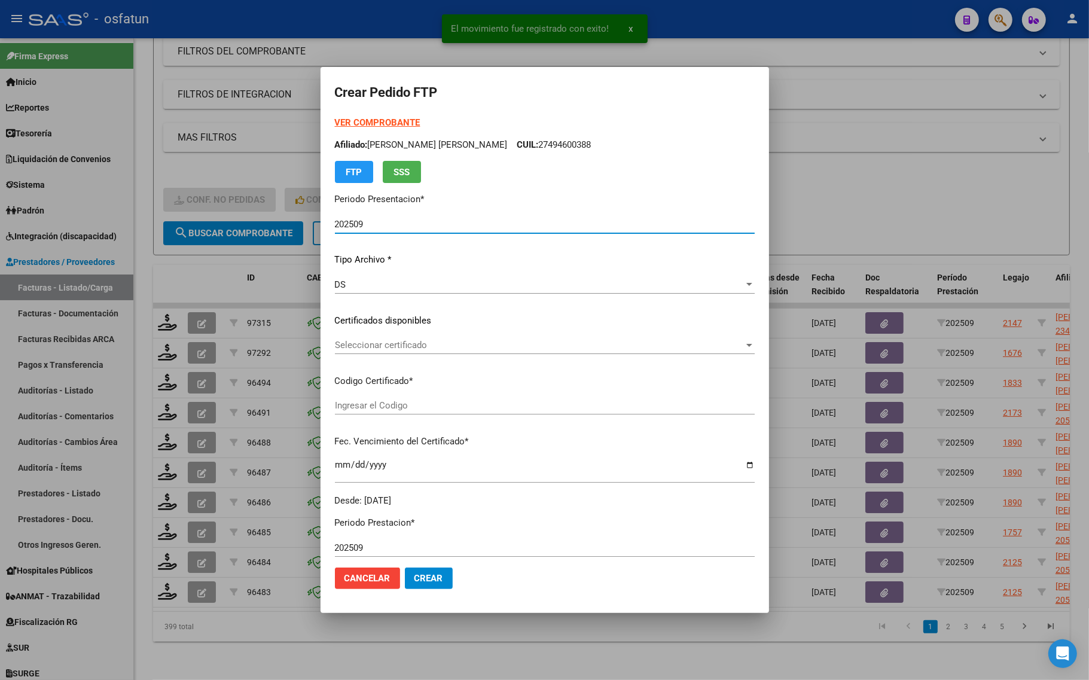
type input "ARG02000579981622023120420271204COR467"
type input "[DATE]"
click at [335, 130] on div "VER COMPROBANTE ARCA Padrón Afiliado: [PERSON_NAME] [PERSON_NAME] CUIL: 2057998…" at bounding box center [545, 149] width 420 height 67
click at [335, 124] on strong "VER COMPROBANTE" at bounding box center [378, 122] width 86 height 11
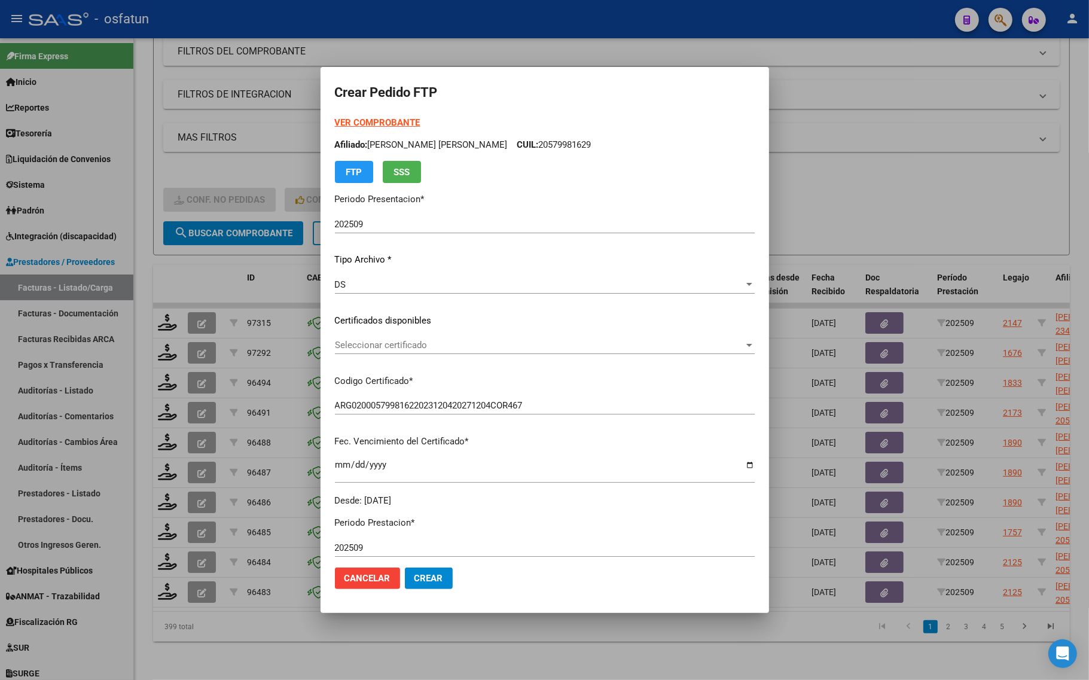
click at [381, 340] on span "Seleccionar certificado" at bounding box center [539, 345] width 409 height 11
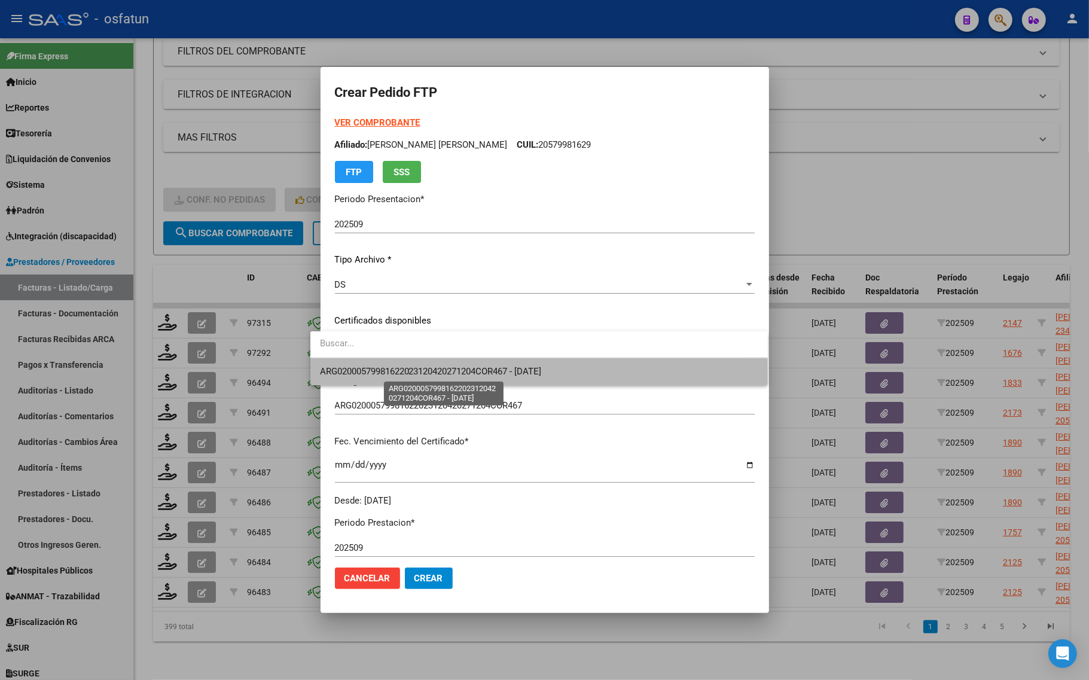
click at [376, 374] on span "ARG02000579981622023120420271204COR467 - [DATE]" at bounding box center [431, 371] width 222 height 11
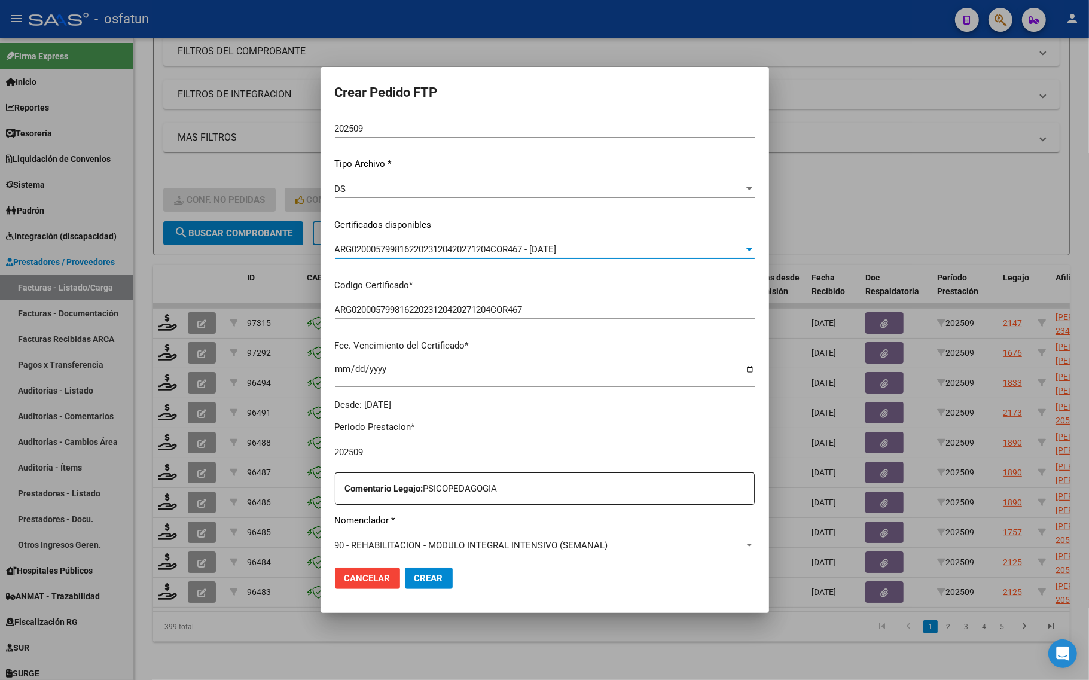
scroll to position [358, 0]
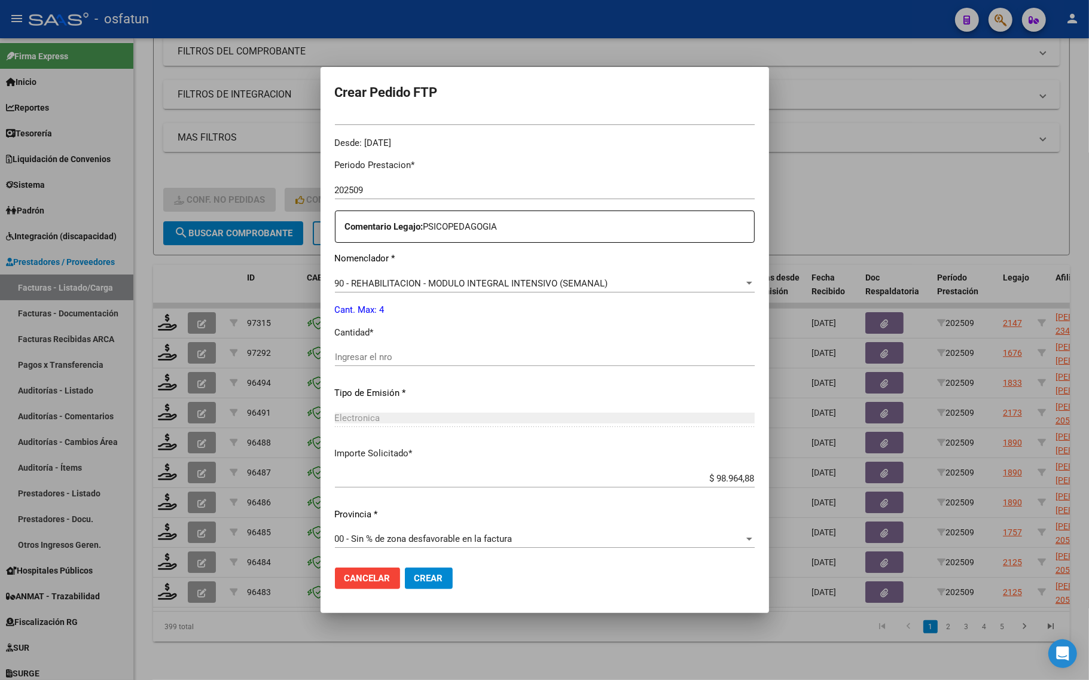
click at [343, 354] on input "Ingresar el nro" at bounding box center [545, 357] width 420 height 11
type input "4"
click at [414, 578] on span "Crear" at bounding box center [428, 578] width 29 height 11
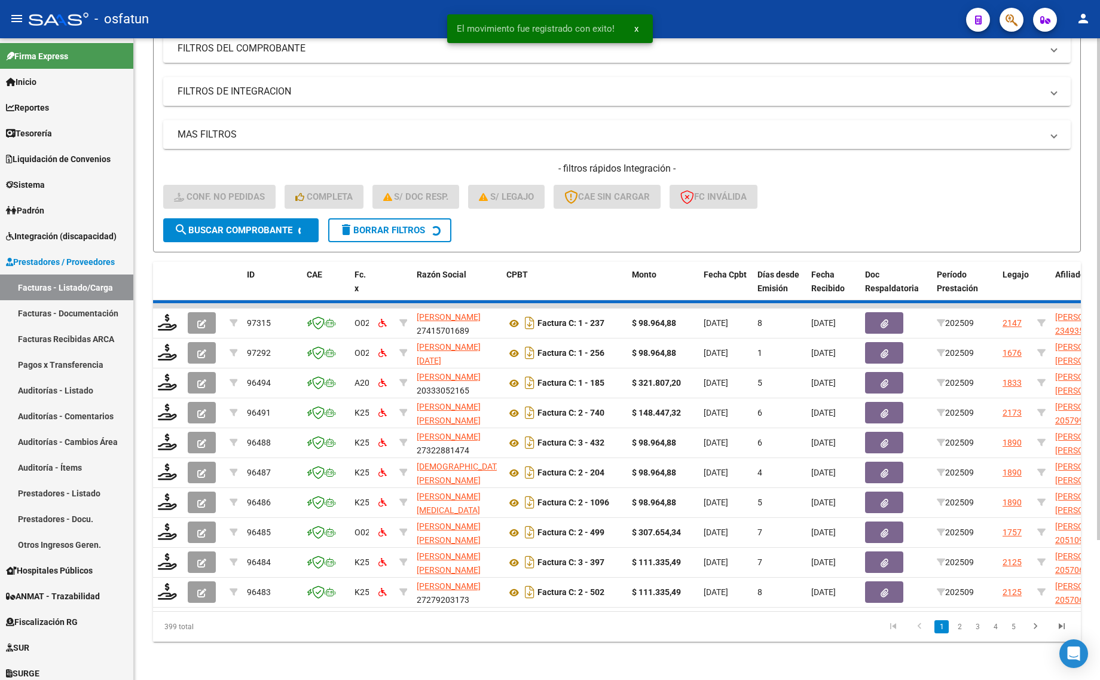
click at [151, 496] on div "Video tutorial PRESTADORES -> Listado de CPBTs Emitidos por Prestadores / Prove…" at bounding box center [617, 274] width 966 height 811
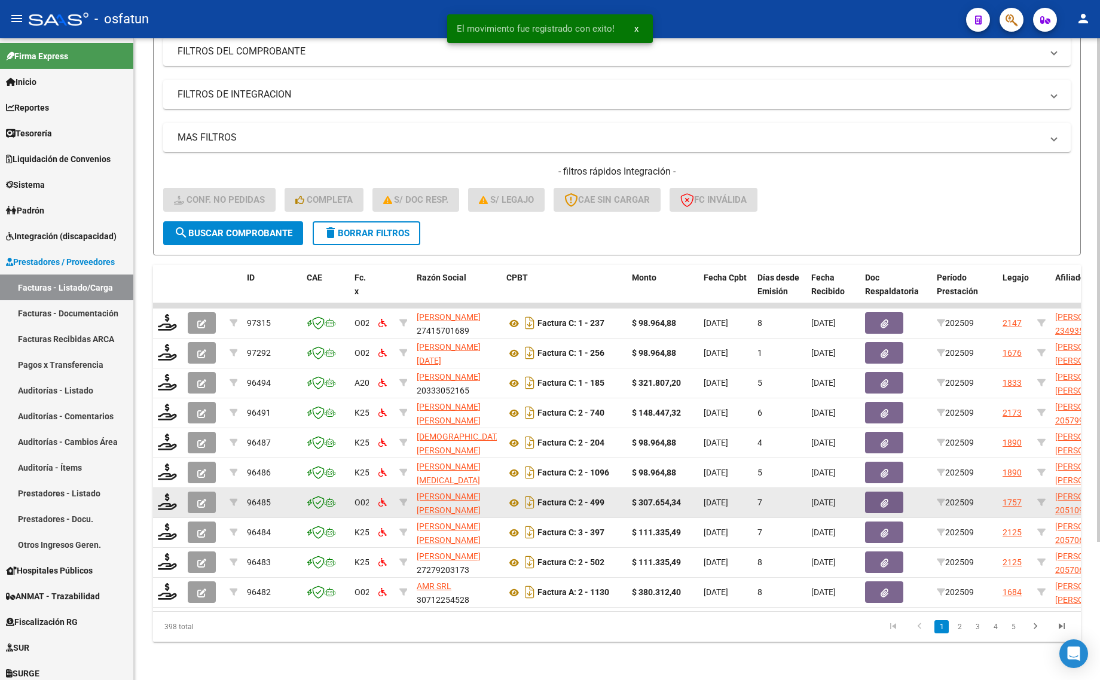
click at [184, 495] on datatable-body-cell at bounding box center [204, 502] width 42 height 29
click at [163, 493] on icon at bounding box center [167, 501] width 19 height 17
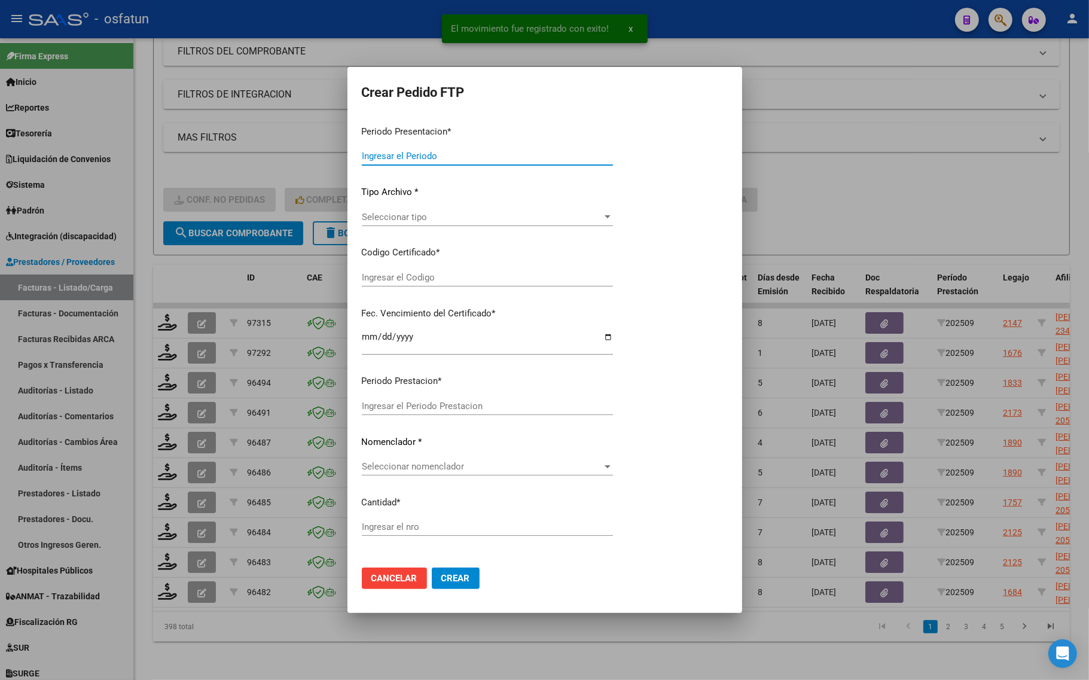
type input "202509"
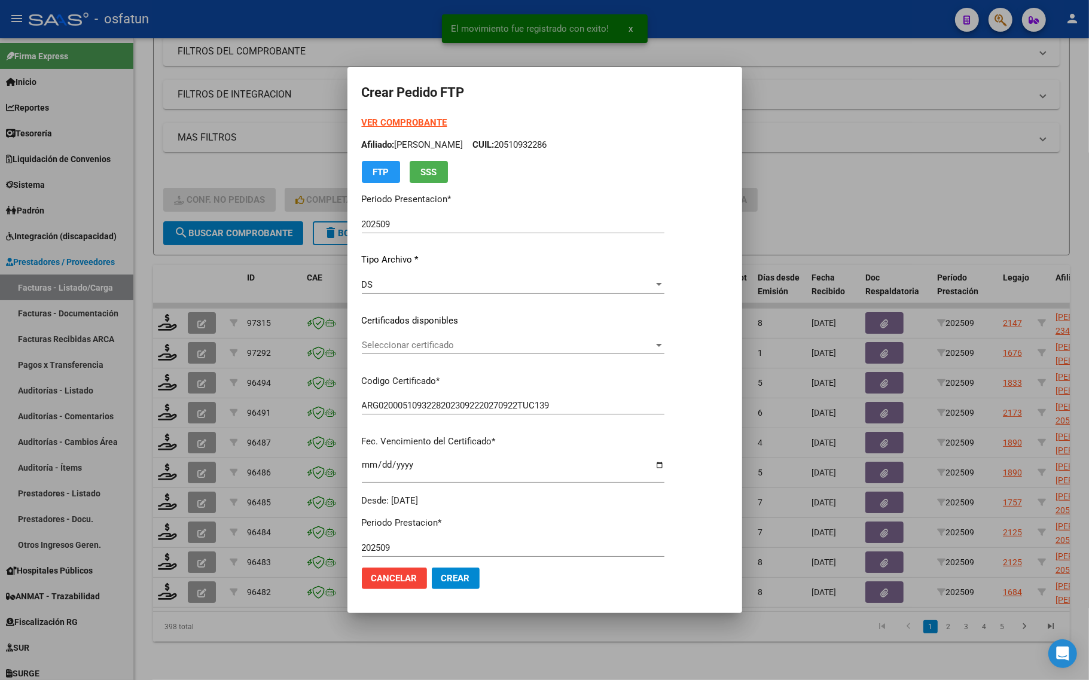
click at [377, 121] on strong "VER COMPROBANTE" at bounding box center [405, 122] width 86 height 11
drag, startPoint x: 826, startPoint y: 181, endPoint x: 703, endPoint y: 228, distance: 131.2
click at [826, 182] on div at bounding box center [544, 340] width 1089 height 680
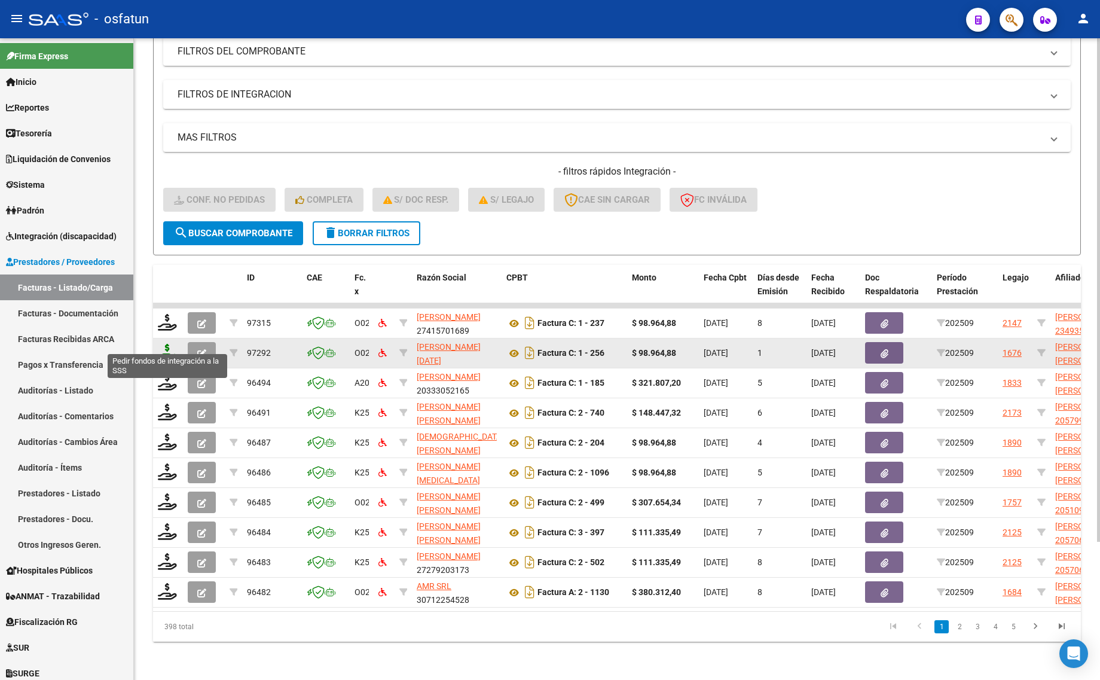
click at [169, 344] on icon at bounding box center [167, 352] width 19 height 17
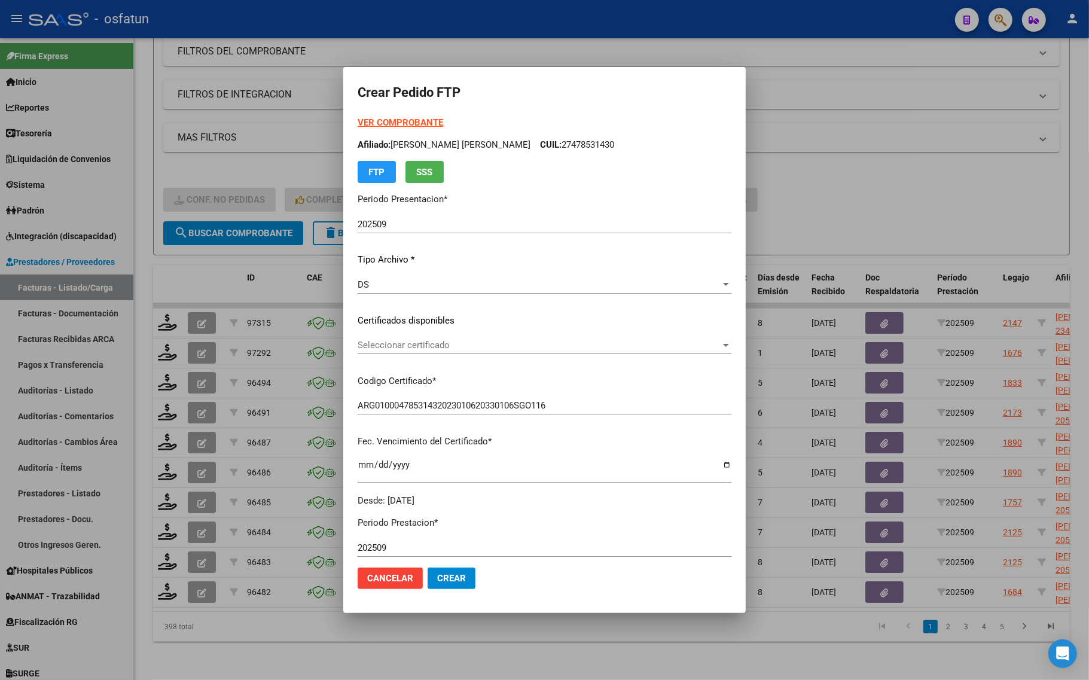
click at [371, 123] on strong "VER COMPROBANTE" at bounding box center [401, 122] width 86 height 11
click at [860, 208] on div at bounding box center [544, 340] width 1089 height 680
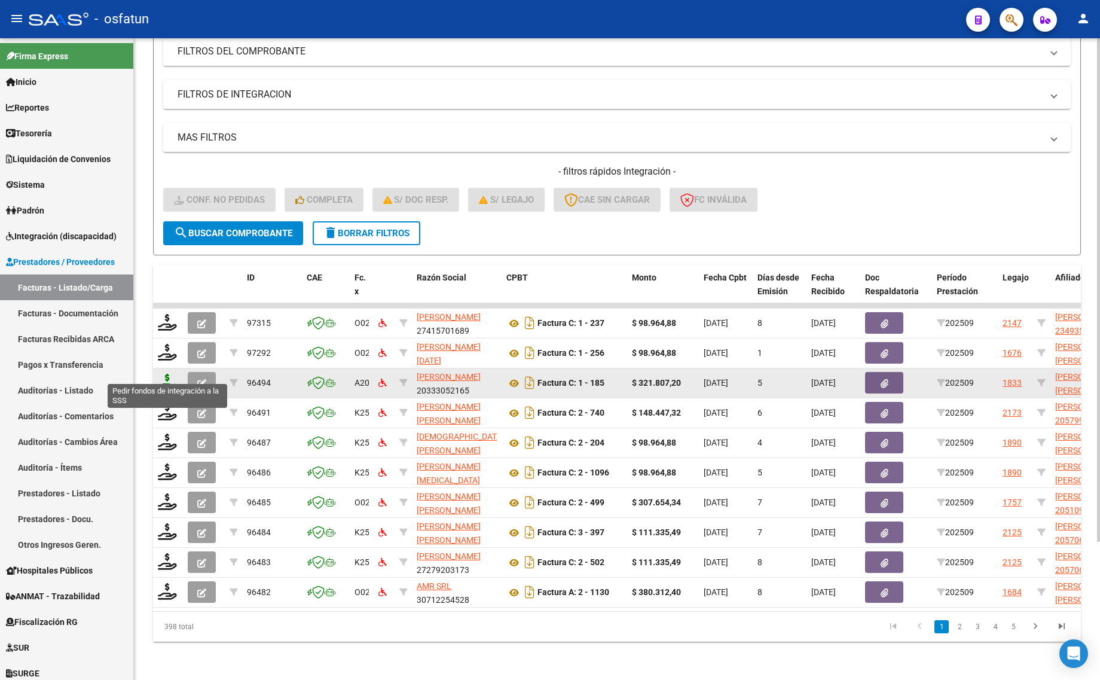
click at [168, 374] on icon at bounding box center [167, 382] width 19 height 17
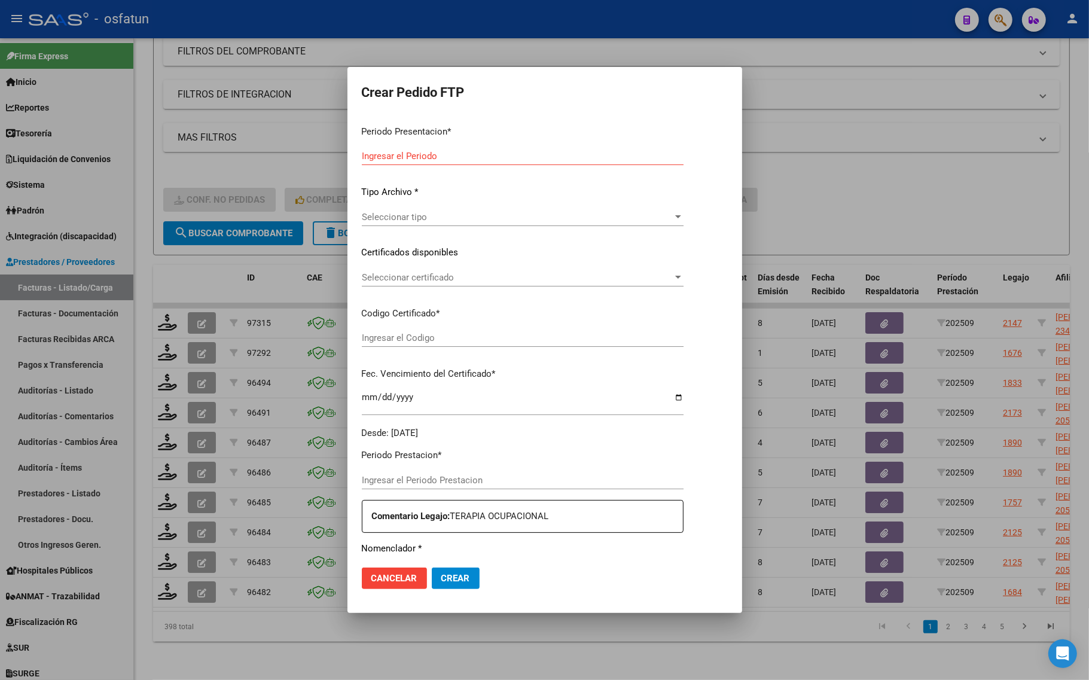
click at [395, 129] on p "Periodo Presentacion *" at bounding box center [523, 132] width 322 height 14
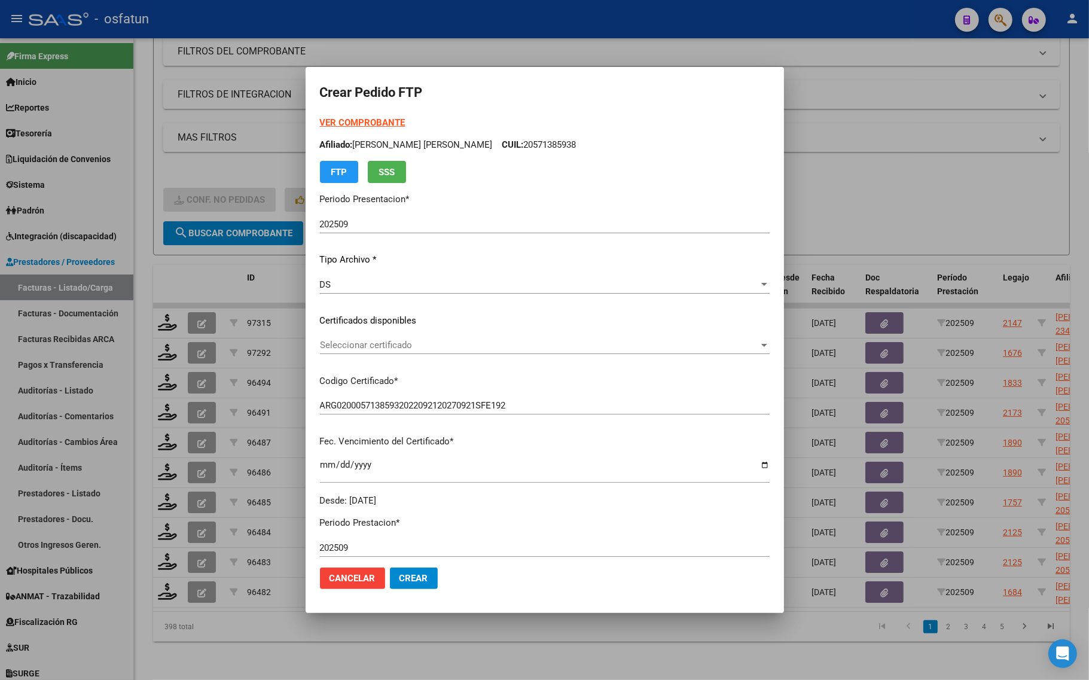
click at [361, 123] on strong "VER COMPROBANTE" at bounding box center [363, 122] width 86 height 11
click at [202, 147] on div at bounding box center [544, 340] width 1089 height 680
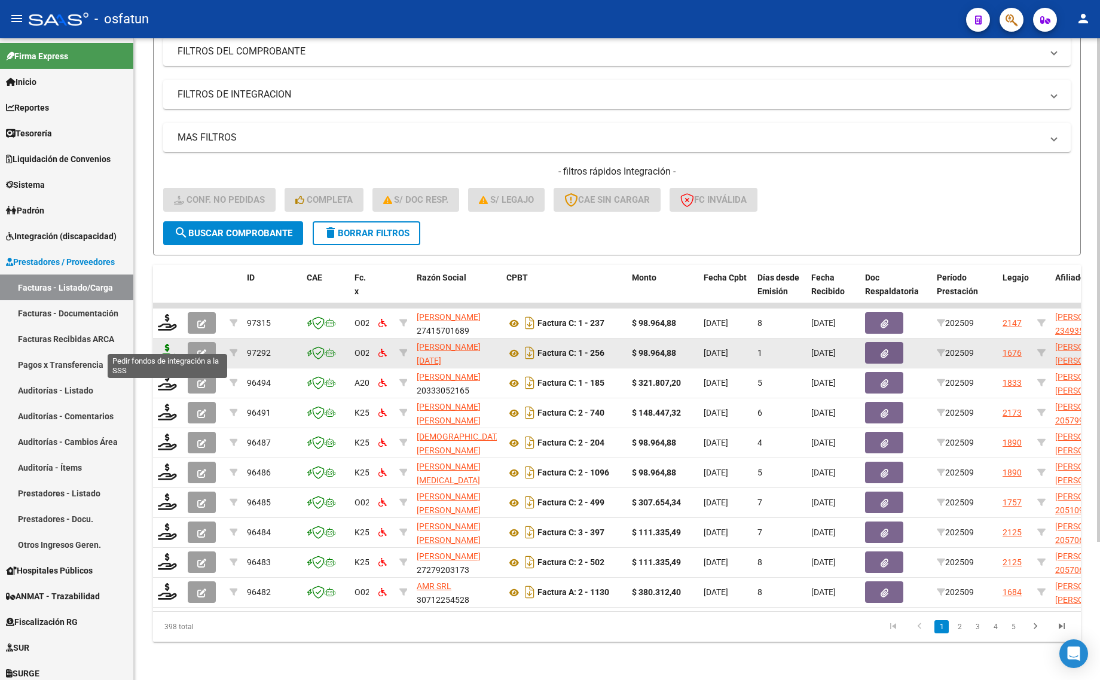
click at [169, 344] on icon at bounding box center [167, 352] width 19 height 17
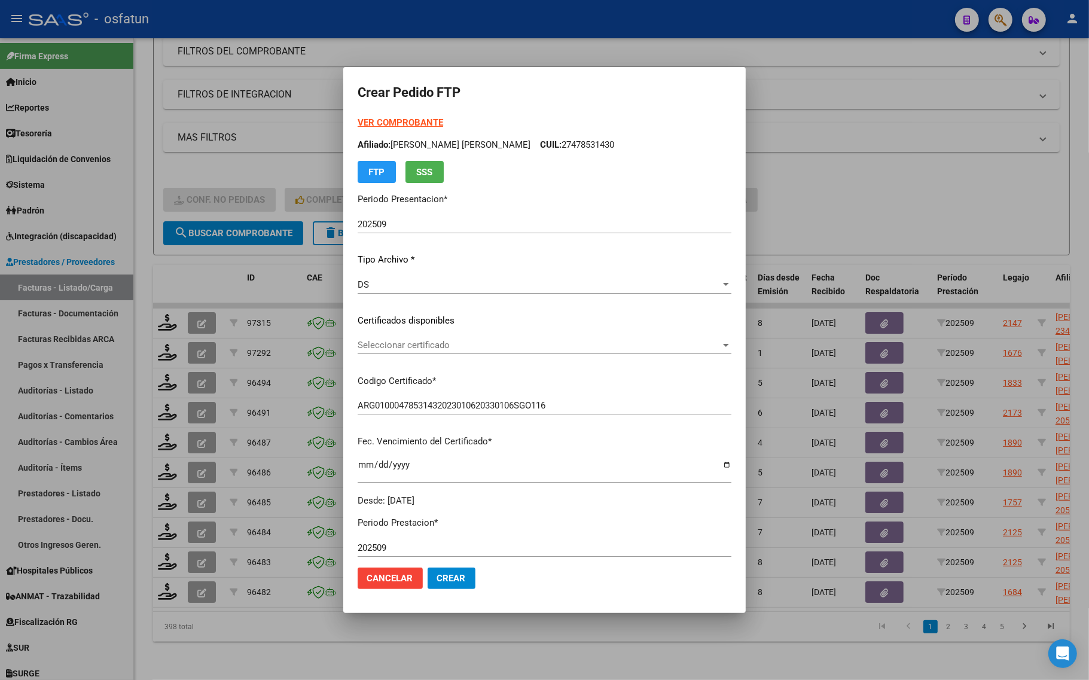
click at [376, 117] on strong "VER COMPROBANTE" at bounding box center [401, 122] width 86 height 11
click at [414, 347] on span "Seleccionar certificado" at bounding box center [539, 345] width 363 height 11
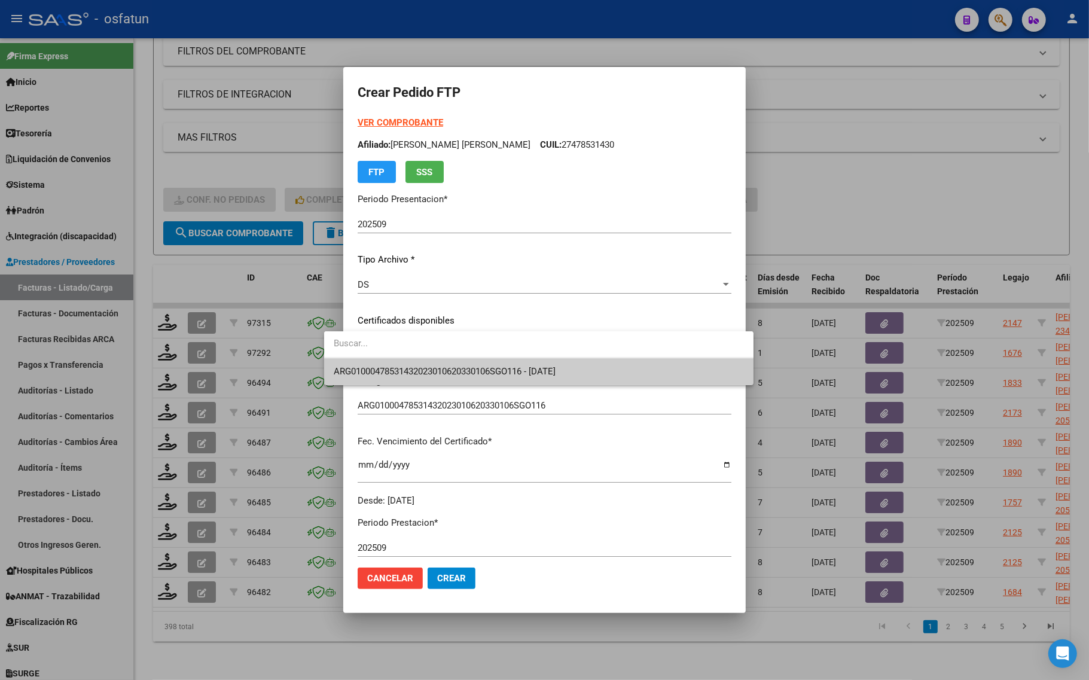
click at [416, 386] on div at bounding box center [544, 340] width 1089 height 680
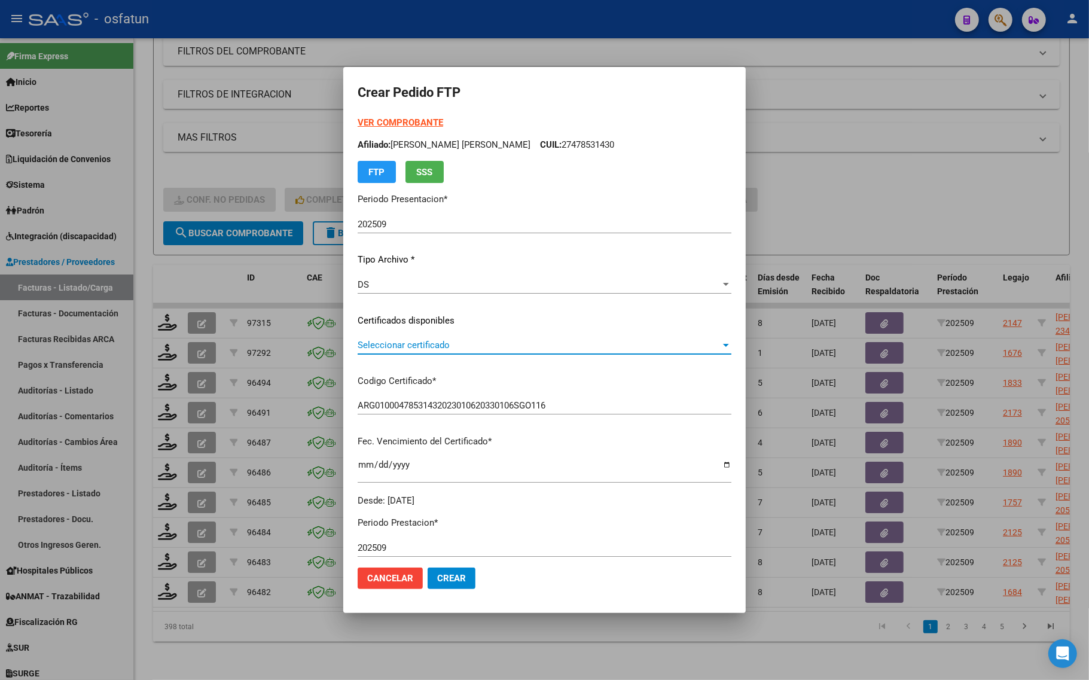
click at [426, 348] on span "Seleccionar certificado" at bounding box center [539, 345] width 363 height 11
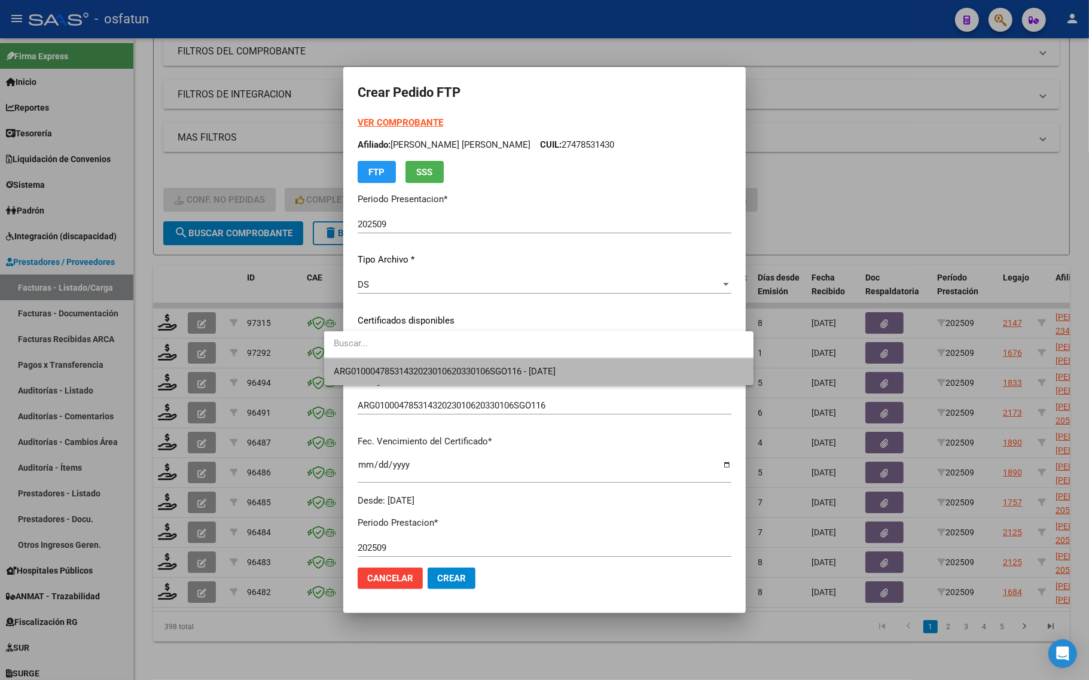
click at [426, 361] on span "ARG01000478531432023010620330106SGO116 - [DATE]" at bounding box center [539, 371] width 410 height 27
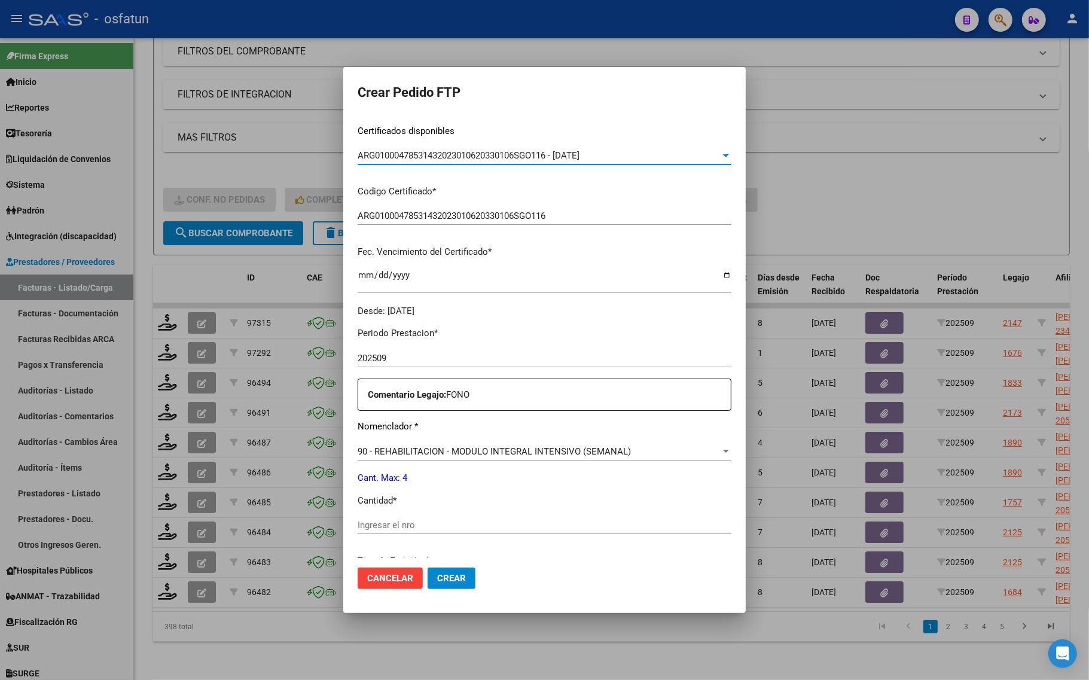
scroll to position [224, 0]
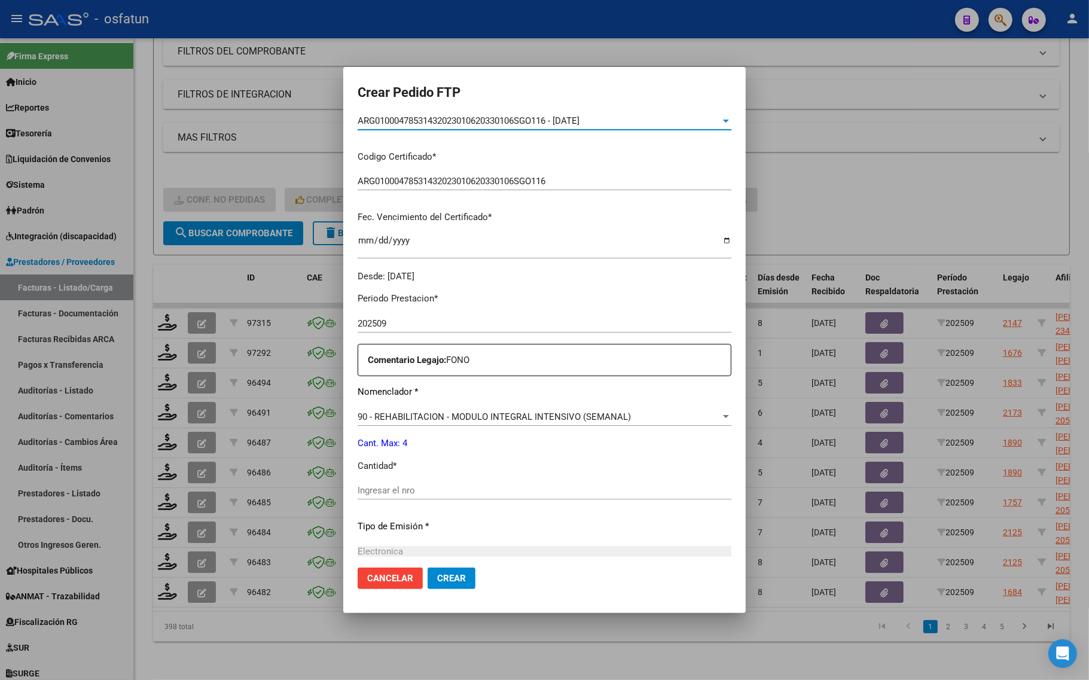
click at [368, 487] on input "Ingresar el nro" at bounding box center [545, 490] width 374 height 11
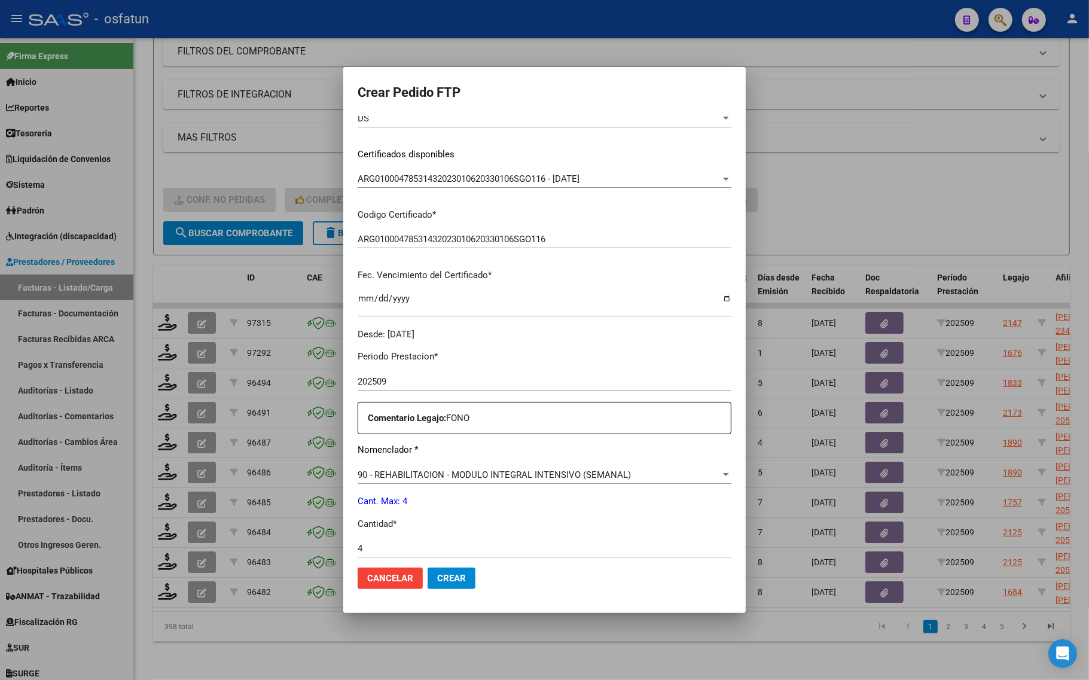
scroll to position [358, 0]
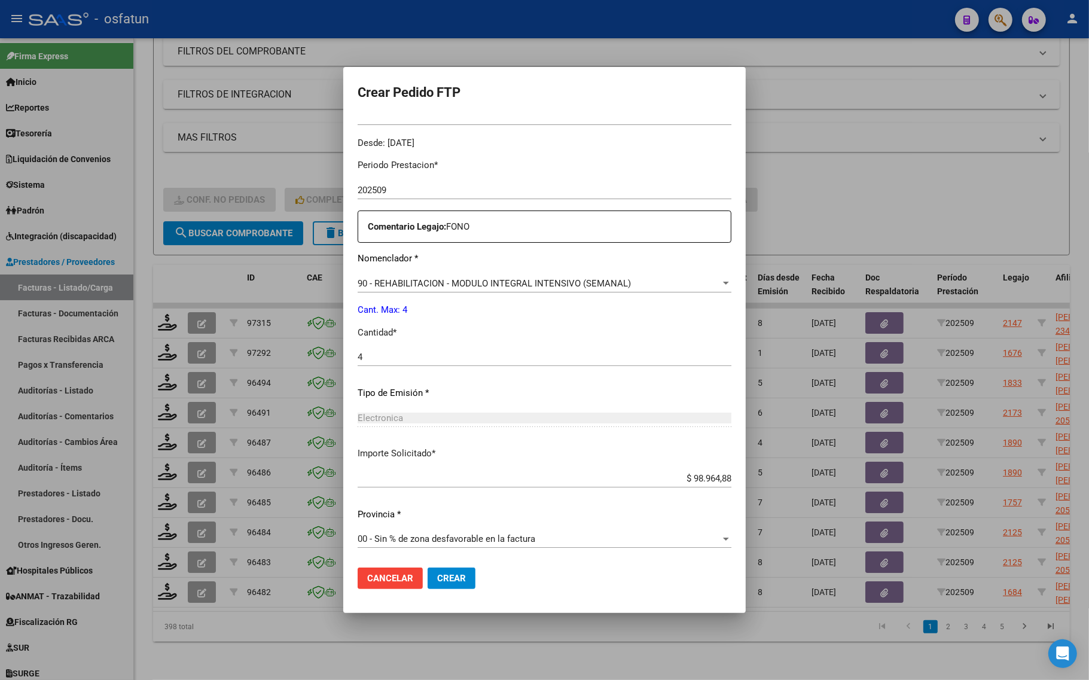
click at [437, 579] on span "Crear" at bounding box center [451, 578] width 29 height 11
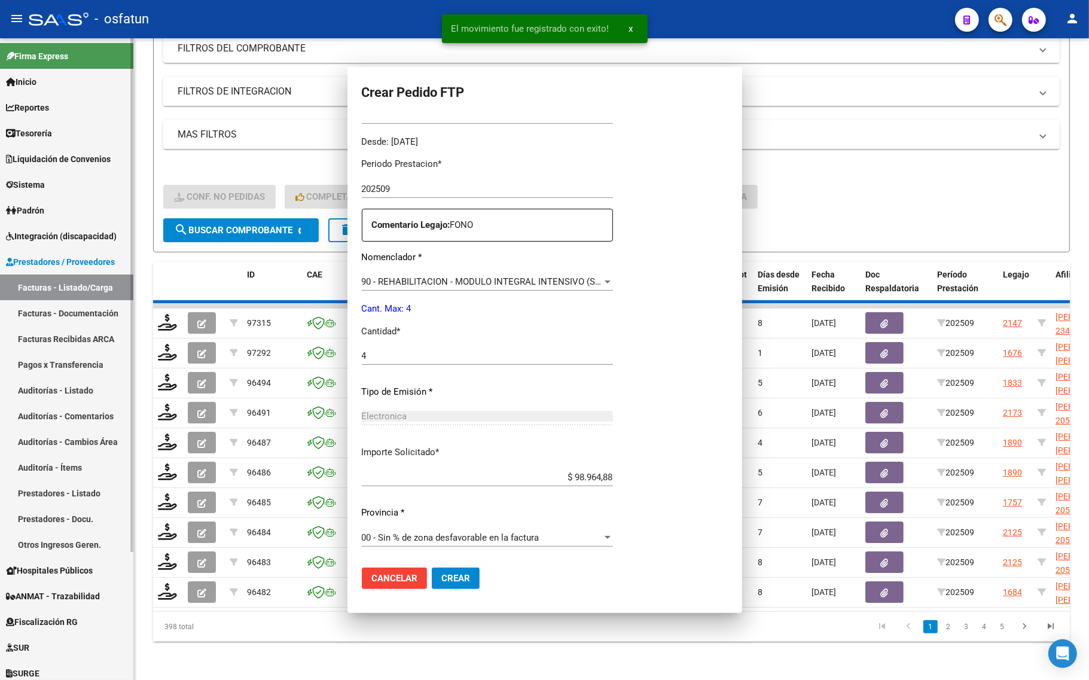
scroll to position [291, 0]
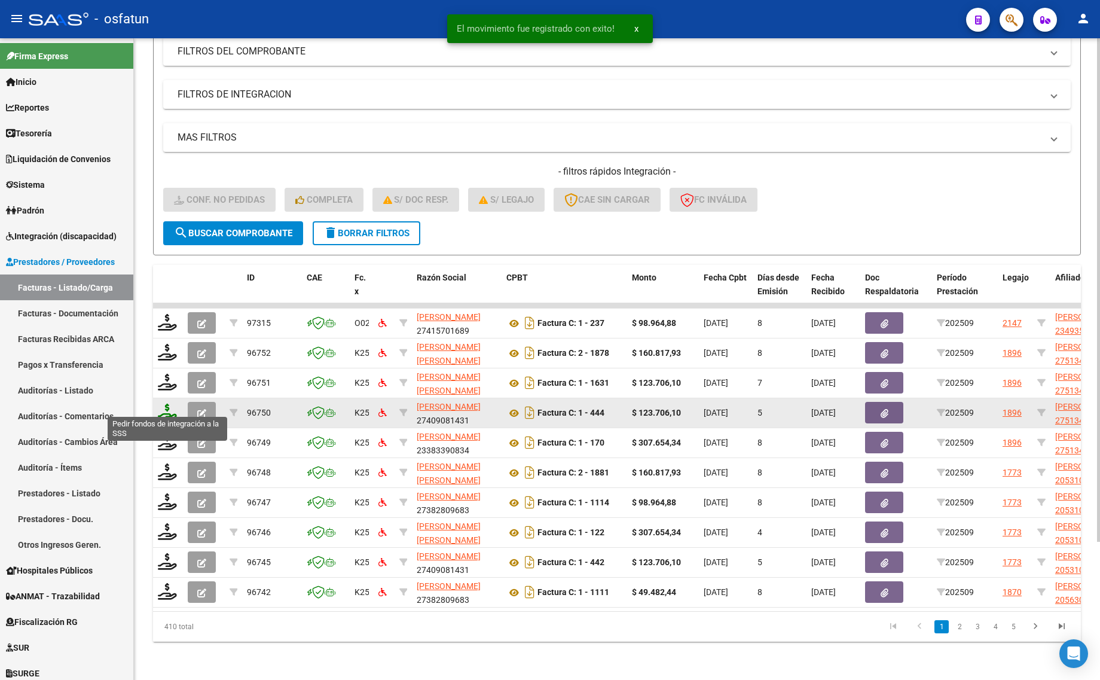
click at [164, 404] on icon at bounding box center [167, 412] width 19 height 17
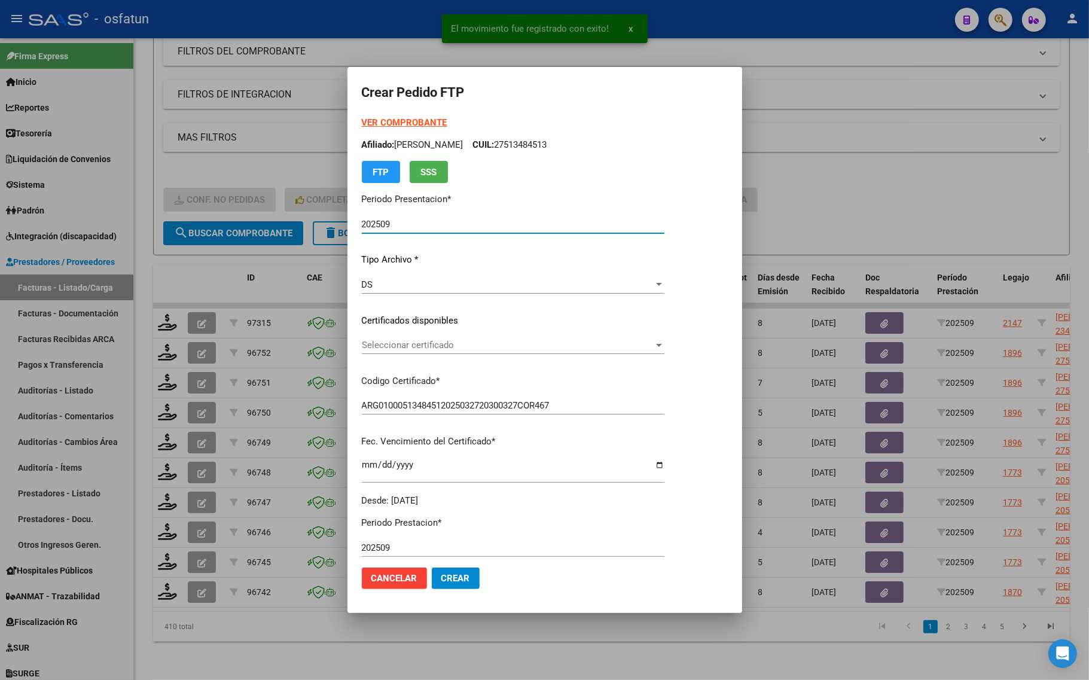
click at [398, 124] on strong "VER COMPROBANTE" at bounding box center [405, 122] width 86 height 11
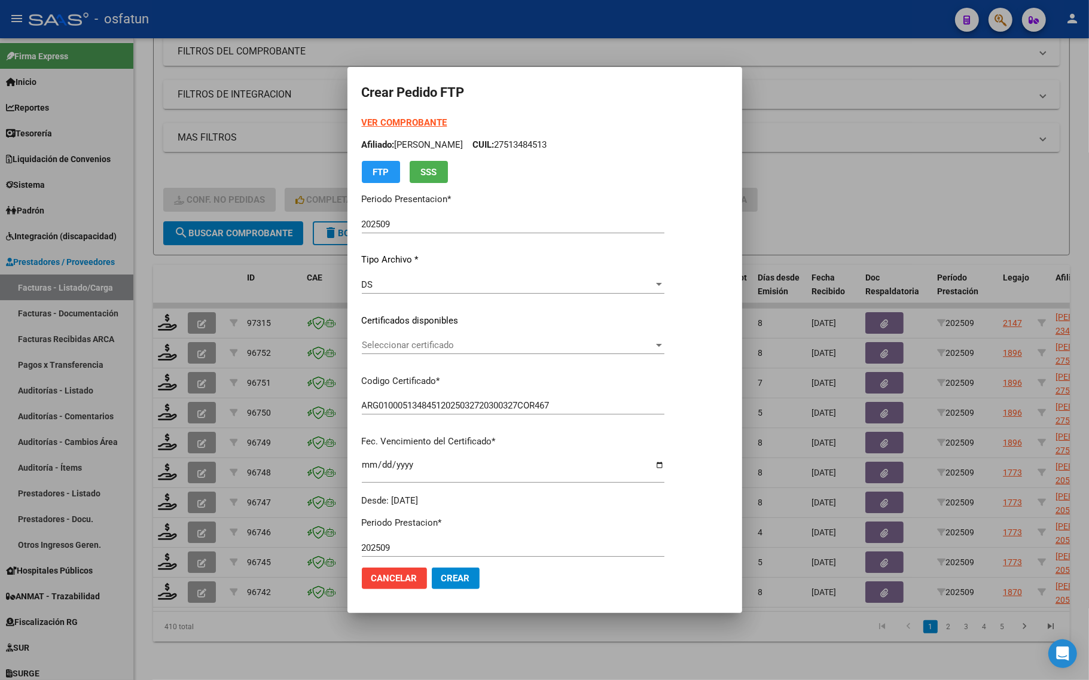
click at [447, 345] on span "Seleccionar certificado" at bounding box center [508, 345] width 292 height 11
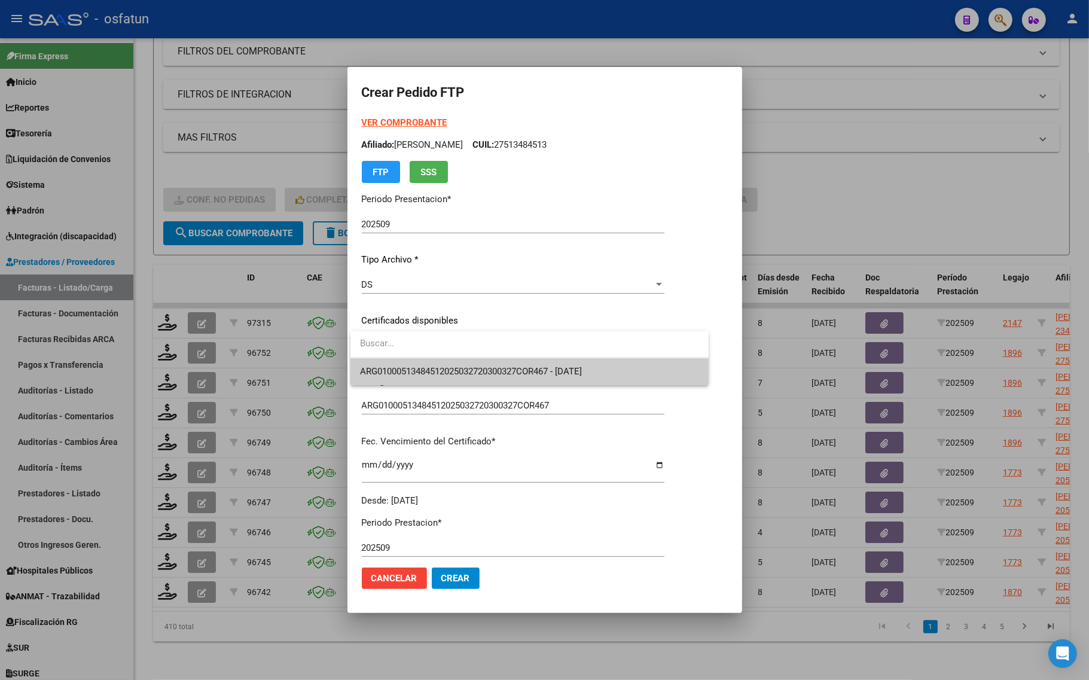
click at [447, 365] on span "ARG01000513484512025032720300327COR467 - [DATE]" at bounding box center [529, 371] width 339 height 27
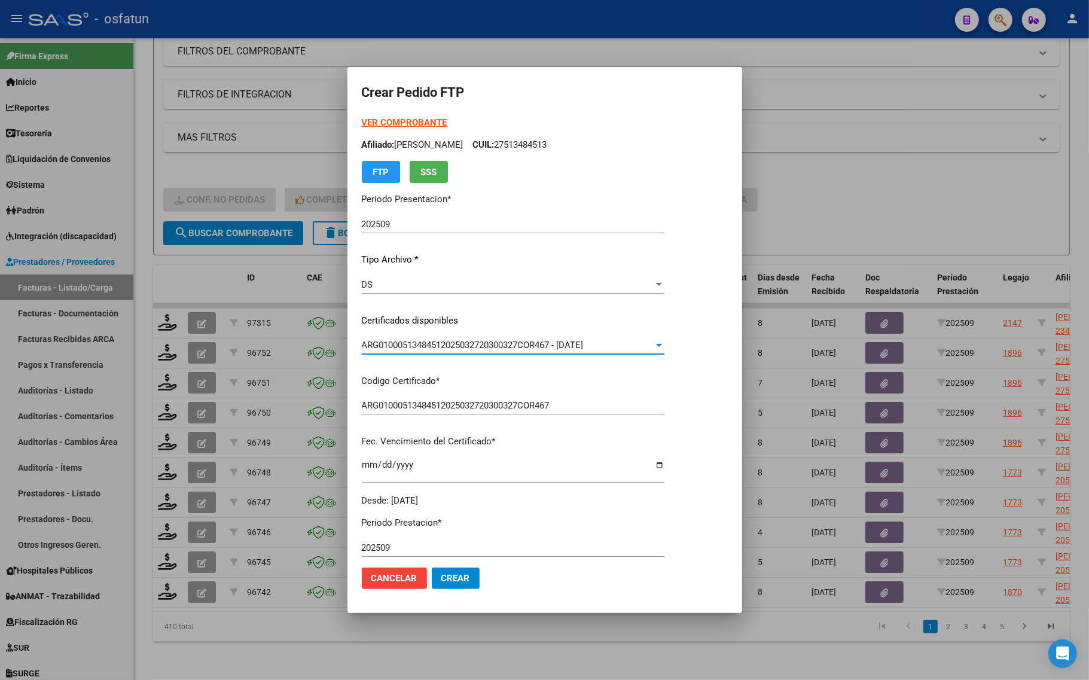
scroll to position [299, 0]
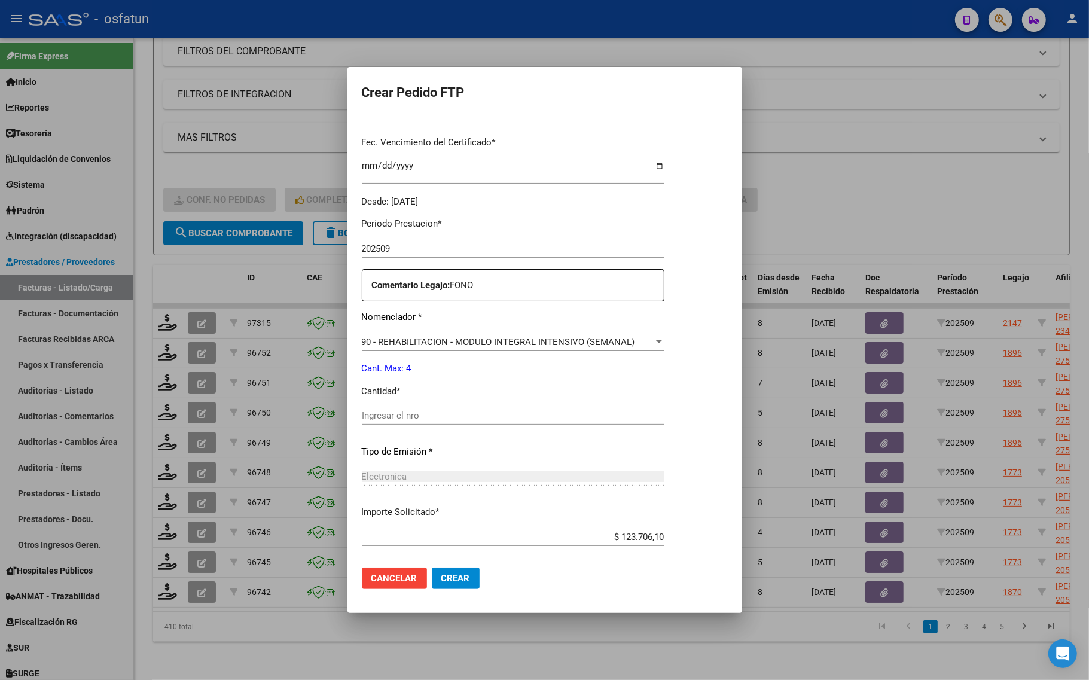
click at [383, 411] on input "Ingresar el nro" at bounding box center [513, 415] width 303 height 11
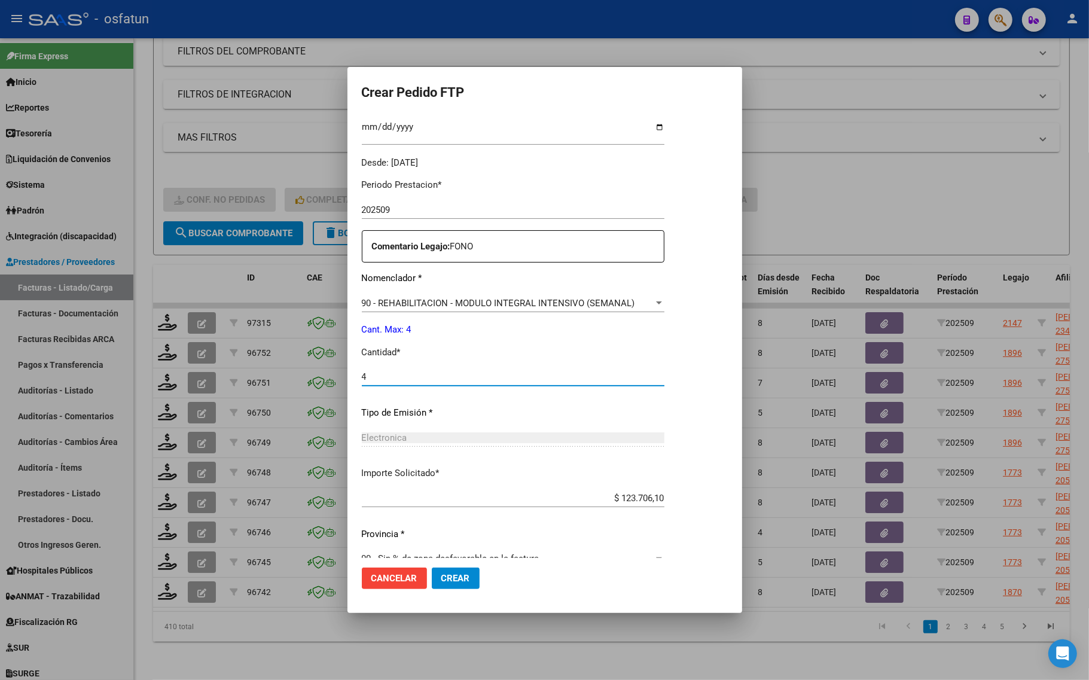
scroll to position [358, 0]
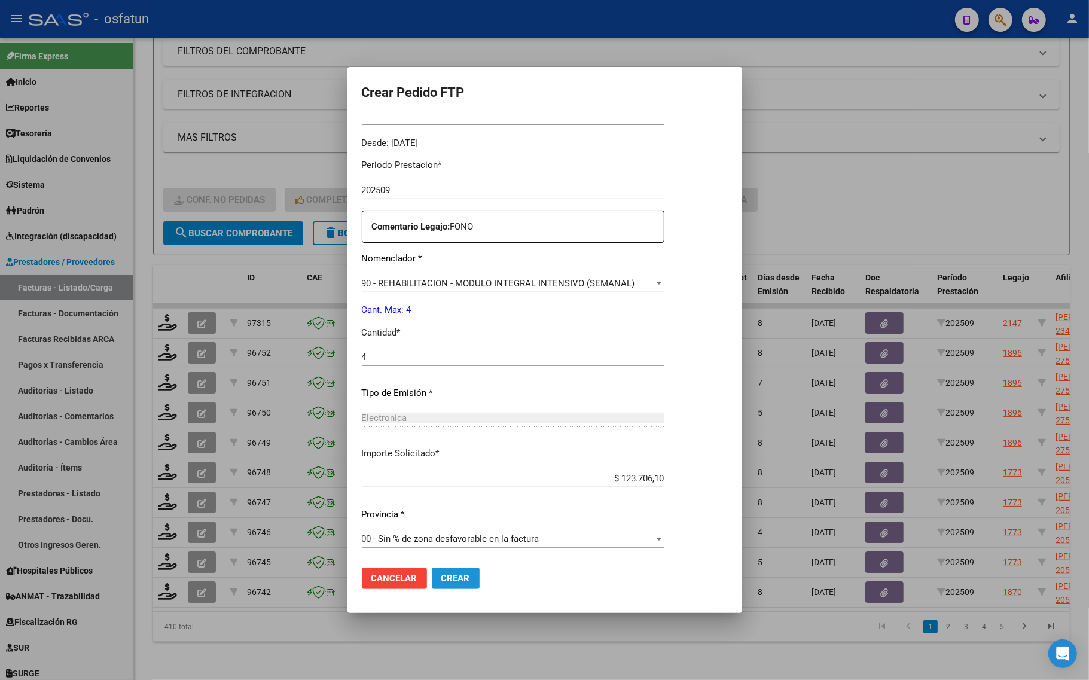
click at [440, 584] on button "Crear" at bounding box center [456, 579] width 48 height 22
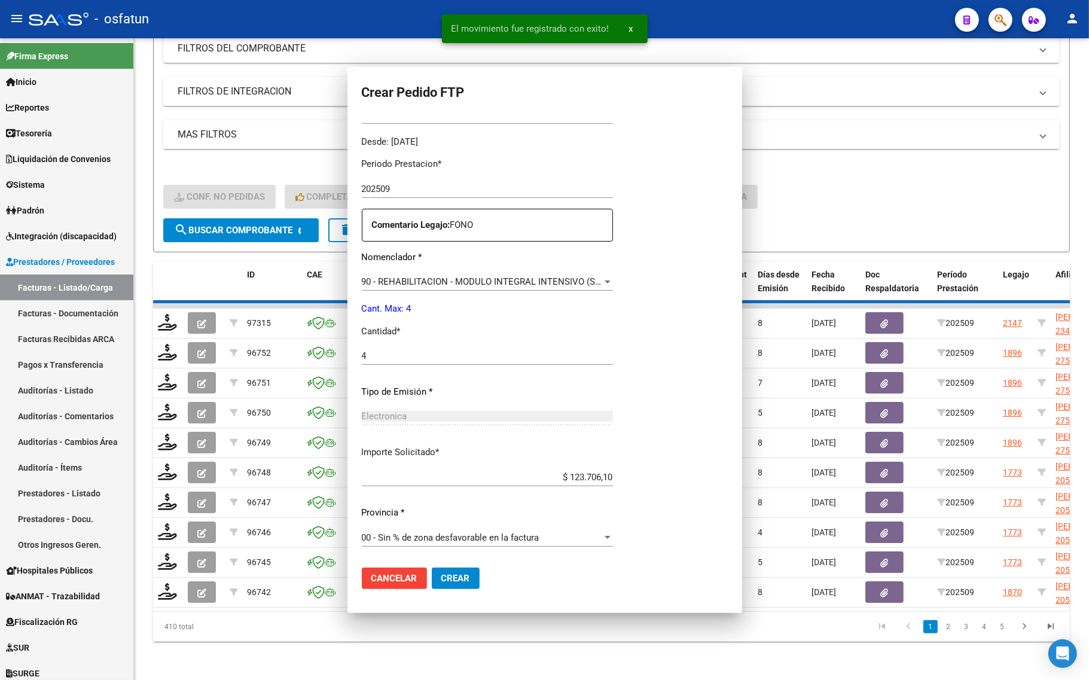
scroll to position [0, 0]
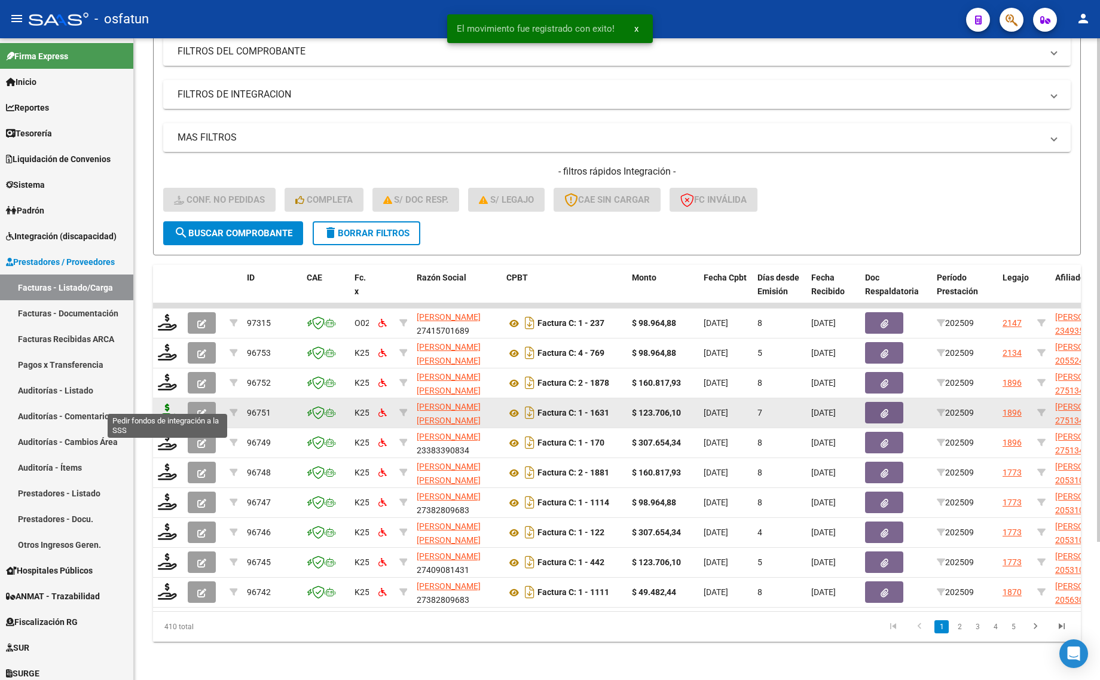
click at [166, 404] on icon at bounding box center [167, 412] width 19 height 17
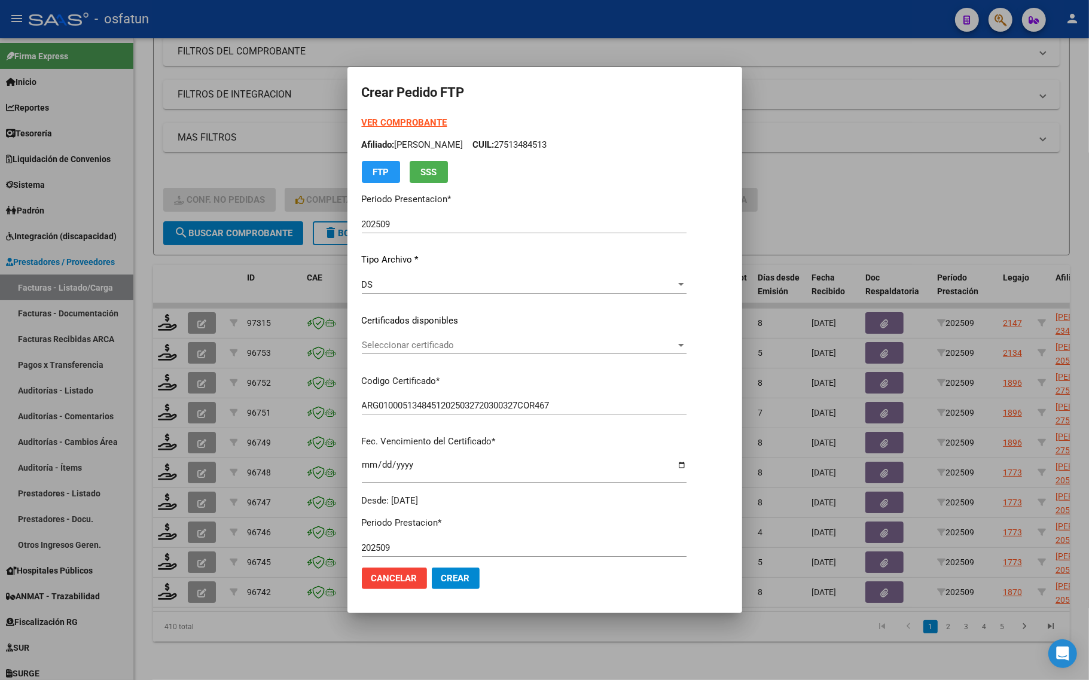
click at [365, 117] on strong "VER COMPROBANTE" at bounding box center [405, 122] width 86 height 11
click at [371, 349] on span "Seleccionar certificado" at bounding box center [519, 345] width 314 height 11
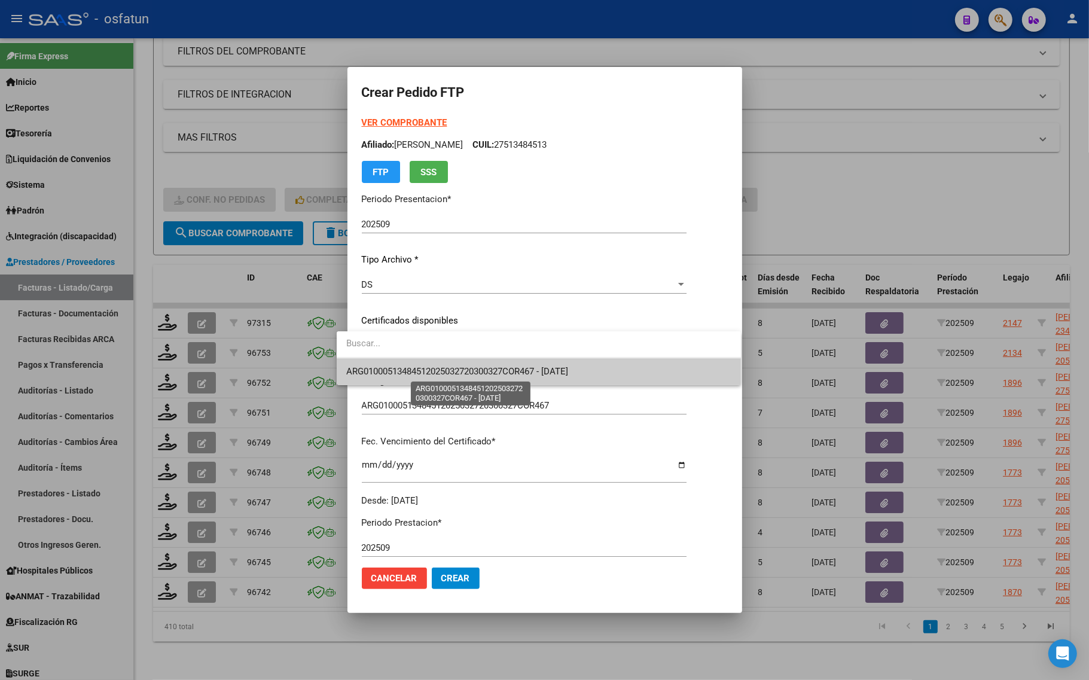
click at [385, 368] on span "ARG01000513484512025032720300327COR467 - [DATE]" at bounding box center [457, 371] width 222 height 11
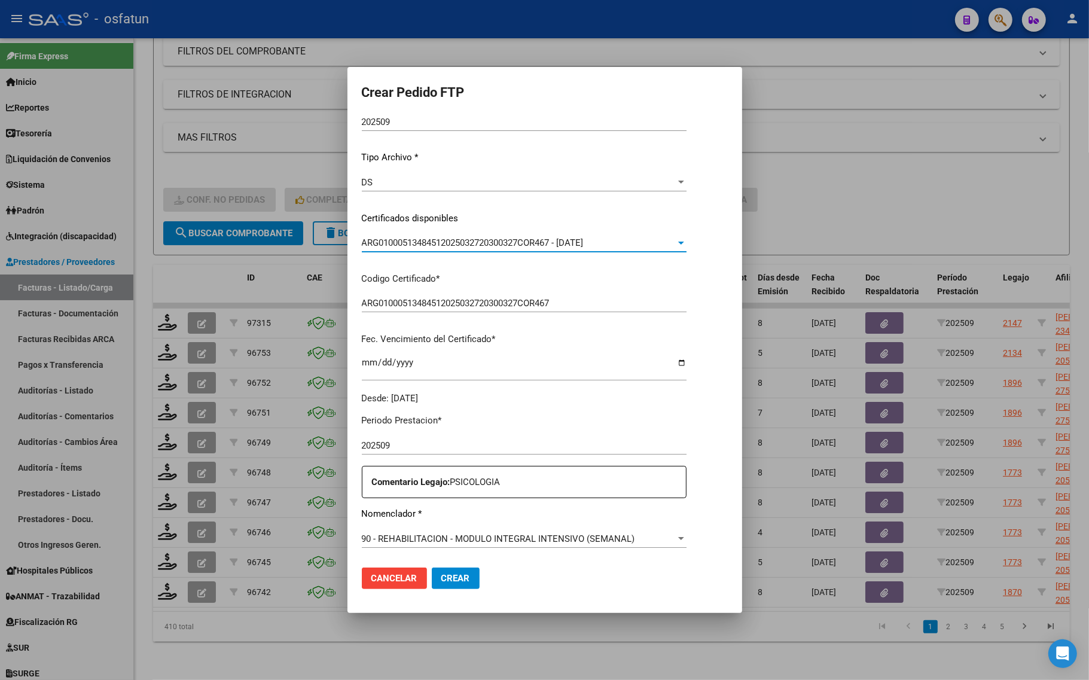
scroll to position [299, 0]
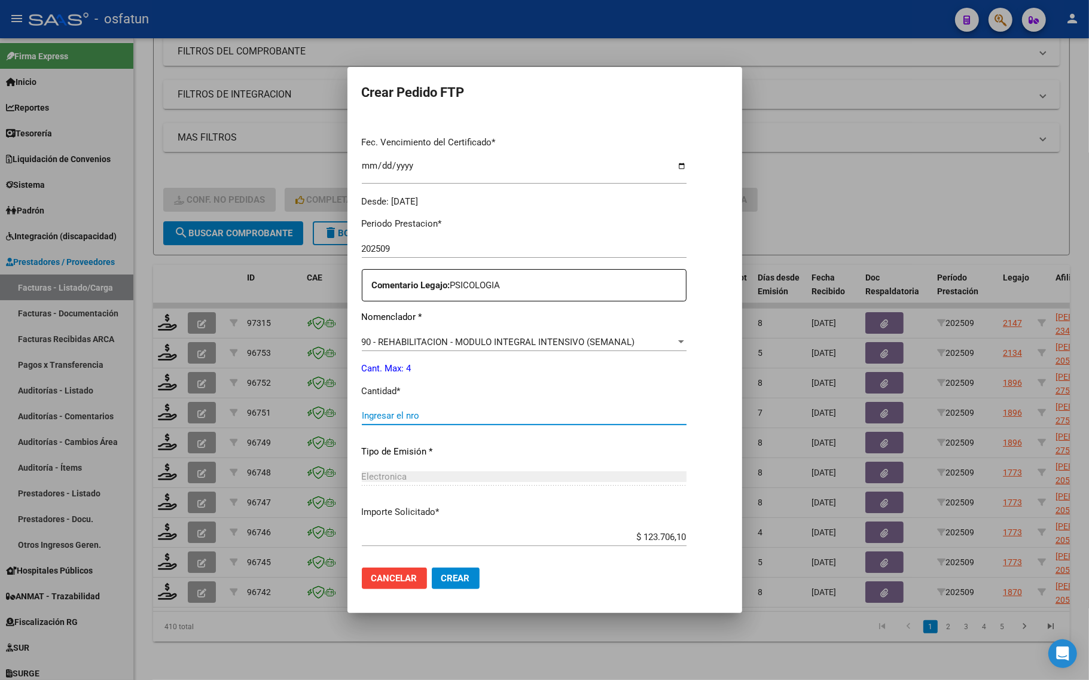
click at [373, 411] on input "Ingresar el nro" at bounding box center [524, 415] width 325 height 11
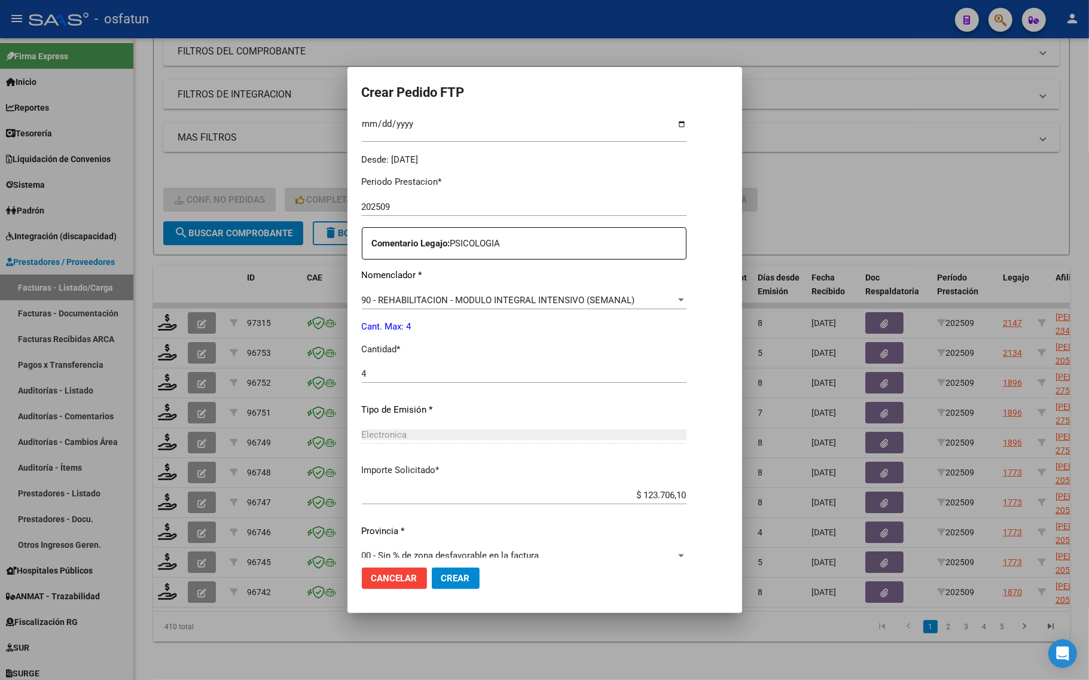
scroll to position [358, 0]
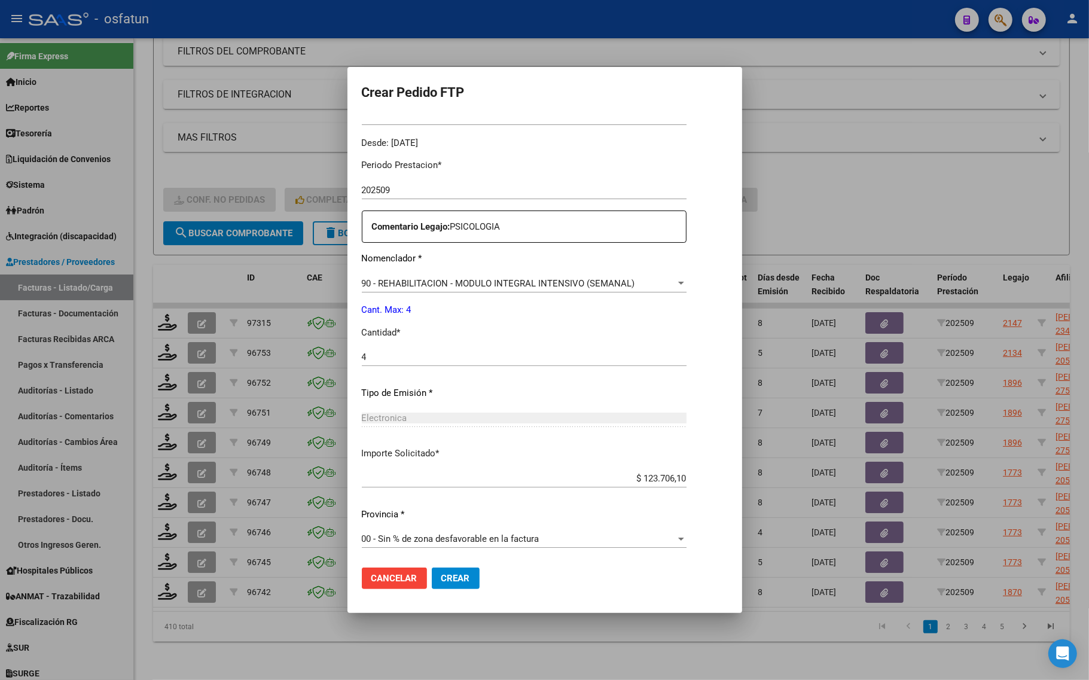
click at [441, 577] on span "Crear" at bounding box center [455, 578] width 29 height 11
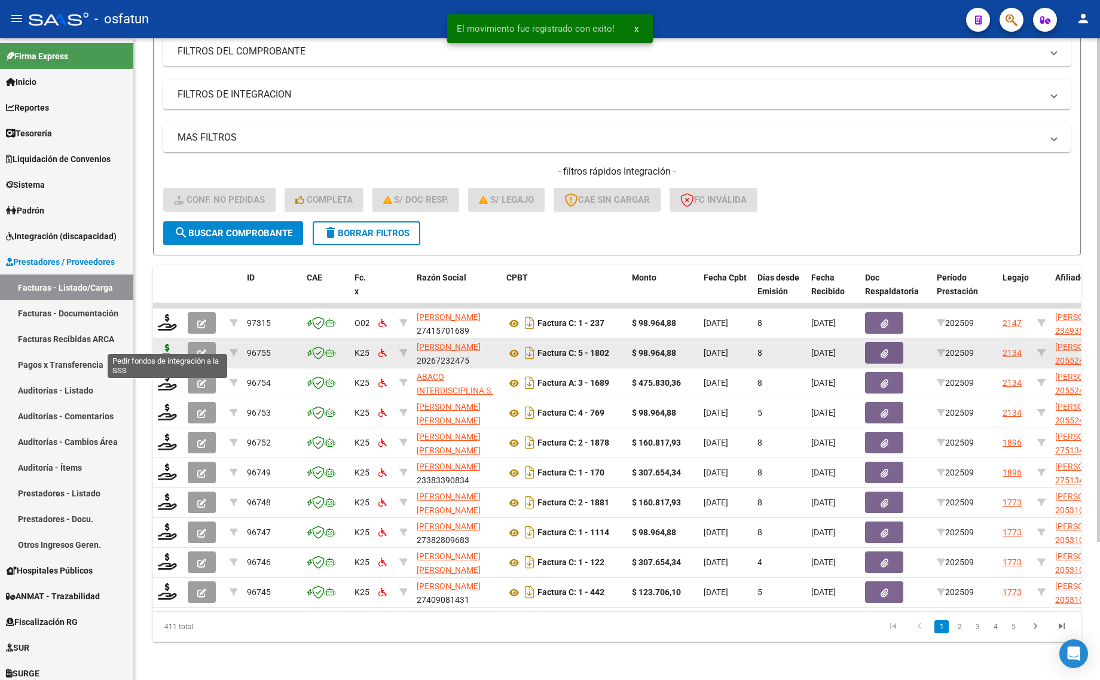
click at [171, 344] on icon at bounding box center [167, 352] width 19 height 17
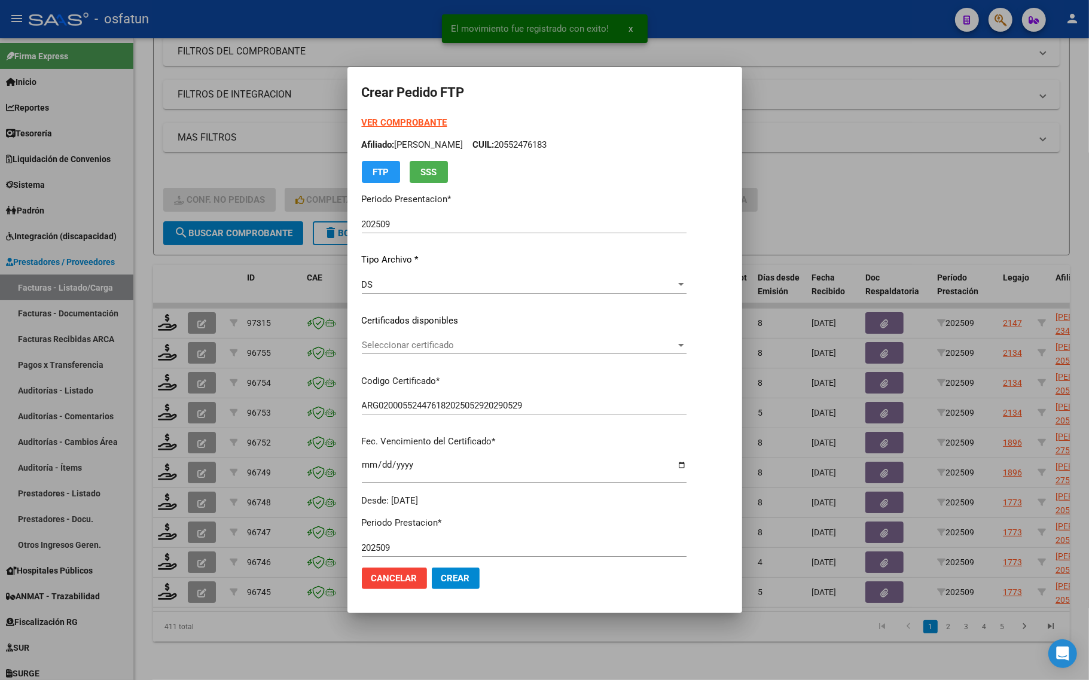
click at [385, 133] on div "VER COMPROBANTE ARCA Padrón Afiliado: [PERSON_NAME]: 20552476183 FTP SSS" at bounding box center [524, 149] width 325 height 67
click at [389, 116] on div "VER COMPROBANTE ARCA Padrón Afiliado: [PERSON_NAME]: 20552476183 FTP SSS" at bounding box center [524, 149] width 325 height 67
click at [386, 121] on strong "VER COMPROBANTE" at bounding box center [405, 122] width 86 height 11
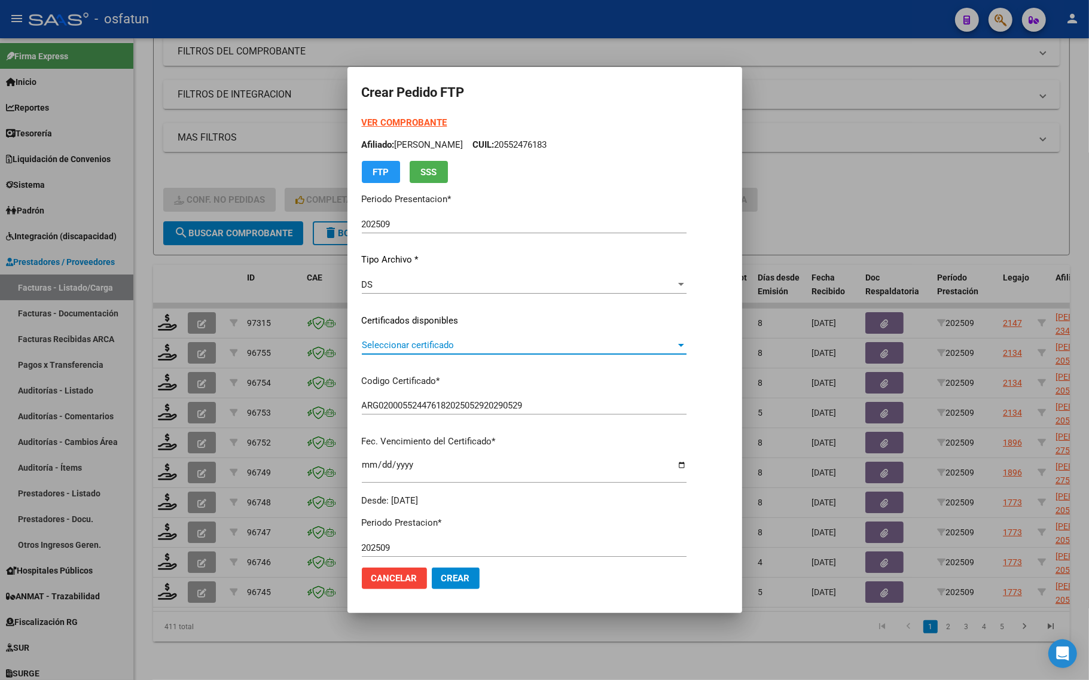
click at [383, 342] on span "Seleccionar certificado" at bounding box center [519, 345] width 314 height 11
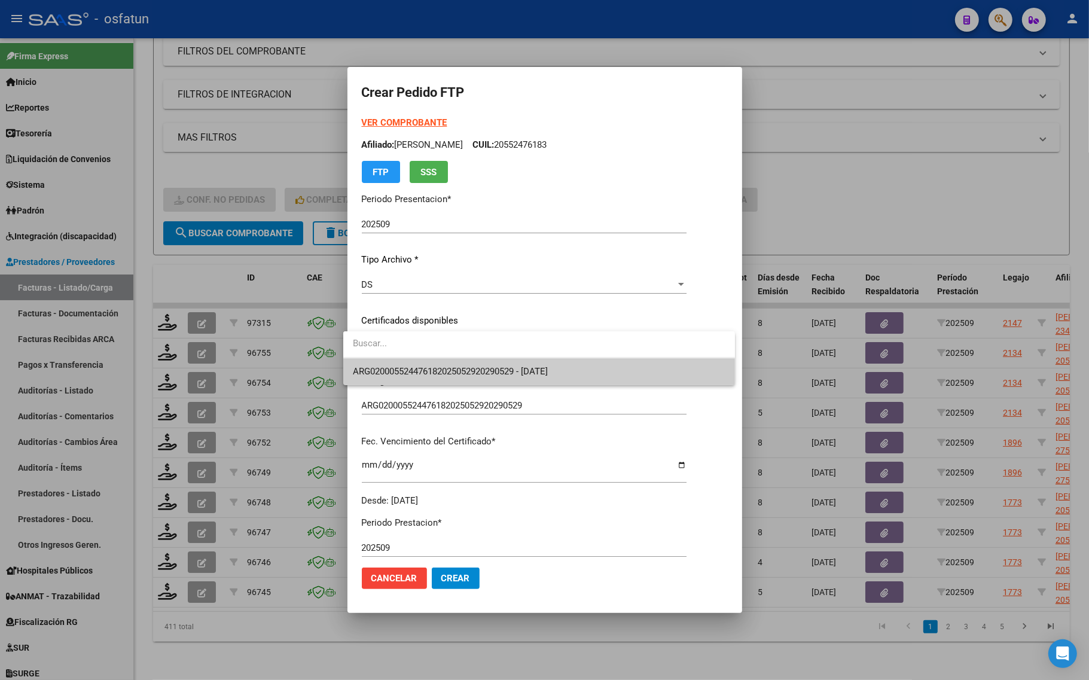
click at [380, 366] on span "ARG020005524476182025052920290529 - [DATE]" at bounding box center [450, 371] width 195 height 11
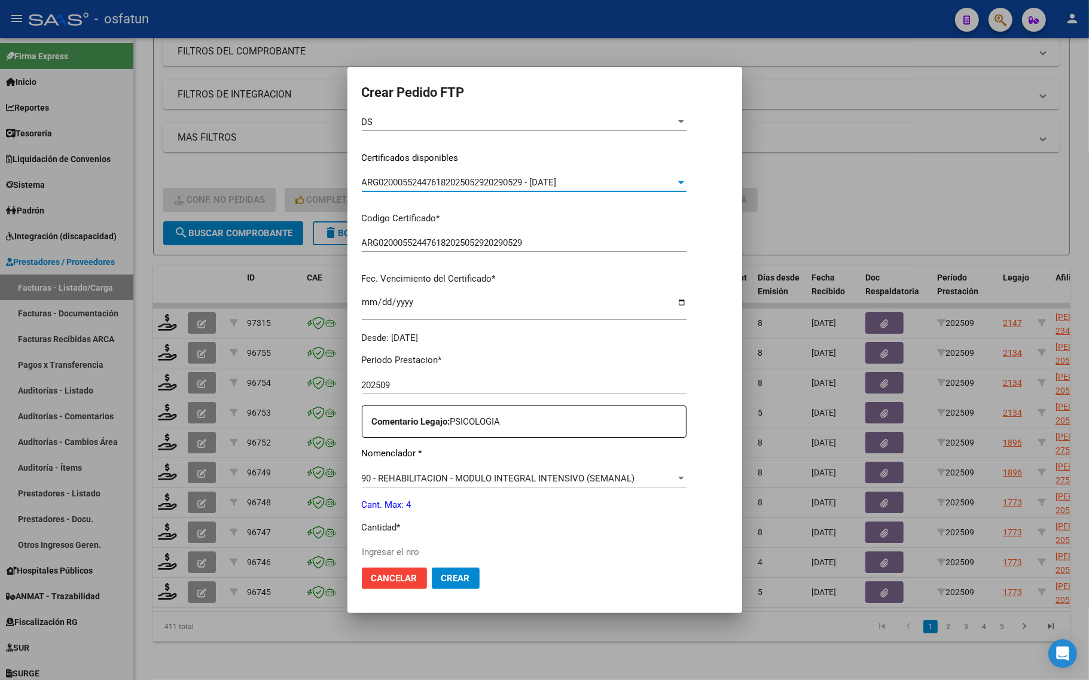
scroll to position [299, 0]
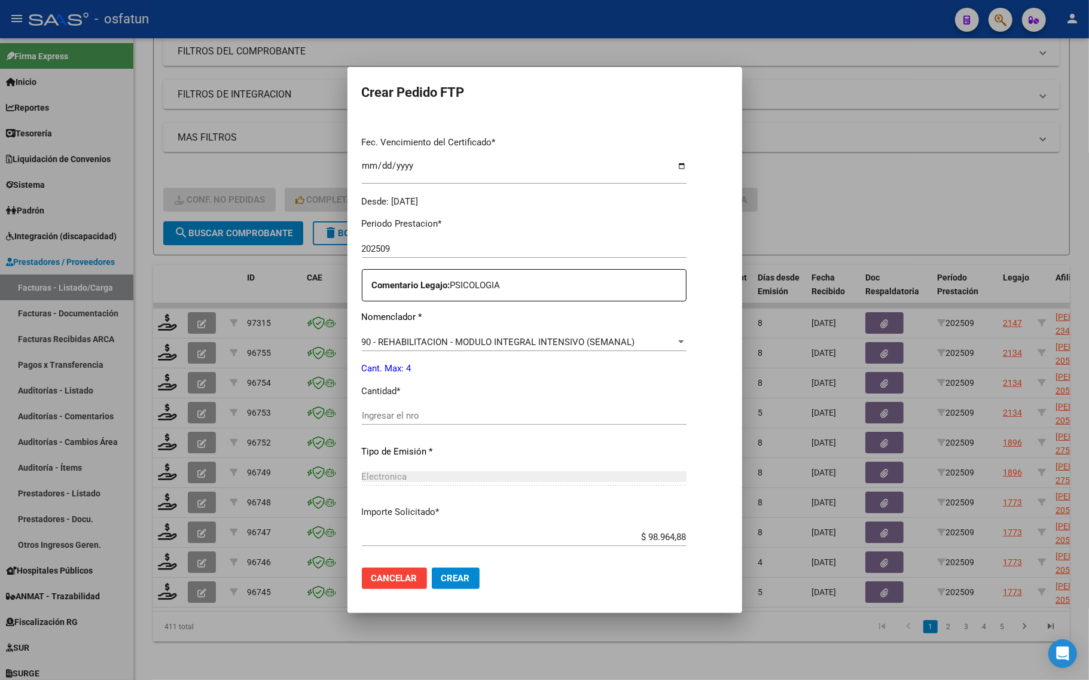
click at [390, 414] on input "Ingresar el nro" at bounding box center [524, 415] width 325 height 11
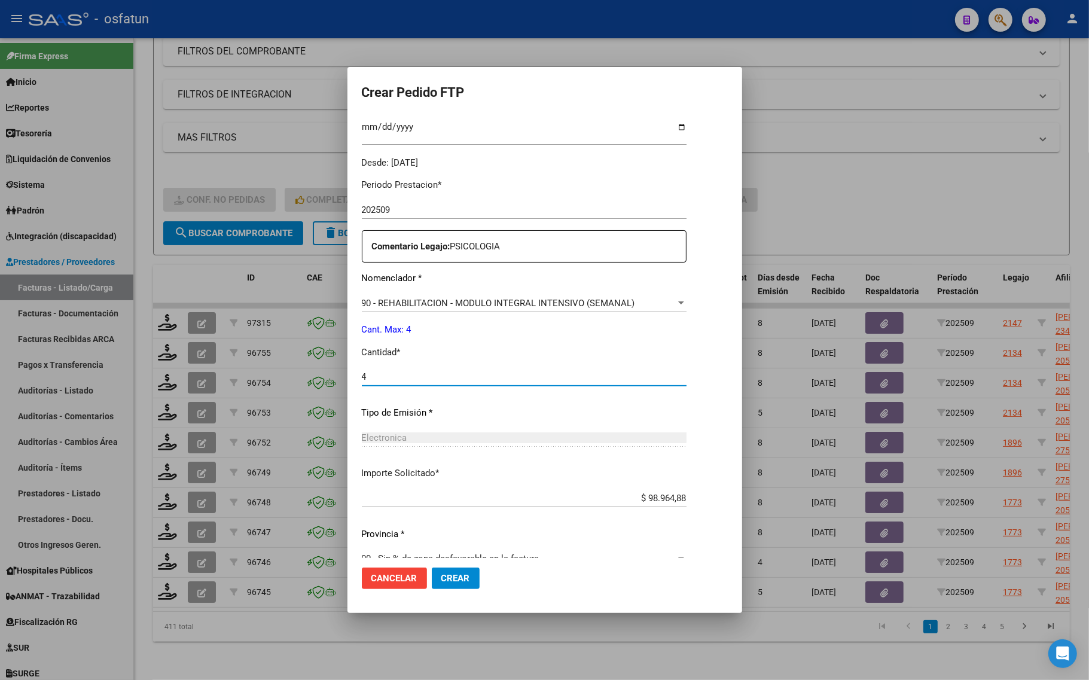
scroll to position [358, 0]
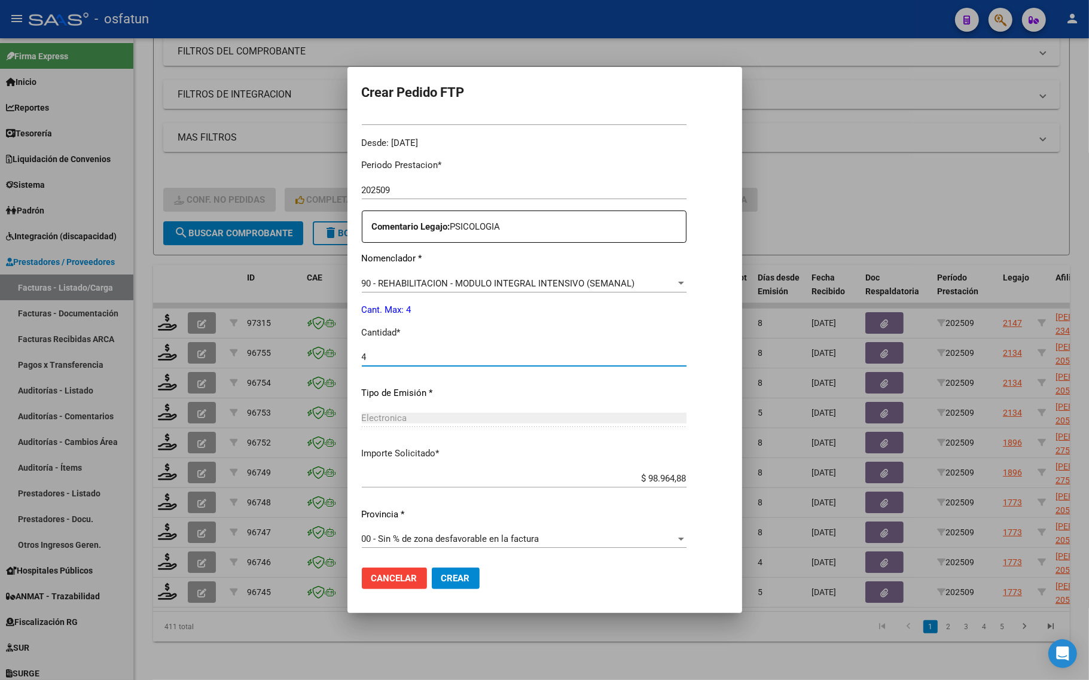
click at [457, 570] on button "Crear" at bounding box center [456, 579] width 48 height 22
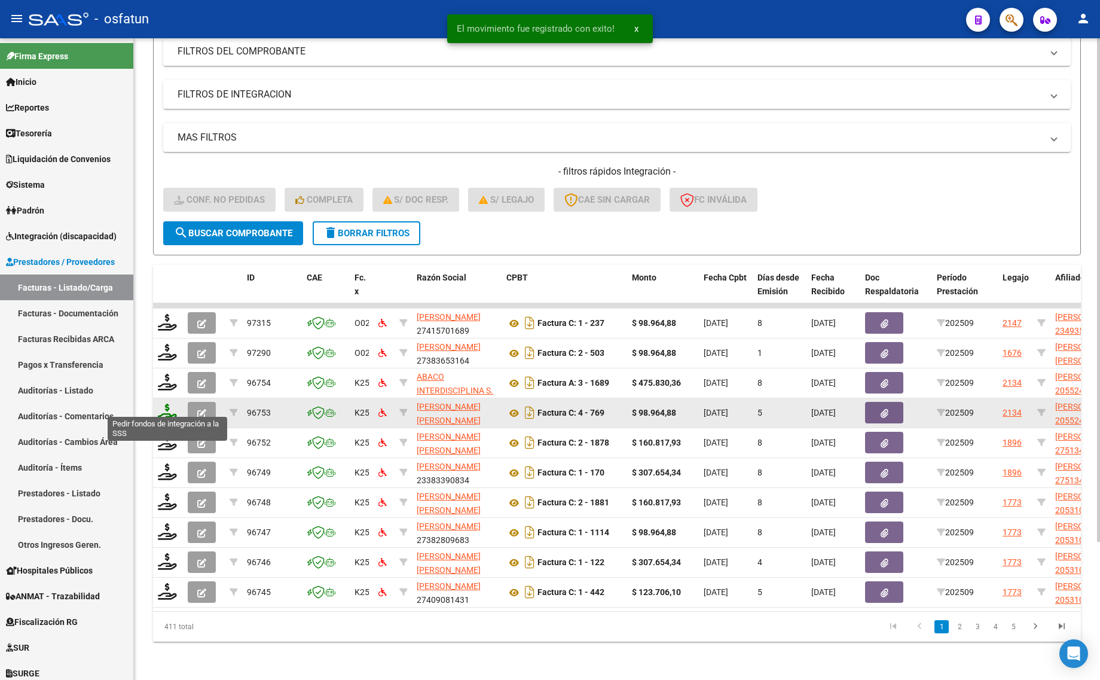
click at [167, 404] on icon at bounding box center [167, 412] width 19 height 17
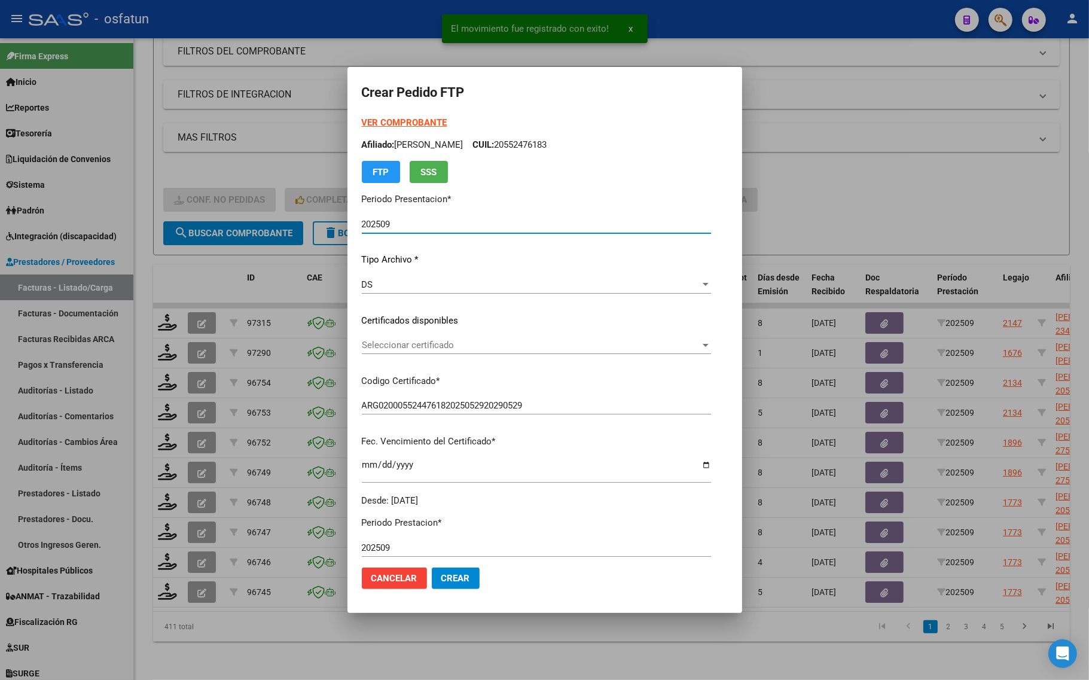
click at [368, 118] on strong "VER COMPROBANTE" at bounding box center [405, 122] width 86 height 11
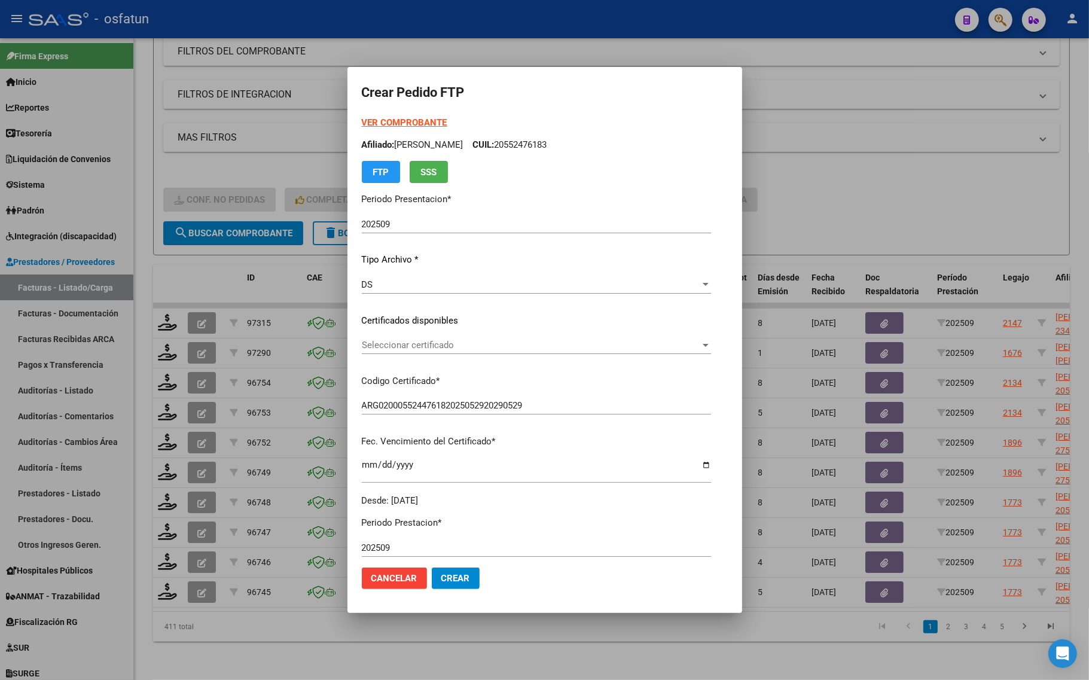
click at [408, 336] on div "Seleccionar certificado Seleccionar certificado" at bounding box center [536, 345] width 349 height 18
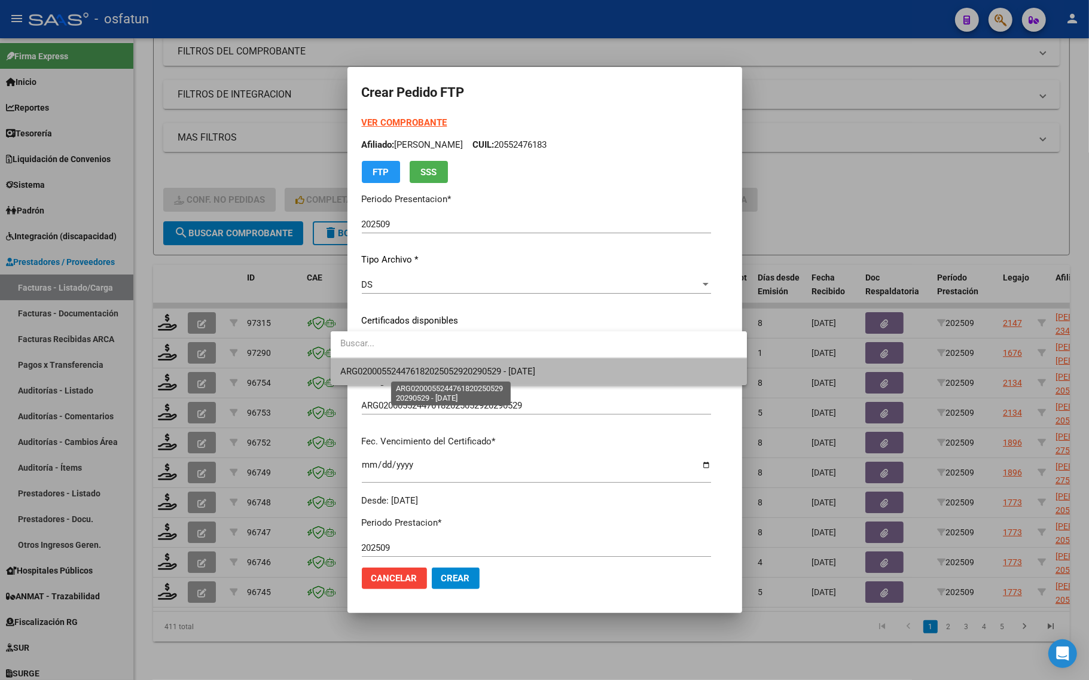
click at [407, 366] on span "ARG020005524476182025052920290529 - [DATE]" at bounding box center [437, 371] width 195 height 11
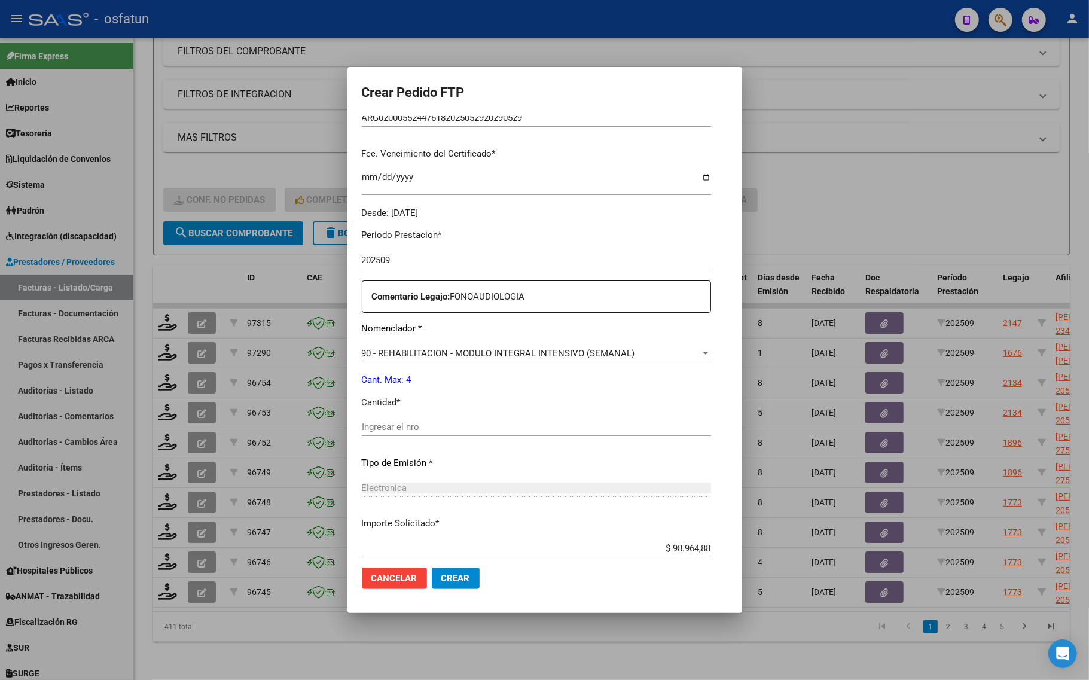
scroll to position [299, 0]
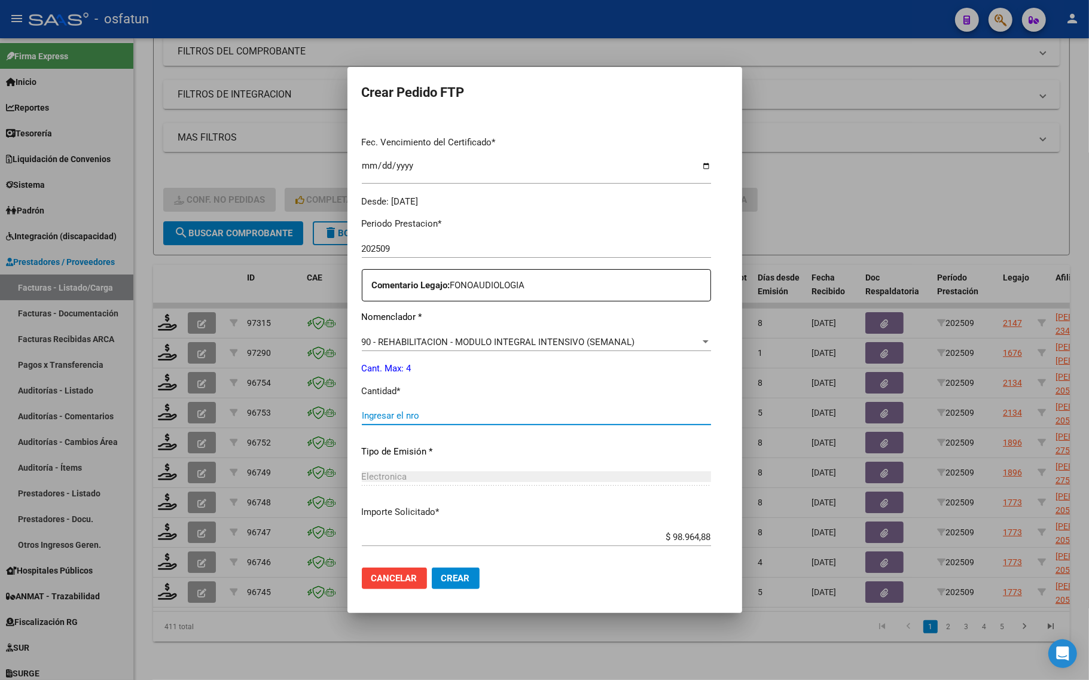
click at [362, 413] on input "Ingresar el nro" at bounding box center [536, 415] width 349 height 11
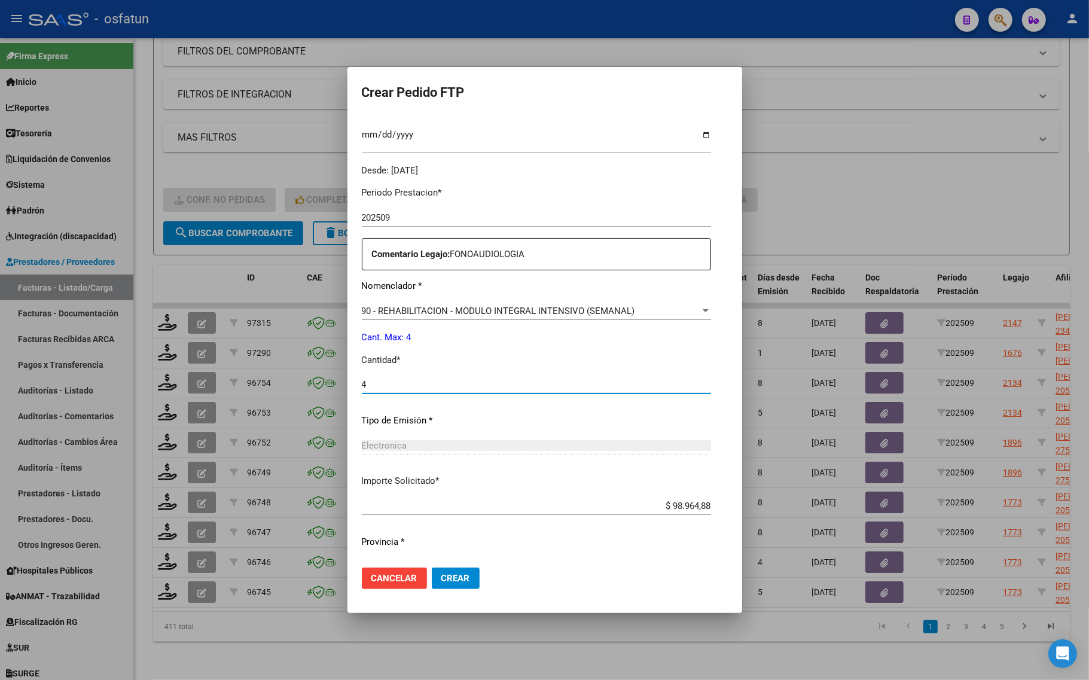
scroll to position [358, 0]
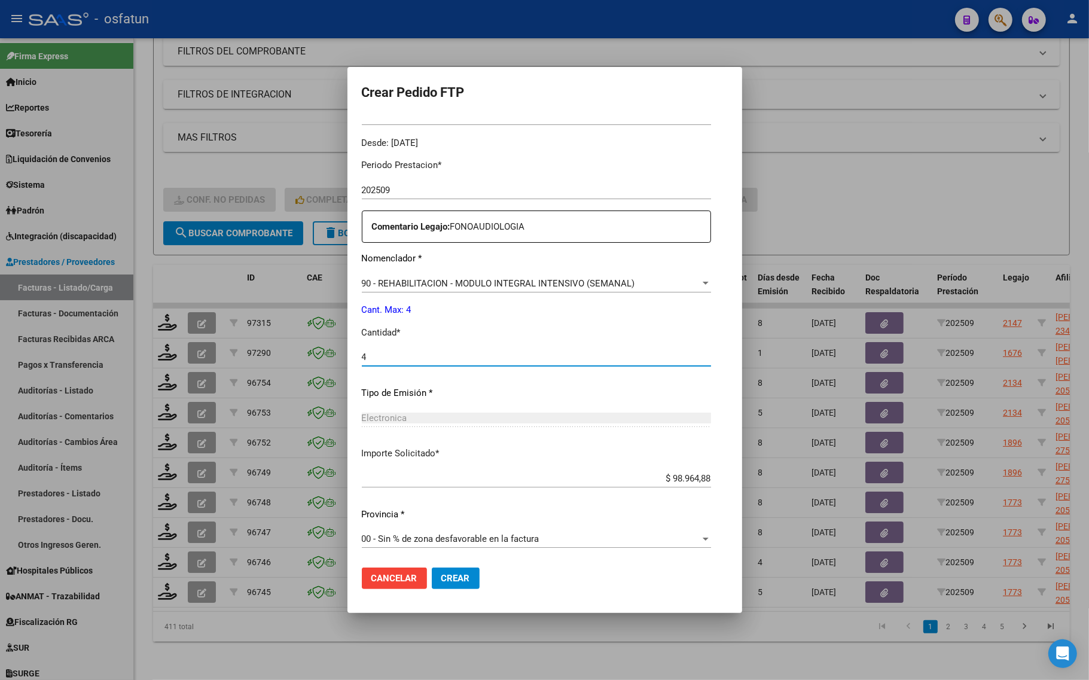
click at [441, 578] on span "Crear" at bounding box center [455, 578] width 29 height 11
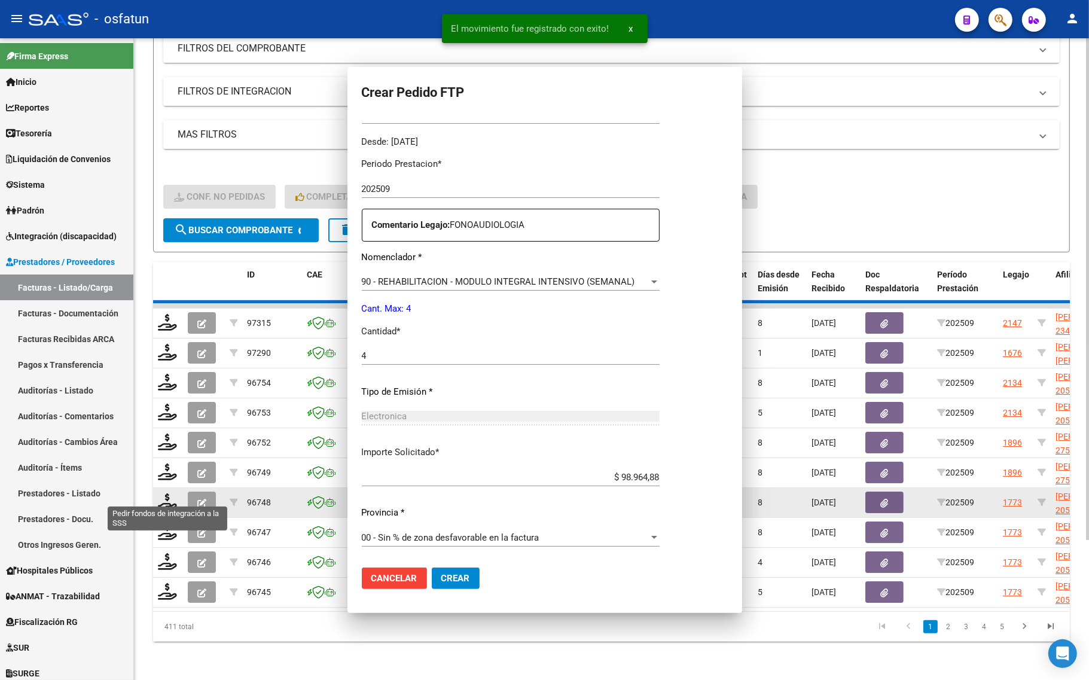
scroll to position [291, 0]
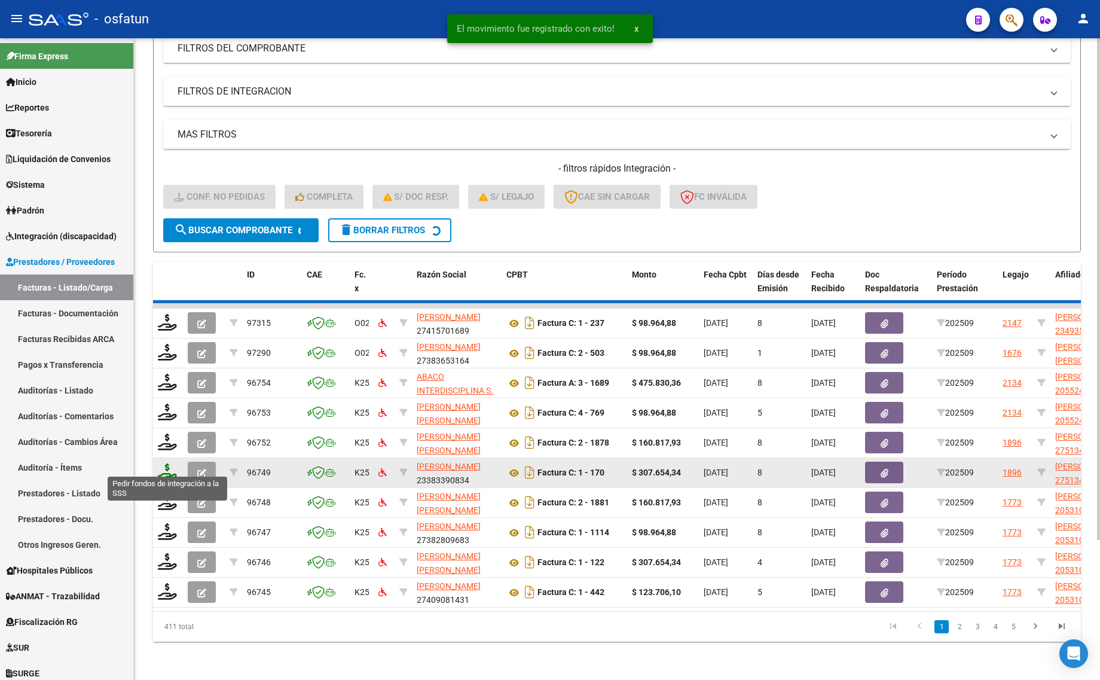
click at [163, 463] on icon at bounding box center [167, 471] width 19 height 17
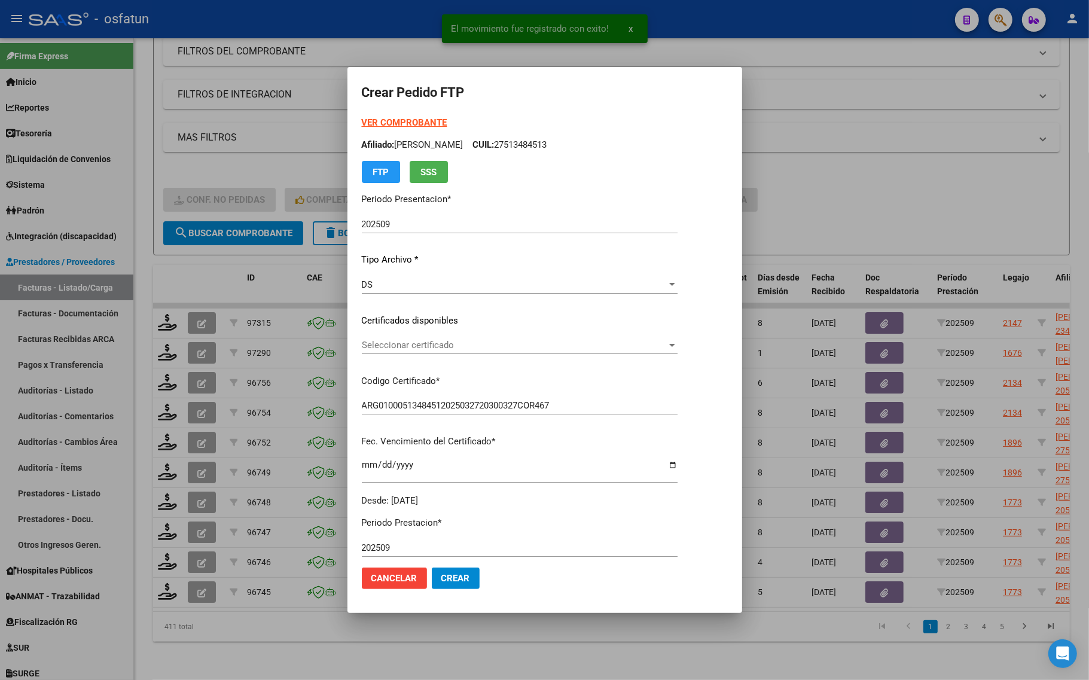
click at [363, 126] on strong "VER COMPROBANTE" at bounding box center [405, 122] width 86 height 11
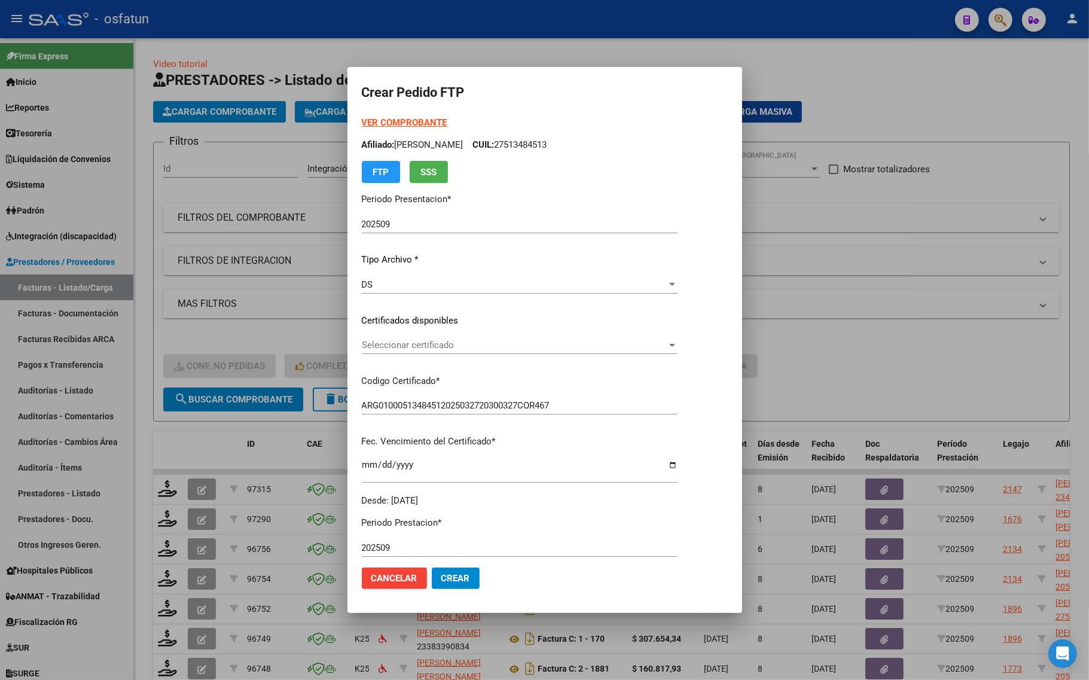
scroll to position [175, 0]
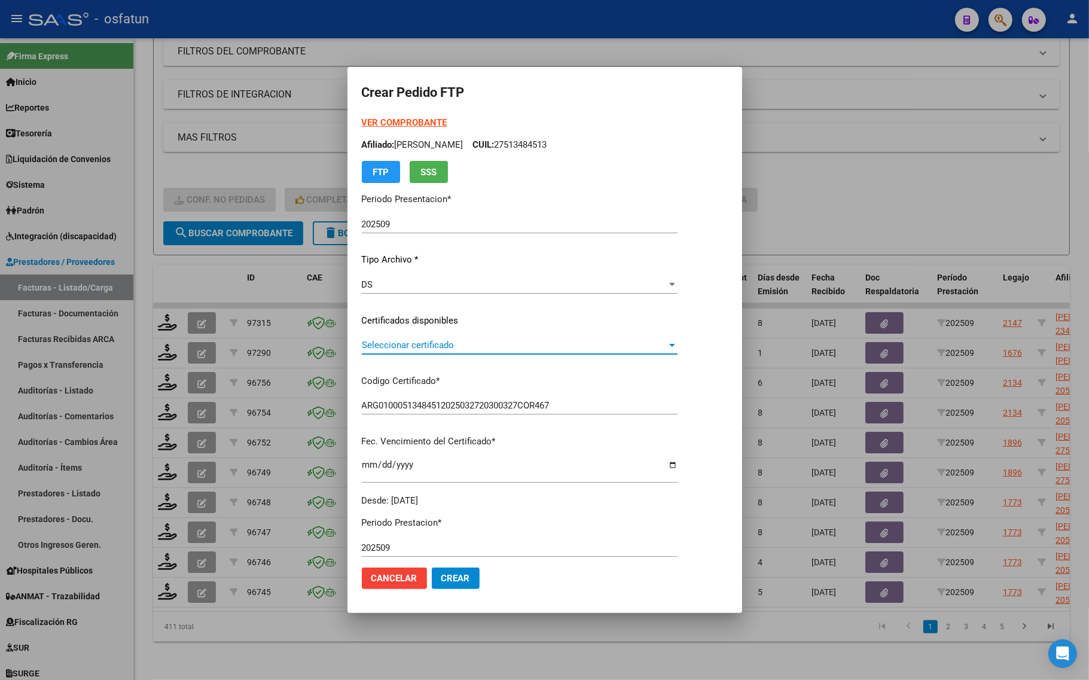
click at [386, 344] on span "Seleccionar certificado" at bounding box center [514, 345] width 305 height 11
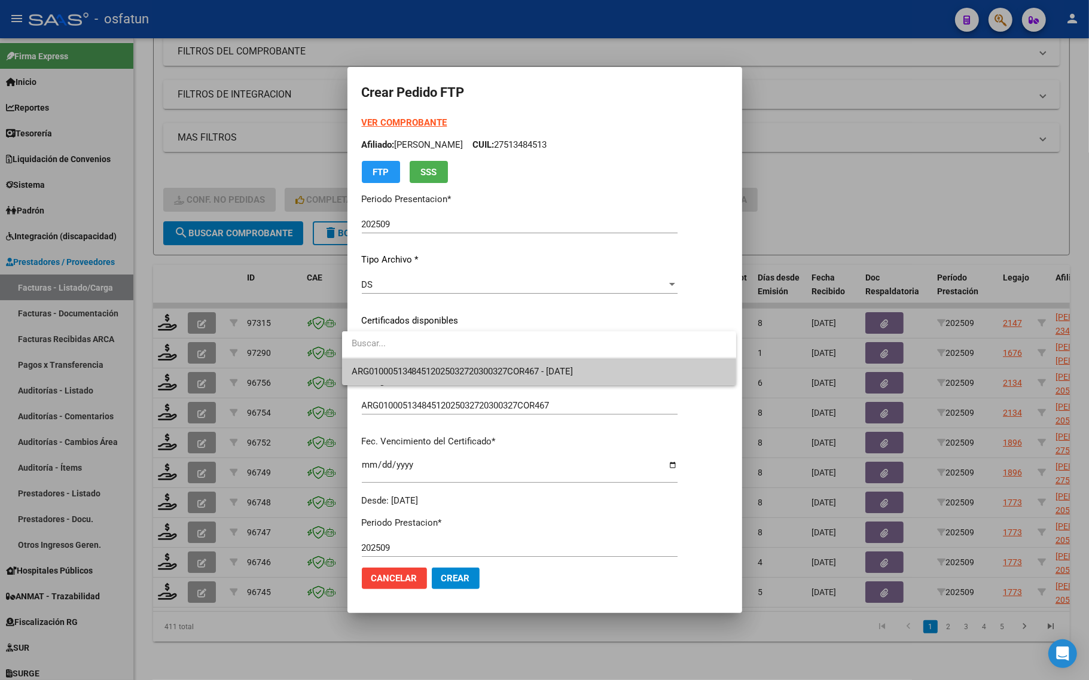
click at [384, 363] on span "ARG01000513484512025032720300327COR467 - [DATE]" at bounding box center [539, 371] width 375 height 27
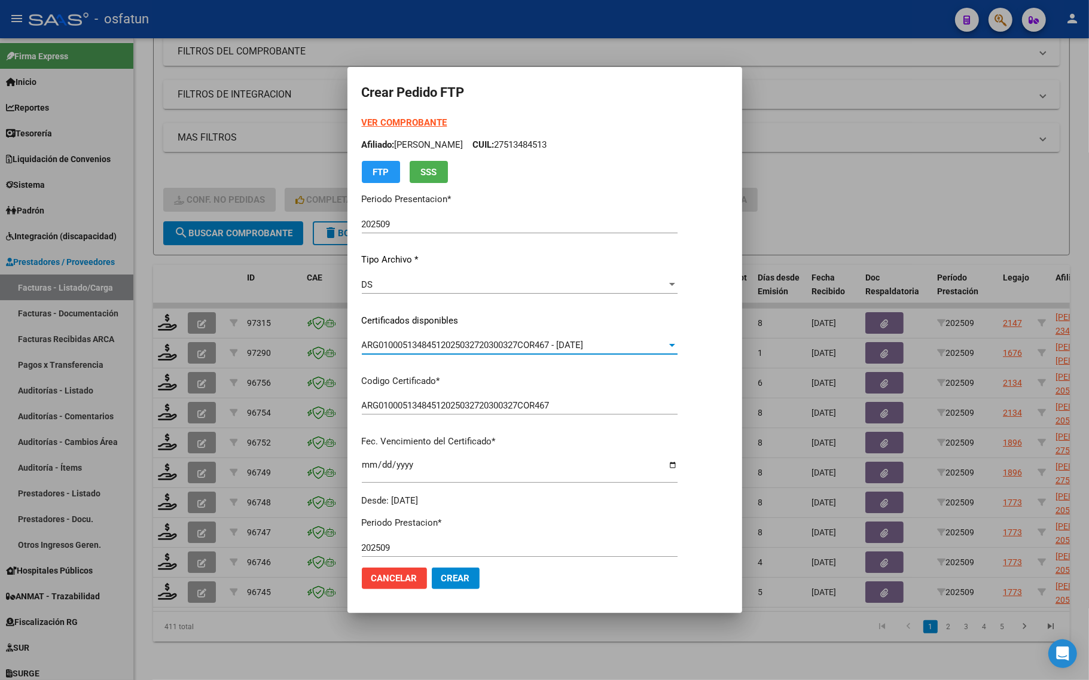
scroll to position [224, 0]
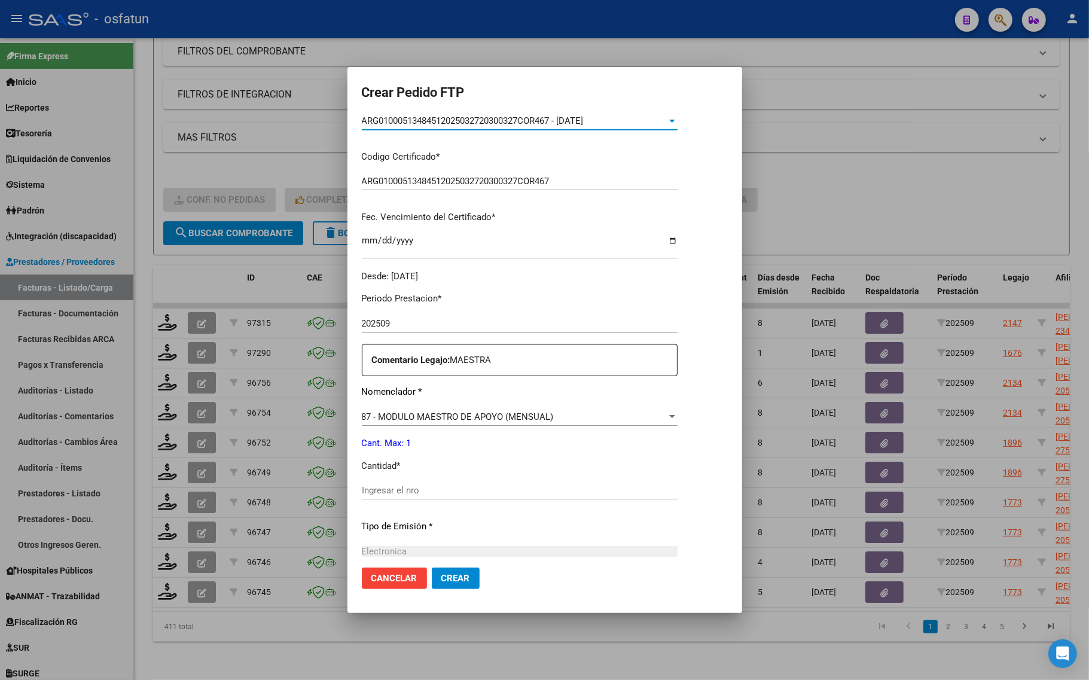
click at [391, 498] on div "Ingresar el nro" at bounding box center [520, 490] width 316 height 18
click at [381, 487] on input "Ingresar el nro" at bounding box center [520, 490] width 316 height 11
type input "1"
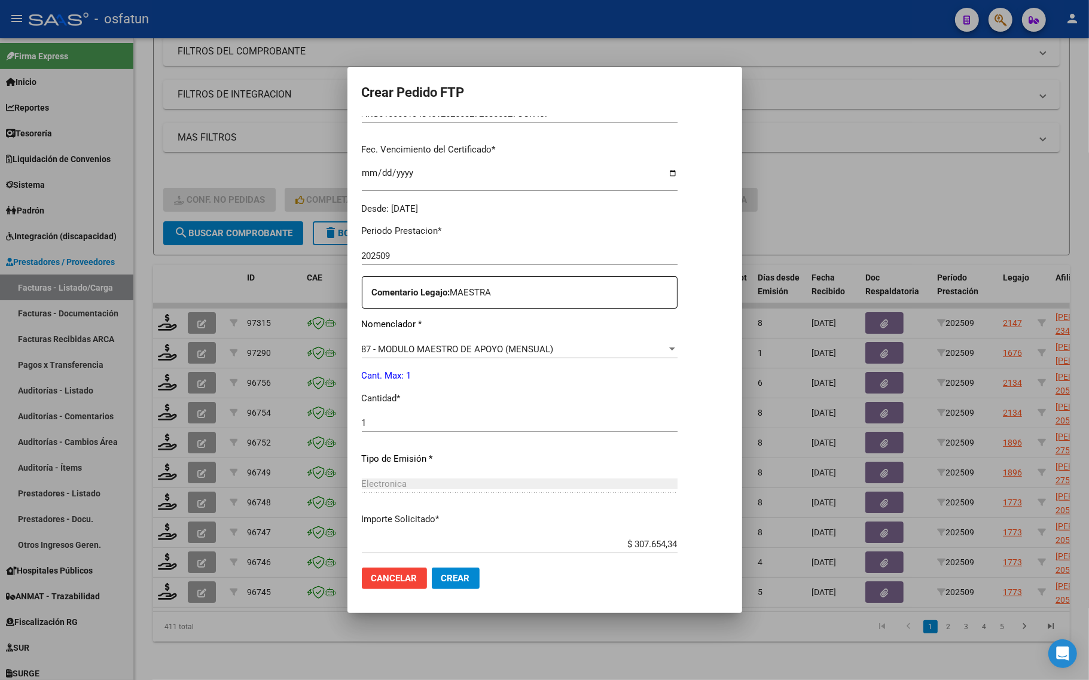
scroll to position [358, 0]
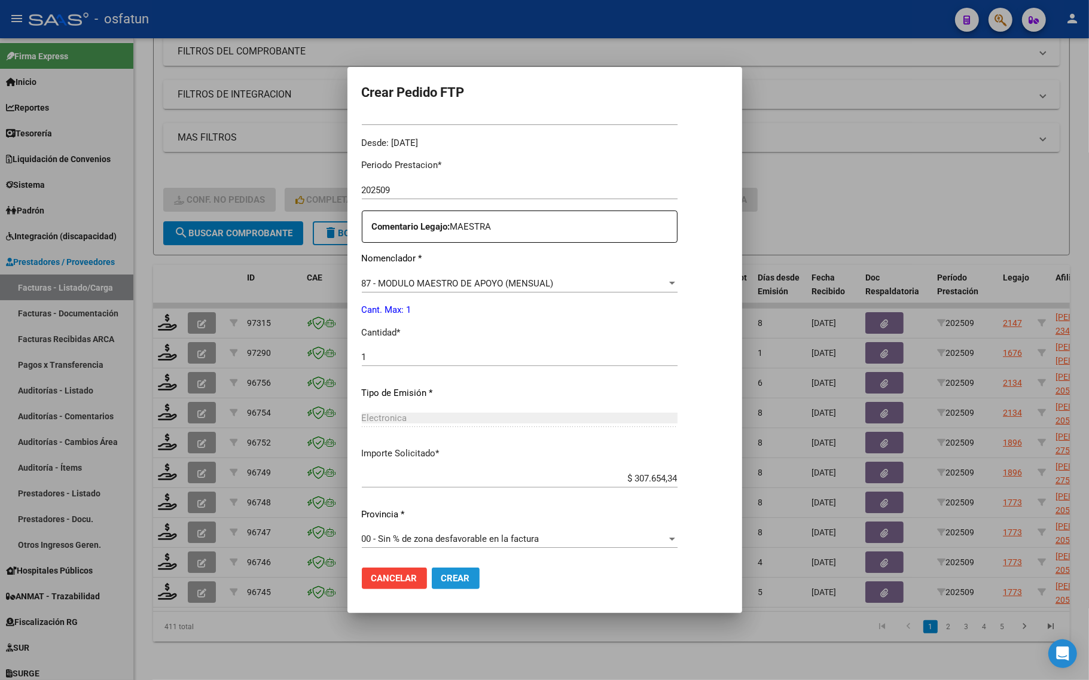
click at [453, 573] on span "Crear" at bounding box center [455, 578] width 29 height 11
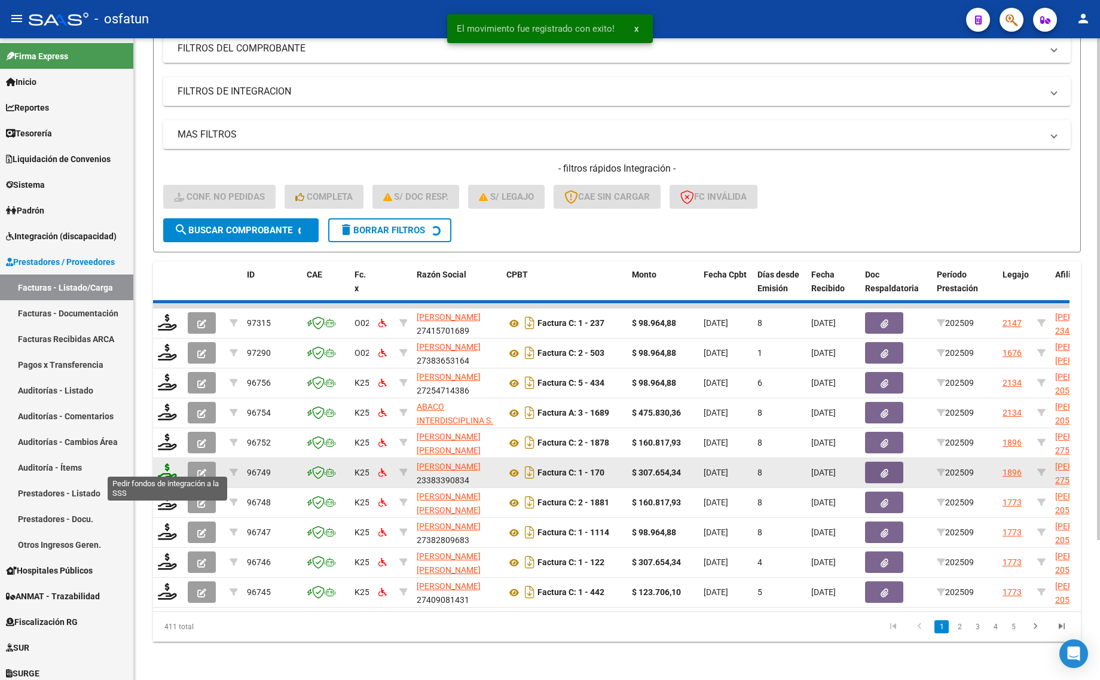
click at [163, 463] on icon at bounding box center [167, 471] width 19 height 17
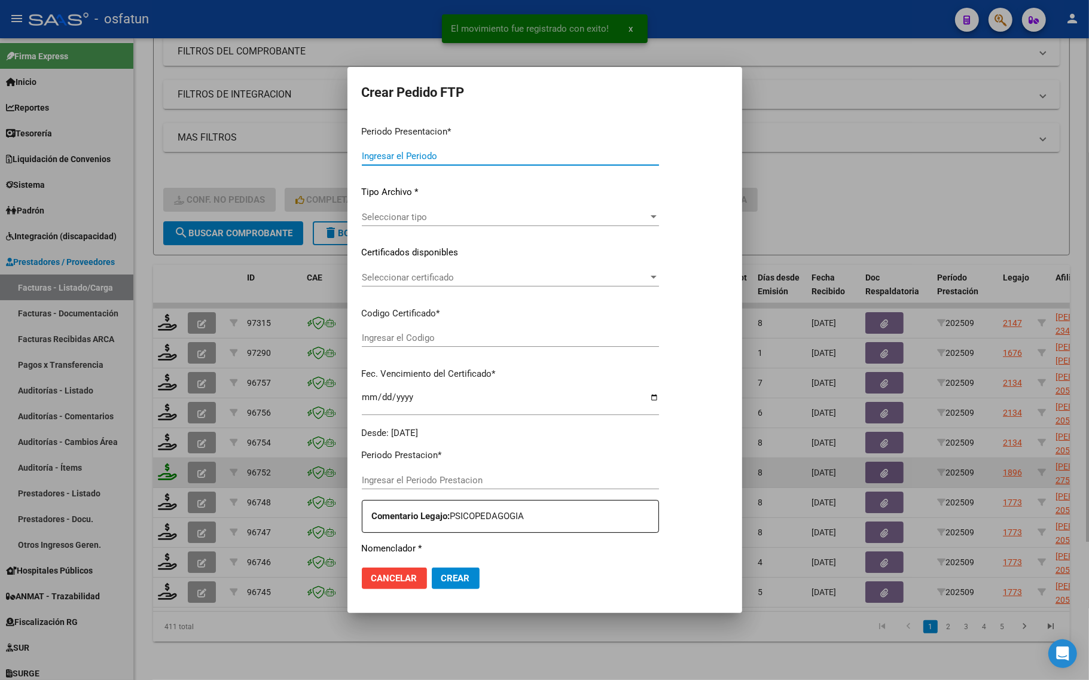
type input "202509"
type input "$ 160.817,93"
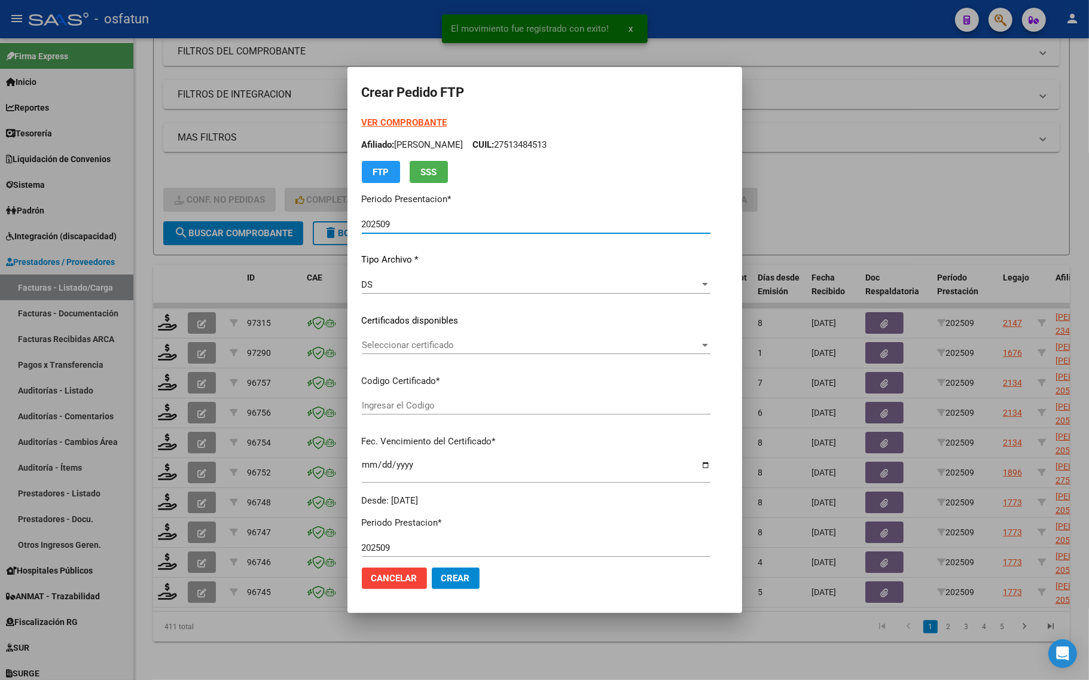
type input "ARG01000513484512025032720300327COR467"
type input "[DATE]"
click at [375, 118] on strong "VER COMPROBANTE" at bounding box center [405, 122] width 86 height 11
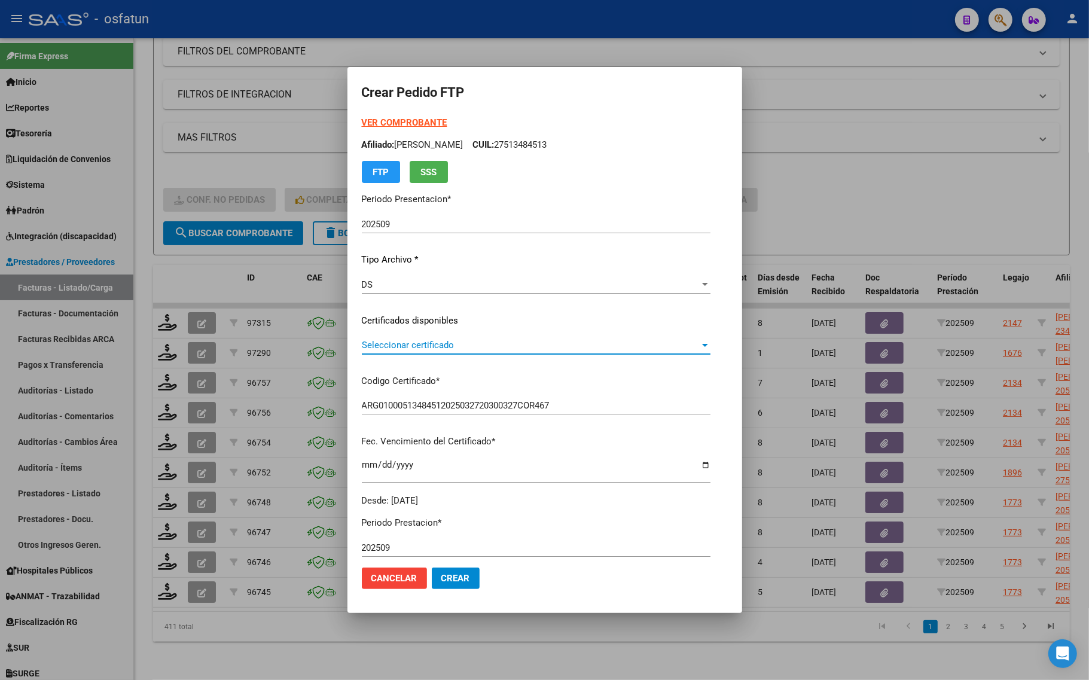
click at [408, 346] on span "Seleccionar certificado" at bounding box center [531, 345] width 338 height 11
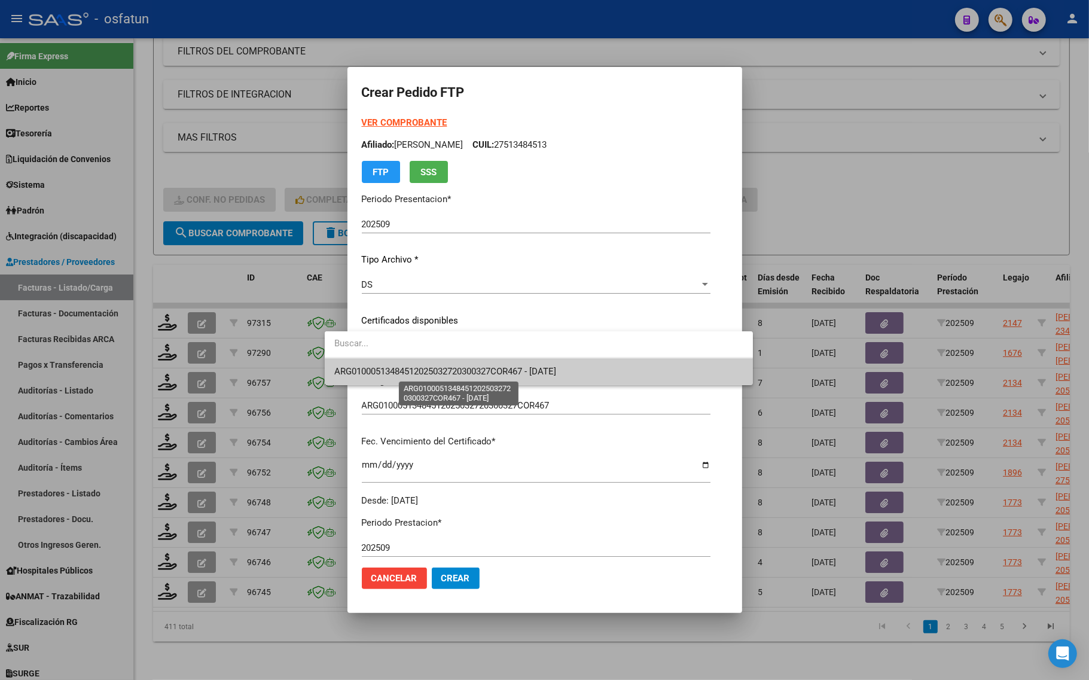
click at [410, 368] on span "ARG01000513484512025032720300327COR467 - [DATE]" at bounding box center [445, 371] width 222 height 11
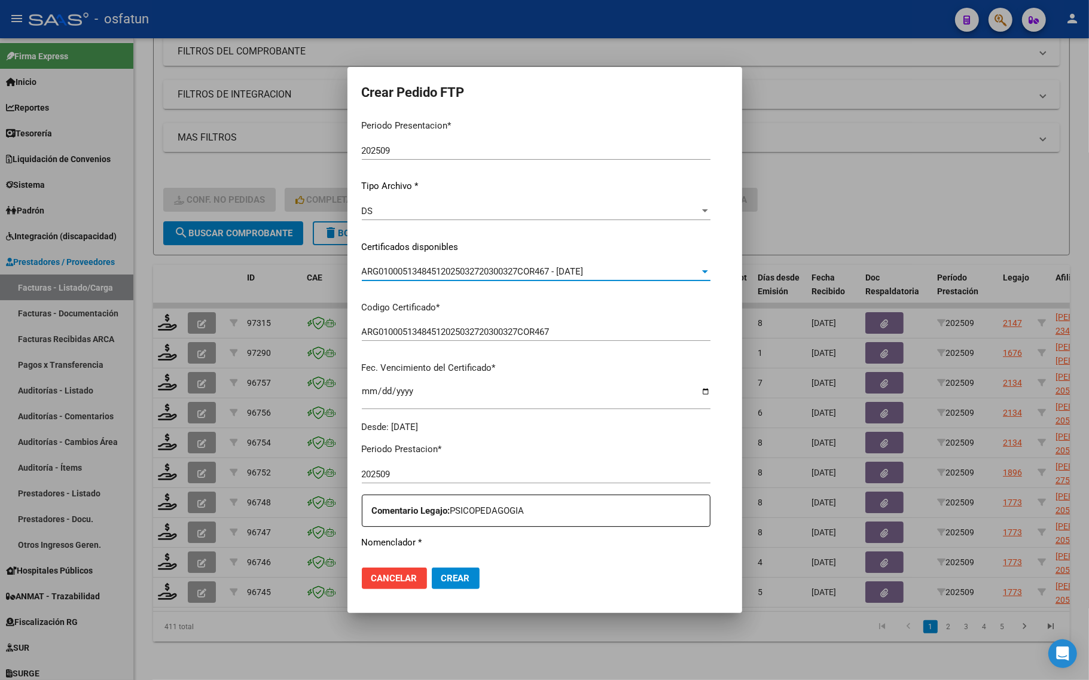
scroll to position [299, 0]
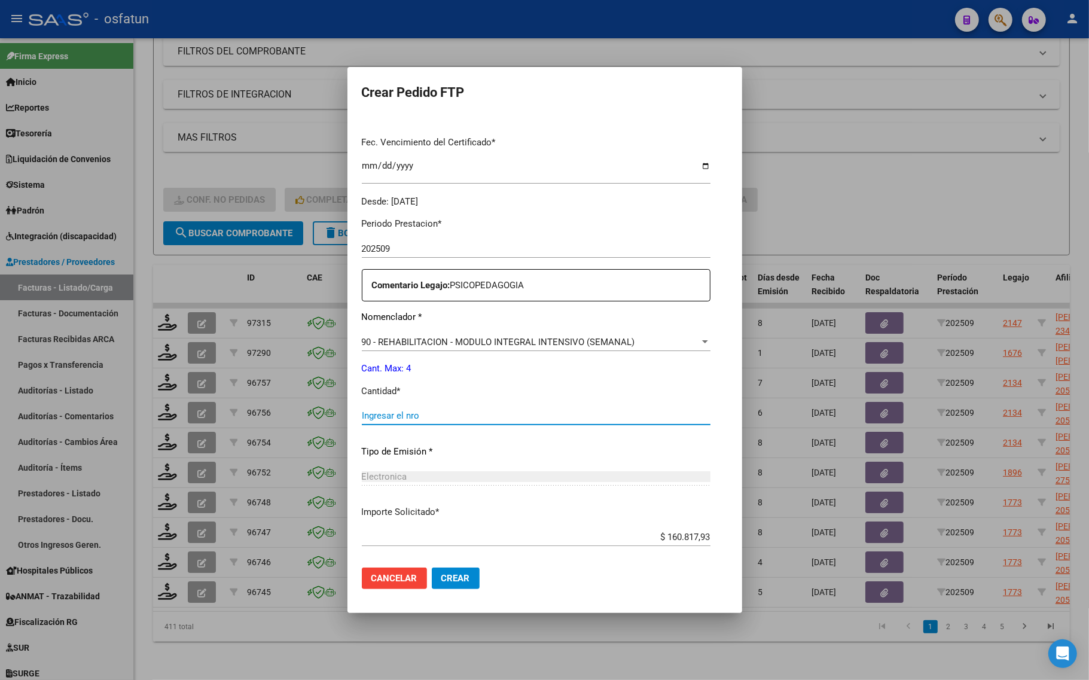
click at [387, 411] on input "Ingresar el nro" at bounding box center [536, 415] width 349 height 11
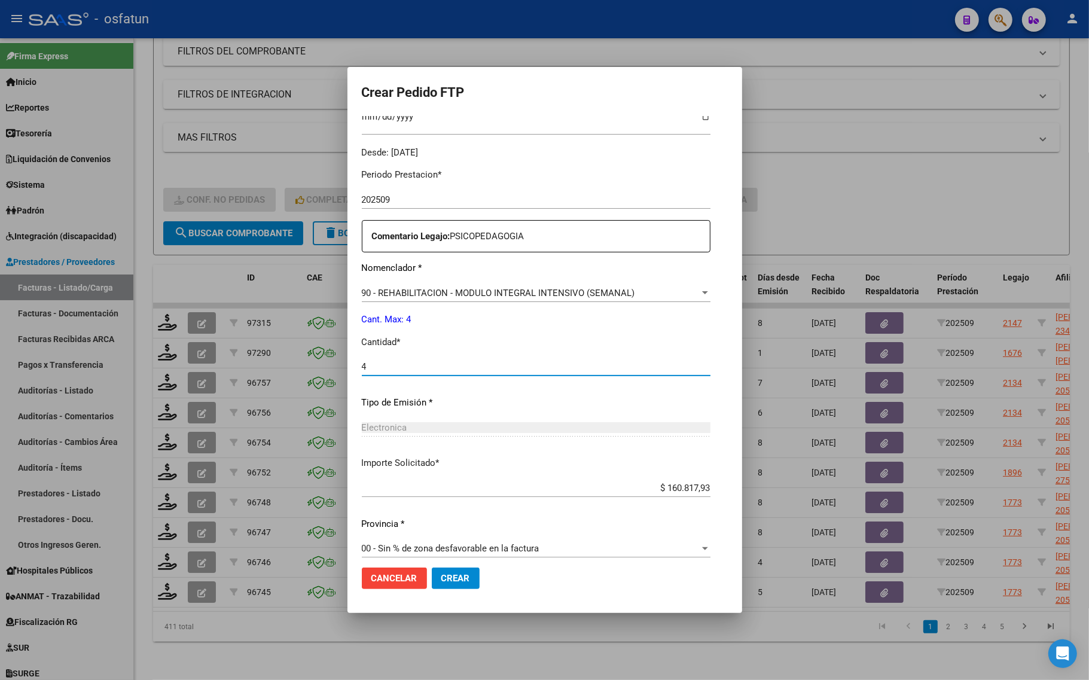
scroll to position [358, 0]
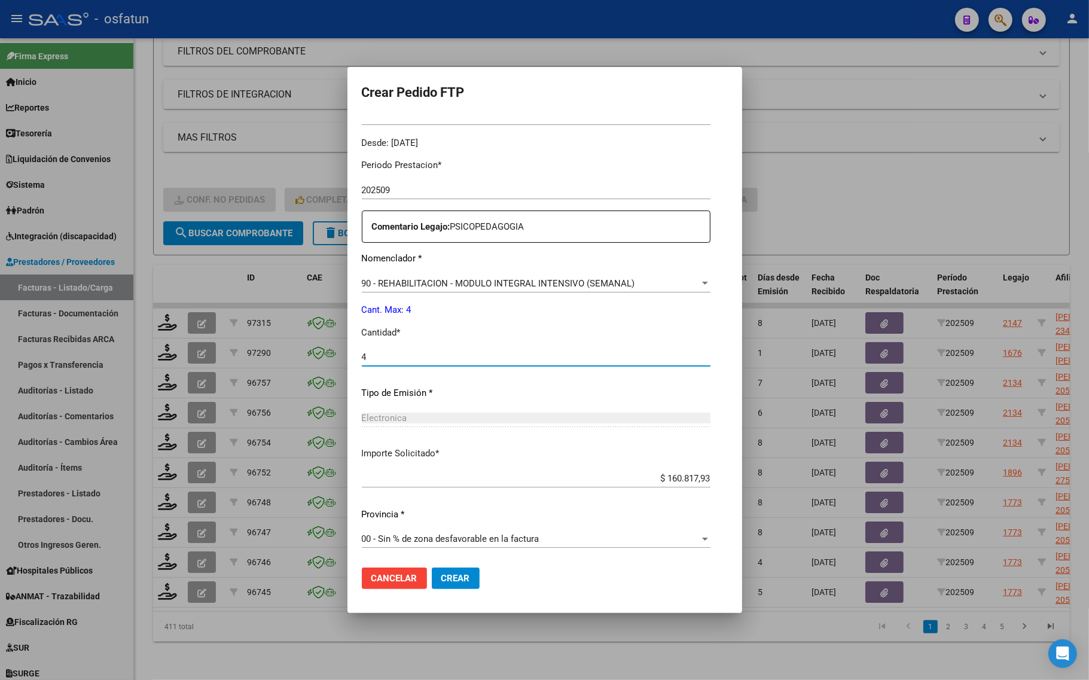
type input "4"
click at [432, 571] on button "Crear" at bounding box center [456, 579] width 48 height 22
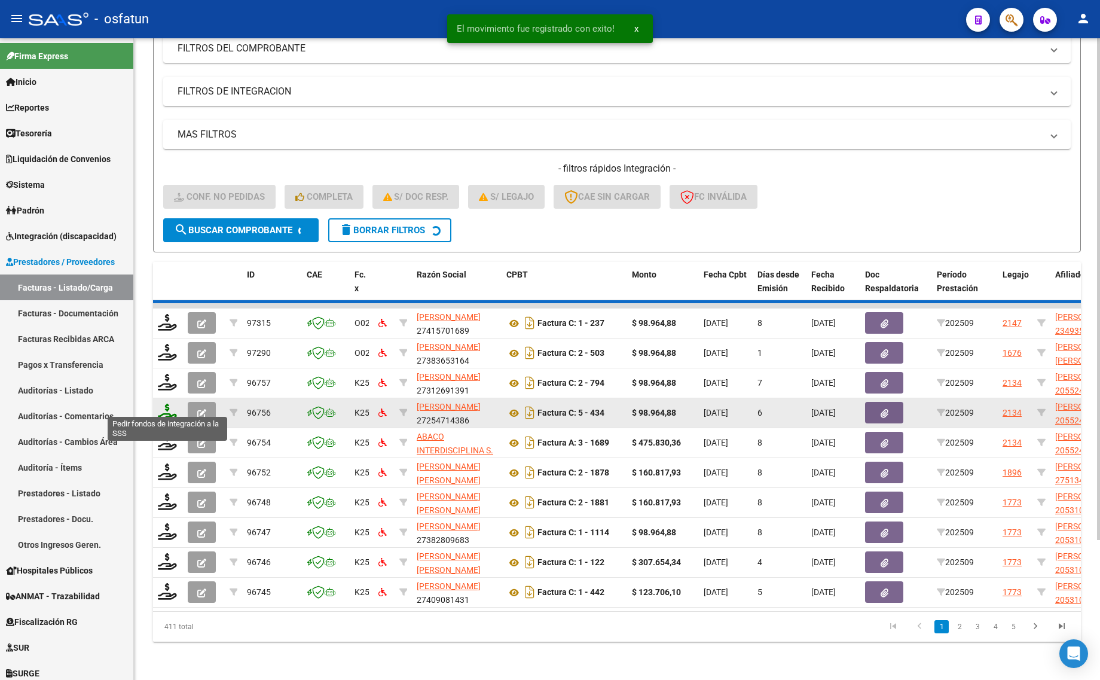
click at [164, 404] on icon at bounding box center [167, 412] width 19 height 17
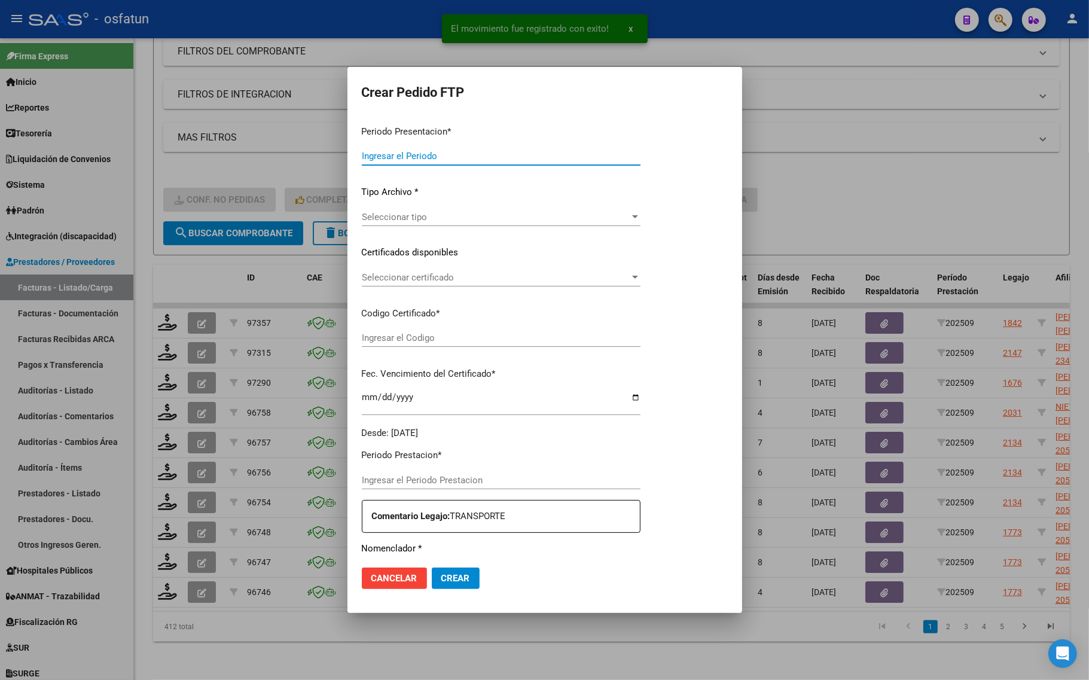
type input "202509"
type input "$ 221.038,08"
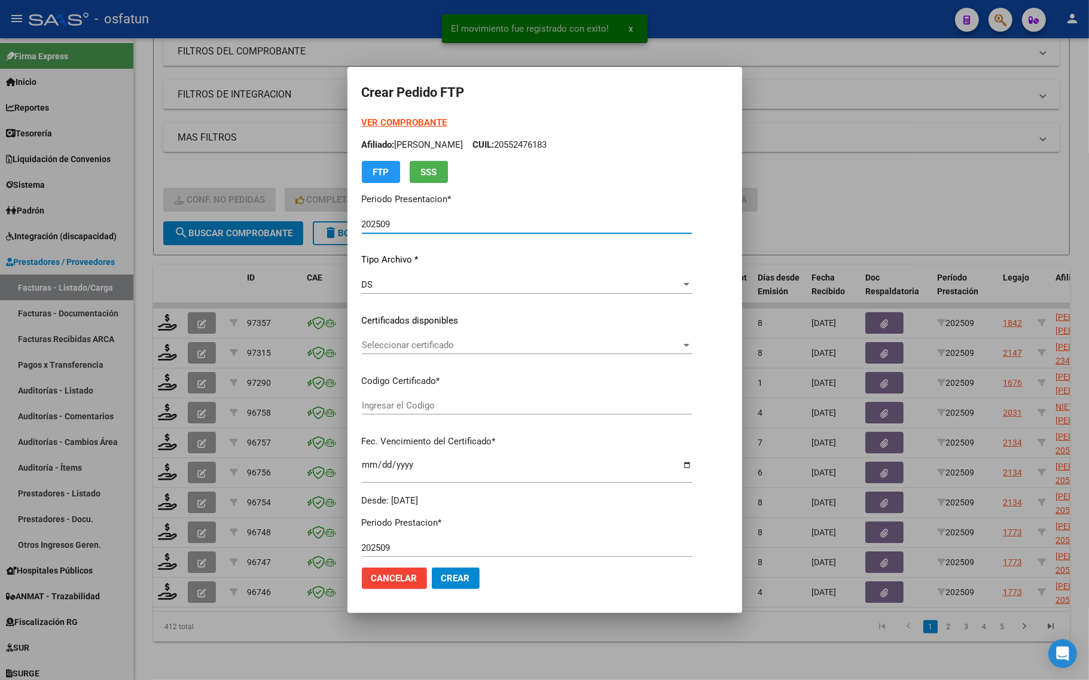
type input "ARG01000485315092021031620270316COR234"
type input "2027-03-16"
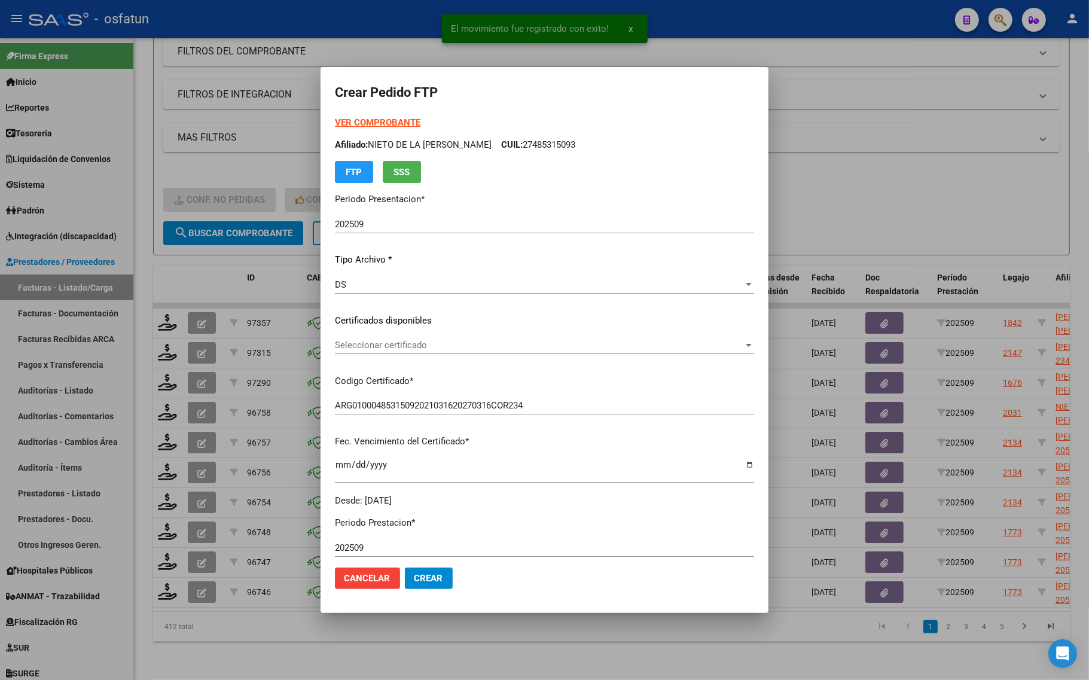
click at [353, 120] on strong "VER COMPROBANTE" at bounding box center [378, 122] width 86 height 11
click at [349, 334] on div "VER COMPROBANTE ARCA Padrón Afiliado: NIETO DE LA ROSA MARIA ANABELLA CUIL: 274…" at bounding box center [544, 311] width 419 height 391
click at [349, 350] on div "Seleccionar certificado Seleccionar certificado" at bounding box center [544, 345] width 419 height 18
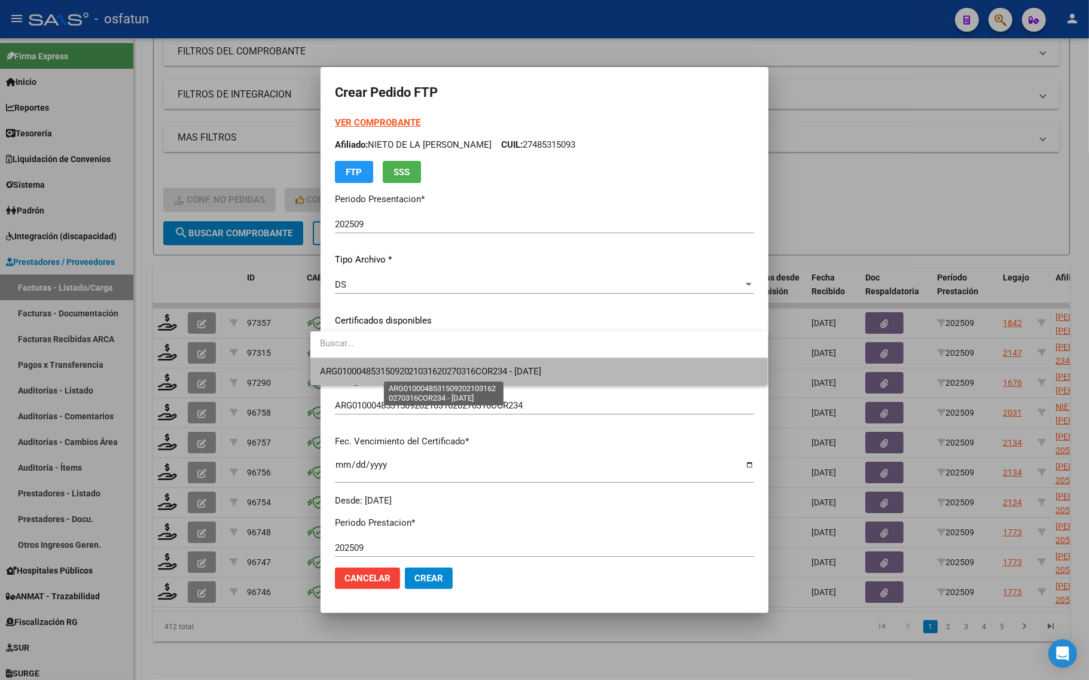
click at [347, 368] on span "ARG01000485315092021031620270316COR234 - 2027-03-16" at bounding box center [431, 371] width 222 height 11
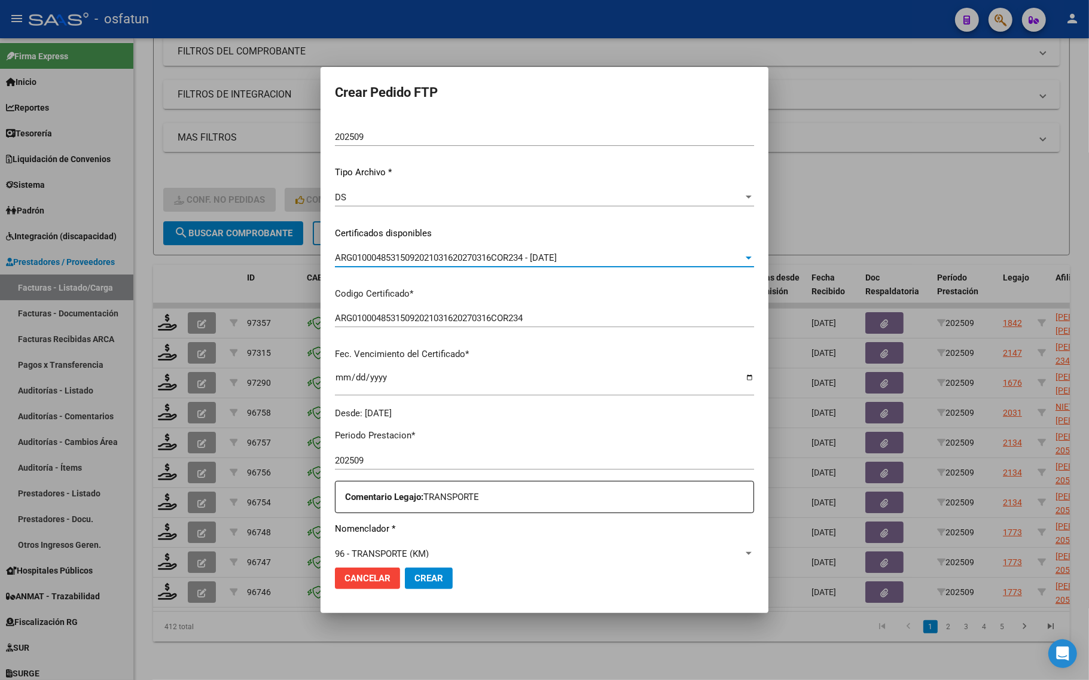
scroll to position [224, 0]
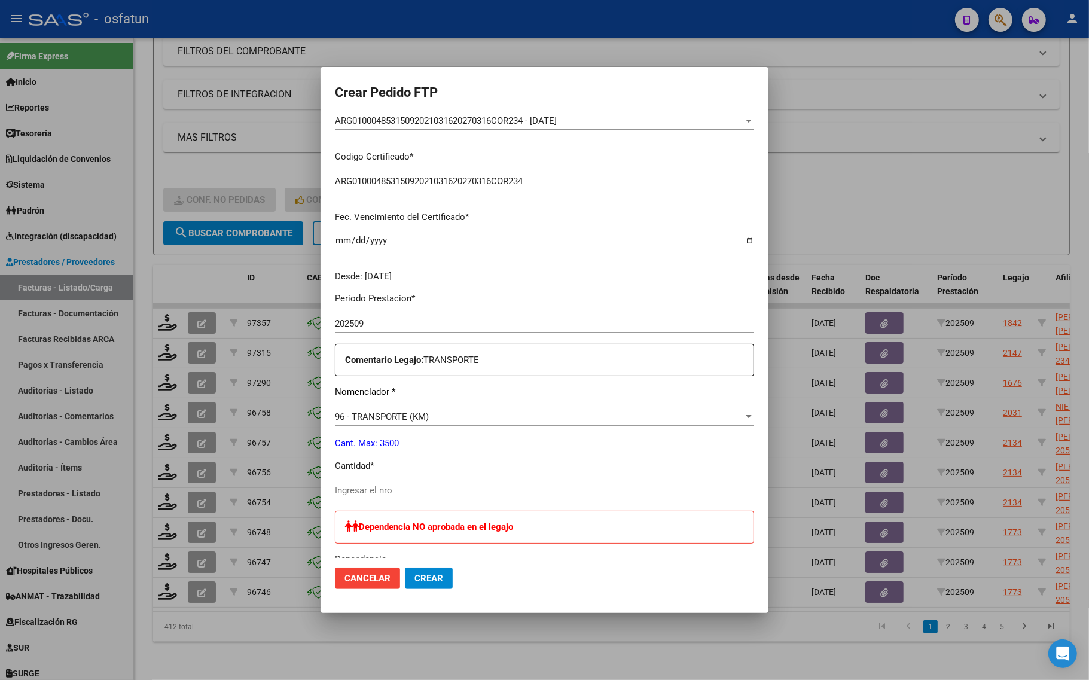
drag, startPoint x: 351, startPoint y: 479, endPoint x: 346, endPoint y: 489, distance: 11.5
click at [351, 480] on div "Periodo Prestacion * 202509 Ingresar el Periodo Prestacion Comentario Legajo: T…" at bounding box center [544, 588] width 419 height 610
click at [346, 489] on input "Ingresar el nro" at bounding box center [544, 490] width 419 height 11
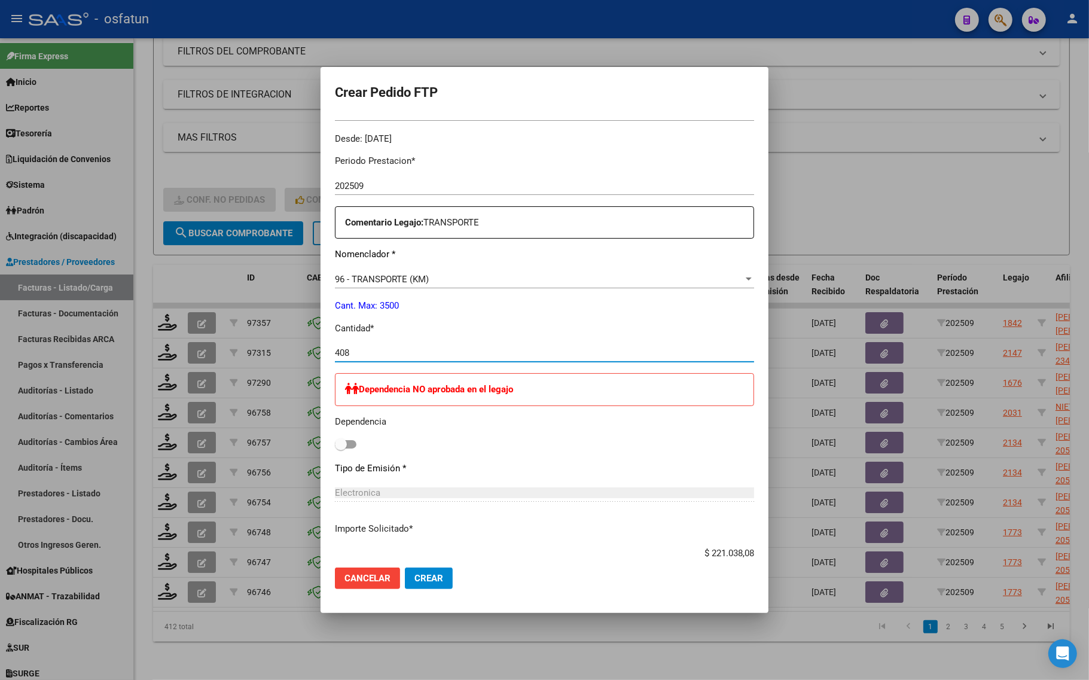
scroll to position [558, 0]
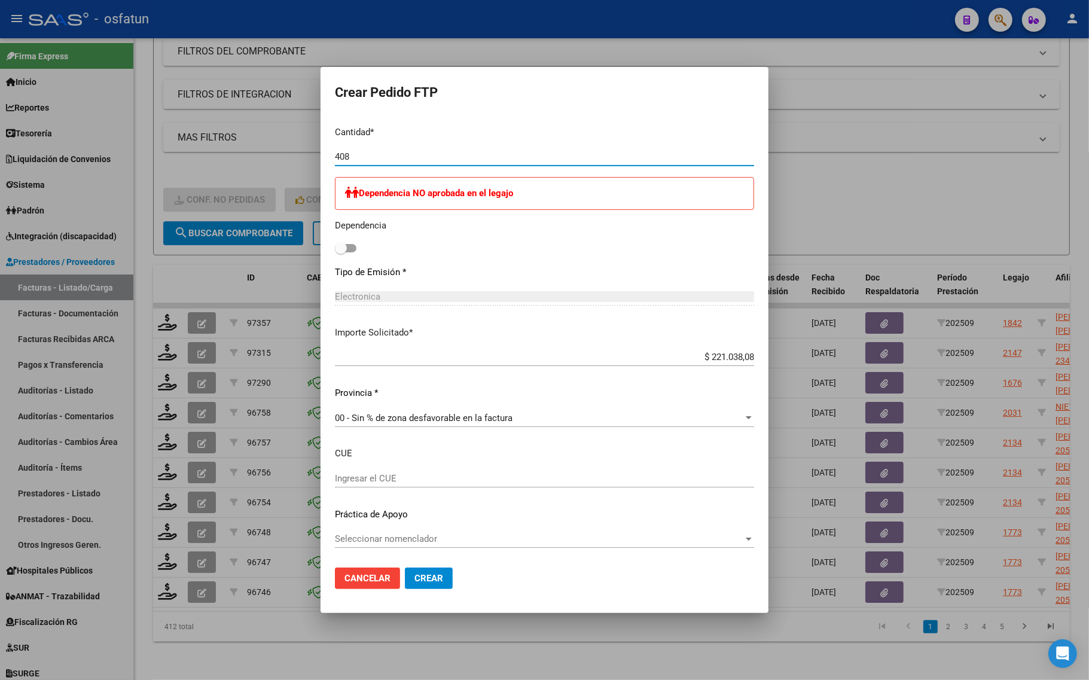
type input "408"
click at [429, 587] on button "Crear" at bounding box center [429, 579] width 48 height 22
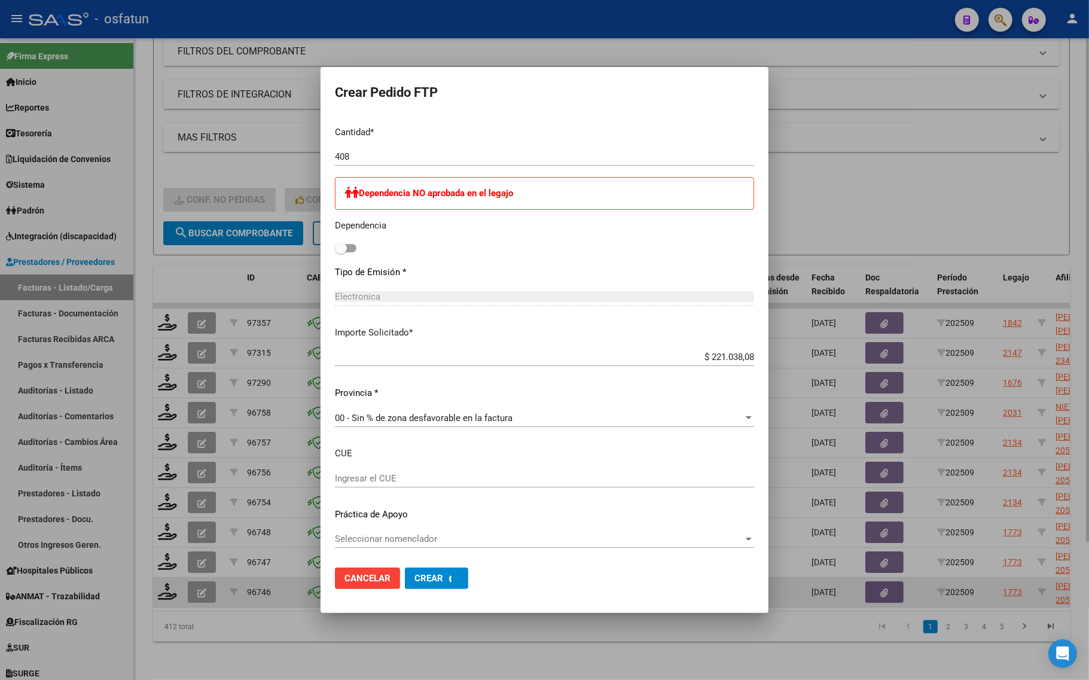
scroll to position [0, 0]
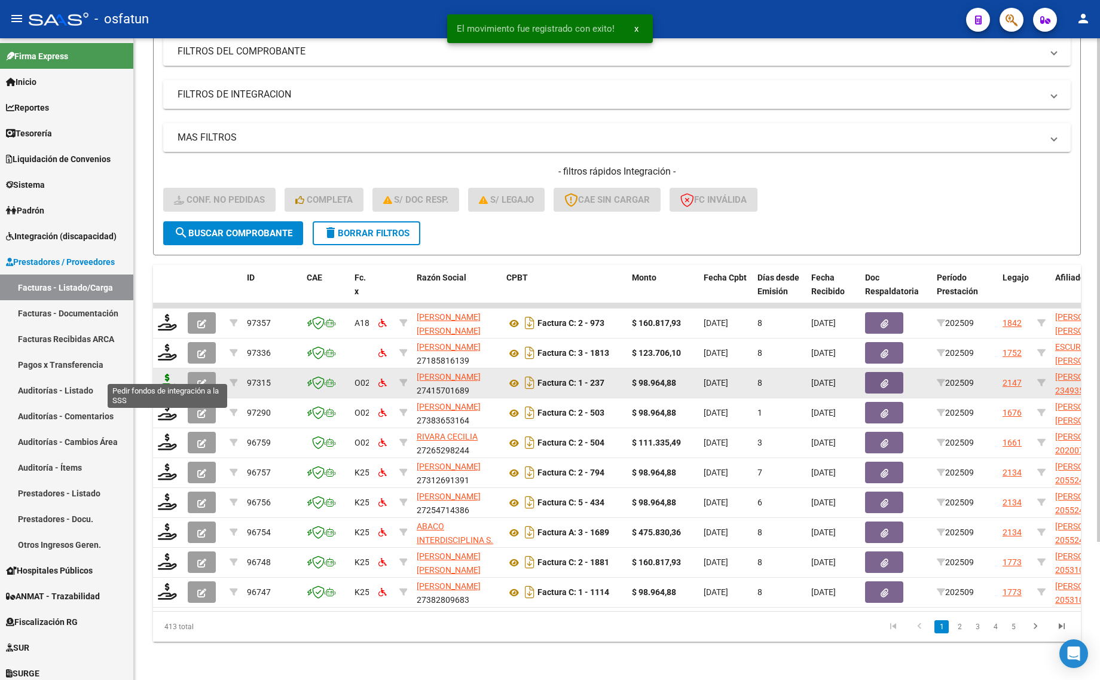
click at [165, 375] on icon at bounding box center [167, 382] width 19 height 17
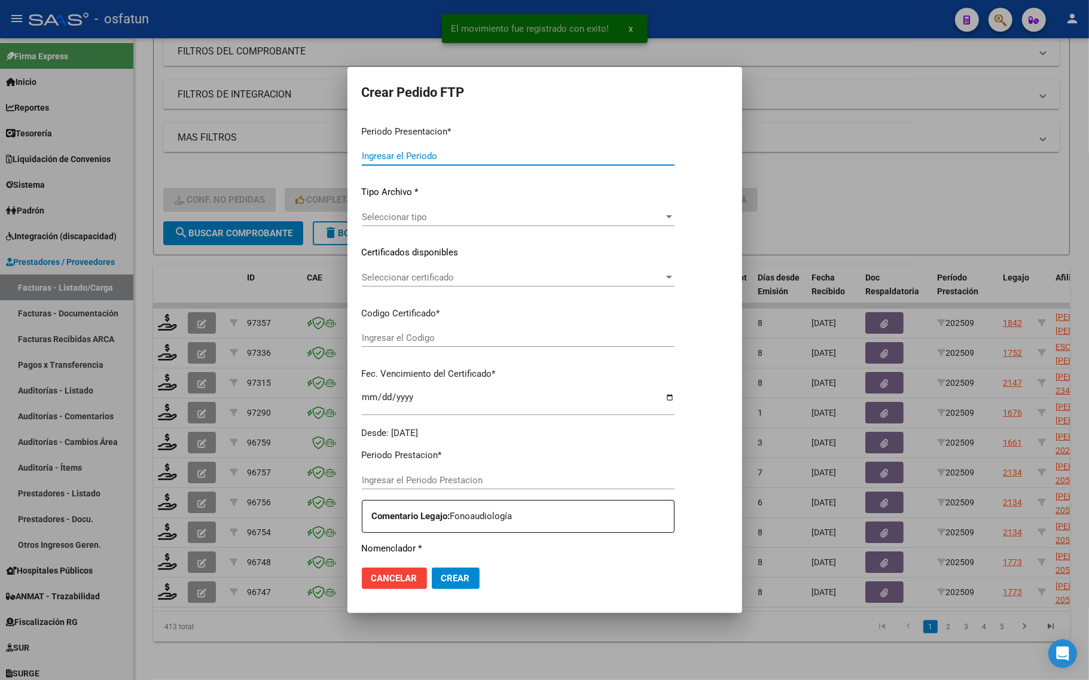
type input "202509"
type input "$ 98.964,88"
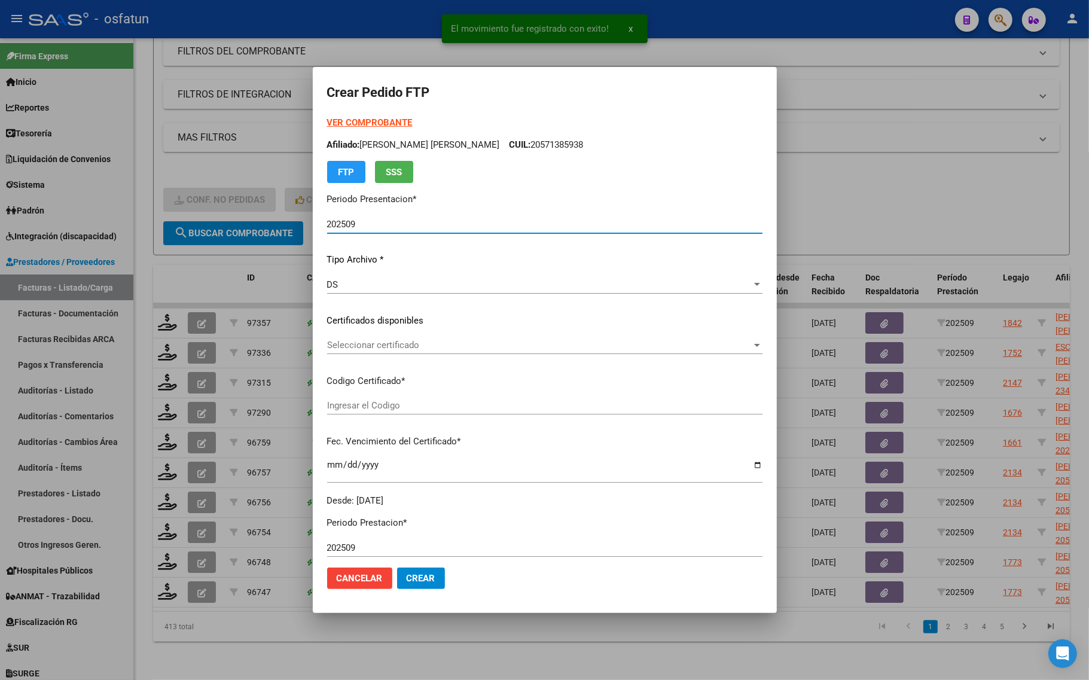
type input "ARG01000493562302017103020251030BSAS352"
type input "[DATE]"
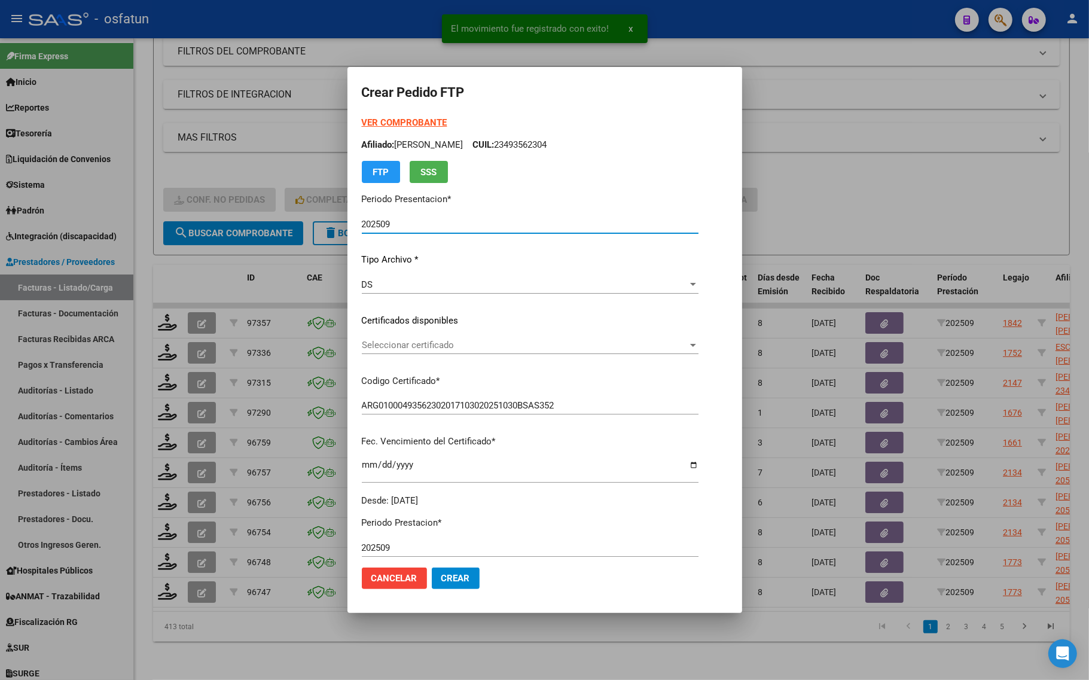
click at [362, 117] on div "VER COMPROBANTE ARCA Padrón Afiliado: GONZALEZ VALENTINA GUADALUPE CUIL: 234935…" at bounding box center [530, 149] width 337 height 67
click at [362, 117] on strong "VER COMPROBANTE" at bounding box center [405, 122] width 86 height 11
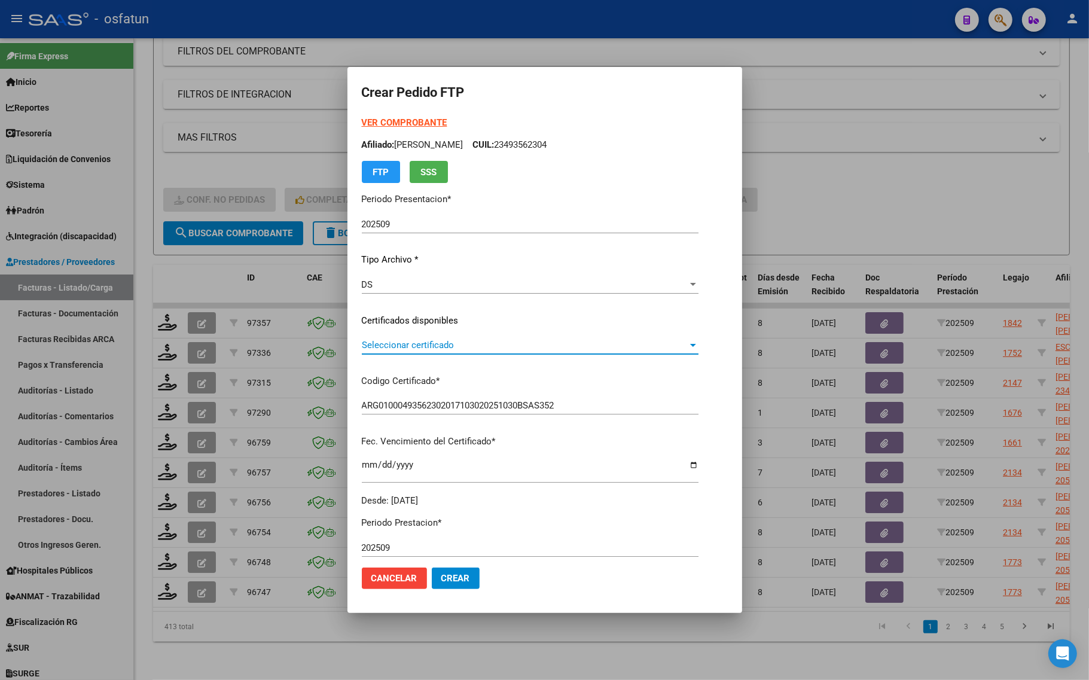
click at [386, 341] on span "Seleccionar certificado" at bounding box center [525, 345] width 326 height 11
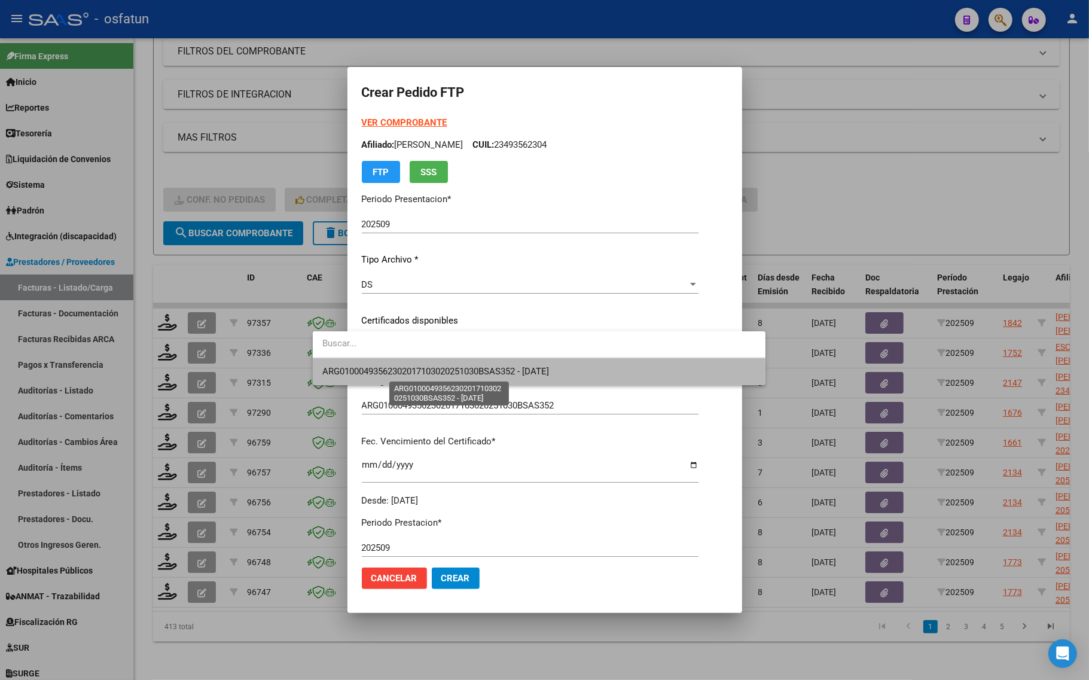
click at [388, 371] on span "ARG01000493562302017103020251030BSAS352 - [DATE]" at bounding box center [435, 371] width 227 height 11
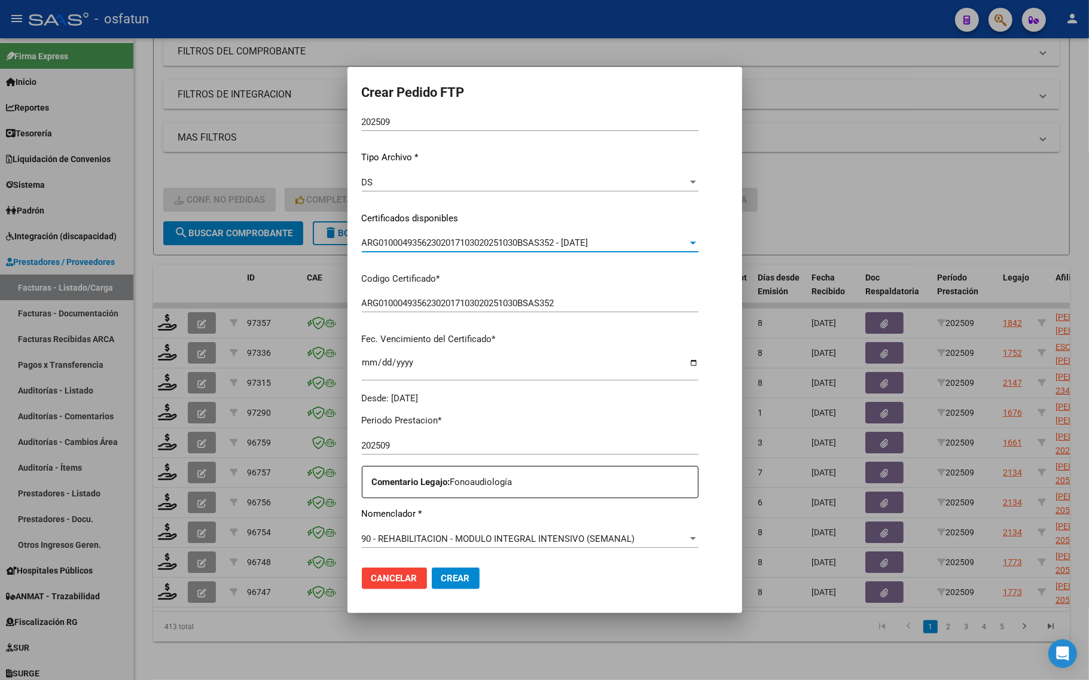
scroll to position [224, 0]
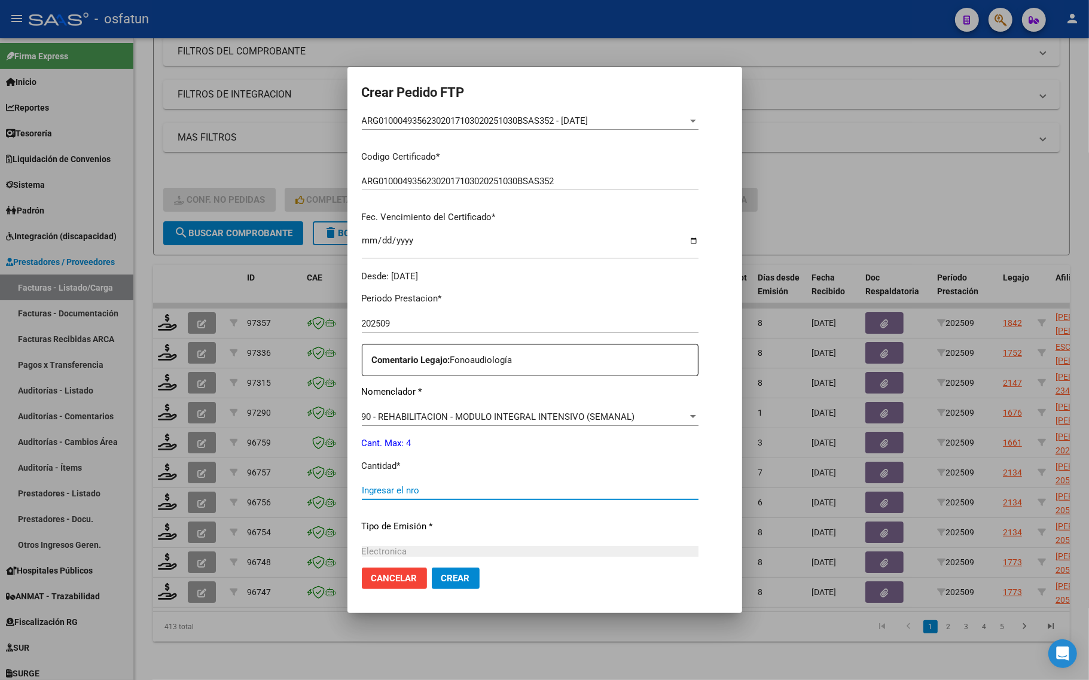
click at [363, 486] on input "Ingresar el nro" at bounding box center [530, 490] width 337 height 11
type input "4"
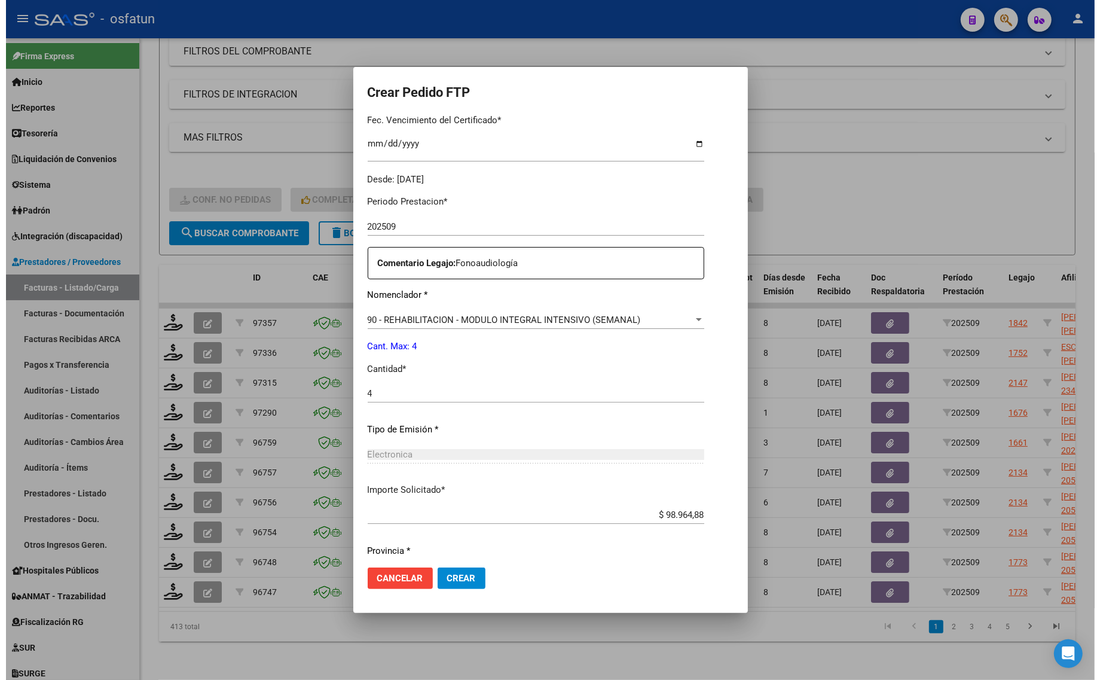
scroll to position [358, 0]
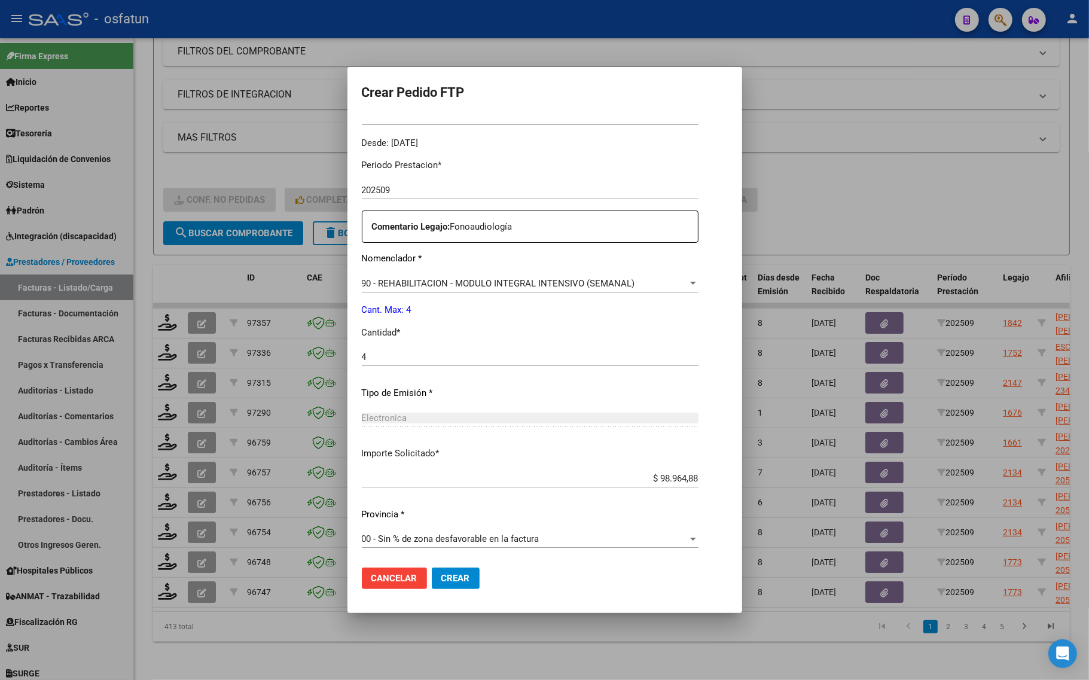
click at [441, 575] on span "Crear" at bounding box center [455, 578] width 29 height 11
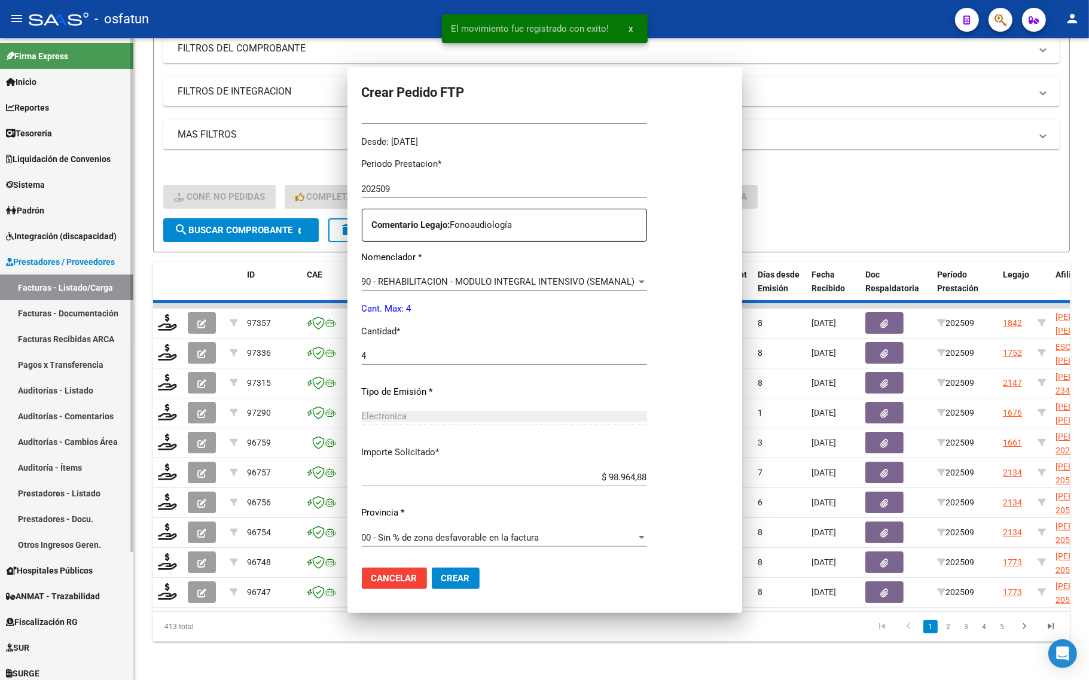
scroll to position [0, 0]
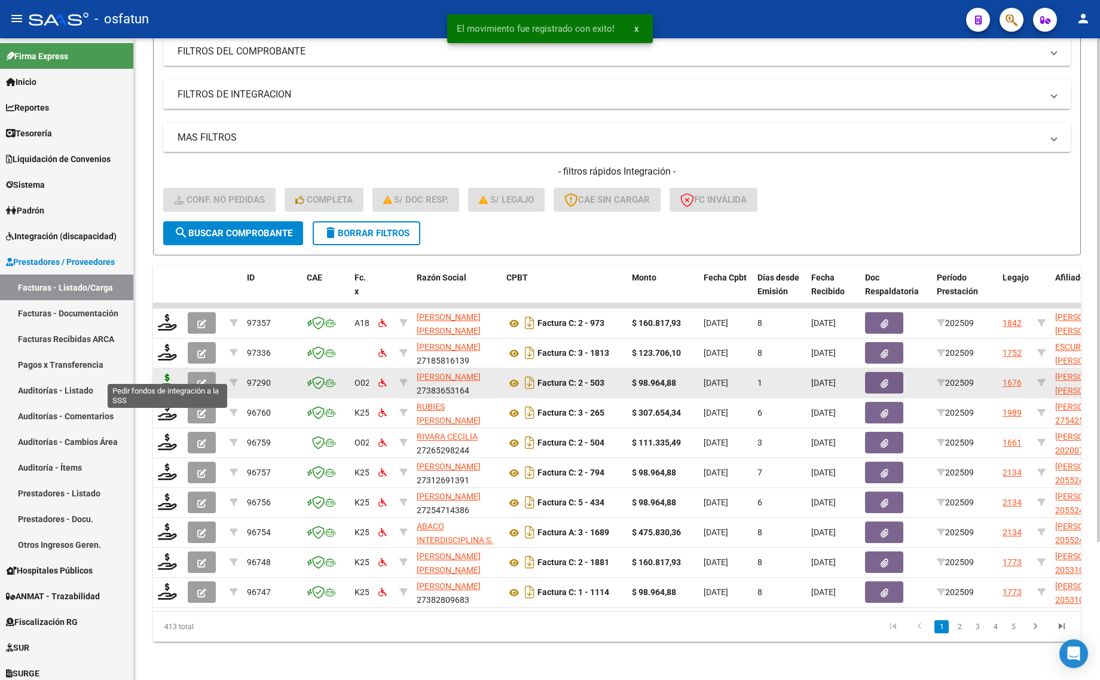
click at [164, 374] on icon at bounding box center [167, 382] width 19 height 17
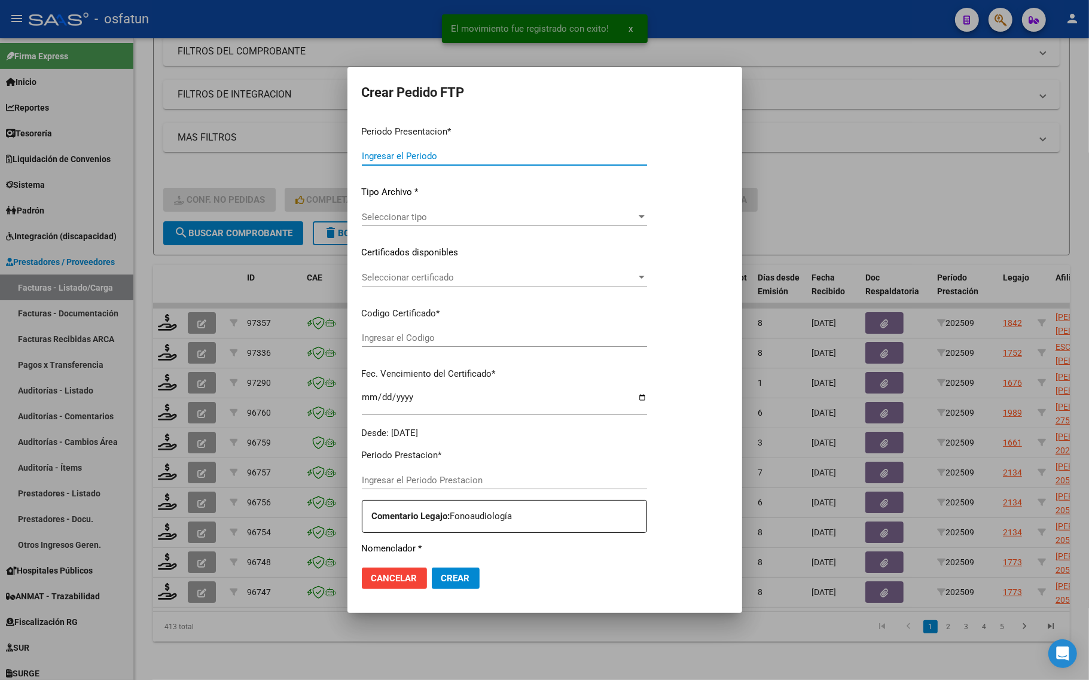
type input "202509"
type input "$ 98.964,88"
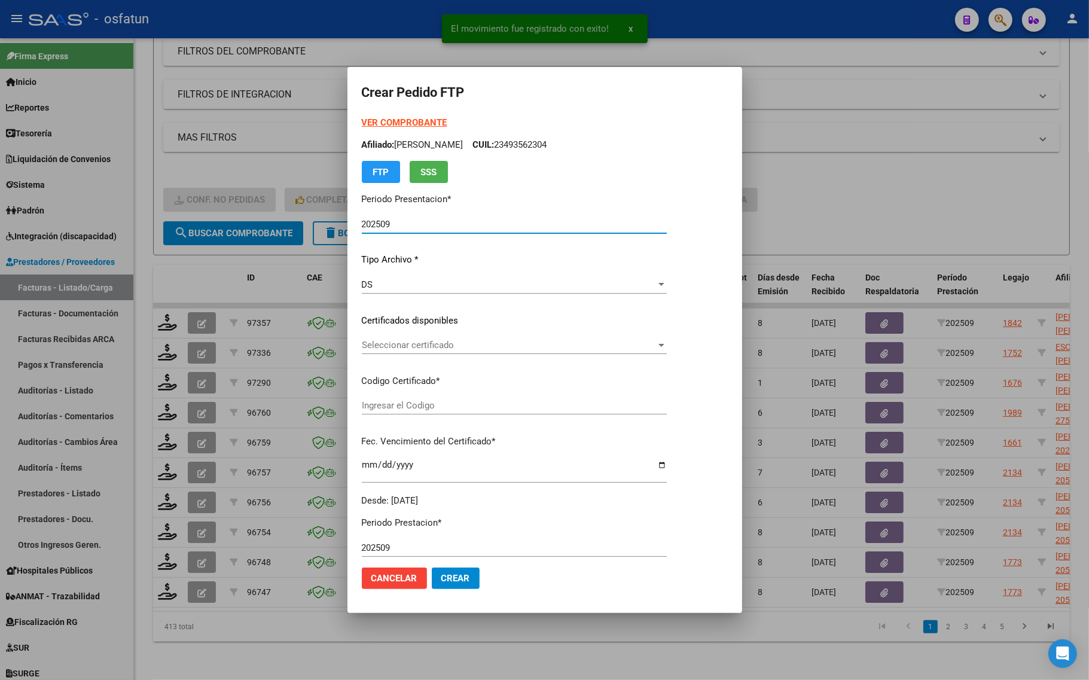
type input "ARG01000478531432023010620330106SGO116"
type input "[DATE]"
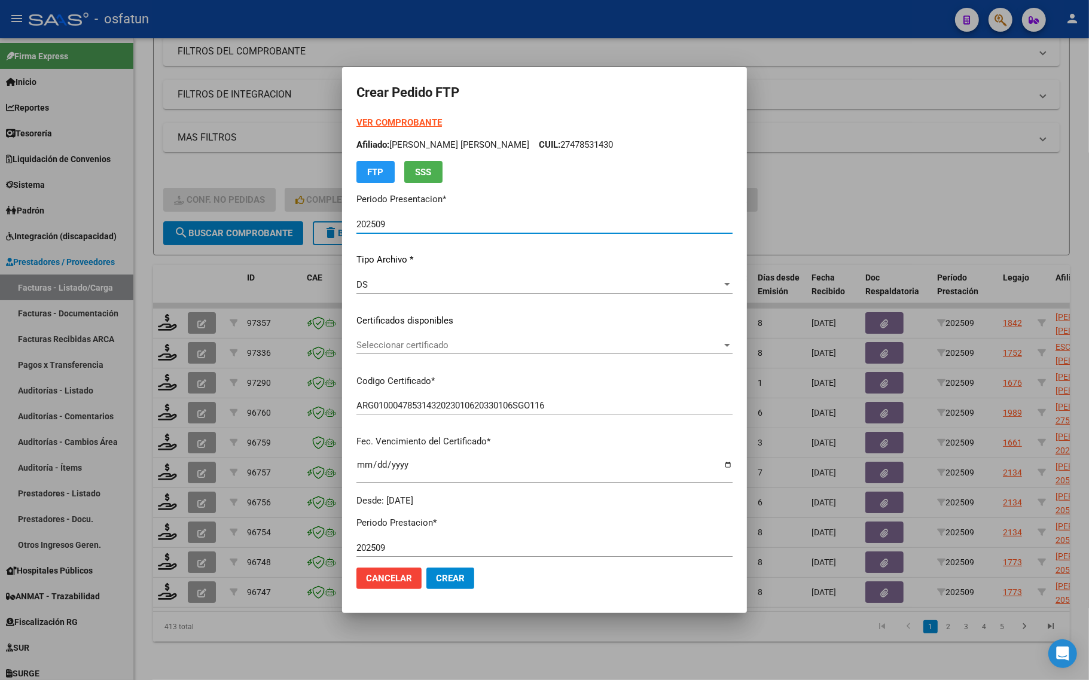
click at [373, 344] on span "Seleccionar certificado" at bounding box center [538, 345] width 365 height 11
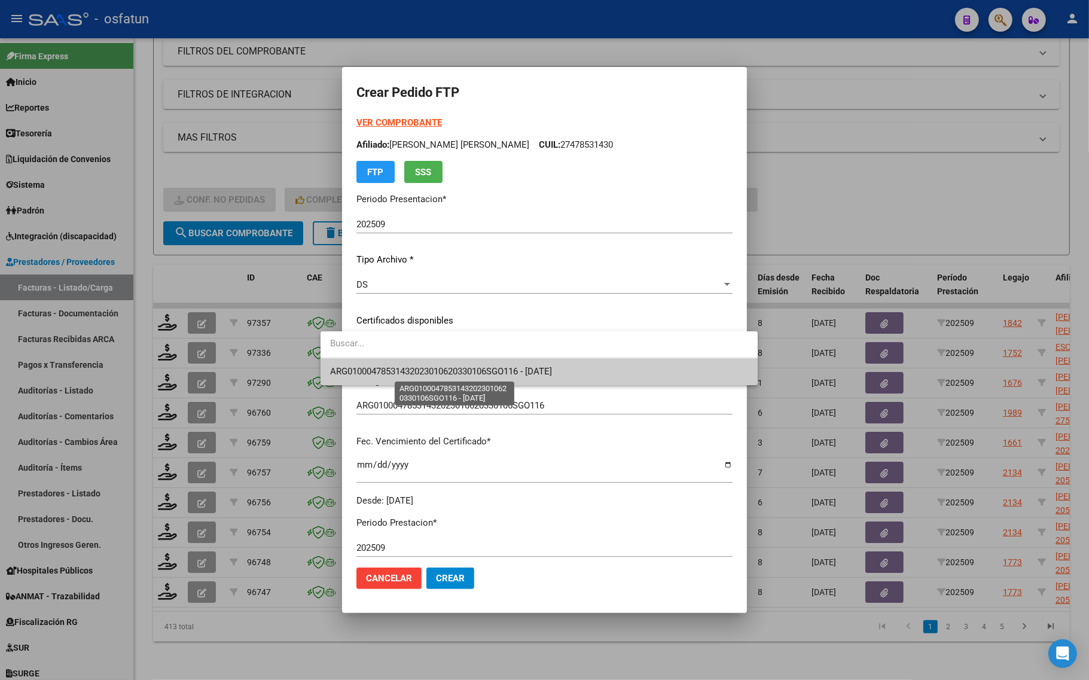
click at [368, 367] on span "ARG01000478531432023010620330106SGO116 - [DATE]" at bounding box center [441, 371] width 222 height 11
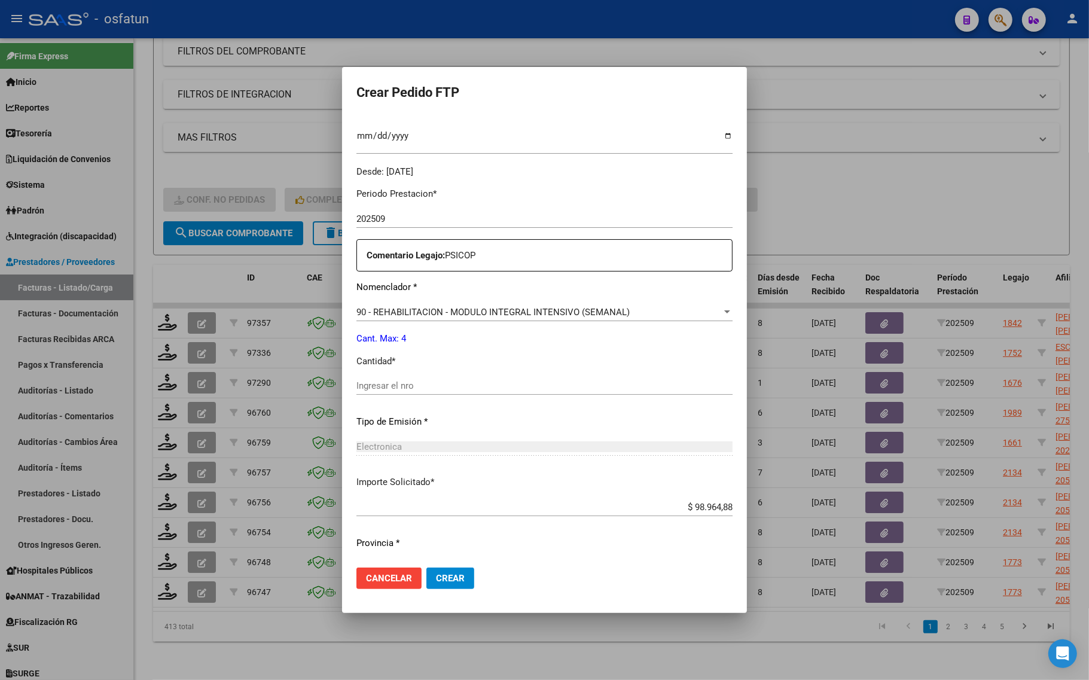
scroll to position [358, 0]
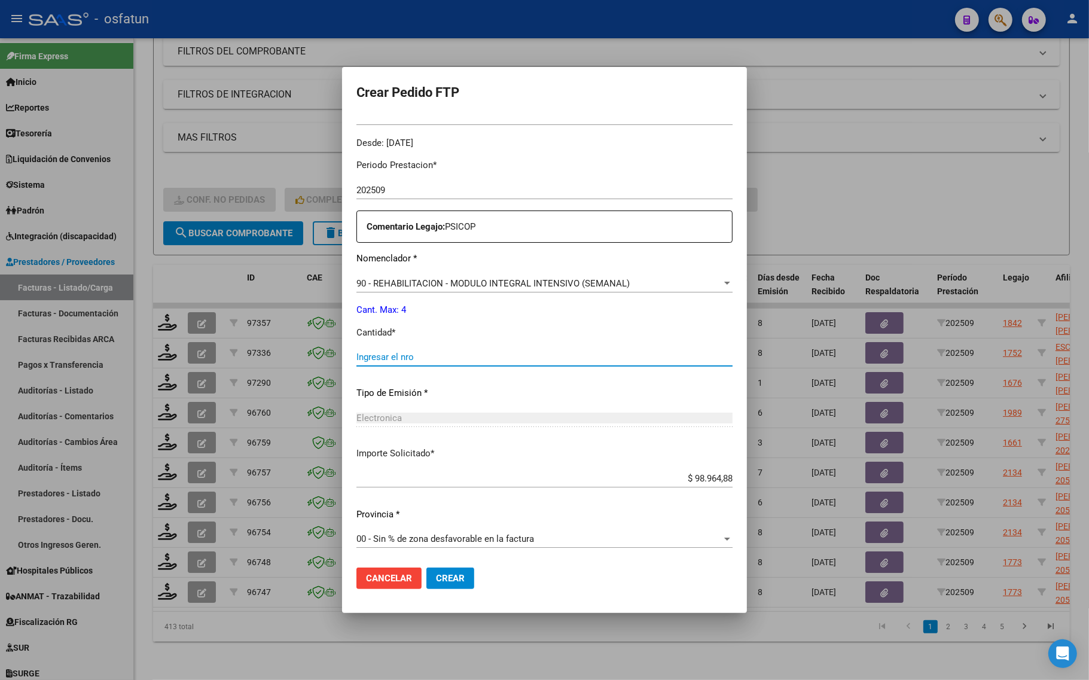
click at [483, 352] on input "Ingresar el nro" at bounding box center [544, 357] width 376 height 11
type input "4"
click at [436, 582] on span "Crear" at bounding box center [450, 578] width 29 height 11
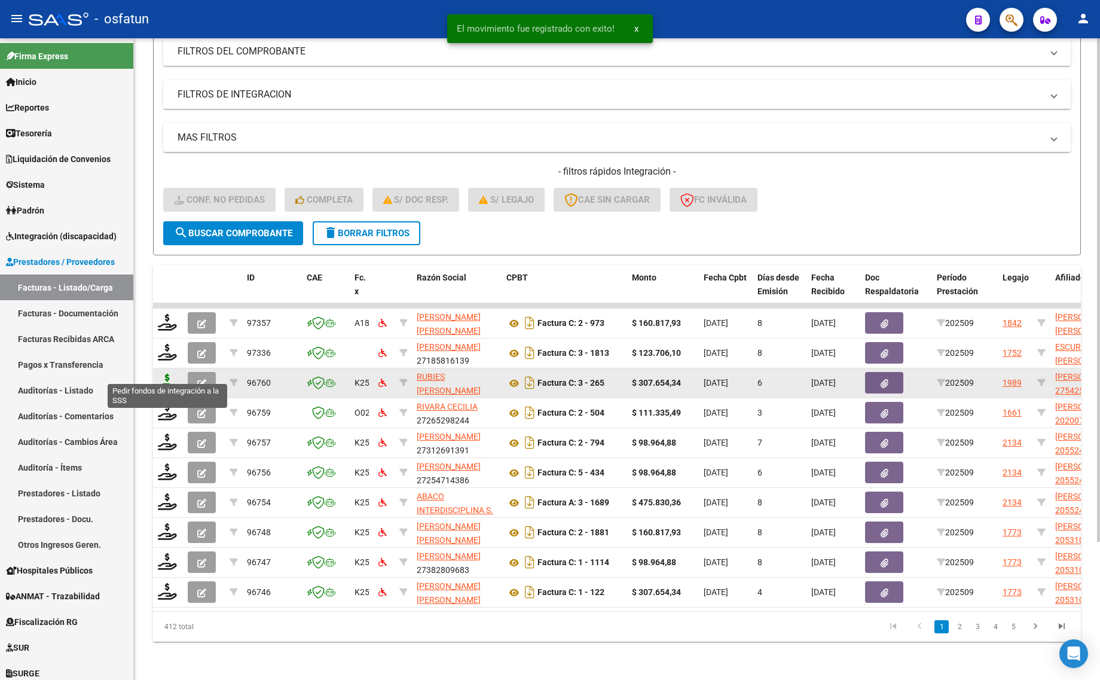
click at [170, 377] on icon at bounding box center [167, 382] width 19 height 17
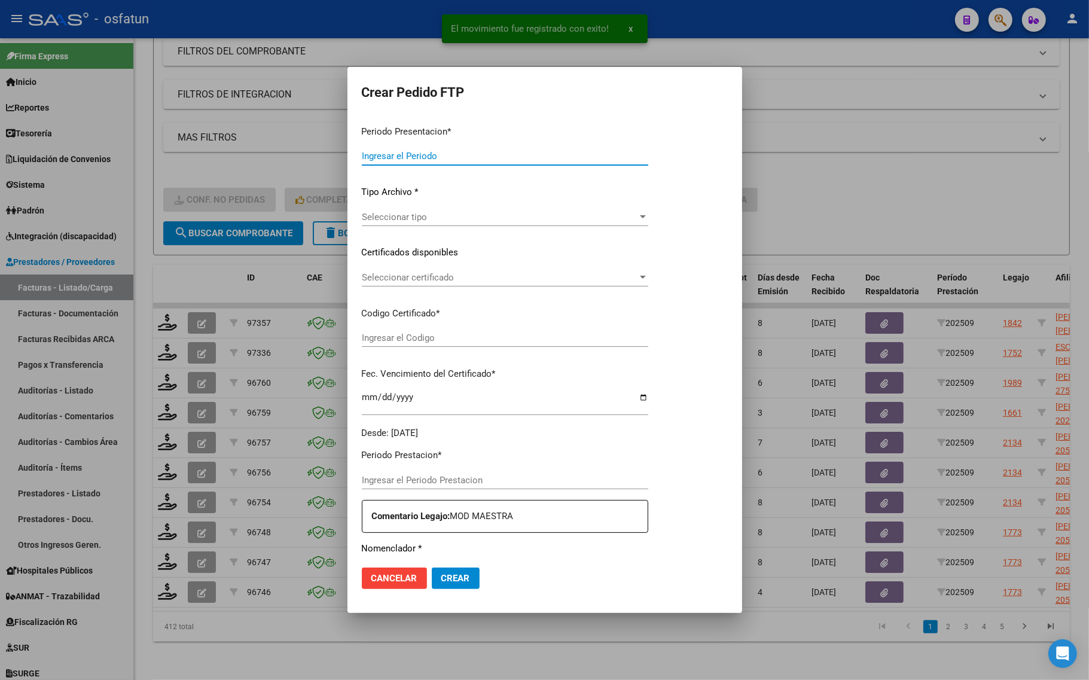
type input "202509"
type input "$ 307.654,34"
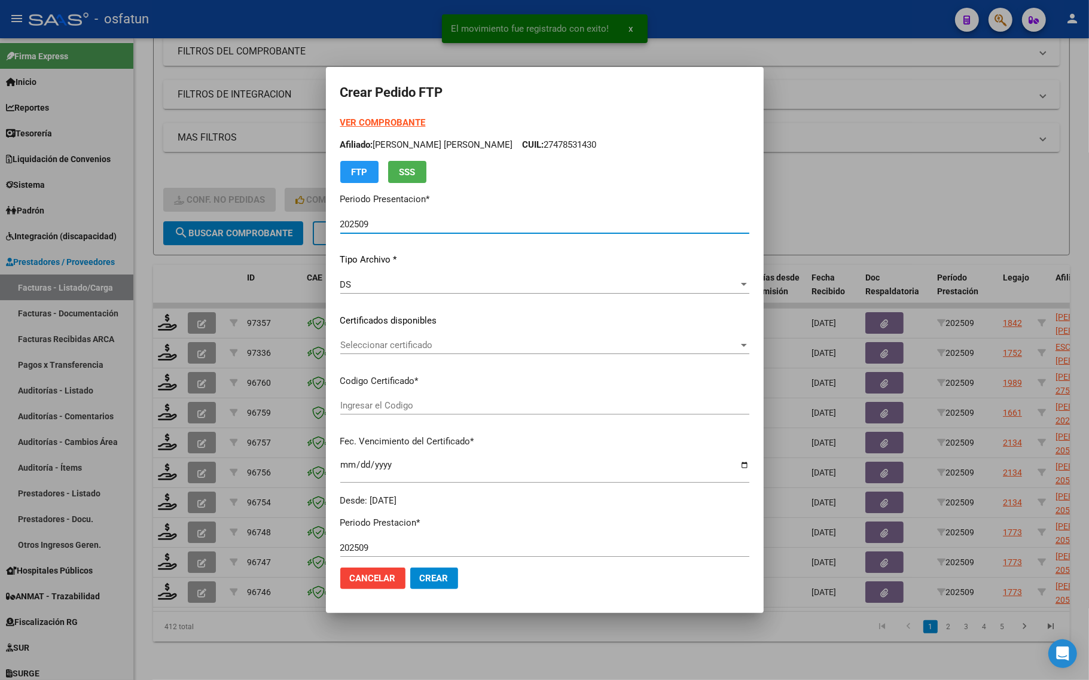
type input "ARG01000542559612022062720270627COR467"
type input "2027-06-27"
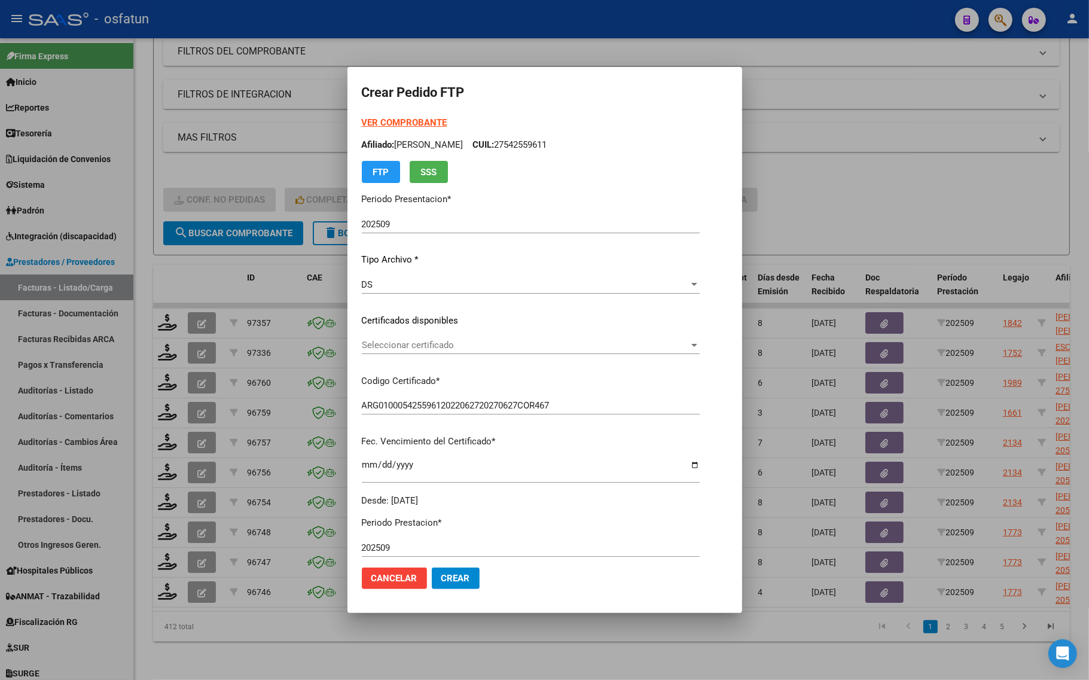
click at [183, 154] on div at bounding box center [544, 340] width 1089 height 680
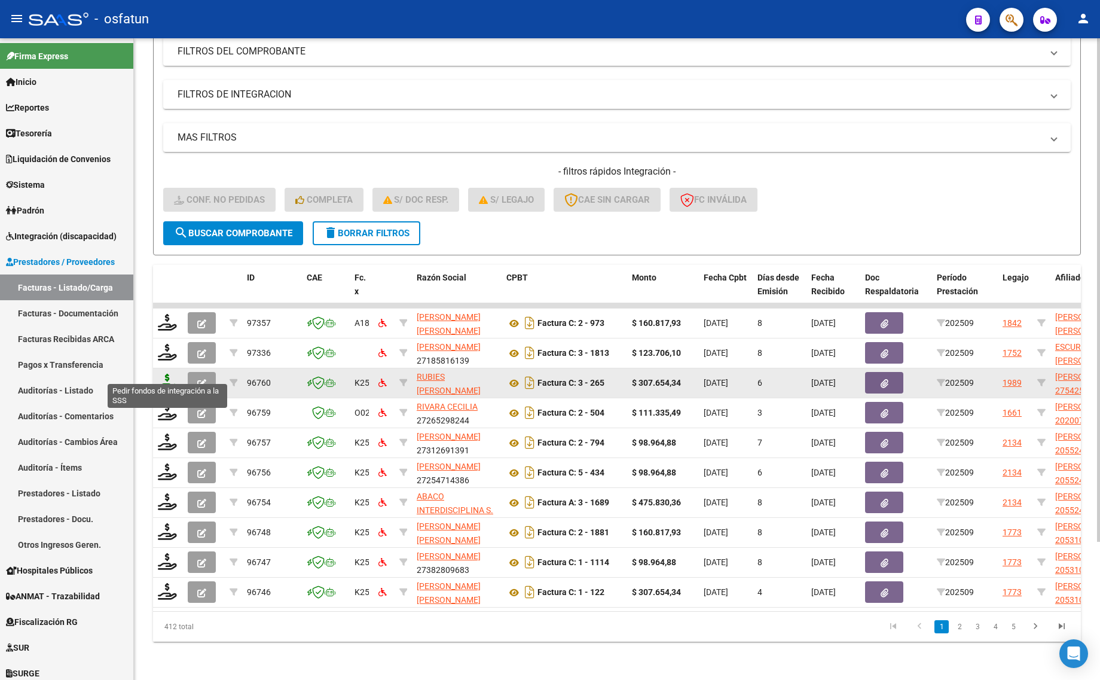
click at [164, 374] on icon at bounding box center [167, 382] width 19 height 17
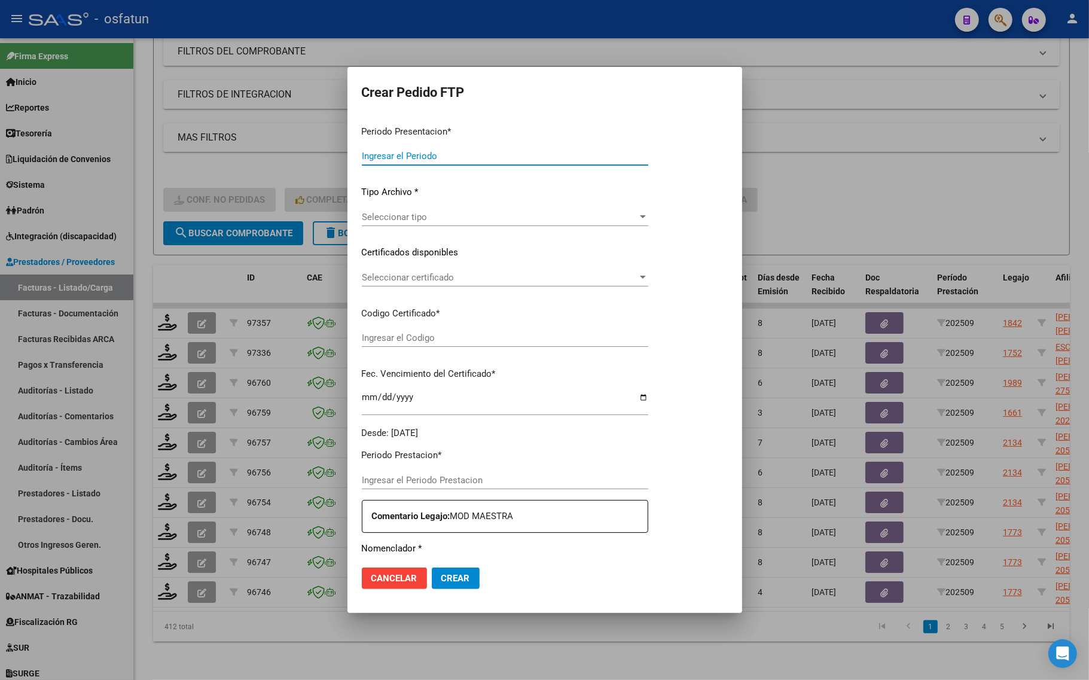
type input "202509"
type input "$ 307.654,34"
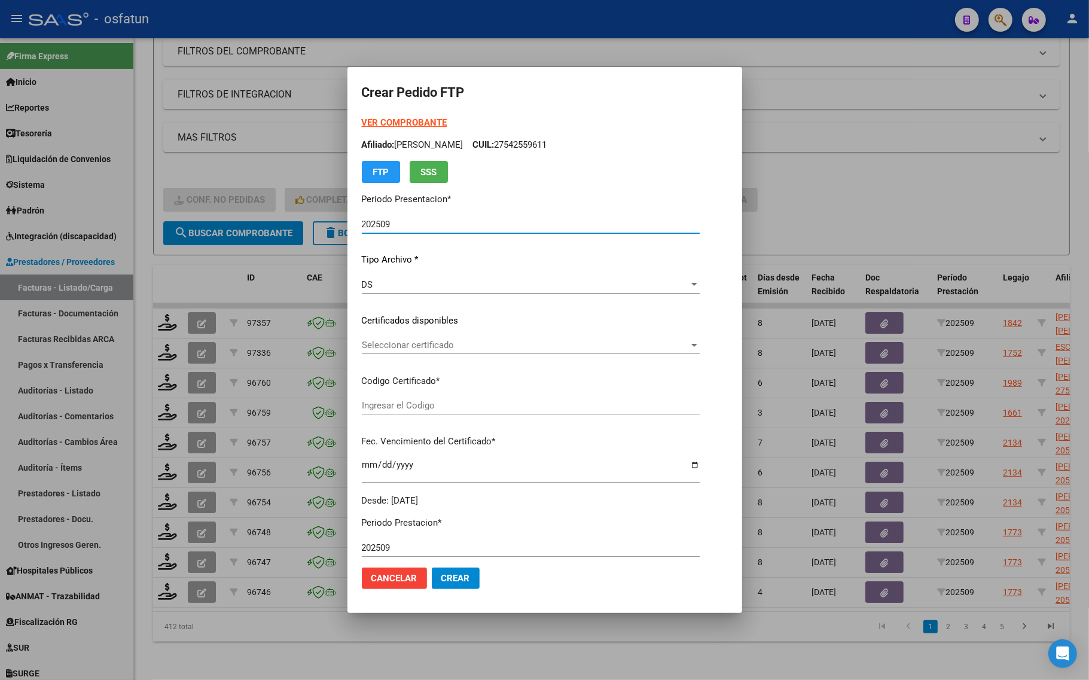
type input "ARG01000542559612022062720270627COR467"
type input "2027-06-27"
click at [374, 121] on strong "VER COMPROBANTE" at bounding box center [405, 122] width 86 height 11
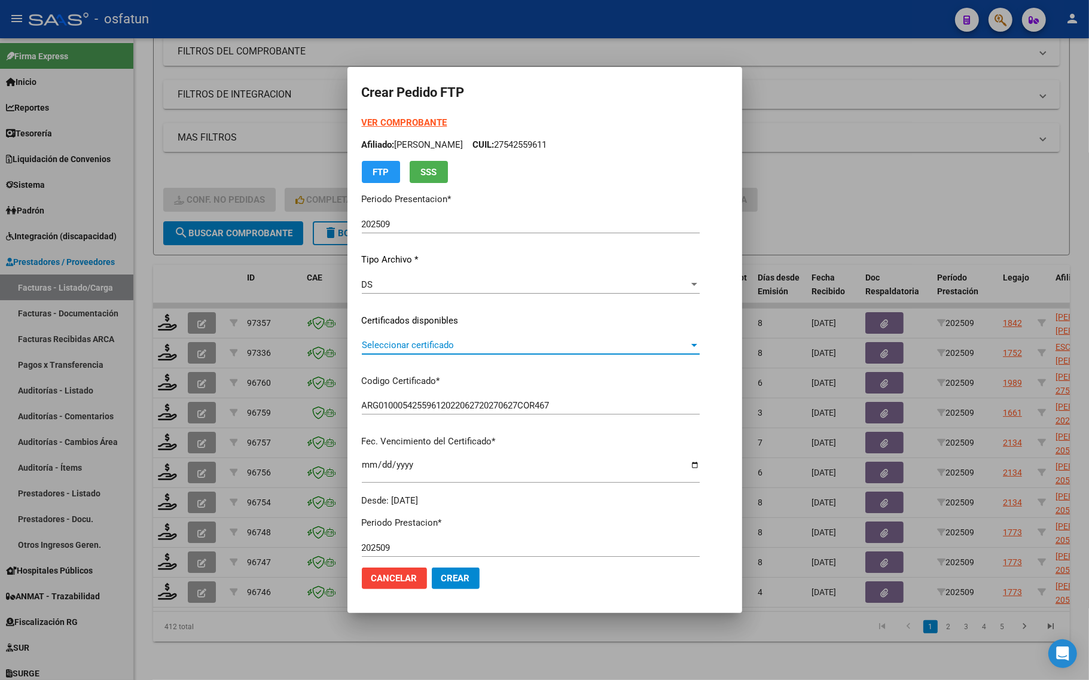
click at [401, 340] on span "Seleccionar certificado" at bounding box center [525, 345] width 327 height 11
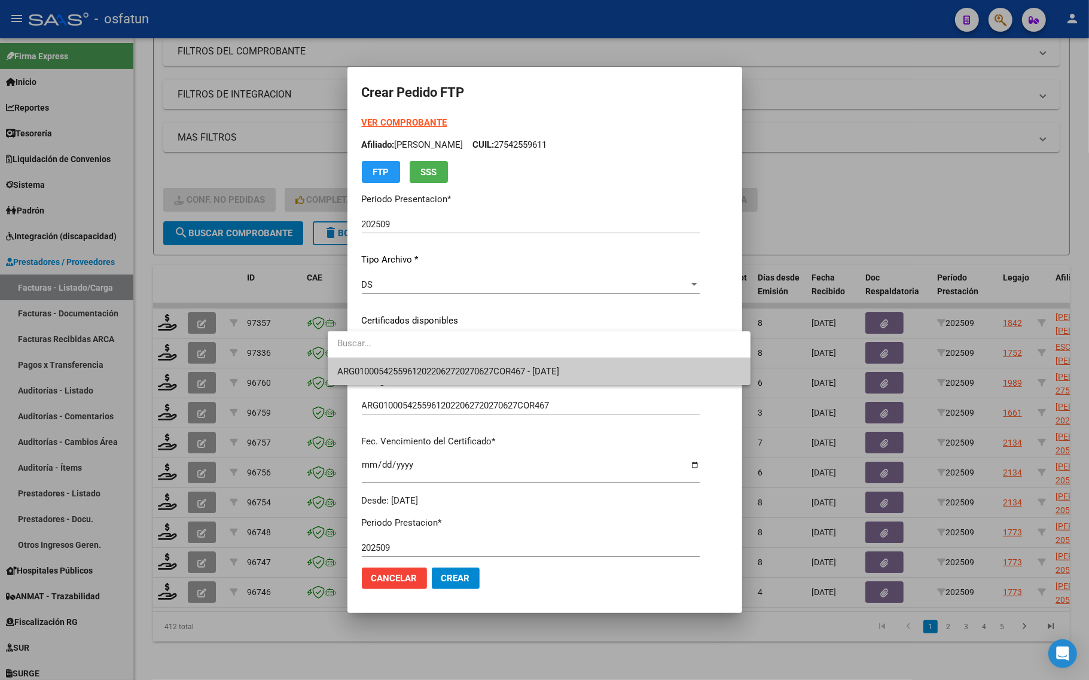
drag, startPoint x: 392, startPoint y: 348, endPoint x: 393, endPoint y: 374, distance: 25.7
click at [393, 355] on input "dropdown search" at bounding box center [539, 343] width 423 height 27
click at [393, 374] on span "ARG01000542559612022062720270627COR467 - 2027-06-27" at bounding box center [448, 371] width 222 height 11
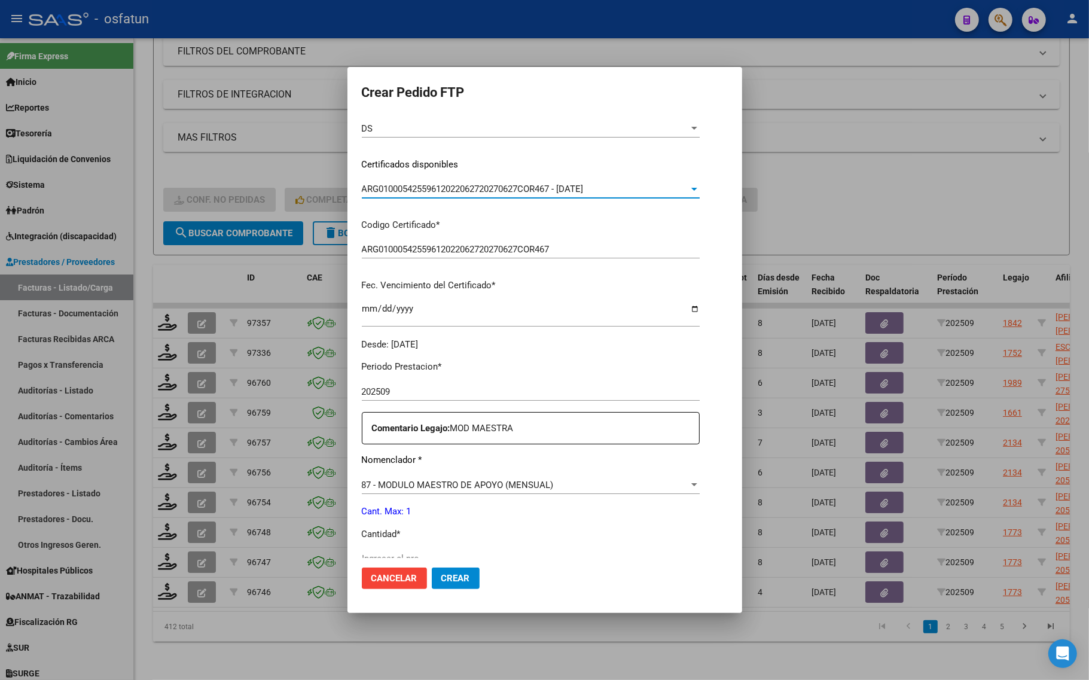
scroll to position [224, 0]
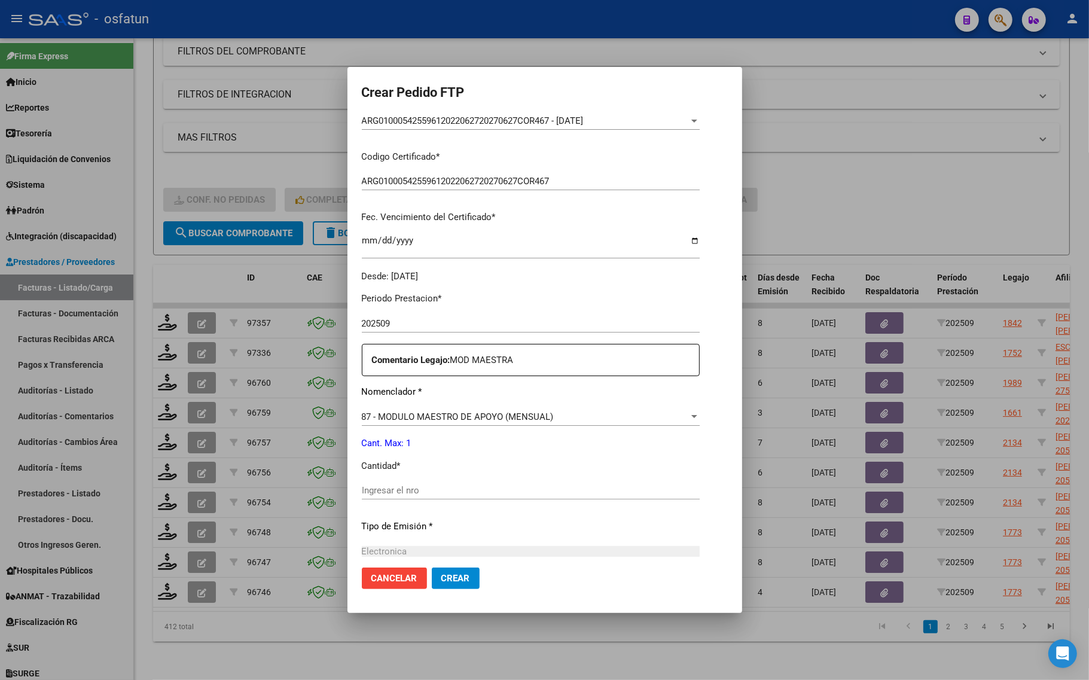
click at [368, 483] on div "Ingresar el nro" at bounding box center [531, 490] width 338 height 18
type input "1"
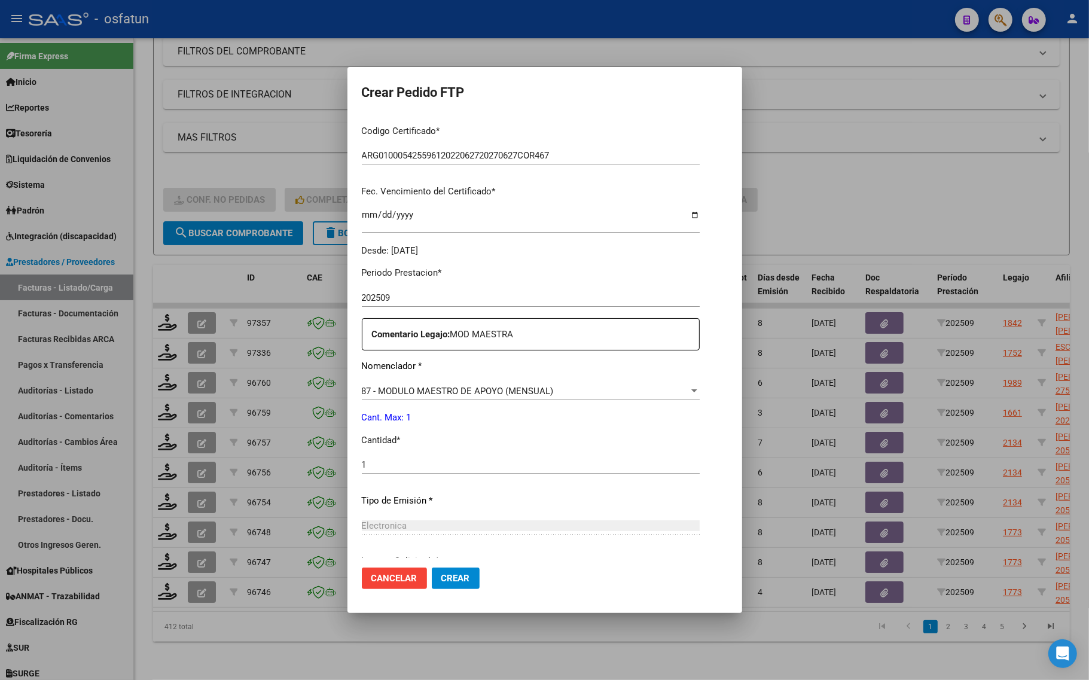
scroll to position [358, 0]
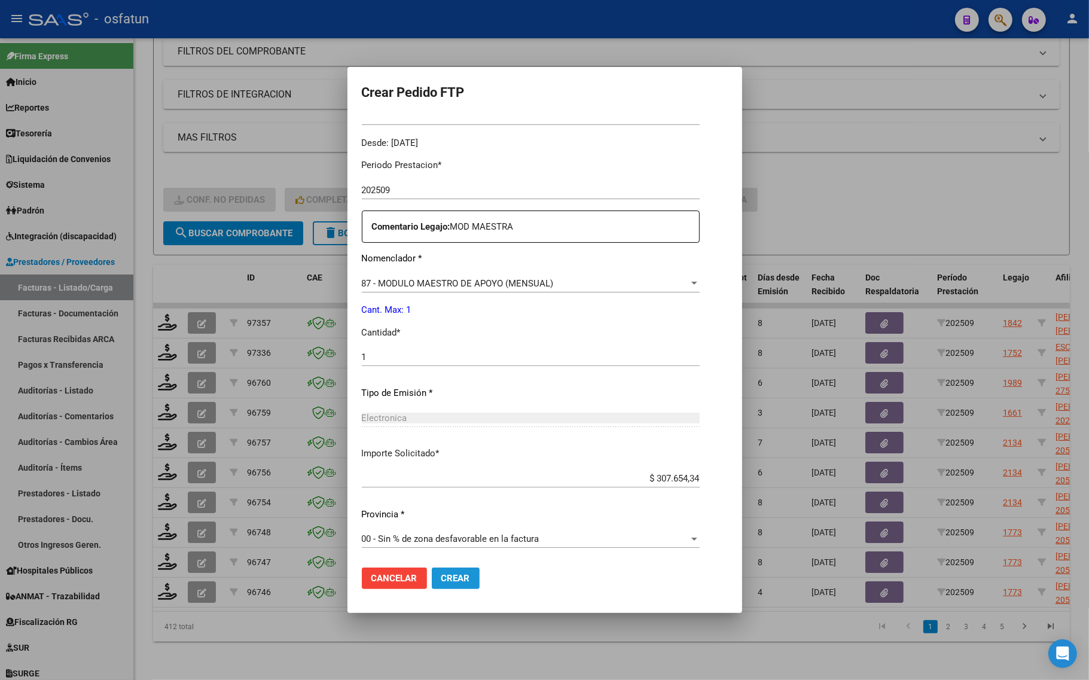
click at [432, 582] on button "Crear" at bounding box center [456, 579] width 48 height 22
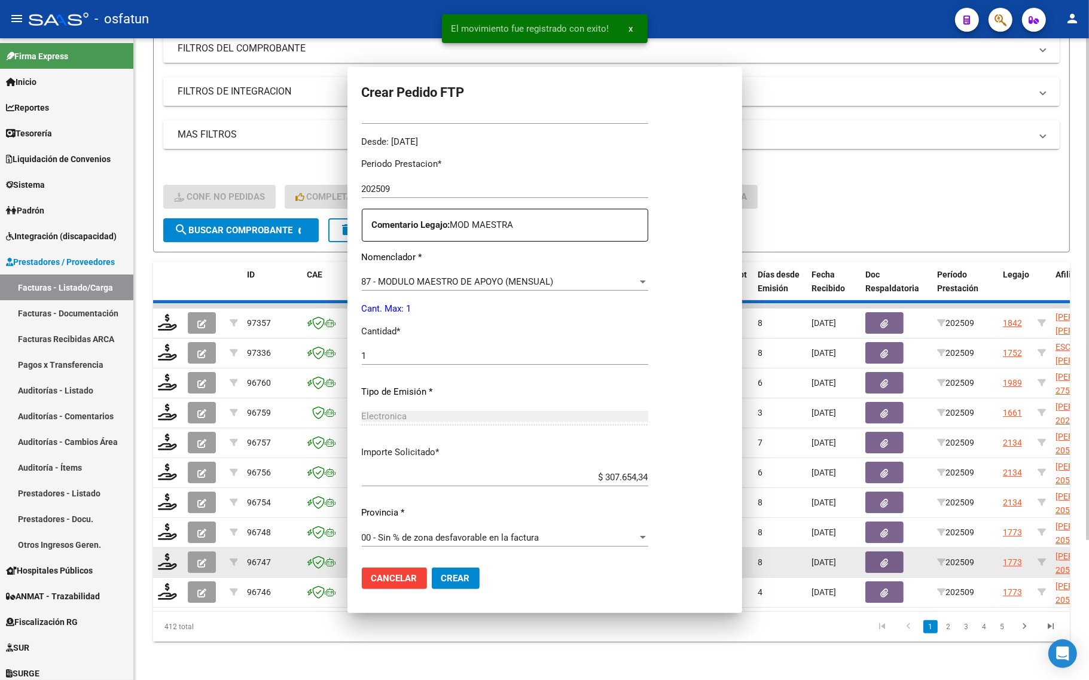
scroll to position [0, 0]
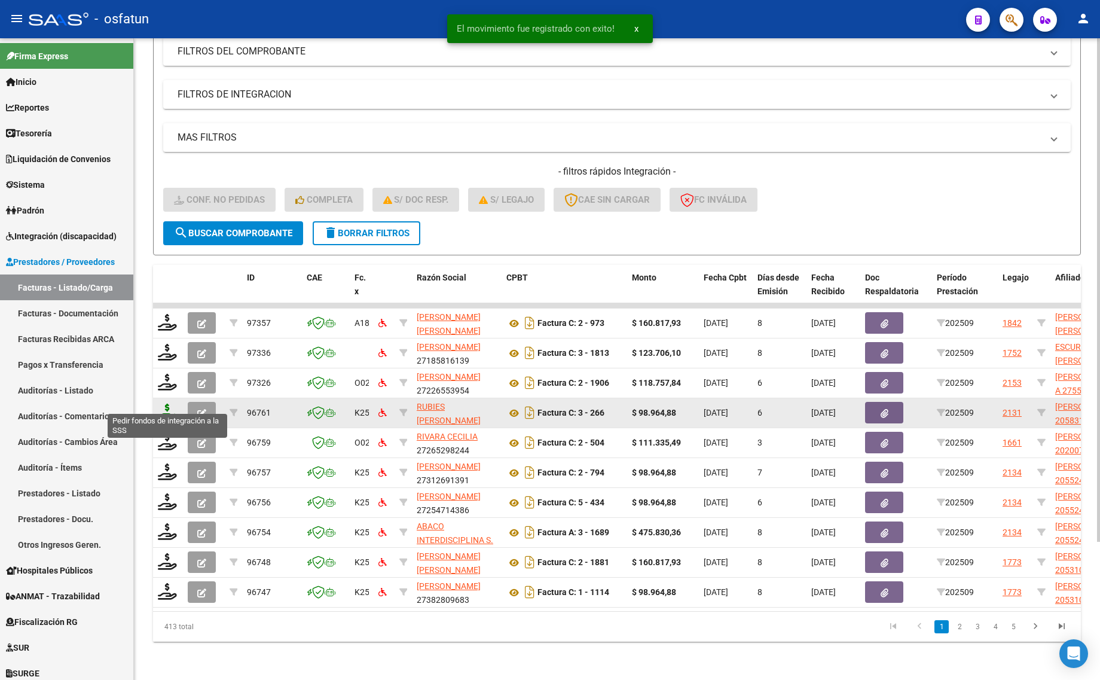
click at [162, 404] on icon at bounding box center [167, 412] width 19 height 17
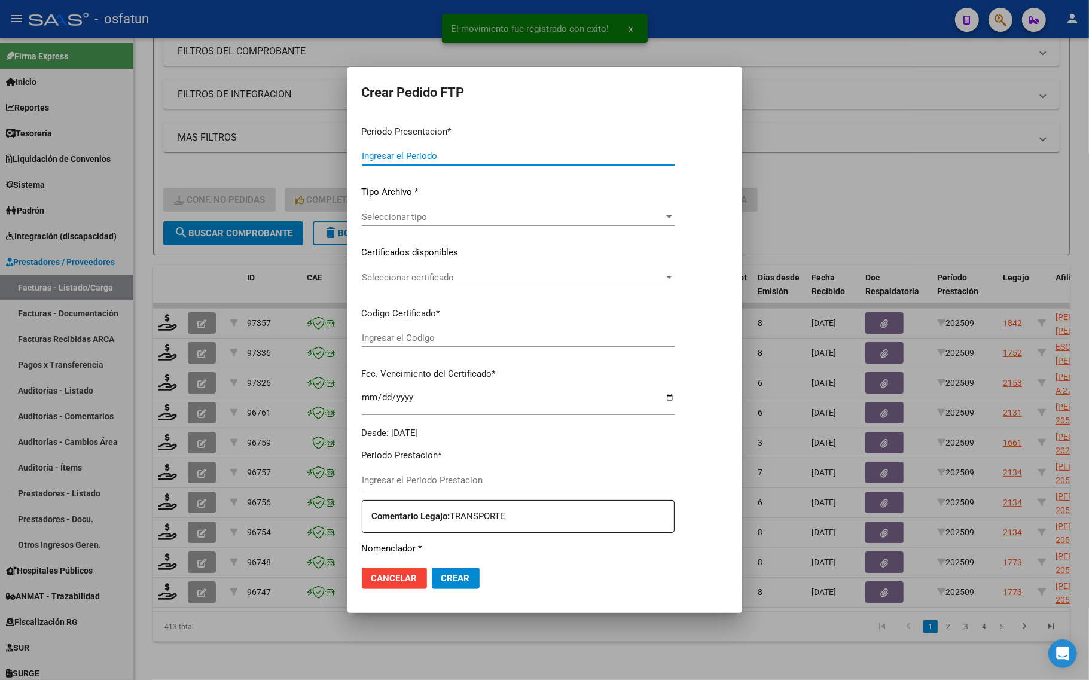
type input "202509"
type input "$ 98.964,88"
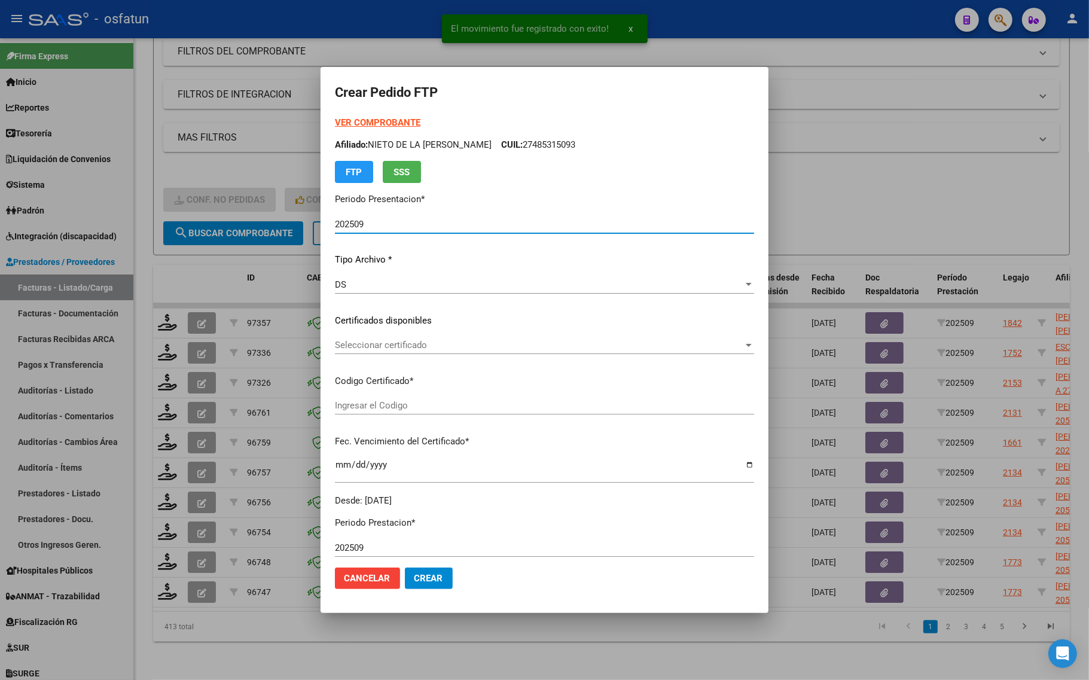
type input "ARG02000583175742024102920291026COR467"
type input "2029-10-29"
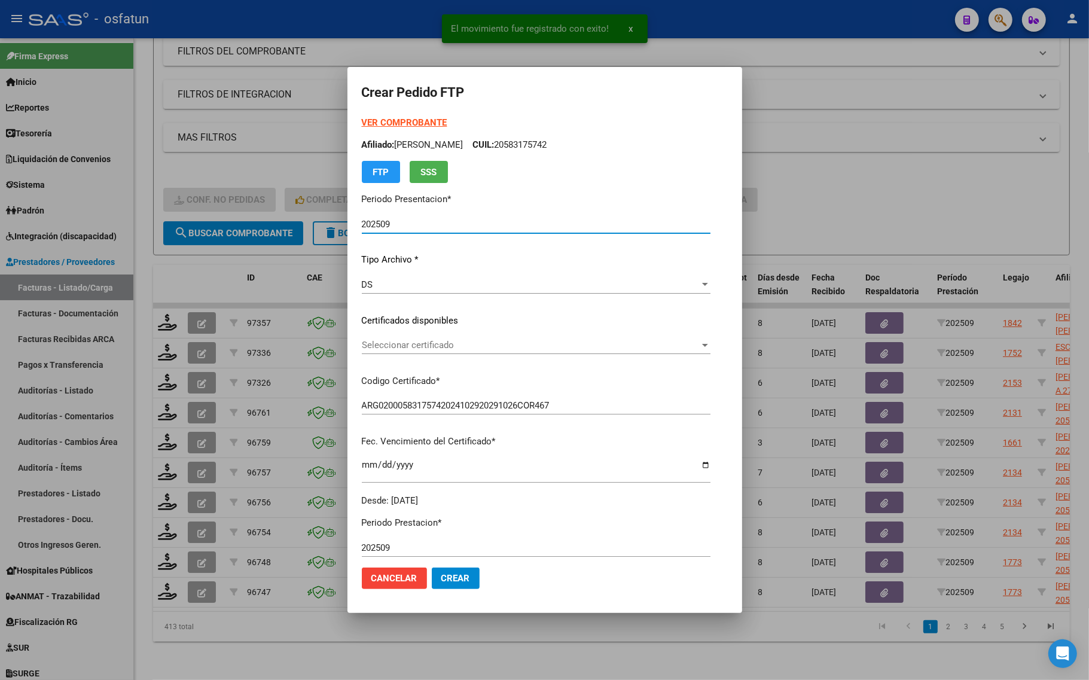
click at [367, 121] on strong "VER COMPROBANTE" at bounding box center [405, 122] width 86 height 11
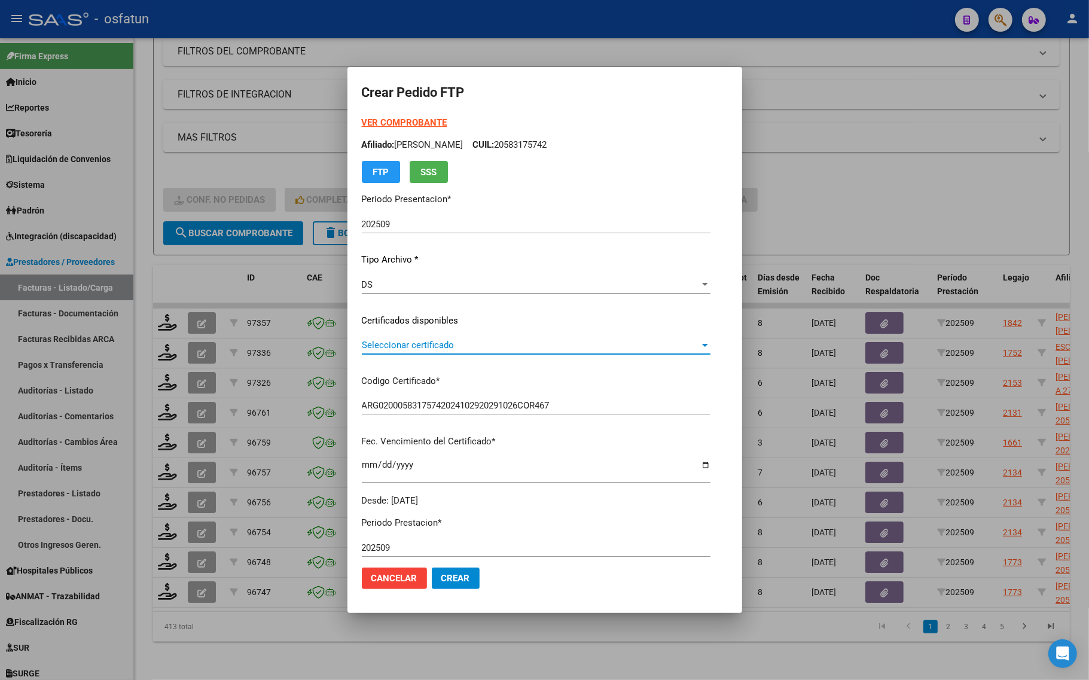
click at [396, 347] on span "Seleccionar certificado" at bounding box center [531, 345] width 338 height 11
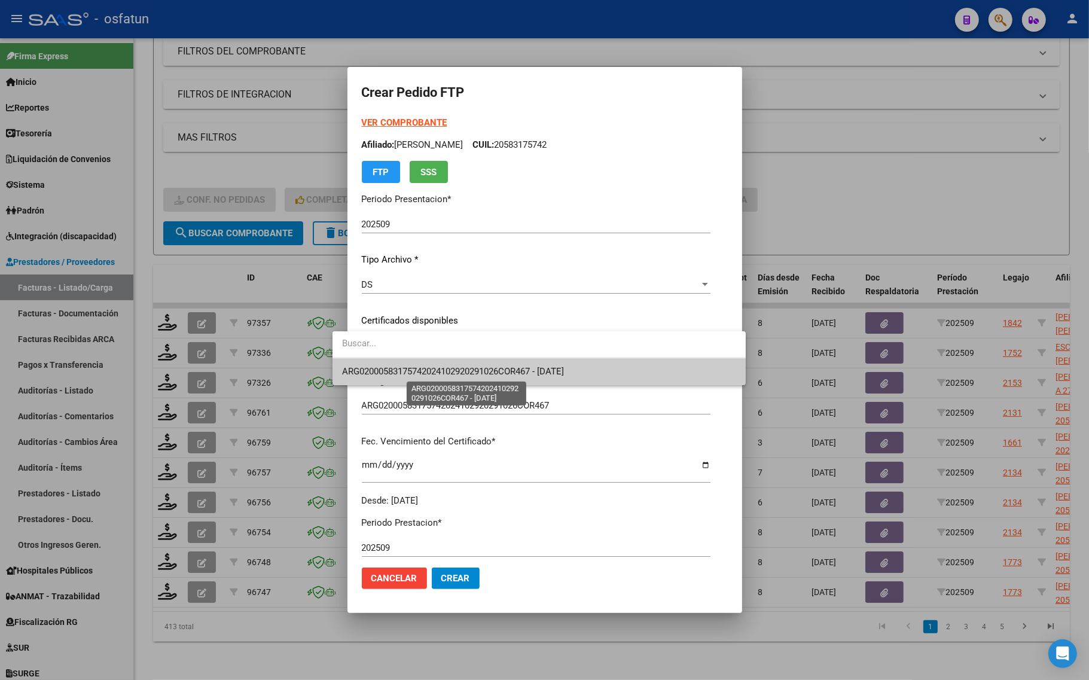
click at [396, 369] on span "ARG02000583175742024102920291026COR467 - 2029-10-29" at bounding box center [453, 371] width 222 height 11
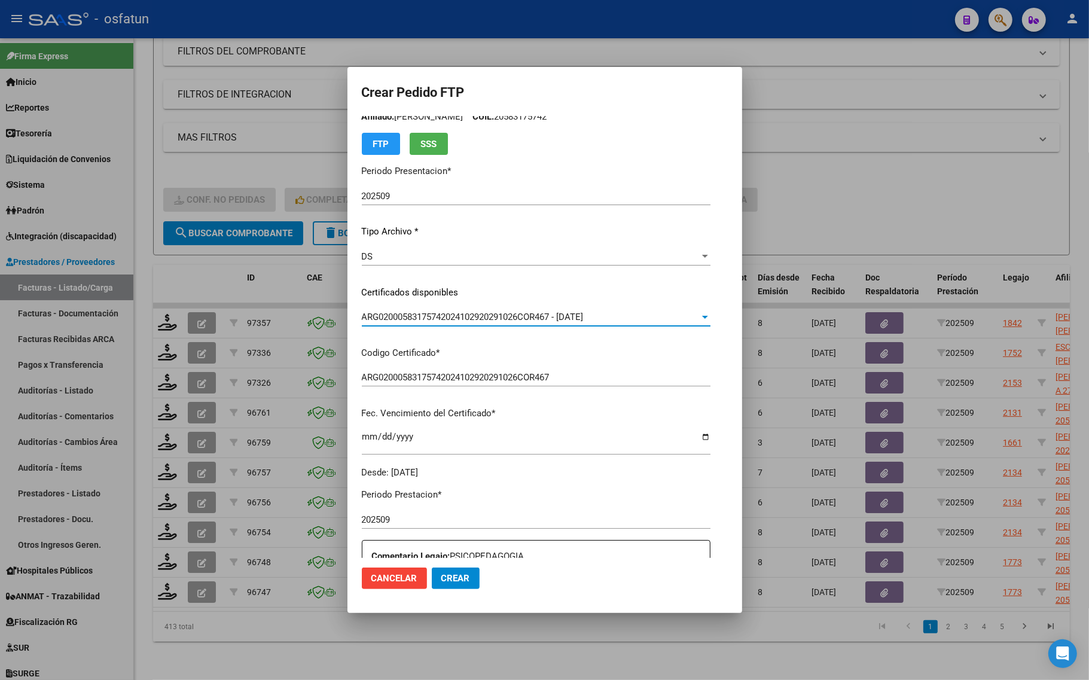
scroll to position [75, 0]
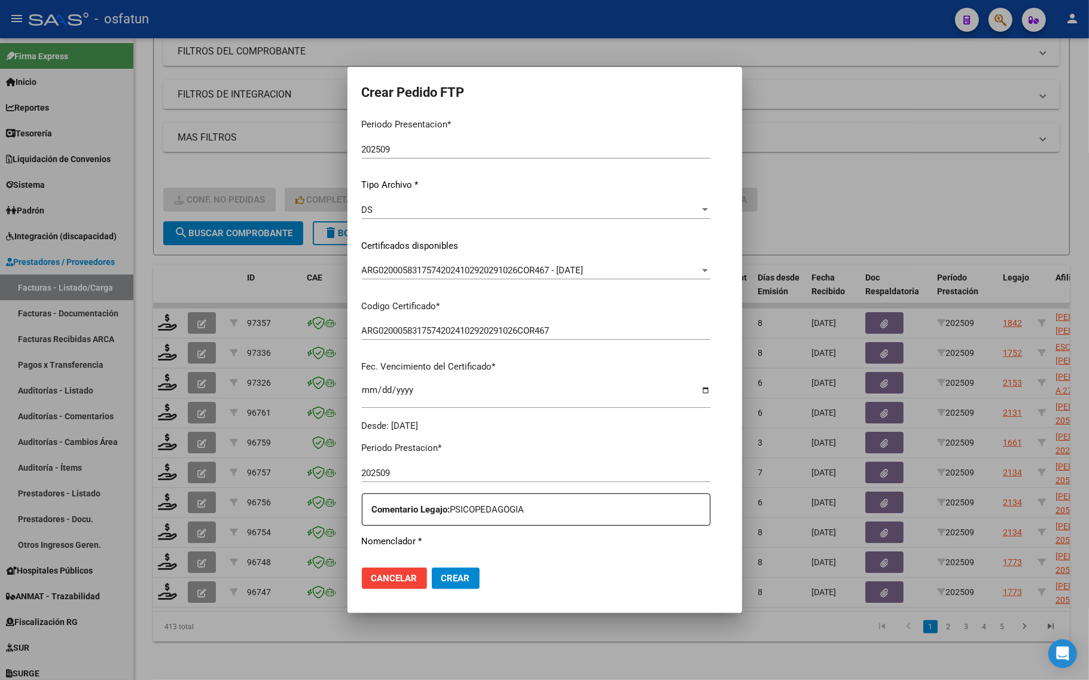
click at [838, 213] on div at bounding box center [544, 340] width 1089 height 680
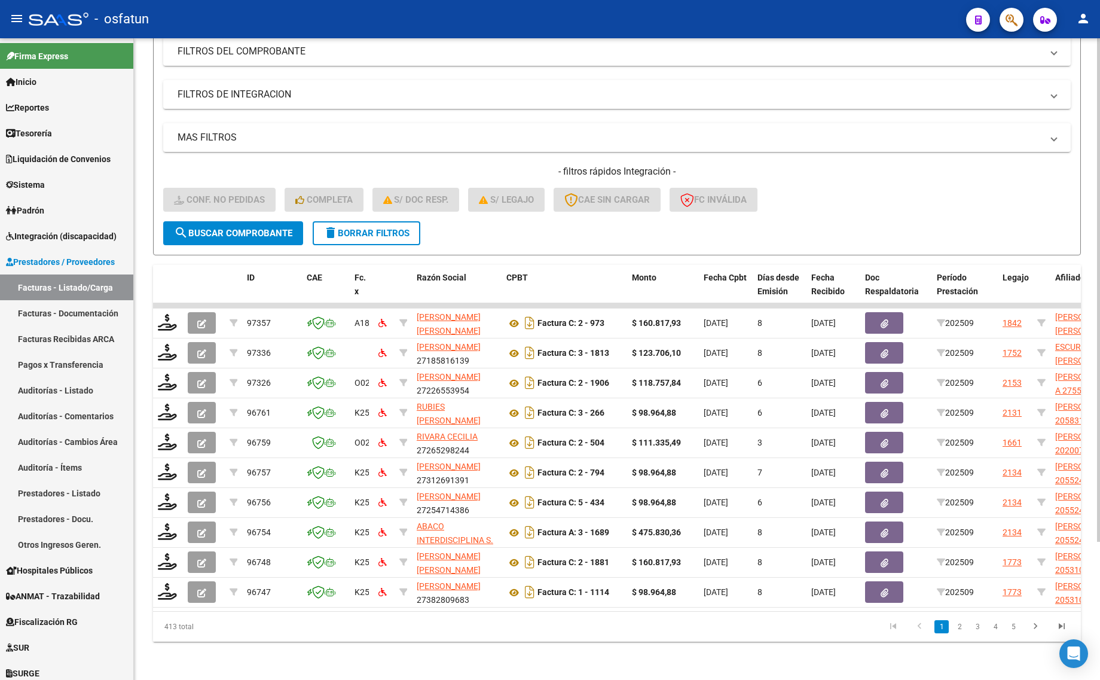
click at [165, 623] on div "413 total" at bounding box center [245, 627] width 184 height 30
click at [247, 652] on div "Video tutorial PRESTADORES -> Listado de CPBTs Emitidos por Prestadores / Prove…" at bounding box center [617, 276] width 966 height 808
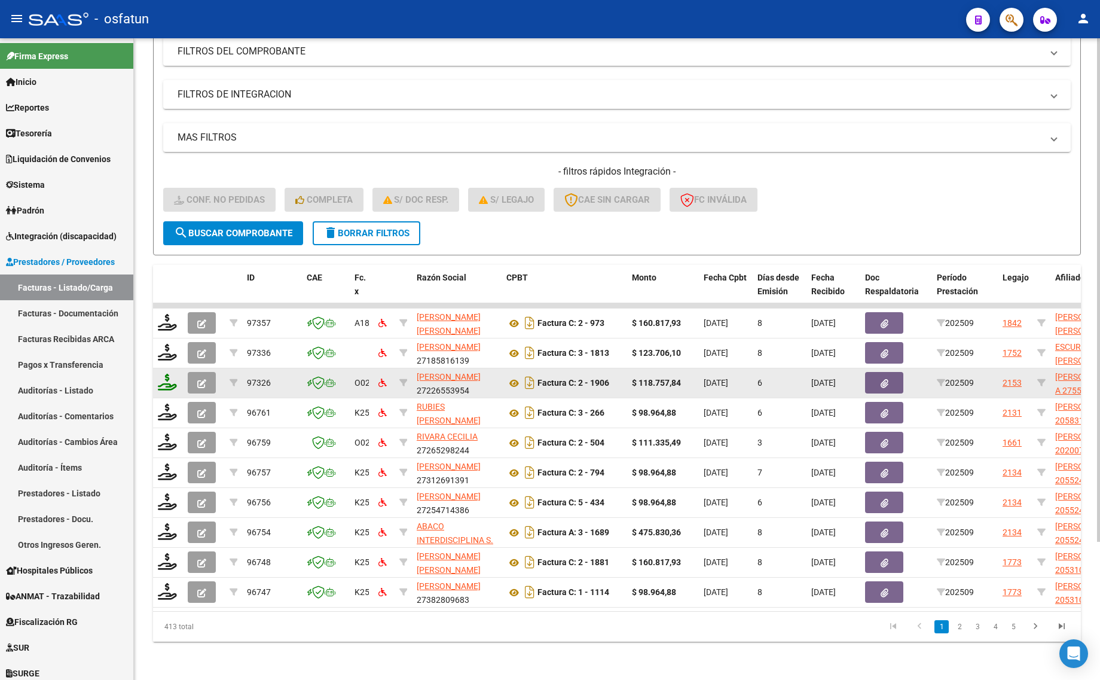
click at [172, 374] on icon at bounding box center [167, 382] width 19 height 17
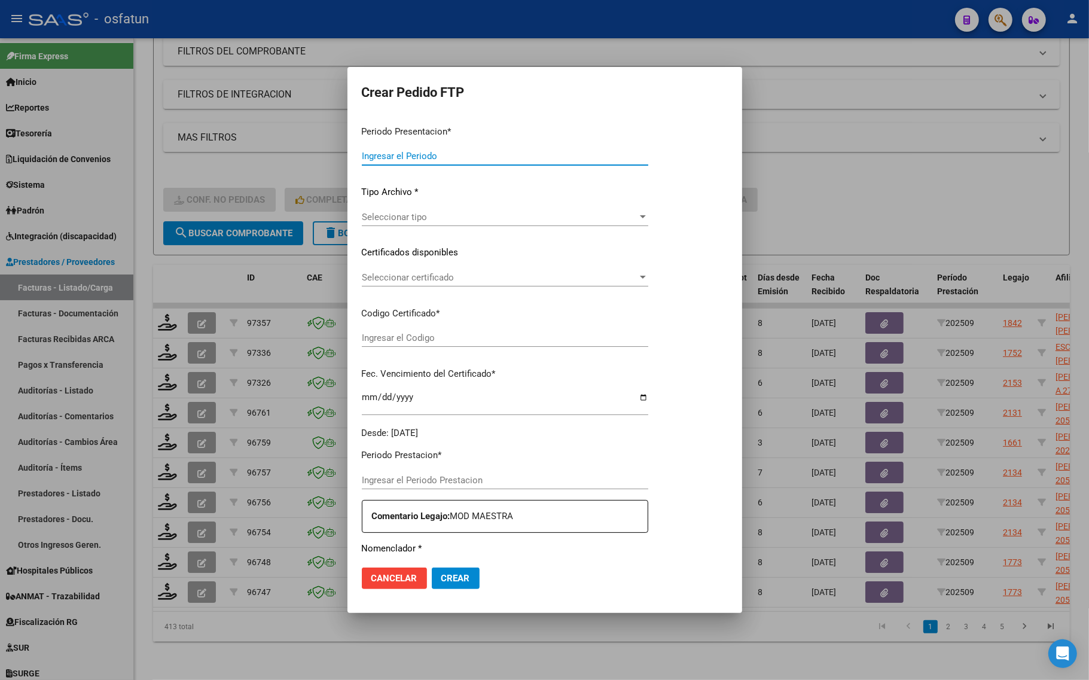
type input "202509"
type input "$ 118.757,84"
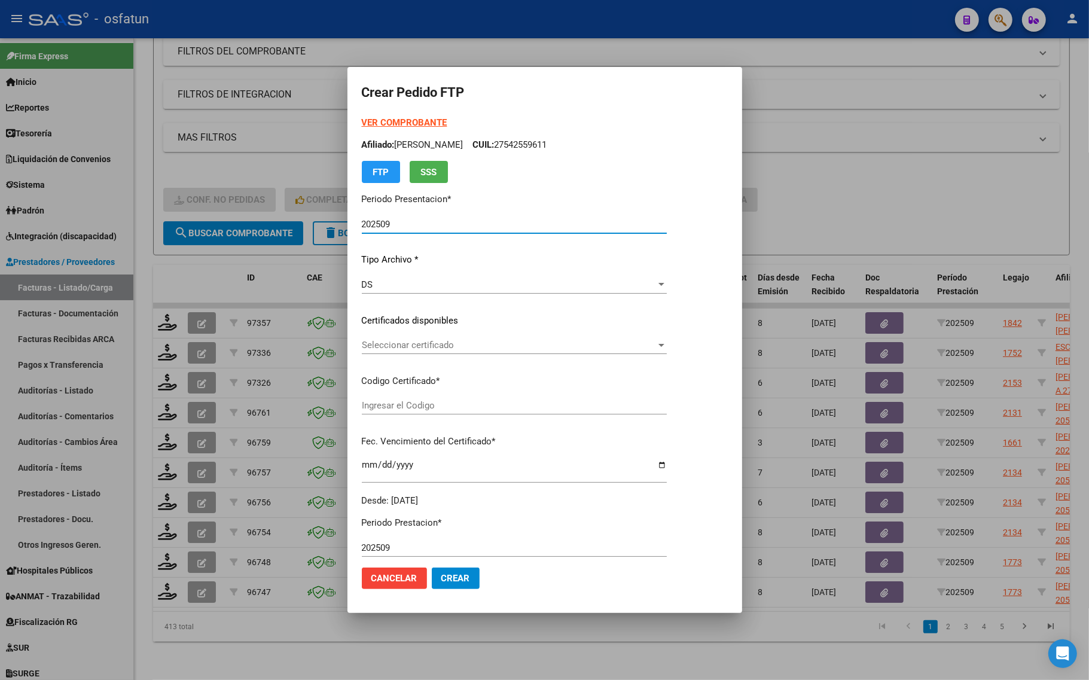
type input "ARG01000552311142021051020251110RIO143"
type input "2025-11-14"
click at [380, 123] on strong "VER COMPROBANTE" at bounding box center [405, 122] width 86 height 11
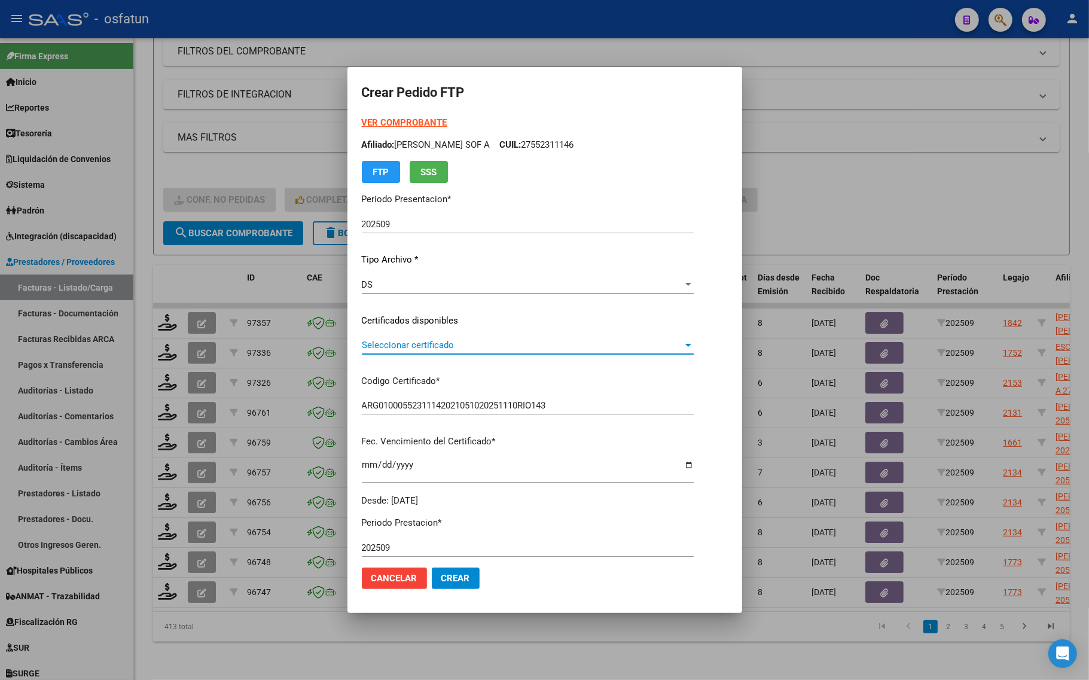
click at [402, 341] on span "Seleccionar certificado" at bounding box center [522, 345] width 321 height 11
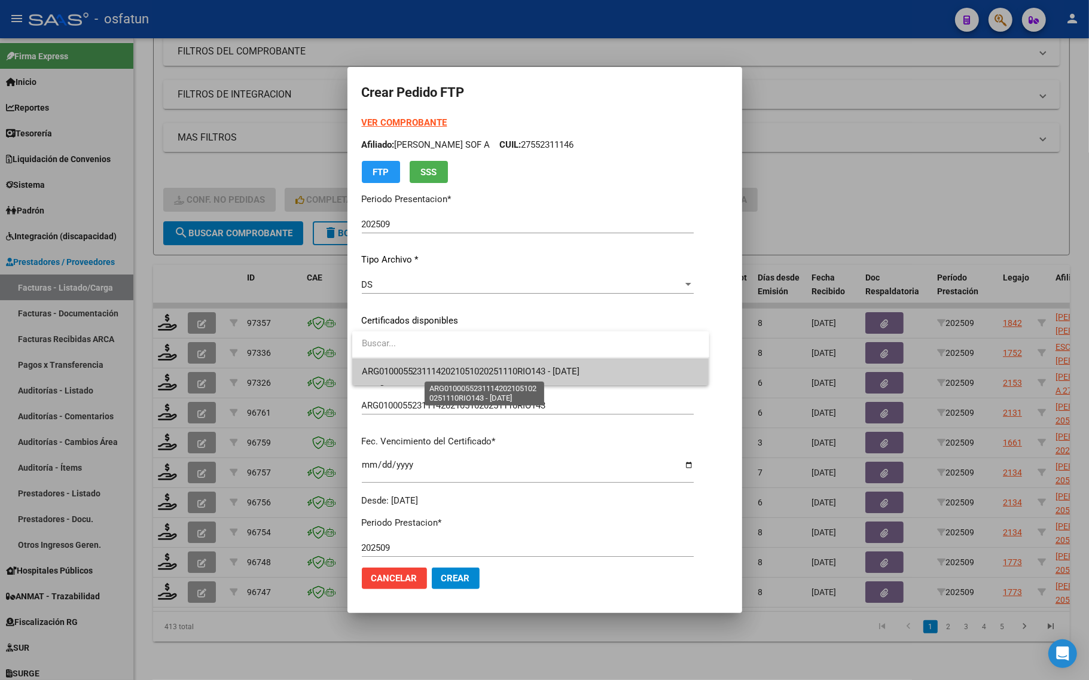
click at [410, 371] on span "ARG01000552311142021051020251110RIO143 - 2025-11-14" at bounding box center [471, 371] width 218 height 11
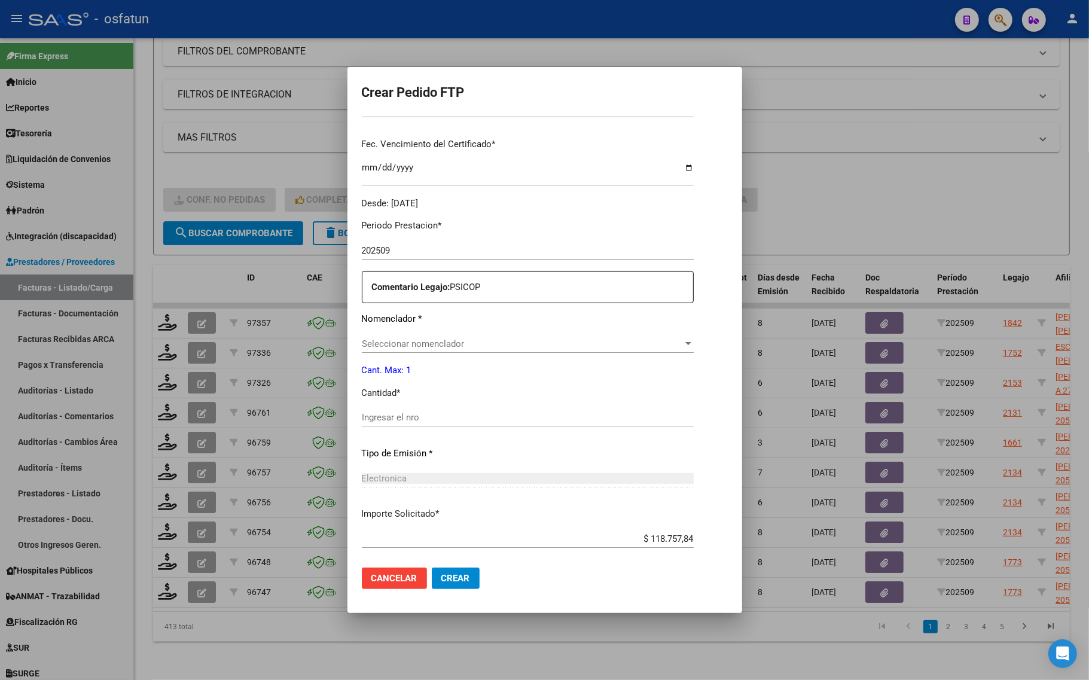
scroll to position [299, 0]
click at [414, 337] on span "Seleccionar nomenclador" at bounding box center [522, 342] width 321 height 11
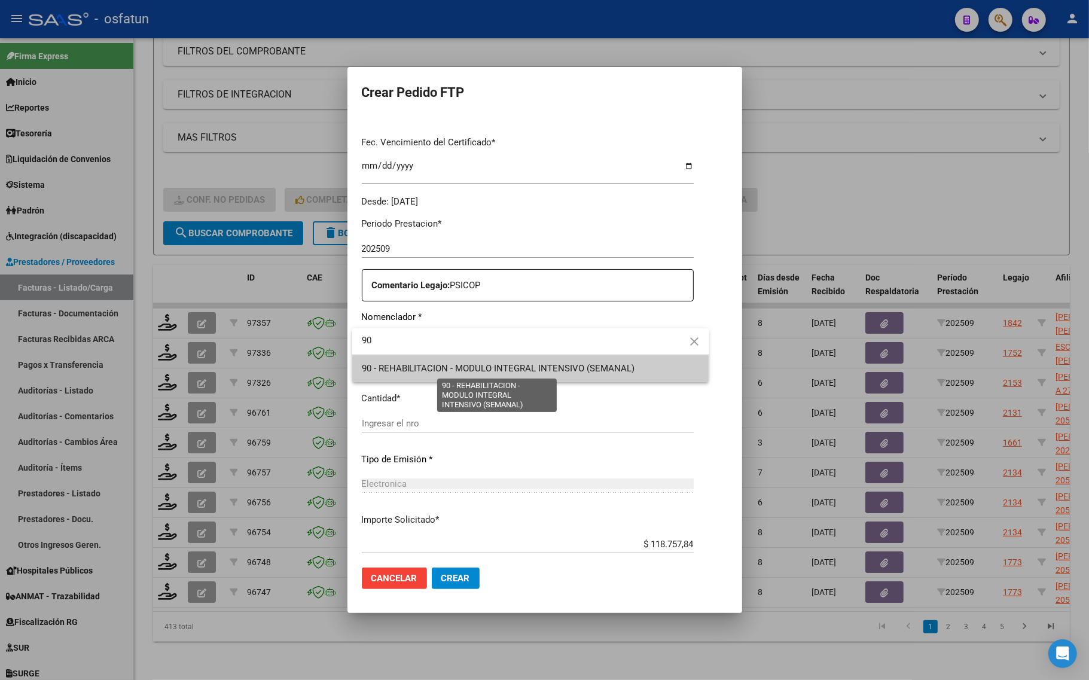
type input "90"
click at [414, 367] on span "90 - REHABILITACION - MODULO INTEGRAL INTENSIVO (SEMANAL)" at bounding box center [498, 368] width 273 height 11
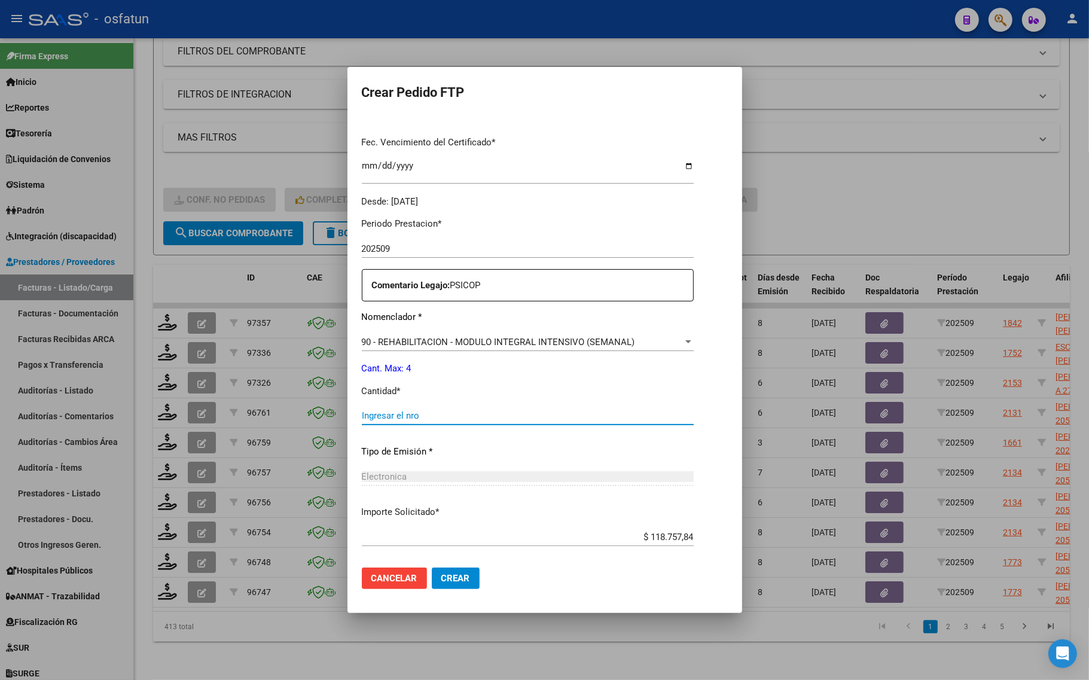
click at [405, 419] on input "Ingresar el nro" at bounding box center [528, 415] width 332 height 11
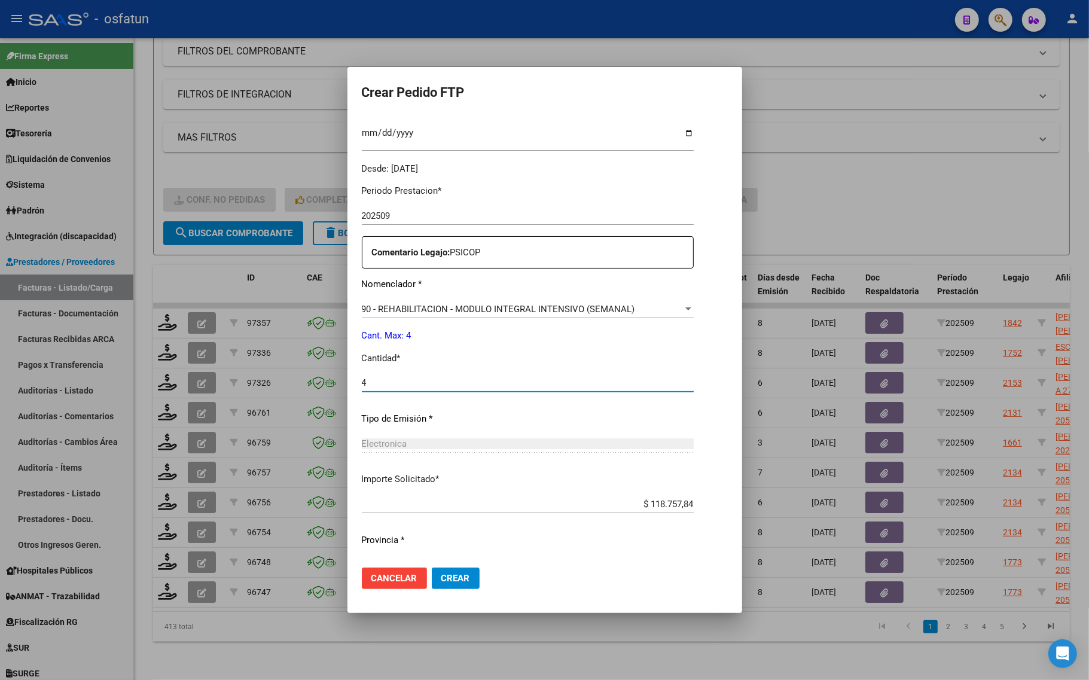
scroll to position [358, 0]
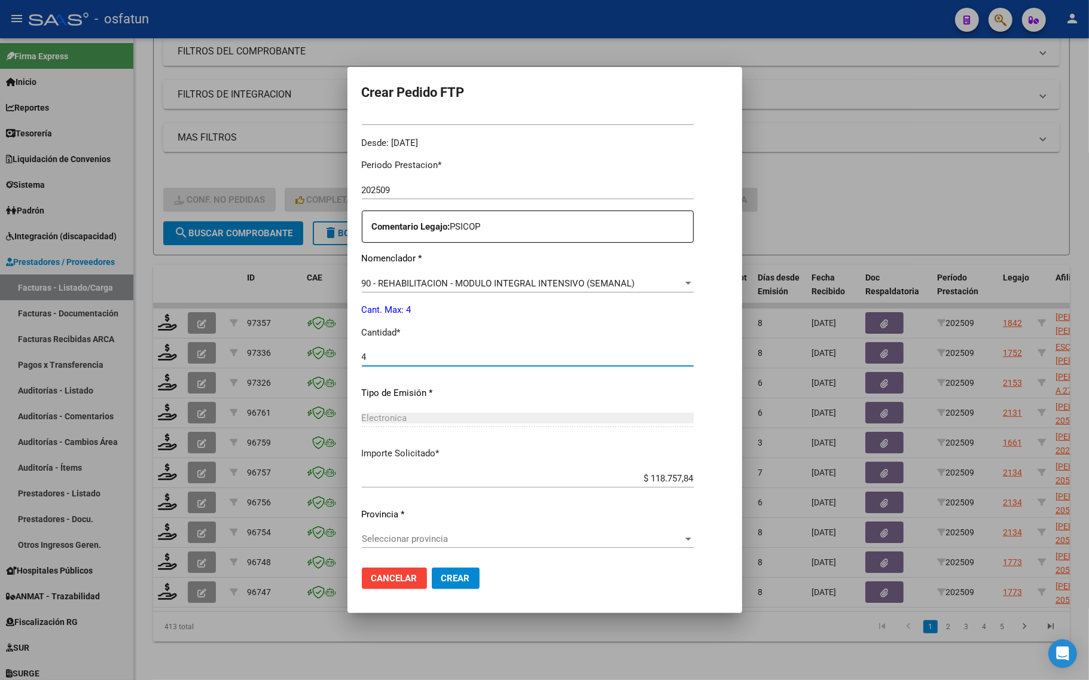
type input "4"
click at [454, 537] on span "Seleccionar provincia" at bounding box center [522, 538] width 321 height 11
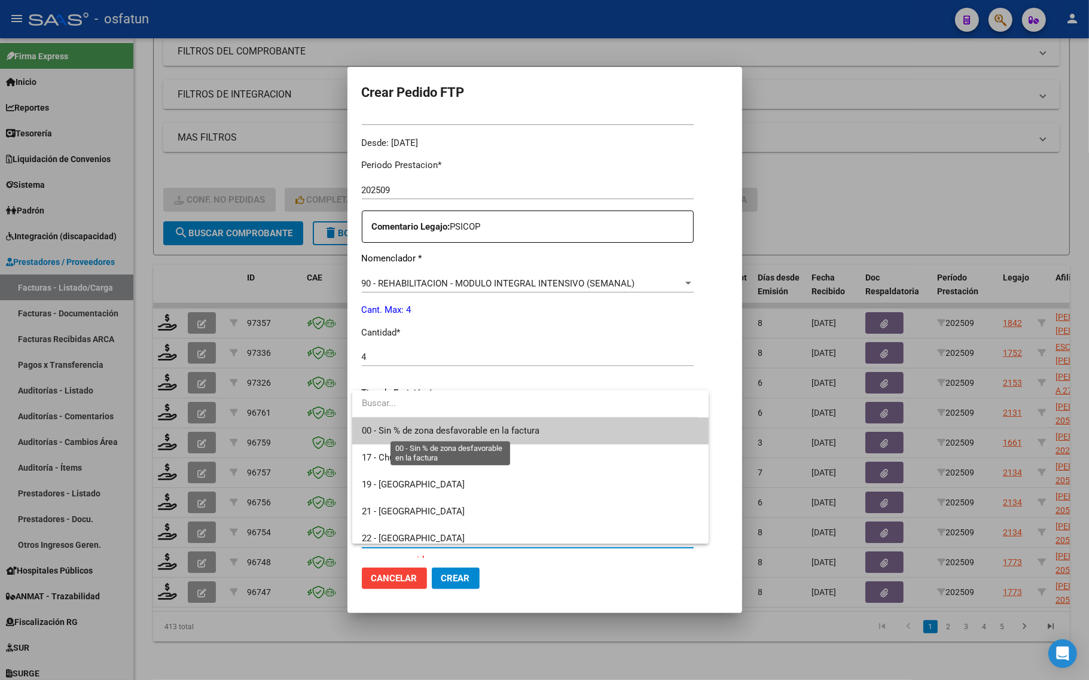
drag, startPoint x: 447, startPoint y: 429, endPoint x: 460, endPoint y: 495, distance: 66.6
click at [447, 432] on span "00 - Sin % de zona desfavorable en la factura" at bounding box center [451, 430] width 178 height 11
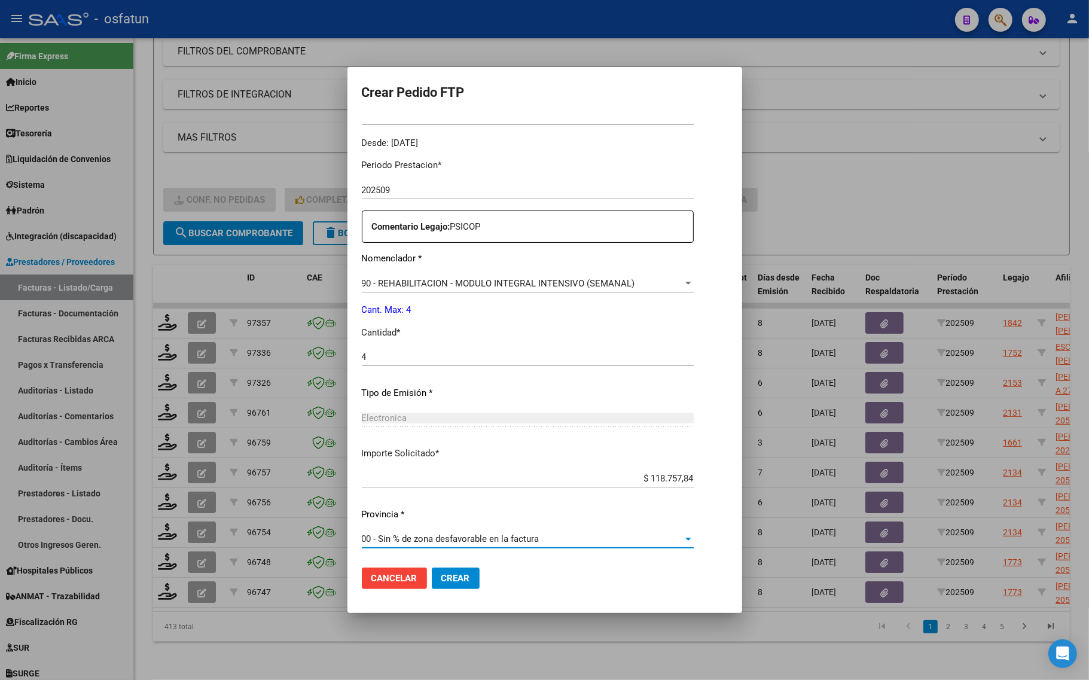
click at [447, 542] on span "00 - Sin % de zona desfavorable en la factura" at bounding box center [451, 538] width 178 height 11
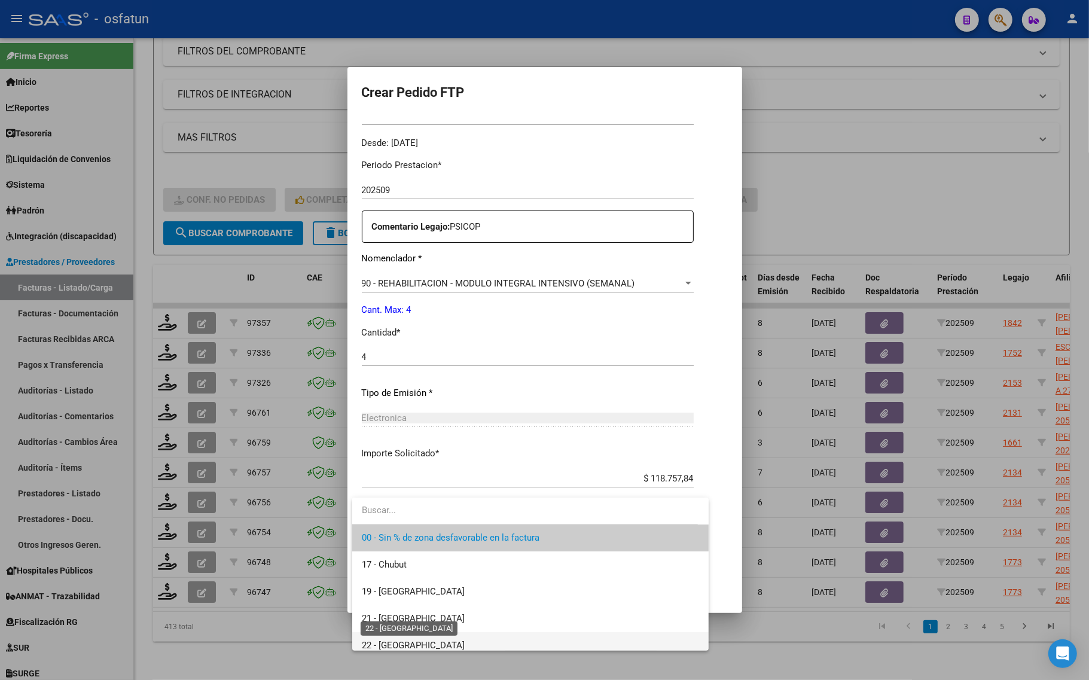
click at [414, 647] on span "22 - [GEOGRAPHIC_DATA]" at bounding box center [413, 645] width 103 height 11
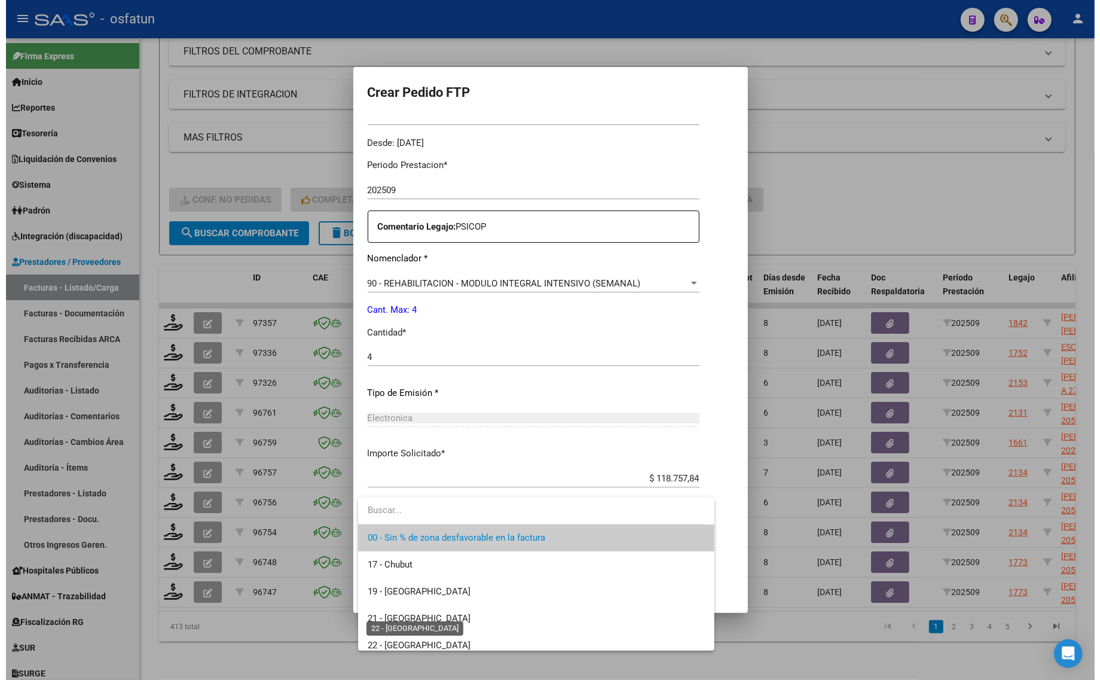
scroll to position [8, 0]
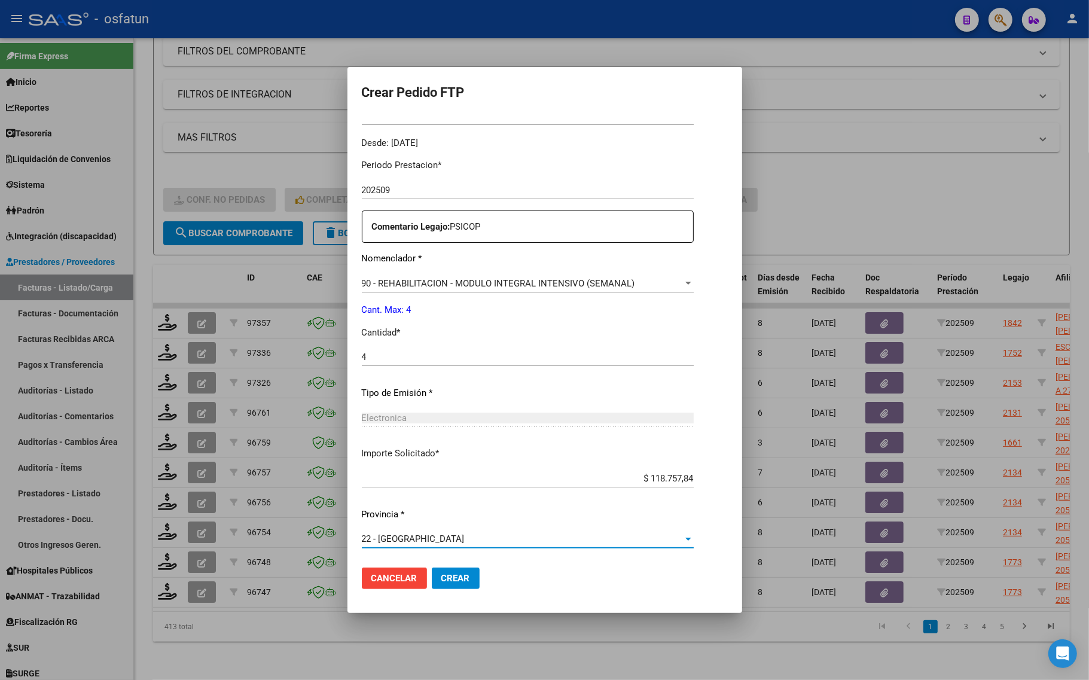
click at [454, 584] on button "Crear" at bounding box center [456, 579] width 48 height 22
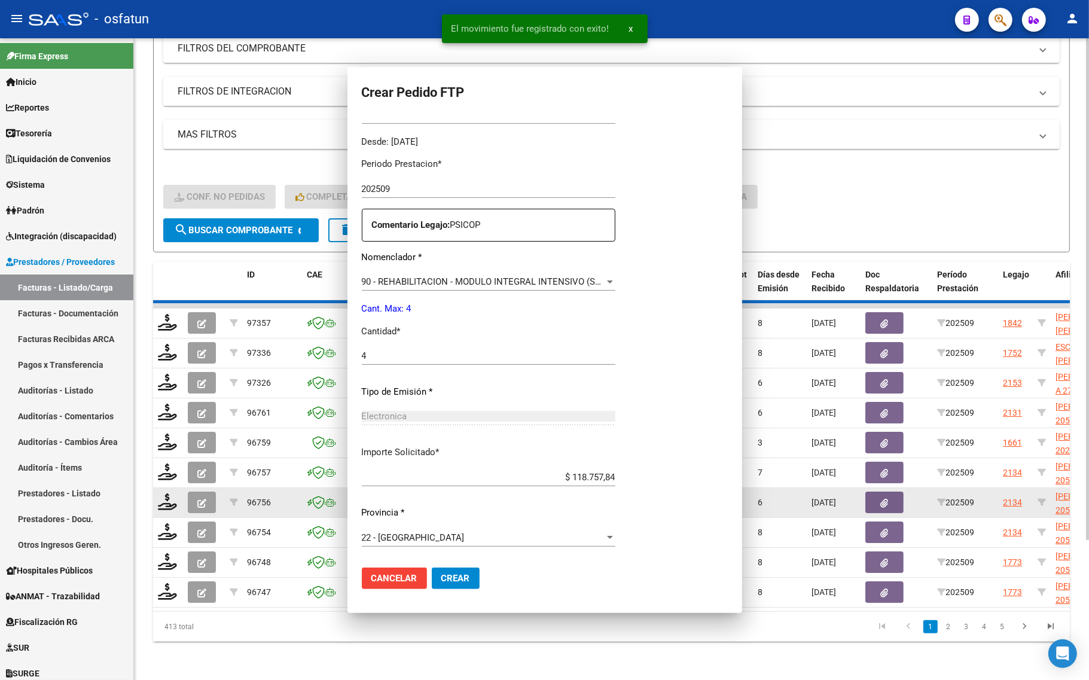
scroll to position [0, 0]
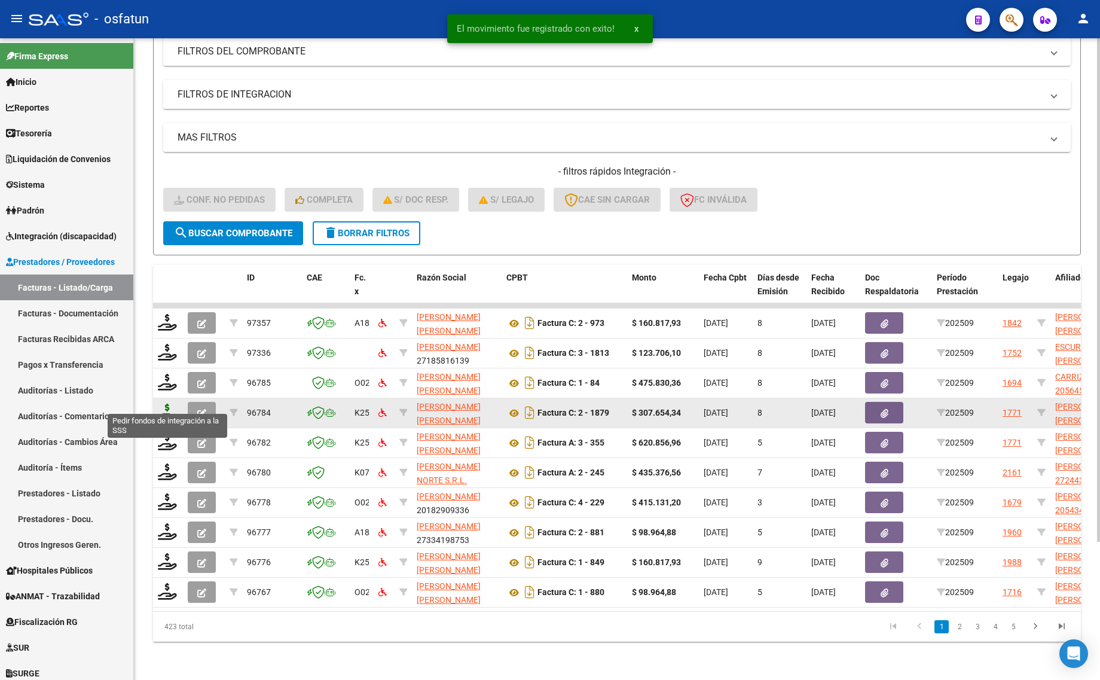
click at [166, 407] on icon at bounding box center [167, 412] width 19 height 17
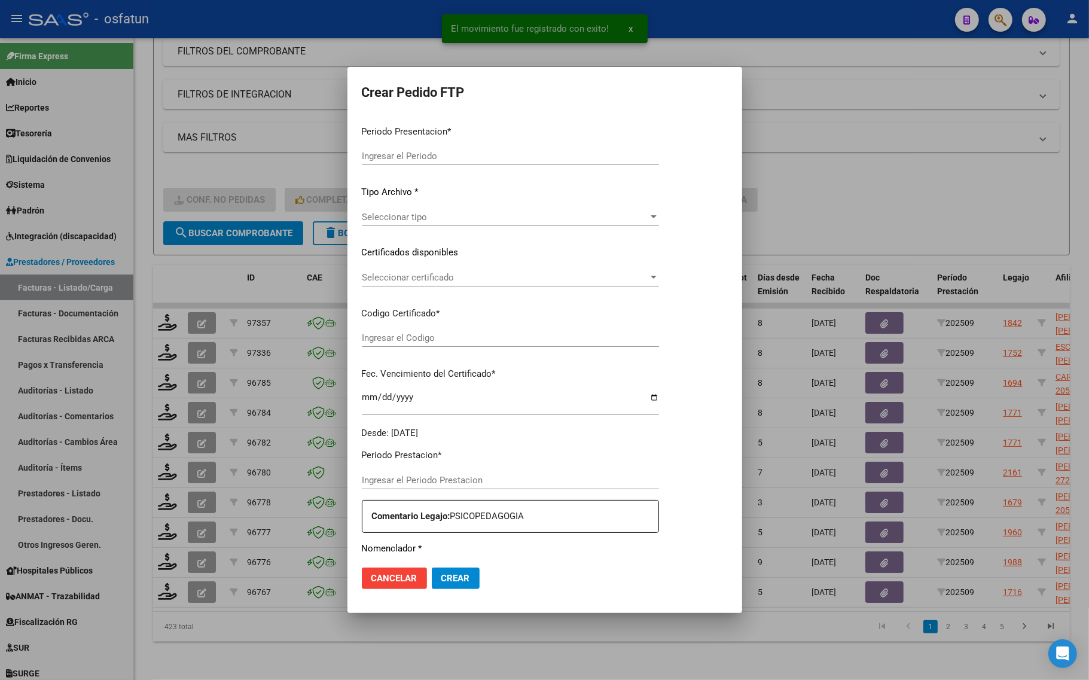
type input "202509"
type input "$ 307.654,34"
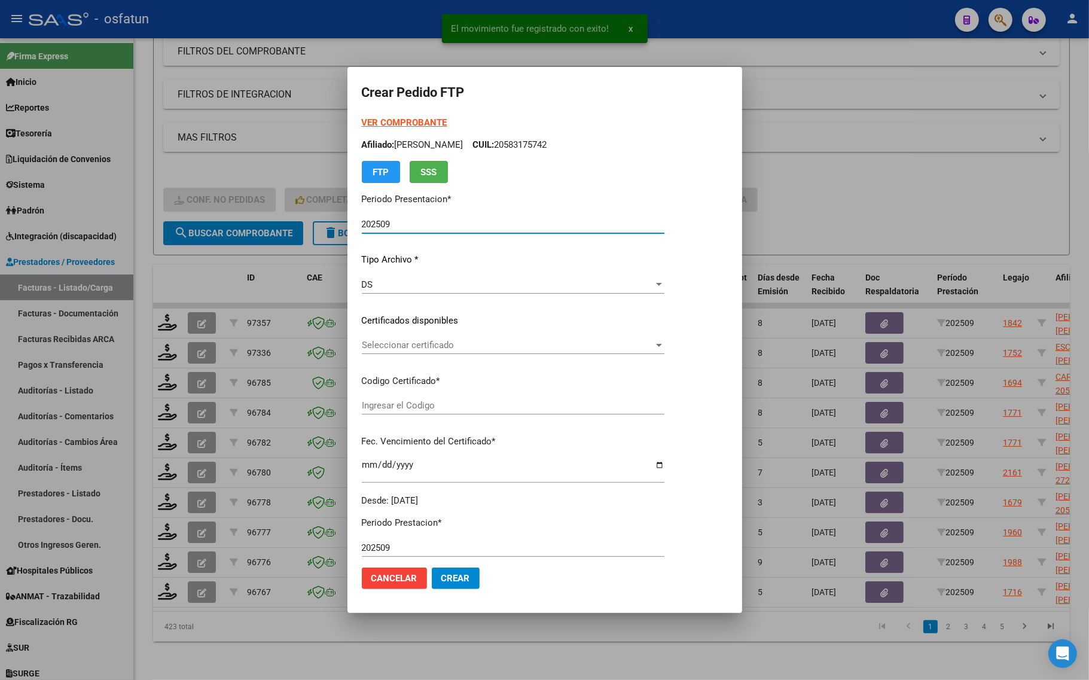
type input "ARG02000513484522025032720300327COR467"
type input "[DATE]"
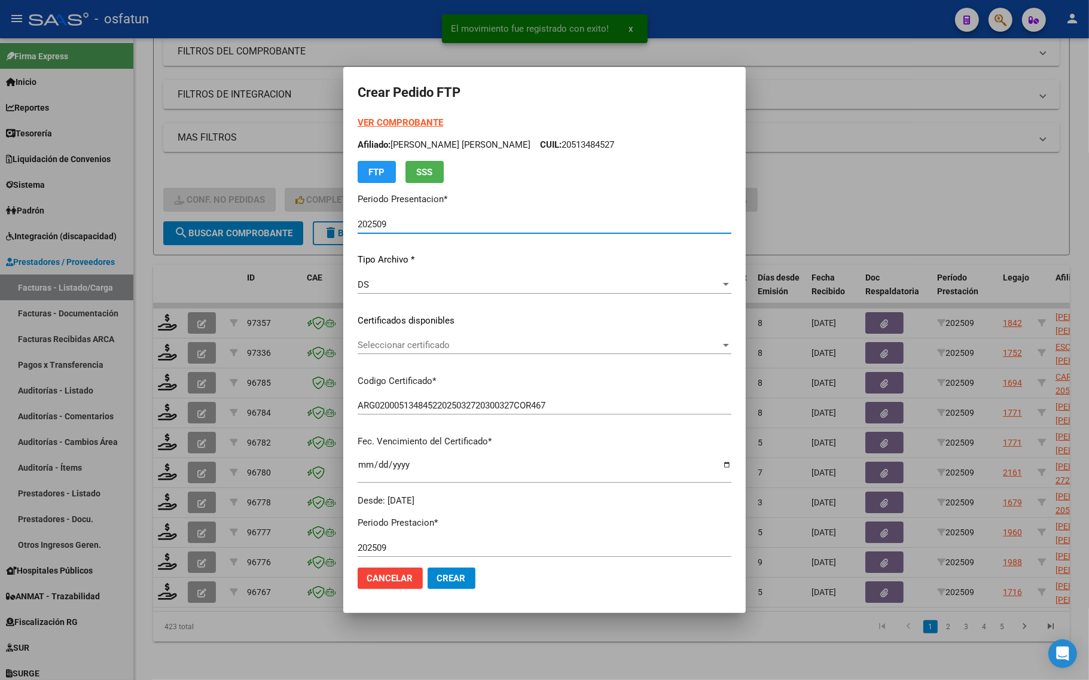
click at [396, 118] on strong "VER COMPROBANTE" at bounding box center [401, 122] width 86 height 11
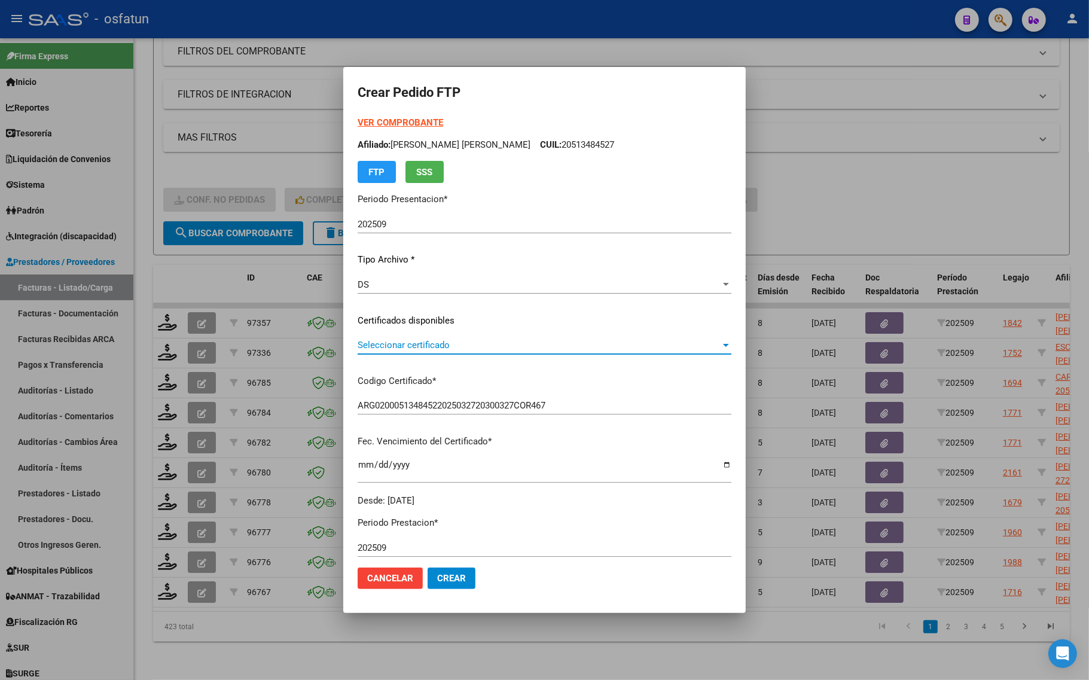
click at [404, 348] on span "Seleccionar certificado" at bounding box center [539, 345] width 363 height 11
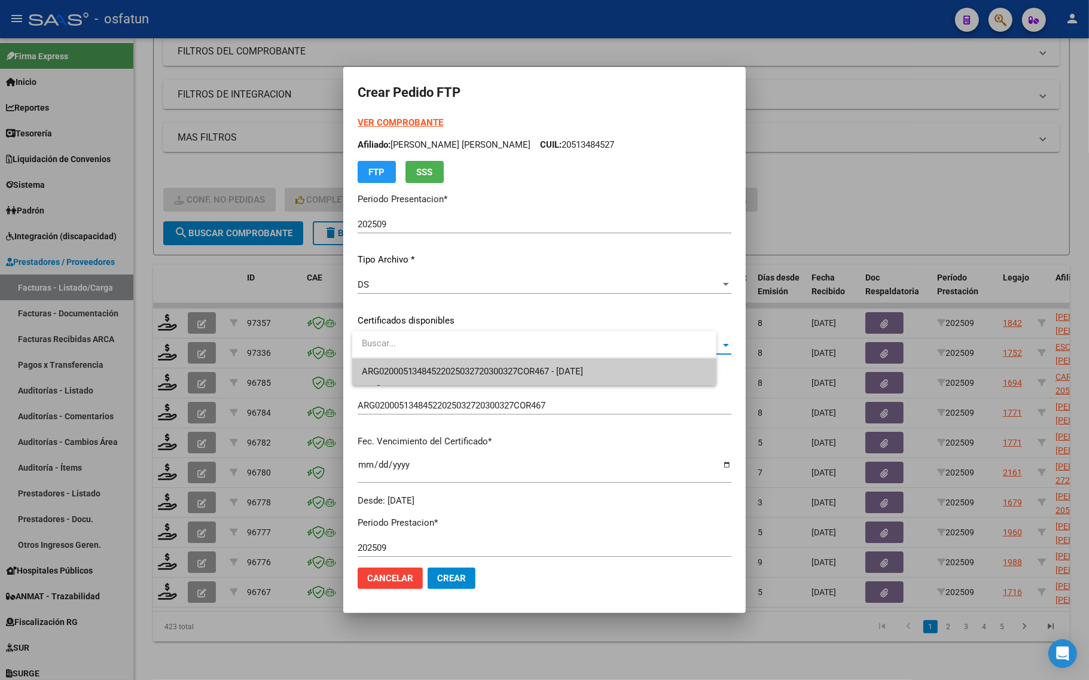
click at [404, 378] on span "ARG02000513484522025032720300327COR467 - 2030-03-27" at bounding box center [534, 371] width 345 height 27
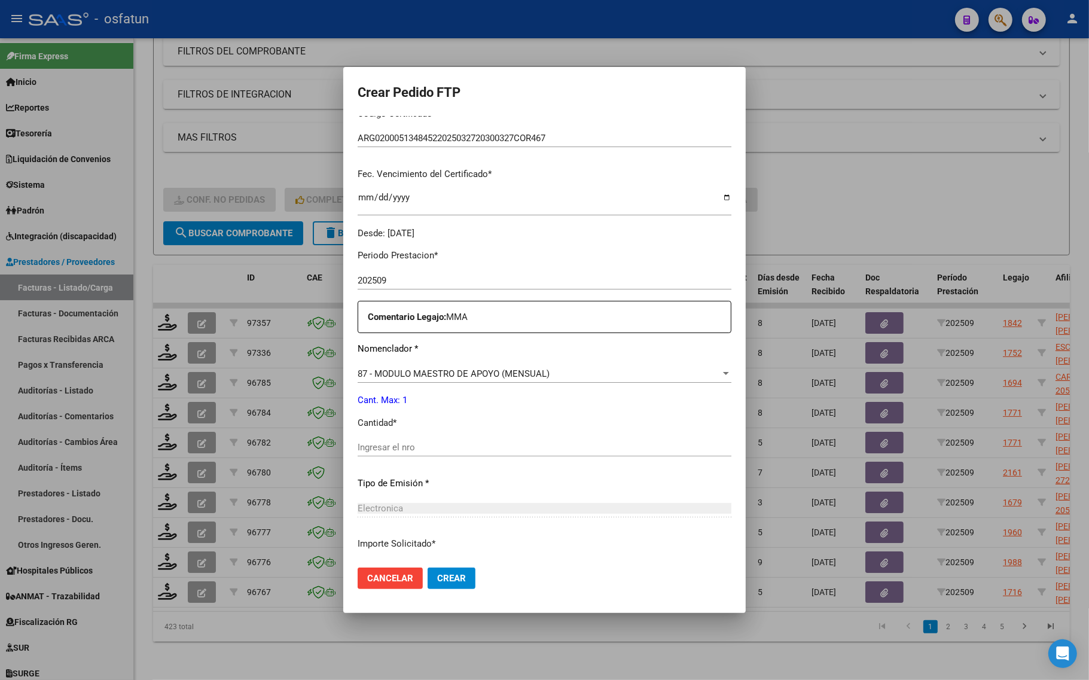
scroll to position [299, 0]
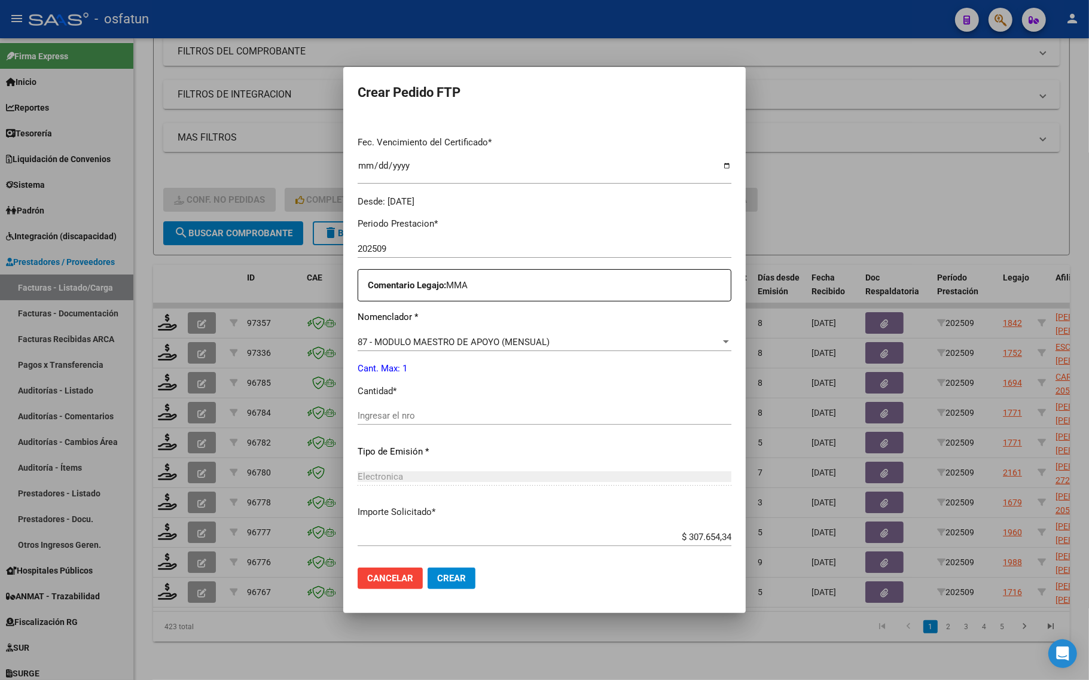
click at [382, 423] on div "Ingresar el nro" at bounding box center [545, 416] width 374 height 18
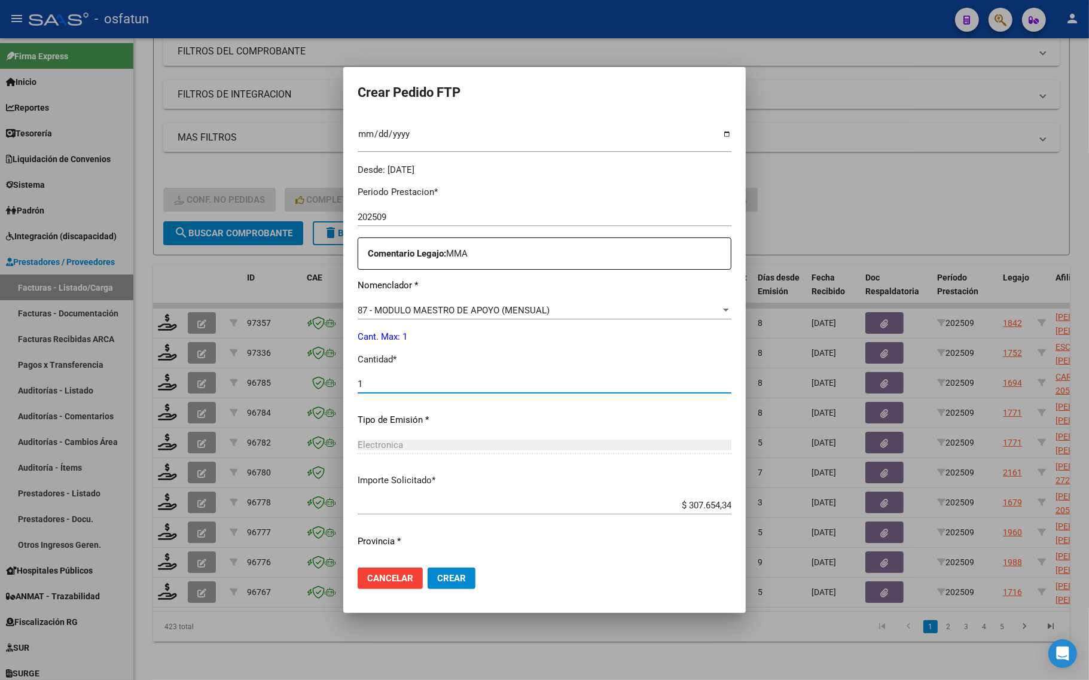
scroll to position [358, 0]
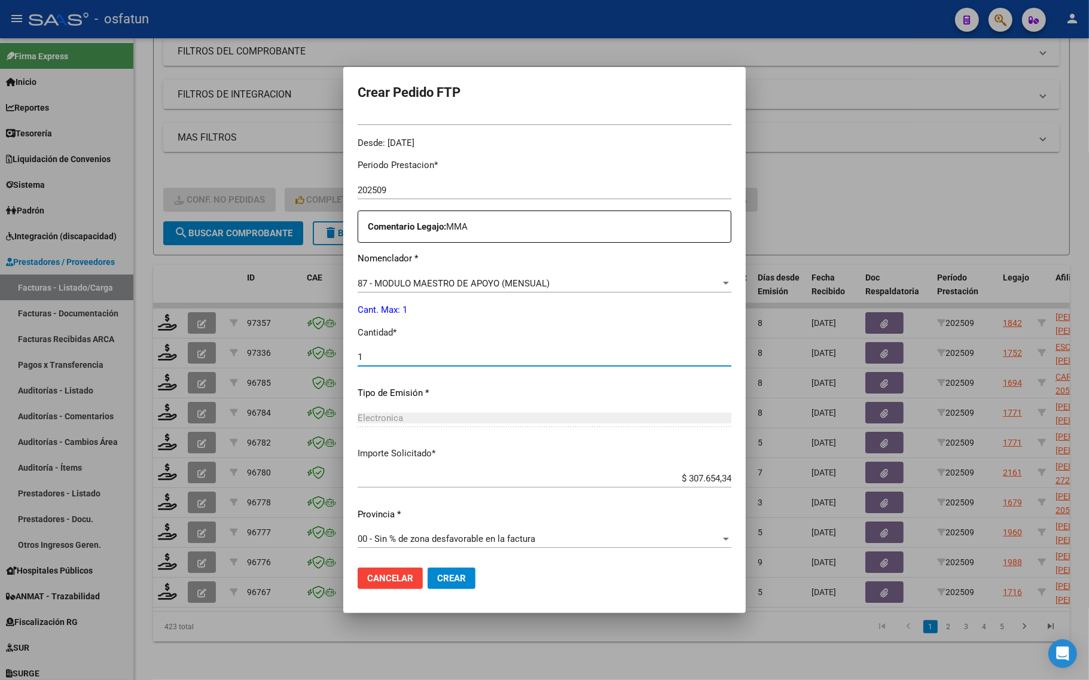
type input "1"
drag, startPoint x: 468, startPoint y: 574, endPoint x: 404, endPoint y: 584, distance: 65.4
click at [467, 574] on button "Crear" at bounding box center [452, 579] width 48 height 22
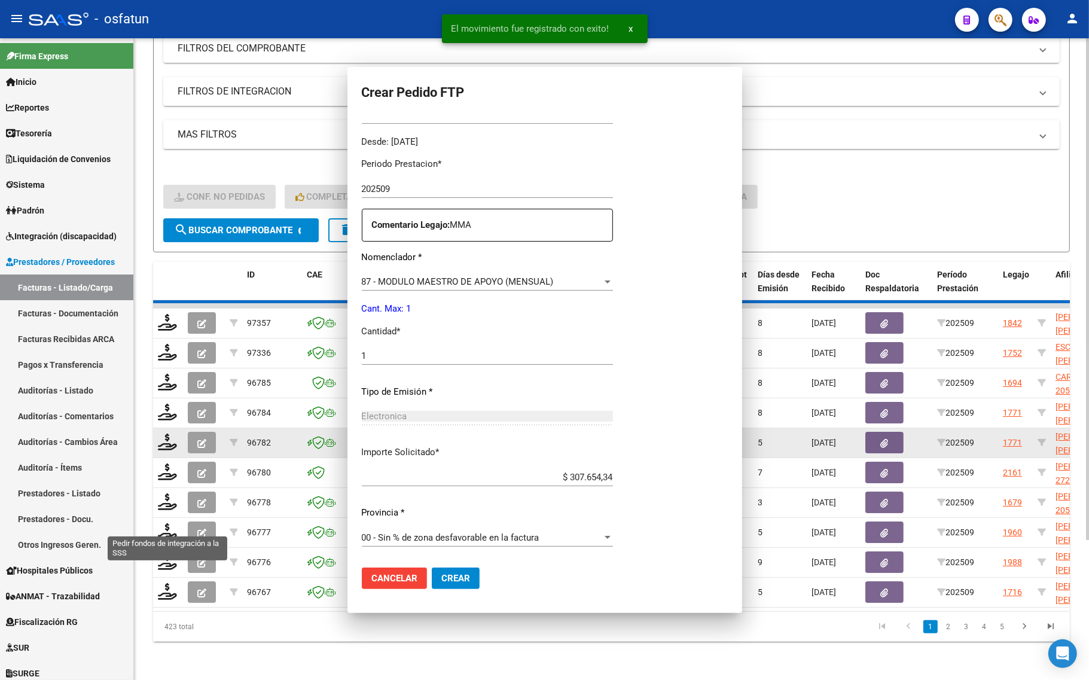
scroll to position [0, 0]
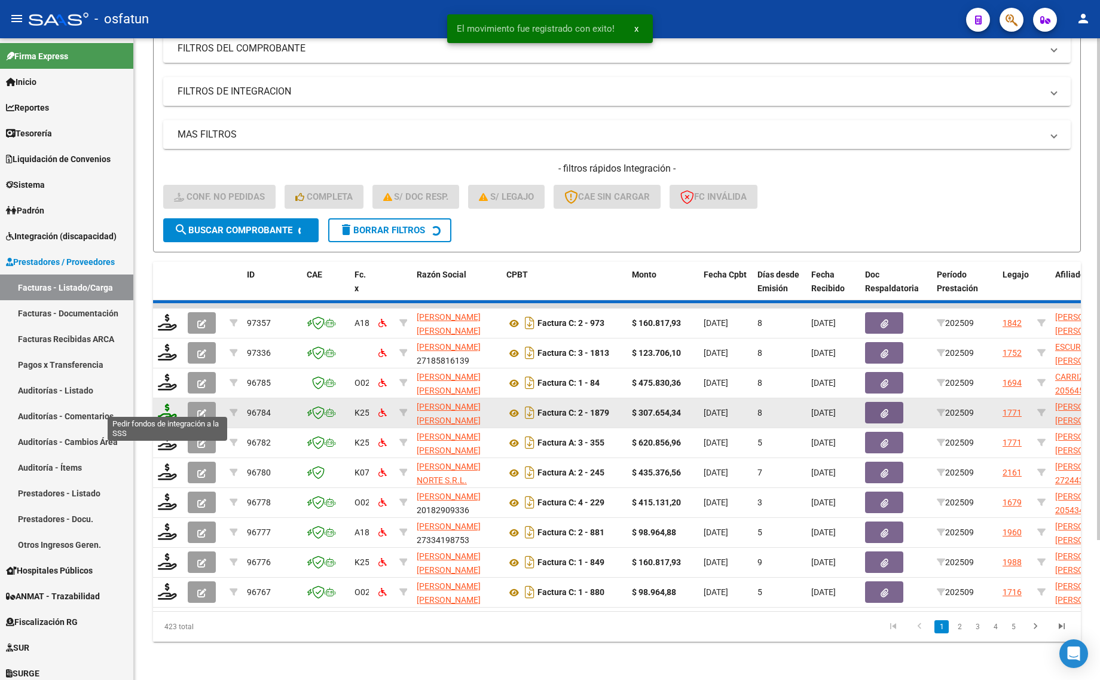
click at [168, 404] on icon at bounding box center [167, 412] width 19 height 17
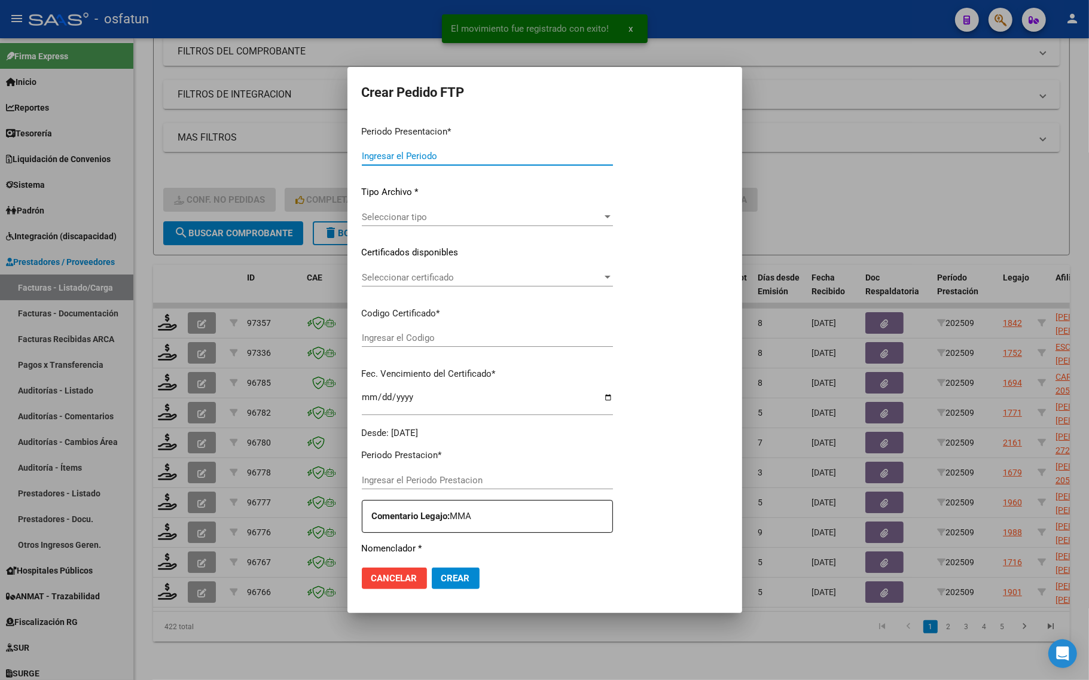
type input "202509"
type input "$ 620.856,96"
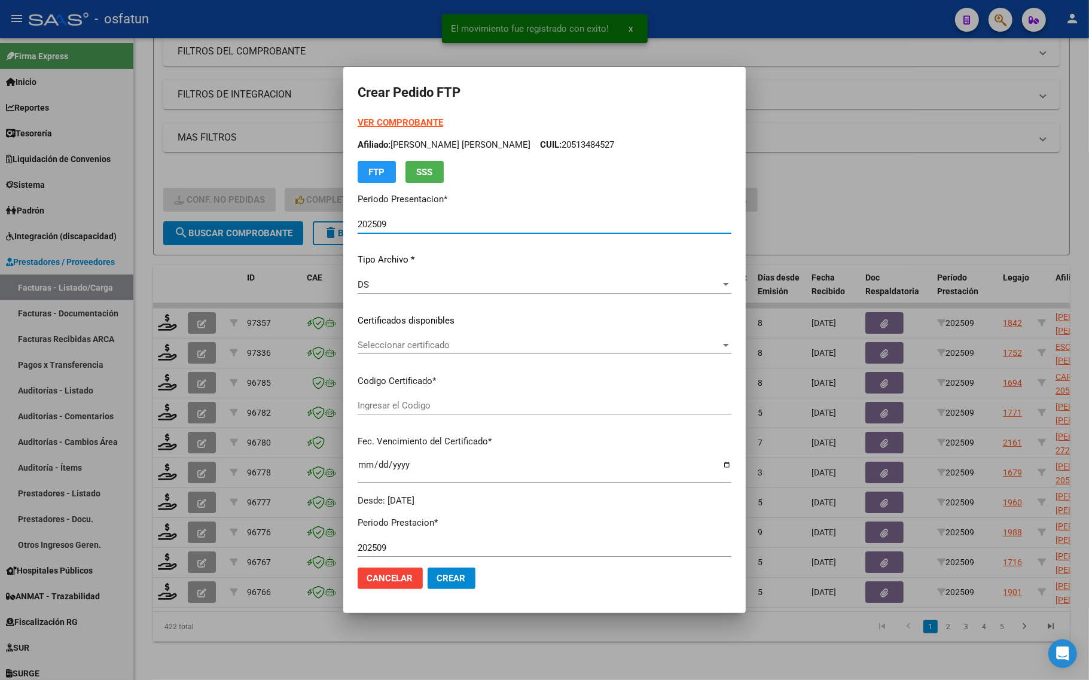
type input "ARG02000513484522025032720300327COR467"
type input "[DATE]"
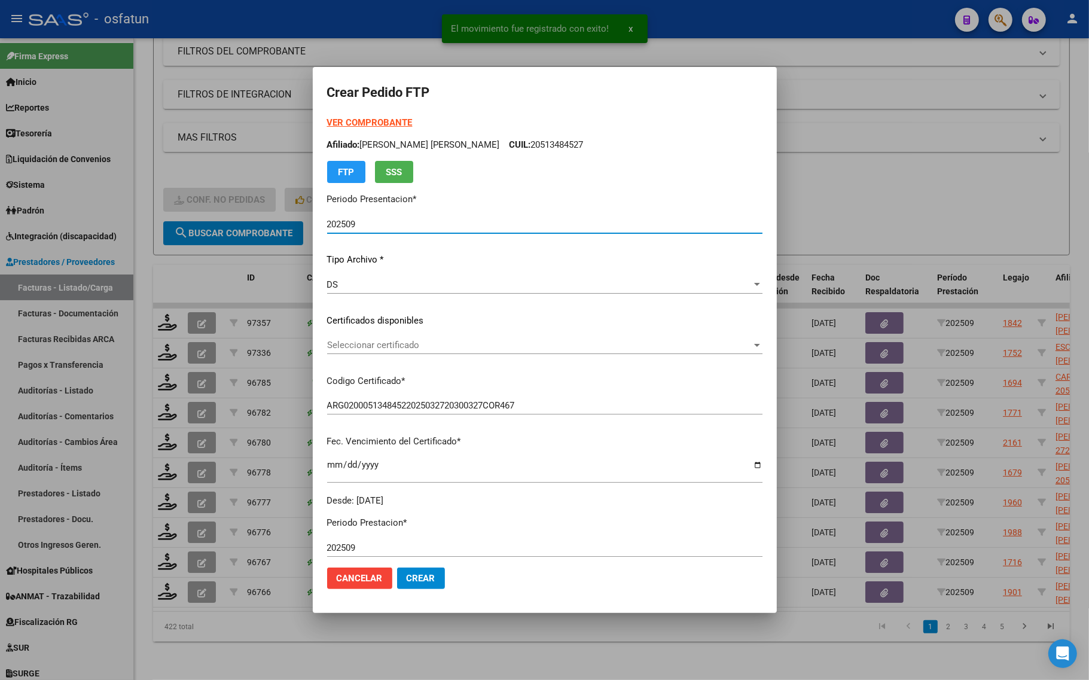
click at [381, 120] on strong "VER COMPROBANTE" at bounding box center [370, 122] width 86 height 11
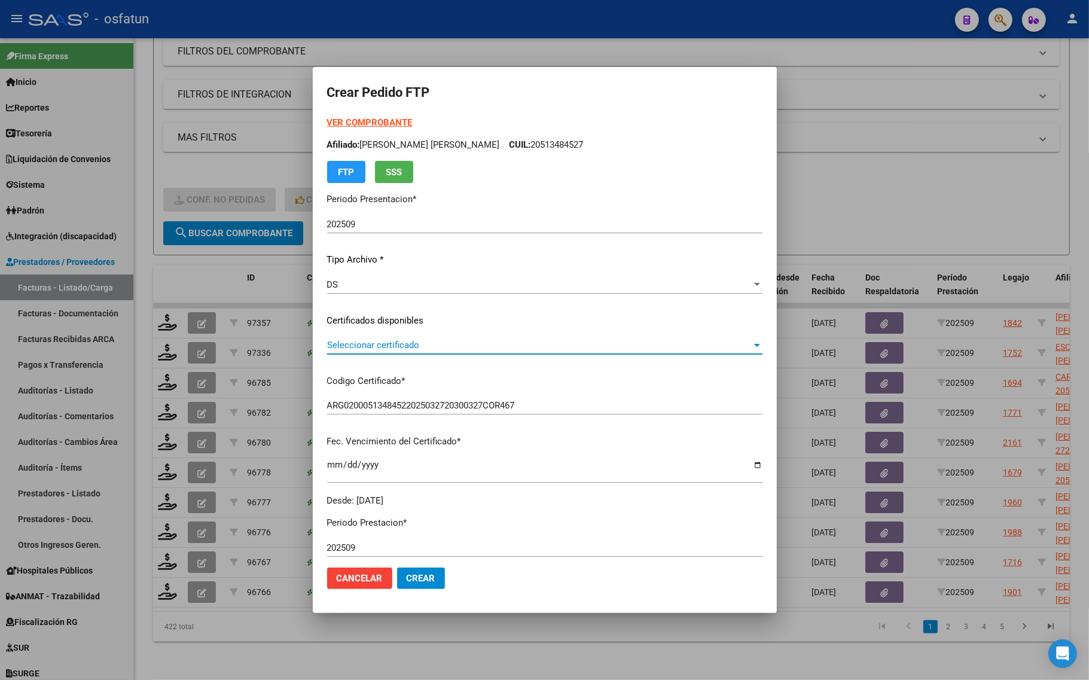
click at [404, 341] on span "Seleccionar certificado" at bounding box center [539, 345] width 425 height 11
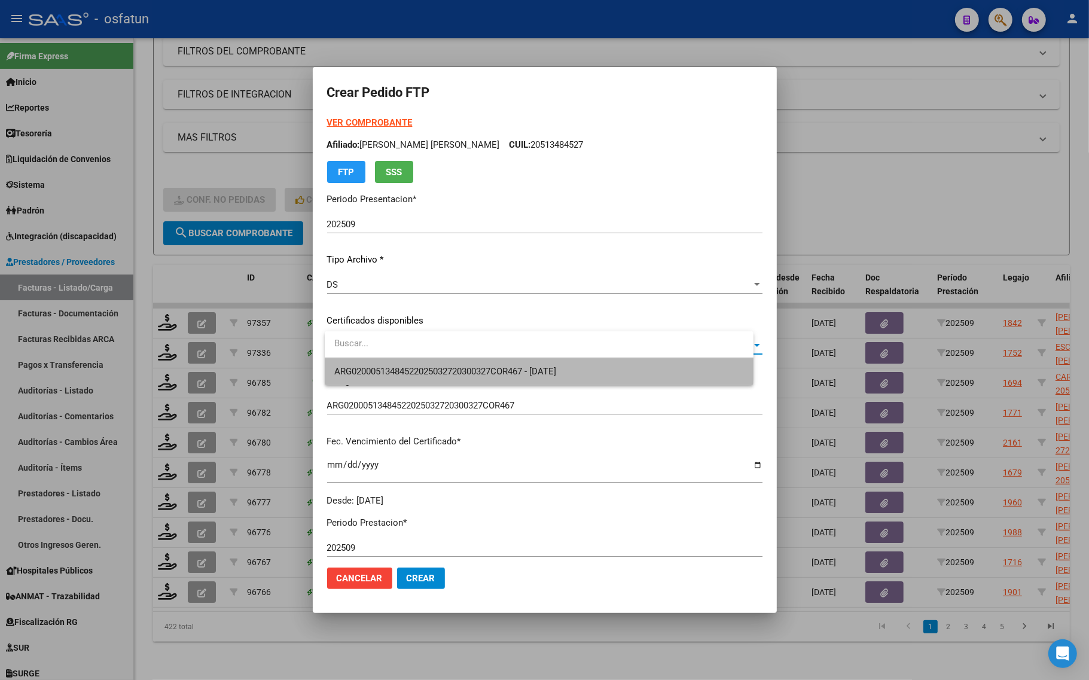
click at [405, 362] on span "ARG02000513484522025032720300327COR467 - 2030-03-27" at bounding box center [539, 371] width 410 height 27
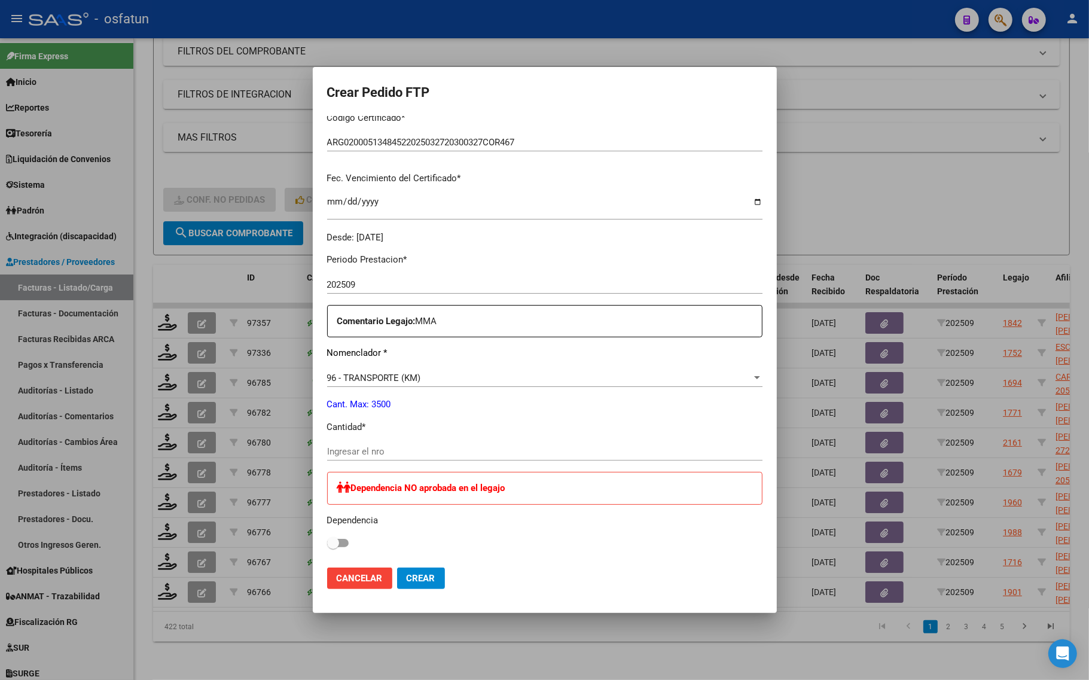
scroll to position [299, 0]
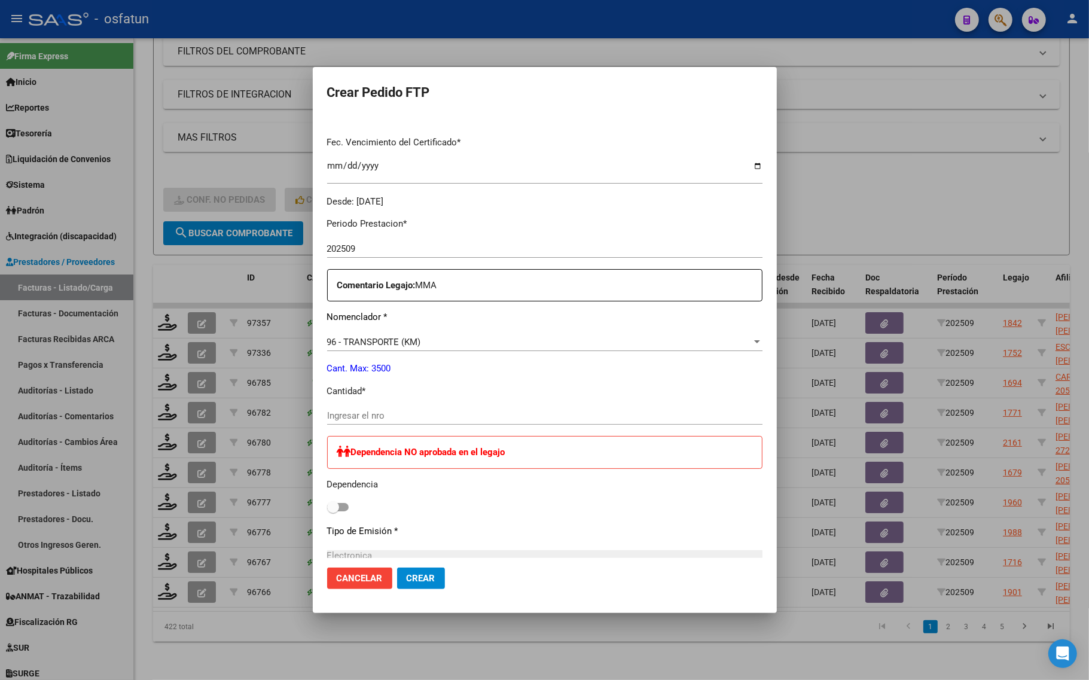
click at [398, 413] on input "Ingresar el nro" at bounding box center [544, 415] width 435 height 11
type input "1"
click at [353, 414] on input "Ingresar el nro" at bounding box center [544, 415] width 435 height 11
type input "1146"
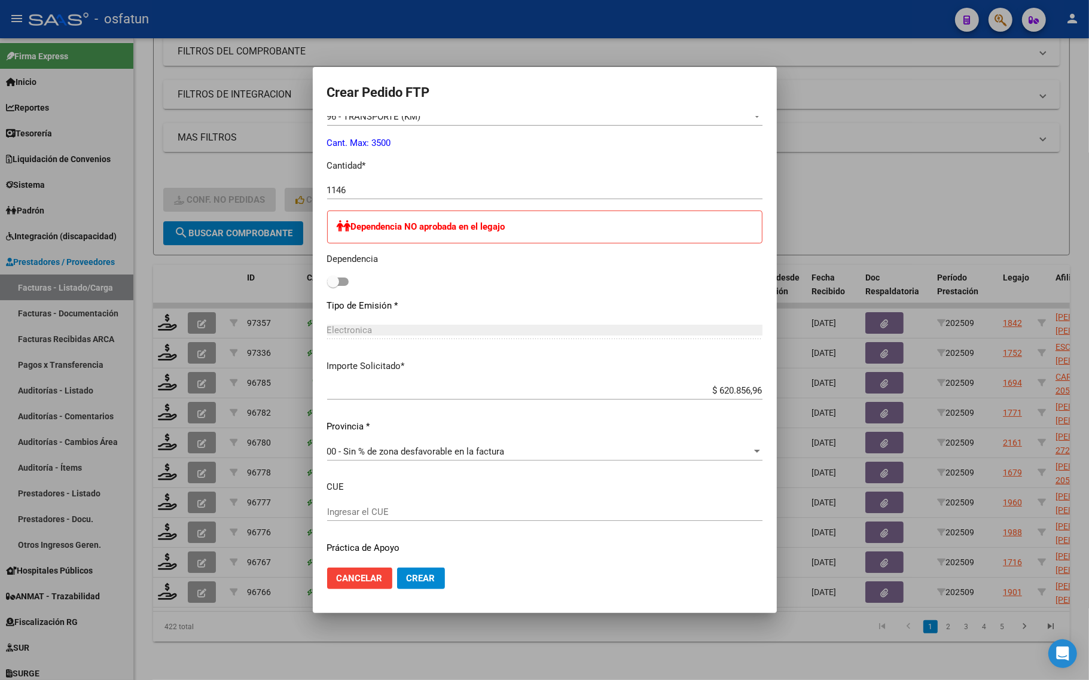
scroll to position [558, 0]
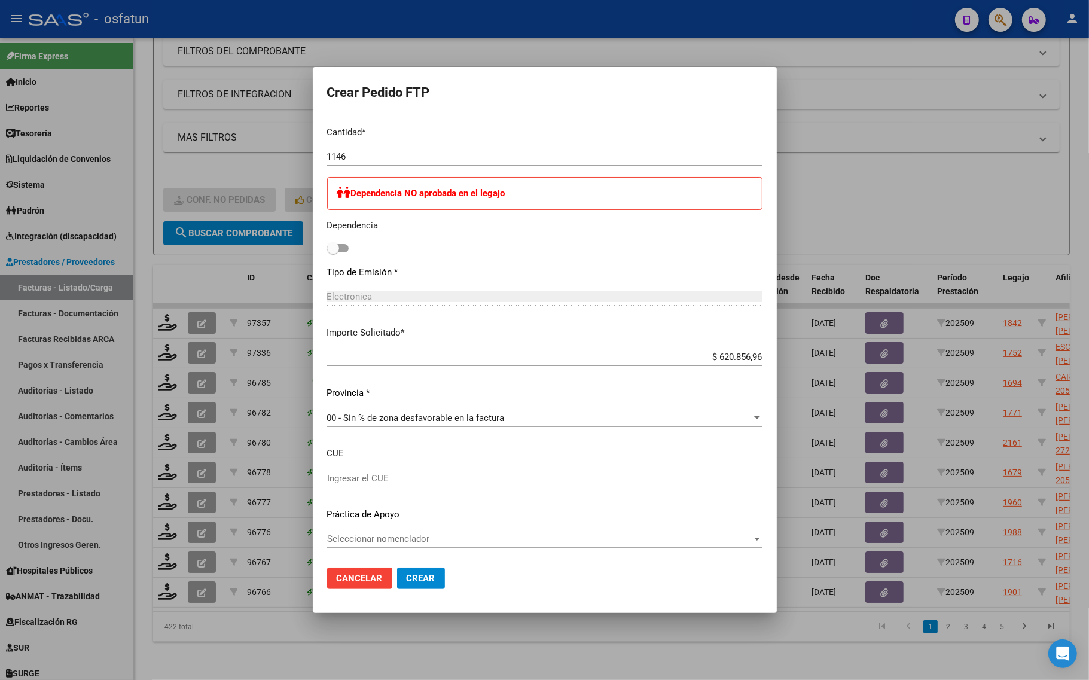
click at [420, 568] on button "Crear" at bounding box center [421, 579] width 48 height 22
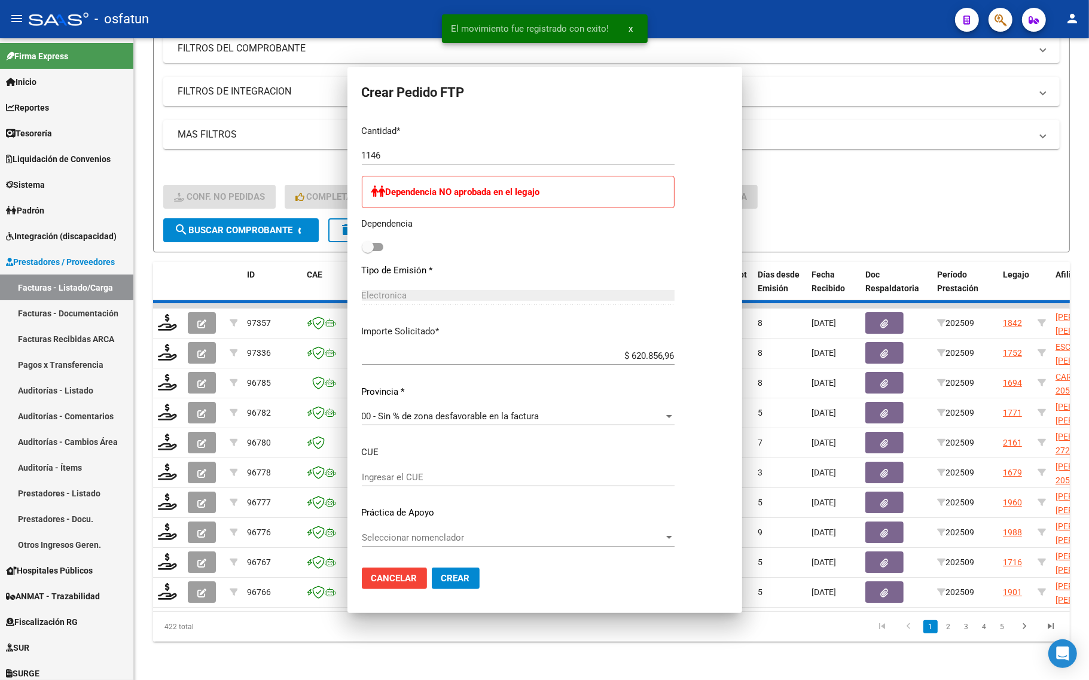
scroll to position [491, 0]
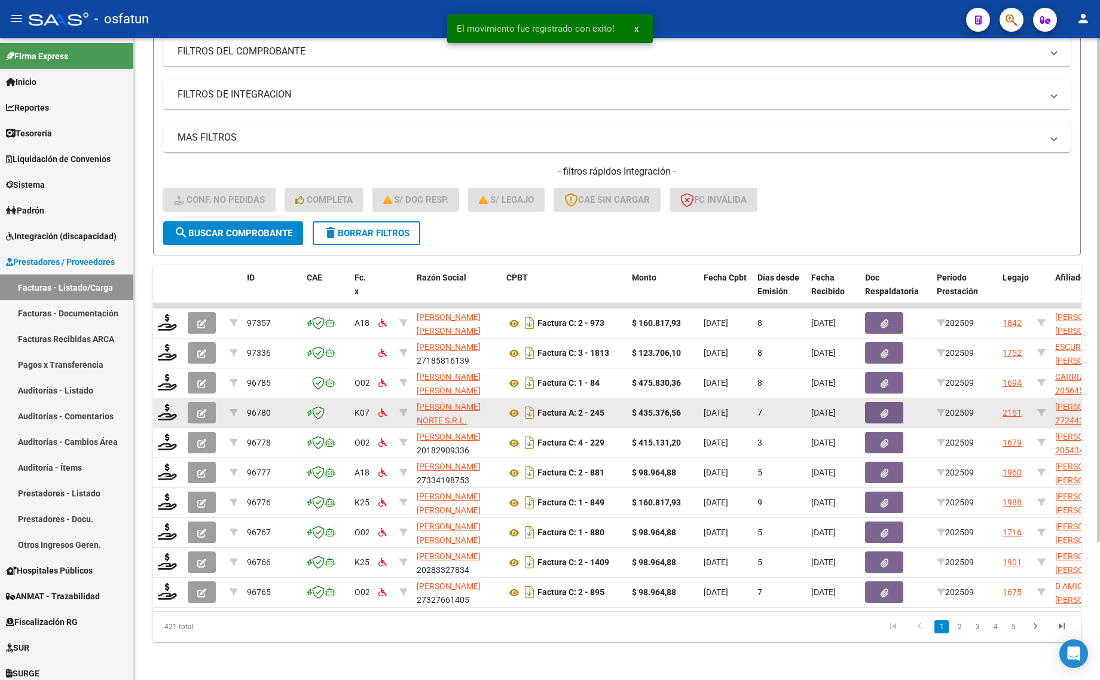
click at [164, 413] on datatable-body-cell at bounding box center [168, 412] width 30 height 29
click at [166, 404] on icon at bounding box center [167, 412] width 19 height 17
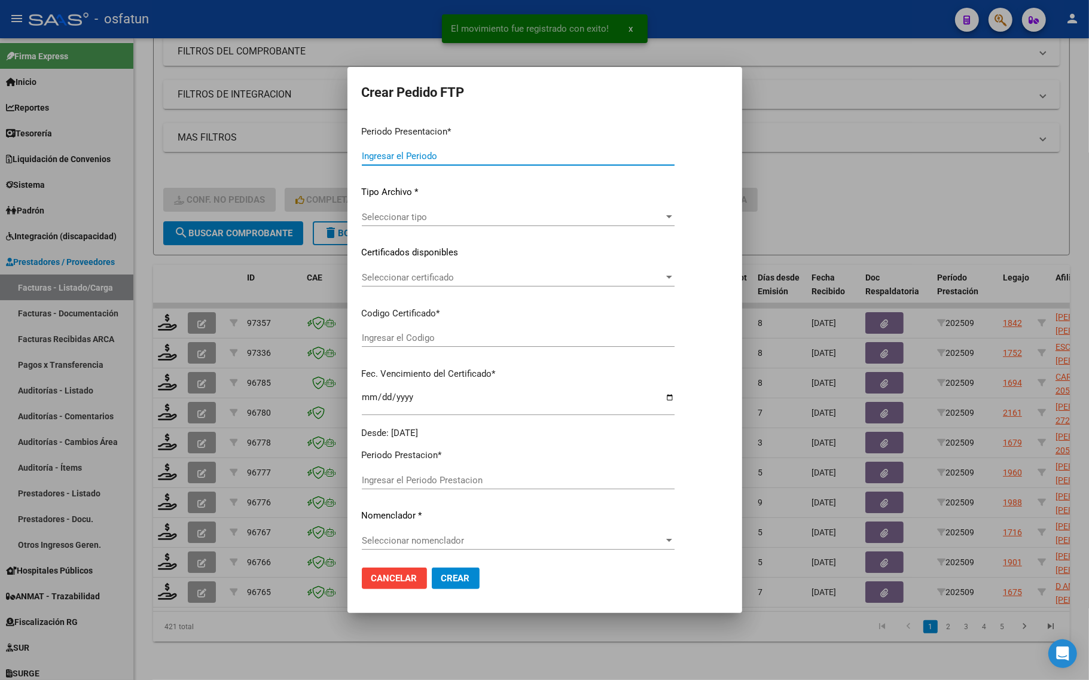
type input "202509"
type input "$ 435.376,56"
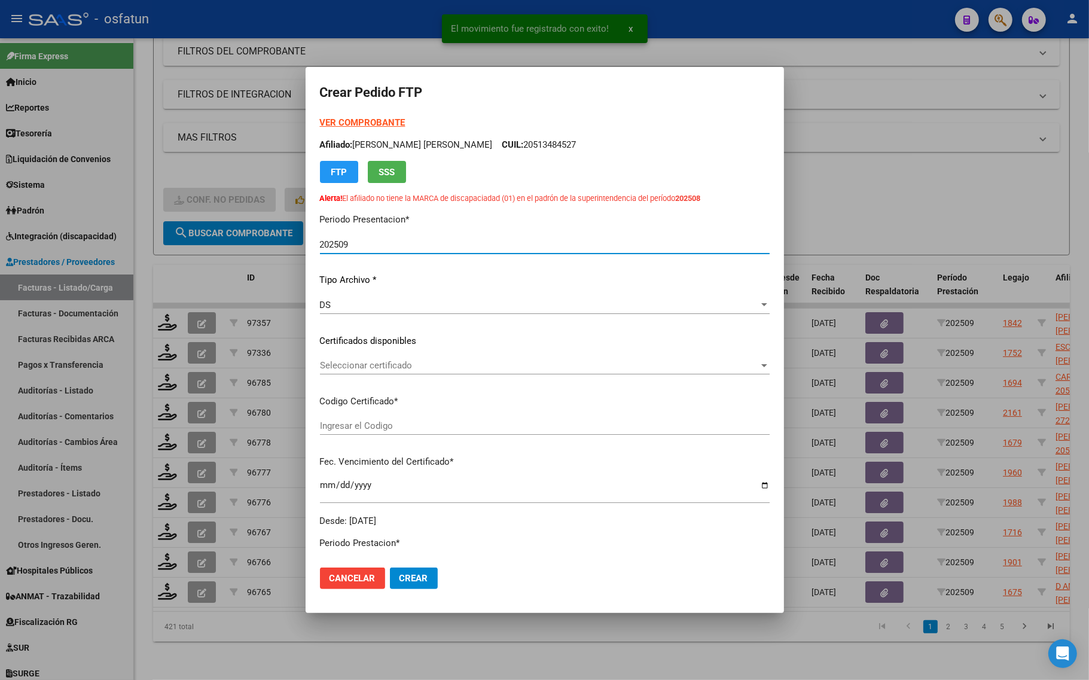
type input "ARG01000244323452025021920260219TUC137"
type input "2026-02-01"
click at [367, 124] on strong "VER COMPROBANTE" at bounding box center [363, 122] width 86 height 11
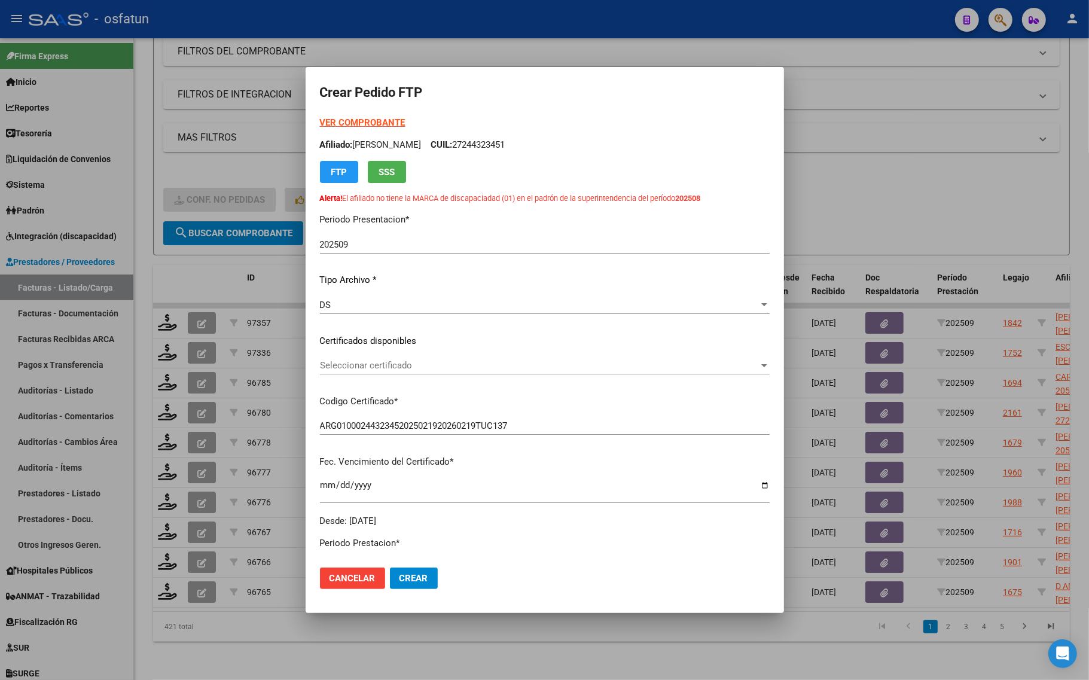
drag, startPoint x: 410, startPoint y: 357, endPoint x: 408, endPoint y: 364, distance: 6.8
click at [408, 364] on div "Seleccionar certificado Seleccionar certificado" at bounding box center [545, 365] width 450 height 18
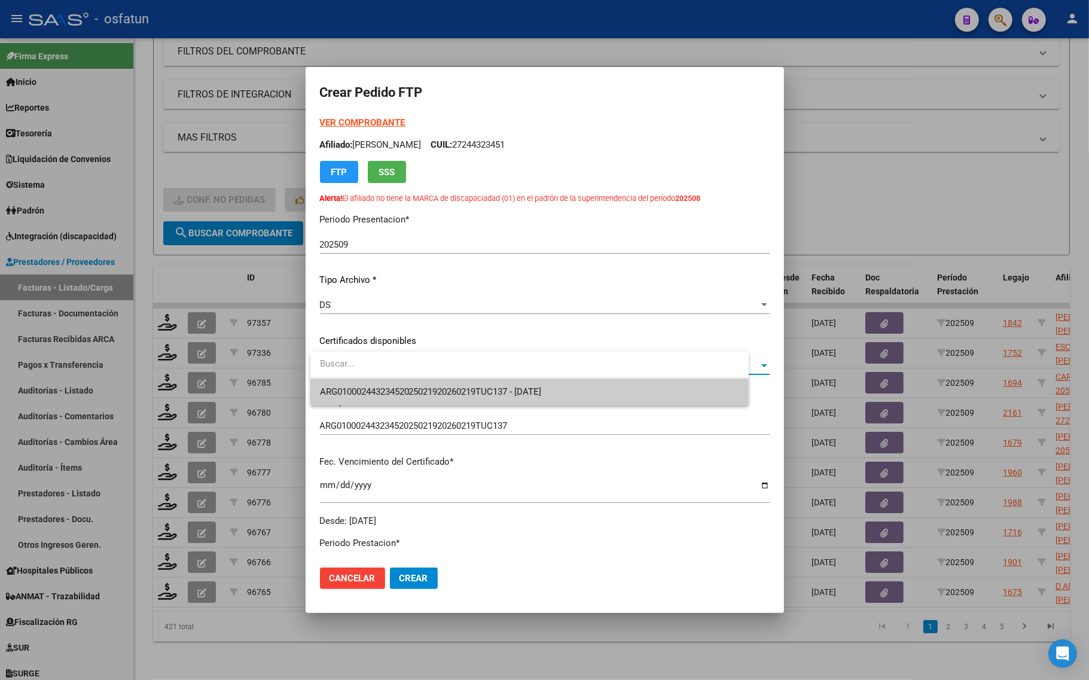
click at [408, 366] on input "dropdown search" at bounding box center [529, 363] width 438 height 27
click at [407, 392] on span "ARG01000244323452025021920260219TUC137 - 2026-02-01" at bounding box center [431, 391] width 222 height 11
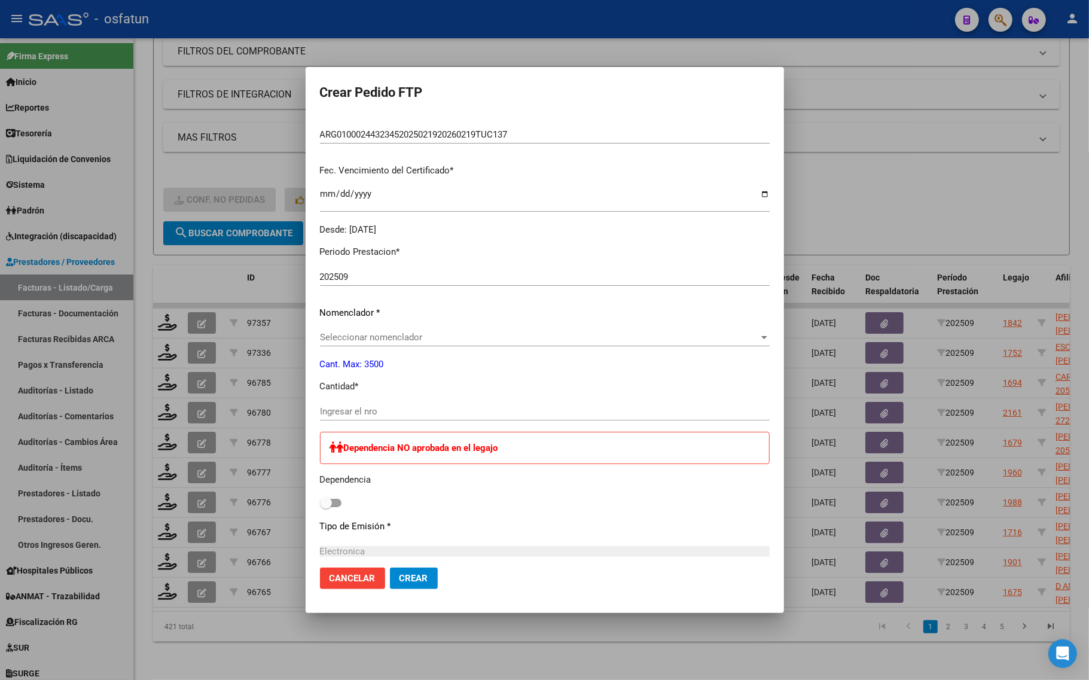
scroll to position [299, 0]
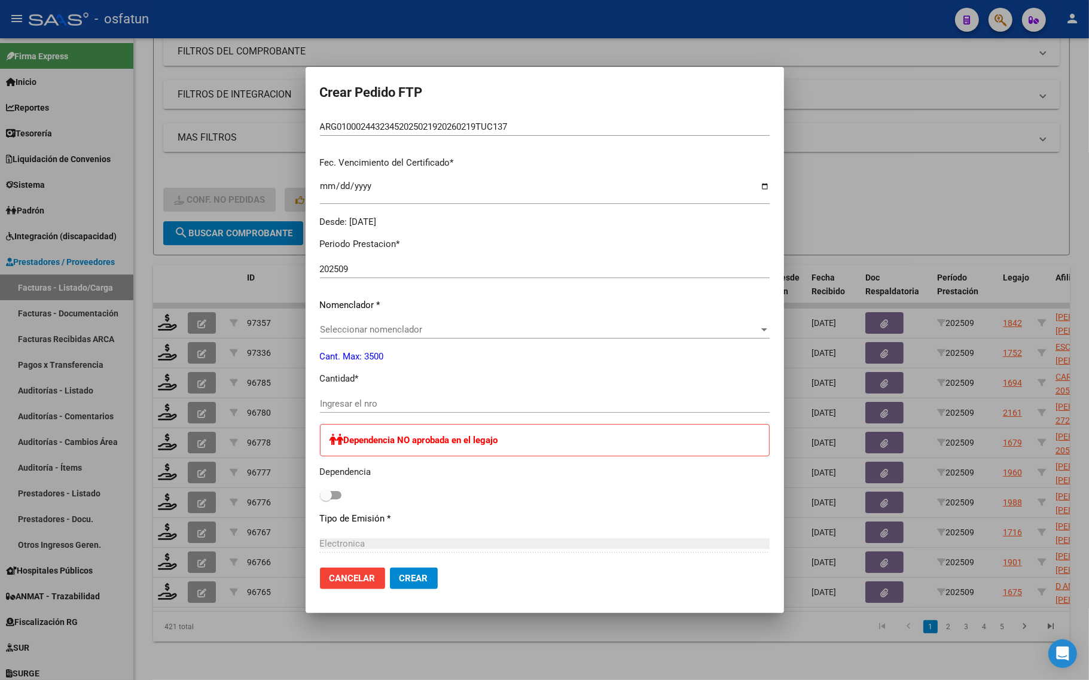
click at [408, 404] on input "Ingresar el nro" at bounding box center [545, 403] width 450 height 11
click at [385, 343] on div "Seleccionar nomenclador Seleccionar nomenclador" at bounding box center [545, 335] width 450 height 29
click at [383, 335] on div "Seleccionar nomenclador Seleccionar nomenclador" at bounding box center [545, 330] width 450 height 18
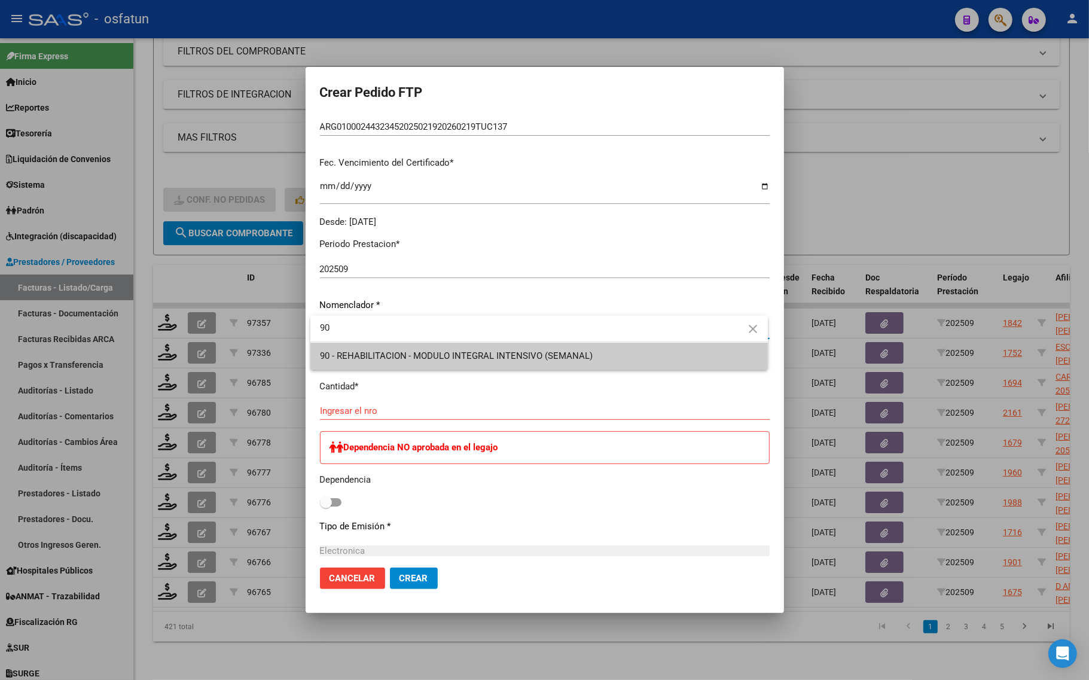
type input "90"
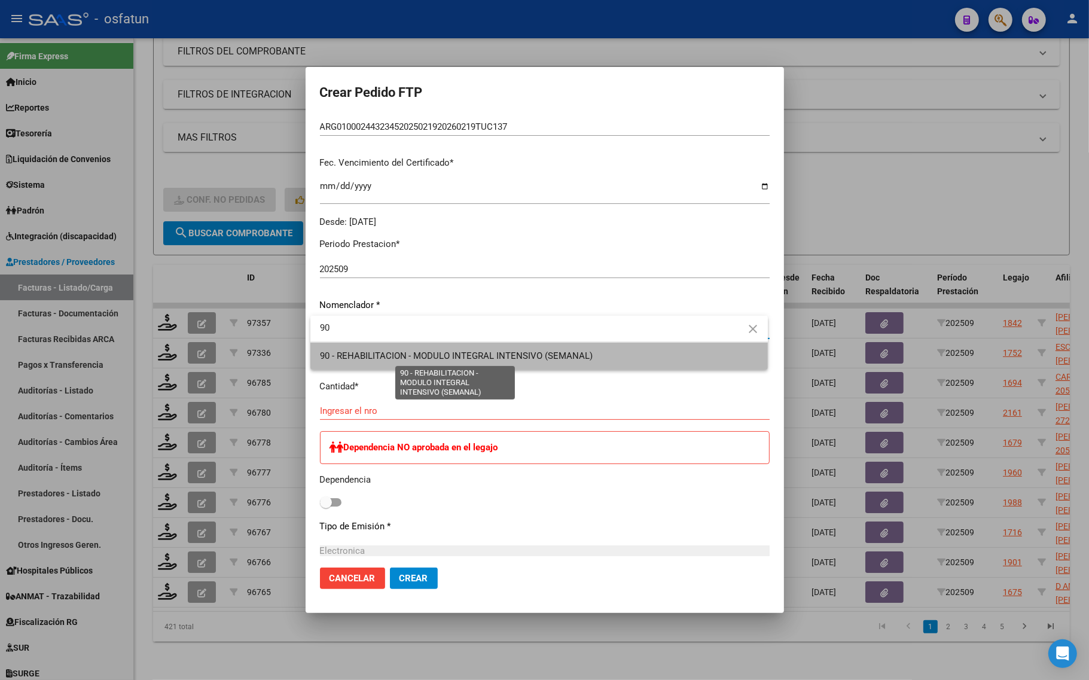
click at [389, 350] on span "90 - REHABILITACION - MODULO INTEGRAL INTENSIVO (SEMANAL)" at bounding box center [456, 355] width 273 height 11
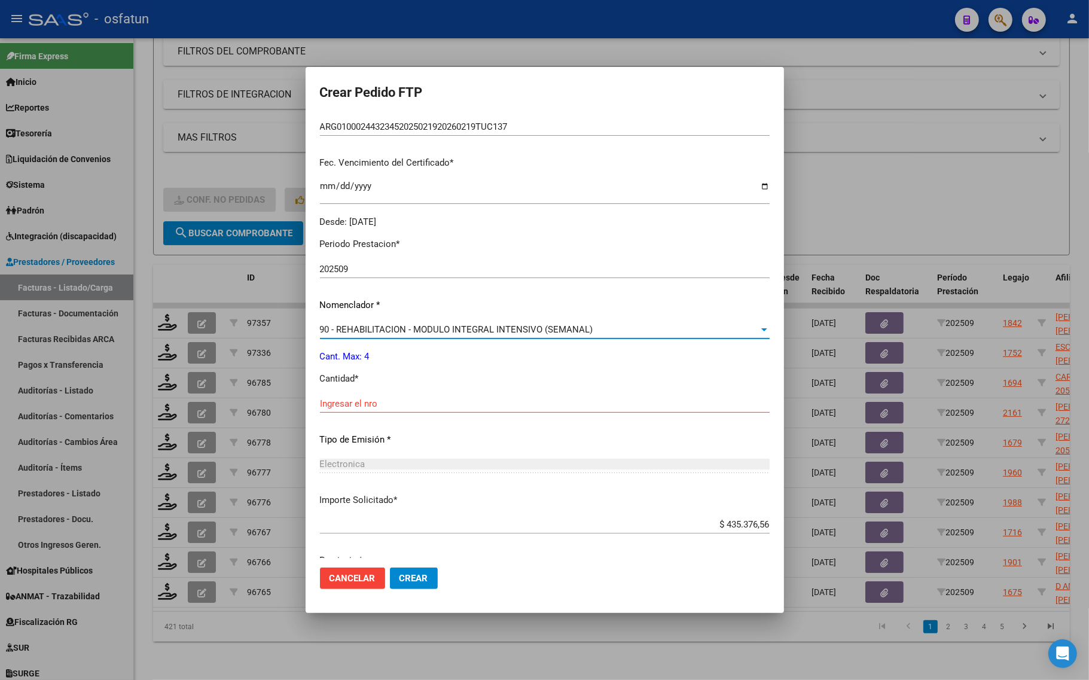
click at [388, 393] on div "Periodo Prestacion * 202509 Ingresar el Periodo Prestacion Nomenclador * 90 - R…" at bounding box center [545, 416] width 450 height 377
click at [388, 395] on div "Periodo Prestacion * 202509 Ingresar el Periodo Prestacion Nomenclador * 90 - R…" at bounding box center [545, 416] width 450 height 377
click at [386, 401] on input "Ingresar el nro" at bounding box center [545, 403] width 450 height 11
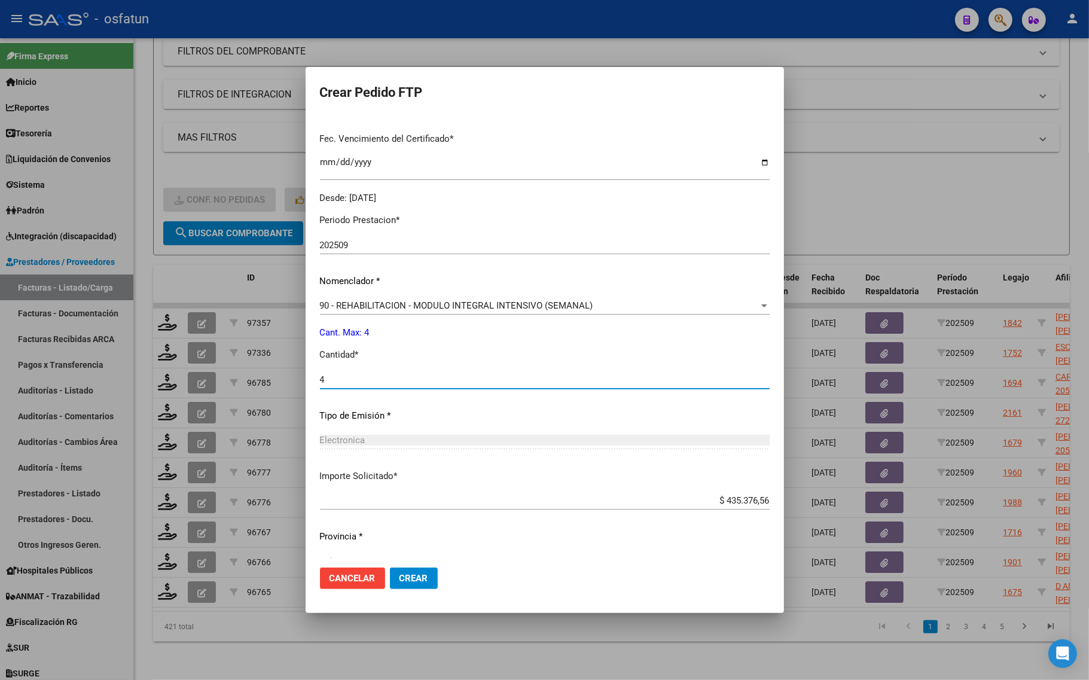
scroll to position [345, 0]
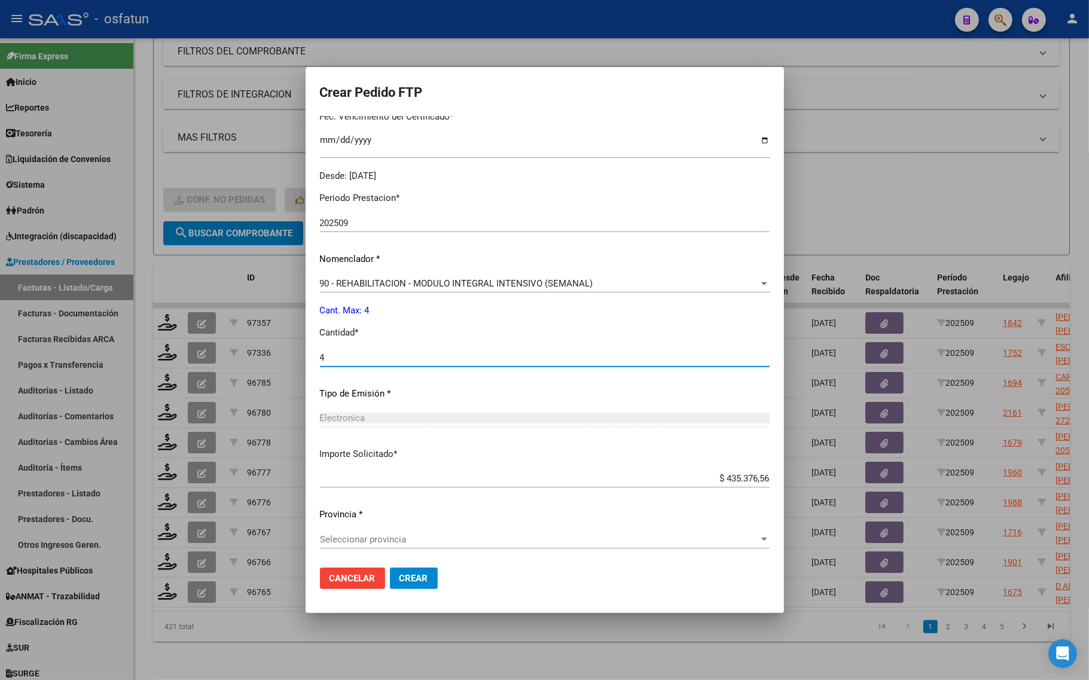
type input "4"
click at [378, 538] on span "Seleccionar provincia" at bounding box center [539, 539] width 439 height 11
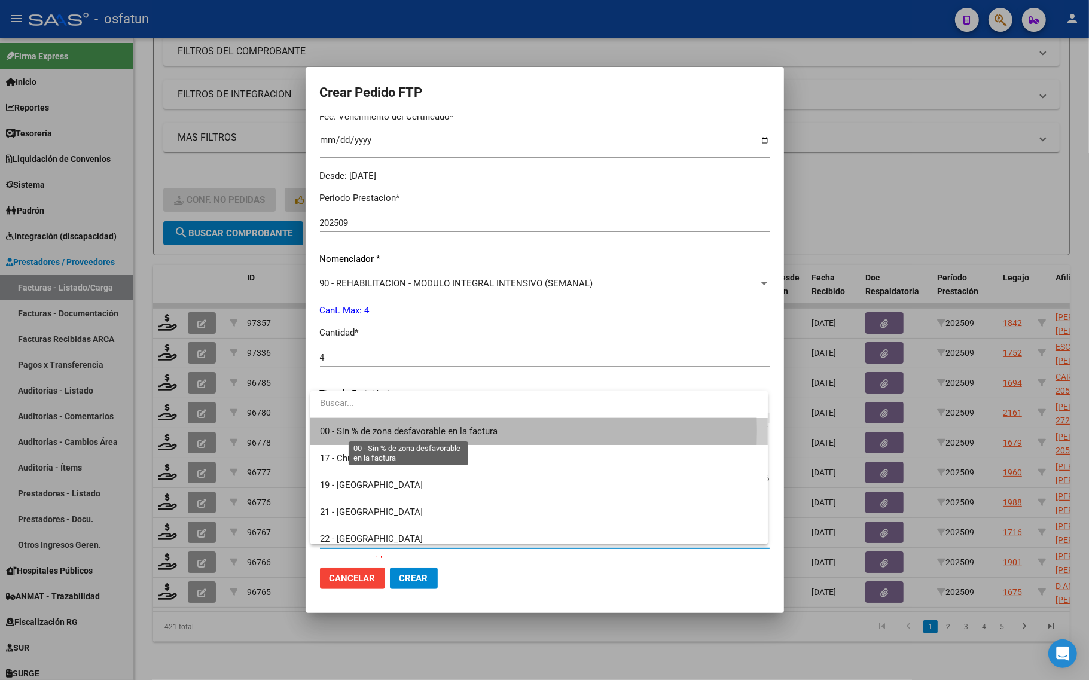
click at [371, 431] on span "00 - Sin % de zona desfavorable en la factura" at bounding box center [409, 431] width 178 height 11
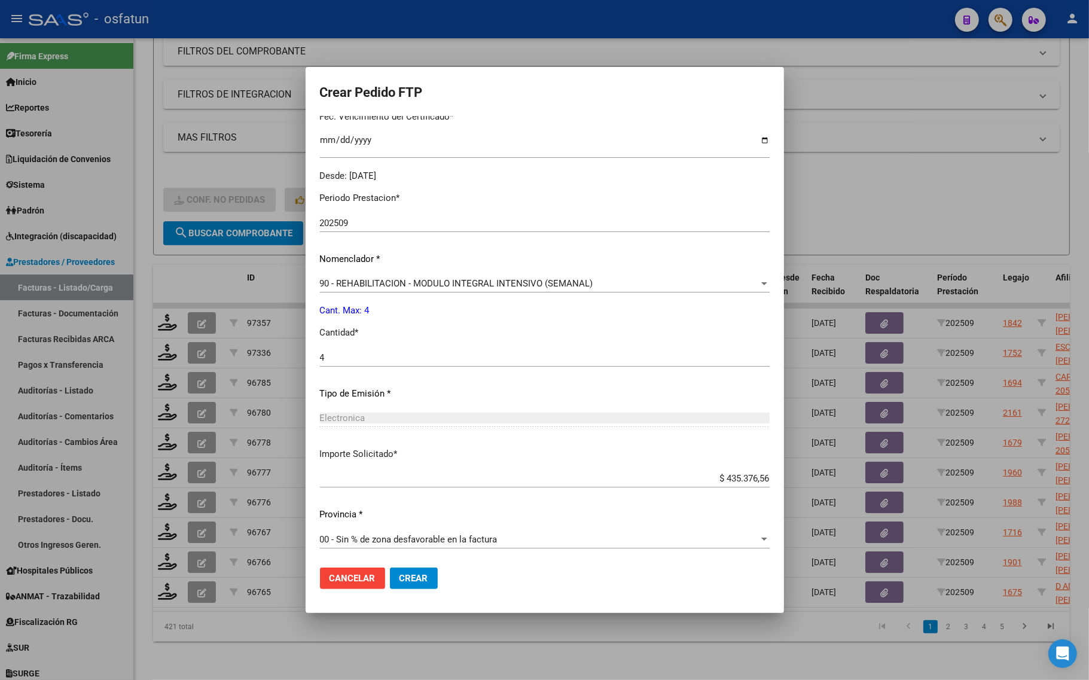
click at [404, 563] on mat-dialog-actions "Cancelar Crear" at bounding box center [545, 578] width 450 height 41
click at [399, 577] on span "Crear" at bounding box center [413, 578] width 29 height 11
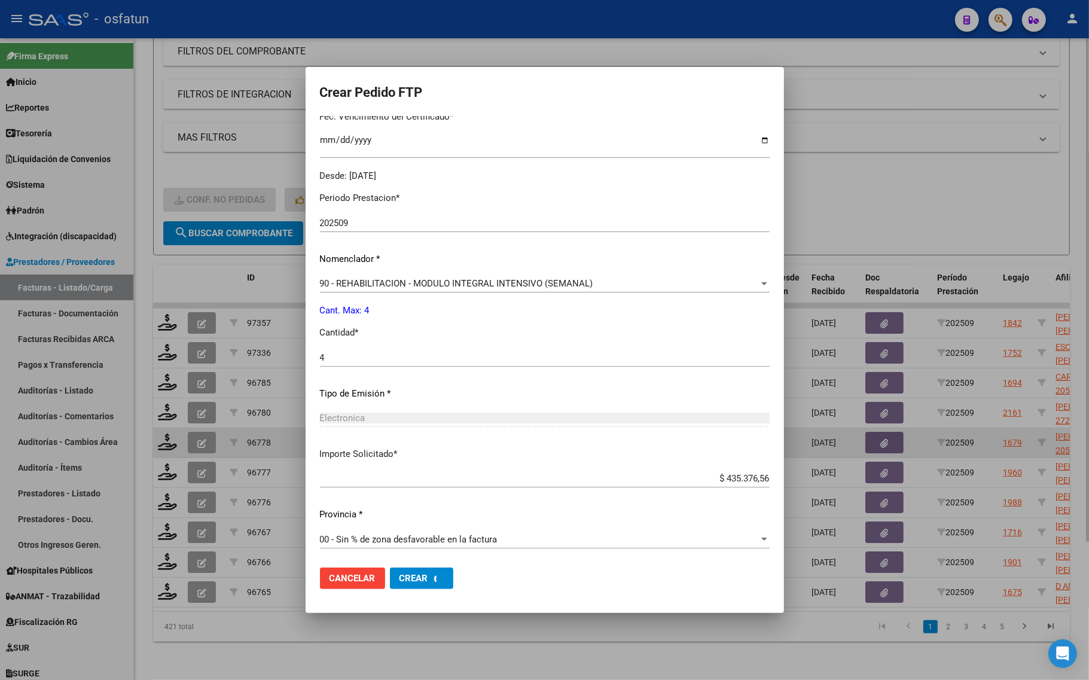
scroll to position [0, 0]
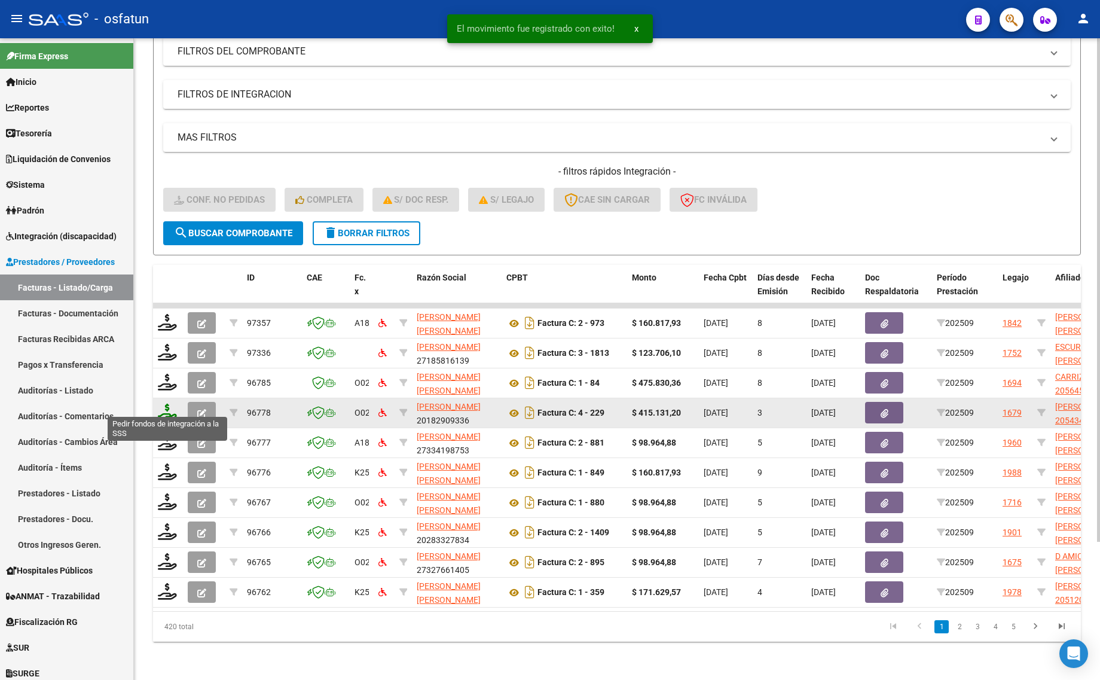
click at [158, 404] on icon at bounding box center [167, 412] width 19 height 17
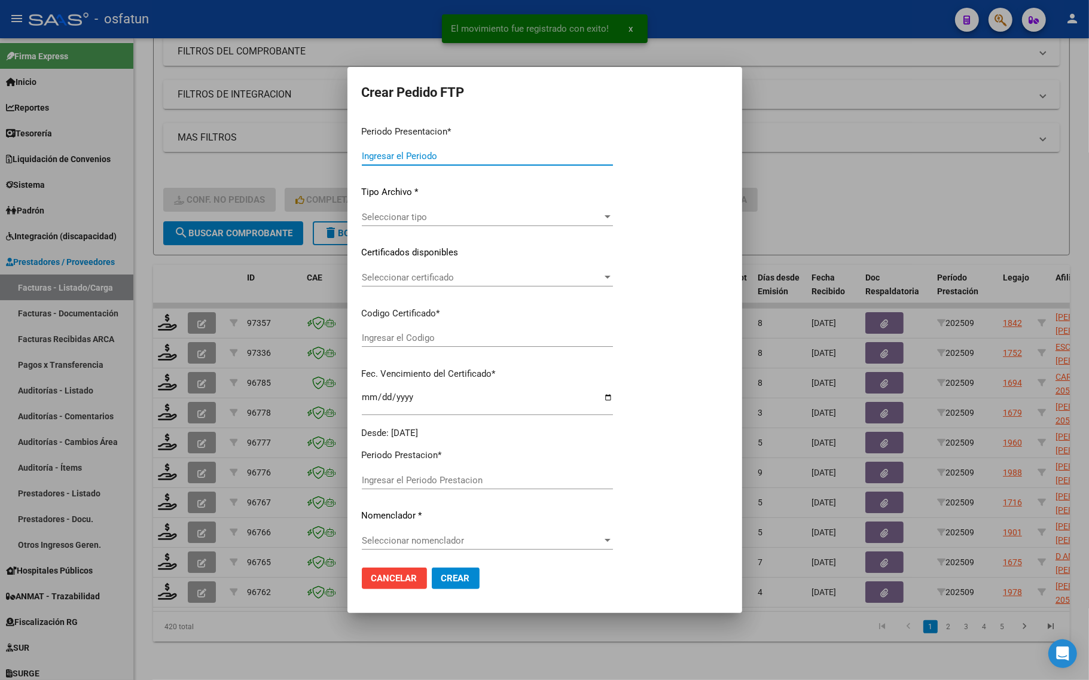
type input "202509"
type input "$ 415.131,20"
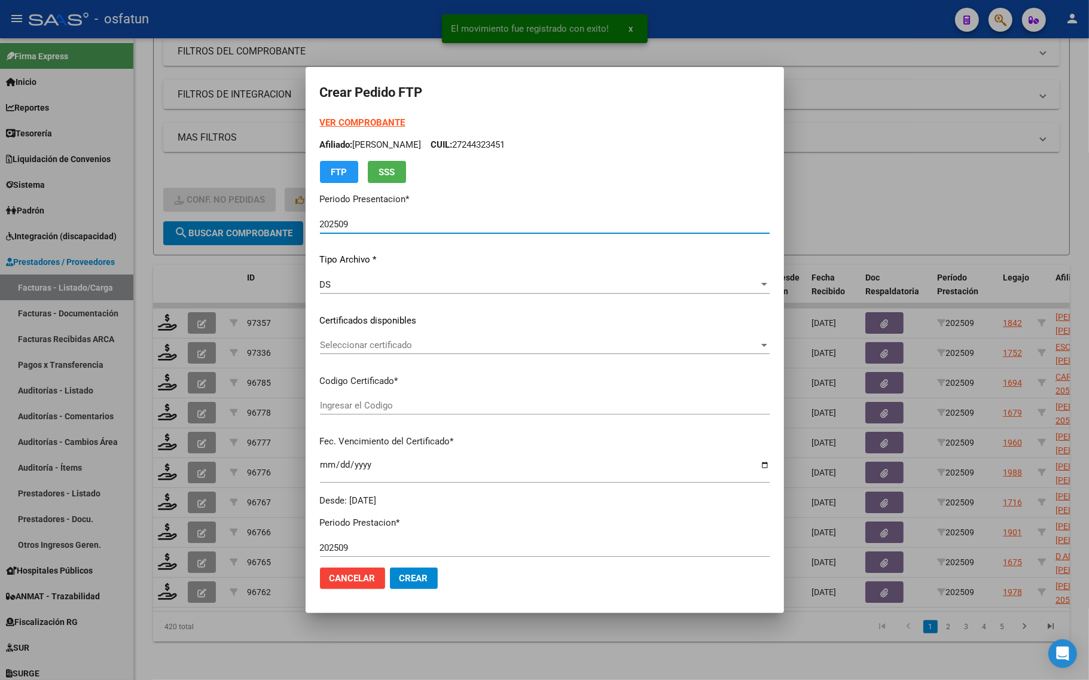
type input "ARG02000543480302022022320270223BS436"
type input "2027-02-23"
click at [358, 120] on strong "VER COMPROBANTE" at bounding box center [363, 122] width 86 height 11
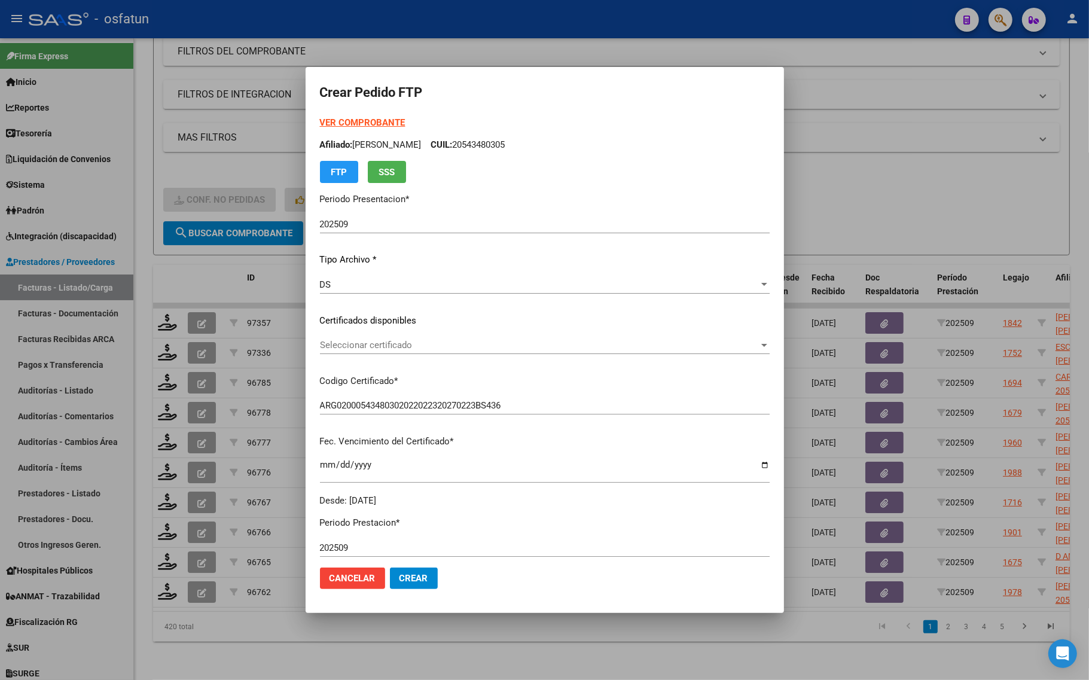
click at [423, 353] on div "Seleccionar certificado Seleccionar certificado" at bounding box center [545, 345] width 450 height 18
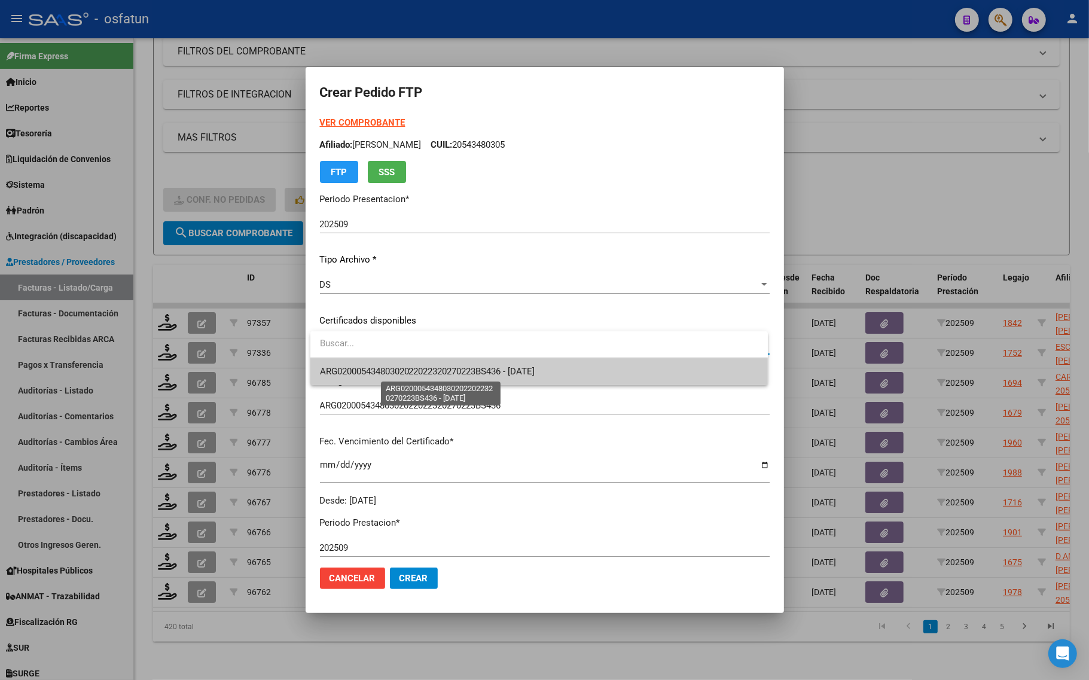
click at [429, 373] on span "ARG02000543480302022022320270223BS436 - 2027-02-23" at bounding box center [427, 371] width 215 height 11
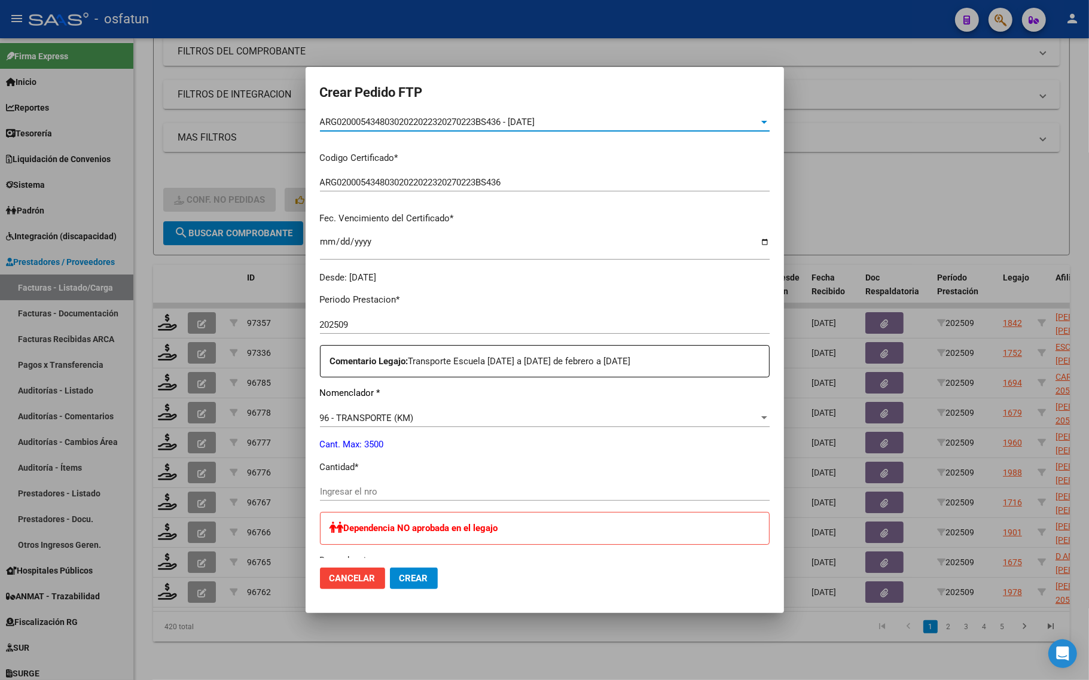
scroll to position [224, 0]
click at [371, 488] on div "Periodo Prestacion * 202509 Ingresar el Periodo Prestacion Comentario Legajo: T…" at bounding box center [545, 588] width 450 height 610
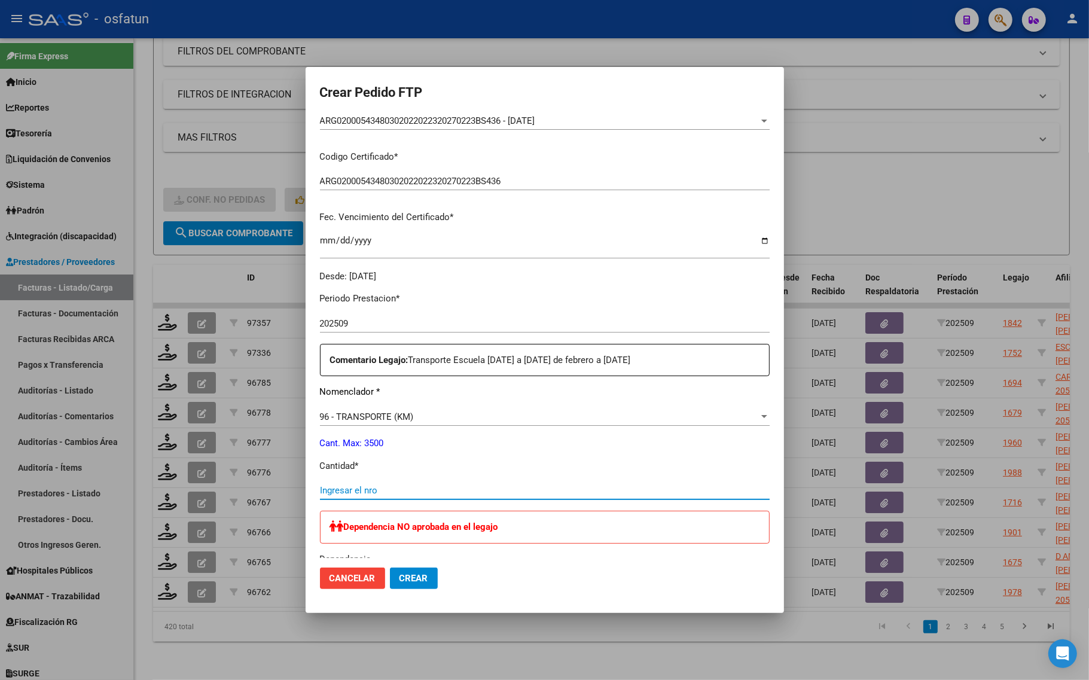
click at [370, 490] on input "Ingresar el nro" at bounding box center [545, 490] width 450 height 11
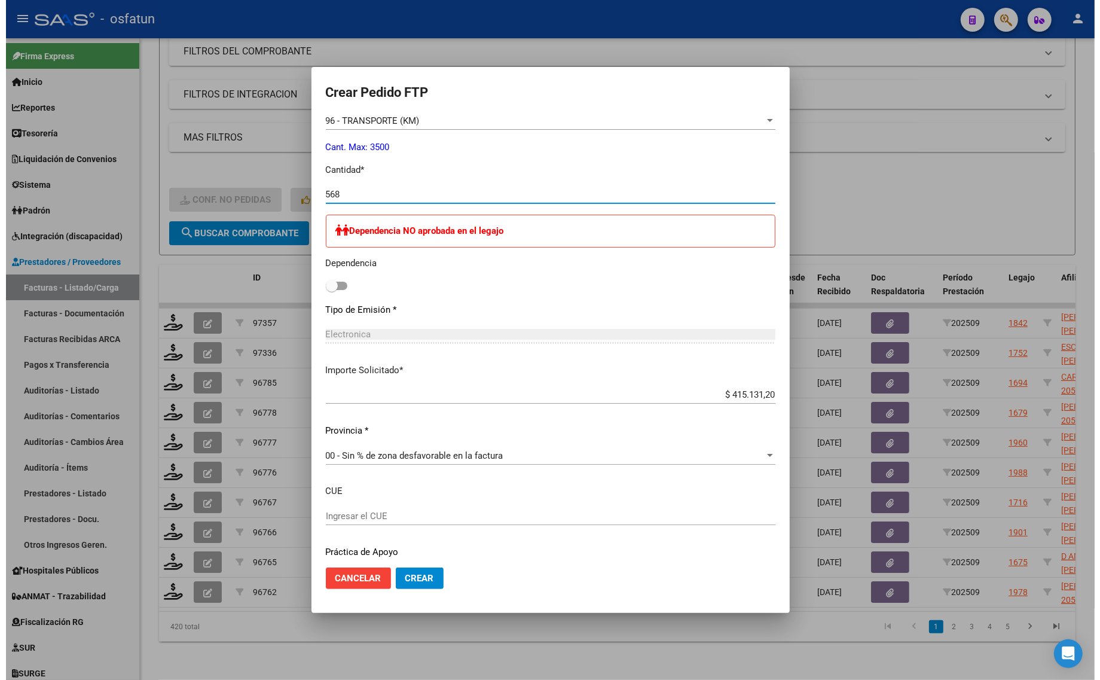
scroll to position [558, 0]
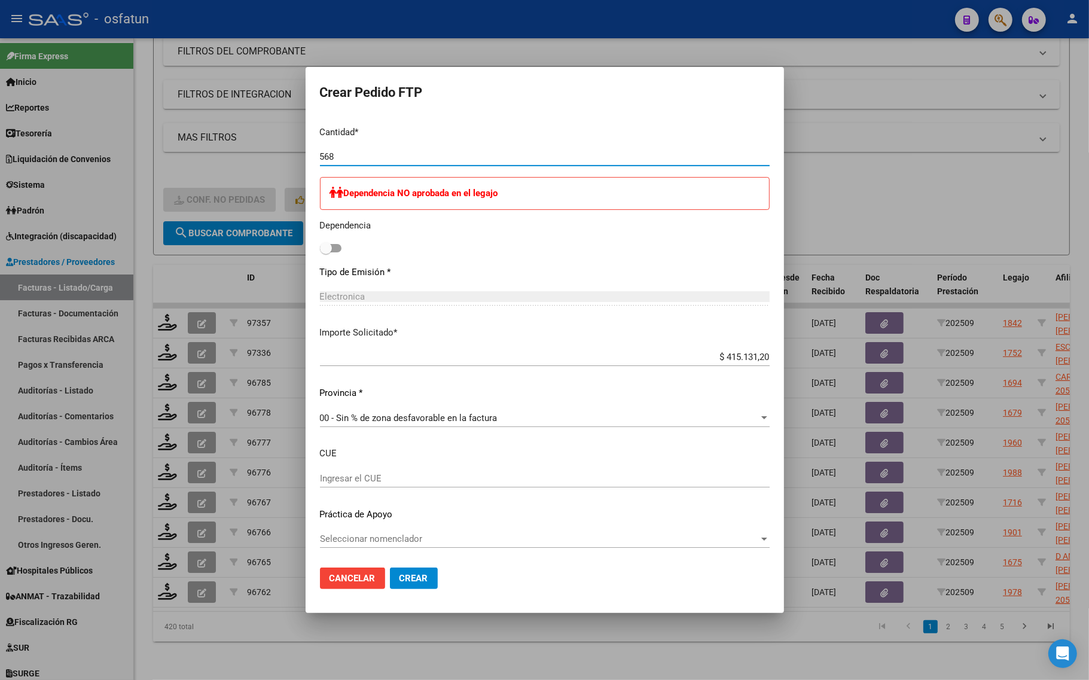
type input "568"
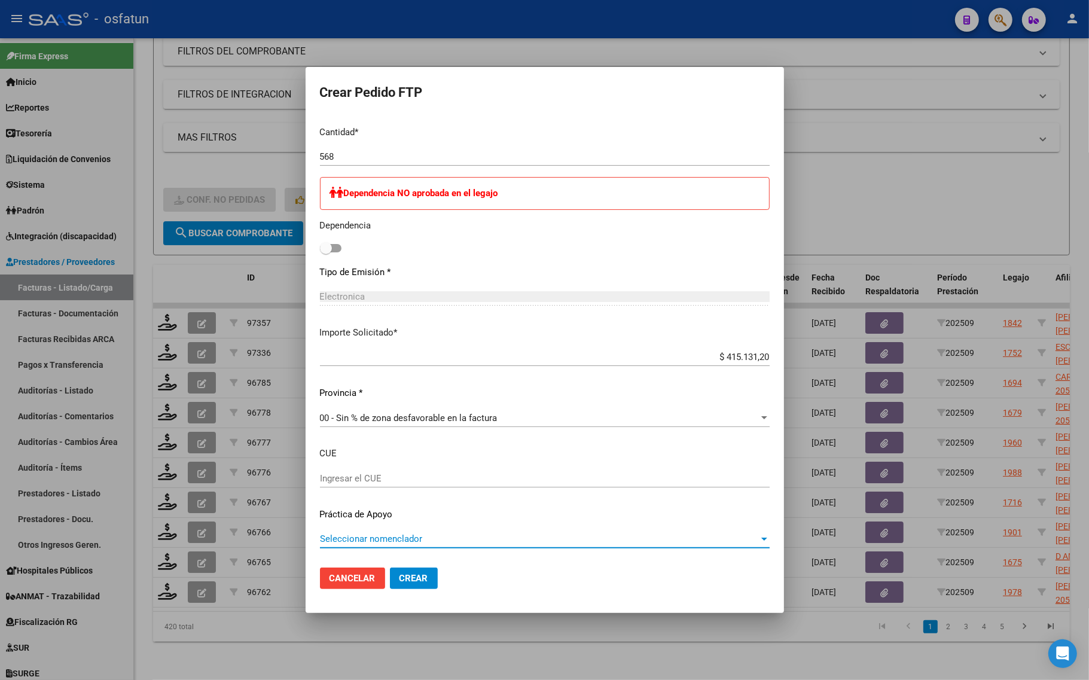
click at [396, 536] on span "Seleccionar nomenclador" at bounding box center [539, 538] width 439 height 11
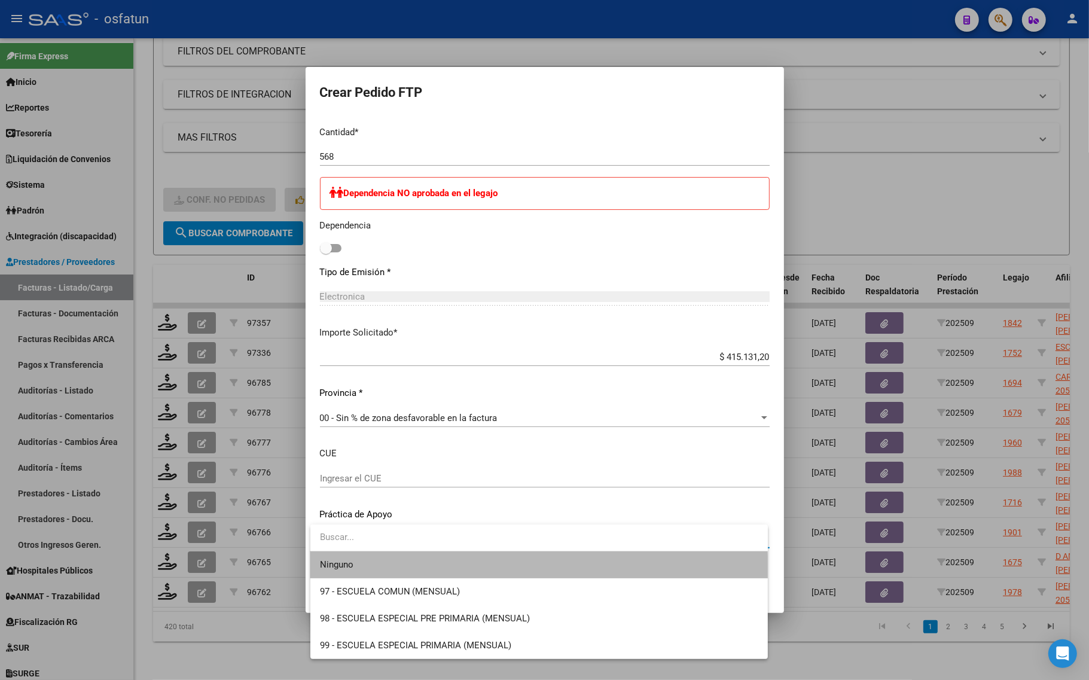
click at [382, 575] on span "Ninguno" at bounding box center [539, 564] width 438 height 27
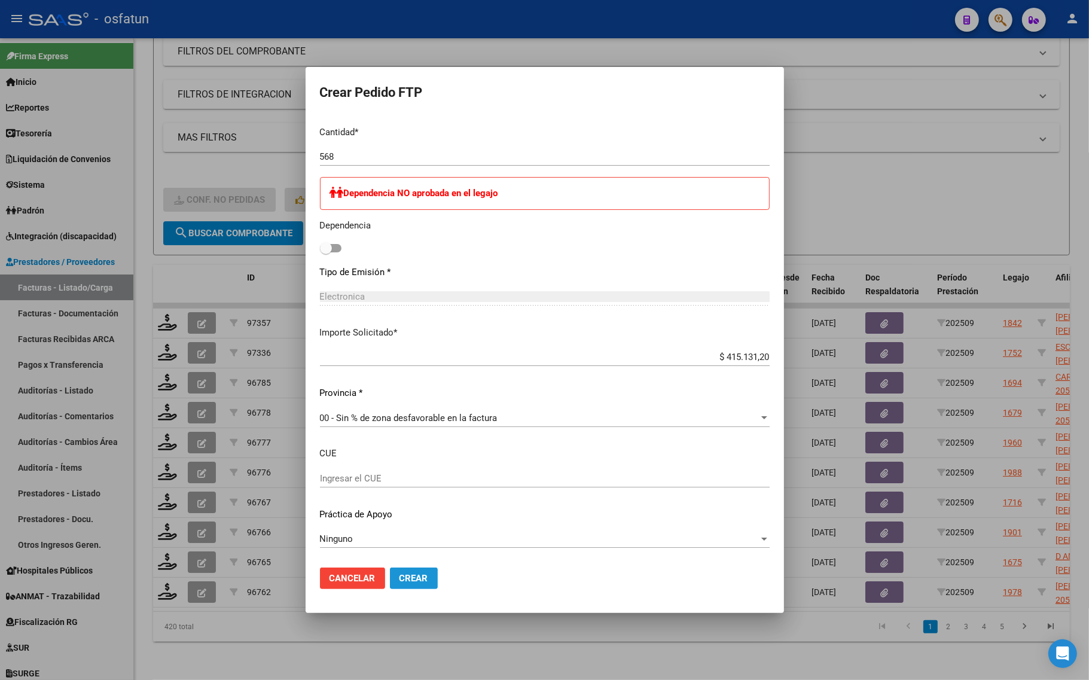
click at [410, 577] on span "Crear" at bounding box center [413, 578] width 29 height 11
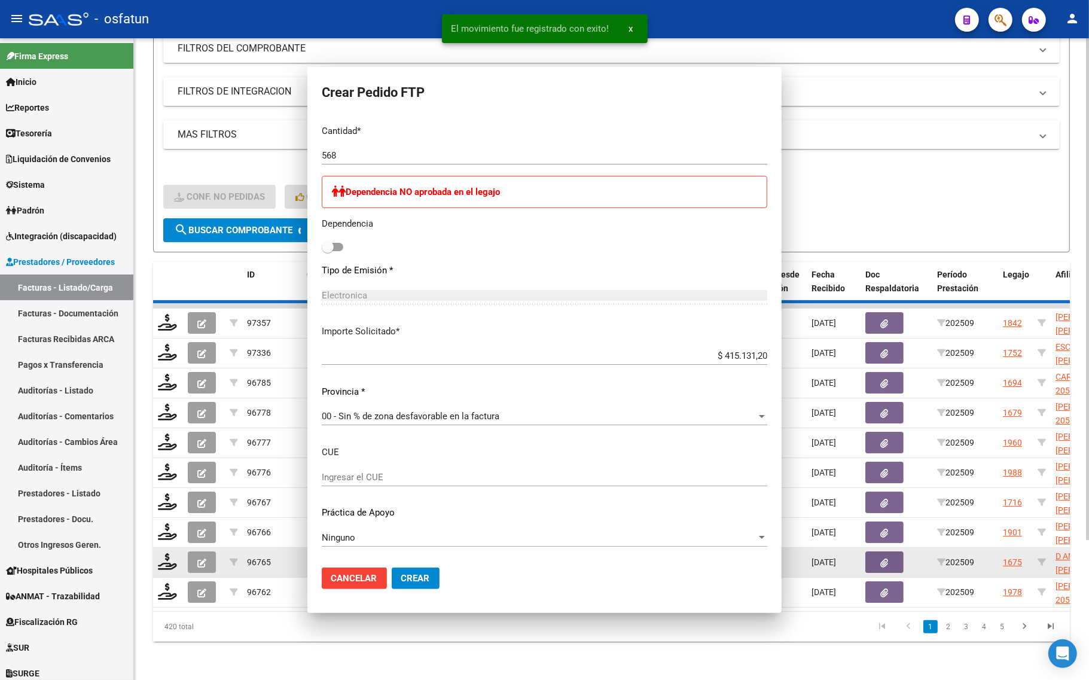
scroll to position [0, 0]
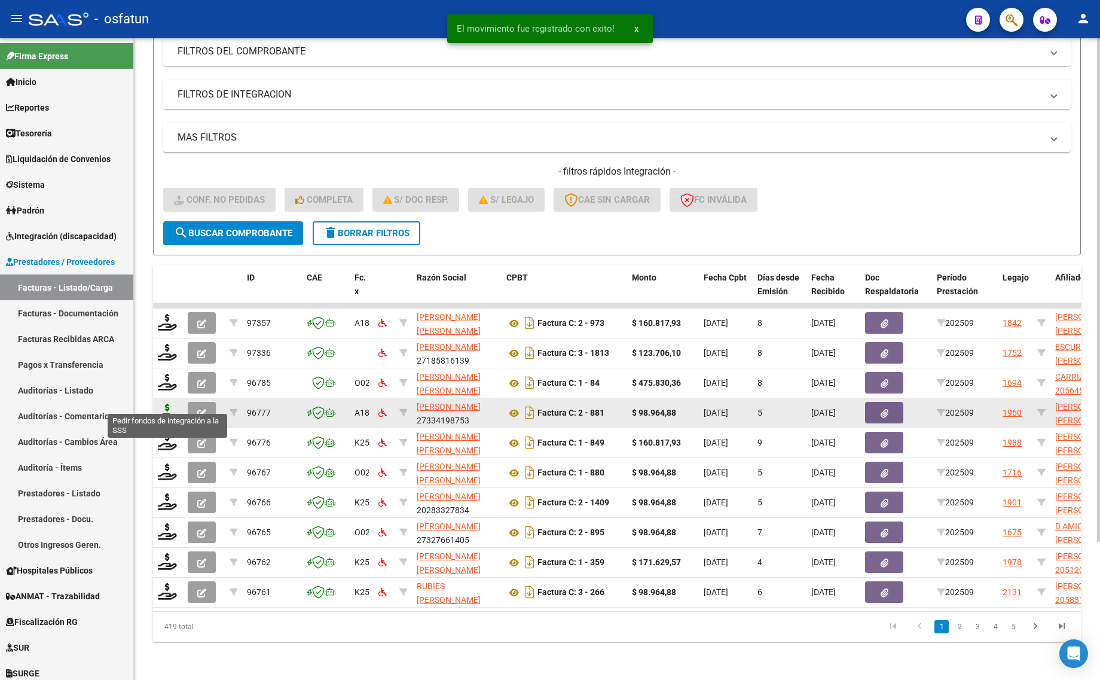
click at [163, 407] on icon at bounding box center [167, 412] width 19 height 17
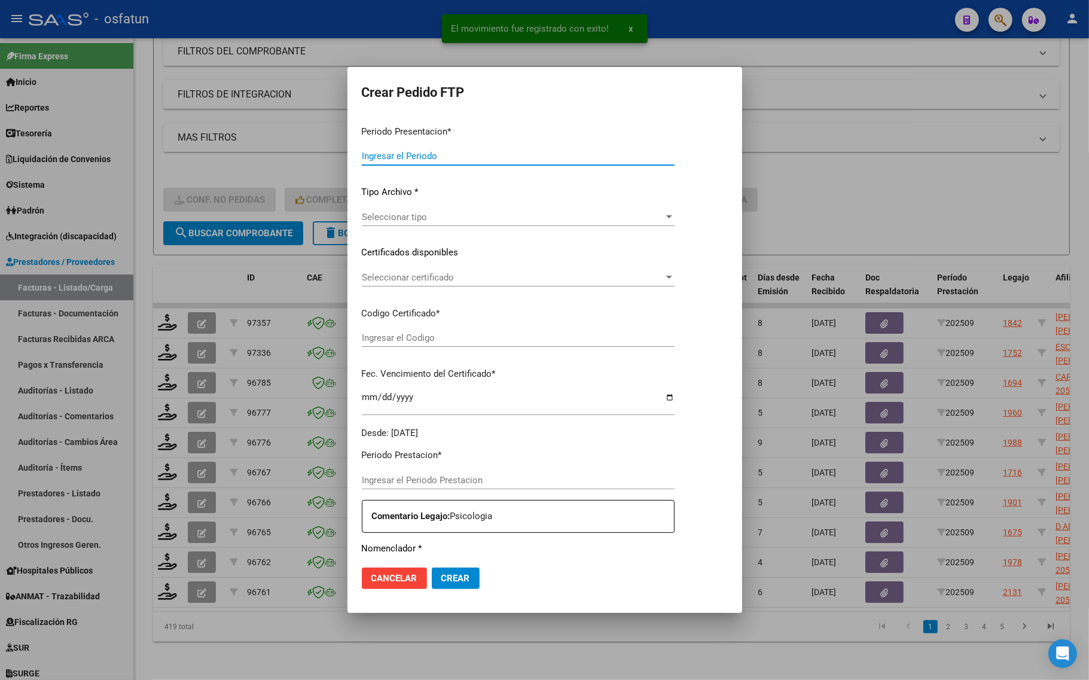
type input "202509"
type input "$ 98.964,88"
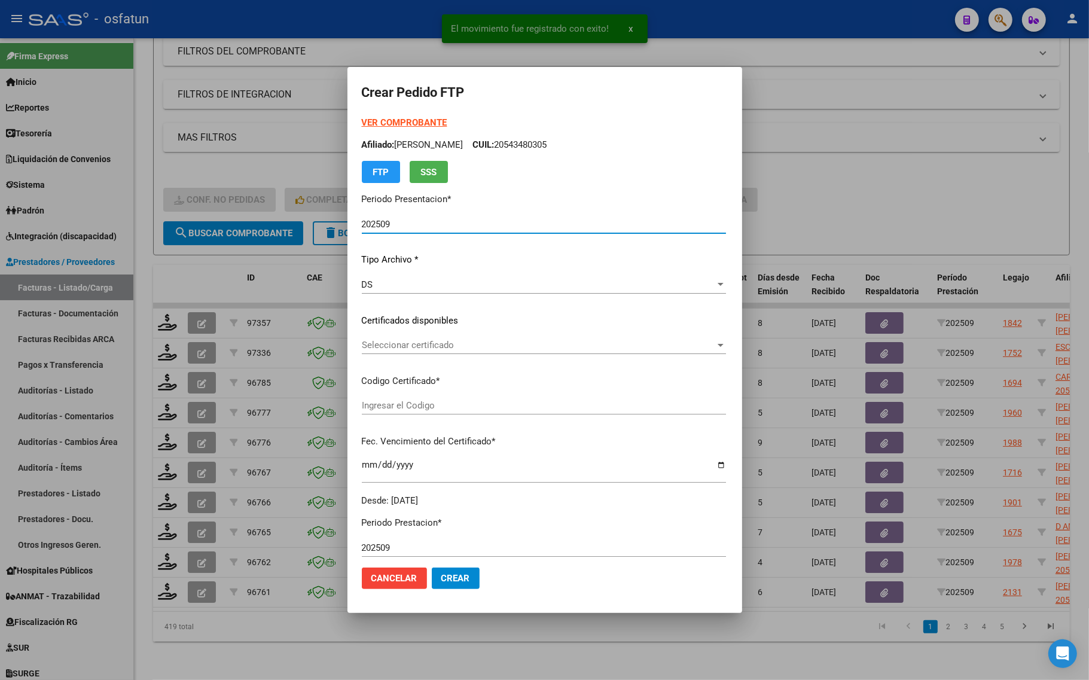
type input "ARG02000535256382024010320290103BUE413"
type input "2029-01-03"
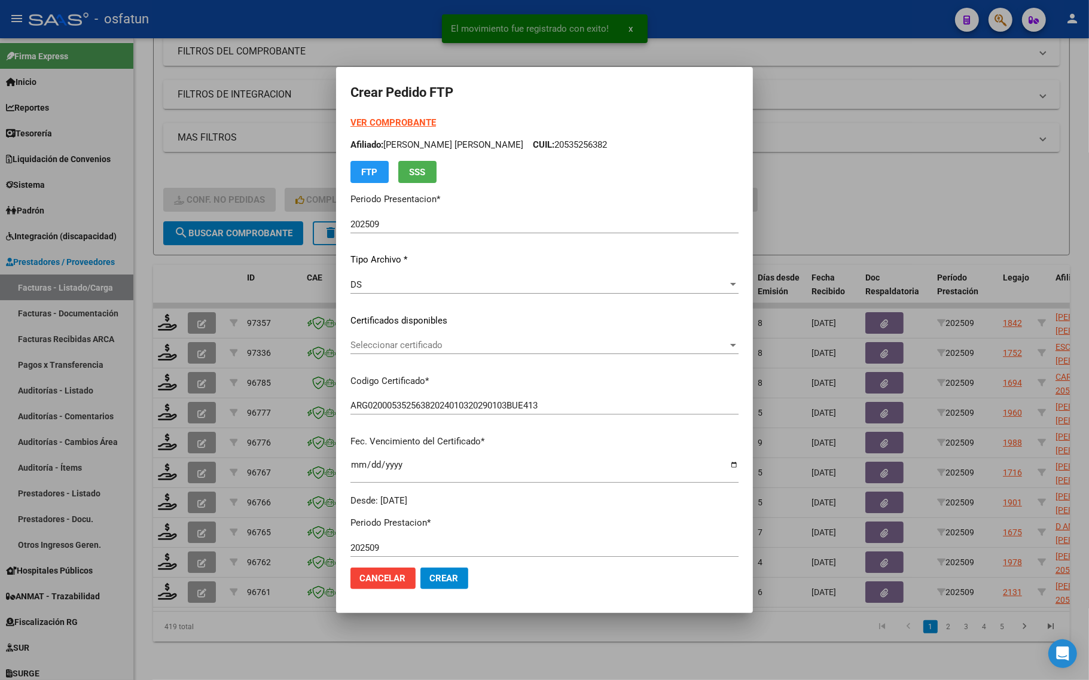
click at [365, 118] on strong "VER COMPROBANTE" at bounding box center [393, 122] width 86 height 11
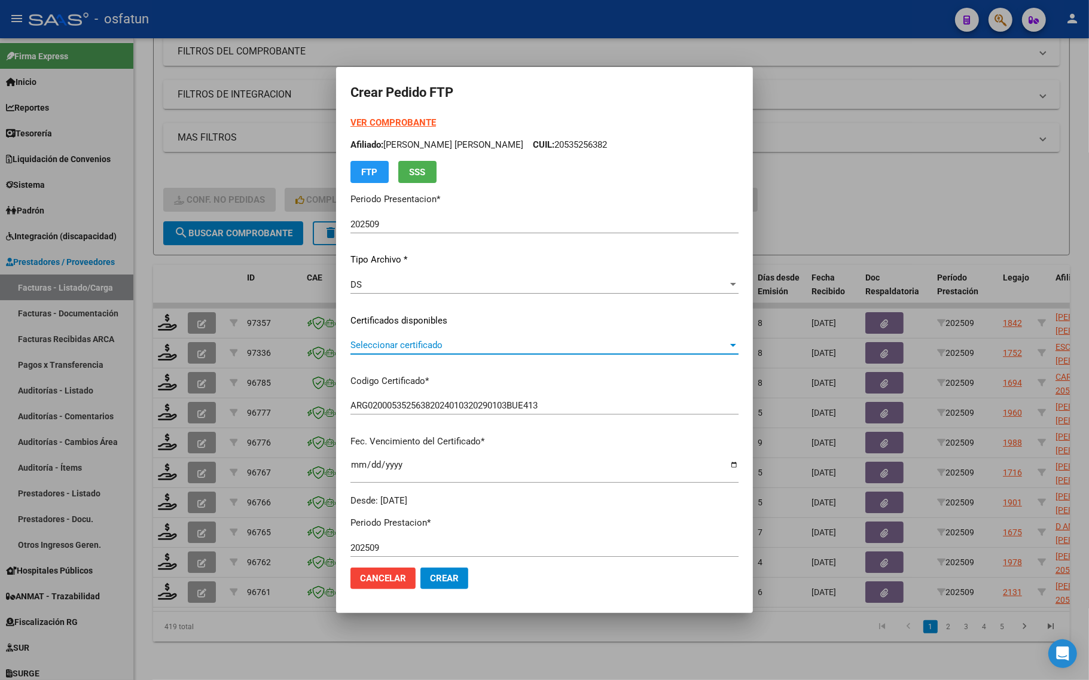
click at [398, 344] on span "Seleccionar certificado" at bounding box center [538, 345] width 377 height 11
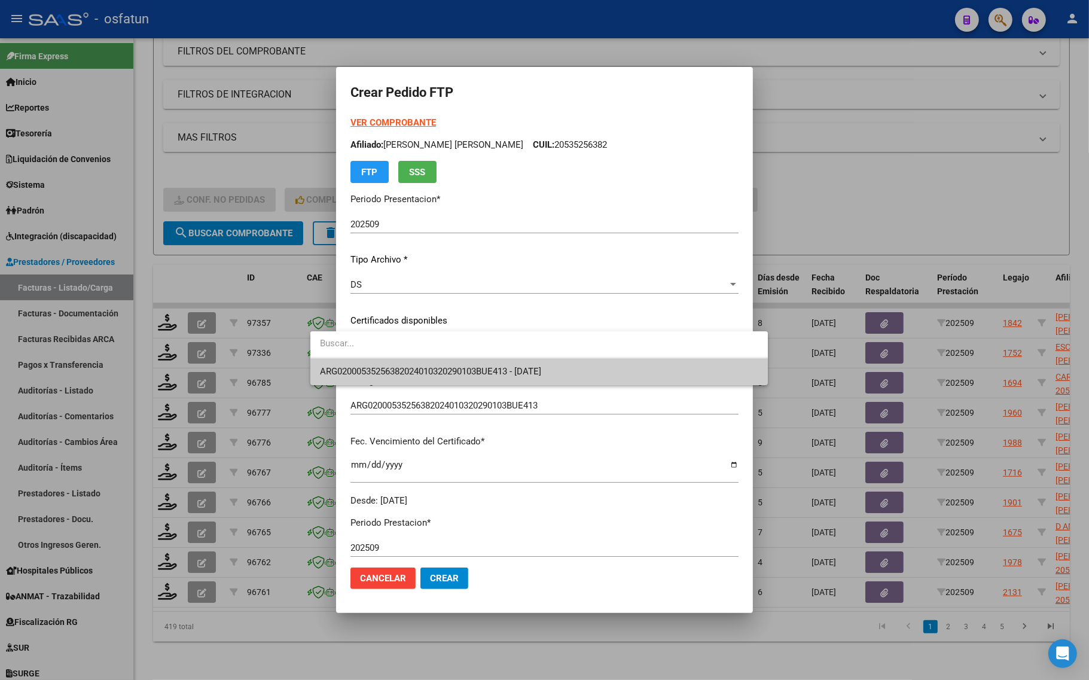
click at [395, 388] on div at bounding box center [544, 340] width 1089 height 680
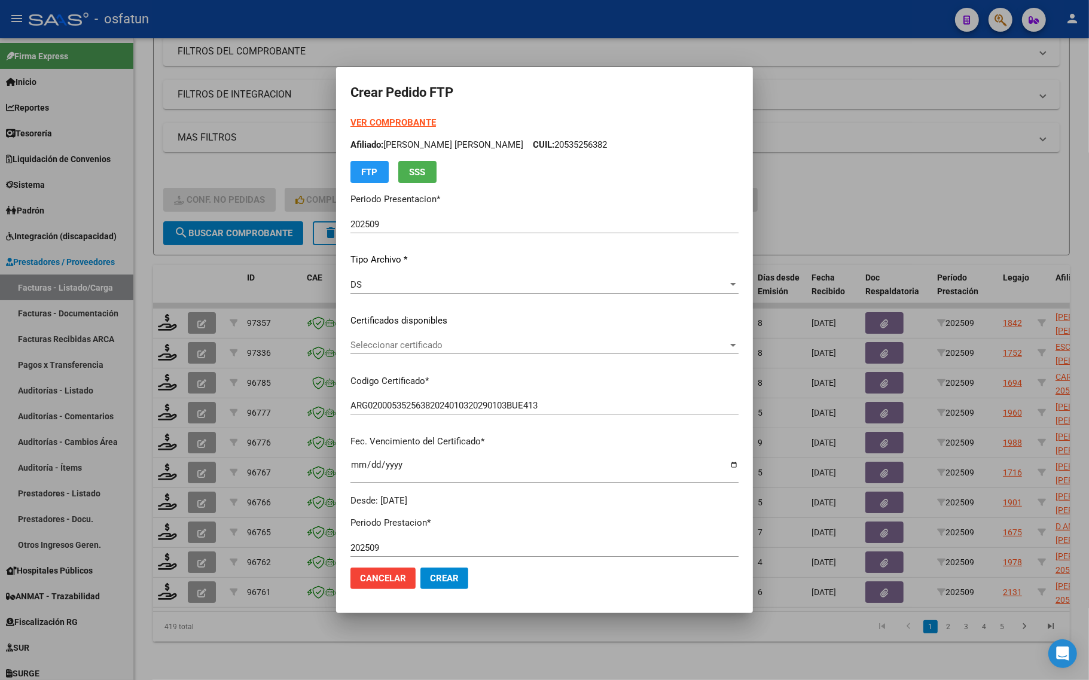
click at [398, 369] on div "VER COMPROBANTE ARCA Padrón Afiliado: GAUNA MORALES NAHUEL ANGEL DANIEL CUIL: 2…" at bounding box center [544, 311] width 388 height 391
click at [393, 345] on span "Seleccionar certificado" at bounding box center [538, 345] width 377 height 11
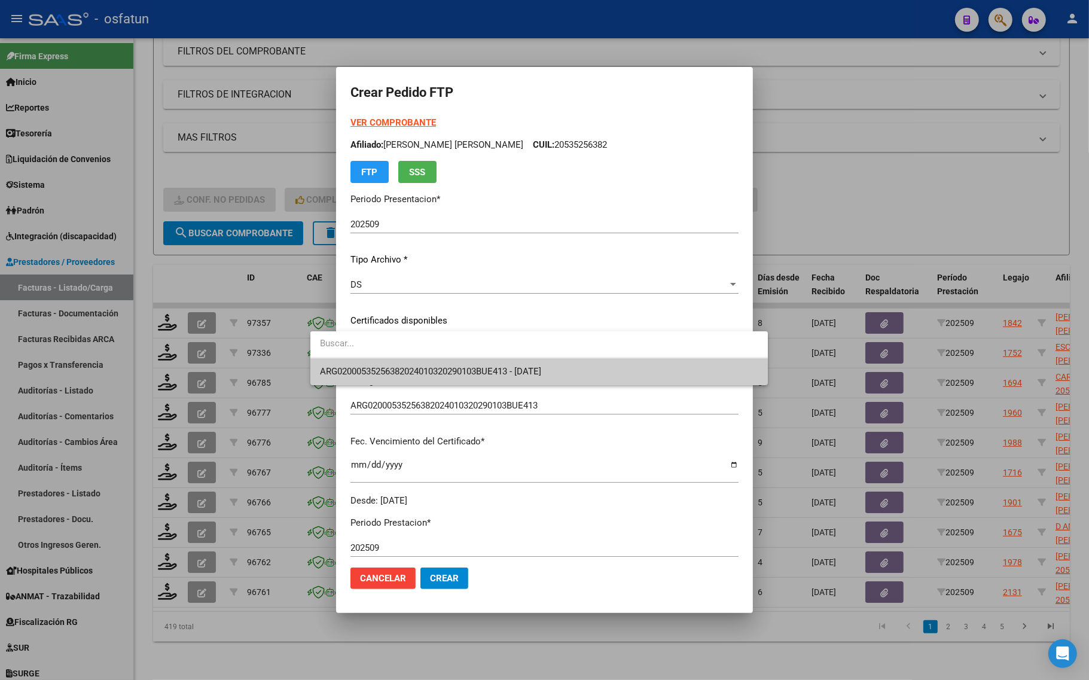
click at [385, 366] on span "ARG02000535256382024010320290103BUE413 - 2029-01-03" at bounding box center [430, 371] width 221 height 11
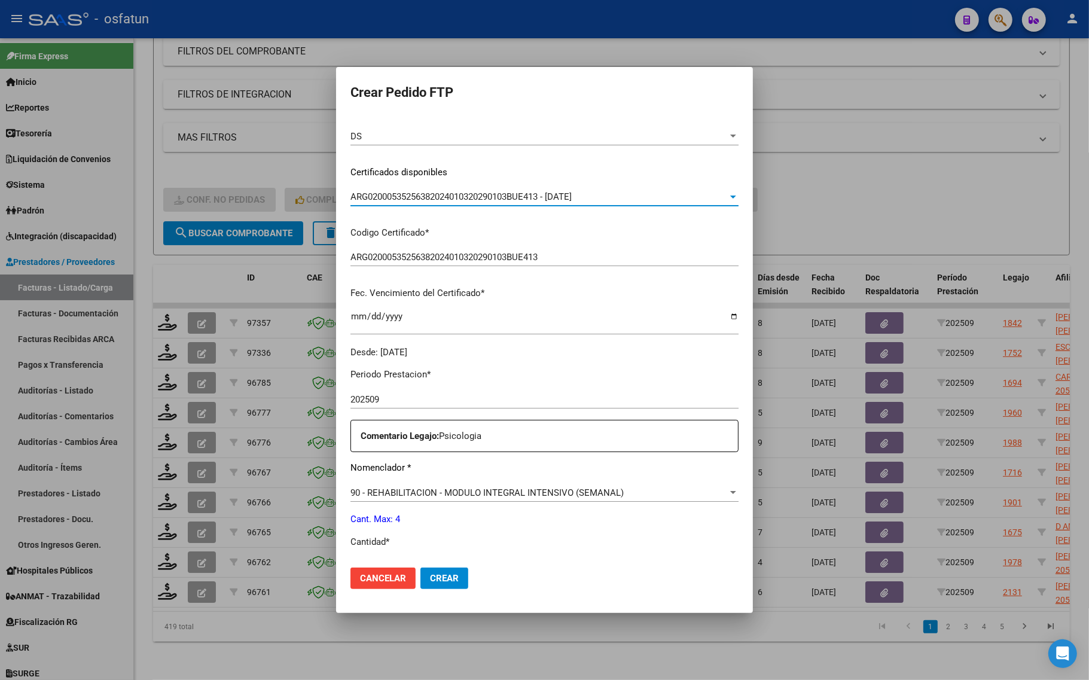
scroll to position [299, 0]
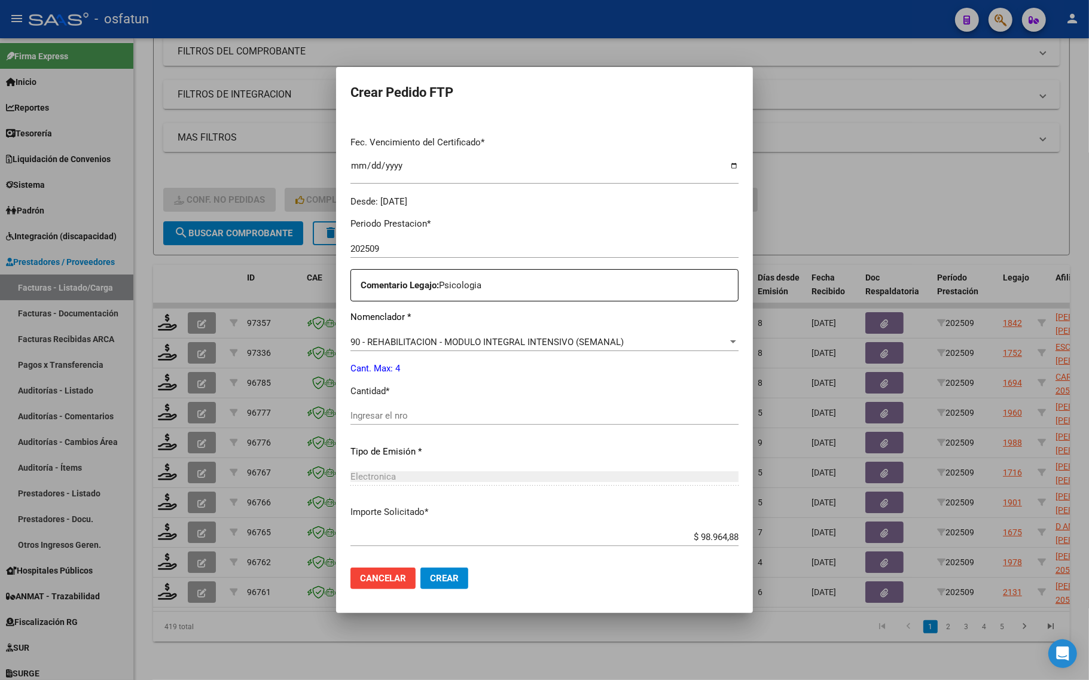
click at [350, 408] on div "Ingresar el nro" at bounding box center [544, 416] width 388 height 18
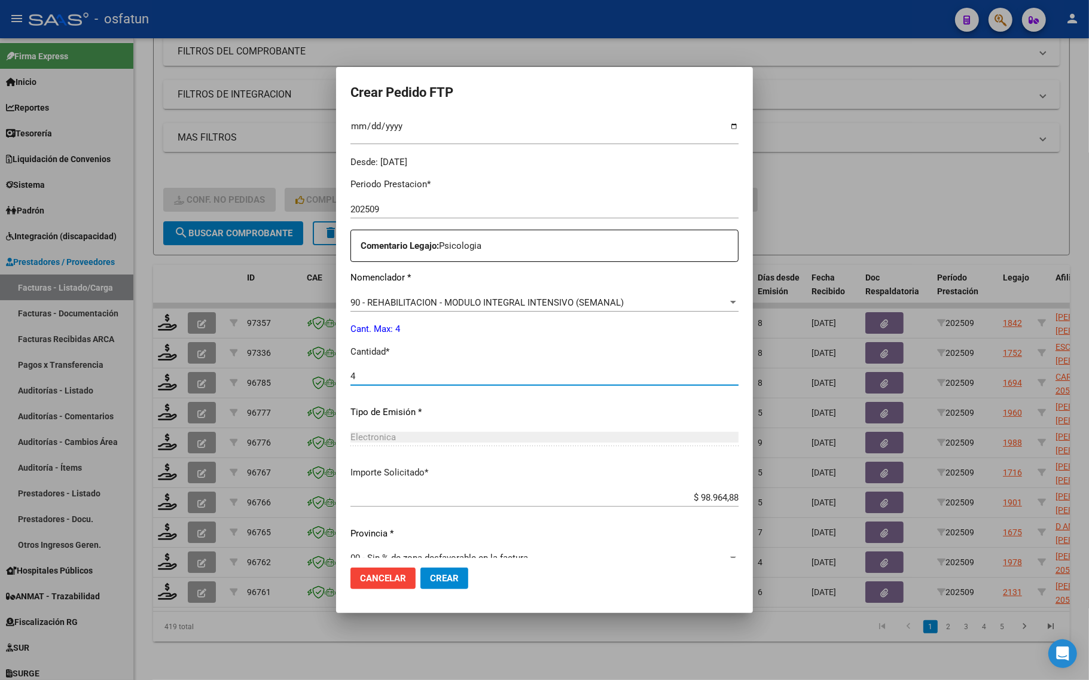
scroll to position [358, 0]
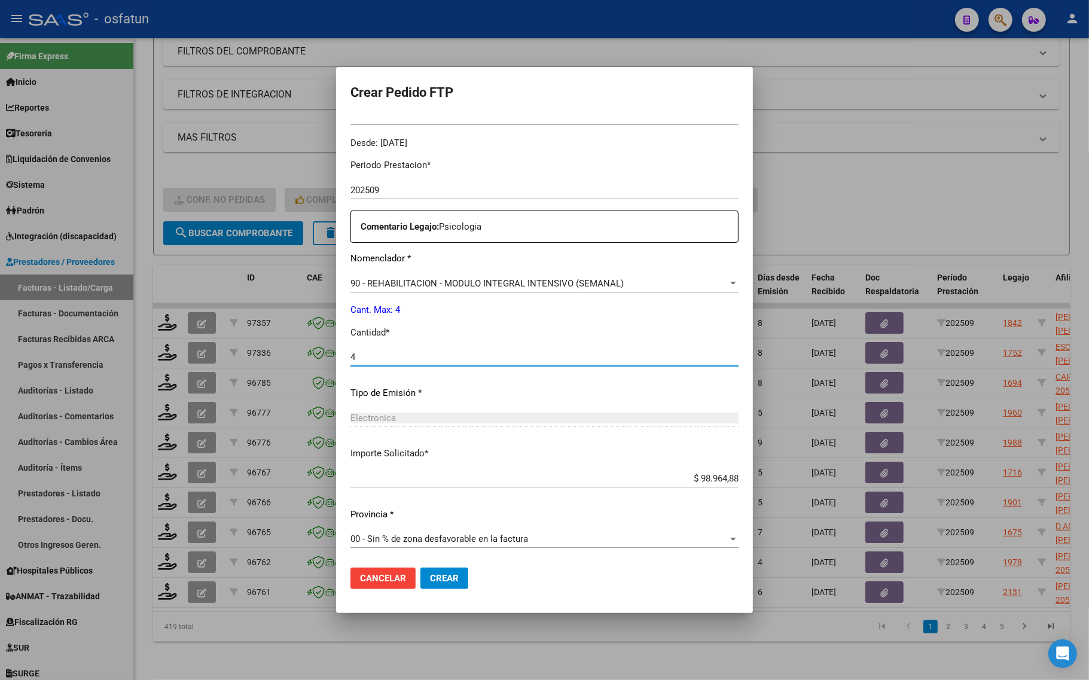
type input "4"
click at [430, 580] on span "Crear" at bounding box center [444, 578] width 29 height 11
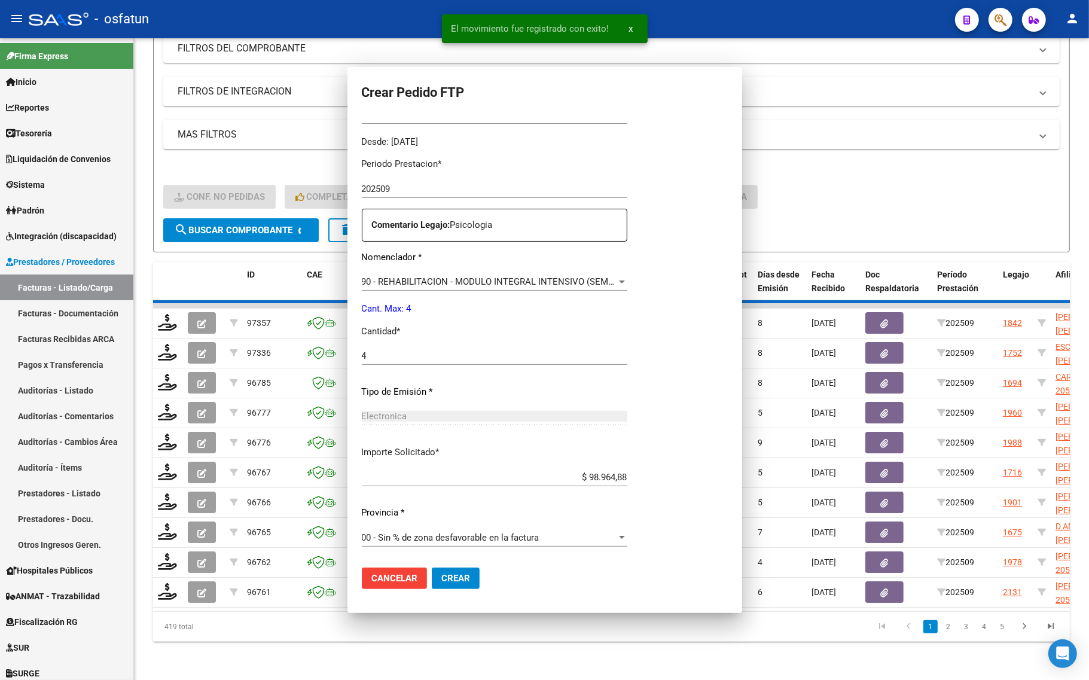
scroll to position [291, 0]
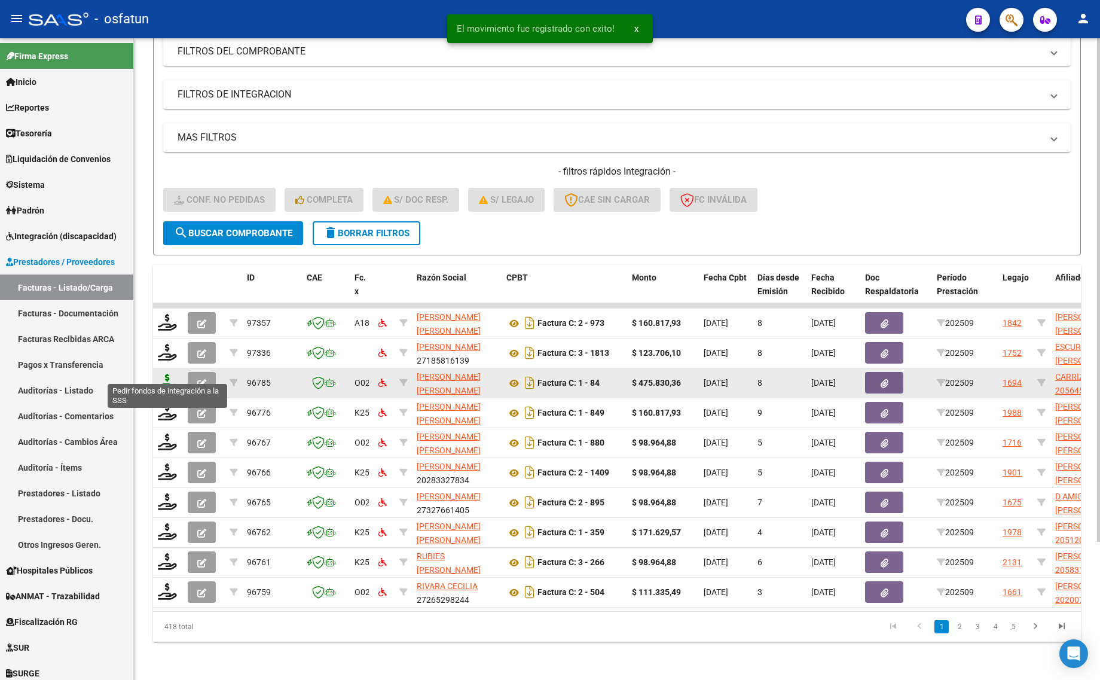
click at [166, 374] on icon at bounding box center [167, 382] width 19 height 17
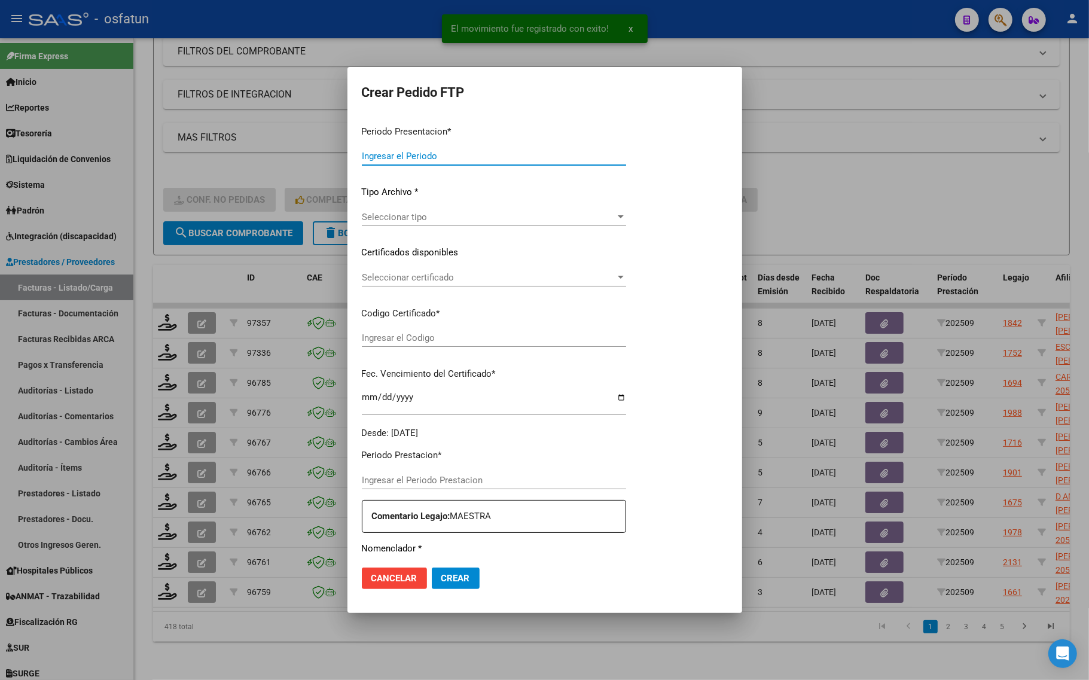
type input "202509"
type input "$ 475.830,36"
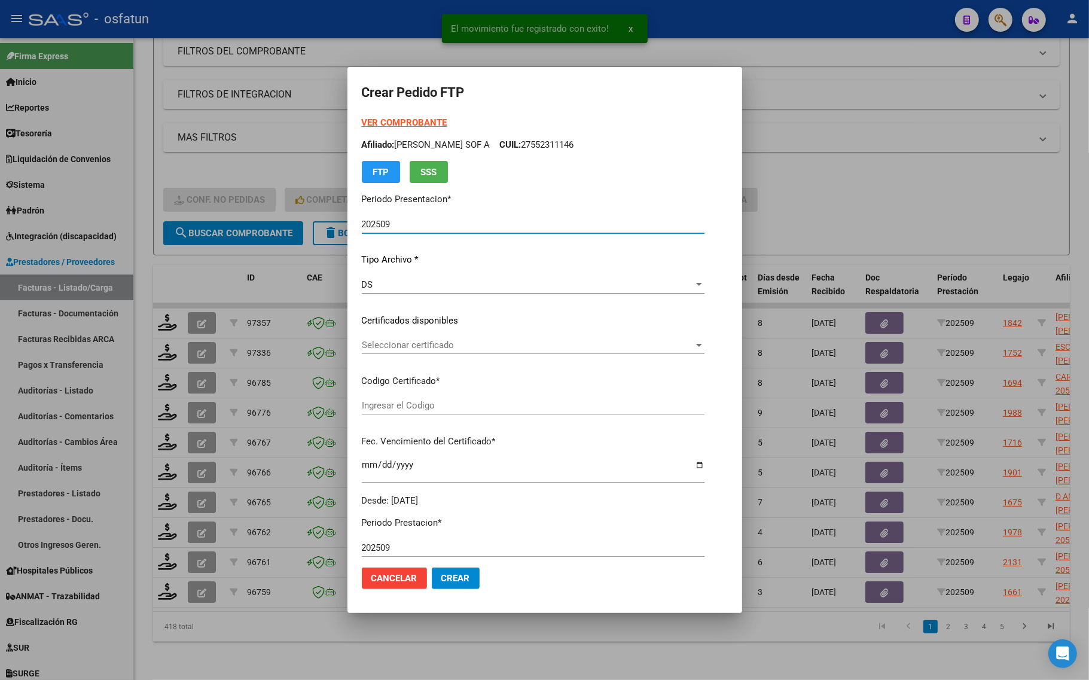
type input "ARG02000564516952025081420310814CAT242"
type input "2031-08-14"
click at [395, 126] on strong "VER COMPROBANTE" at bounding box center [405, 122] width 86 height 11
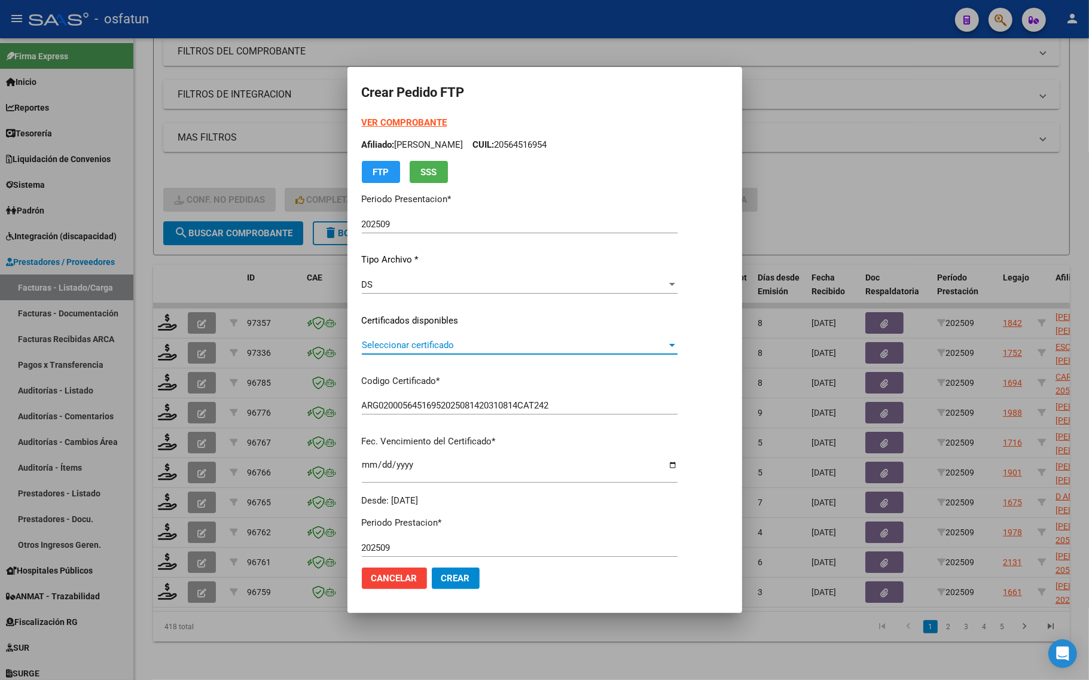
click at [461, 343] on span "Seleccionar certificado" at bounding box center [514, 345] width 305 height 11
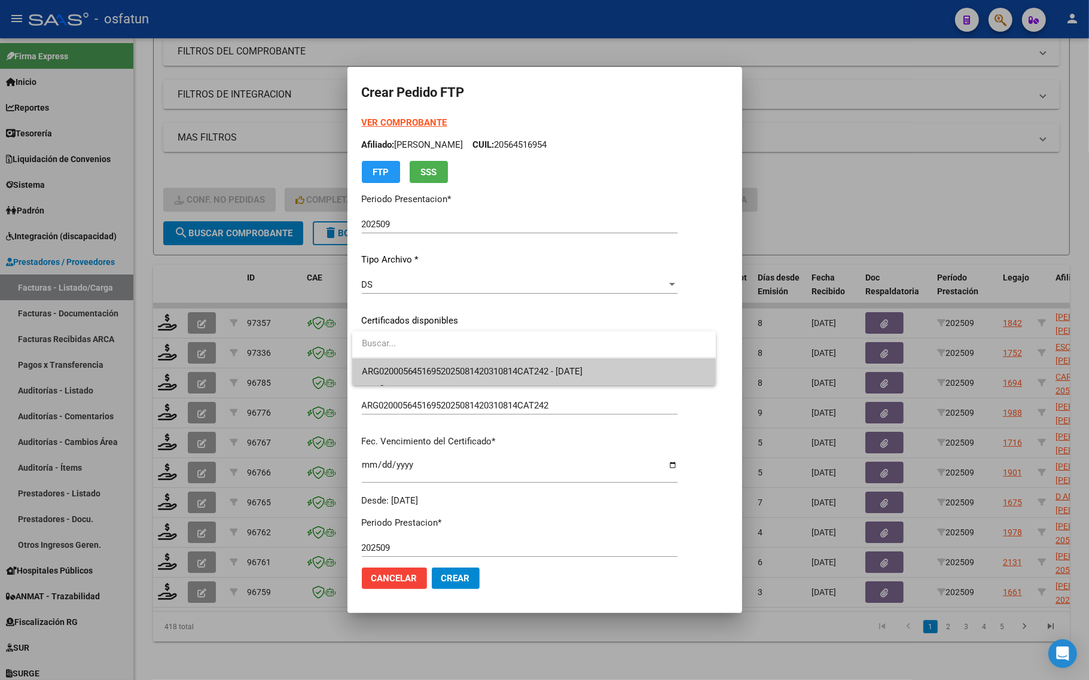
click at [450, 367] on span "ARG02000564516952025081420310814CAT242 - 2031-08-14" at bounding box center [472, 371] width 221 height 11
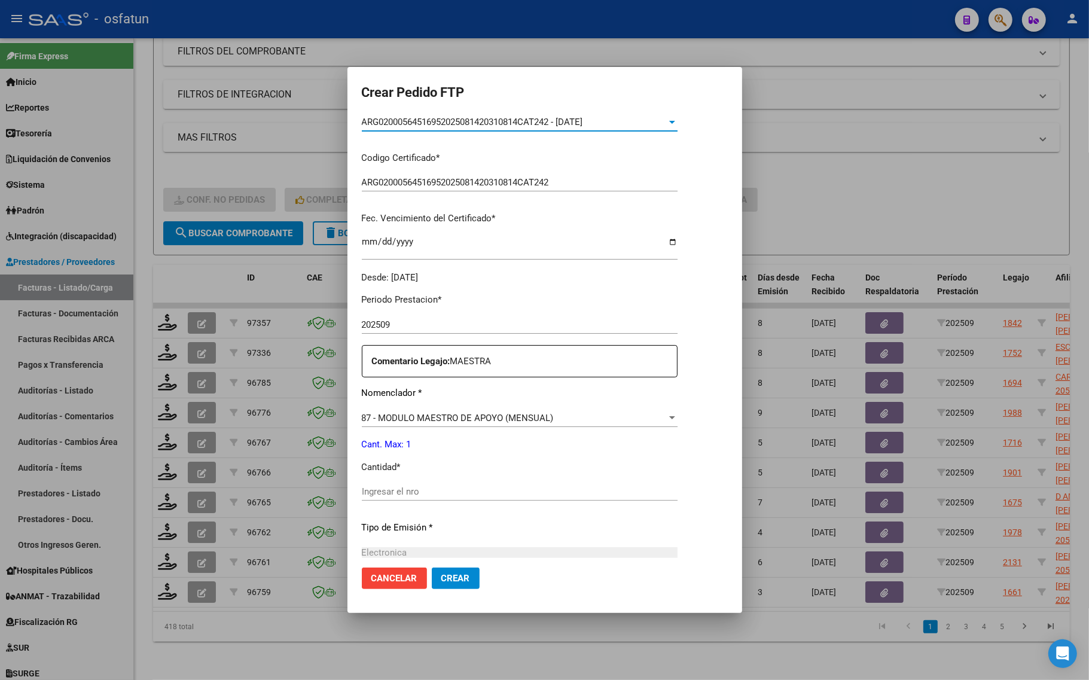
scroll to position [224, 0]
click at [399, 487] on input "Ingresar el nro" at bounding box center [520, 490] width 316 height 11
click at [431, 416] on span "87 - MODULO MAESTRO DE APOYO (MENSUAL)" at bounding box center [458, 416] width 192 height 11
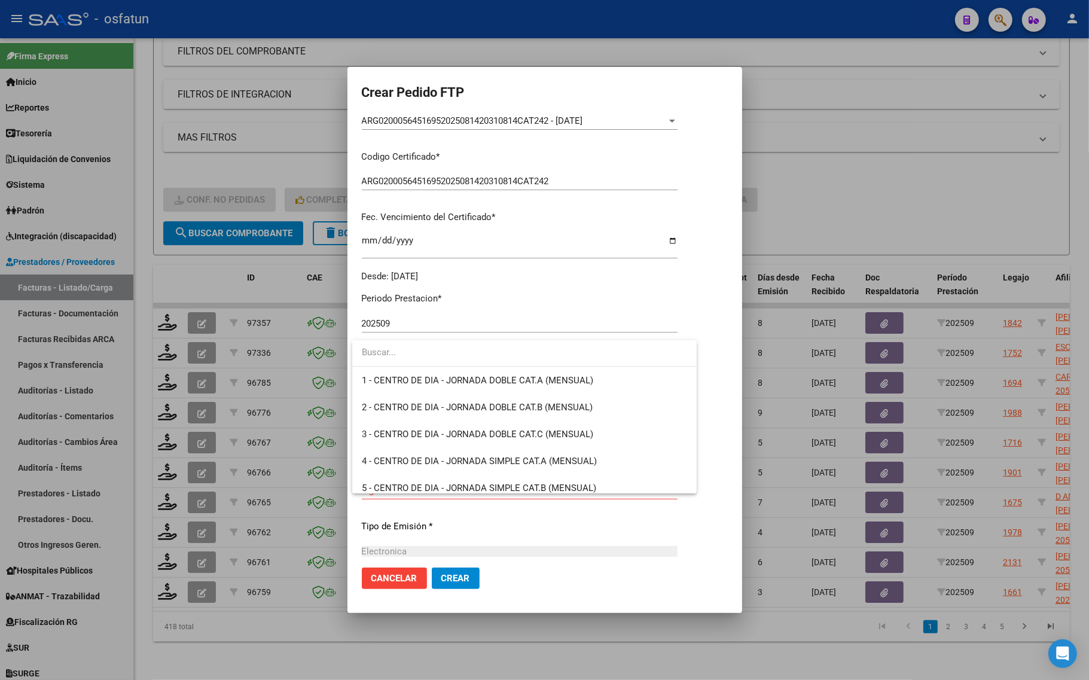
scroll to position [0, 0]
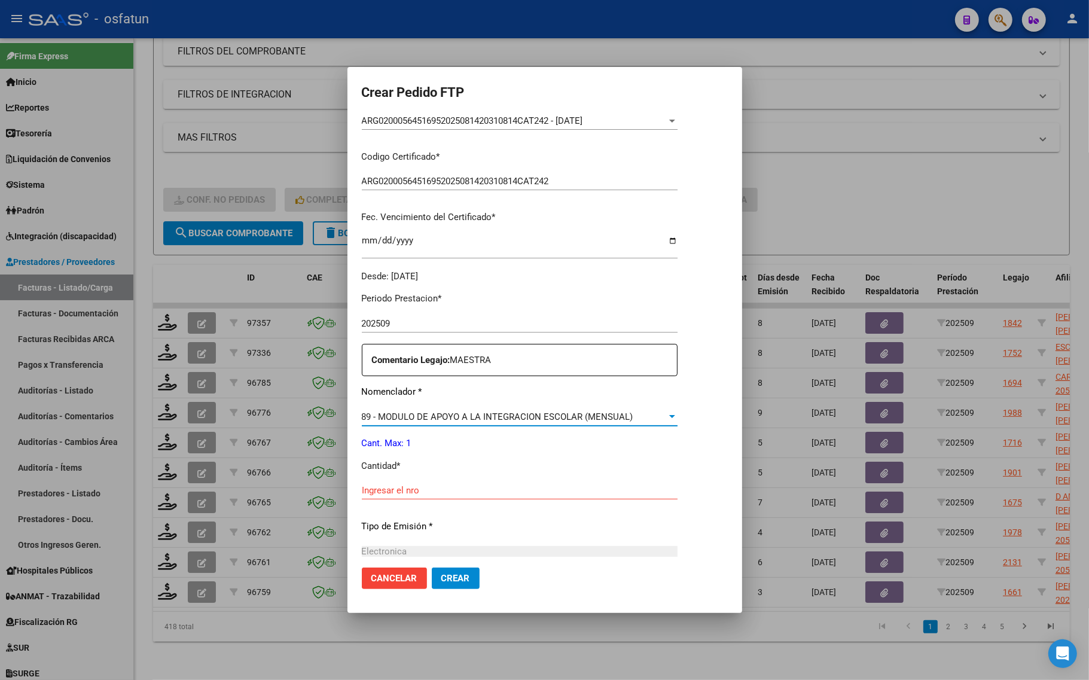
click at [431, 419] on span "89 - MODULO DE APOYO A LA INTEGRACION ESCOLAR (MENSUAL)" at bounding box center [497, 416] width 271 height 11
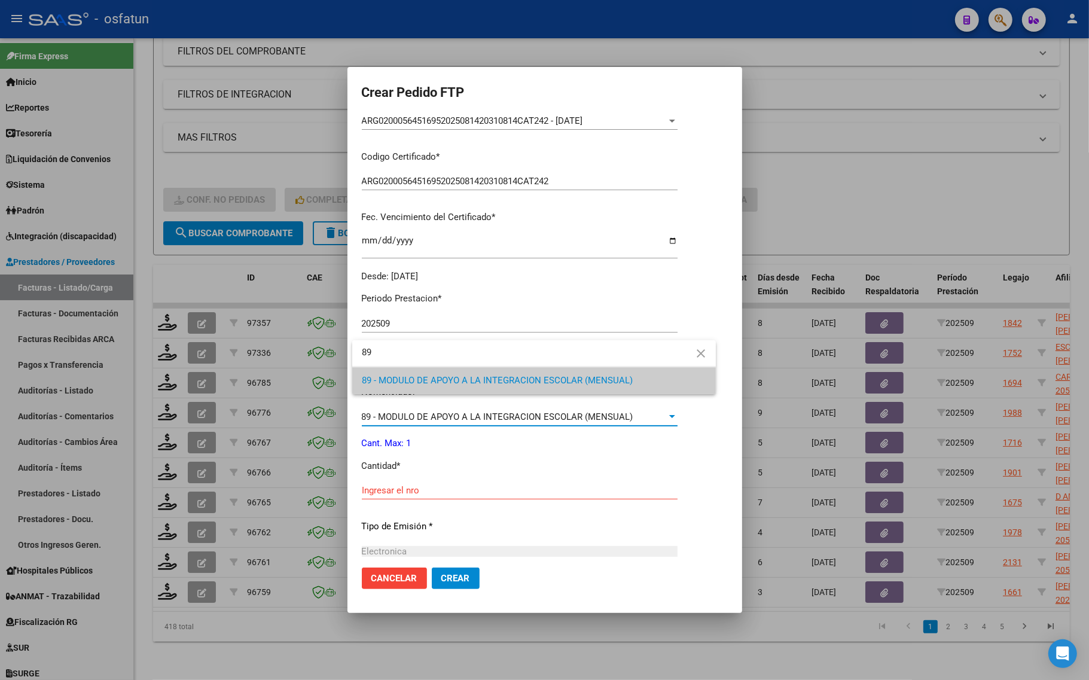
type input "89"
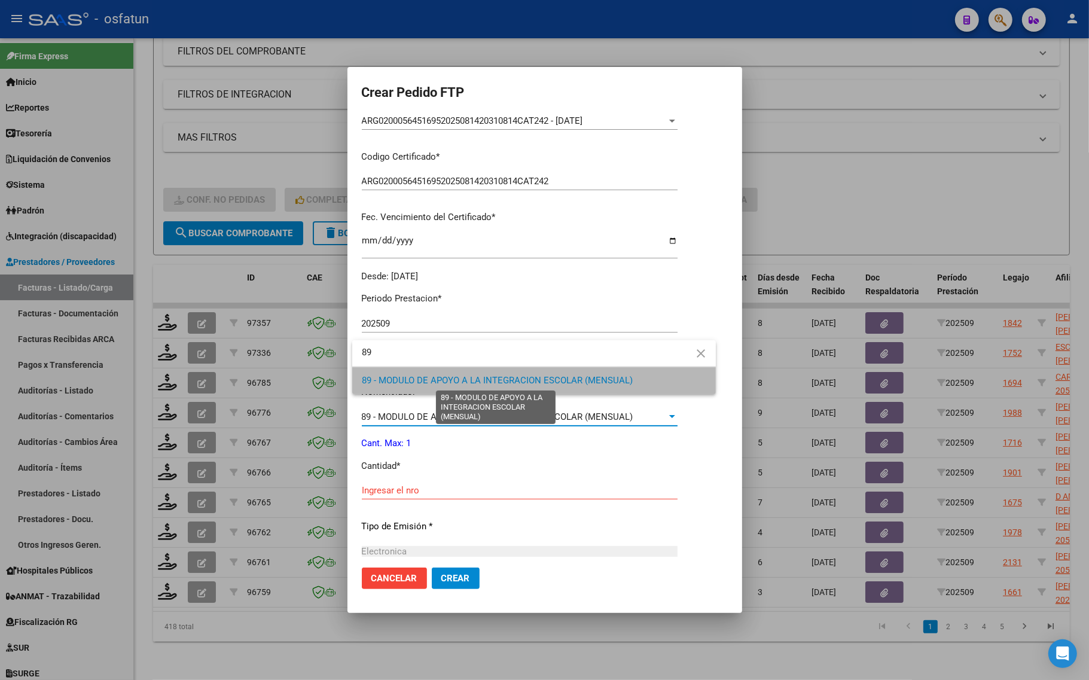
drag, startPoint x: 438, startPoint y: 380, endPoint x: 443, endPoint y: 450, distance: 70.1
click at [438, 385] on span "89 - MODULO DE APOYO A LA INTEGRACION ESCOLAR (MENSUAL)" at bounding box center [497, 380] width 271 height 11
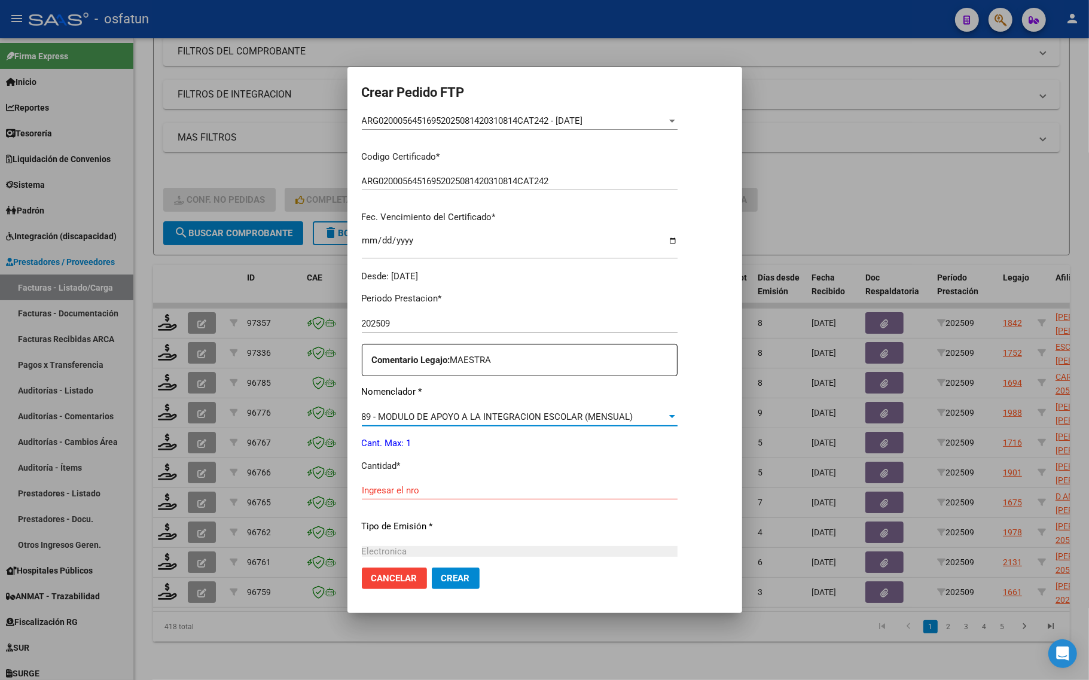
click at [426, 495] on input "Ingresar el nro" at bounding box center [520, 490] width 316 height 11
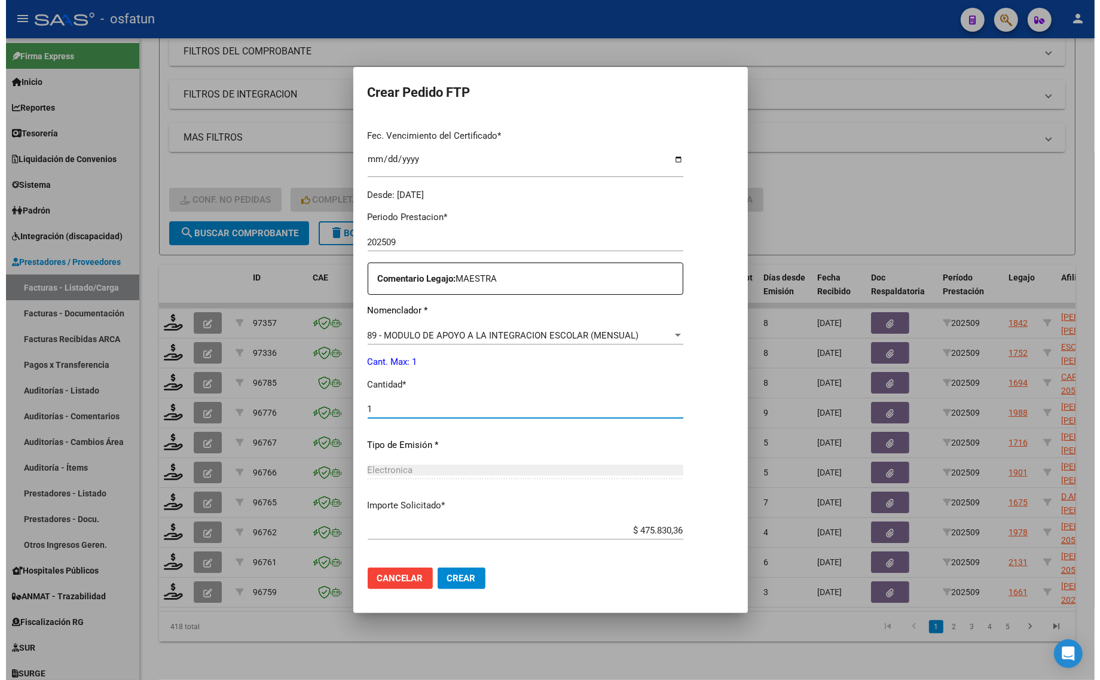
scroll to position [358, 0]
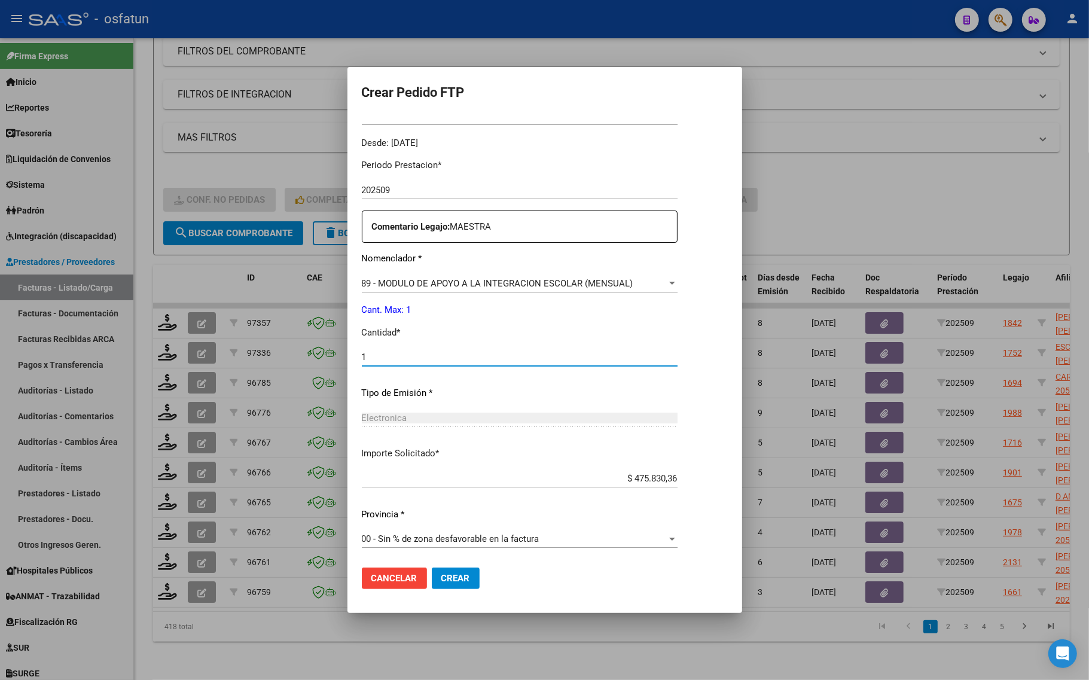
type input "1"
click at [459, 579] on span "Crear" at bounding box center [455, 578] width 29 height 11
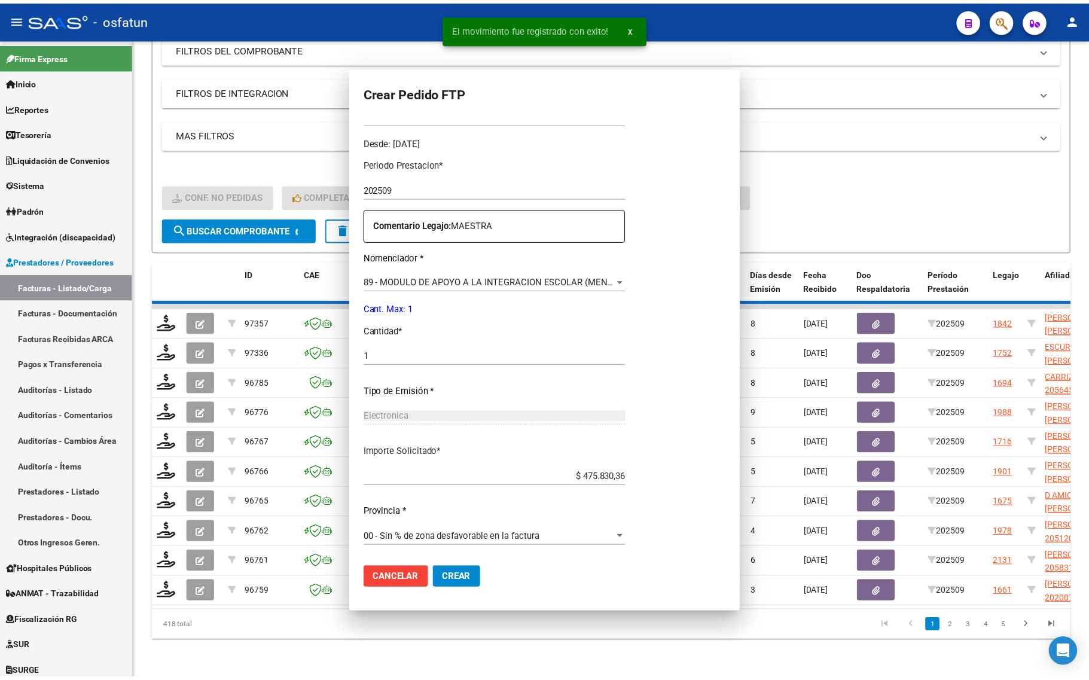
scroll to position [0, 0]
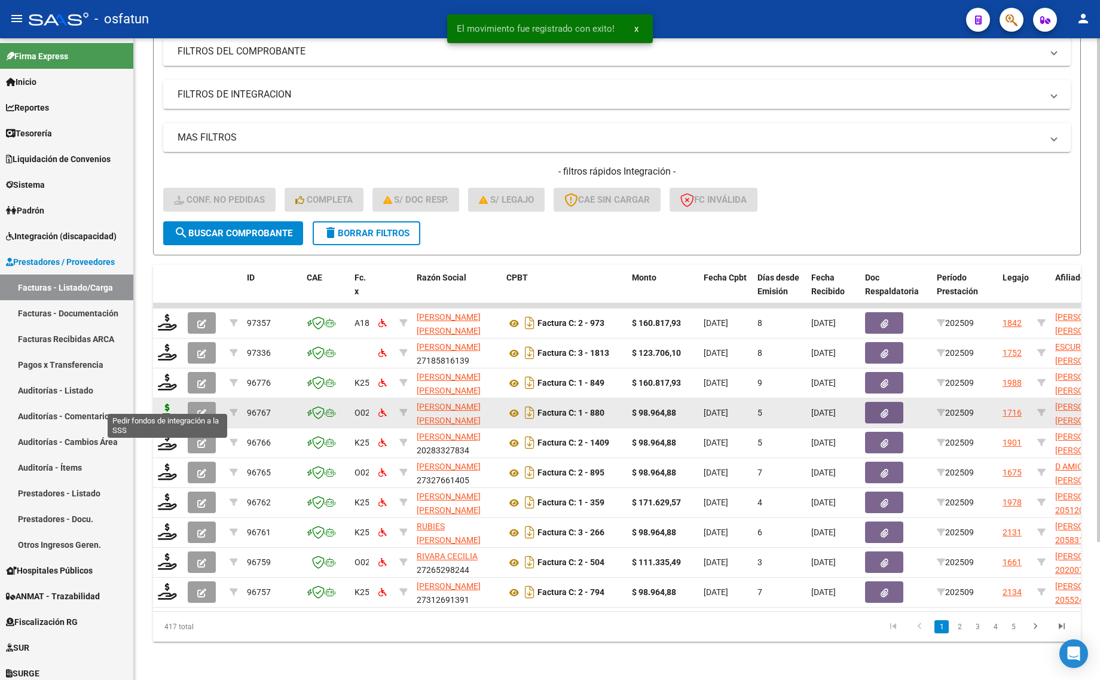
click at [171, 404] on icon at bounding box center [167, 412] width 19 height 17
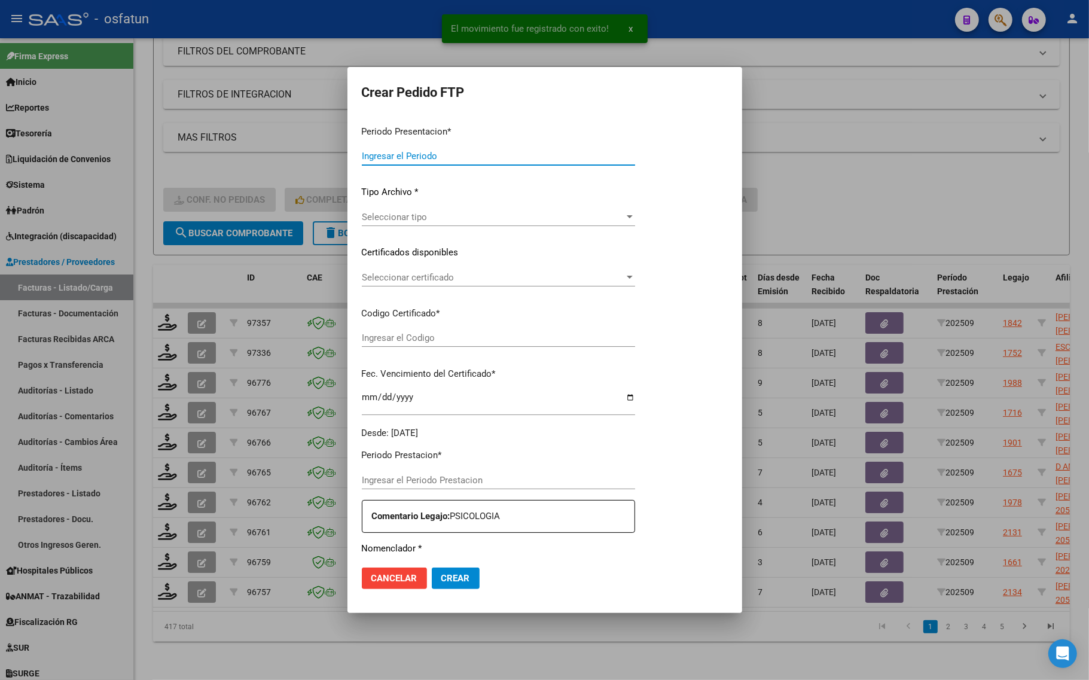
type input "202509"
type input "$ 98.964,88"
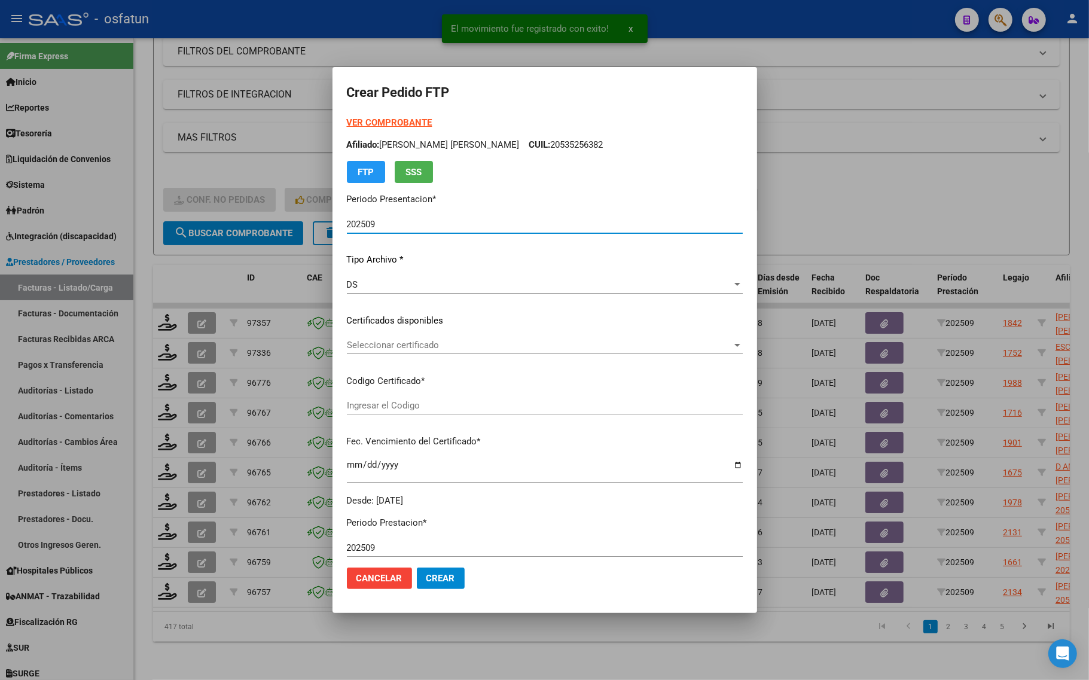
type input "ARG02000526620002022030820270308BS448"
type input "2027-03-08"
click at [347, 121] on strong "VER COMPROBANTE" at bounding box center [390, 122] width 86 height 11
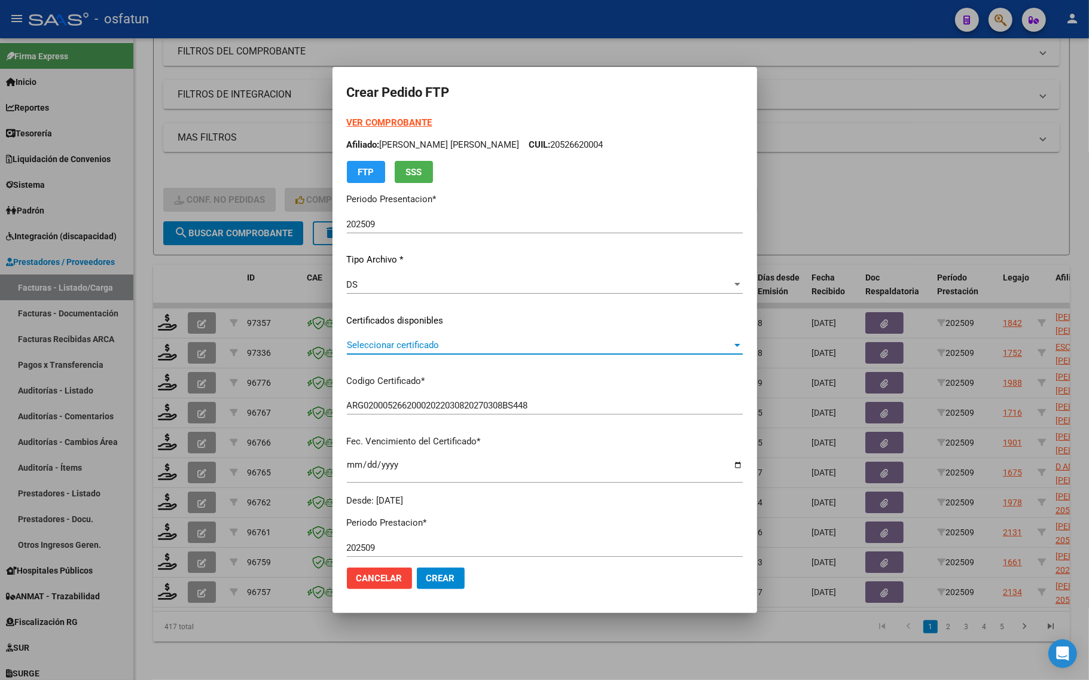
click at [396, 341] on span "Seleccionar certificado" at bounding box center [539, 345] width 385 height 11
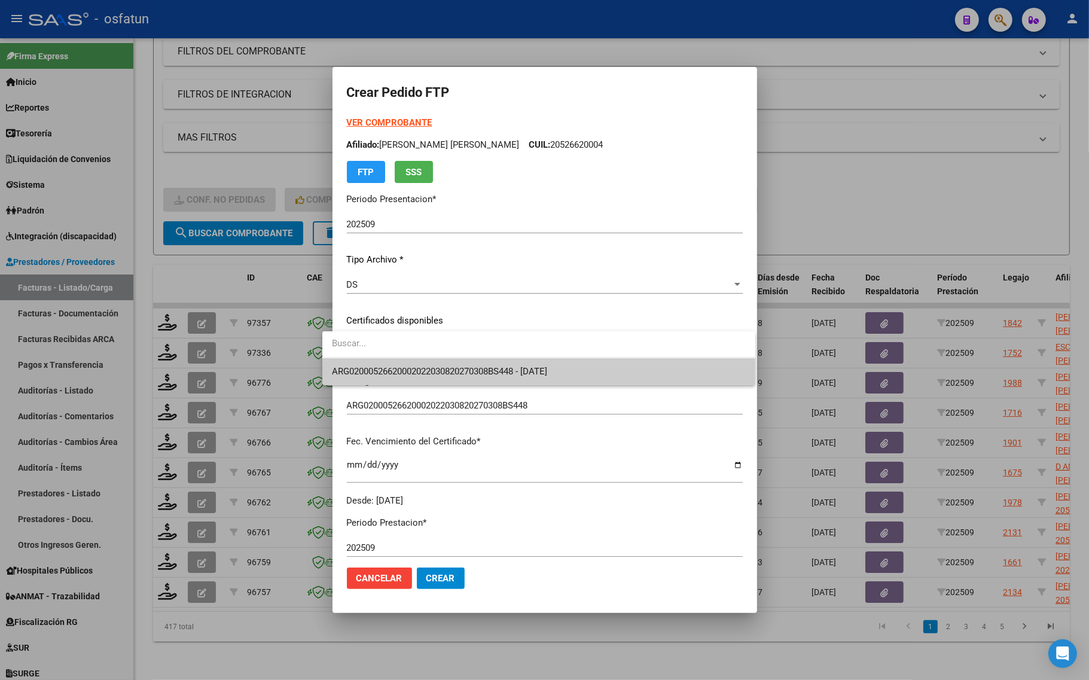
click at [422, 356] on div at bounding box center [538, 344] width 433 height 27
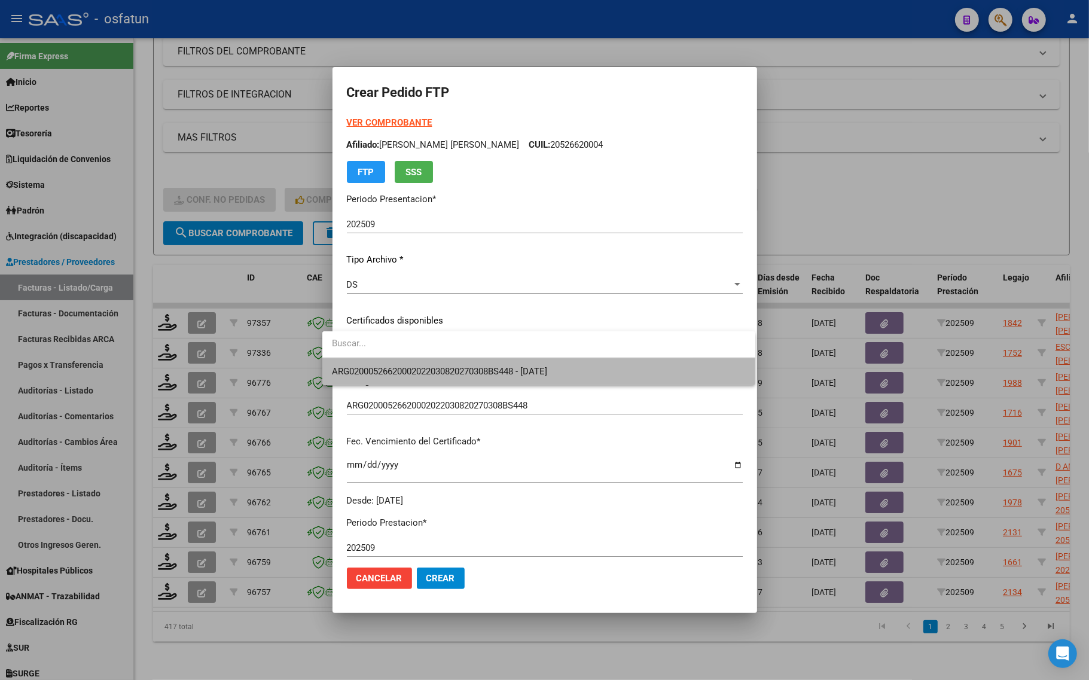
click at [420, 365] on span "ARG02000526620002022030820270308BS448 - 2027-03-08" at bounding box center [539, 371] width 414 height 27
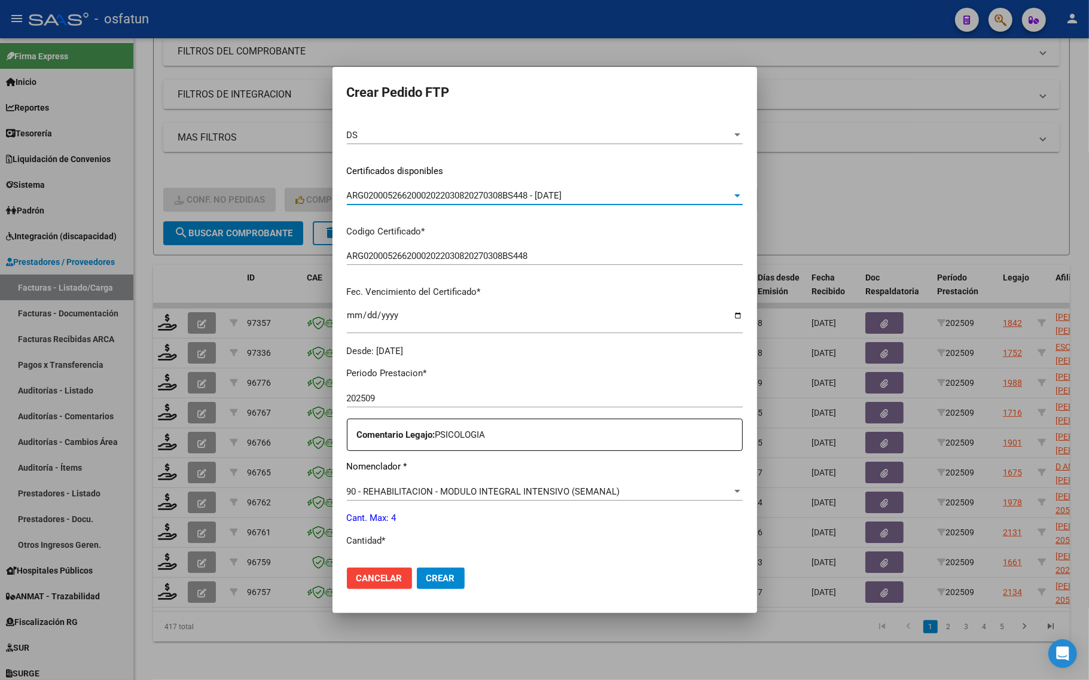
scroll to position [224, 0]
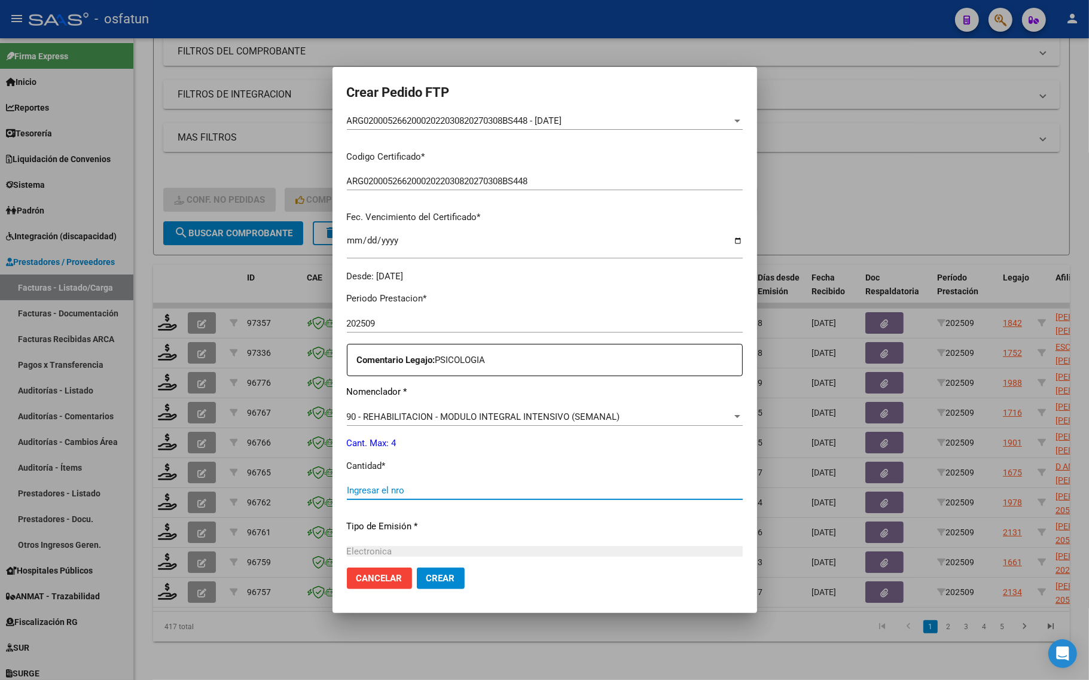
click at [357, 495] on input "Ingresar el nro" at bounding box center [545, 490] width 396 height 11
type input "4"
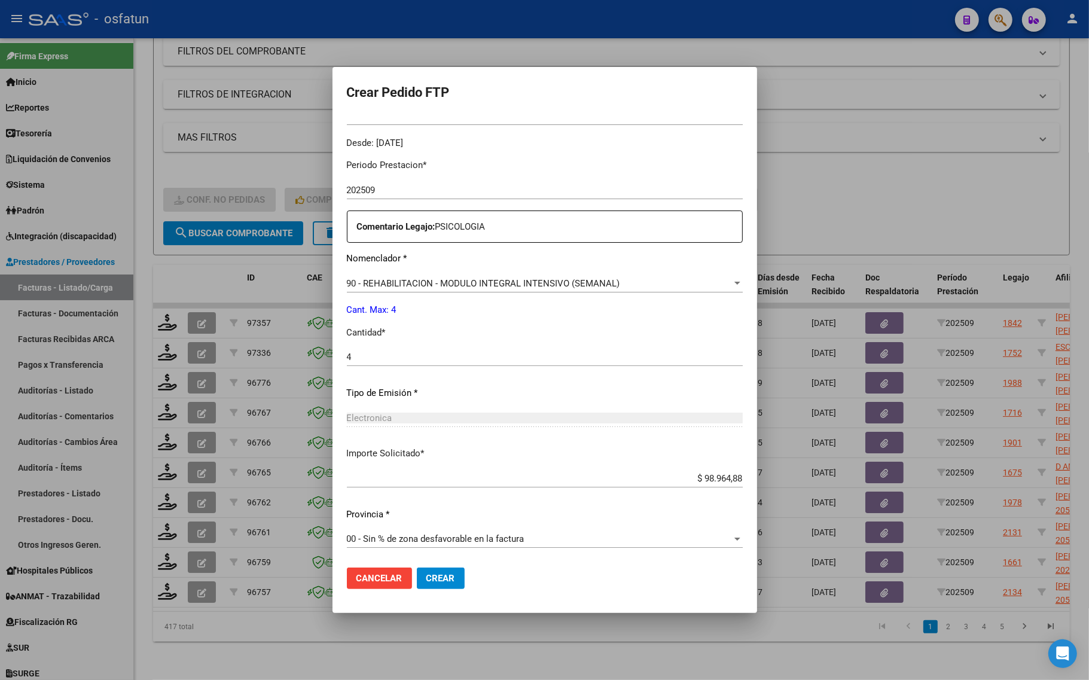
click at [428, 578] on span "Crear" at bounding box center [440, 578] width 29 height 11
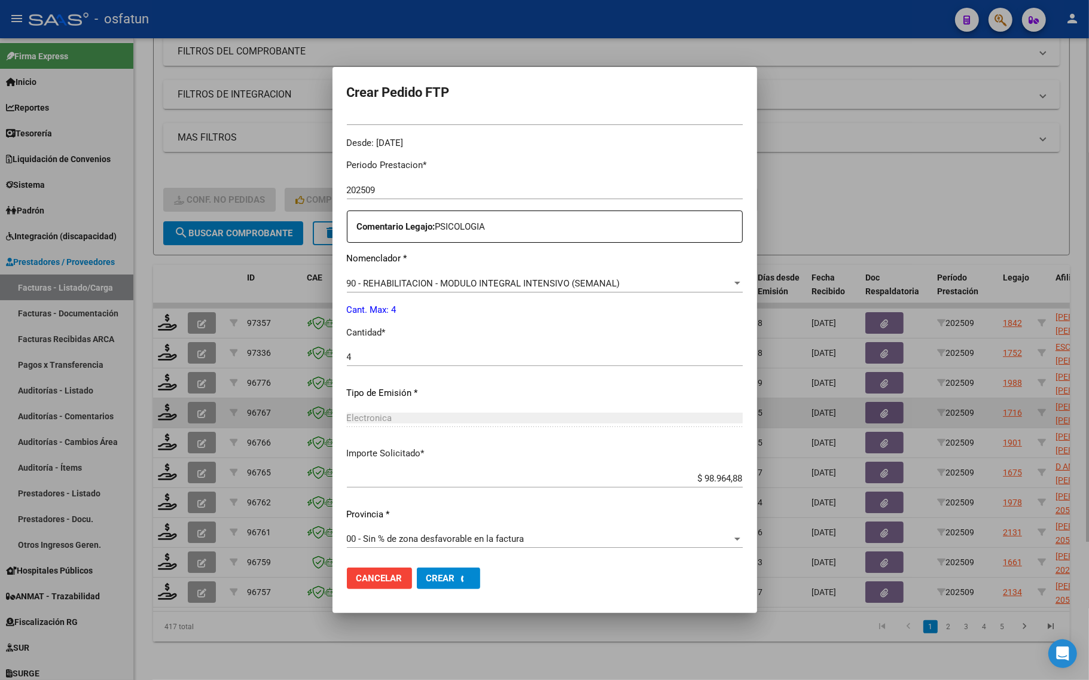
scroll to position [0, 0]
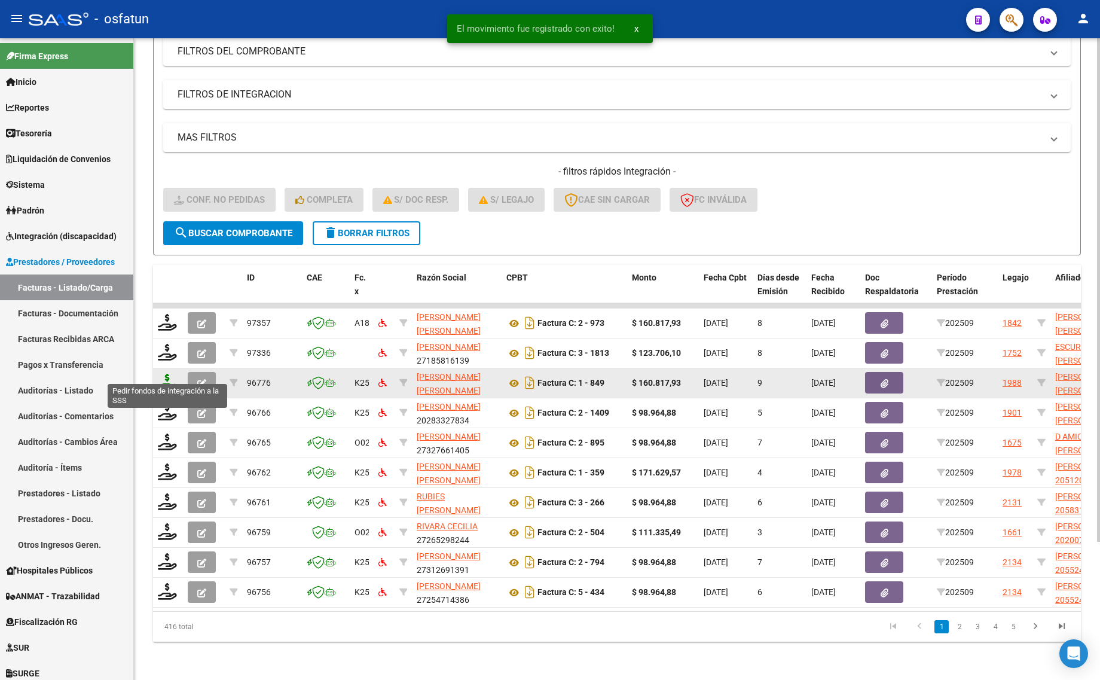
click at [167, 374] on icon at bounding box center [167, 382] width 19 height 17
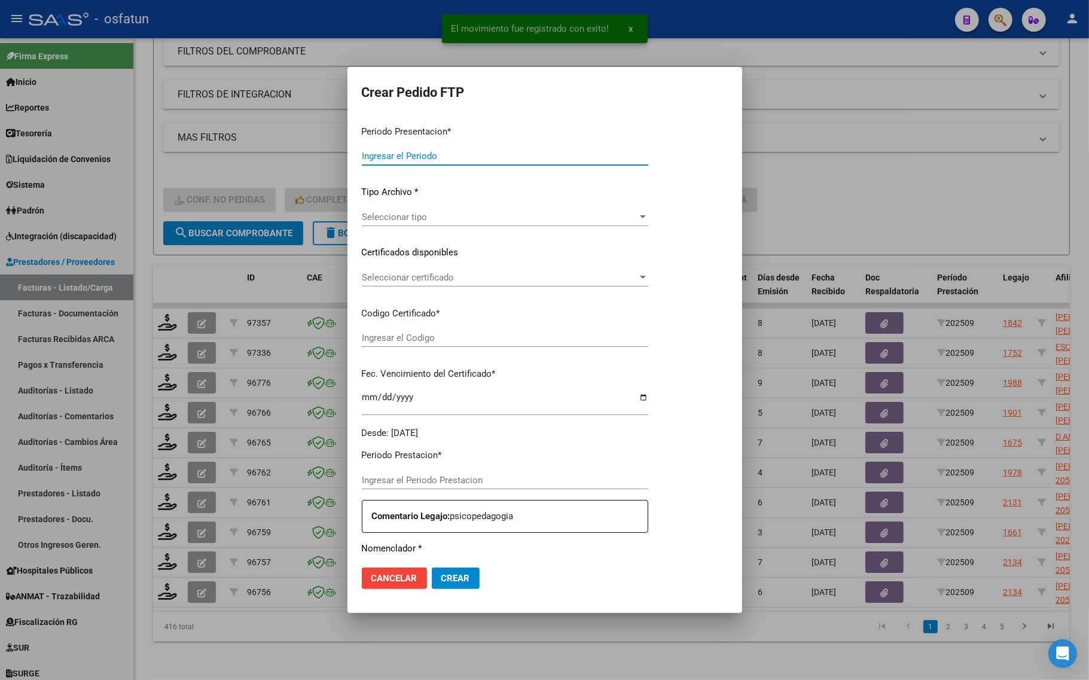
type input "202509"
type input "$ 160.817,93"
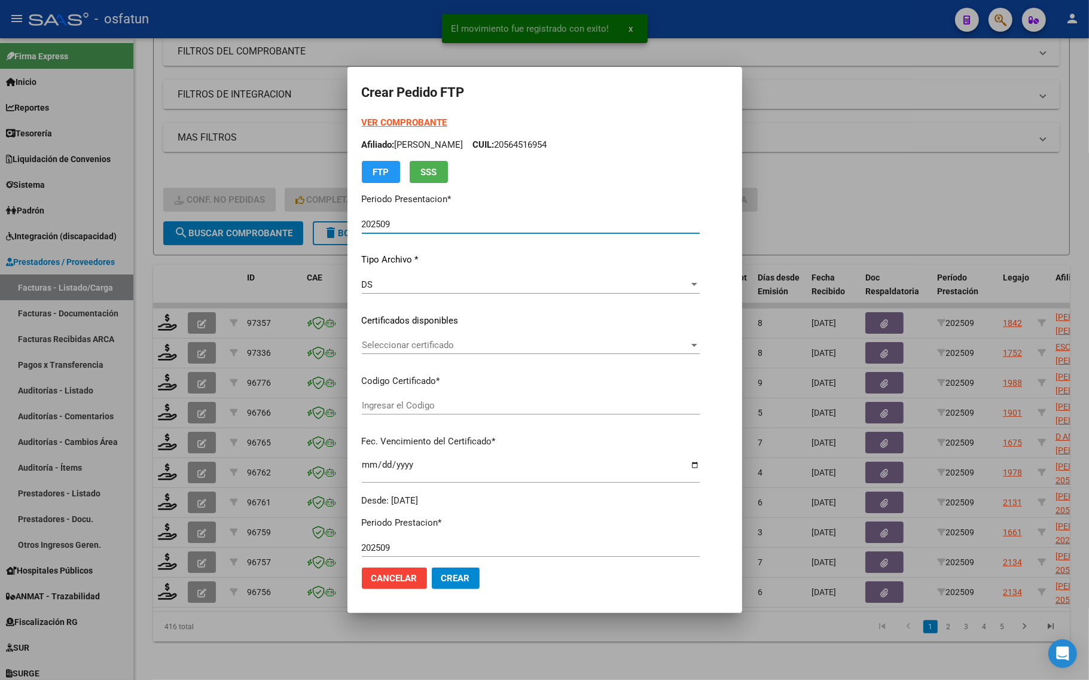
type input "ARG02000510364512024042220290222COR469"
type input "2029-04-22"
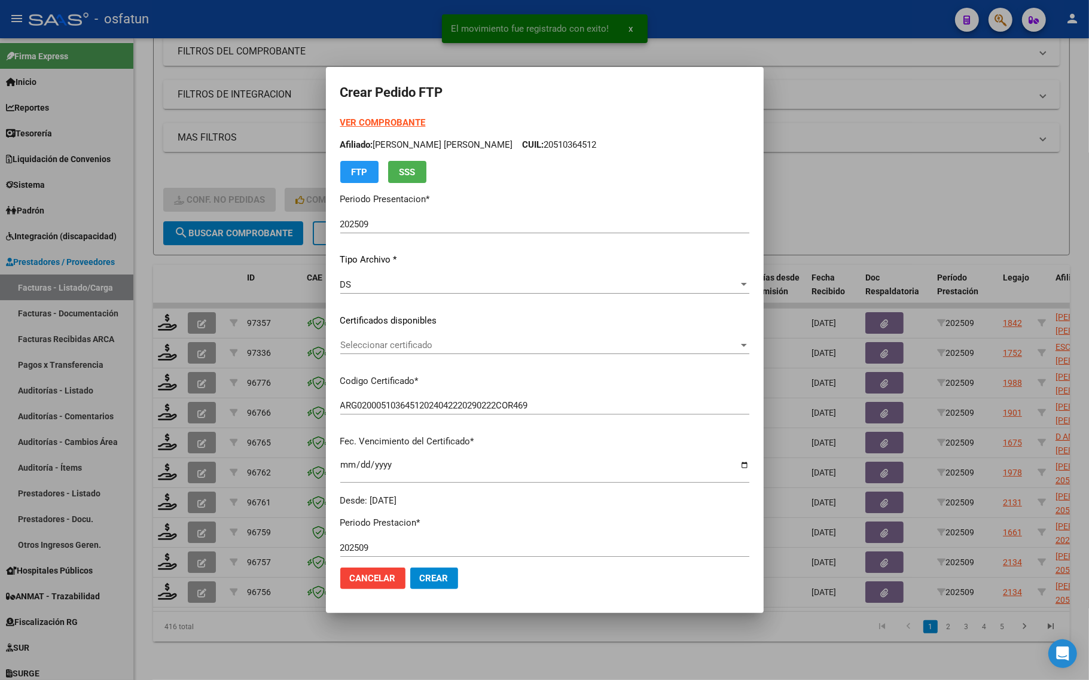
click at [392, 118] on strong "VER COMPROBANTE" at bounding box center [383, 122] width 86 height 11
click at [344, 345] on span "Seleccionar certificado" at bounding box center [539, 345] width 398 height 11
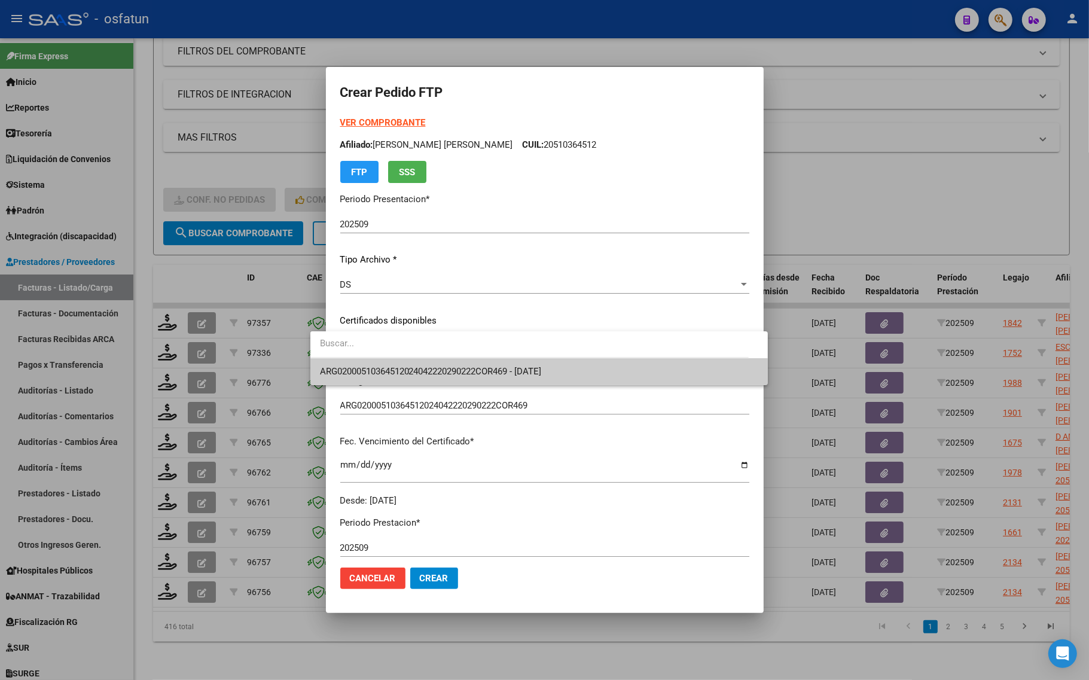
click at [349, 368] on span "ARG02000510364512024042220290222COR469 - 2029-04-22" at bounding box center [431, 371] width 222 height 11
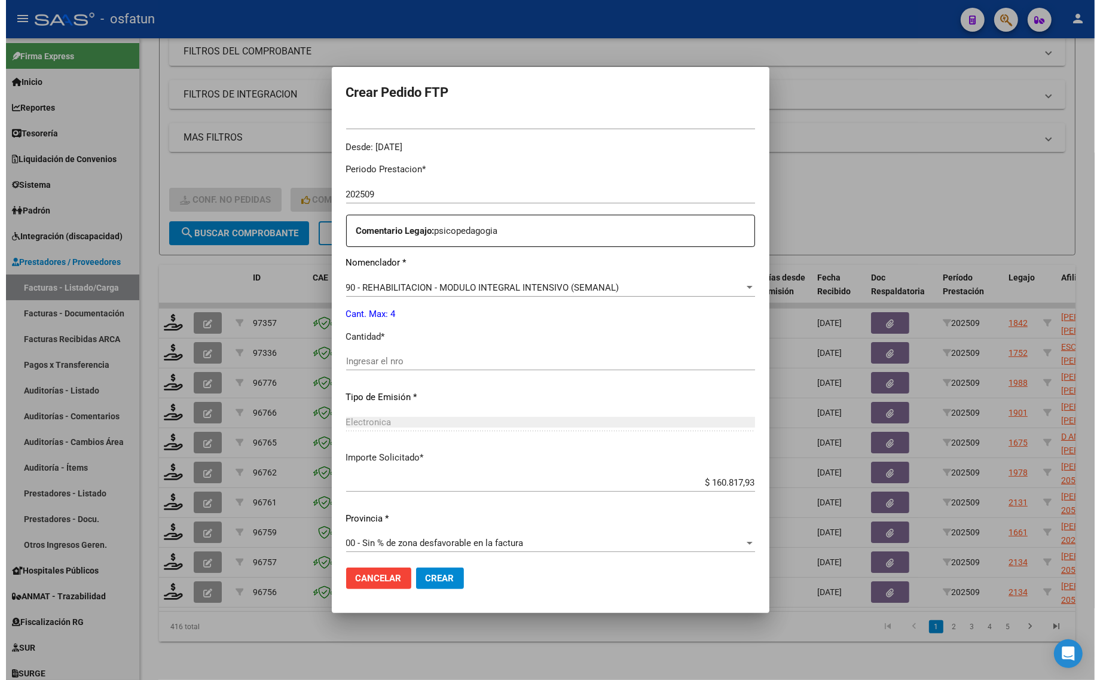
scroll to position [358, 0]
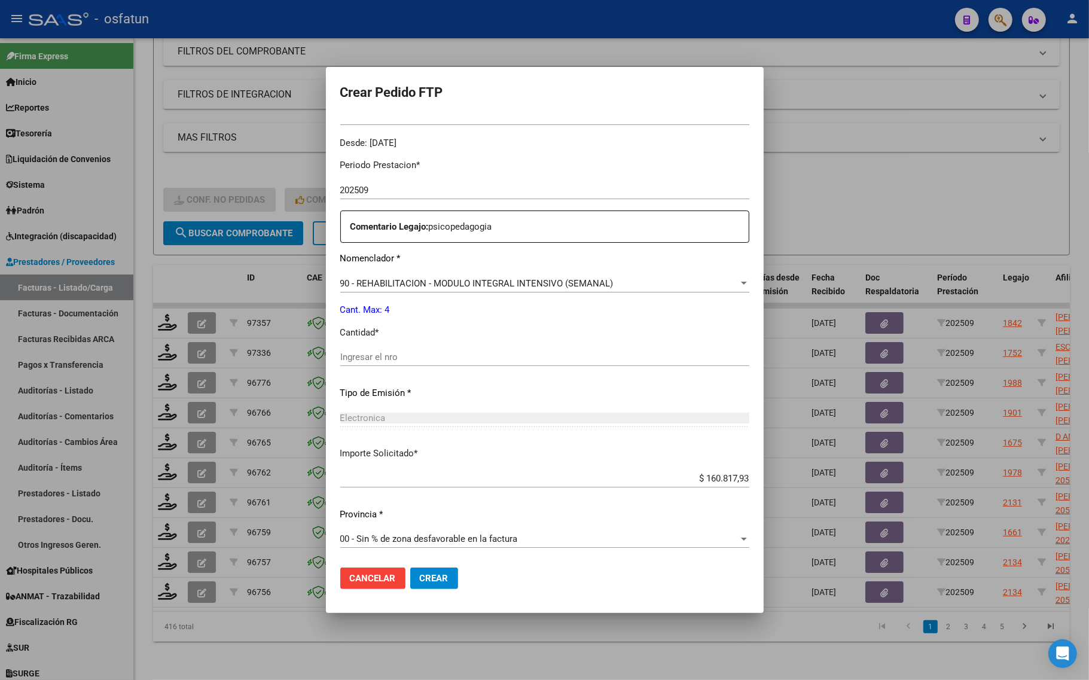
click at [367, 356] on input "Ingresar el nro" at bounding box center [544, 357] width 409 height 11
type input "4"
click at [411, 571] on button "Crear" at bounding box center [434, 579] width 48 height 22
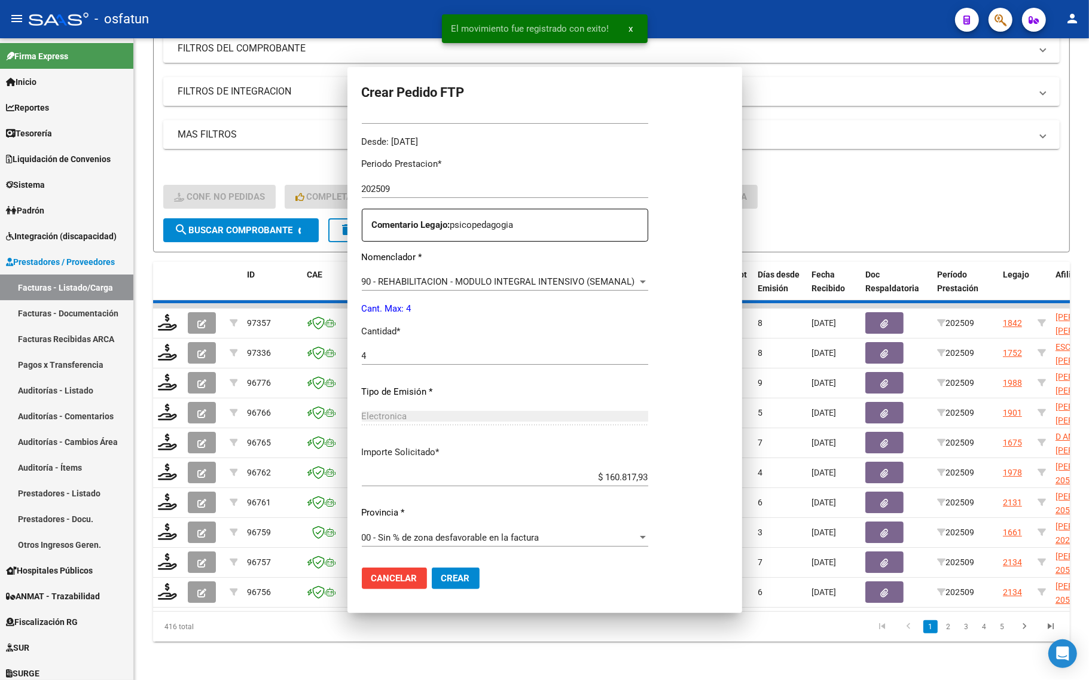
scroll to position [0, 0]
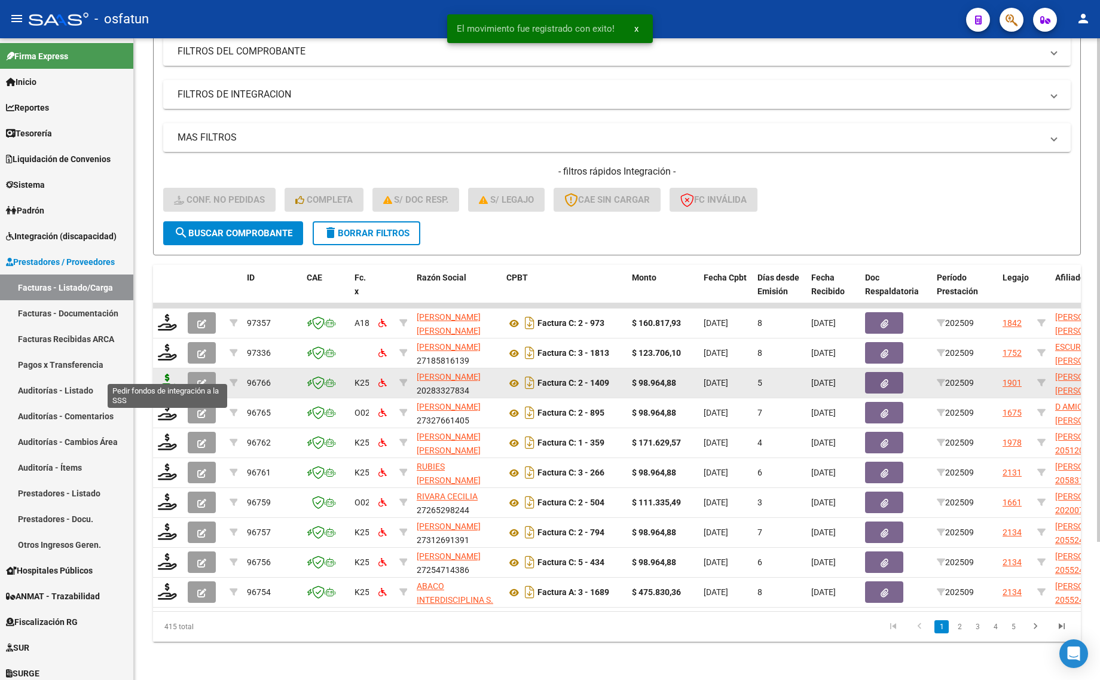
click at [171, 374] on icon at bounding box center [167, 382] width 19 height 17
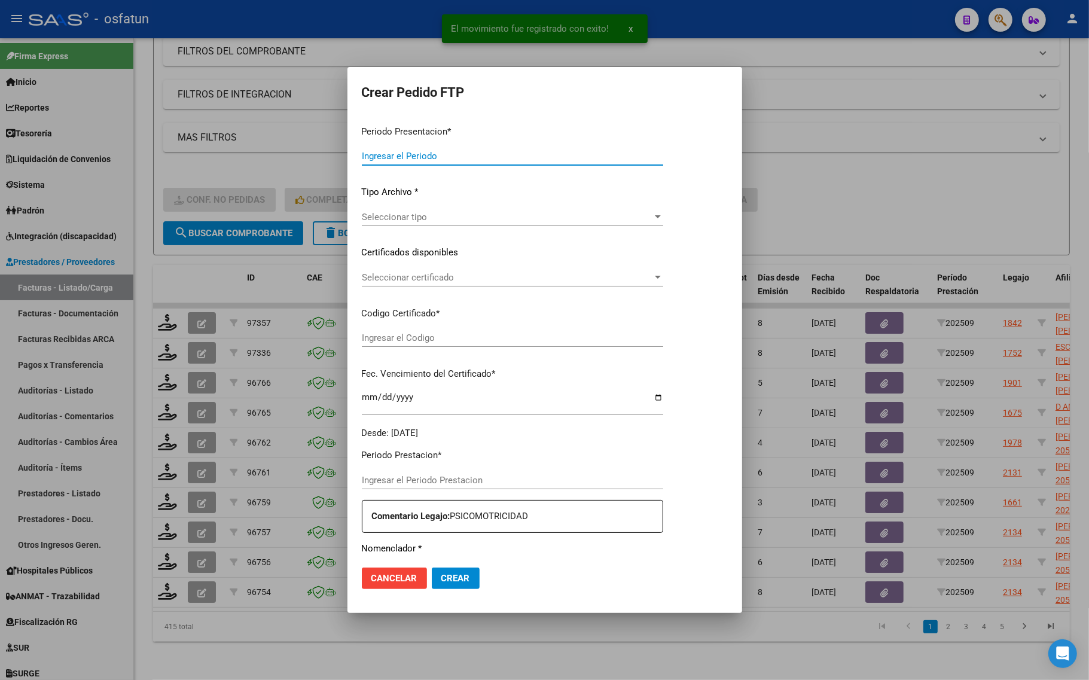
type input "202509"
type input "$ 98.964,88"
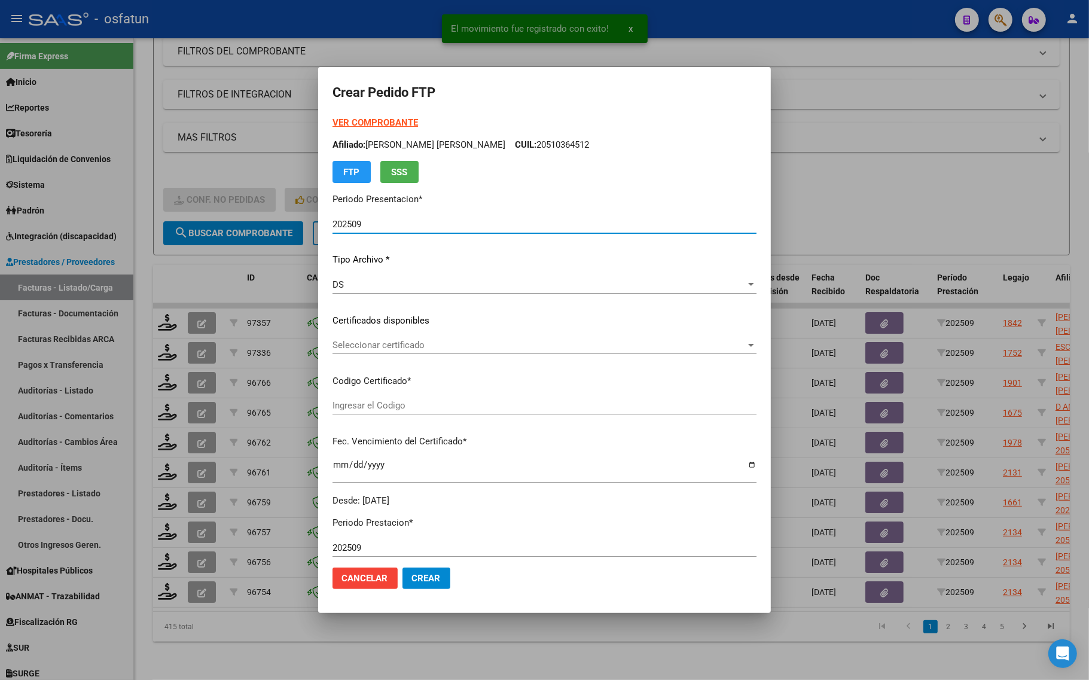
type input "ARG02000545805852021061520250615COR467"
type input "2025-06-15"
click at [351, 118] on strong "VER COMPROBANTE" at bounding box center [375, 122] width 86 height 11
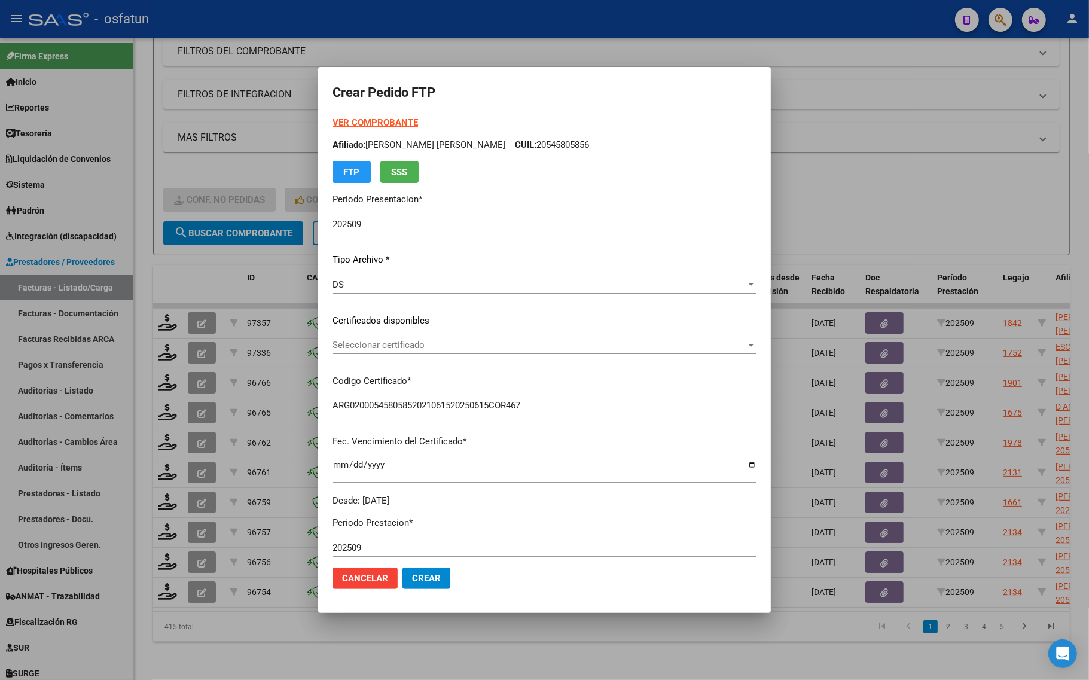
click at [449, 341] on span "Seleccionar certificado" at bounding box center [538, 345] width 413 height 11
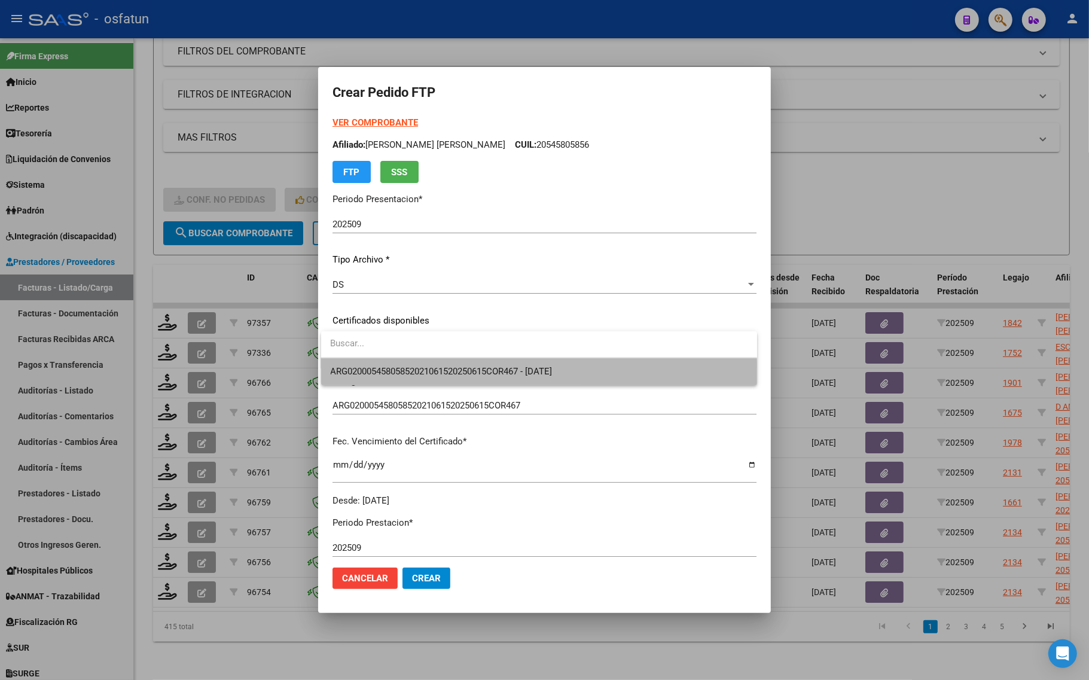
click at [441, 380] on span "ARG02000545805852021061520250615COR467 - 2025-06-15" at bounding box center [539, 371] width 417 height 27
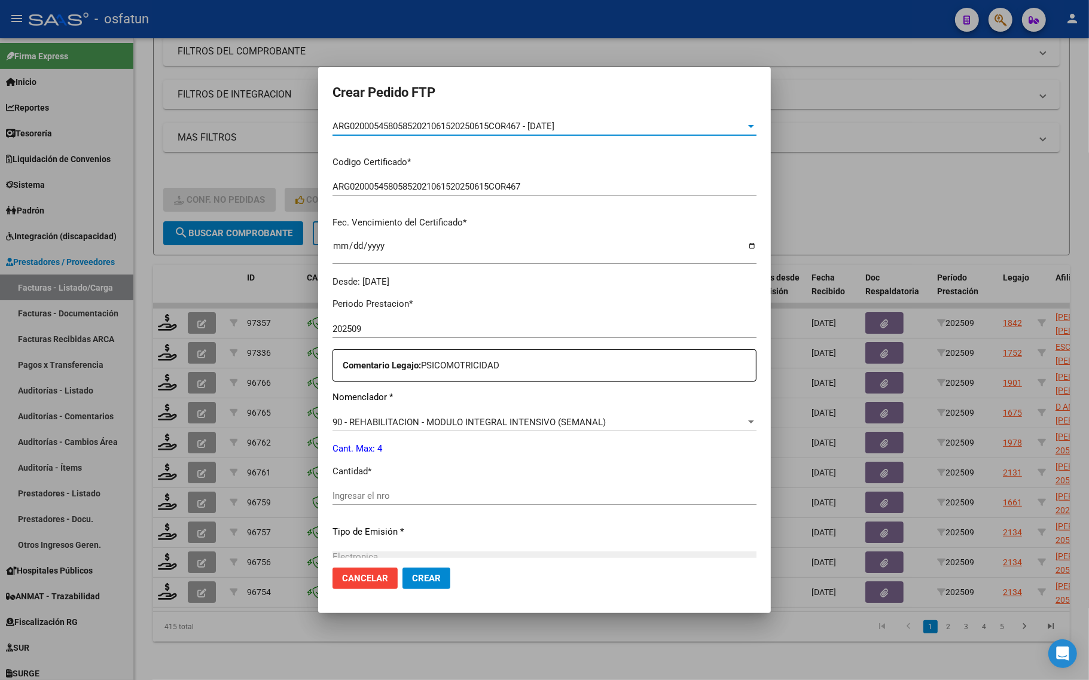
scroll to position [224, 0]
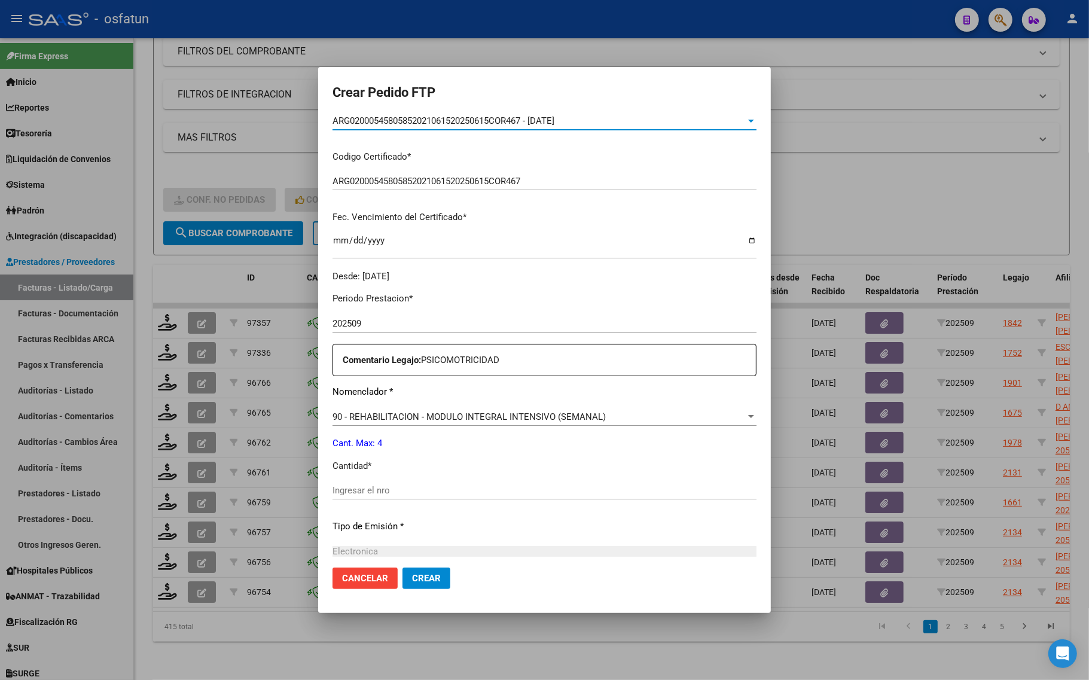
click at [377, 482] on div "Ingresar el nro" at bounding box center [544, 490] width 424 height 18
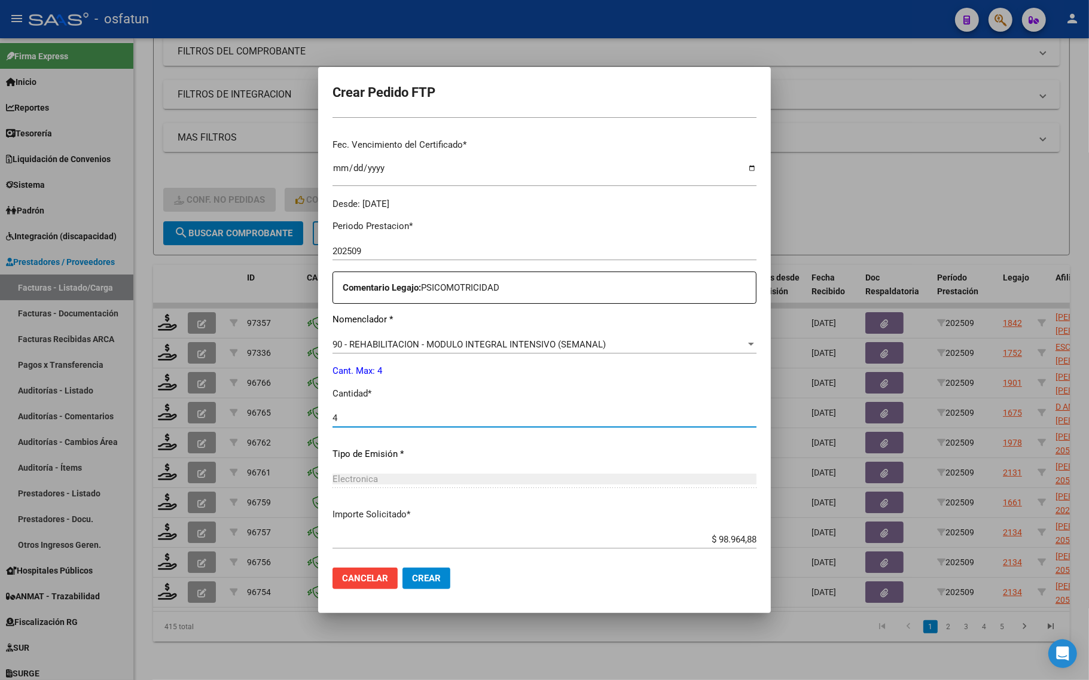
scroll to position [358, 0]
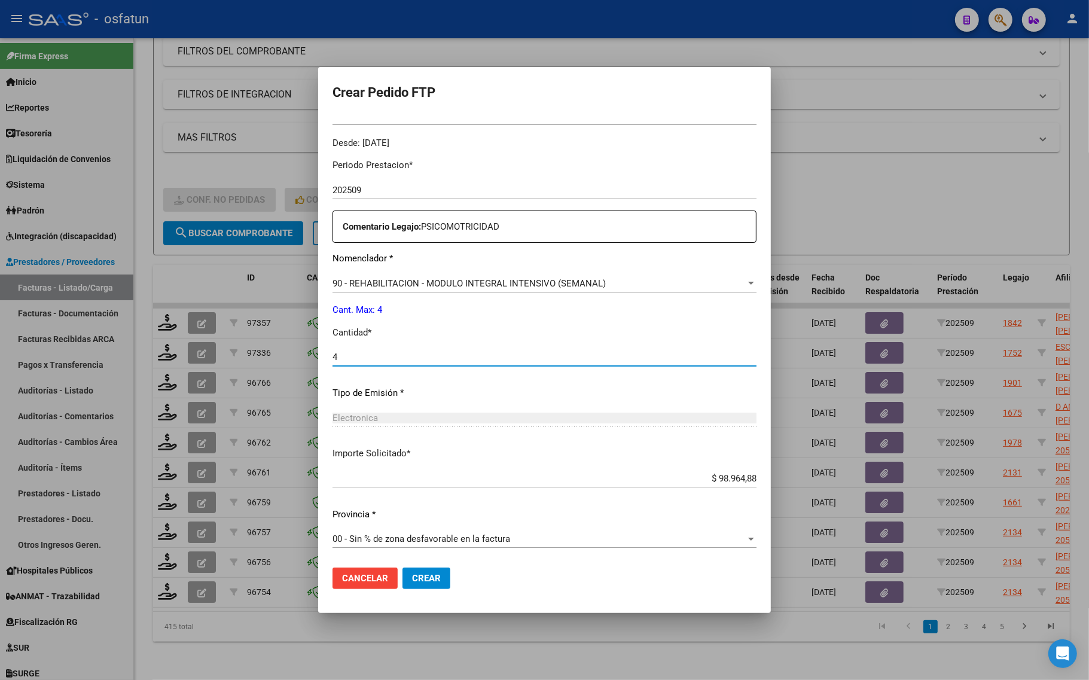
type input "4"
click at [419, 581] on span "Crear" at bounding box center [426, 578] width 29 height 11
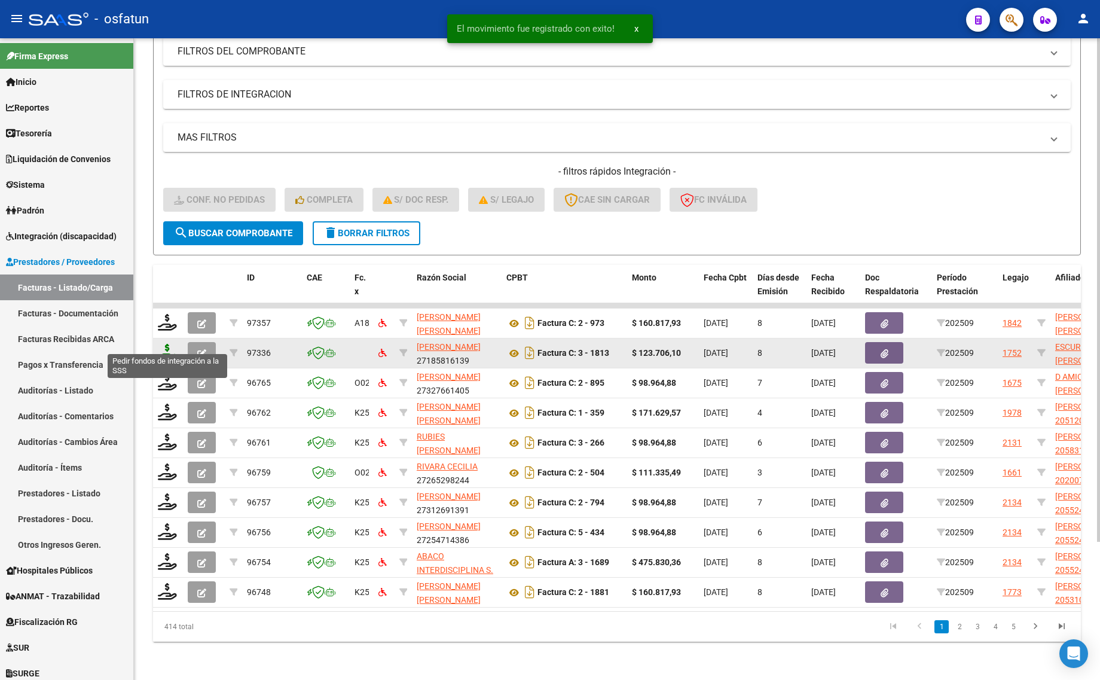
click at [169, 346] on icon at bounding box center [167, 352] width 19 height 17
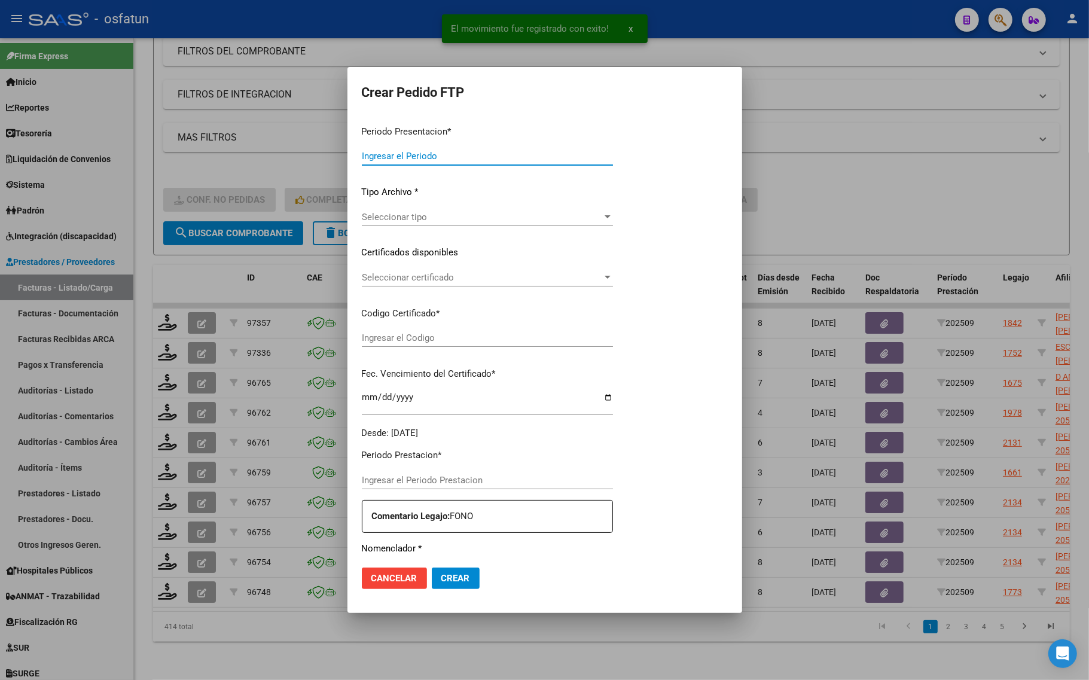
type input "202509"
type input "$ 123.706,10"
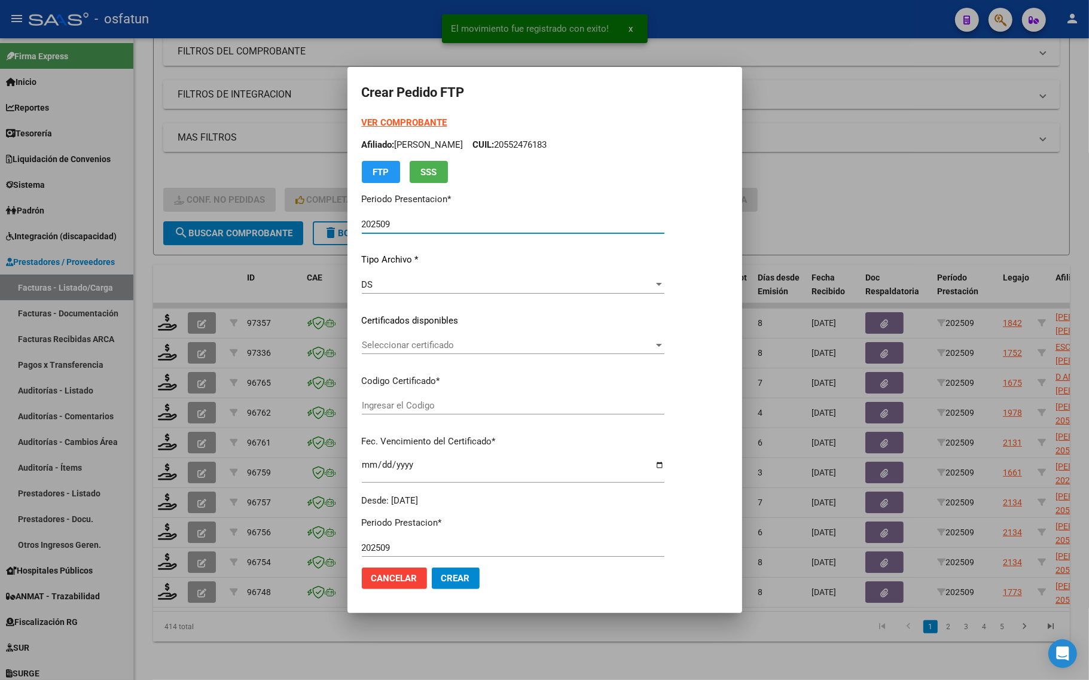
type input "ARG0100058970502024101720291017BUE440"
type input "2029-10-17"
click at [398, 123] on strong "VER COMPROBANTE" at bounding box center [405, 122] width 86 height 11
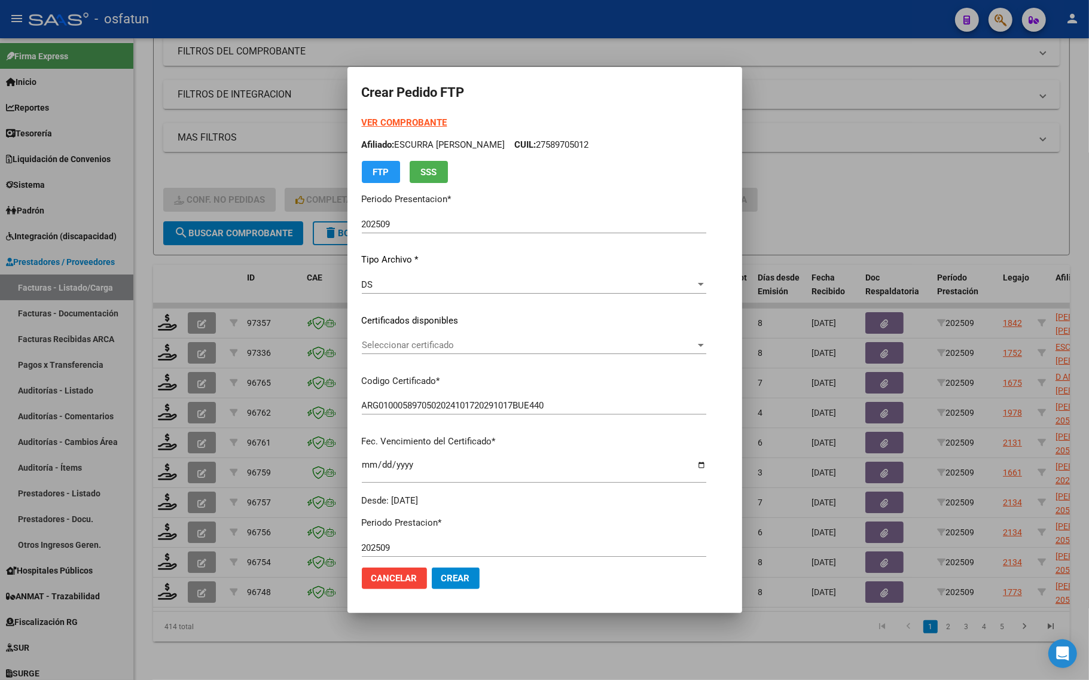
click at [440, 353] on div "Seleccionar certificado Seleccionar certificado" at bounding box center [534, 345] width 344 height 18
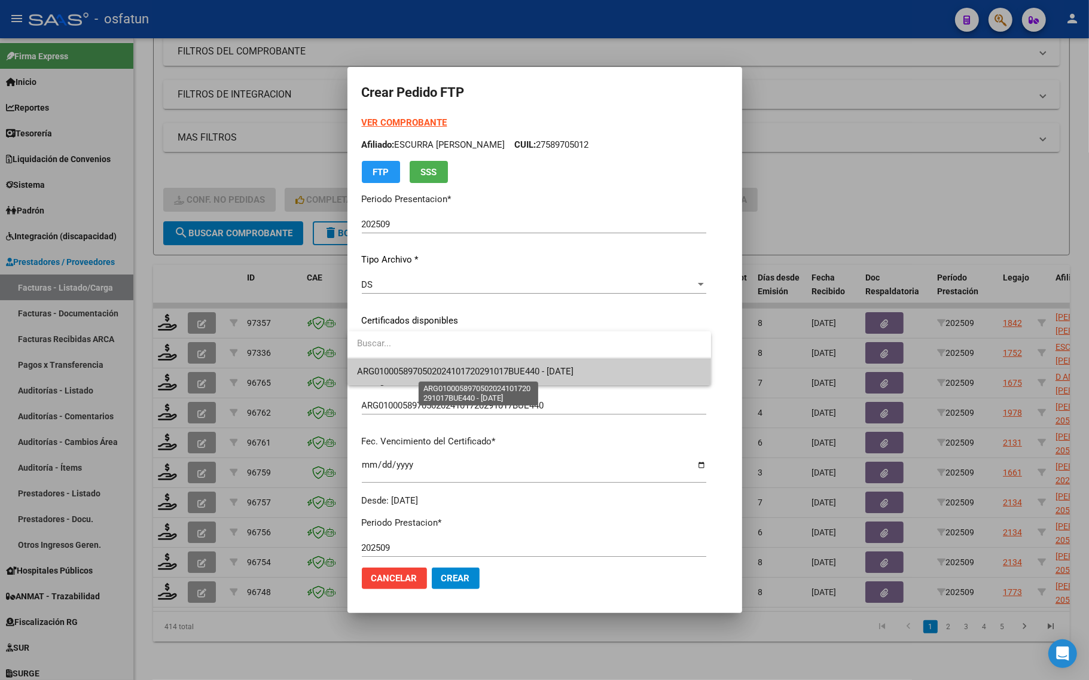
click at [440, 373] on span "ARG0100058970502024101720291017BUE440 - 2029-10-17" at bounding box center [465, 371] width 216 height 11
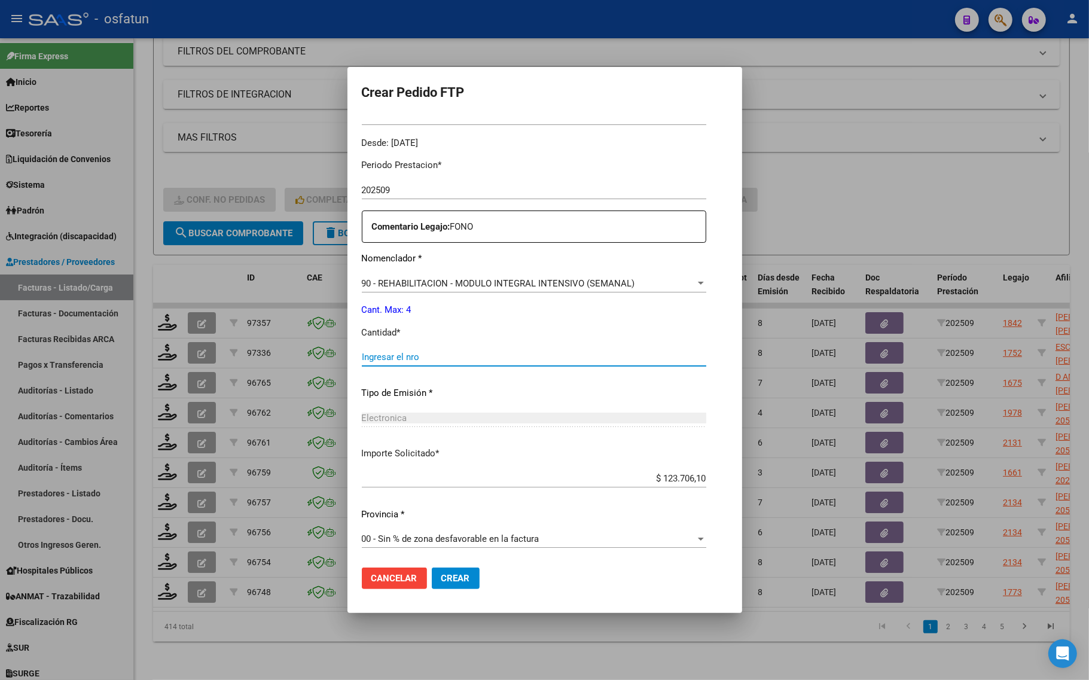
click at [398, 355] on input "Ingresar el nro" at bounding box center [534, 357] width 344 height 11
type input "4"
click at [453, 574] on span "Crear" at bounding box center [455, 578] width 29 height 11
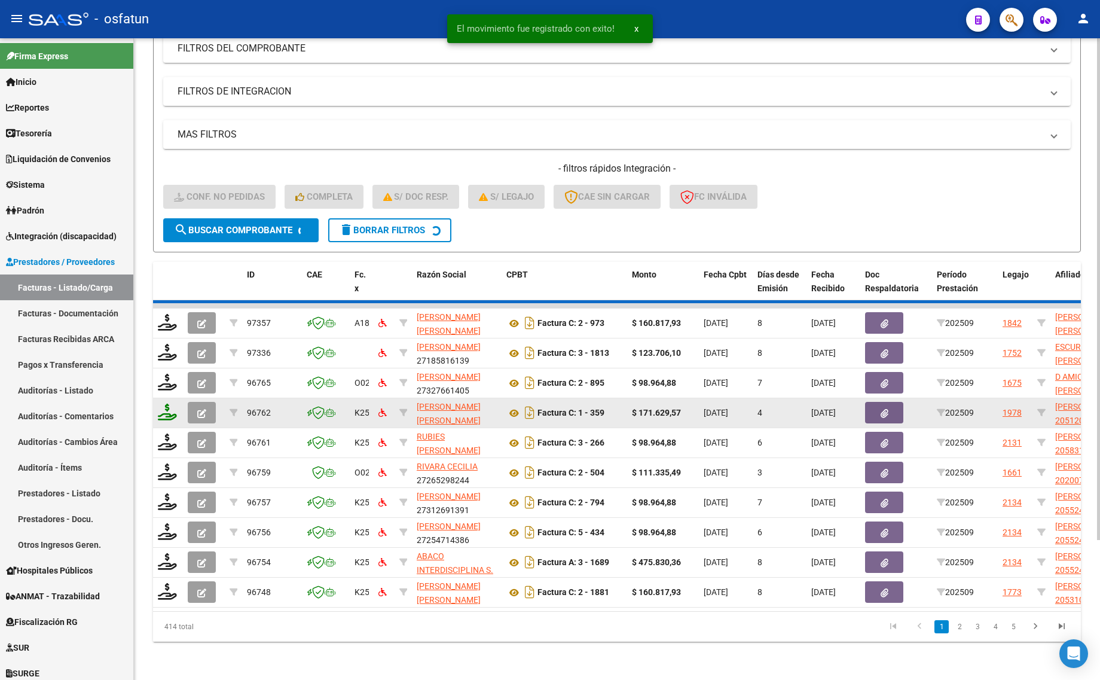
click at [169, 408] on icon at bounding box center [167, 412] width 19 height 17
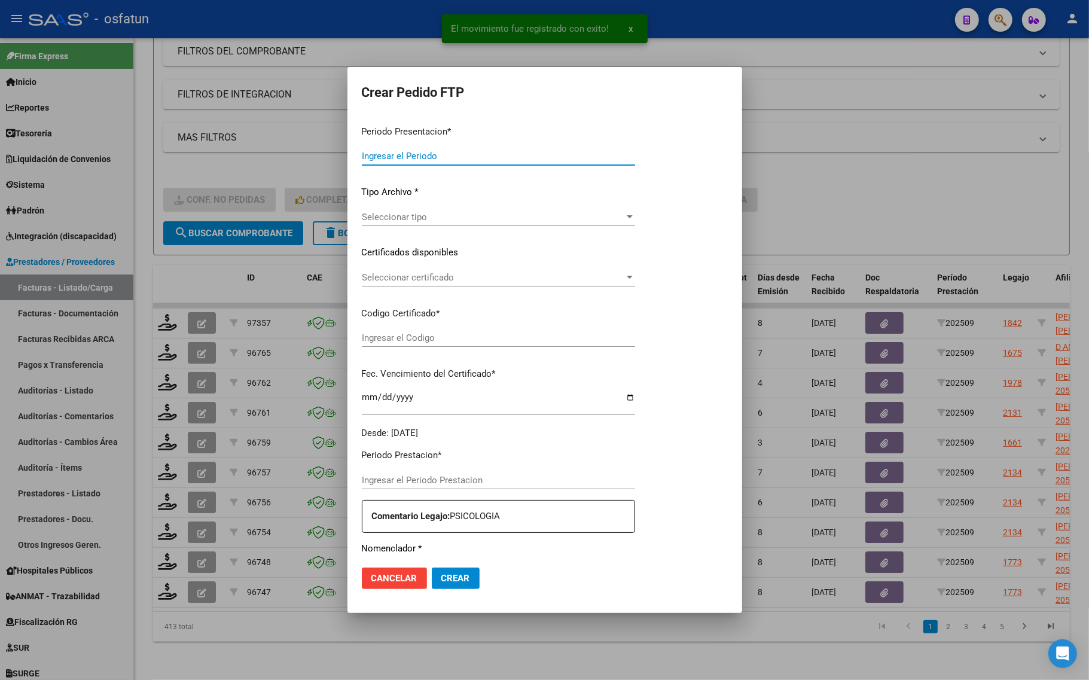
type input "202509"
type input "$ 98.964,88"
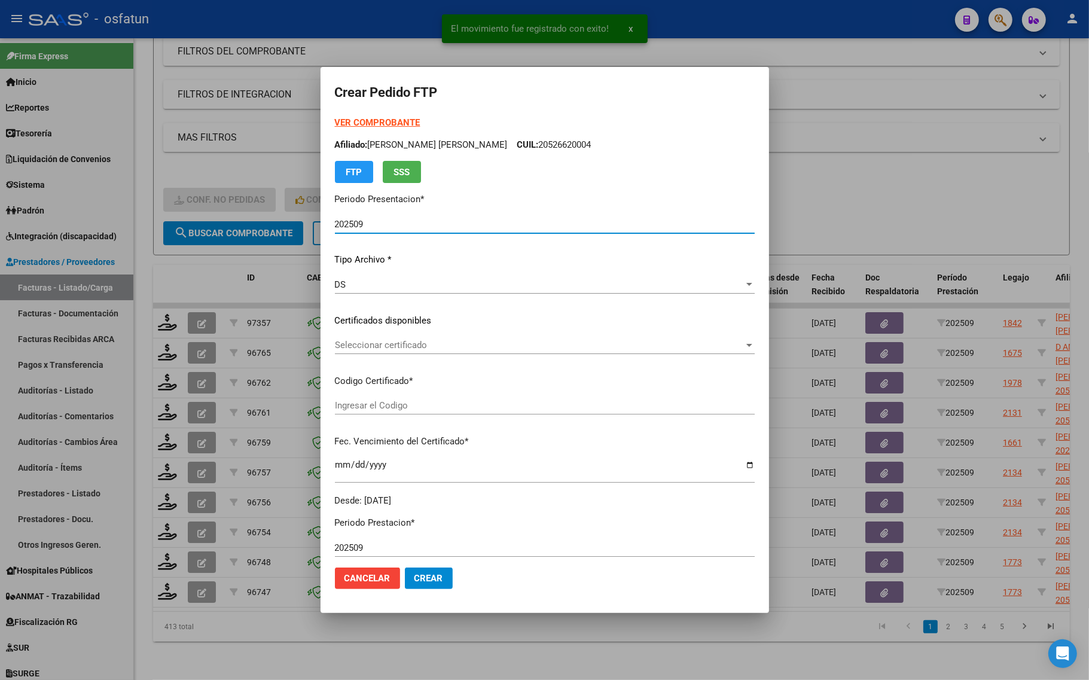
type input "ARG02000583175742024102920291026COR467"
type input "2029-10-29"
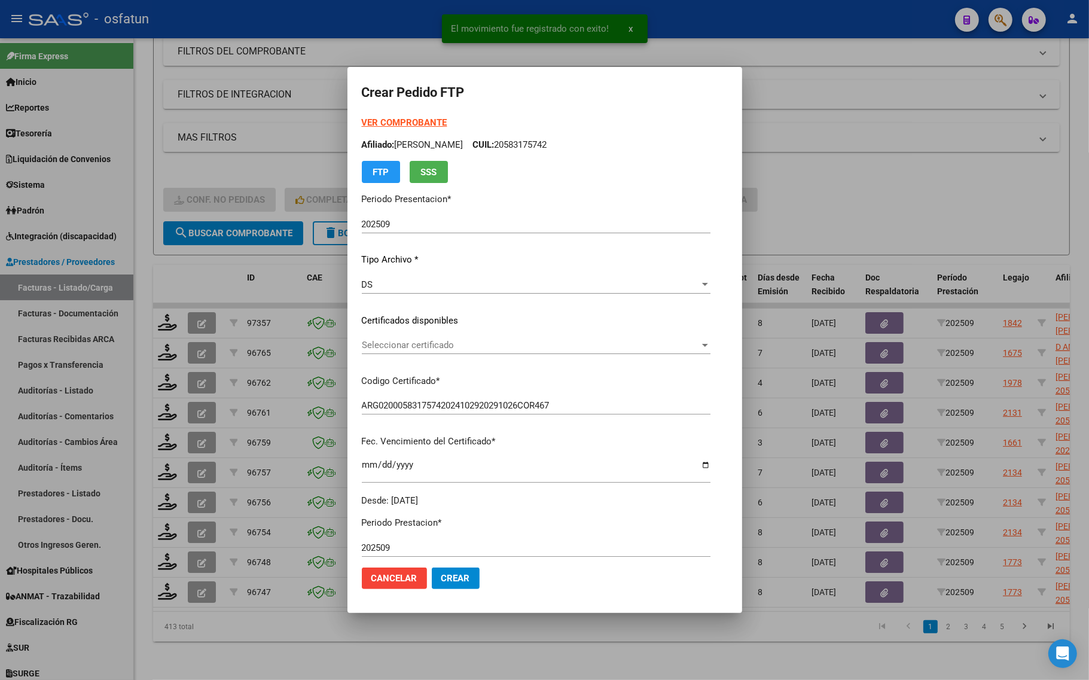
click at [377, 123] on strong "VER COMPROBANTE" at bounding box center [405, 122] width 86 height 11
click at [431, 336] on div "Seleccionar certificado Seleccionar certificado" at bounding box center [536, 345] width 349 height 18
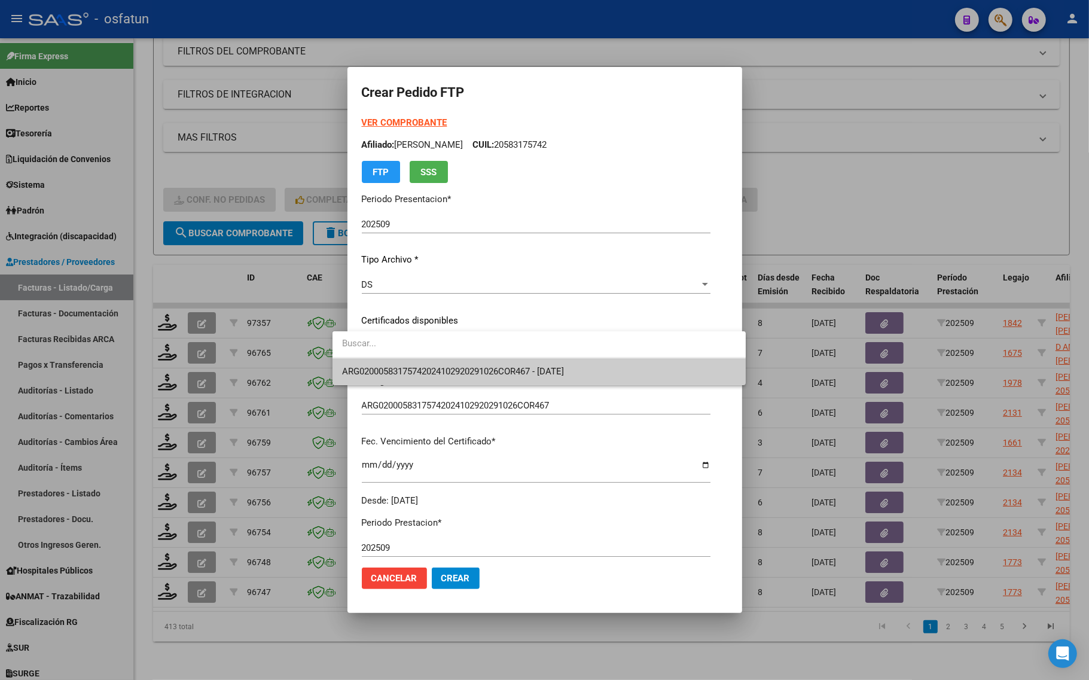
click at [432, 356] on input "dropdown search" at bounding box center [538, 343] width 413 height 27
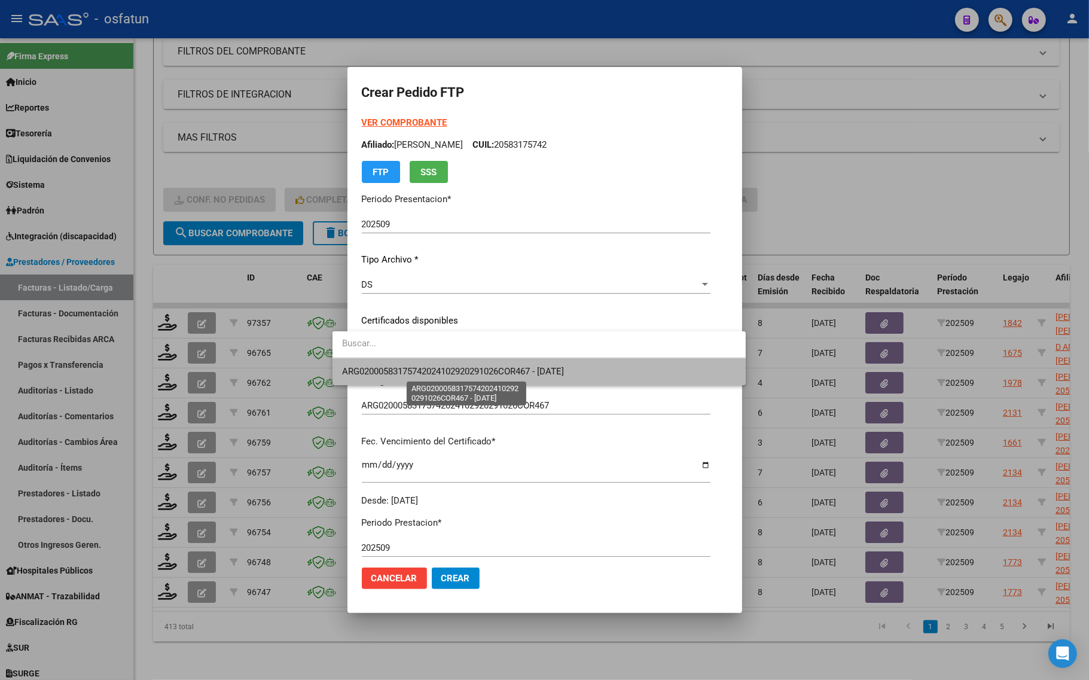
click at [432, 366] on span "ARG02000583175742024102920291026COR467 - 2029-10-29" at bounding box center [453, 371] width 222 height 11
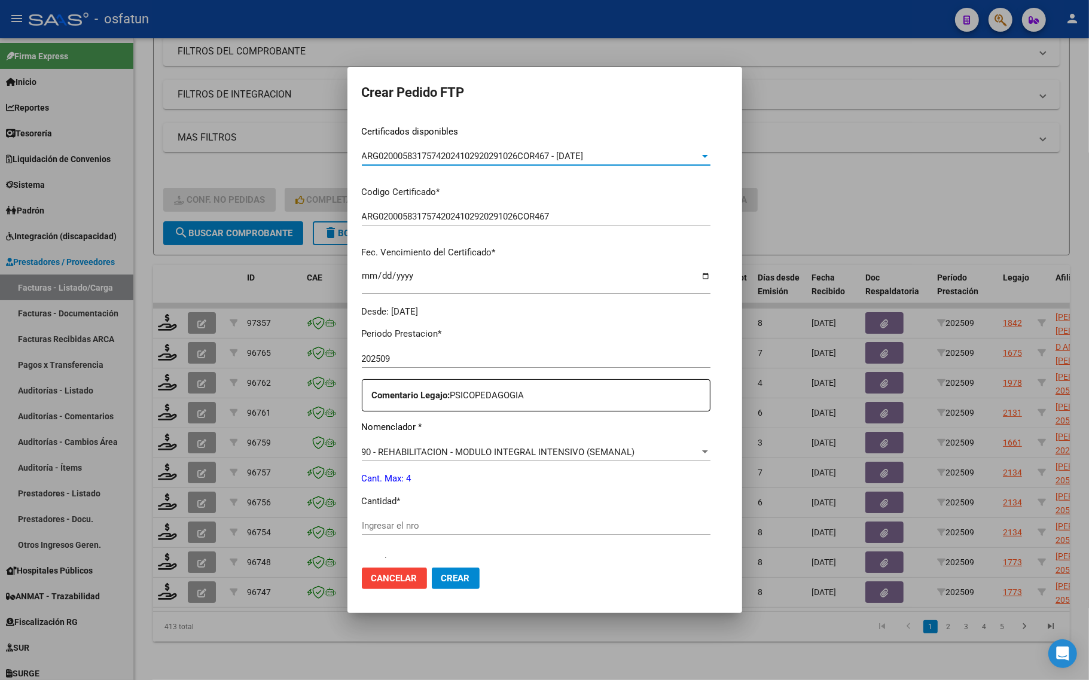
scroll to position [299, 0]
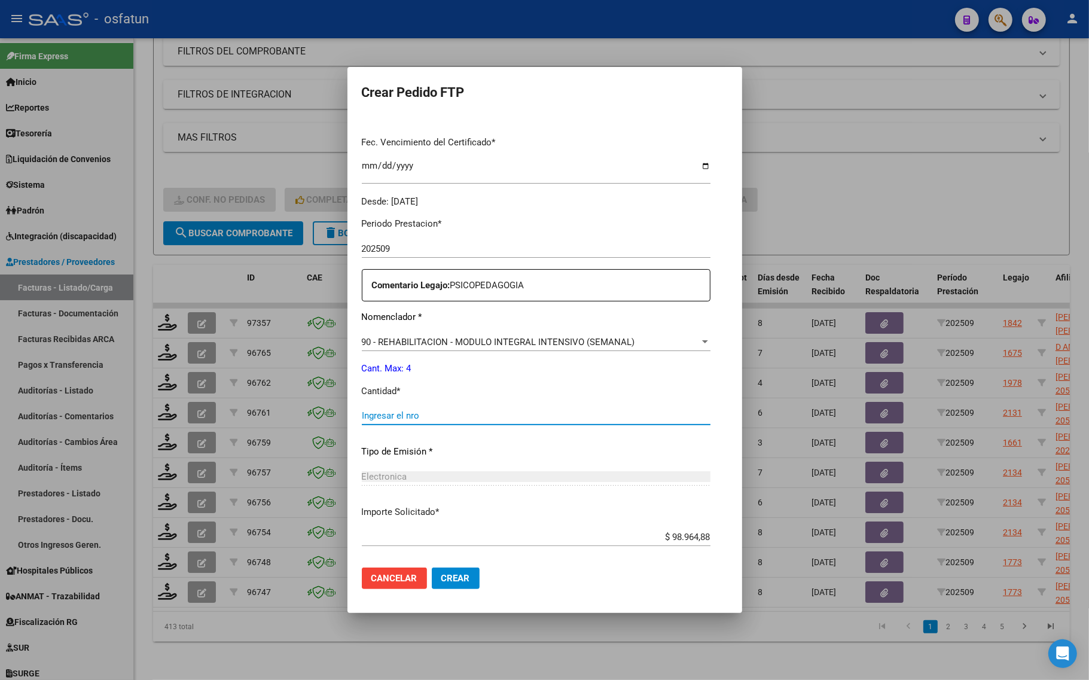
click at [362, 420] on input "Ingresar el nro" at bounding box center [536, 415] width 349 height 11
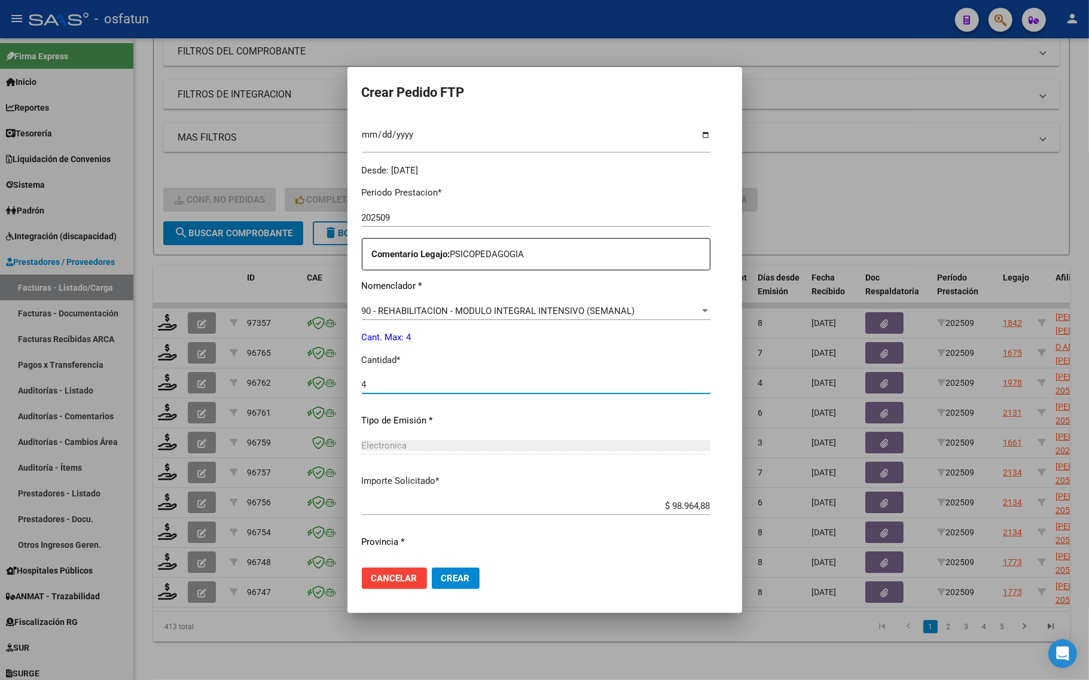
scroll to position [358, 0]
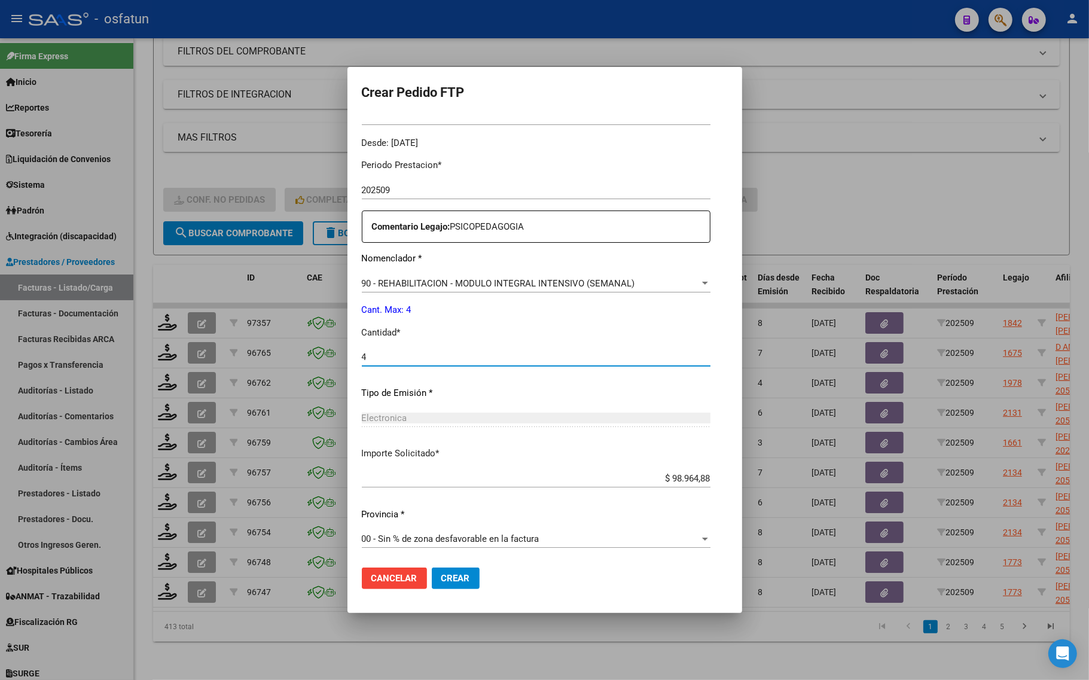
type input "4"
drag, startPoint x: 419, startPoint y: 582, endPoint x: 414, endPoint y: 593, distance: 12.3
click at [432, 582] on button "Crear" at bounding box center [456, 579] width 48 height 22
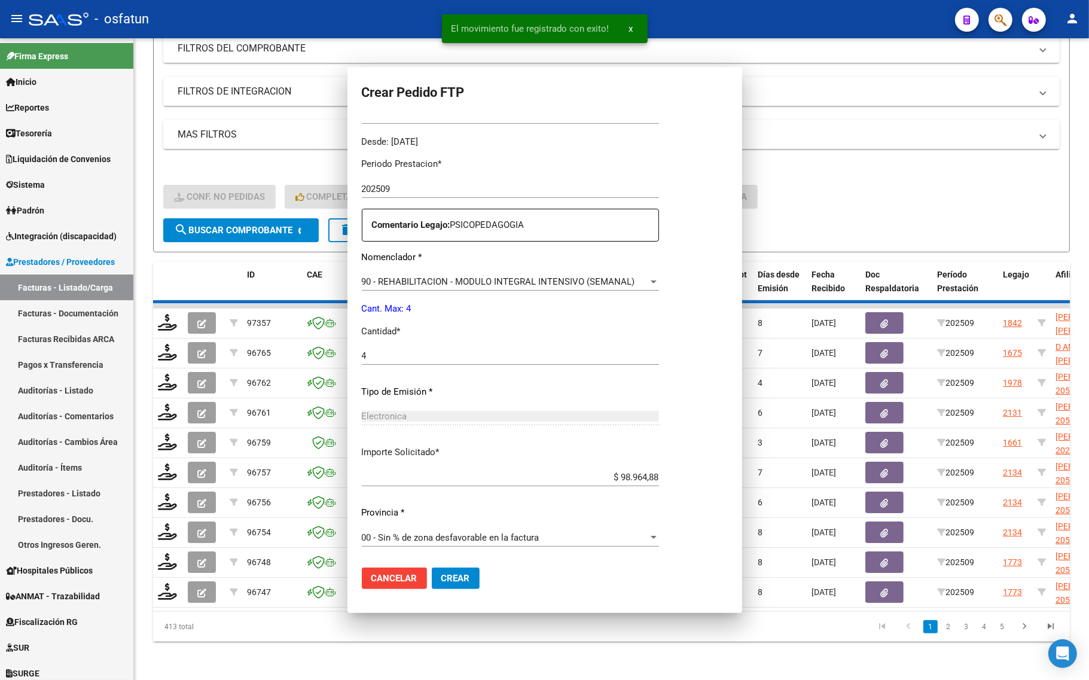
scroll to position [0, 0]
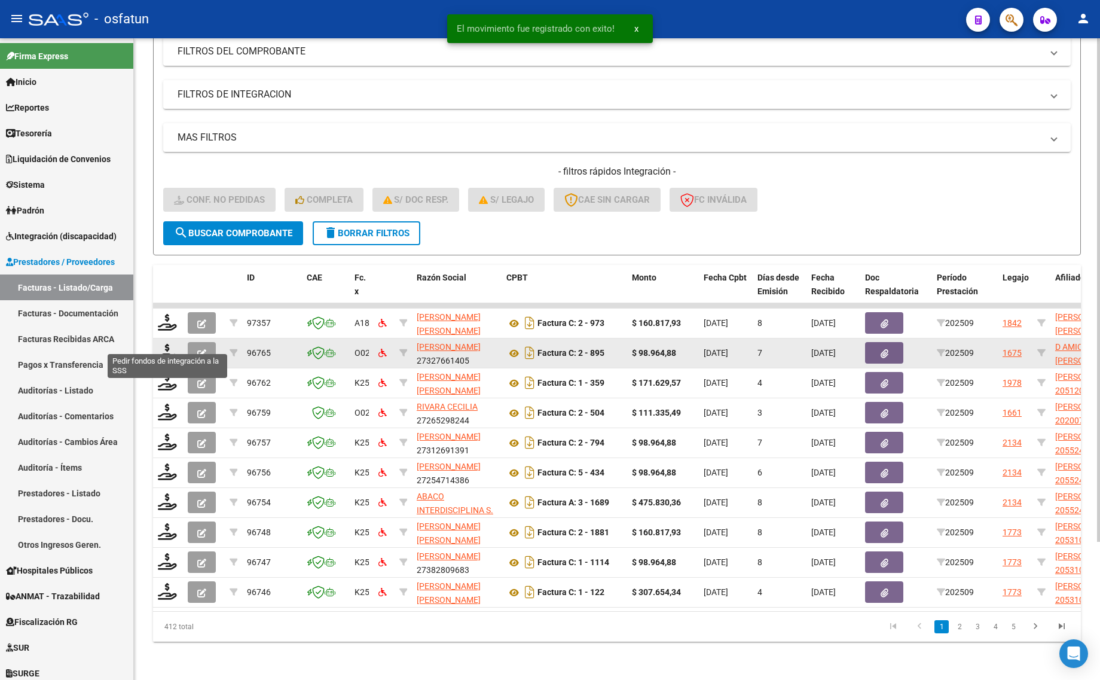
click at [169, 338] on datatable-body-cell at bounding box center [168, 352] width 30 height 29
click at [172, 344] on icon at bounding box center [167, 352] width 19 height 17
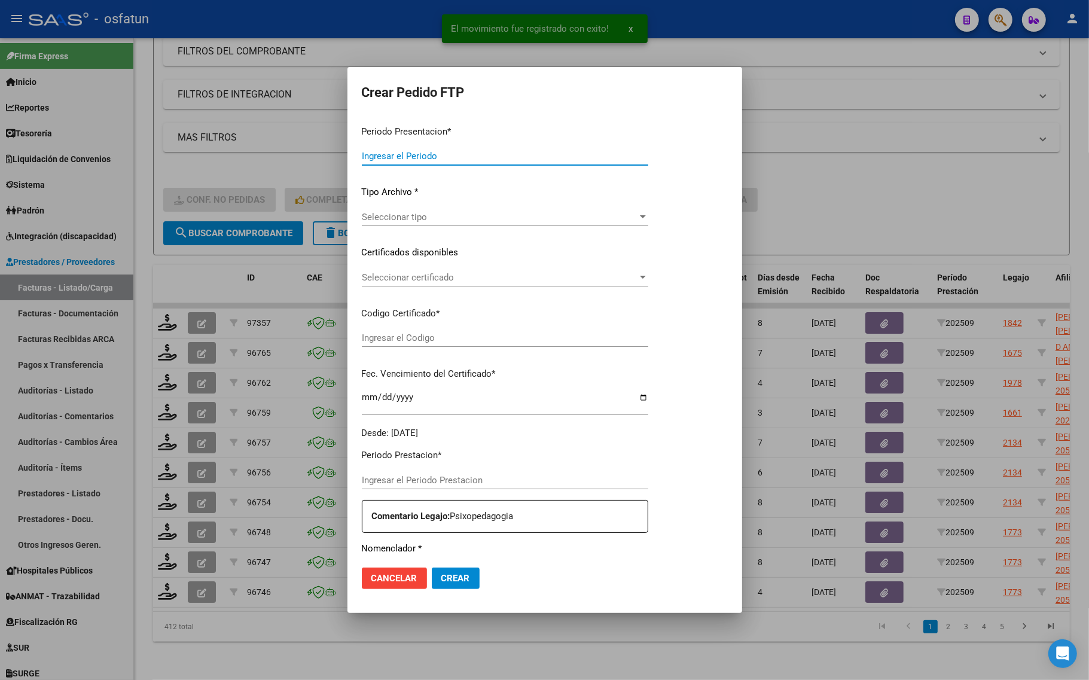
type input "202509"
type input "$ 98.964,88"
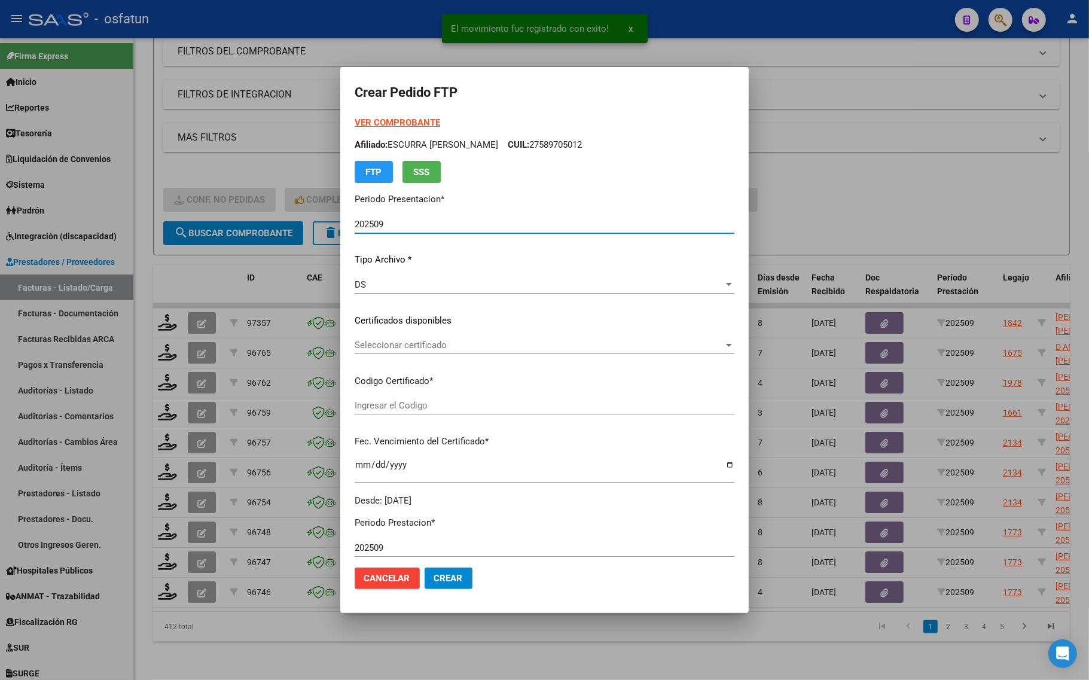
type input "ARG01000539903312024070320290703BUE320"
type input "2029-07-03"
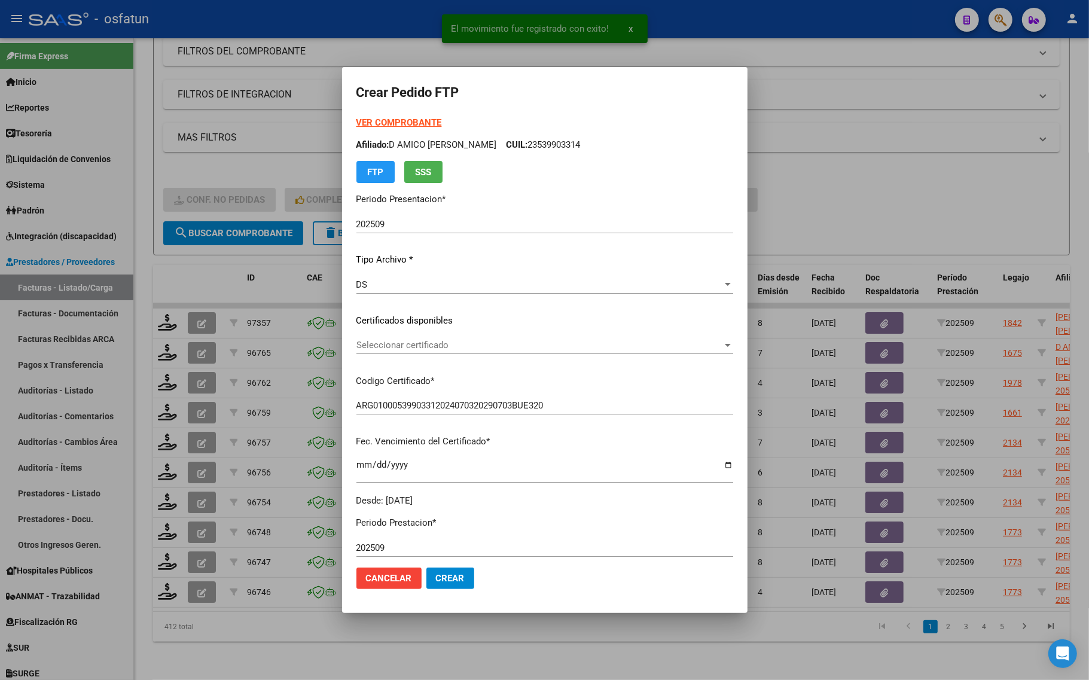
click at [377, 121] on strong "VER COMPROBANTE" at bounding box center [399, 122] width 86 height 11
click at [440, 352] on div "Seleccionar certificado Seleccionar certificado" at bounding box center [544, 345] width 377 height 18
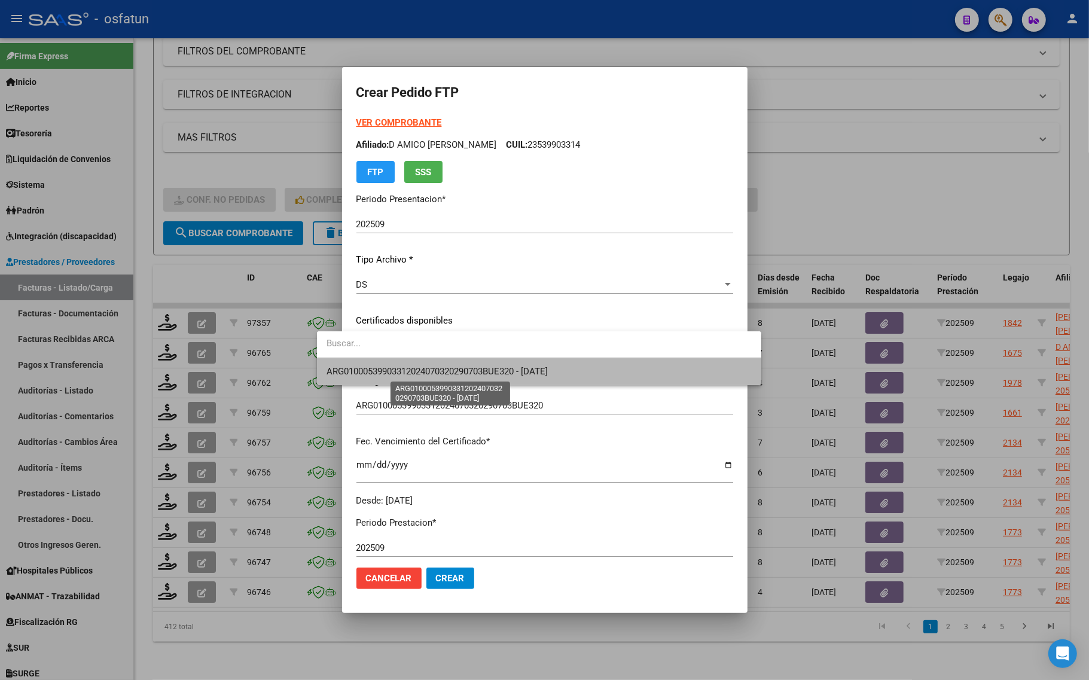
drag, startPoint x: 468, startPoint y: 368, endPoint x: 477, endPoint y: 387, distance: 21.1
click at [468, 369] on span "ARG01000539903312024070320290703BUE320 - 2029-07-03" at bounding box center [437, 371] width 221 height 11
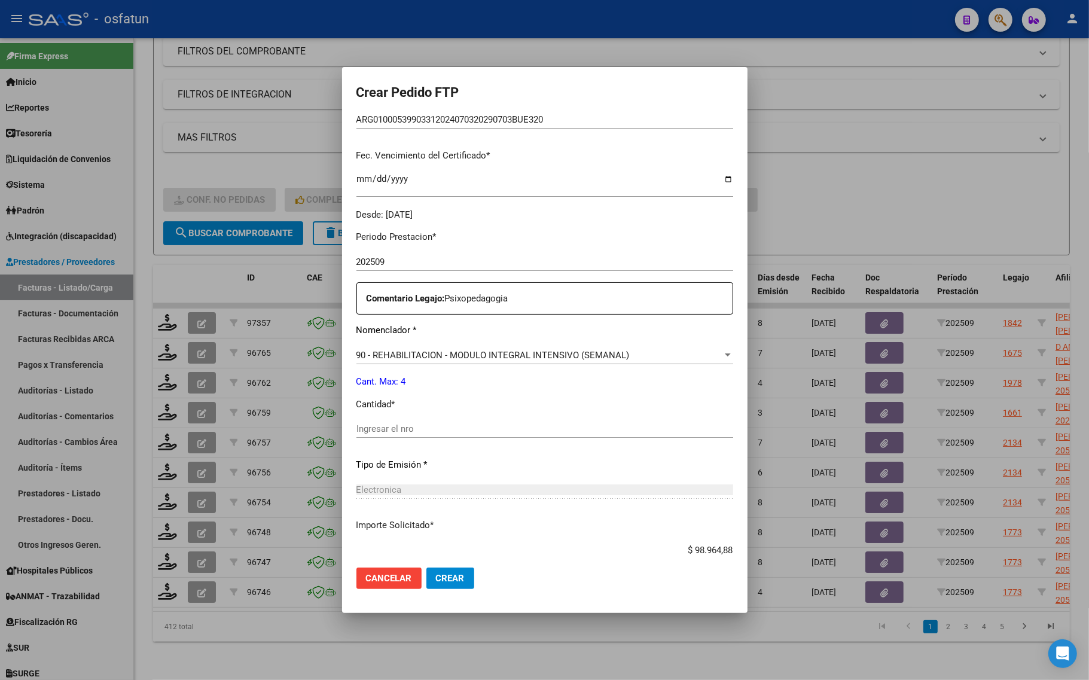
scroll to position [299, 0]
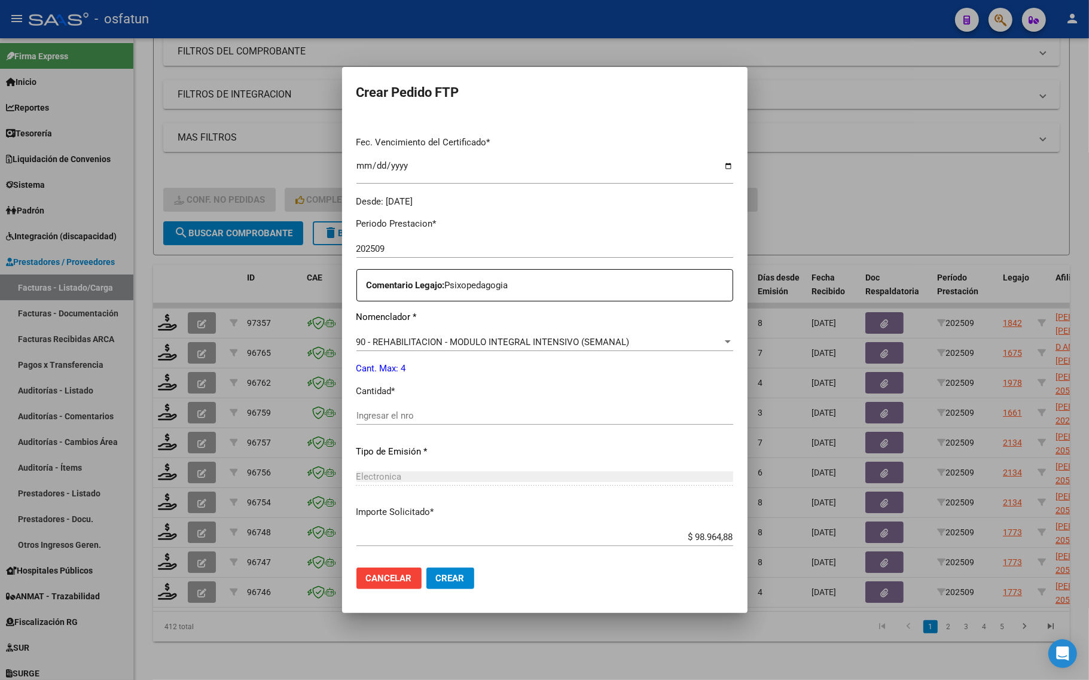
click at [372, 353] on div "90 - REHABILITACION - MODULO INTEGRAL INTENSIVO (SEMANAL) Seleccionar nomenclad…" at bounding box center [544, 347] width 377 height 29
click at [365, 399] on div "Periodo Prestacion * 202509 Ingresar el Periodo Prestacion Comentario Legajo: P…" at bounding box center [544, 413] width 377 height 410
click at [365, 401] on div "Periodo Prestacion * 202509 Ingresar el Periodo Prestacion Comentario Legajo: P…" at bounding box center [544, 413] width 377 height 410
click at [365, 407] on div "Ingresar el nro" at bounding box center [544, 416] width 377 height 18
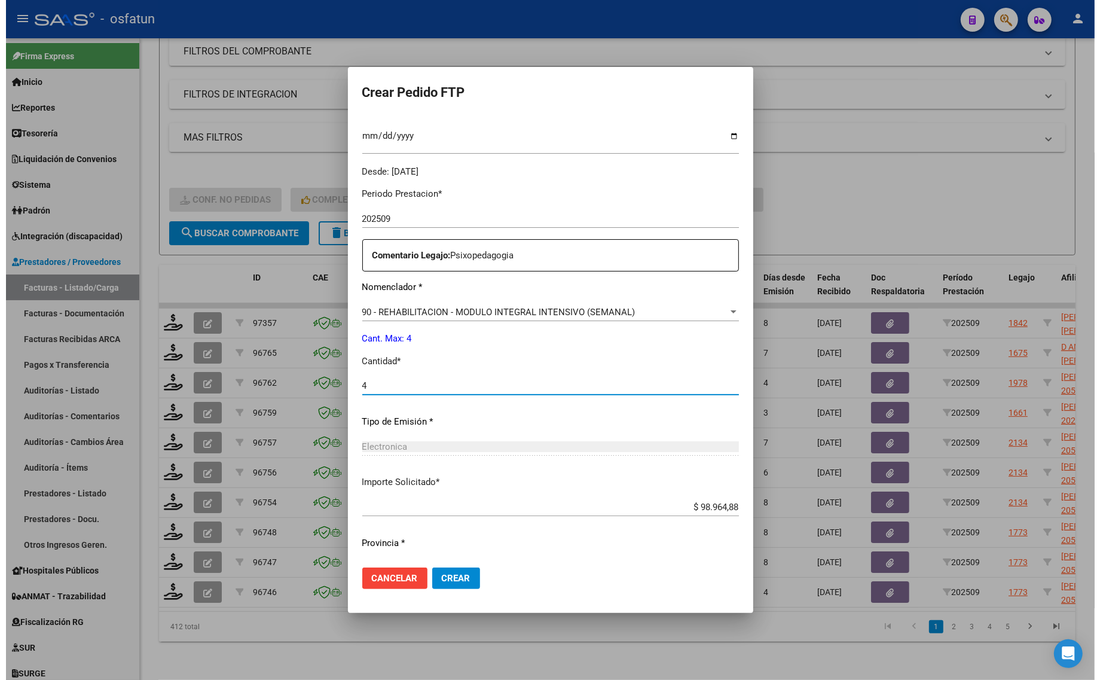
scroll to position [358, 0]
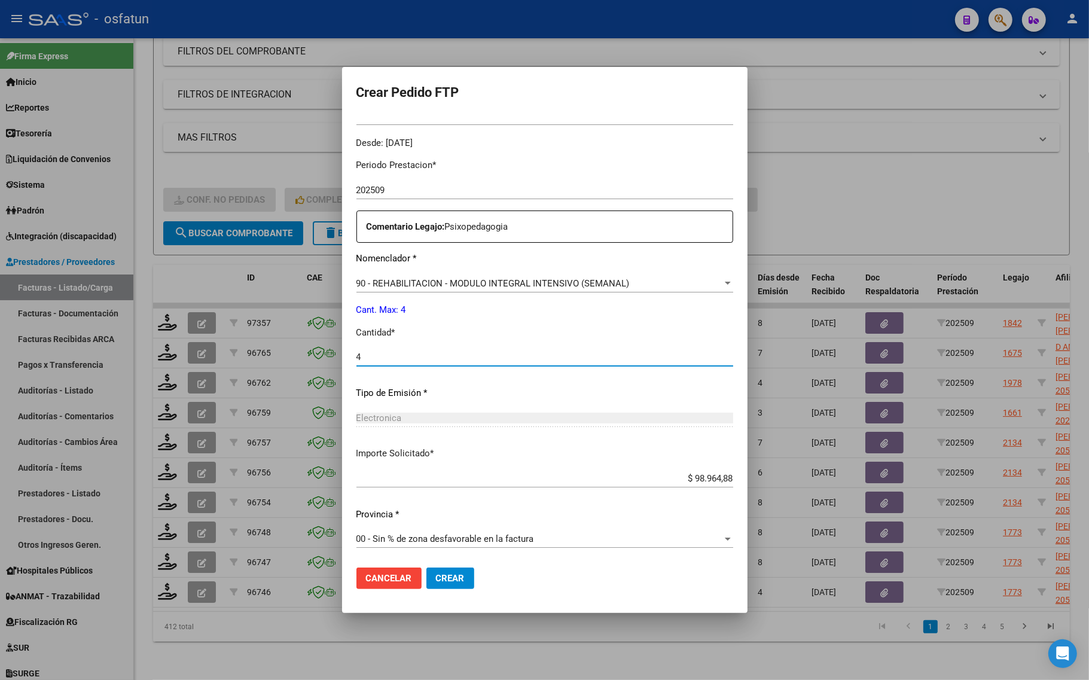
type input "4"
click at [435, 587] on button "Crear" at bounding box center [450, 579] width 48 height 22
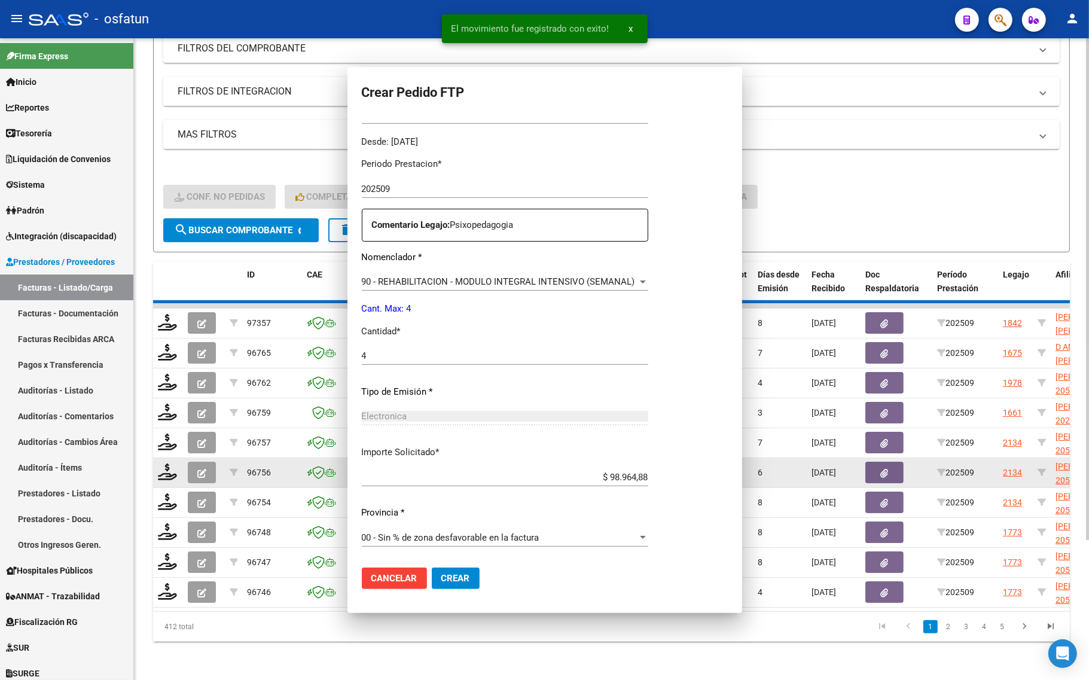
scroll to position [0, 0]
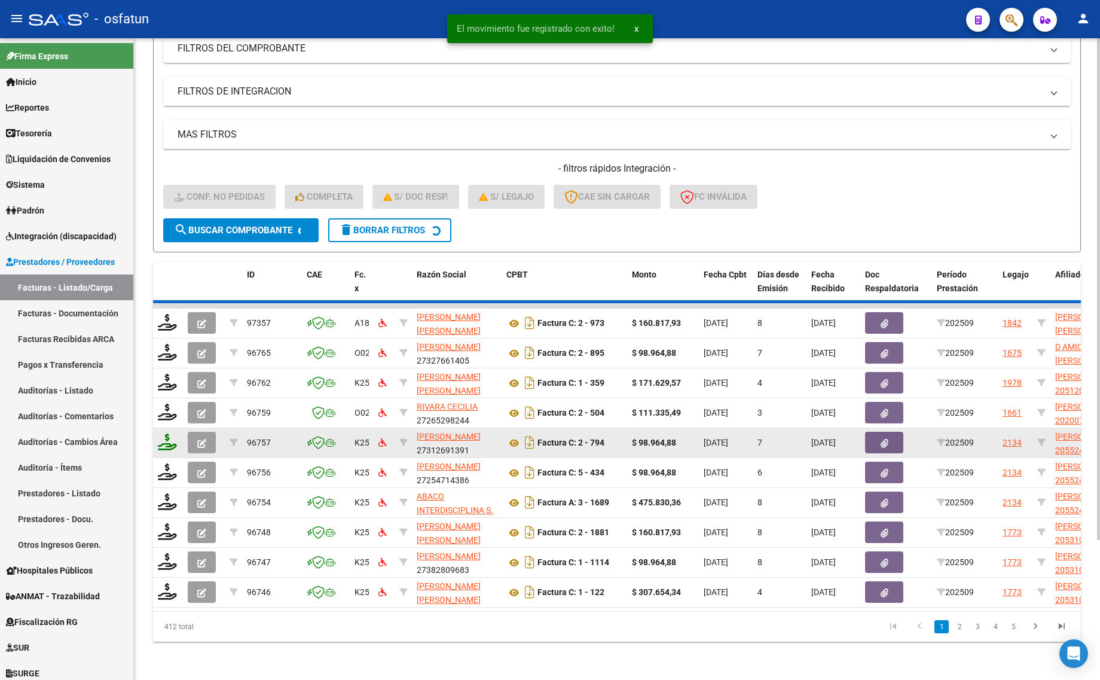
click at [155, 431] on datatable-body-cell at bounding box center [168, 442] width 30 height 29
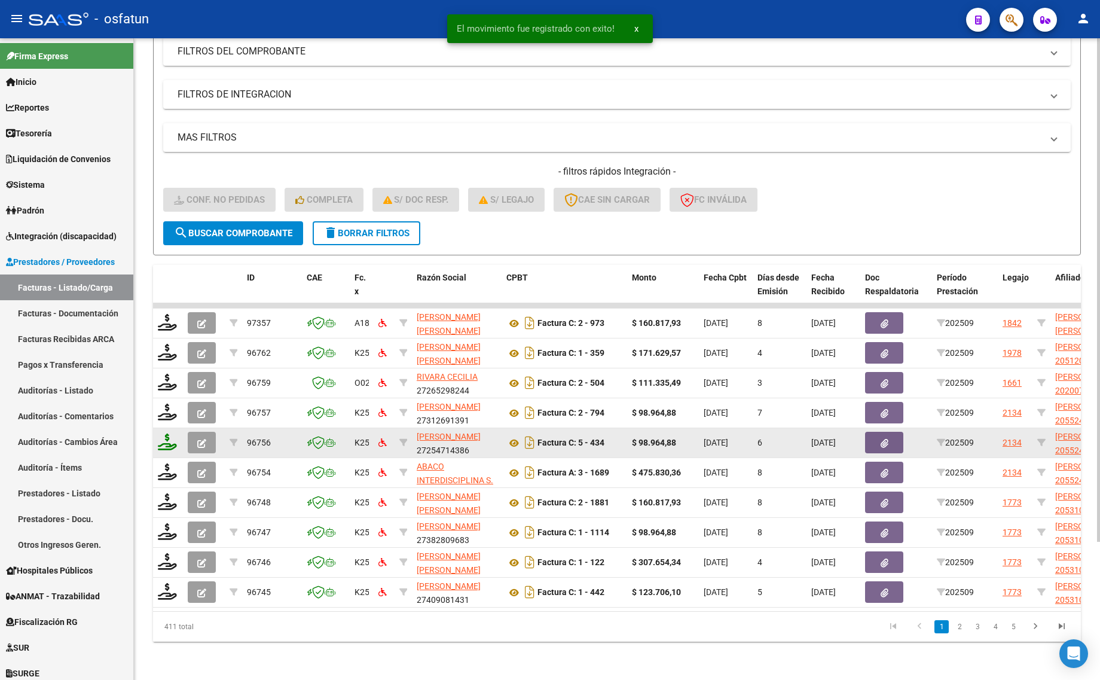
click at [162, 435] on icon at bounding box center [167, 442] width 19 height 17
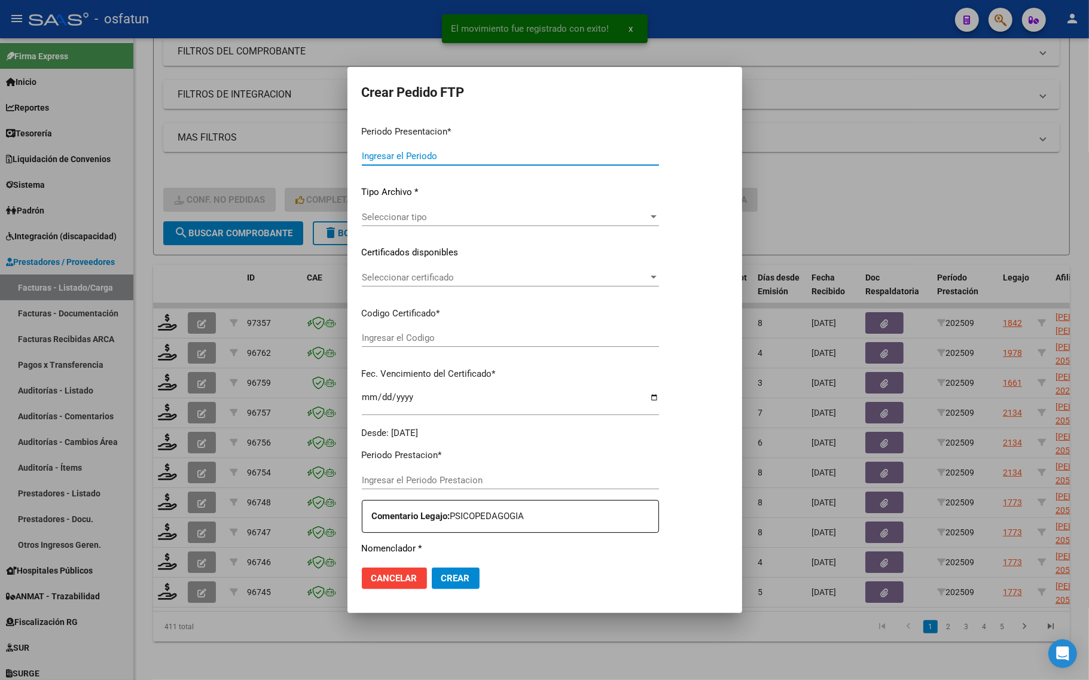
type input "202509"
type input "$ 98.964,88"
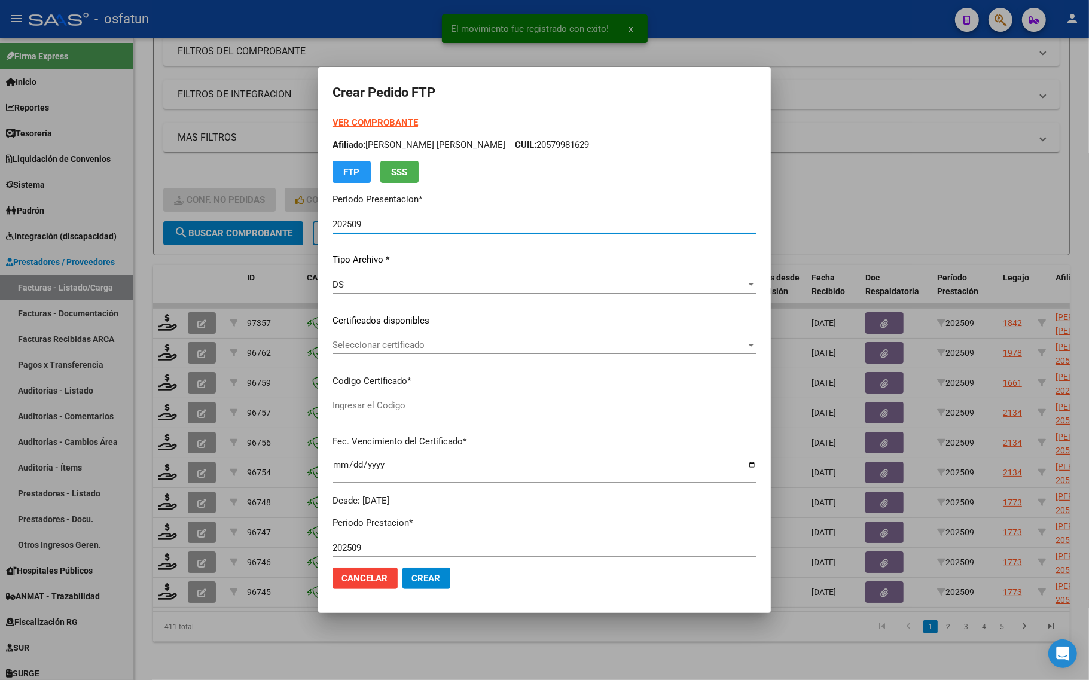
type input "ARG020005524476182025052920290529"
type input "[DATE]"
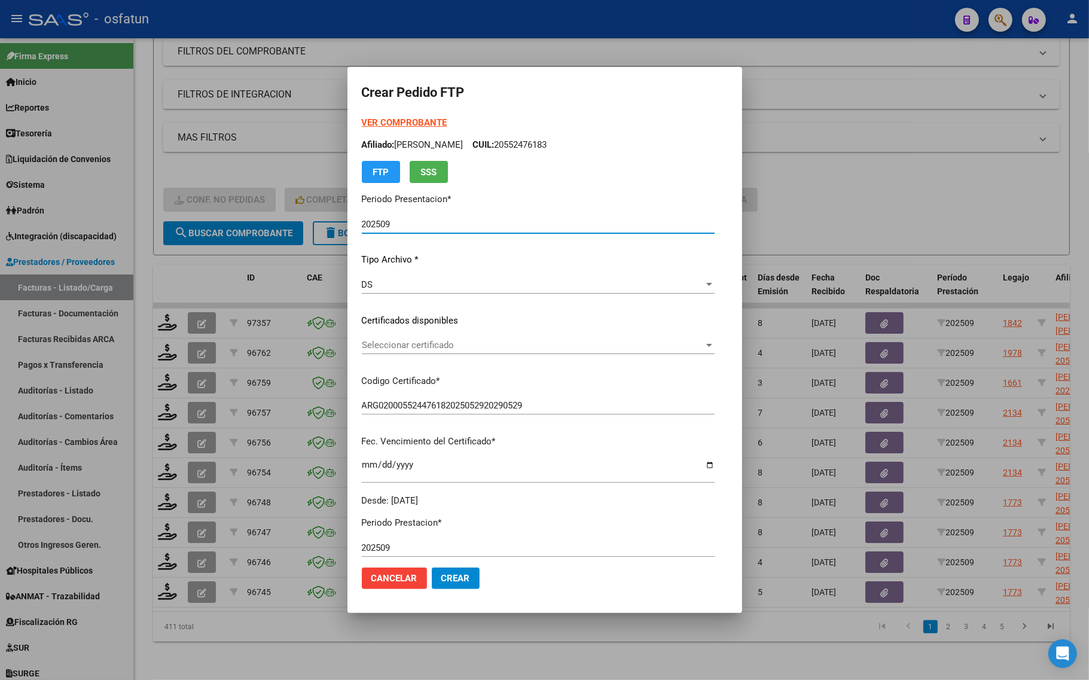
click at [865, 198] on div at bounding box center [544, 340] width 1089 height 680
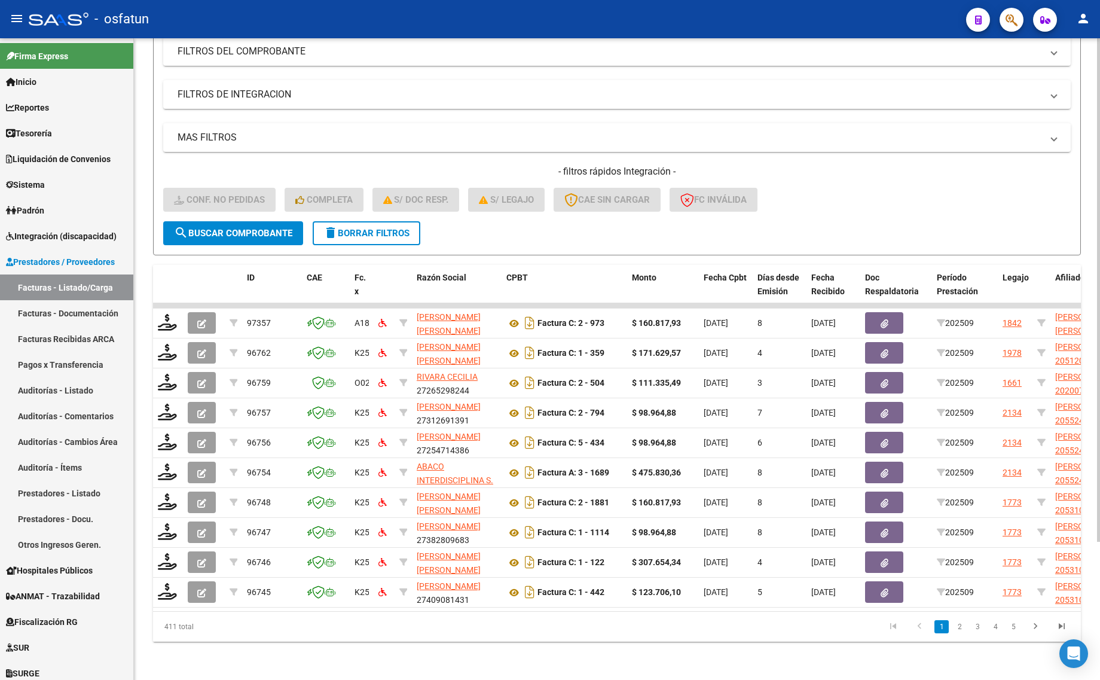
drag, startPoint x: 850, startPoint y: 164, endPoint x: 836, endPoint y: 165, distance: 14.4
click at [850, 165] on h4 "- filtros rápidos Integración -" at bounding box center [617, 171] width 908 height 13
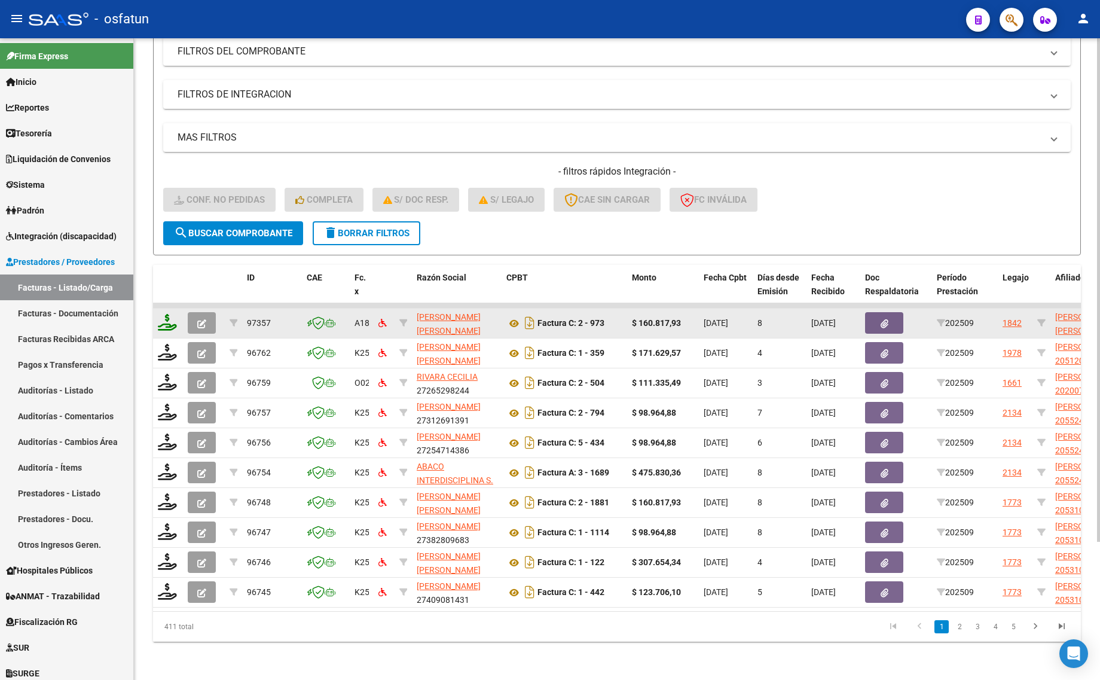
click at [166, 314] on icon at bounding box center [167, 322] width 19 height 17
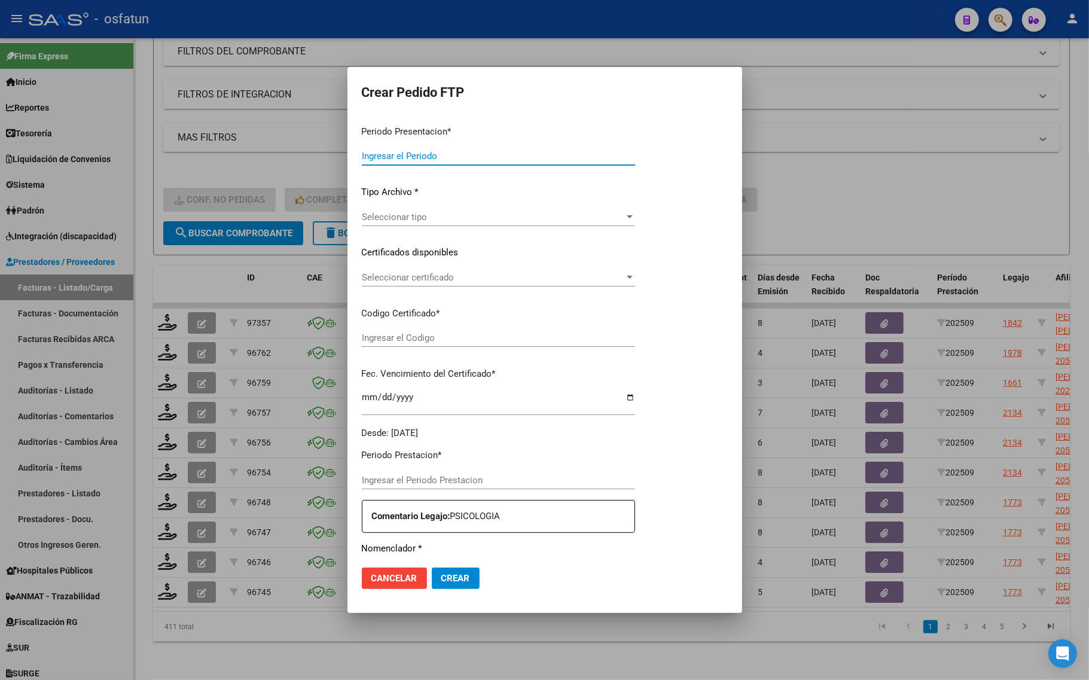
type input "202509"
type input "$ 160.817,93"
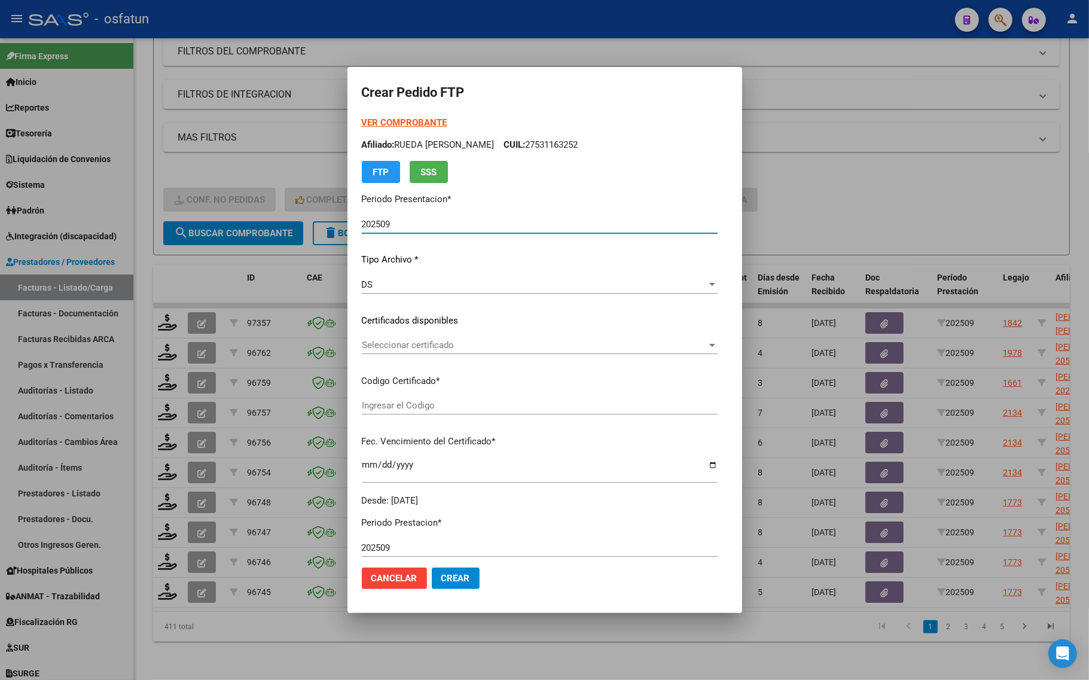
type input "ARG02000571155882023081120270811MZA232"
type input "2027-08-11"
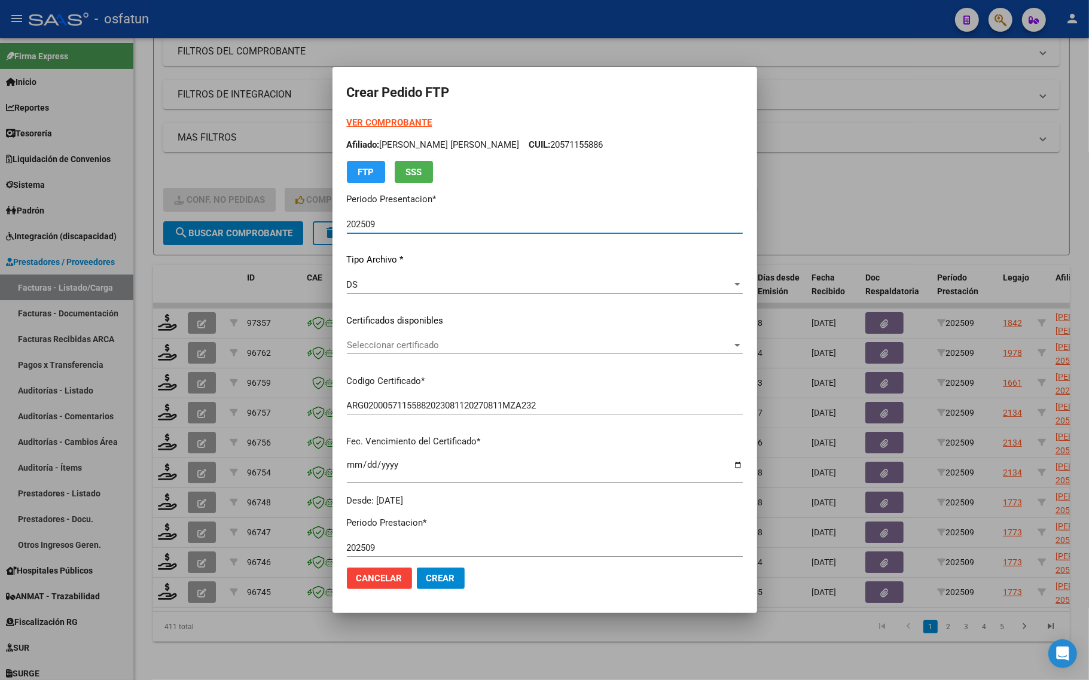
click at [384, 126] on strong "VER COMPROBANTE" at bounding box center [390, 122] width 86 height 11
click at [407, 351] on div "Seleccionar certificado Seleccionar certificado" at bounding box center [545, 345] width 396 height 18
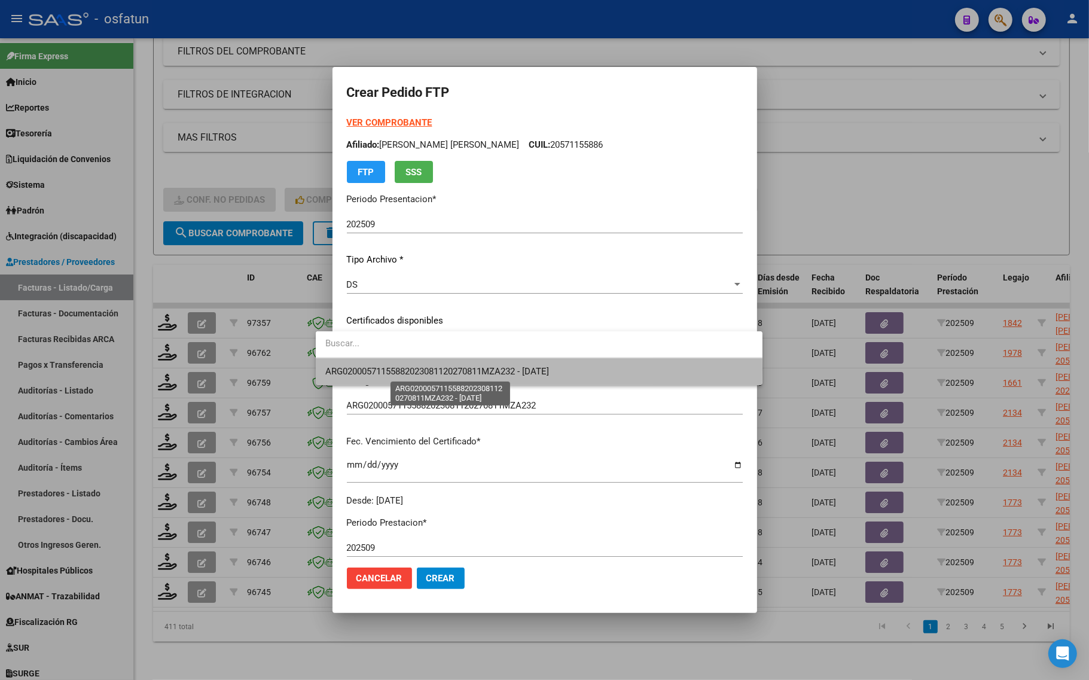
click at [404, 370] on span "ARG02000571155882023081120270811MZA232 - 2027-08-11" at bounding box center [437, 371] width 224 height 11
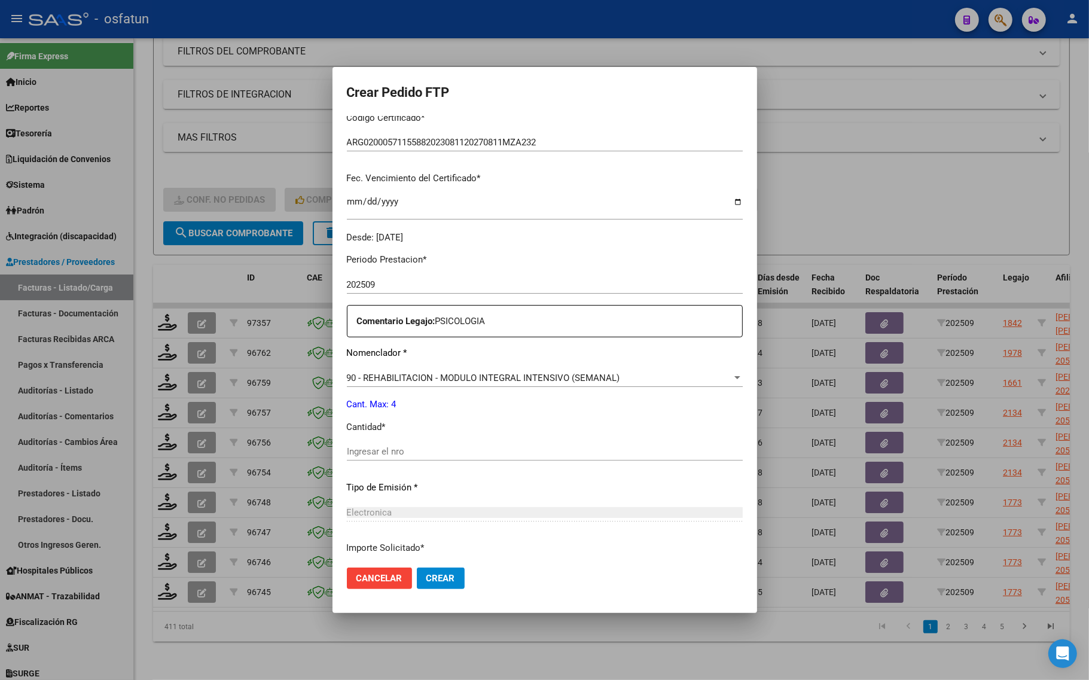
scroll to position [299, 0]
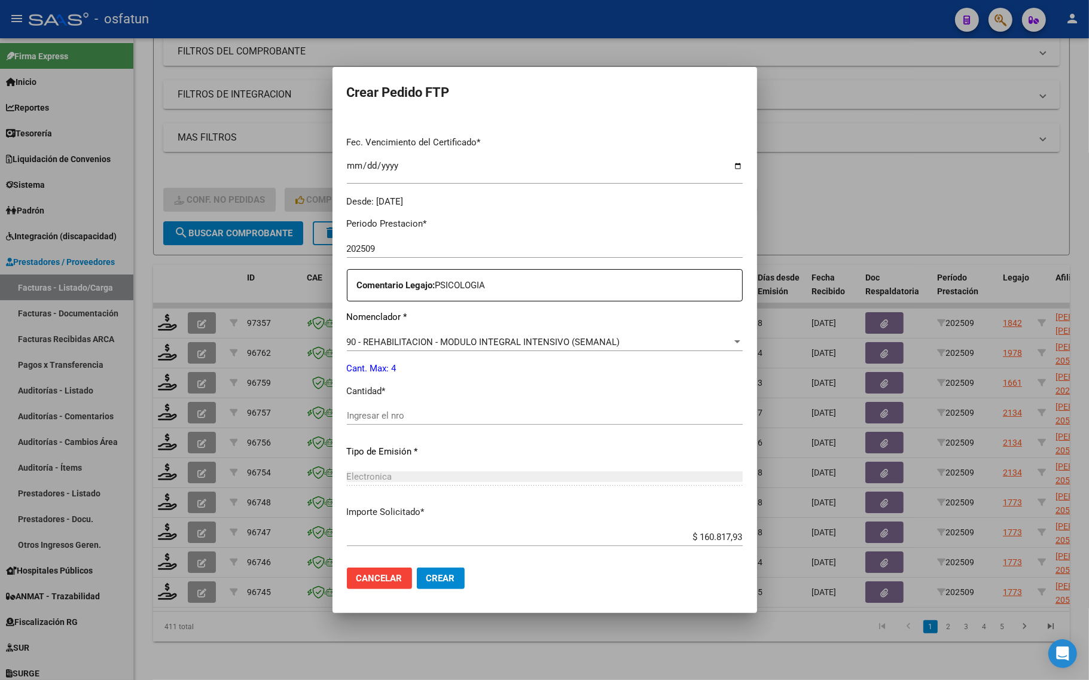
click at [391, 235] on div "Periodo Prestacion * 202509 Ingresar el Periodo Prestacion Comentario Legajo: P…" at bounding box center [545, 413] width 396 height 410
click at [396, 158] on div "2027-08-11 Ingresar el fecha" at bounding box center [545, 171] width 396 height 26
click at [470, 402] on div "Periodo Prestacion * 202509 Ingresar el Periodo Prestacion Comentario Legajo: P…" at bounding box center [545, 413] width 396 height 410
click at [1044, 213] on div at bounding box center [544, 340] width 1089 height 680
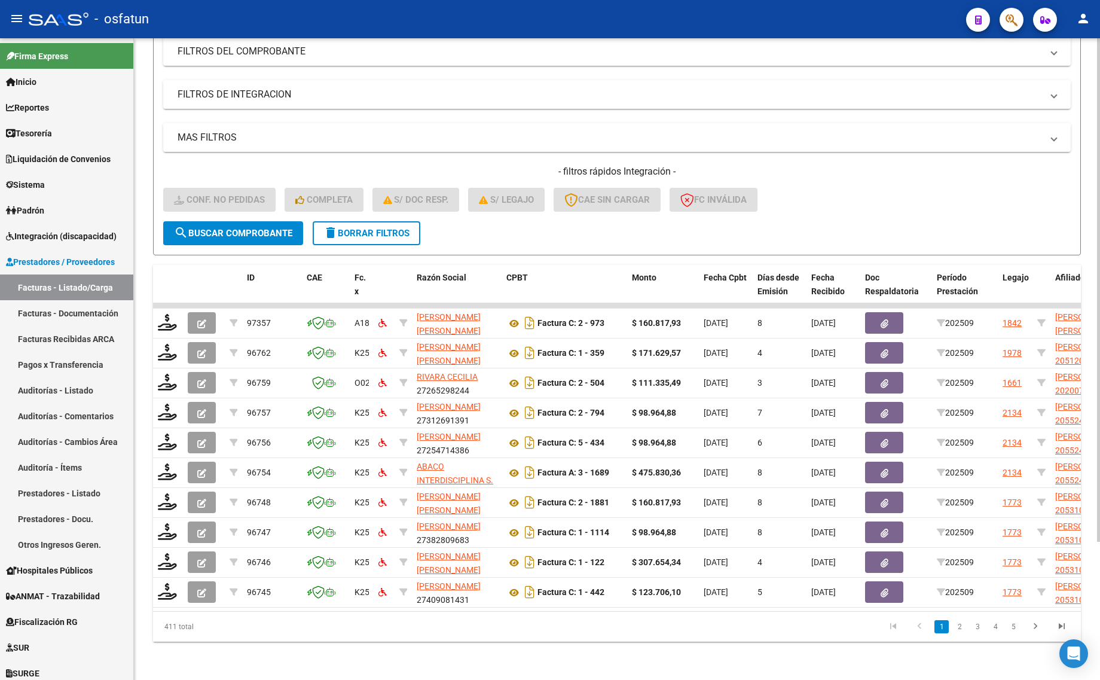
click at [313, 231] on form "Filtros Id Integración Area Seleccionar Gerenciador Seleccionar Gerenciador Si …" at bounding box center [617, 115] width 928 height 280
click at [643, 231] on form "Filtros Id Integración Area Seleccionar Gerenciador Seleccionar Gerenciador Si …" at bounding box center [617, 115] width 928 height 280
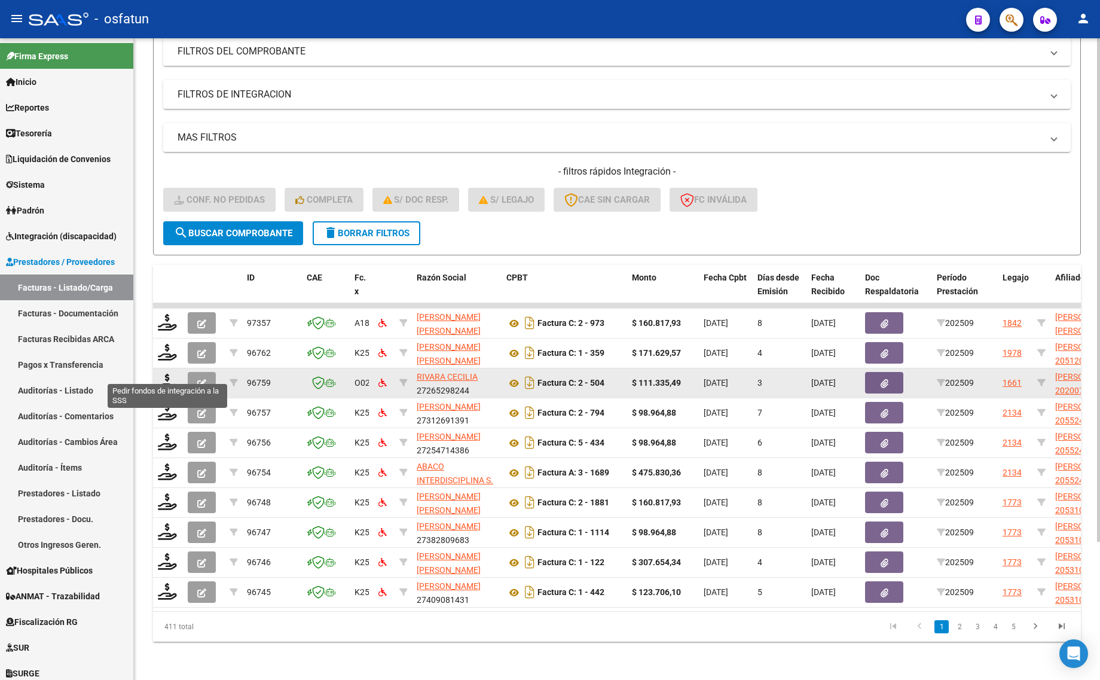
click at [165, 380] on div at bounding box center [168, 383] width 20 height 19
click at [169, 368] on datatable-body-cell at bounding box center [168, 382] width 30 height 29
click at [169, 374] on icon at bounding box center [167, 382] width 19 height 17
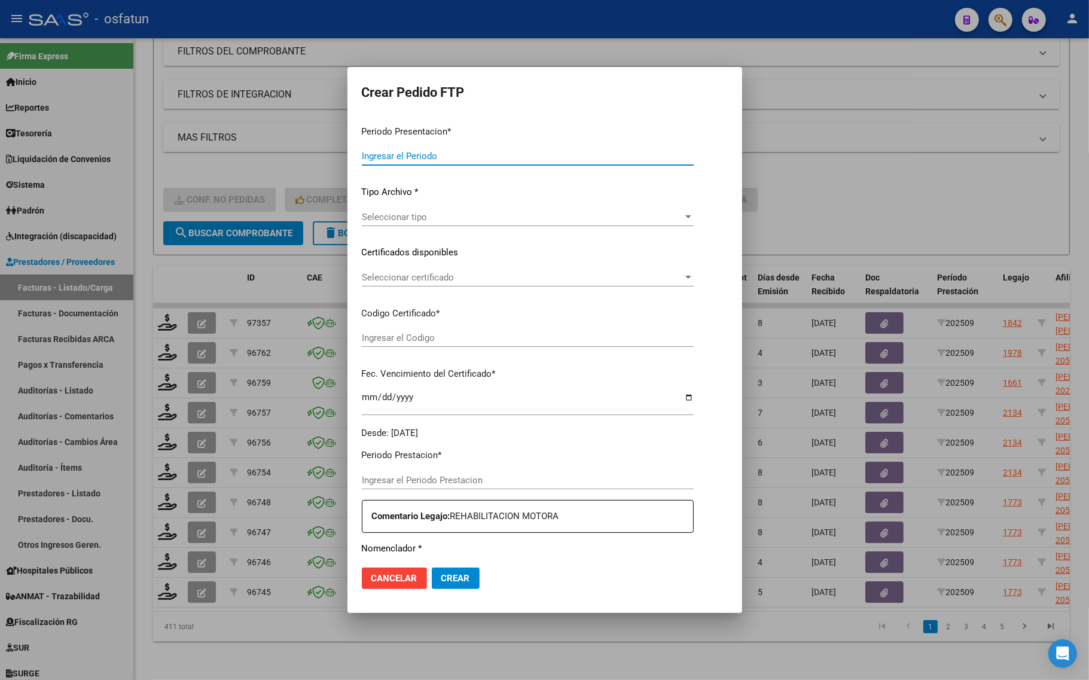
type input "202509"
type input "$ 111.335,49"
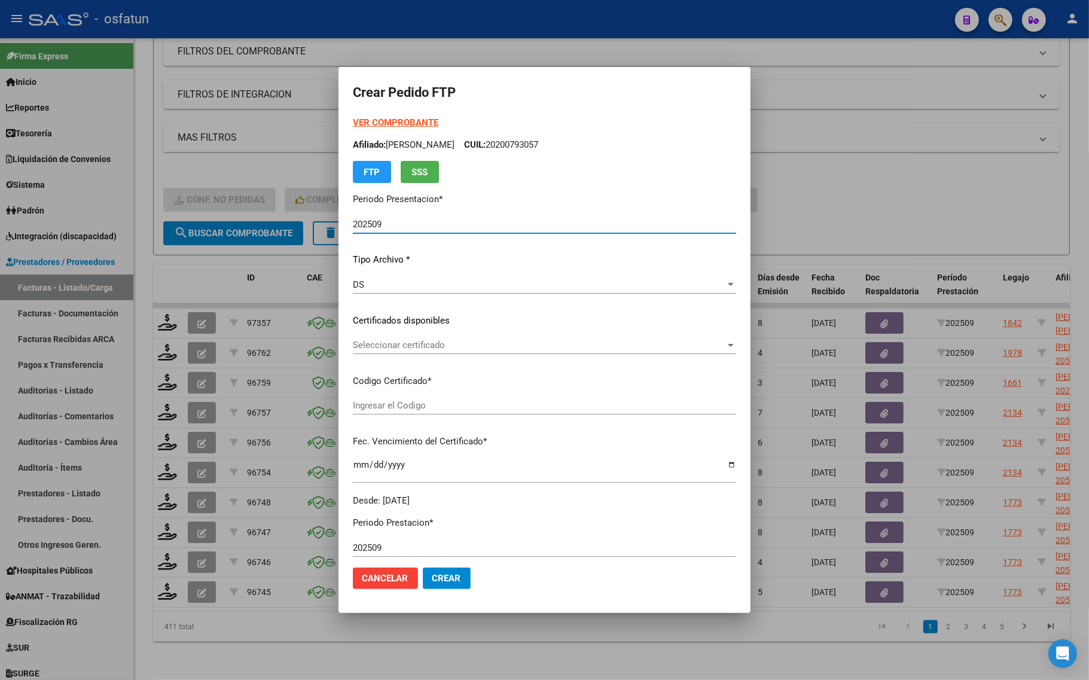
type input "ARG02000200793052023042520330425BS314"
type input "2033-04-25"
click at [356, 124] on strong "VER COMPROBANTE" at bounding box center [396, 122] width 86 height 11
